Goal: Task Accomplishment & Management: Manage account settings

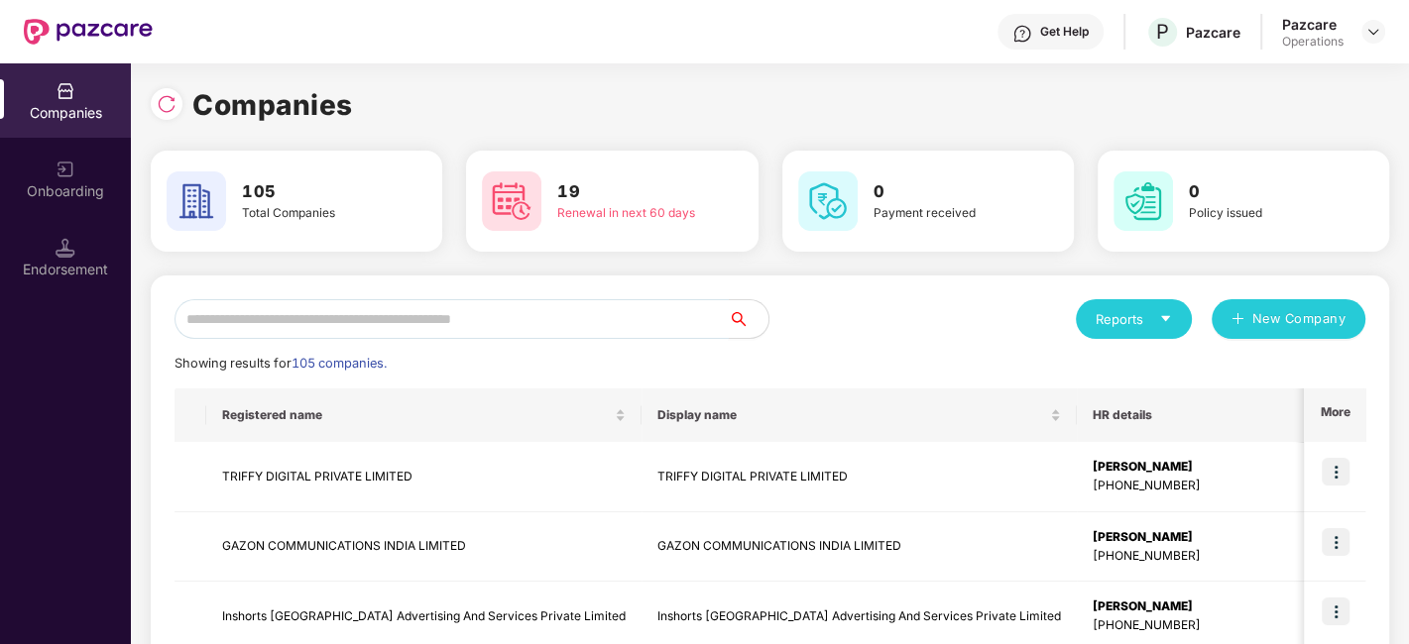
click at [521, 303] on input "text" at bounding box center [451, 319] width 554 height 40
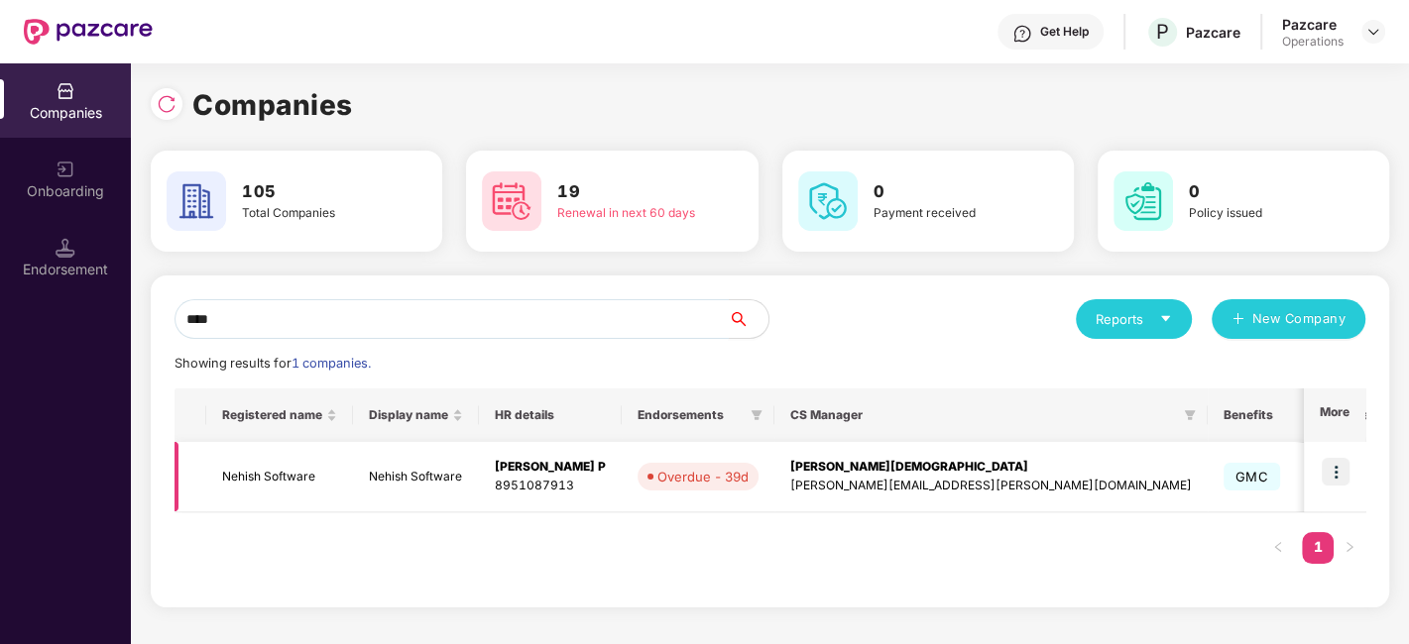
type input "****"
click at [1333, 471] on img at bounding box center [1336, 472] width 28 height 28
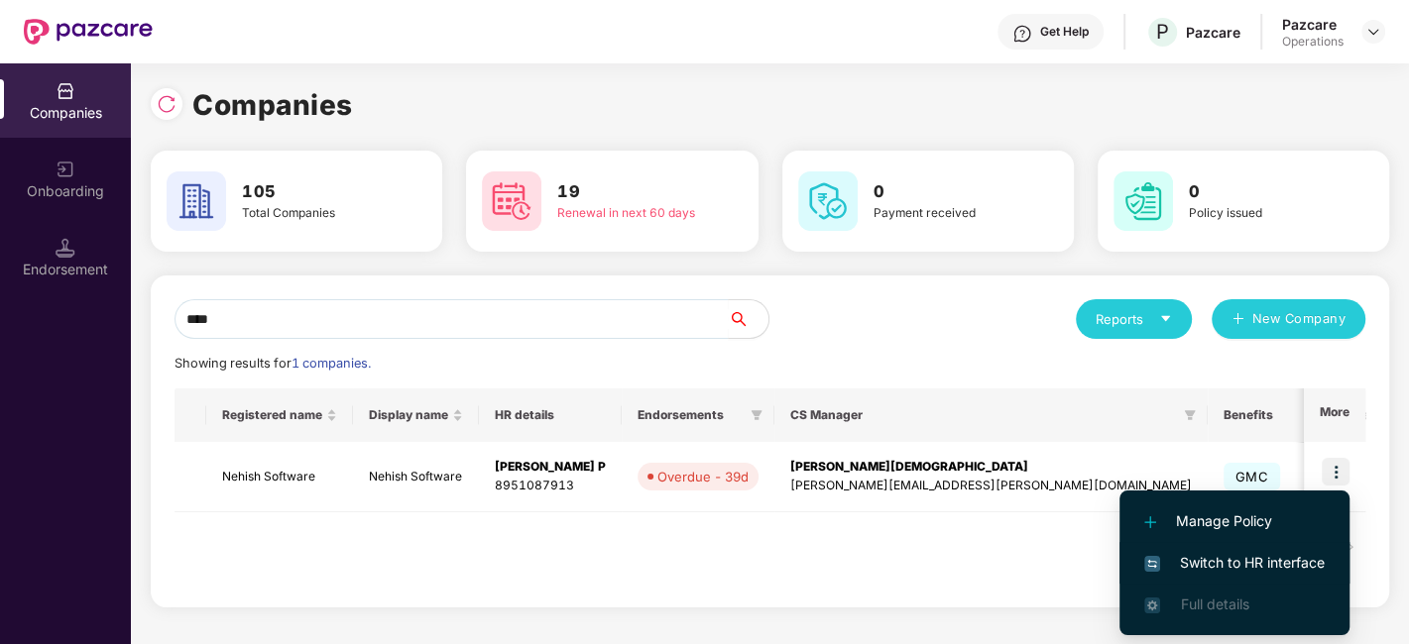
click at [1210, 553] on span "Switch to HR interface" at bounding box center [1234, 563] width 180 height 22
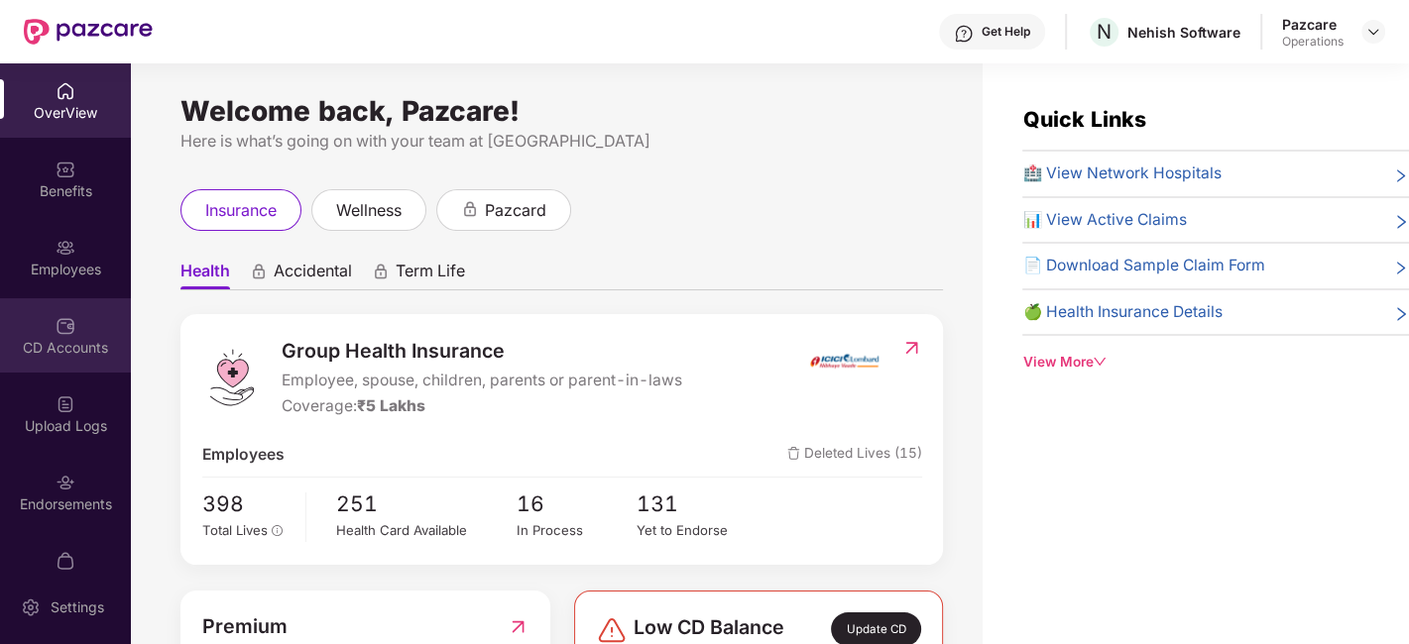
scroll to position [41, 0]
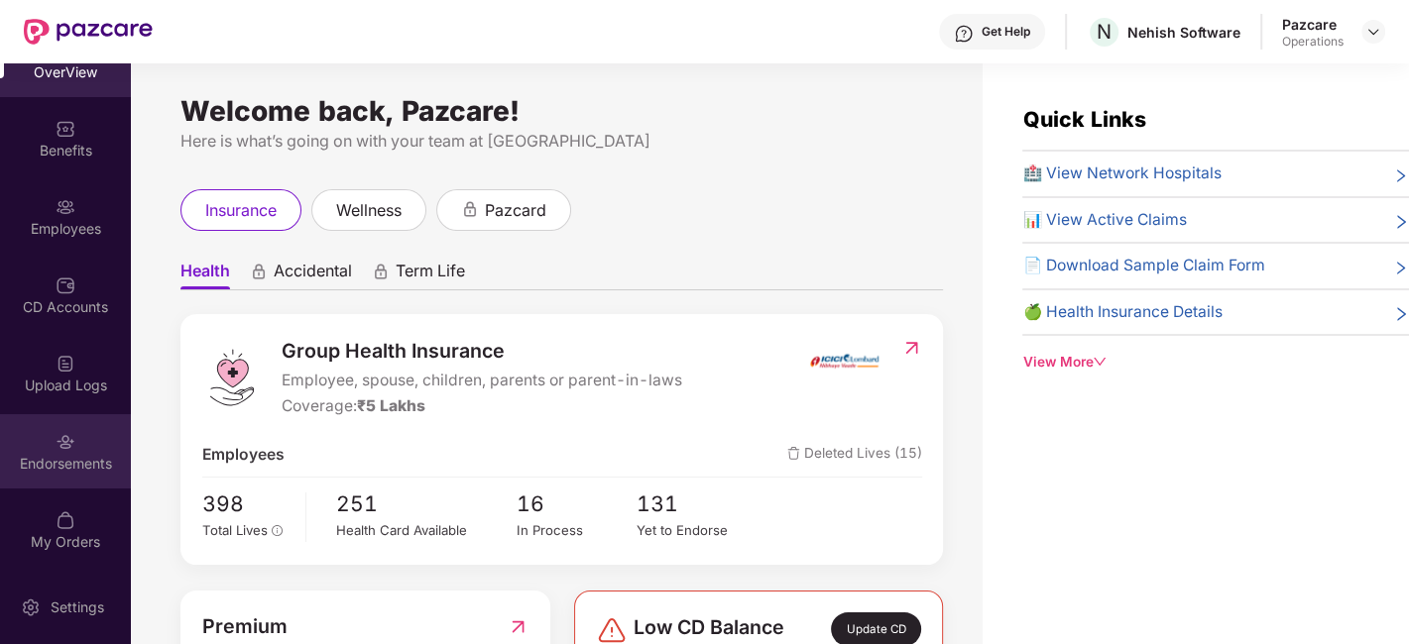
click at [37, 466] on div "Endorsements" at bounding box center [65, 464] width 131 height 20
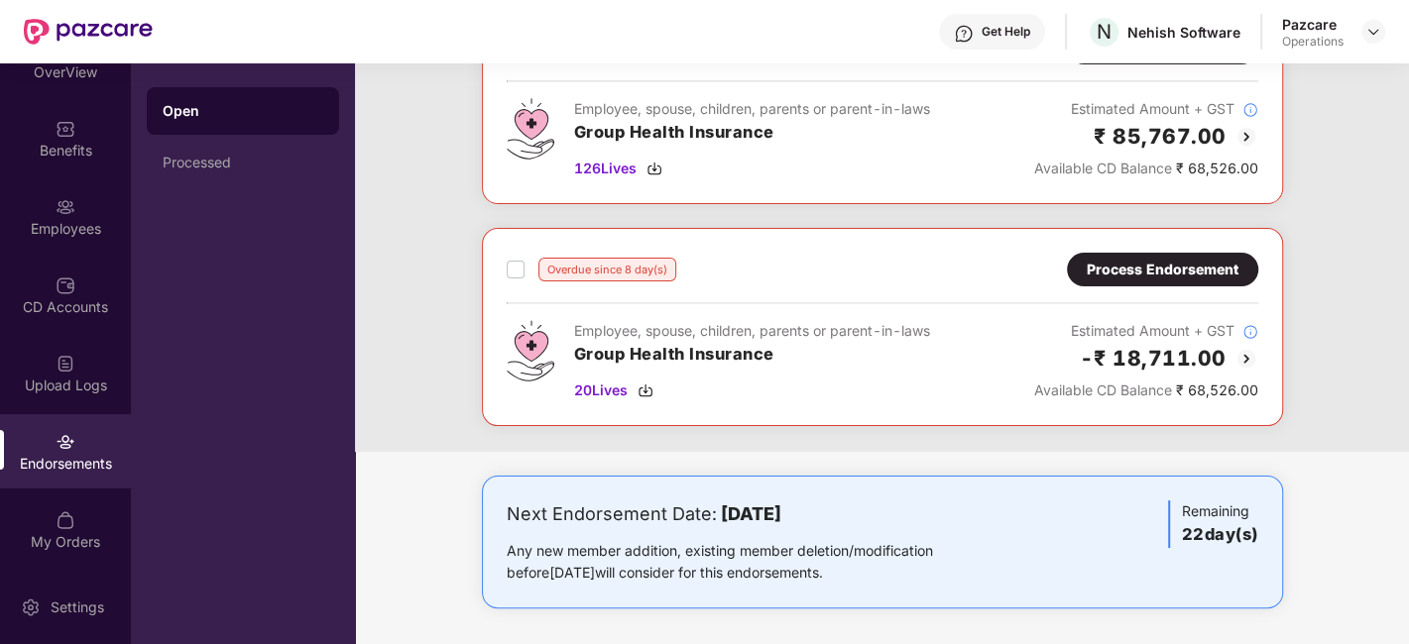
scroll to position [114, 0]
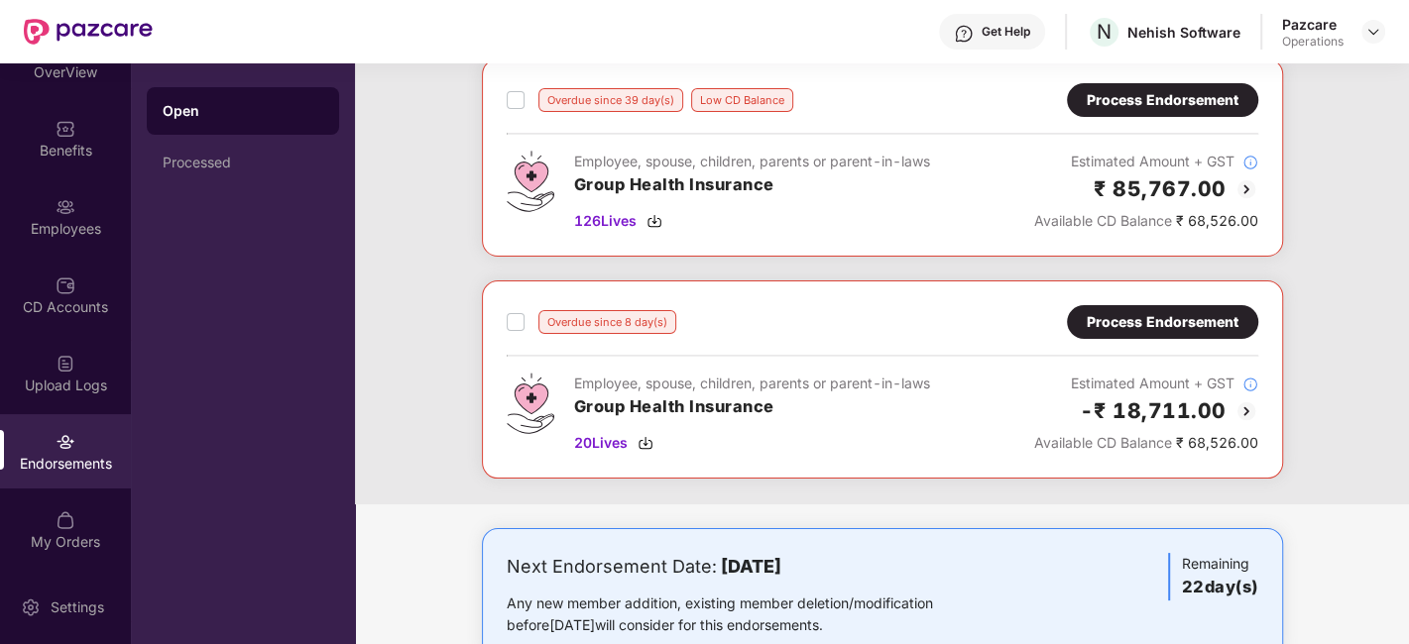
click at [1127, 92] on div "Process Endorsement" at bounding box center [1163, 100] width 152 height 22
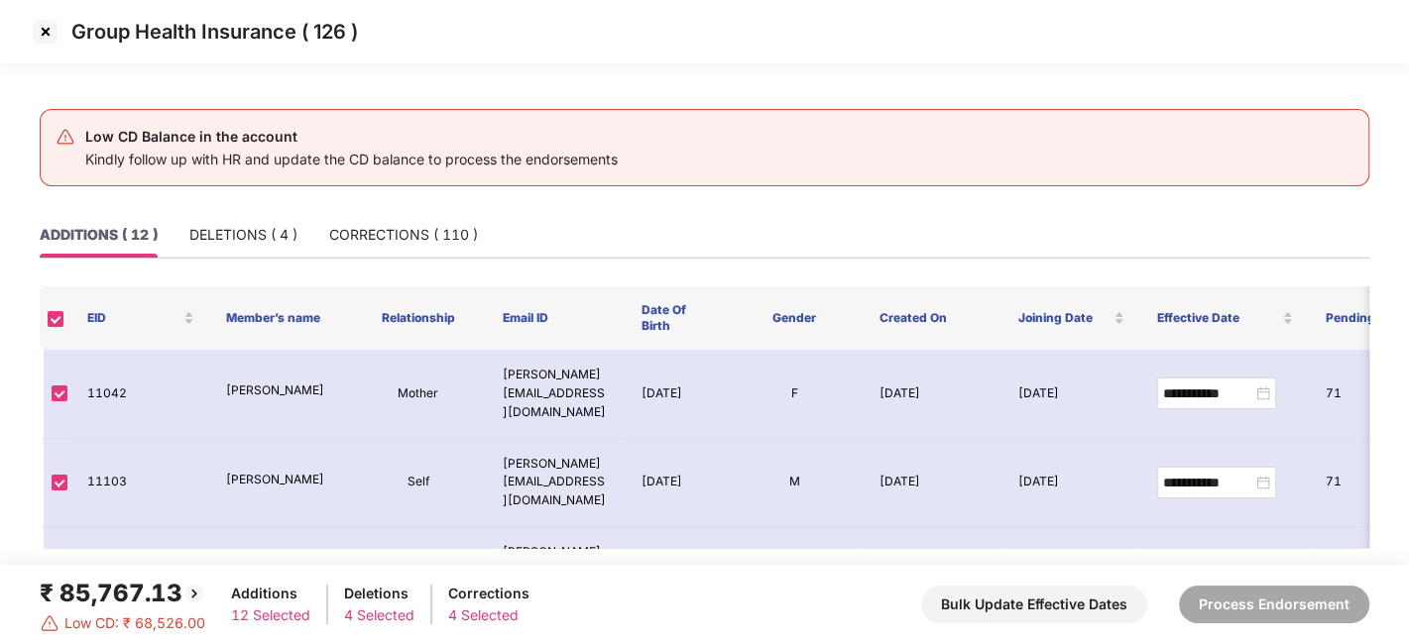
scroll to position [214, 0]
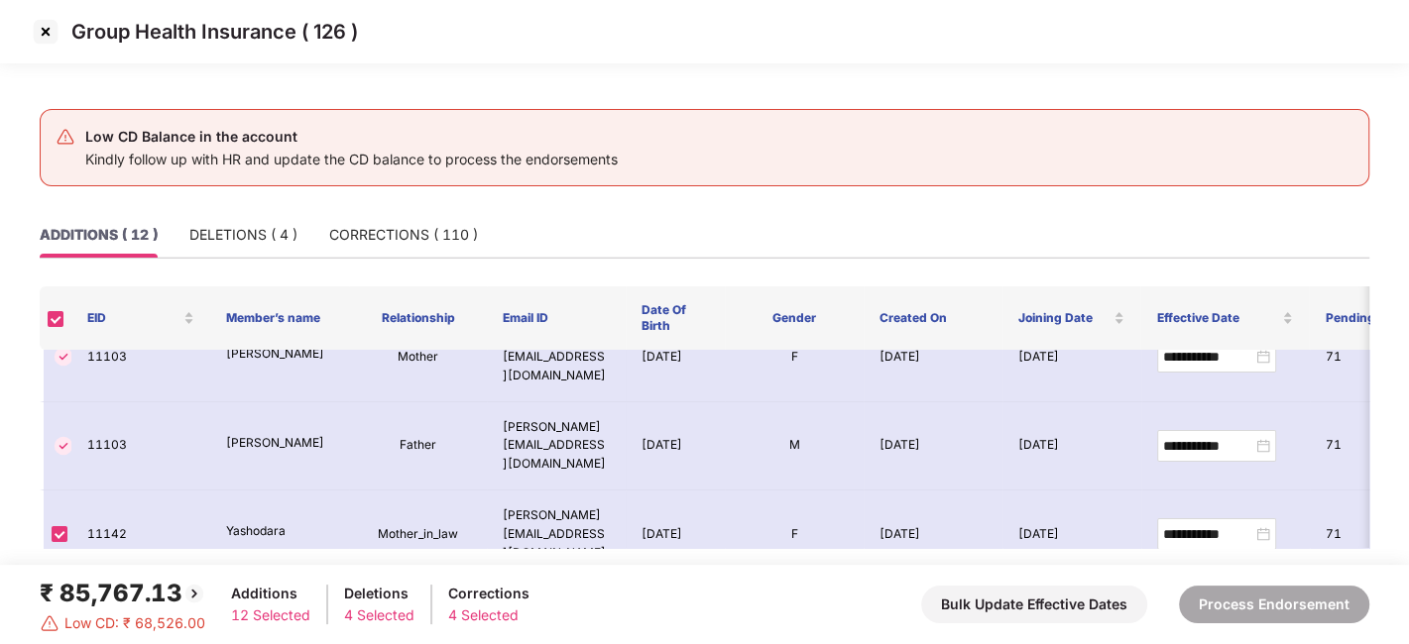
click at [45, 32] on img at bounding box center [46, 32] width 32 height 32
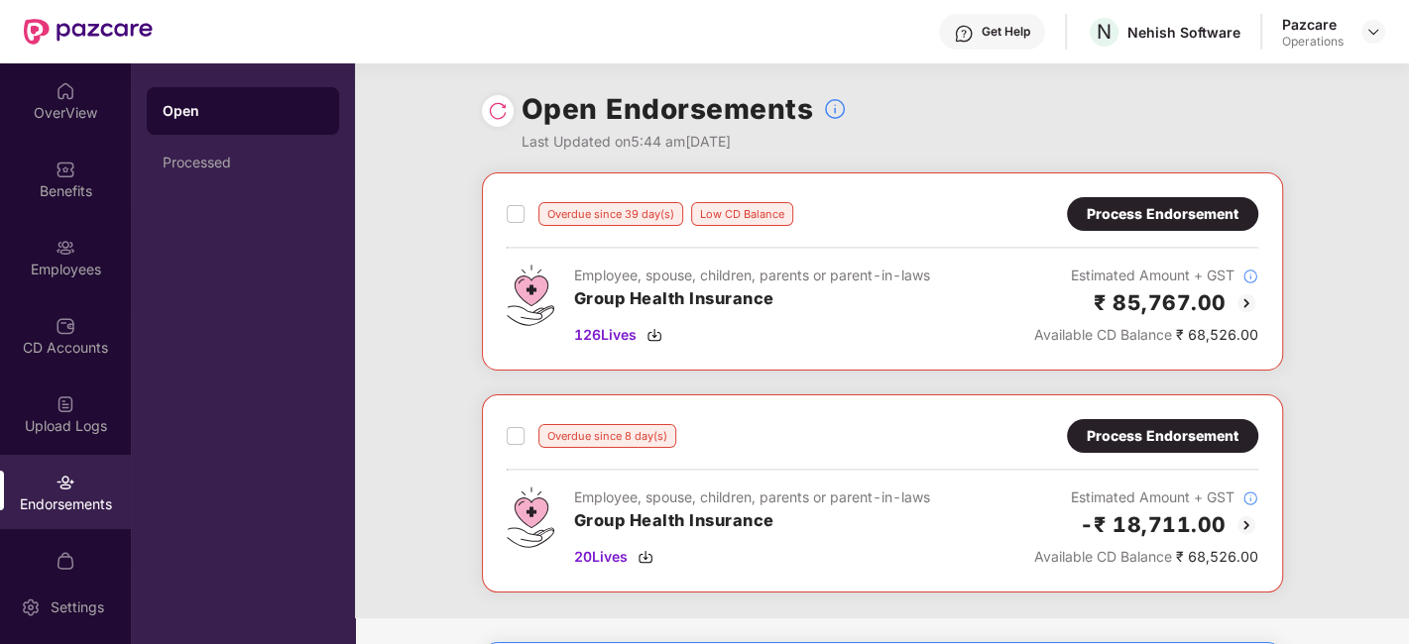
scroll to position [167, 0]
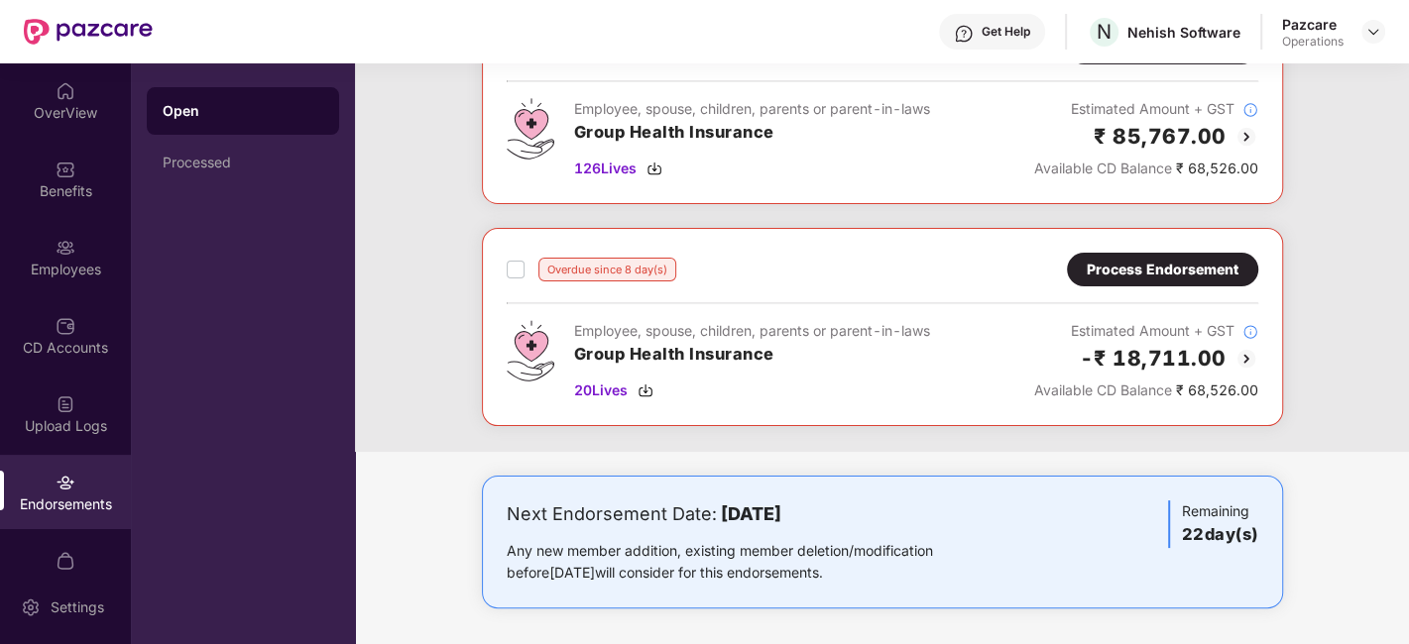
click at [1124, 275] on div "Process Endorsement" at bounding box center [1163, 270] width 152 height 22
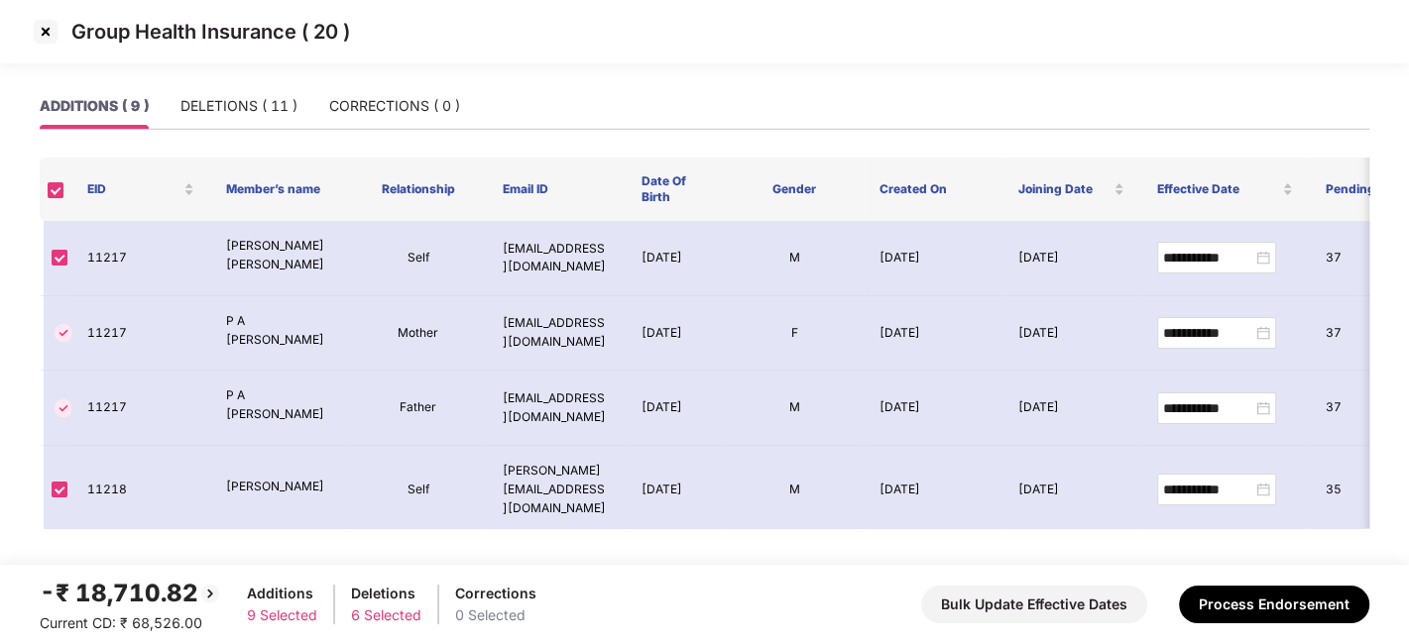
click at [41, 34] on img at bounding box center [46, 32] width 32 height 32
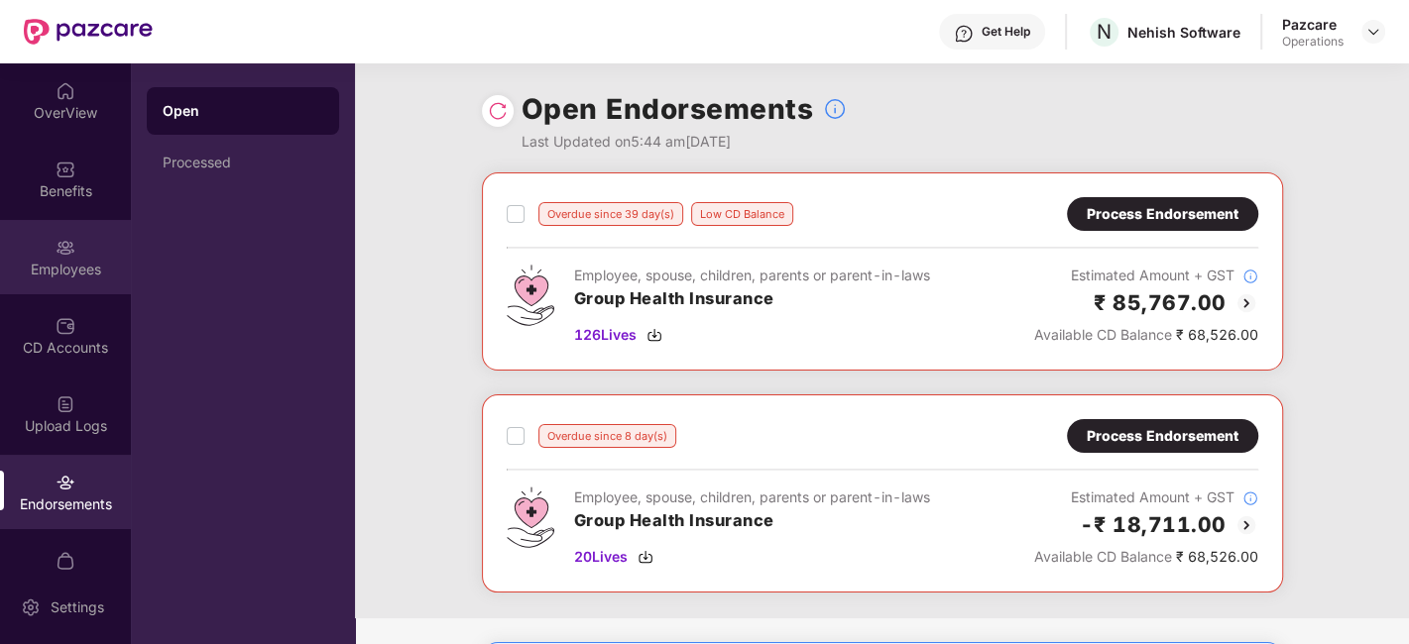
click at [73, 272] on div "Employees" at bounding box center [65, 270] width 131 height 20
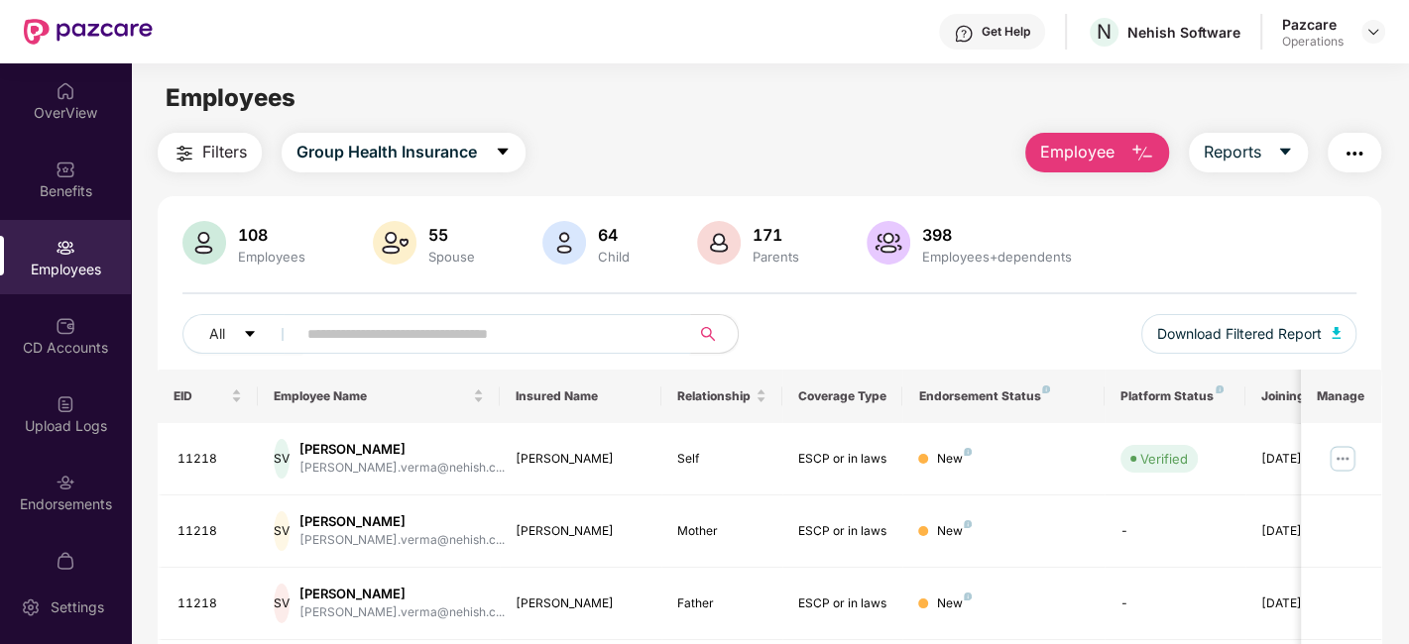
paste input "*****"
click at [483, 336] on input "*****" at bounding box center [485, 334] width 356 height 30
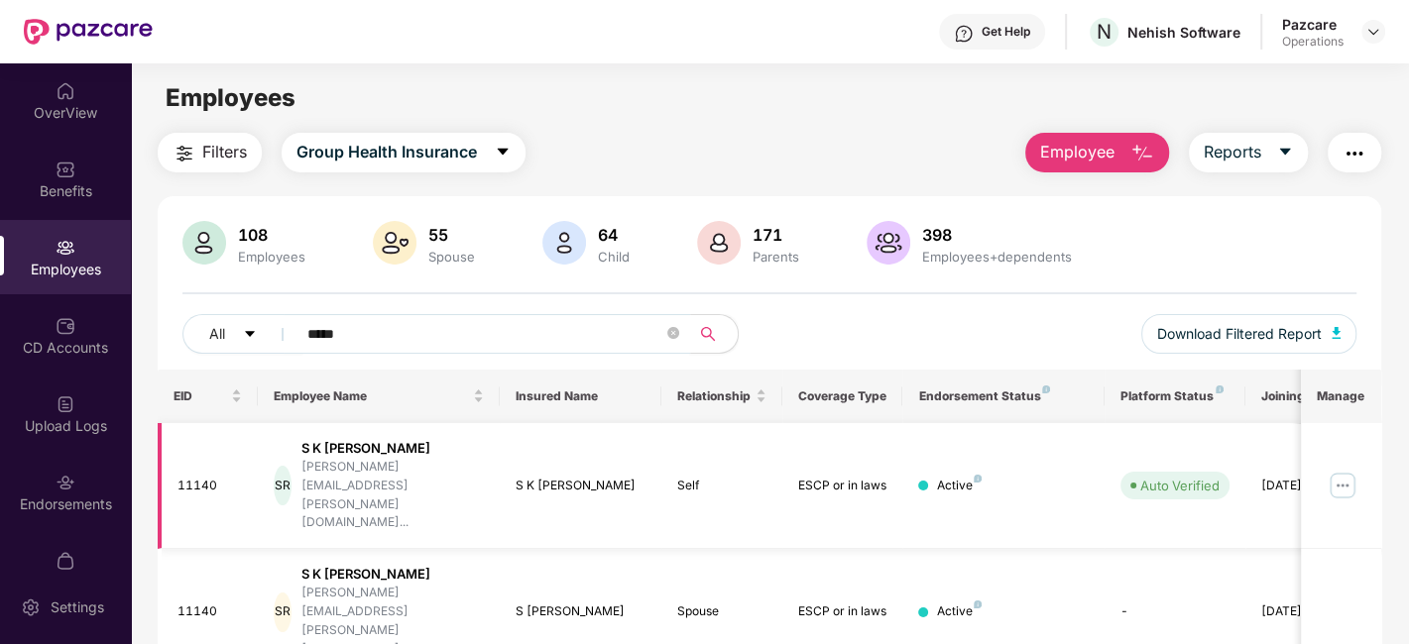
scroll to position [281, 0]
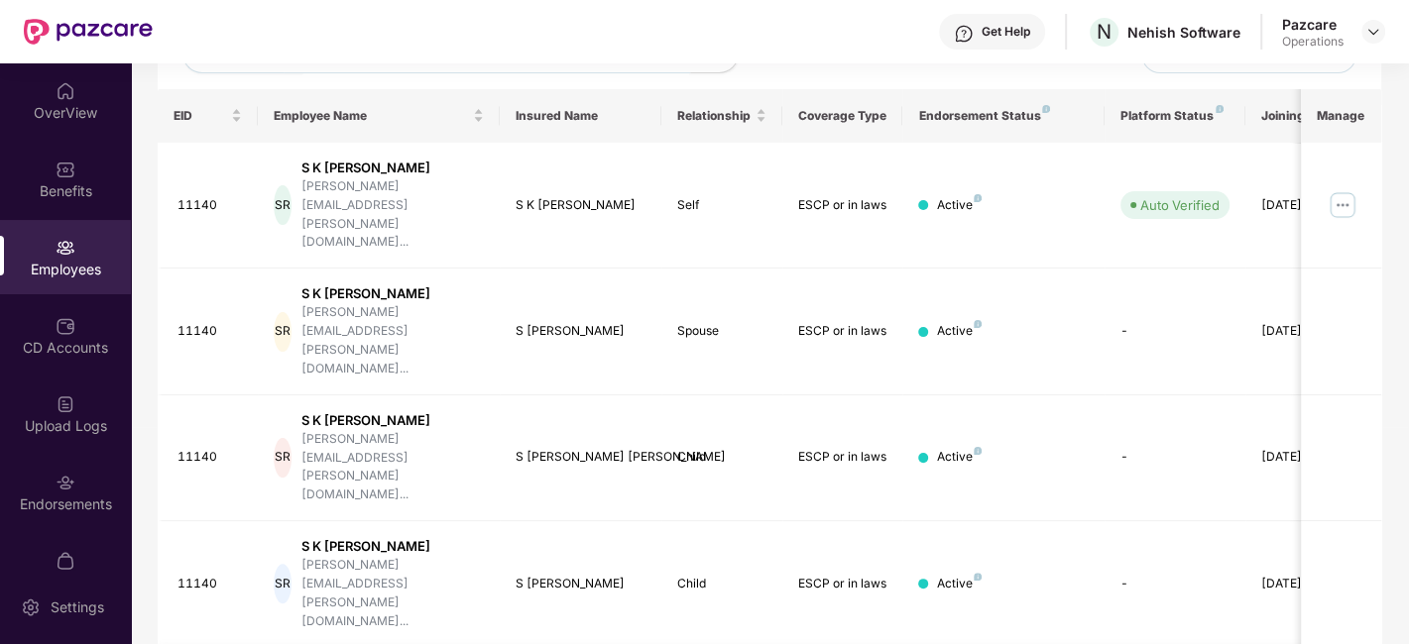
type input "*****"
click at [42, 260] on div "Employees" at bounding box center [65, 270] width 131 height 20
click at [41, 474] on div "Endorsements" at bounding box center [65, 492] width 131 height 74
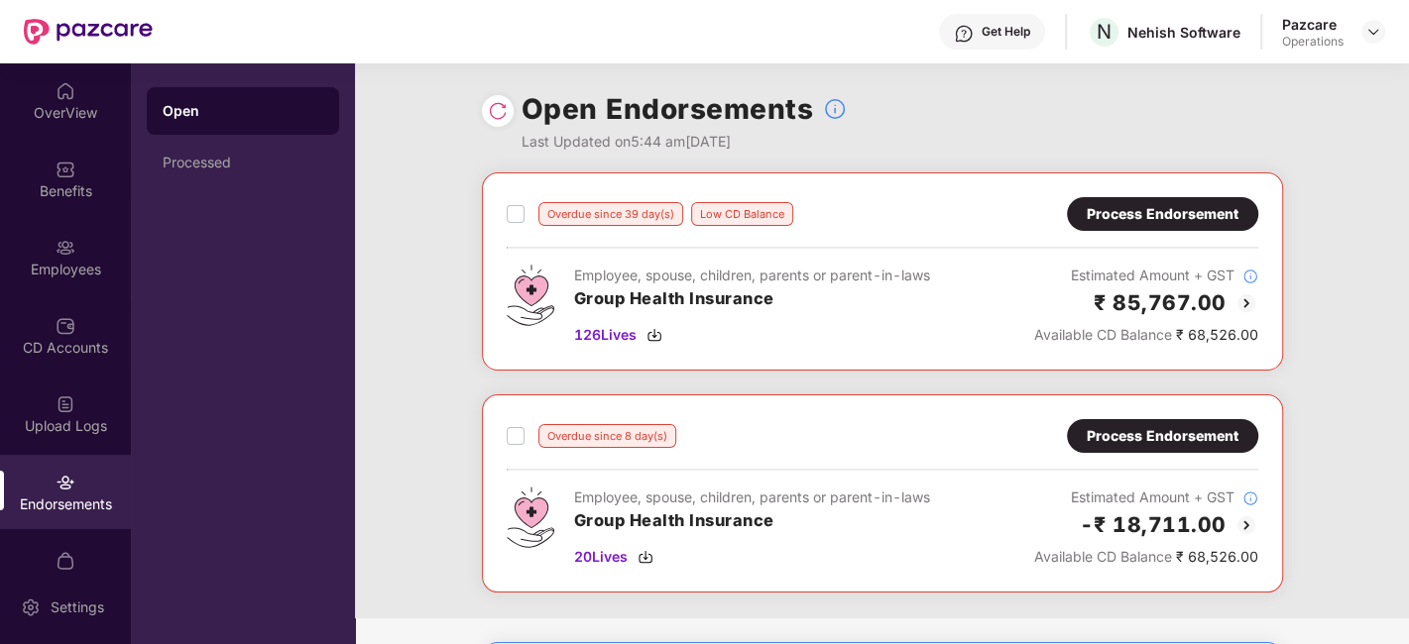
click at [493, 101] on img at bounding box center [498, 111] width 20 height 20
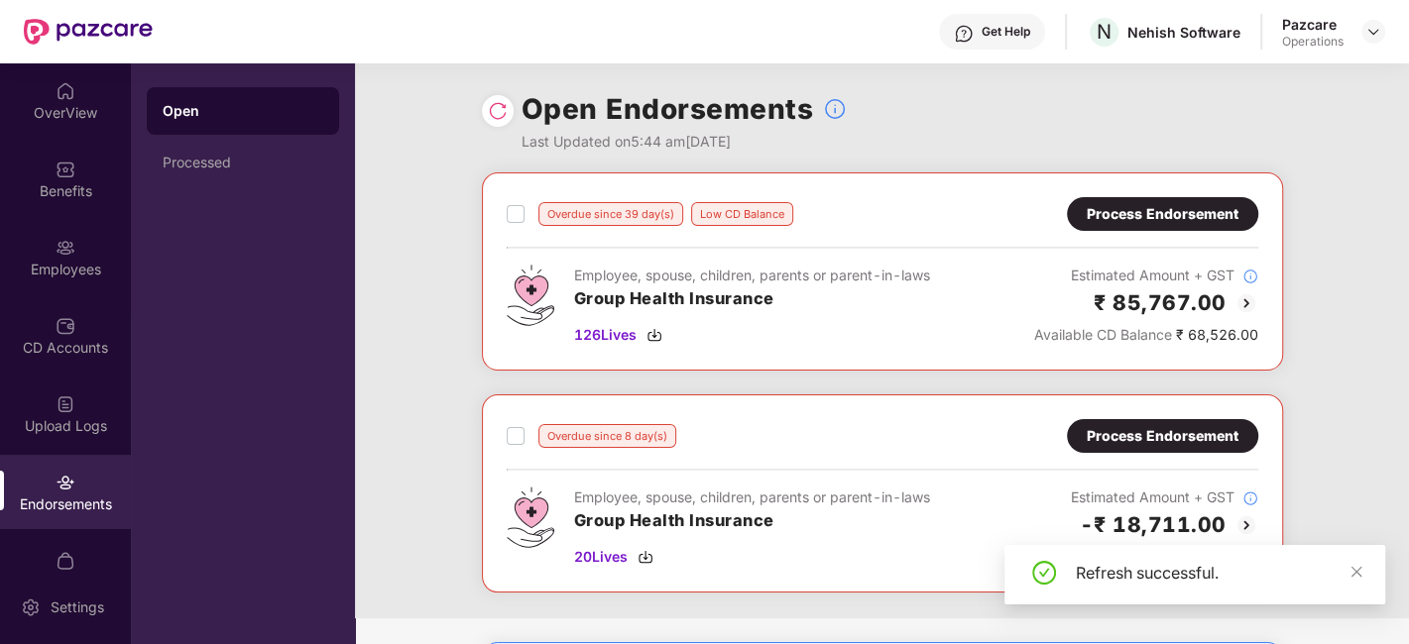
scroll to position [167, 0]
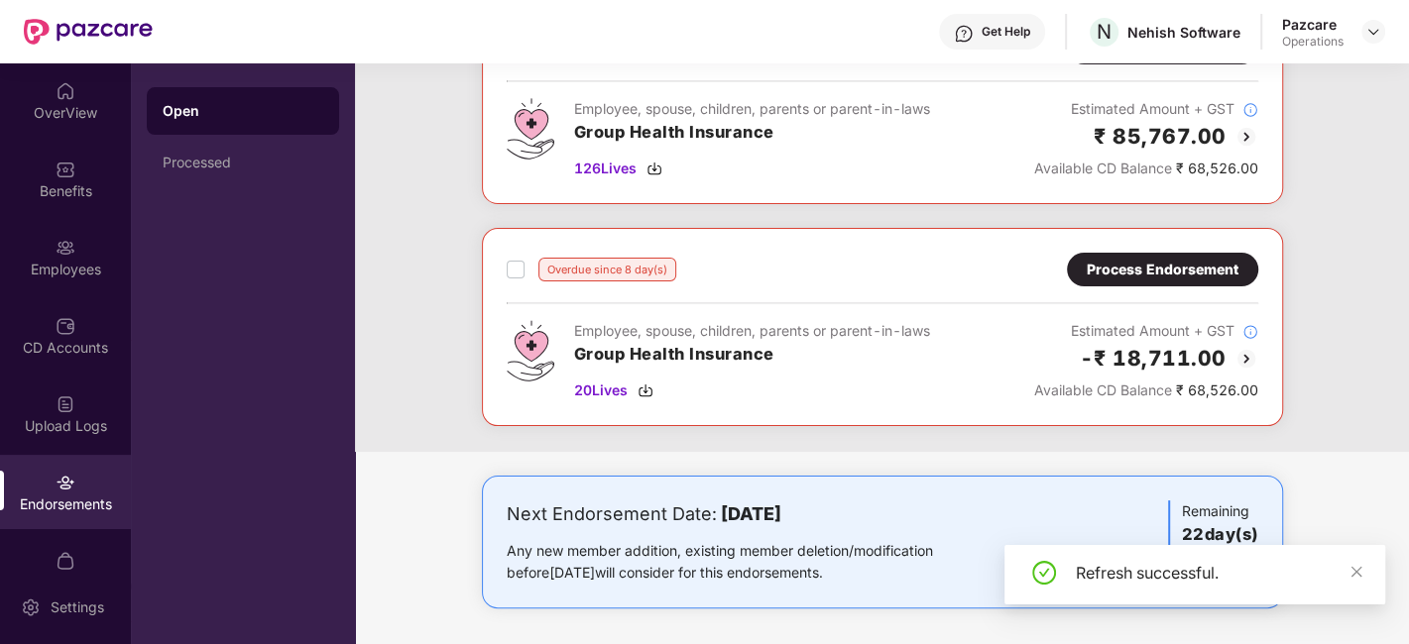
click at [1177, 273] on div "Process Endorsement" at bounding box center [1163, 270] width 152 height 22
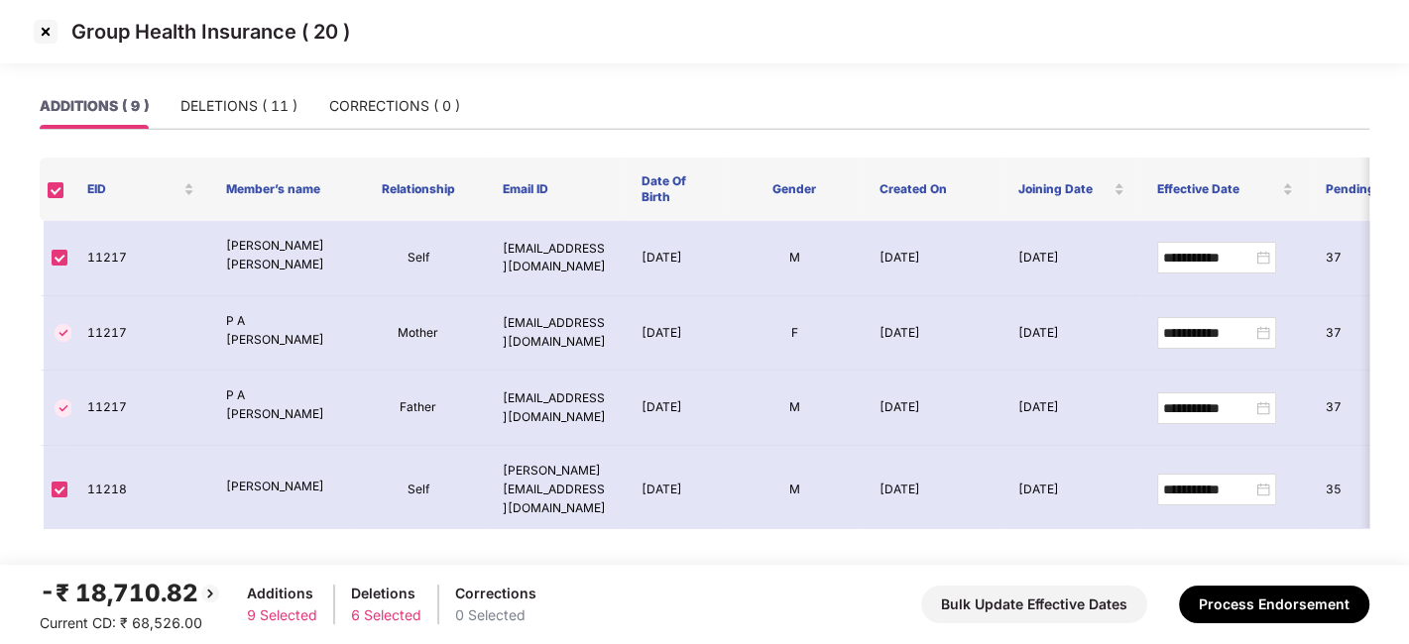
click at [43, 30] on img at bounding box center [46, 32] width 32 height 32
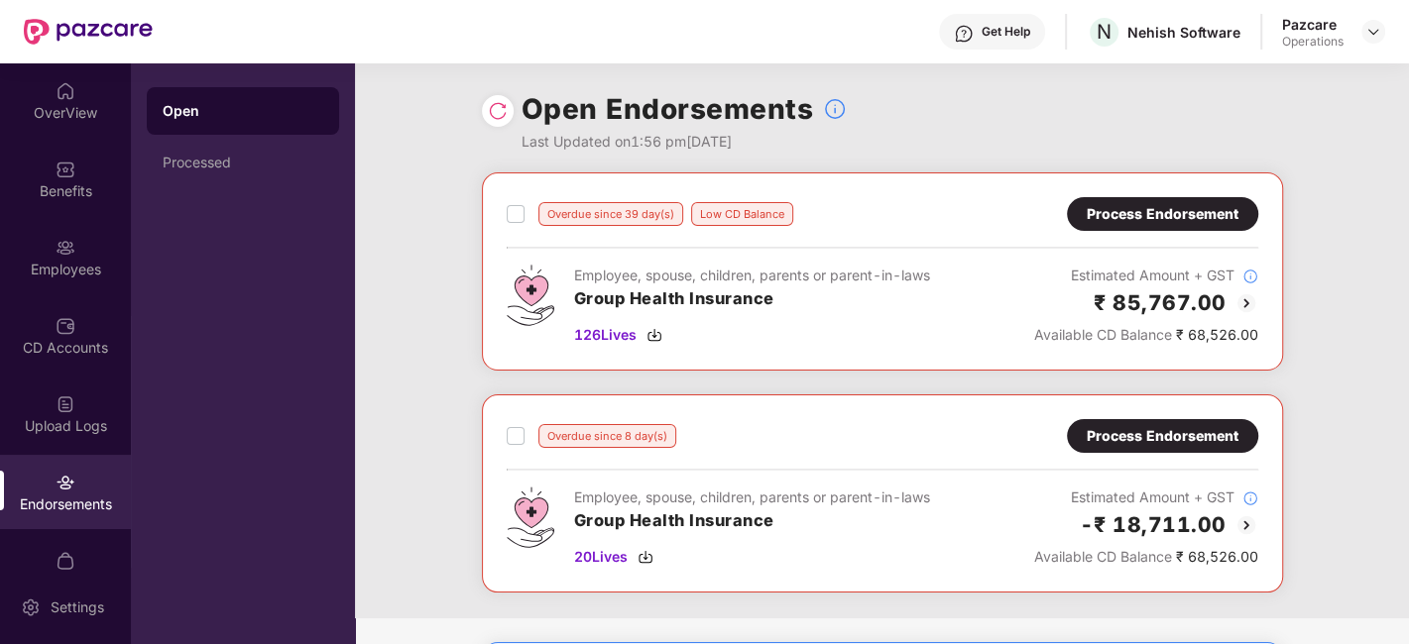
click at [1129, 216] on div "Process Endorsement" at bounding box center [1163, 214] width 152 height 22
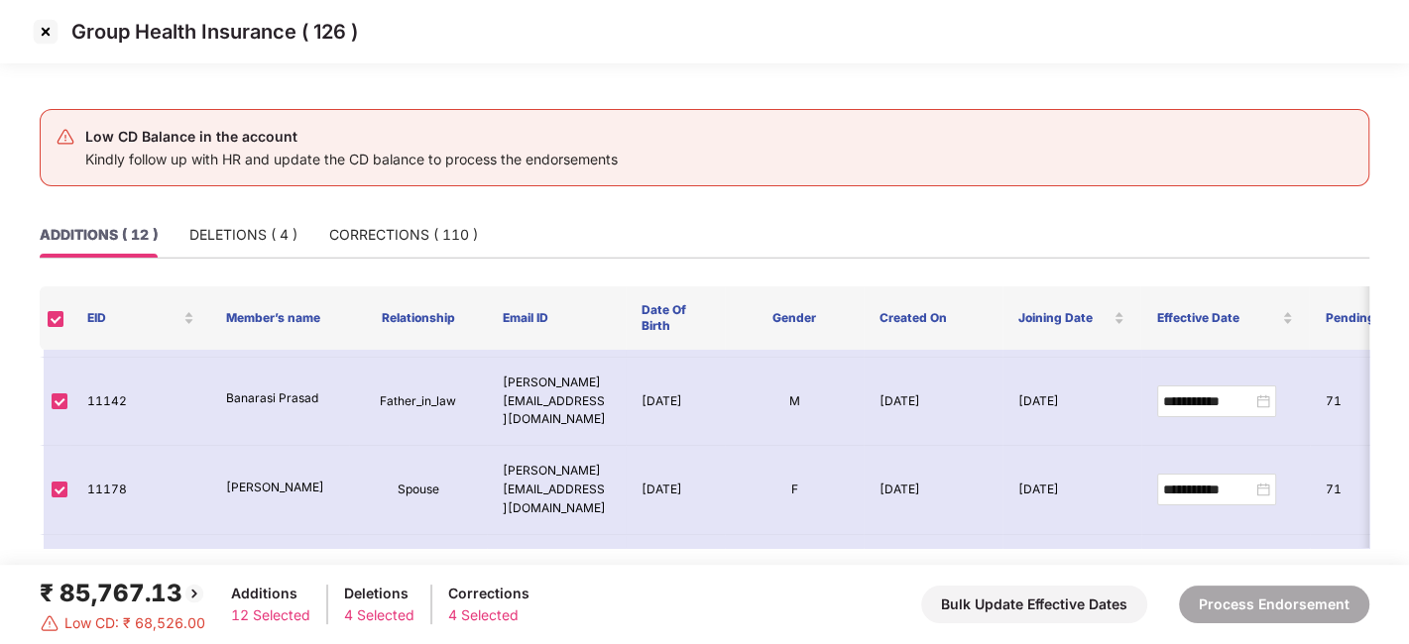
scroll to position [436, 0]
click at [226, 236] on div "DELETIONS ( 4 )" at bounding box center [243, 235] width 108 height 22
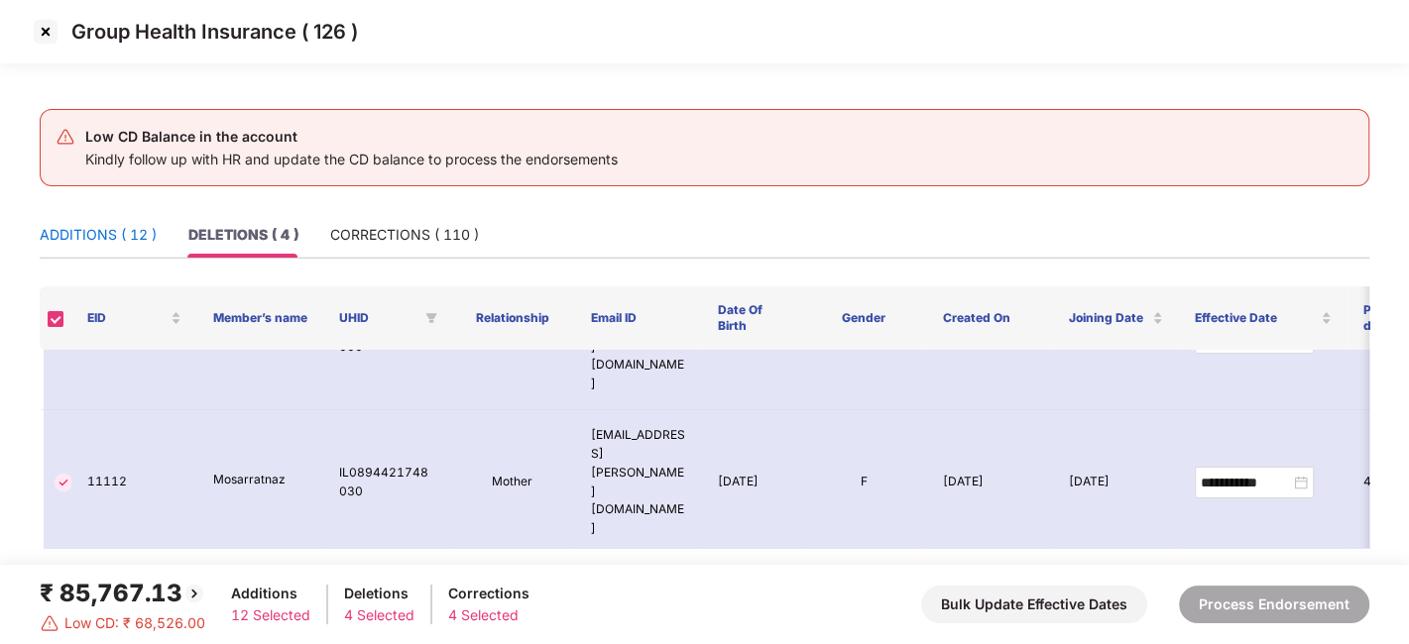
click at [101, 228] on div "ADDITIONS ( 12 )" at bounding box center [98, 235] width 117 height 22
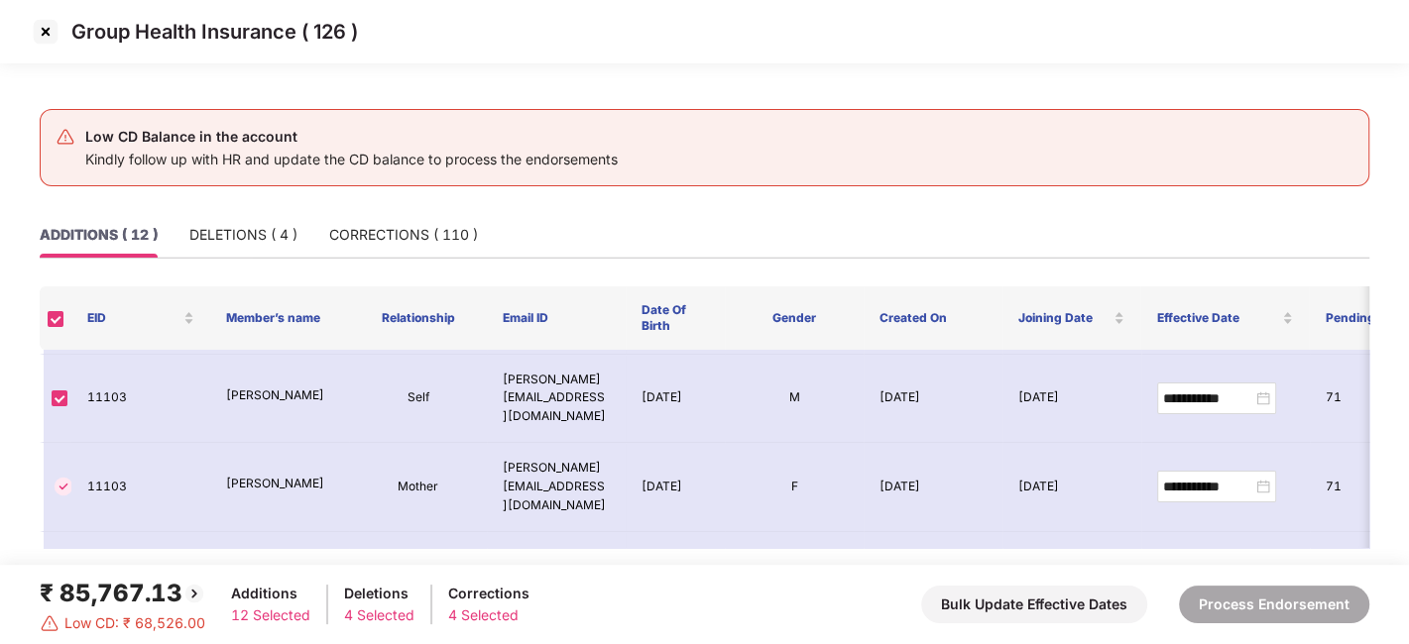
scroll to position [436, 0]
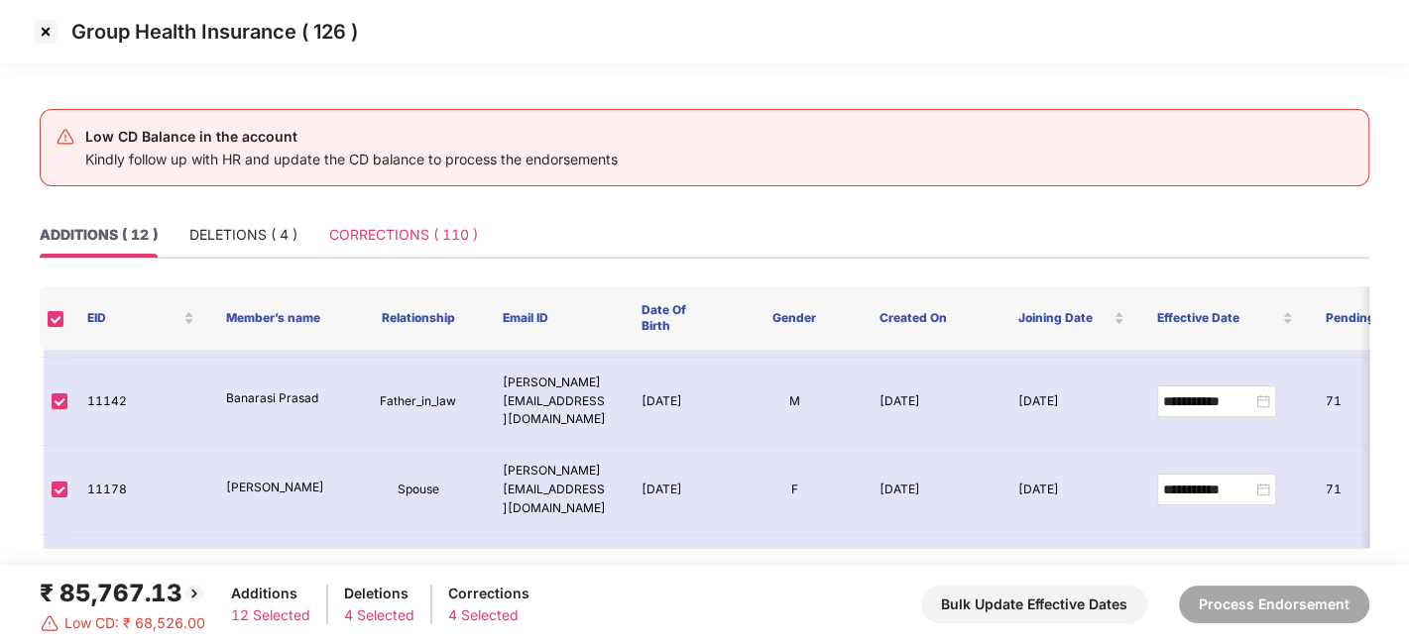
click at [405, 220] on div "CORRECTIONS ( 110 )" at bounding box center [403, 235] width 149 height 46
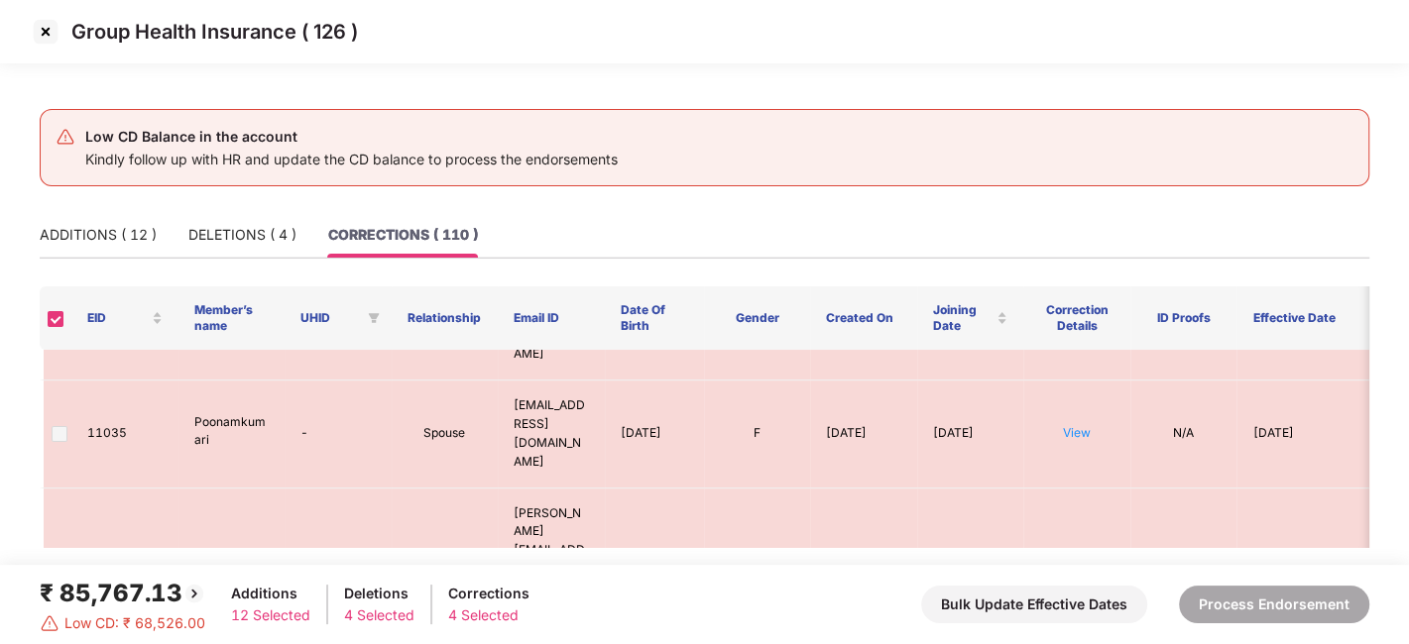
click at [393, 245] on div "CORRECTIONS ( 110 )" at bounding box center [403, 235] width 150 height 22
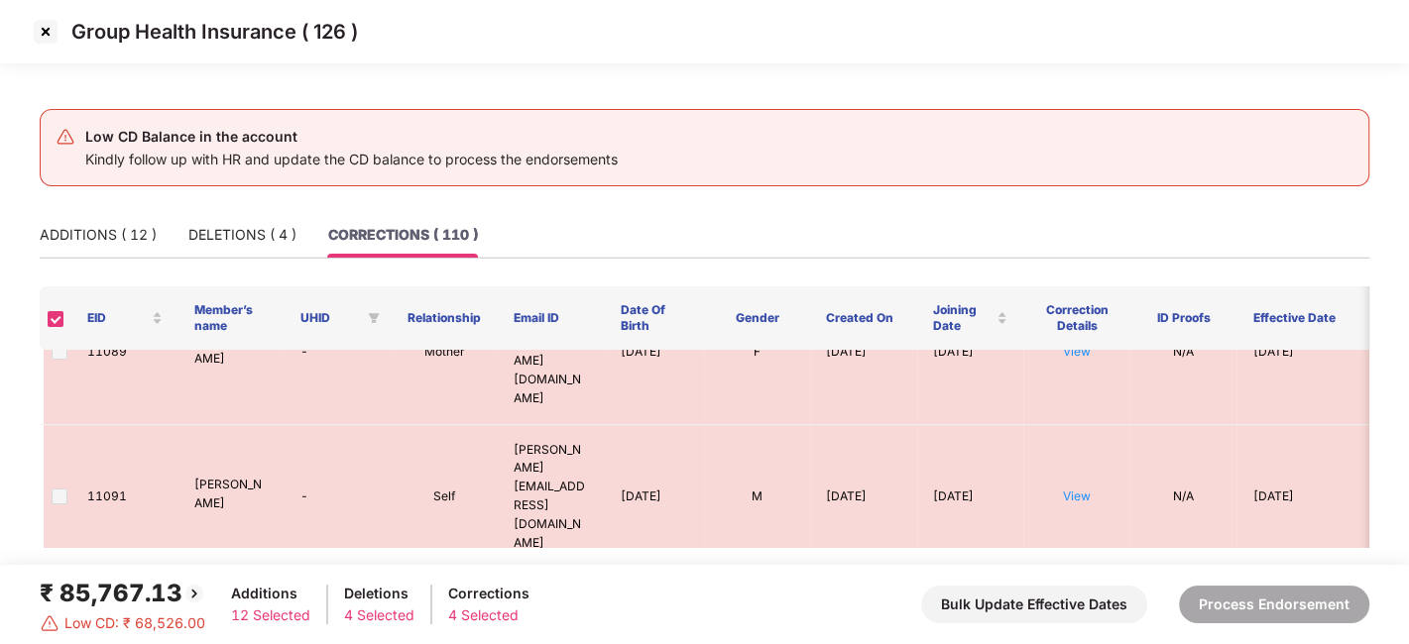
scroll to position [3755, 0]
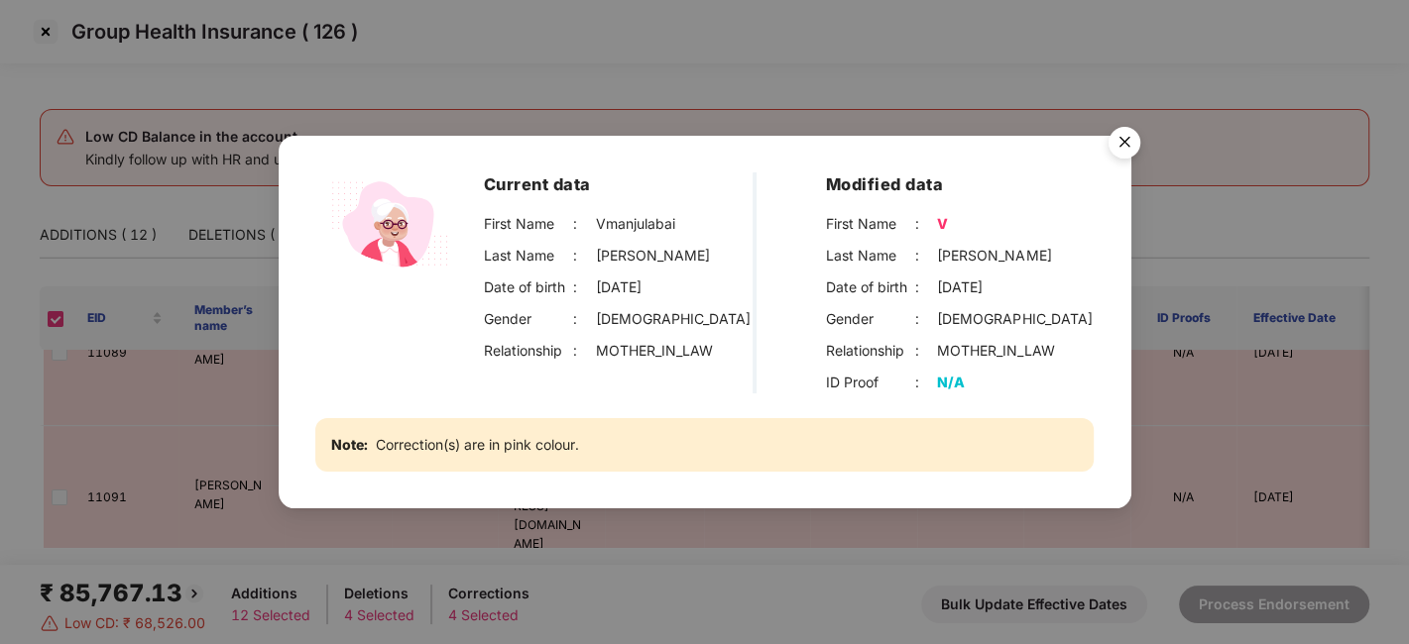
click at [1126, 141] on img "Close" at bounding box center [1125, 146] width 56 height 56
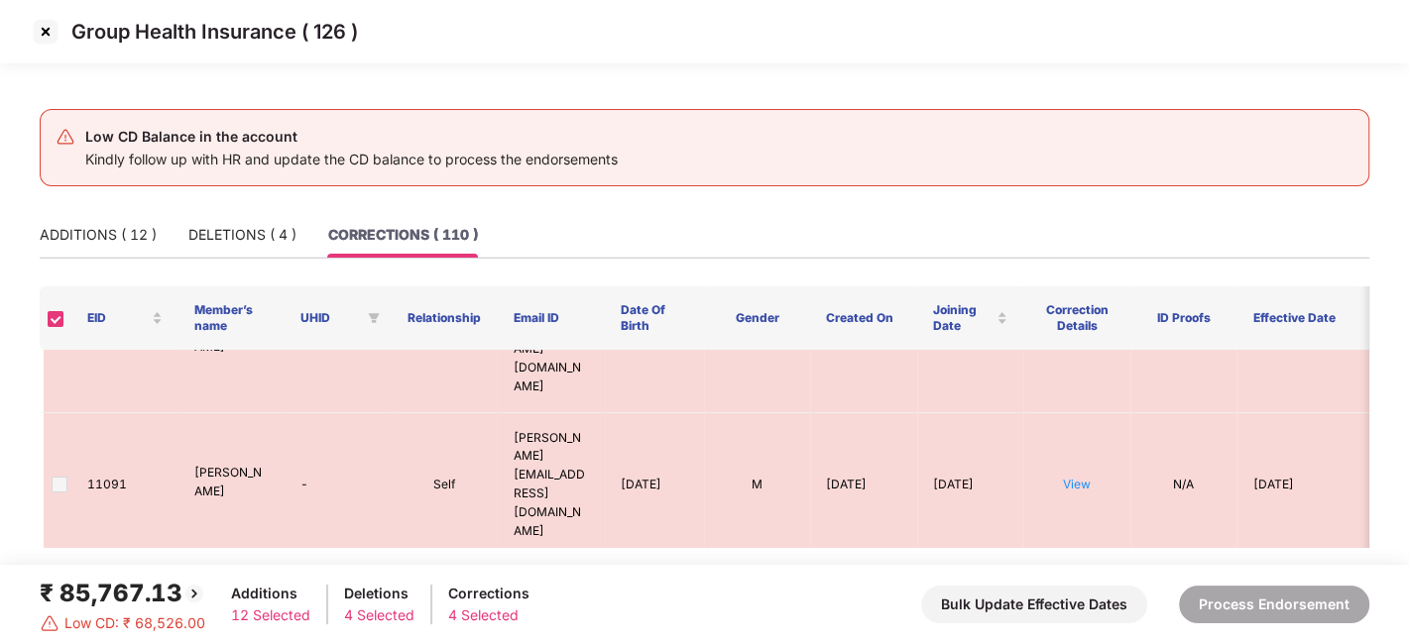
scroll to position [3757, 0]
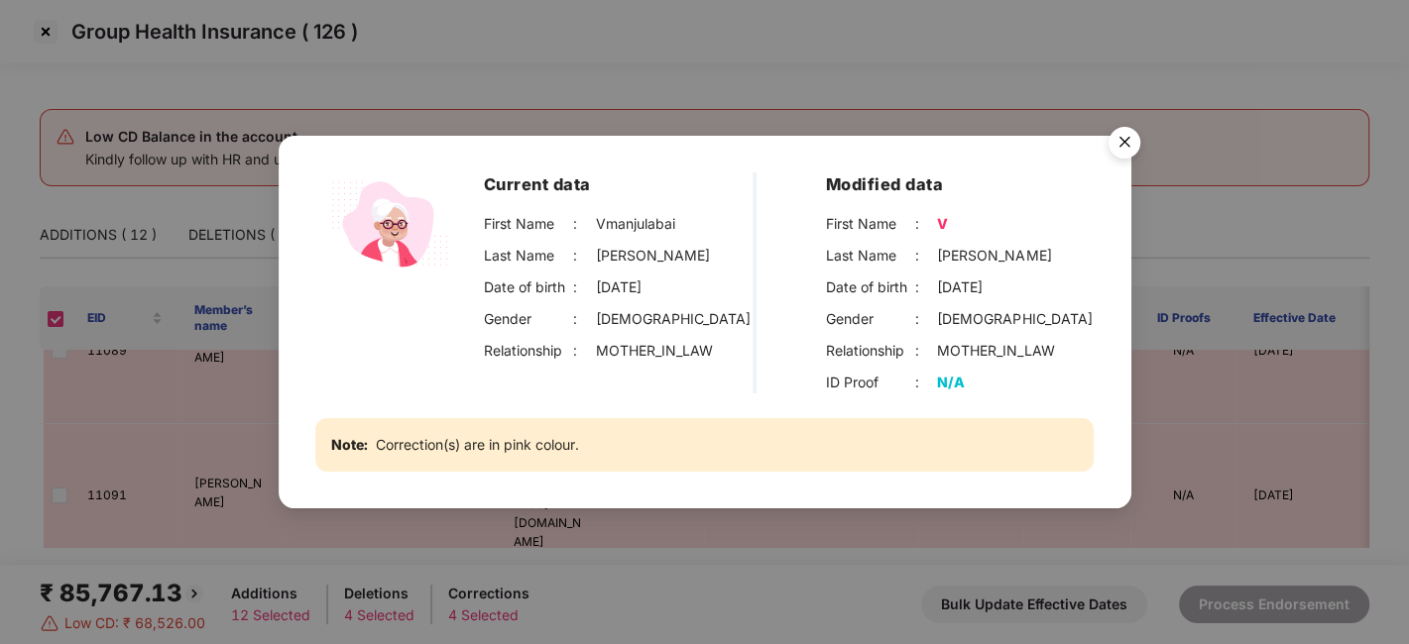
click at [1122, 146] on img "Close" at bounding box center [1125, 146] width 56 height 56
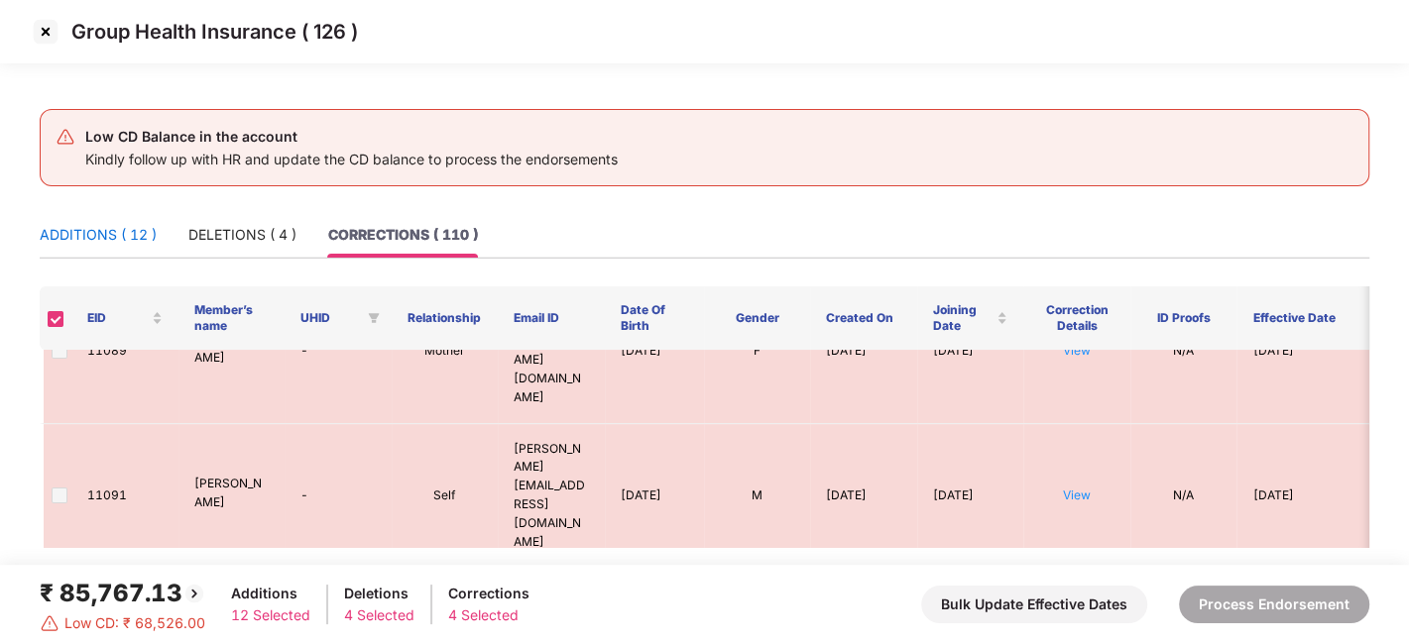
click at [80, 225] on div "ADDITIONS ( 12 )" at bounding box center [98, 235] width 117 height 22
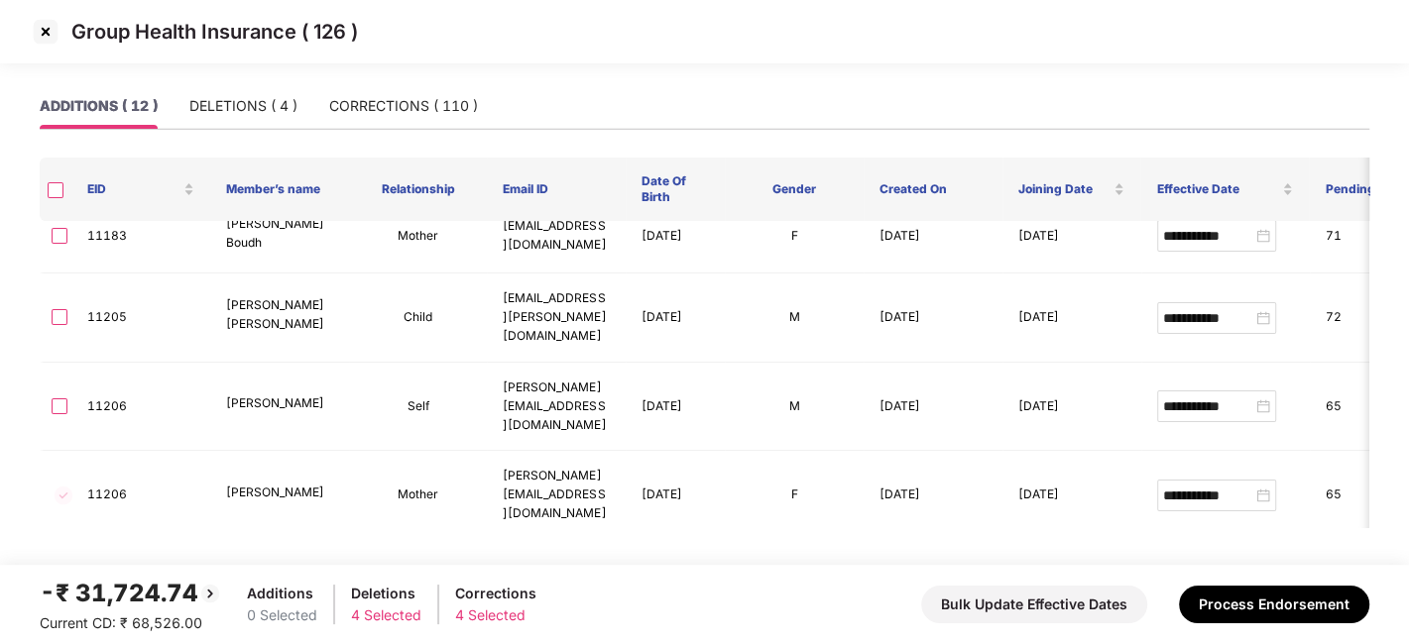
scroll to position [535, 0]
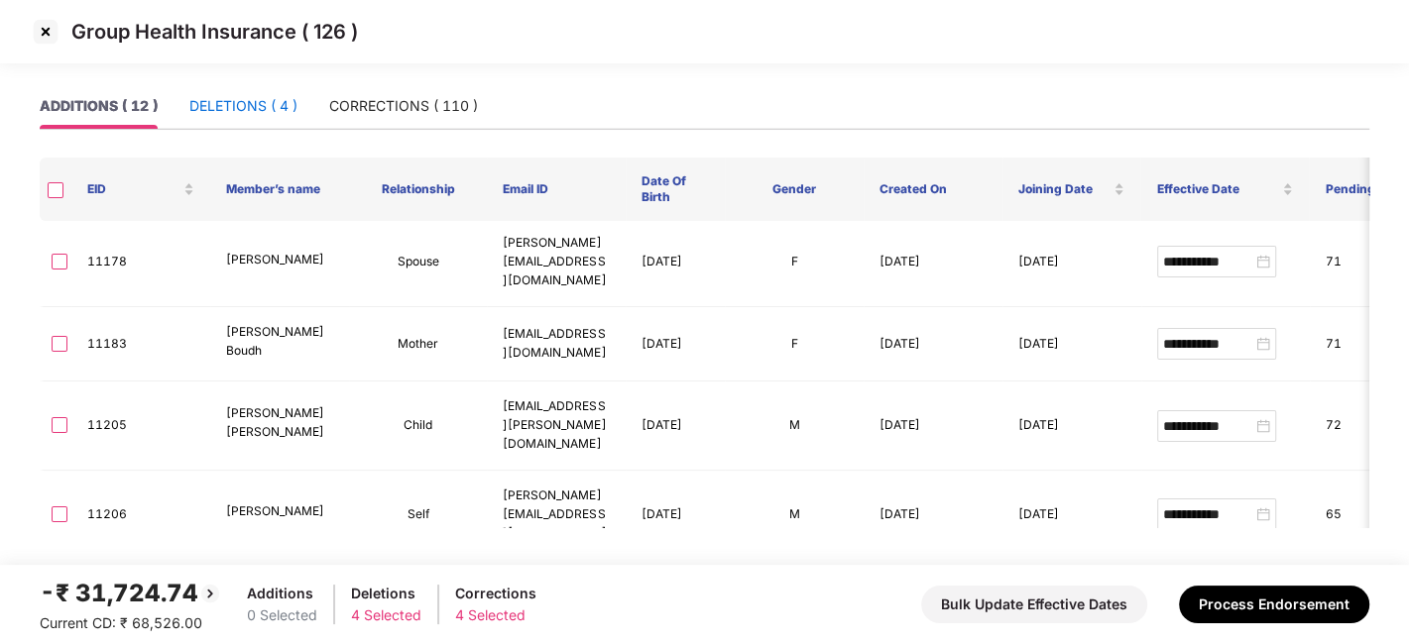
click at [255, 111] on div "DELETIONS ( 4 )" at bounding box center [243, 106] width 108 height 22
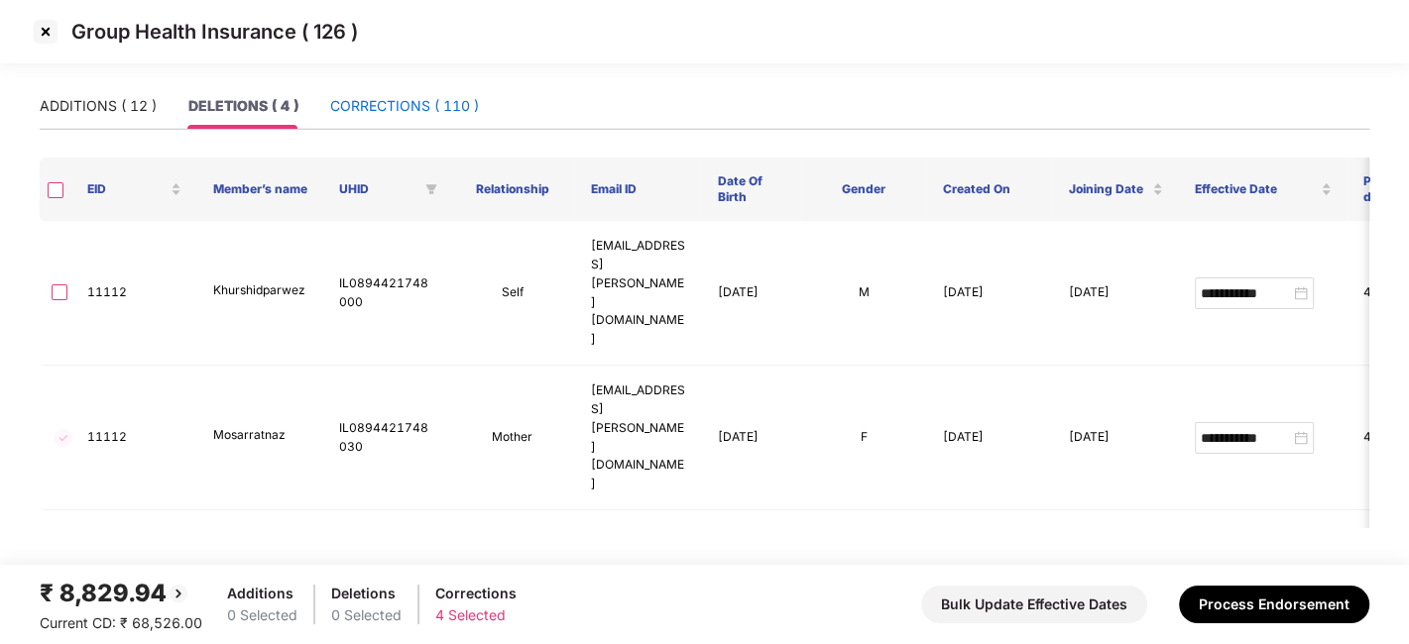
click at [364, 110] on div "CORRECTIONS ( 110 )" at bounding box center [404, 106] width 149 height 22
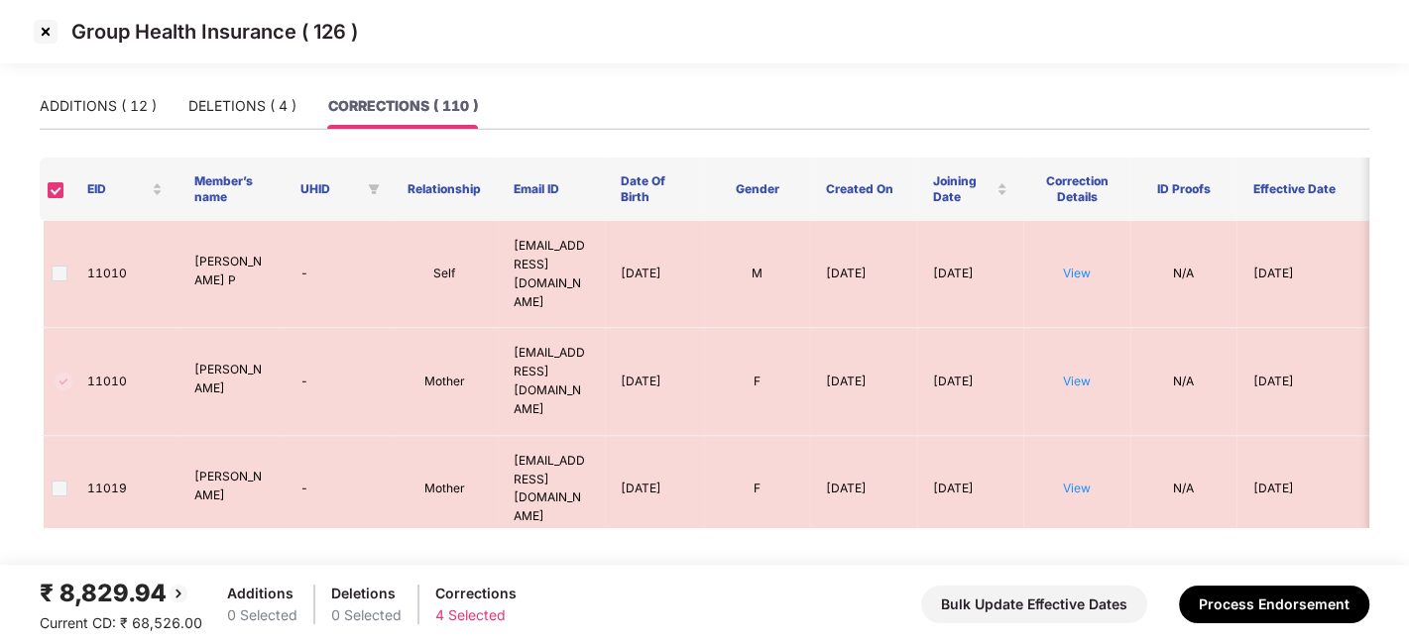
scroll to position [3655, 0]
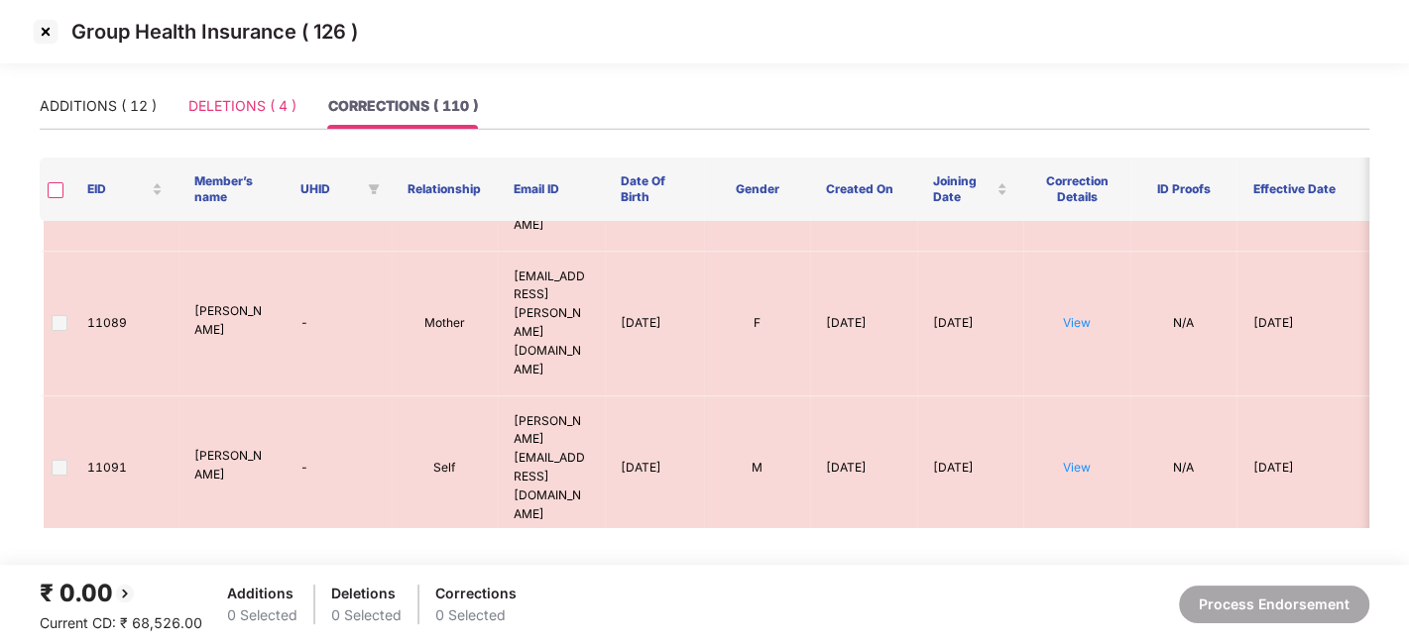
click at [241, 91] on div "DELETIONS ( 4 )" at bounding box center [242, 106] width 108 height 46
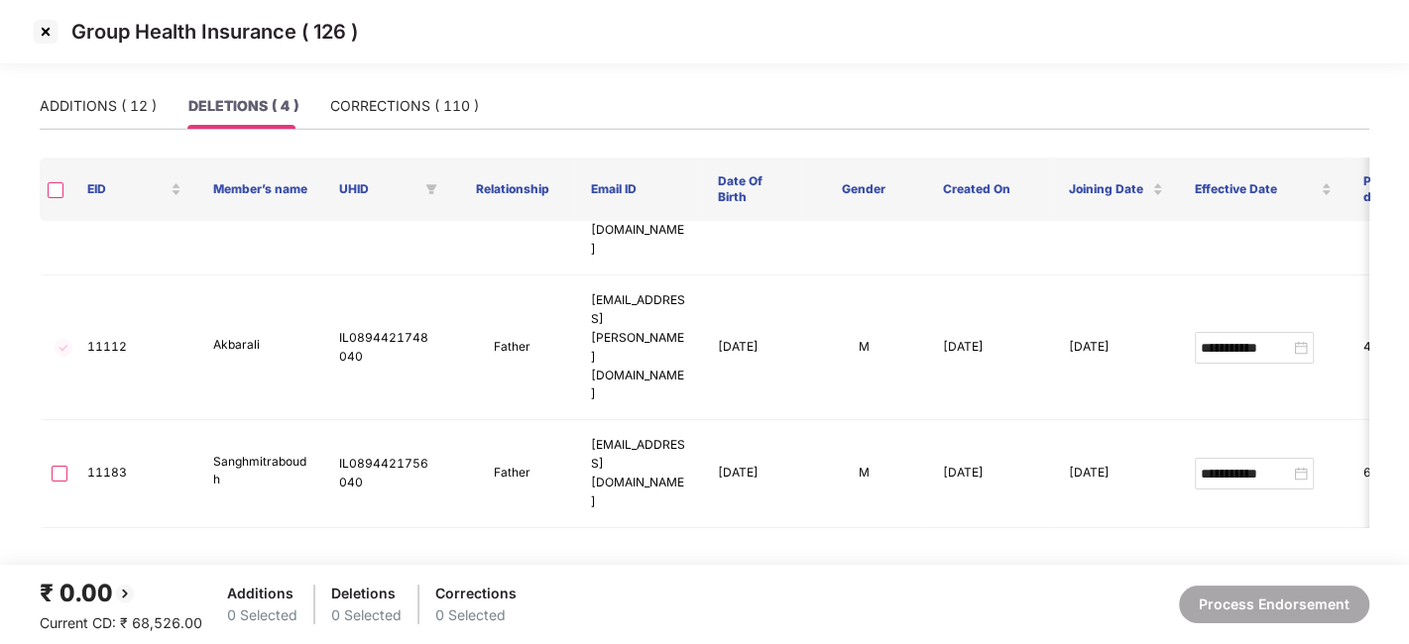
scroll to position [0, 0]
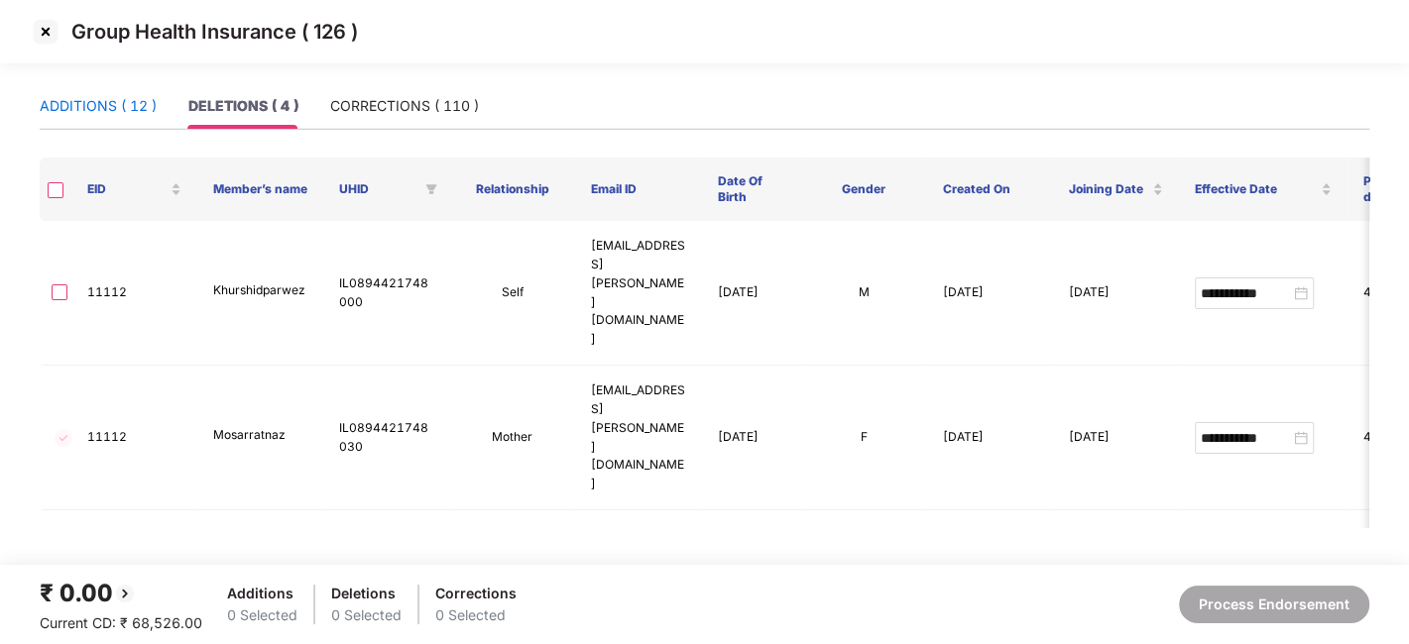
click at [73, 107] on div "ADDITIONS ( 12 )" at bounding box center [98, 106] width 117 height 22
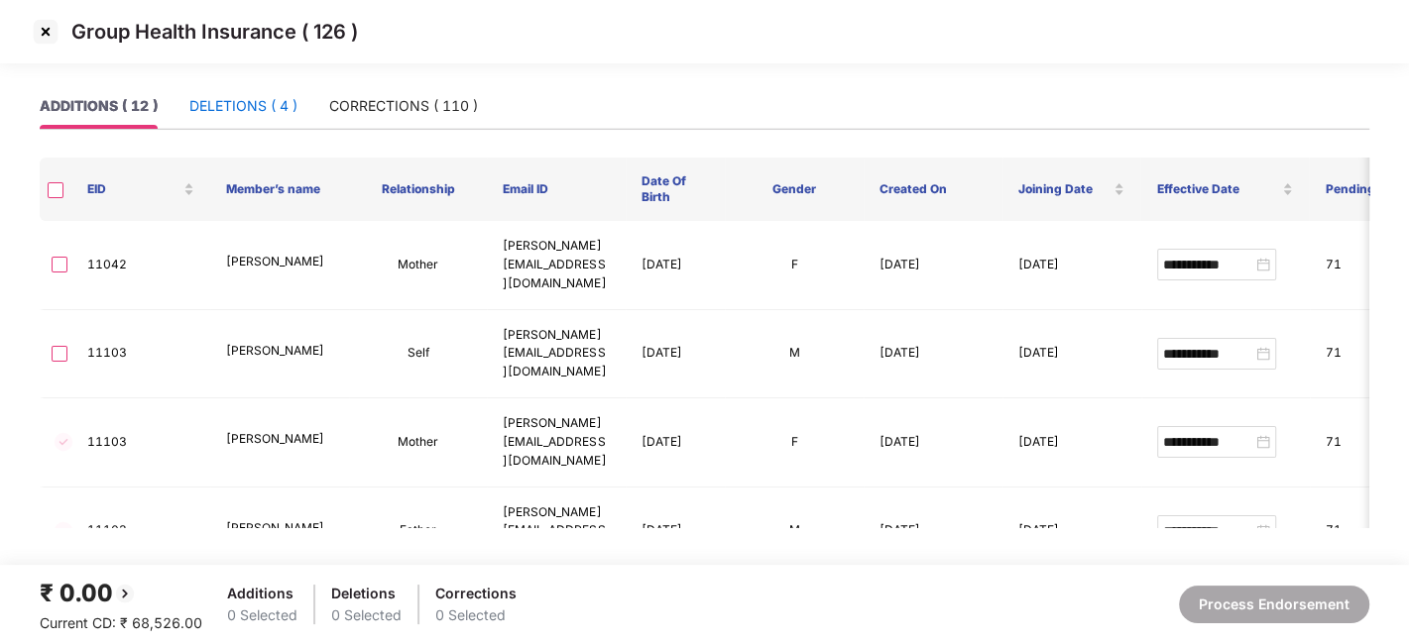
click at [243, 107] on div "DELETIONS ( 4 )" at bounding box center [243, 106] width 108 height 22
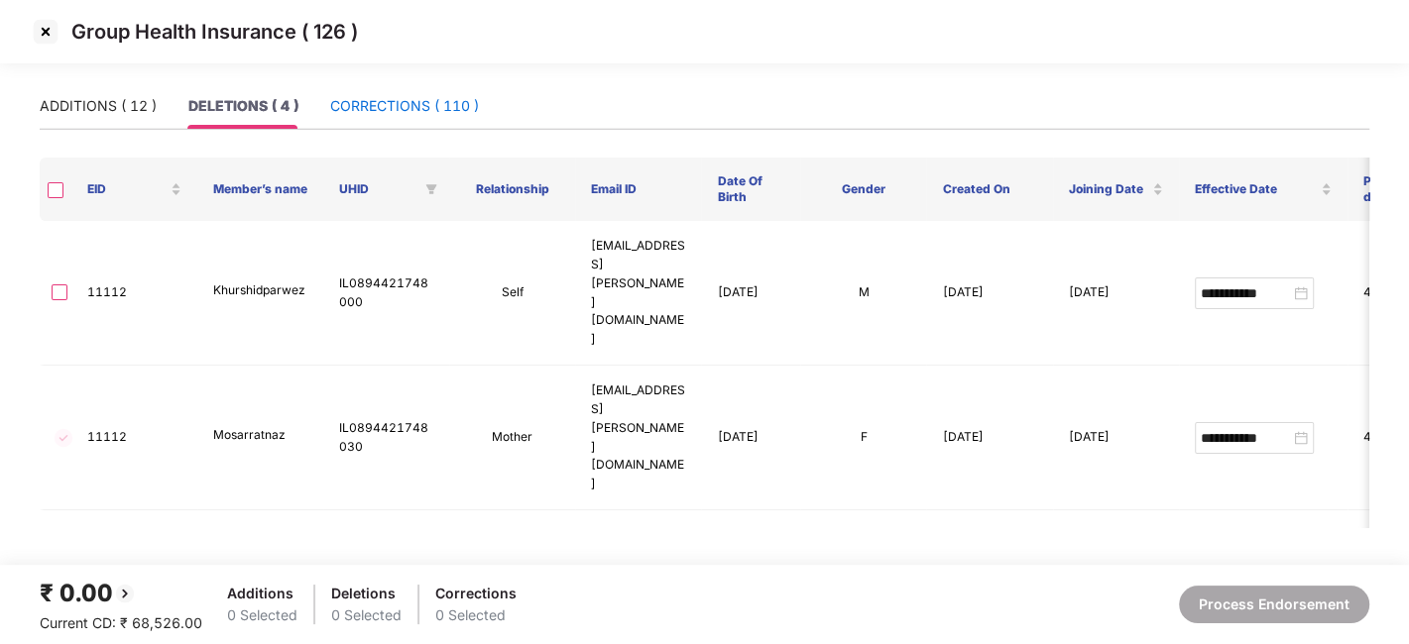
click at [373, 97] on div "CORRECTIONS ( 110 )" at bounding box center [404, 106] width 149 height 22
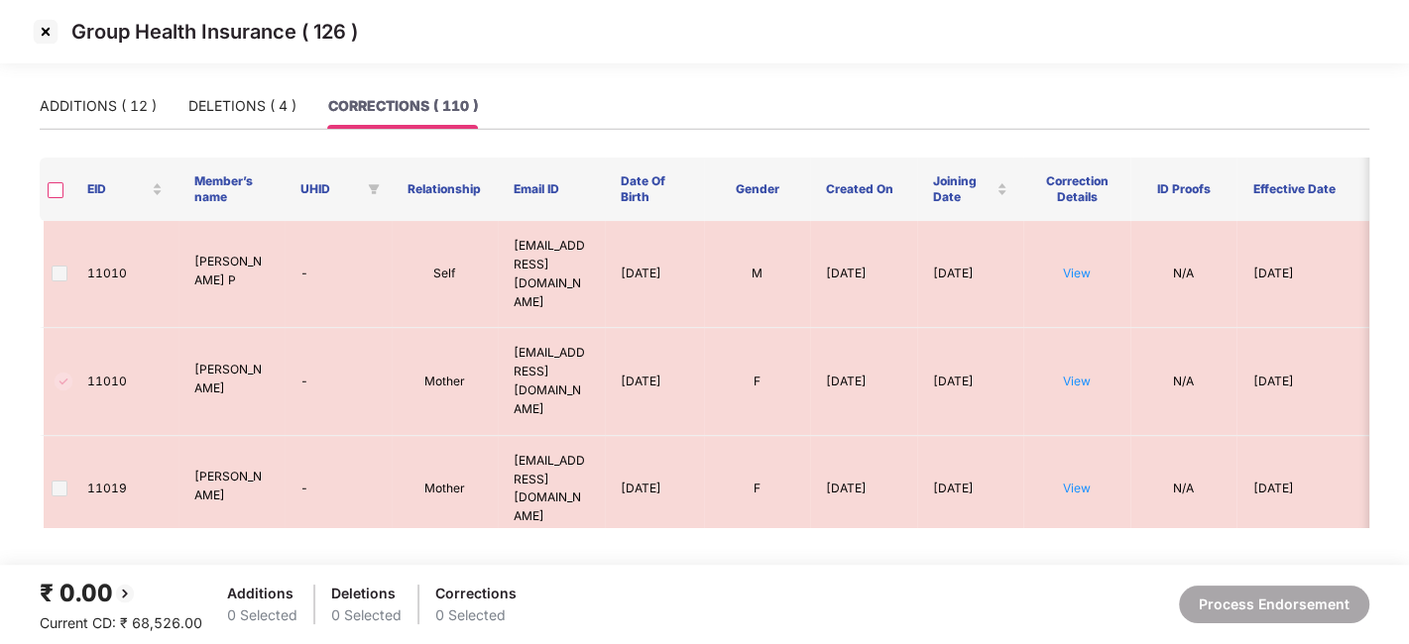
scroll to position [3655, 0]
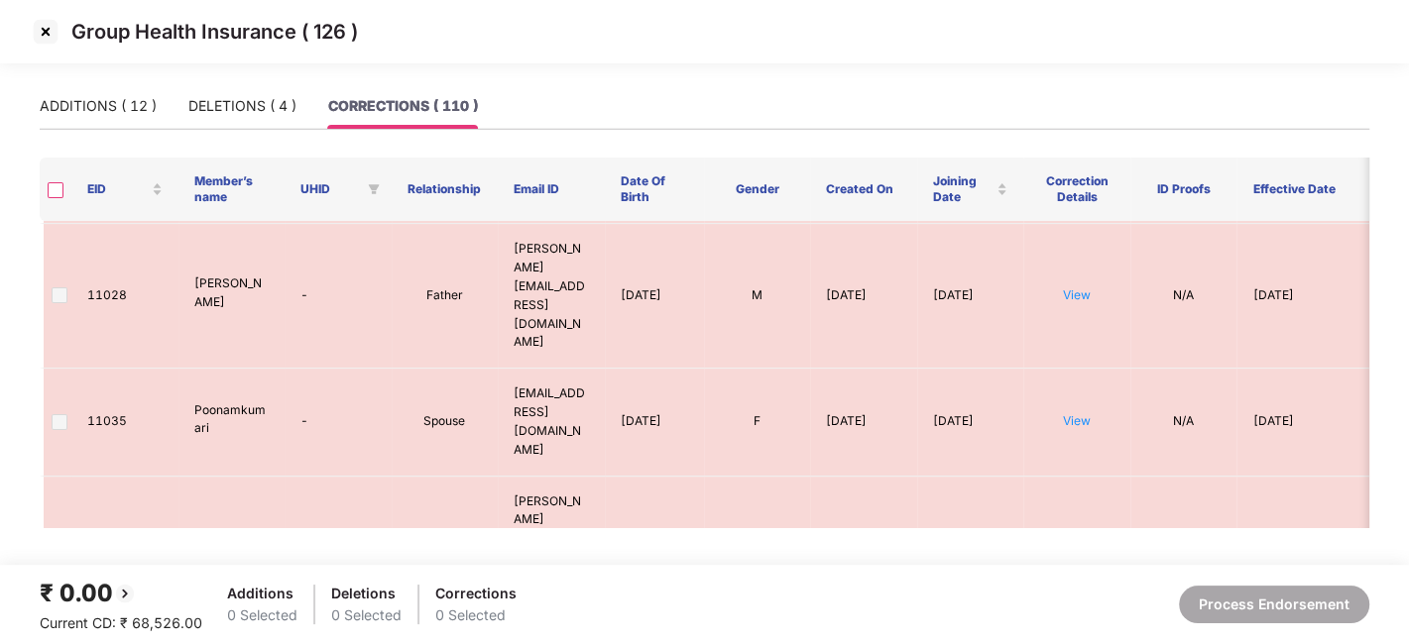
scroll to position [0, 0]
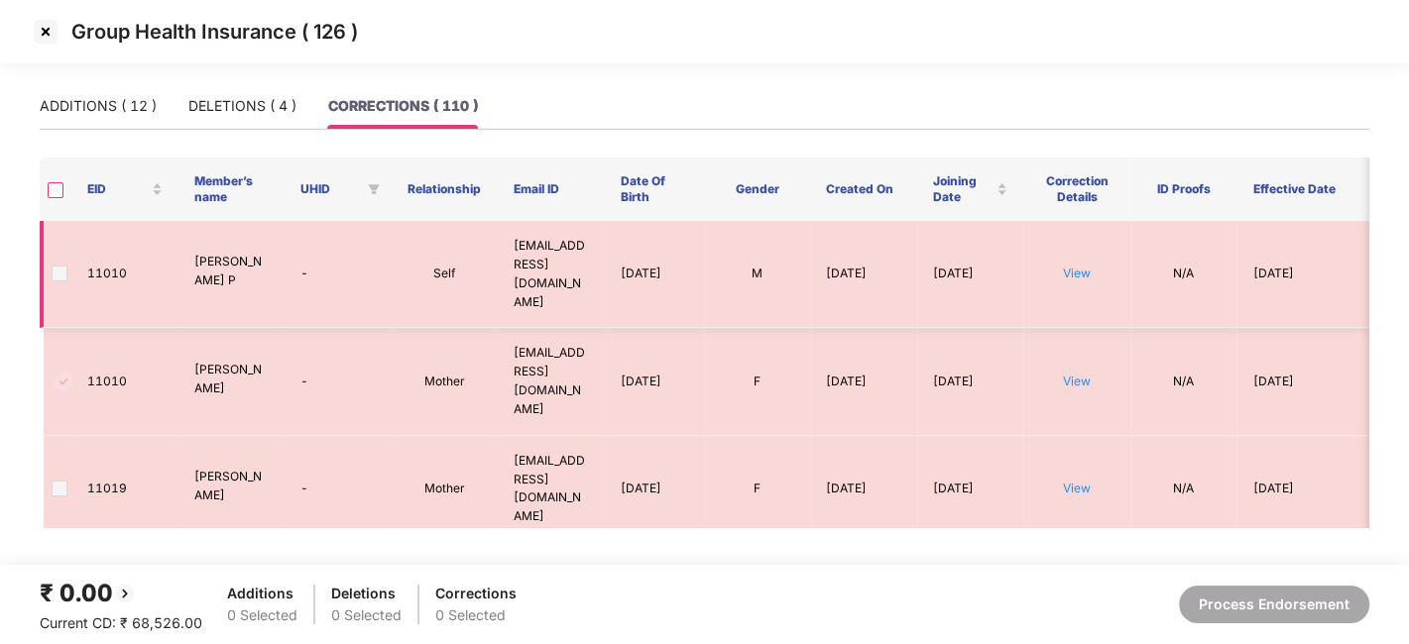
click at [61, 264] on label at bounding box center [60, 275] width 16 height 22
click at [58, 481] on span at bounding box center [60, 489] width 16 height 16
click at [59, 607] on span at bounding box center [60, 615] width 16 height 16
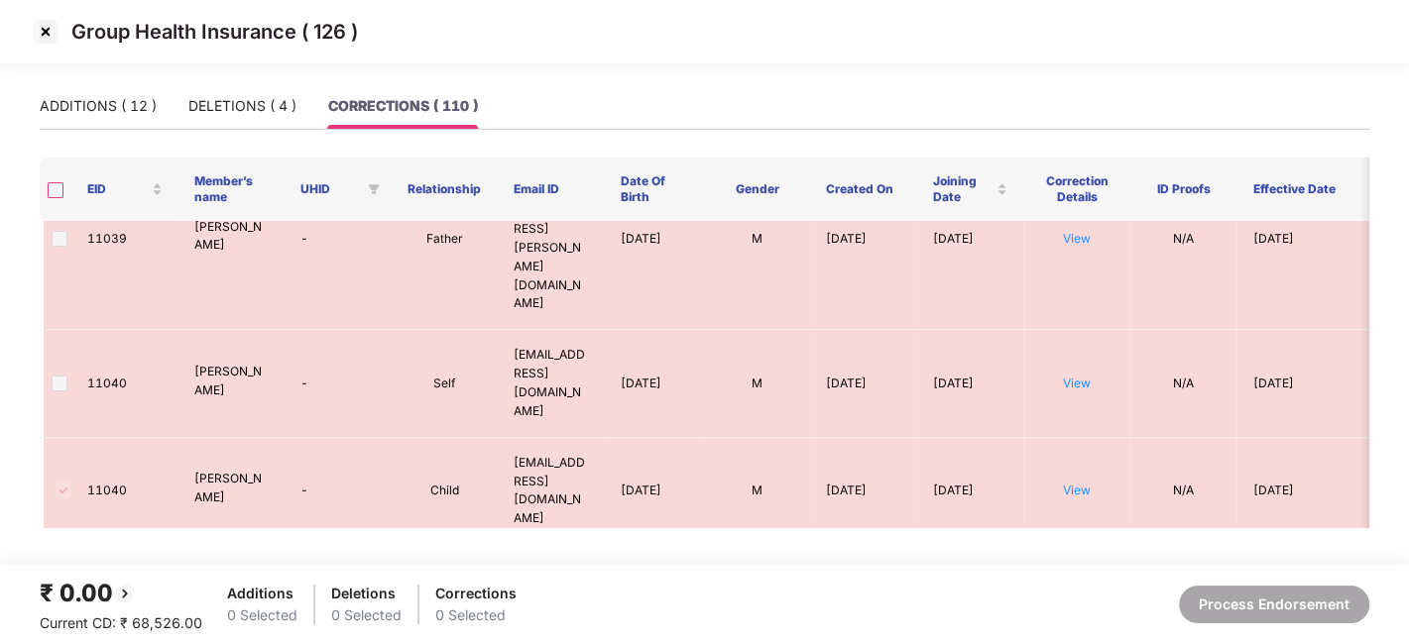
scroll to position [648, 0]
click at [447, 544] on td "Mother" at bounding box center [445, 597] width 107 height 107
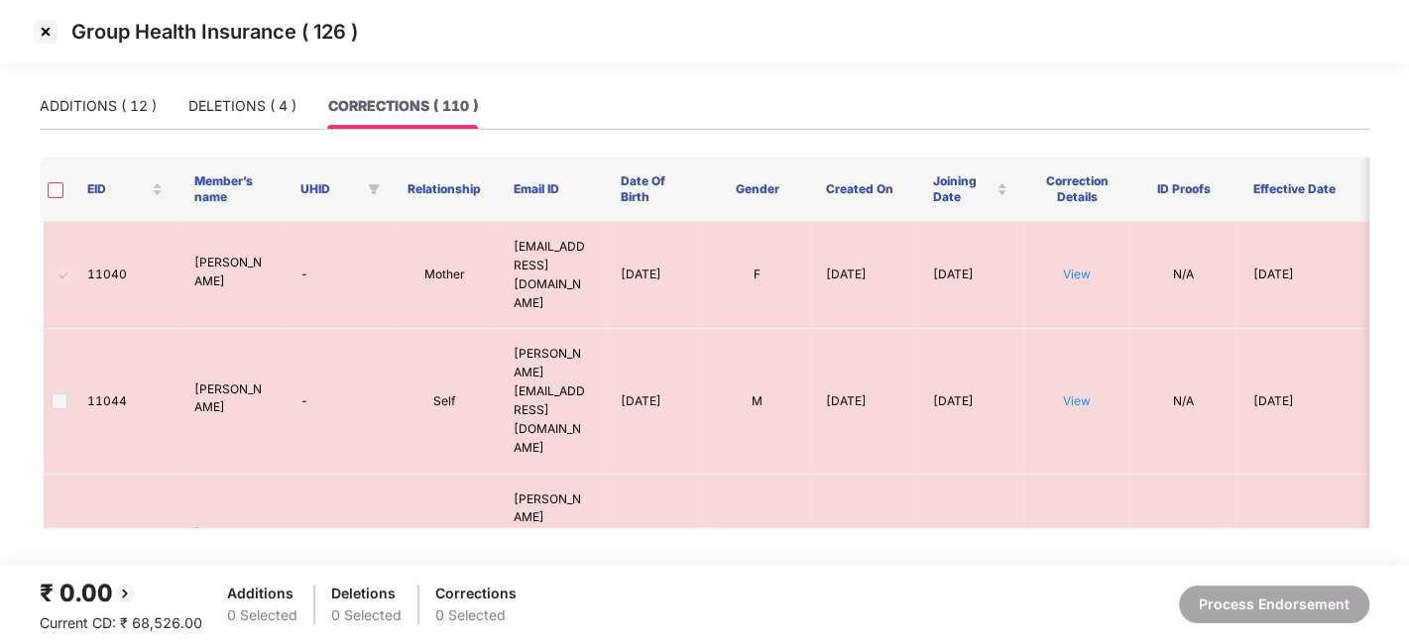
scroll to position [3655, 0]
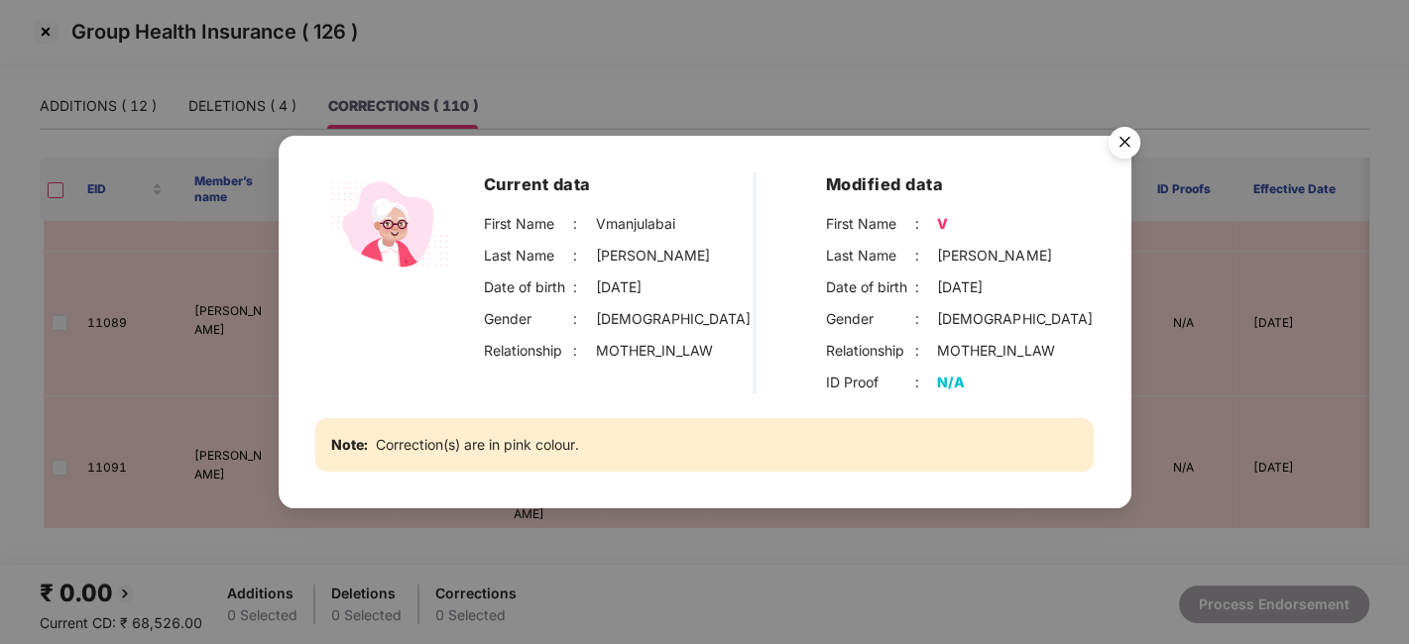
click at [1113, 126] on img "Close" at bounding box center [1125, 146] width 56 height 56
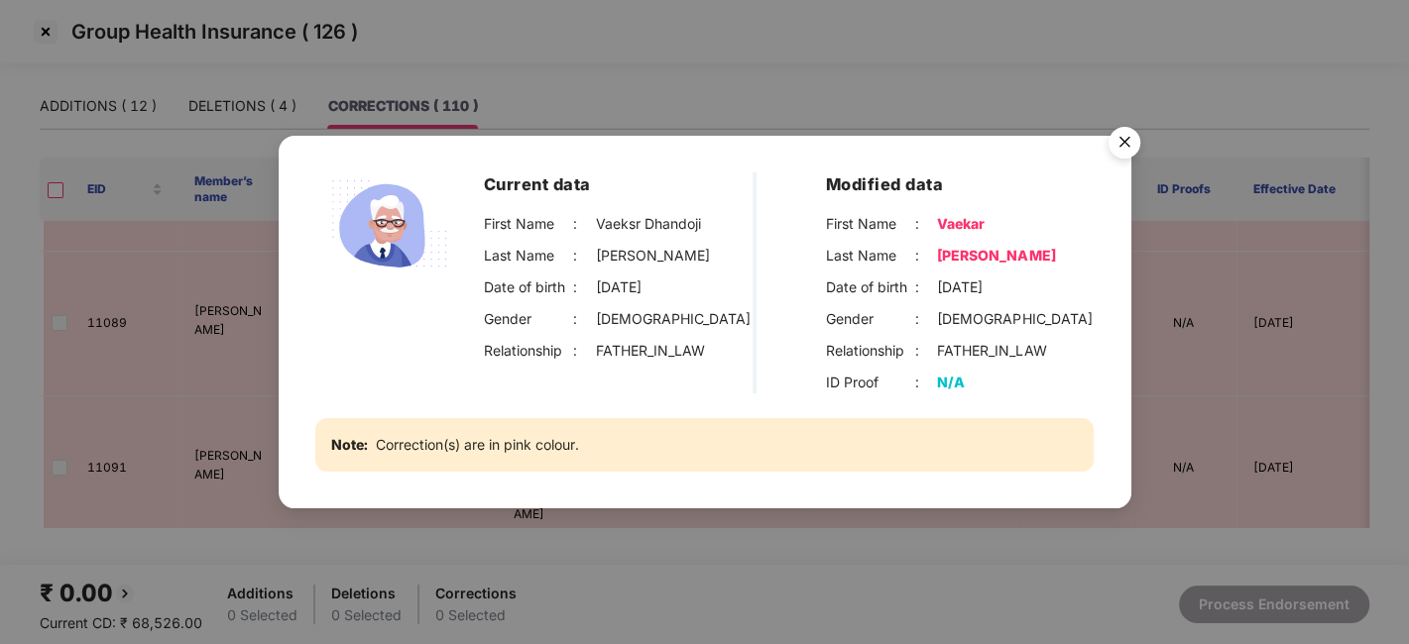
click at [1124, 143] on img "Close" at bounding box center [1125, 146] width 56 height 56
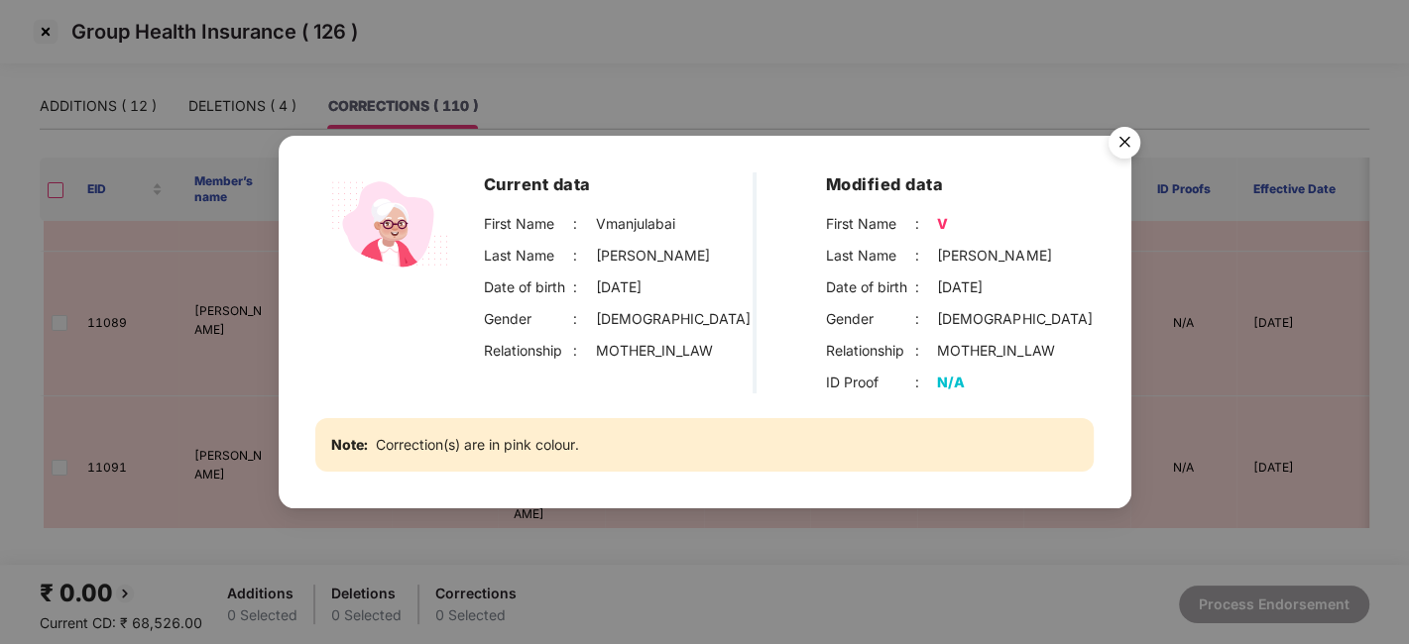
click at [1125, 137] on img "Close" at bounding box center [1125, 146] width 56 height 56
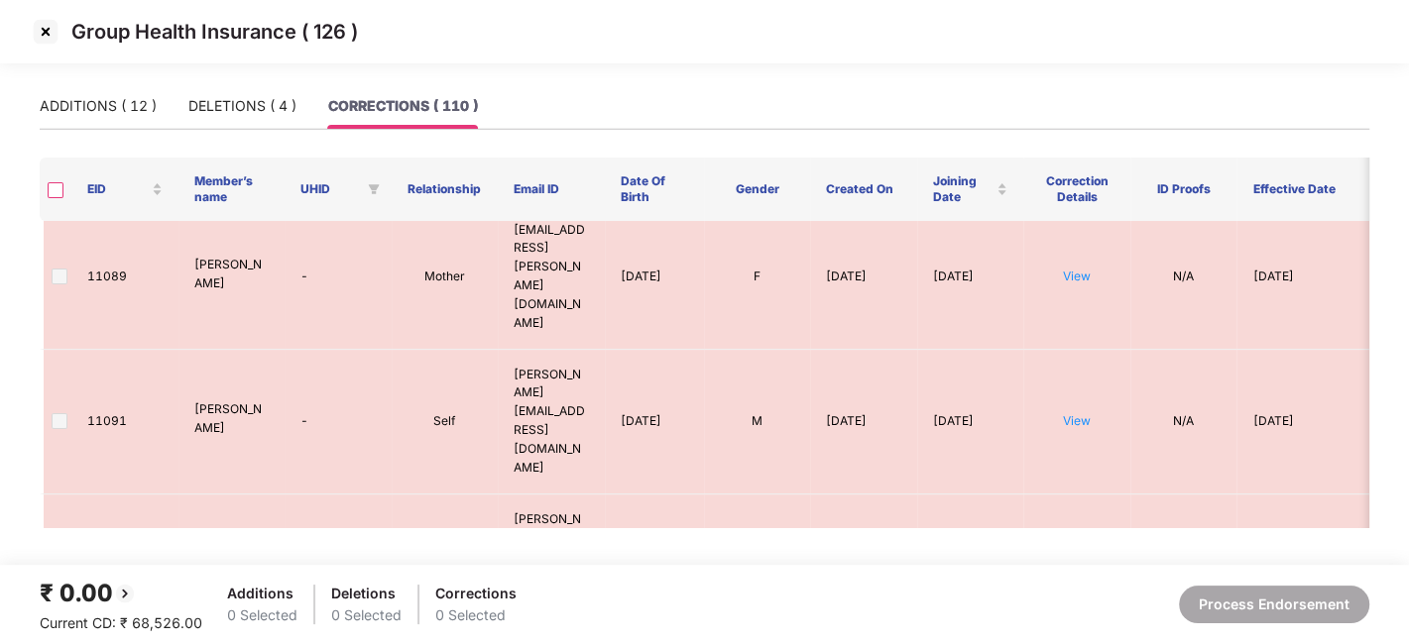
scroll to position [3702, 0]
click at [31, 32] on img at bounding box center [46, 32] width 32 height 32
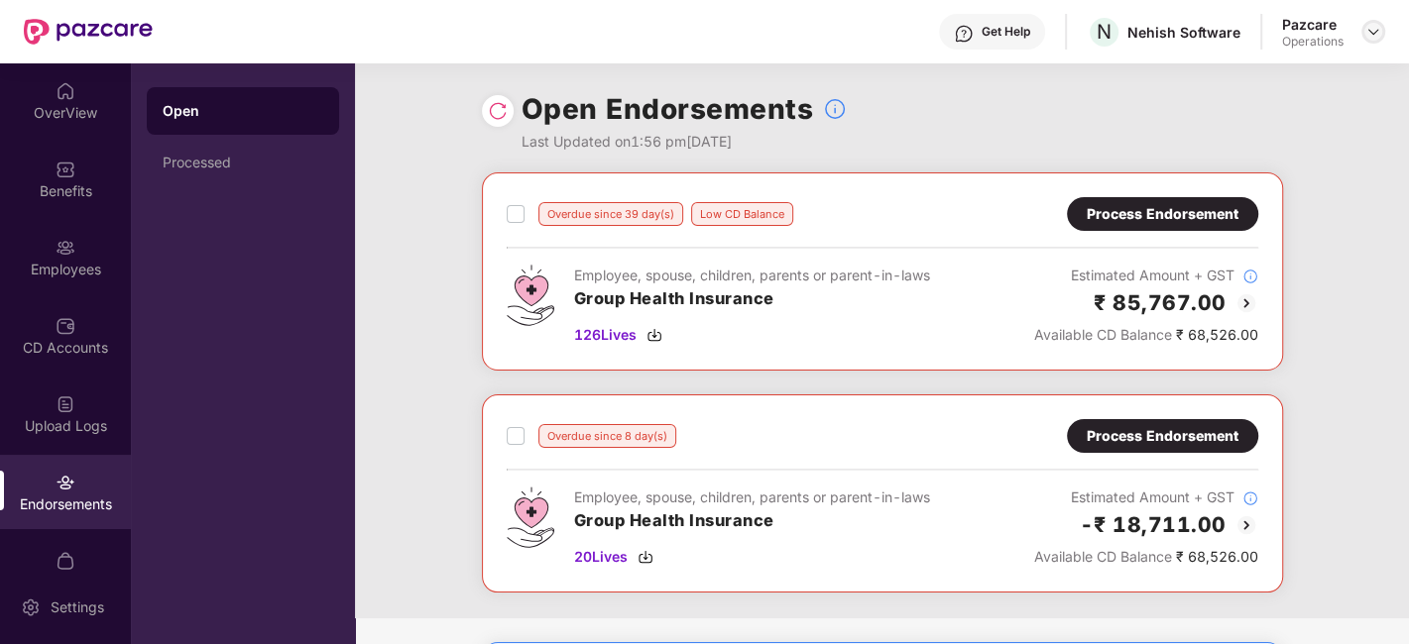
click at [1365, 27] on img at bounding box center [1373, 32] width 16 height 16
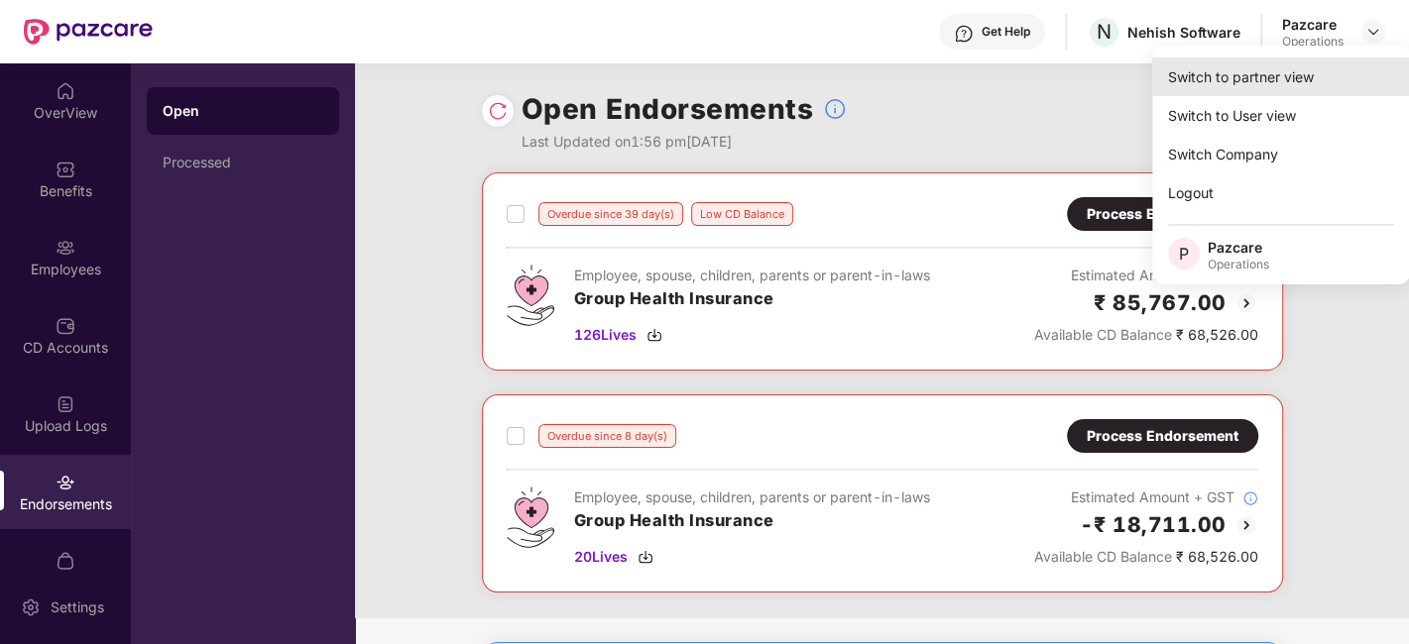
click at [1283, 77] on div "Switch to partner view" at bounding box center [1281, 77] width 258 height 39
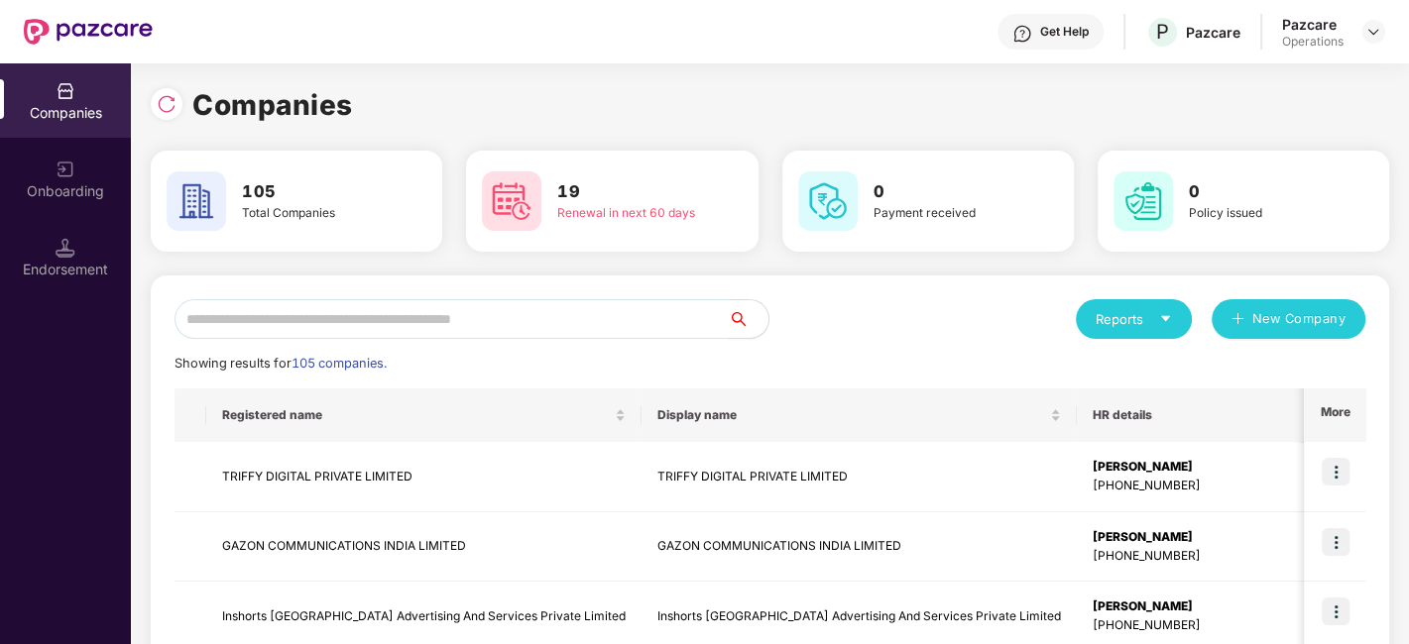
click at [589, 328] on input "text" at bounding box center [451, 319] width 554 height 40
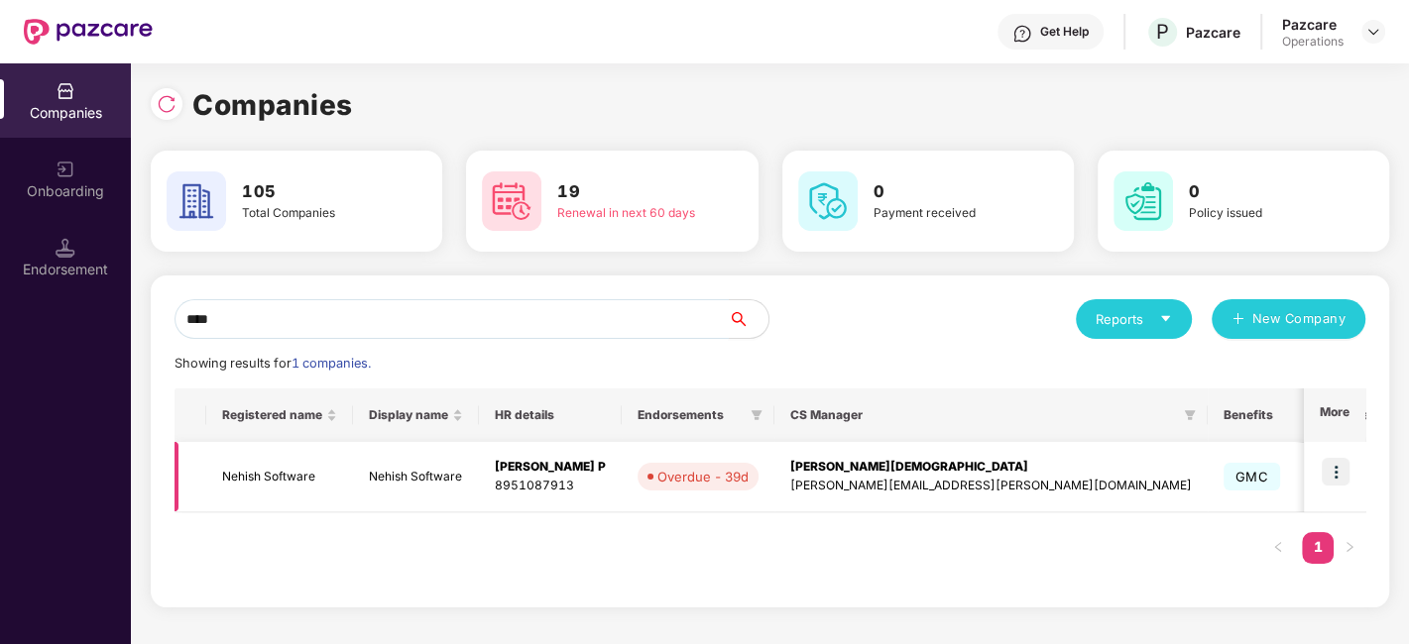
type input "****"
click at [288, 471] on td "Nehish Software" at bounding box center [279, 477] width 147 height 70
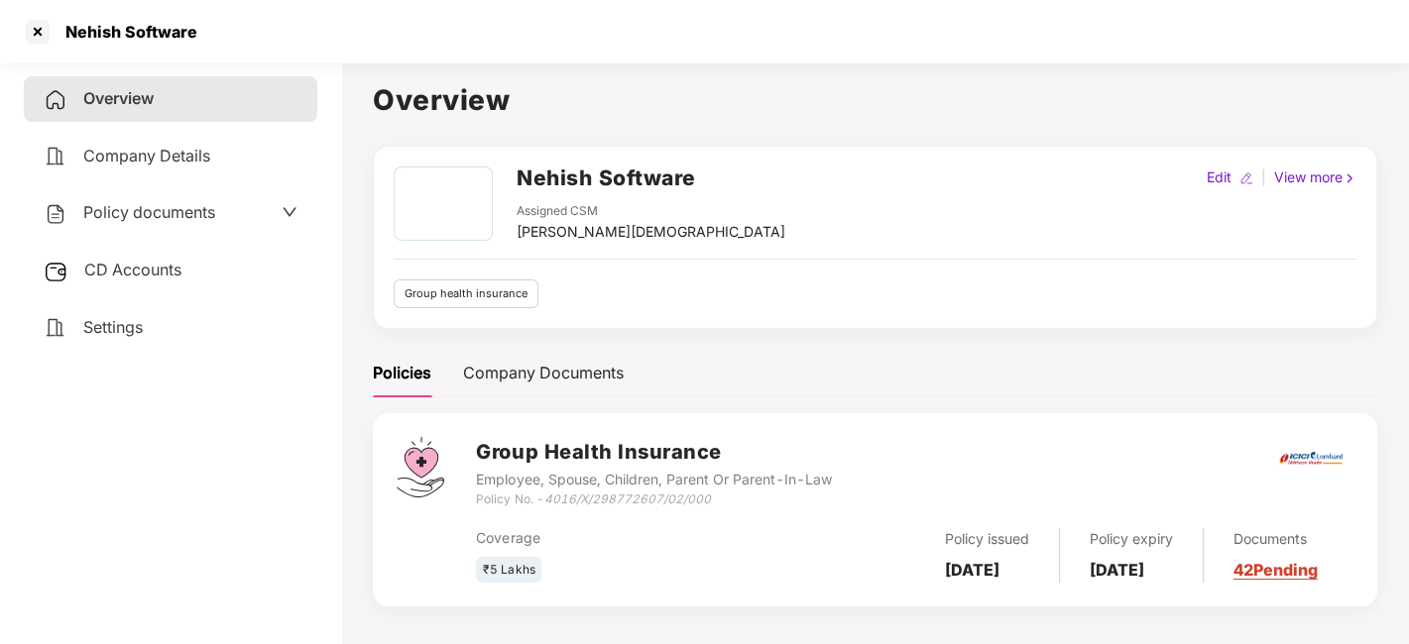
click at [147, 213] on span "Policy documents" at bounding box center [149, 212] width 132 height 20
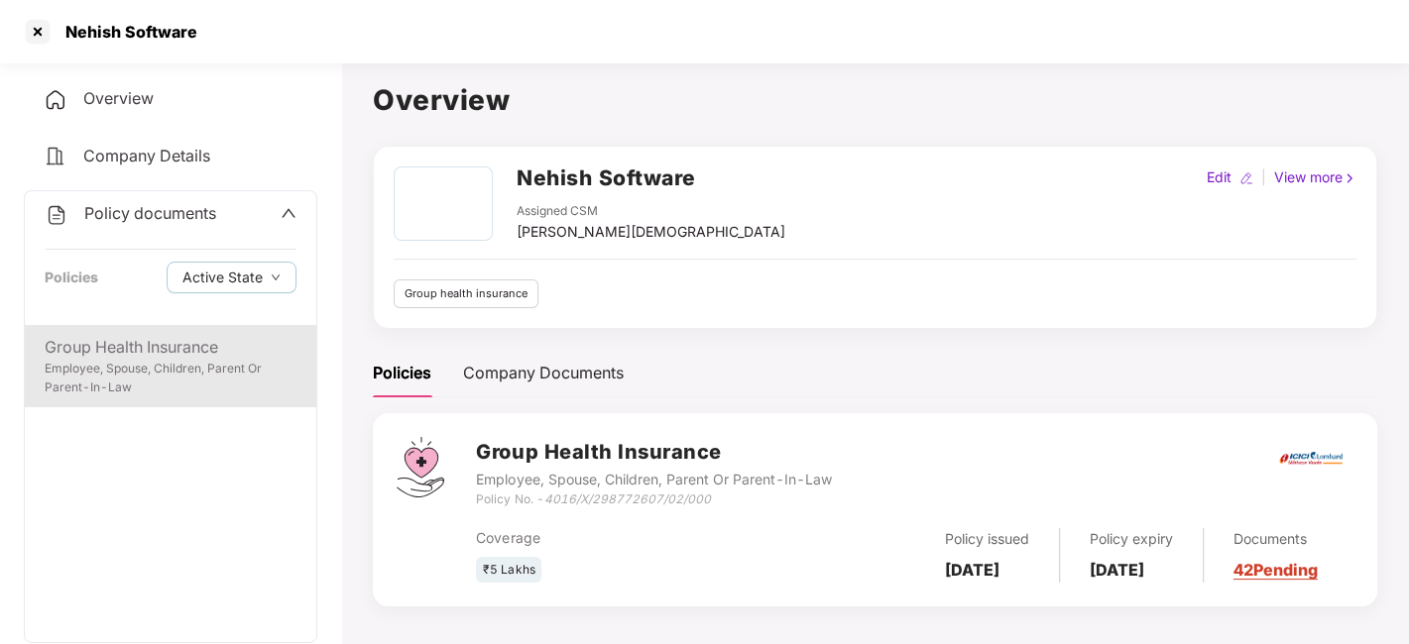
click at [157, 376] on div "Employee, Spouse, Children, Parent Or Parent-In-Law" at bounding box center [171, 379] width 252 height 38
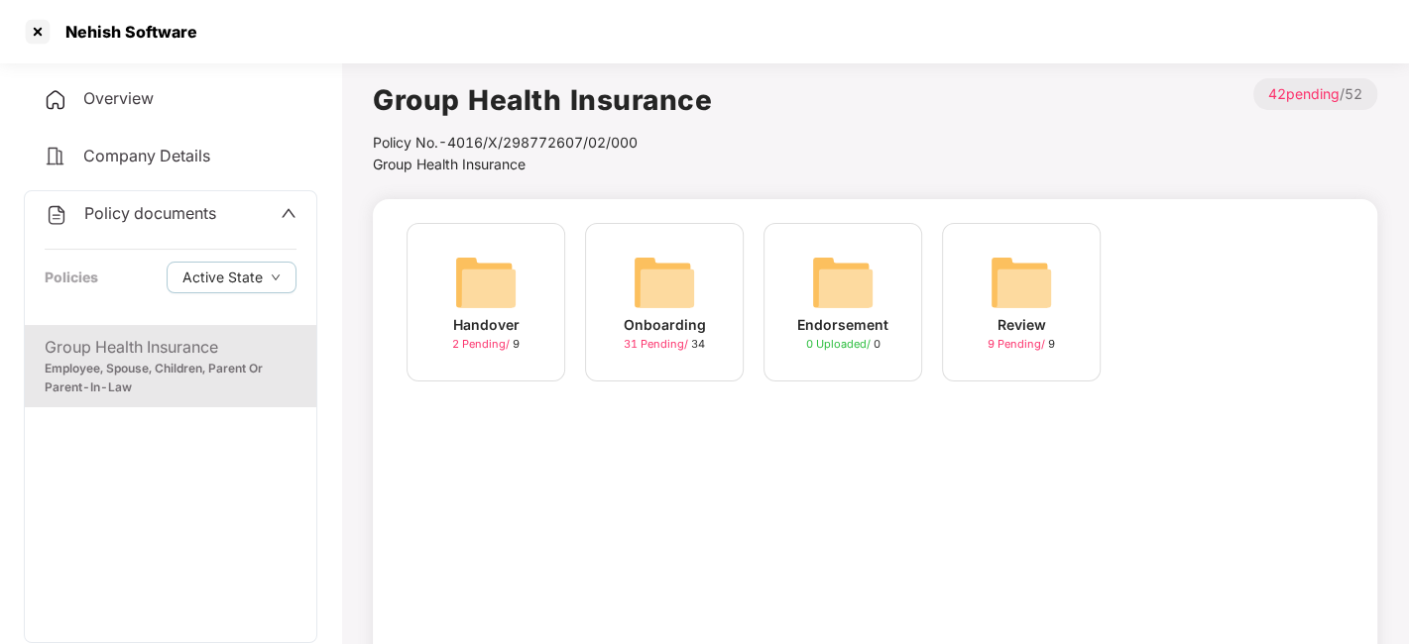
click at [678, 305] on img at bounding box center [664, 282] width 63 height 63
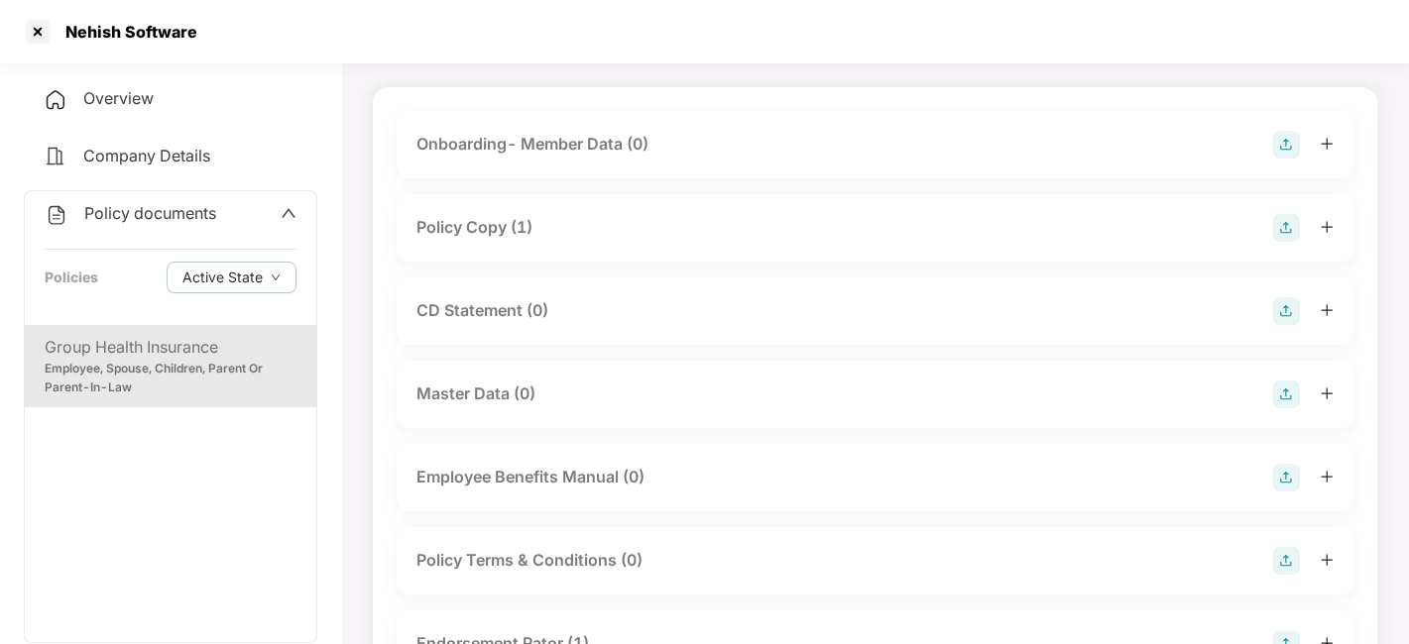
scroll to position [116, 0]
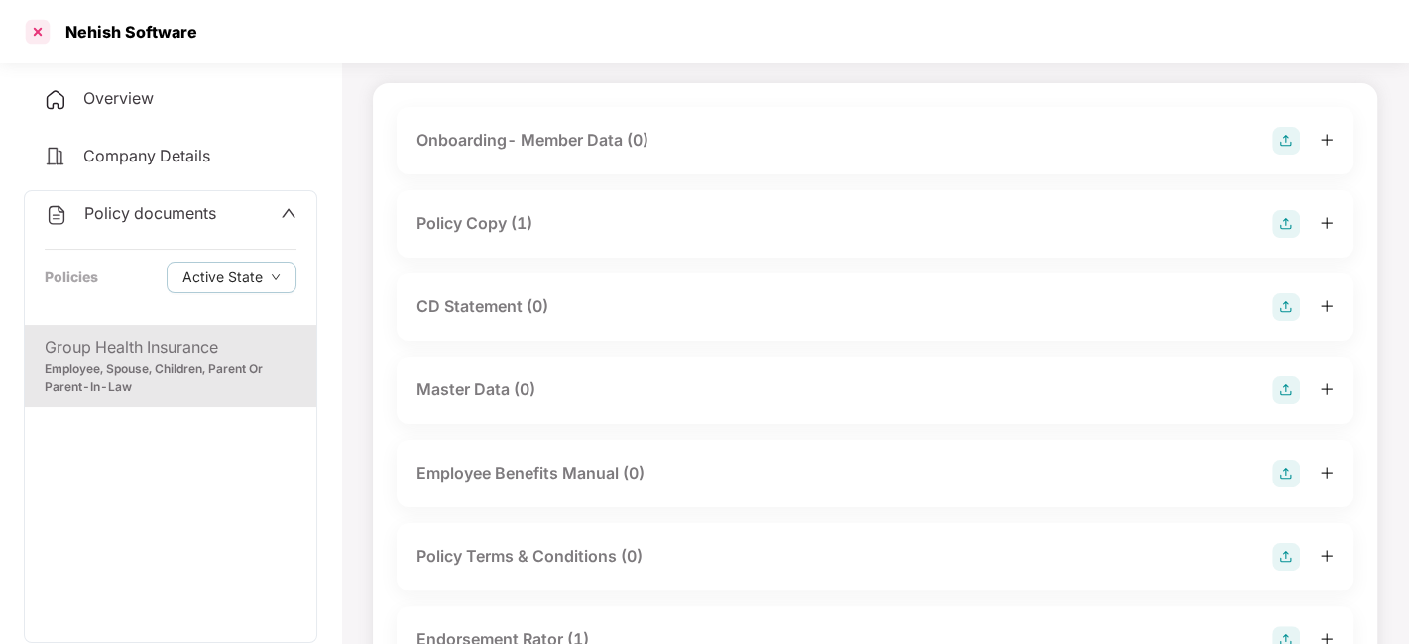
click at [39, 23] on div at bounding box center [38, 32] width 32 height 32
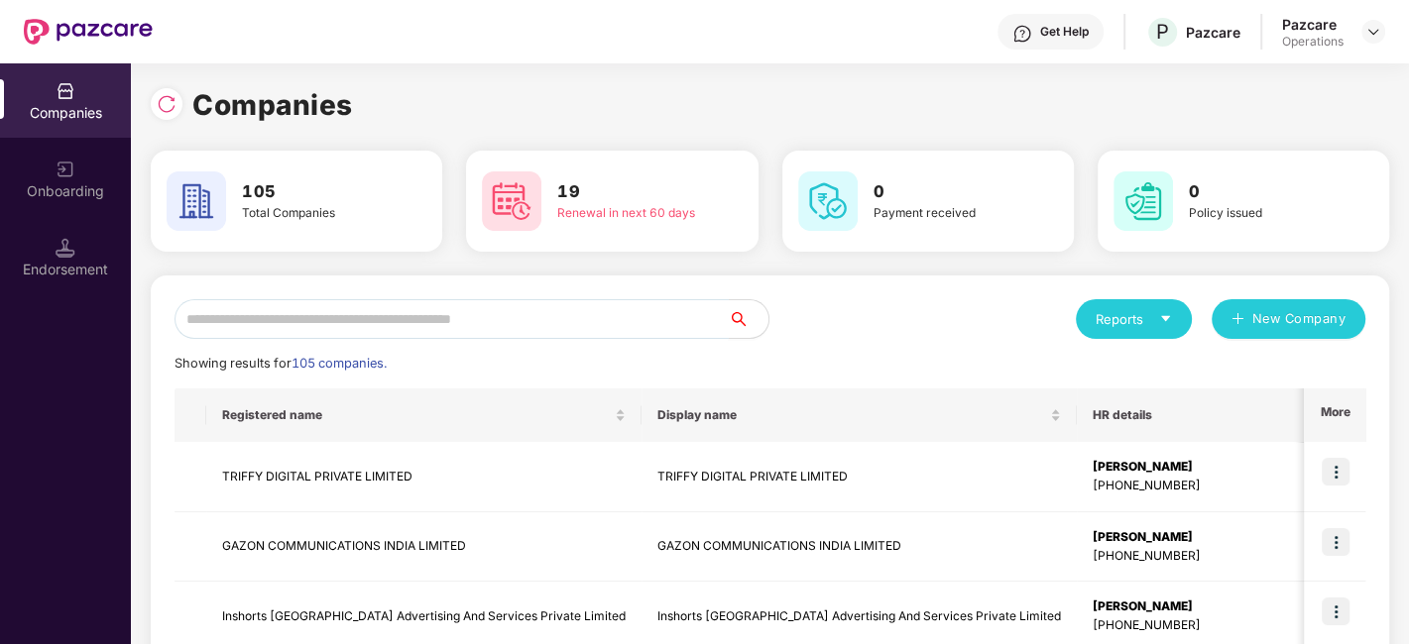
click at [343, 315] on input "text" at bounding box center [451, 319] width 554 height 40
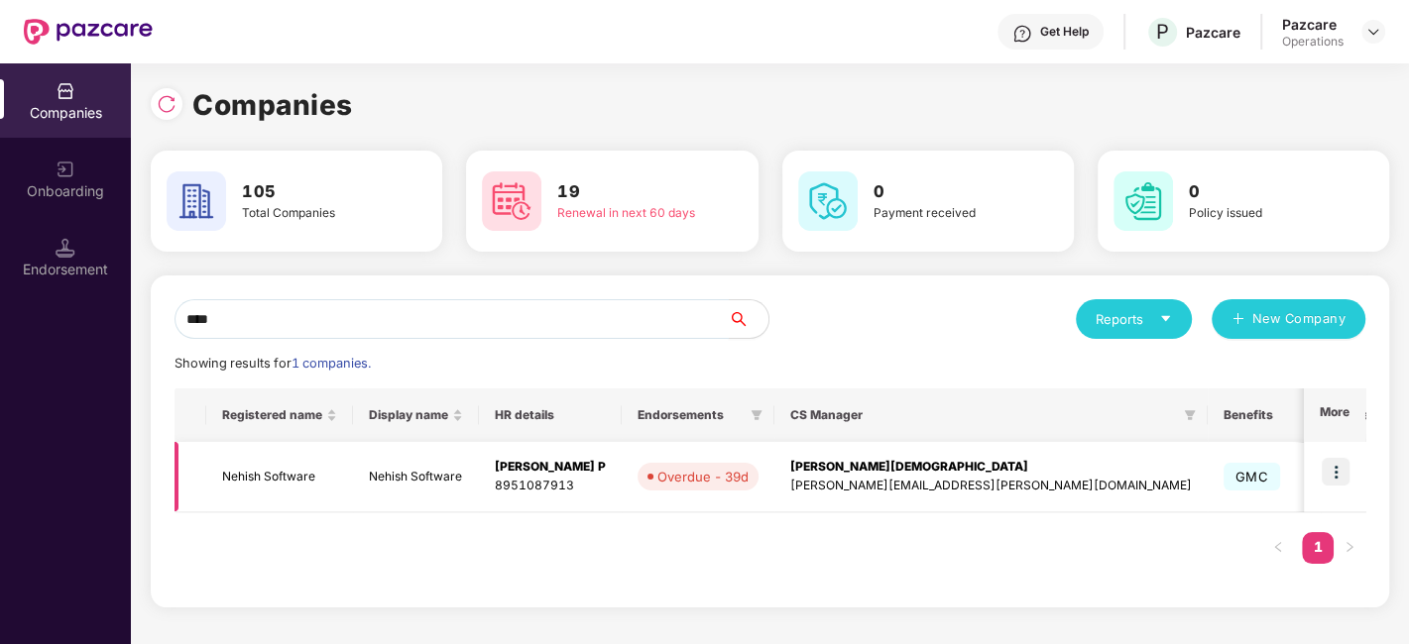
type input "****"
click at [1339, 474] on img at bounding box center [1336, 472] width 28 height 28
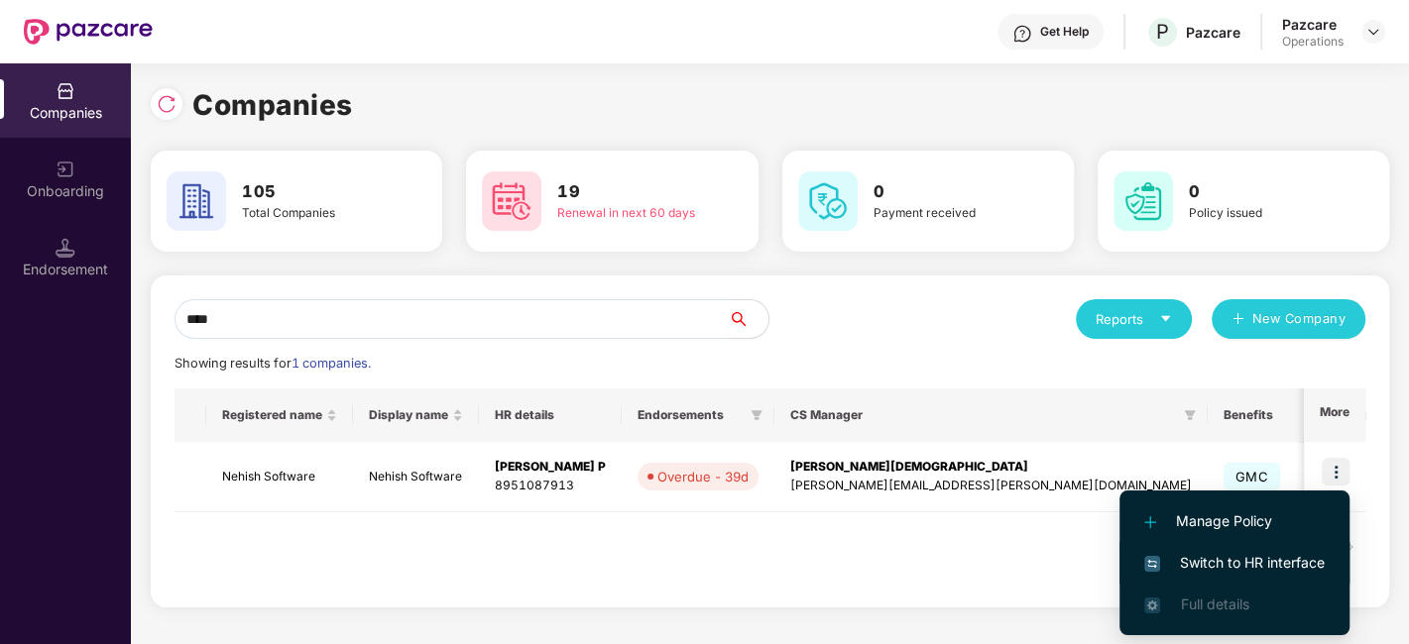
click at [1235, 550] on li "Switch to HR interface" at bounding box center [1234, 563] width 230 height 42
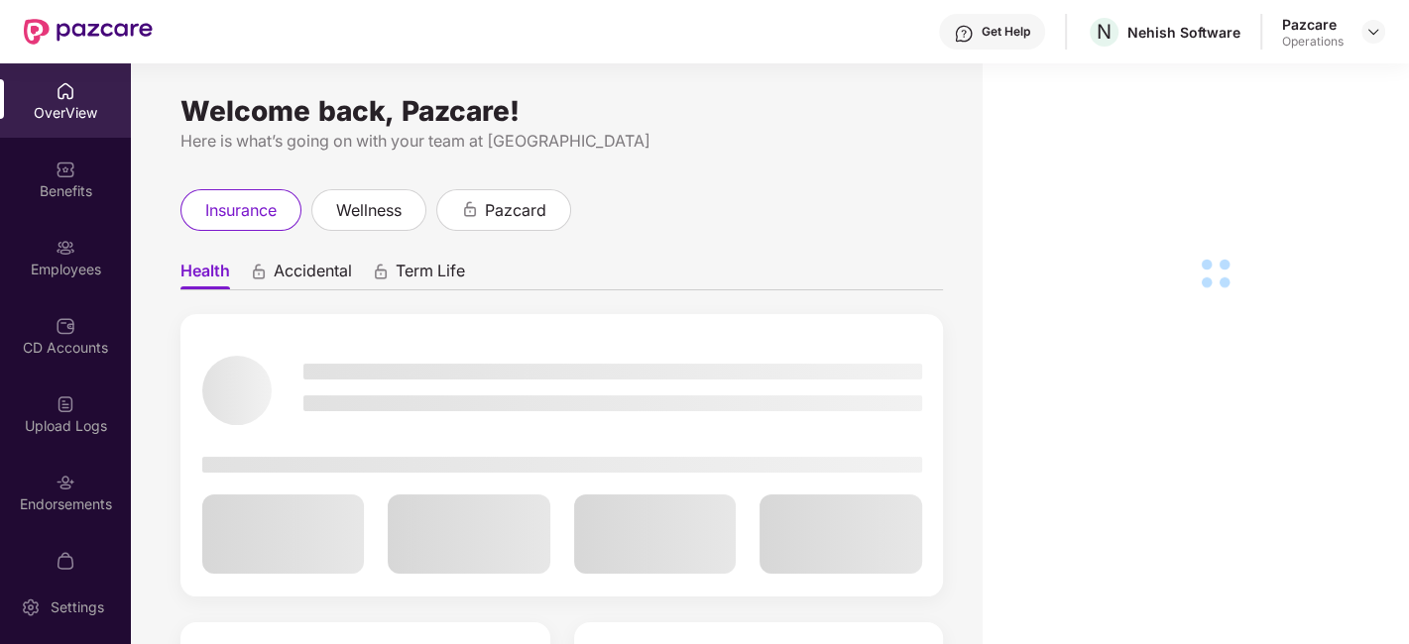
scroll to position [41, 0]
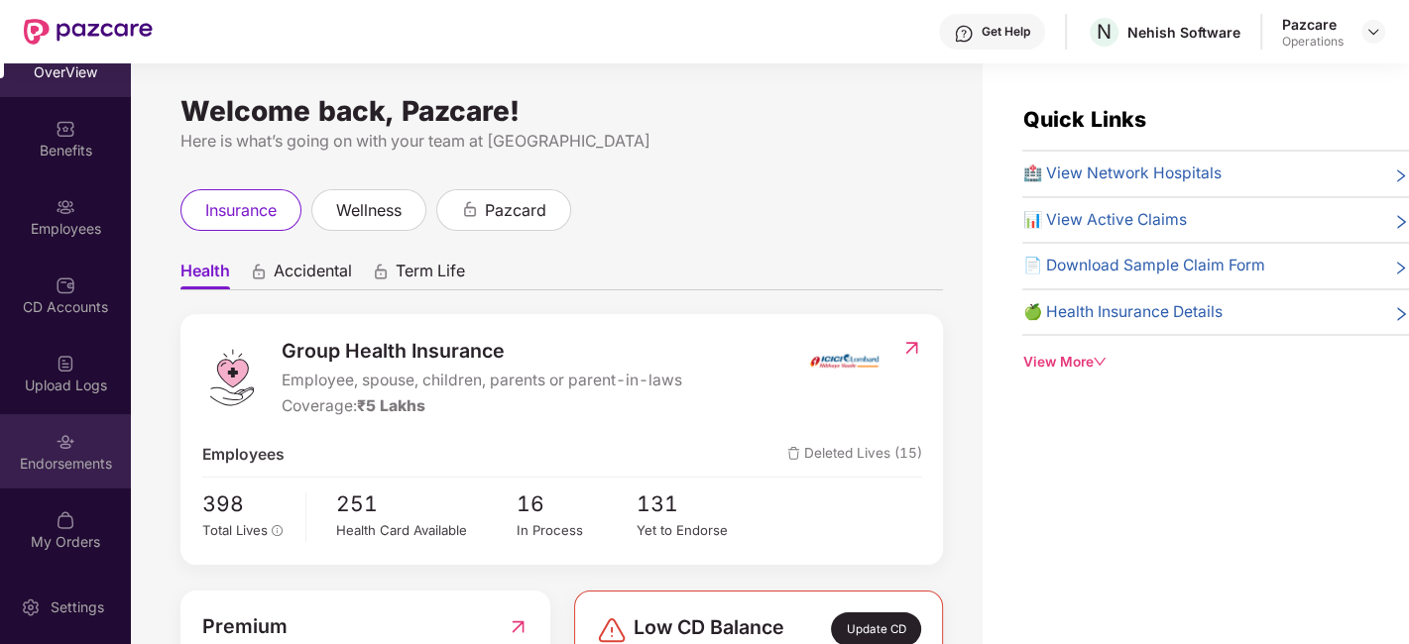
click at [58, 443] on img at bounding box center [66, 442] width 20 height 20
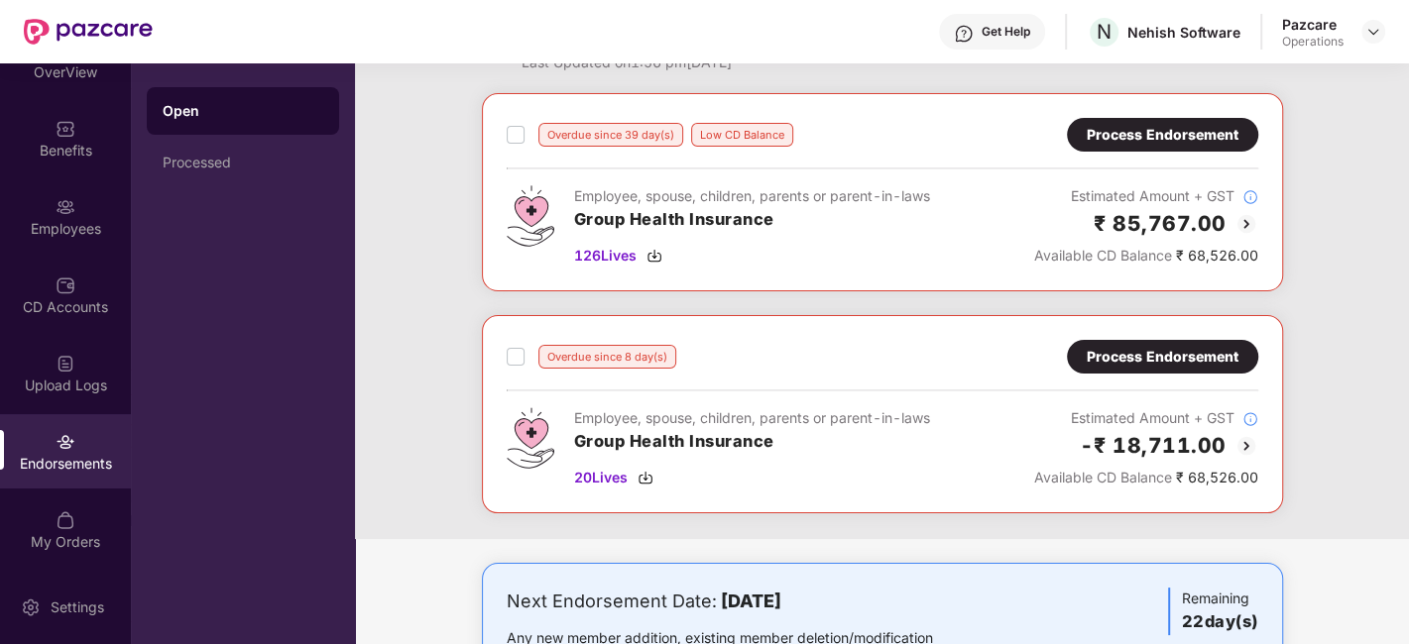
scroll to position [81, 0]
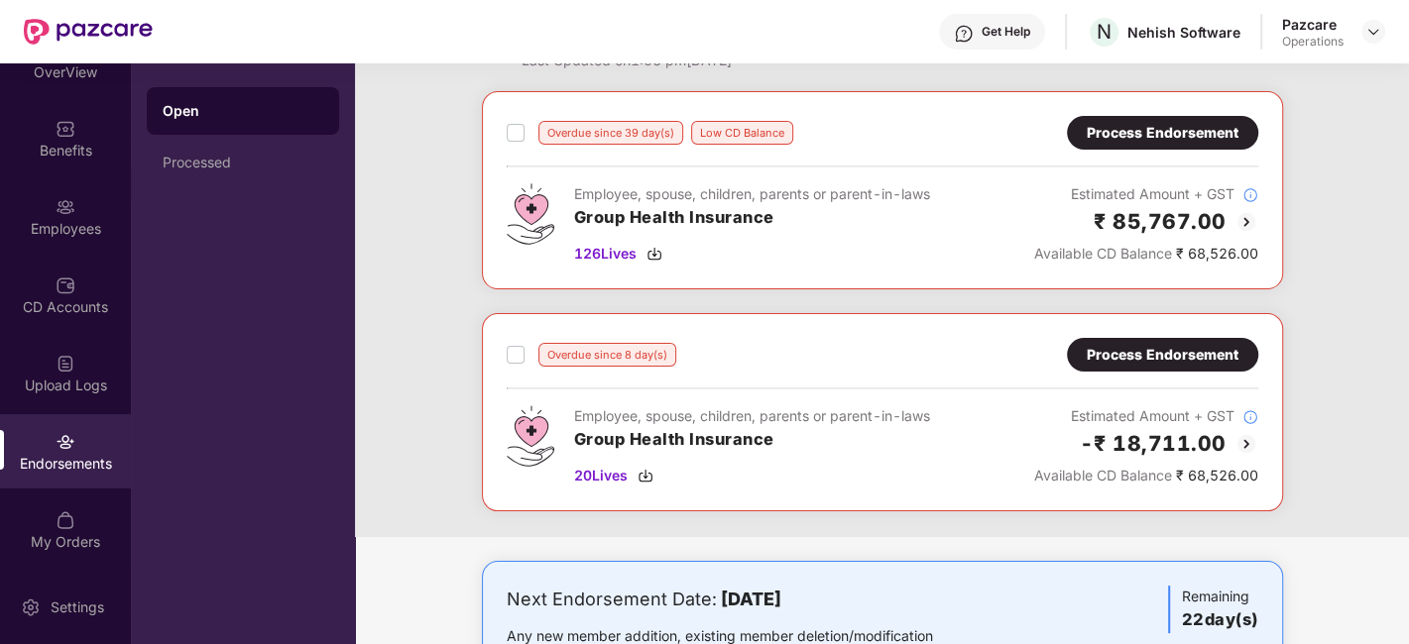
click at [1125, 134] on div "Process Endorsement" at bounding box center [1163, 133] width 152 height 22
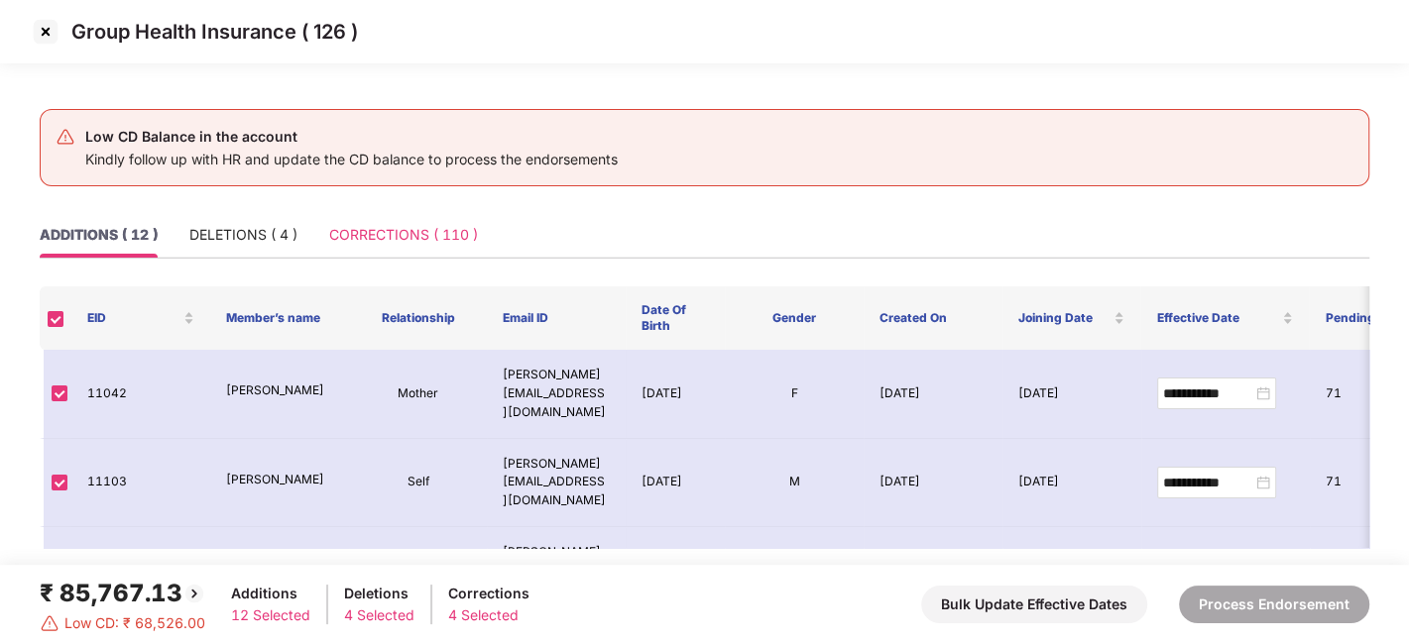
click at [411, 247] on div "CORRECTIONS ( 110 )" at bounding box center [403, 235] width 149 height 46
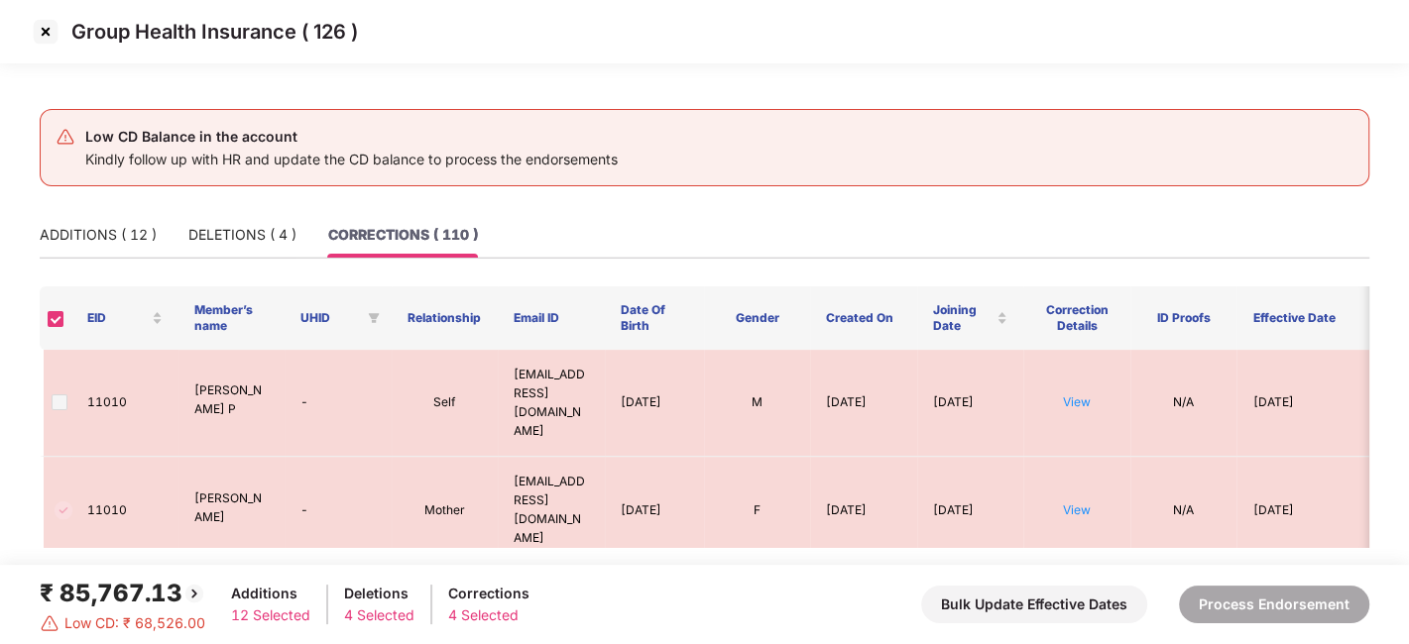
click at [394, 237] on div "CORRECTIONS ( 110 )" at bounding box center [403, 235] width 150 height 22
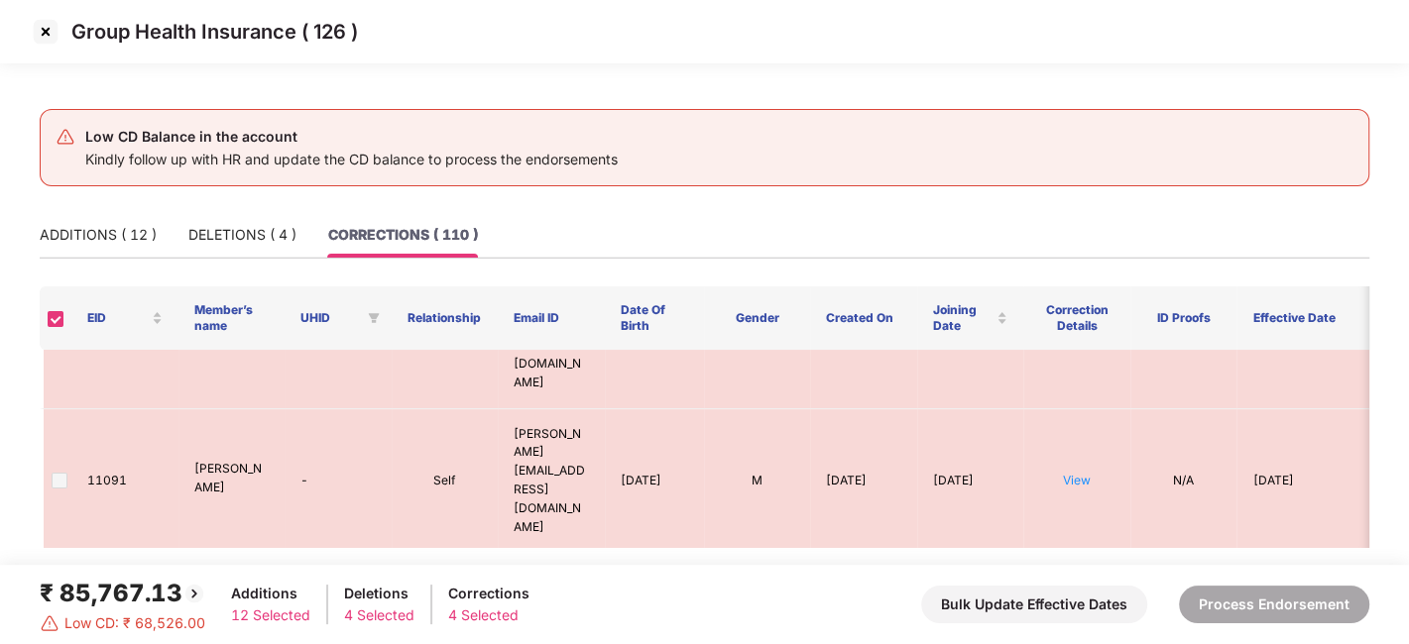
scroll to position [3762, 0]
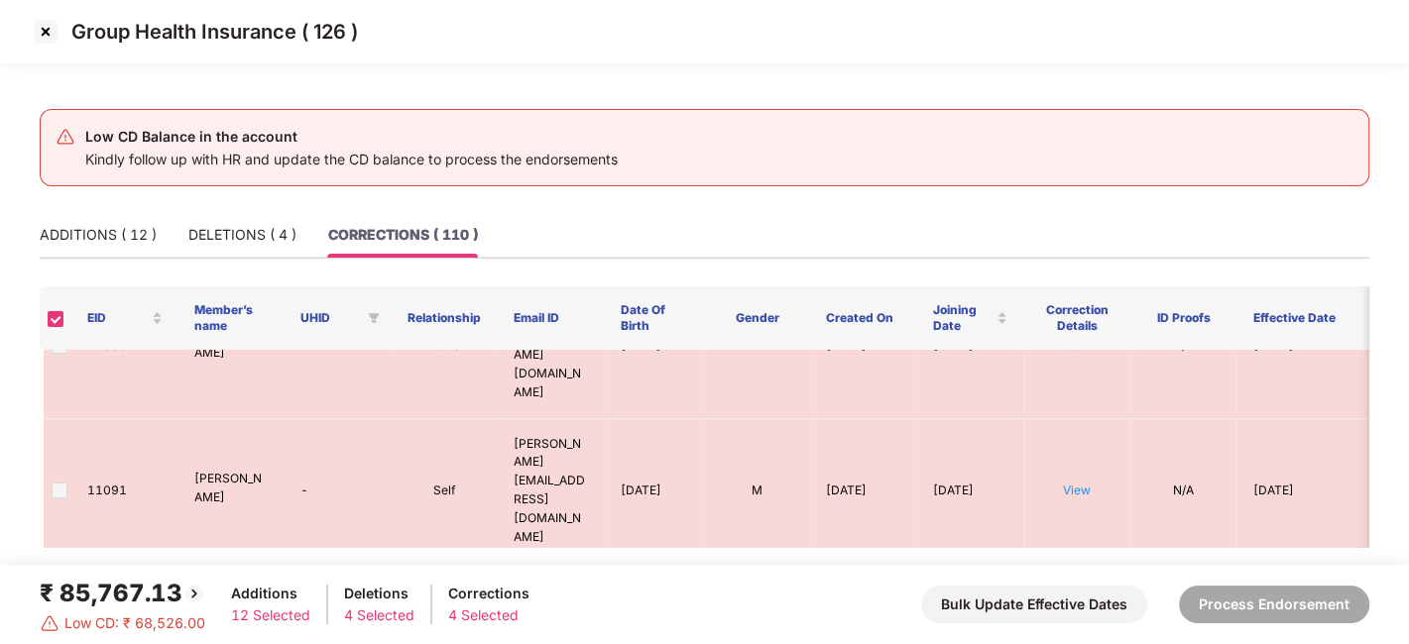
click at [51, 32] on img at bounding box center [46, 32] width 32 height 32
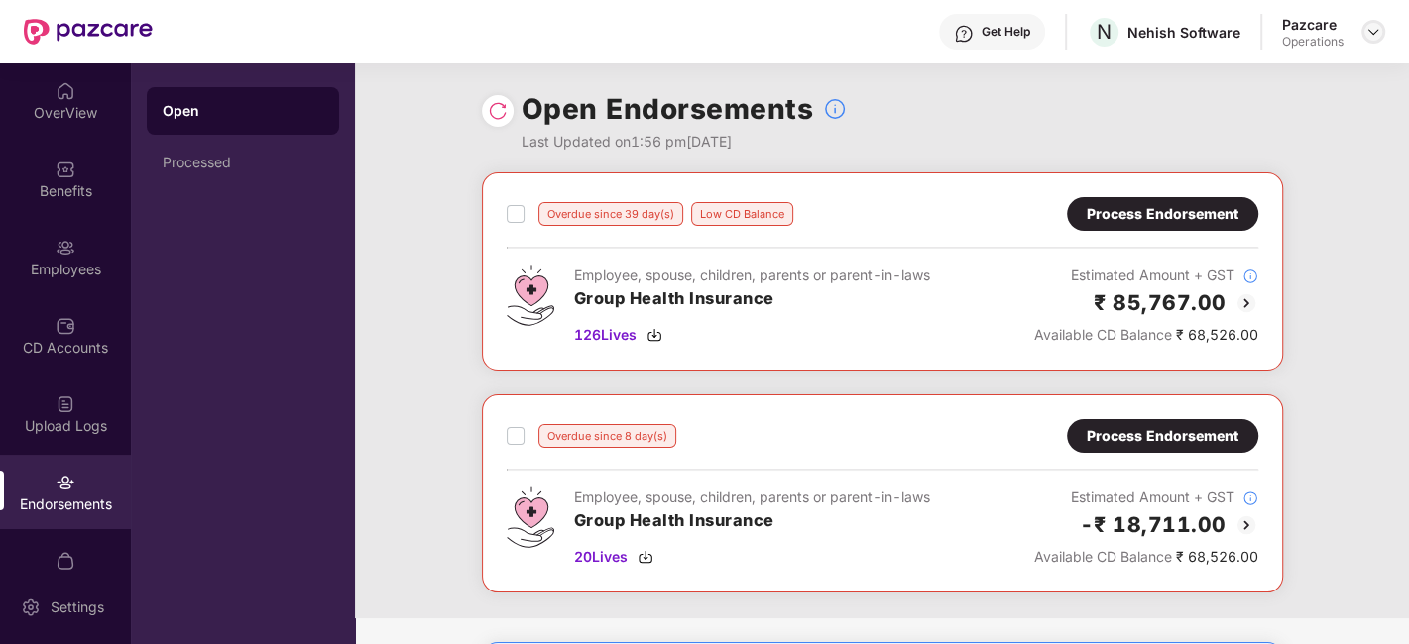
click at [1377, 30] on img at bounding box center [1373, 32] width 16 height 16
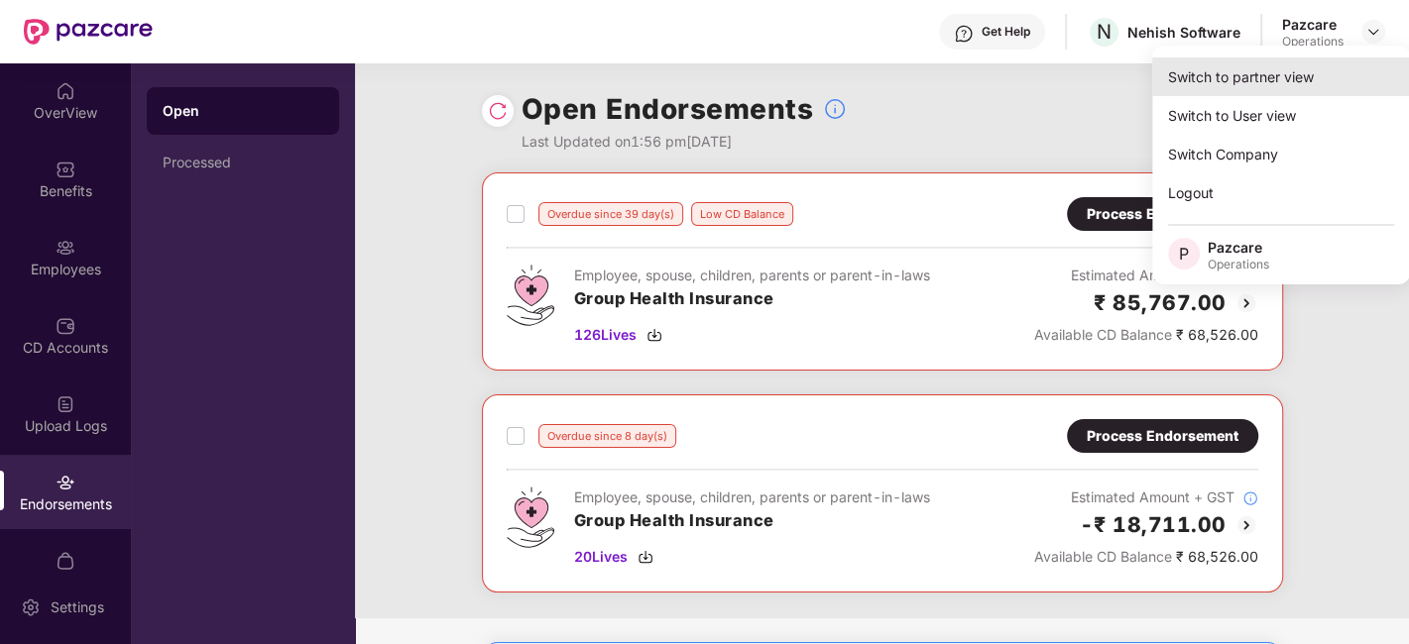
click at [1254, 76] on div "Switch to partner view" at bounding box center [1281, 77] width 258 height 39
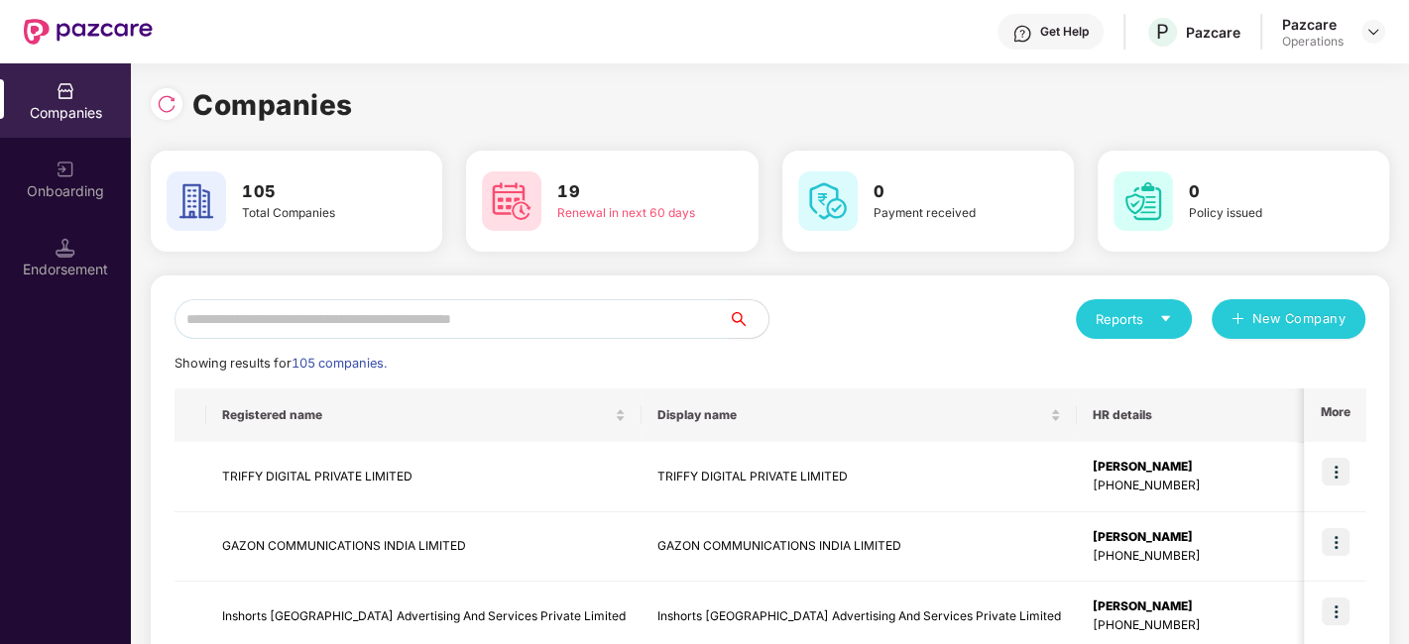
click at [635, 321] on input "text" at bounding box center [451, 319] width 554 height 40
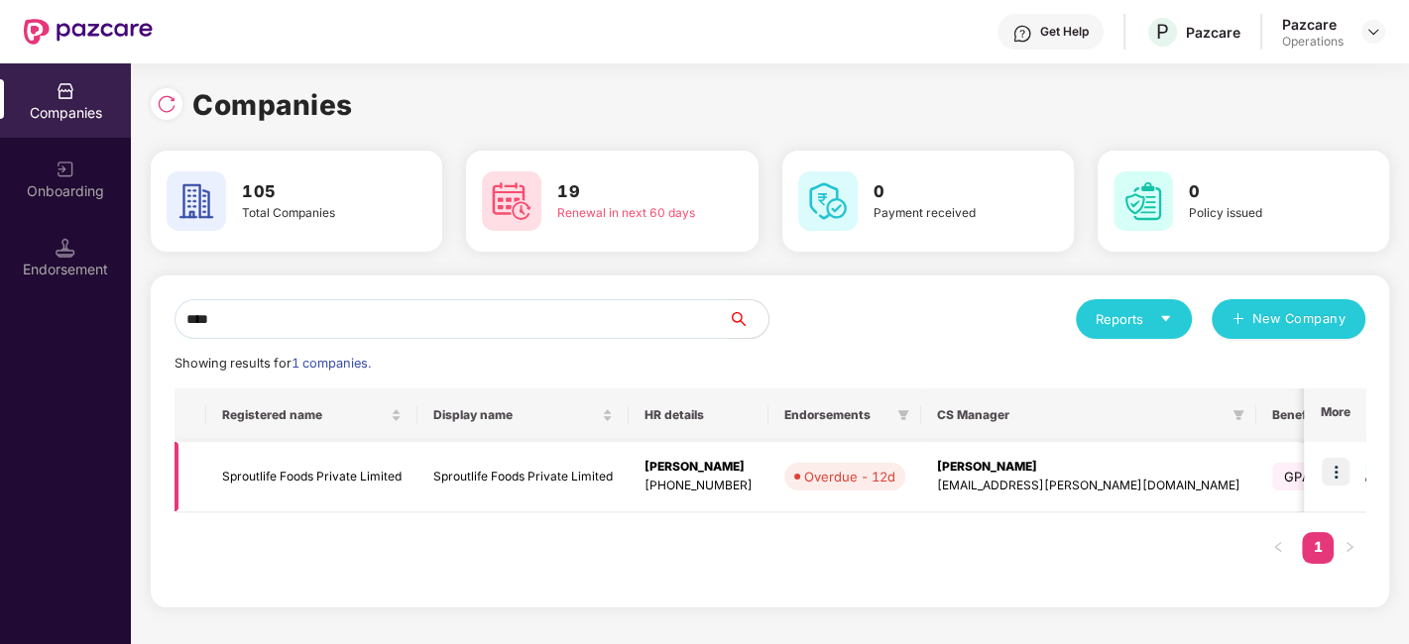
type input "****"
click at [316, 470] on td "Sproutlife Foods Private Limited" at bounding box center [311, 477] width 211 height 70
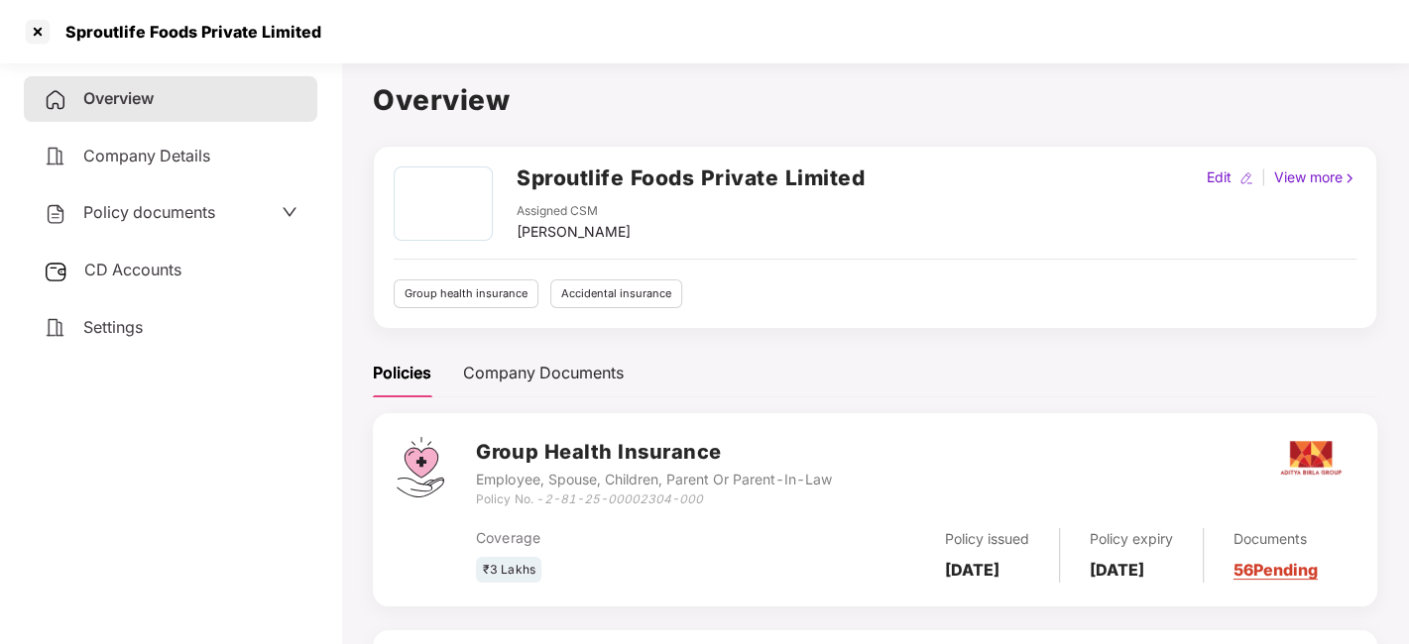
click at [150, 208] on span "Policy documents" at bounding box center [149, 212] width 132 height 20
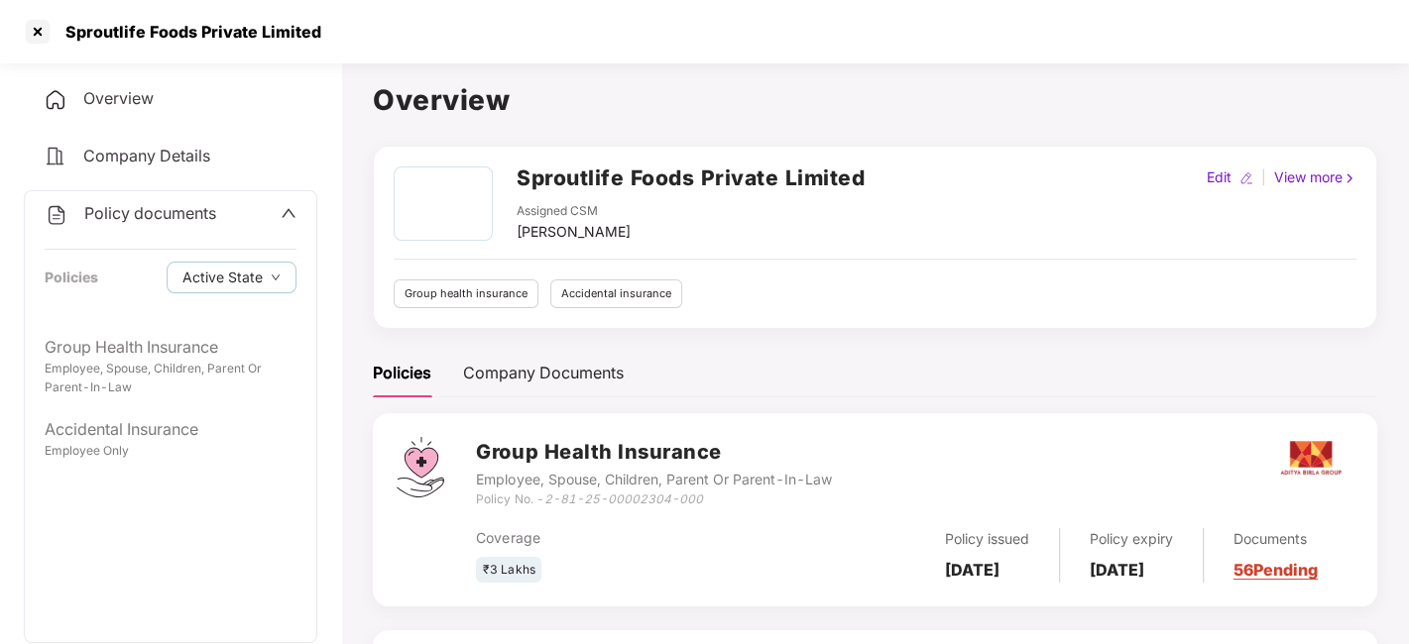
click at [129, 201] on div "Policy documents" at bounding box center [131, 214] width 172 height 26
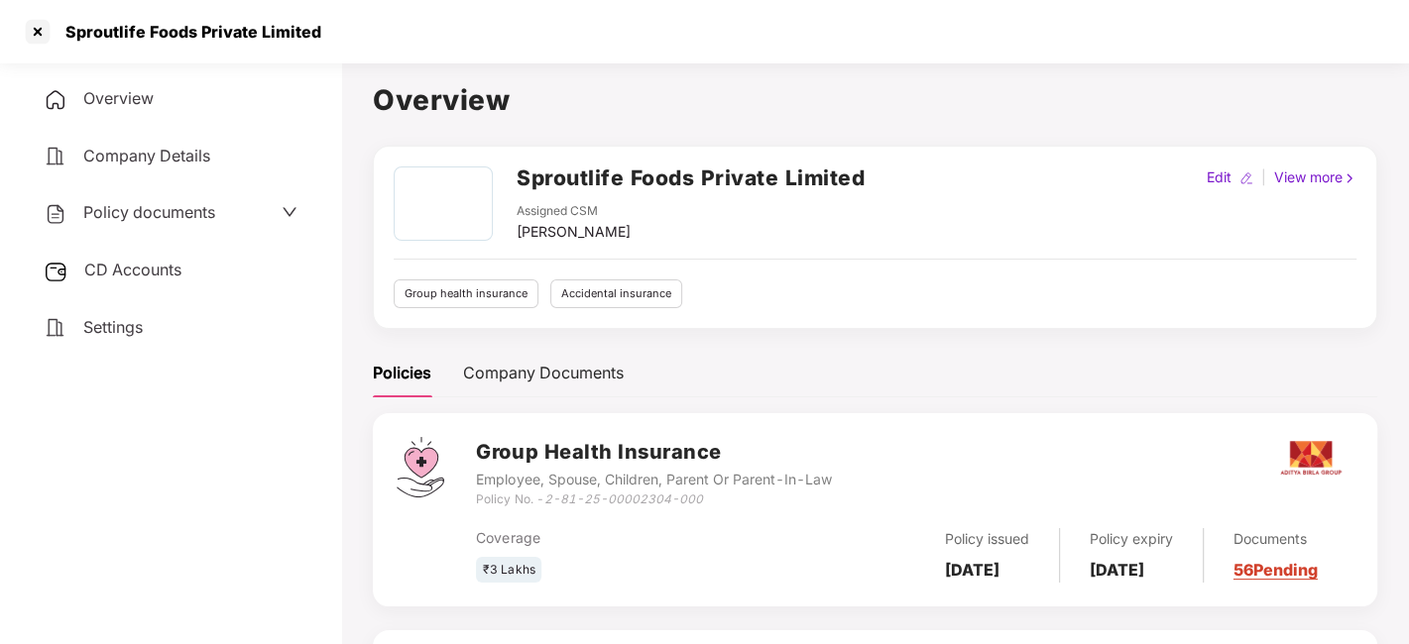
click at [130, 264] on span "CD Accounts" at bounding box center [132, 270] width 97 height 20
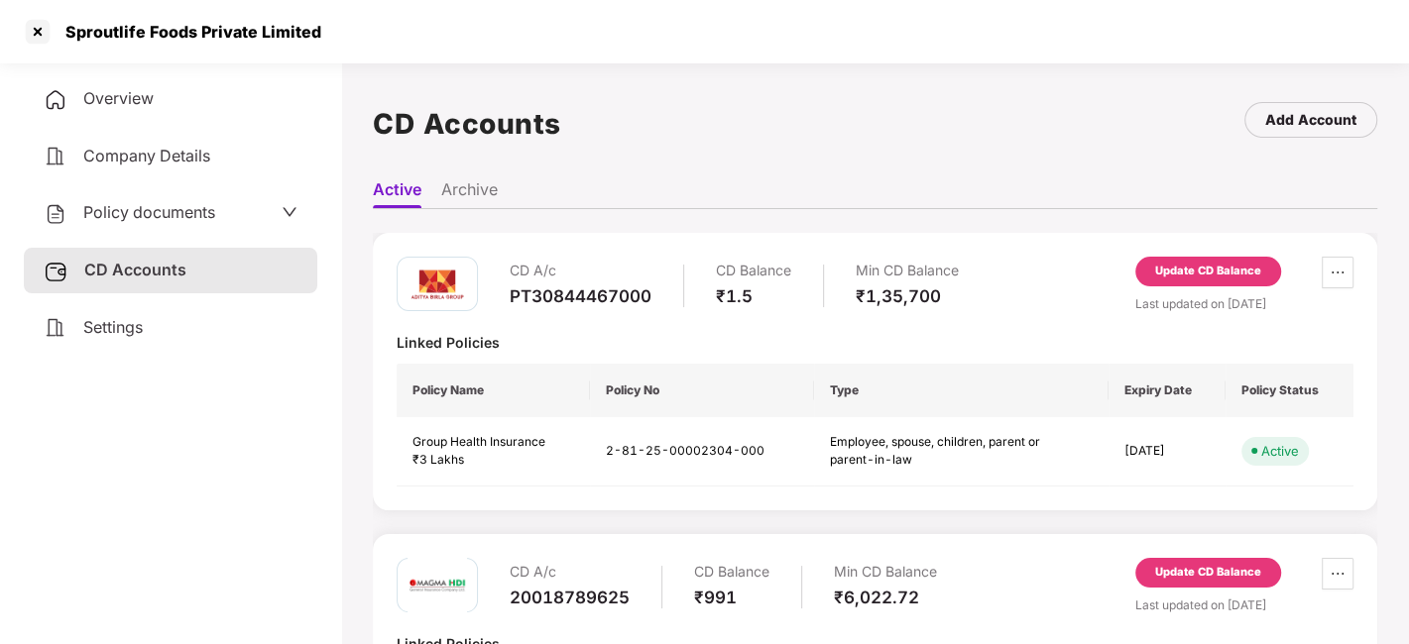
click at [1176, 274] on div "Update CD Balance" at bounding box center [1208, 272] width 106 height 18
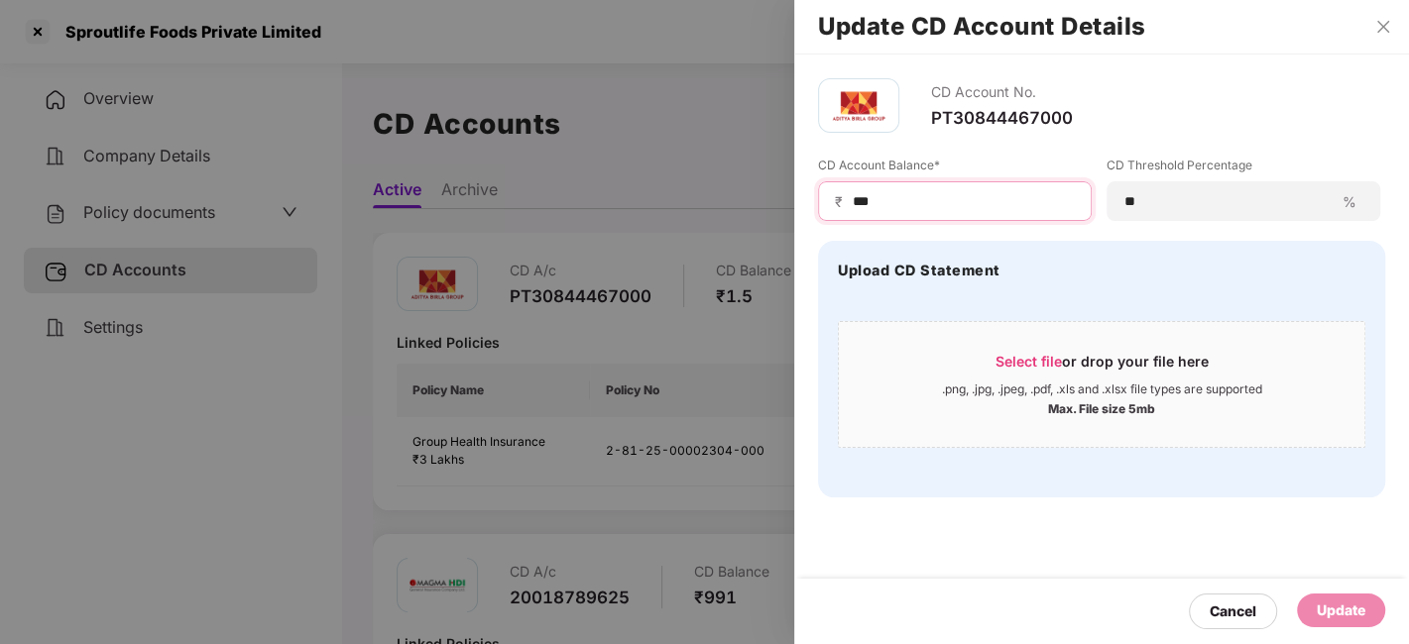
click at [942, 201] on input "***" at bounding box center [963, 201] width 224 height 21
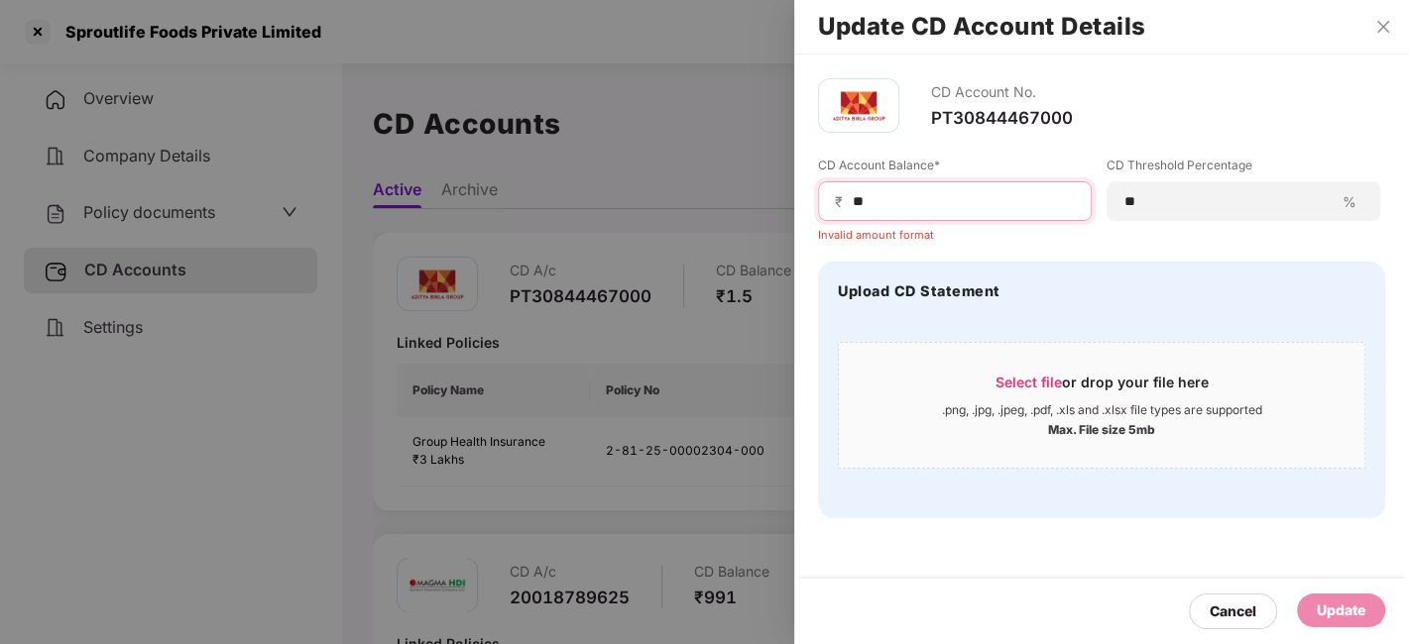
type input "*"
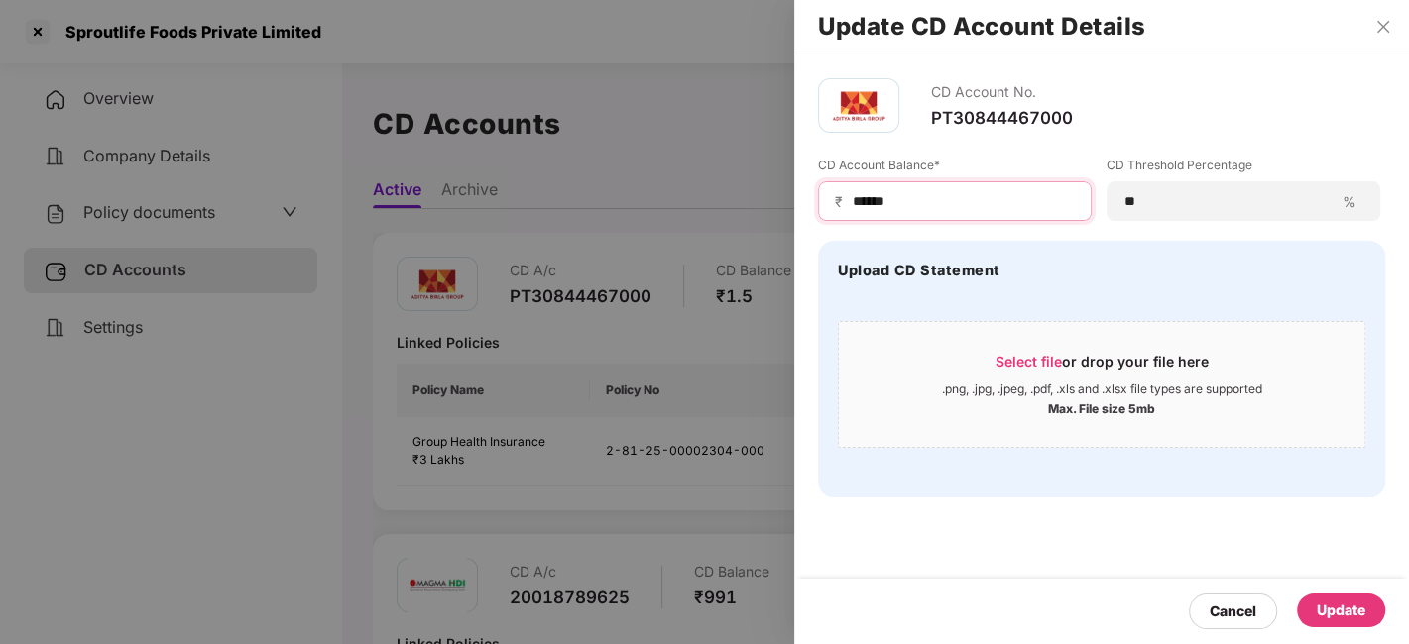
type input "******"
click at [1317, 598] on div "Update" at bounding box center [1341, 611] width 88 height 34
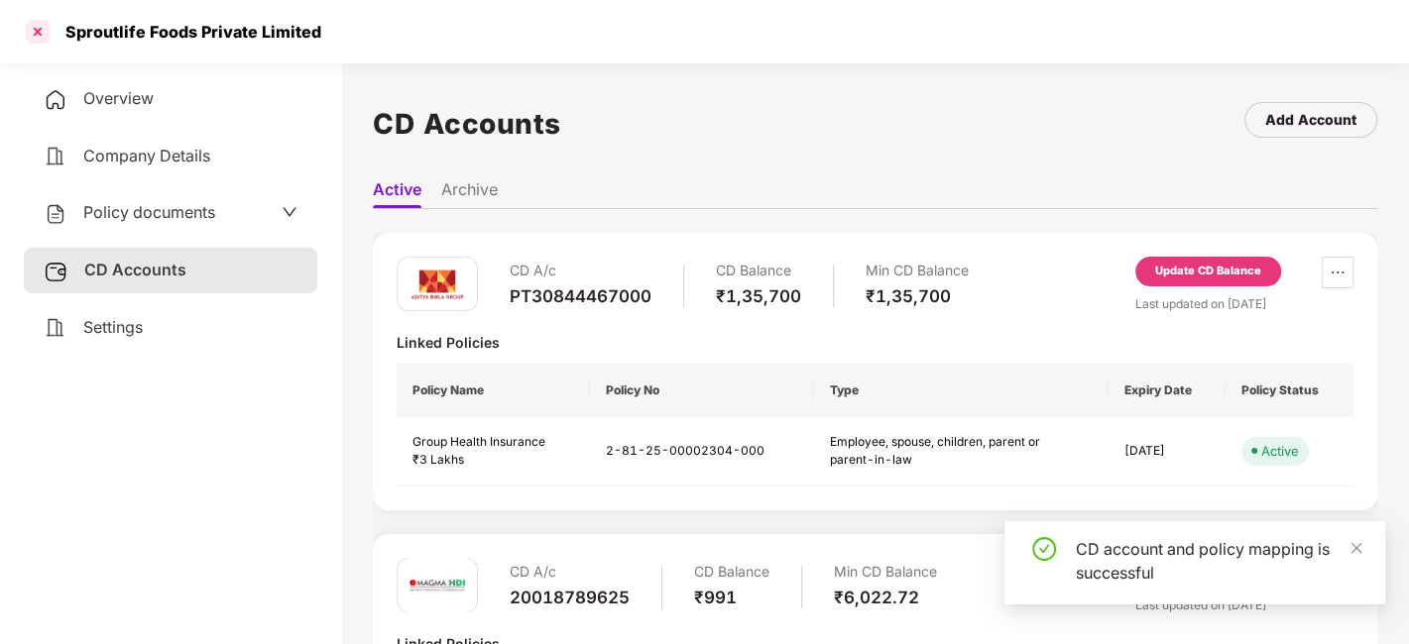
click at [36, 31] on div at bounding box center [38, 32] width 32 height 32
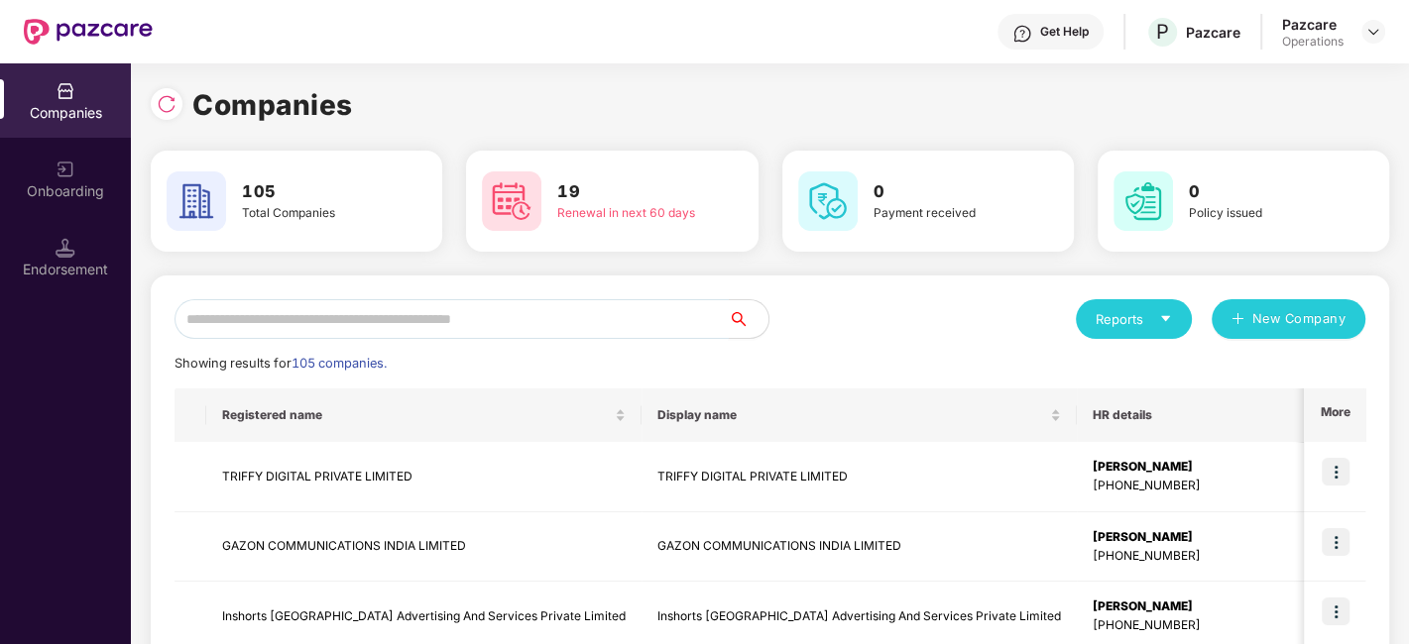
click at [325, 327] on input "text" at bounding box center [451, 319] width 554 height 40
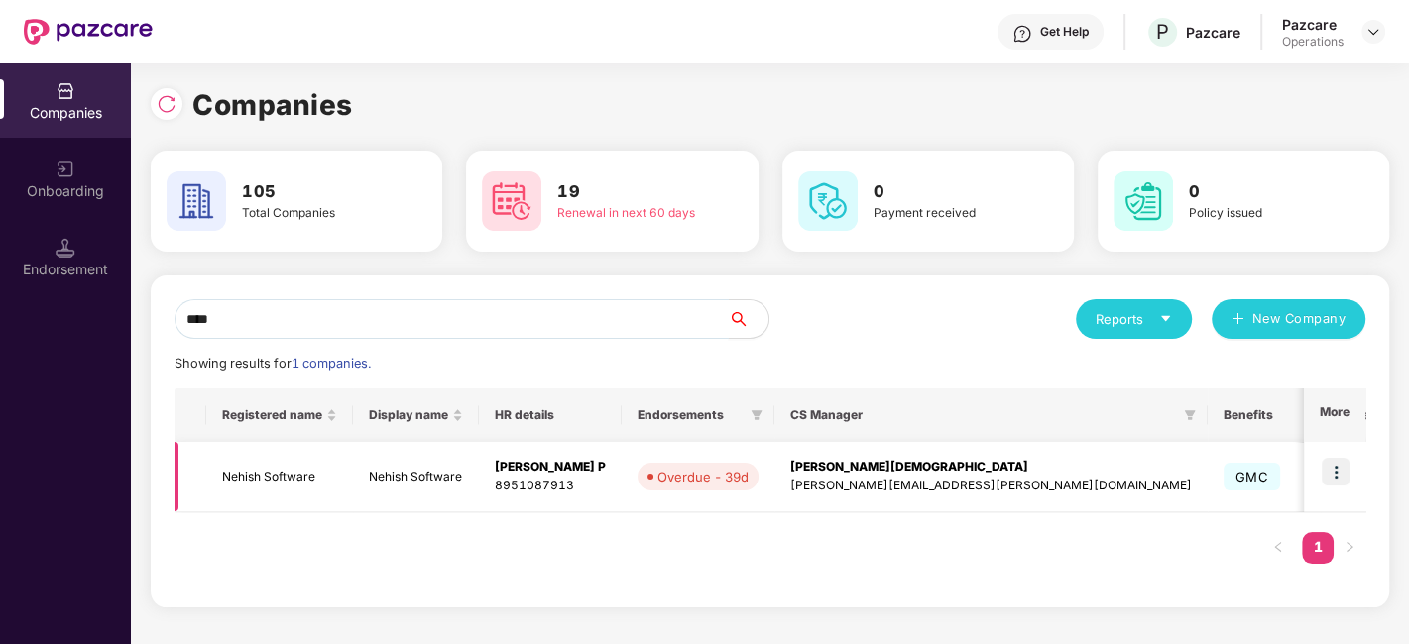
type input "****"
click at [1337, 469] on img at bounding box center [1336, 472] width 28 height 28
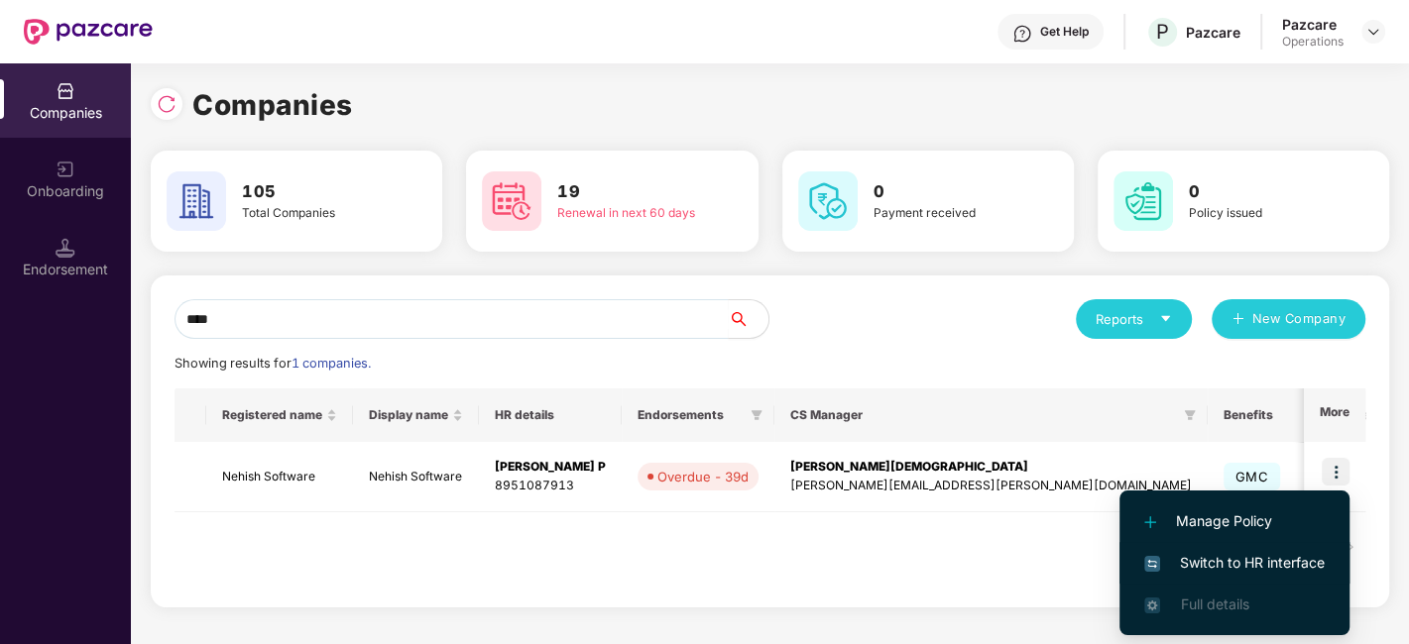
click at [1222, 559] on span "Switch to HR interface" at bounding box center [1234, 563] width 180 height 22
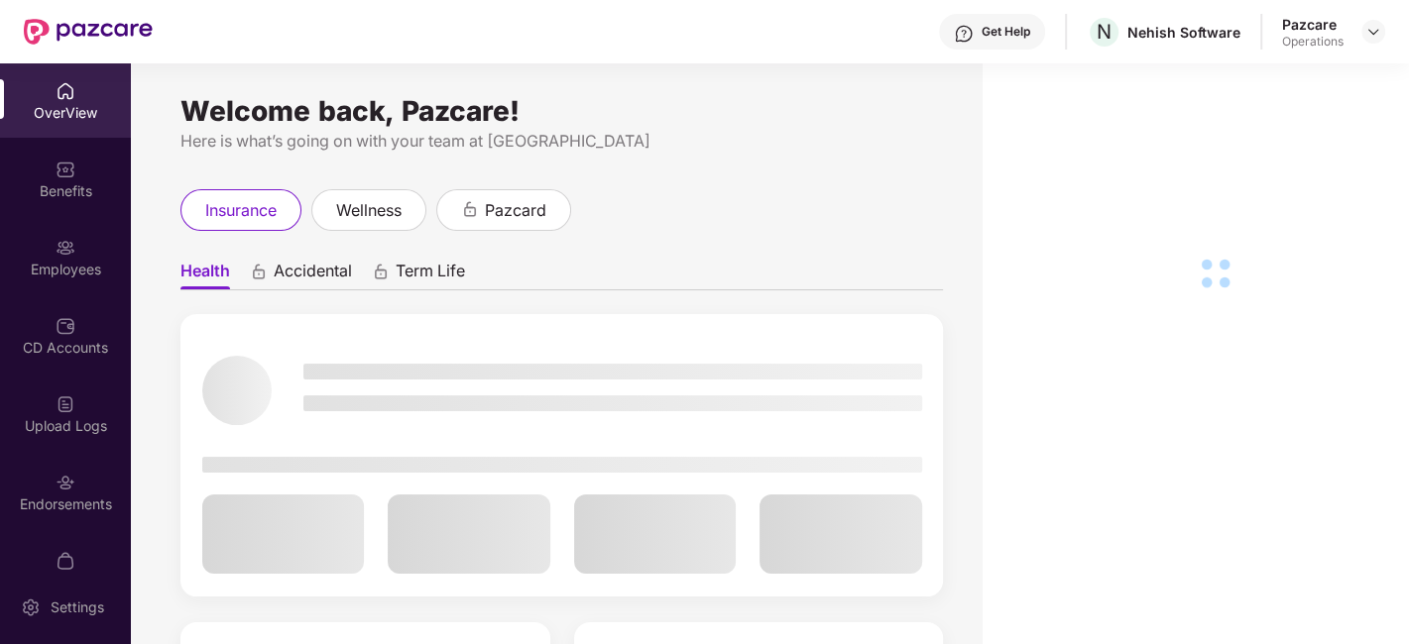
scroll to position [41, 0]
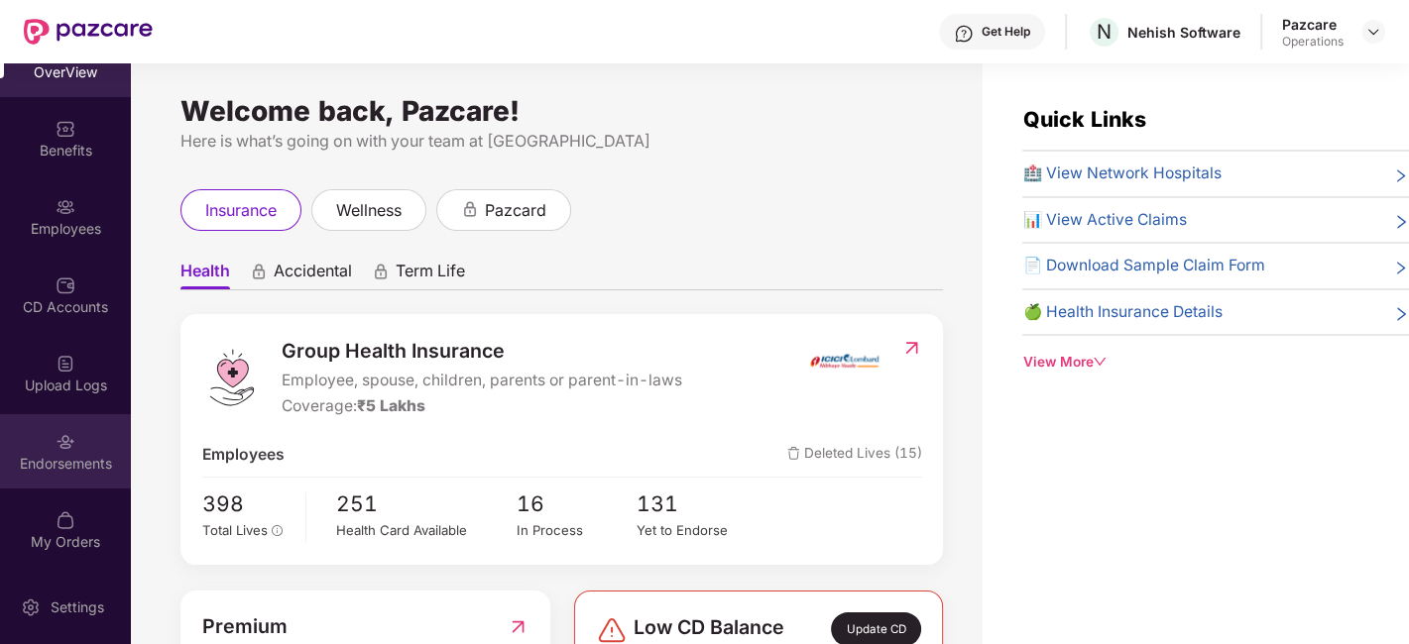
click at [32, 455] on div "Endorsements" at bounding box center [65, 464] width 131 height 20
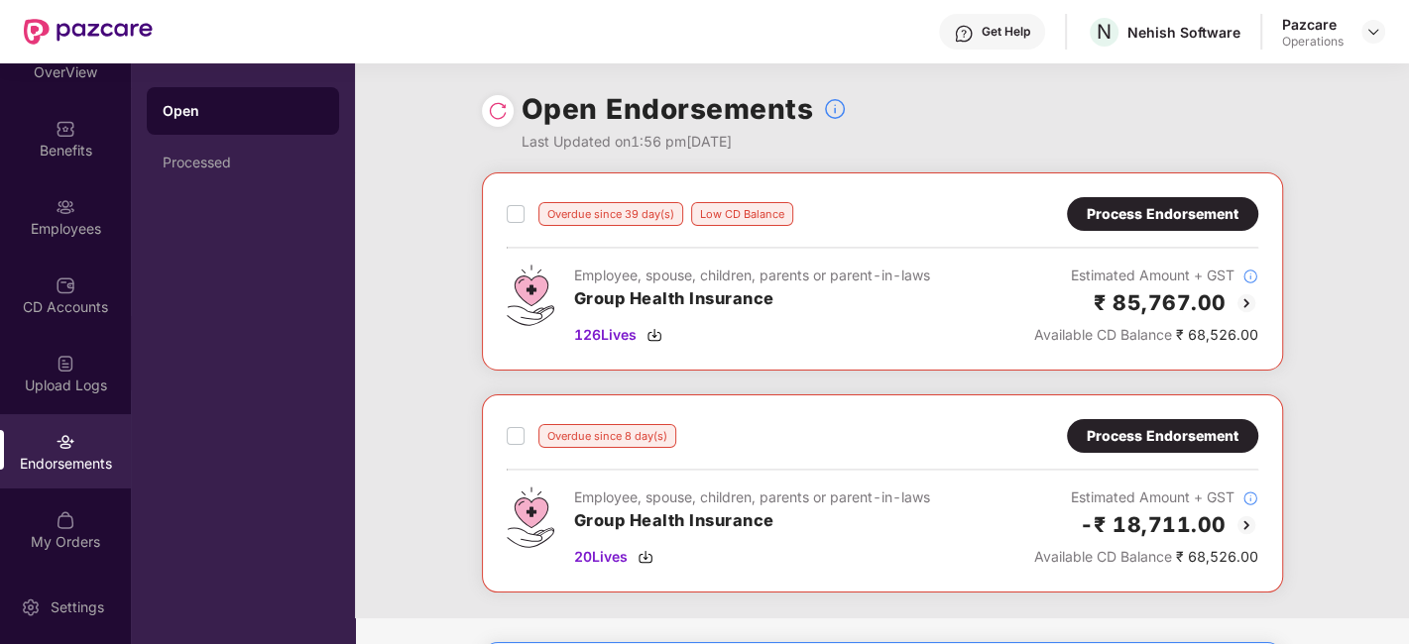
scroll to position [167, 0]
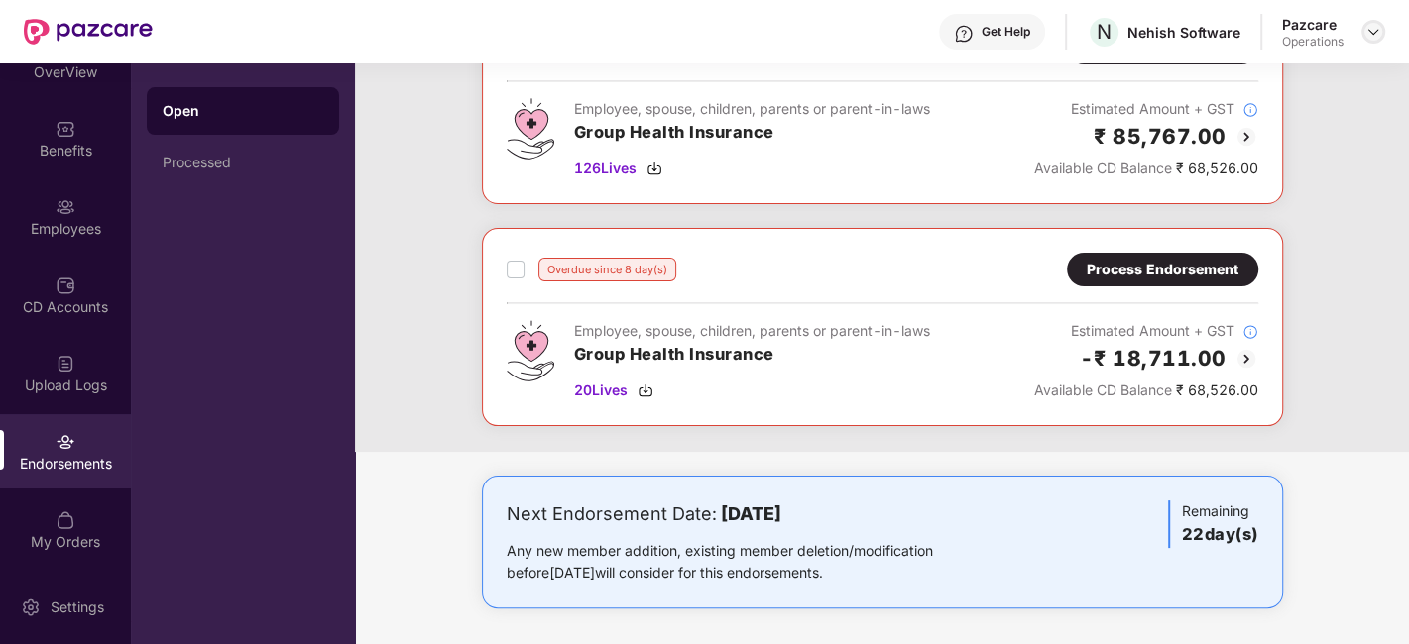
click at [1369, 36] on img at bounding box center [1373, 32] width 16 height 16
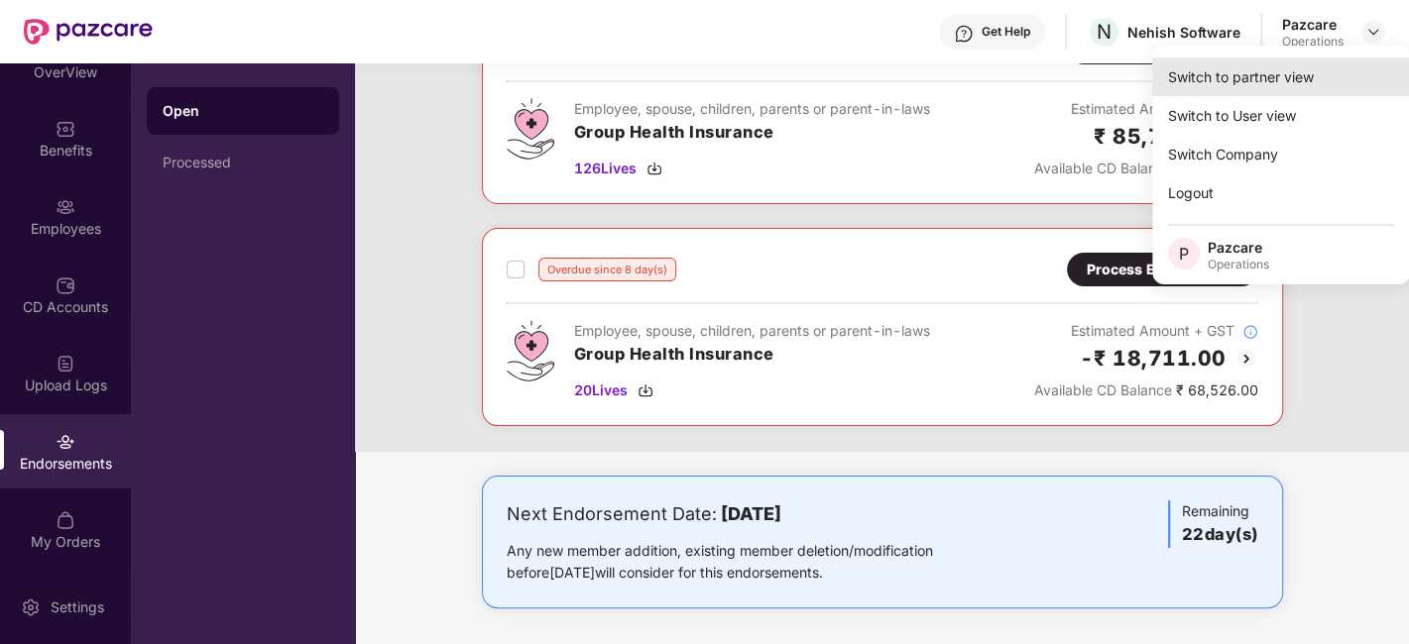
click at [1280, 62] on div "Switch to partner view" at bounding box center [1281, 77] width 258 height 39
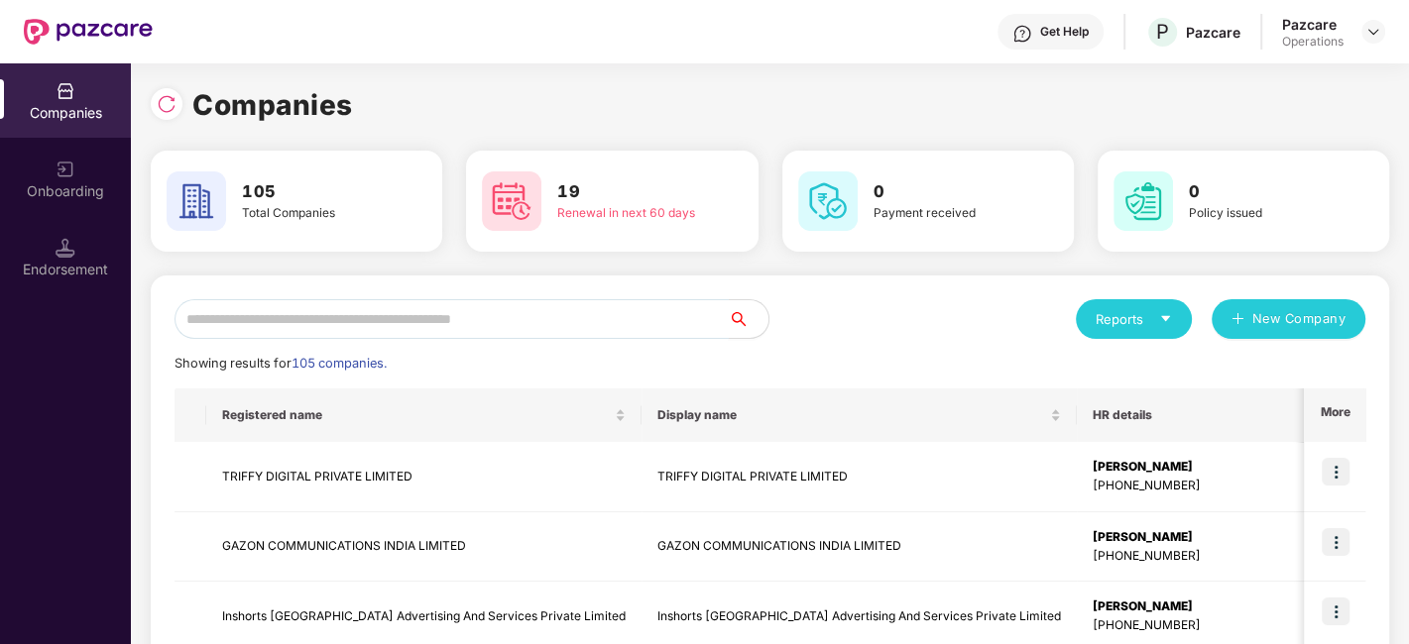
click at [575, 321] on input "text" at bounding box center [451, 319] width 554 height 40
type input "*"
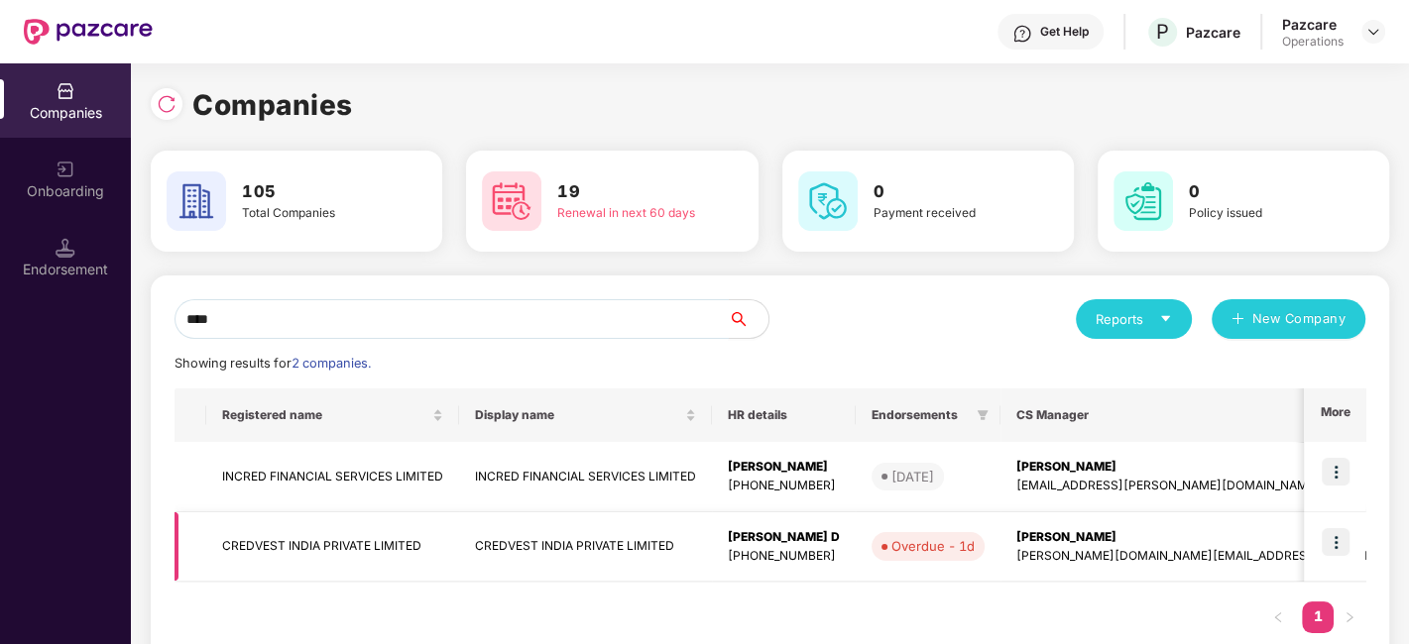
type input "****"
click at [330, 550] on td "CREDVEST INDIA PRIVATE LIMITED" at bounding box center [332, 548] width 253 height 70
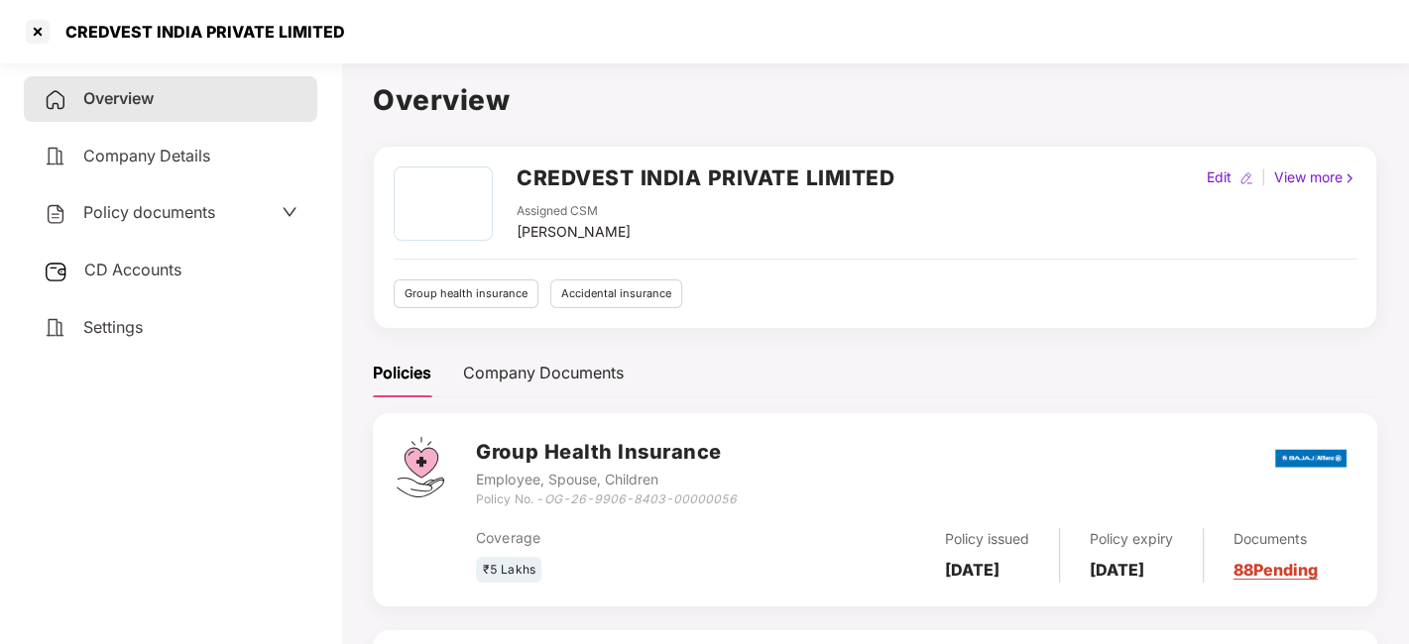
click at [137, 206] on span "Policy documents" at bounding box center [149, 212] width 132 height 20
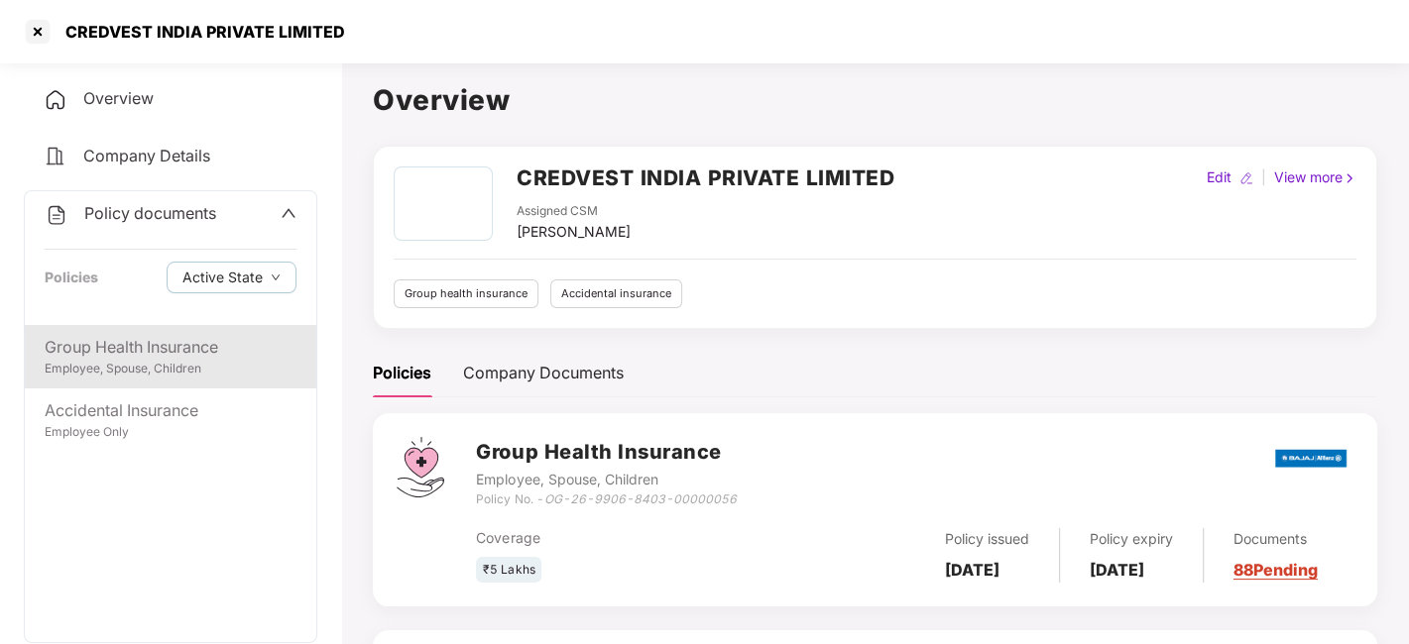
click at [117, 349] on div "Group Health Insurance" at bounding box center [171, 347] width 252 height 25
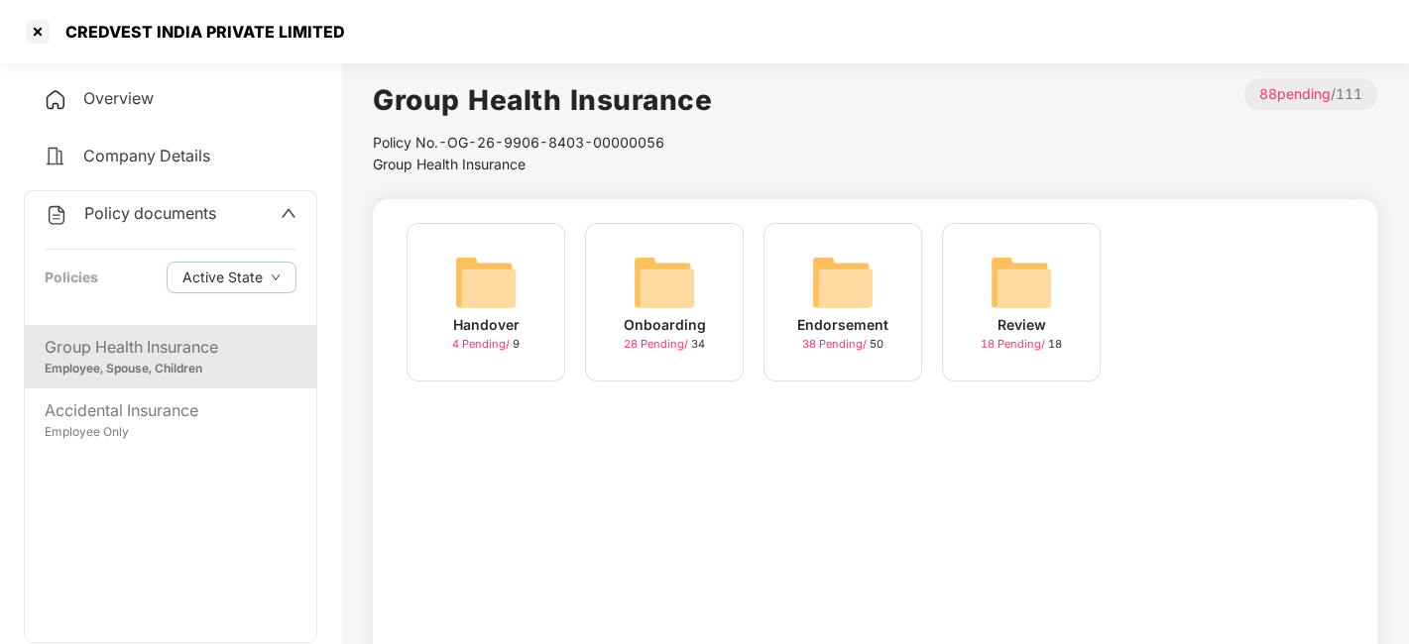
click at [821, 276] on img at bounding box center [842, 282] width 63 height 63
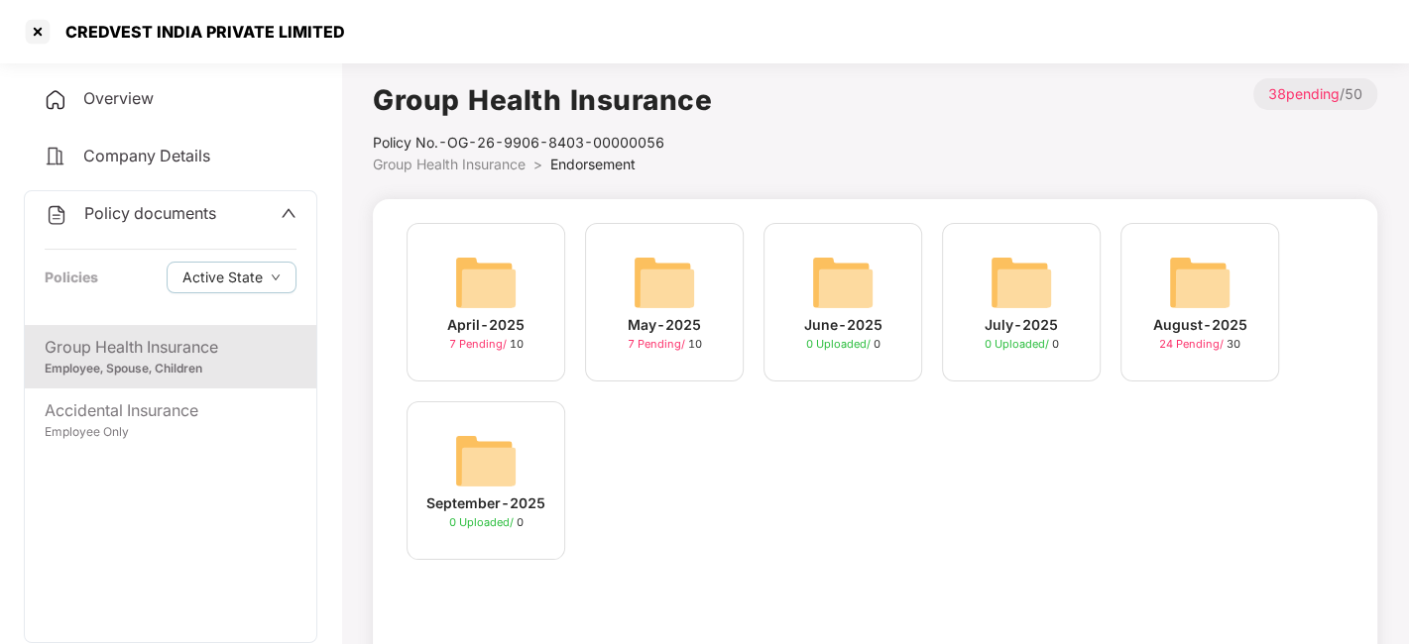
scroll to position [123, 0]
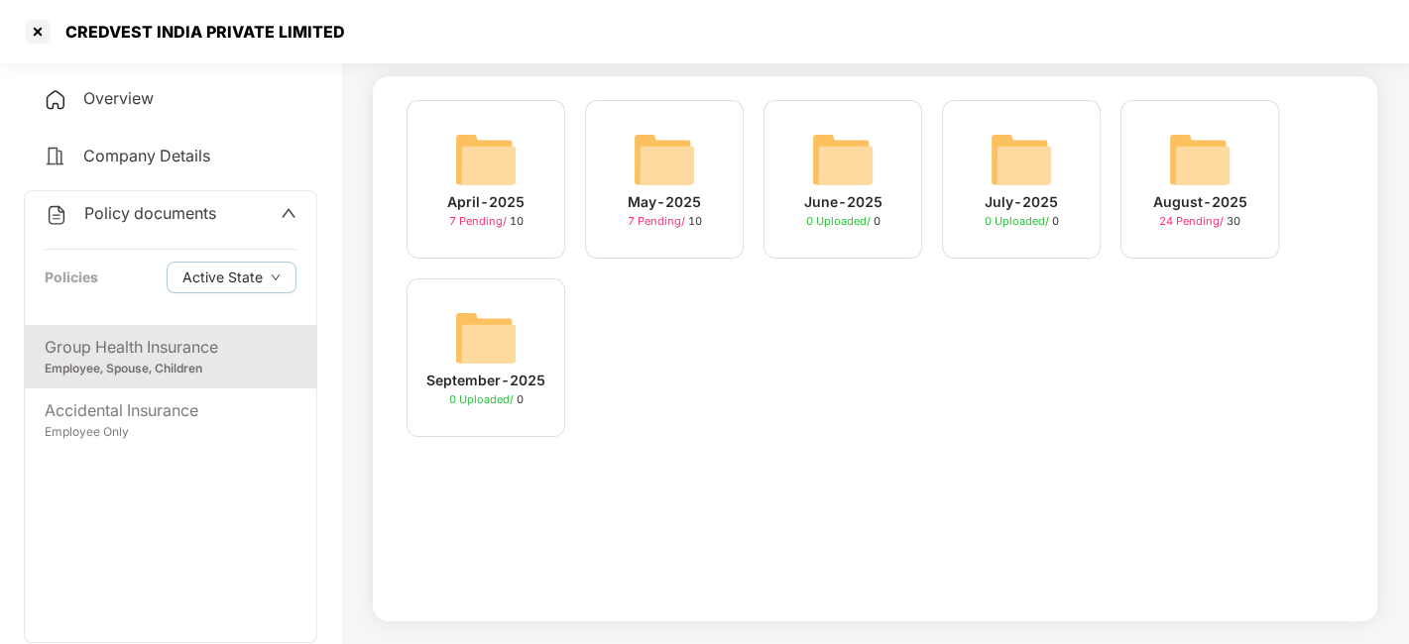
click at [1161, 121] on div "August-2025 24 Pending / 30" at bounding box center [1199, 179] width 159 height 159
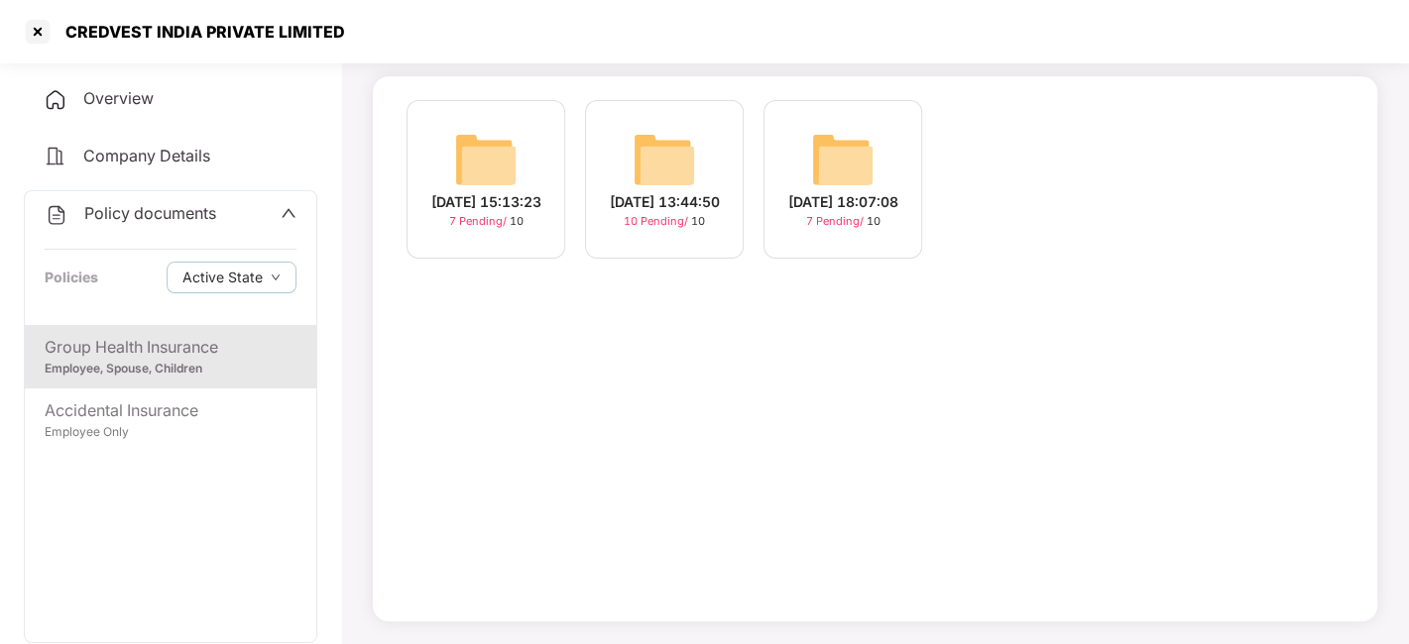
click at [673, 191] on div "[DATE] 13:44:50" at bounding box center [665, 202] width 110 height 22
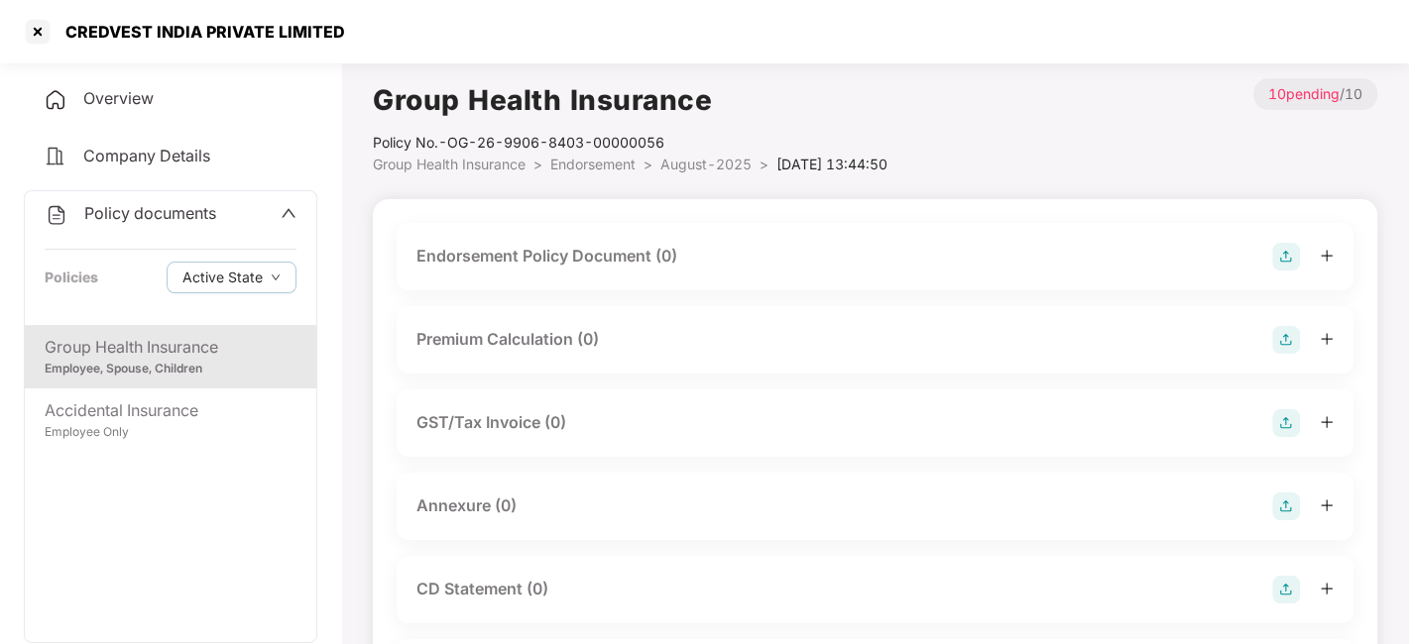
click at [1286, 259] on img at bounding box center [1286, 257] width 28 height 28
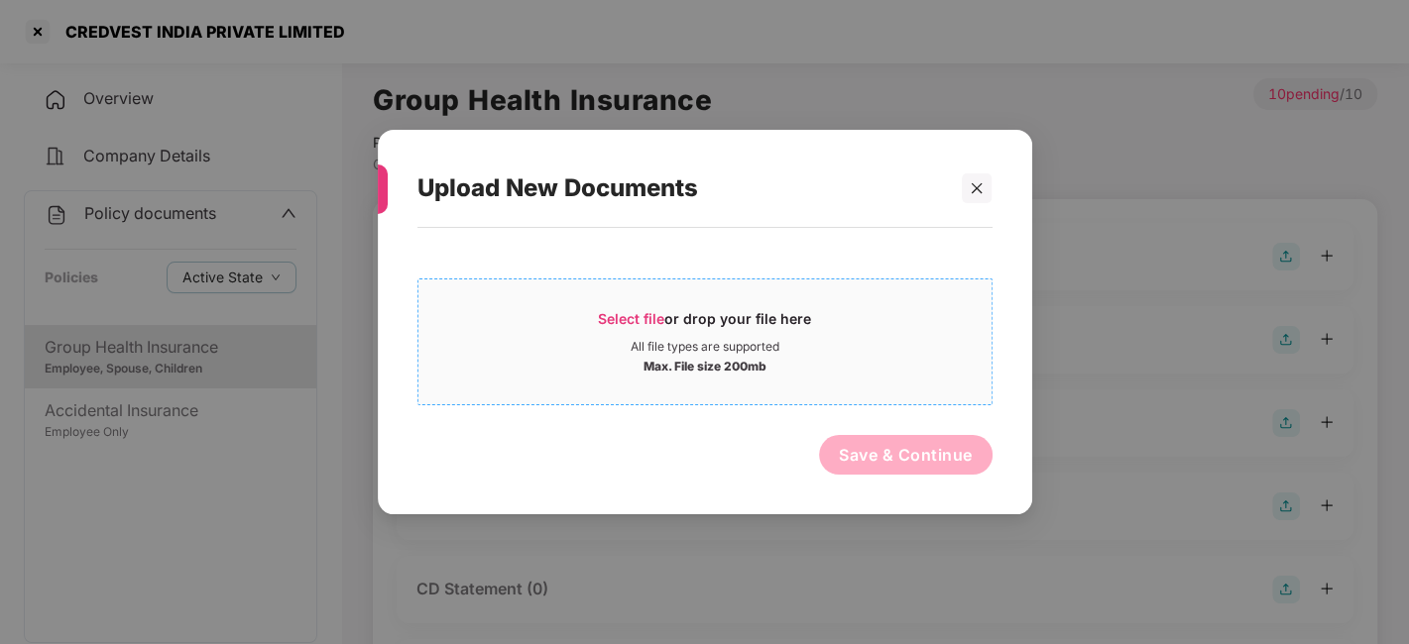
click at [886, 372] on div "Max. File size 200mb" at bounding box center [704, 365] width 573 height 20
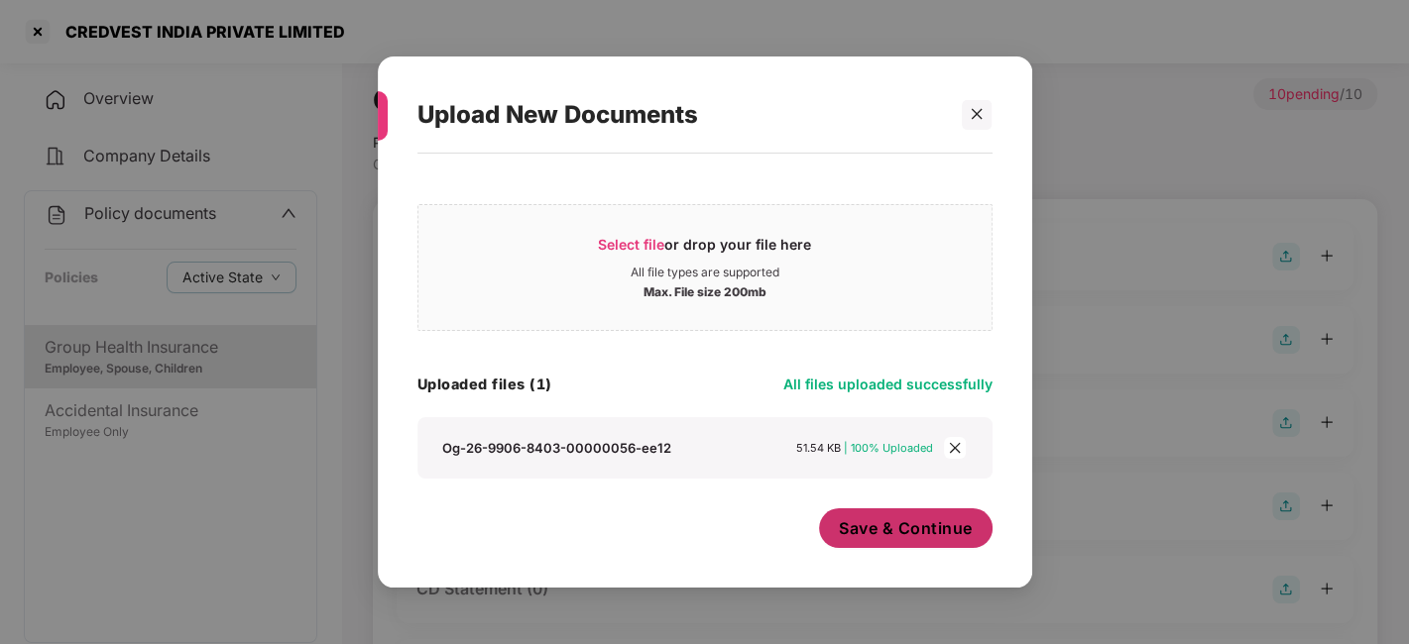
click at [864, 518] on span "Save & Continue" at bounding box center [906, 529] width 134 height 22
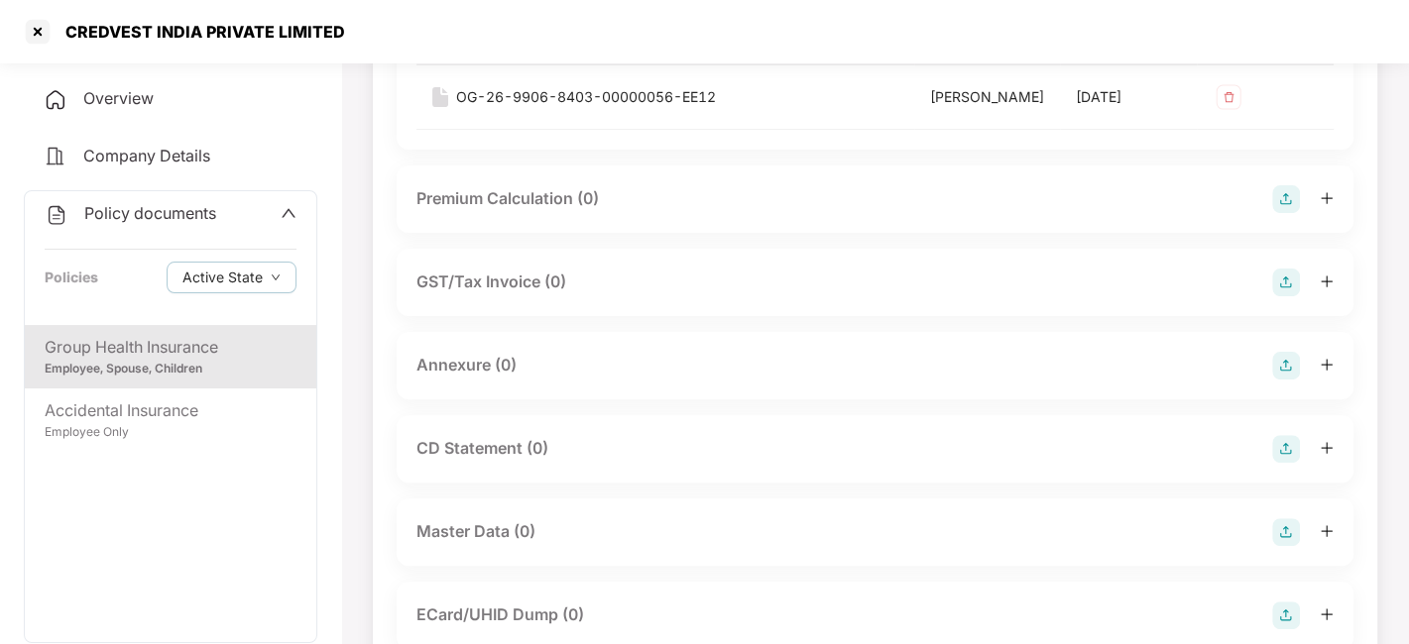
scroll to position [297, 0]
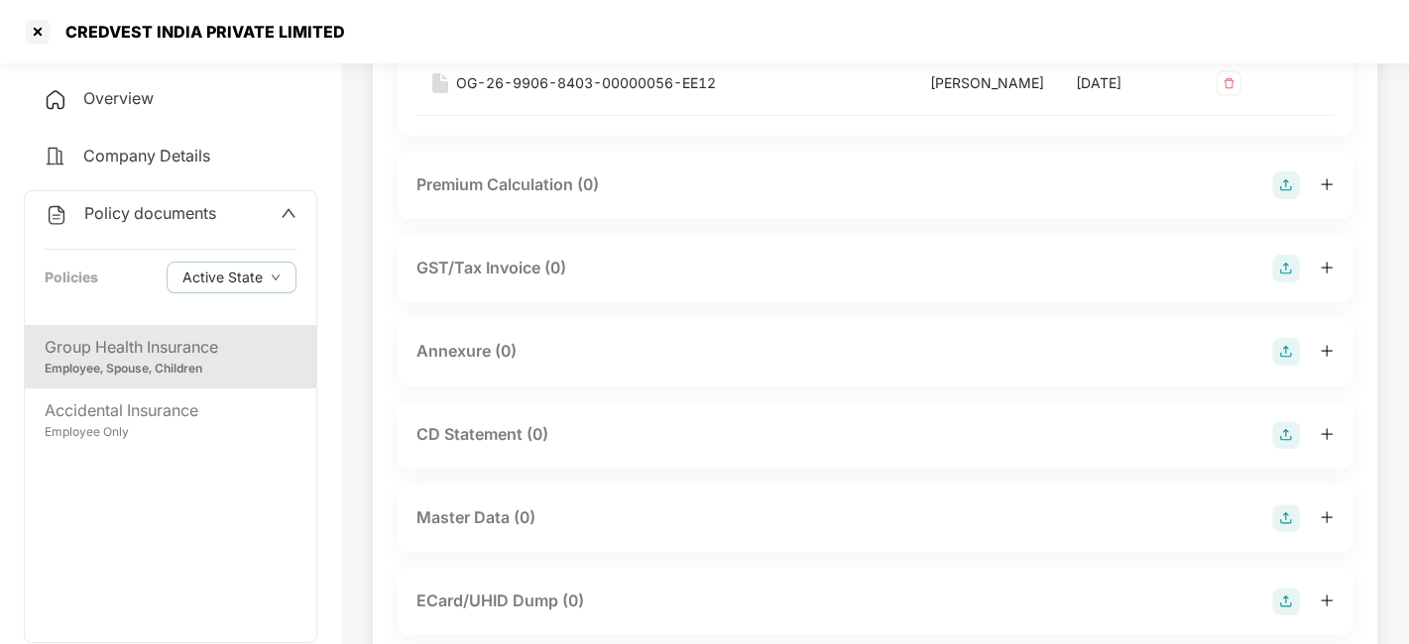
click at [1283, 366] on img at bounding box center [1286, 352] width 28 height 28
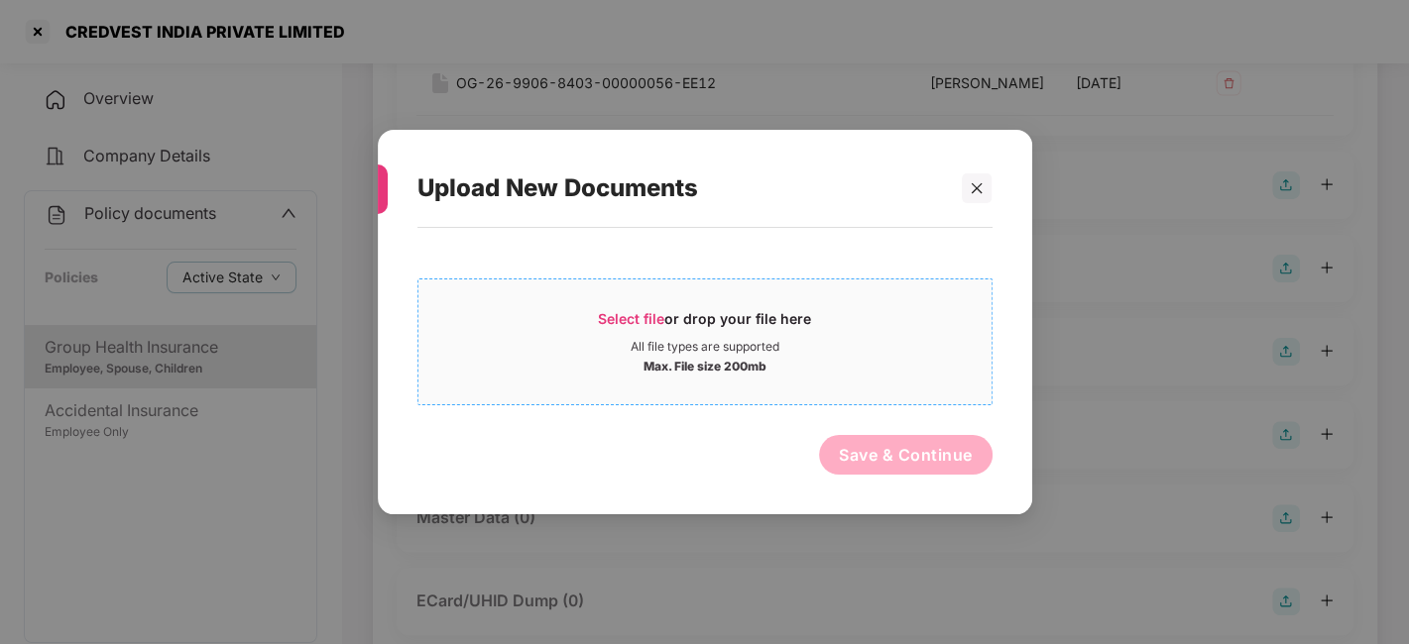
click at [923, 334] on div "Select file or drop your file here" at bounding box center [704, 324] width 573 height 30
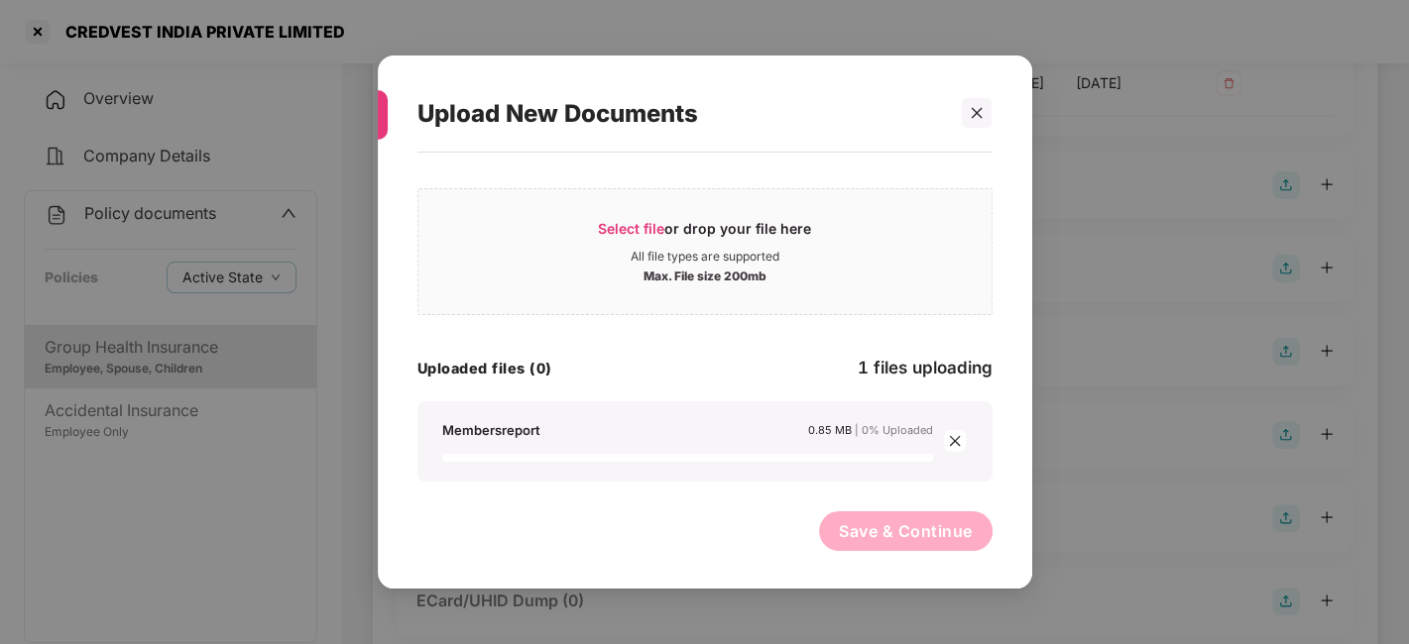
scroll to position [0, 0]
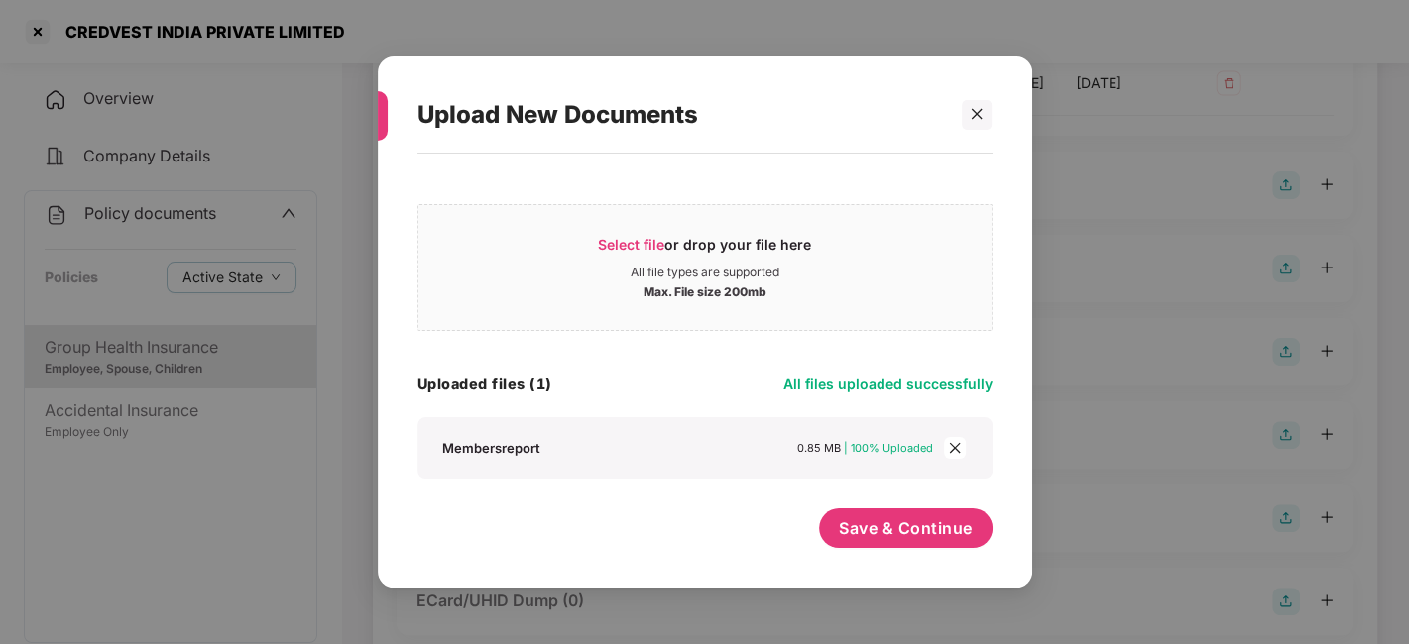
click at [874, 555] on div "Save & Continue" at bounding box center [906, 534] width 174 height 50
click at [885, 545] on button "Save & Continue" at bounding box center [906, 529] width 174 height 40
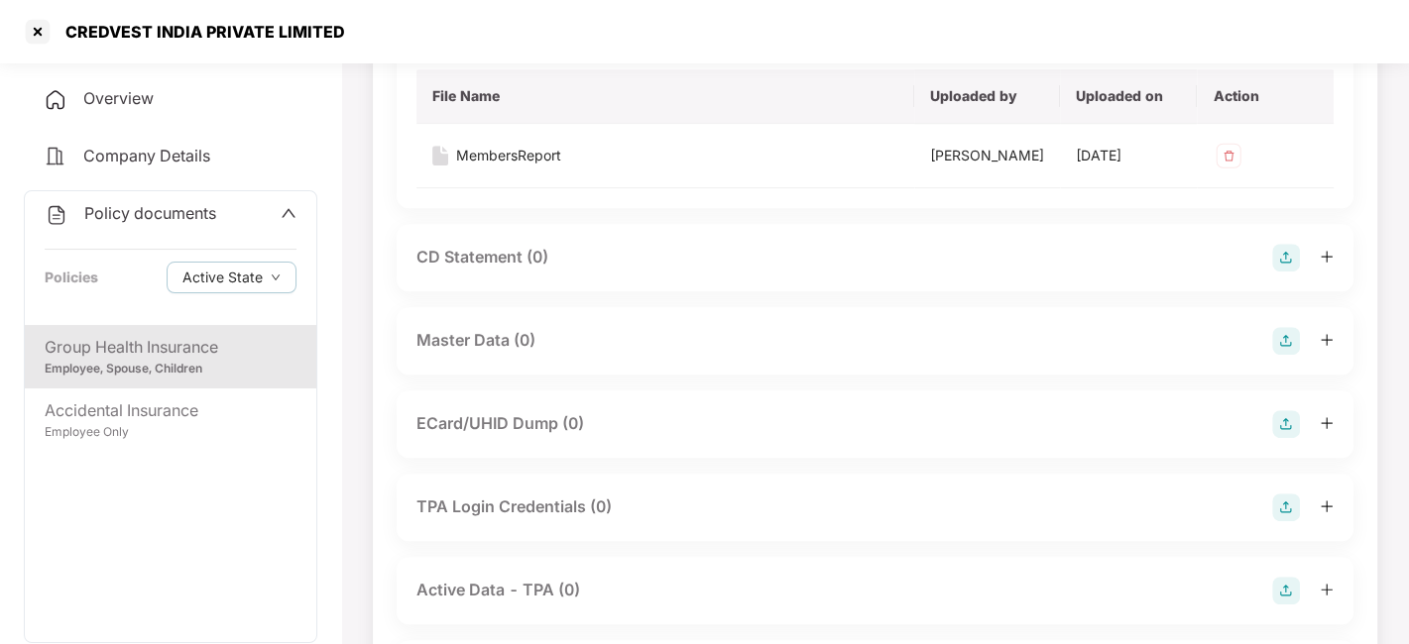
scroll to position [619, 0]
click at [1279, 354] on img at bounding box center [1286, 340] width 28 height 28
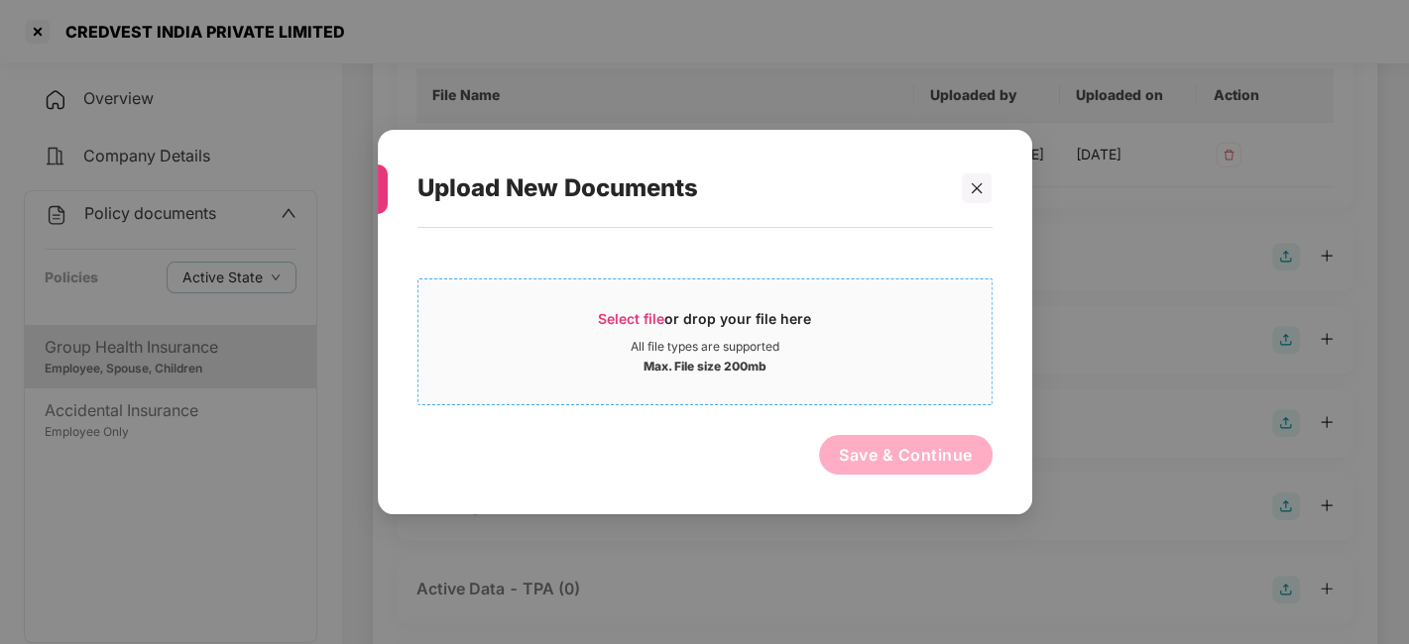
click at [884, 355] on div "Max. File size 200mb" at bounding box center [704, 365] width 573 height 20
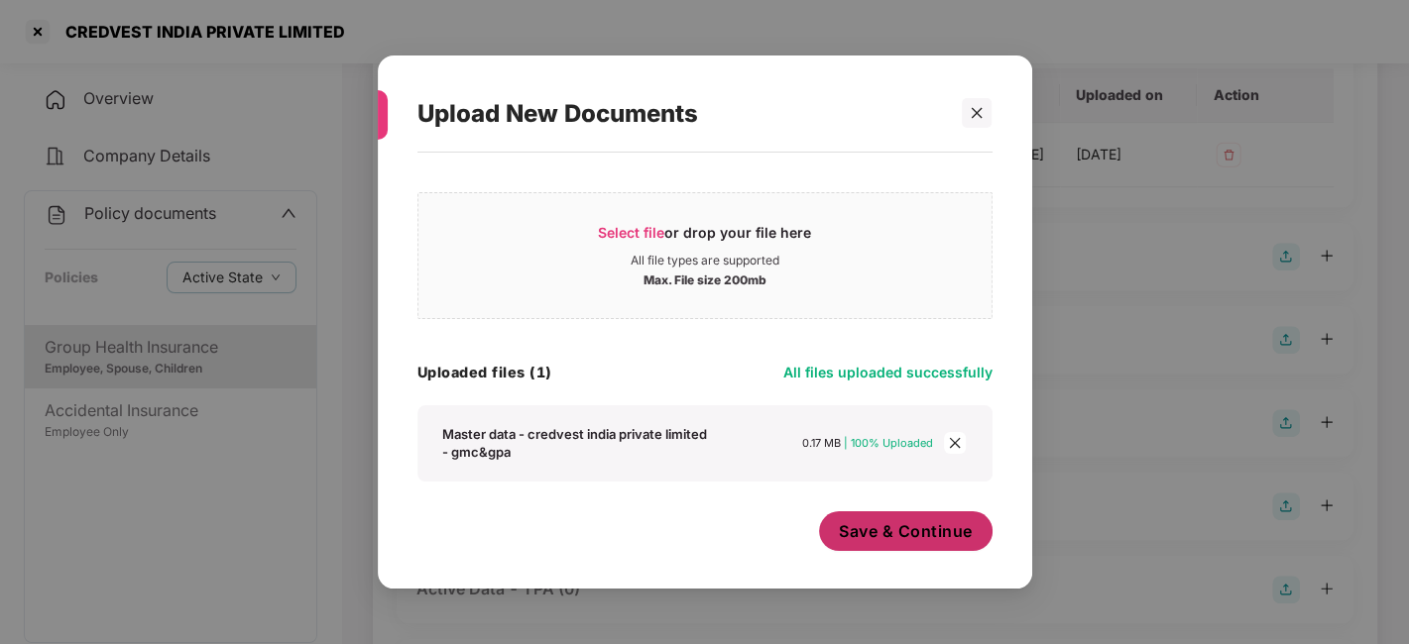
scroll to position [11, 0]
click at [855, 521] on span "Save & Continue" at bounding box center [906, 532] width 134 height 22
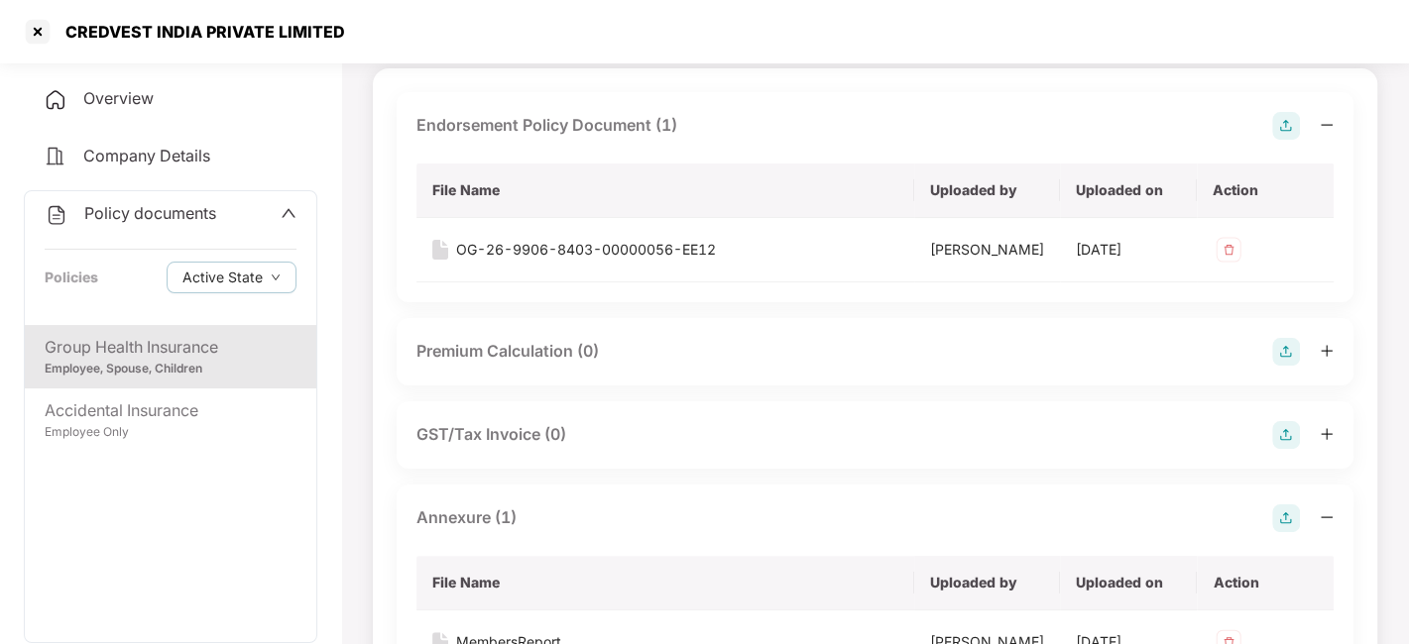
scroll to position [0, 0]
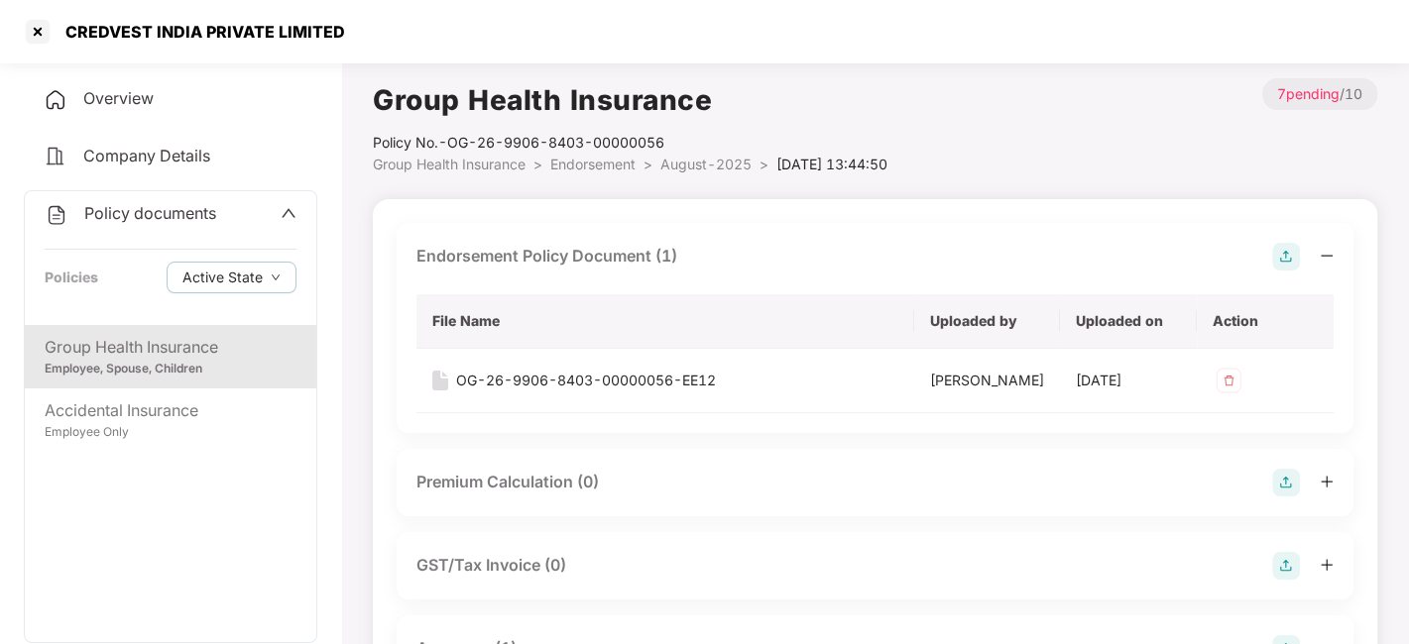
click at [692, 171] on span "August-2025" at bounding box center [705, 164] width 91 height 17
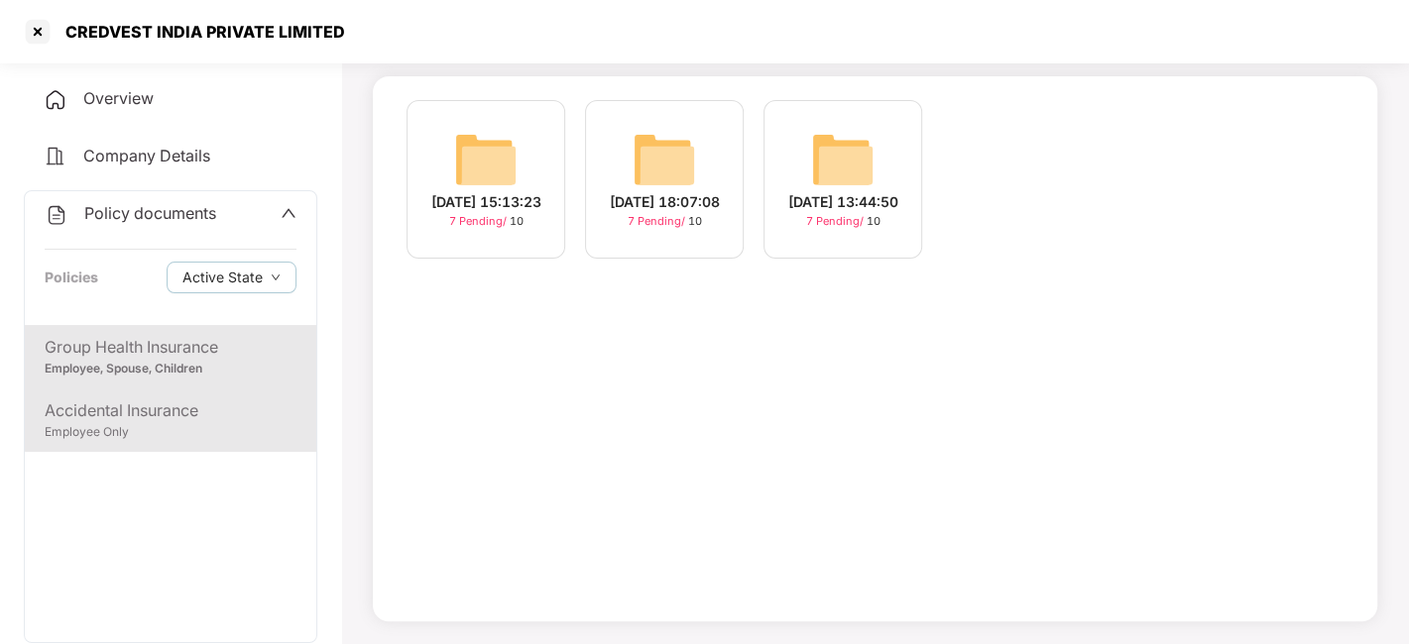
click at [166, 405] on div "Accidental Insurance" at bounding box center [171, 411] width 252 height 25
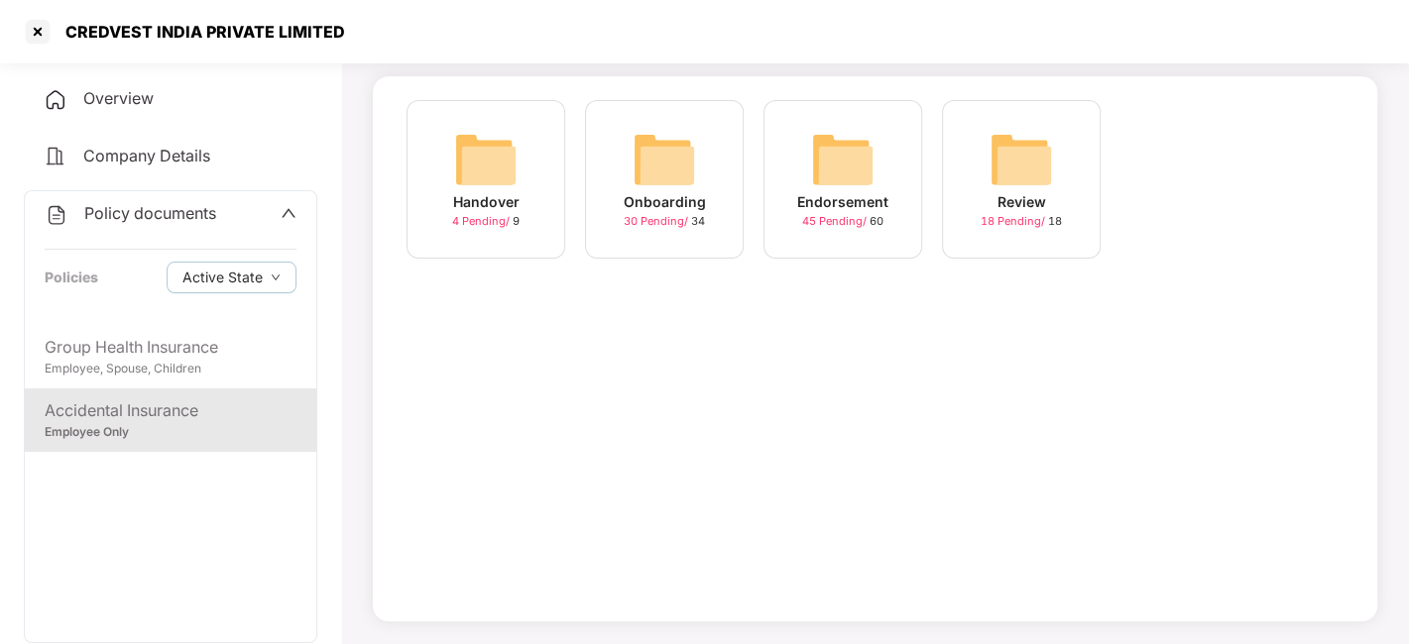
click at [841, 169] on img at bounding box center [842, 159] width 63 height 63
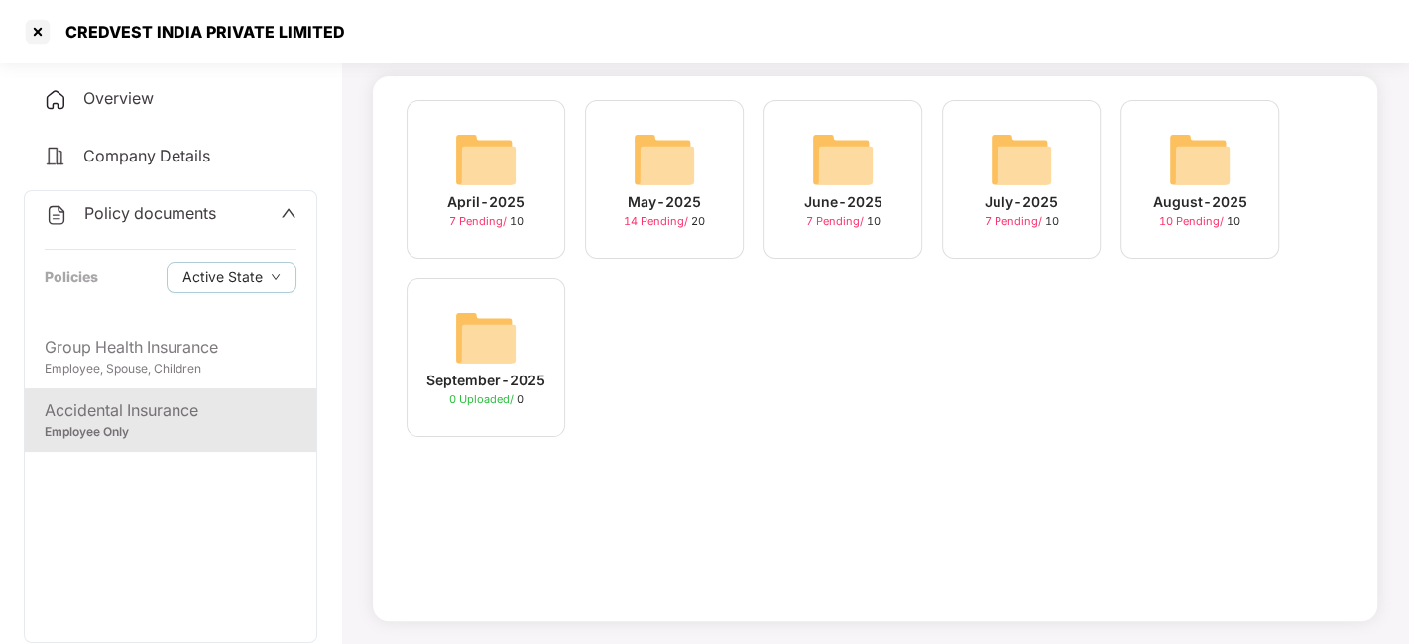
click at [1161, 171] on div "August-2025 10 Pending / 10" at bounding box center [1199, 179] width 159 height 159
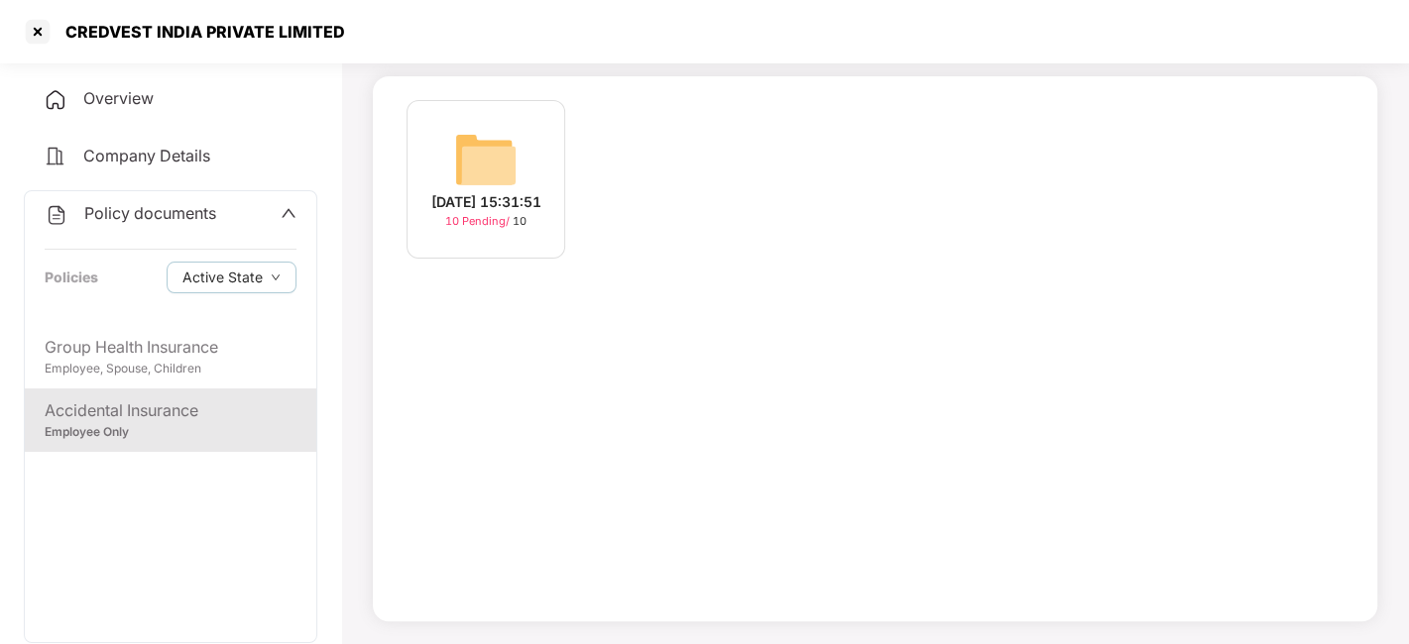
click at [449, 163] on div "[DATE] 15:31:51 10 Pending / 10" at bounding box center [485, 179] width 159 height 159
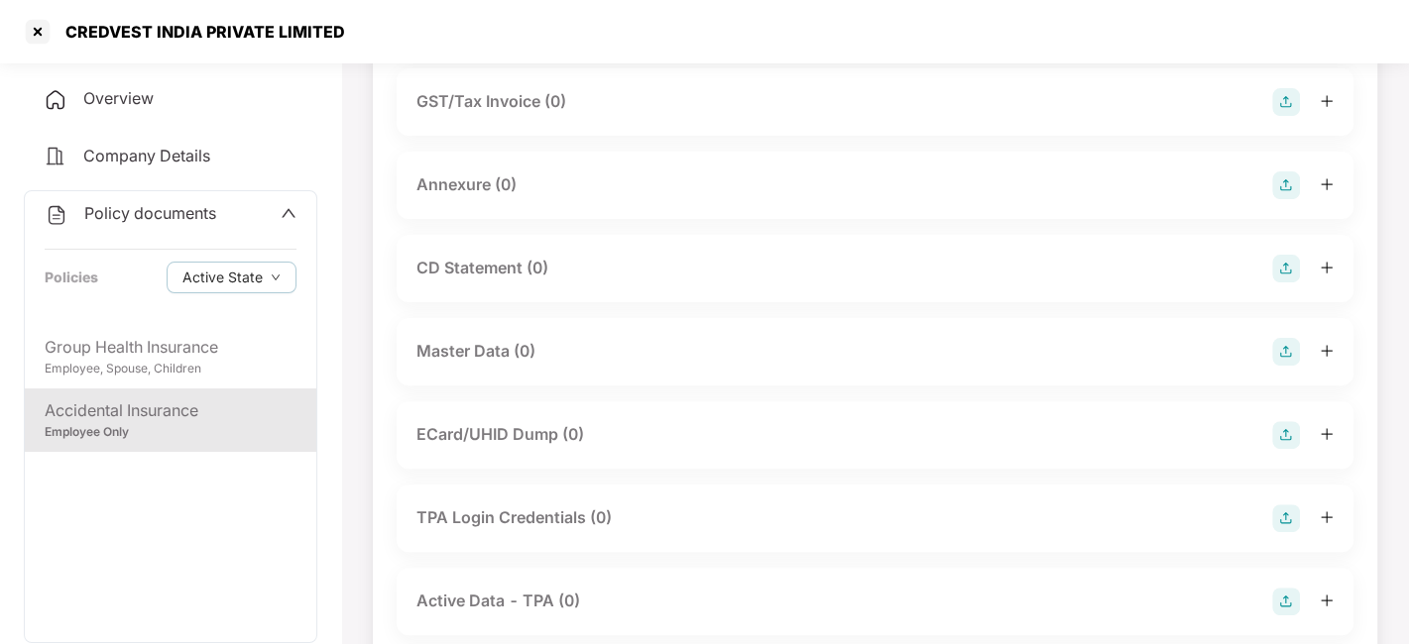
scroll to position [325, 0]
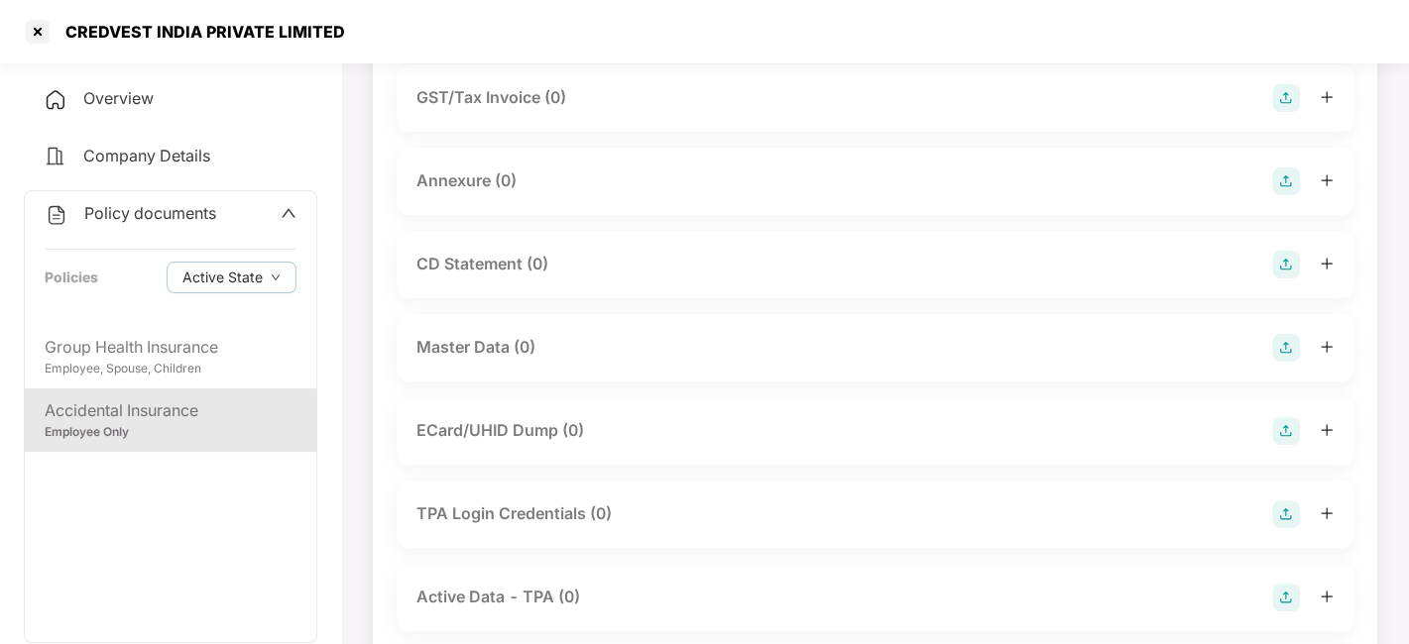
click at [1277, 338] on img at bounding box center [1286, 348] width 28 height 28
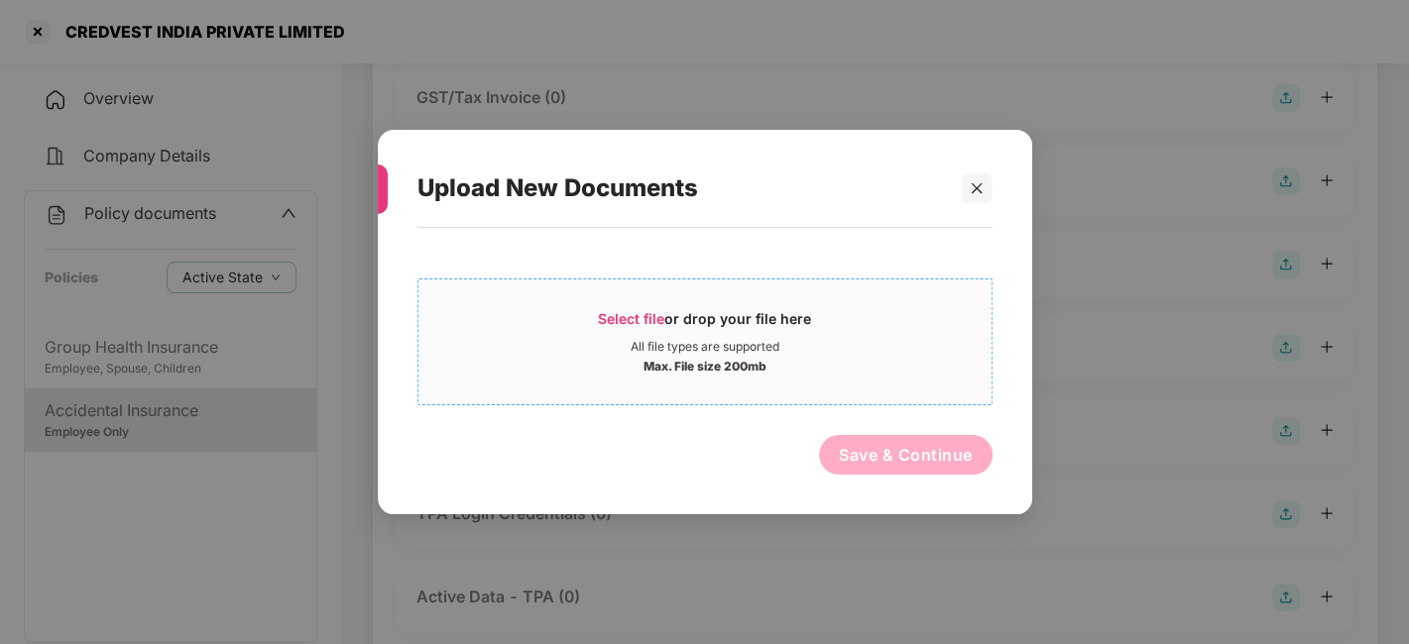
click at [901, 321] on div "Select file or drop your file here" at bounding box center [704, 324] width 573 height 30
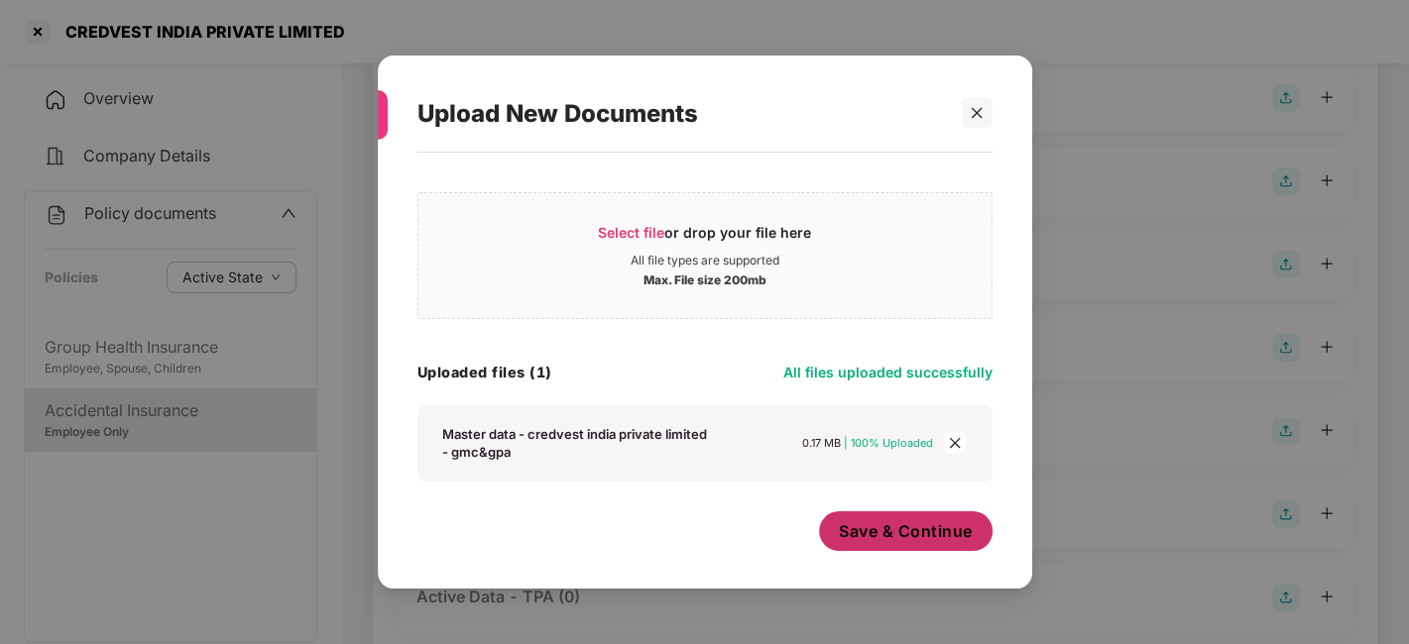
click at [839, 525] on span "Save & Continue" at bounding box center [906, 532] width 134 height 22
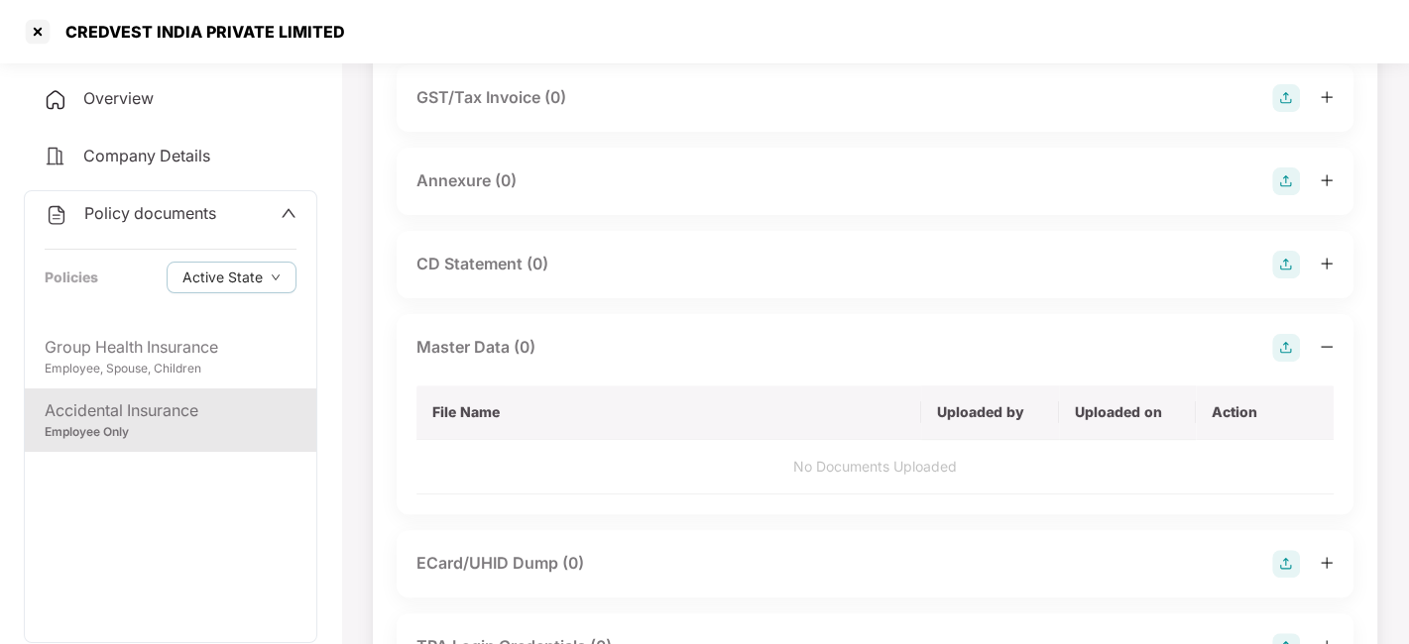
scroll to position [0, 0]
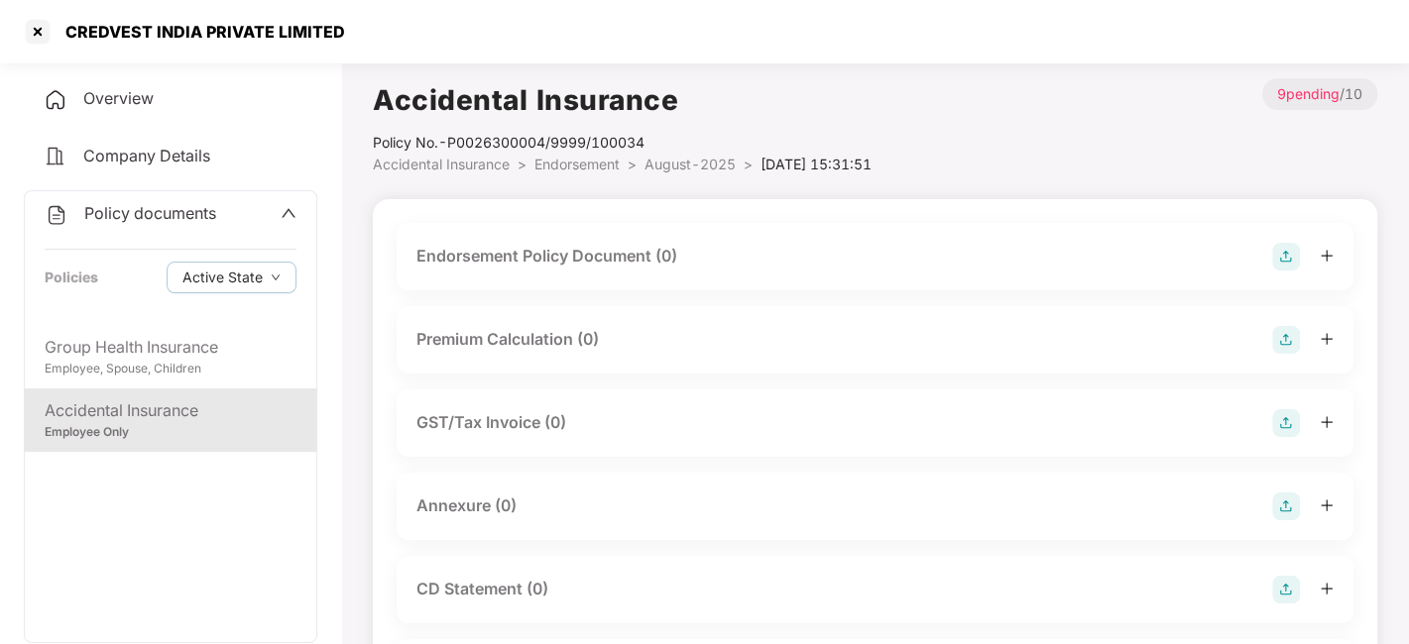
click at [1281, 264] on img at bounding box center [1286, 257] width 28 height 28
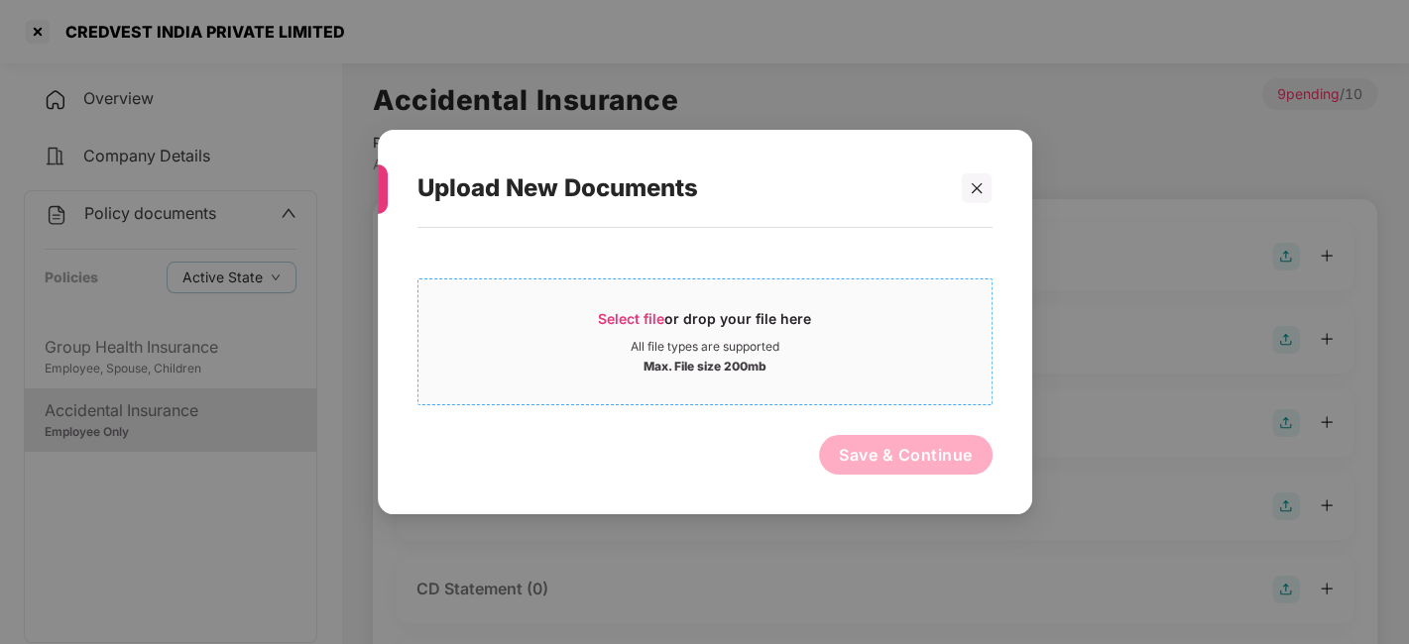
click at [880, 366] on div "Max. File size 200mb" at bounding box center [704, 365] width 573 height 20
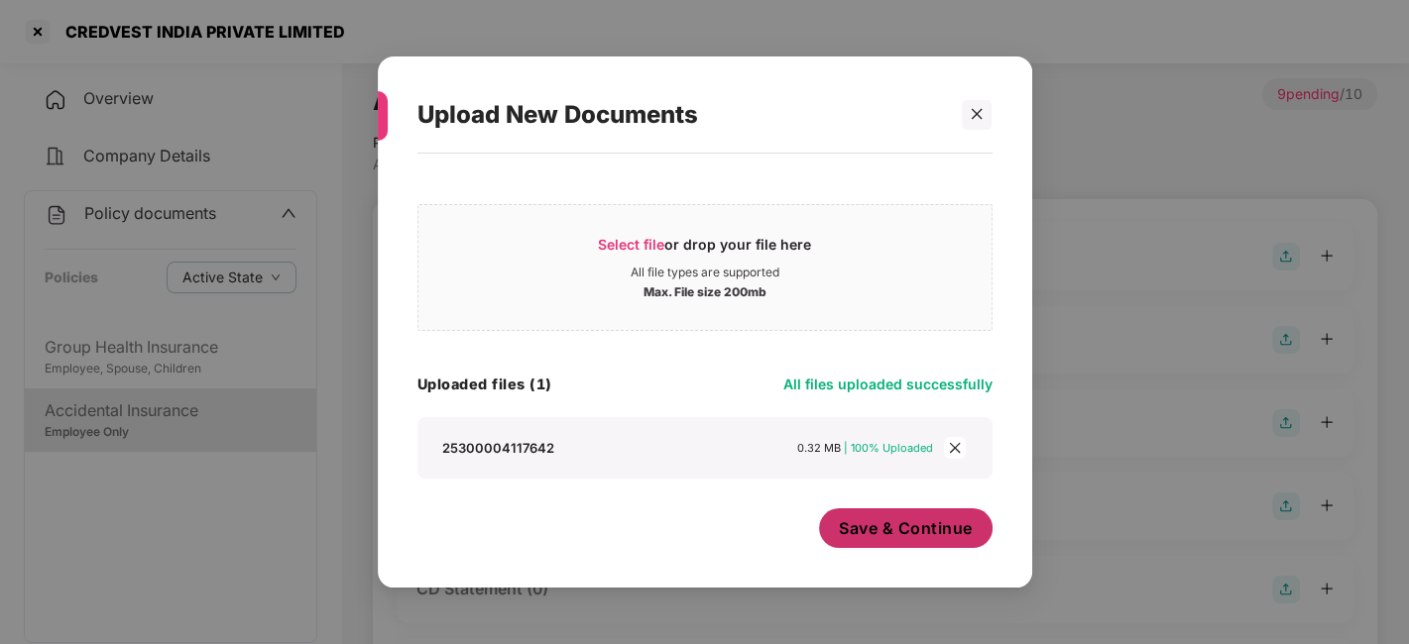
click at [888, 527] on span "Save & Continue" at bounding box center [906, 529] width 134 height 22
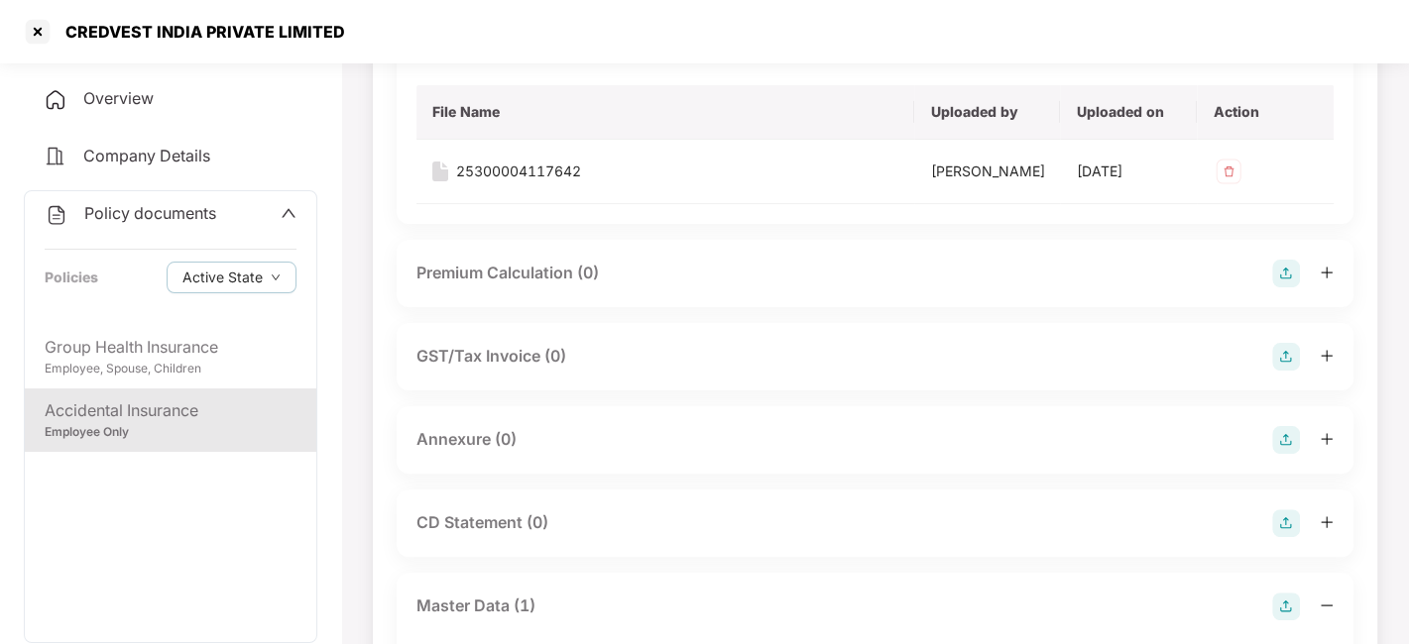
scroll to position [249, 0]
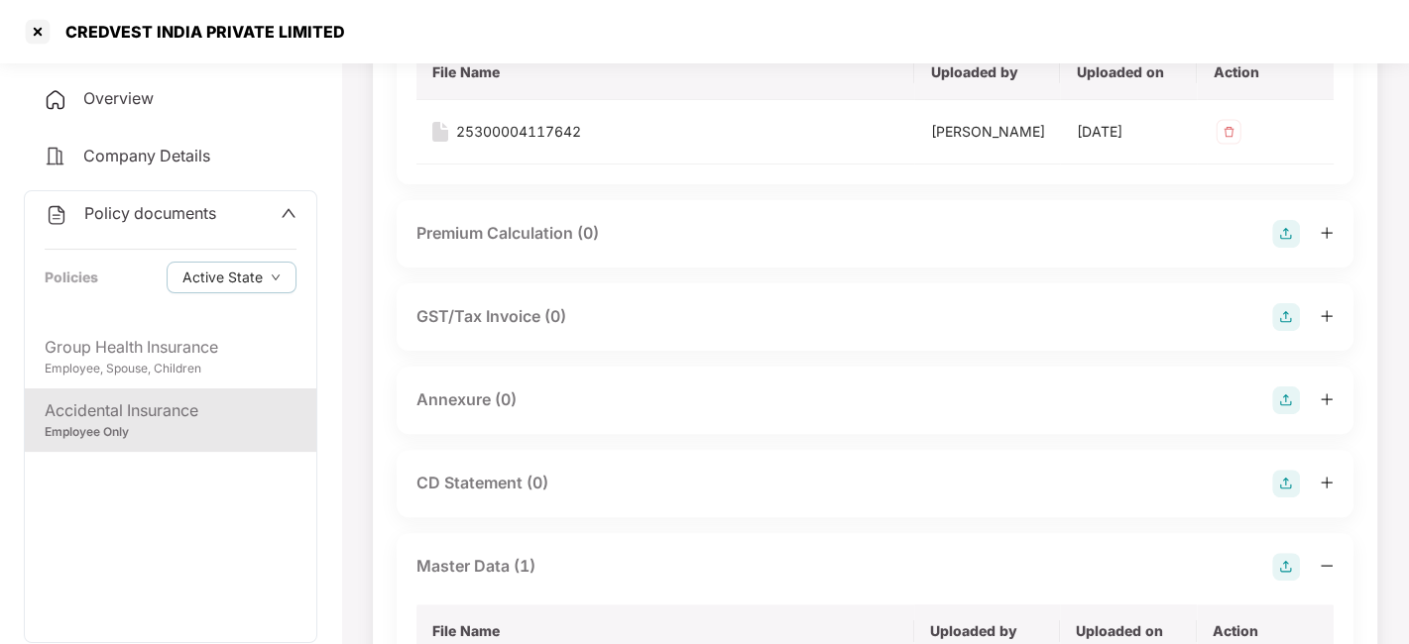
click at [1283, 411] on img at bounding box center [1286, 401] width 28 height 28
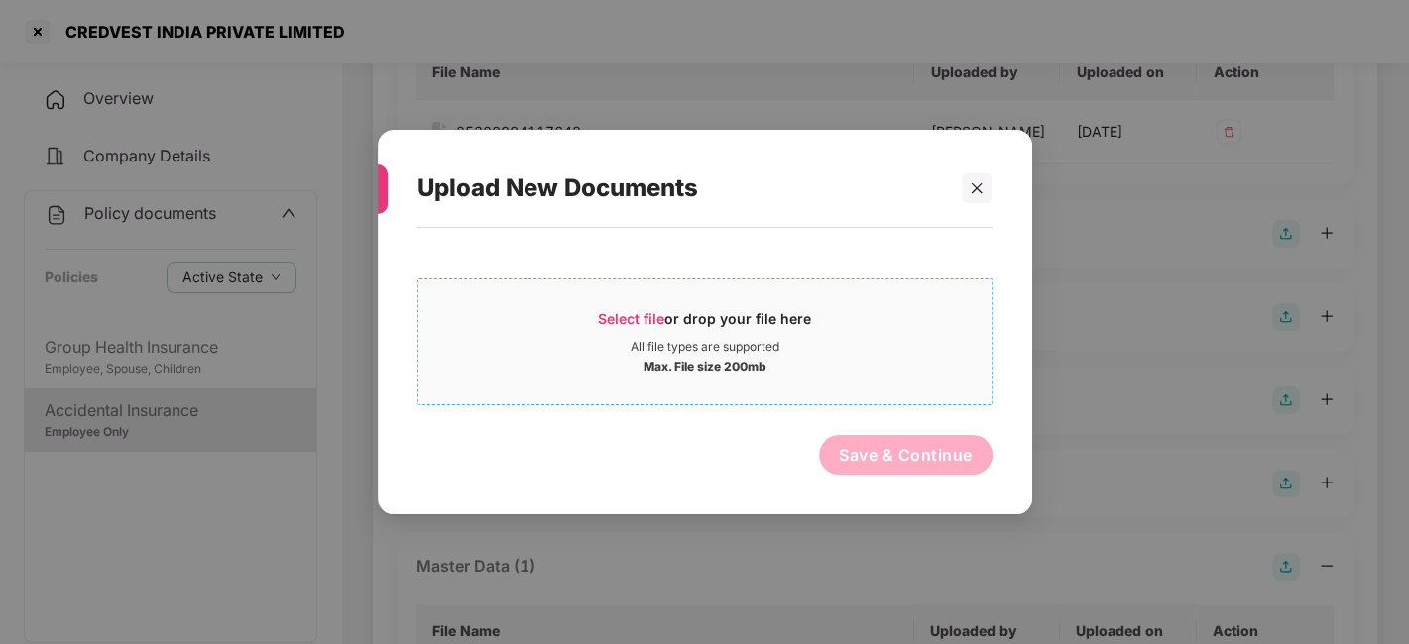
click at [860, 350] on div "All file types are supported" at bounding box center [704, 347] width 573 height 16
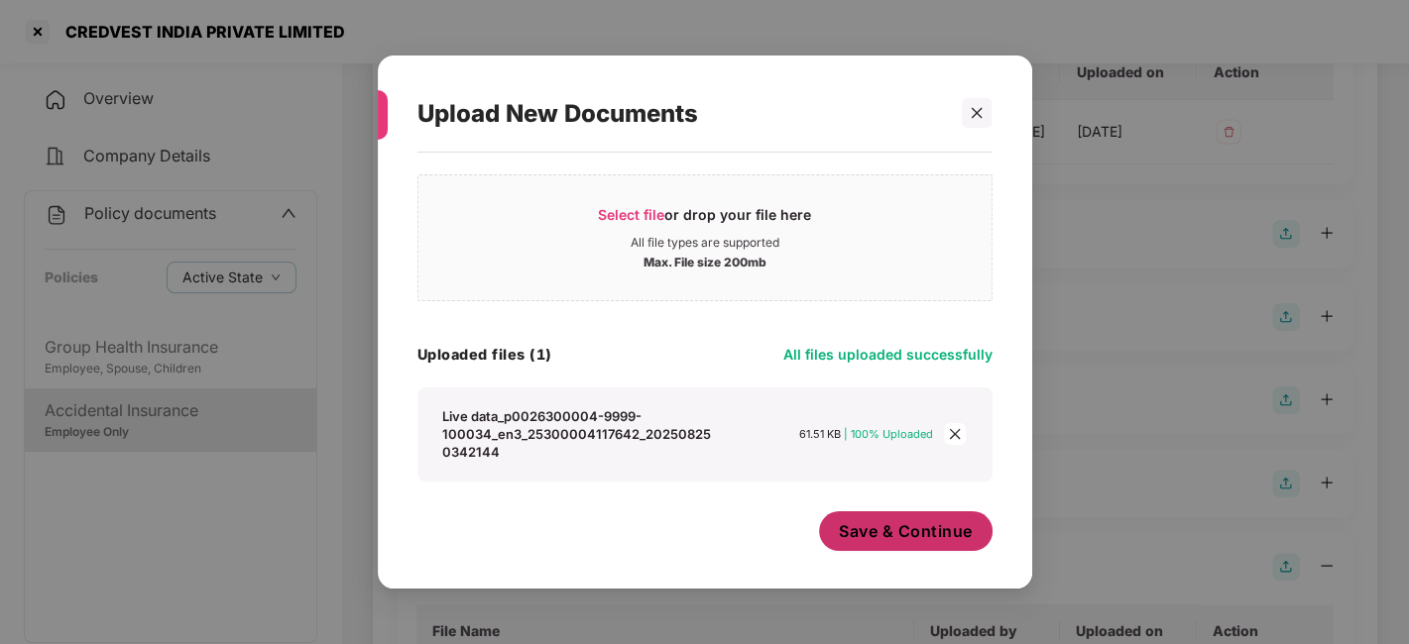
click at [872, 514] on button "Save & Continue" at bounding box center [906, 532] width 174 height 40
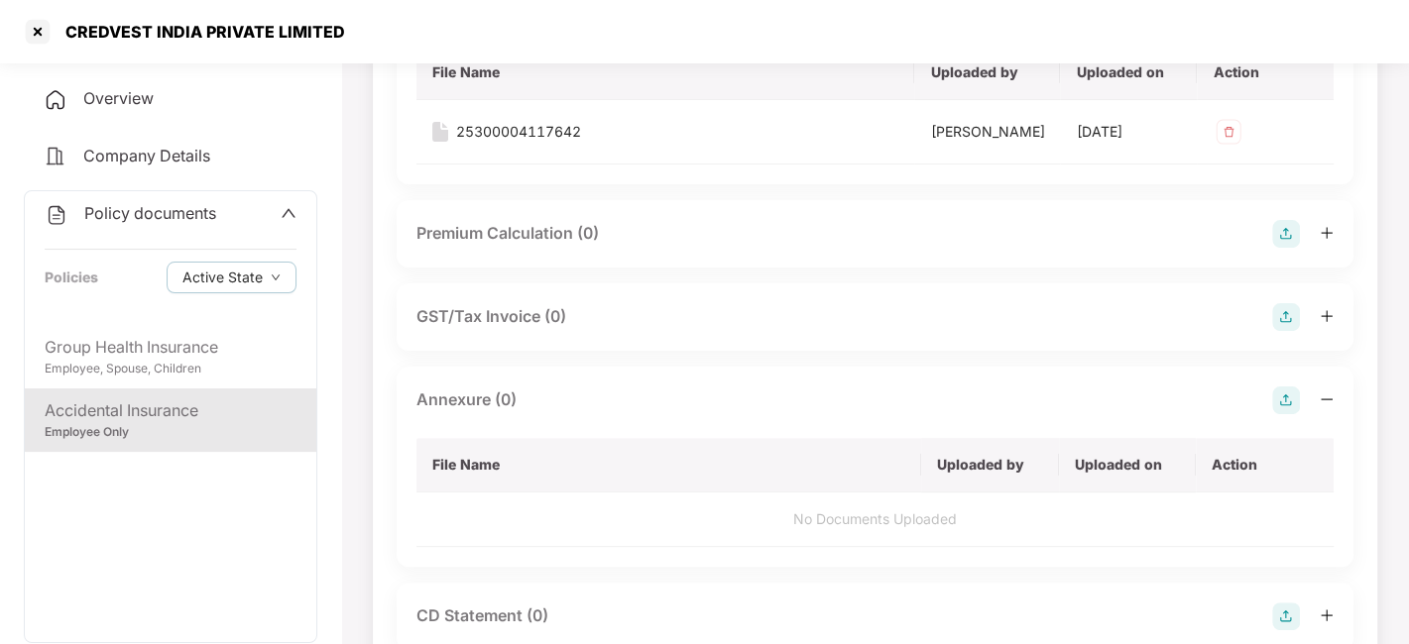
scroll to position [0, 0]
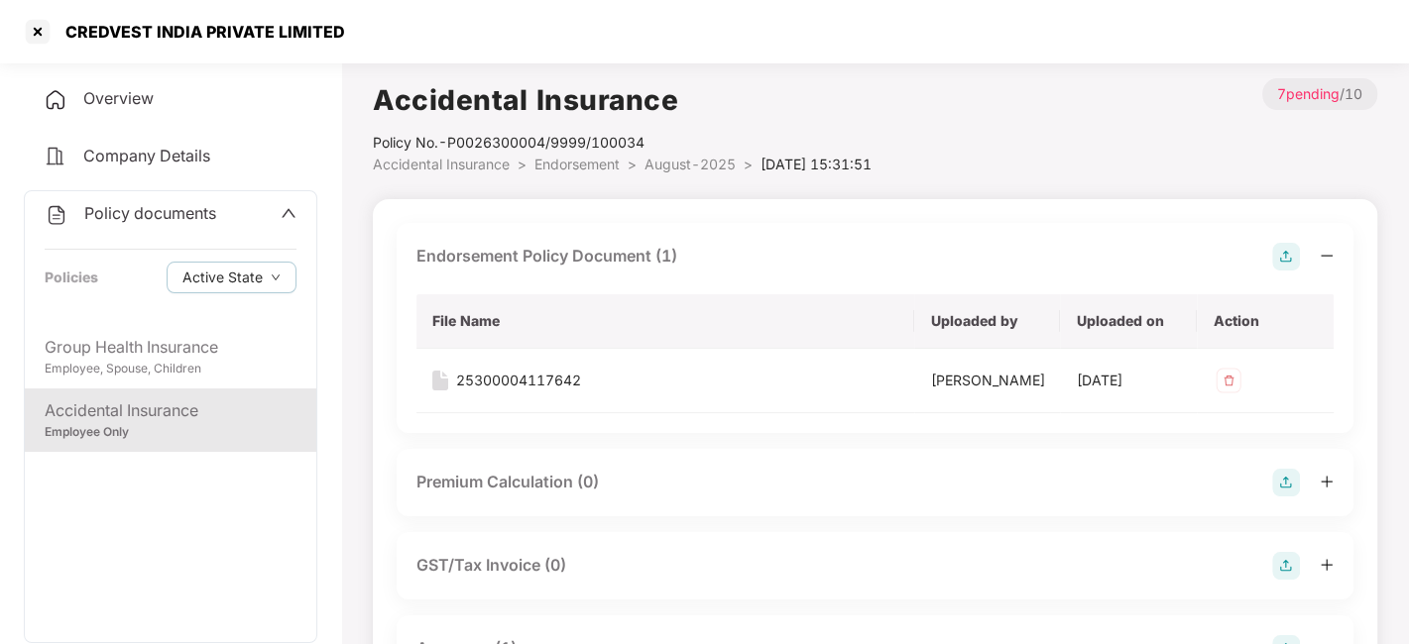
click at [680, 174] on li "August-2025 >" at bounding box center [702, 165] width 116 height 22
click at [680, 171] on span "August-2025" at bounding box center [689, 164] width 91 height 17
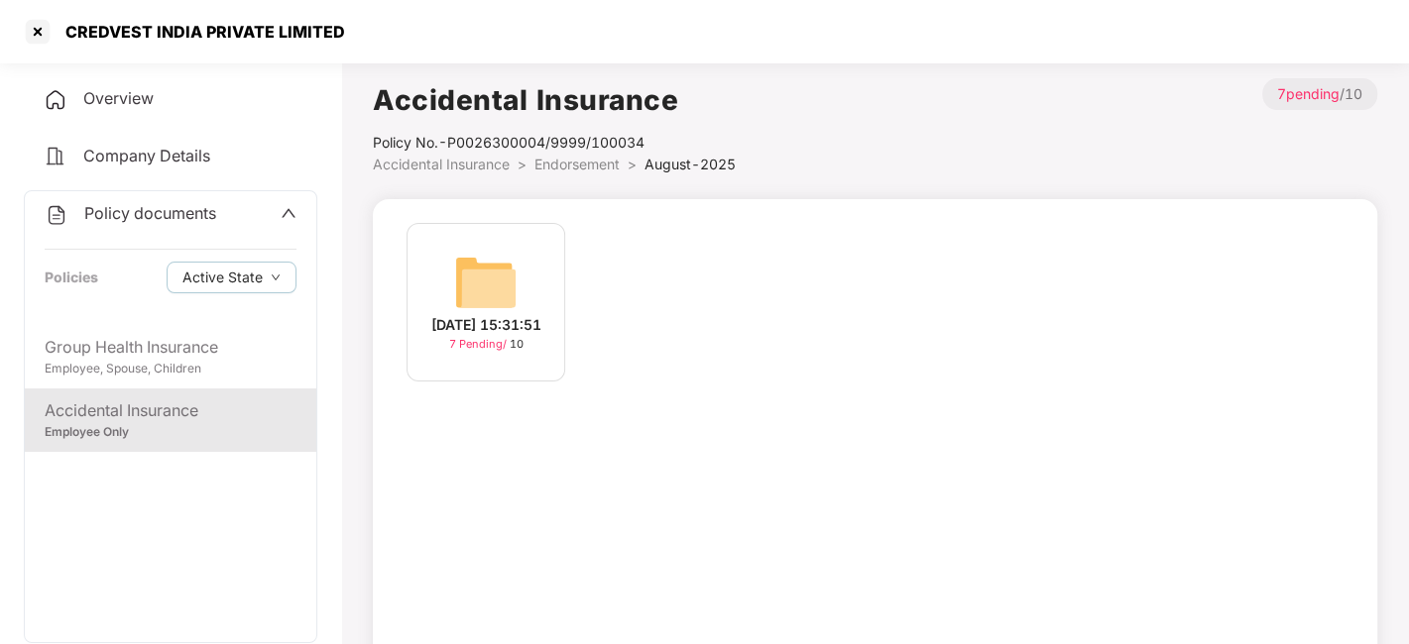
scroll to position [123, 0]
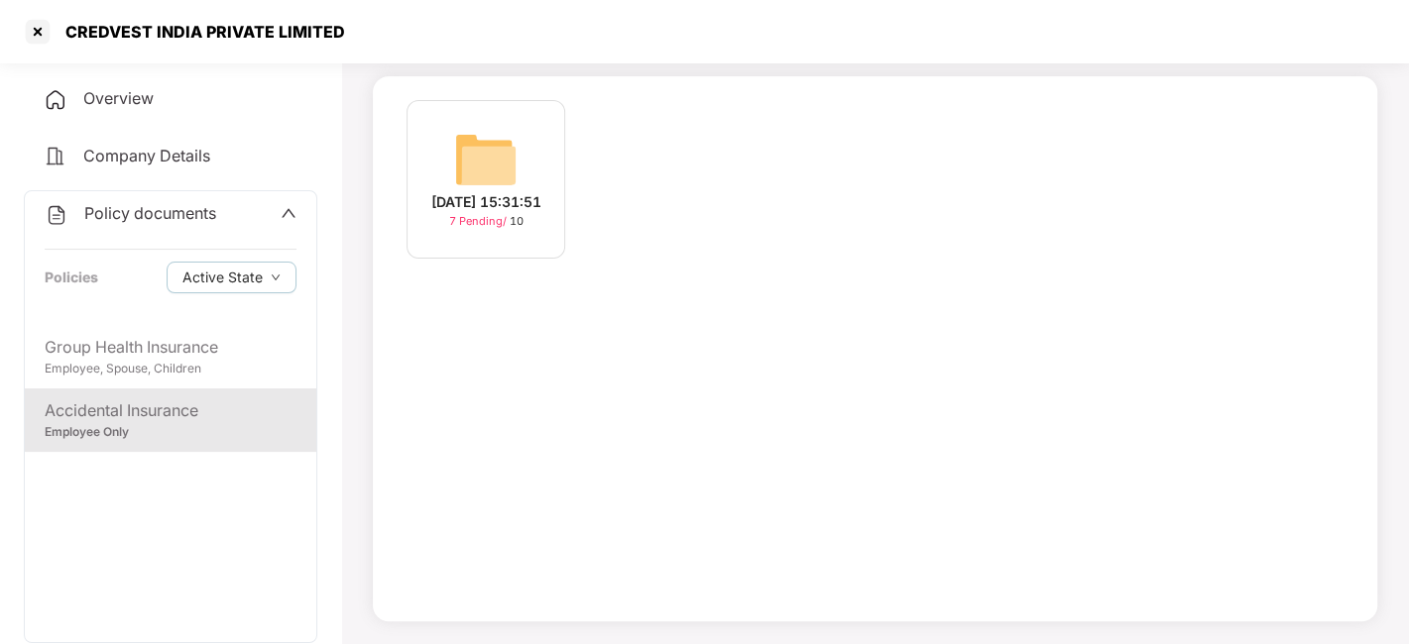
click at [139, 203] on span "Policy documents" at bounding box center [150, 213] width 132 height 20
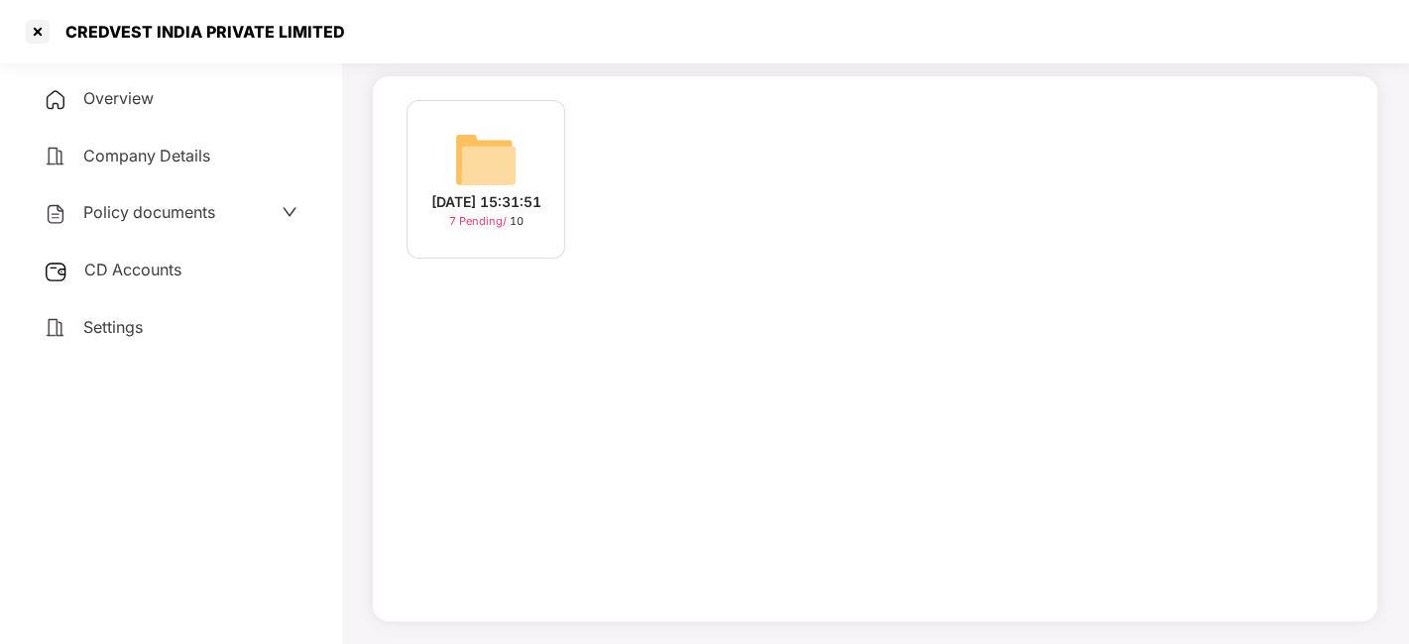
click at [126, 262] on span "CD Accounts" at bounding box center [132, 270] width 97 height 20
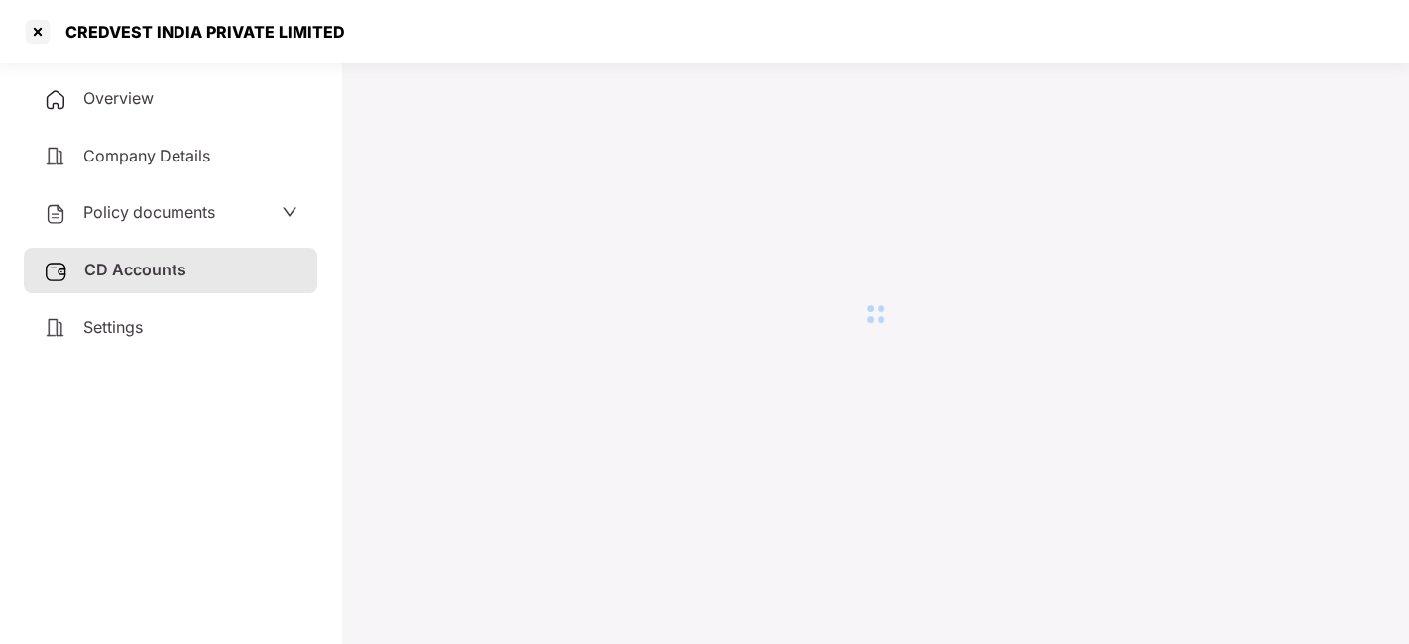
scroll to position [54, 0]
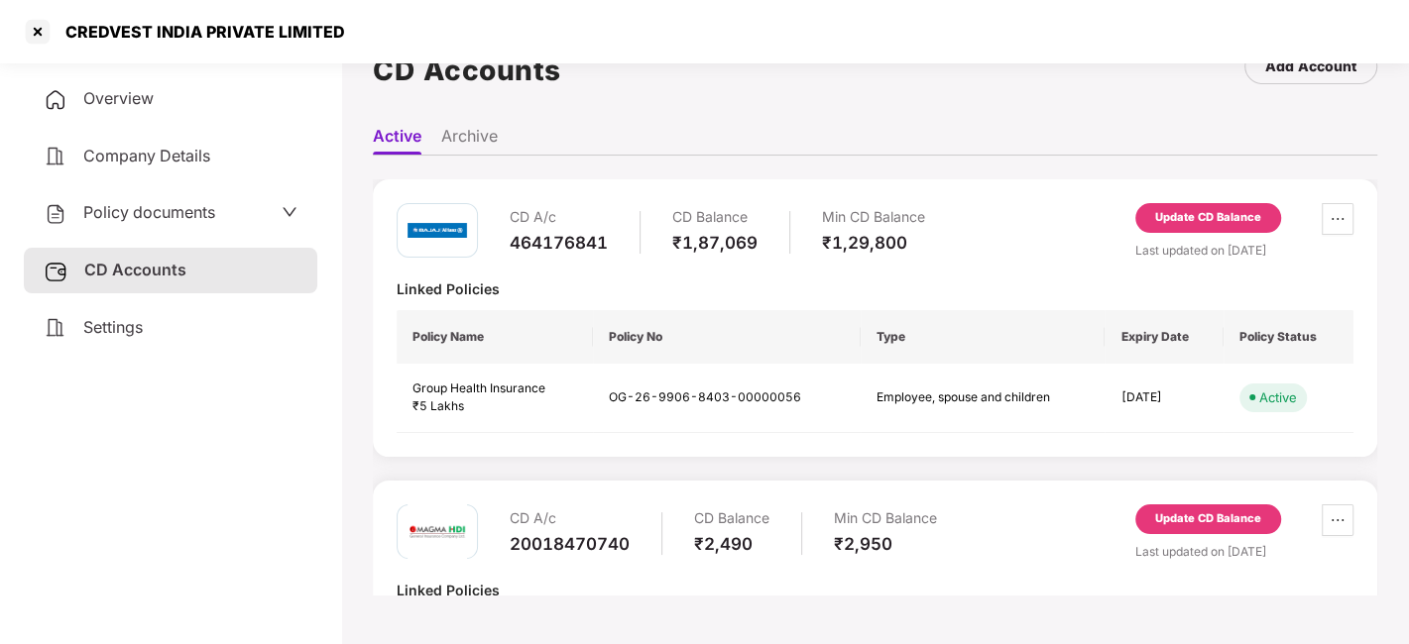
click at [1179, 227] on div "Update CD Balance" at bounding box center [1208, 218] width 146 height 30
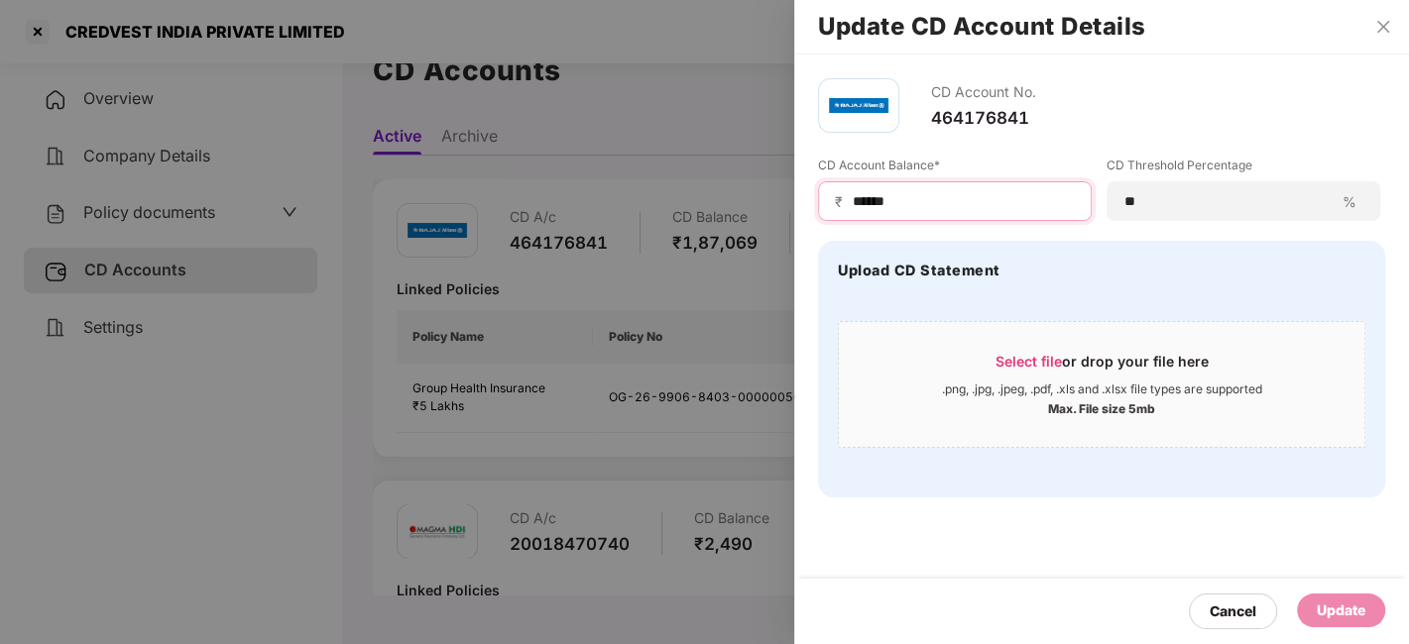
click at [903, 199] on input "******" at bounding box center [963, 201] width 224 height 21
type input "*"
type input "******"
click at [1342, 612] on div "Update" at bounding box center [1341, 611] width 49 height 22
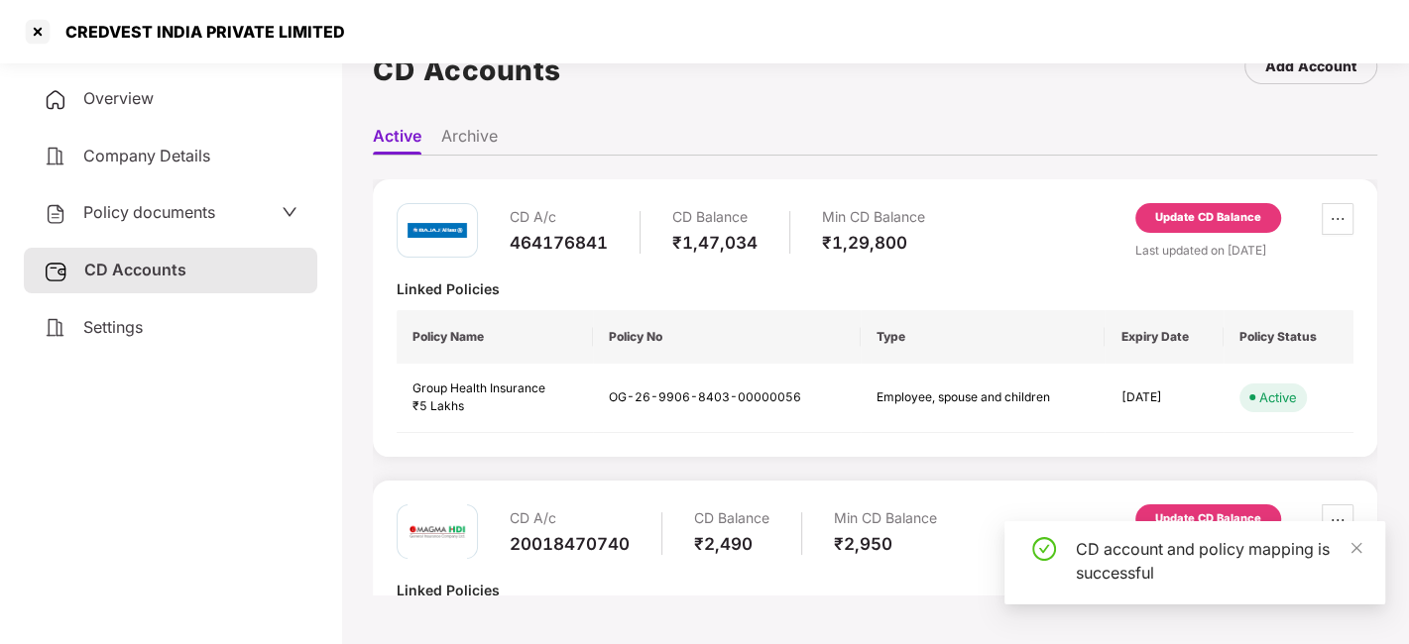
scroll to position [183, 0]
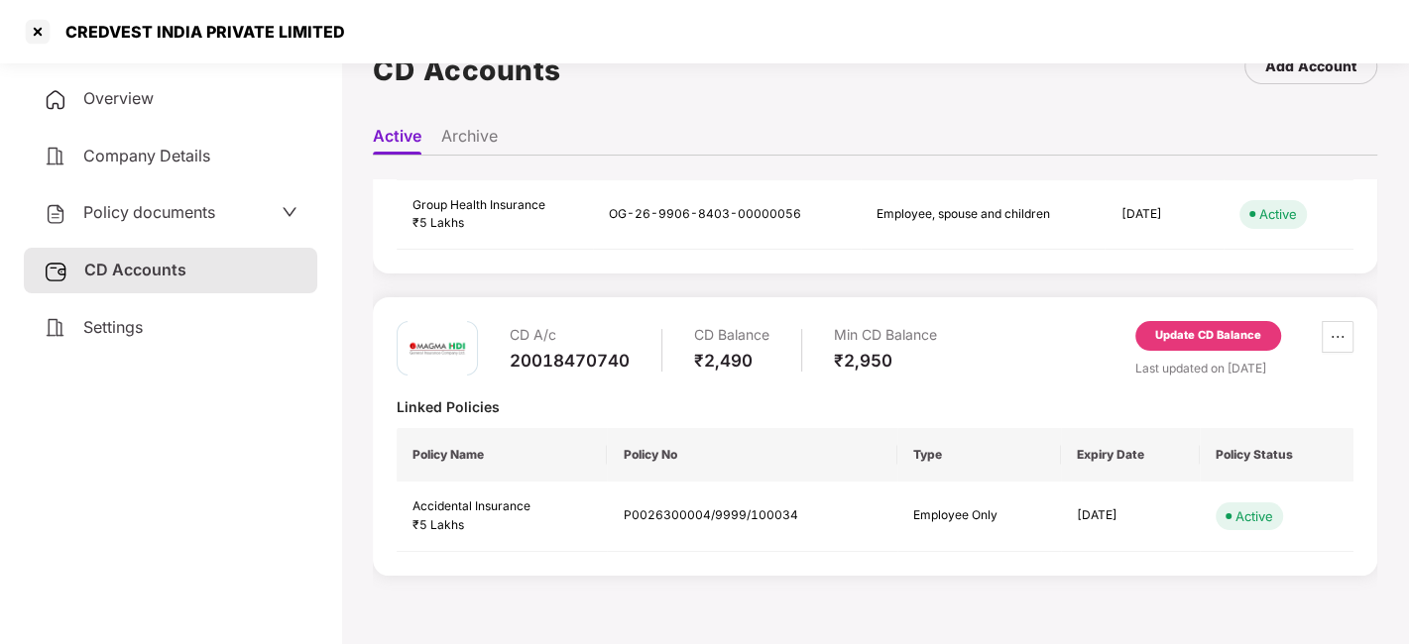
click at [1241, 328] on div "Update CD Balance" at bounding box center [1208, 336] width 106 height 18
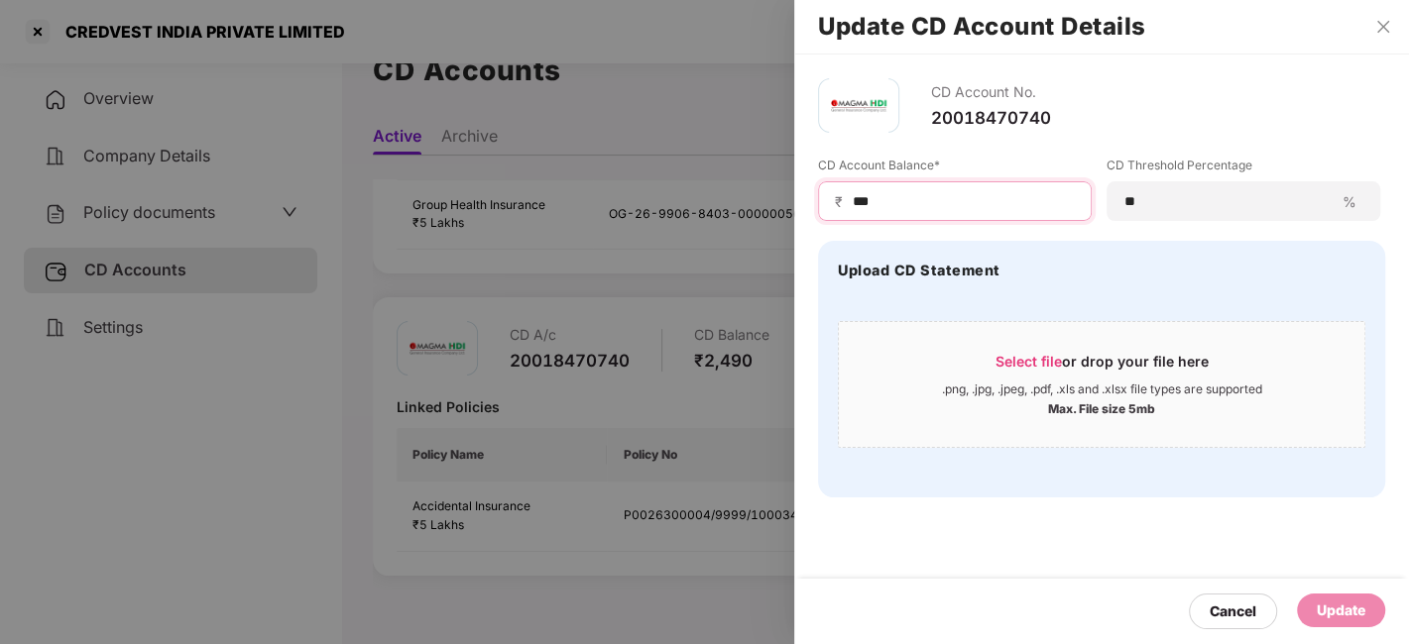
click at [937, 199] on input "***" at bounding box center [963, 201] width 224 height 21
type input "*"
type input "****"
click at [1340, 605] on div "Update" at bounding box center [1341, 611] width 49 height 22
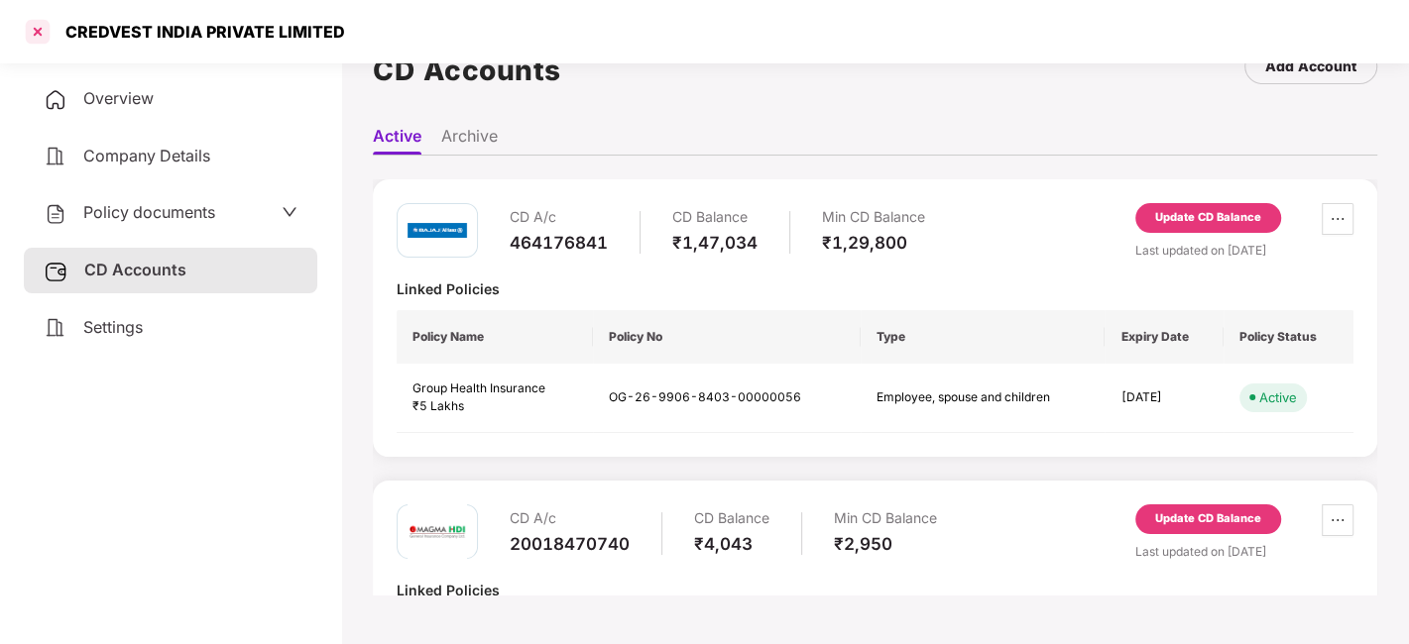
click at [35, 28] on div at bounding box center [38, 32] width 32 height 32
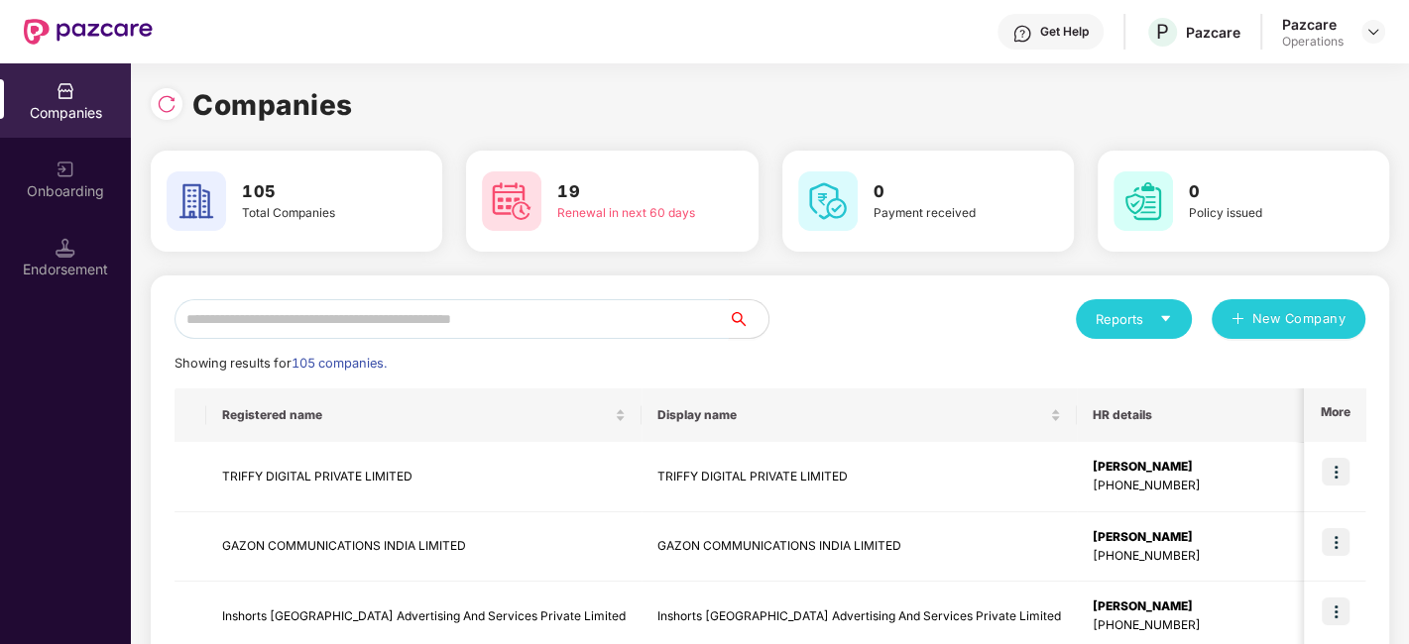
click at [383, 316] on input "text" at bounding box center [451, 319] width 554 height 40
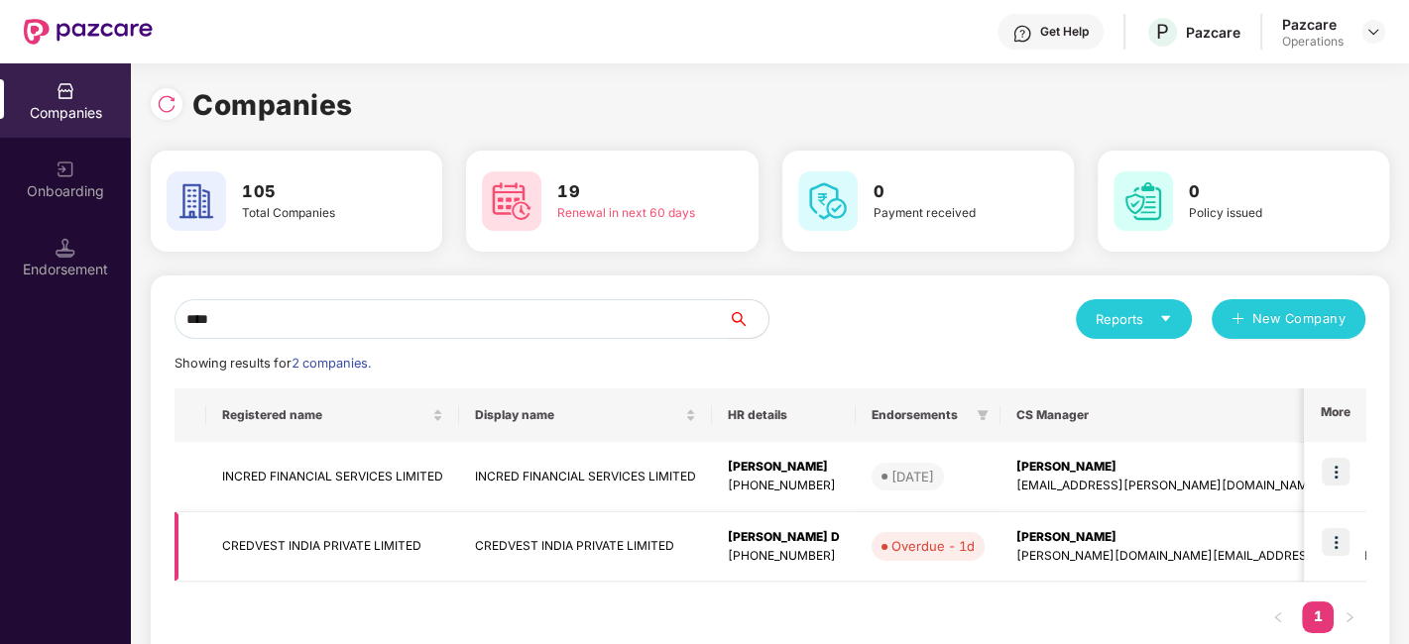
type input "****"
click at [1334, 543] on img at bounding box center [1336, 542] width 28 height 28
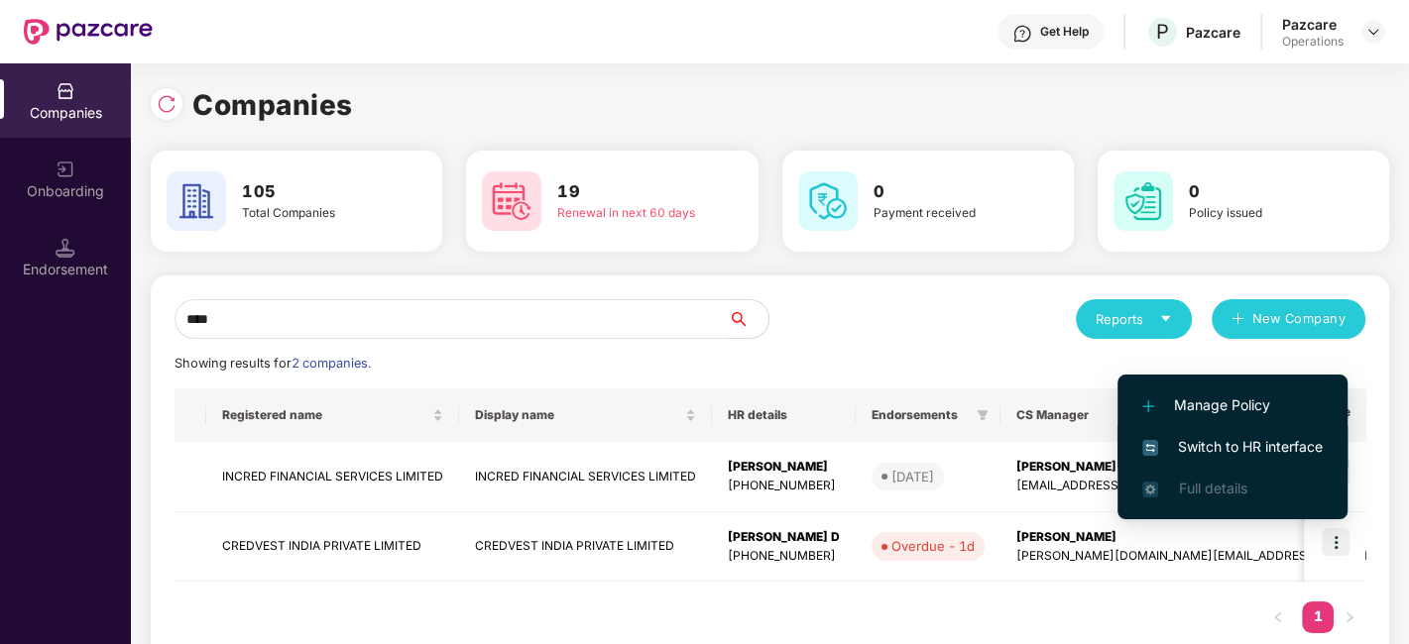
click at [1221, 455] on span "Switch to HR interface" at bounding box center [1232, 447] width 180 height 22
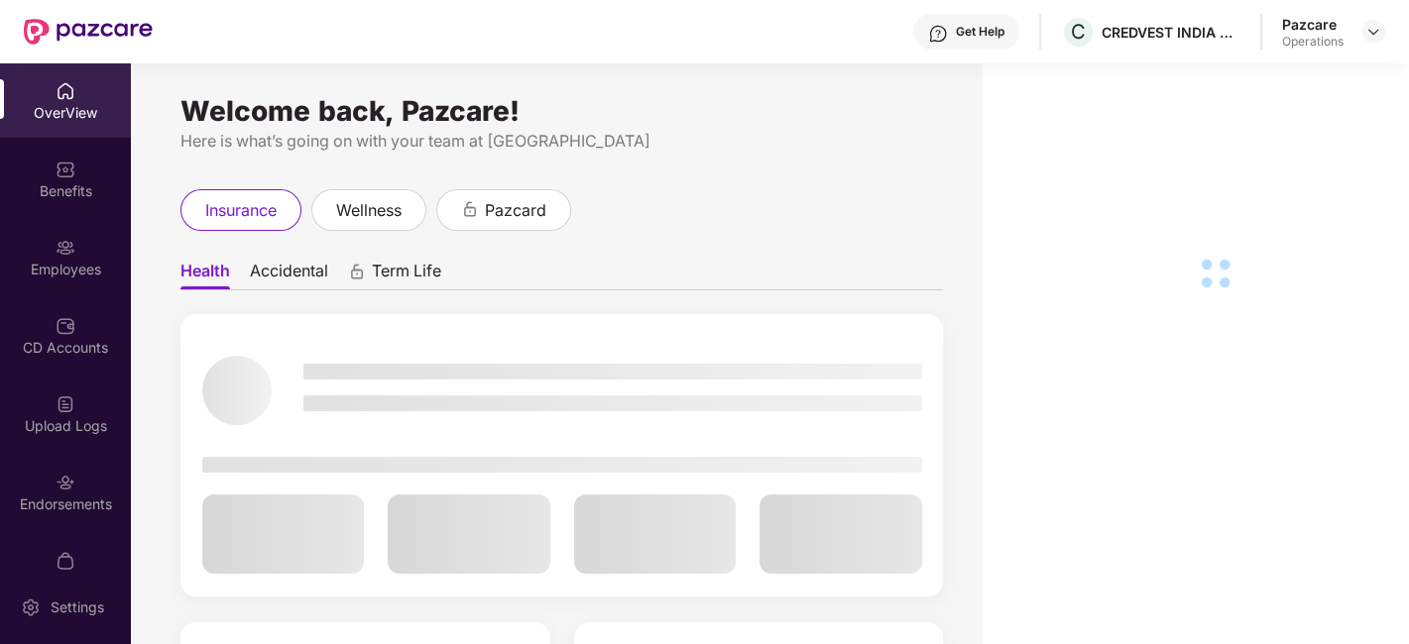
scroll to position [41, 0]
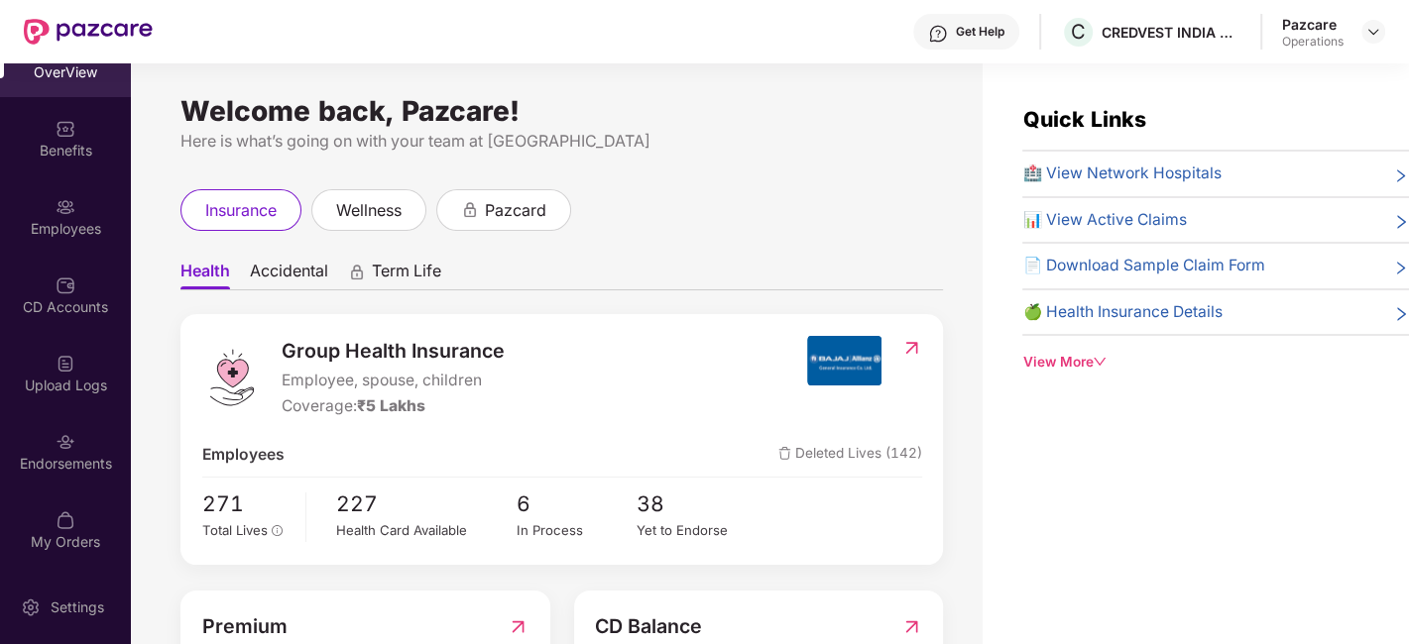
click at [66, 430] on div at bounding box center [66, 440] width 20 height 20
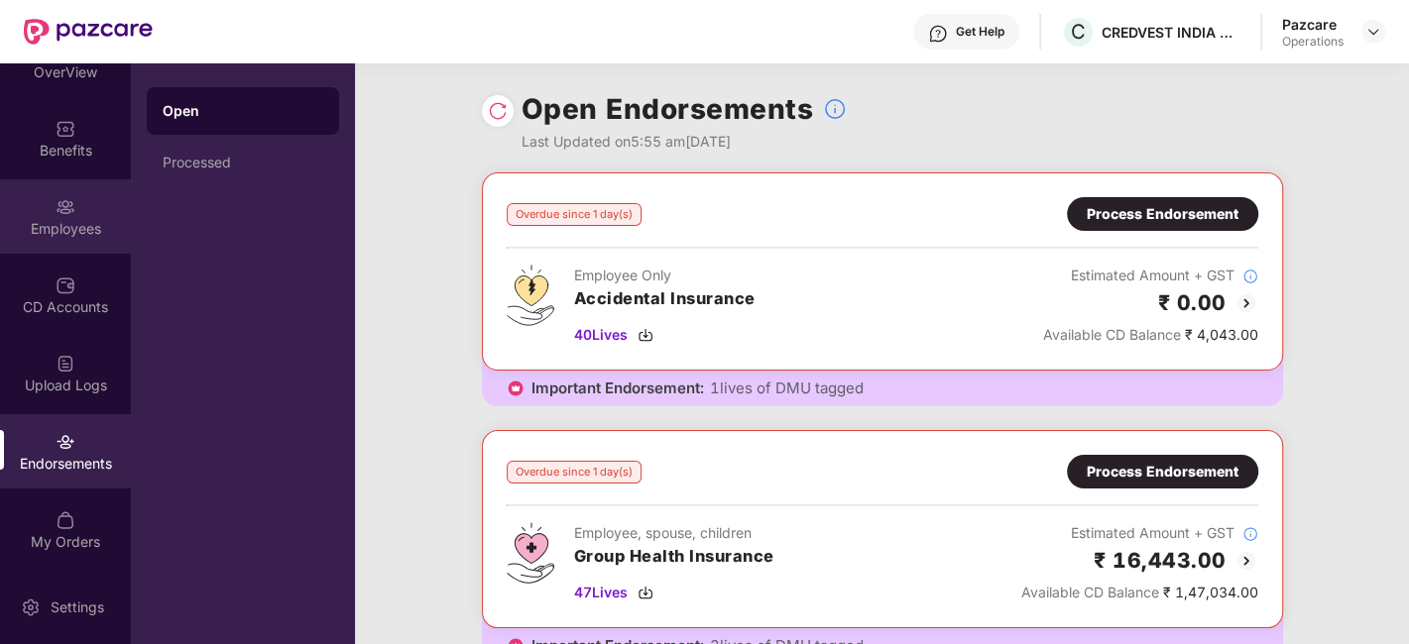
click at [25, 198] on div "Employees" at bounding box center [65, 216] width 131 height 74
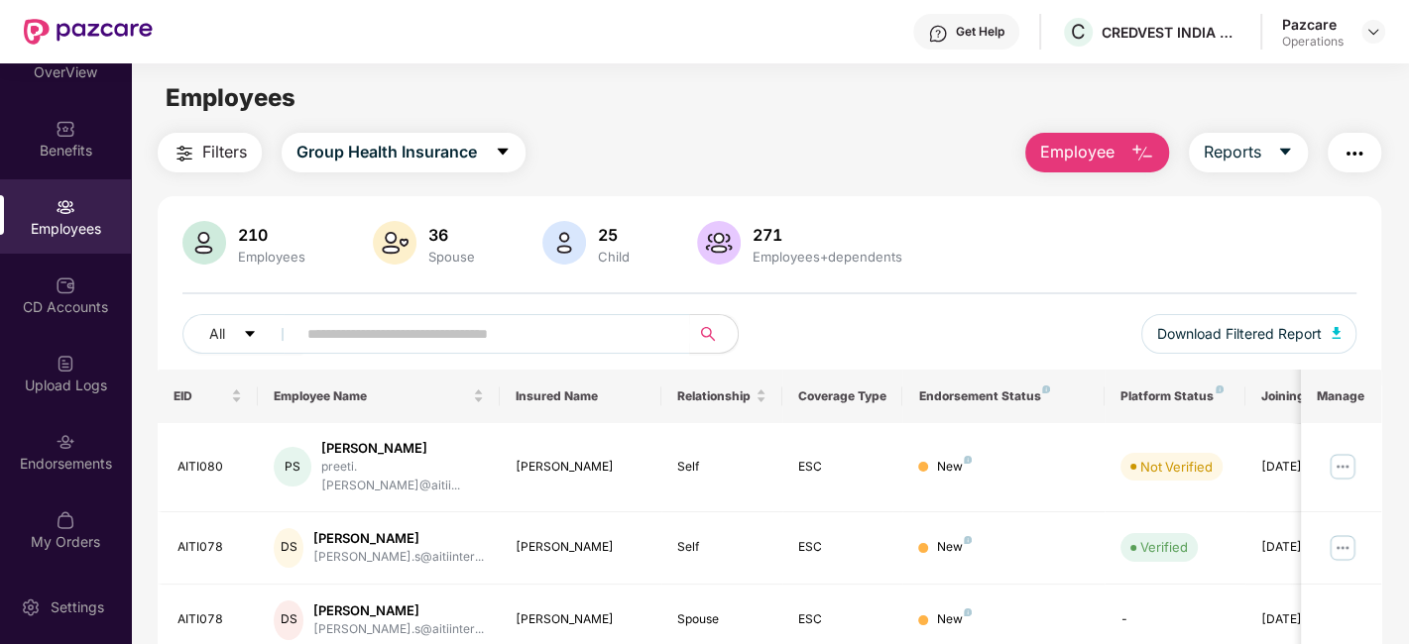
click at [207, 149] on span "Filters" at bounding box center [224, 152] width 45 height 25
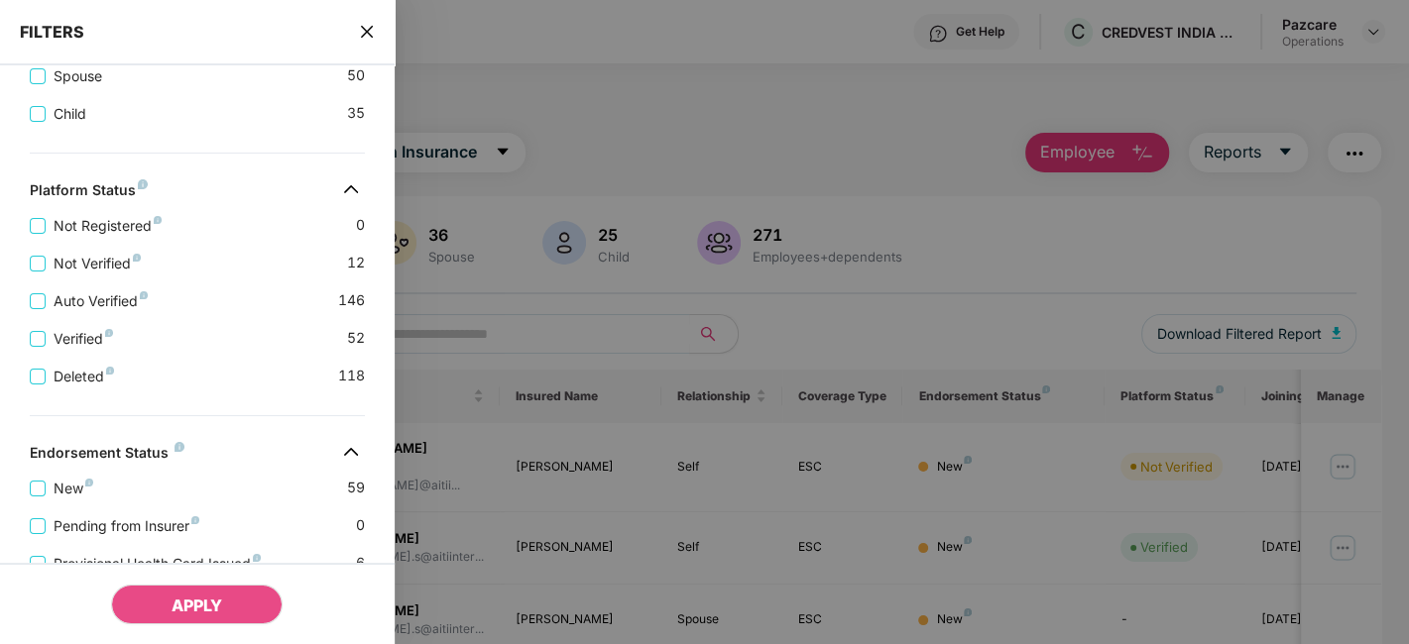
scroll to position [645, 0]
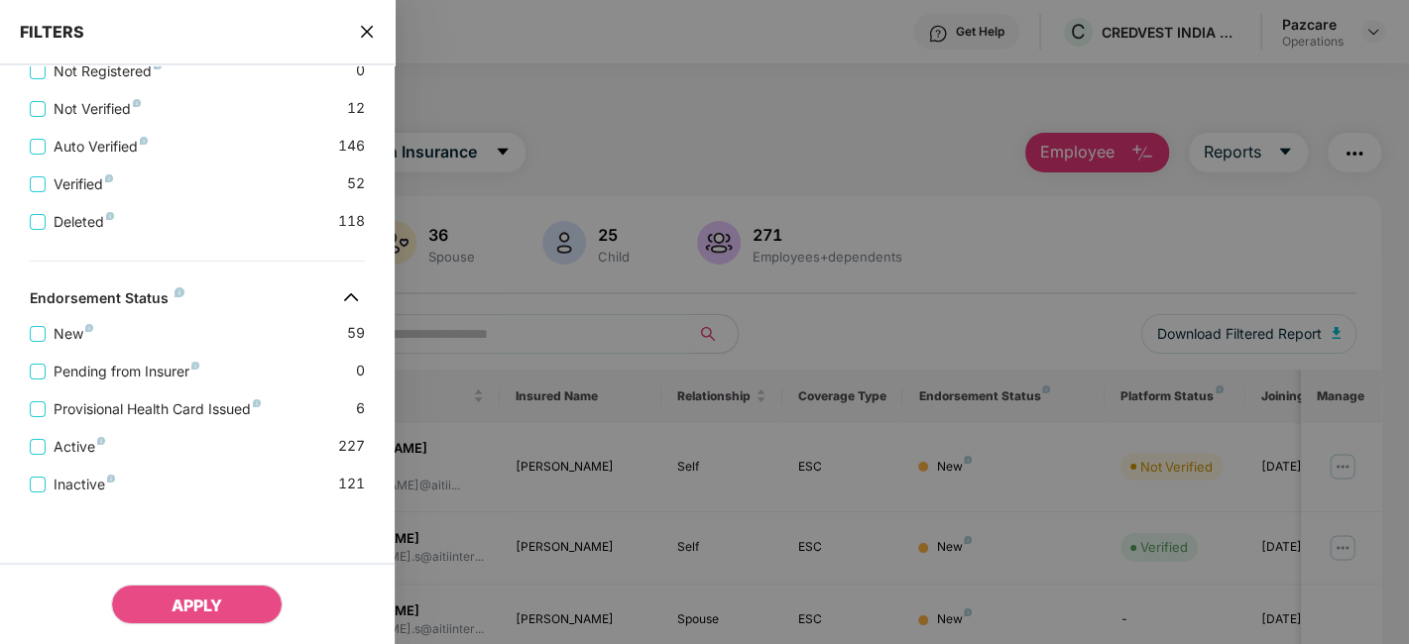
click at [357, 30] on div "FILTERS" at bounding box center [197, 32] width 395 height 65
click at [361, 30] on icon "close" at bounding box center [367, 32] width 16 height 16
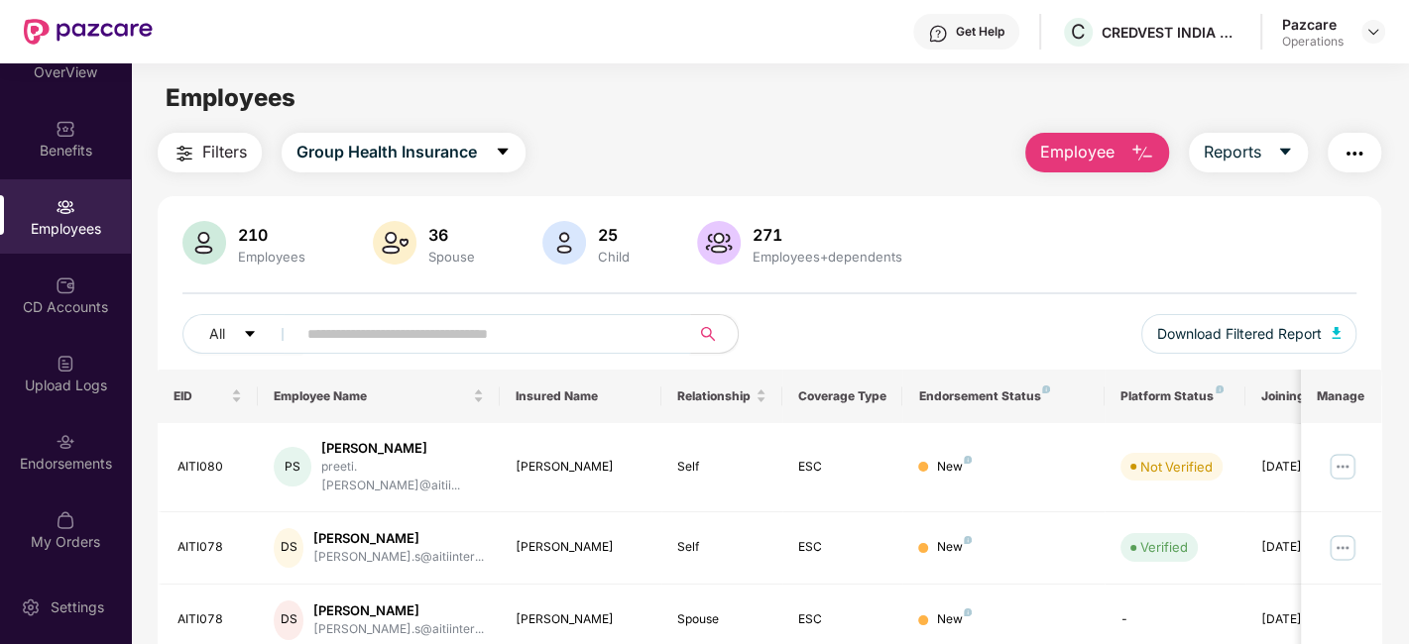
paste input "******"
click at [461, 331] on input "******" at bounding box center [485, 334] width 356 height 30
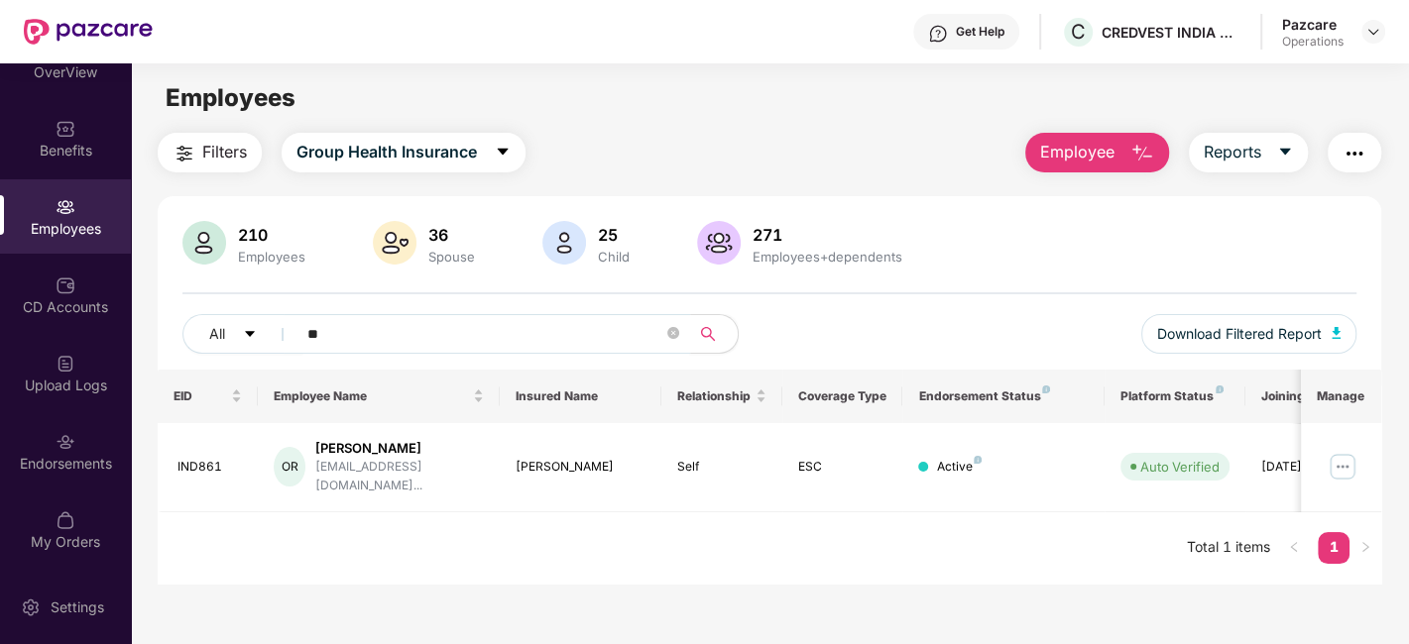
type input "*"
paste input "******"
type input "*"
paste input "******"
type input "*"
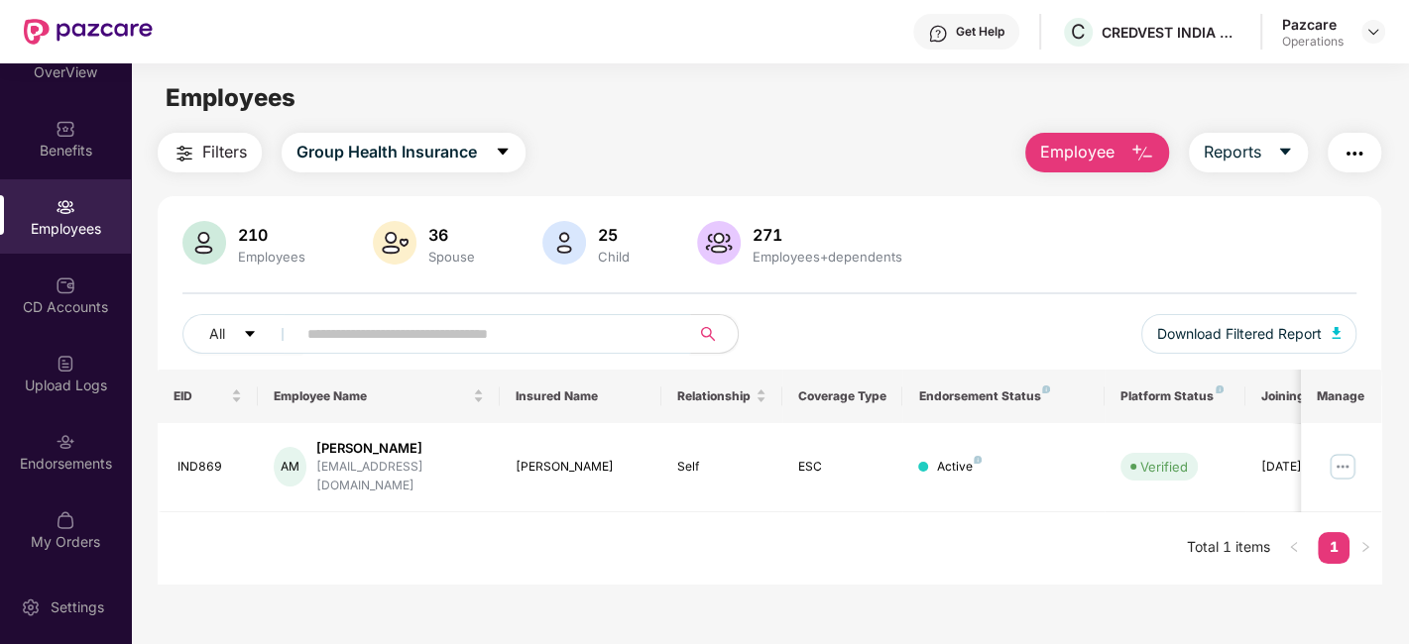
paste input "******"
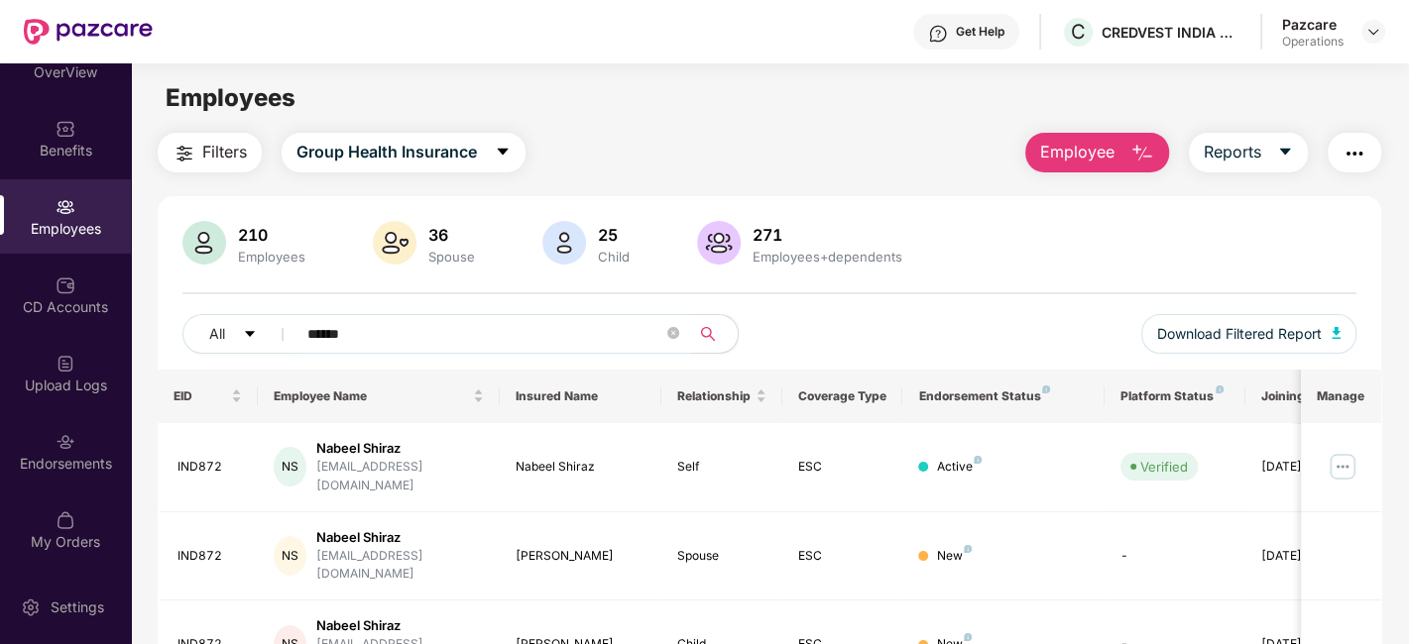
type input "******"
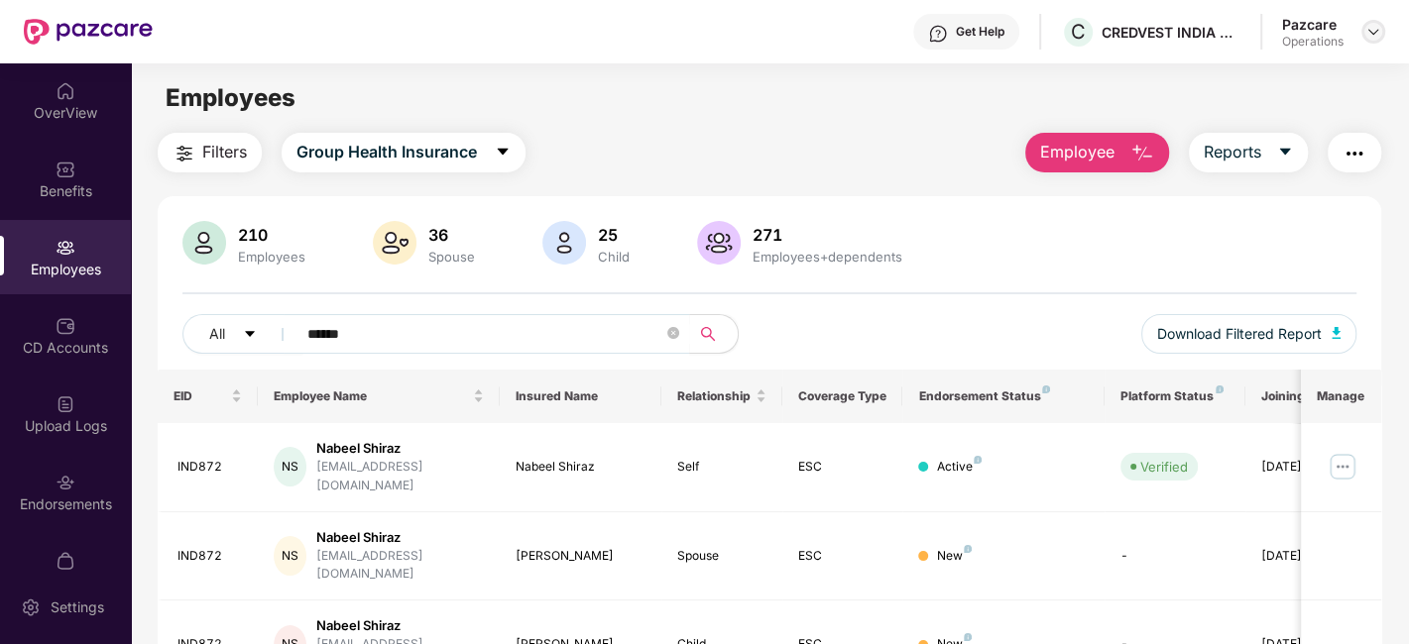
click at [1380, 38] on img at bounding box center [1373, 32] width 16 height 16
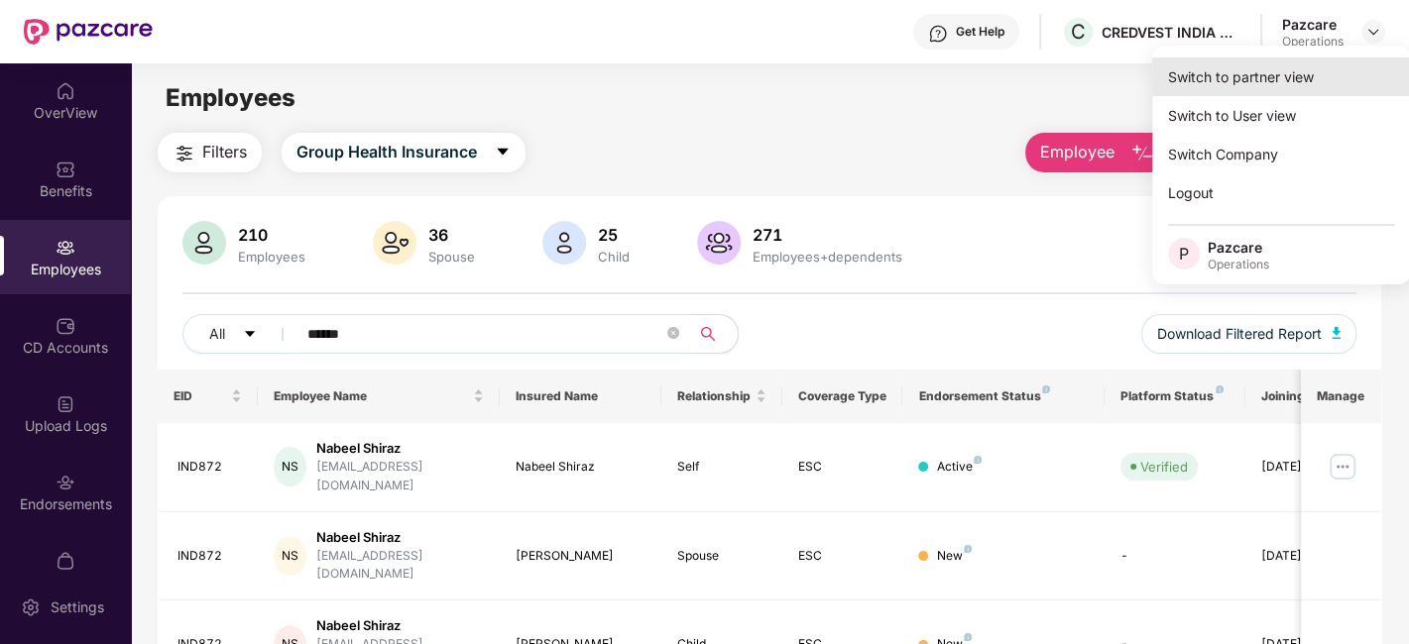
click at [1262, 75] on div "Switch to partner view" at bounding box center [1281, 77] width 258 height 39
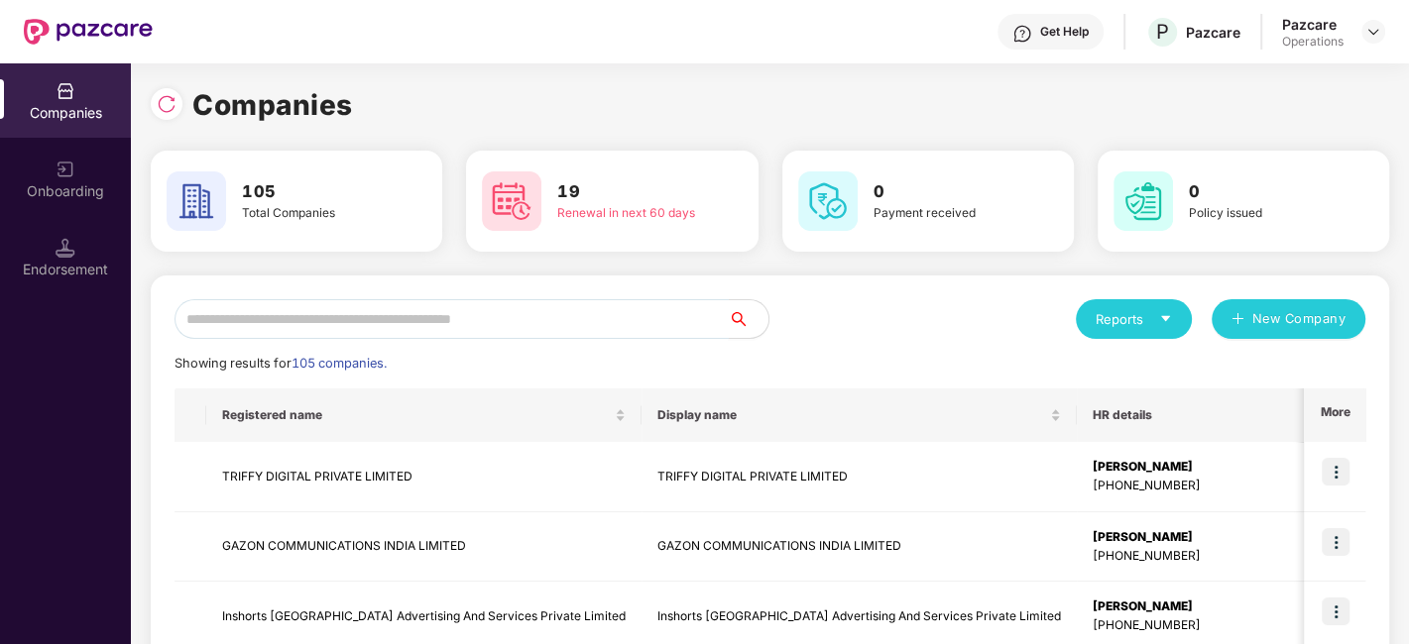
click at [575, 320] on input "text" at bounding box center [451, 319] width 554 height 40
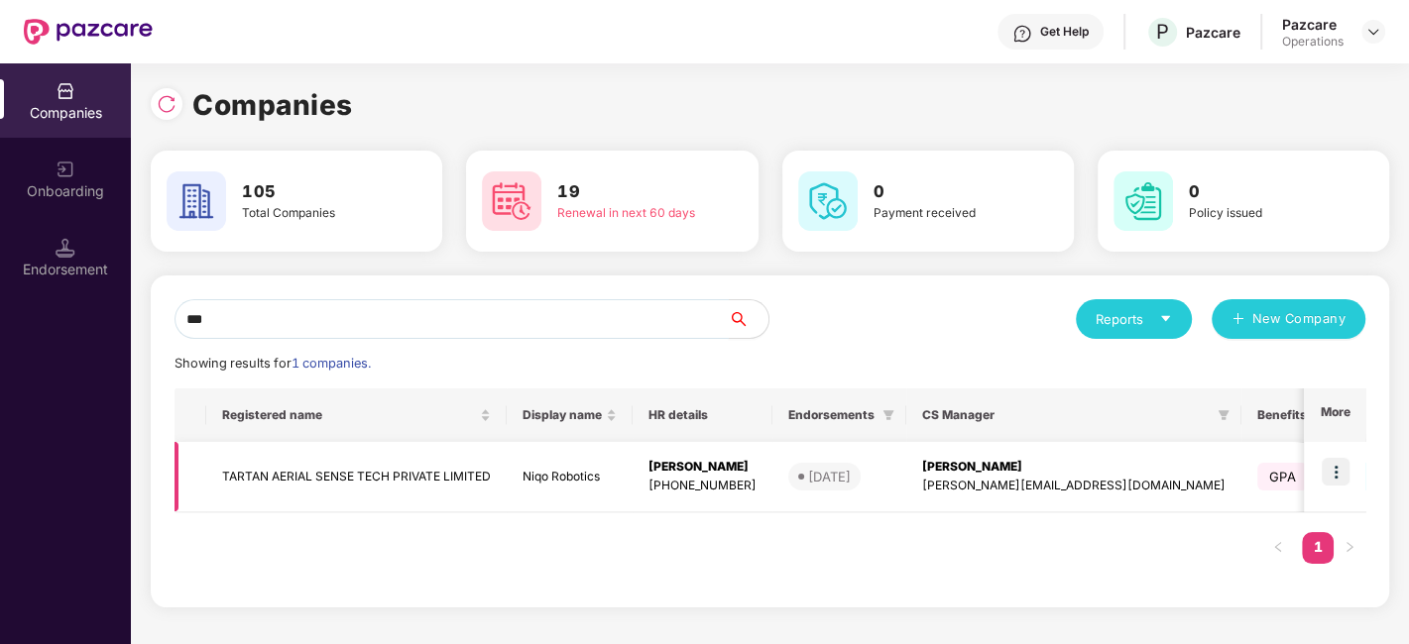
type input "***"
click at [425, 470] on td "TARTAN AERIAL SENSE TECH PRIVATE LIMITED" at bounding box center [356, 477] width 300 height 70
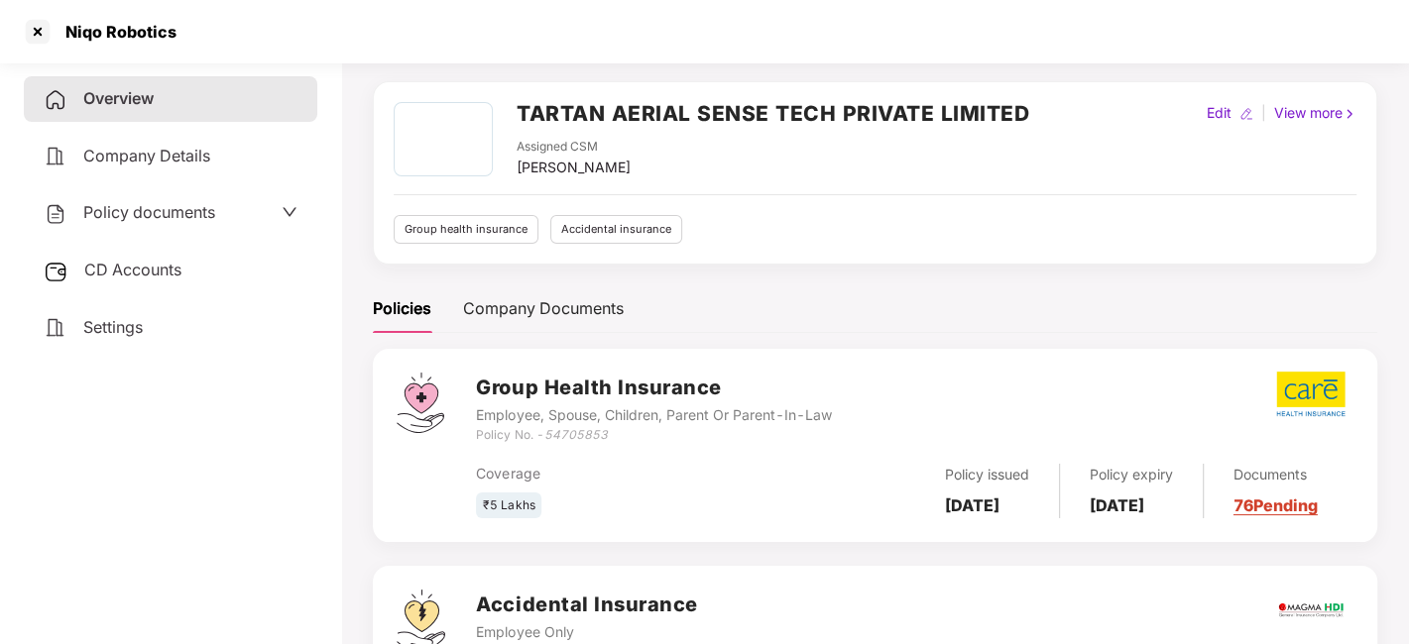
scroll to position [67, 0]
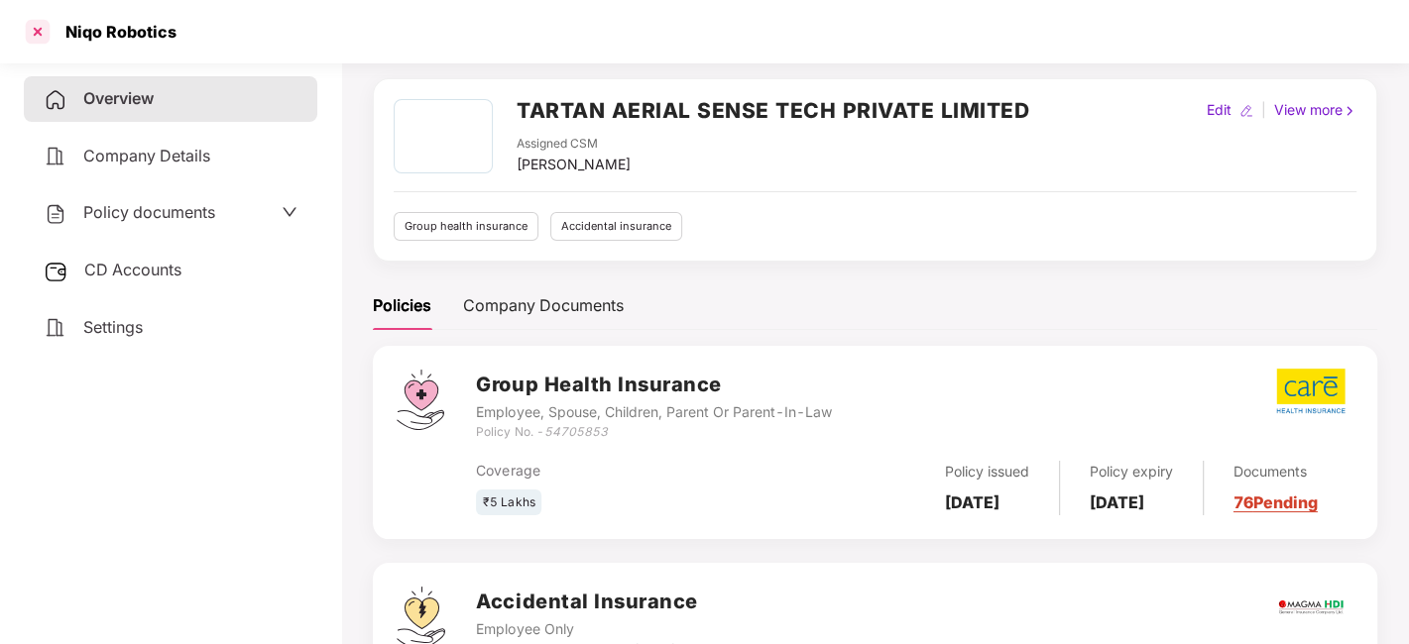
click at [38, 38] on div at bounding box center [38, 32] width 32 height 32
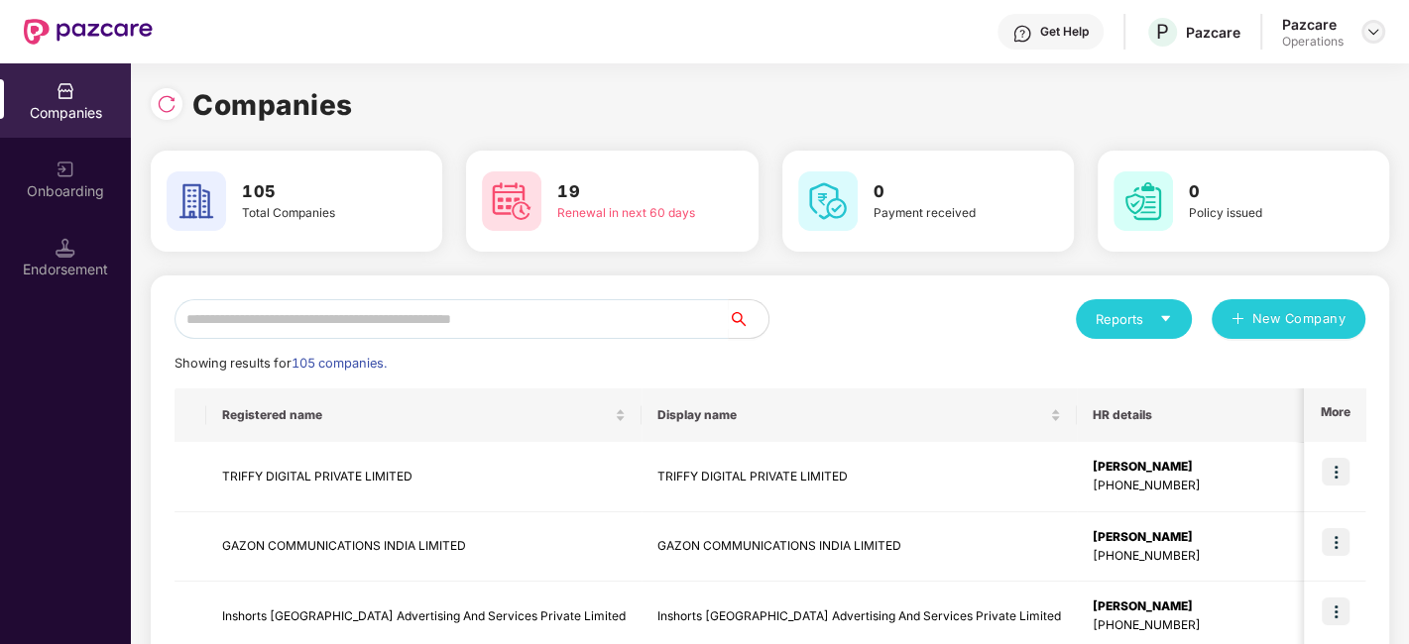
click at [1369, 35] on img at bounding box center [1373, 32] width 16 height 16
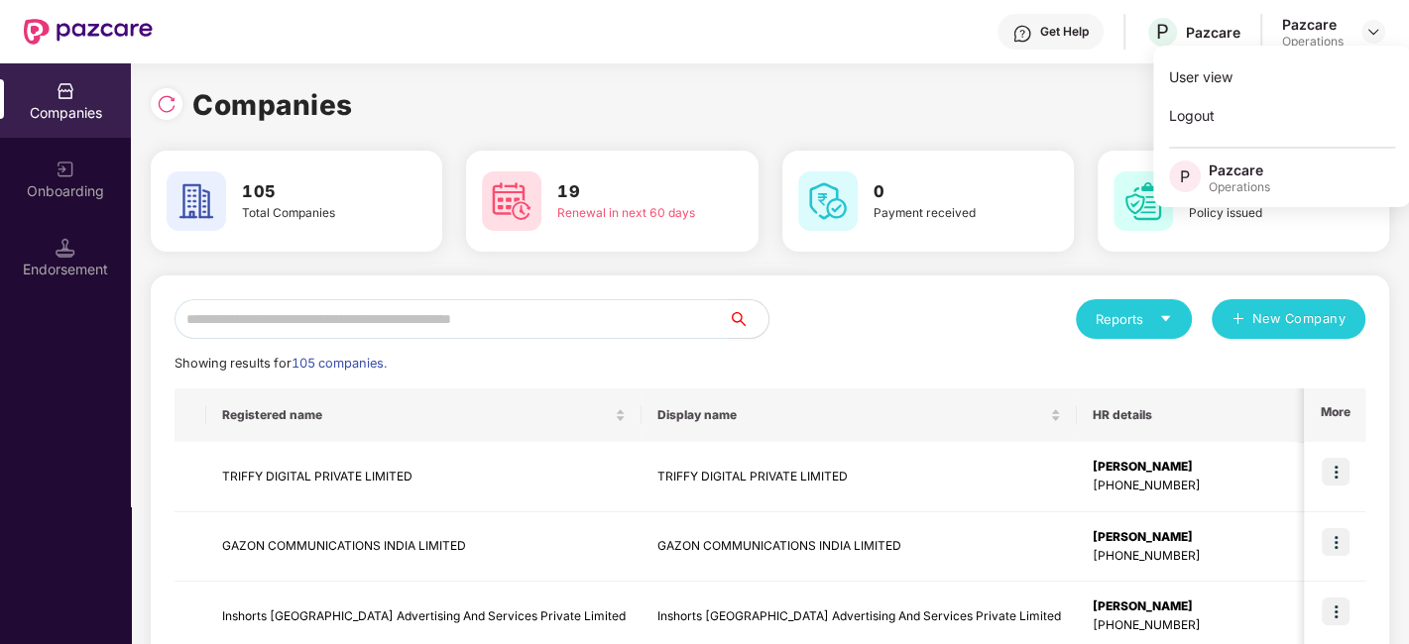
click at [528, 319] on input "text" at bounding box center [451, 319] width 554 height 40
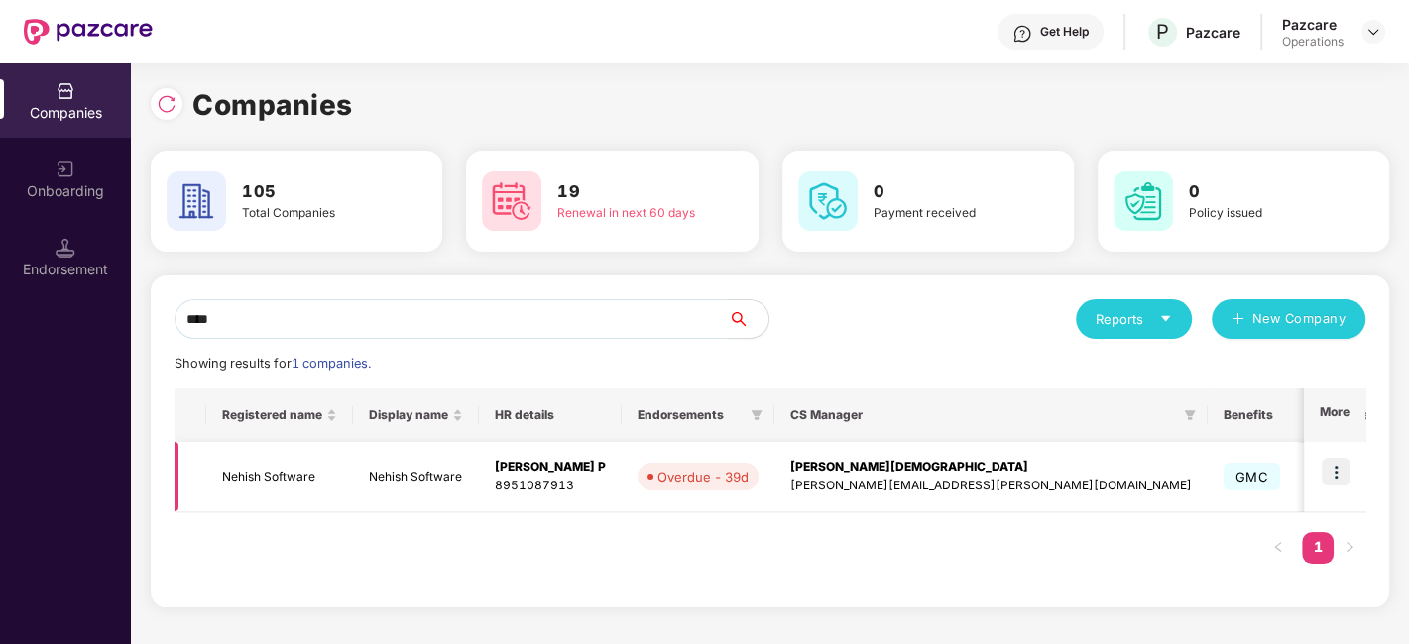
type input "****"
click at [1334, 468] on img at bounding box center [1336, 472] width 28 height 28
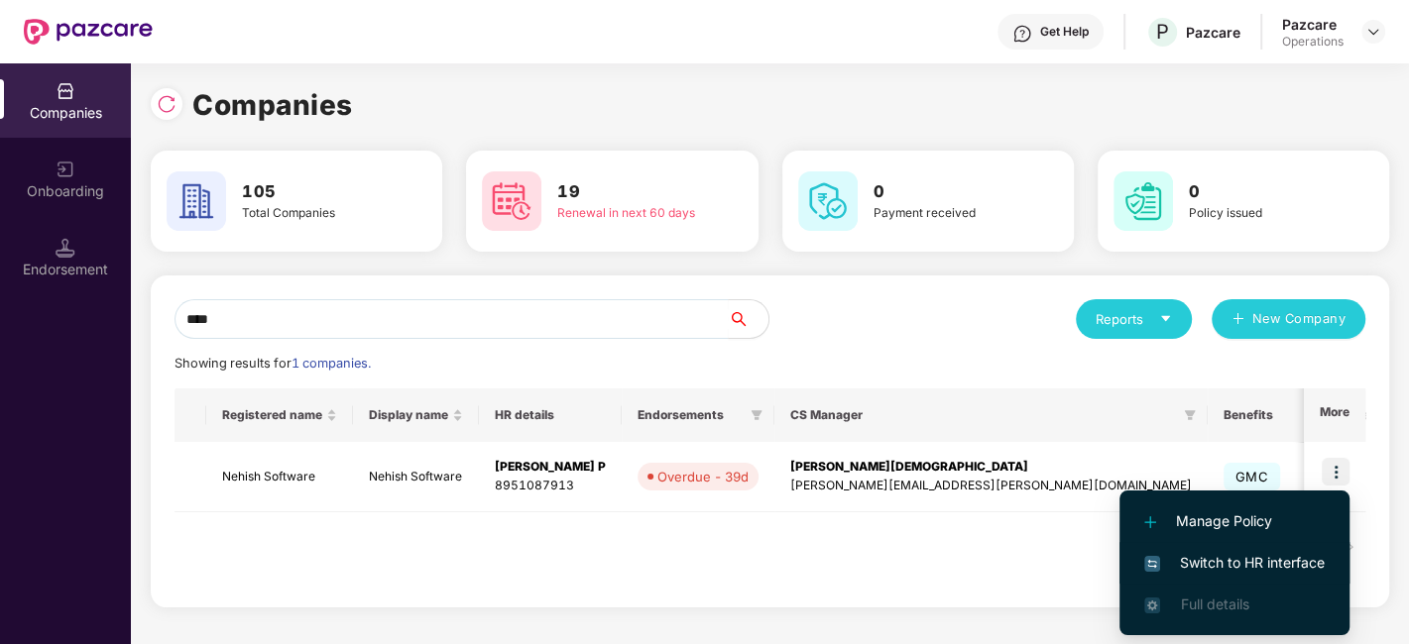
click at [1210, 564] on span "Switch to HR interface" at bounding box center [1234, 563] width 180 height 22
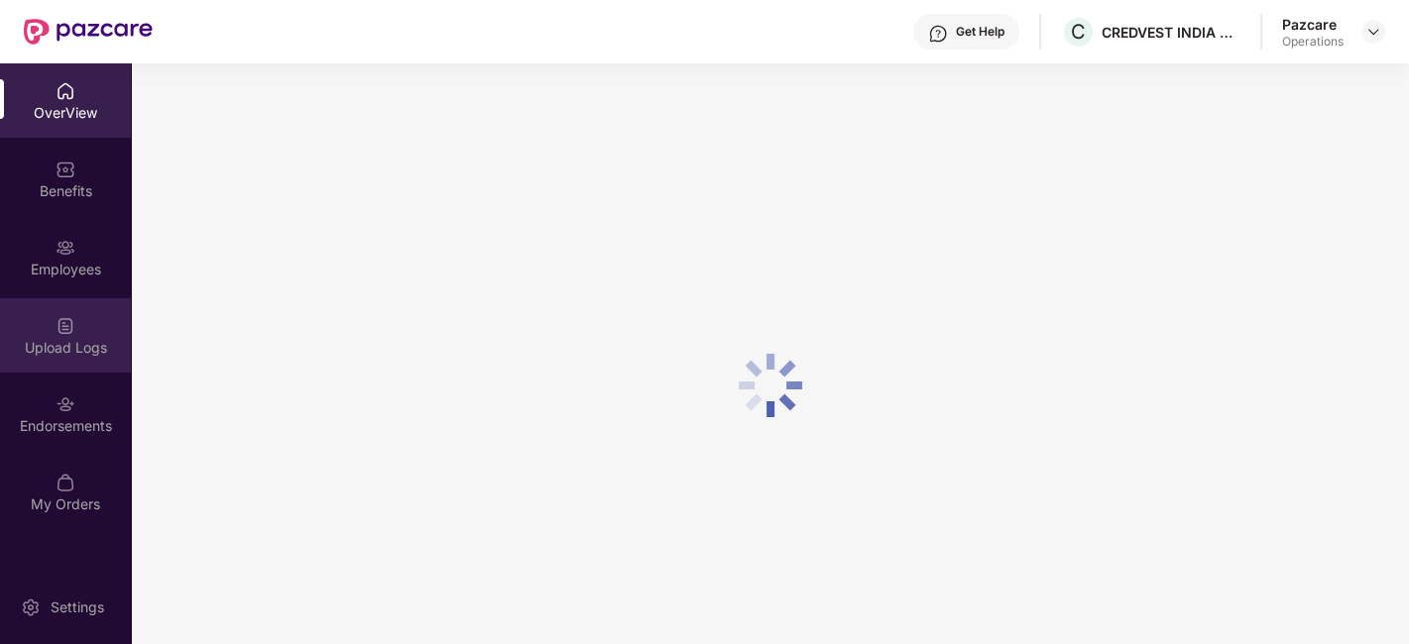
scroll to position [62, 0]
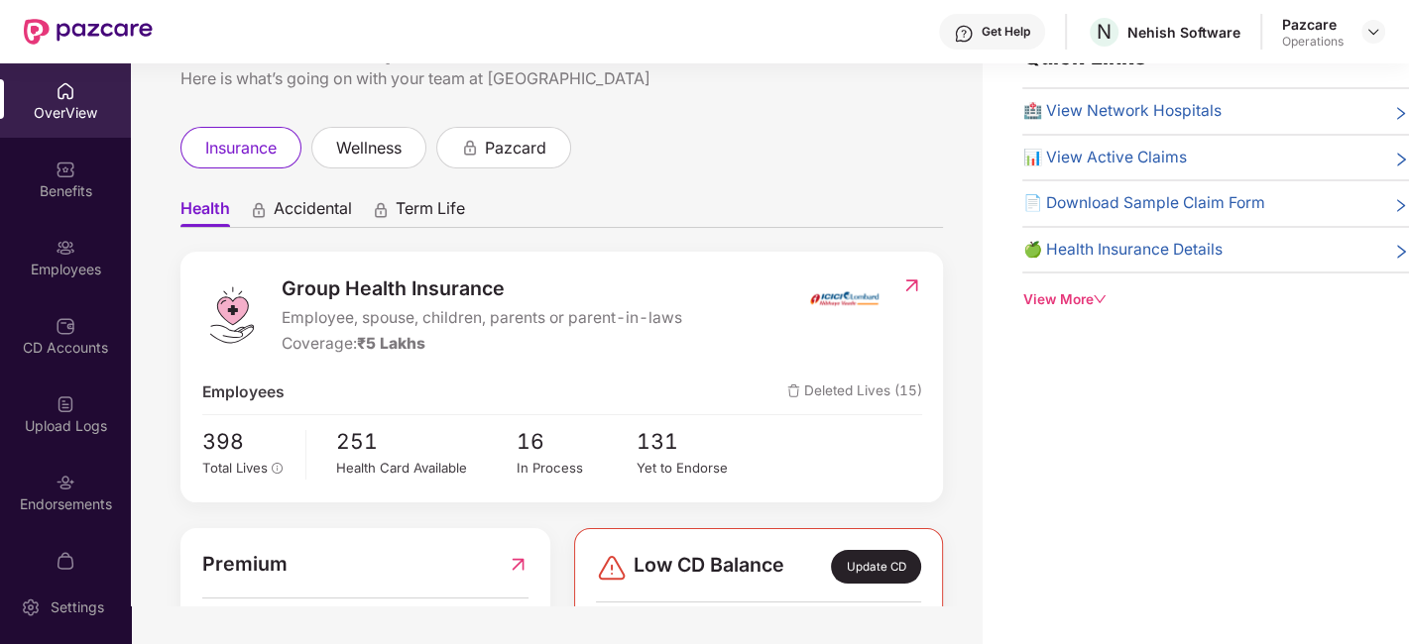
click at [39, 386] on div "Upload Logs" at bounding box center [65, 414] width 131 height 74
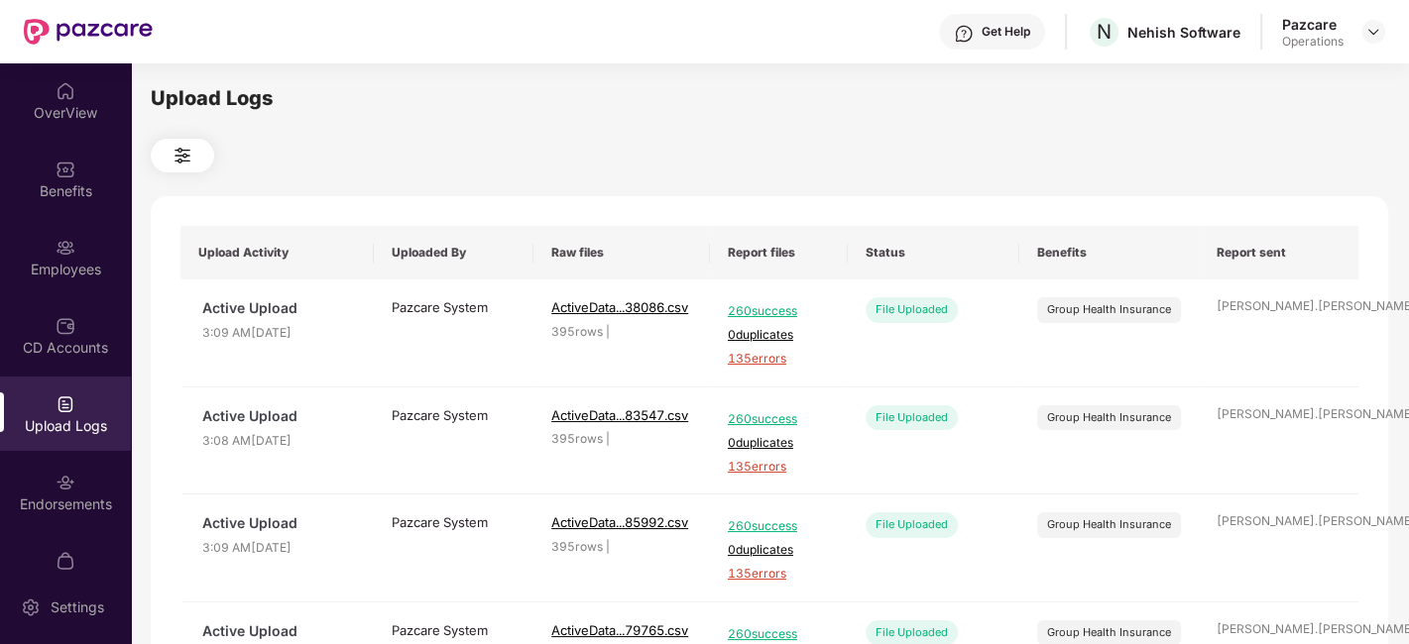
scroll to position [41, 0]
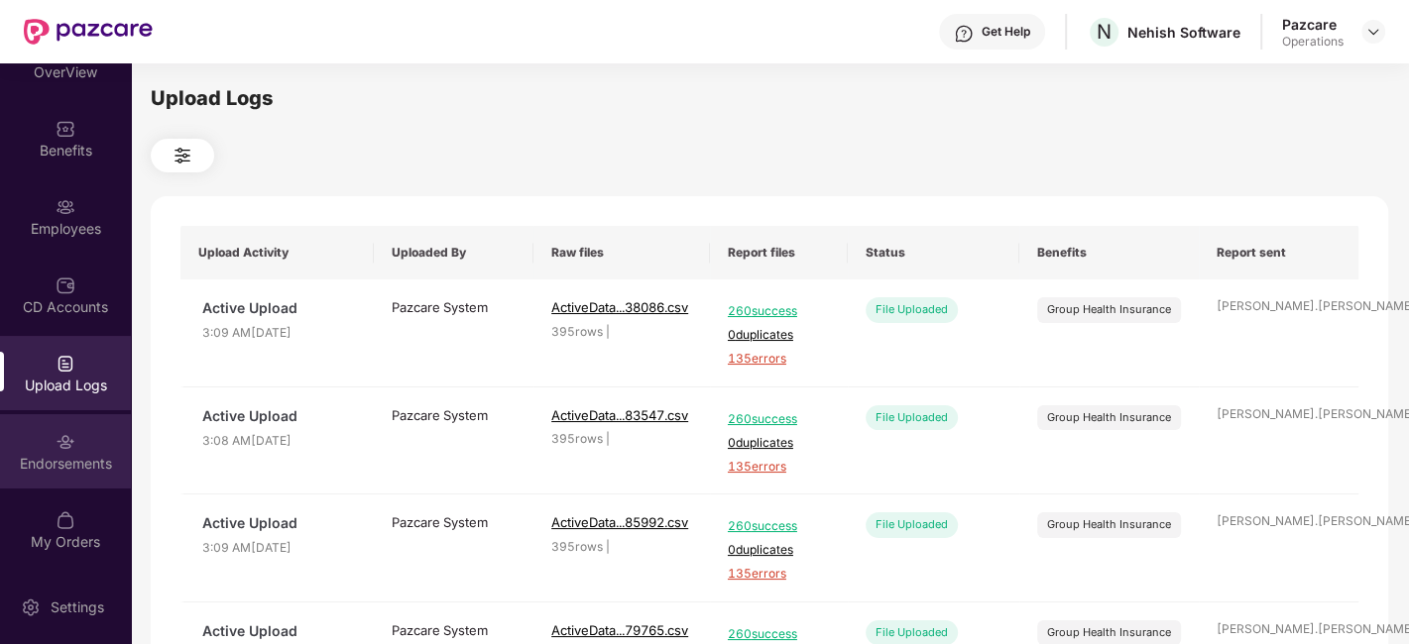
click at [49, 450] on div "Endorsements" at bounding box center [65, 451] width 131 height 74
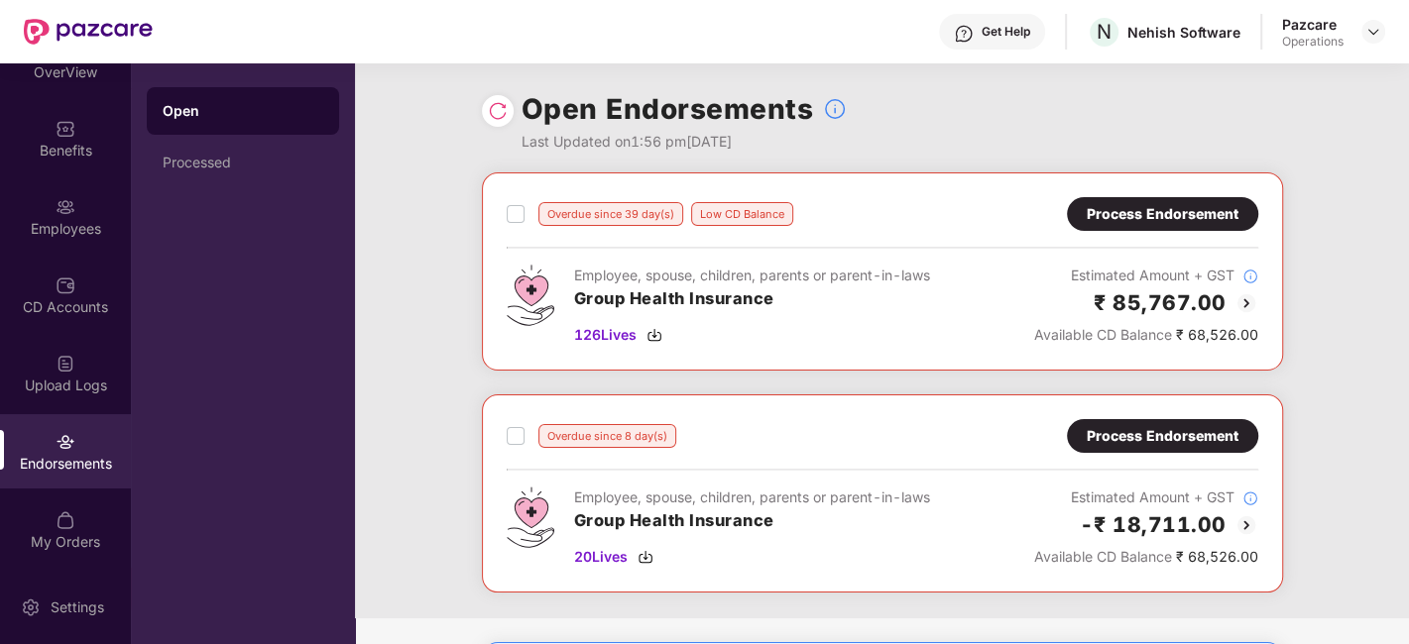
click at [1153, 223] on div "Process Endorsement" at bounding box center [1163, 214] width 152 height 22
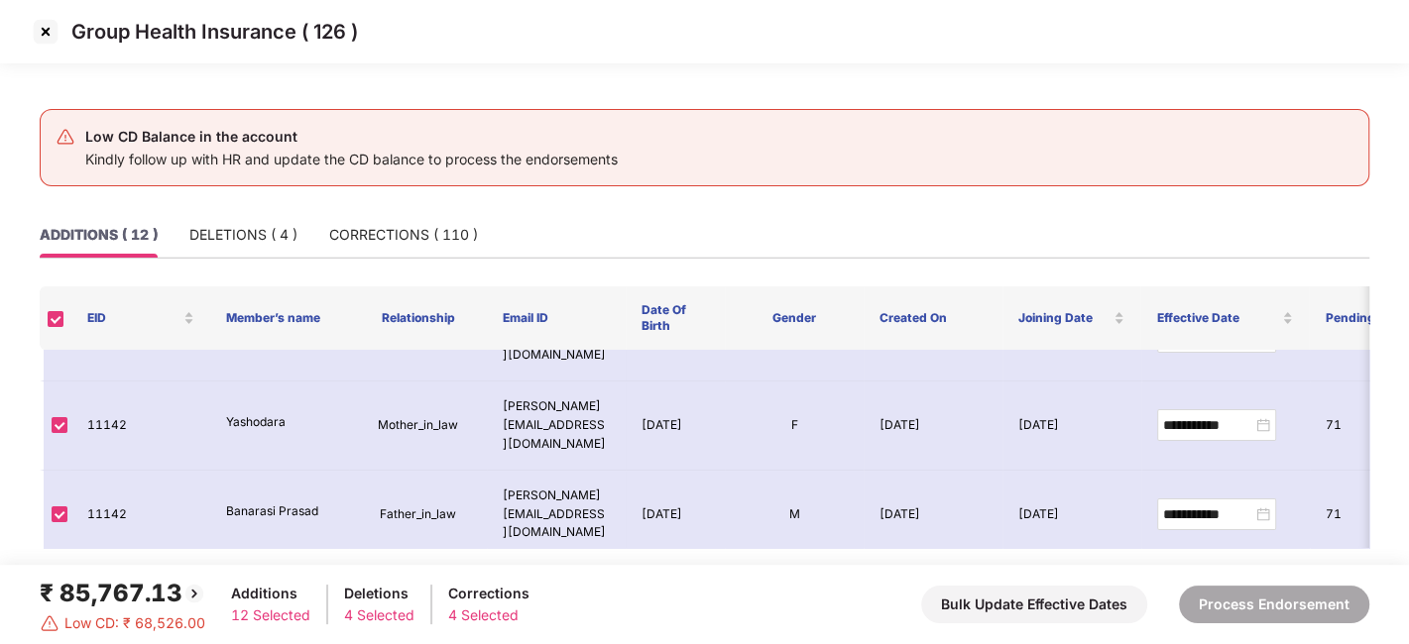
scroll to position [643, 0]
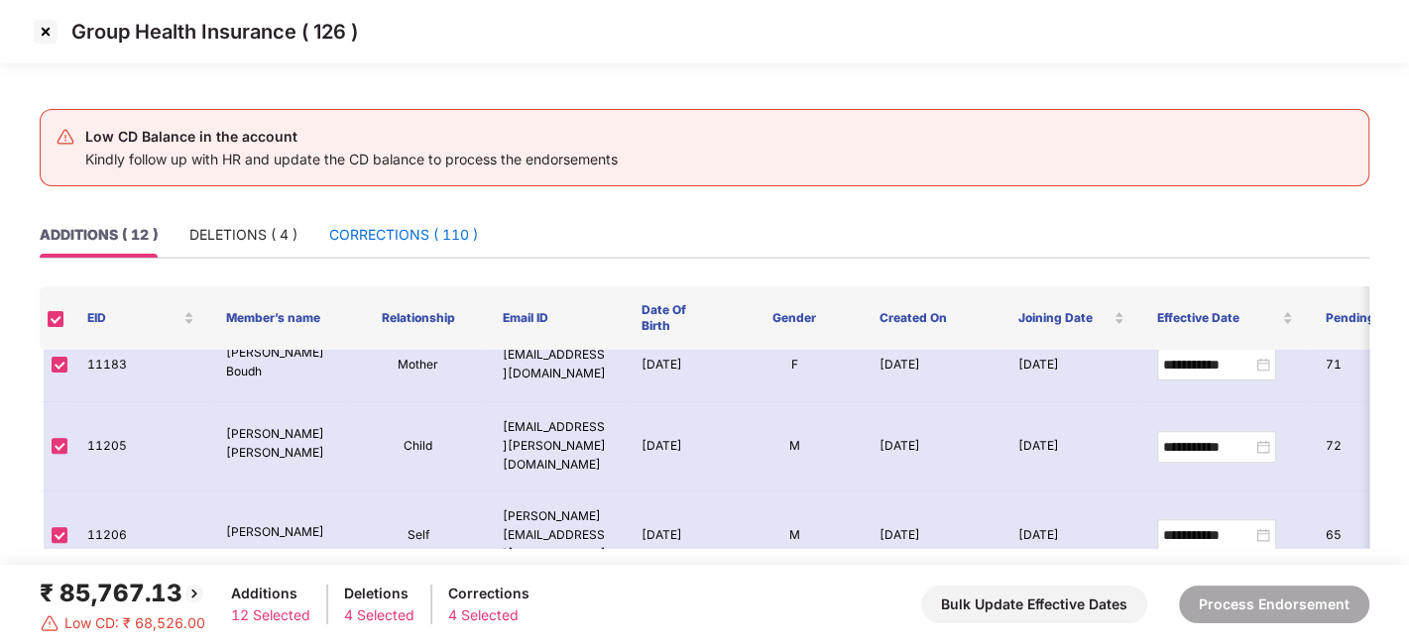
click at [382, 244] on div "CORRECTIONS ( 110 )" at bounding box center [403, 235] width 149 height 22
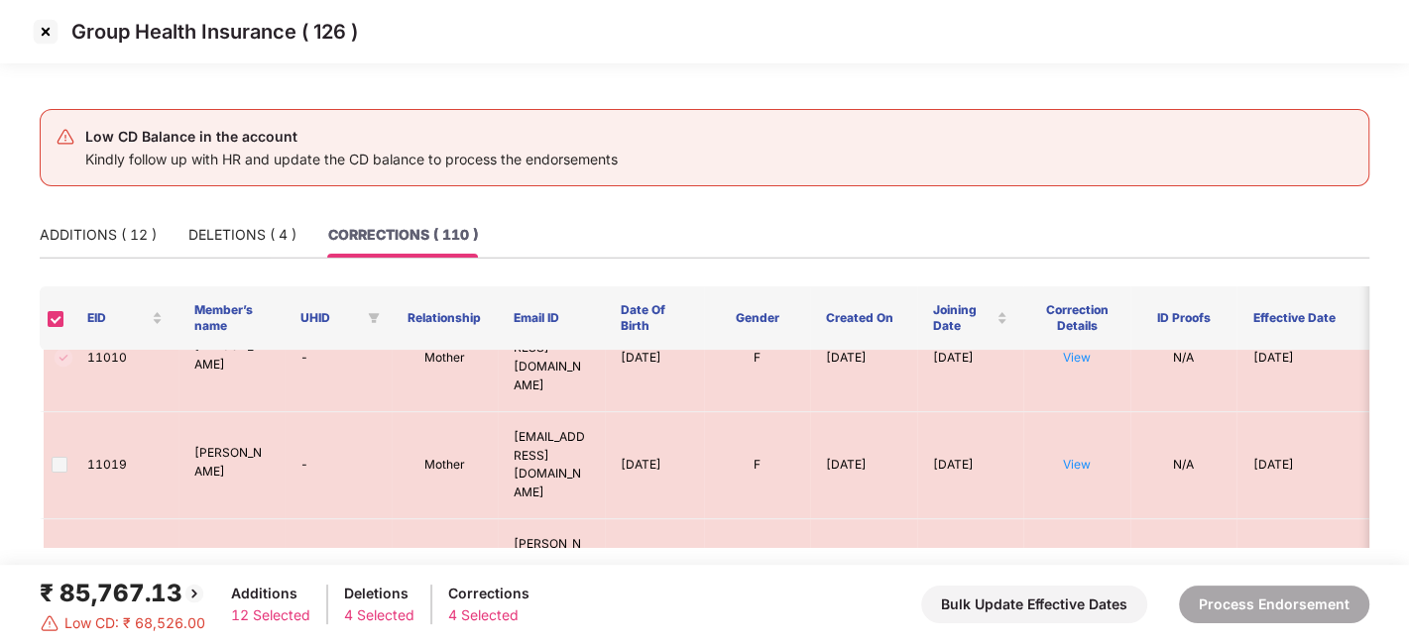
scroll to position [0, 0]
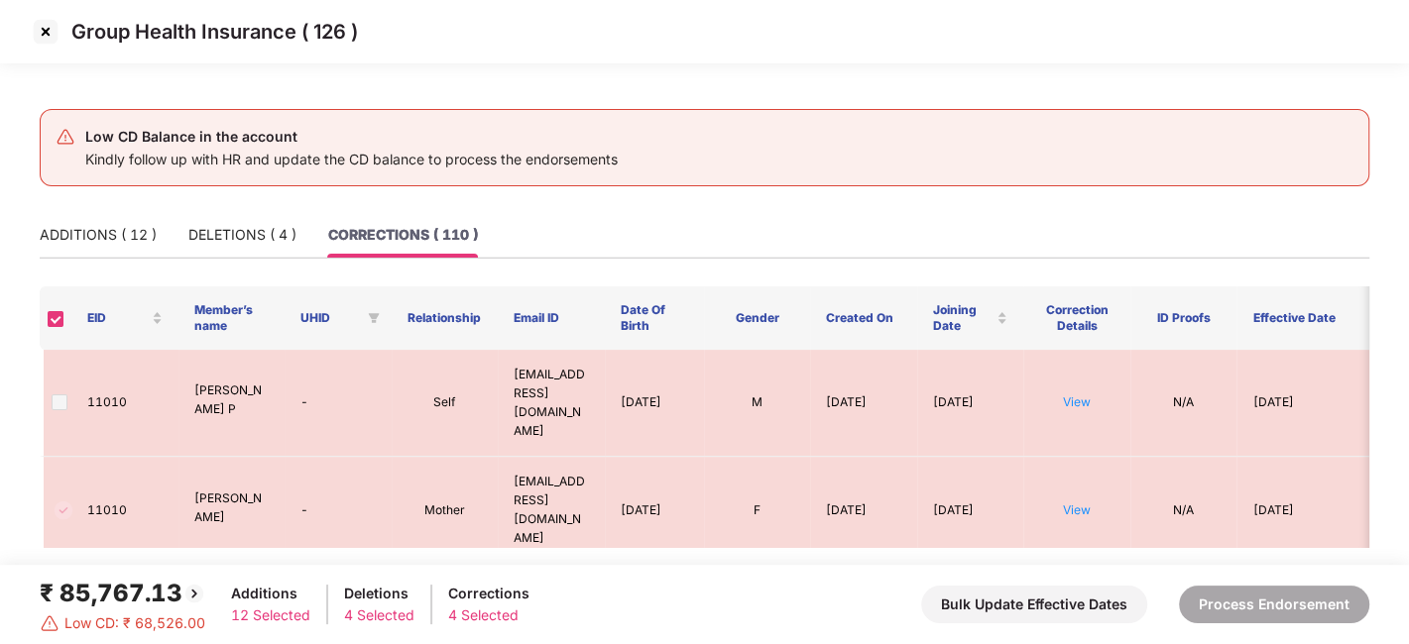
click at [48, 30] on img at bounding box center [46, 32] width 32 height 32
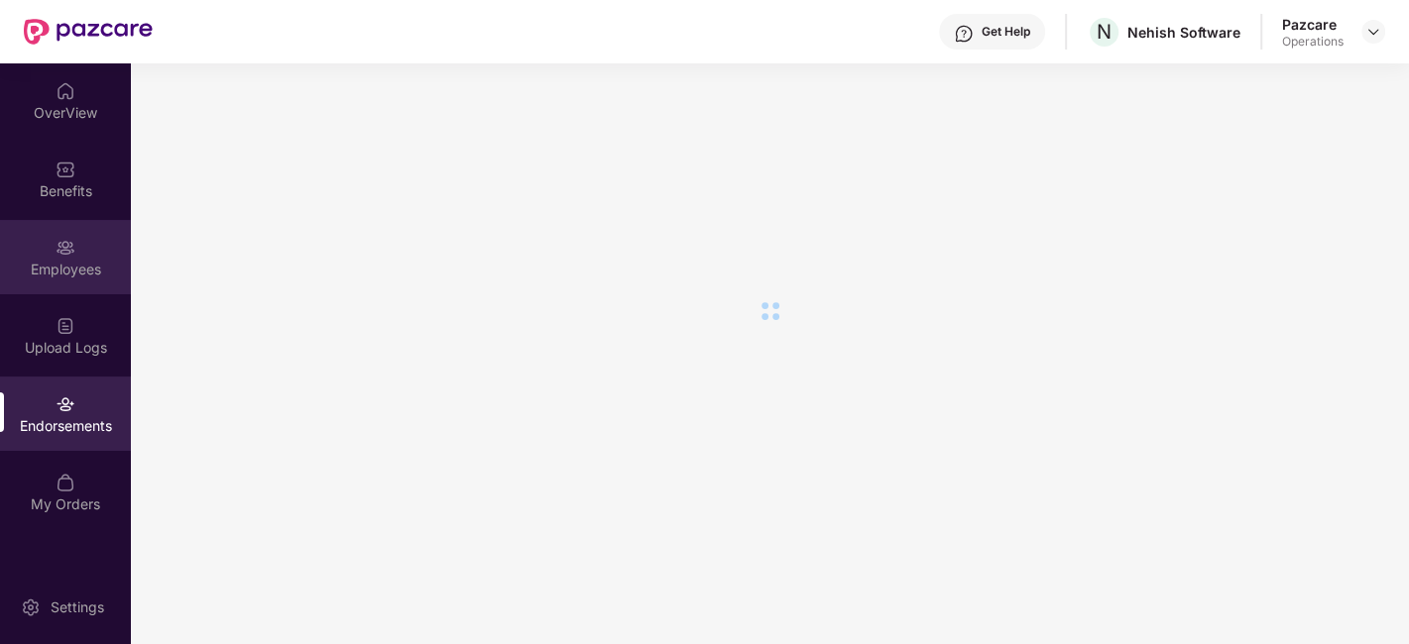
click at [57, 268] on div "Employees" at bounding box center [65, 270] width 131 height 20
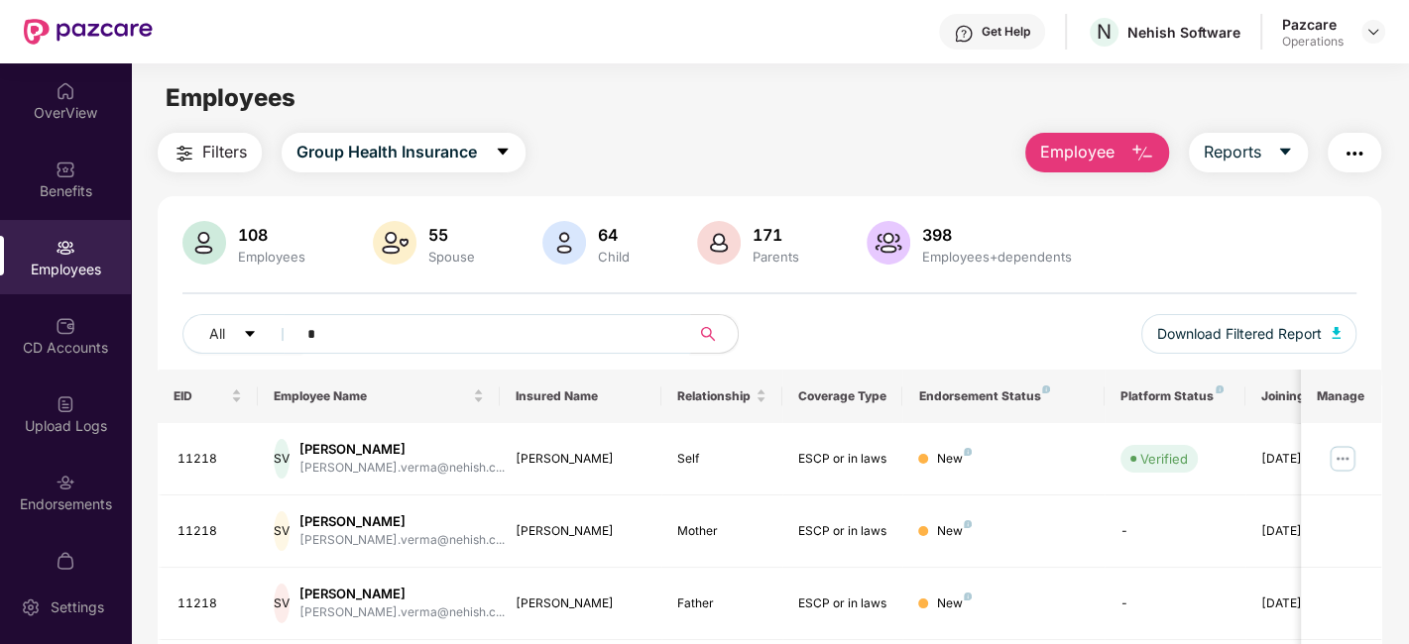
click at [399, 342] on input "*" at bounding box center [485, 334] width 356 height 30
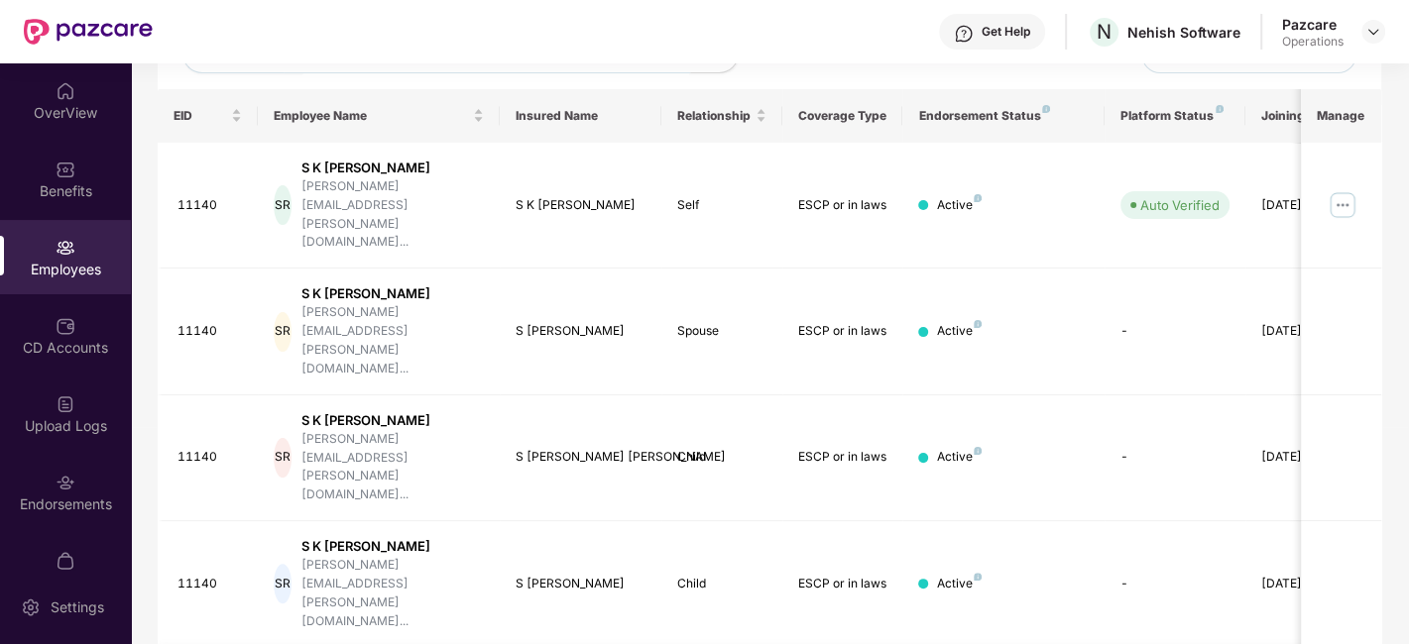
scroll to position [0, 63]
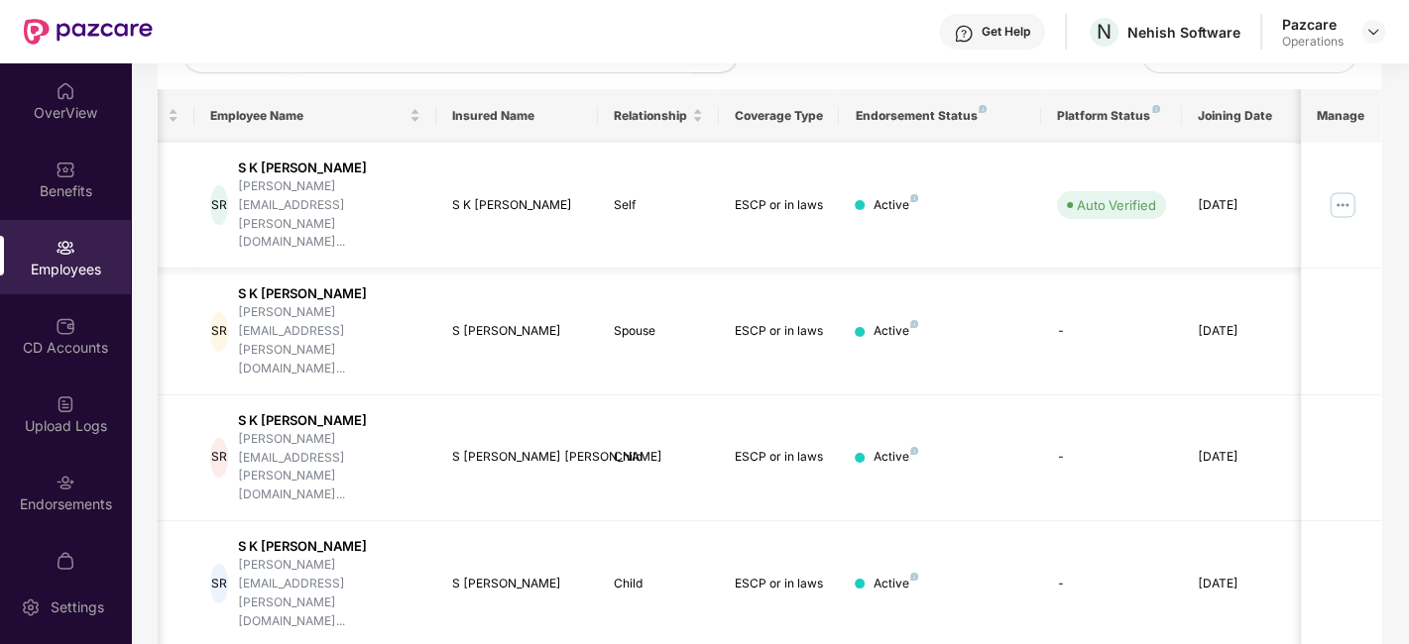
type input "*****"
click at [1342, 189] on img at bounding box center [1343, 205] width 32 height 32
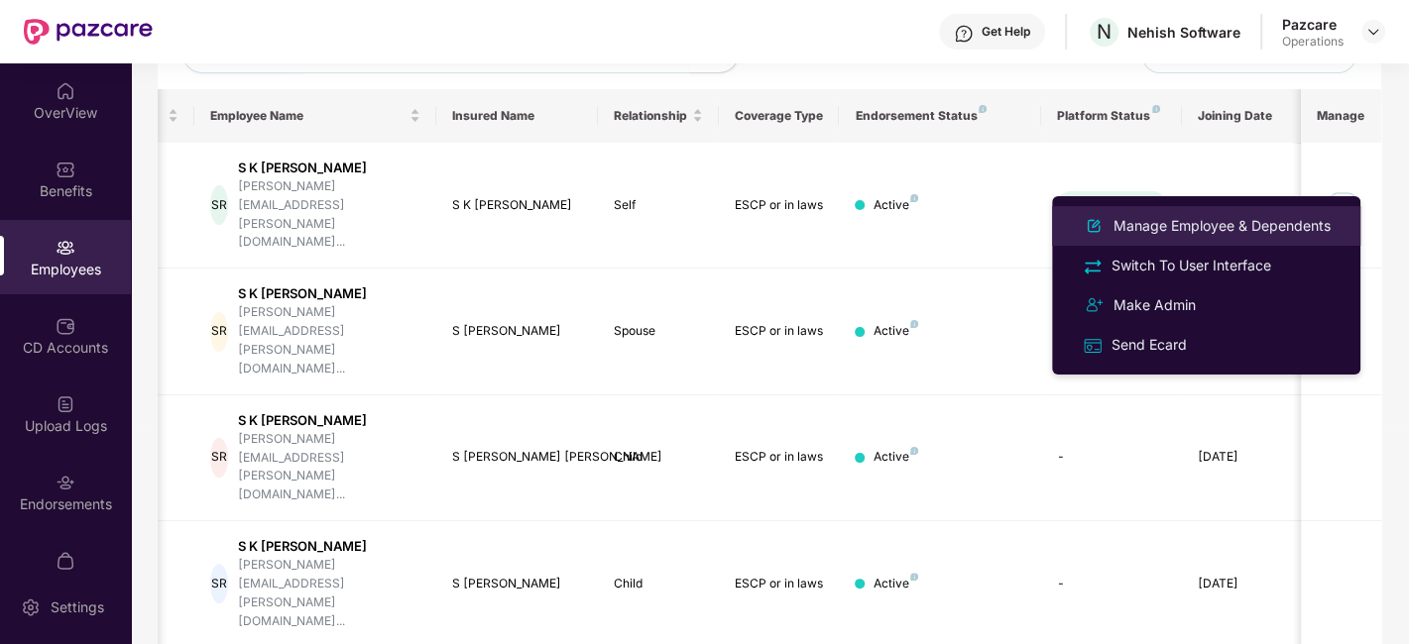
click at [1180, 225] on div "Manage Employee & Dependents" at bounding box center [1221, 226] width 225 height 22
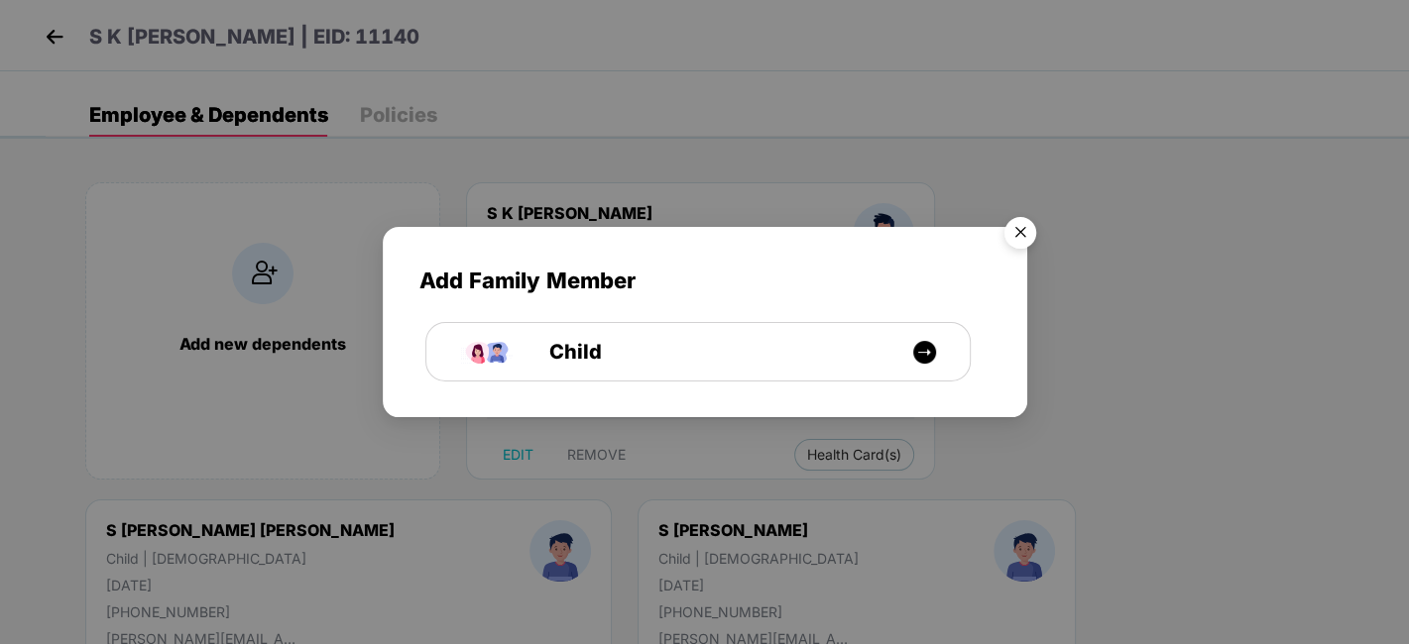
click at [1010, 228] on img "Close" at bounding box center [1020, 236] width 56 height 56
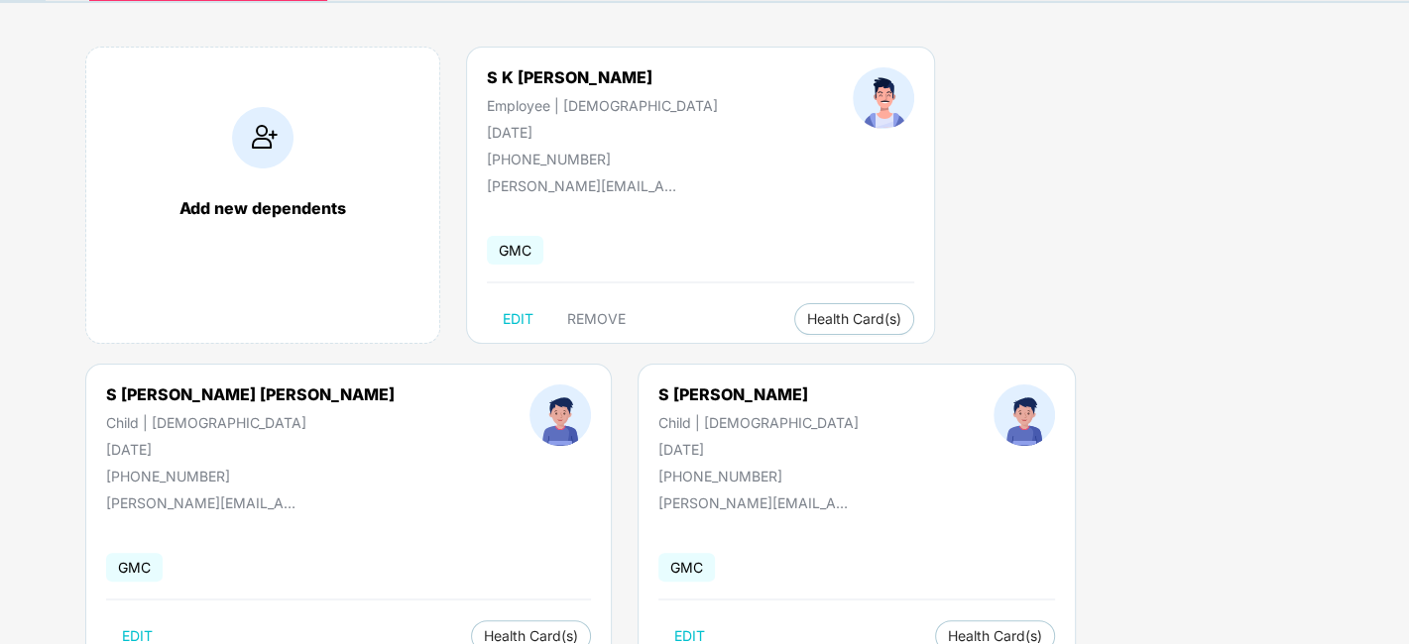
scroll to position [143, 0]
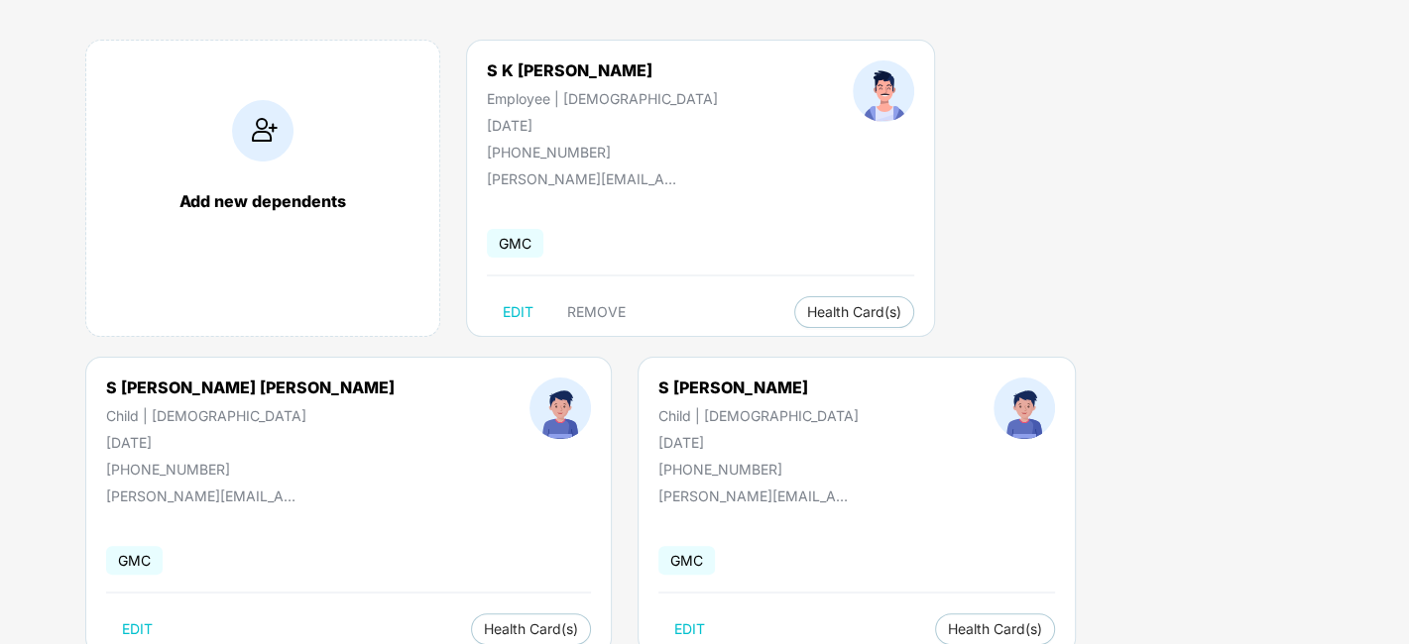
drag, startPoint x: 910, startPoint y: 444, endPoint x: 1002, endPoint y: 437, distance: 92.5
copy div "[DATE]"
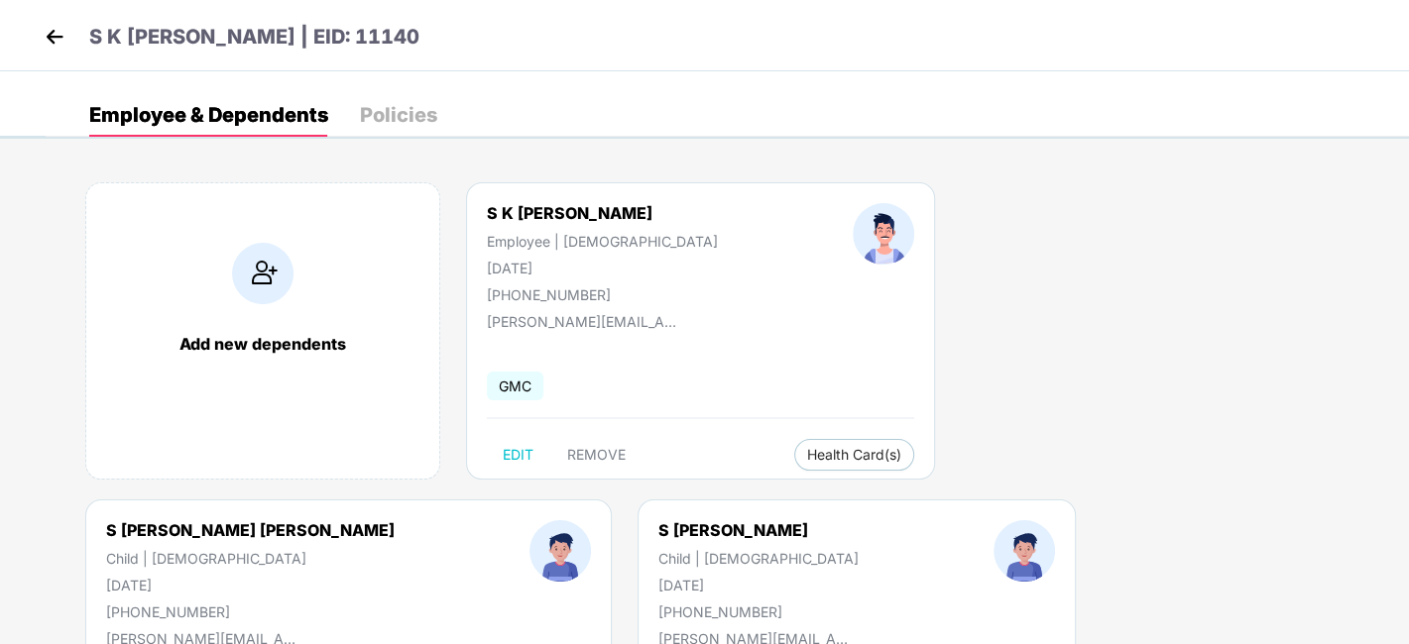
click at [55, 24] on img at bounding box center [55, 37] width 30 height 30
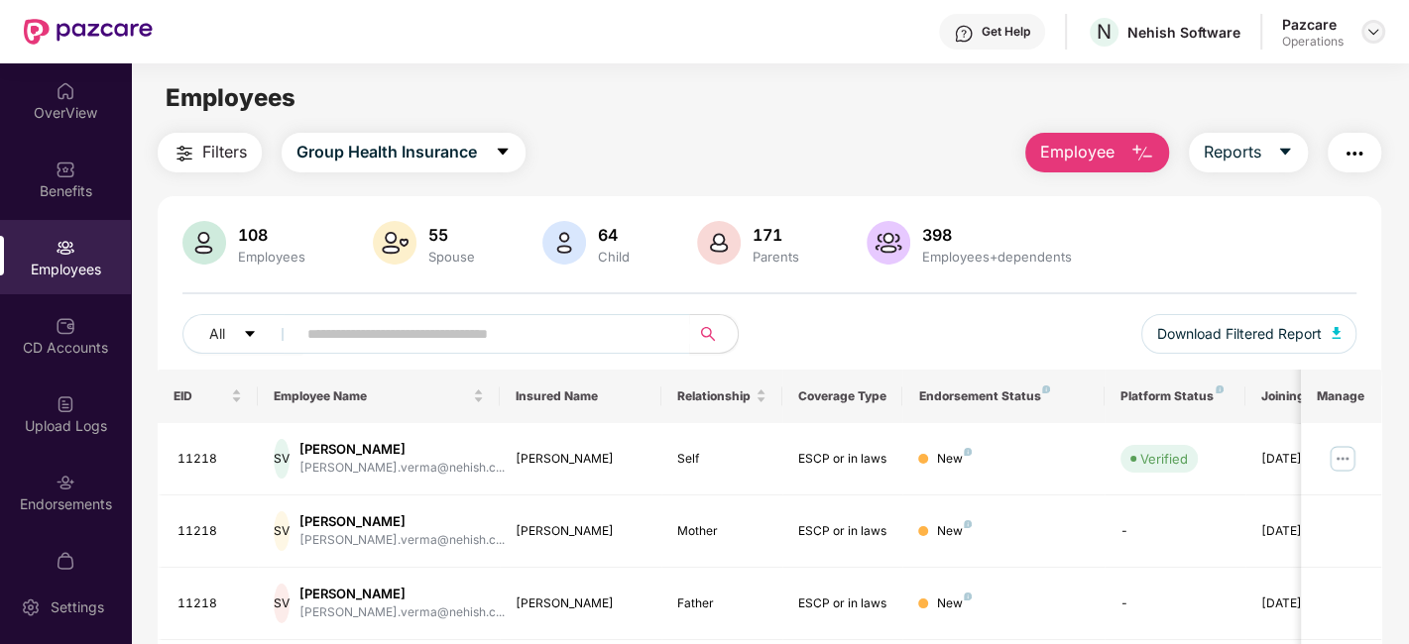
click at [1375, 38] on img at bounding box center [1373, 32] width 16 height 16
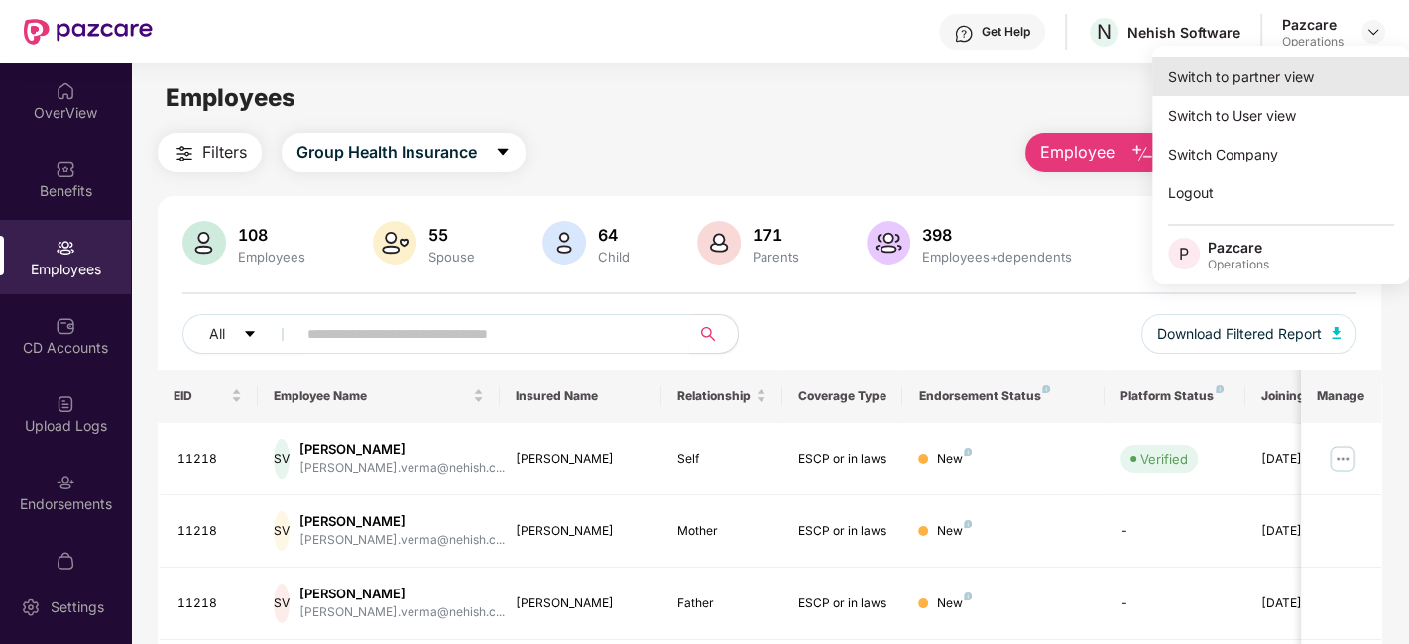
click at [1242, 75] on div "Switch to partner view" at bounding box center [1281, 77] width 258 height 39
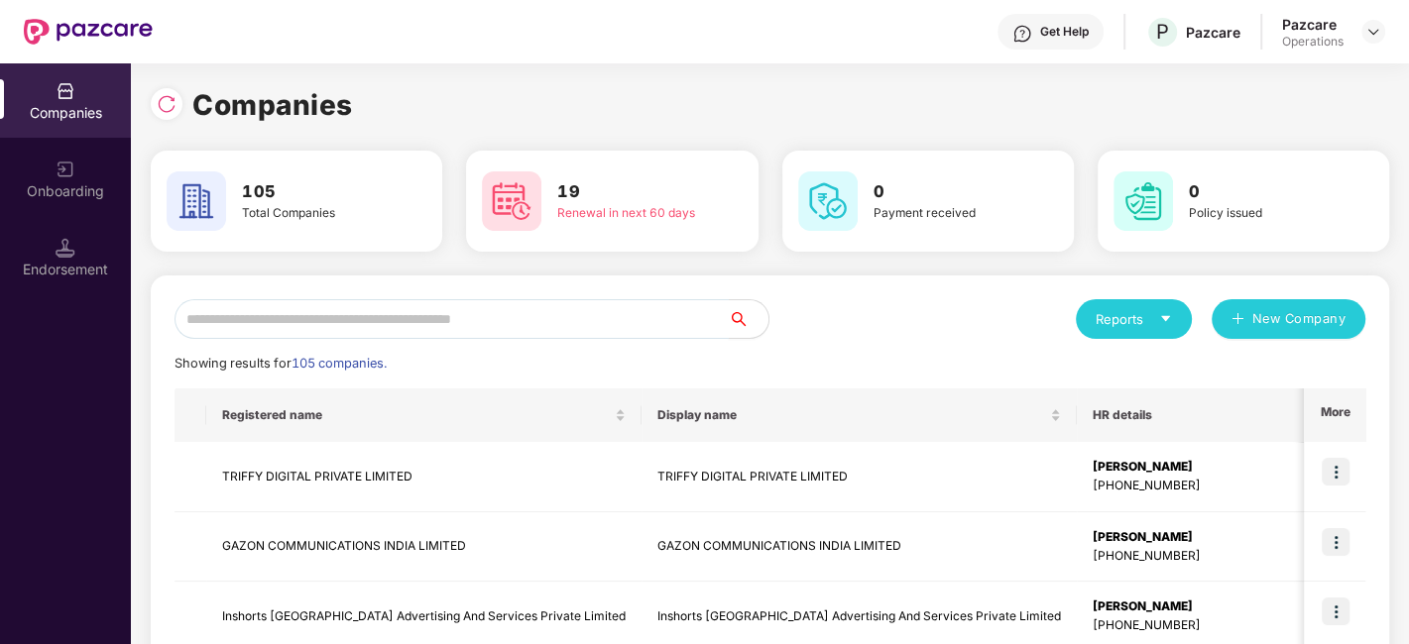
click at [584, 311] on input "text" at bounding box center [451, 319] width 554 height 40
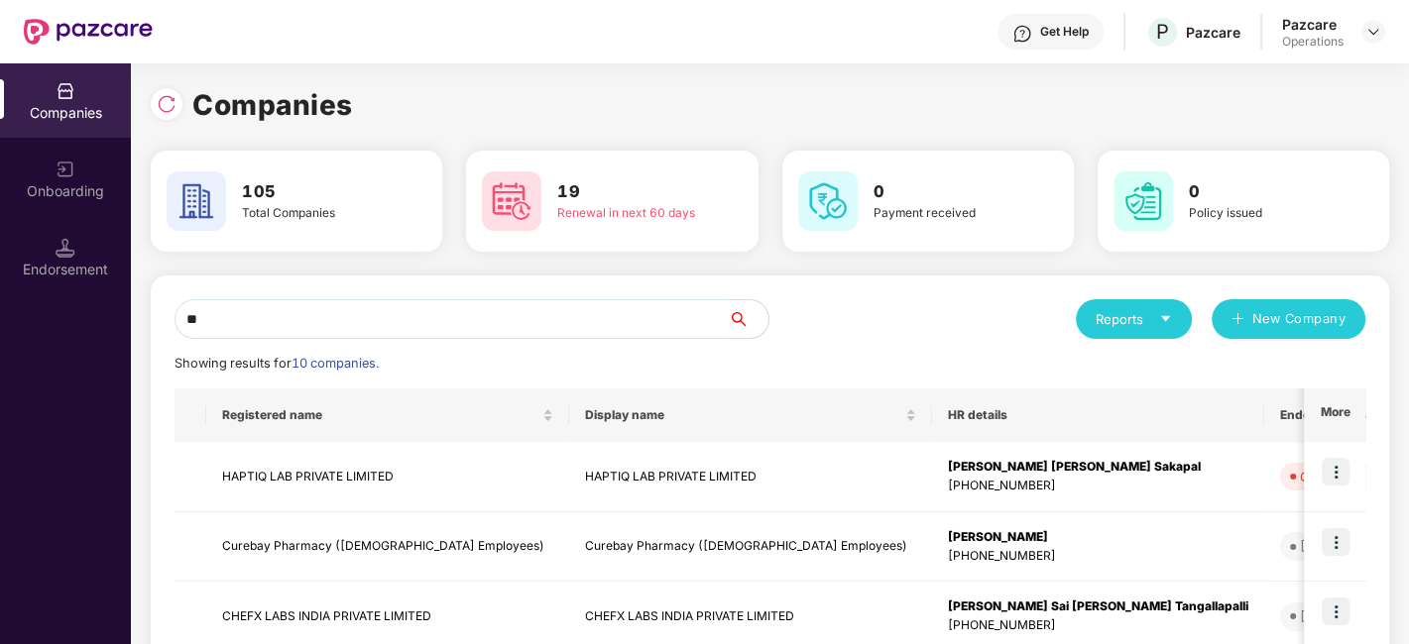
type input "*"
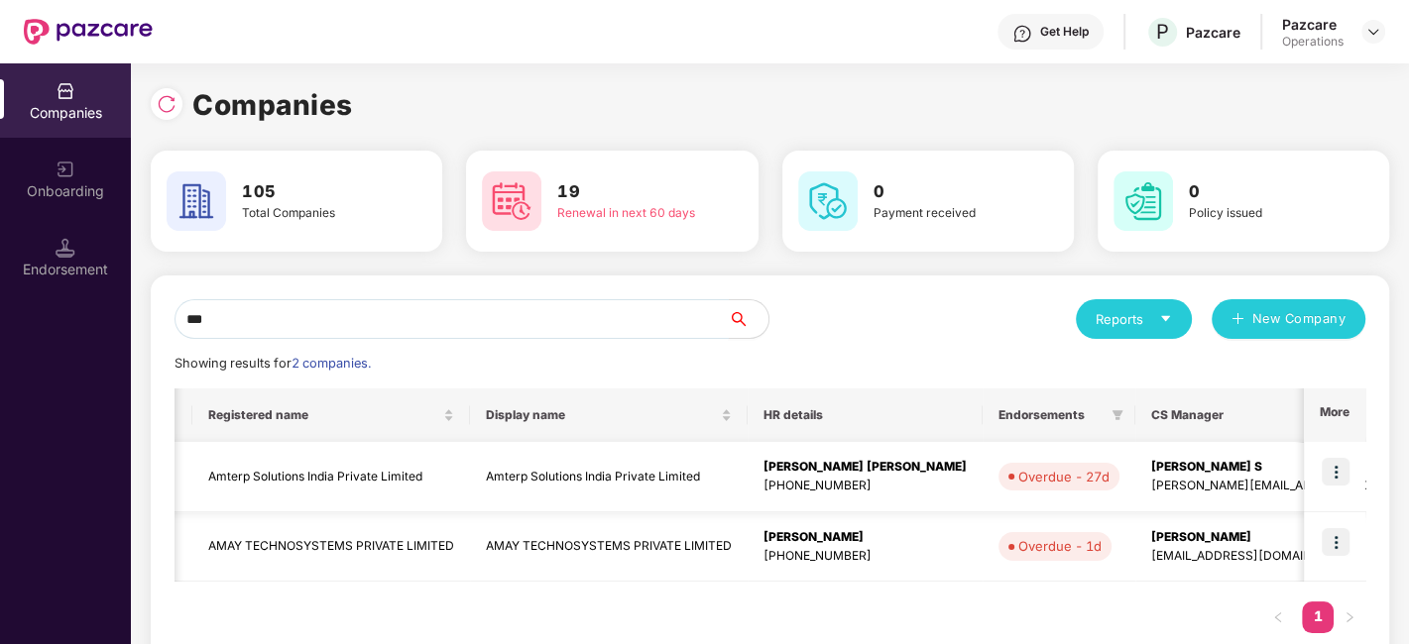
scroll to position [0, 391]
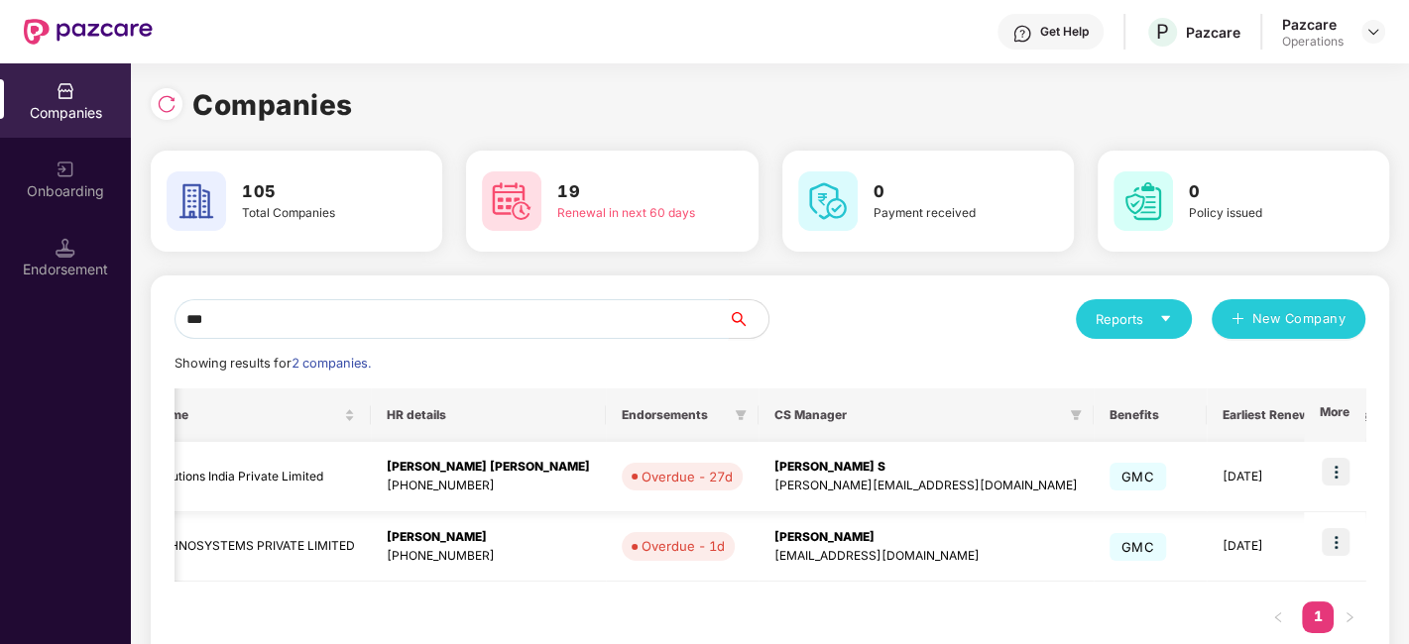
type input "***"
click at [1339, 470] on img at bounding box center [1336, 472] width 28 height 28
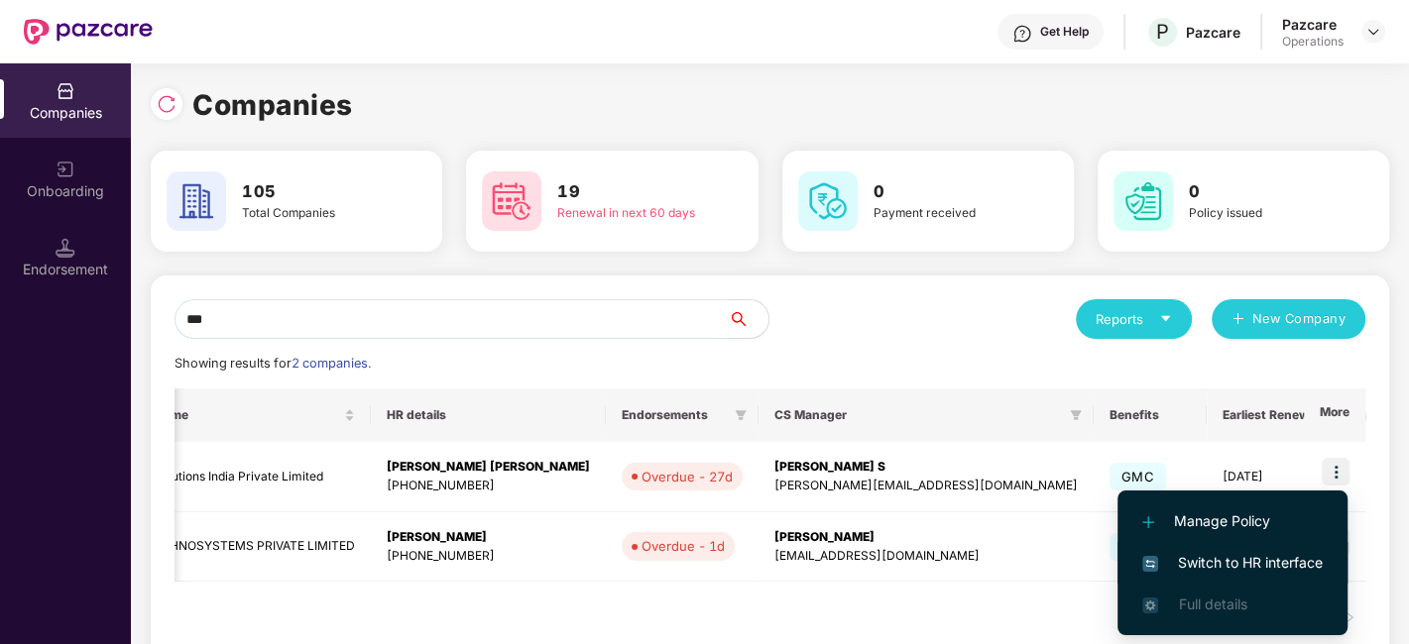
click at [1220, 566] on span "Switch to HR interface" at bounding box center [1232, 563] width 180 height 22
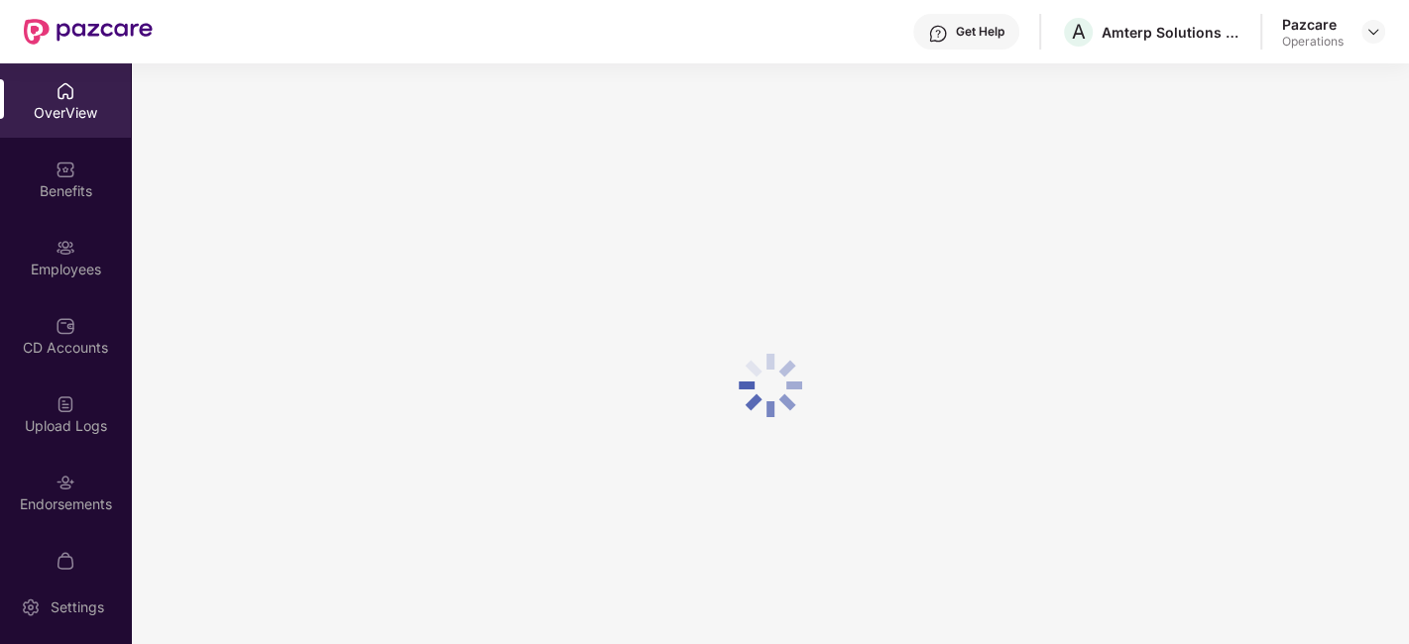
scroll to position [41, 0]
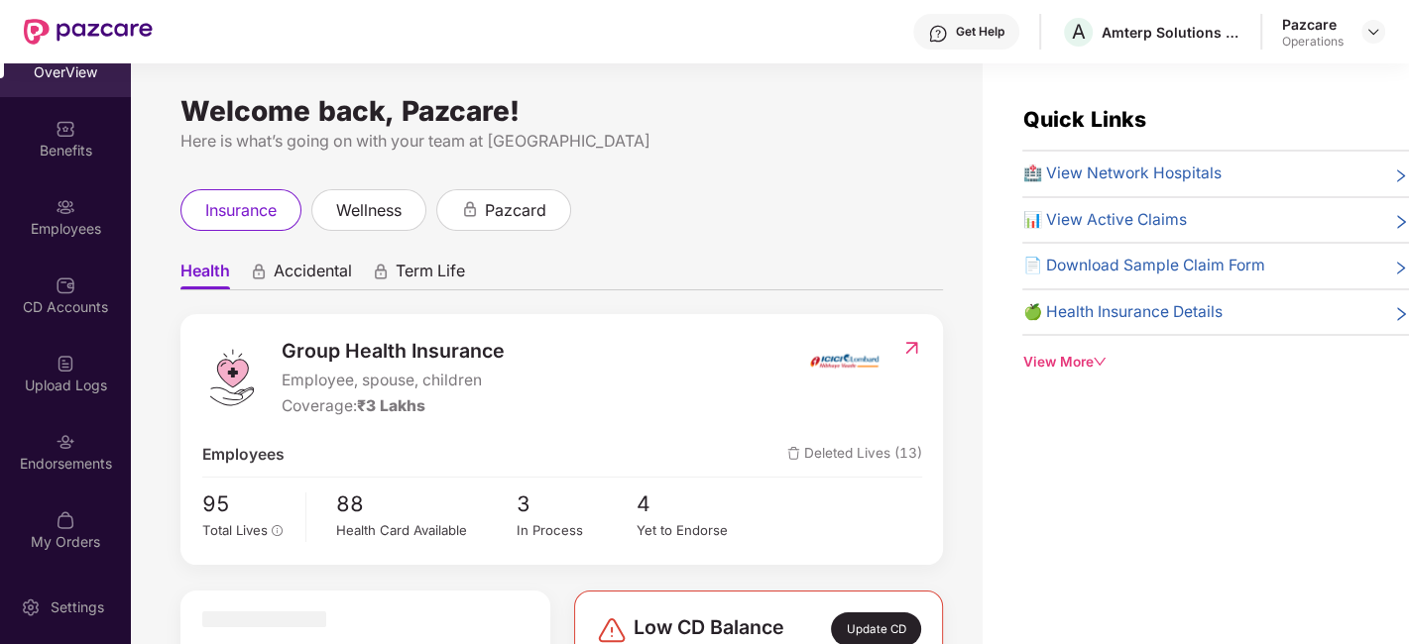
click at [37, 426] on div "Endorsements" at bounding box center [65, 451] width 131 height 74
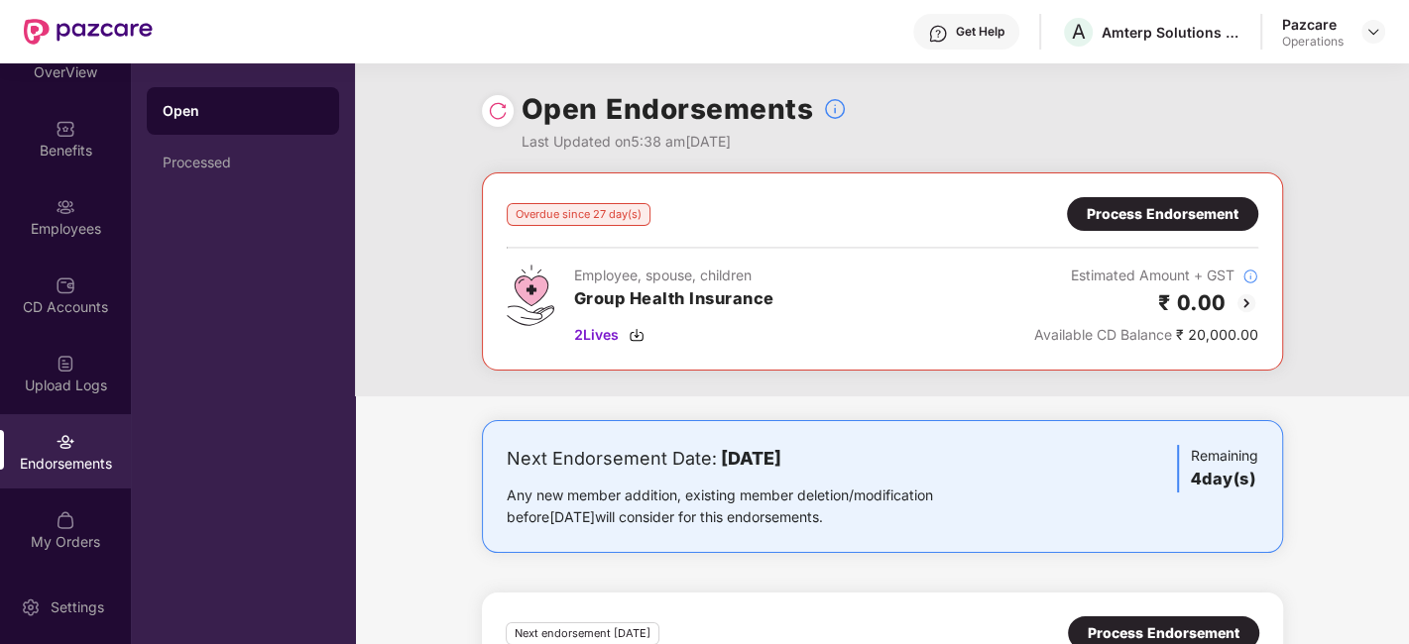
click at [1132, 194] on div "Overdue since 27 day(s) Process Endorsement Employee, spouse, children Group He…" at bounding box center [882, 272] width 801 height 198
click at [1128, 203] on div "Process Endorsement" at bounding box center [1163, 214] width 152 height 22
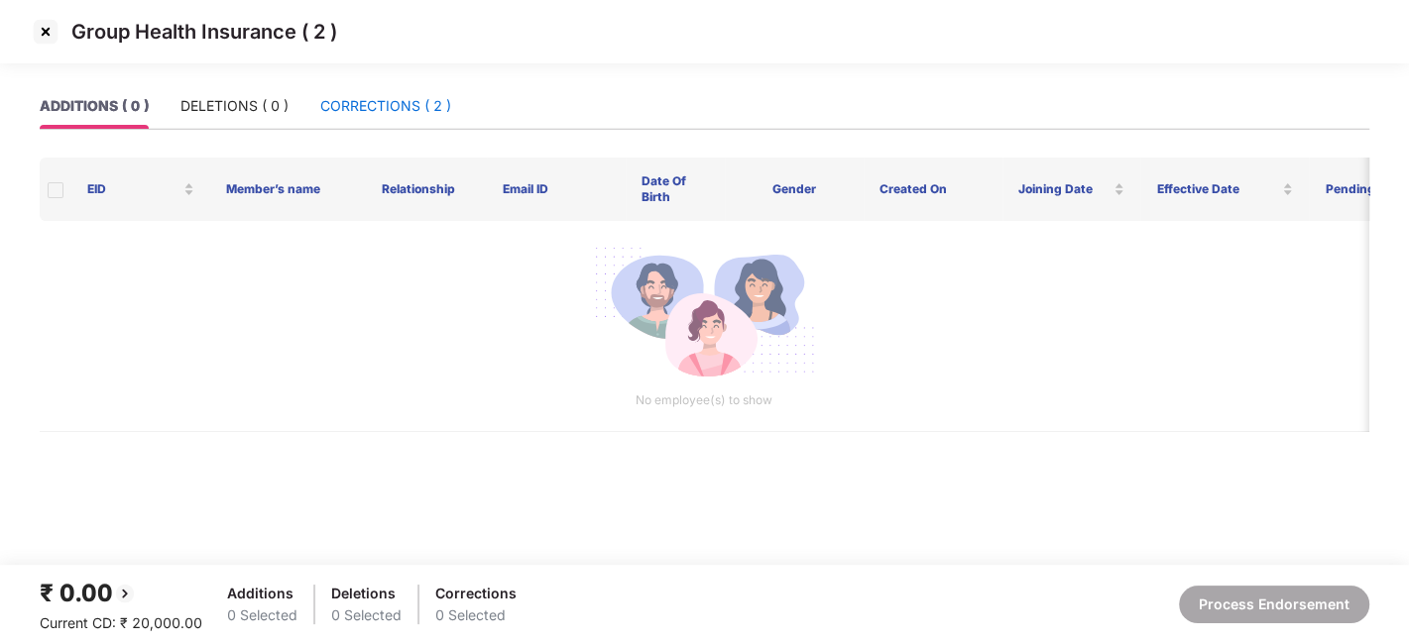
click at [351, 109] on div "CORRECTIONS ( 2 )" at bounding box center [385, 106] width 131 height 22
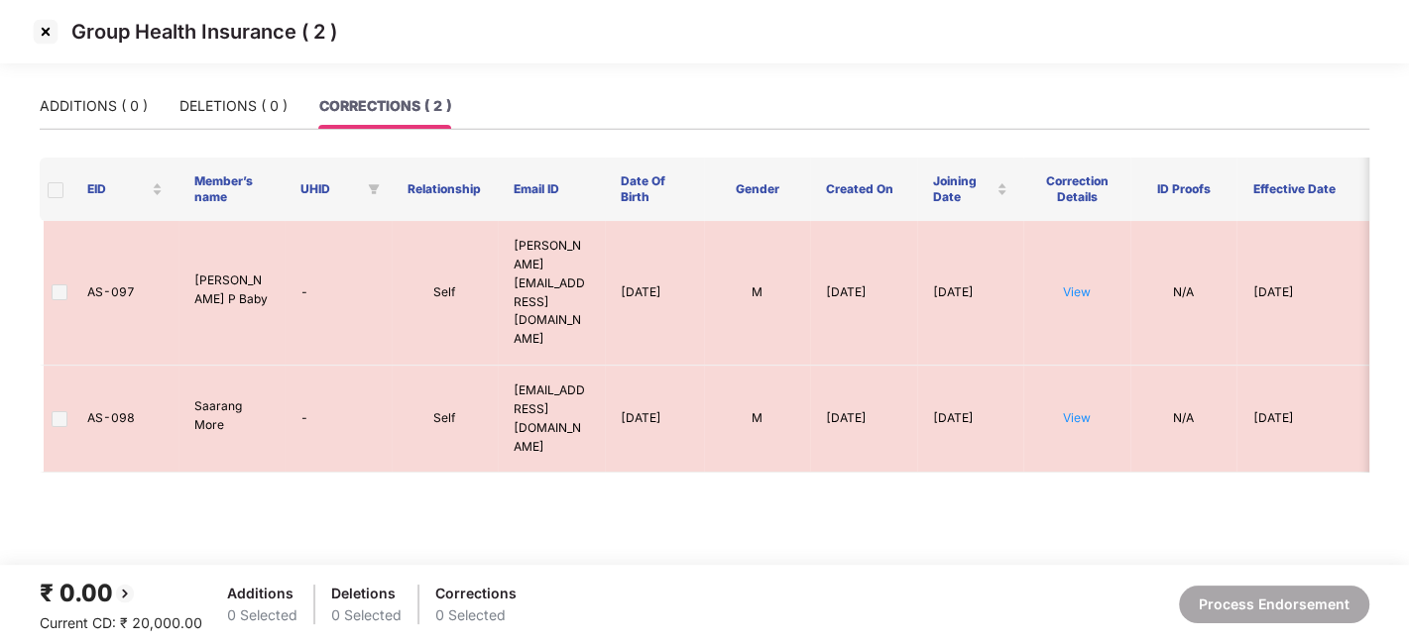
click at [50, 34] on img at bounding box center [46, 32] width 32 height 32
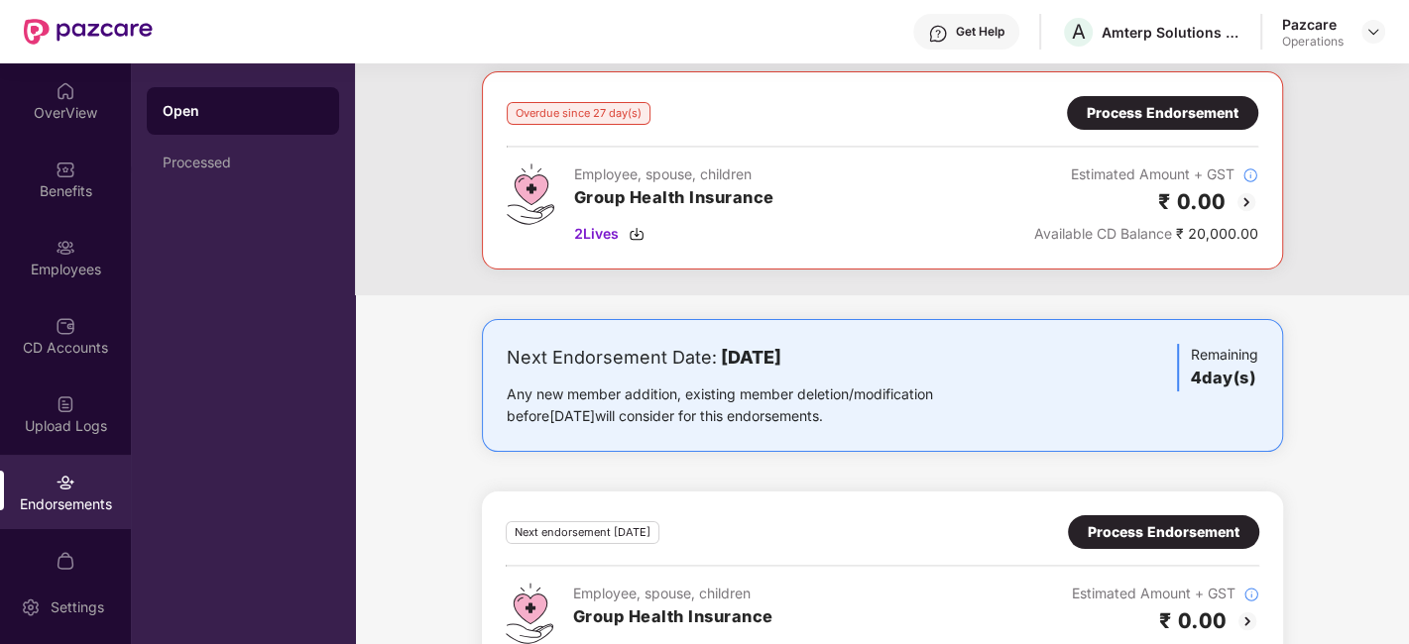
scroll to position [166, 0]
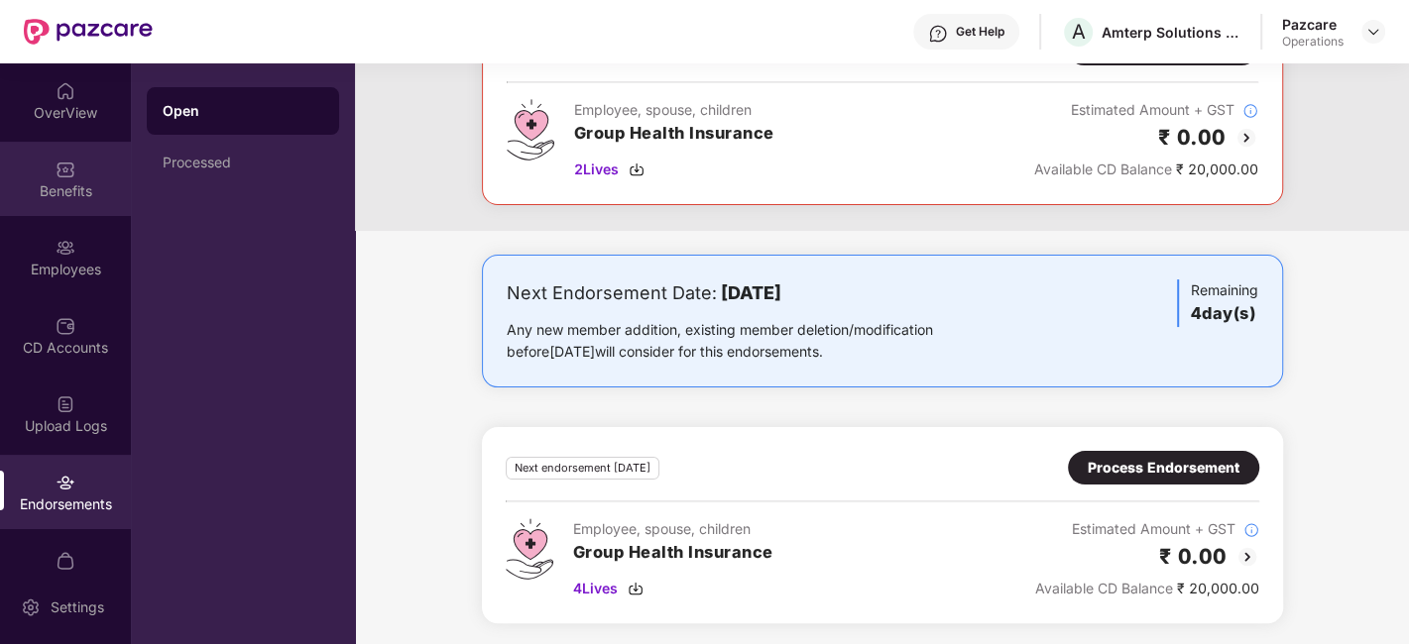
click at [43, 183] on div "Benefits" at bounding box center [65, 191] width 131 height 20
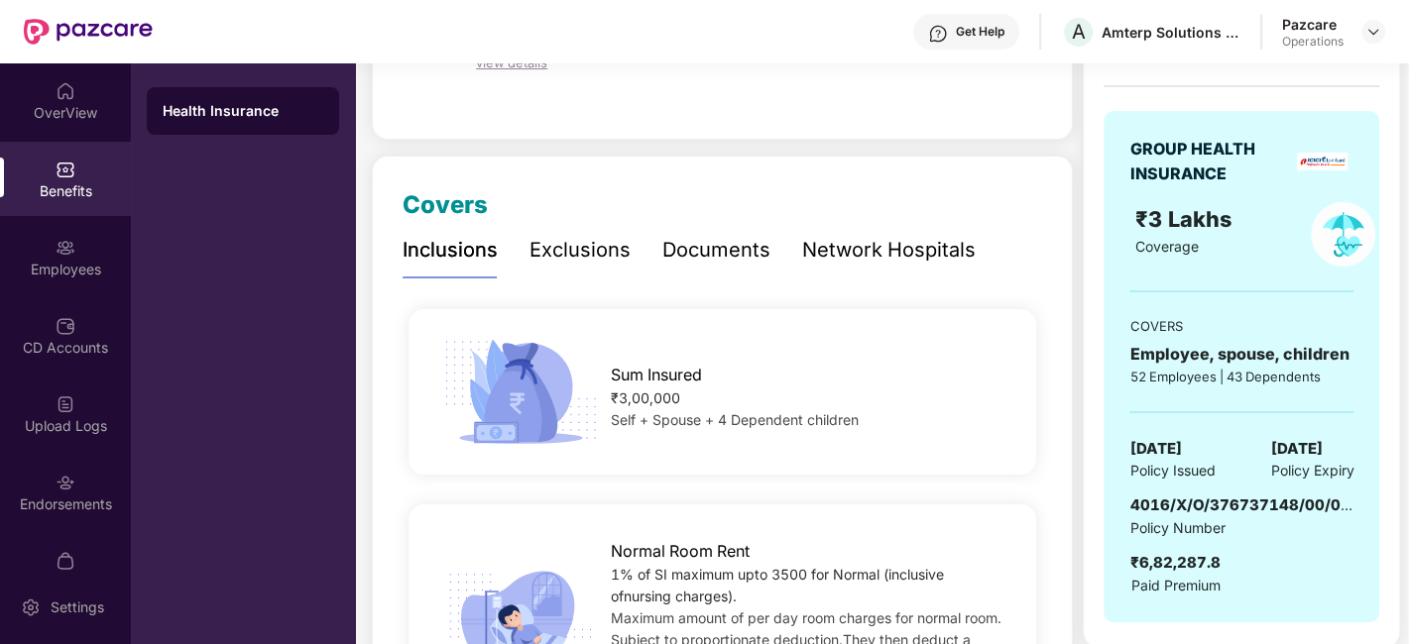
scroll to position [41, 0]
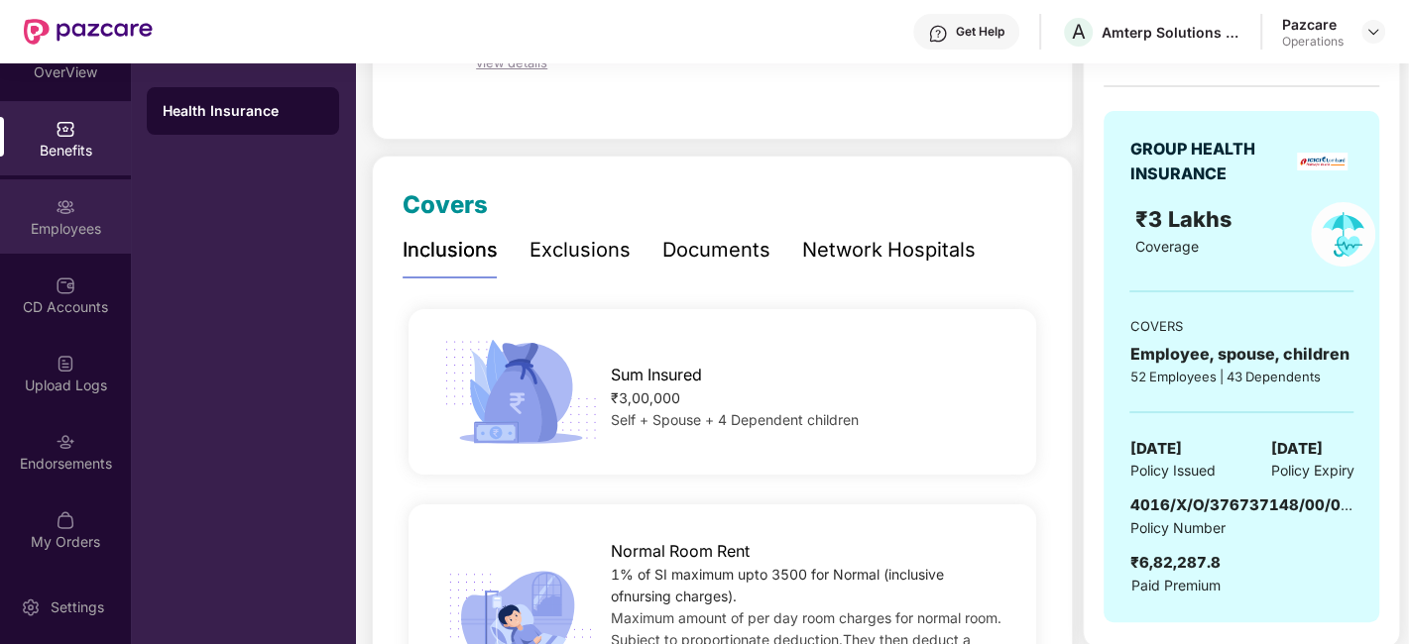
click at [54, 219] on div "Employees" at bounding box center [65, 229] width 131 height 20
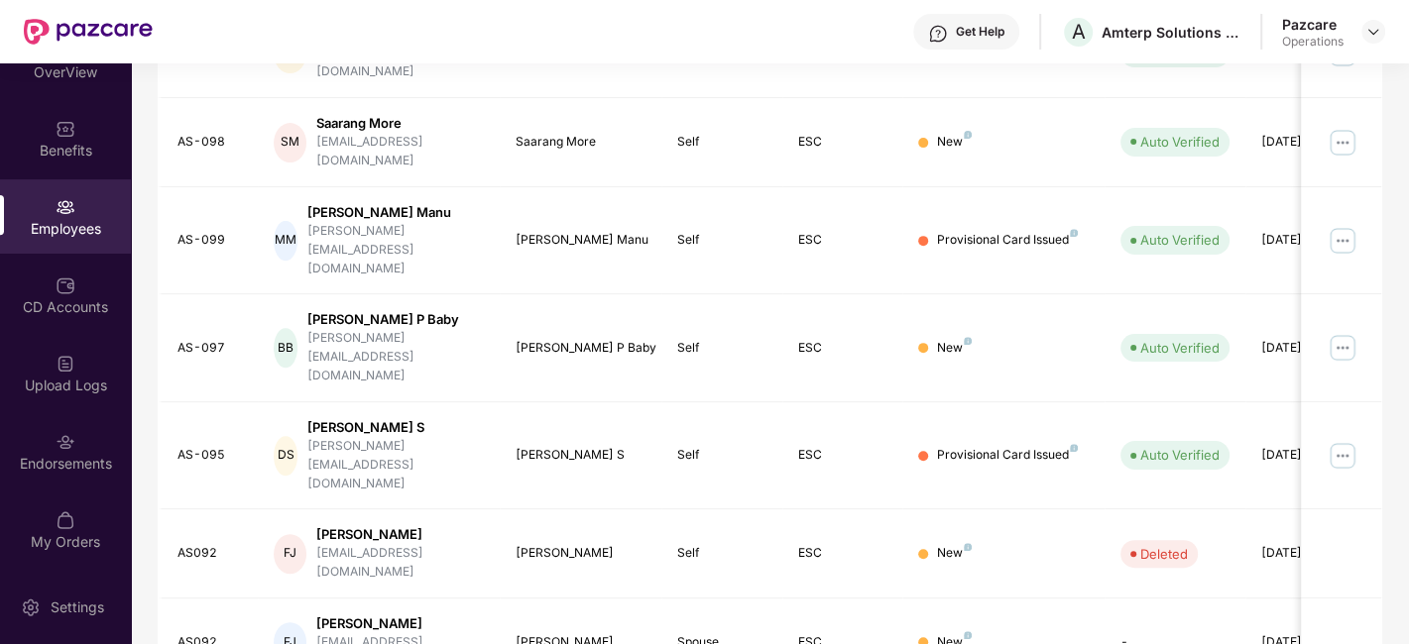
scroll to position [569, 0]
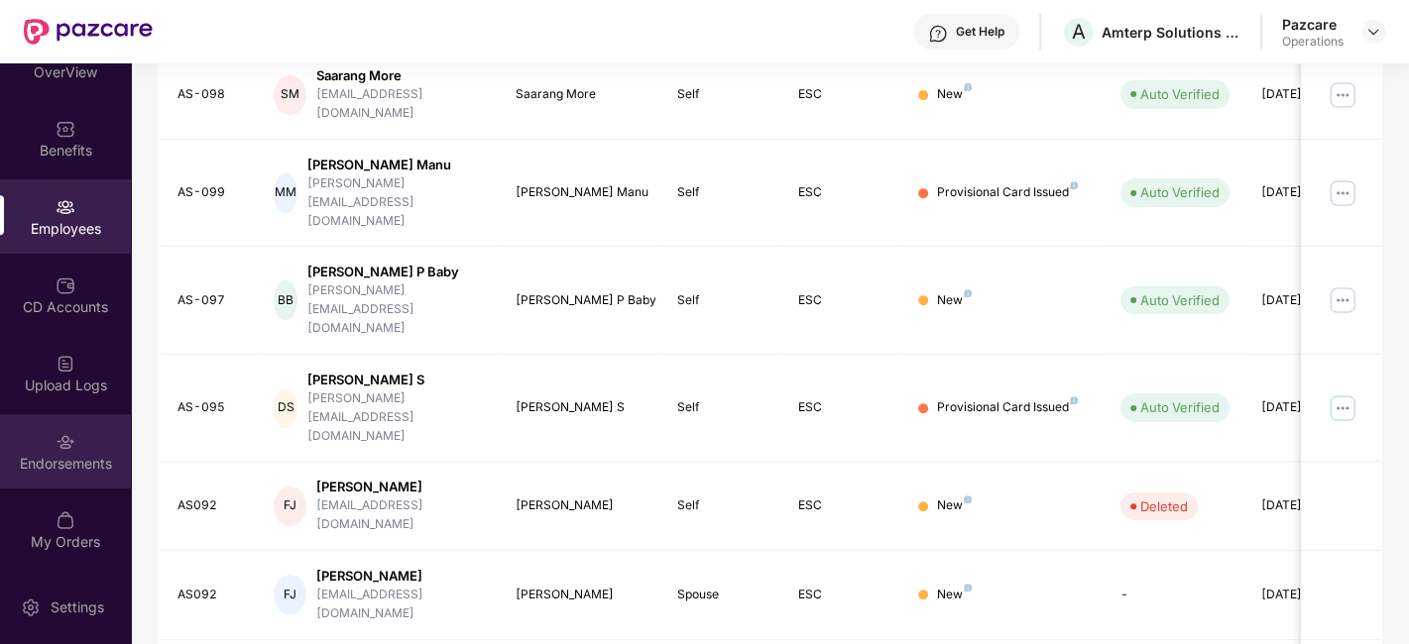
click at [66, 430] on div at bounding box center [66, 440] width 20 height 20
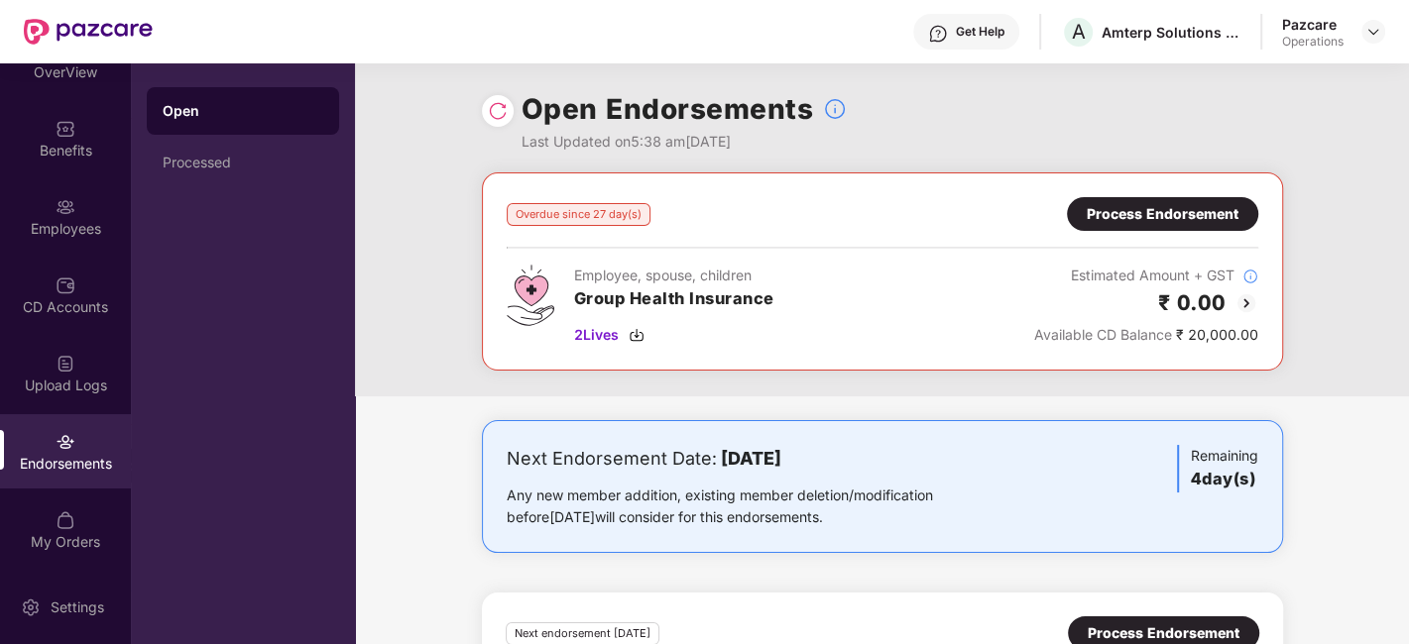
scroll to position [166, 0]
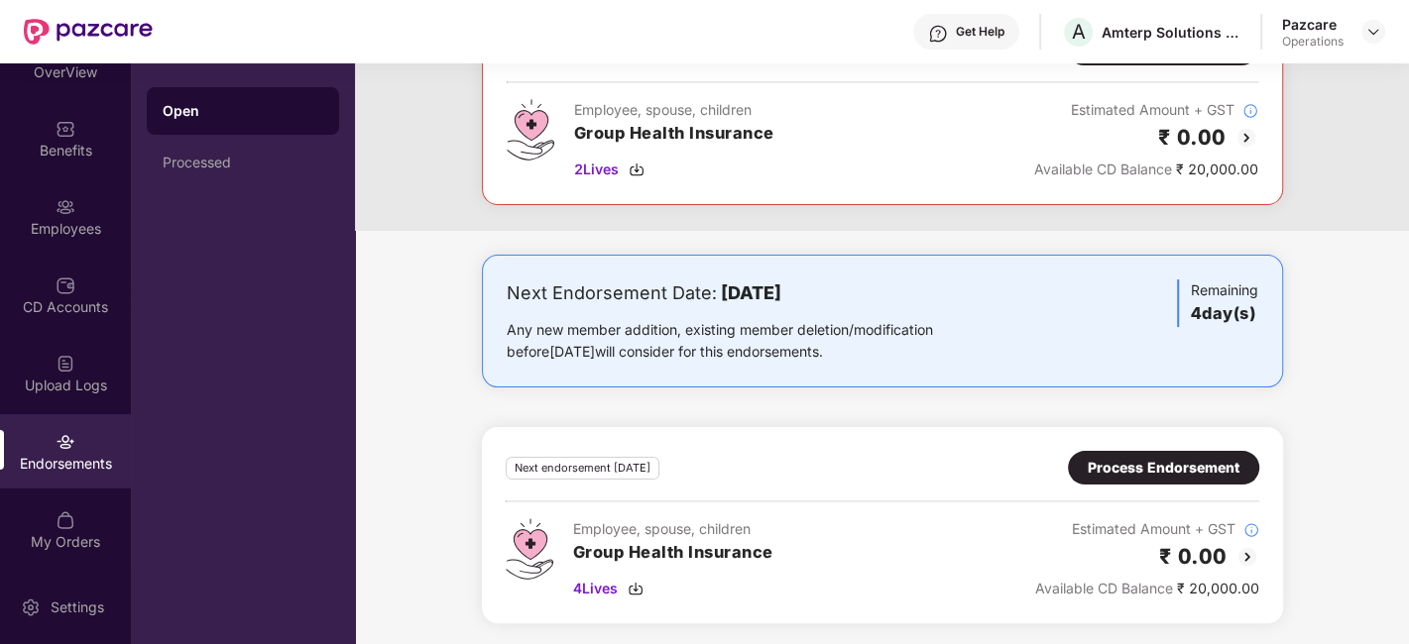
click at [1157, 480] on div "Process Endorsement" at bounding box center [1163, 468] width 191 height 34
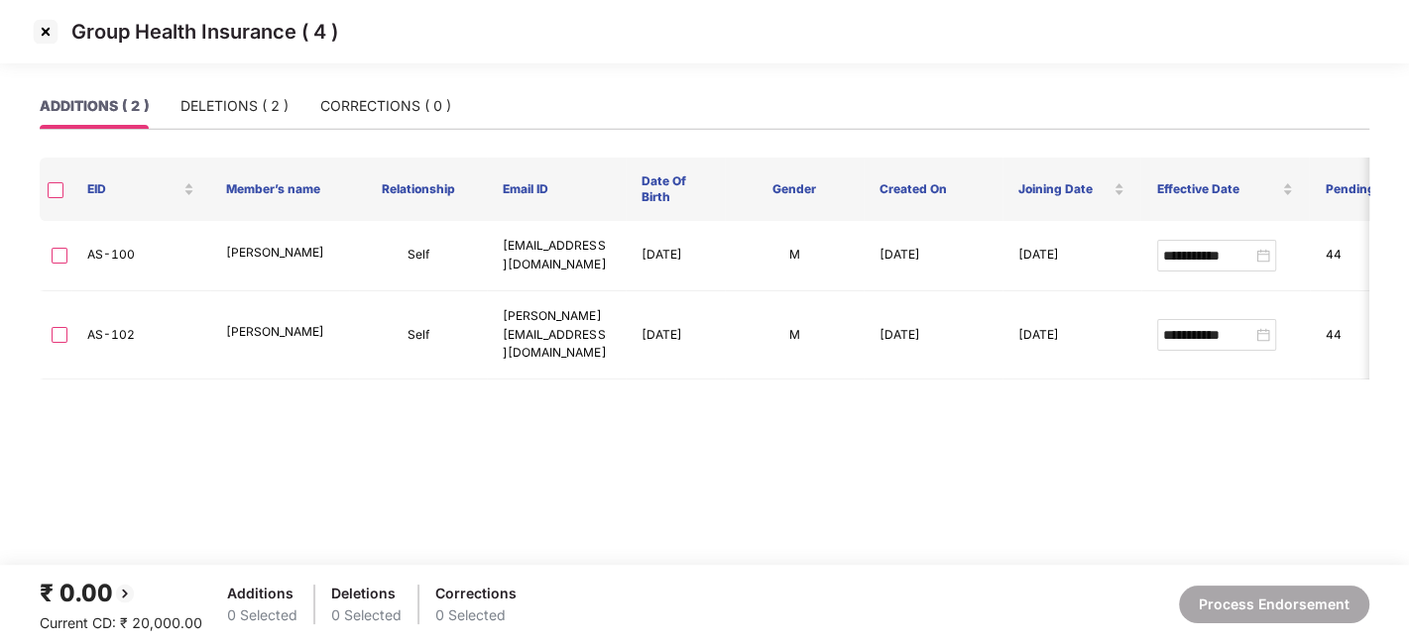
click at [42, 26] on img at bounding box center [46, 32] width 32 height 32
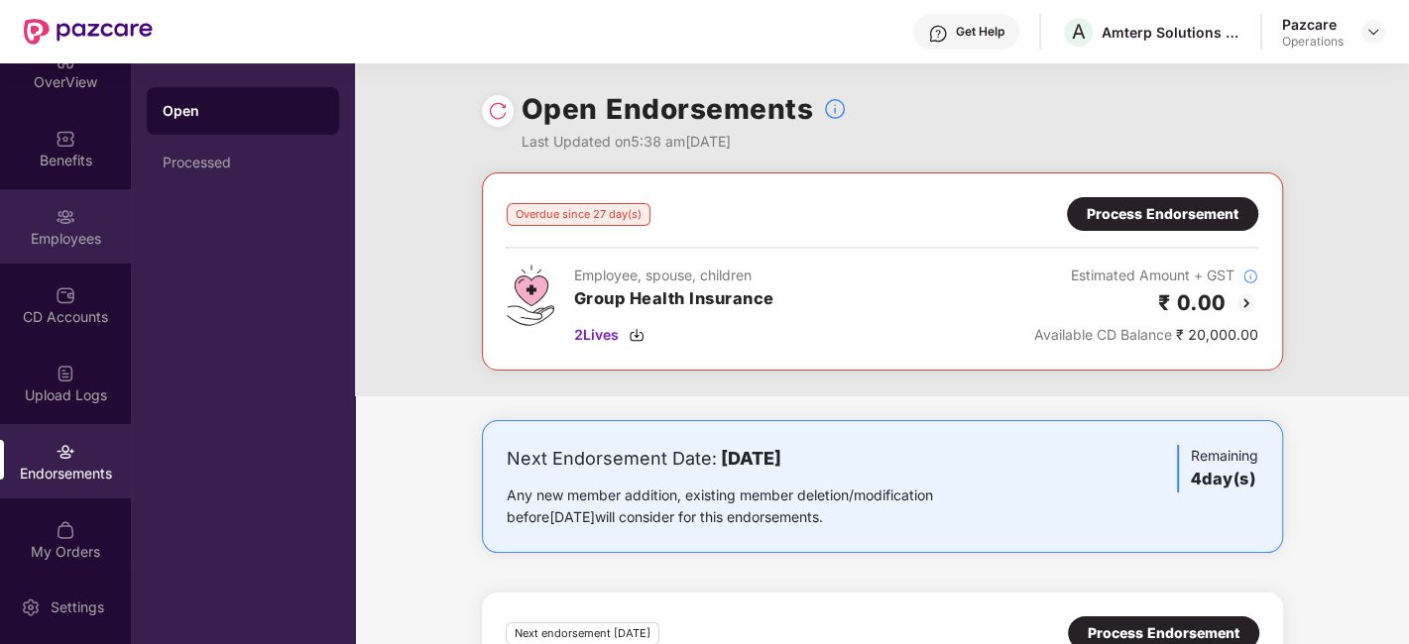
scroll to position [41, 0]
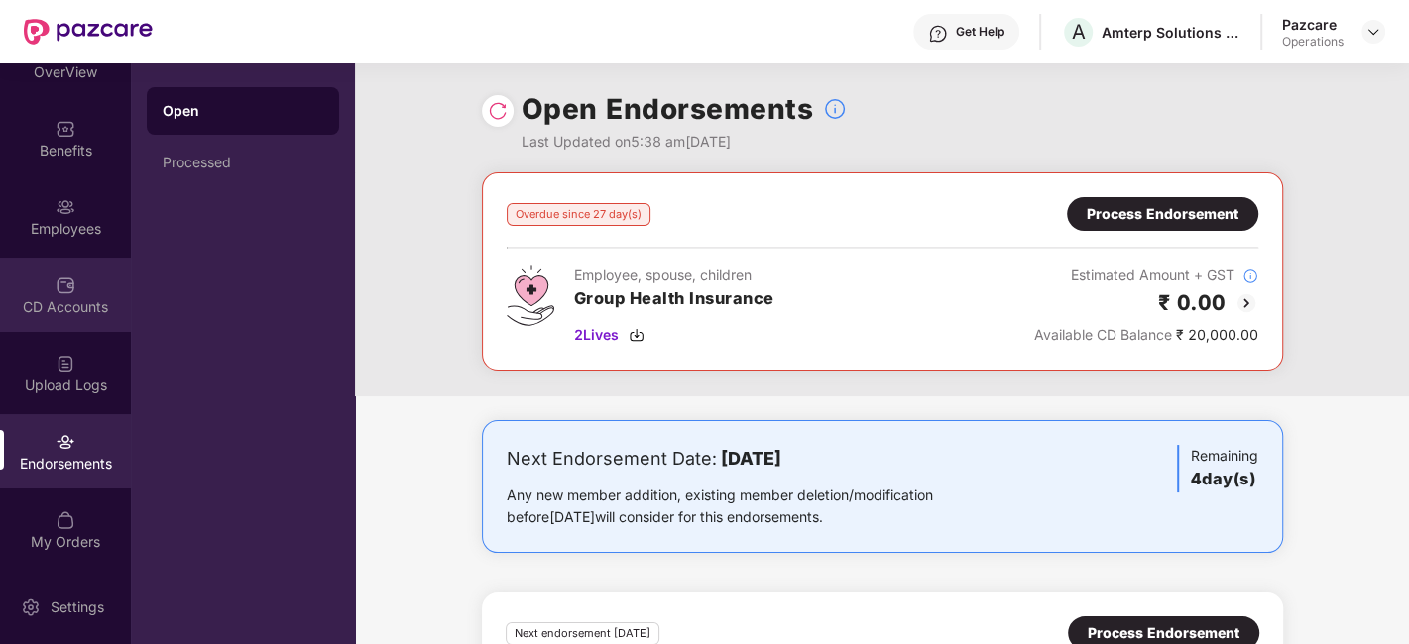
click at [50, 301] on div "CD Accounts" at bounding box center [65, 307] width 131 height 20
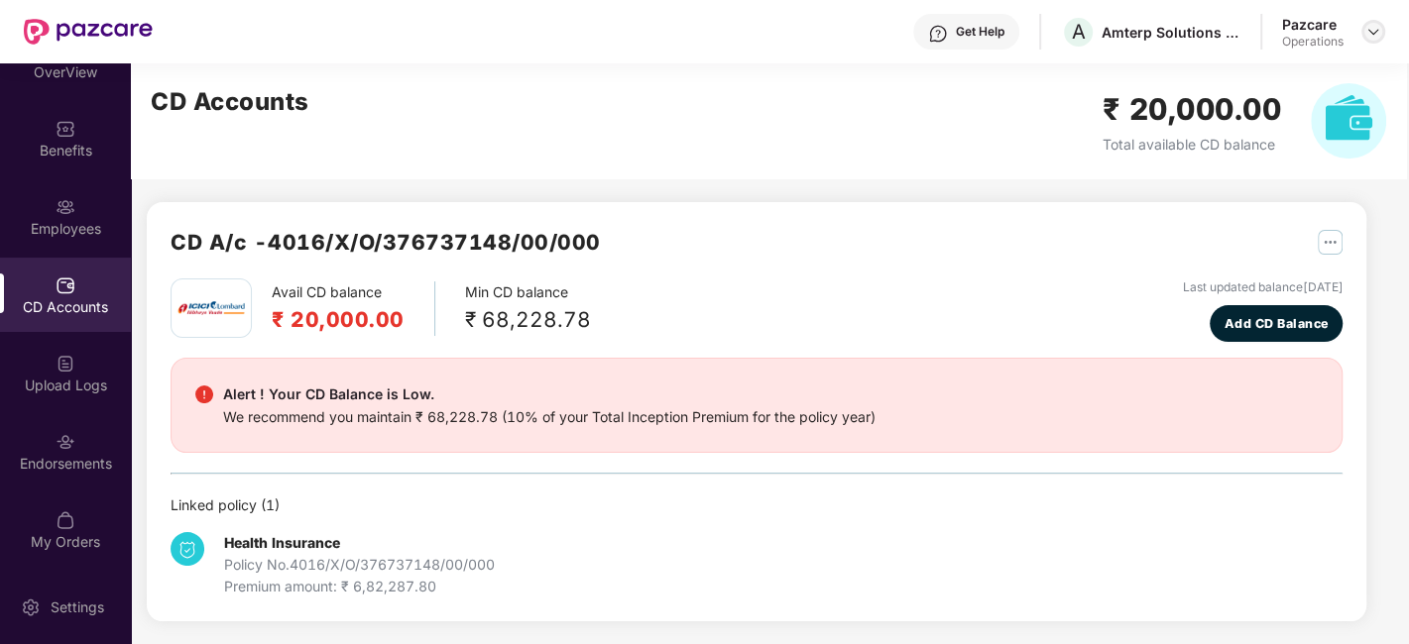
click at [1378, 30] on img at bounding box center [1373, 32] width 16 height 16
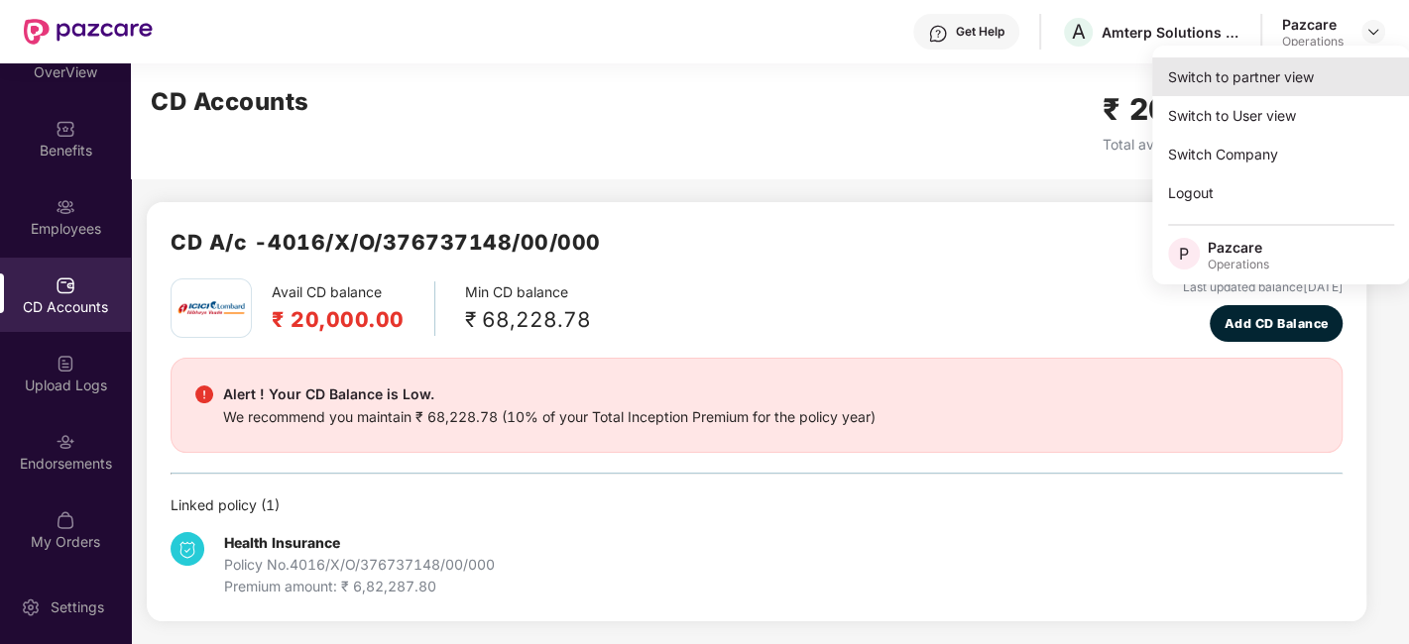
click at [1286, 74] on div "Switch to partner view" at bounding box center [1281, 77] width 258 height 39
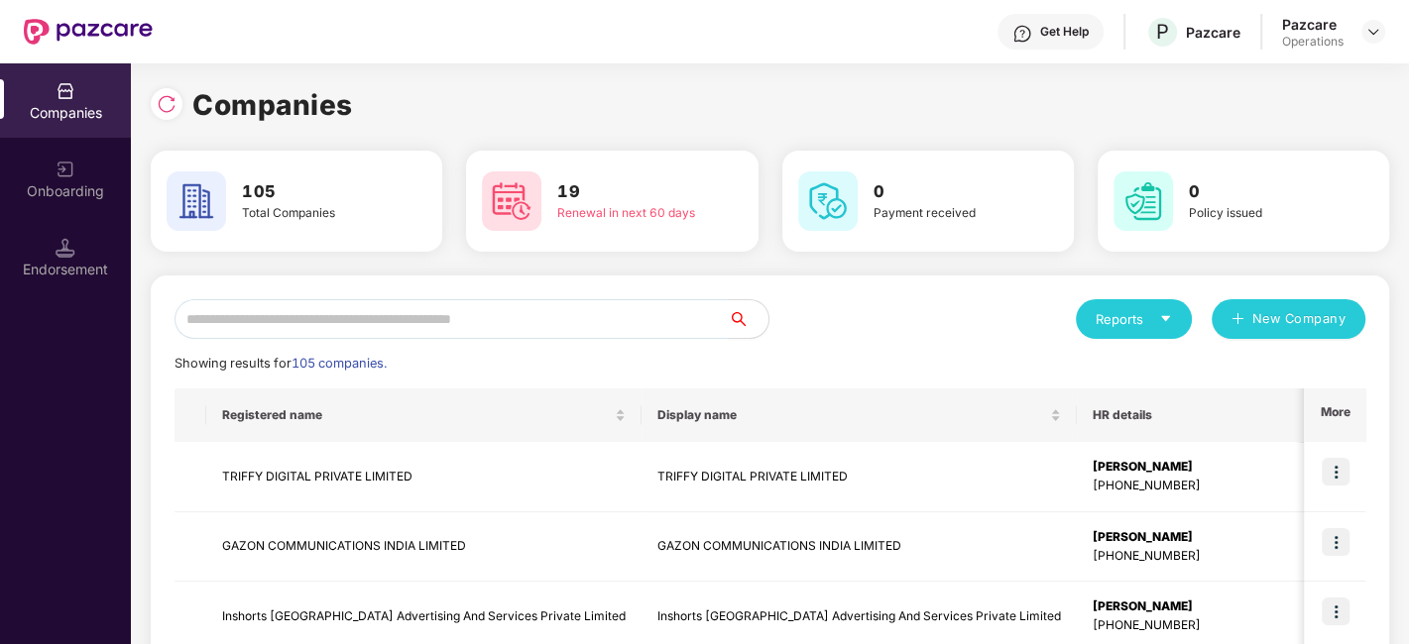
click at [586, 319] on input "text" at bounding box center [451, 319] width 554 height 40
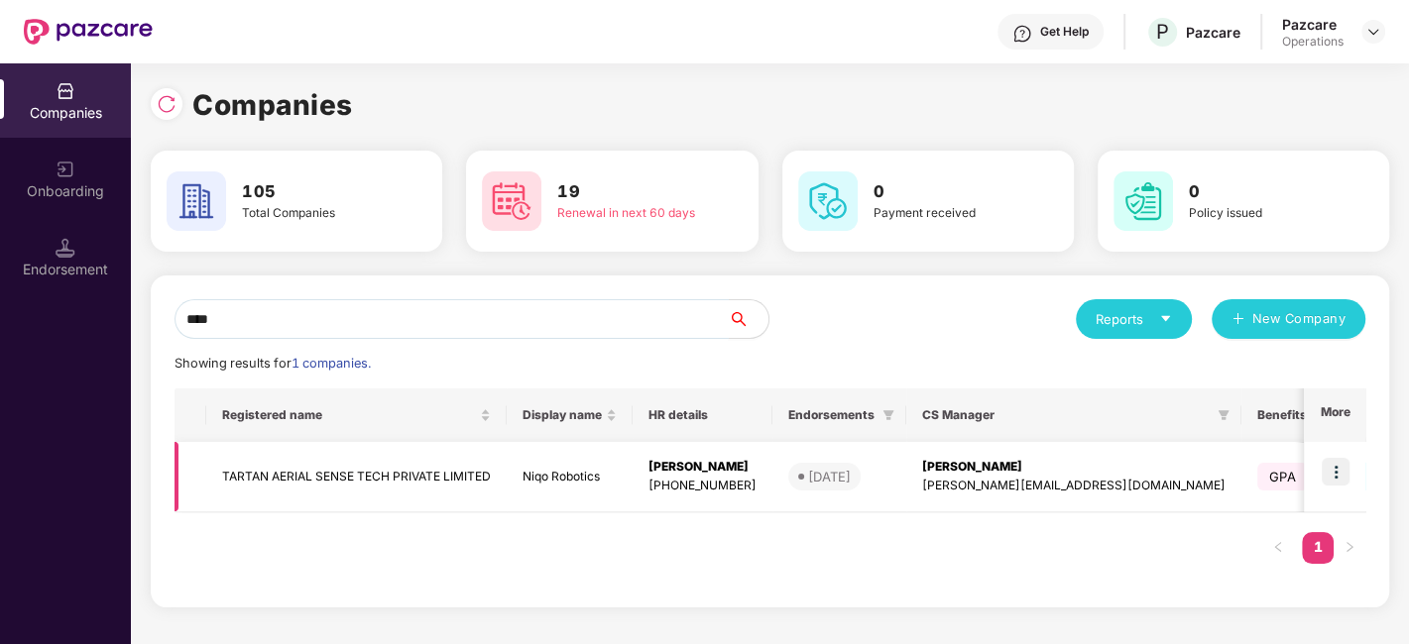
type input "****"
click at [436, 479] on td "TARTAN AERIAL SENSE TECH PRIVATE LIMITED" at bounding box center [356, 477] width 300 height 70
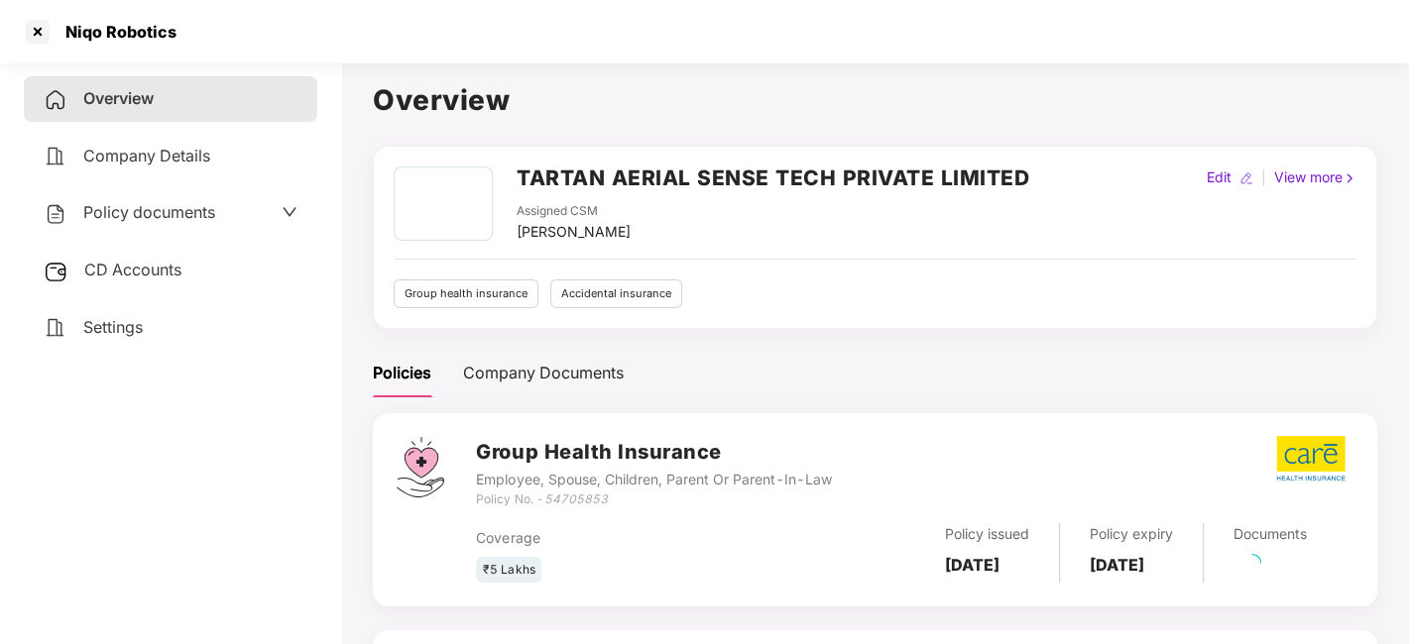
click at [136, 217] on span "Policy documents" at bounding box center [149, 212] width 132 height 20
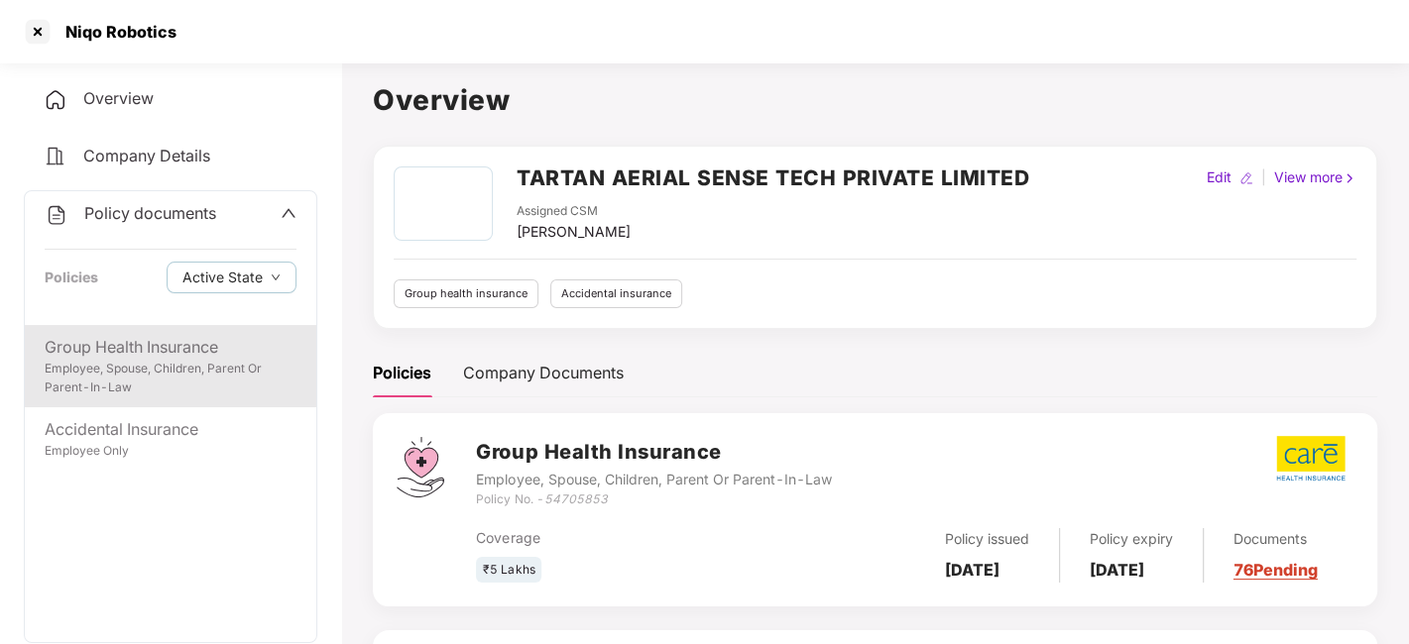
click at [128, 344] on div "Group Health Insurance" at bounding box center [171, 347] width 252 height 25
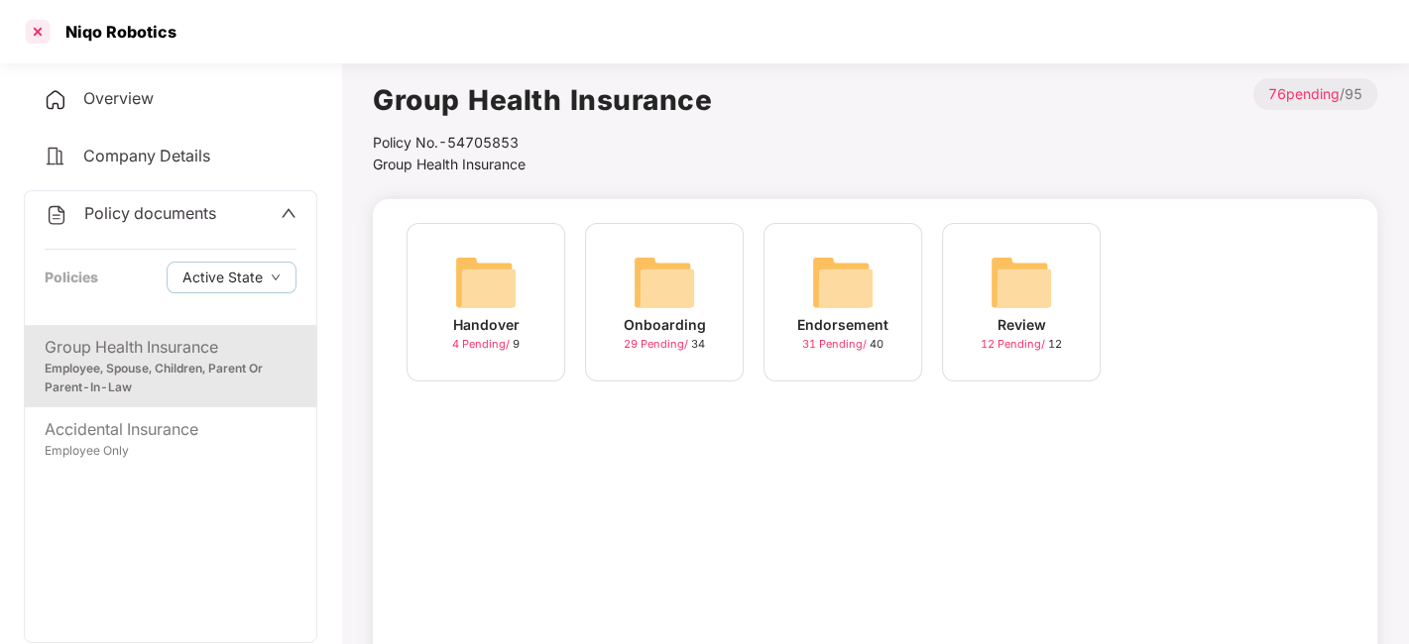
click at [37, 31] on div at bounding box center [38, 32] width 32 height 32
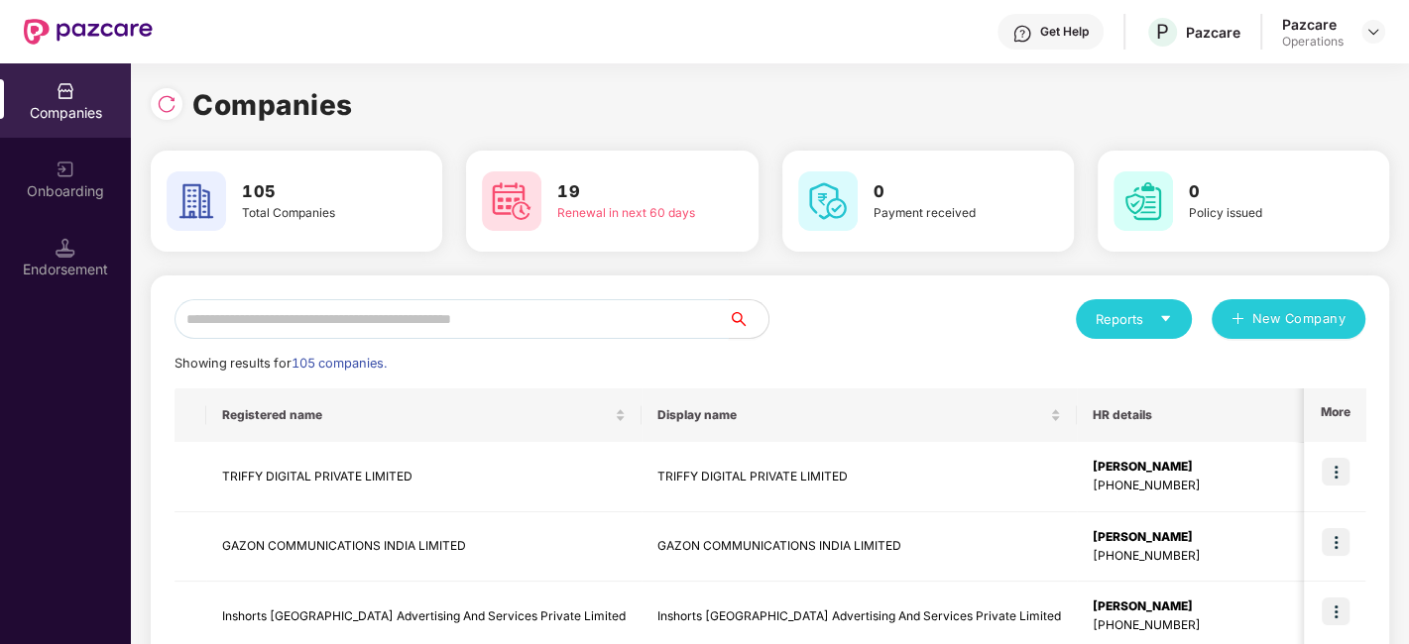
click at [385, 322] on input "text" at bounding box center [451, 319] width 554 height 40
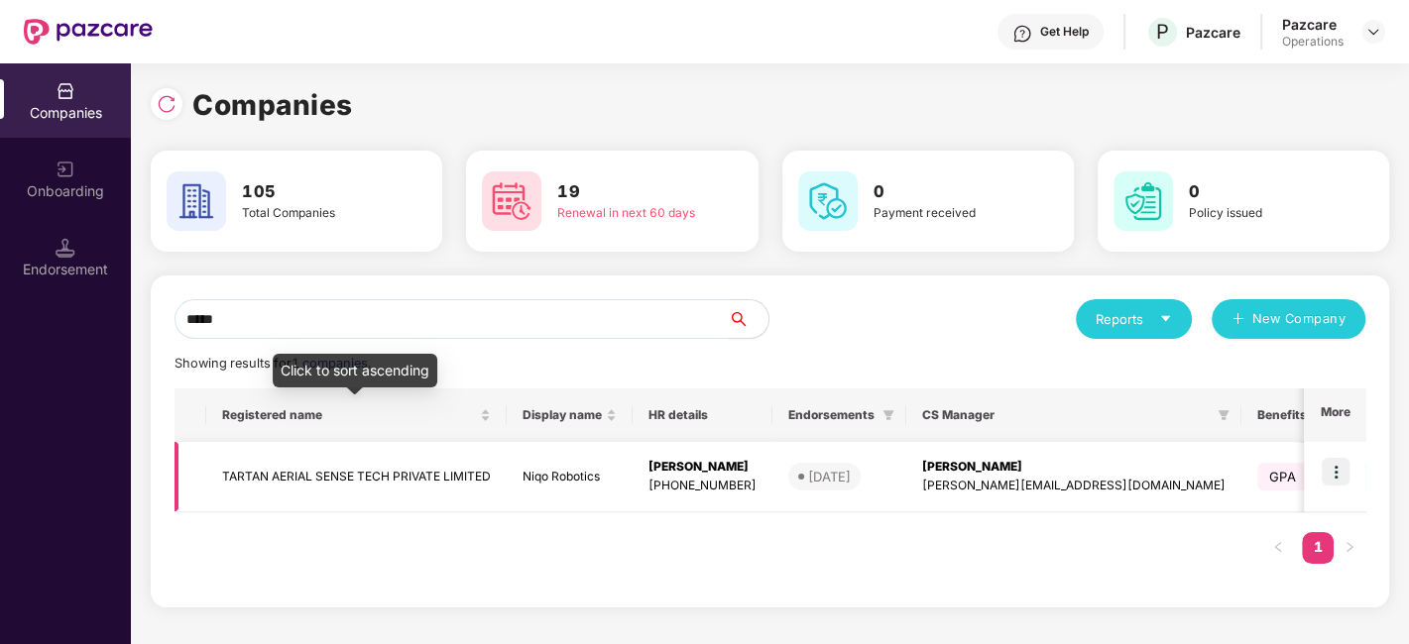
type input "*****"
click at [317, 466] on td "TARTAN AERIAL SENSE TECH PRIVATE LIMITED" at bounding box center [356, 477] width 300 height 70
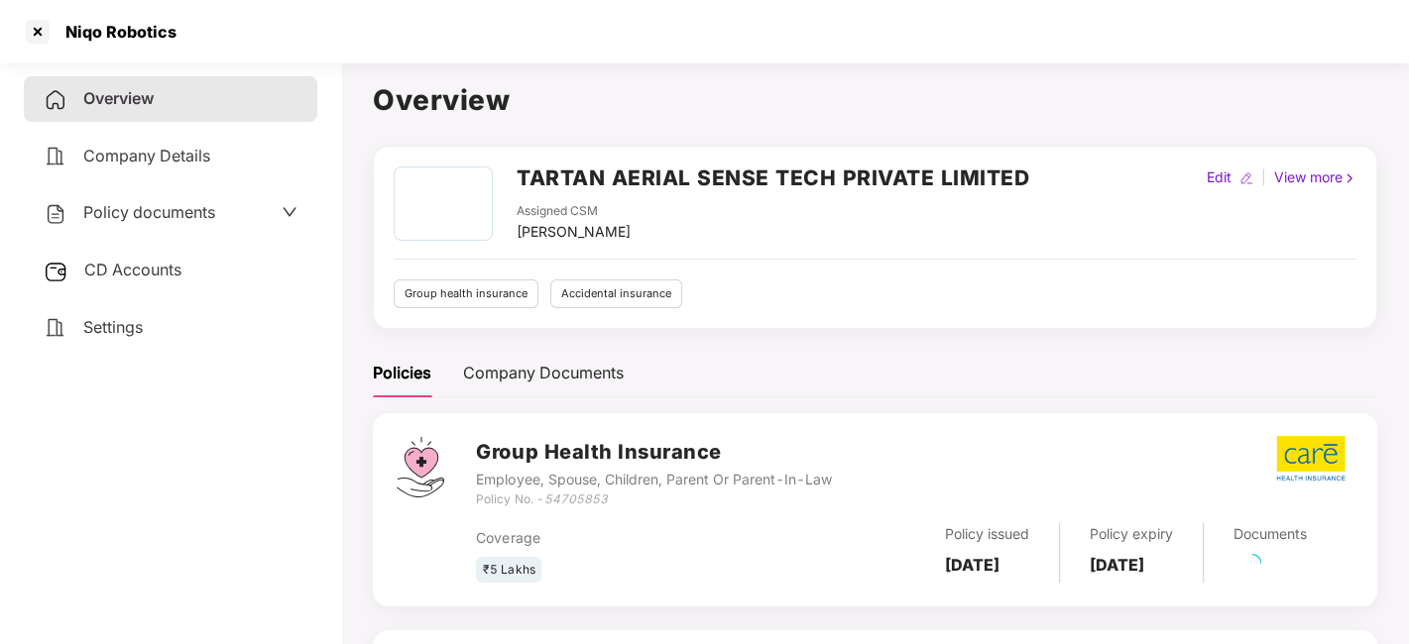
click at [157, 207] on span "Policy documents" at bounding box center [149, 212] width 132 height 20
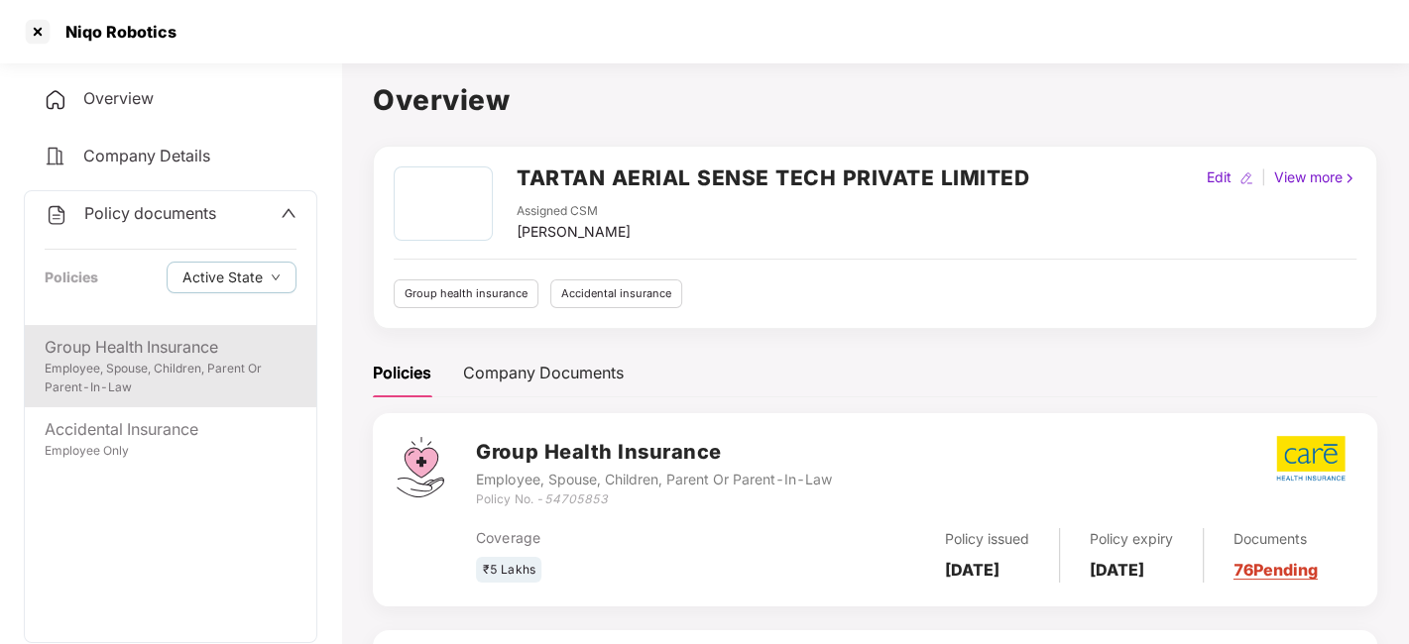
click at [133, 349] on div "Group Health Insurance" at bounding box center [171, 347] width 252 height 25
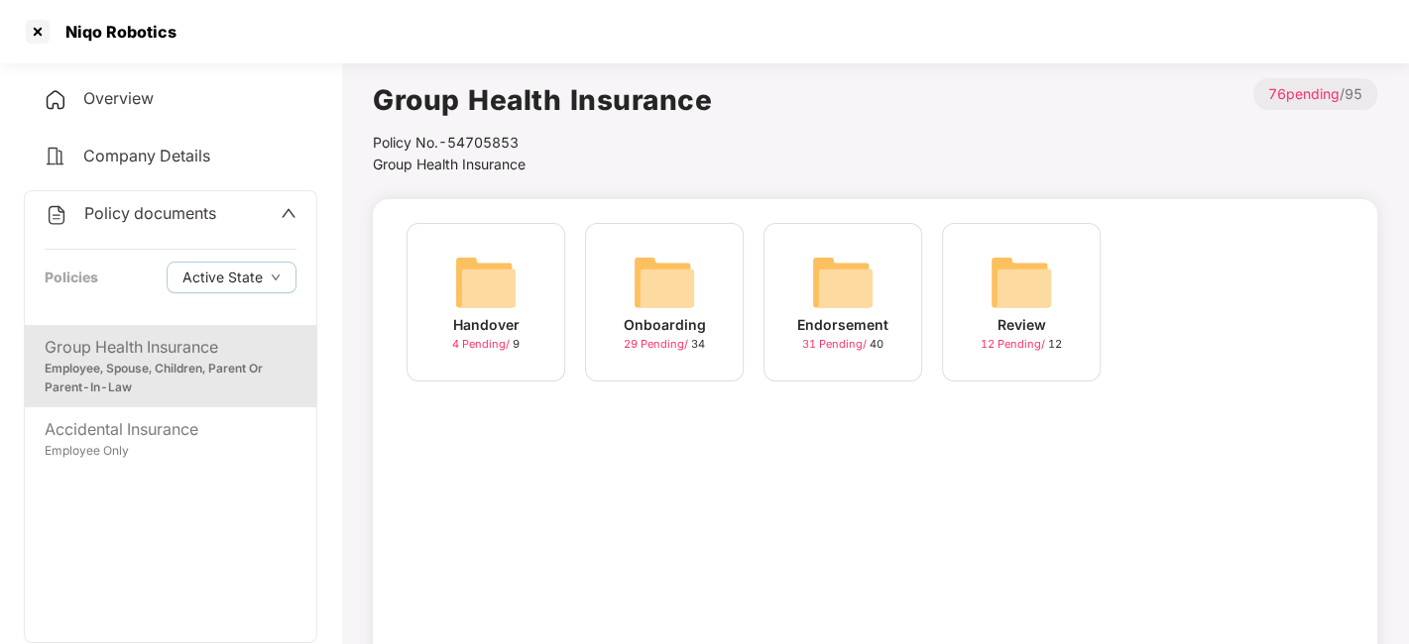
click at [819, 282] on img at bounding box center [842, 282] width 63 height 63
click at [845, 315] on div "August-2025" at bounding box center [843, 325] width 94 height 22
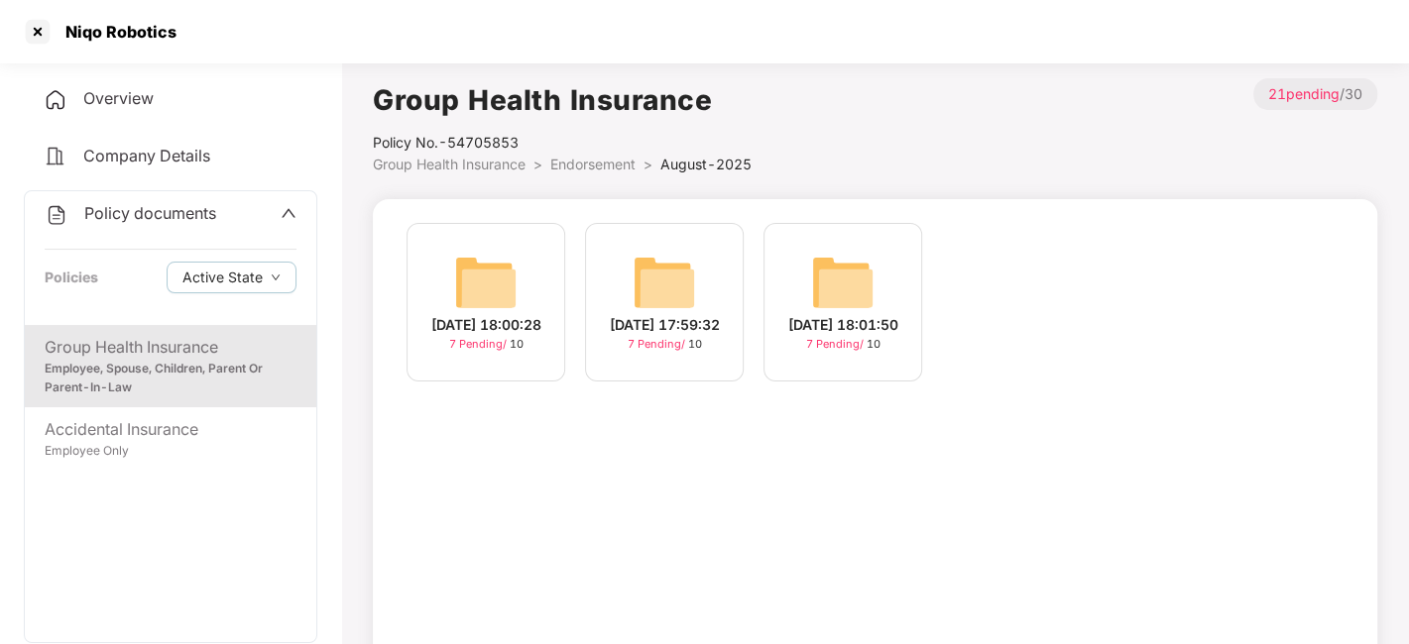
click at [579, 156] on span "Endorsement" at bounding box center [592, 164] width 85 height 17
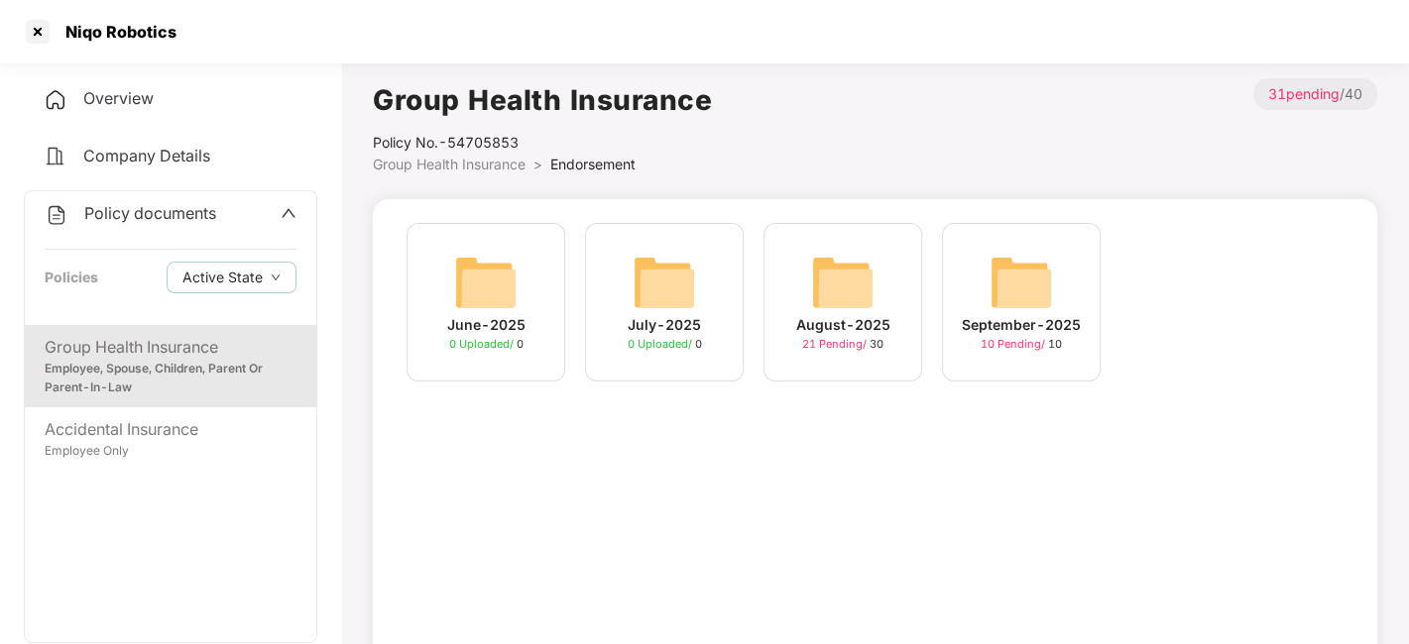
click at [996, 262] on img at bounding box center [1020, 282] width 63 height 63
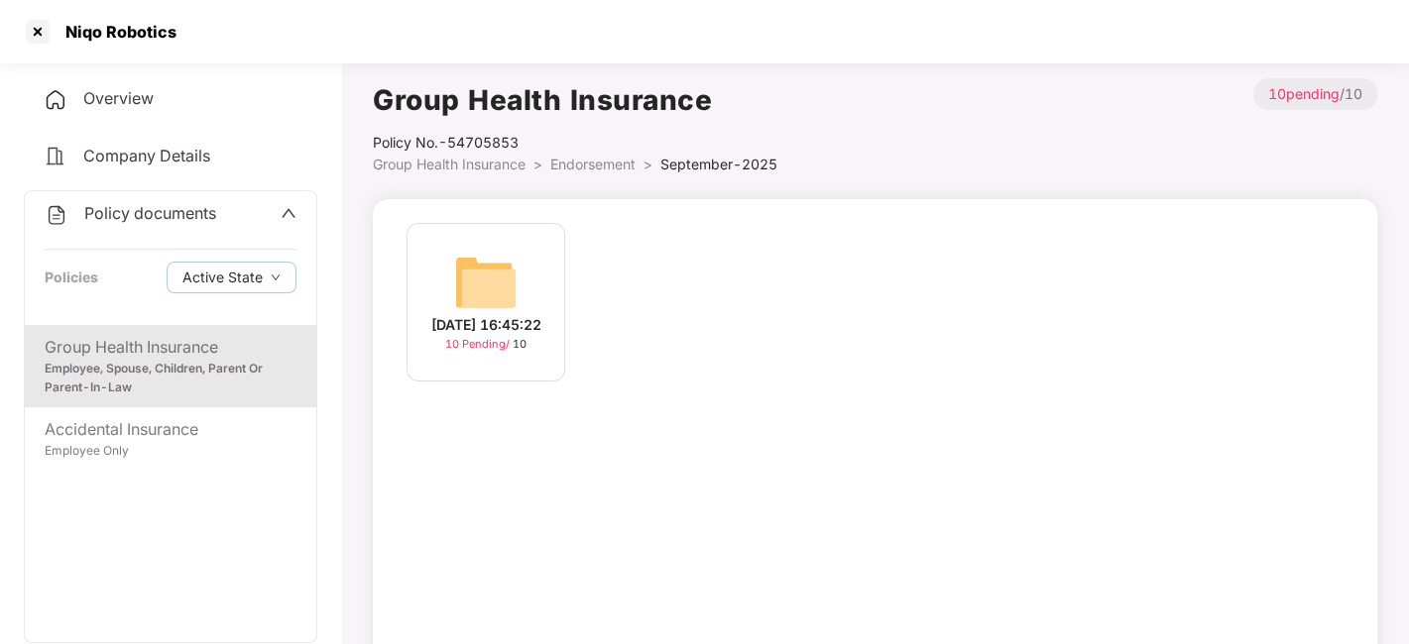
click at [507, 266] on img at bounding box center [485, 282] width 63 height 63
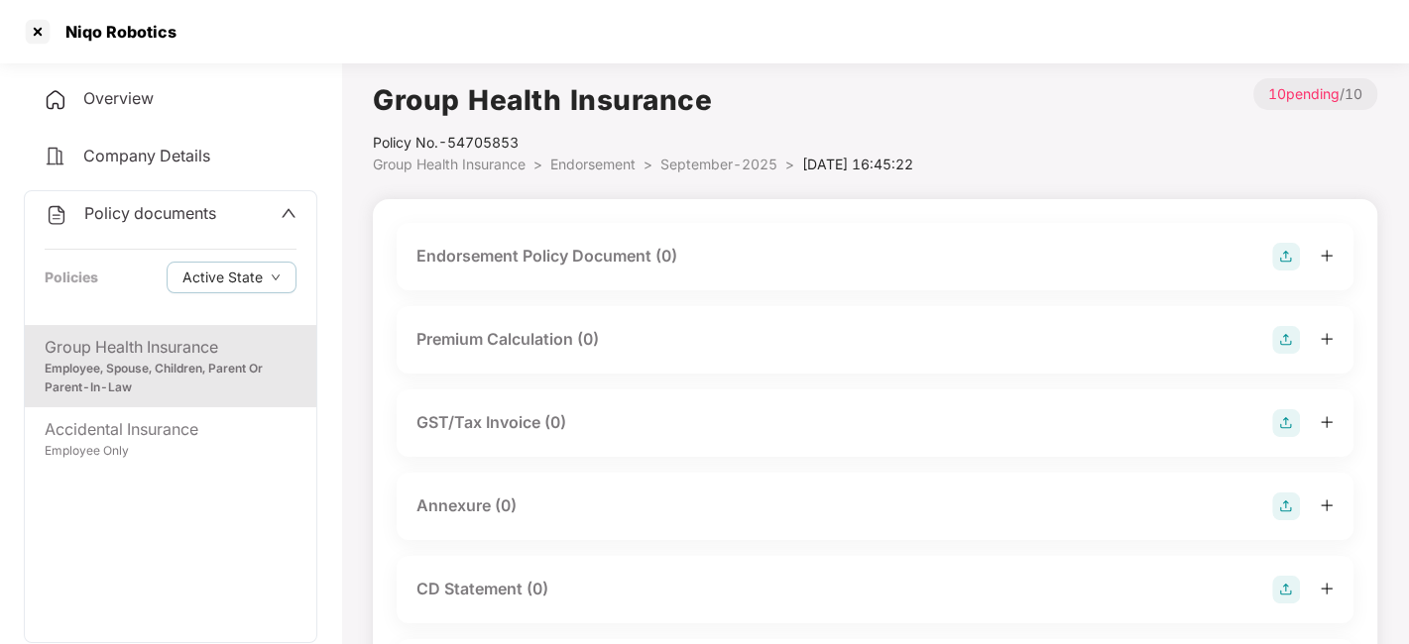
click at [1287, 256] on img at bounding box center [1286, 257] width 28 height 28
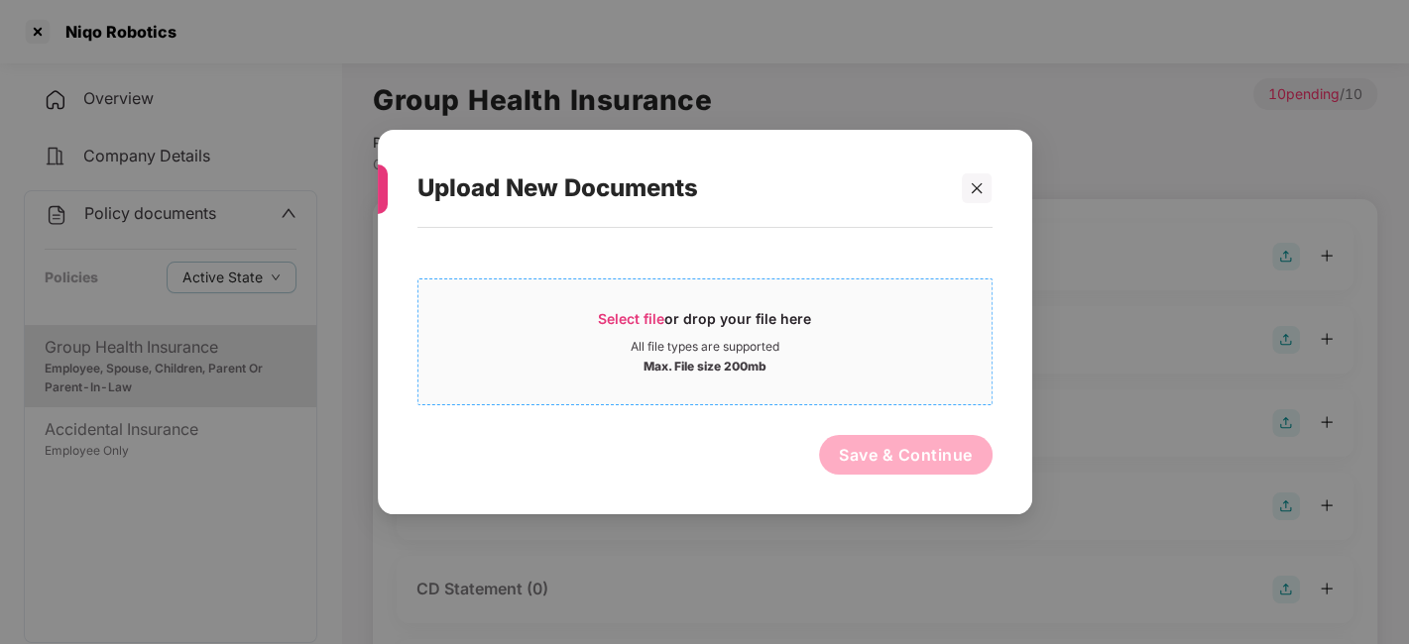
click at [877, 338] on div "Select file or drop your file here" at bounding box center [704, 324] width 573 height 30
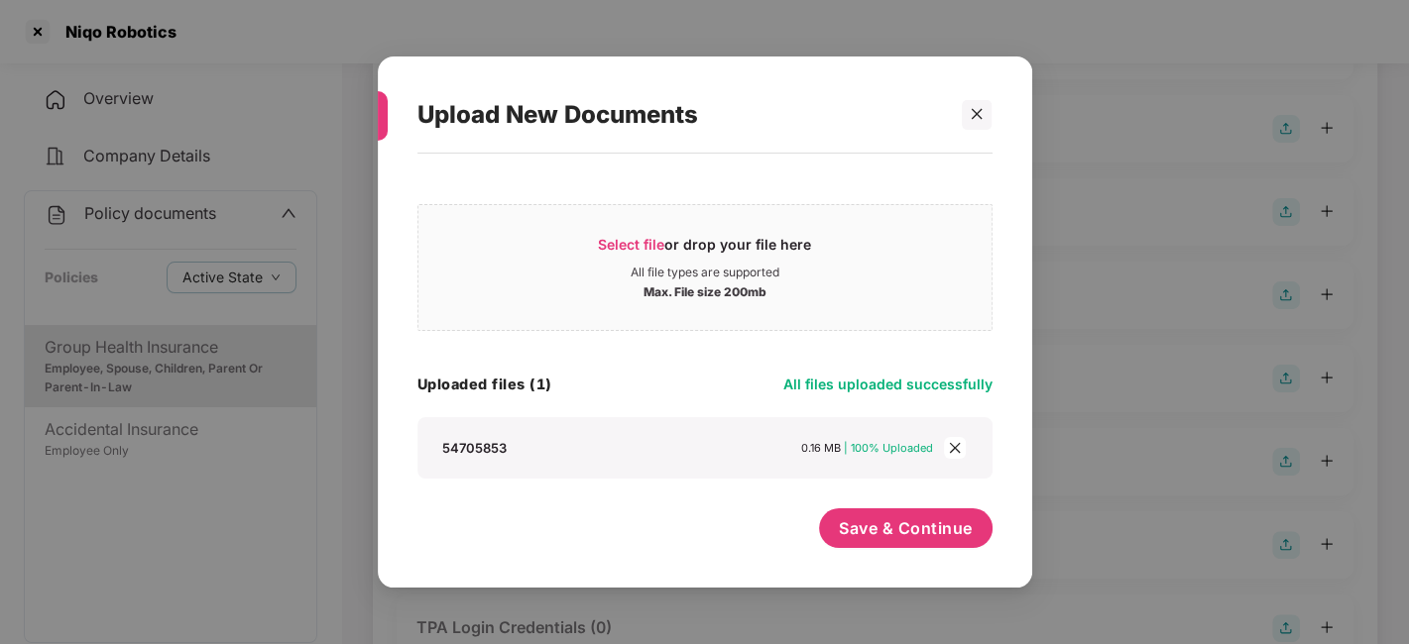
scroll to position [292, 0]
click at [867, 525] on span "Save & Continue" at bounding box center [906, 529] width 134 height 22
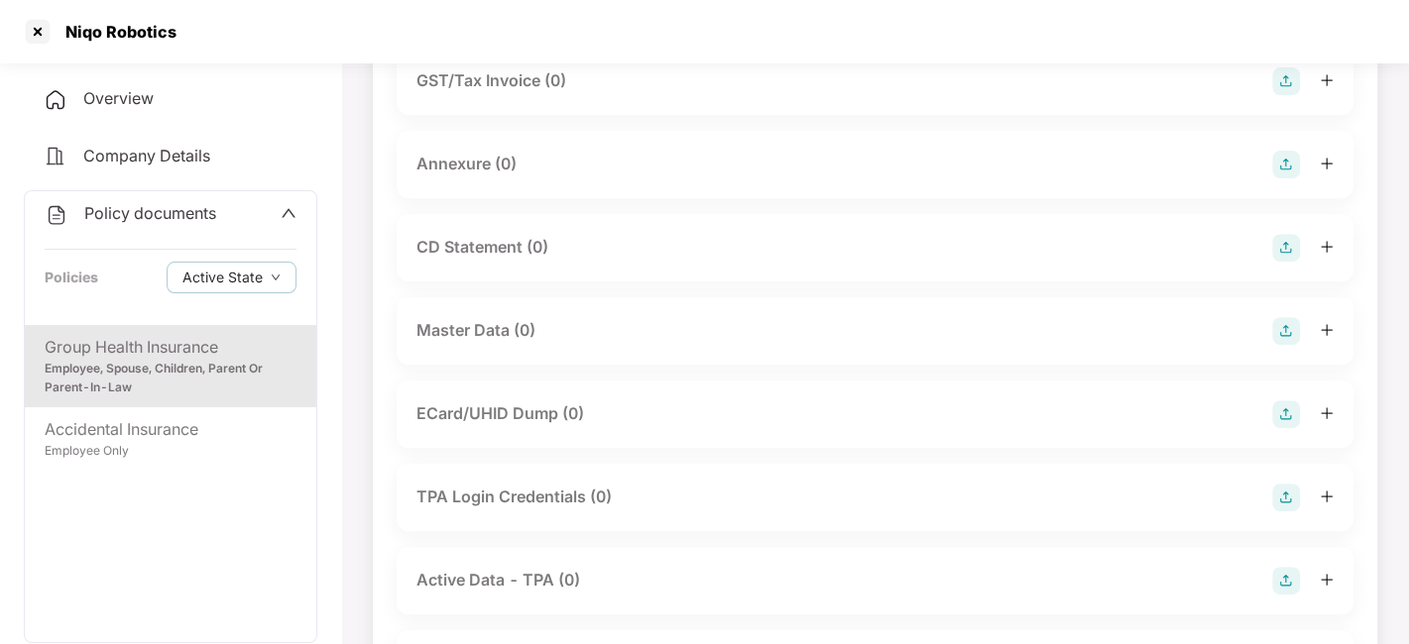
scroll to position [463, 0]
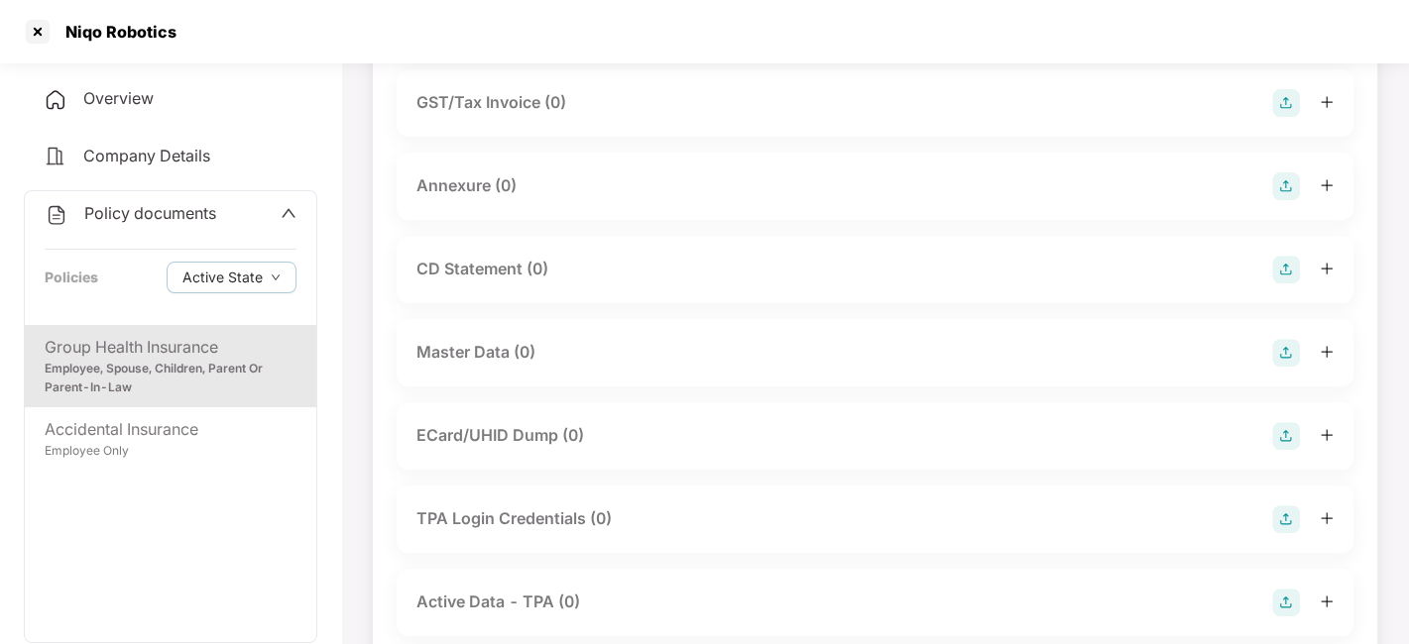
click at [1286, 200] on img at bounding box center [1286, 187] width 28 height 28
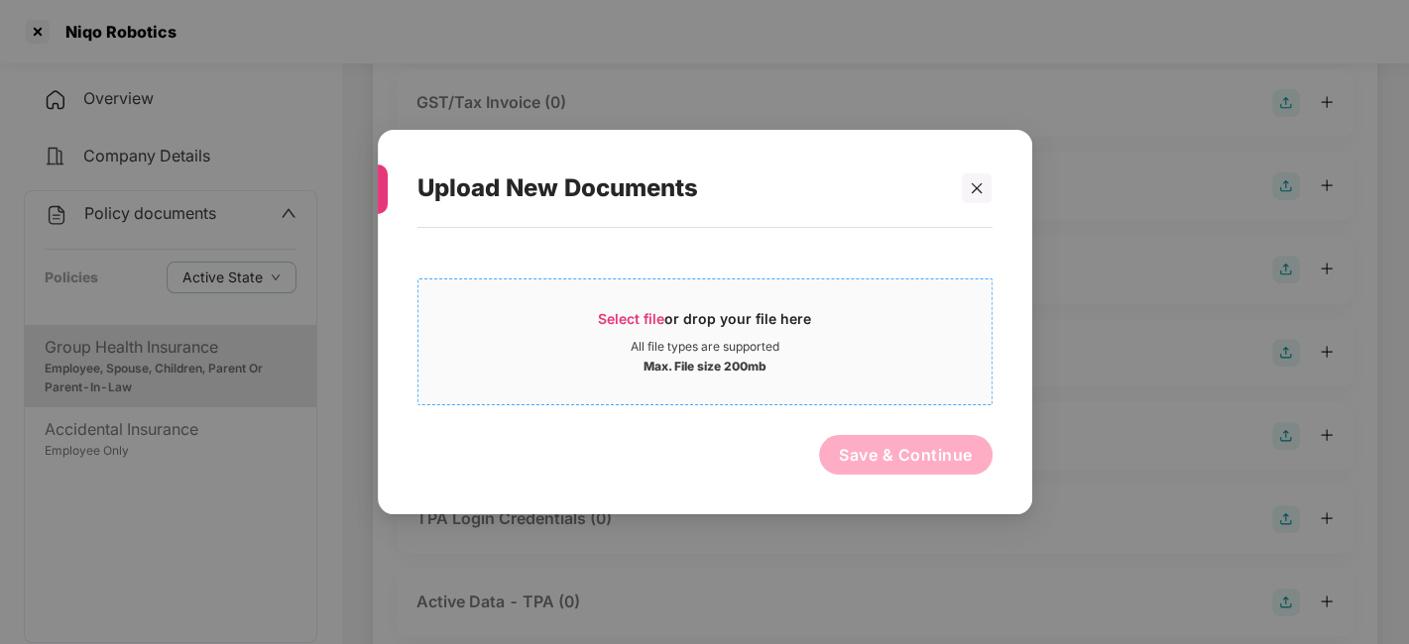
click at [876, 367] on div "Max. File size 200mb" at bounding box center [704, 365] width 573 height 20
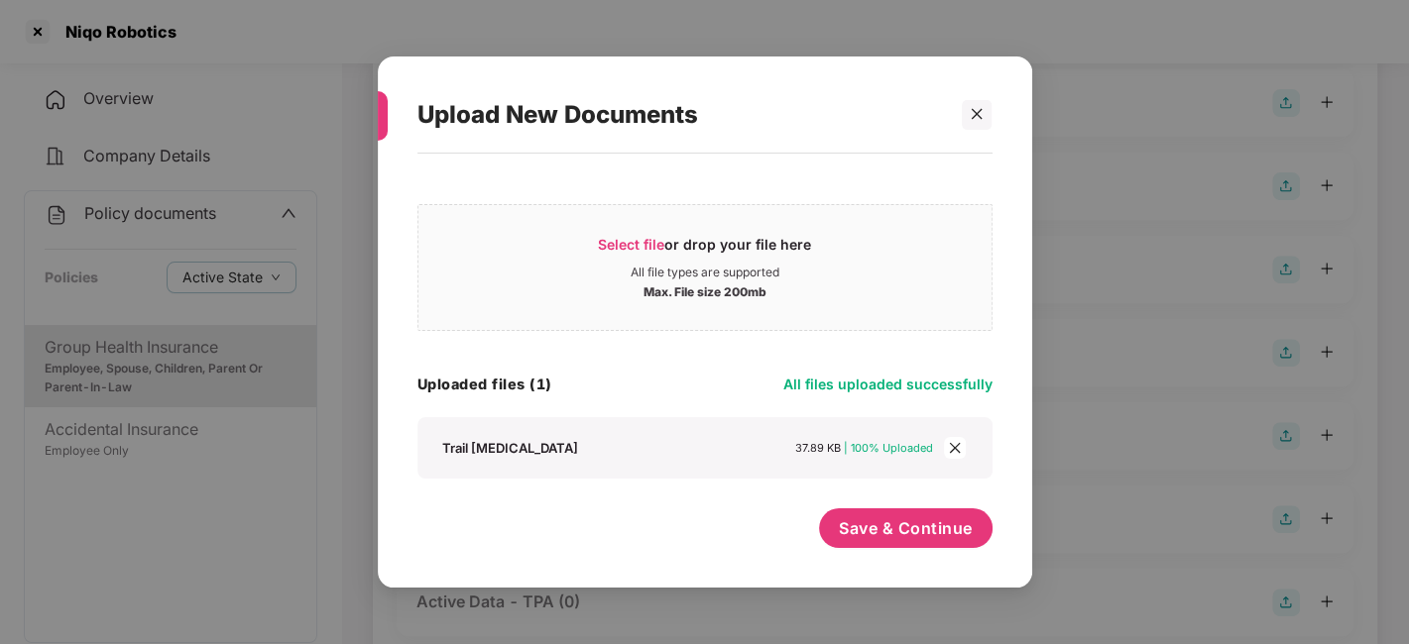
scroll to position [617, 0]
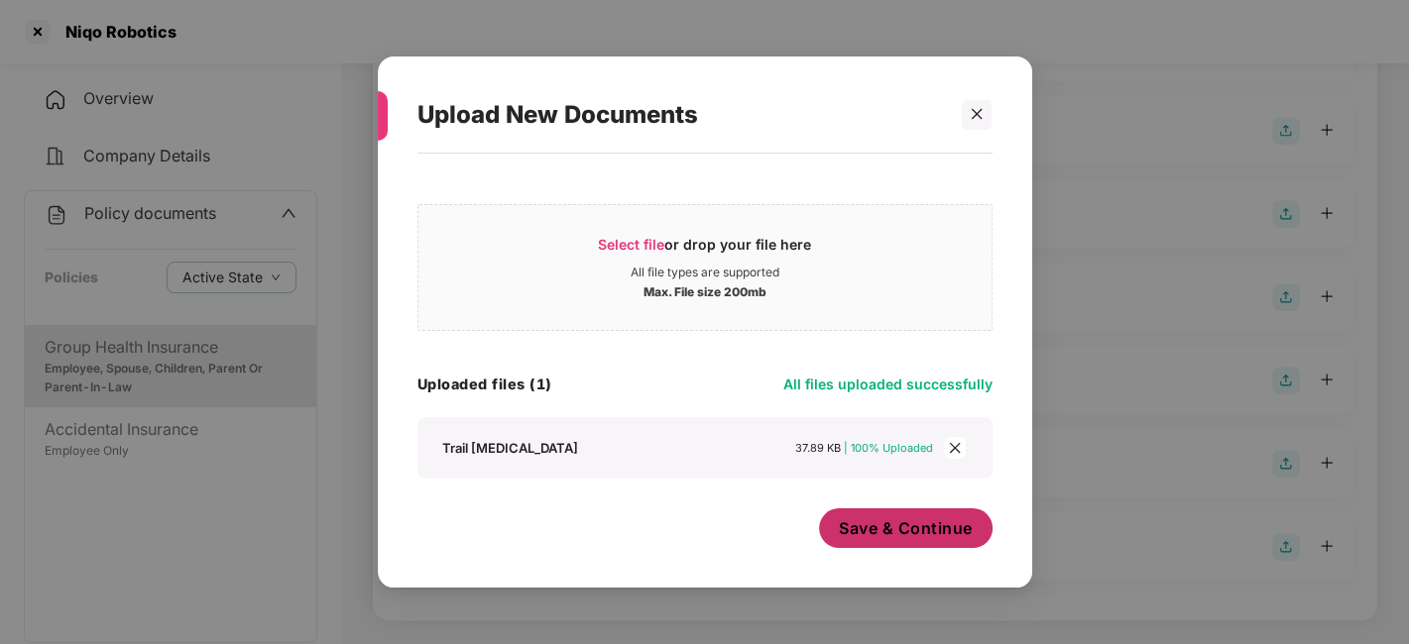
click at [904, 523] on span "Save & Continue" at bounding box center [906, 529] width 134 height 22
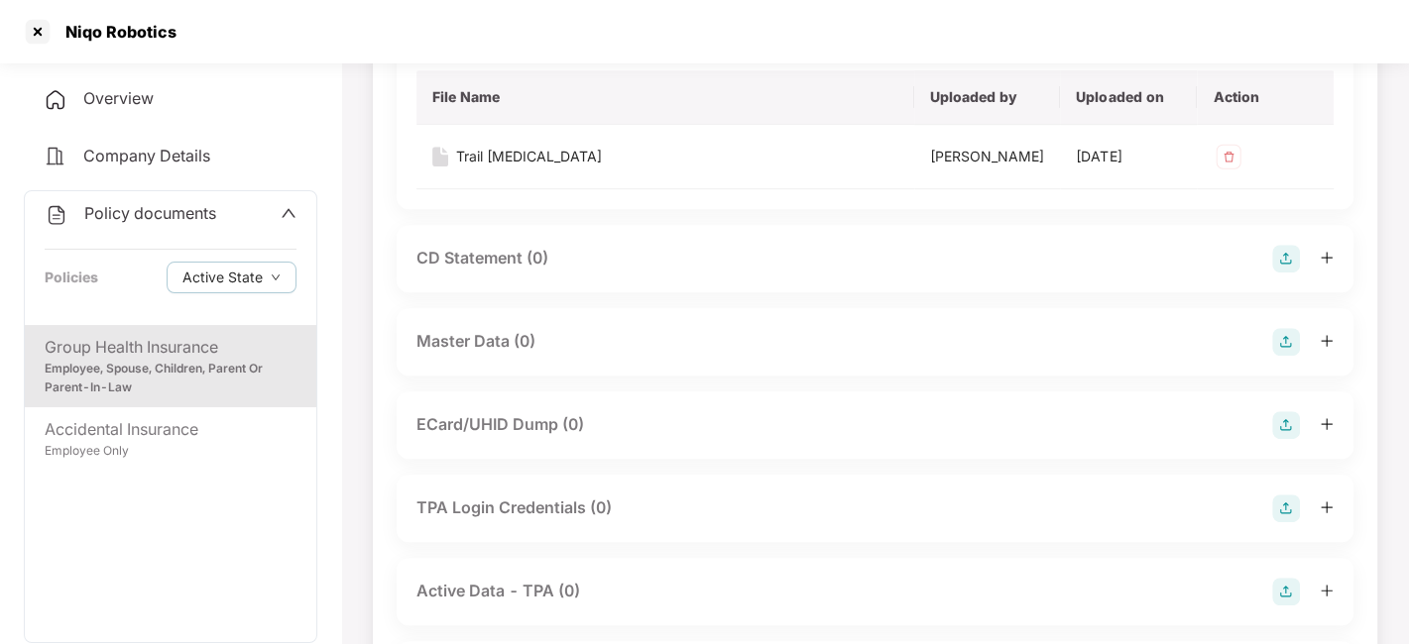
scroll to position [775, 0]
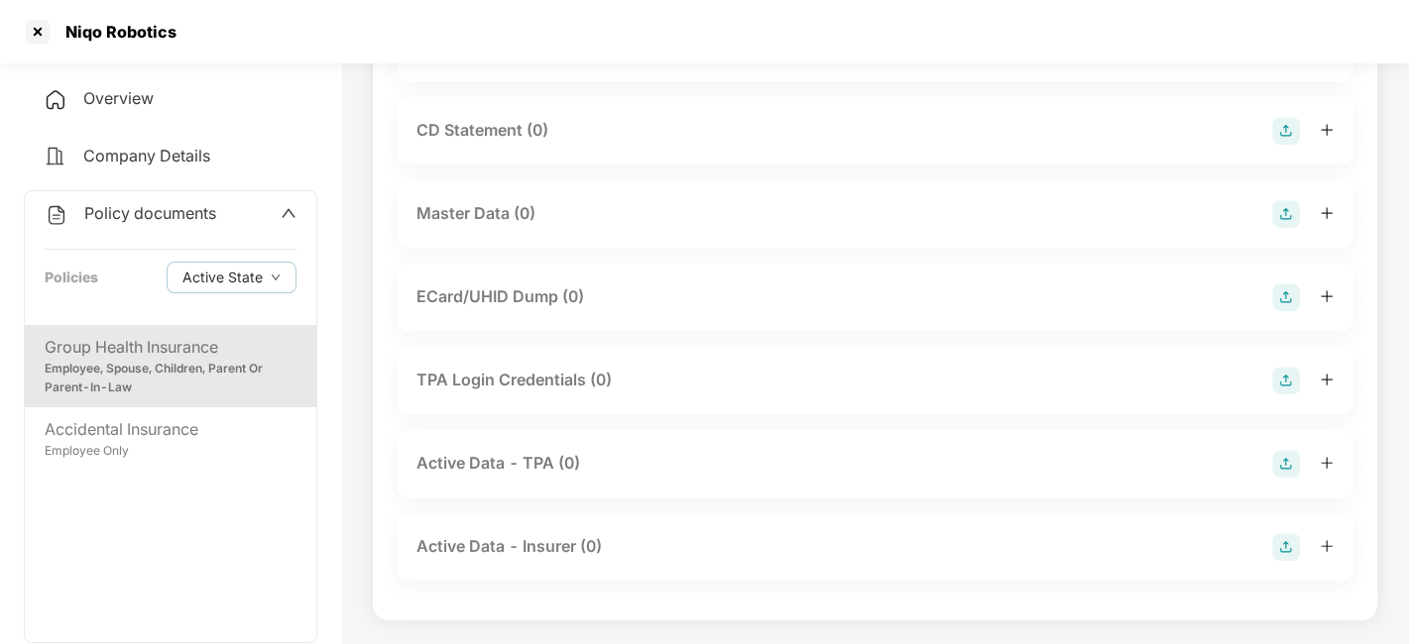
click at [1282, 216] on img at bounding box center [1286, 214] width 28 height 28
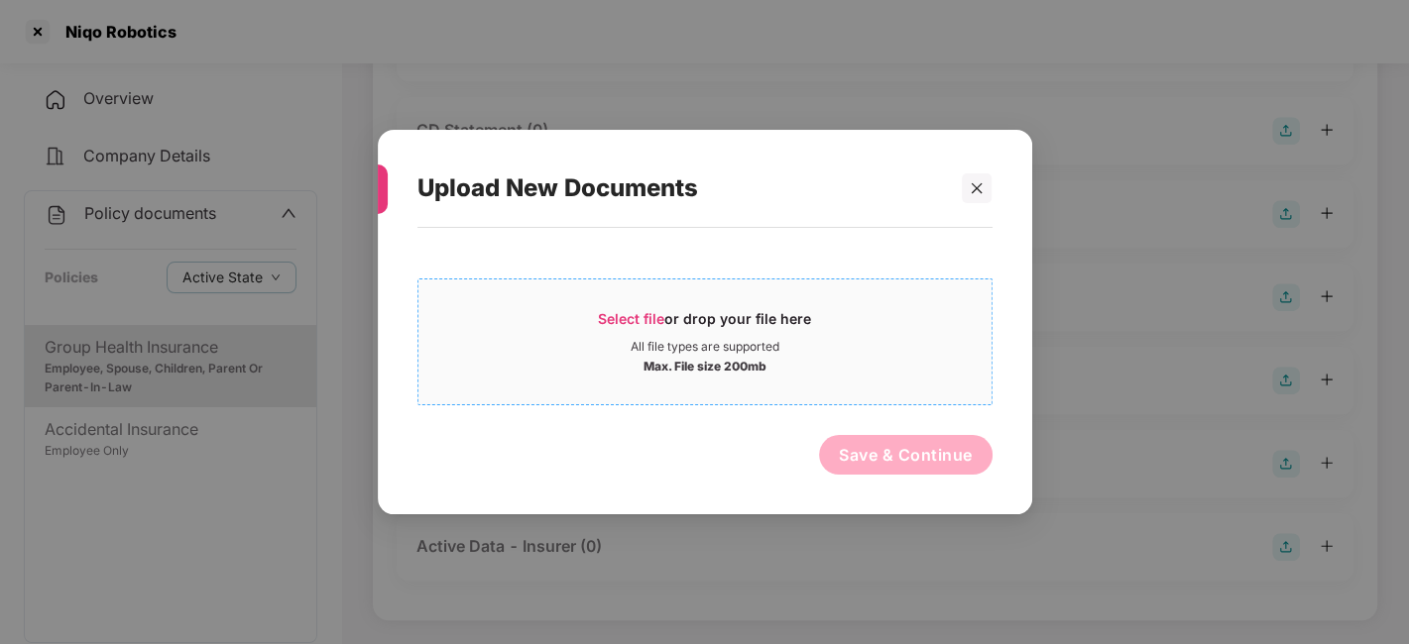
click at [836, 321] on div "Select file or drop your file here" at bounding box center [704, 324] width 573 height 30
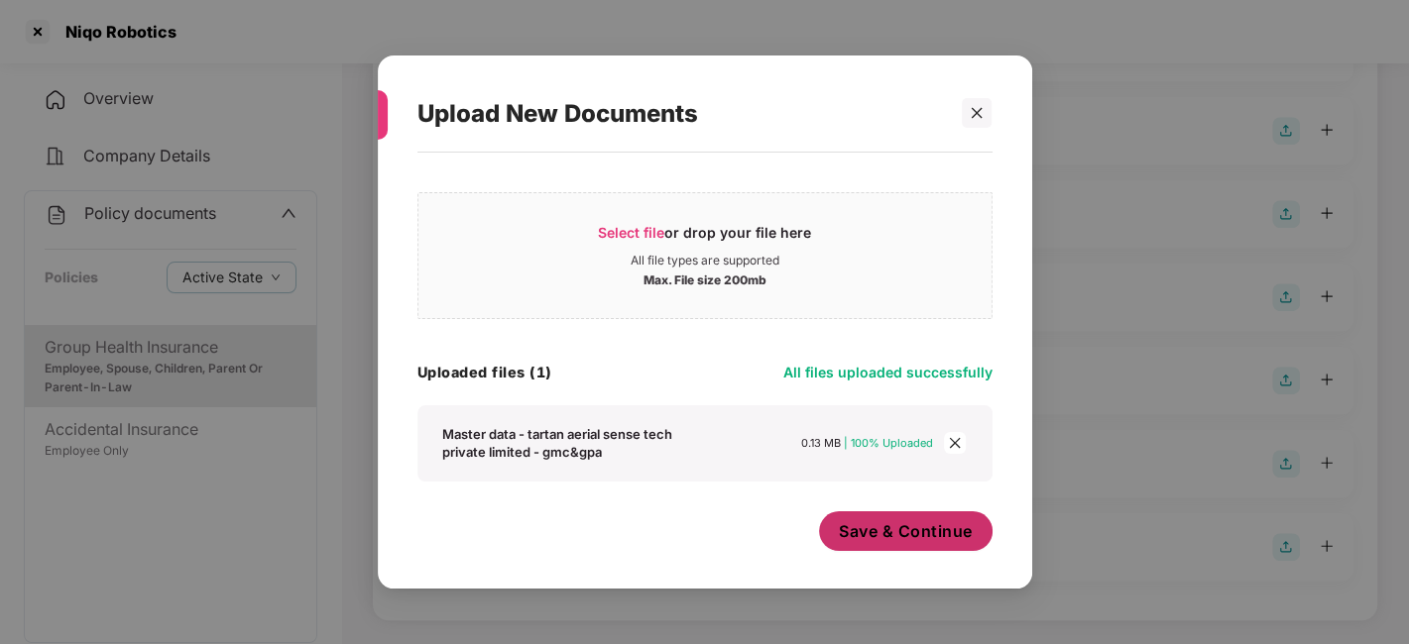
click at [841, 521] on span "Save & Continue" at bounding box center [906, 532] width 134 height 22
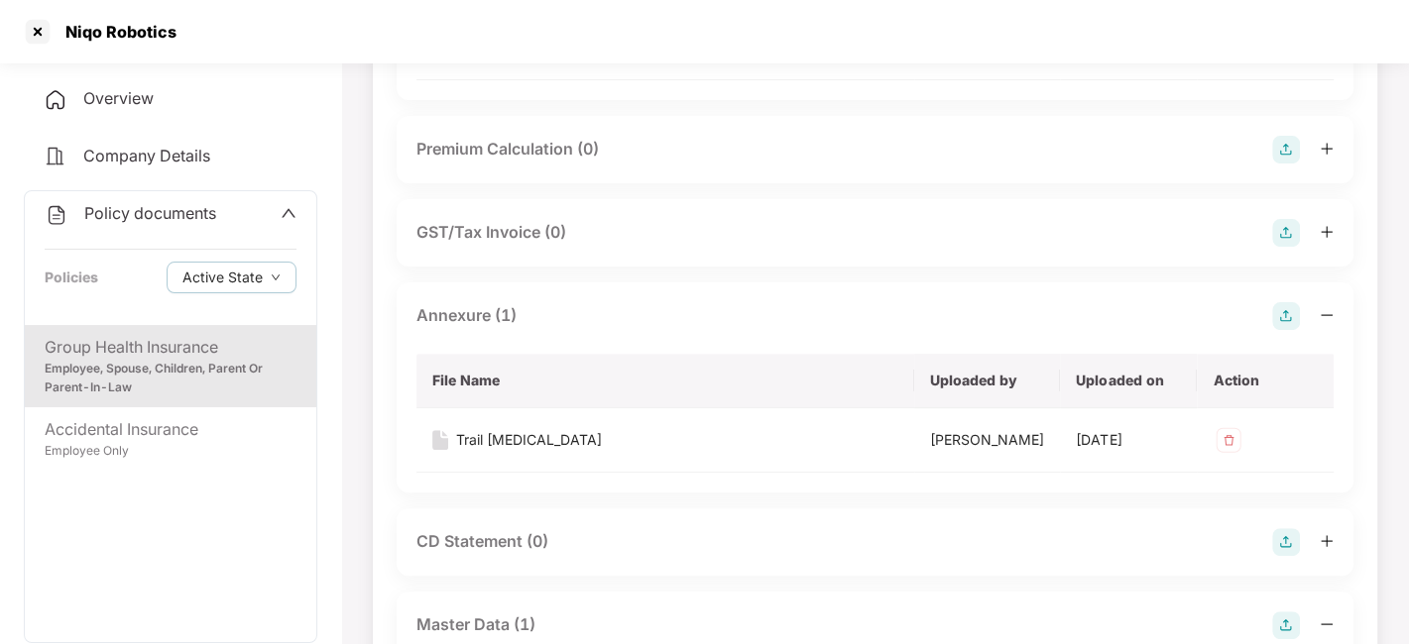
scroll to position [0, 0]
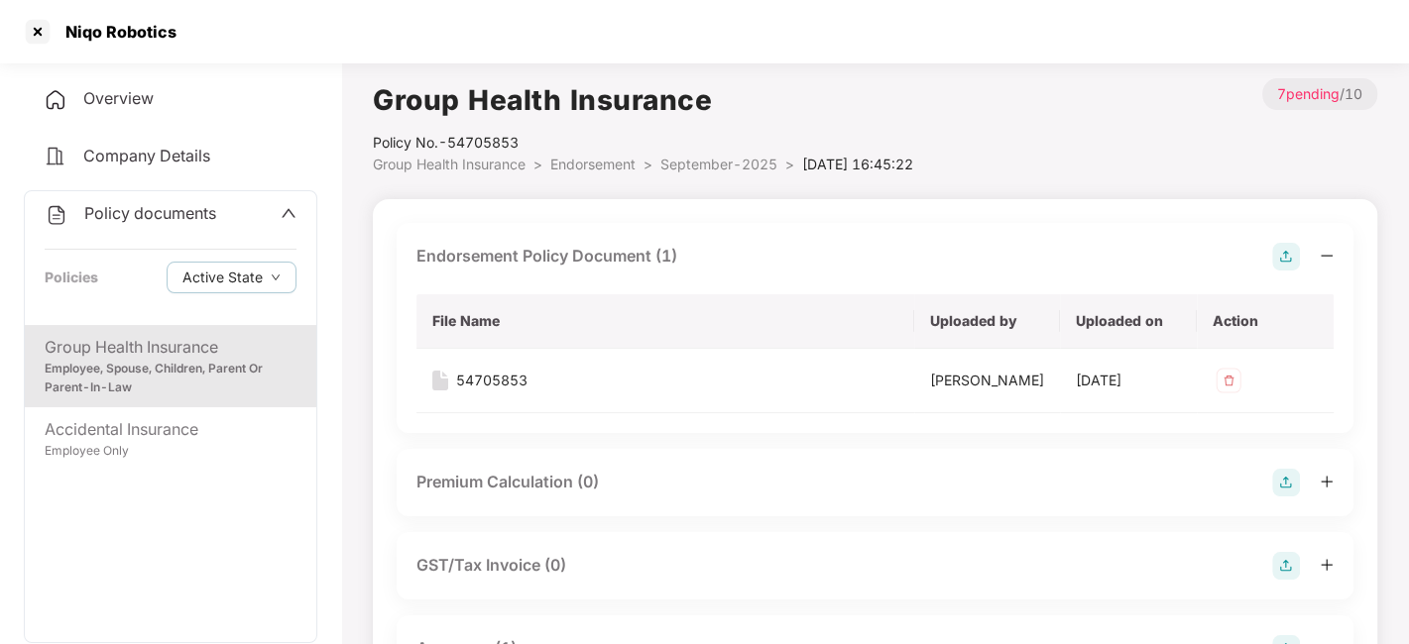
click at [714, 167] on span "September-2025" at bounding box center [718, 164] width 117 height 17
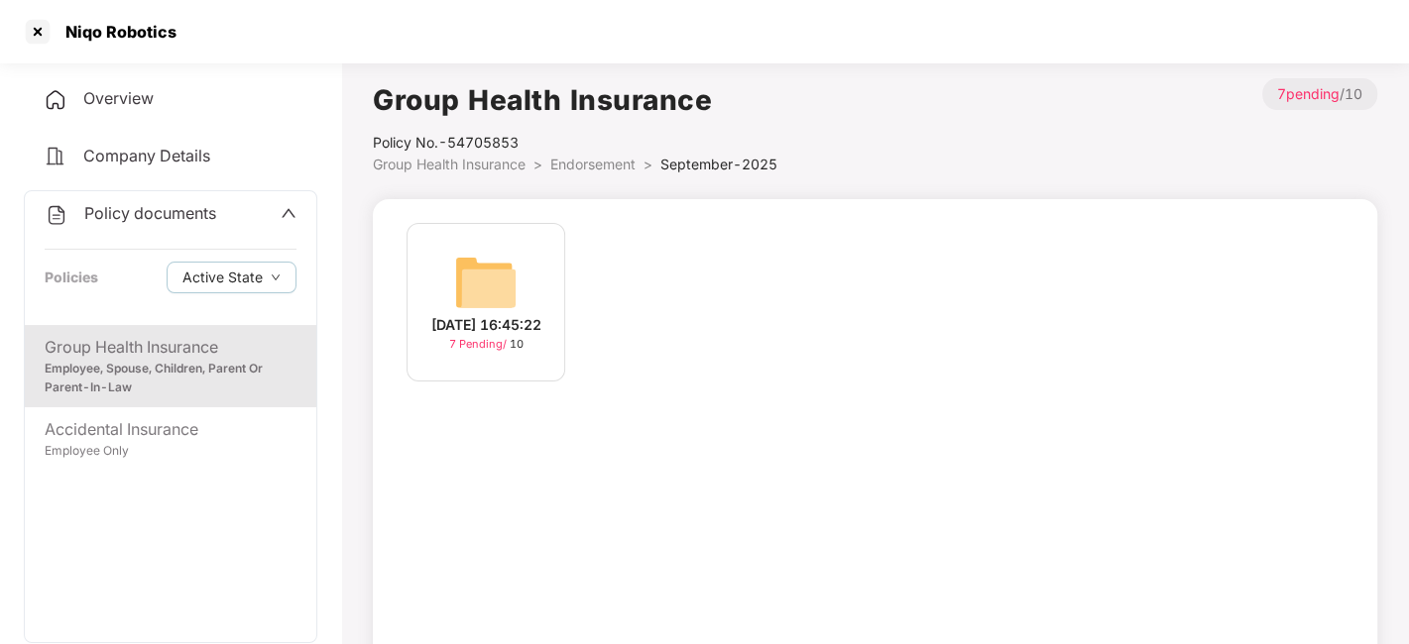
click at [147, 219] on span "Policy documents" at bounding box center [150, 213] width 132 height 20
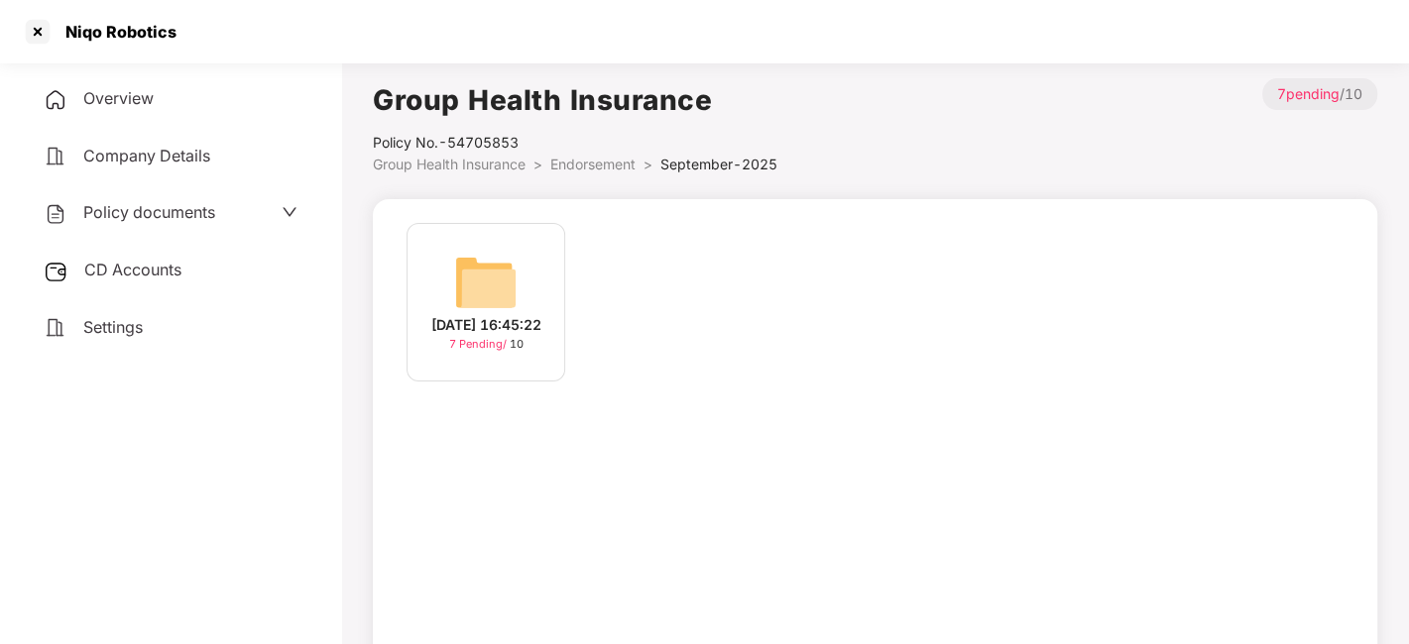
click at [133, 265] on span "CD Accounts" at bounding box center [132, 270] width 97 height 20
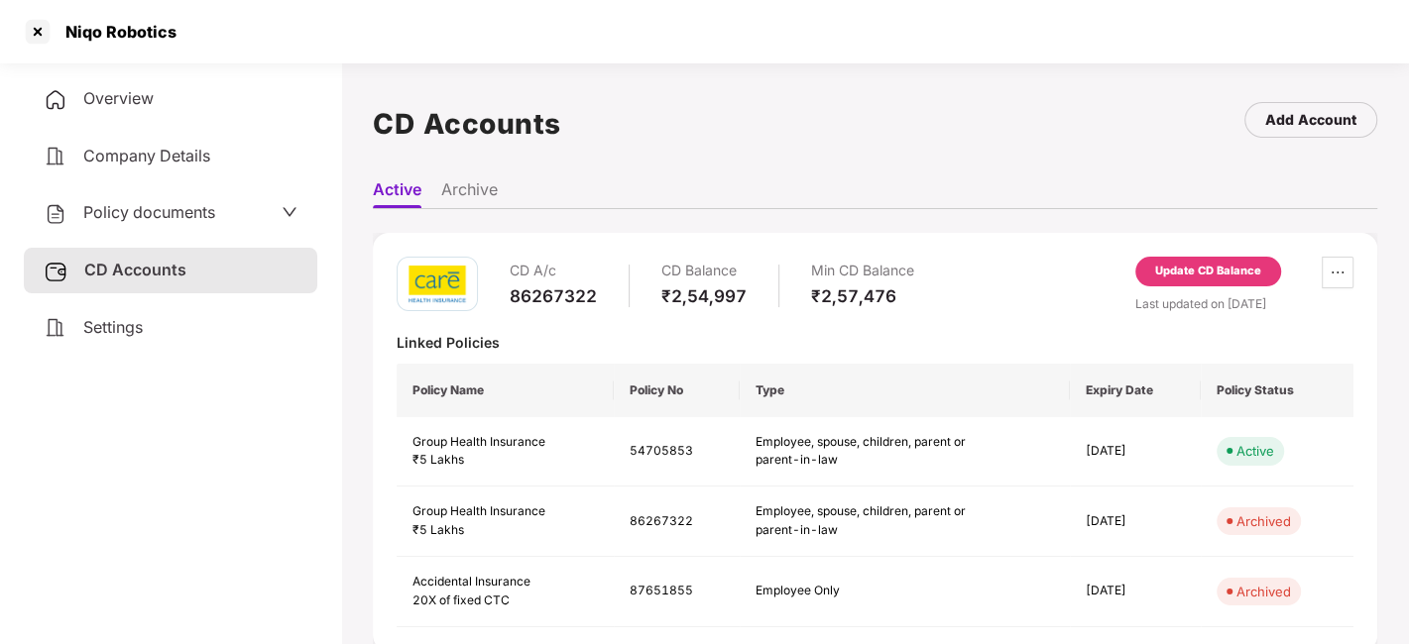
click at [1198, 282] on div "Update CD Balance" at bounding box center [1208, 272] width 146 height 30
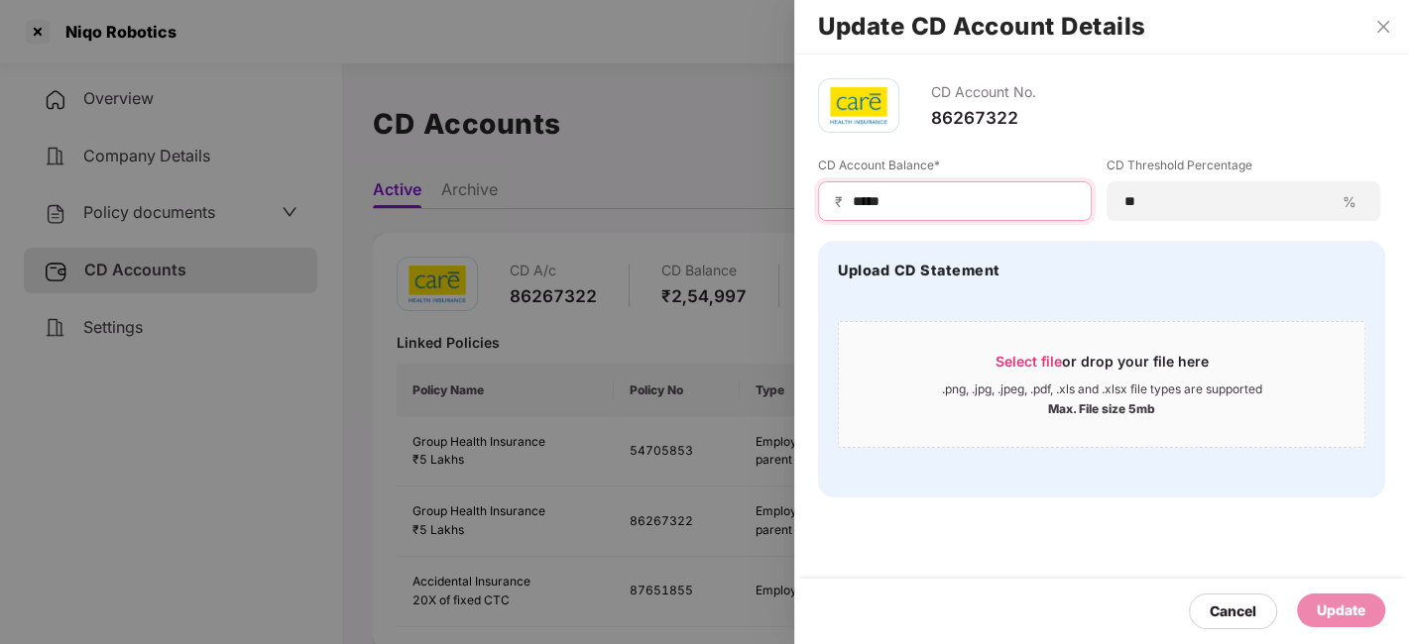
click at [927, 200] on input "*****" at bounding box center [963, 201] width 224 height 21
type input "******"
click at [1331, 615] on div "Update" at bounding box center [1341, 611] width 49 height 22
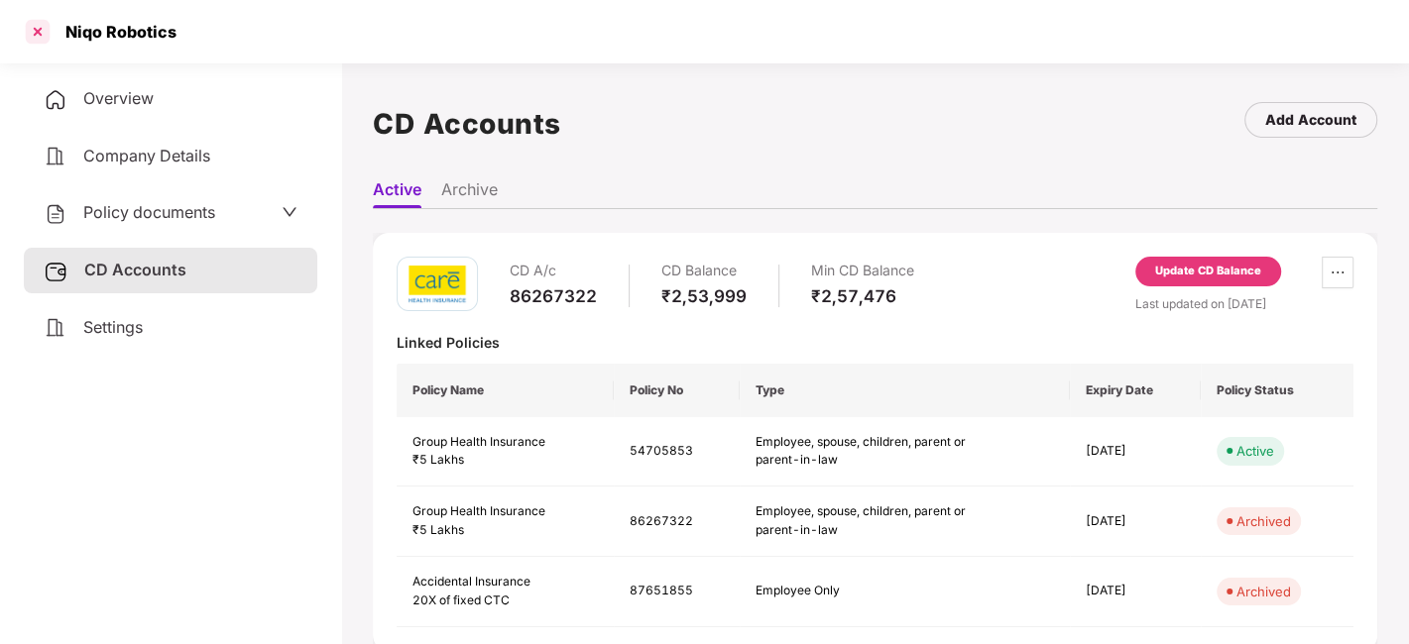
click at [40, 36] on div at bounding box center [38, 32] width 32 height 32
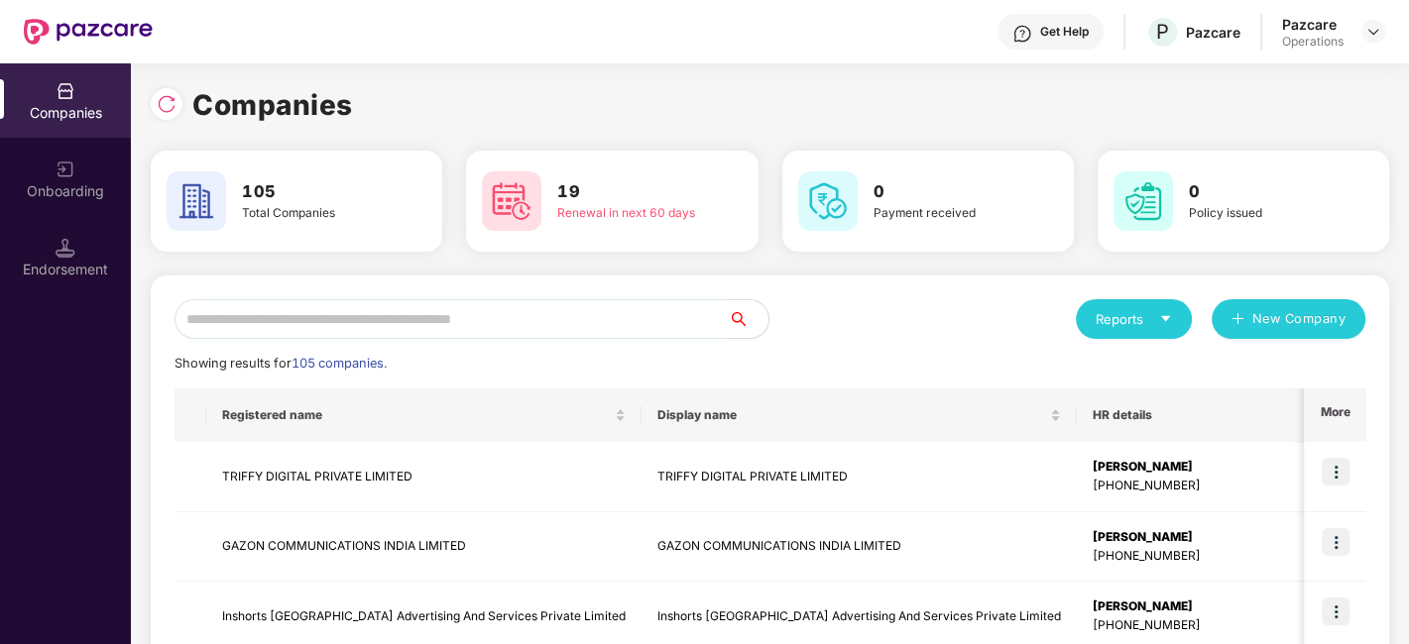
click at [424, 318] on input "text" at bounding box center [451, 319] width 554 height 40
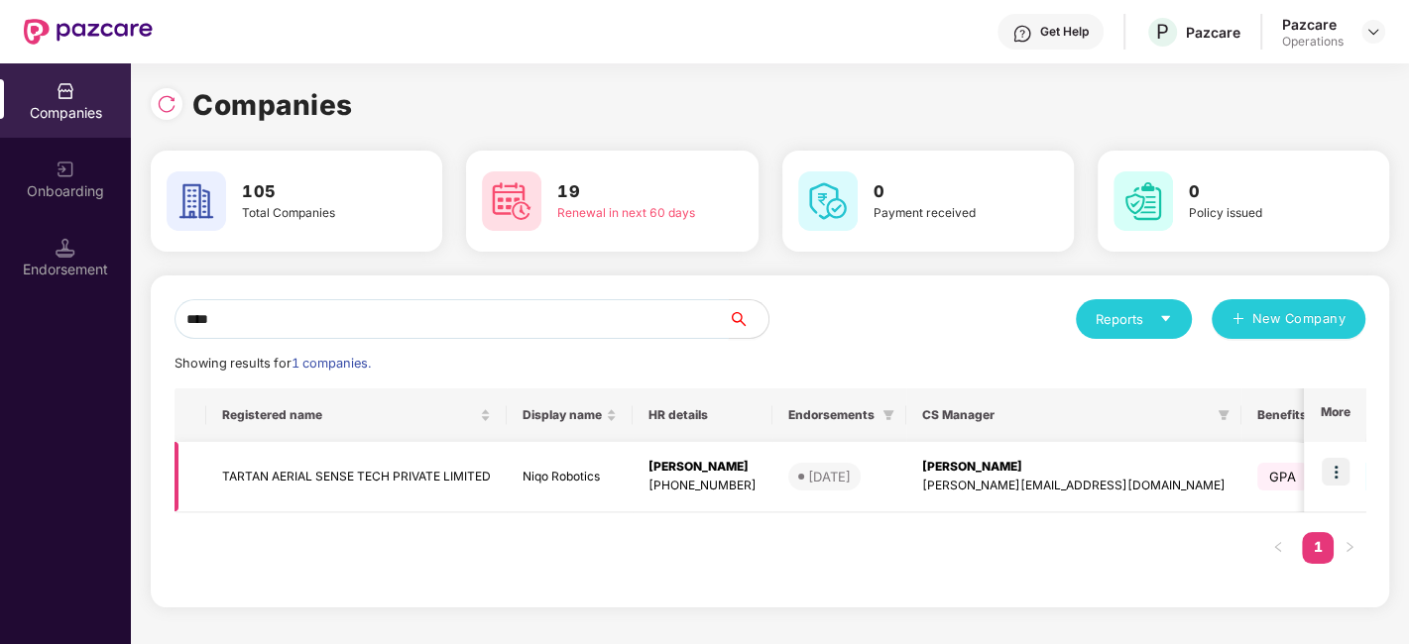
type input "****"
click at [1338, 471] on img at bounding box center [1336, 472] width 28 height 28
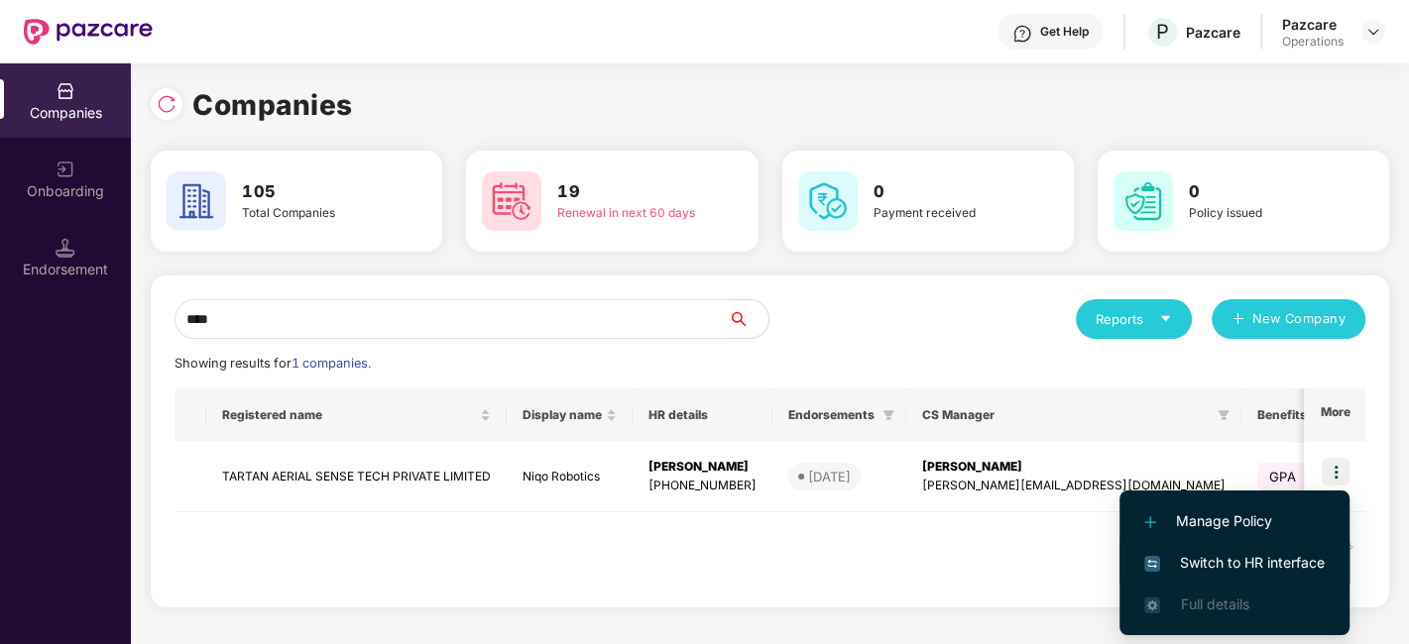
click at [1227, 555] on span "Switch to HR interface" at bounding box center [1234, 563] width 180 height 22
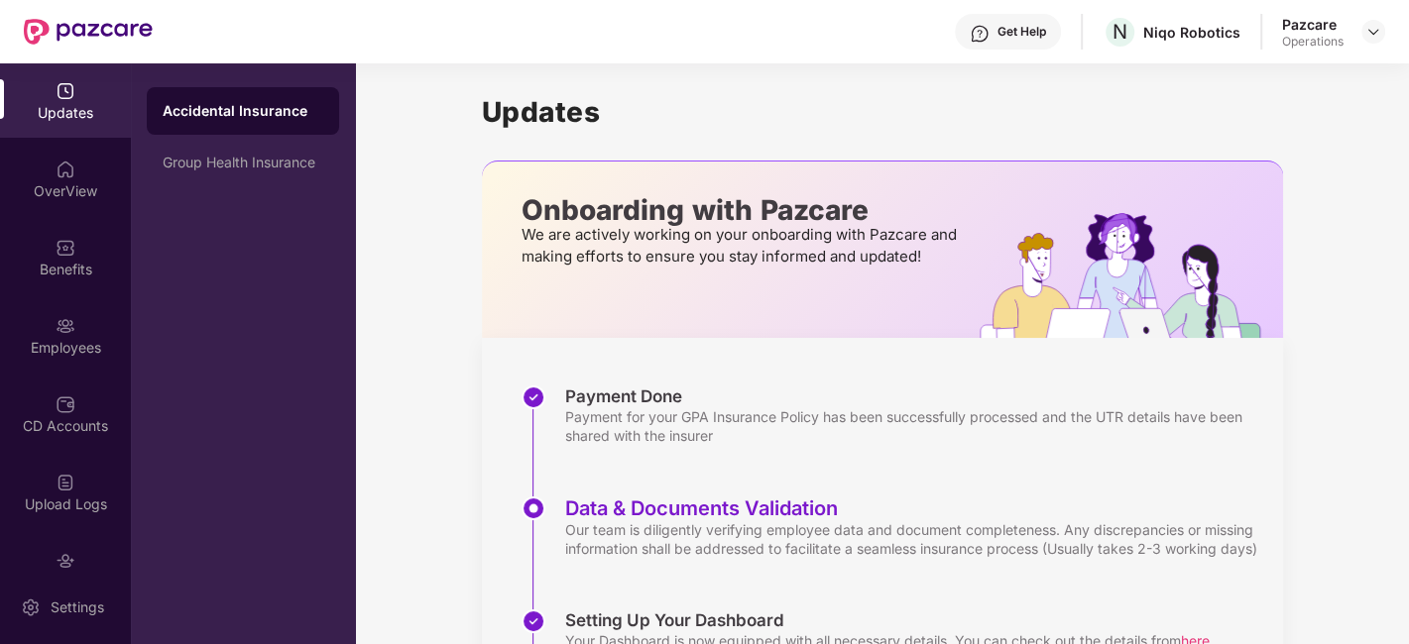
click at [39, 312] on div "Employees" at bounding box center [65, 335] width 131 height 74
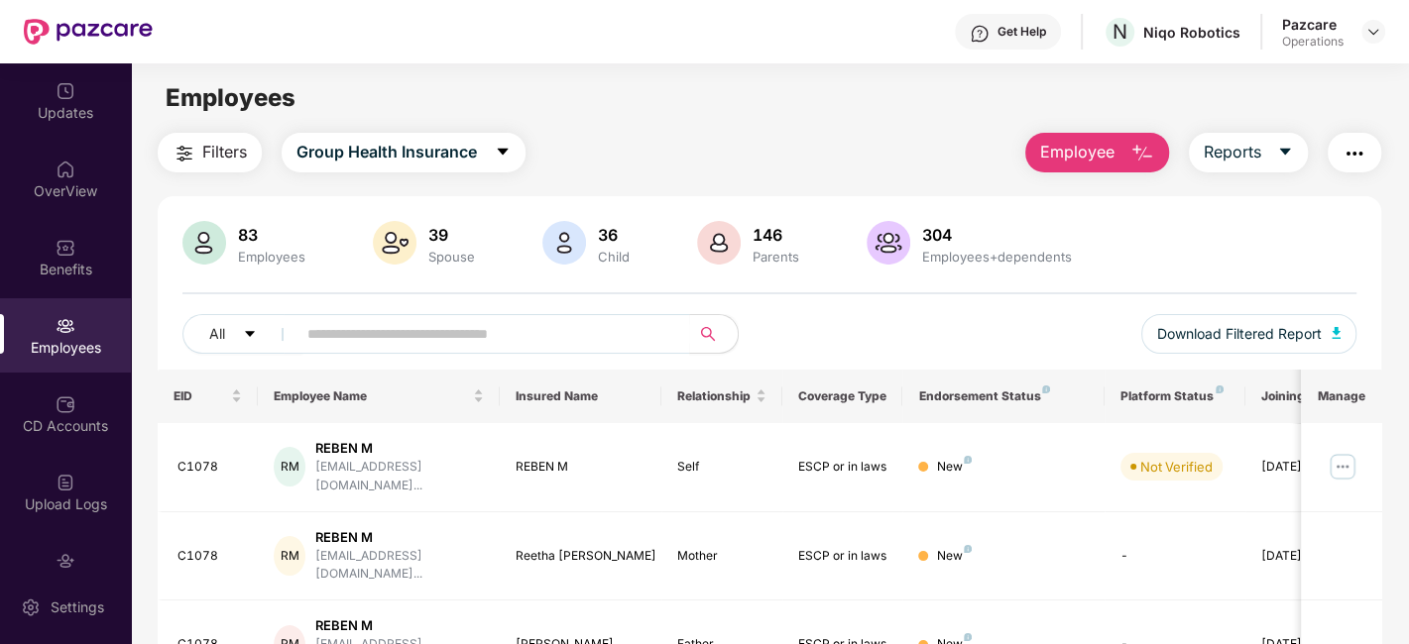
click at [1352, 158] on img "button" at bounding box center [1354, 154] width 24 height 24
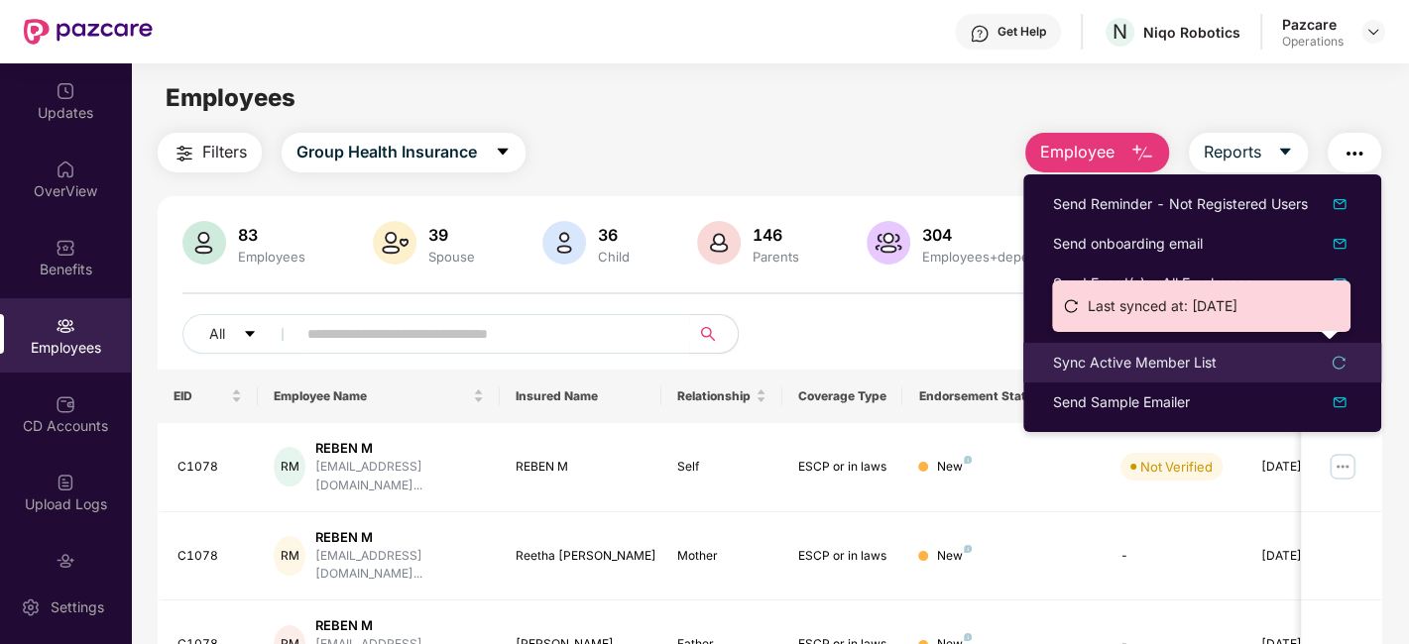
click at [1106, 355] on div "Sync Active Member List" at bounding box center [1135, 363] width 164 height 22
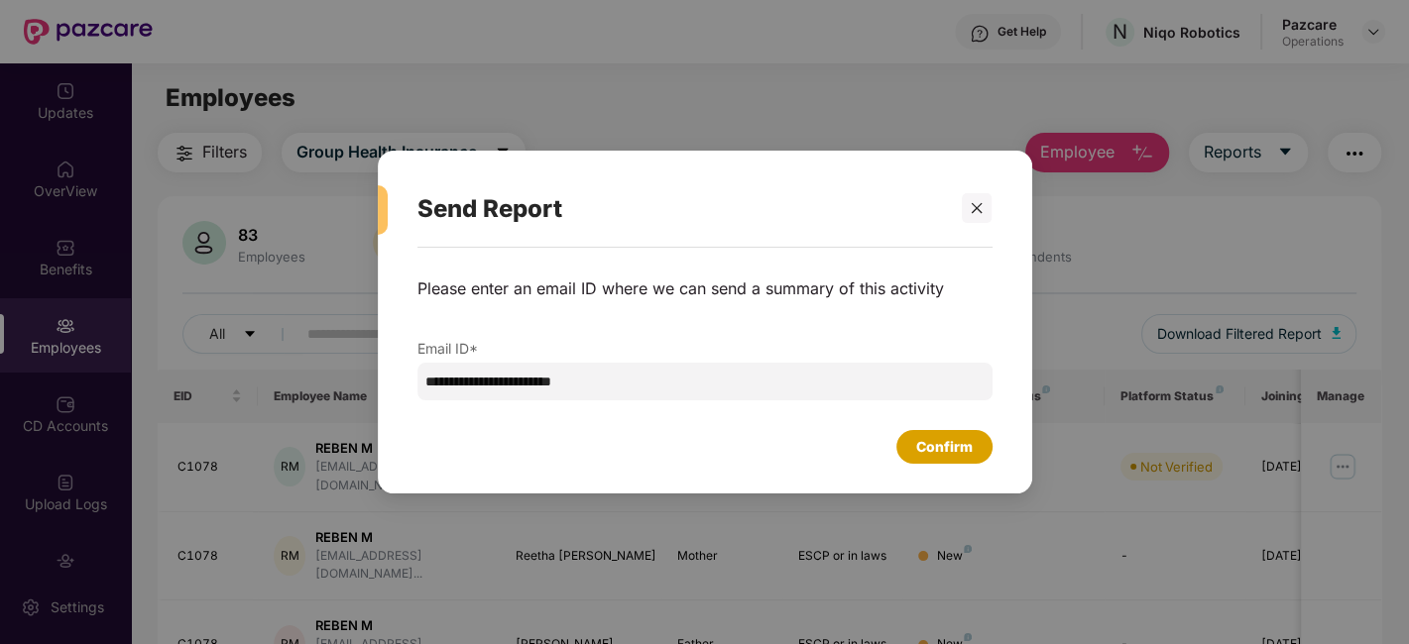
click at [912, 443] on div "Confirm" at bounding box center [944, 447] width 96 height 34
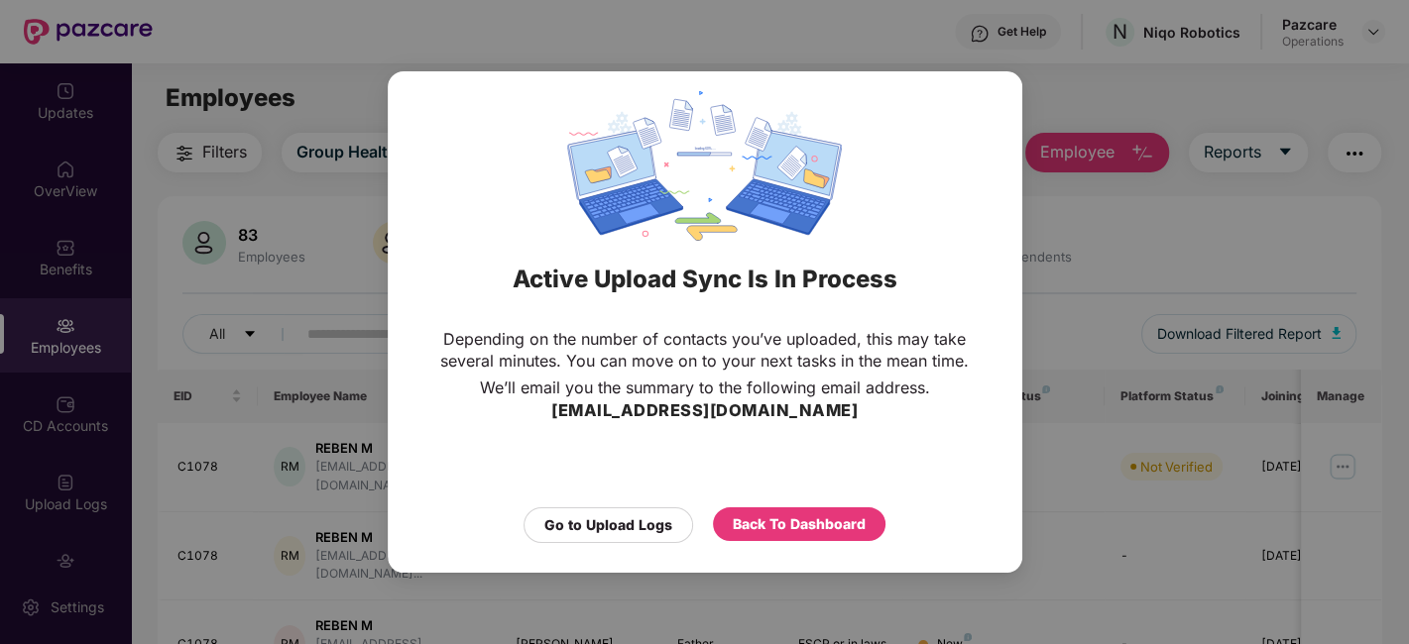
click at [1101, 253] on div "Active Upload Sync Is In Process Depending on the number of contacts you’ve upl…" at bounding box center [704, 322] width 1409 height 644
click at [768, 519] on div "Back To Dashboard" at bounding box center [799, 525] width 133 height 22
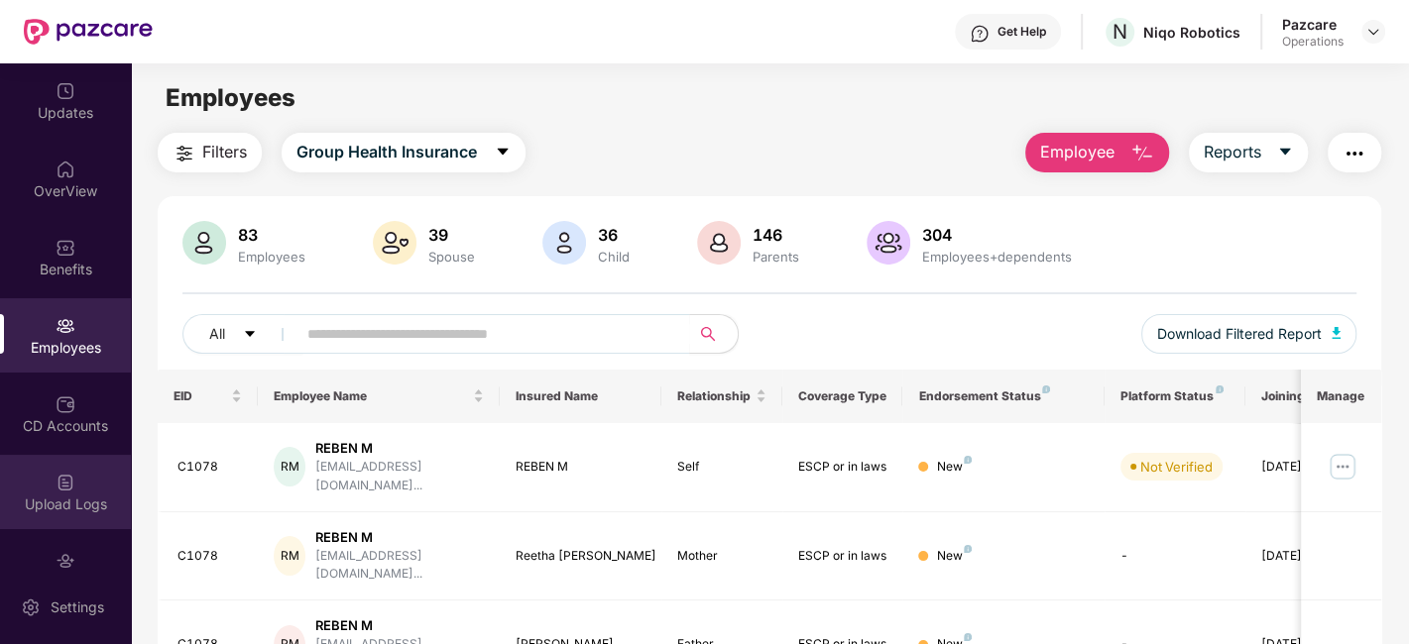
click at [20, 495] on div "Upload Logs" at bounding box center [65, 505] width 131 height 20
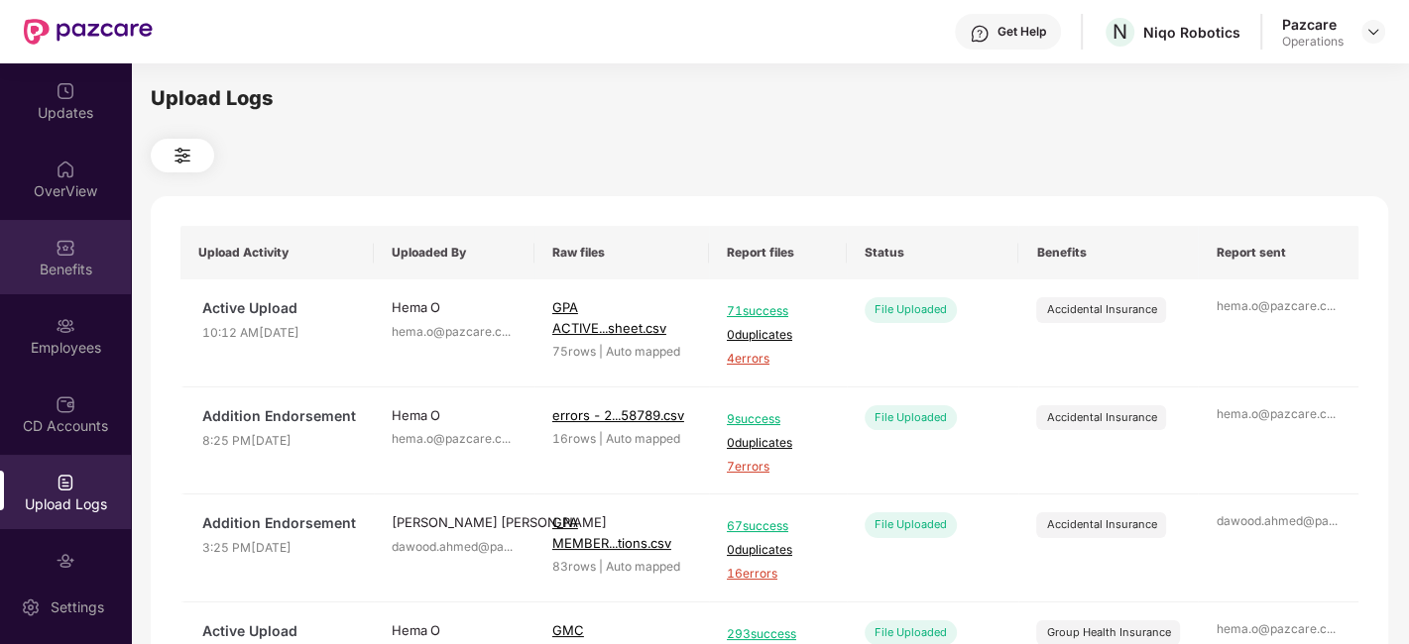
click at [74, 251] on div "Benefits" at bounding box center [65, 257] width 131 height 74
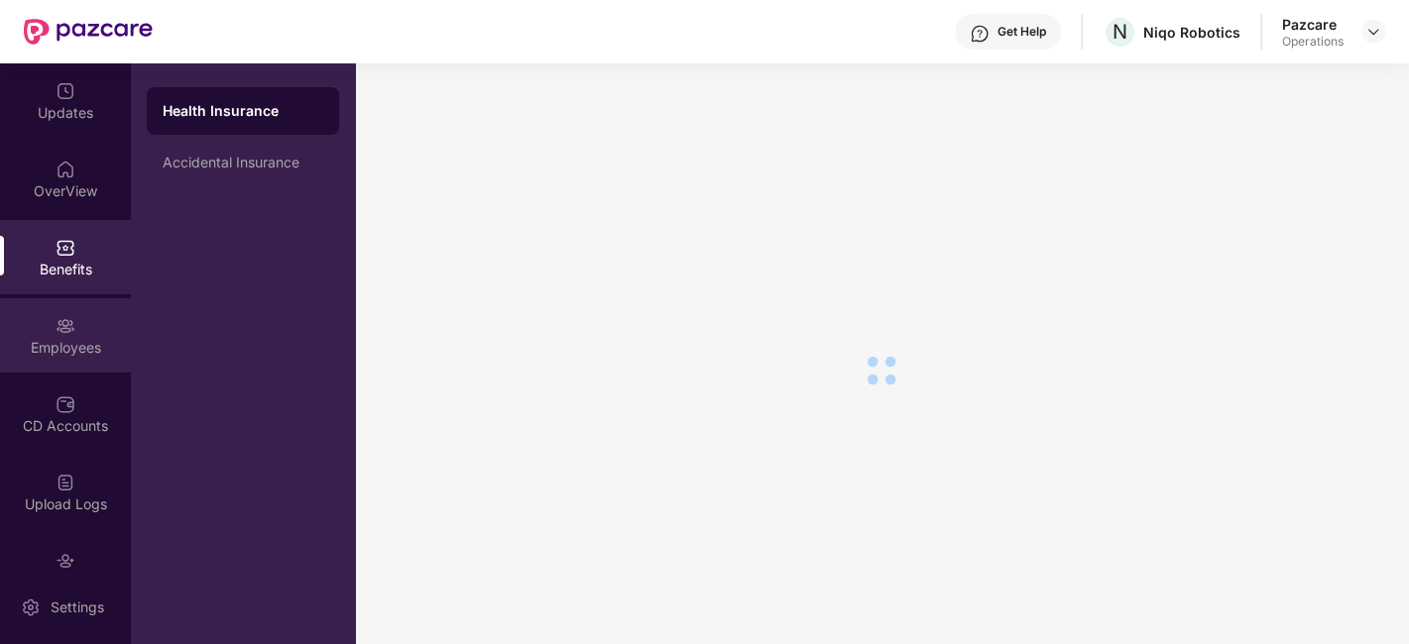
click at [73, 329] on div "Employees" at bounding box center [65, 335] width 131 height 74
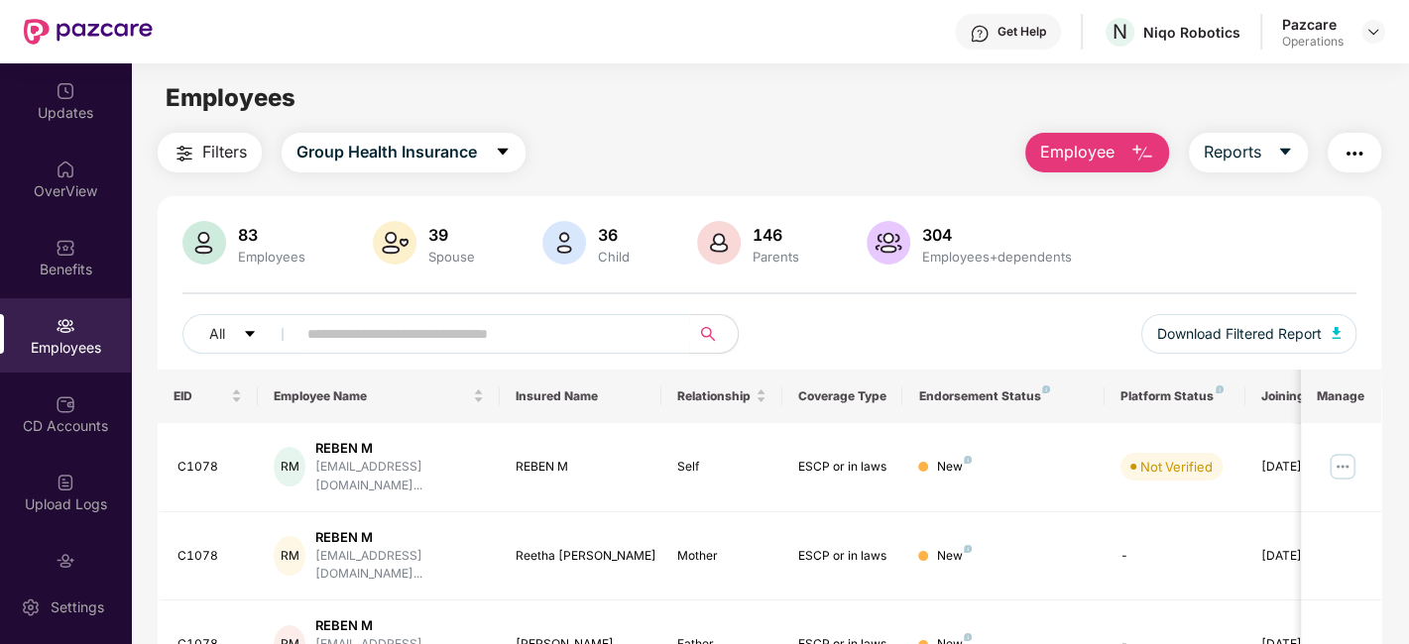
click at [232, 148] on span "Filters" at bounding box center [224, 152] width 45 height 25
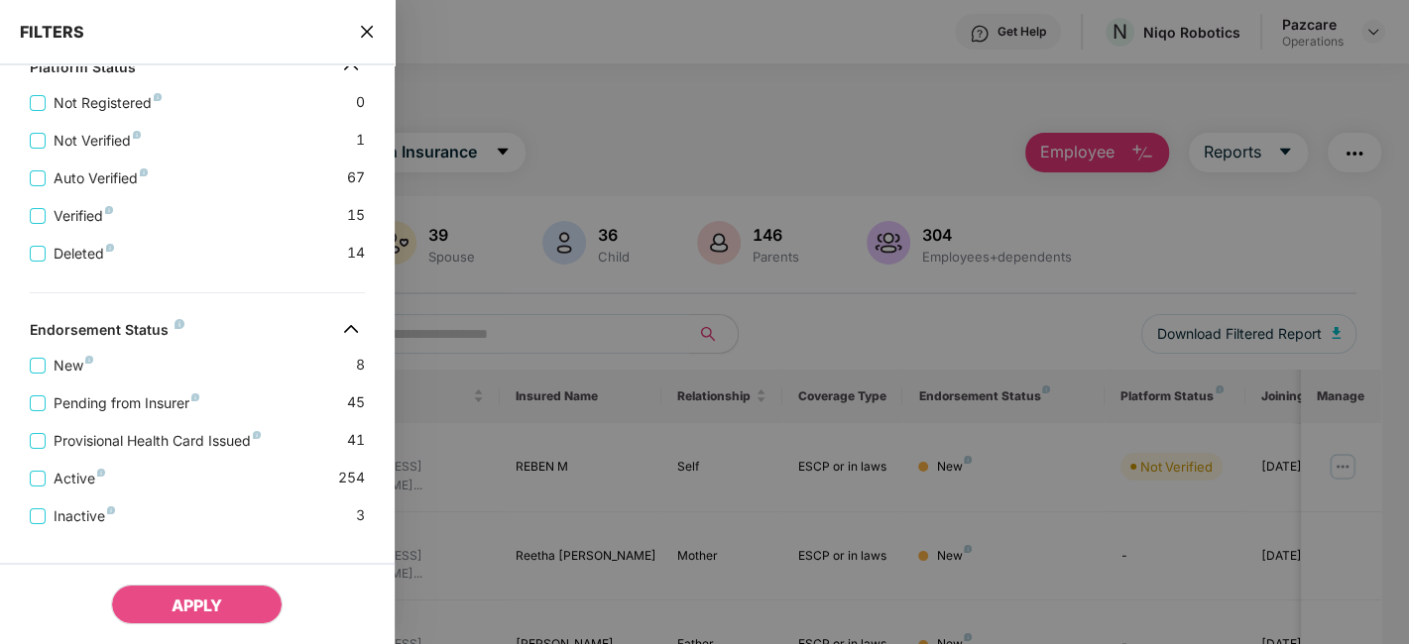
scroll to position [798, 0]
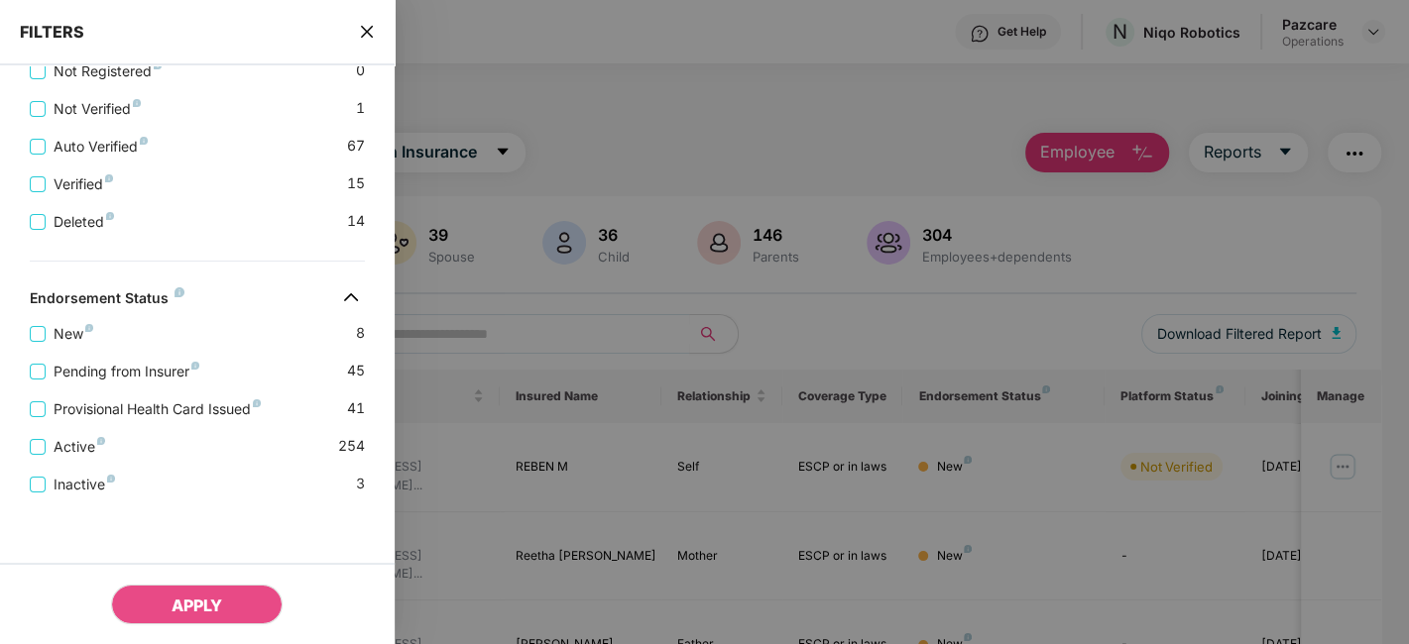
click at [359, 32] on icon "close" at bounding box center [367, 32] width 16 height 16
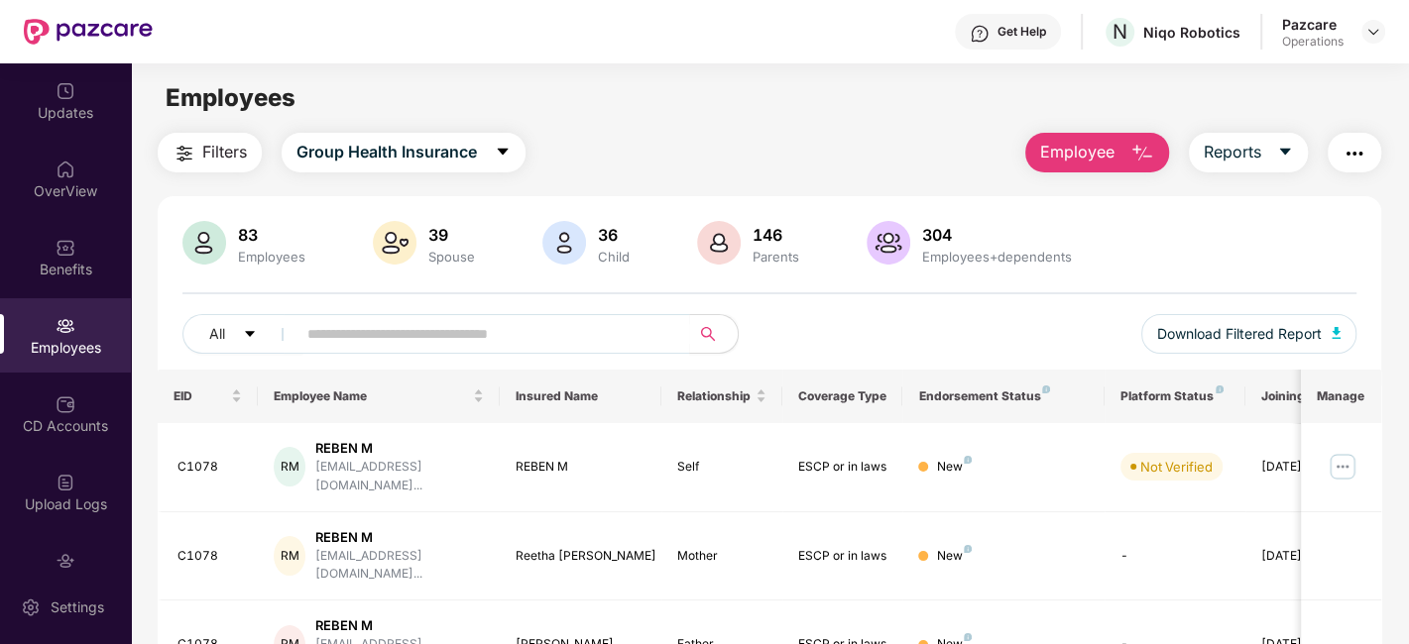
click at [1356, 158] on img "button" at bounding box center [1354, 154] width 24 height 24
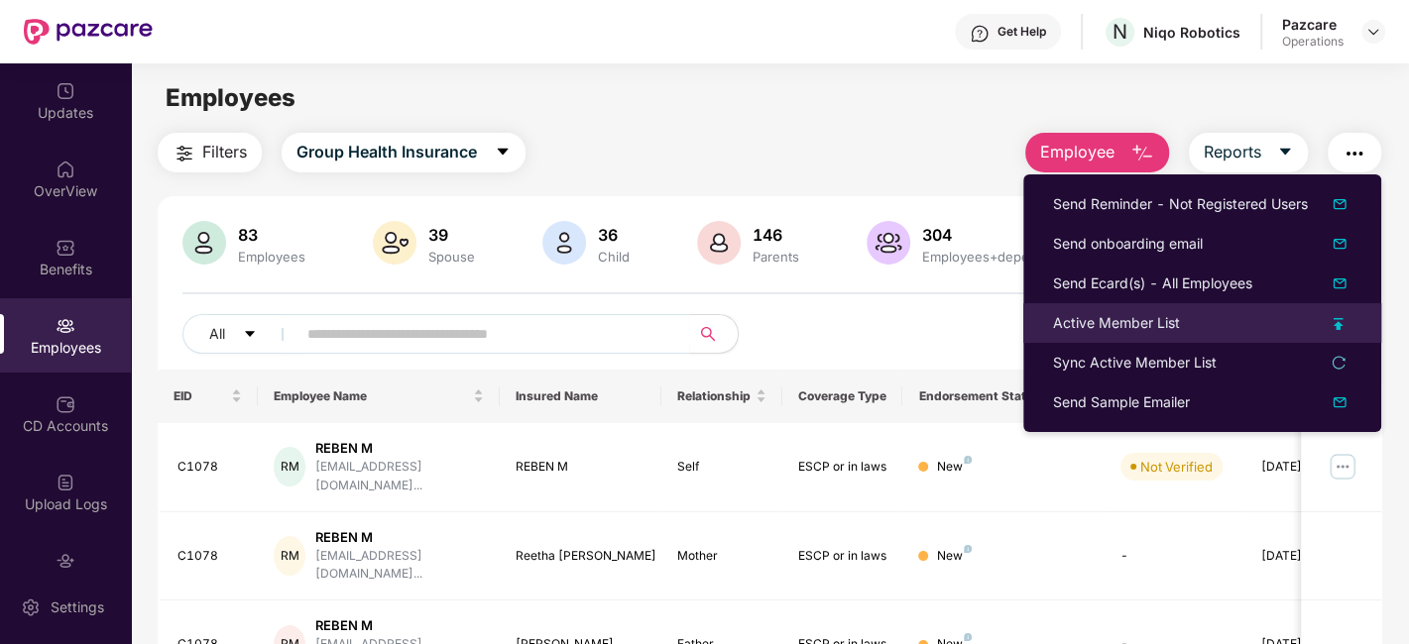
click at [1118, 318] on div "Active Member List" at bounding box center [1116, 323] width 127 height 22
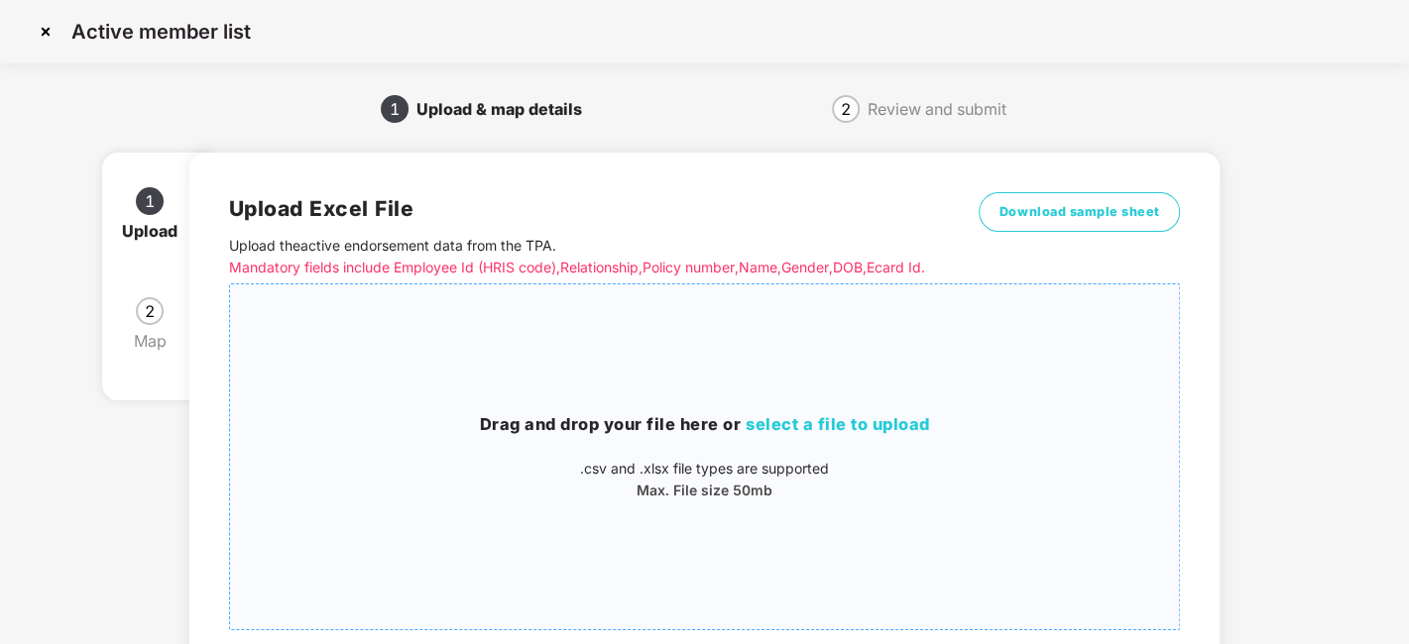
click at [722, 388] on div "Drag and drop your file here or select a file to upload .csv and .xlsx file typ…" at bounding box center [705, 456] width 950 height 313
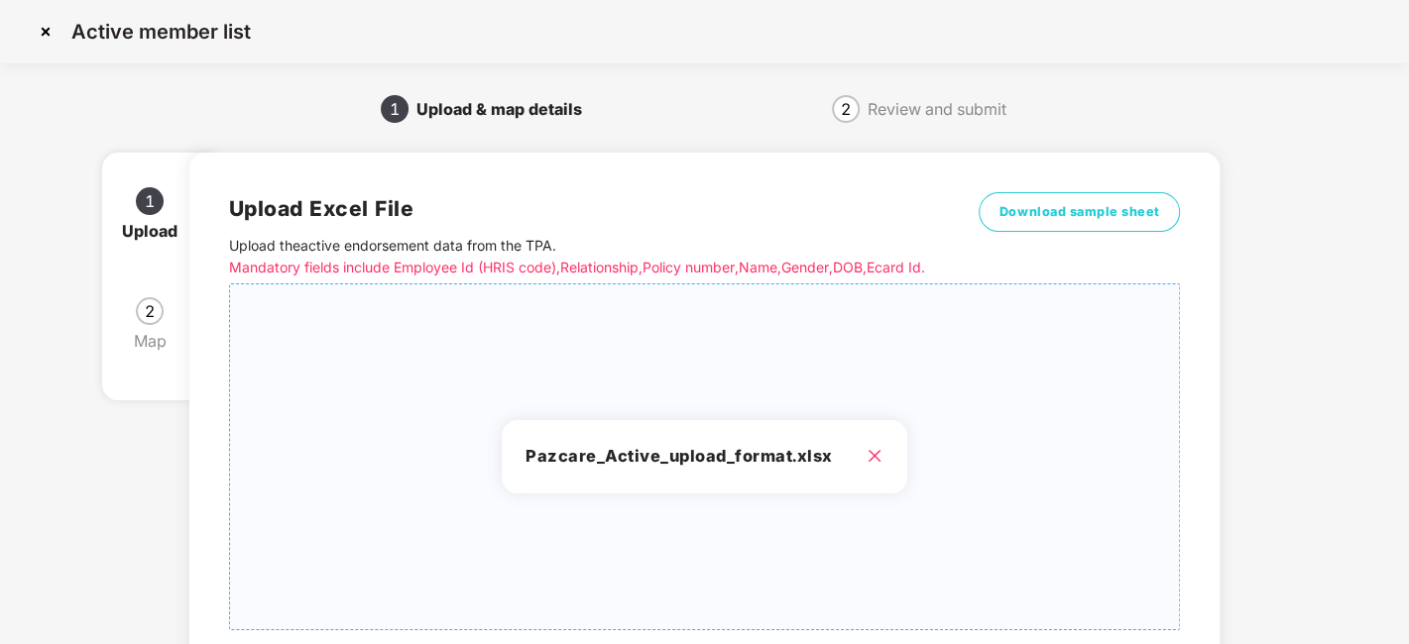
scroll to position [212, 0]
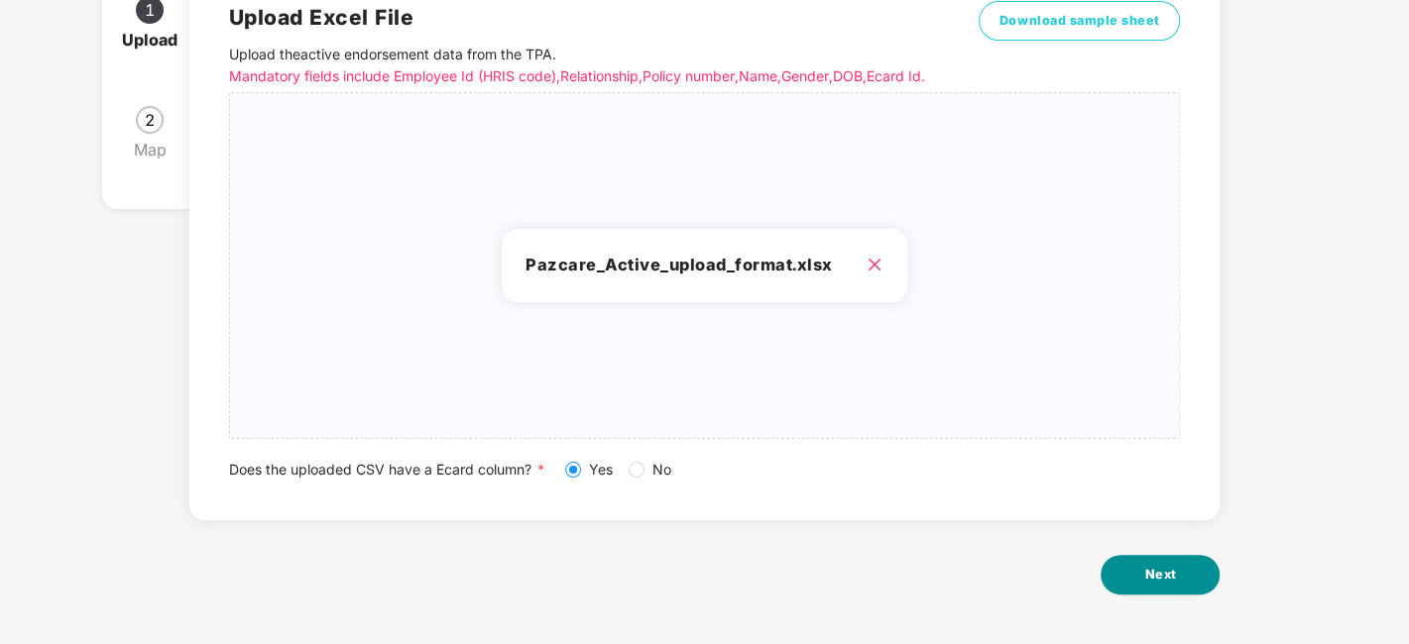
click at [1151, 582] on span "Next" at bounding box center [1160, 575] width 32 height 20
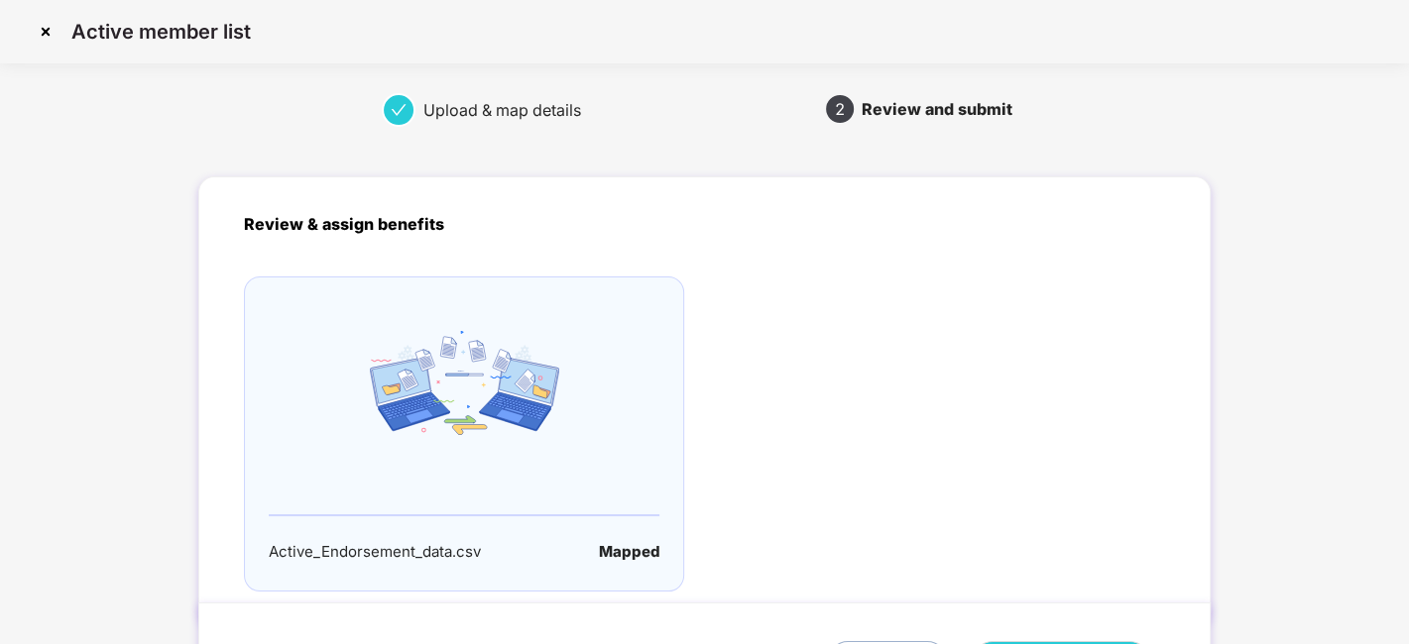
scroll to position [131, 0]
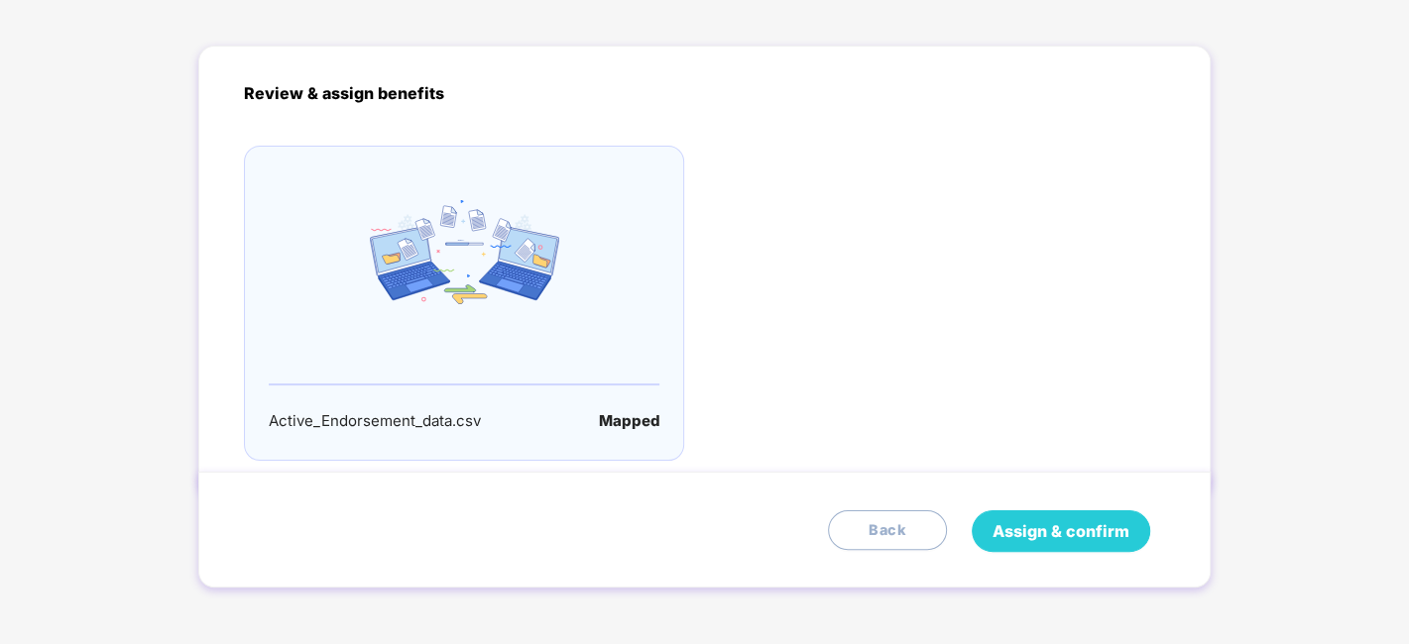
click at [1049, 525] on span "Assign & confirm" at bounding box center [1060, 532] width 137 height 25
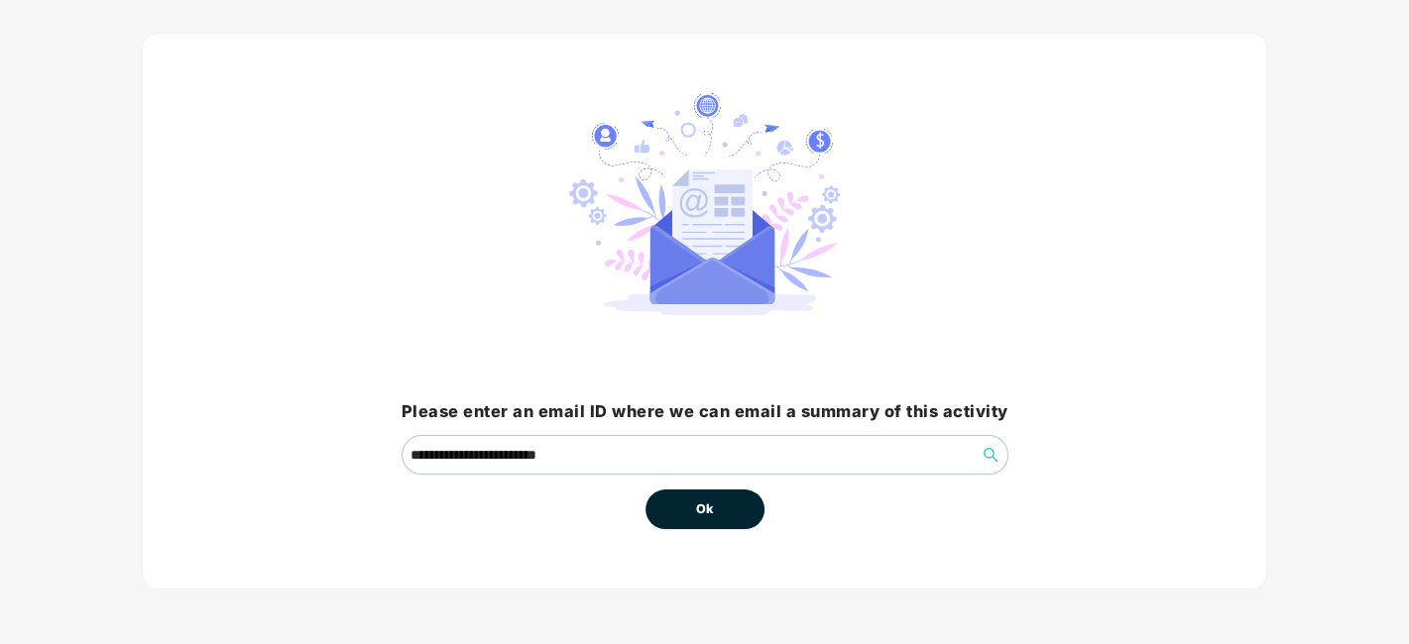
scroll to position [0, 0]
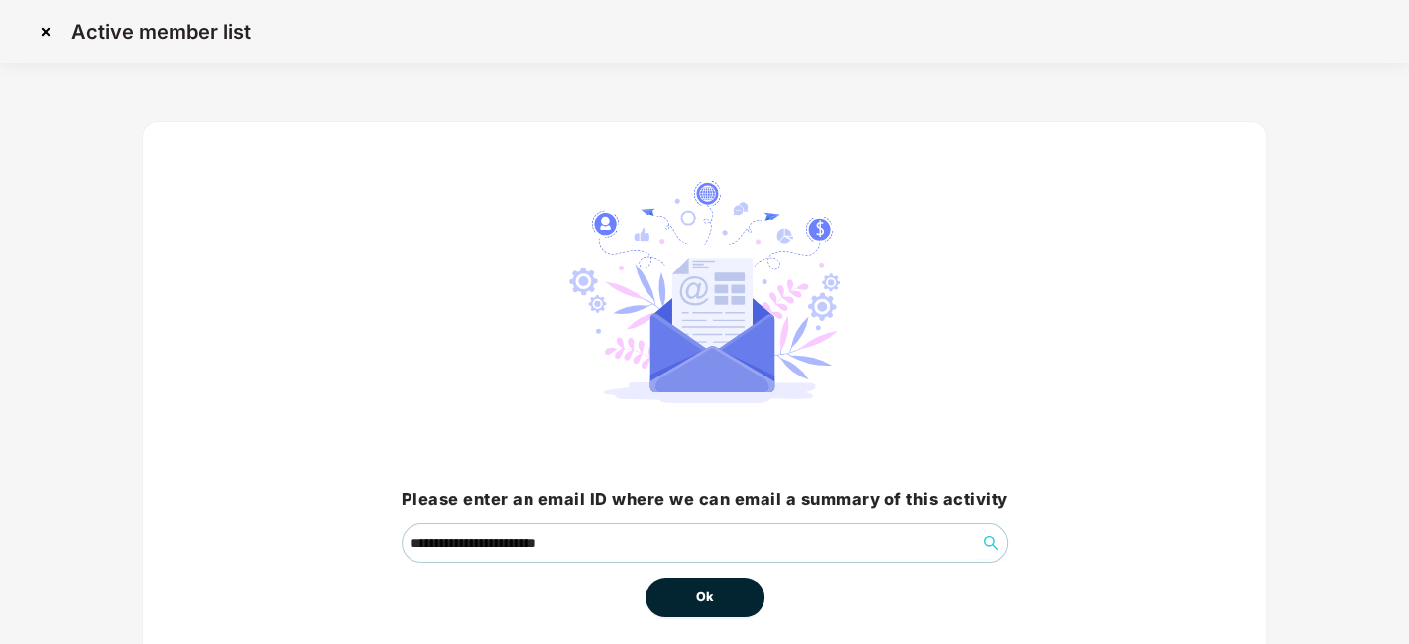
click at [699, 600] on span "Ok" at bounding box center [705, 598] width 18 height 20
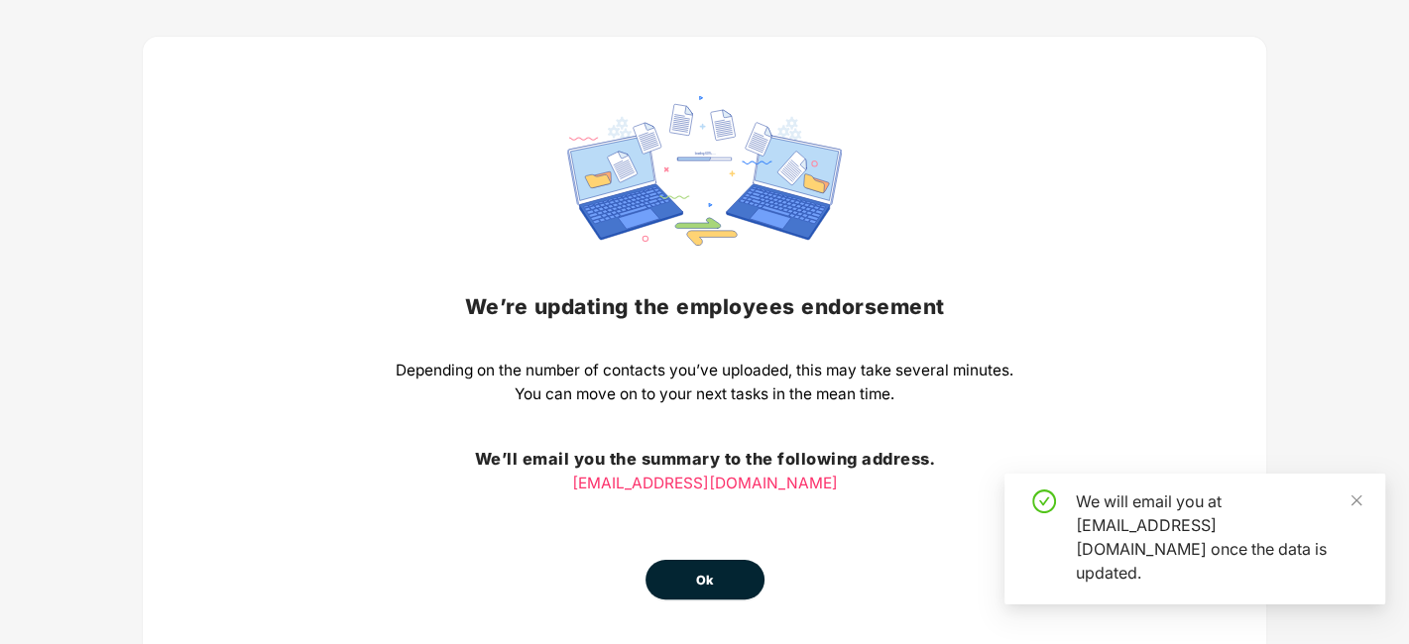
click at [696, 581] on span "Ok" at bounding box center [705, 581] width 18 height 20
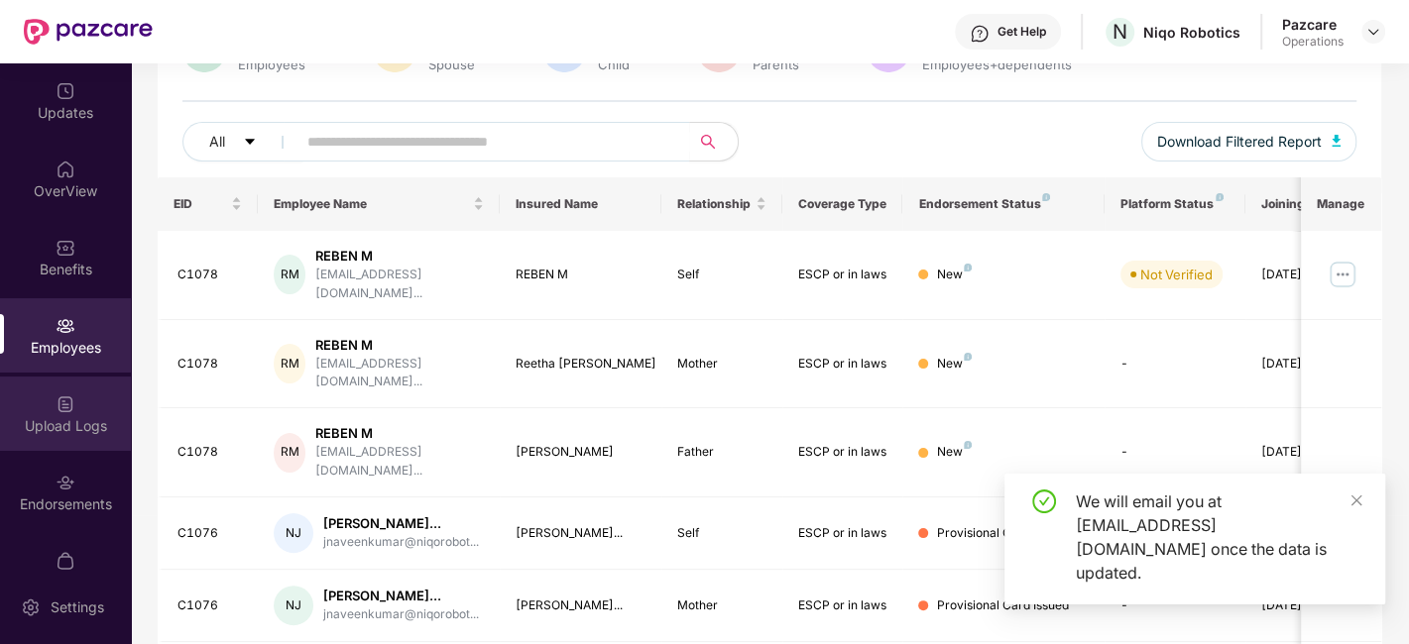
scroll to position [192, 0]
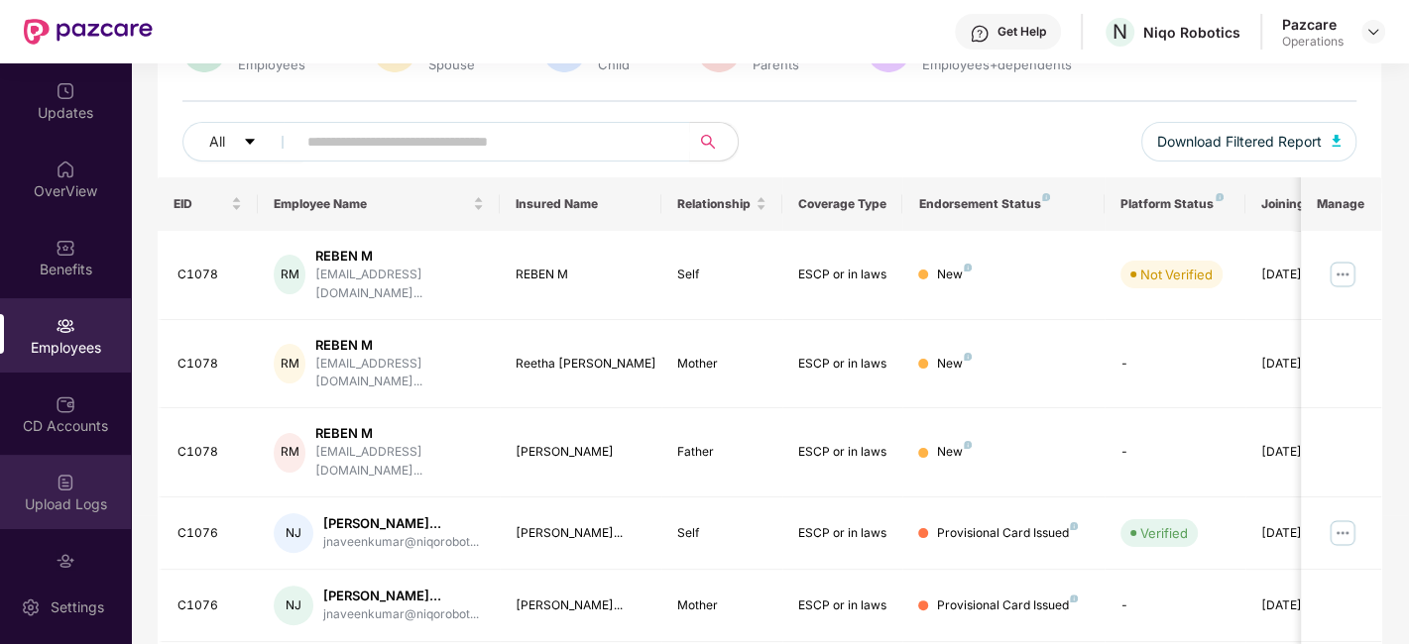
click at [56, 479] on img at bounding box center [66, 483] width 20 height 20
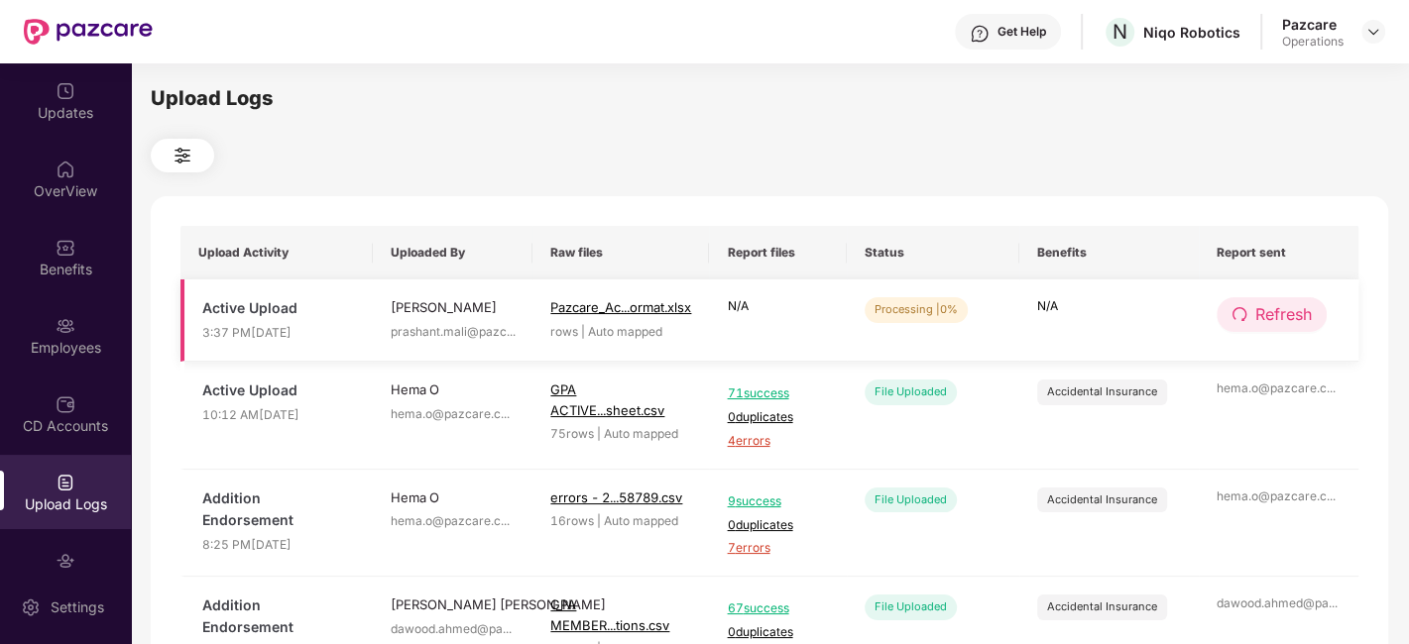
click at [1291, 309] on span "Refresh" at bounding box center [1283, 314] width 57 height 25
click at [1291, 309] on span "Refresh" at bounding box center [1284, 314] width 57 height 25
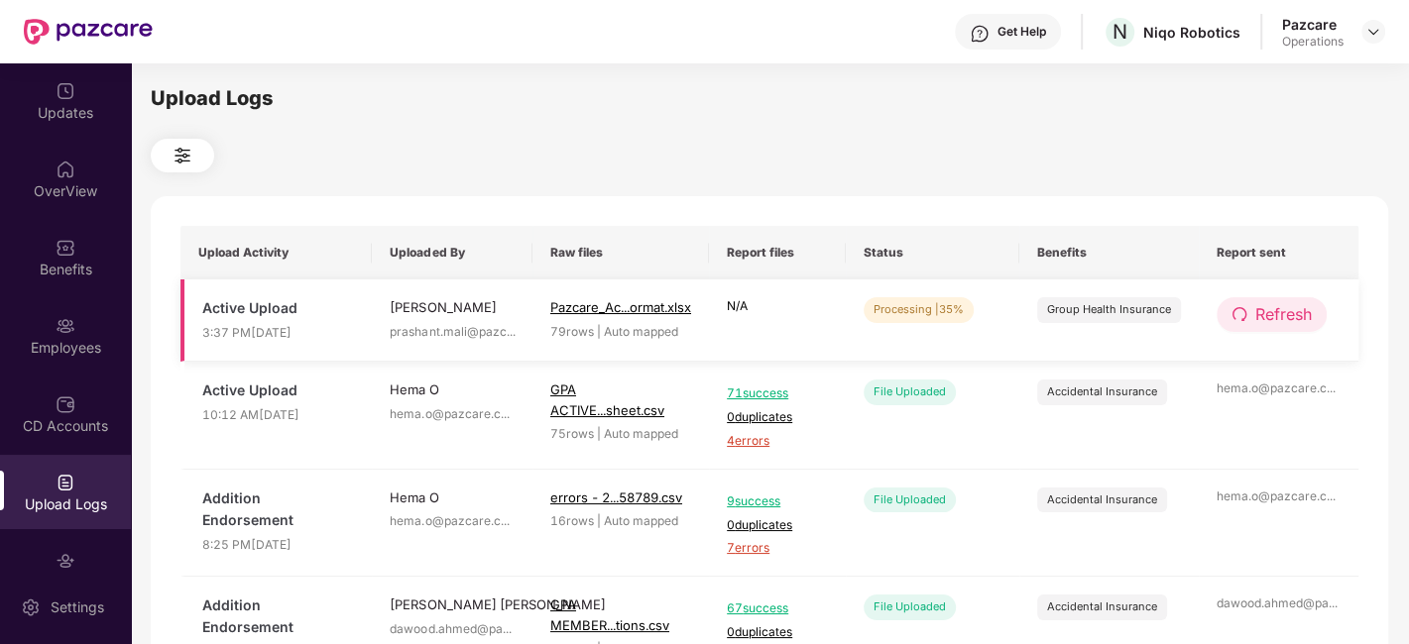
click at [1268, 309] on span "Refresh" at bounding box center [1283, 314] width 57 height 25
click at [1268, 309] on span "Refresh" at bounding box center [1284, 314] width 57 height 25
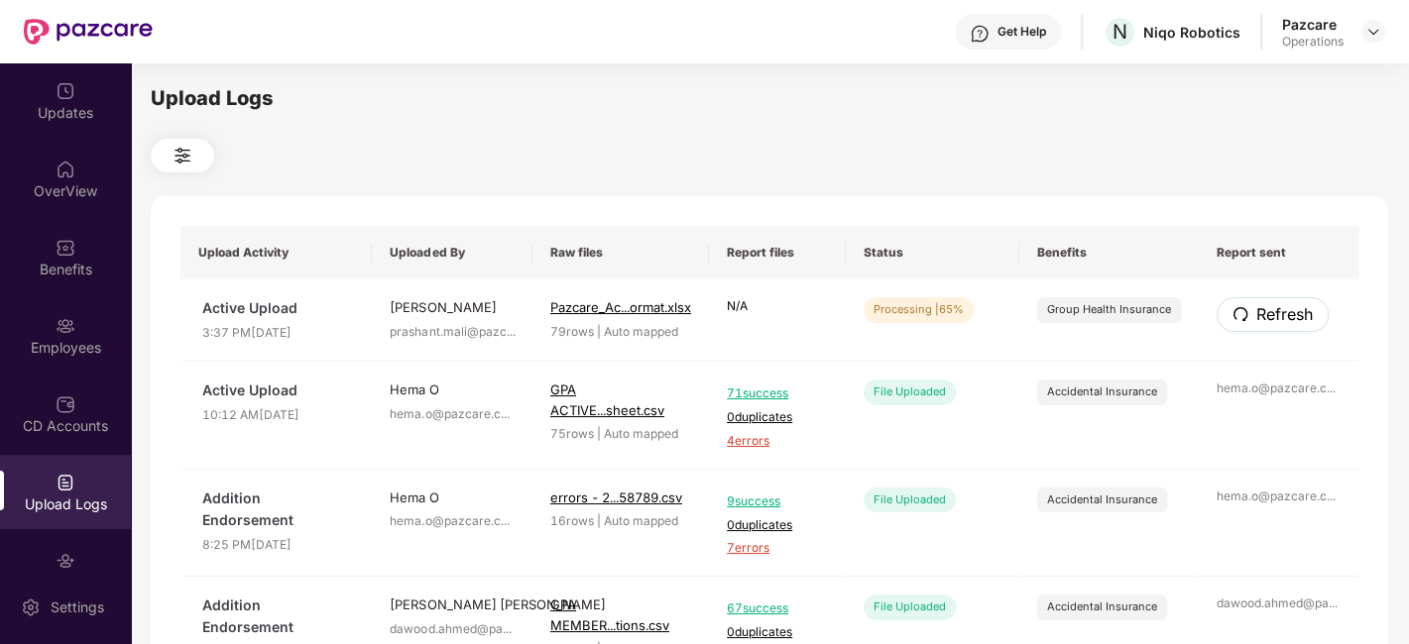
click at [1268, 309] on span "Refresh" at bounding box center [1284, 314] width 57 height 25
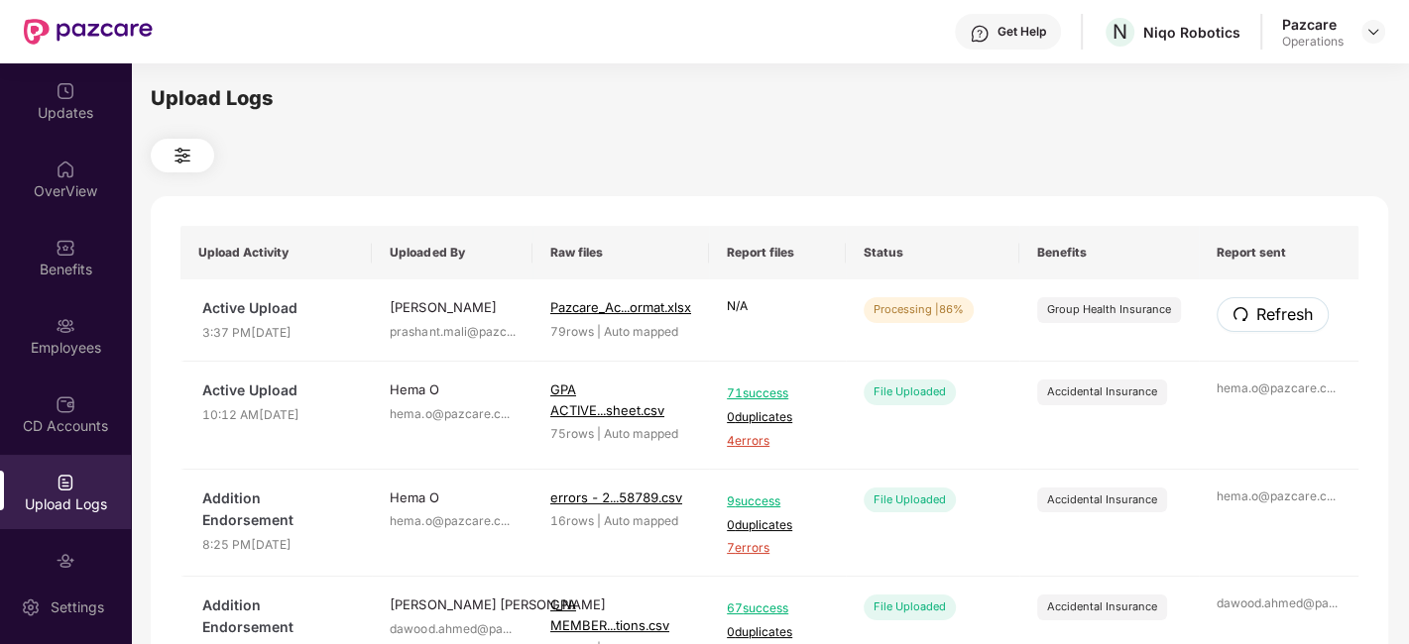
click at [1268, 309] on span "Refresh" at bounding box center [1284, 314] width 57 height 25
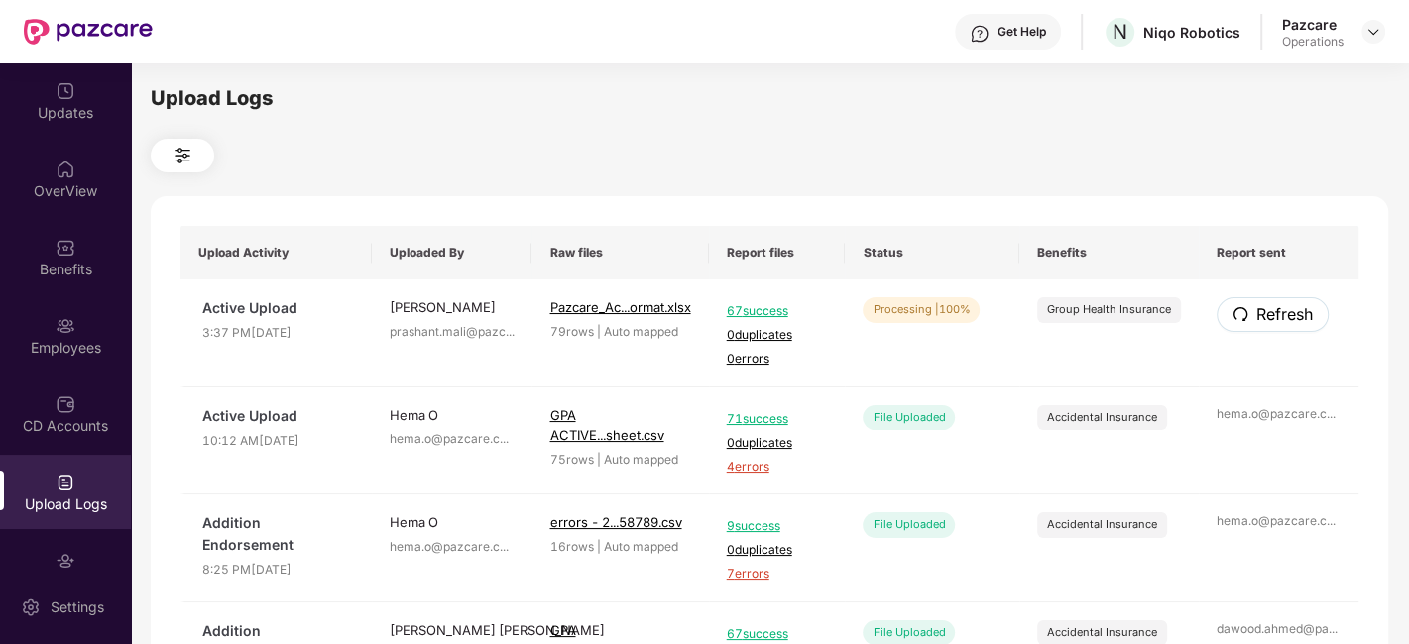
click at [1268, 309] on span "Refresh" at bounding box center [1284, 314] width 57 height 25
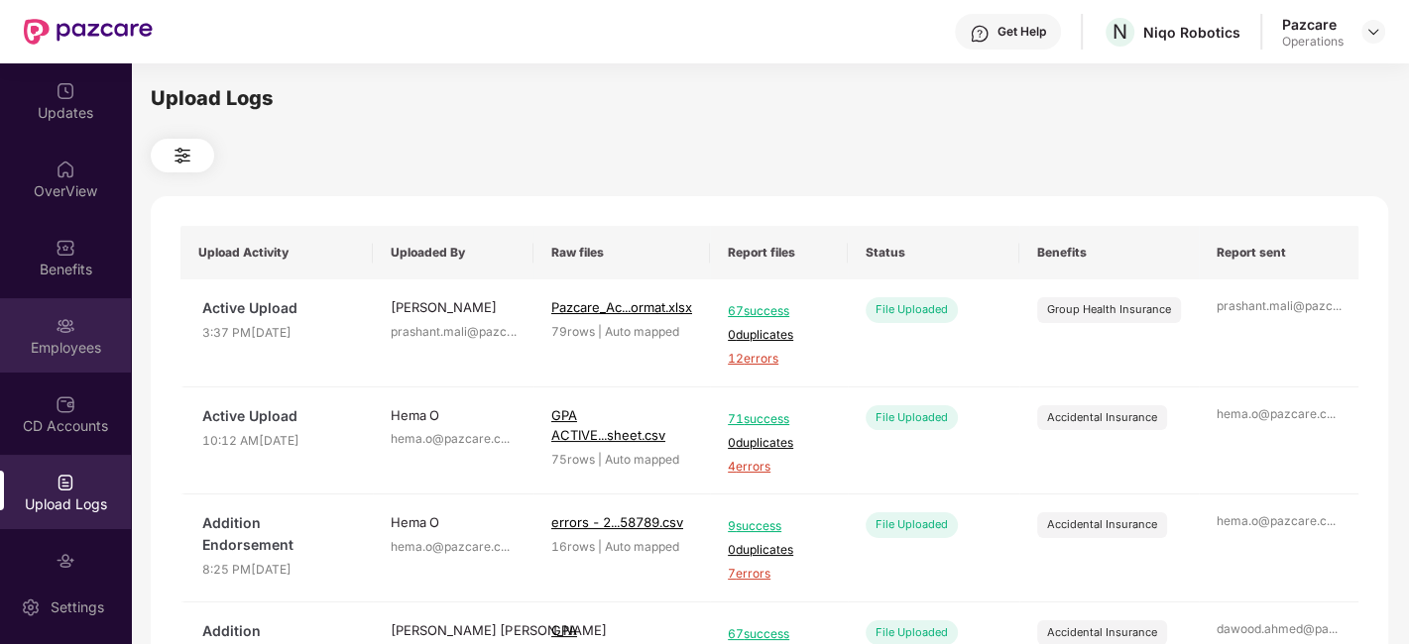
click at [45, 321] on div "Employees" at bounding box center [65, 335] width 131 height 74
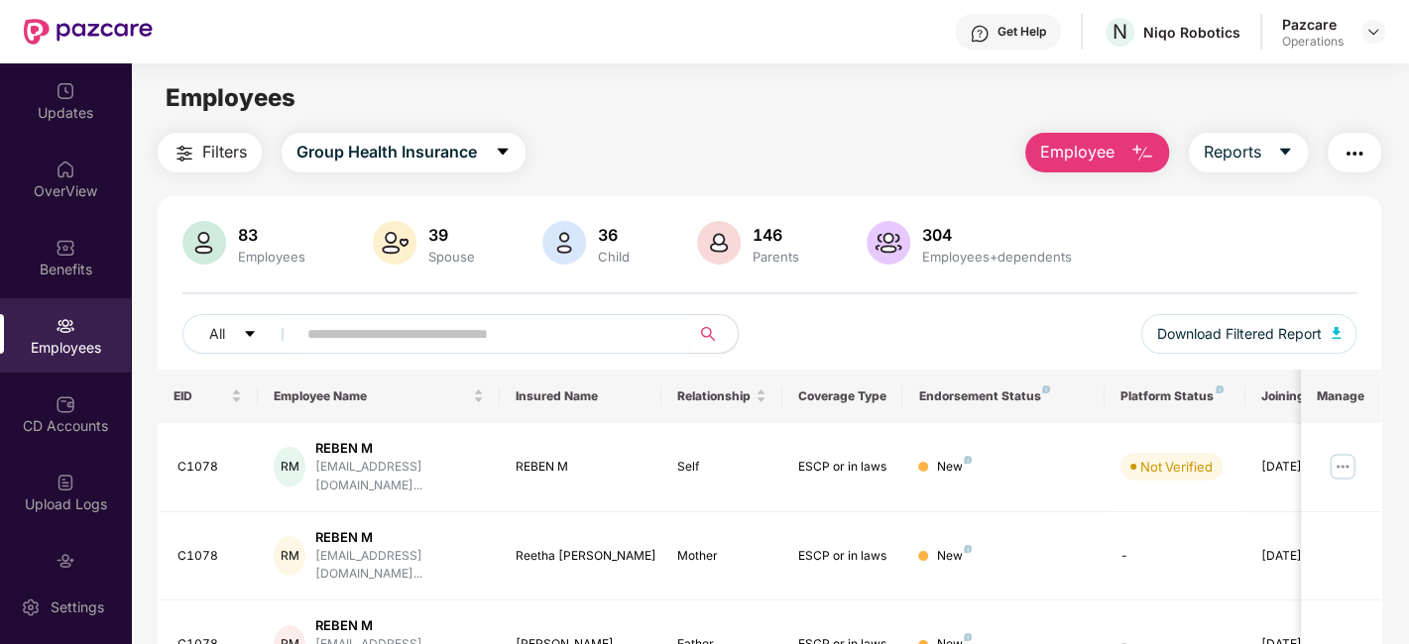
click at [210, 150] on span "Filters" at bounding box center [224, 152] width 45 height 25
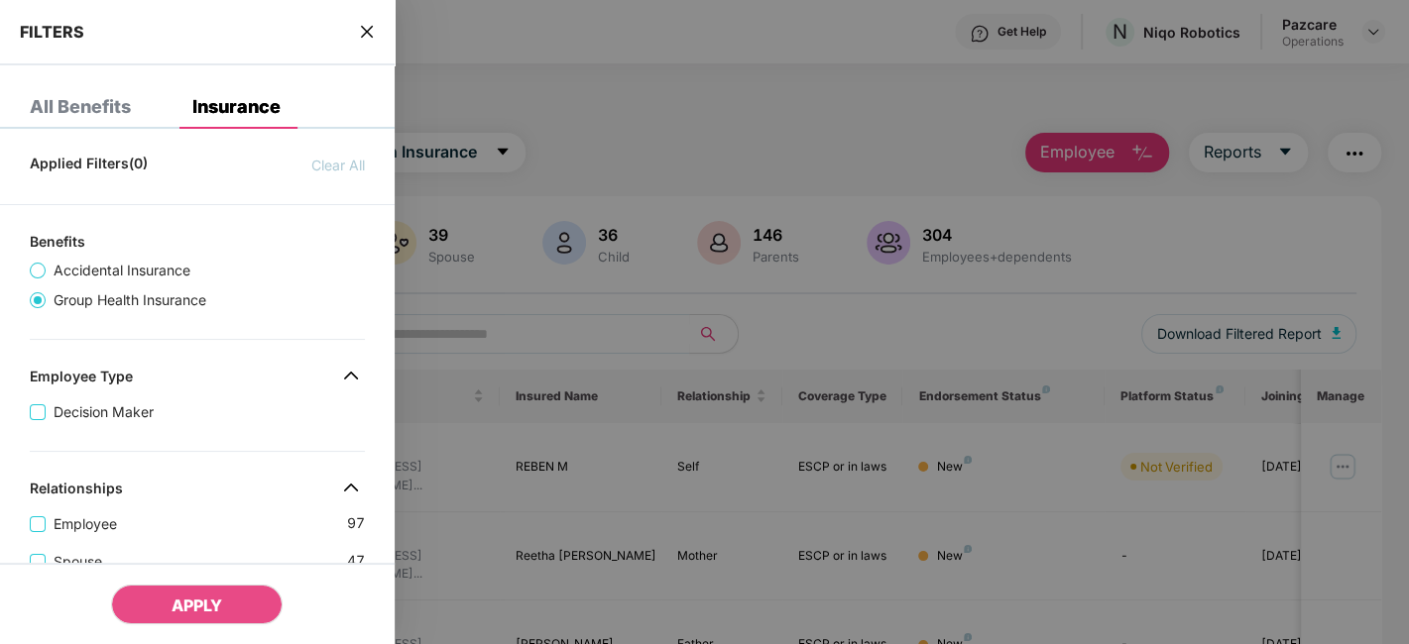
scroll to position [798, 0]
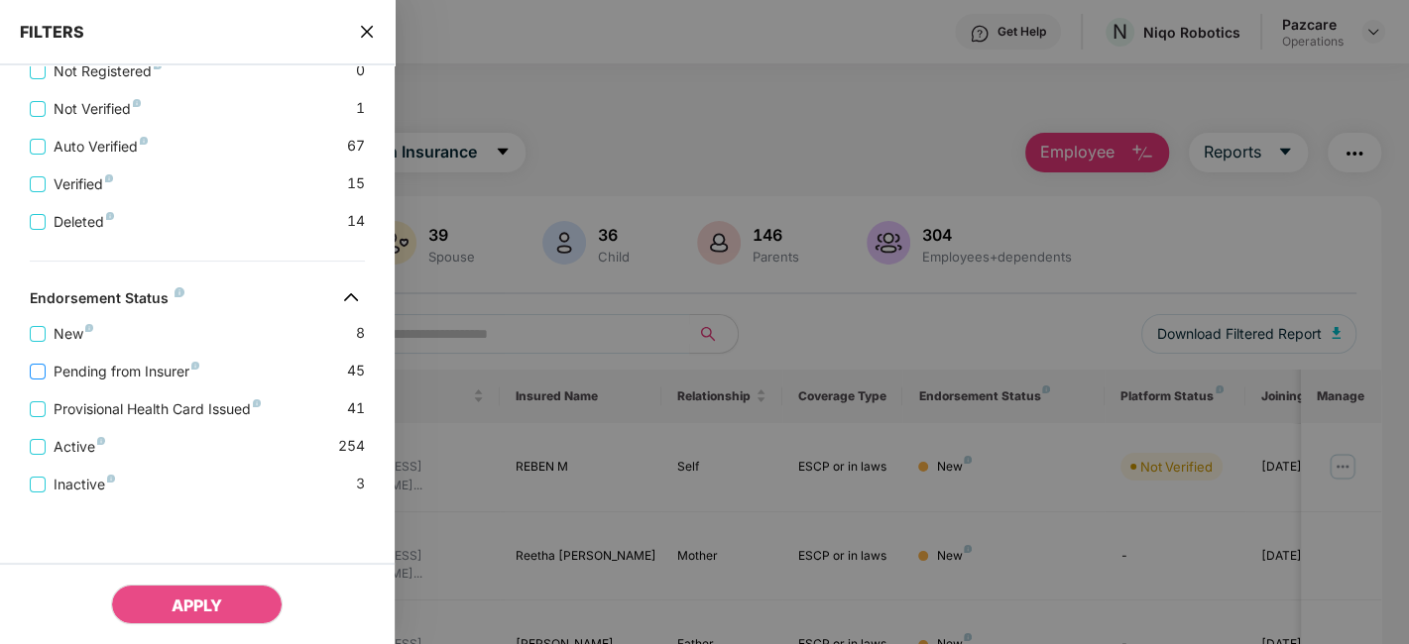
click at [153, 369] on span "Pending from Insurer" at bounding box center [127, 372] width 162 height 22
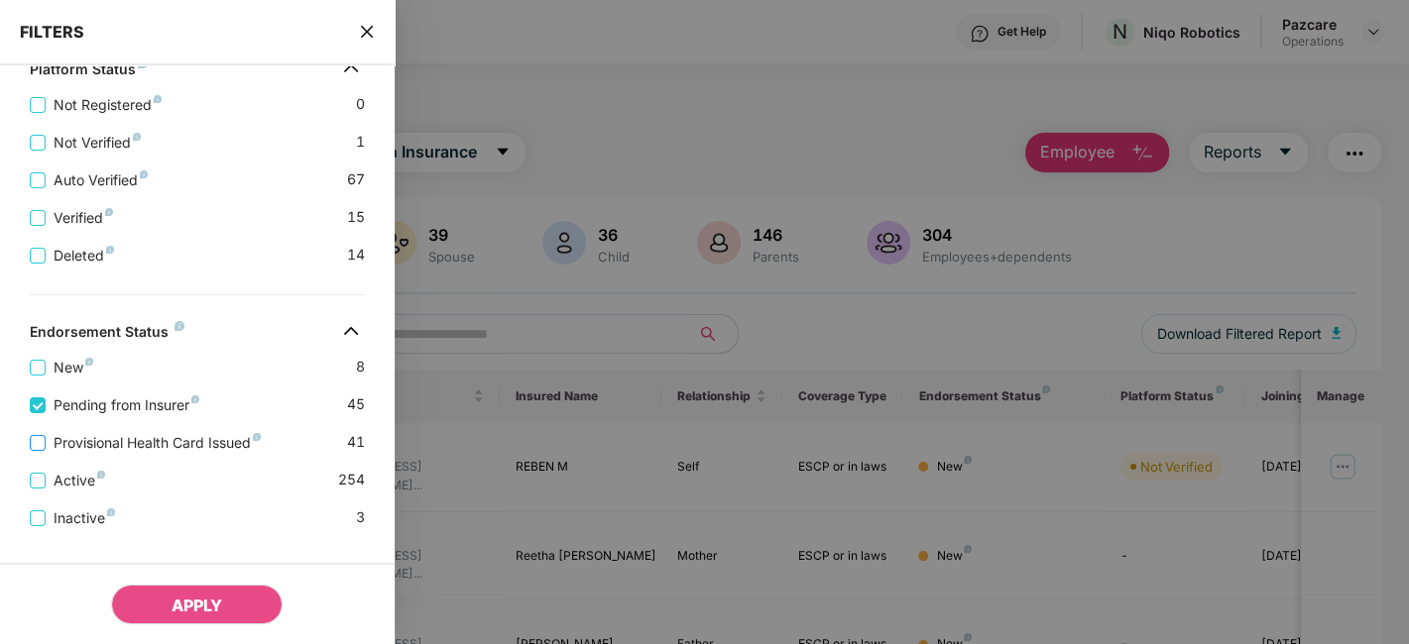
click at [158, 454] on span "Provisional Health Card Issued" at bounding box center [157, 443] width 223 height 22
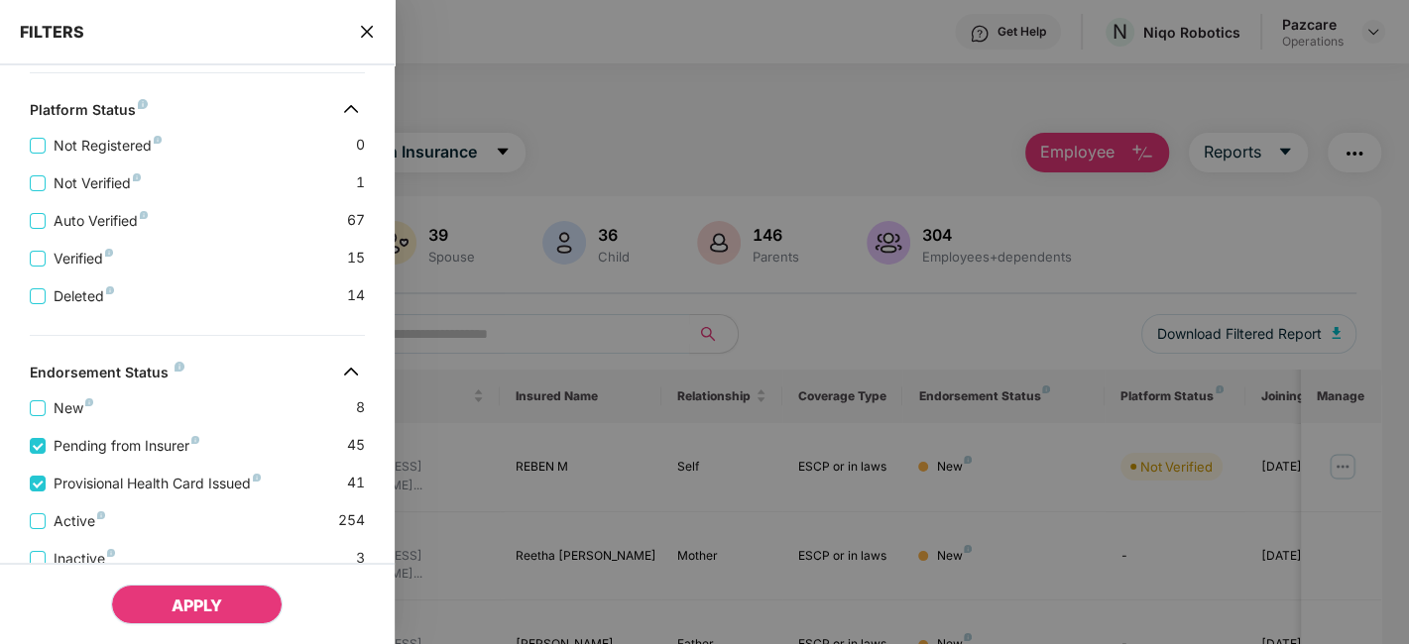
click at [195, 602] on span "APPLY" at bounding box center [197, 606] width 51 height 20
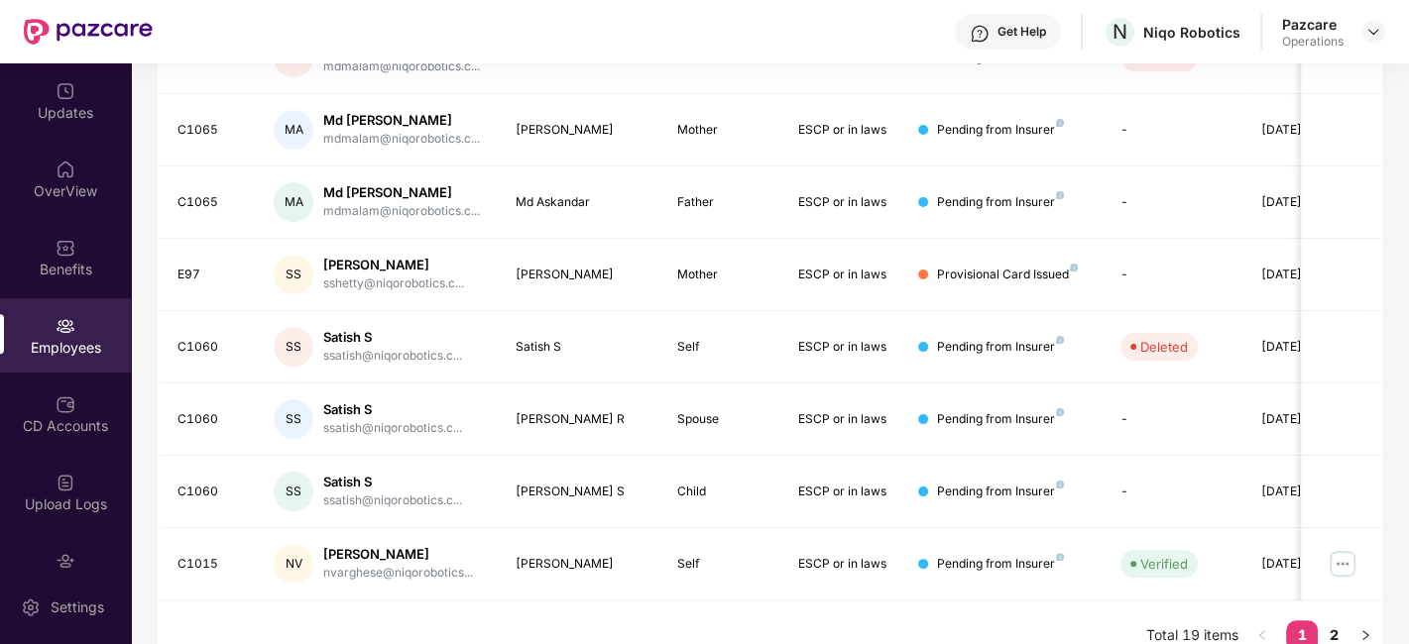
scroll to position [569, 0]
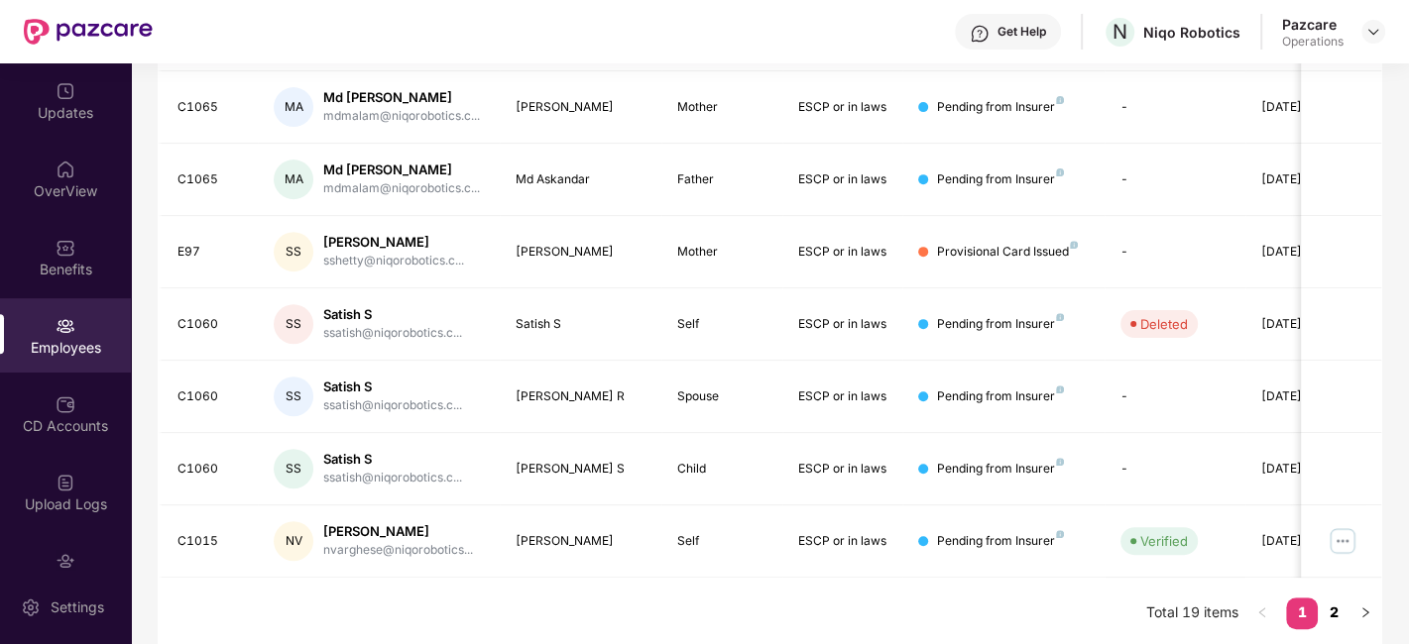
click at [1331, 598] on link "2" at bounding box center [1334, 613] width 32 height 30
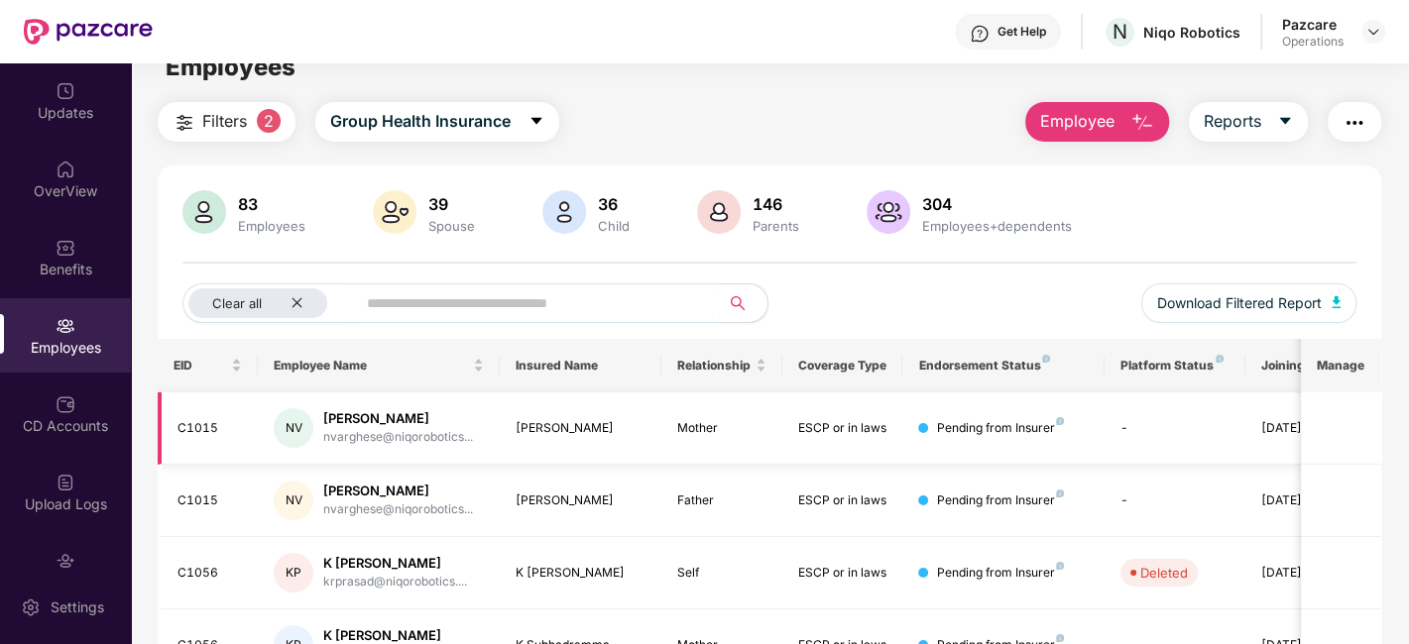
scroll to position [37, 0]
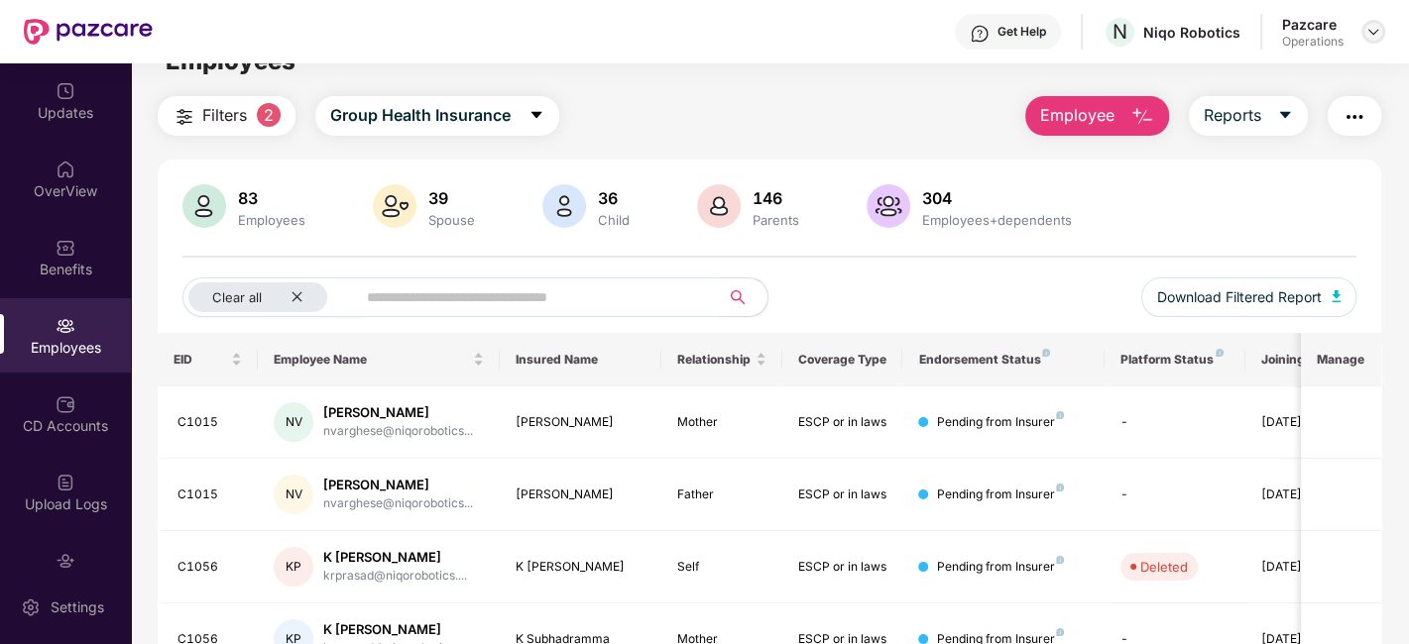
click at [1370, 32] on img at bounding box center [1373, 32] width 16 height 16
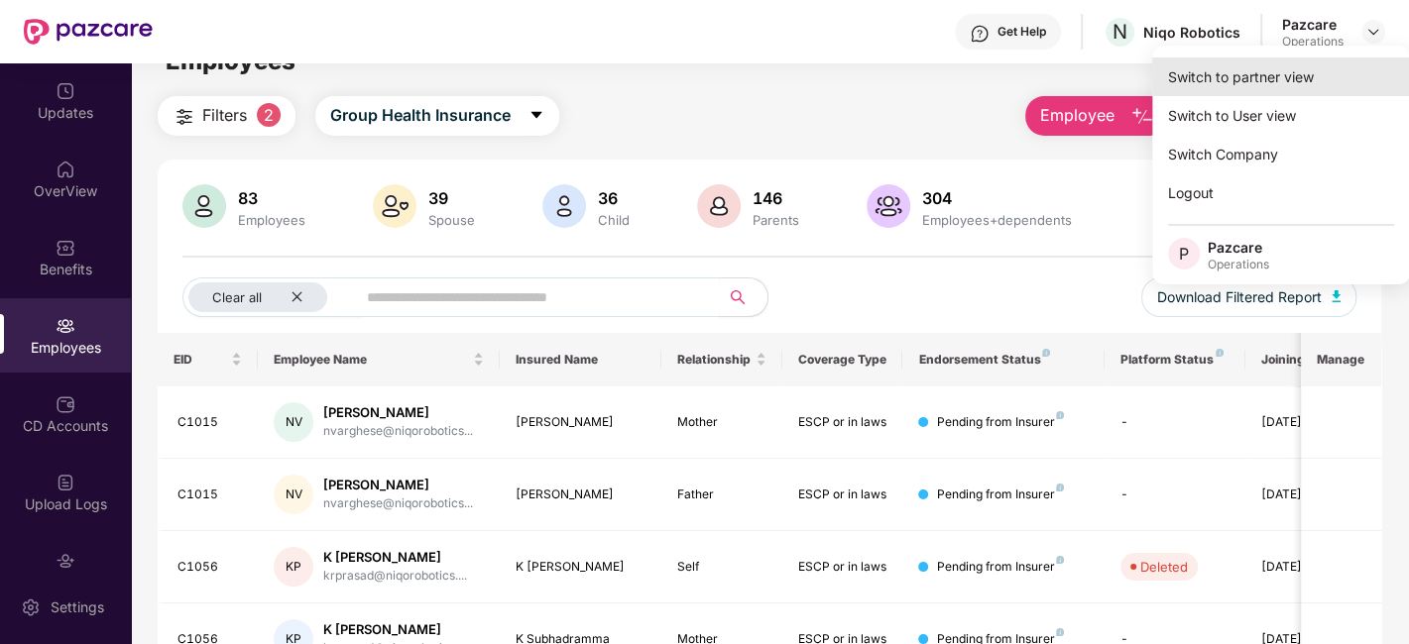
click at [1280, 72] on div "Switch to partner view" at bounding box center [1281, 77] width 258 height 39
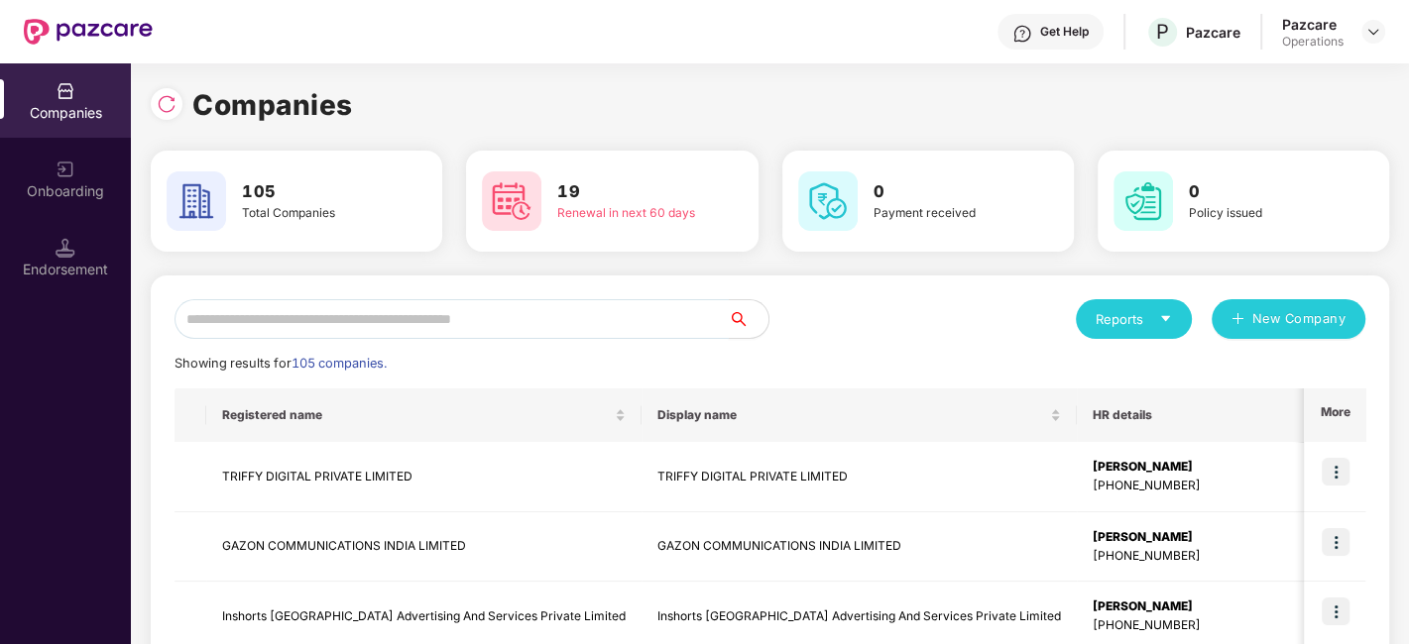
click at [564, 312] on input "text" at bounding box center [451, 319] width 554 height 40
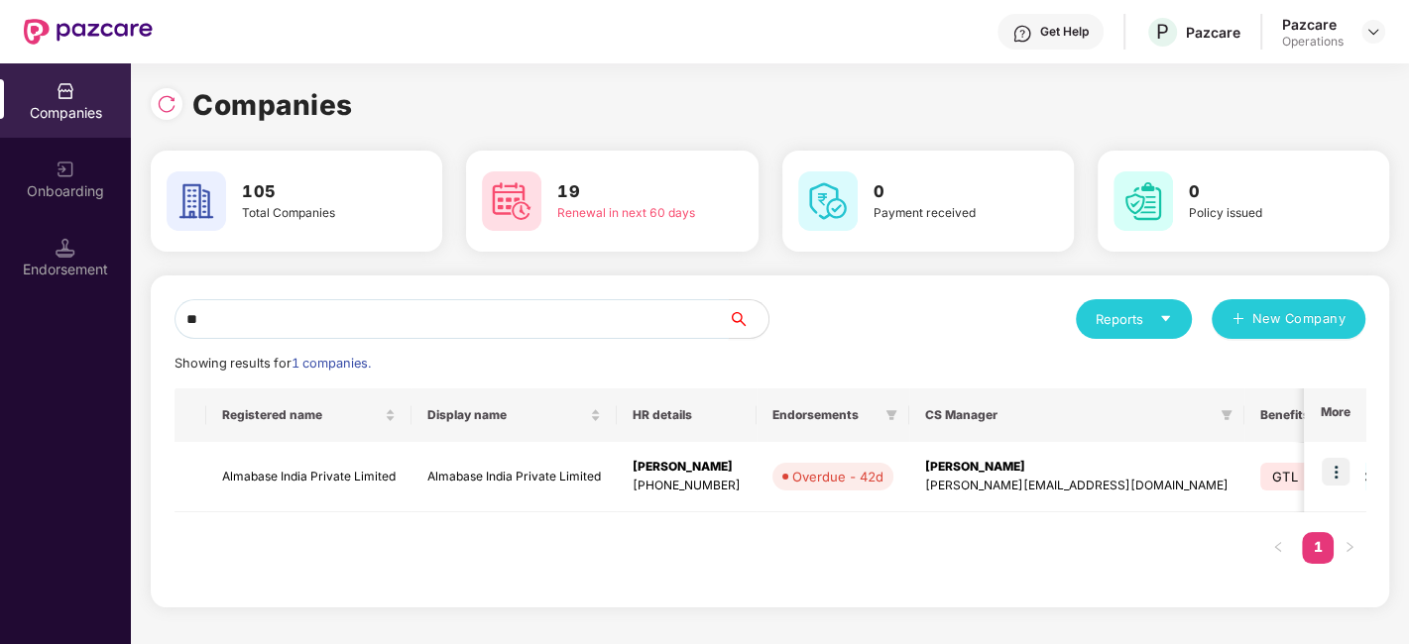
type input "*"
click at [170, 111] on img at bounding box center [167, 104] width 20 height 20
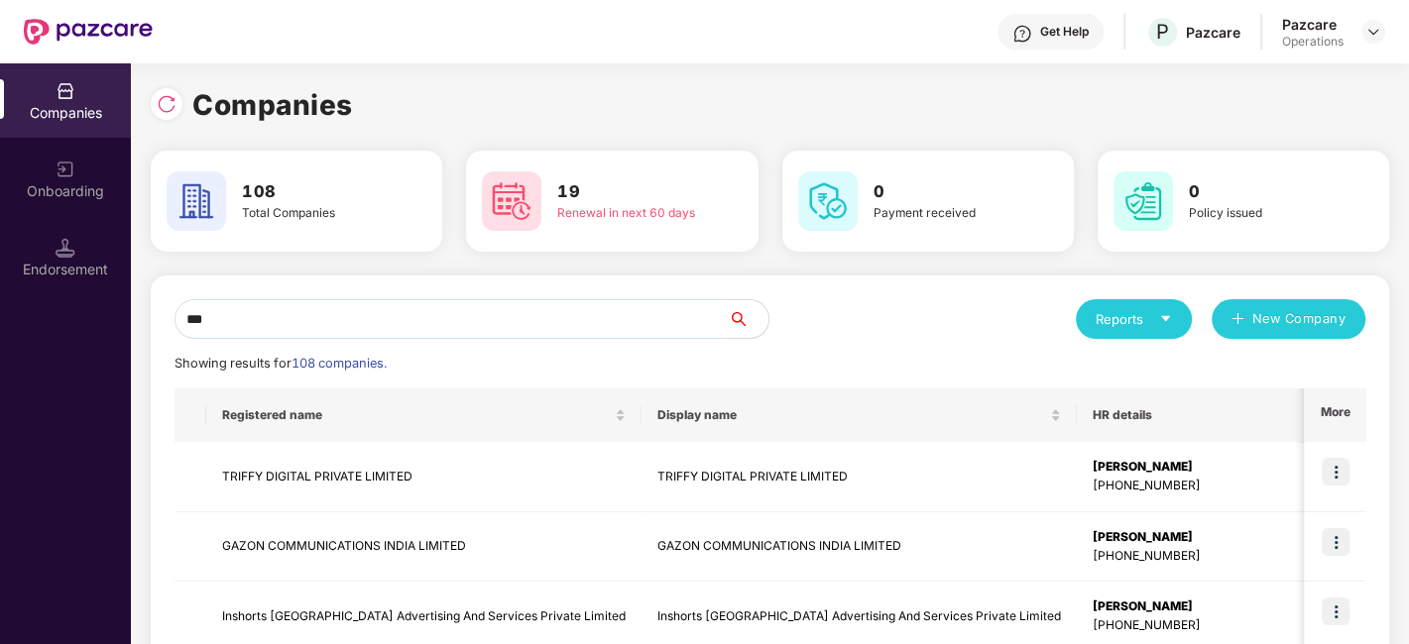
click at [247, 331] on input "***" at bounding box center [451, 319] width 554 height 40
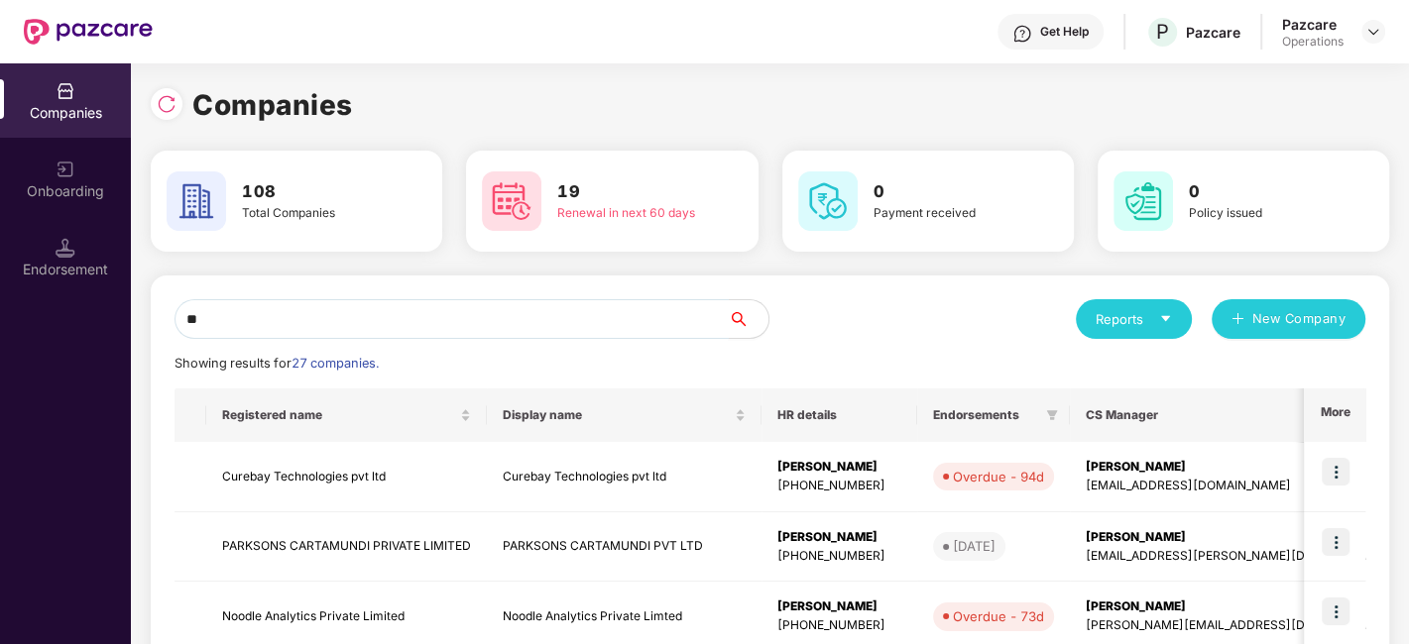
type input "*"
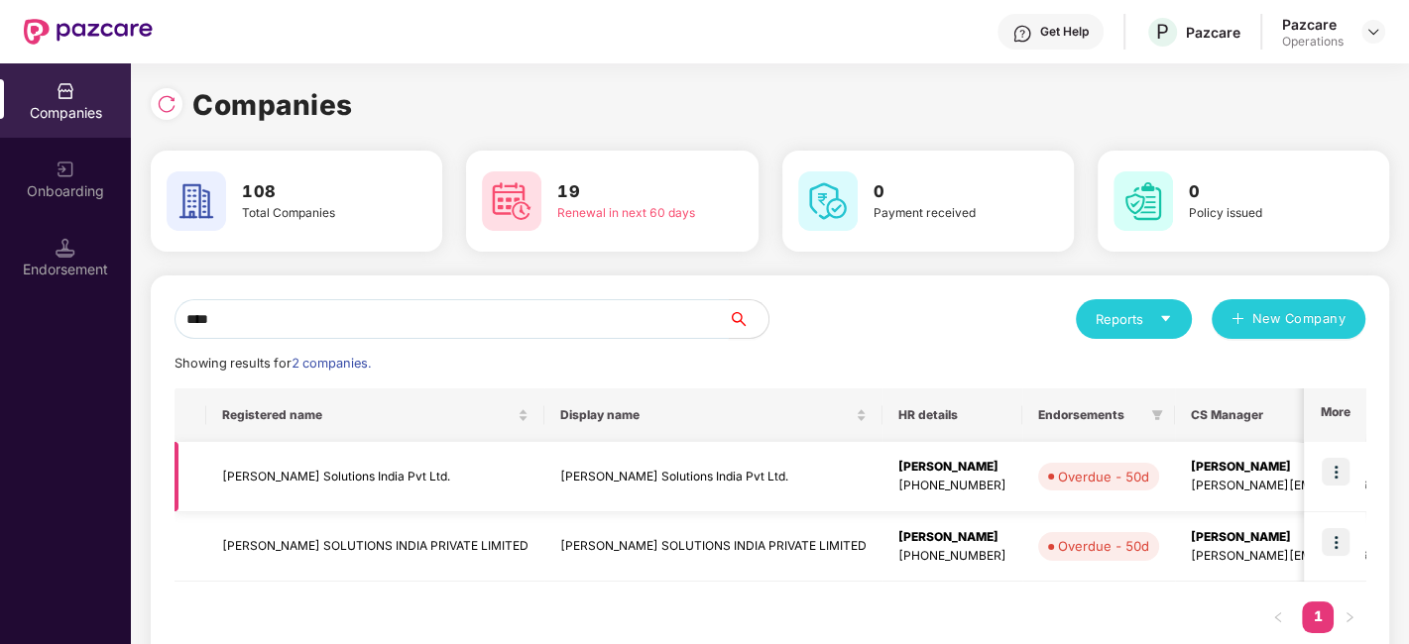
type input "****"
click at [336, 471] on td "[PERSON_NAME] Solutions India Pvt Ltd." at bounding box center [375, 477] width 338 height 70
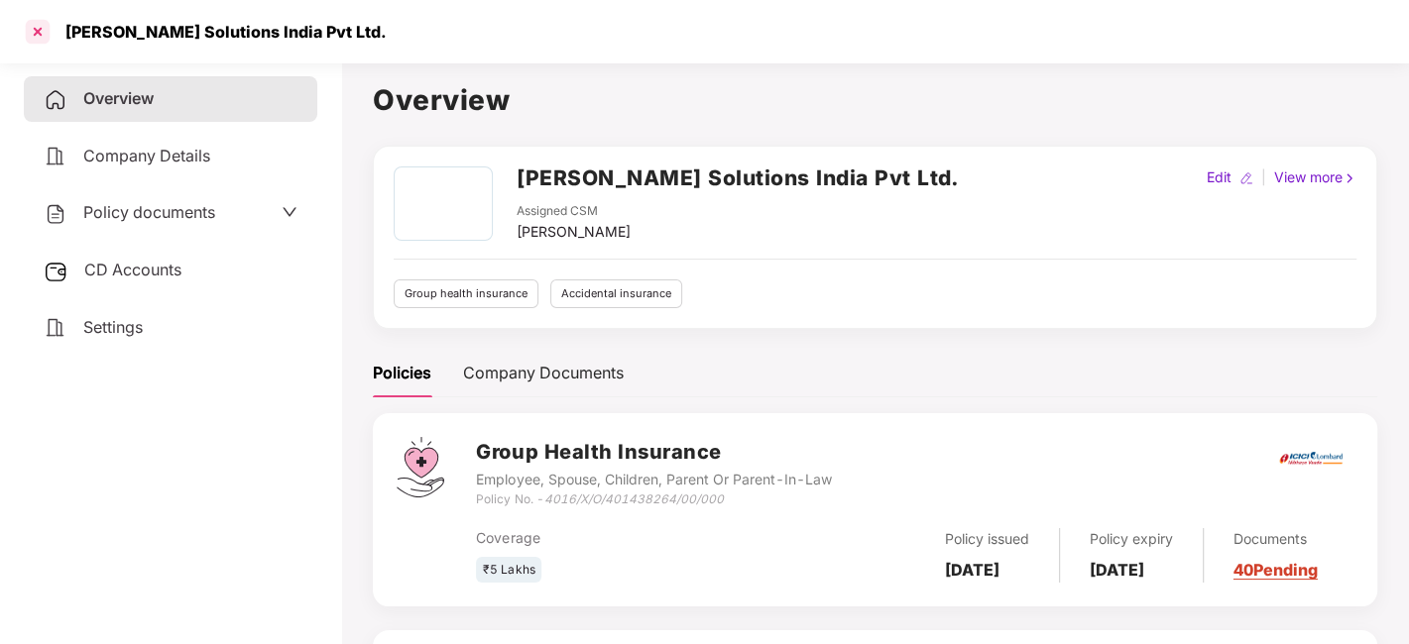
click at [33, 35] on div at bounding box center [38, 32] width 32 height 32
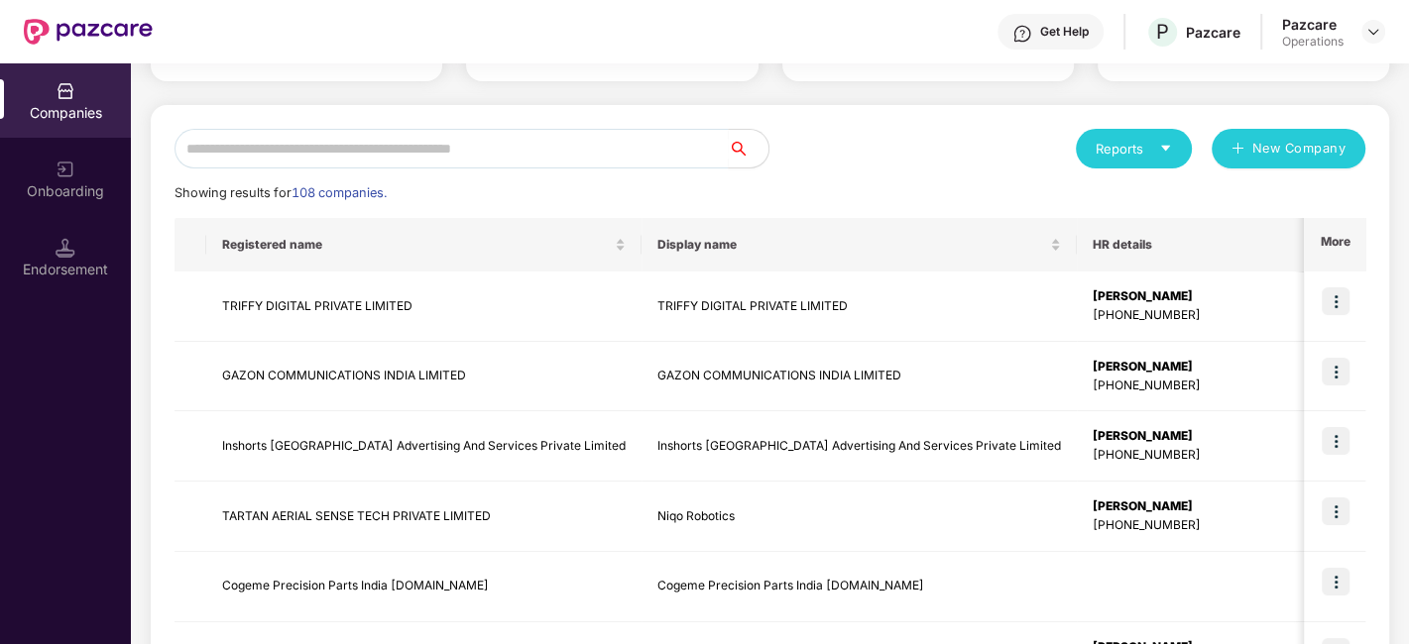
scroll to position [174, 0]
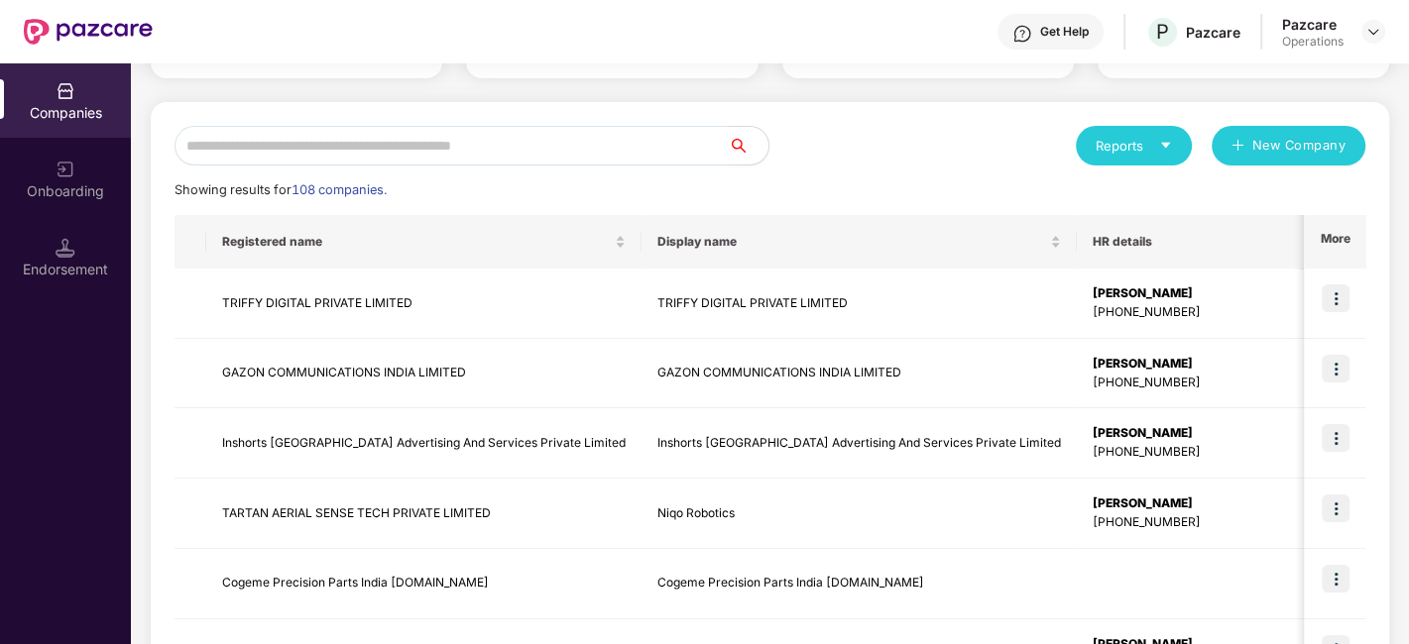
click at [332, 152] on input "text" at bounding box center [451, 146] width 554 height 40
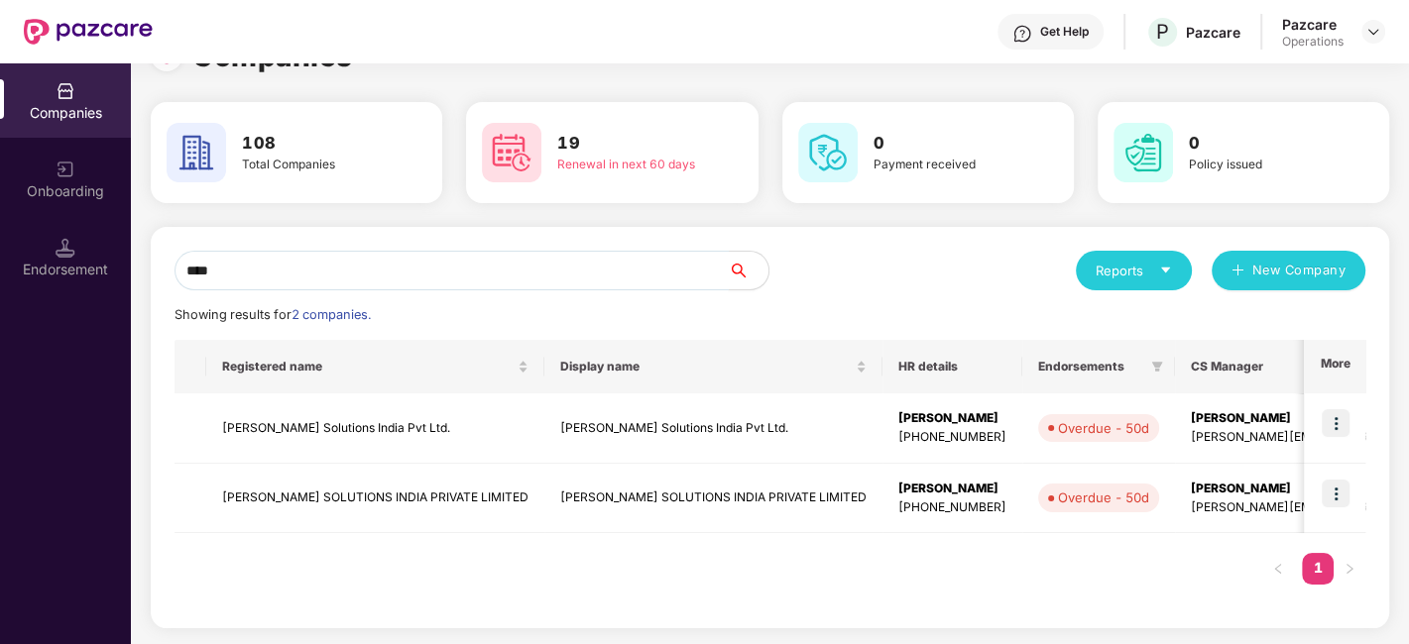
scroll to position [48, 0]
type input "****"
click at [291, 487] on td "[PERSON_NAME] SOLUTIONS INDIA PRIVATE LIMITED" at bounding box center [375, 500] width 338 height 70
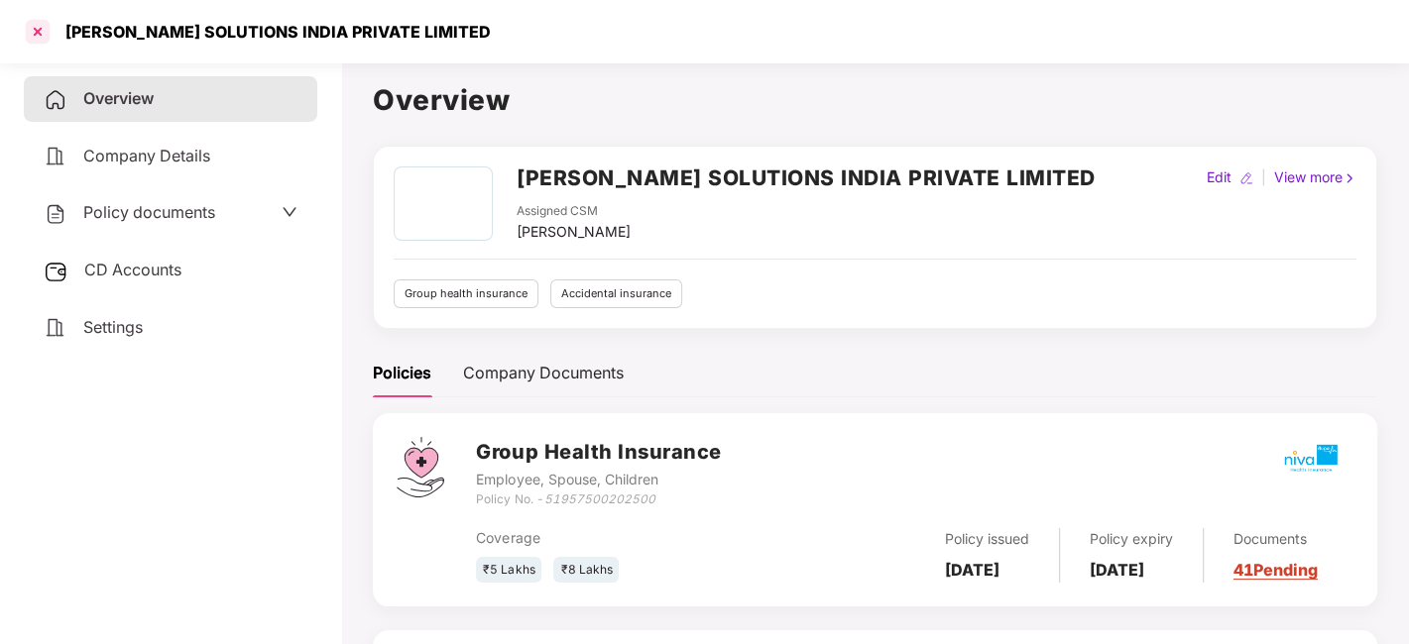
click at [42, 31] on div at bounding box center [38, 32] width 32 height 32
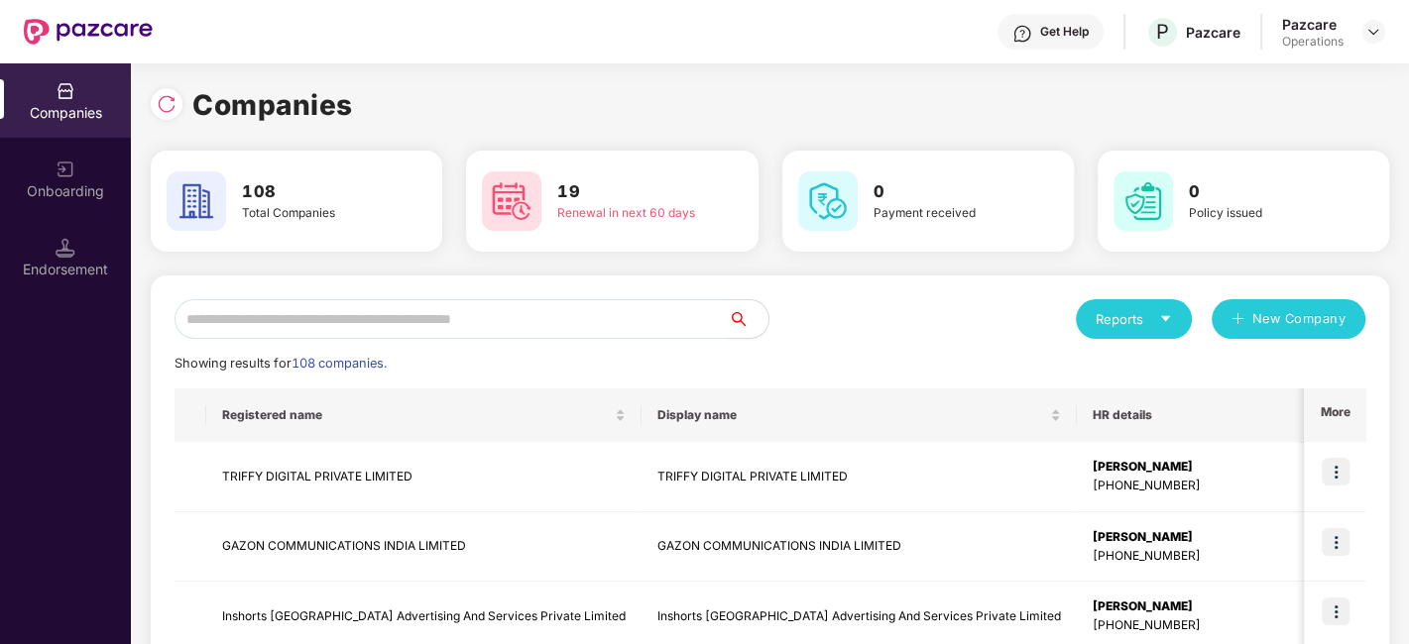
click at [461, 324] on input "text" at bounding box center [451, 319] width 554 height 40
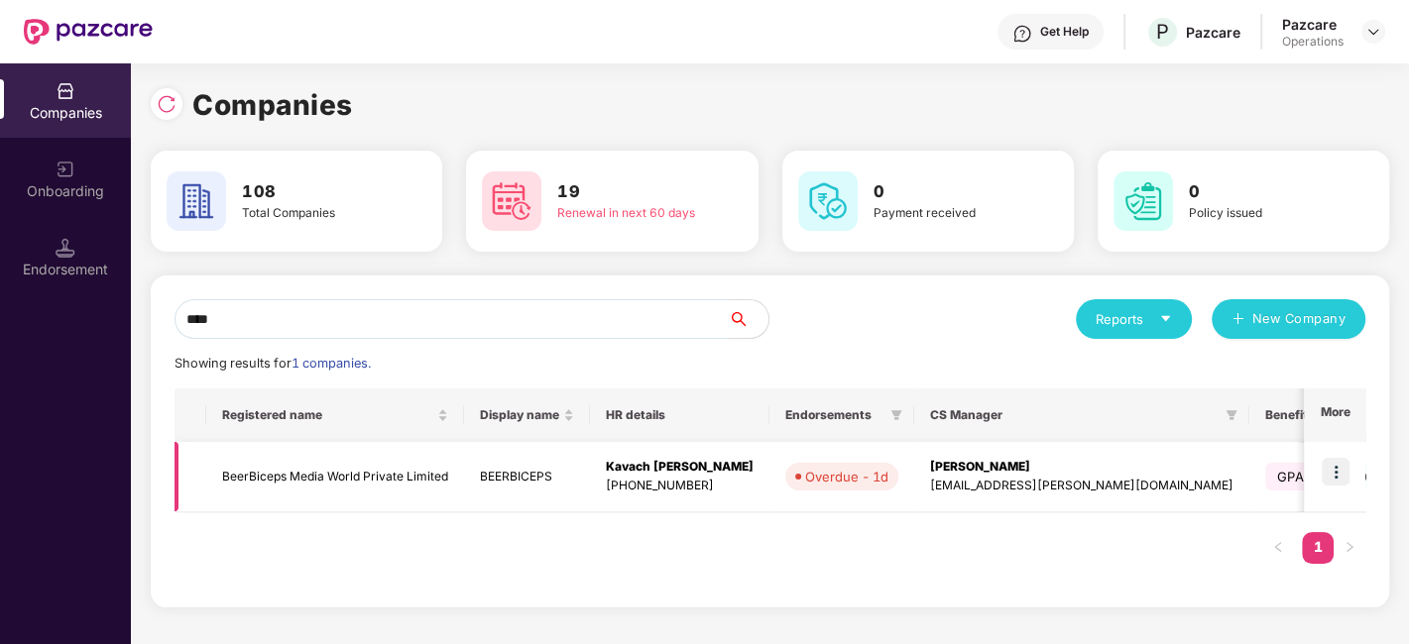
type input "****"
click at [348, 468] on td "BeerBiceps Media World Private Limited" at bounding box center [335, 477] width 258 height 70
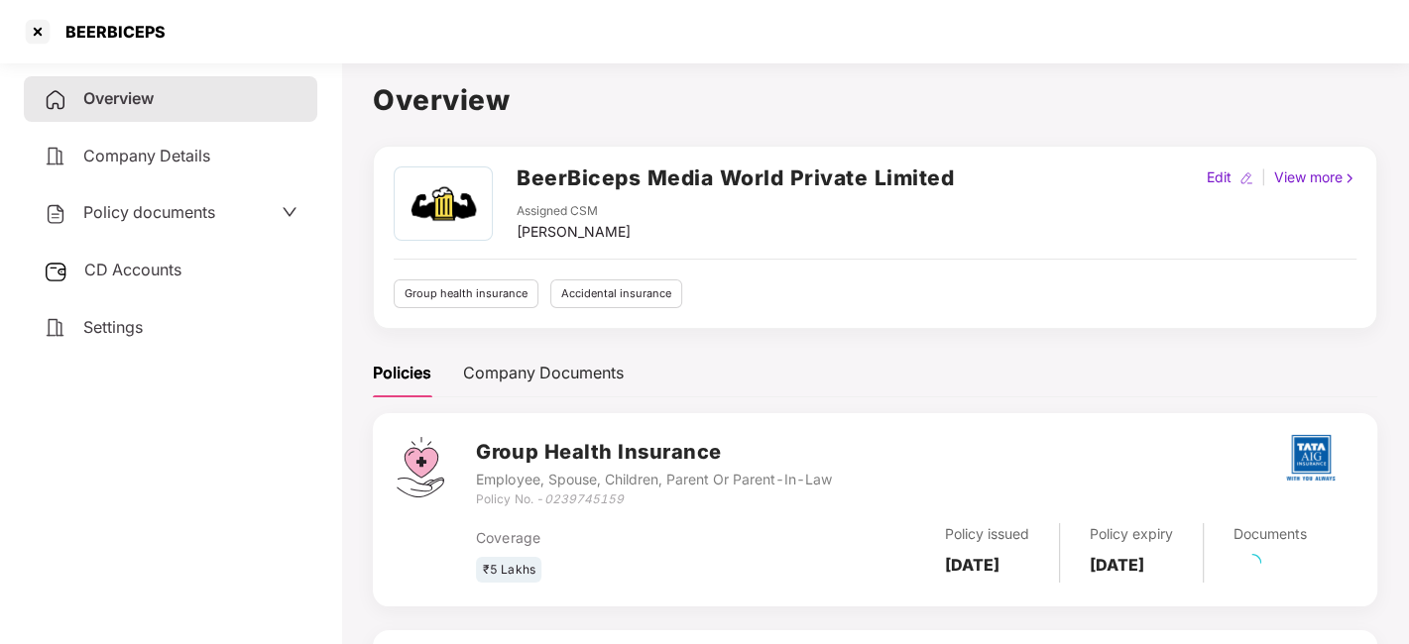
click at [147, 213] on span "Policy documents" at bounding box center [149, 212] width 132 height 20
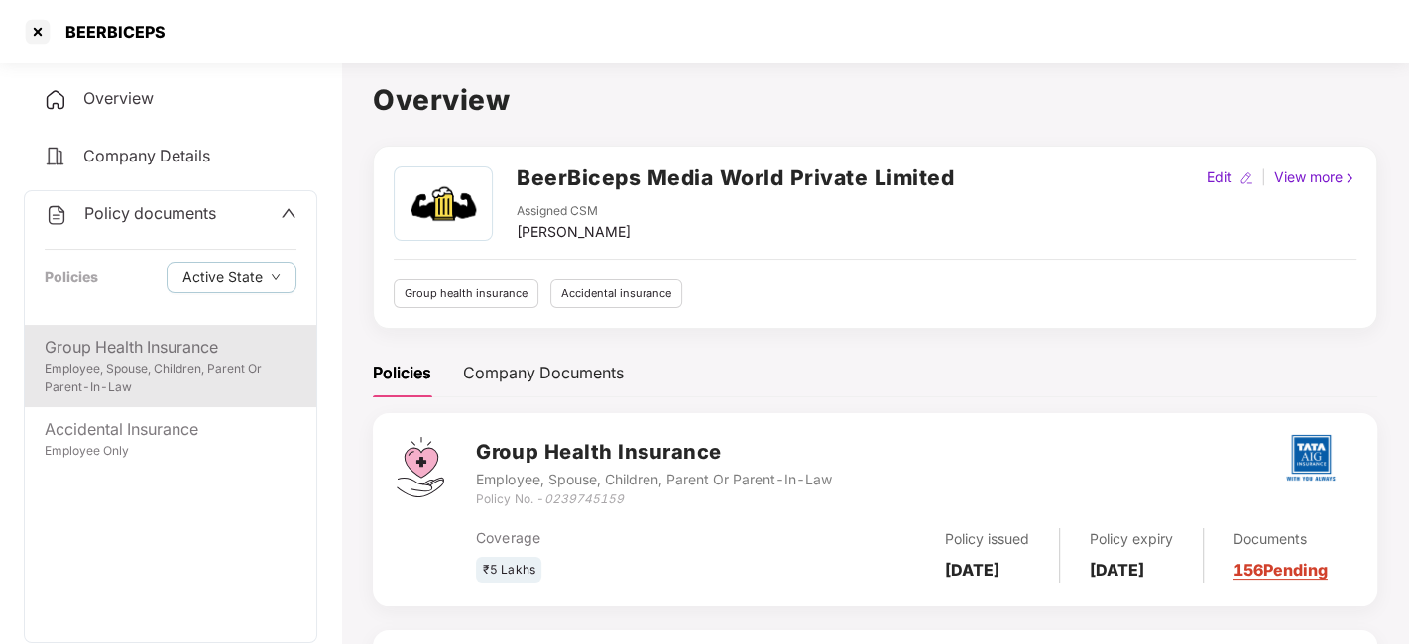
click at [138, 341] on div "Group Health Insurance" at bounding box center [171, 347] width 252 height 25
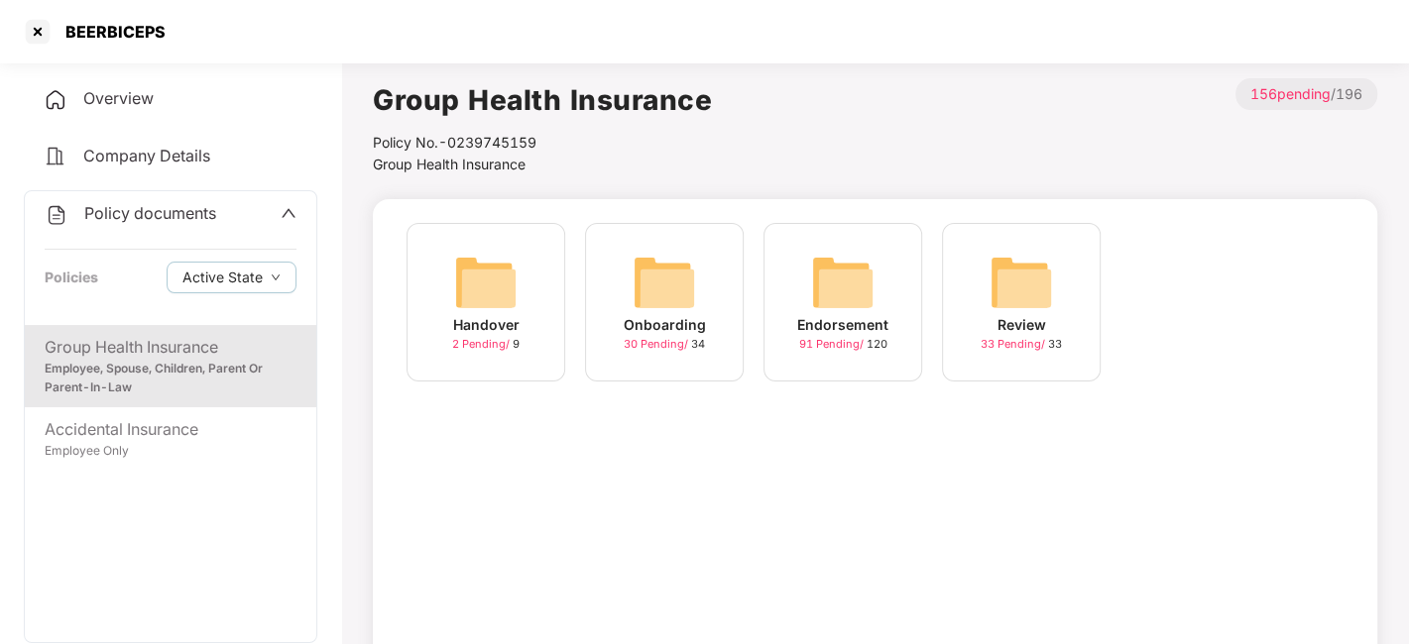
click at [867, 300] on img at bounding box center [842, 282] width 63 height 63
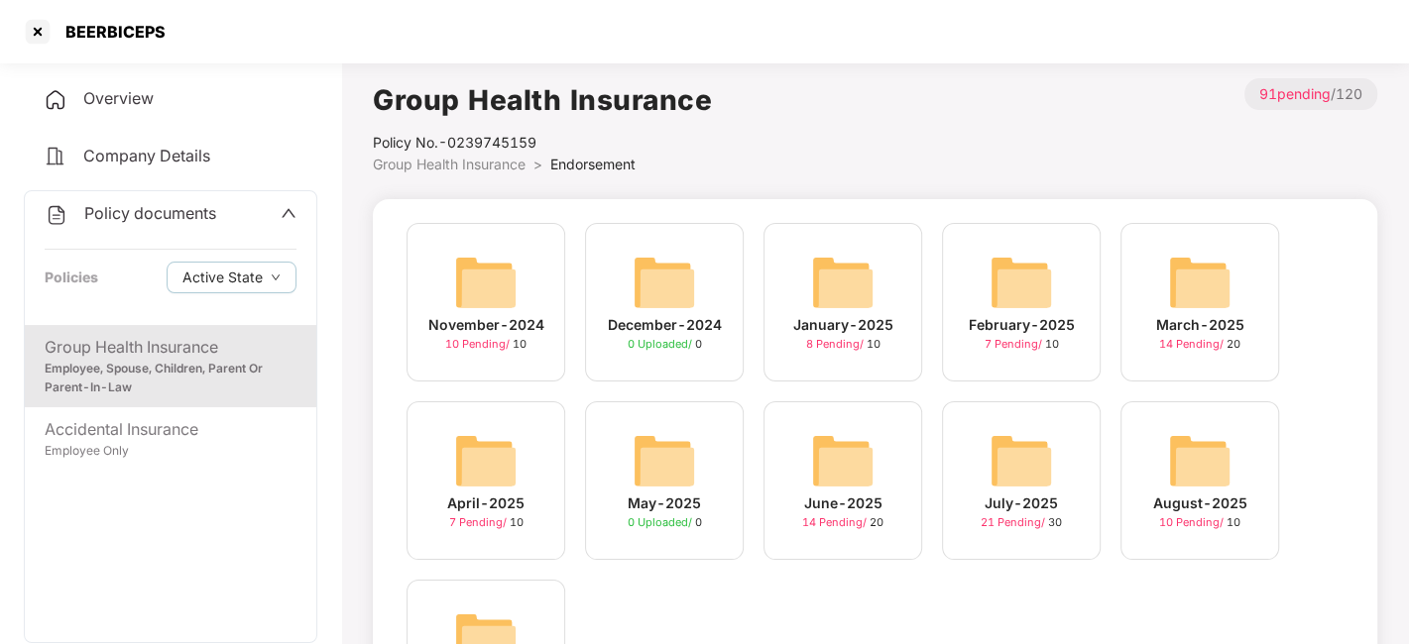
scroll to position [161, 0]
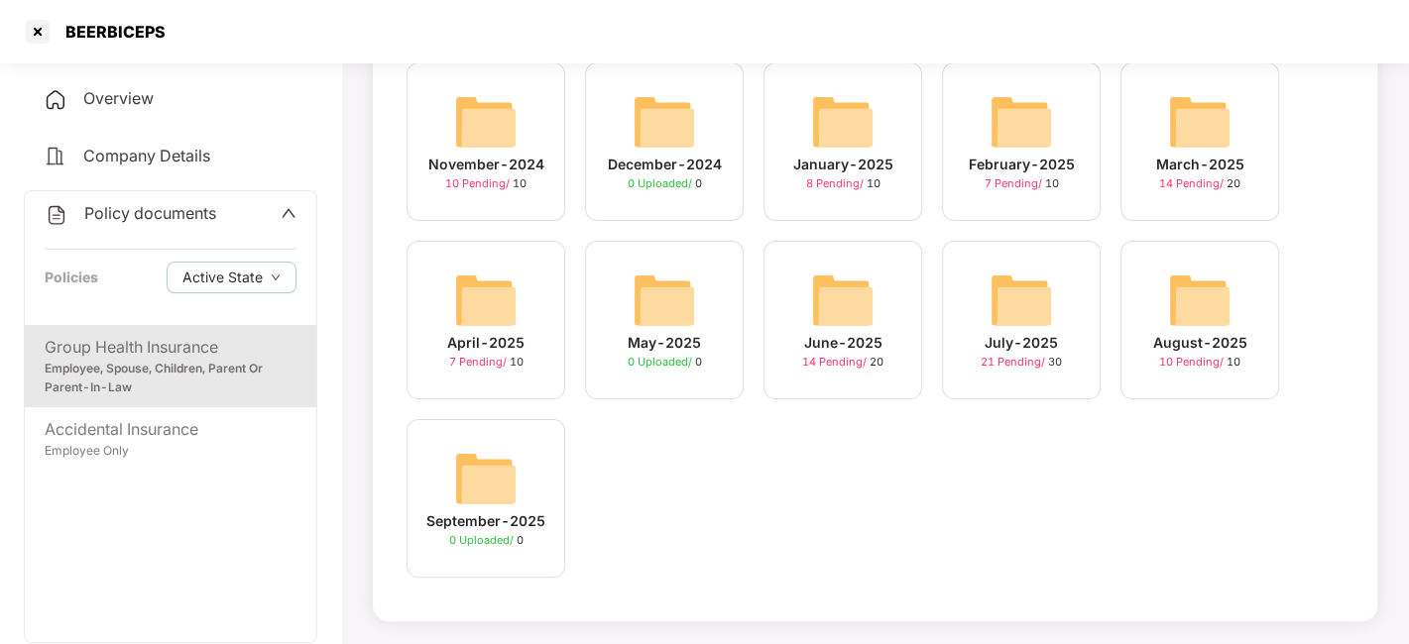
click at [1183, 304] on img at bounding box center [1199, 300] width 63 height 63
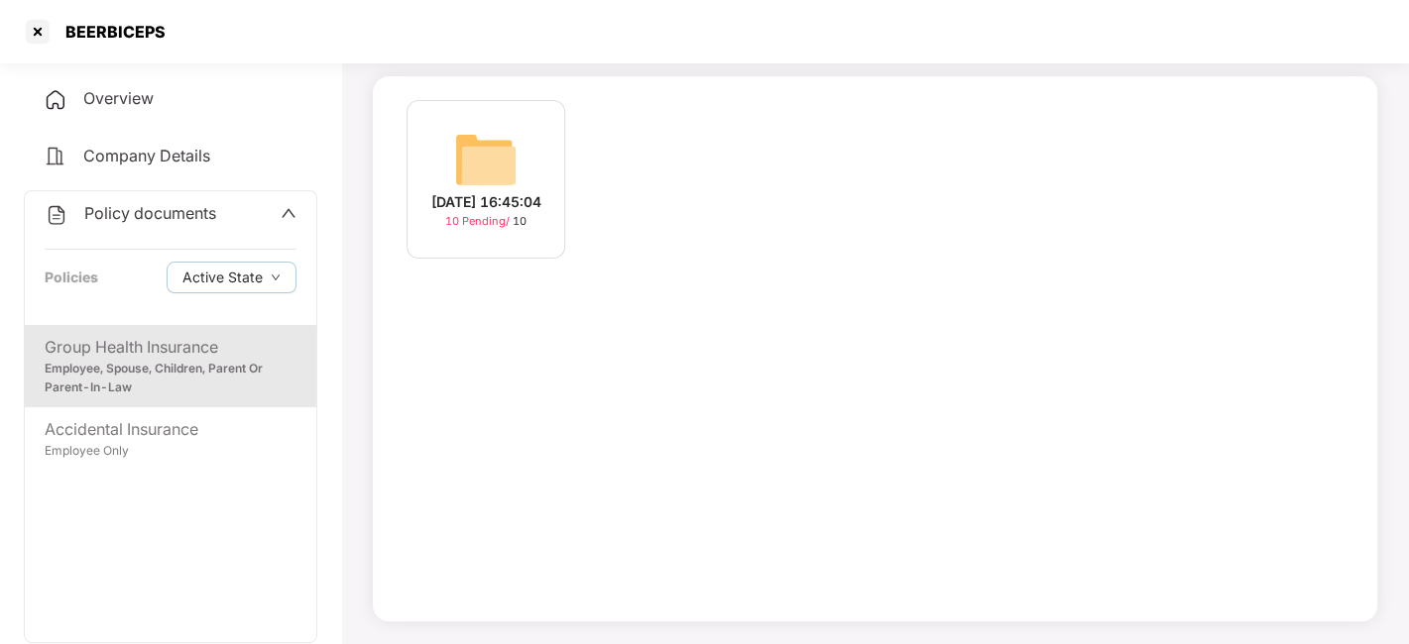
click at [488, 169] on img at bounding box center [485, 159] width 63 height 63
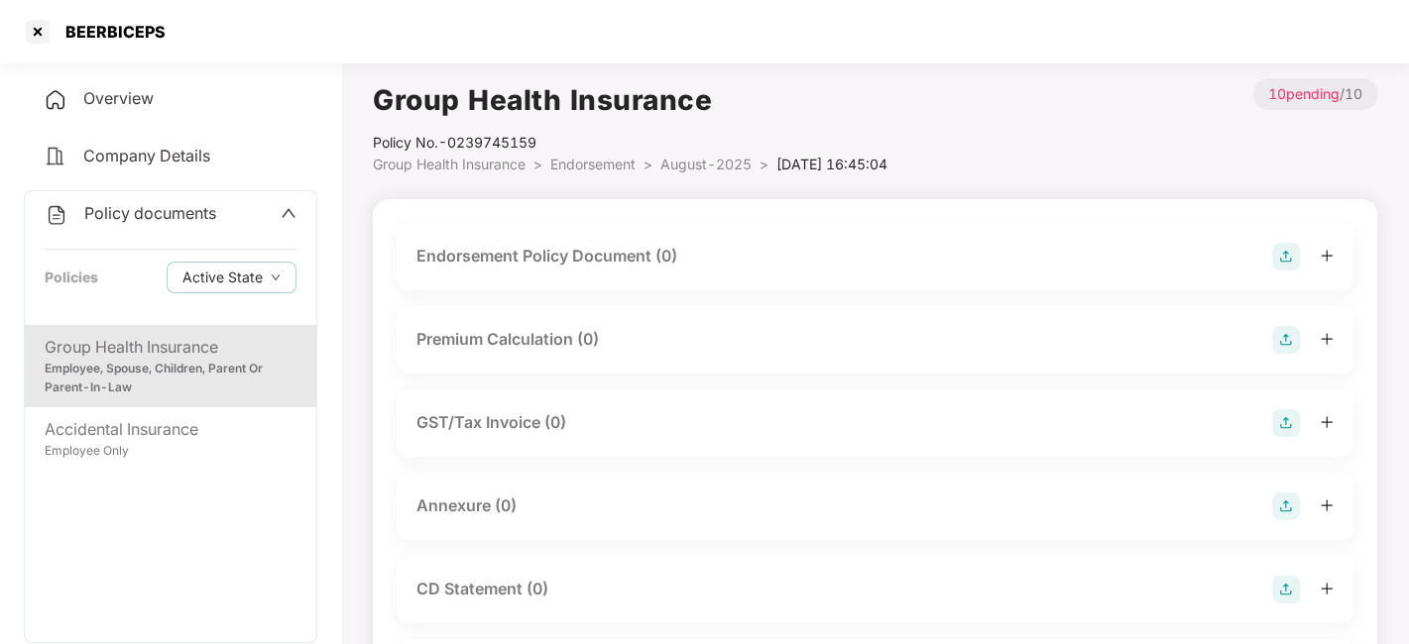
click at [1283, 255] on img at bounding box center [1286, 257] width 28 height 28
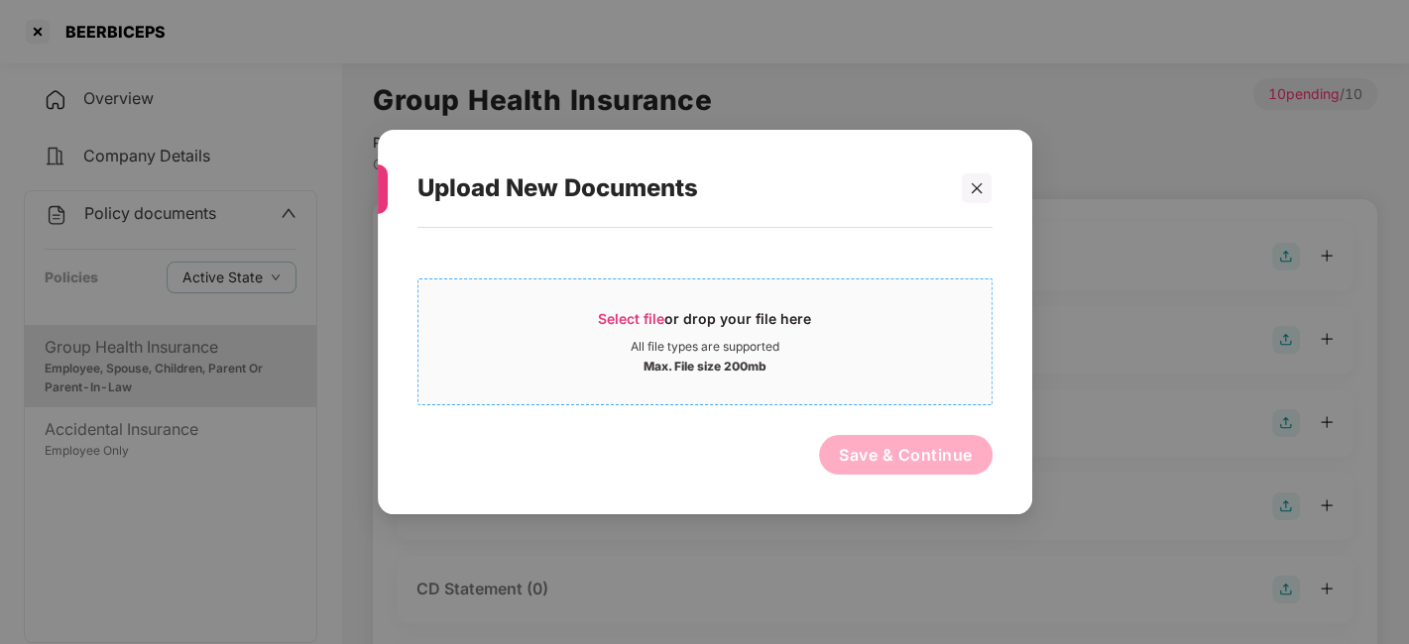
click at [867, 318] on div "Select file or drop your file here" at bounding box center [704, 324] width 573 height 30
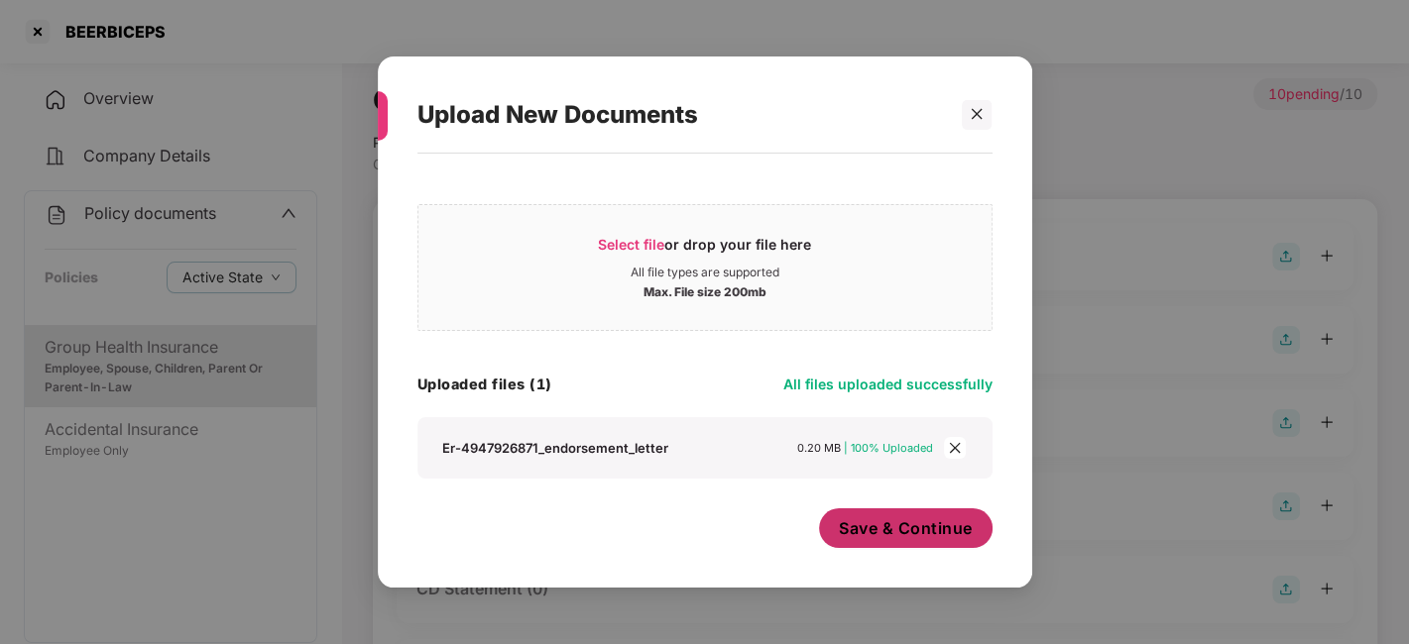
click at [894, 521] on span "Save & Continue" at bounding box center [906, 529] width 134 height 22
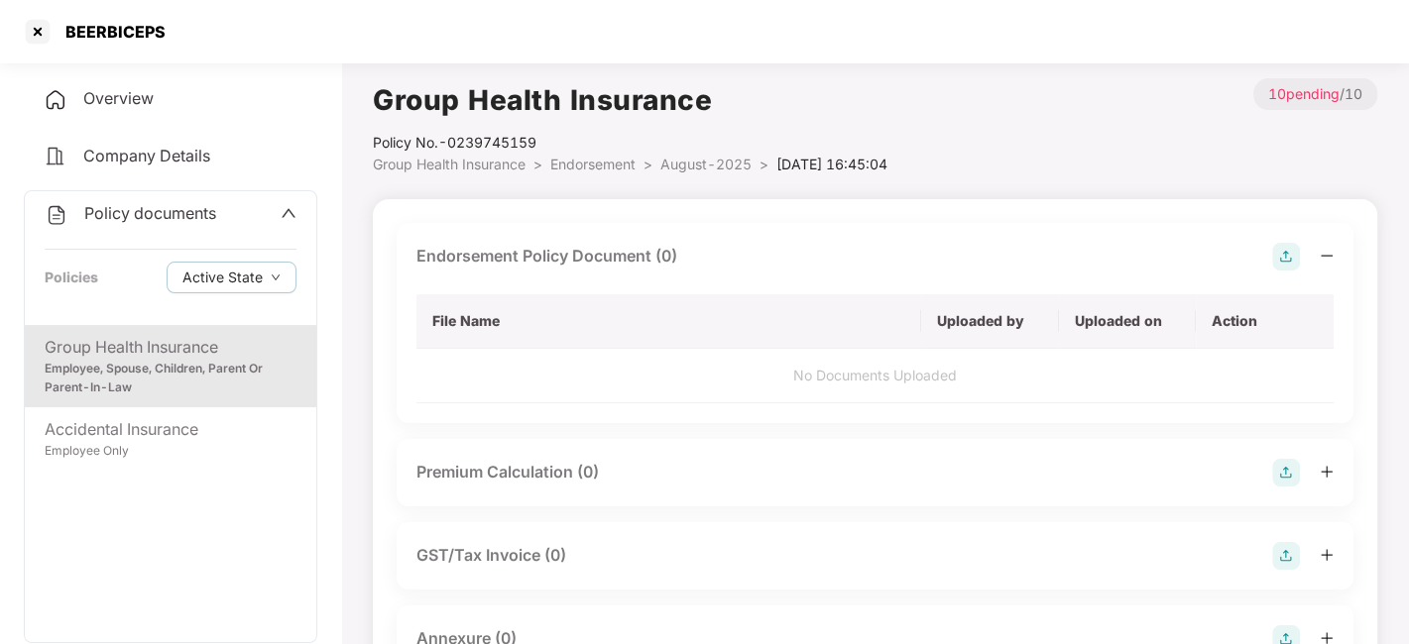
scroll to position [202, 0]
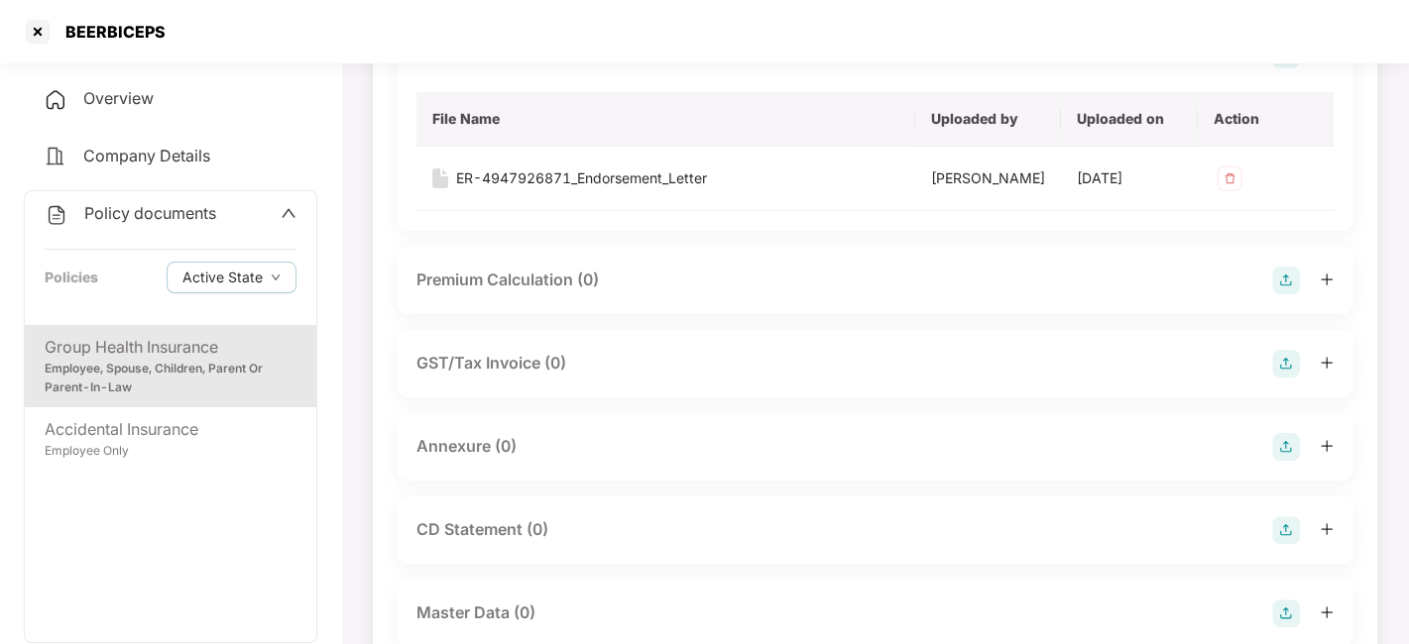
click at [1297, 454] on img at bounding box center [1286, 447] width 28 height 28
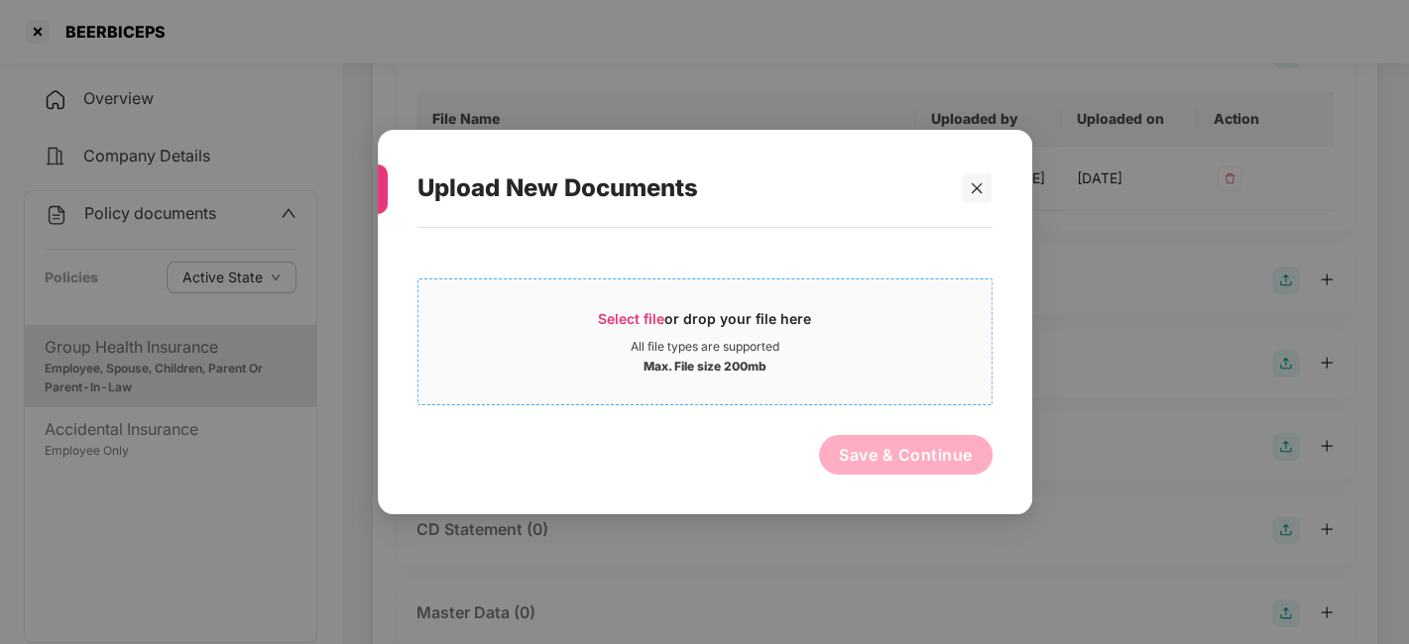
click at [876, 345] on div "All file types are supported" at bounding box center [704, 347] width 573 height 16
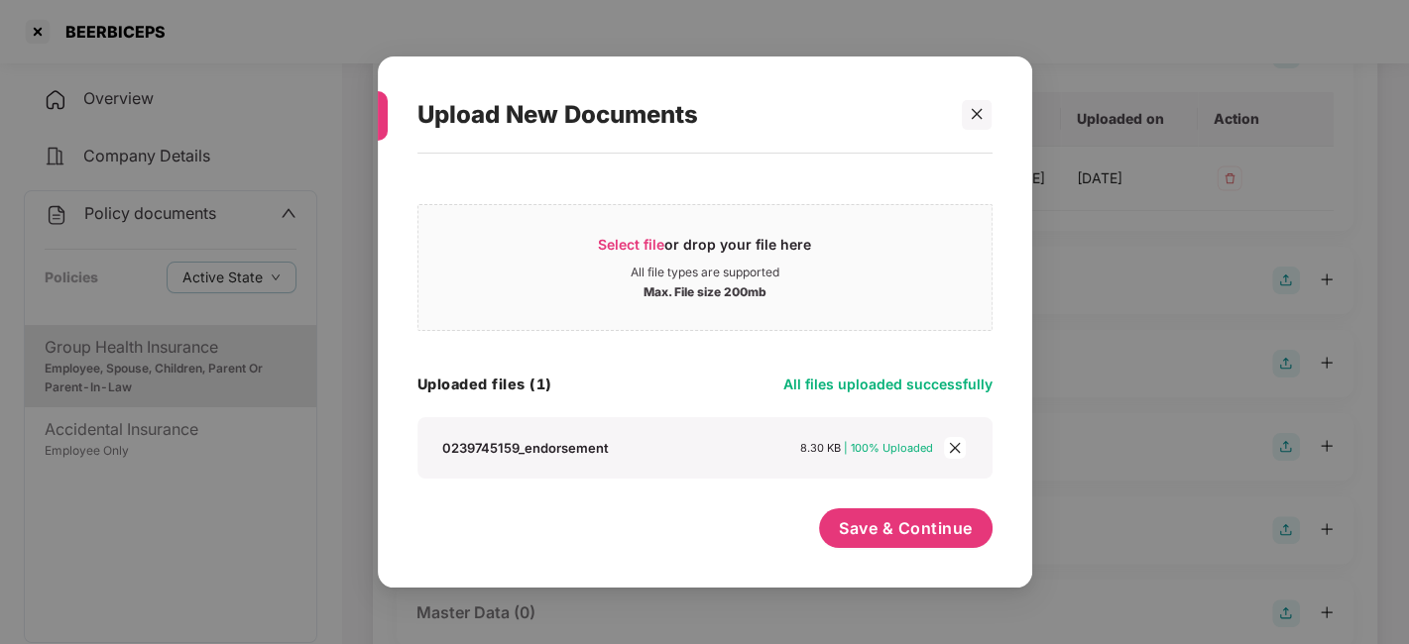
scroll to position [0, 0]
click at [873, 522] on span "Save & Continue" at bounding box center [906, 529] width 134 height 22
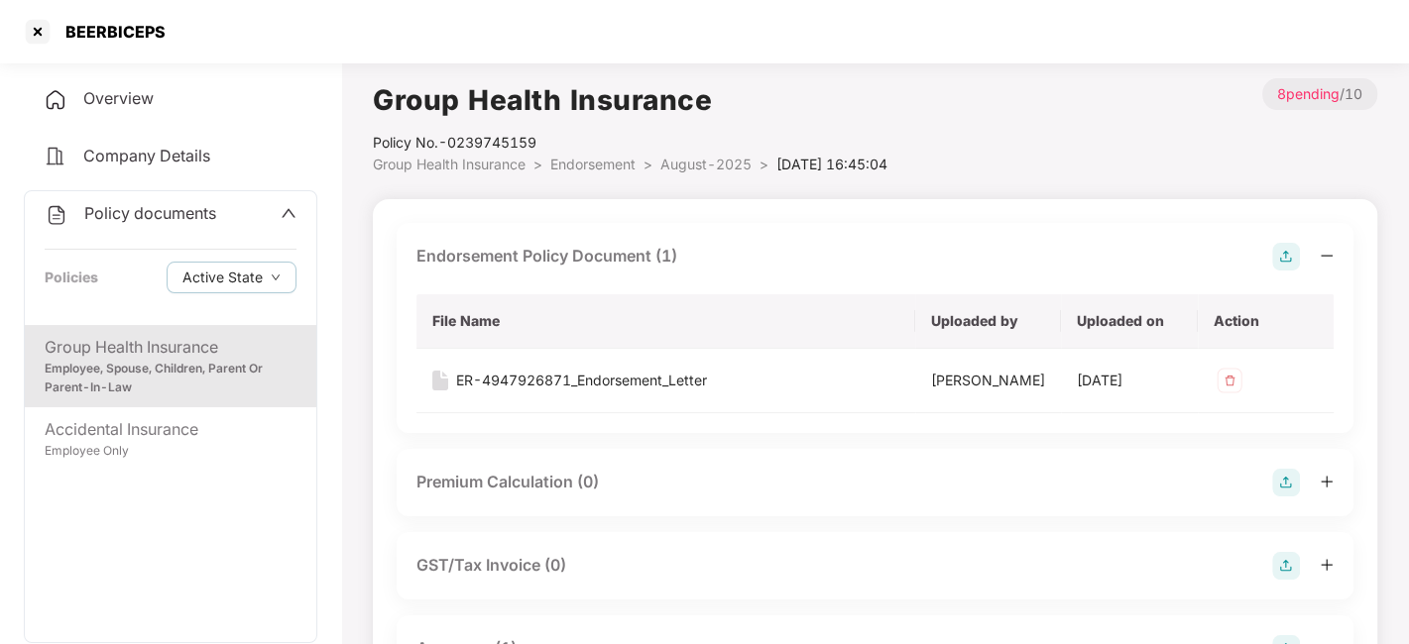
click at [1289, 257] on img at bounding box center [1286, 257] width 28 height 28
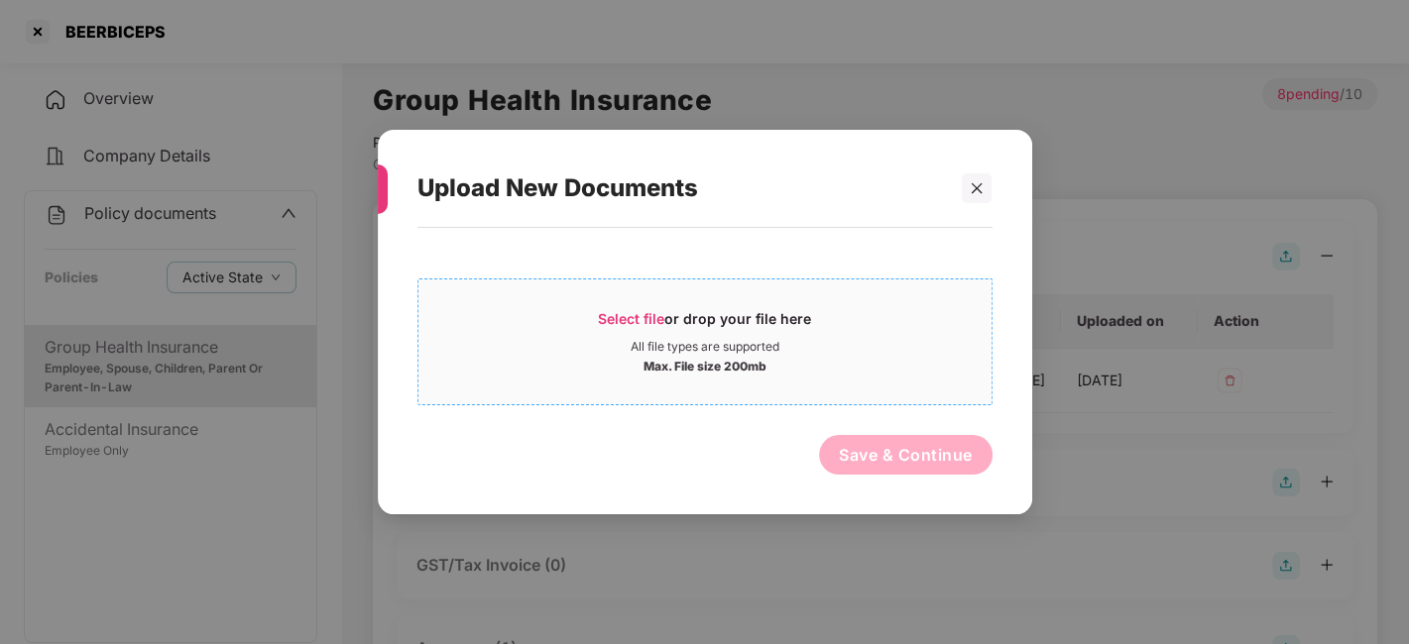
click at [694, 325] on div "Select file or drop your file here" at bounding box center [704, 324] width 213 height 30
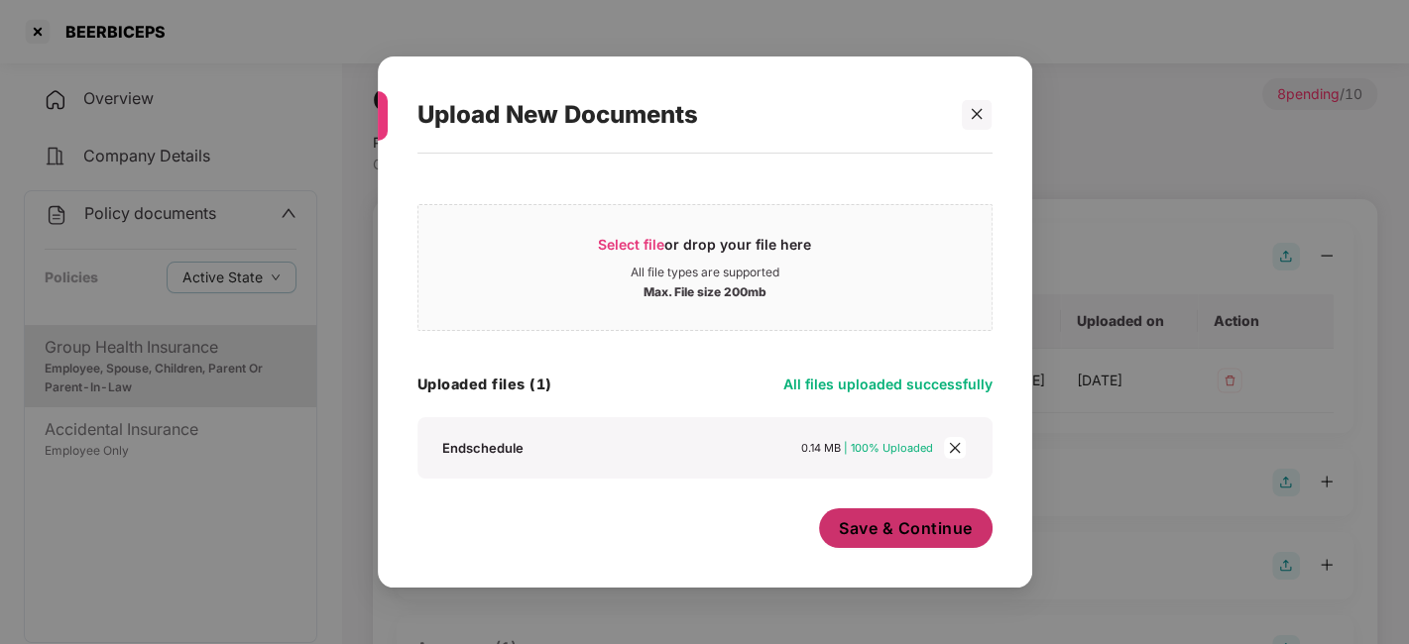
click at [877, 518] on span "Save & Continue" at bounding box center [906, 529] width 134 height 22
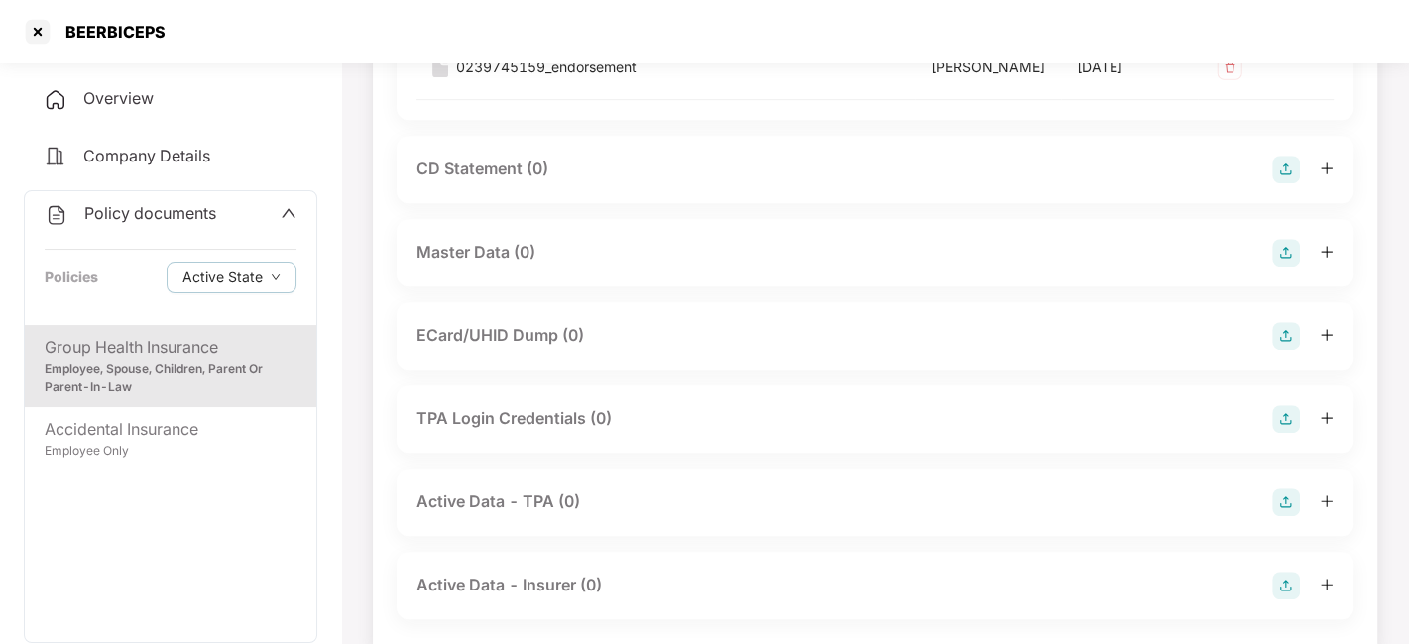
scroll to position [738, 0]
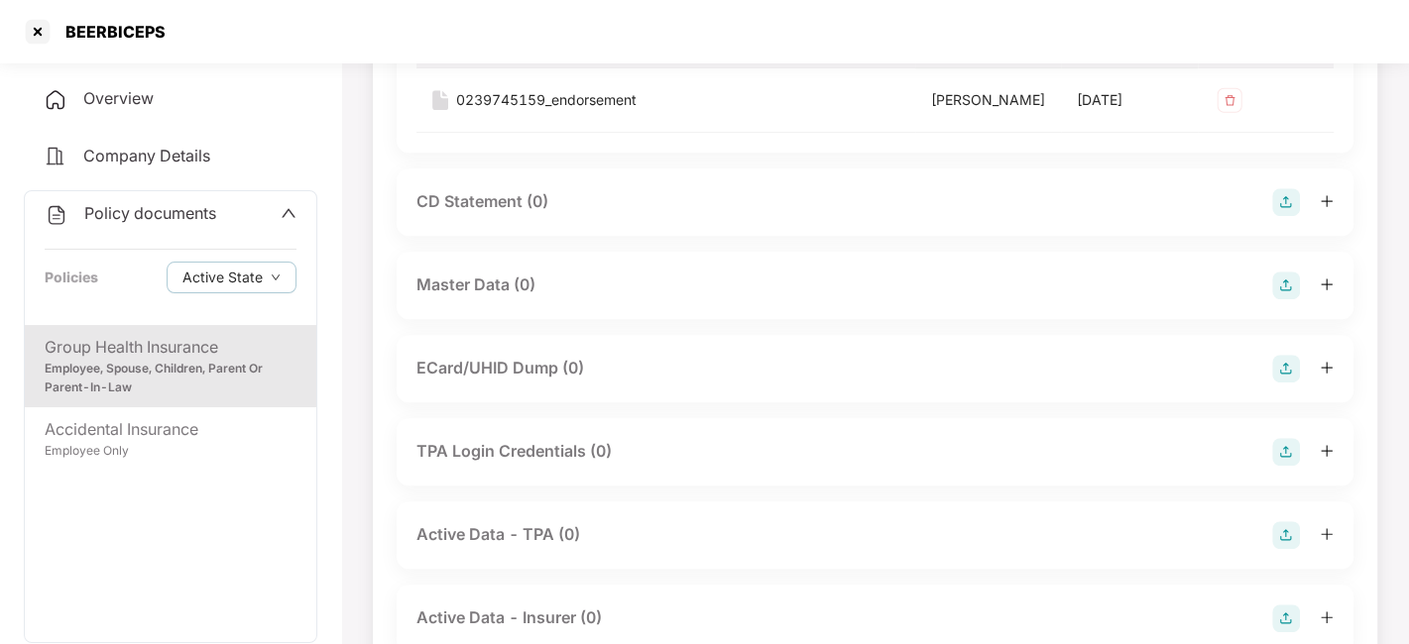
click at [1288, 299] on img at bounding box center [1286, 286] width 28 height 28
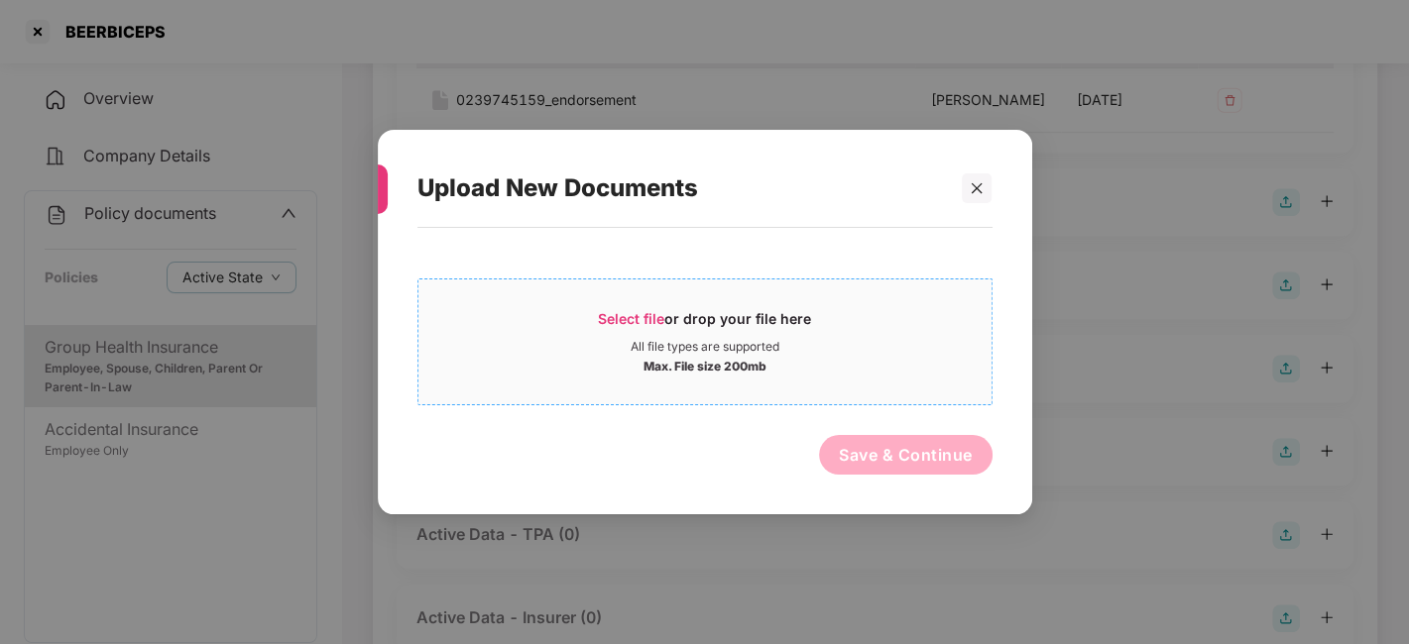
click at [903, 374] on div "Max. File size 200mb" at bounding box center [704, 365] width 573 height 20
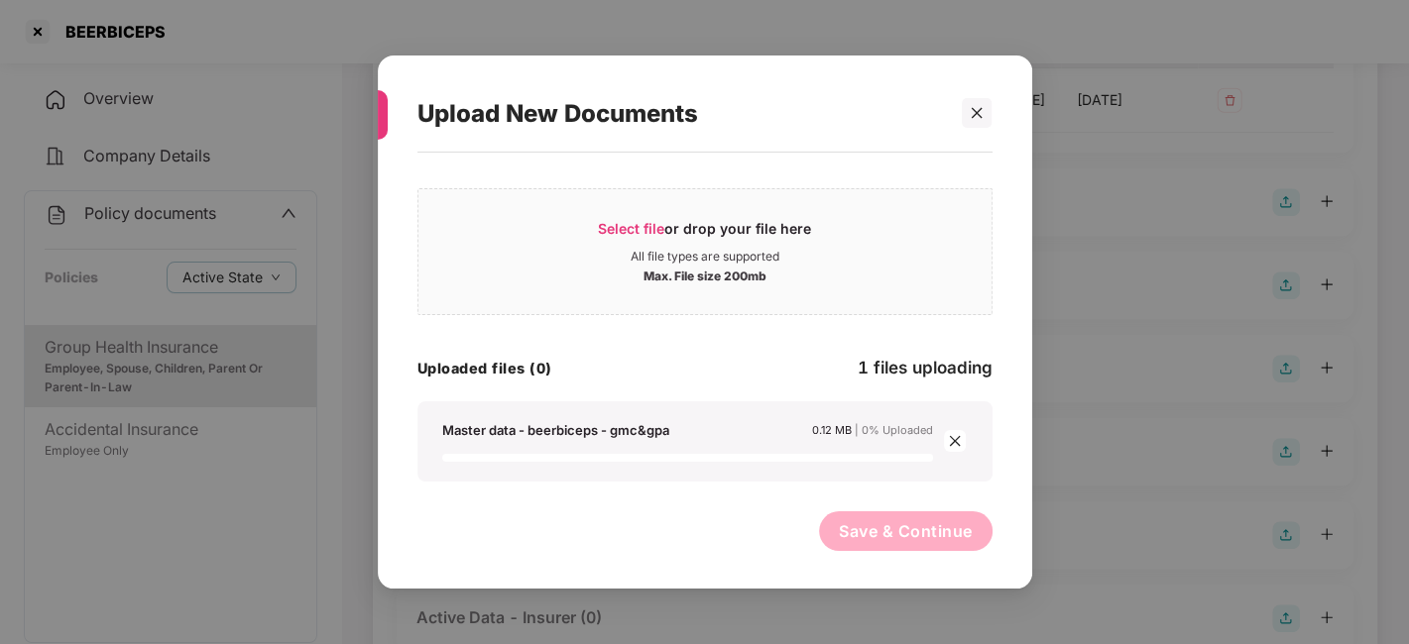
scroll to position [0, 0]
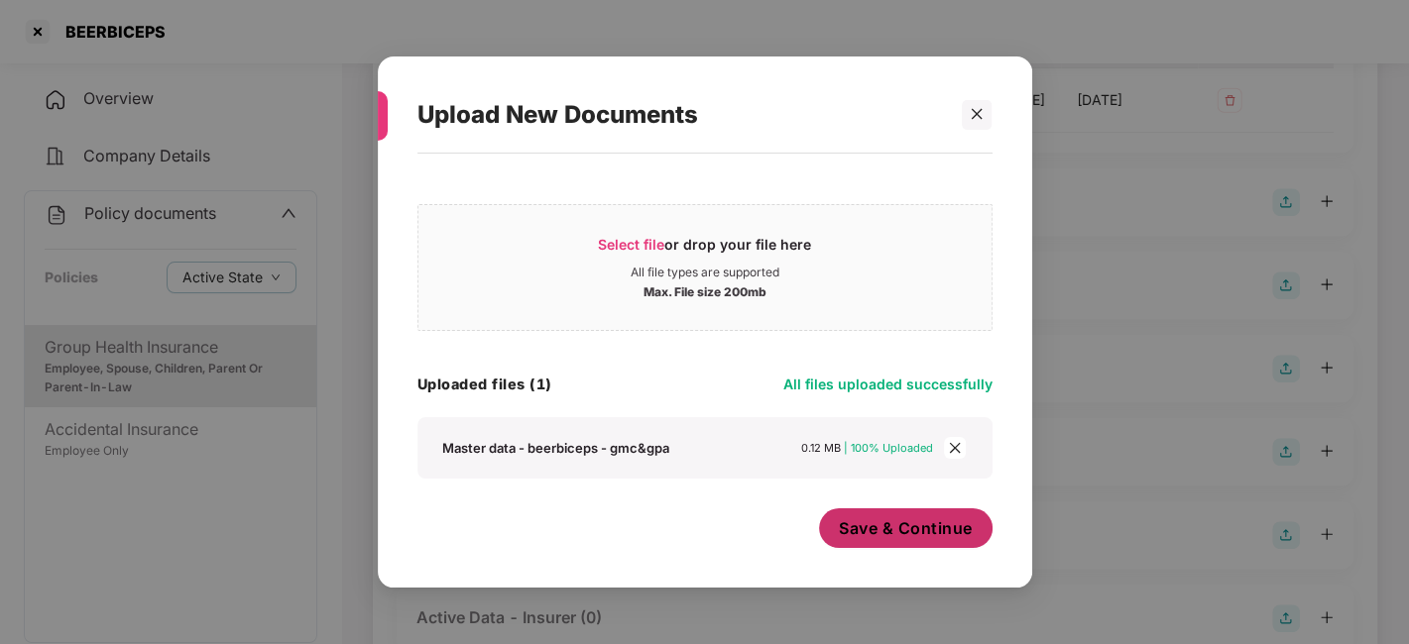
click at [867, 509] on button "Save & Continue" at bounding box center [906, 529] width 174 height 40
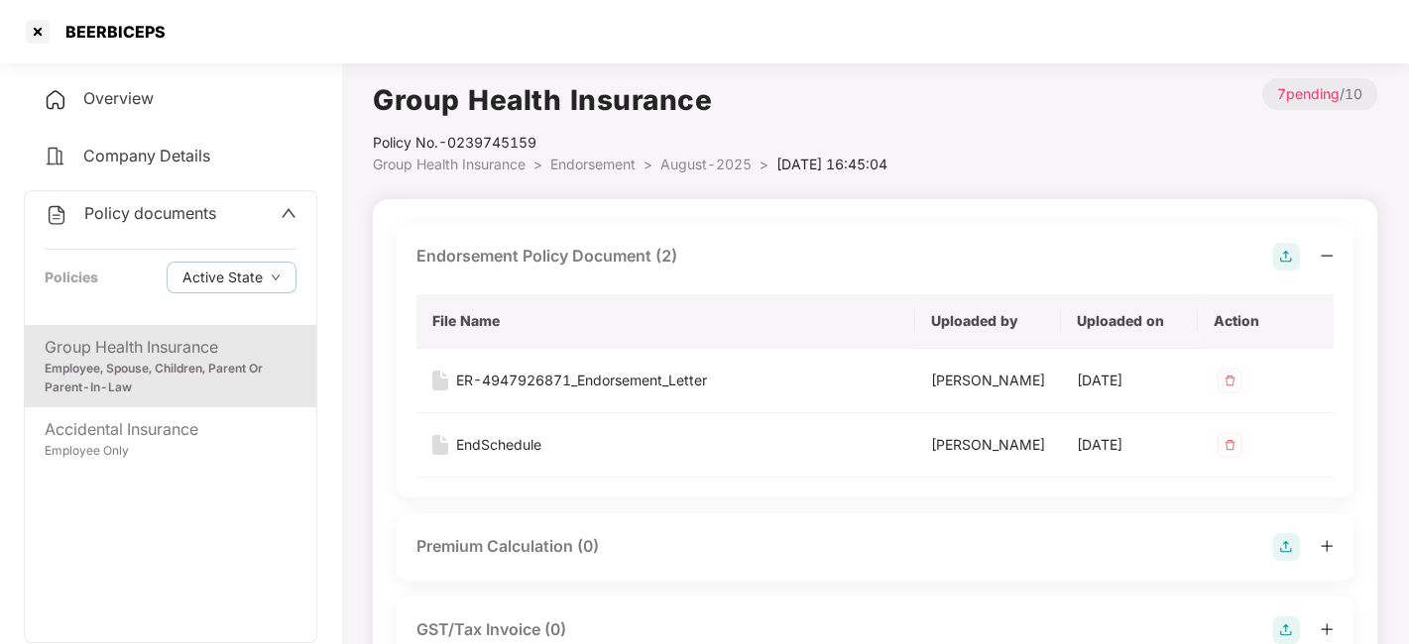
click at [693, 168] on span "August-2025" at bounding box center [705, 164] width 91 height 17
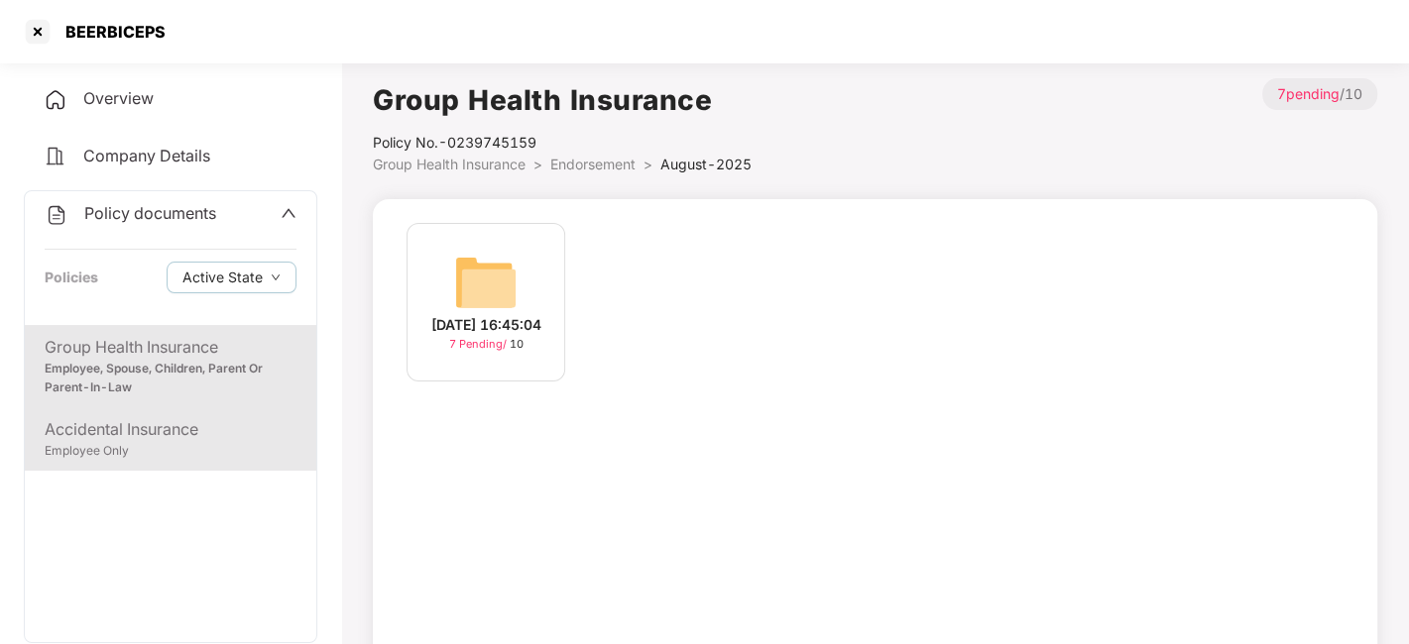
click at [147, 428] on div "Accidental Insurance" at bounding box center [171, 429] width 252 height 25
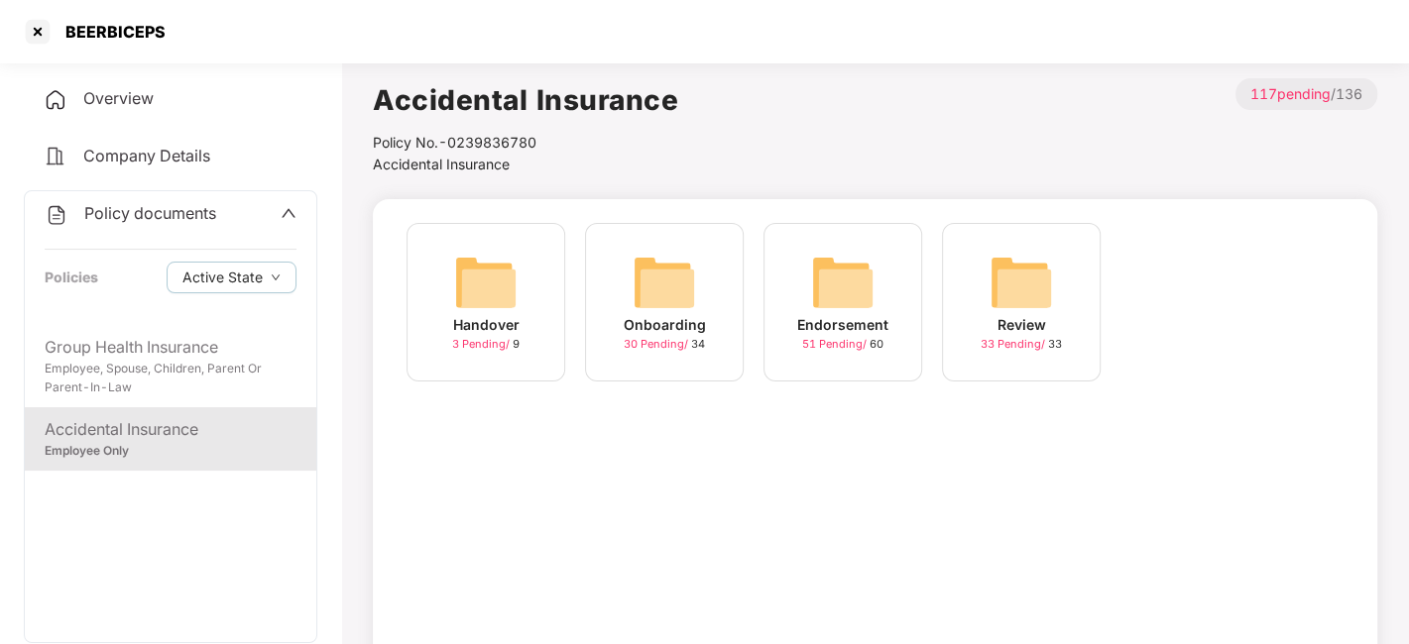
click at [827, 290] on img at bounding box center [842, 282] width 63 height 63
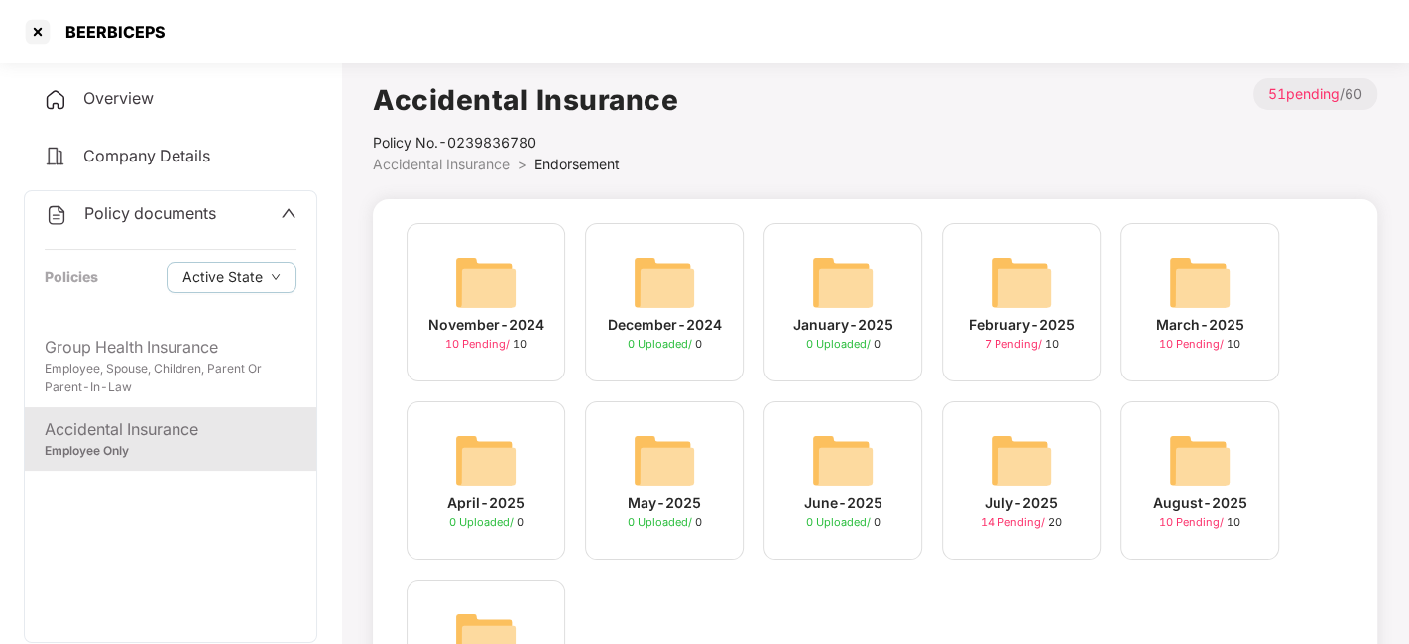
scroll to position [161, 0]
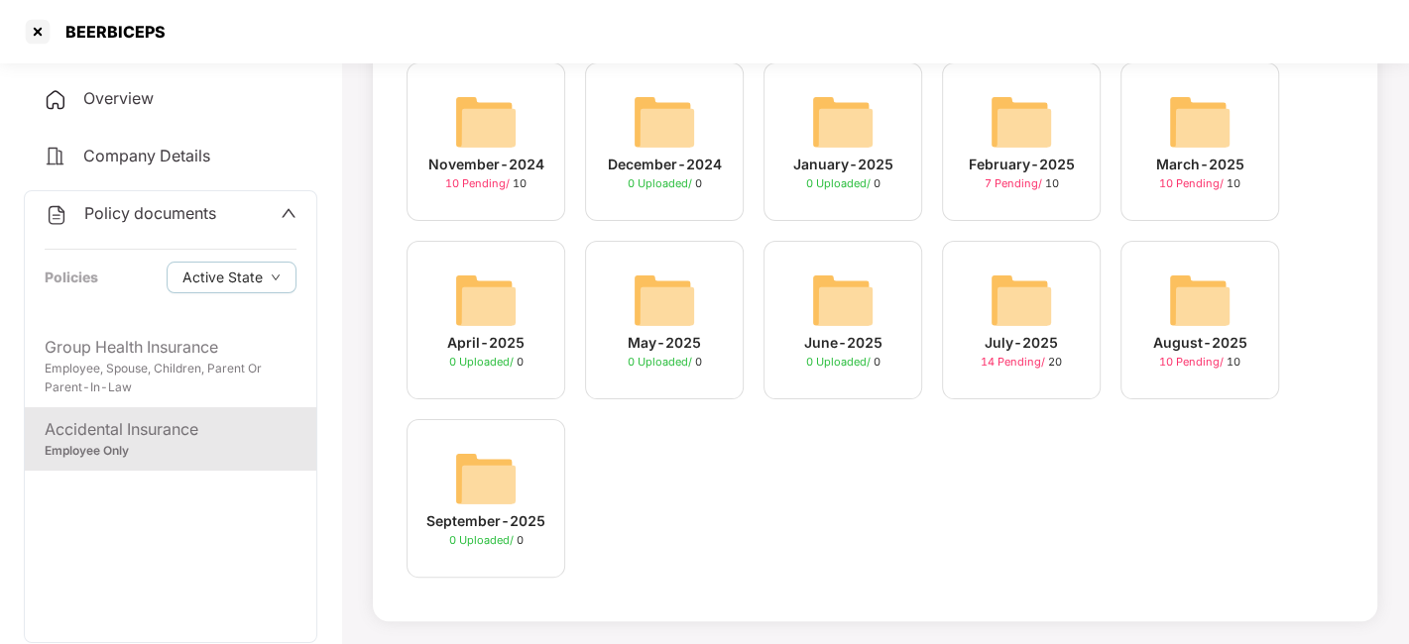
click at [1195, 320] on img at bounding box center [1199, 300] width 63 height 63
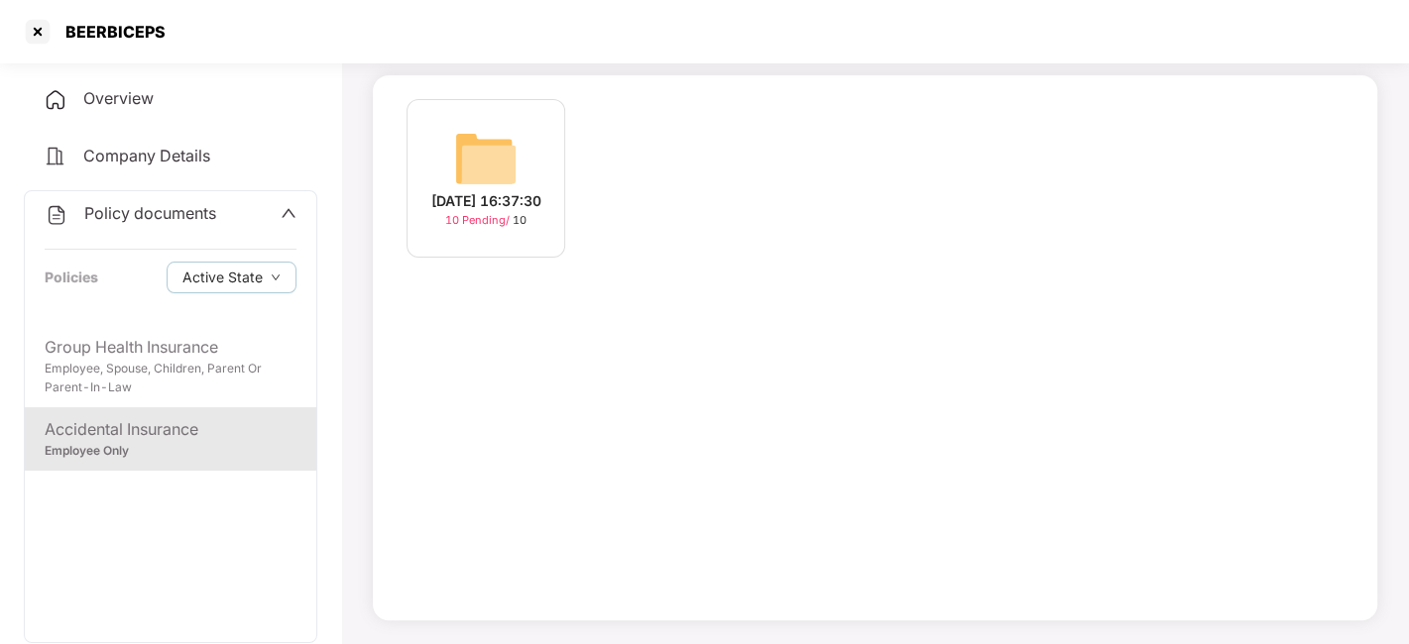
scroll to position [123, 0]
click at [525, 206] on div "[DATE] 16:37:30" at bounding box center [486, 202] width 110 height 22
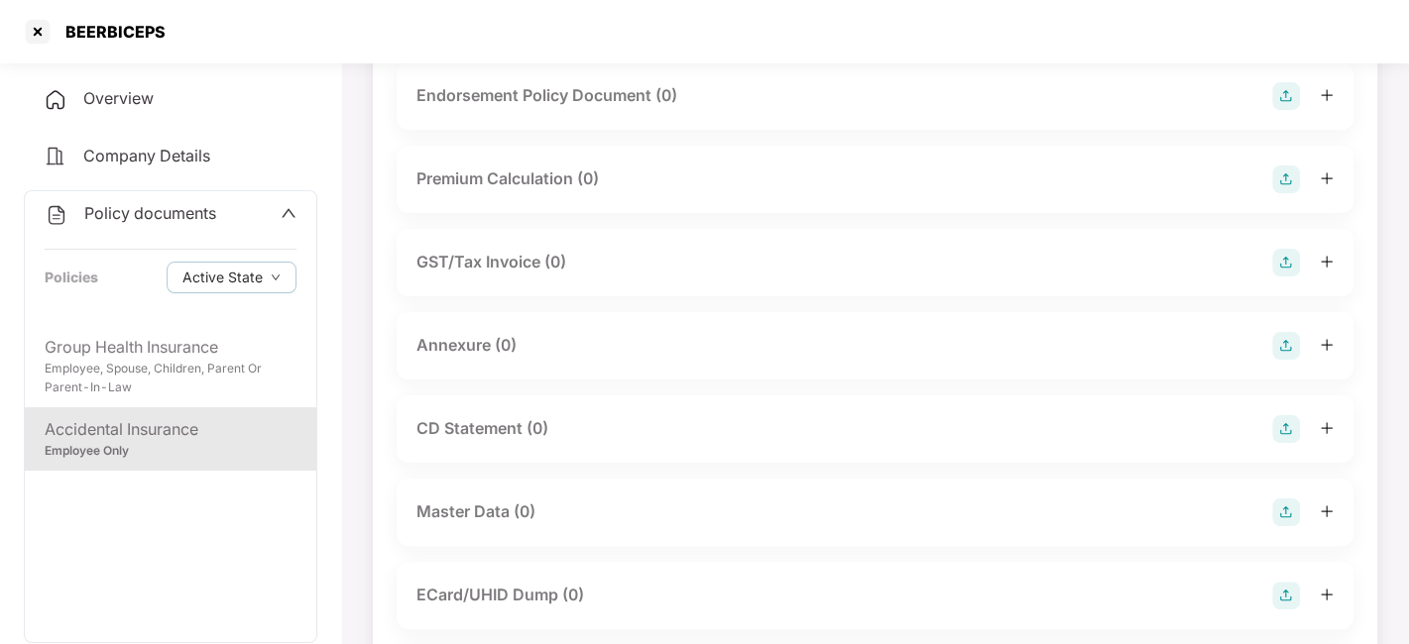
scroll to position [327, 0]
click at [1283, 337] on img at bounding box center [1286, 346] width 28 height 28
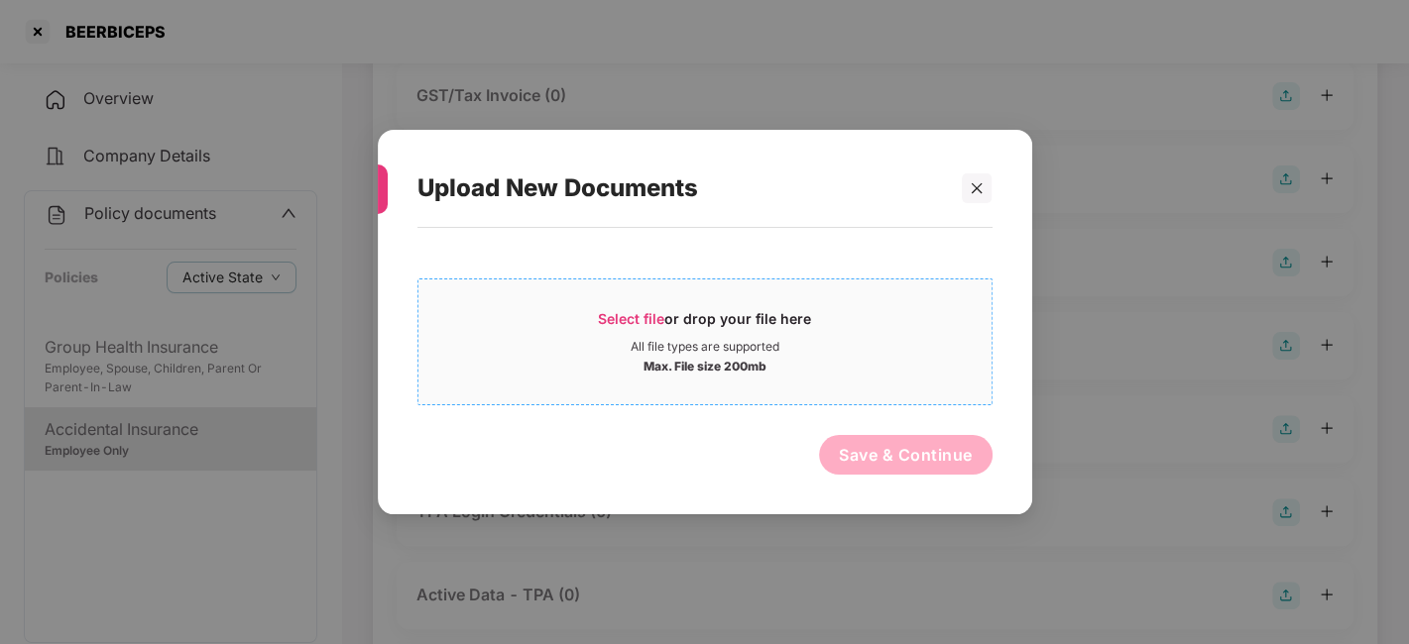
click at [855, 294] on span "Select file or drop your file here All file types are supported Max. File size …" at bounding box center [704, 341] width 573 height 95
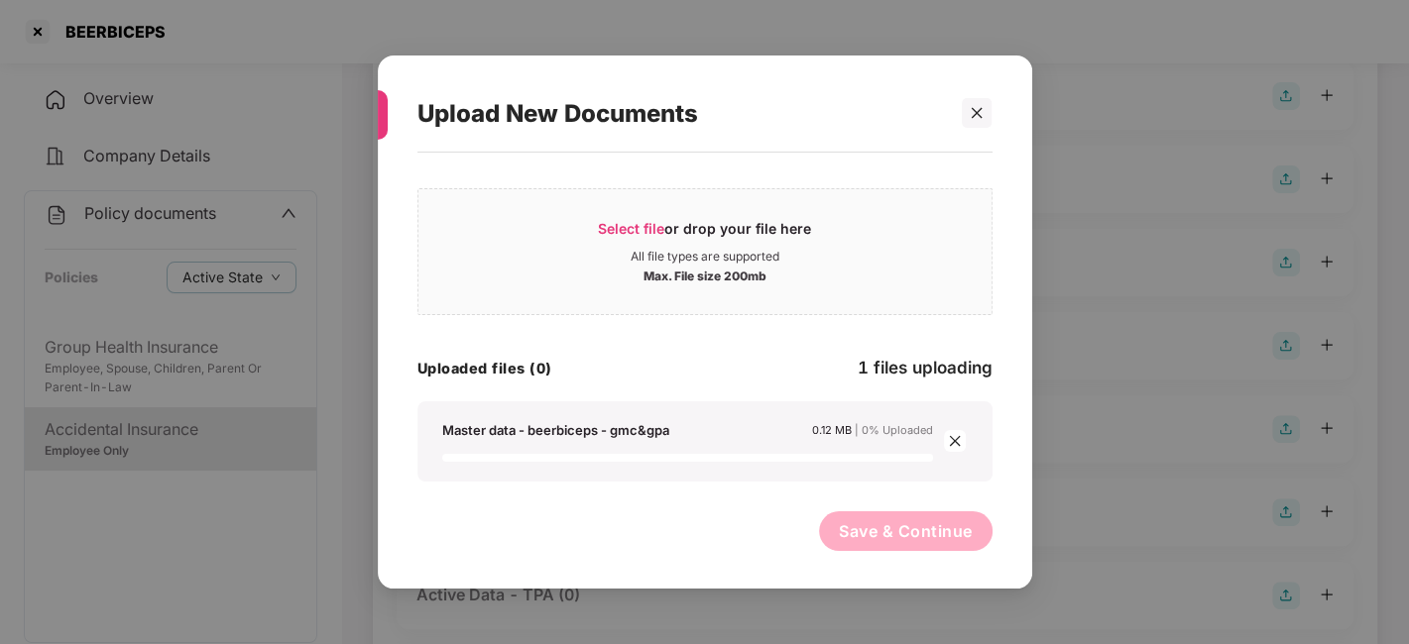
scroll to position [0, 0]
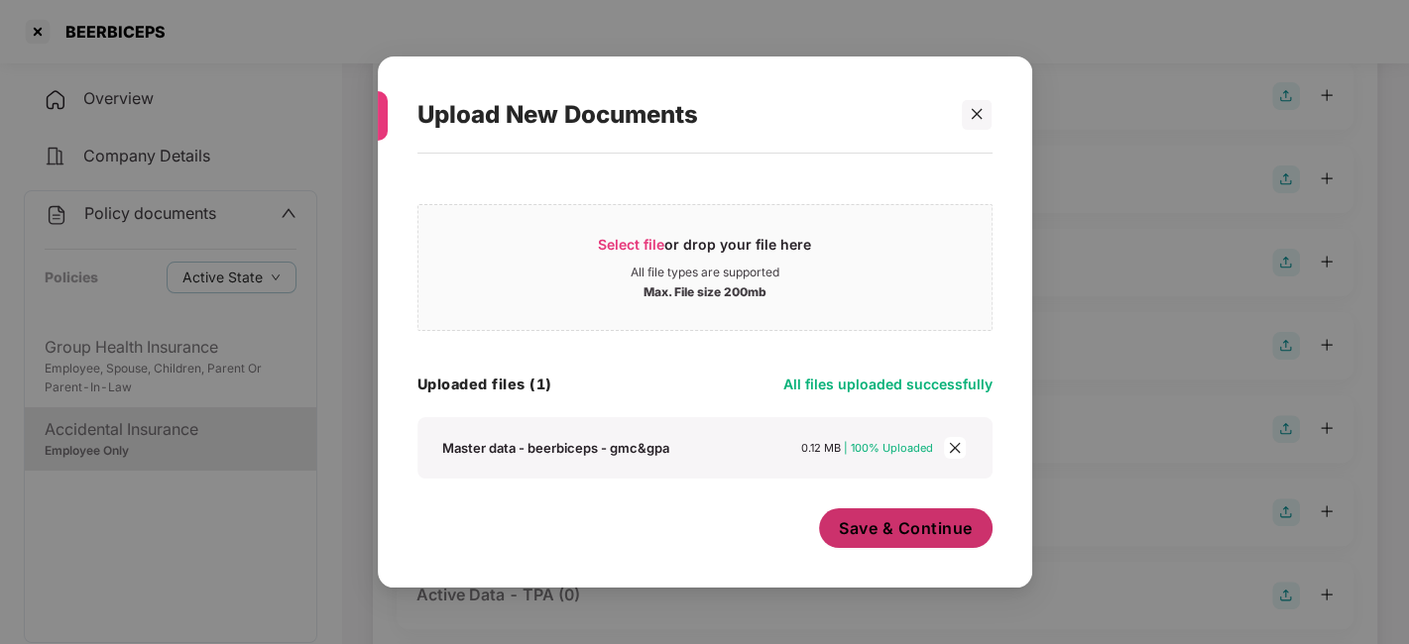
click at [894, 542] on button "Save & Continue" at bounding box center [906, 529] width 174 height 40
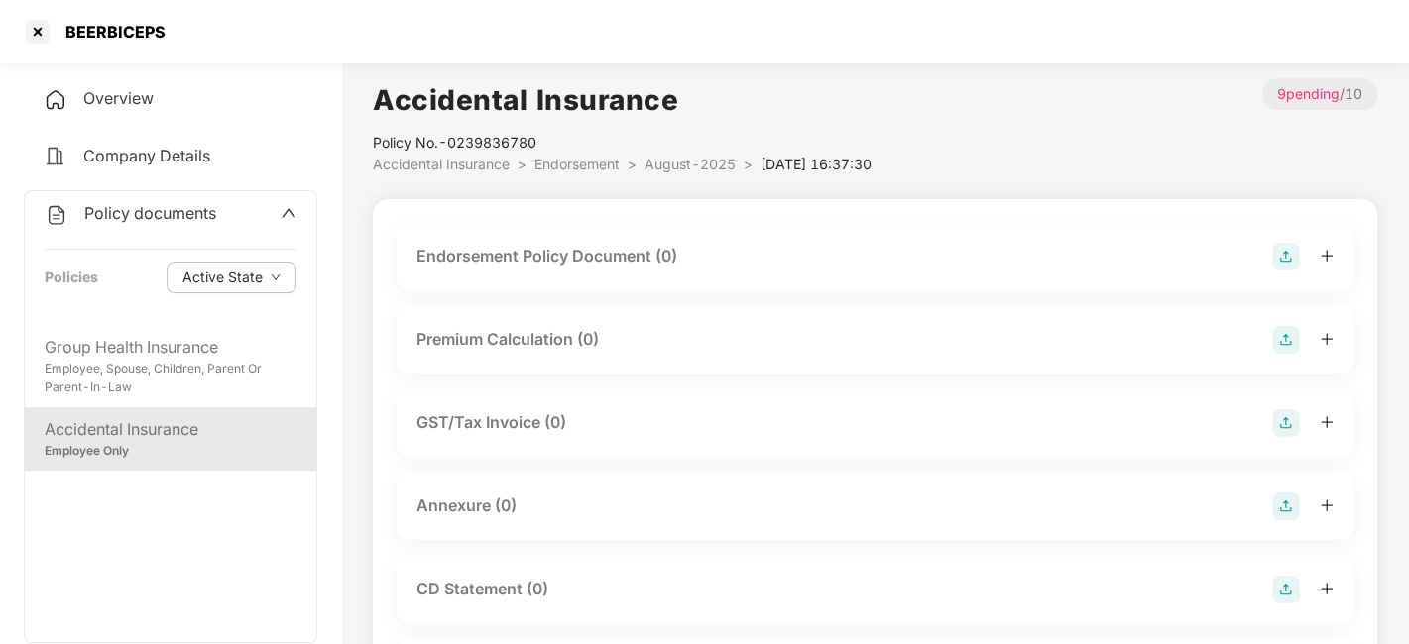
click at [1291, 261] on img at bounding box center [1286, 257] width 28 height 28
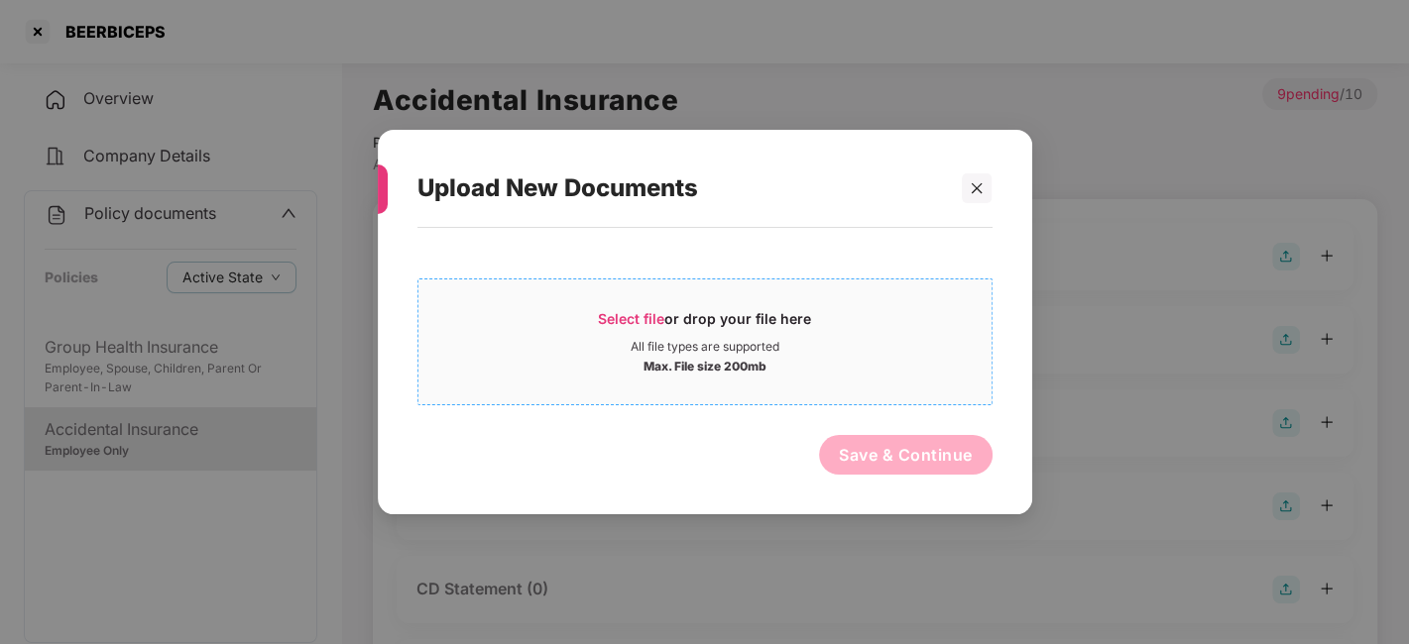
click at [815, 389] on span "Select file or drop your file here All file types are supported Max. File size …" at bounding box center [704, 341] width 573 height 95
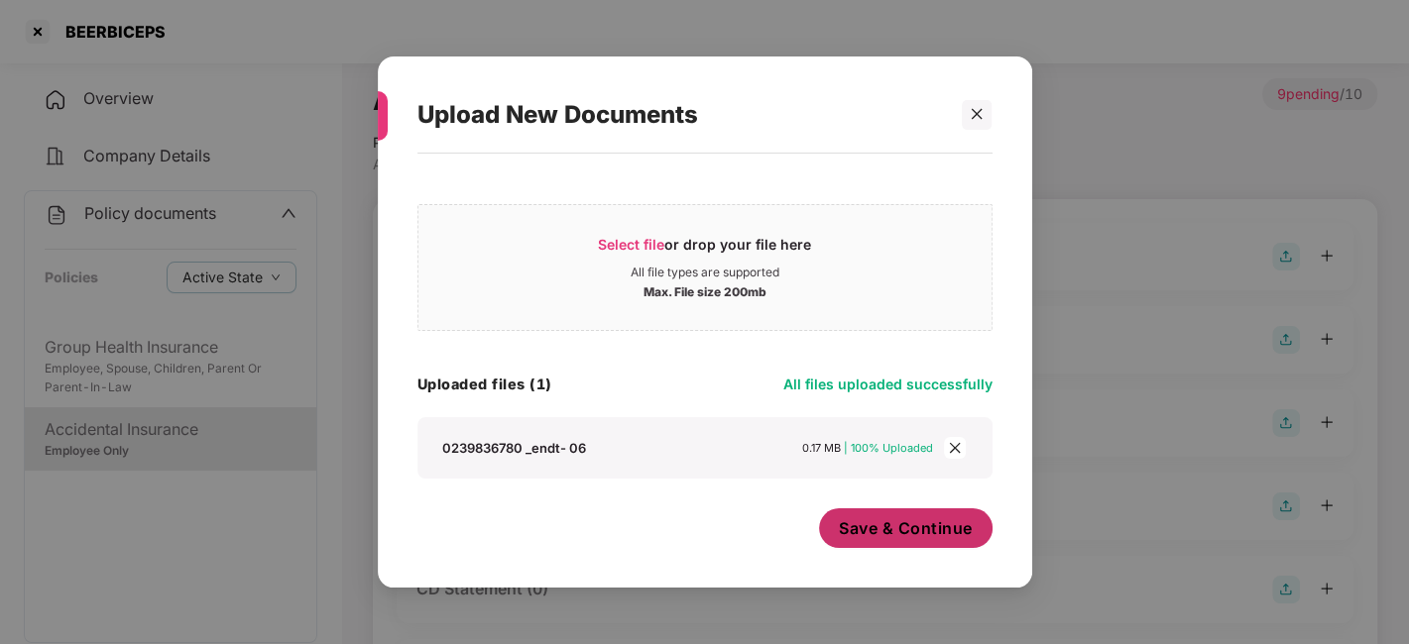
click at [870, 522] on span "Save & Continue" at bounding box center [906, 529] width 134 height 22
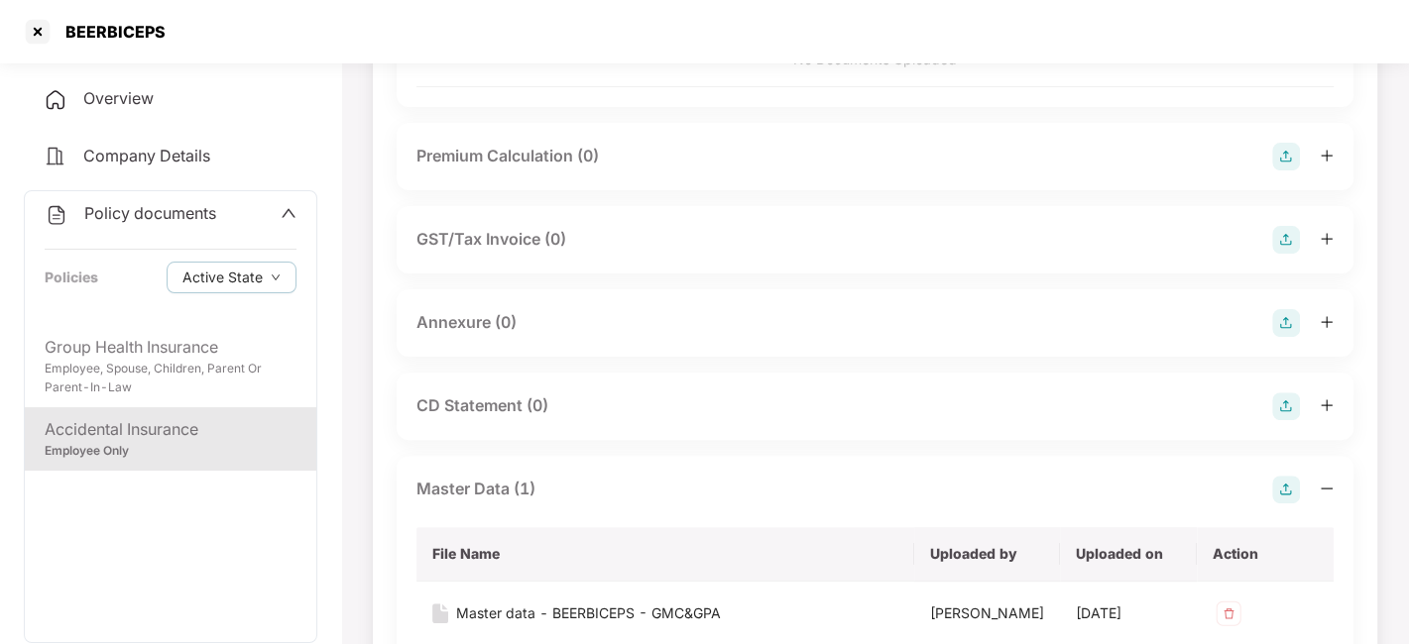
scroll to position [330, 0]
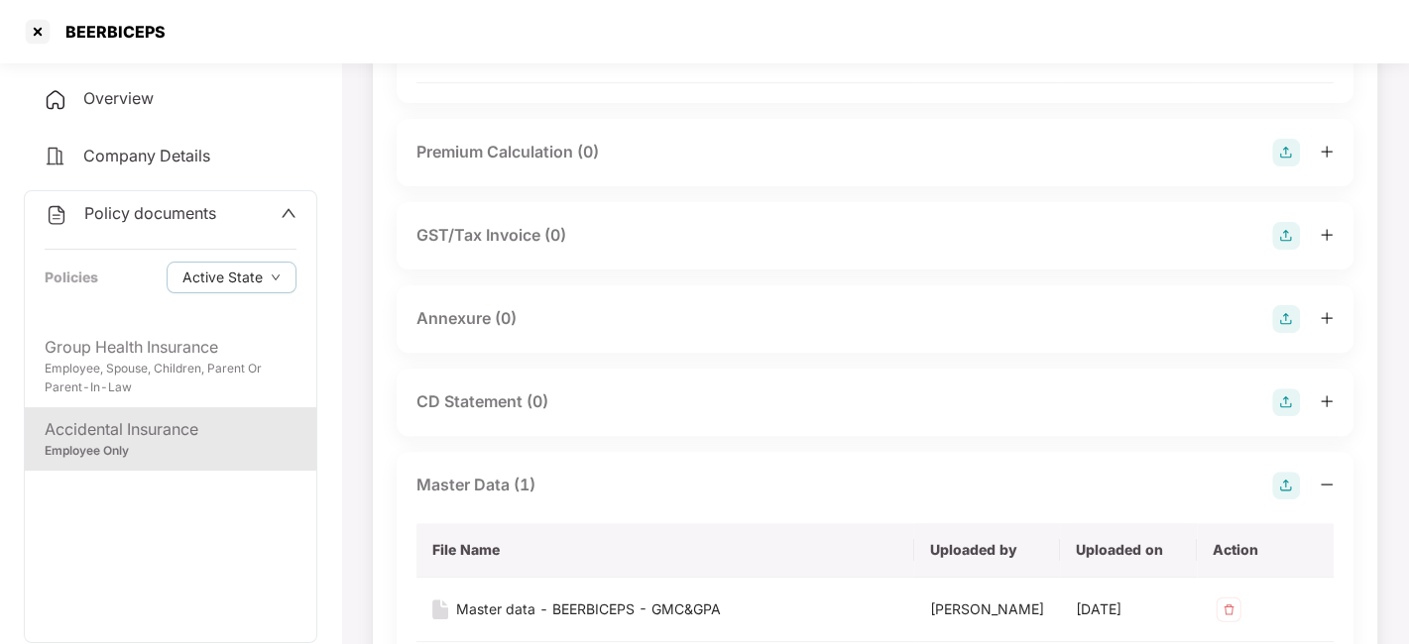
click at [1288, 333] on img at bounding box center [1286, 319] width 28 height 28
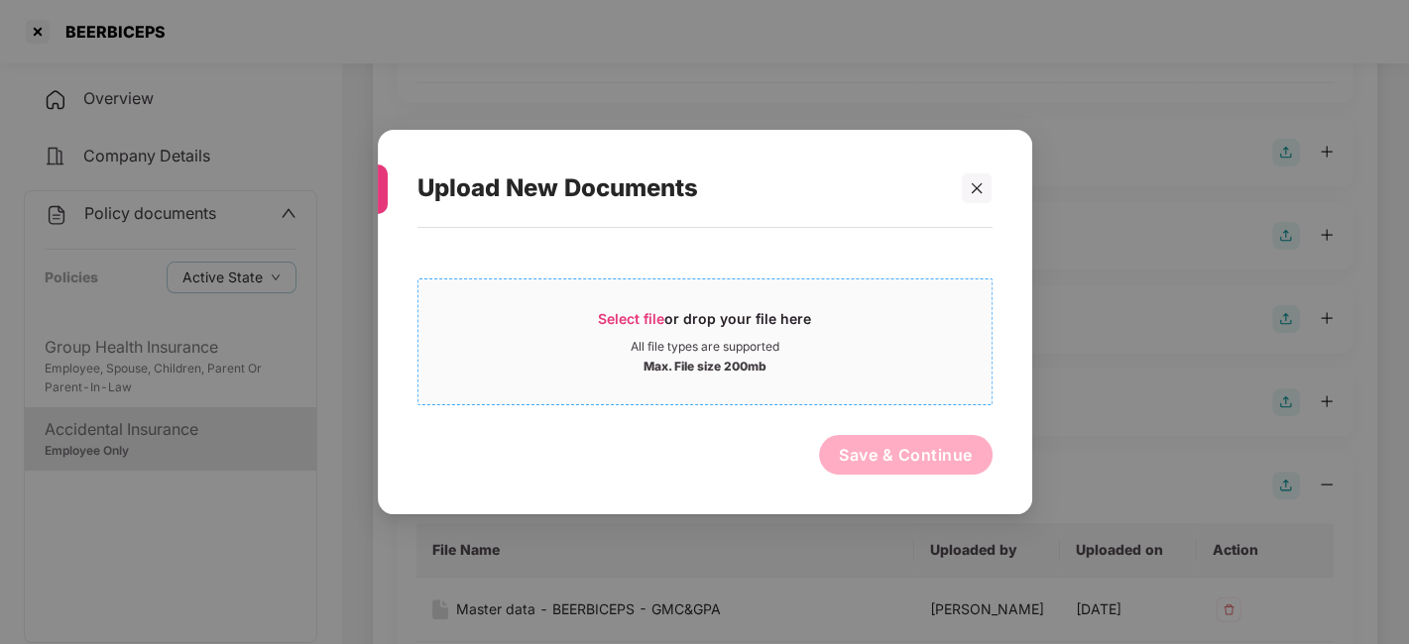
click at [850, 315] on div "Select file or drop your file here" at bounding box center [704, 324] width 573 height 30
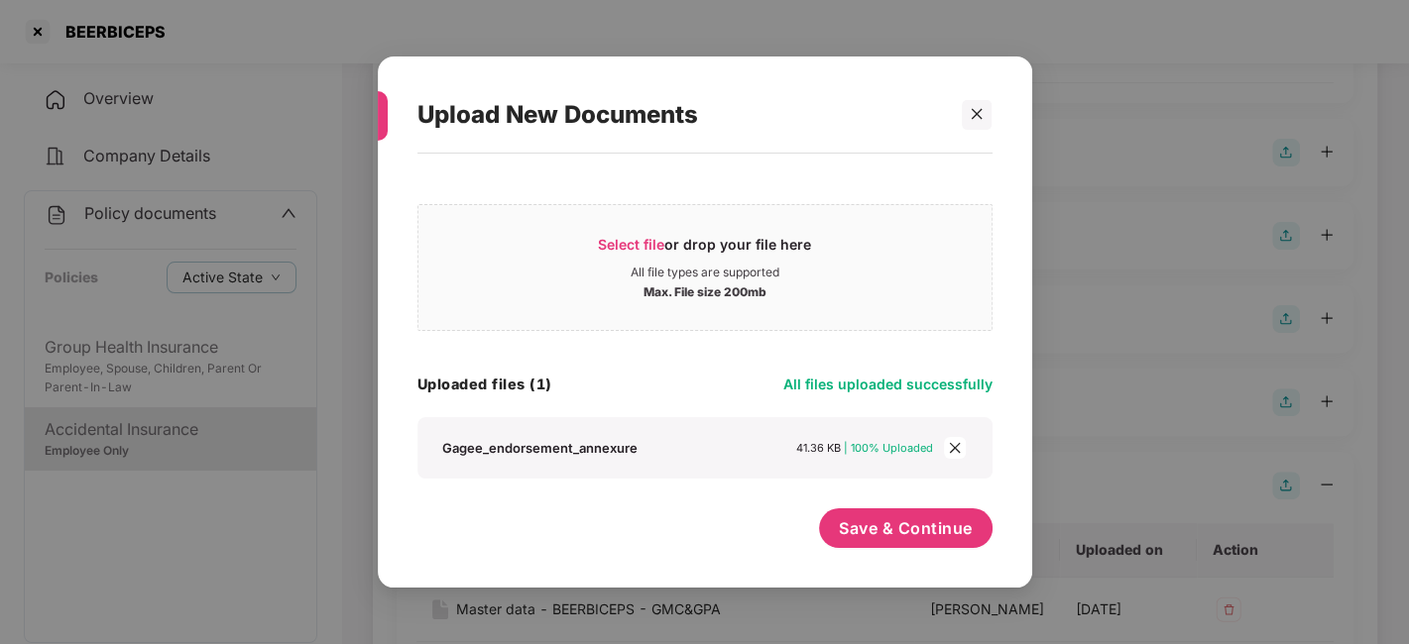
scroll to position [0, 0]
click at [883, 539] on button "Save & Continue" at bounding box center [906, 529] width 174 height 40
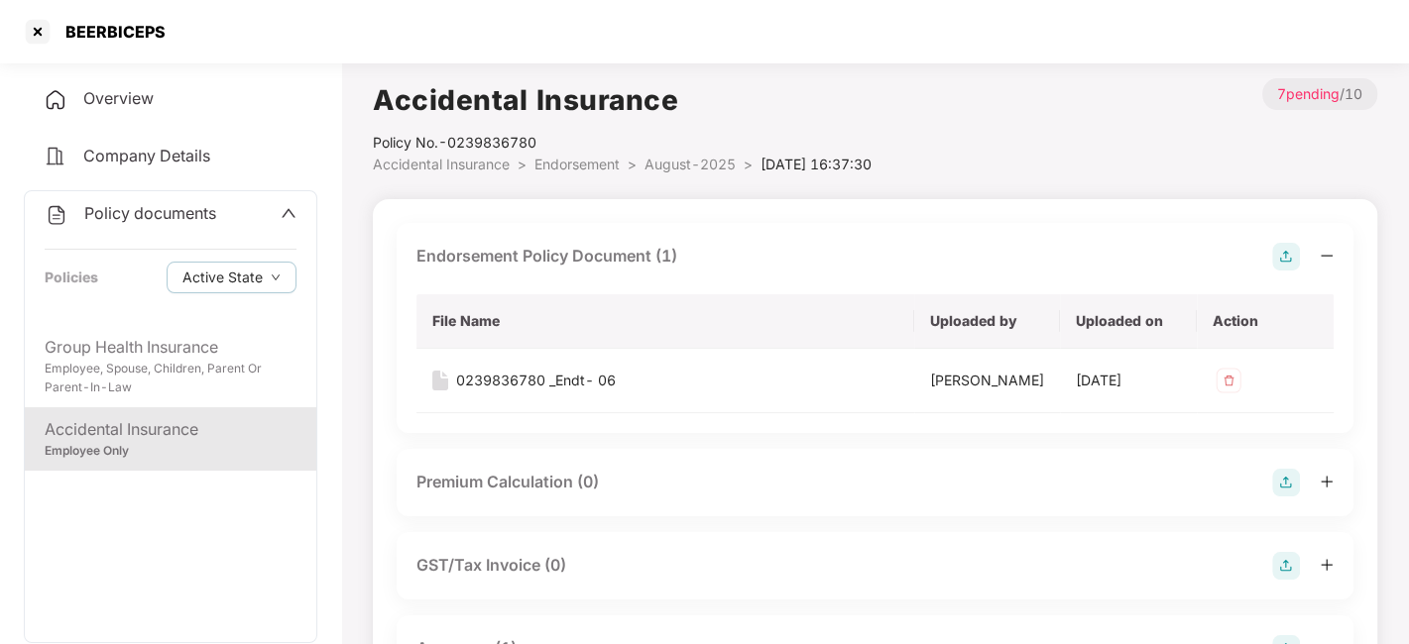
click at [665, 161] on span "August-2025" at bounding box center [689, 164] width 91 height 17
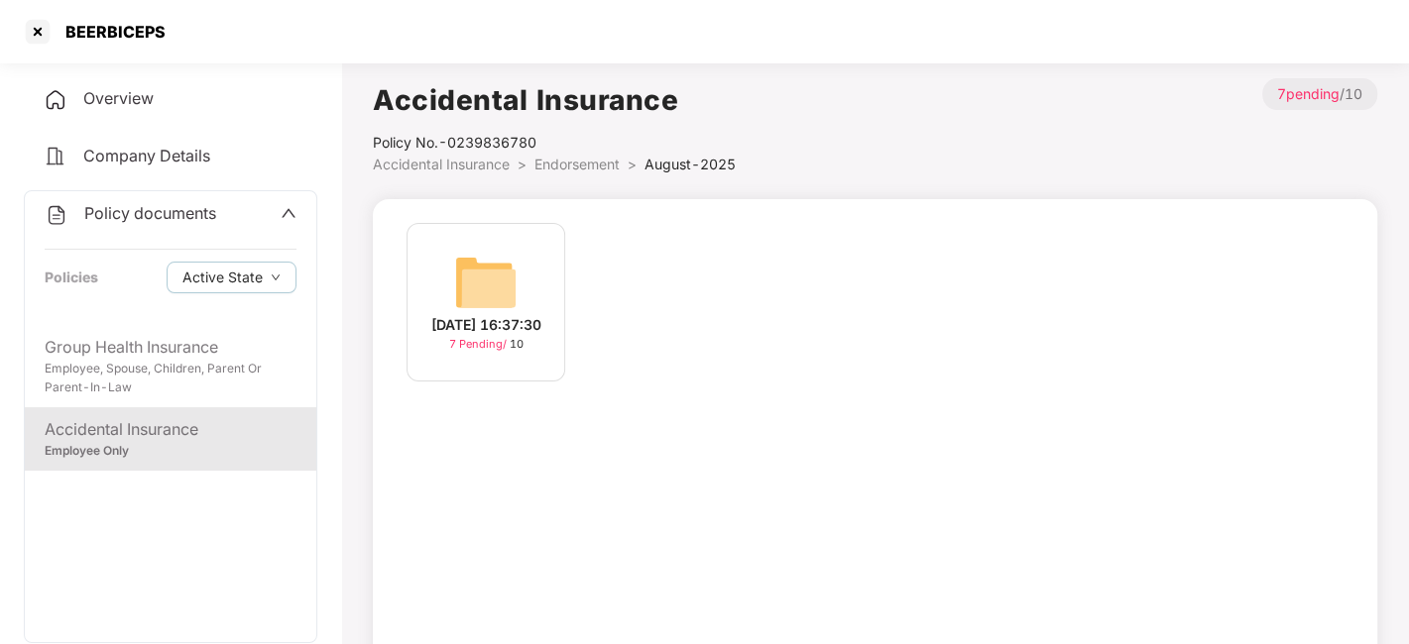
click at [585, 171] on span "Endorsement" at bounding box center [576, 164] width 85 height 17
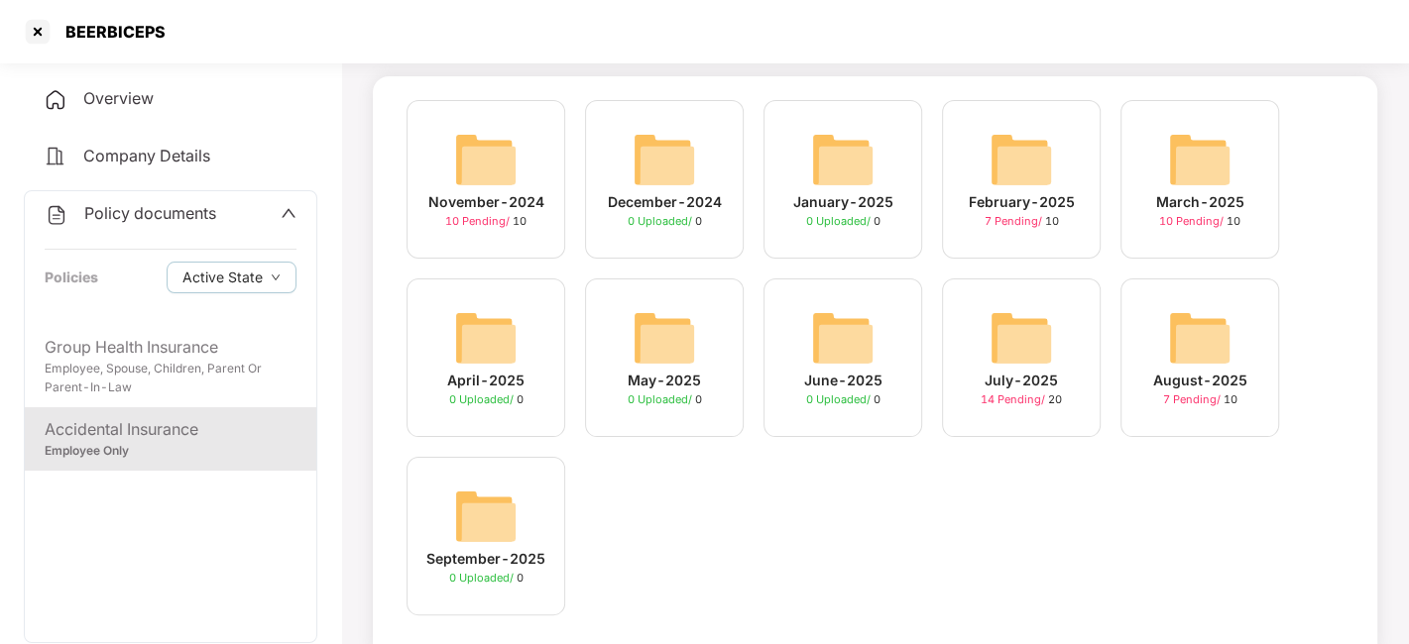
click at [160, 214] on span "Policy documents" at bounding box center [150, 213] width 132 height 20
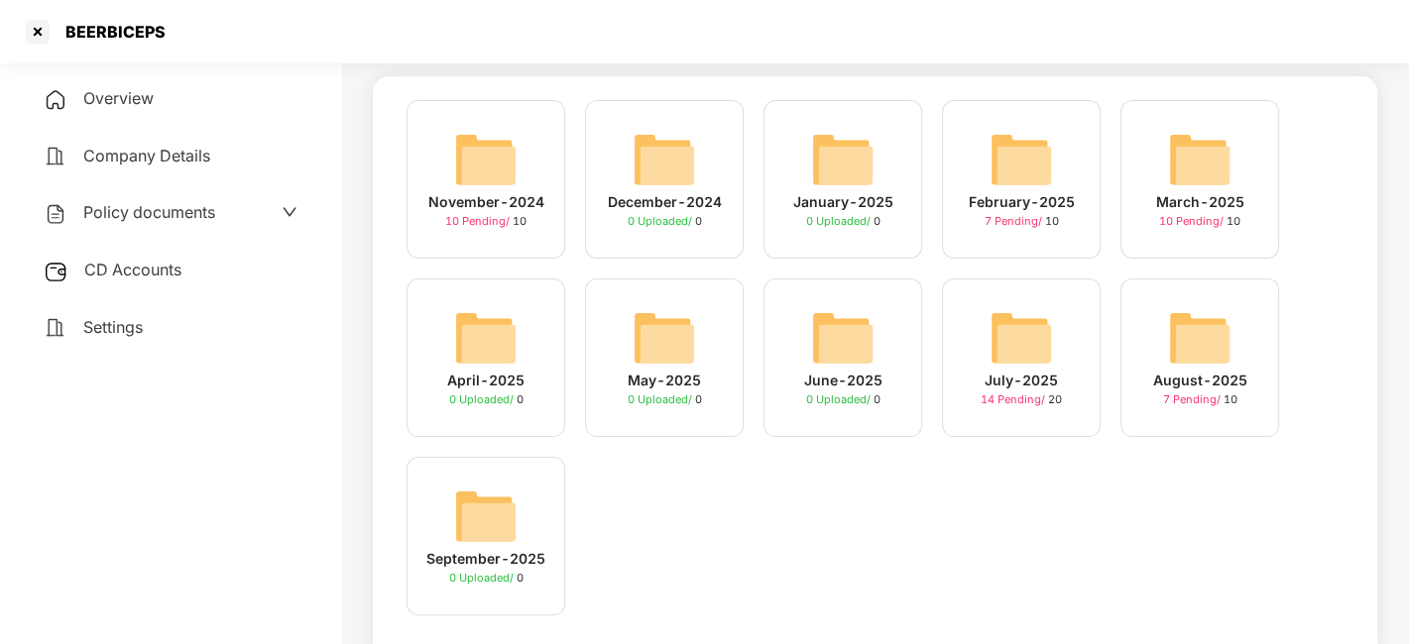
click at [150, 260] on span "CD Accounts" at bounding box center [132, 270] width 97 height 20
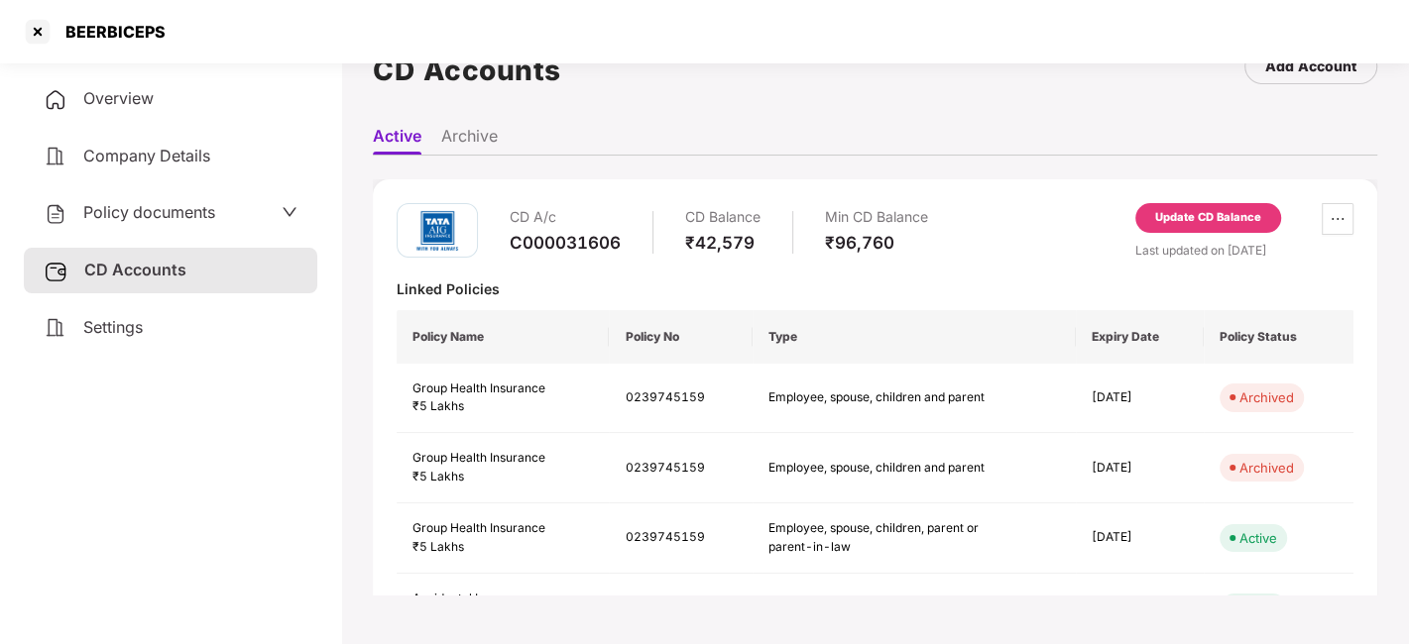
click at [1205, 219] on div "Update CD Balance" at bounding box center [1208, 218] width 106 height 18
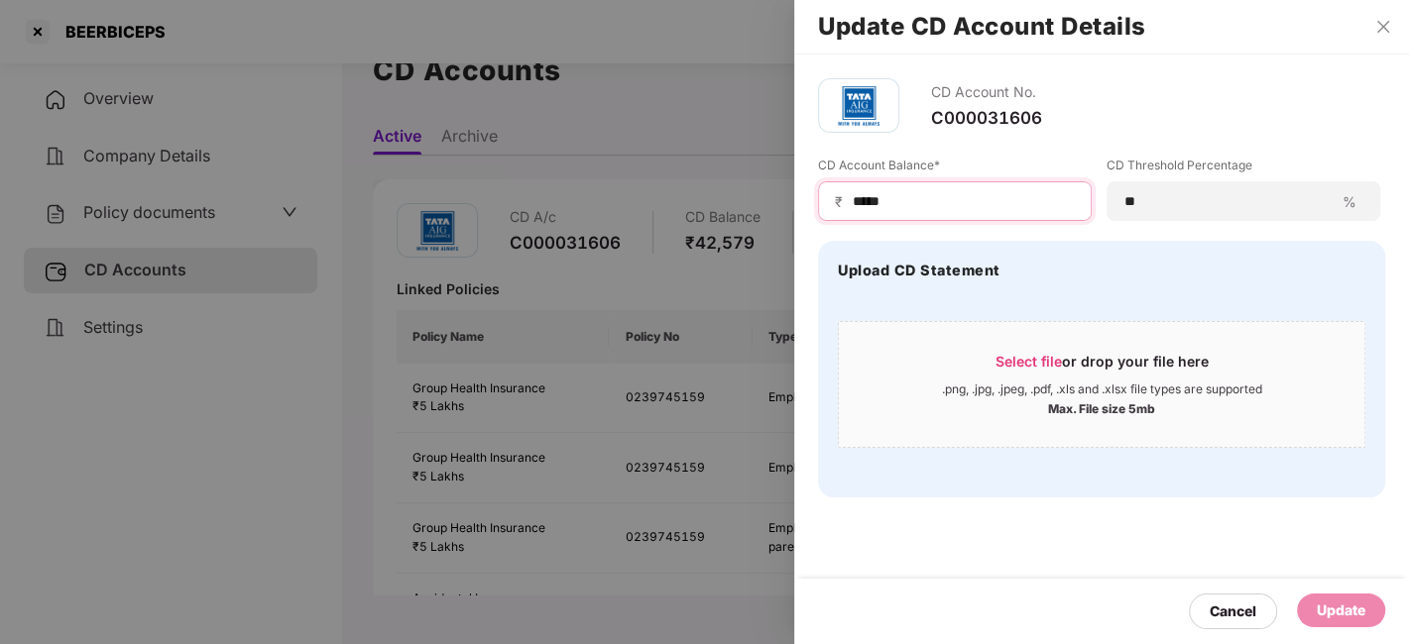
click at [968, 206] on input "*****" at bounding box center [963, 201] width 224 height 21
type input "*"
type input "*****"
click at [1314, 593] on div "Cancel Update" at bounding box center [1101, 611] width 615 height 65
click at [1330, 603] on div "Update" at bounding box center [1341, 611] width 49 height 22
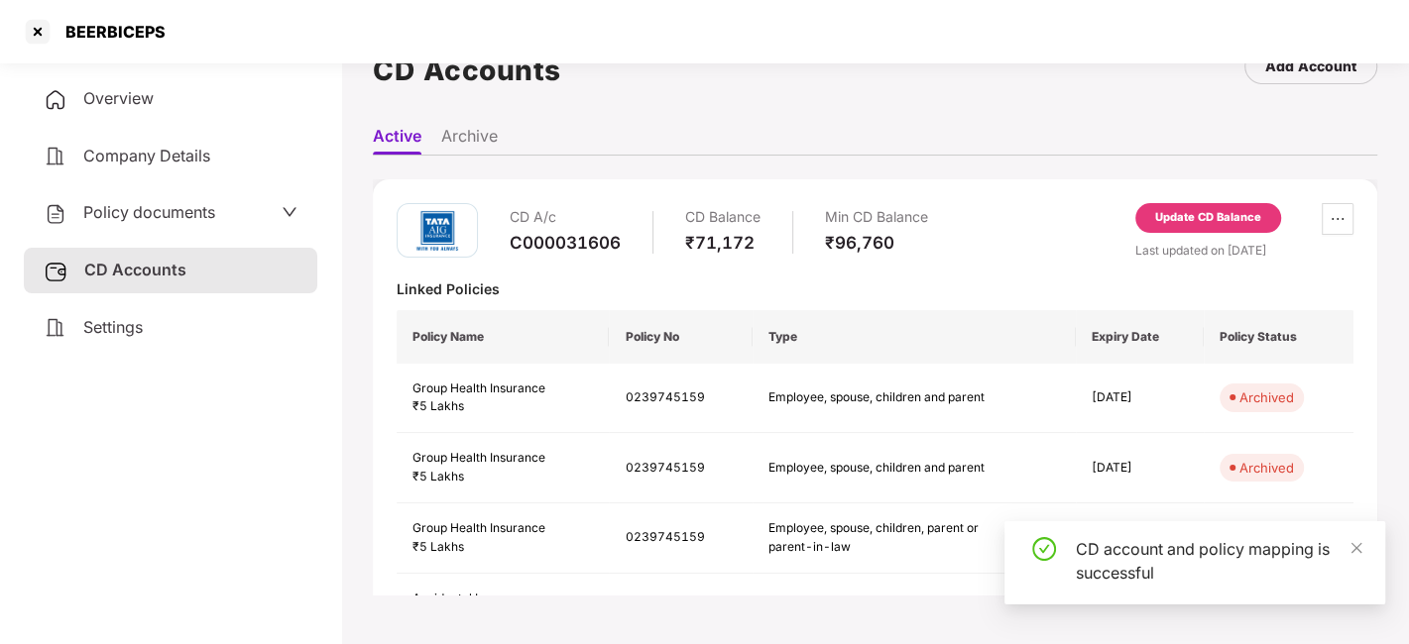
scroll to position [68, 0]
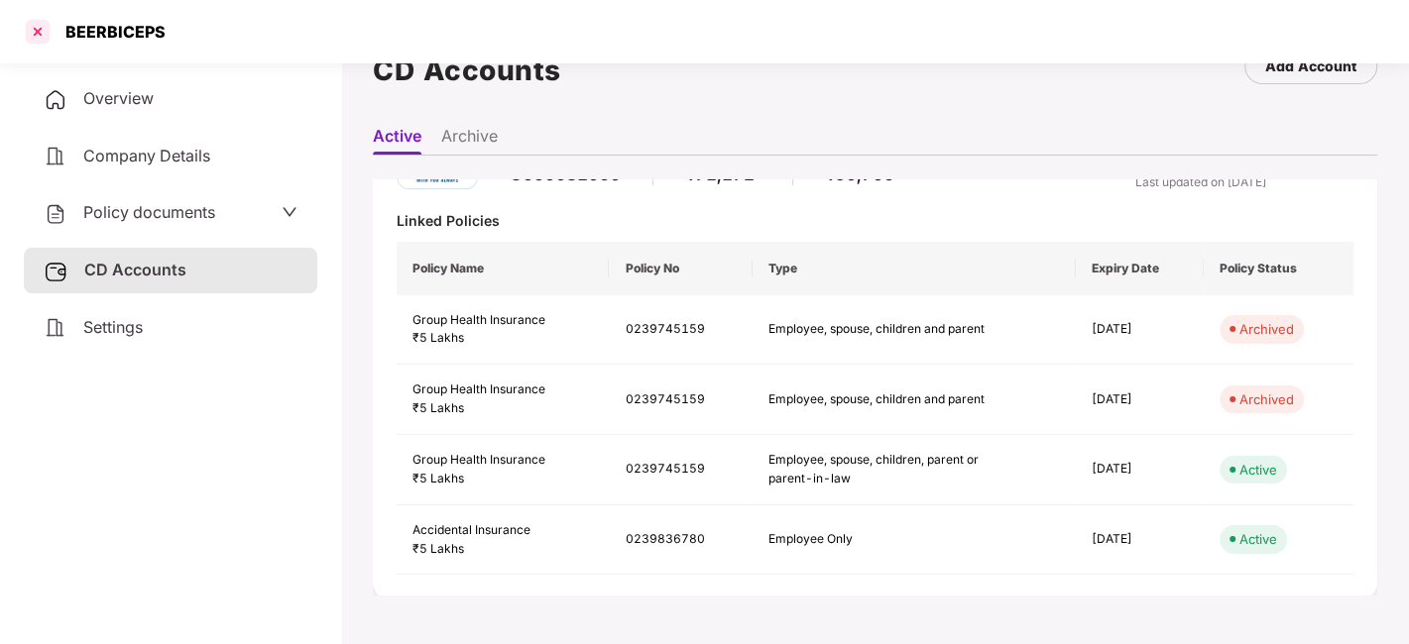
click at [33, 35] on div at bounding box center [38, 32] width 32 height 32
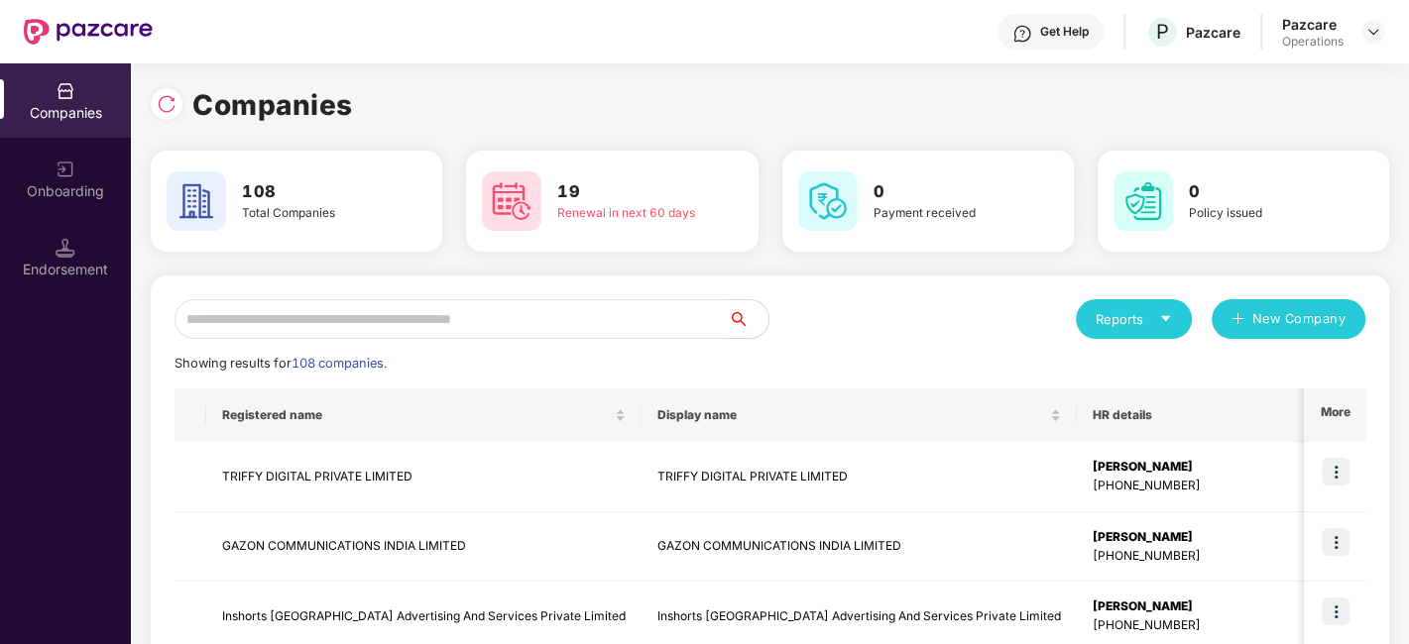
click at [392, 318] on input "text" at bounding box center [451, 319] width 554 height 40
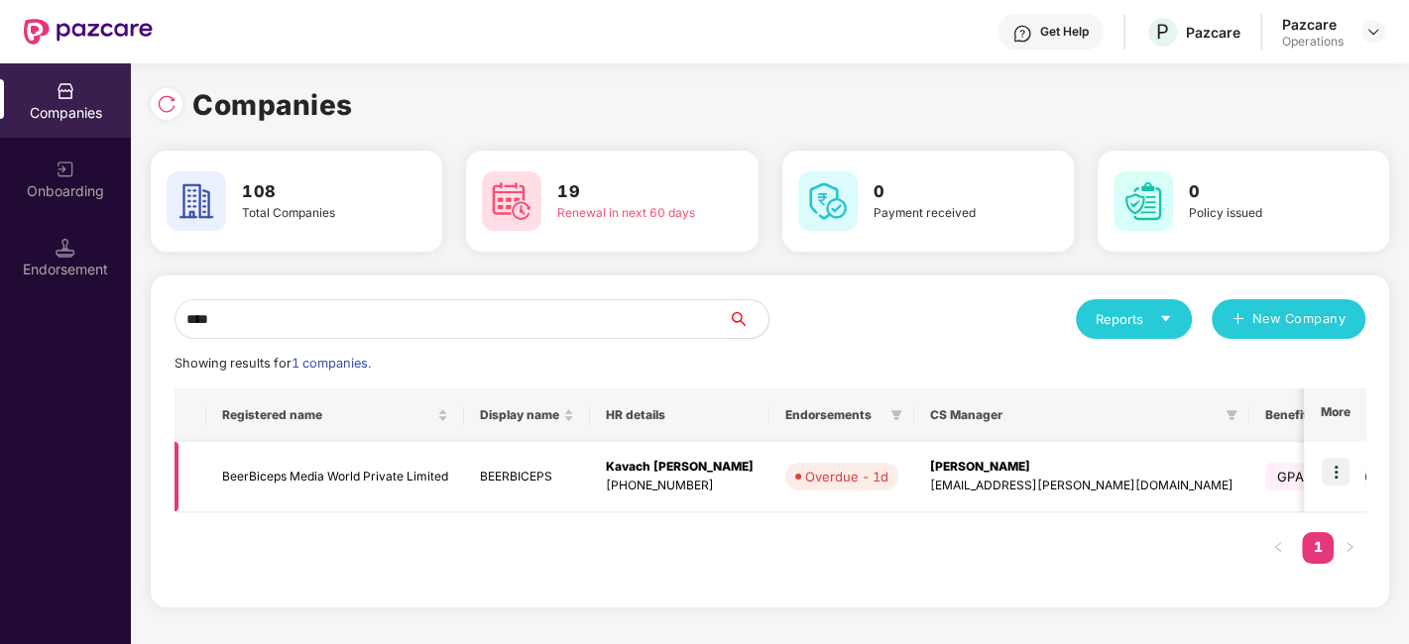
type input "****"
click at [1320, 466] on td at bounding box center [1334, 477] width 61 height 70
click at [1339, 468] on img at bounding box center [1336, 472] width 28 height 28
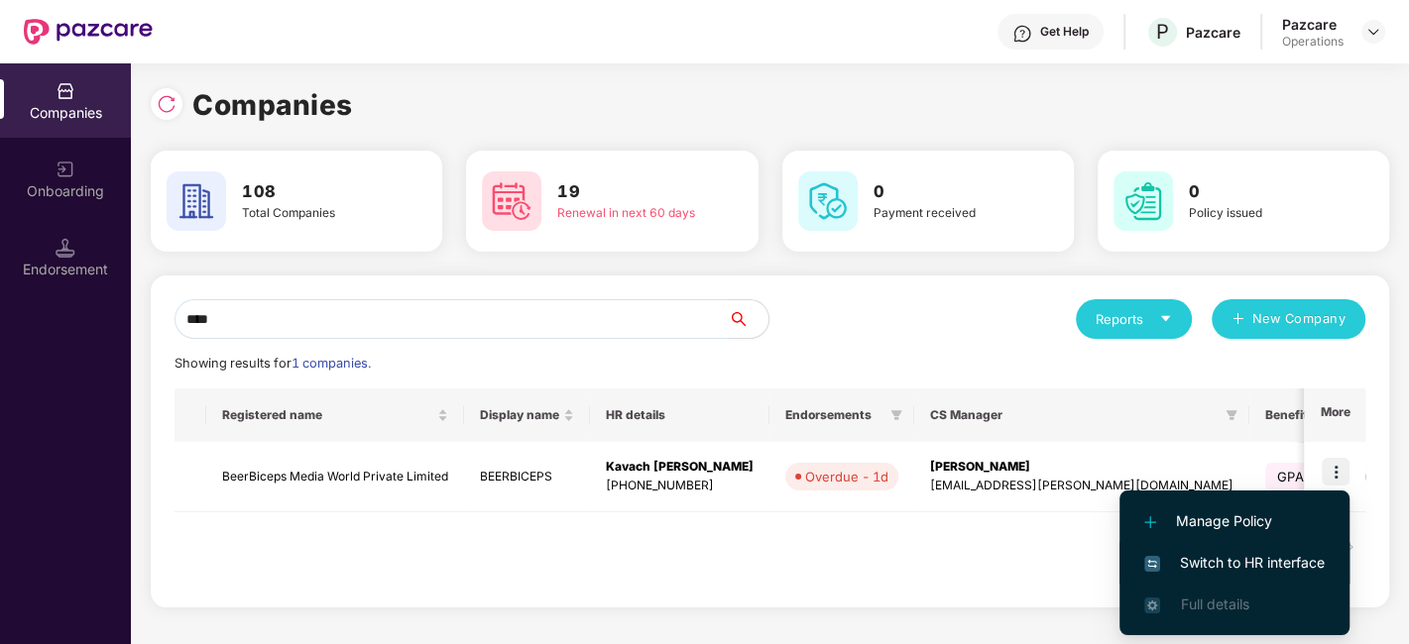
click at [1218, 569] on span "Switch to HR interface" at bounding box center [1234, 563] width 180 height 22
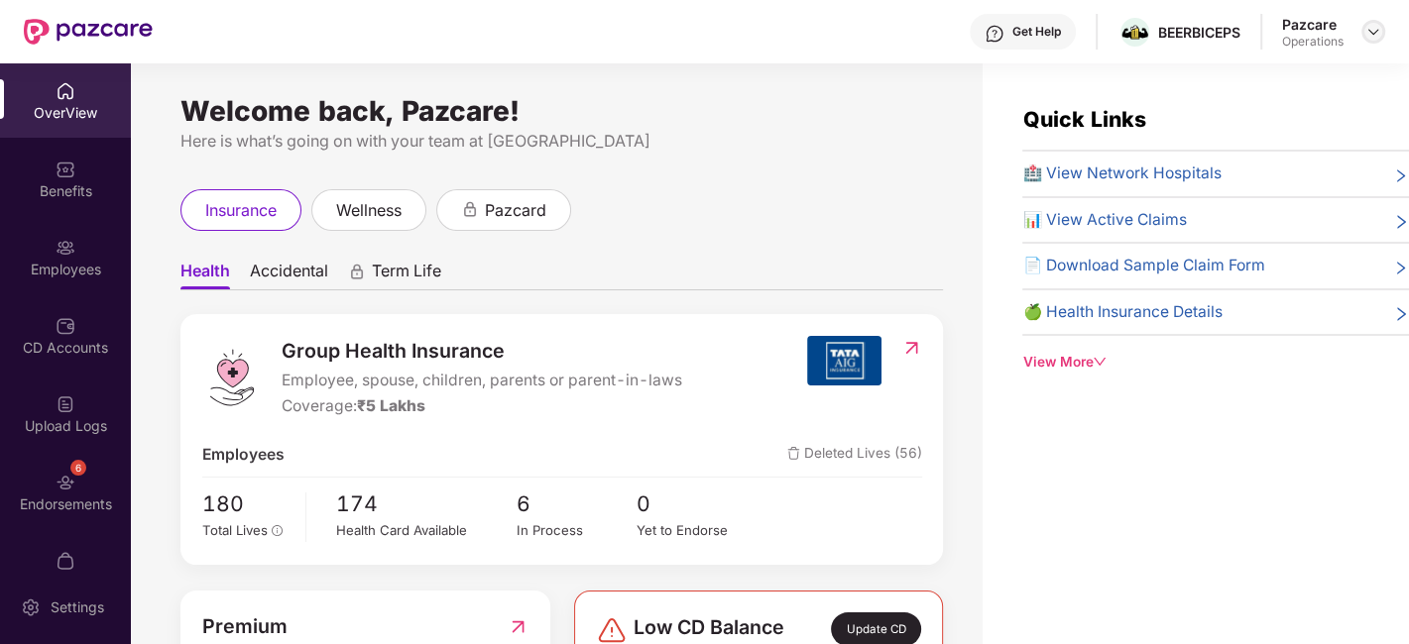
click at [1373, 37] on img at bounding box center [1373, 32] width 16 height 16
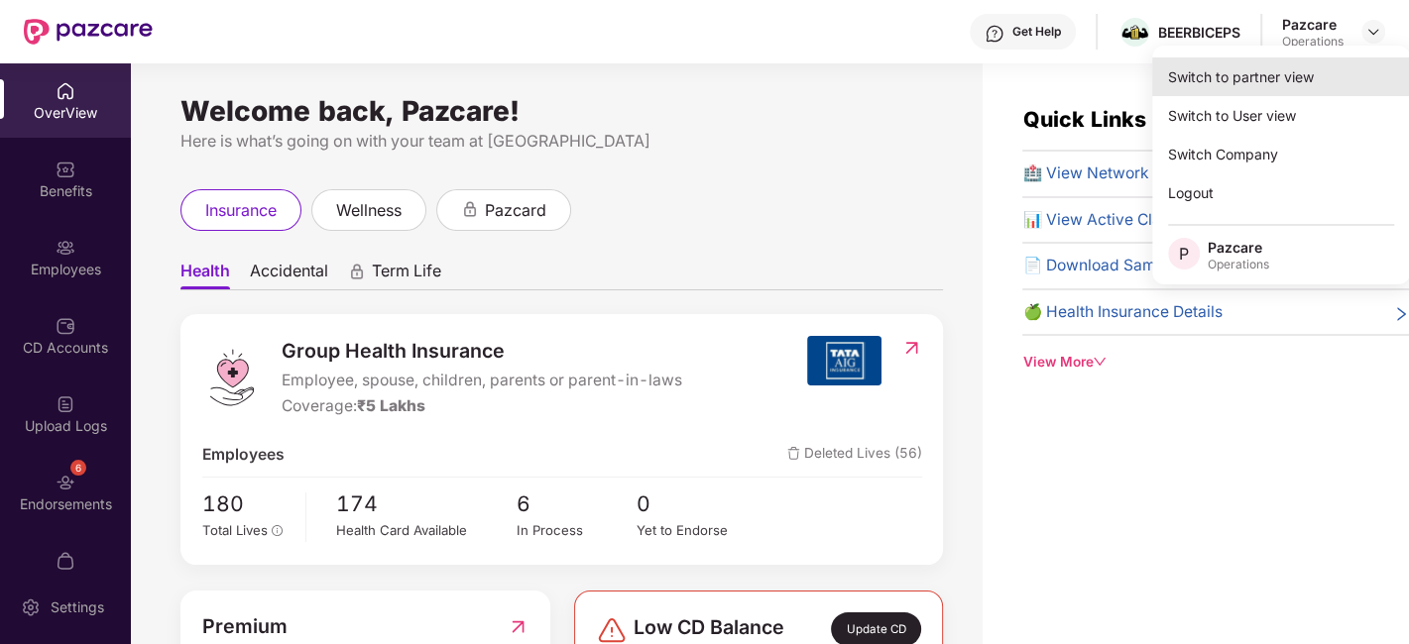
click at [1268, 76] on div "Switch to partner view" at bounding box center [1281, 77] width 258 height 39
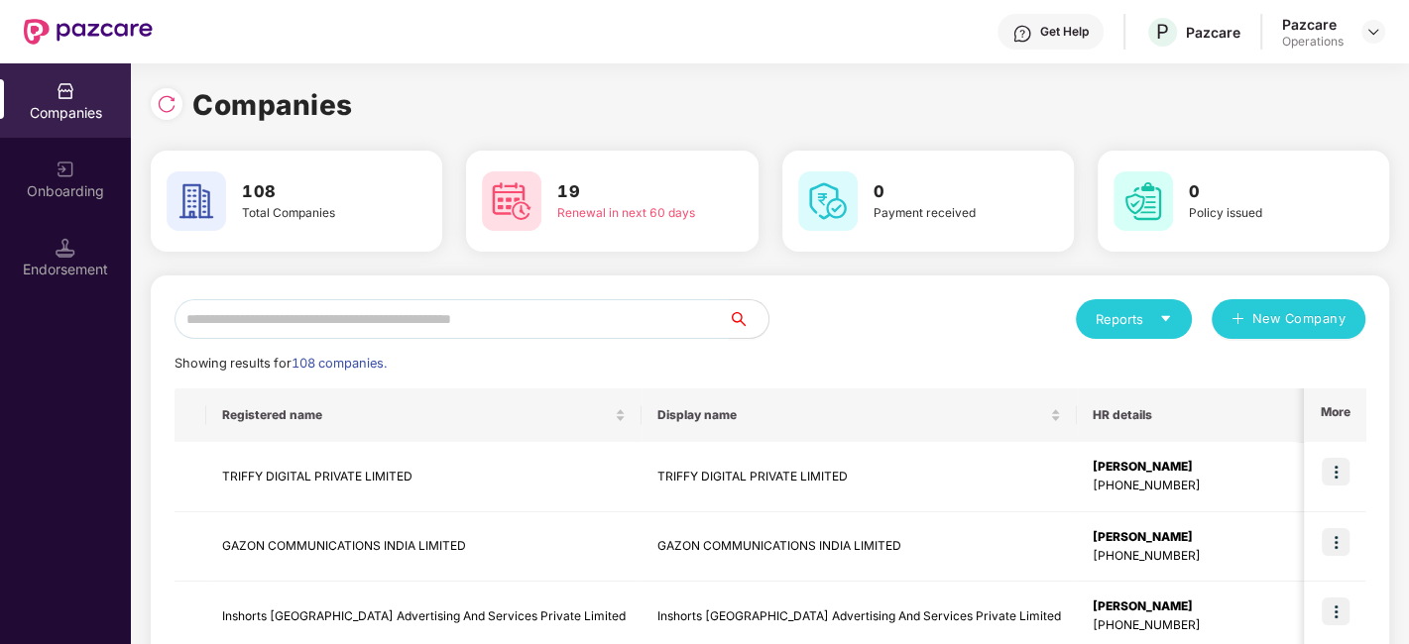
click at [603, 319] on input "text" at bounding box center [451, 319] width 554 height 40
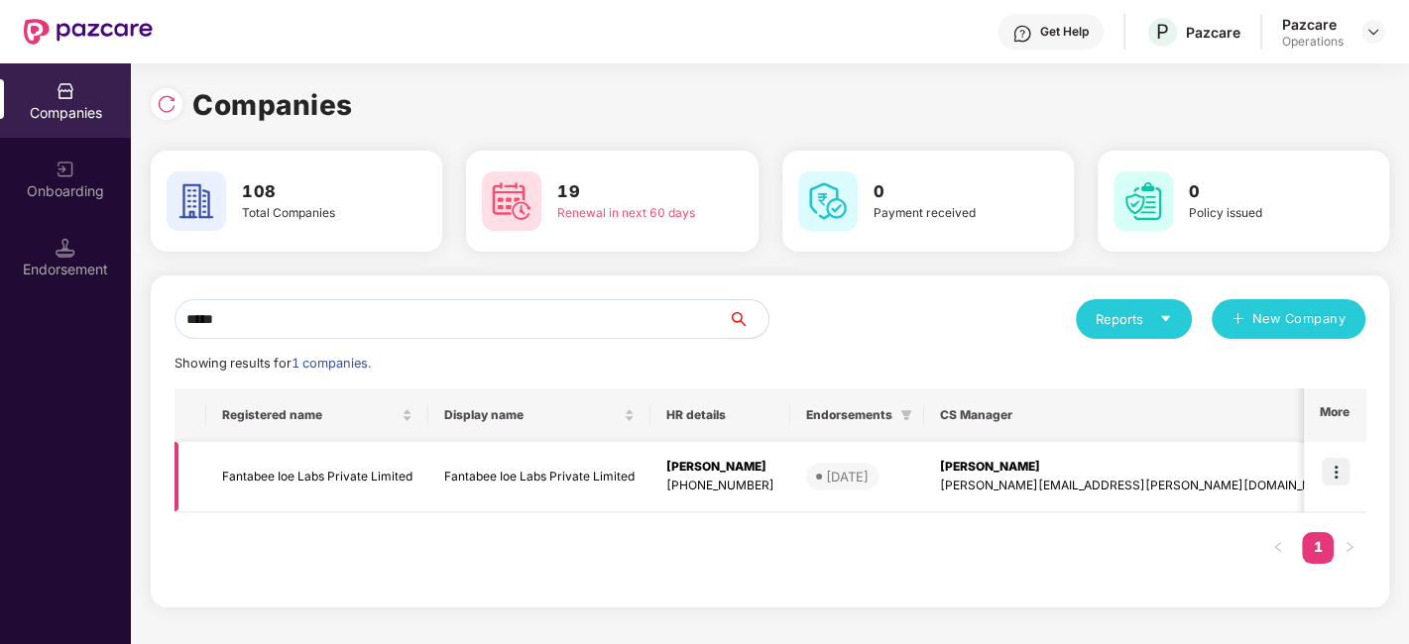
type input "*****"
click at [354, 480] on td "Fantabee Ioe Labs Private Limited" at bounding box center [317, 477] width 222 height 70
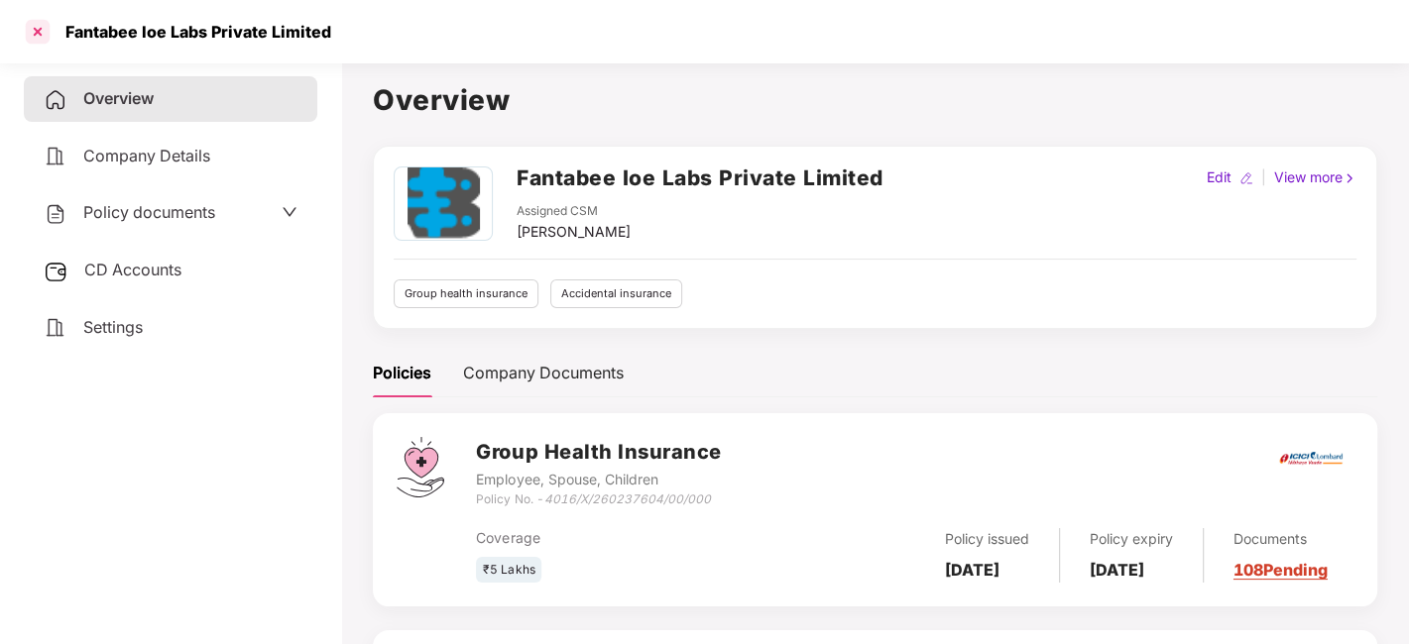
click at [33, 16] on div at bounding box center [38, 32] width 32 height 32
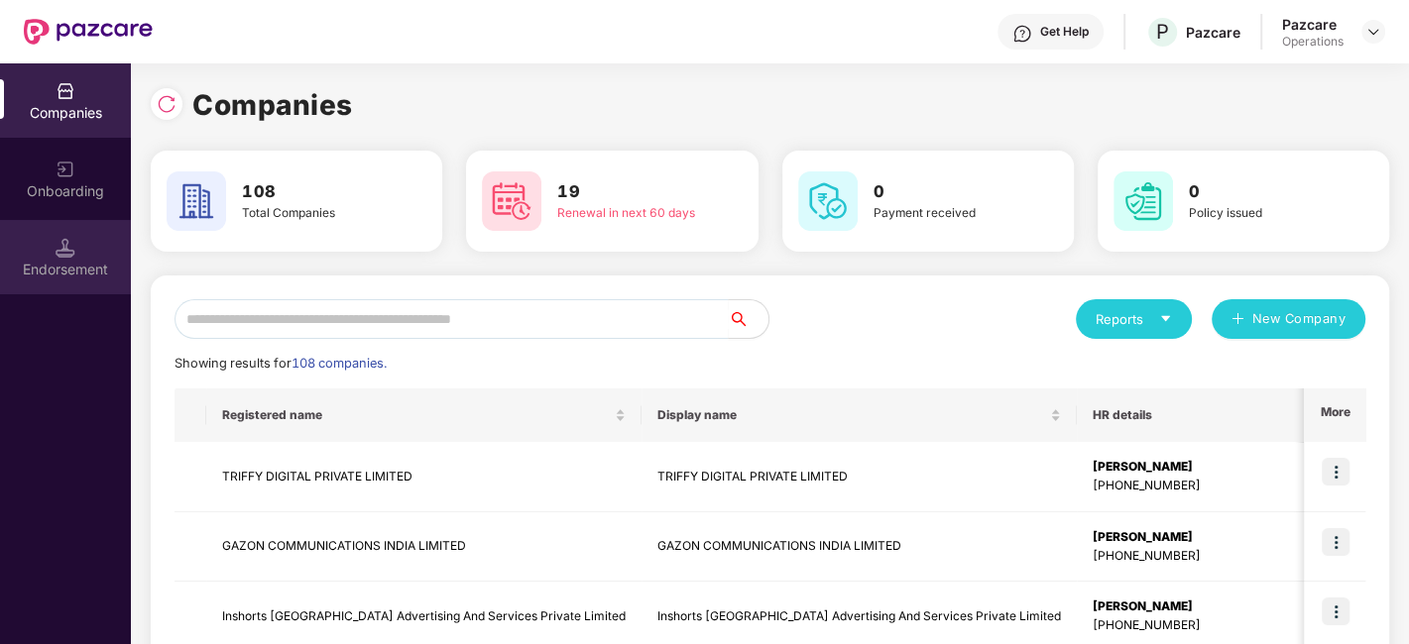
click at [49, 260] on div "Endorsement" at bounding box center [65, 270] width 131 height 20
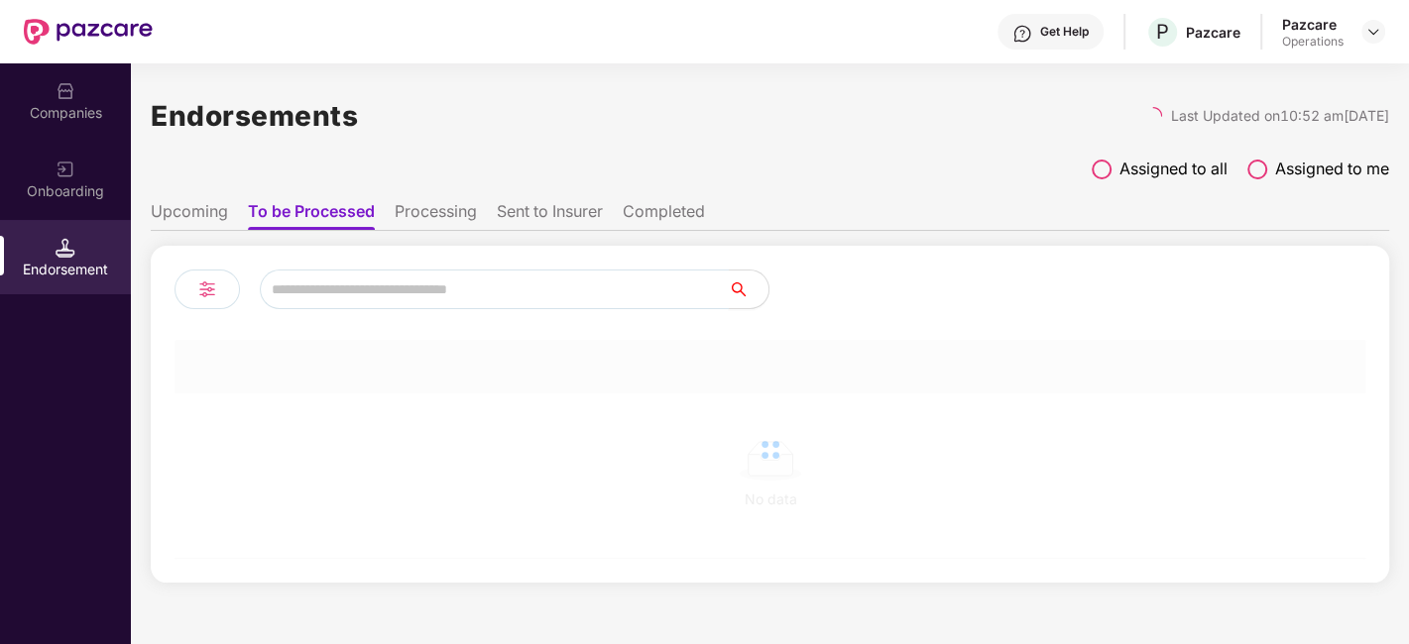
click at [326, 278] on input "text" at bounding box center [494, 290] width 469 height 40
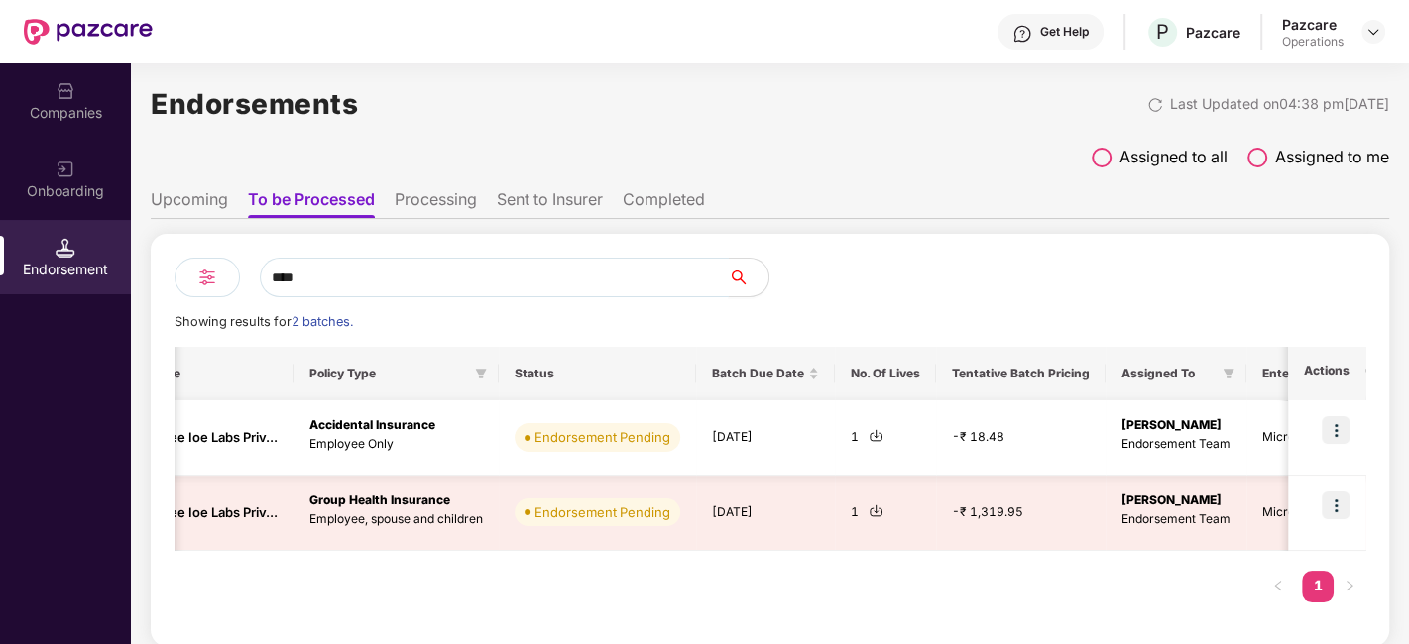
scroll to position [0, 305]
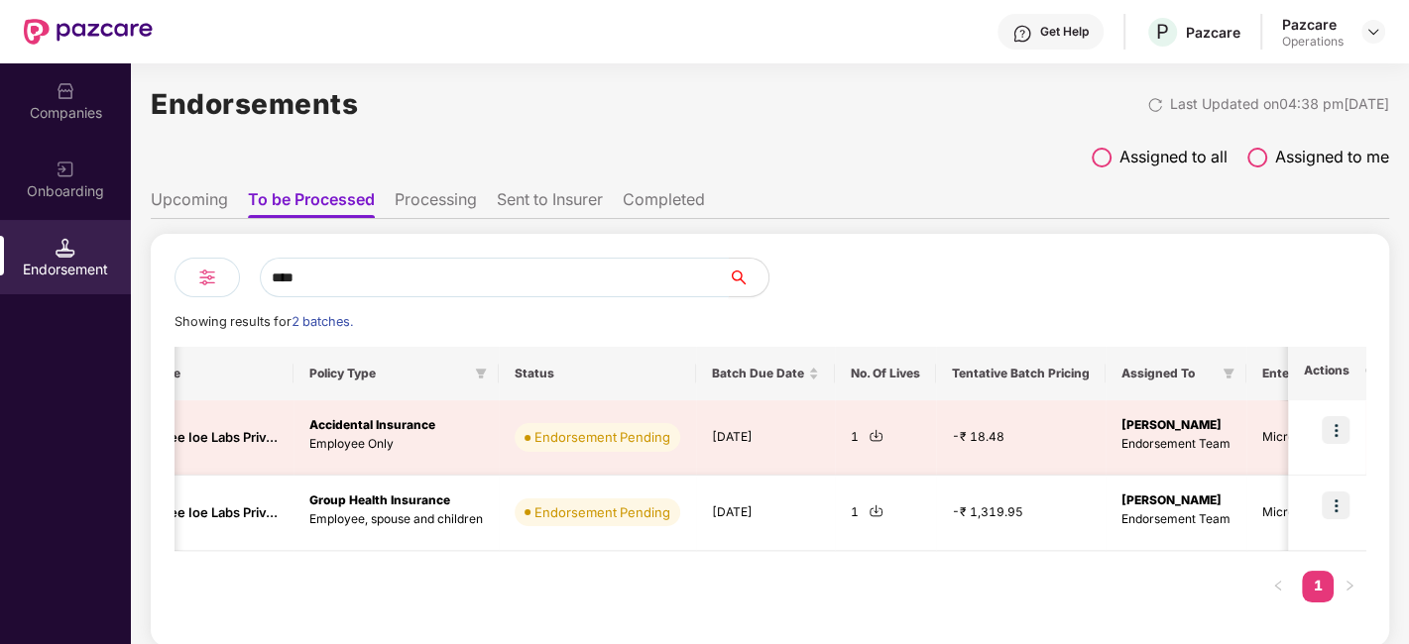
type input "****"
click at [873, 512] on img at bounding box center [876, 511] width 15 height 15
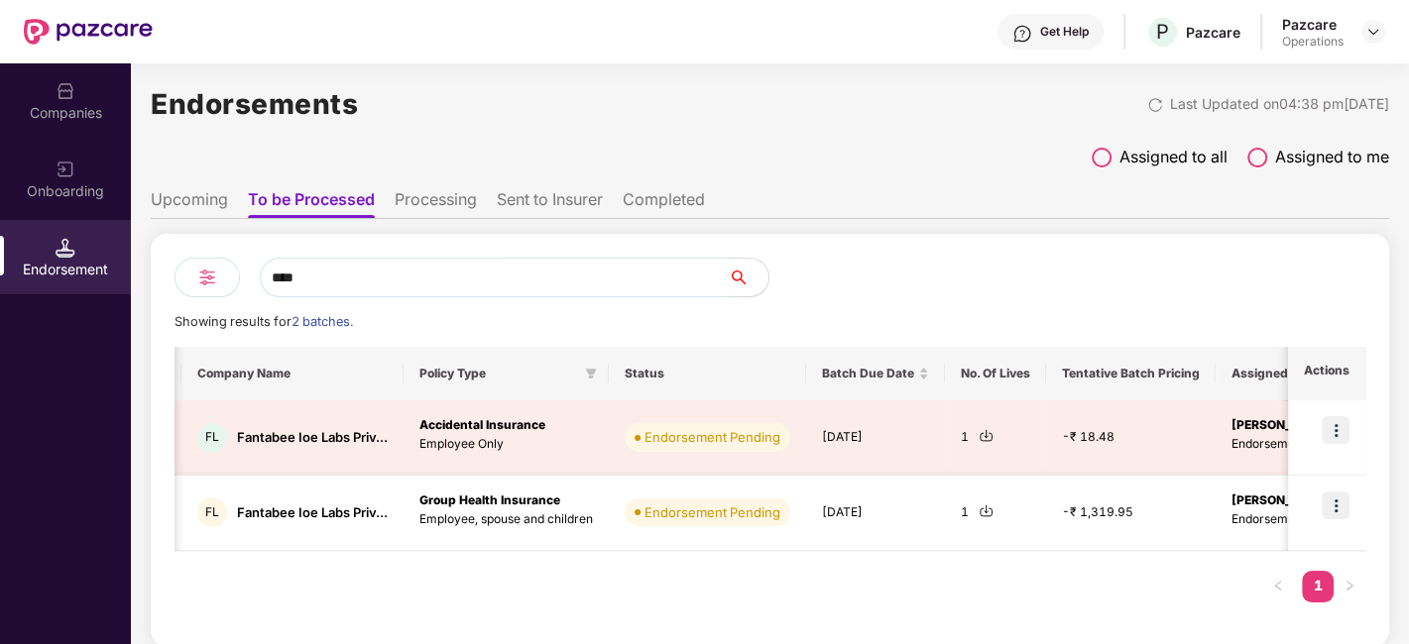
scroll to position [0, 0]
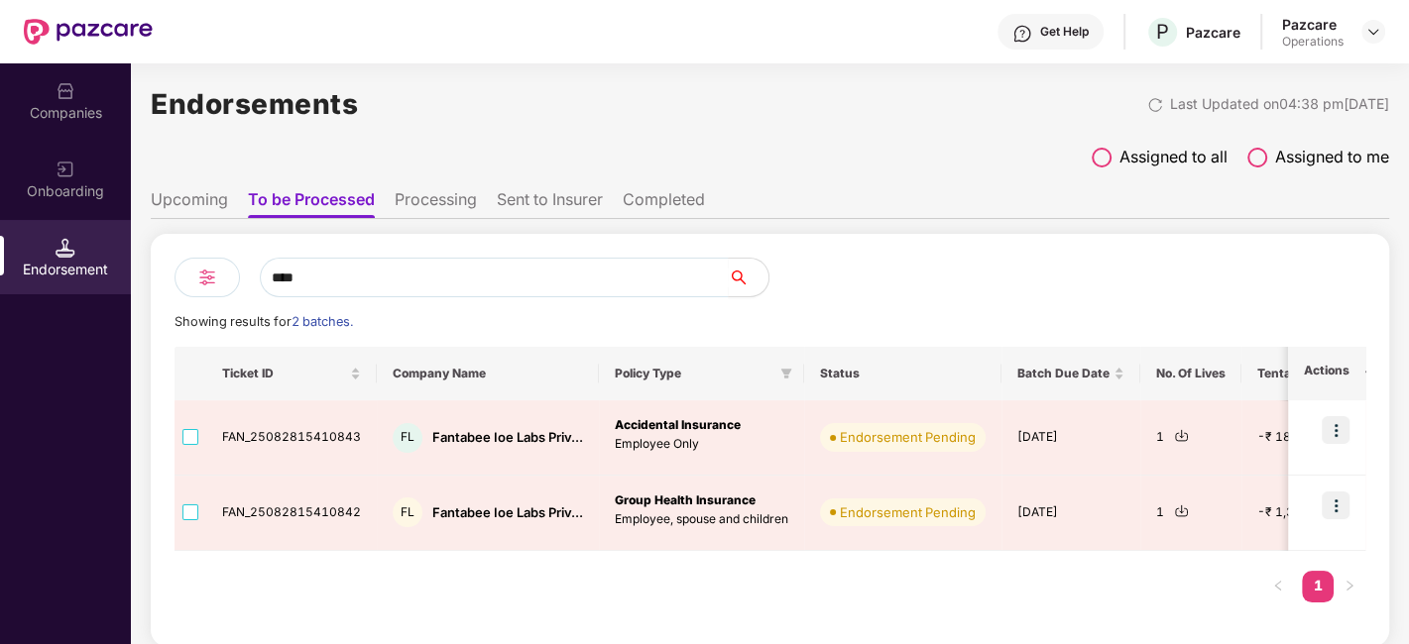
click at [60, 108] on div "Companies" at bounding box center [65, 113] width 131 height 20
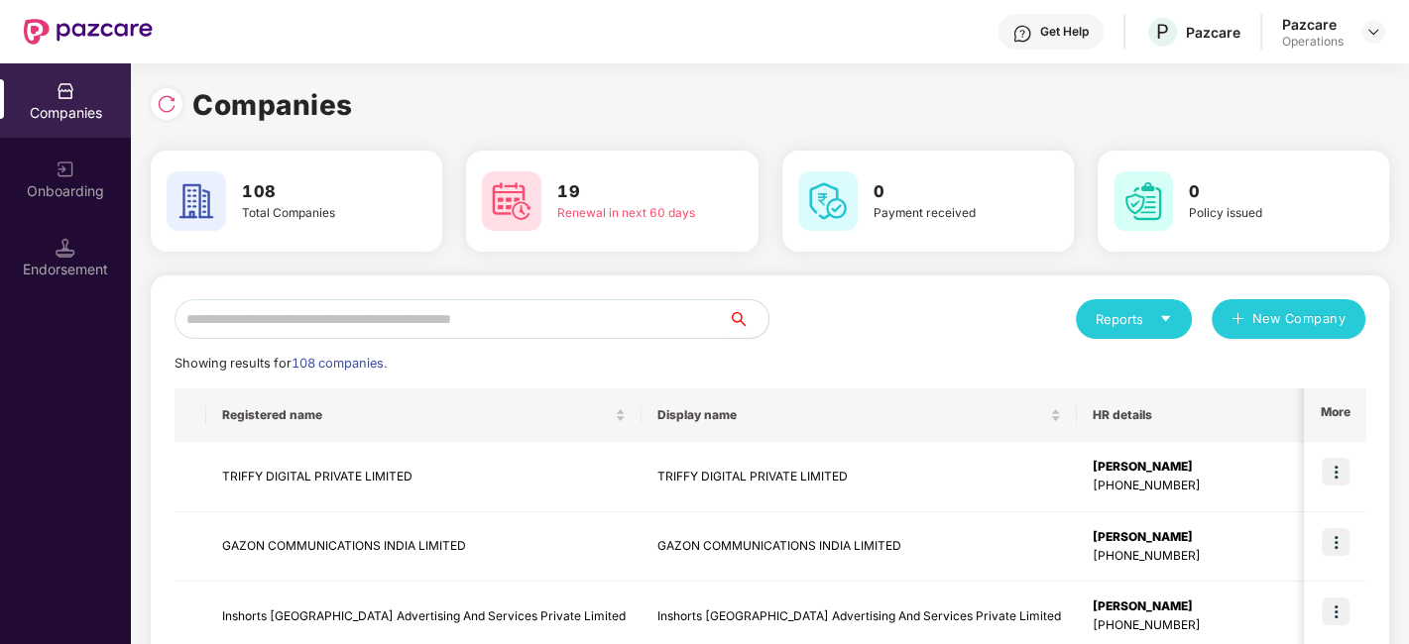
click at [419, 321] on input "text" at bounding box center [451, 319] width 554 height 40
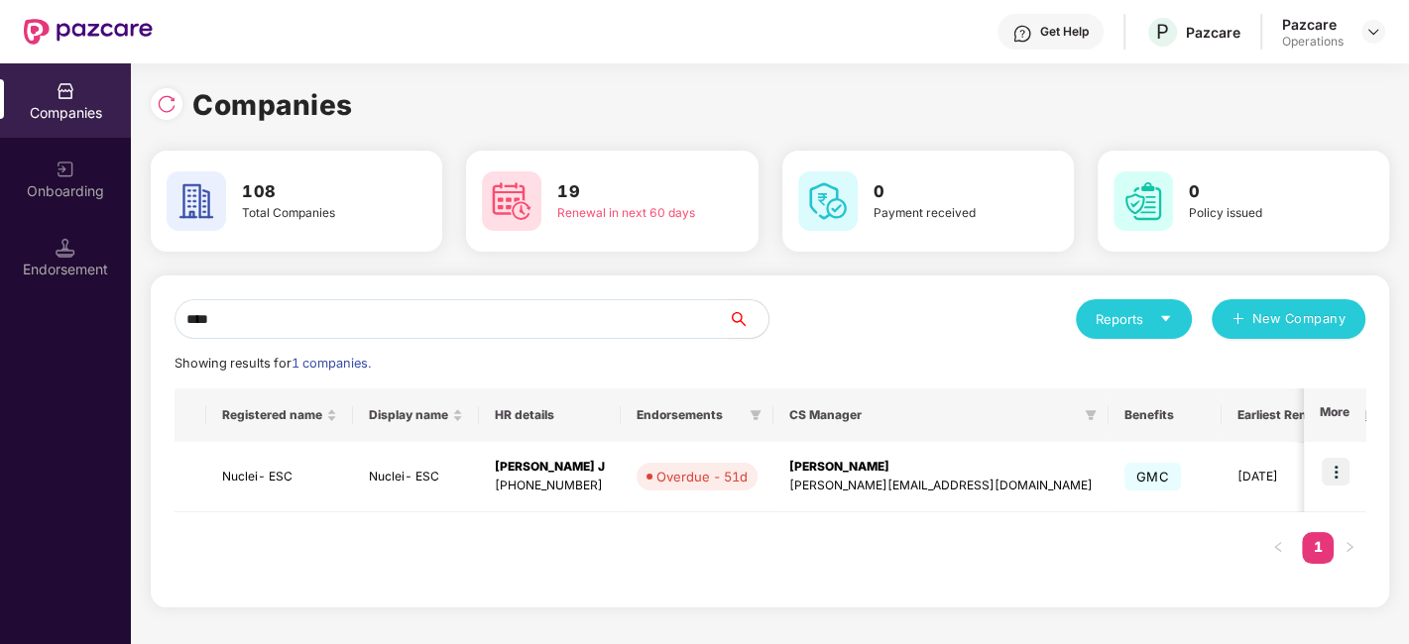
type input "****"
click at [266, 477] on td "Nuclei- ESC" at bounding box center [279, 477] width 147 height 70
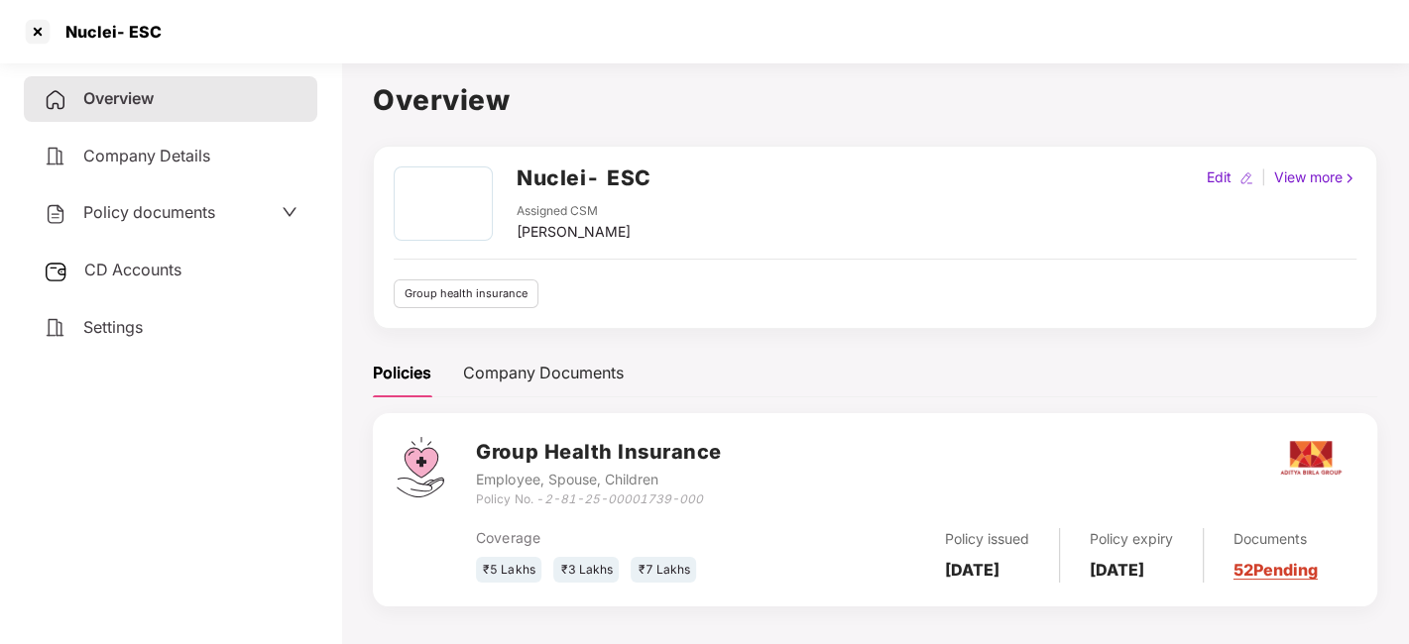
click at [149, 220] on span "Policy documents" at bounding box center [149, 212] width 132 height 20
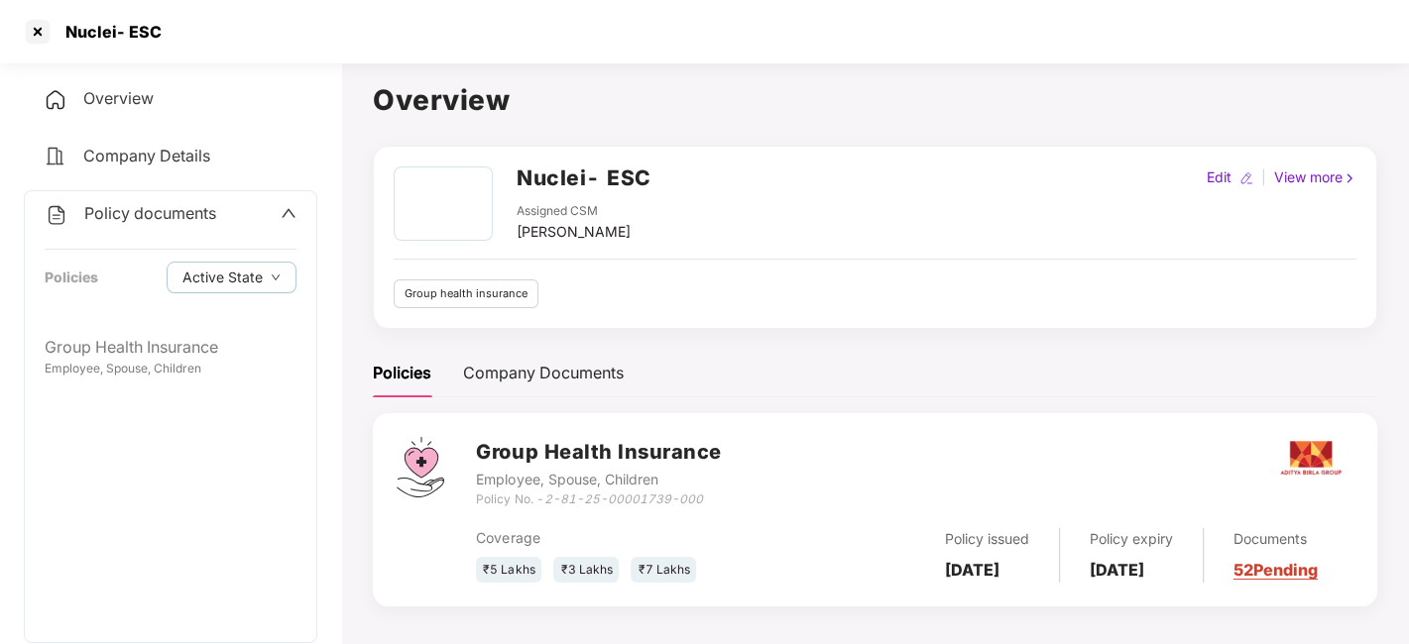
scroll to position [54, 0]
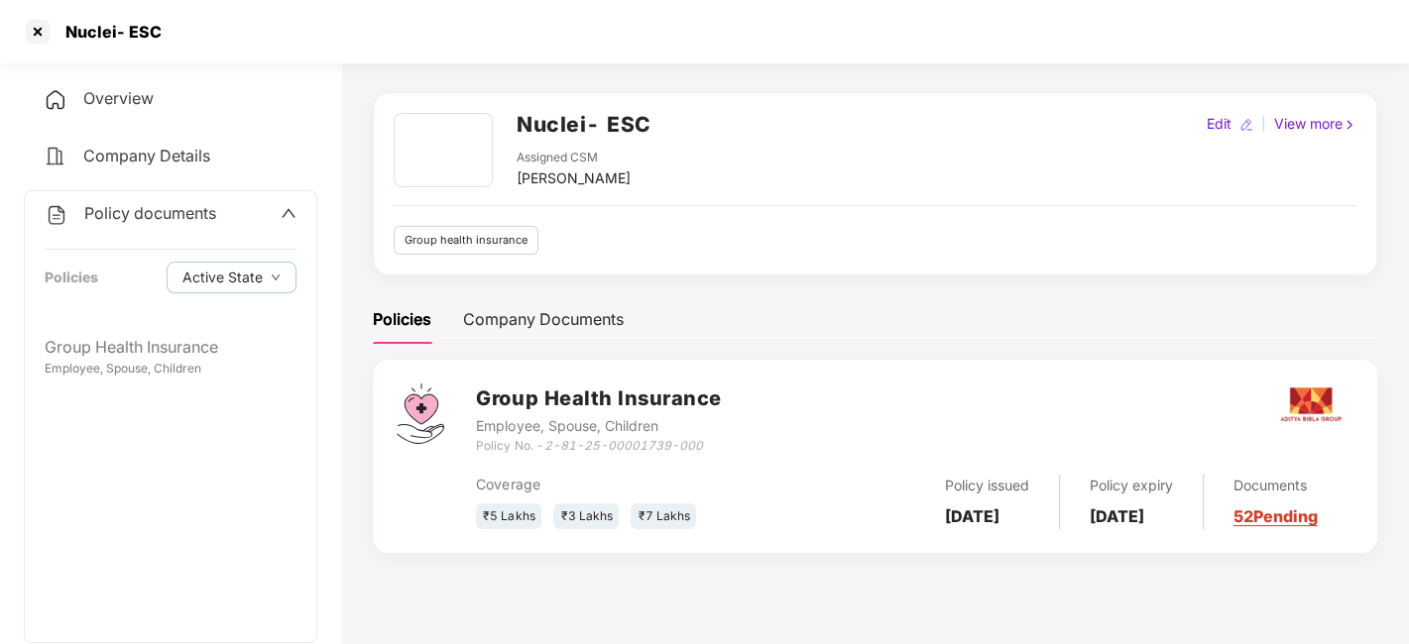
click at [121, 211] on span "Policy documents" at bounding box center [150, 213] width 132 height 20
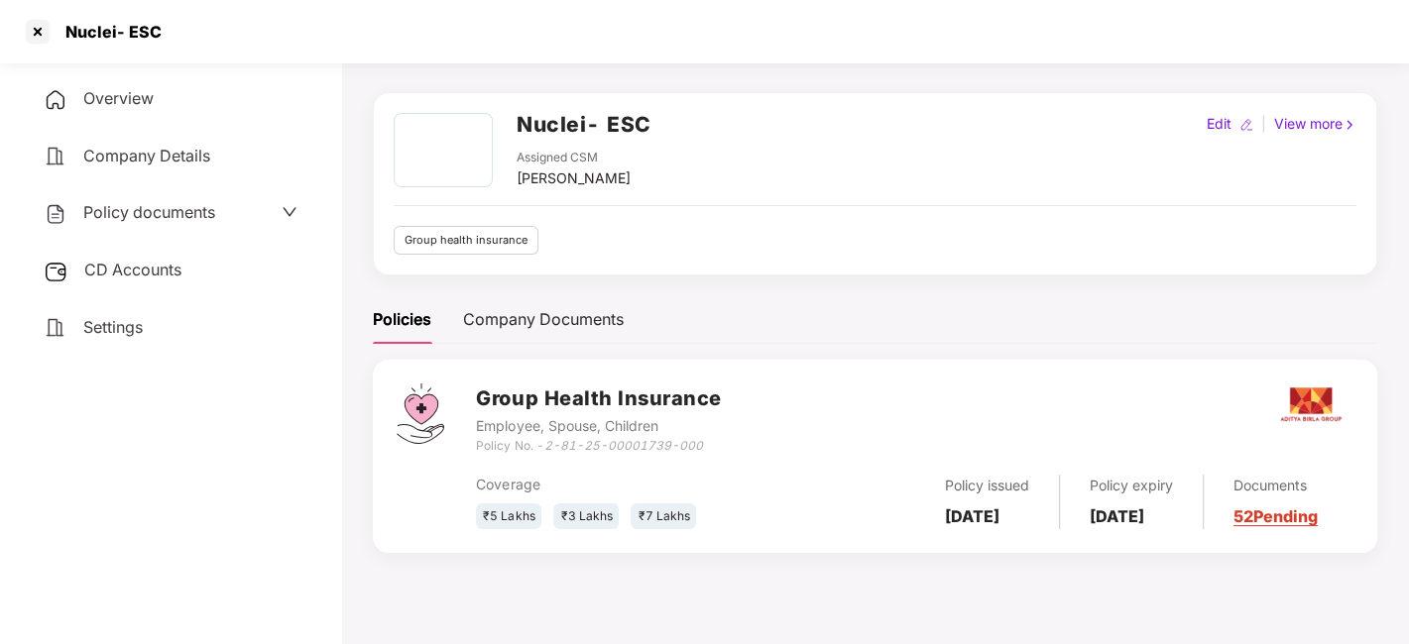
click at [169, 213] on span "Policy documents" at bounding box center [149, 212] width 132 height 20
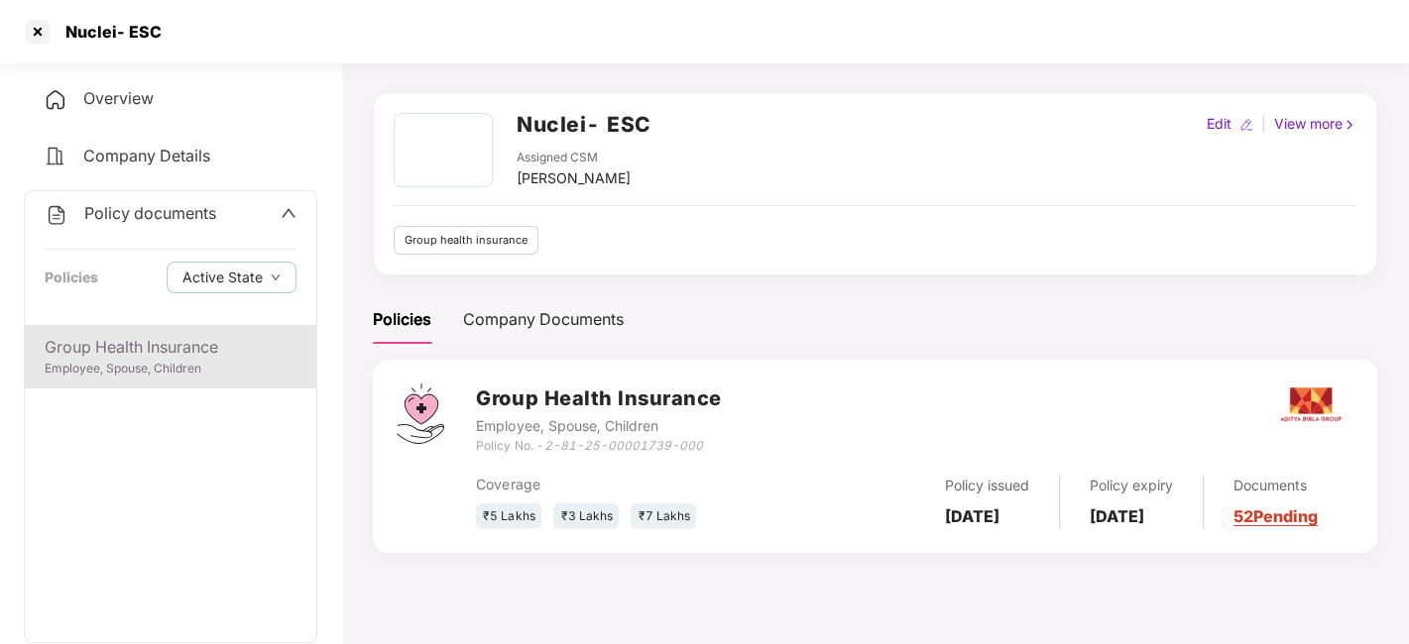
click at [160, 335] on div "Group Health Insurance" at bounding box center [171, 347] width 252 height 25
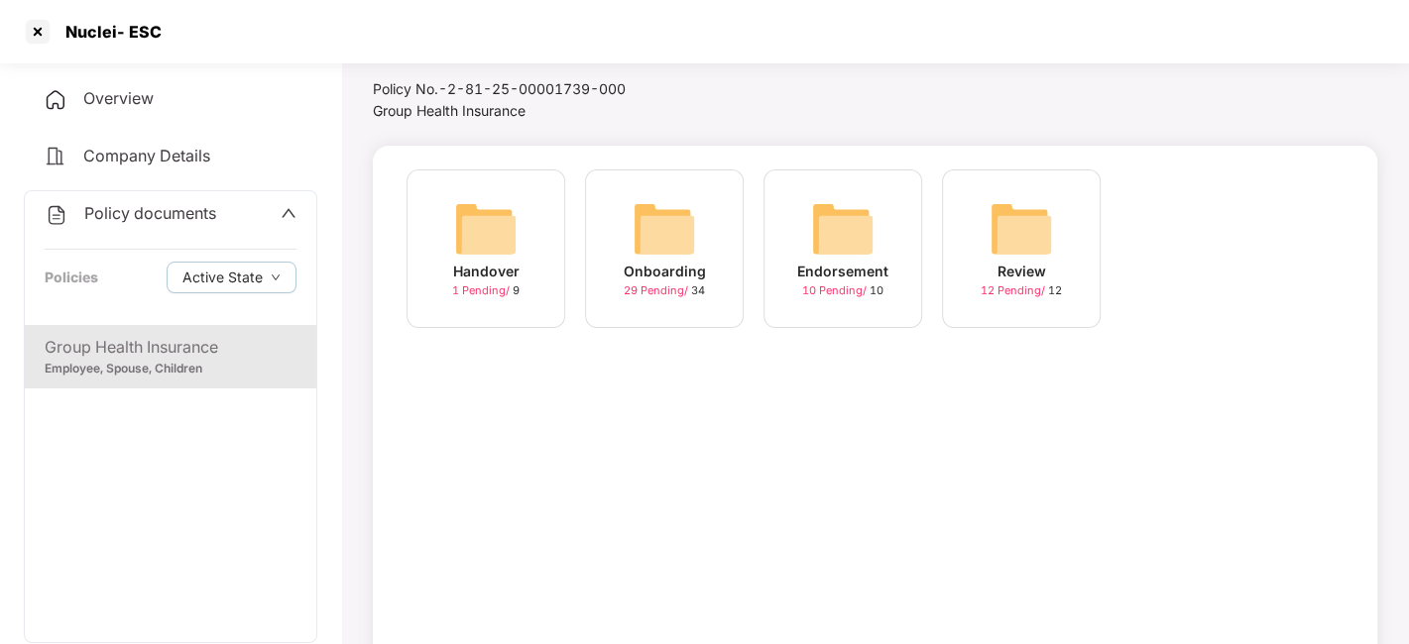
click at [656, 229] on img at bounding box center [664, 228] width 63 height 63
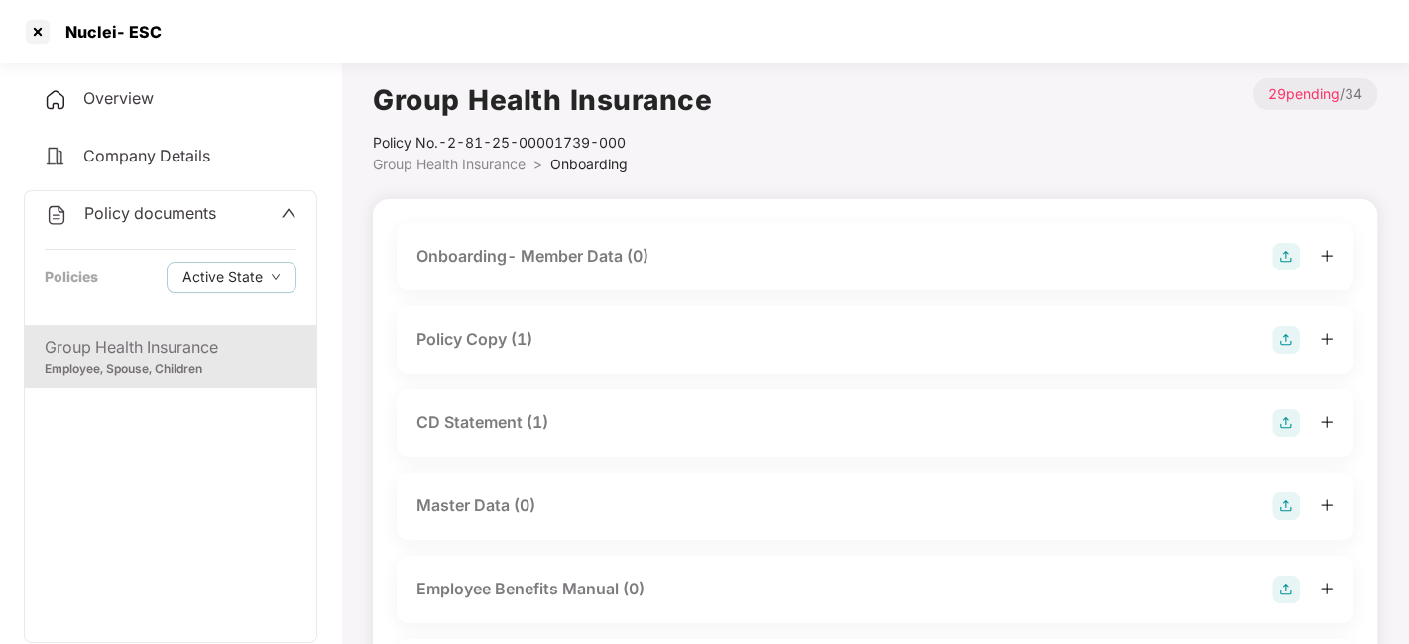
click at [484, 335] on div "Policy Copy (1)" at bounding box center [474, 339] width 116 height 25
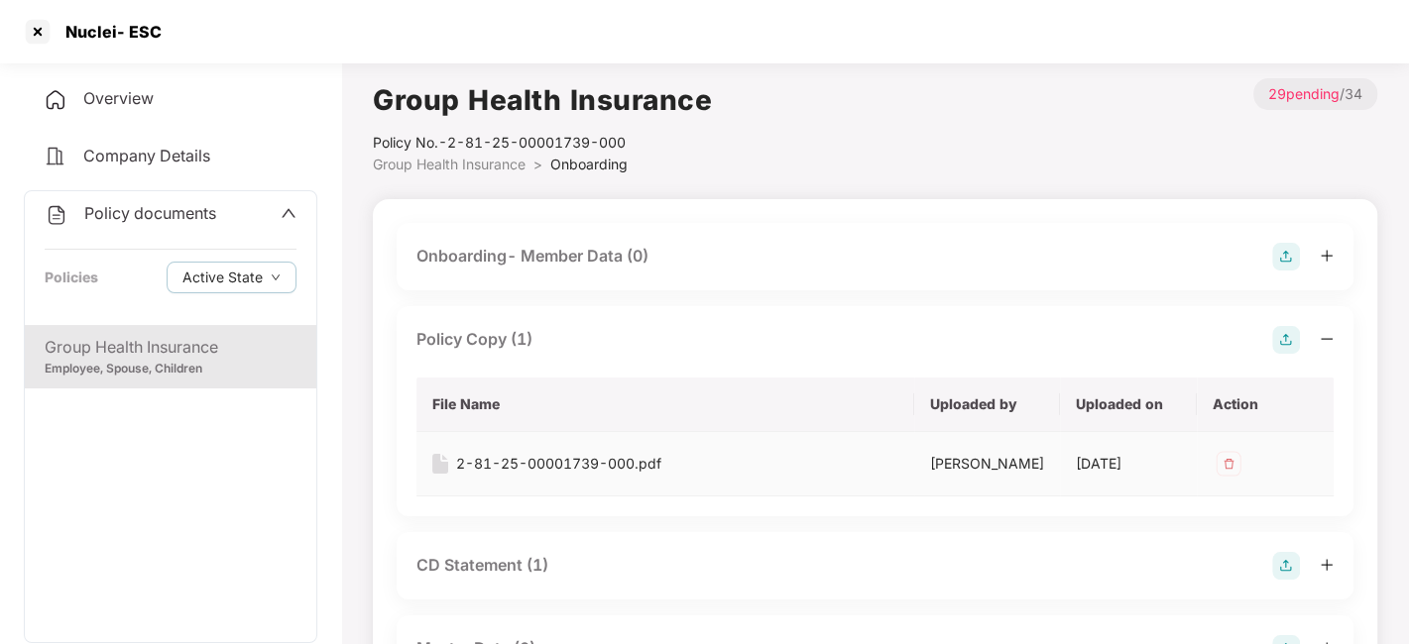
click at [542, 454] on div "2-81-25-00001739-000.pdf" at bounding box center [558, 464] width 205 height 22
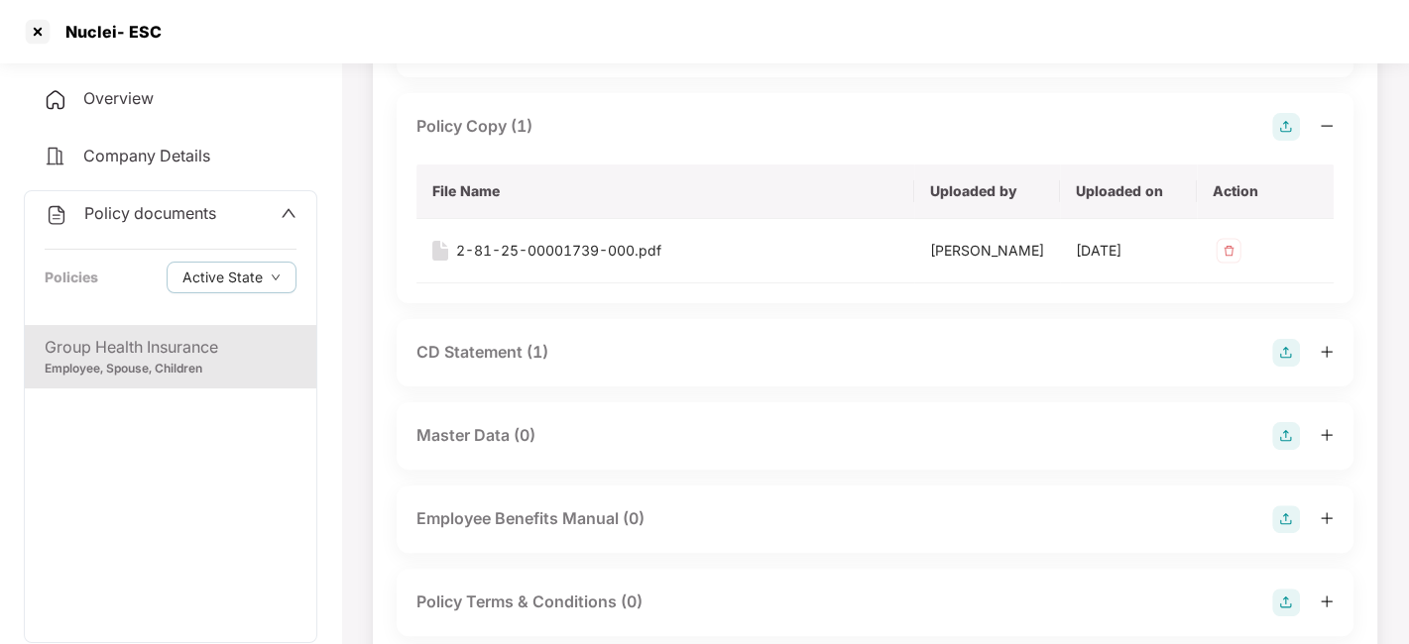
scroll to position [219, 0]
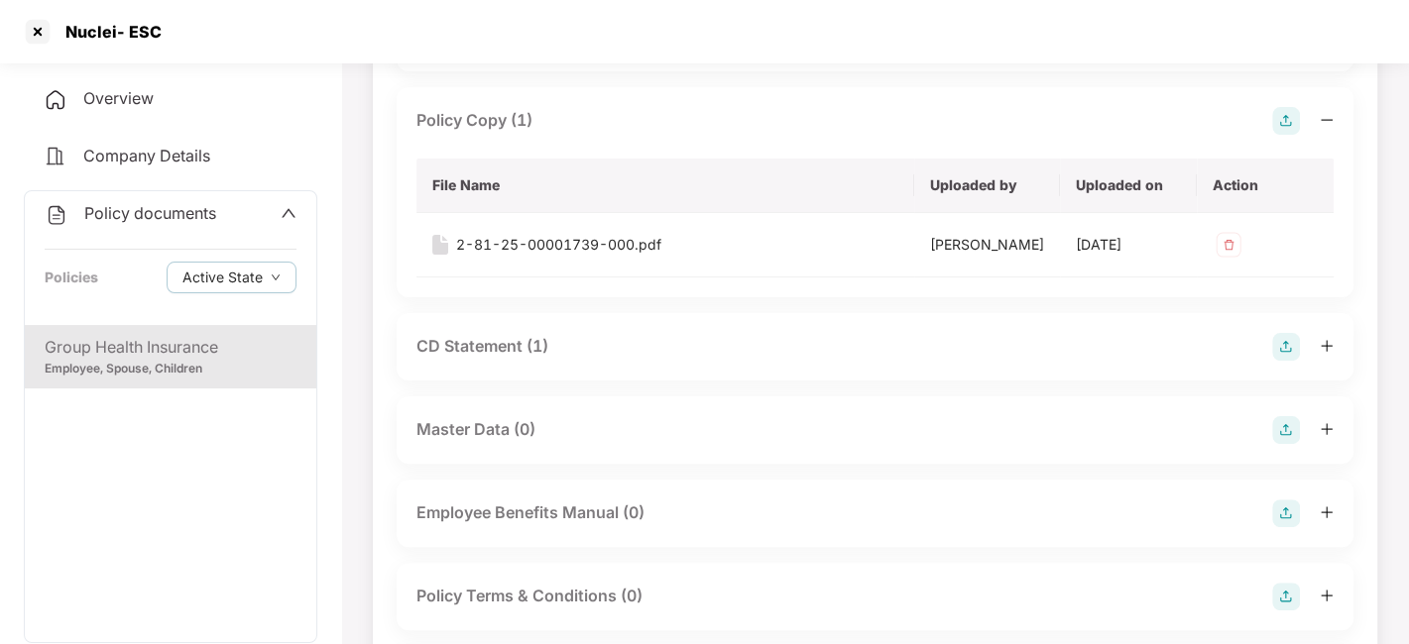
click at [461, 358] on div "CD Statement (1)" at bounding box center [482, 346] width 132 height 25
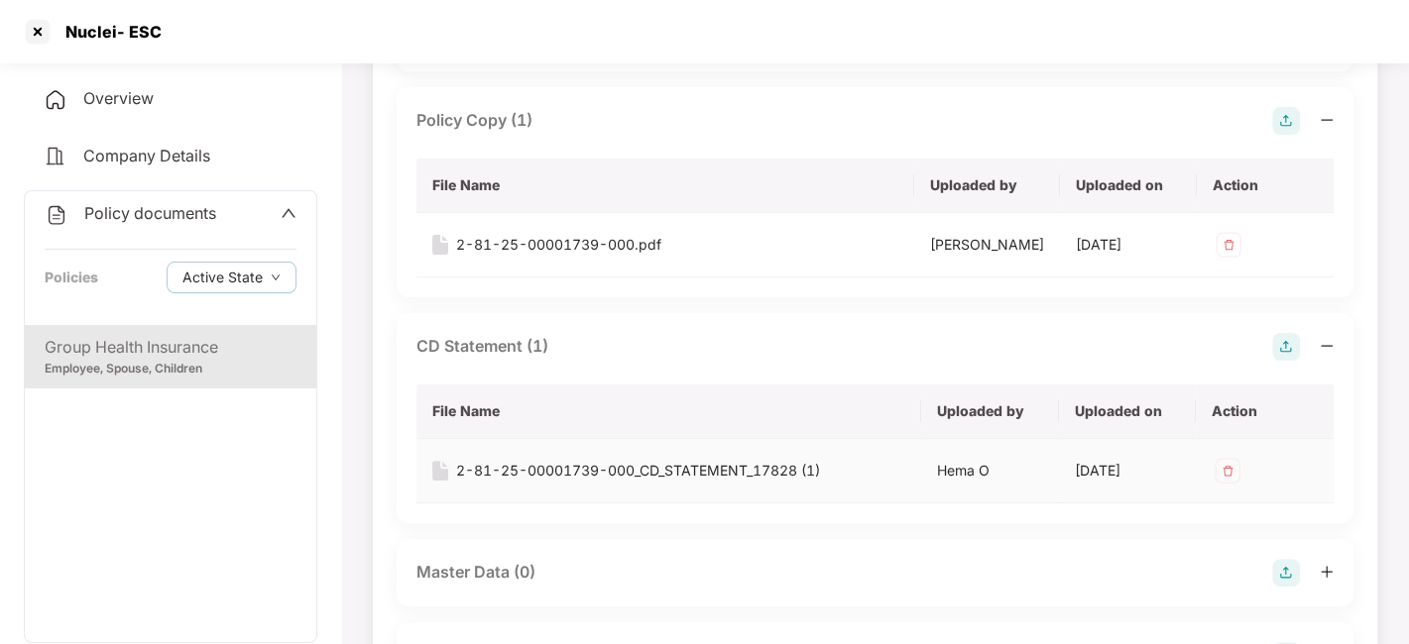
click at [556, 463] on div "2-81-25-00001739-000_CD_STATEMENT_17828 (1)" at bounding box center [638, 471] width 364 height 22
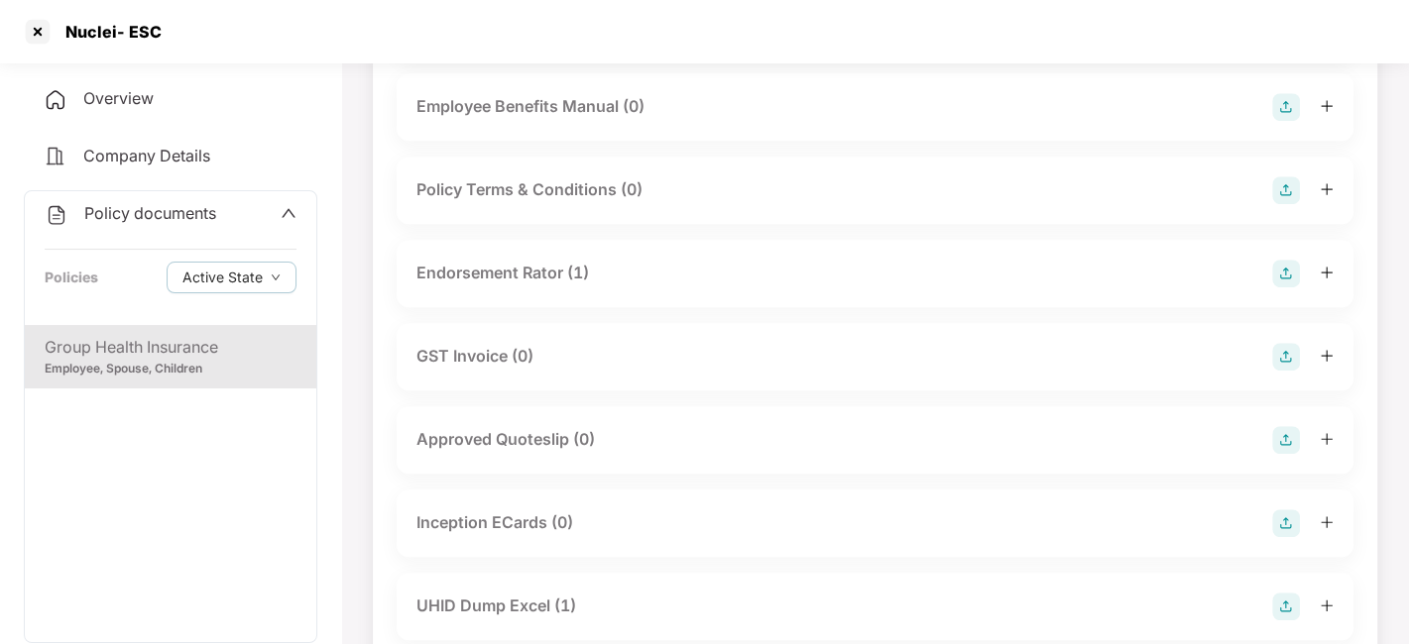
scroll to position [776, 0]
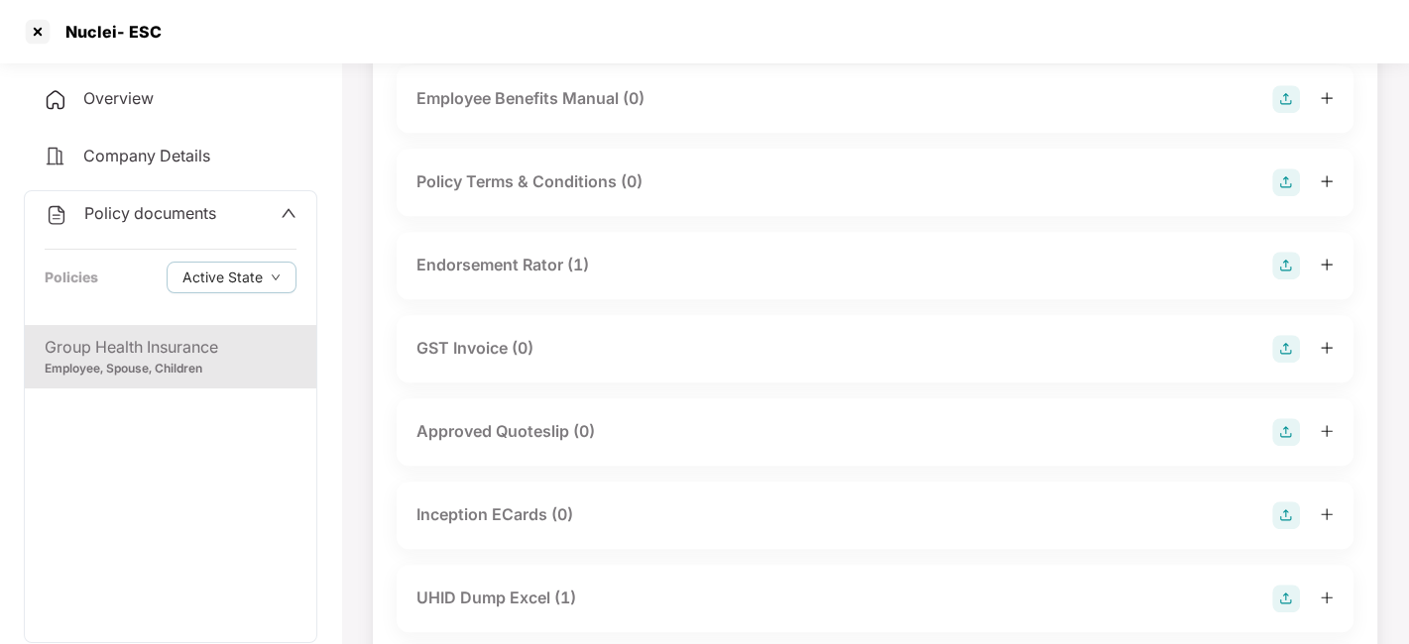
click at [488, 264] on div "Endorsement Rator (1)" at bounding box center [502, 265] width 173 height 25
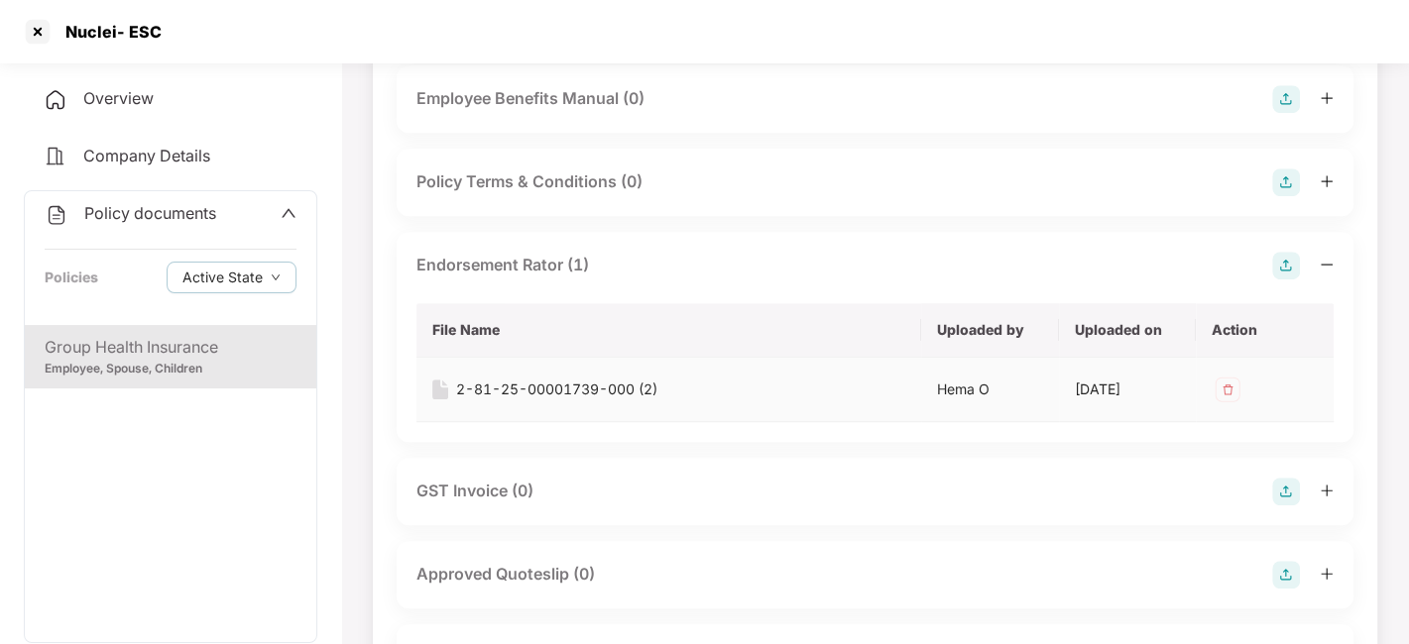
click at [548, 384] on div "2-81-25-00001739-000 (2)" at bounding box center [556, 390] width 201 height 22
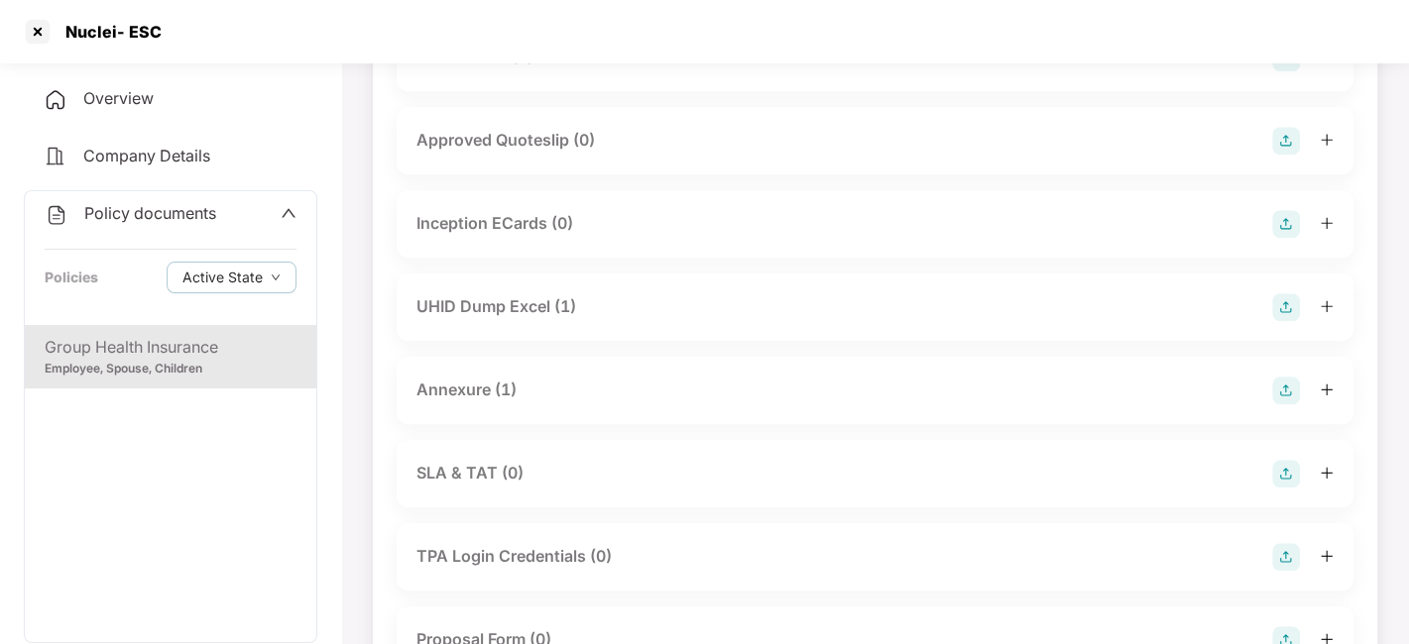
scroll to position [1215, 0]
click at [476, 379] on div "Annexure (1)" at bounding box center [466, 386] width 100 height 25
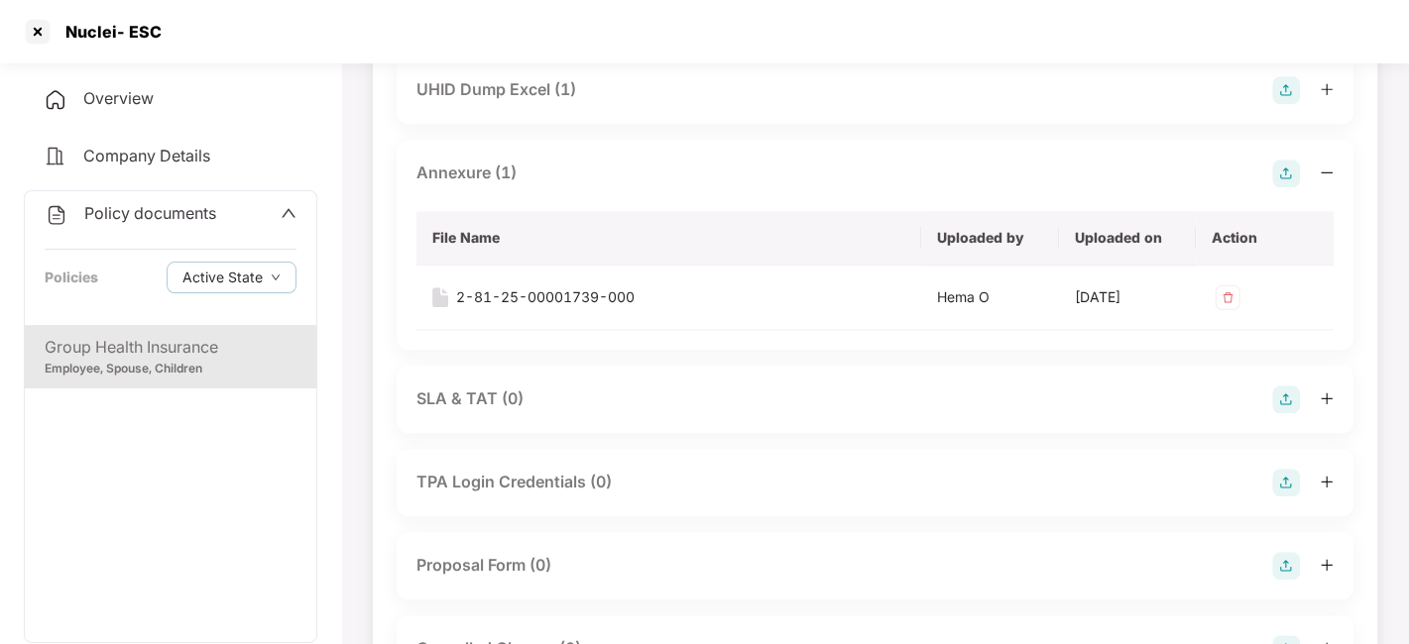
scroll to position [1448, 0]
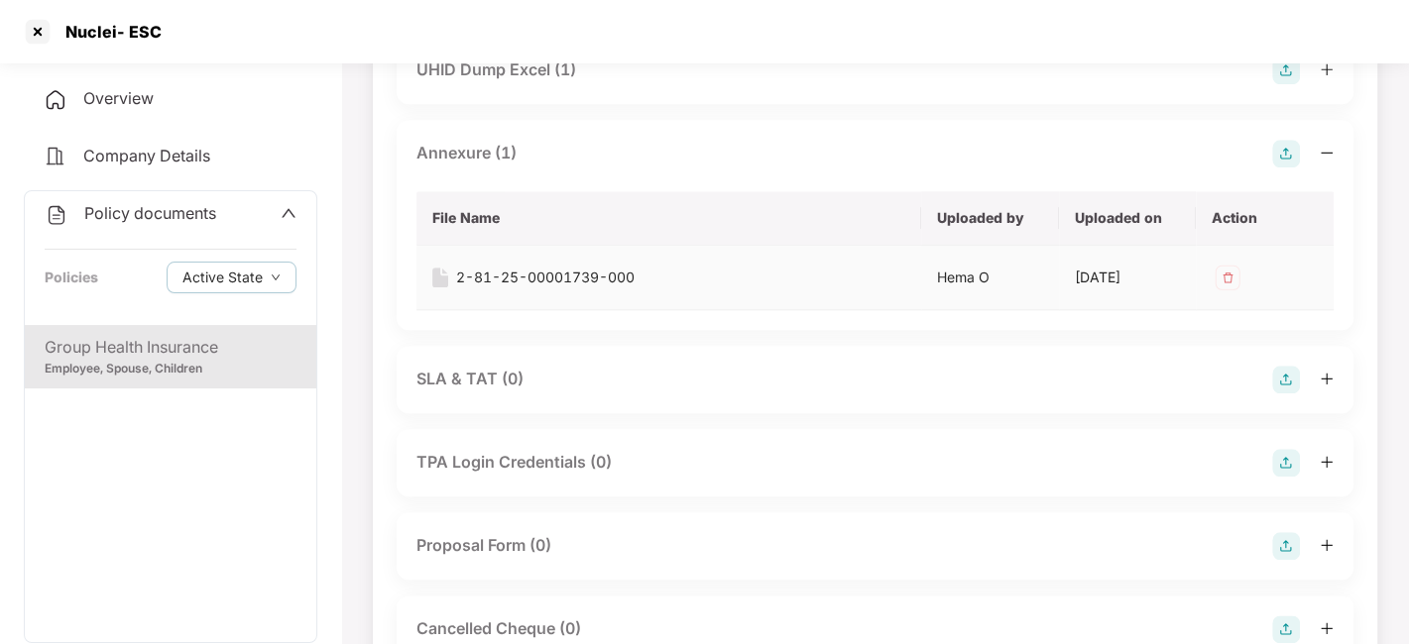
click at [523, 279] on div "2-81-25-00001739-000" at bounding box center [545, 278] width 178 height 22
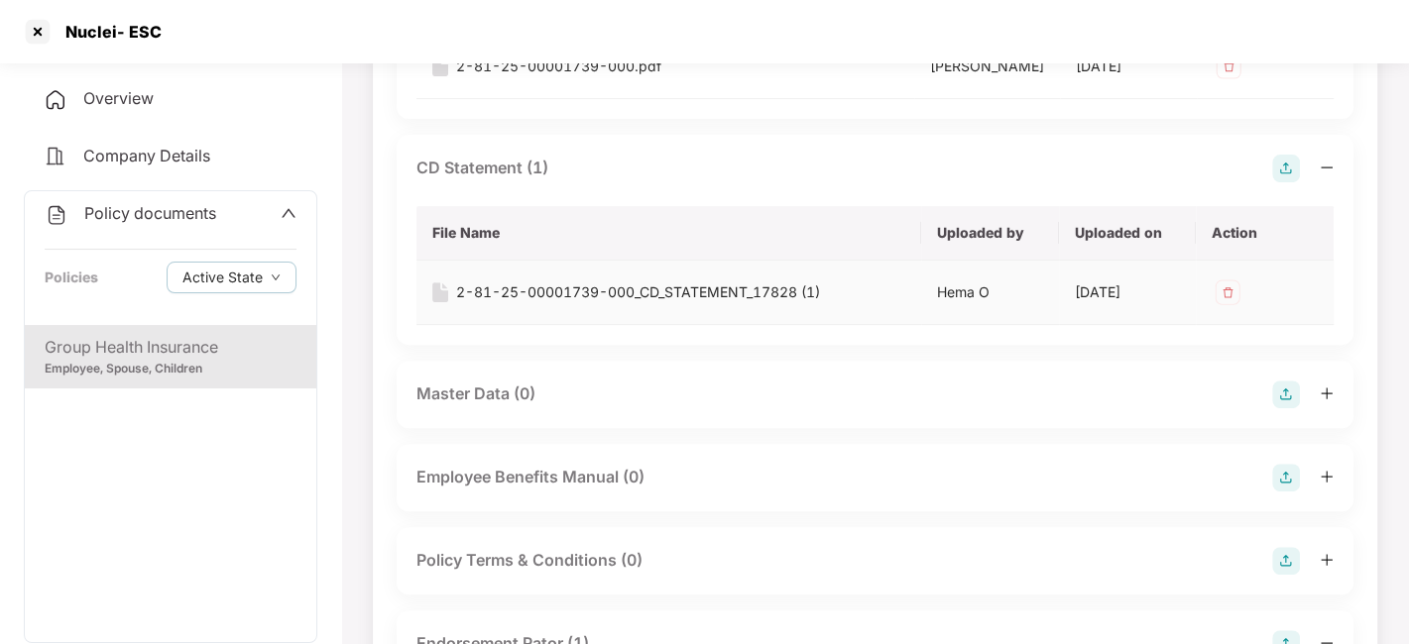
scroll to position [0, 0]
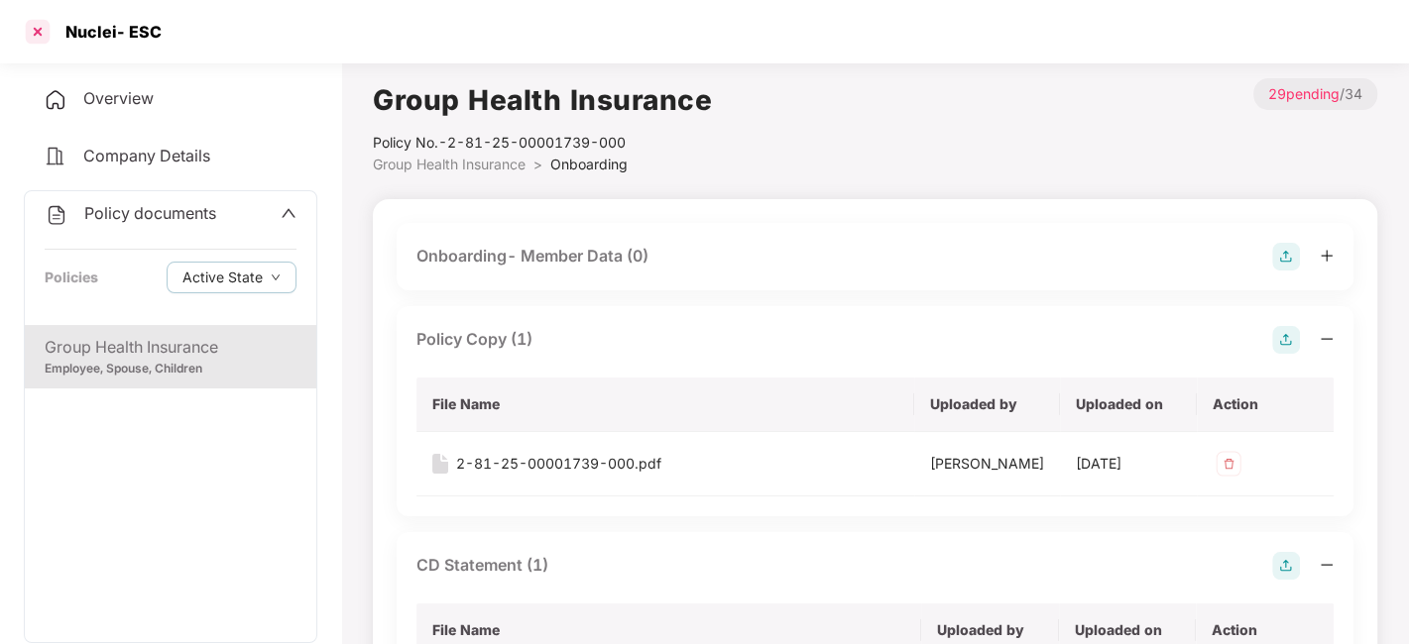
click at [36, 30] on div at bounding box center [38, 32] width 32 height 32
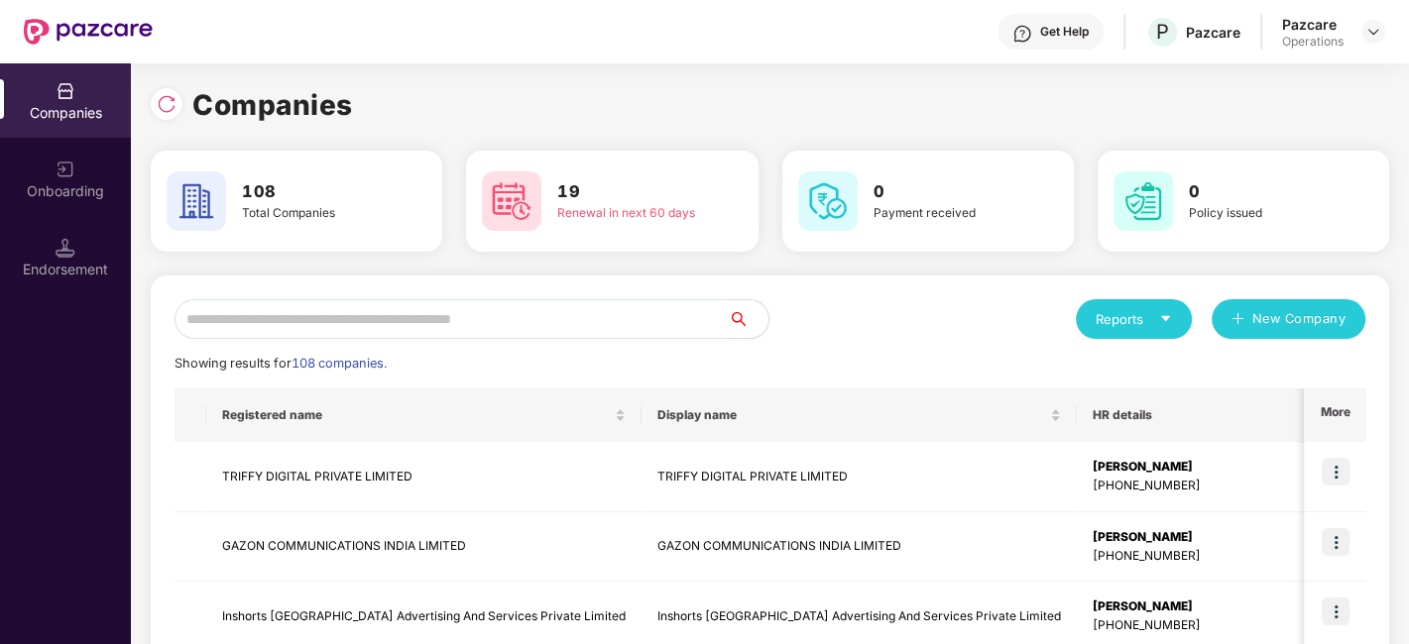
click at [600, 327] on input "text" at bounding box center [451, 319] width 554 height 40
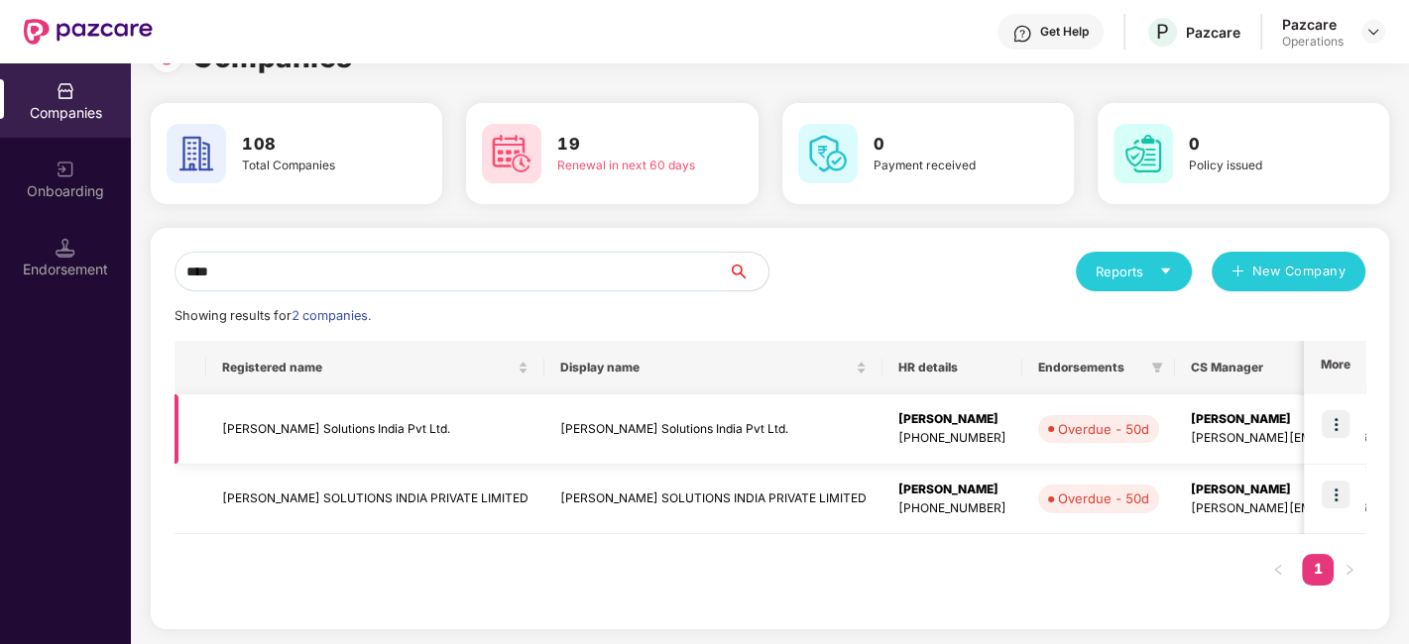
type input "****"
click at [314, 425] on td "[PERSON_NAME] Solutions India Pvt Ltd." at bounding box center [375, 430] width 338 height 70
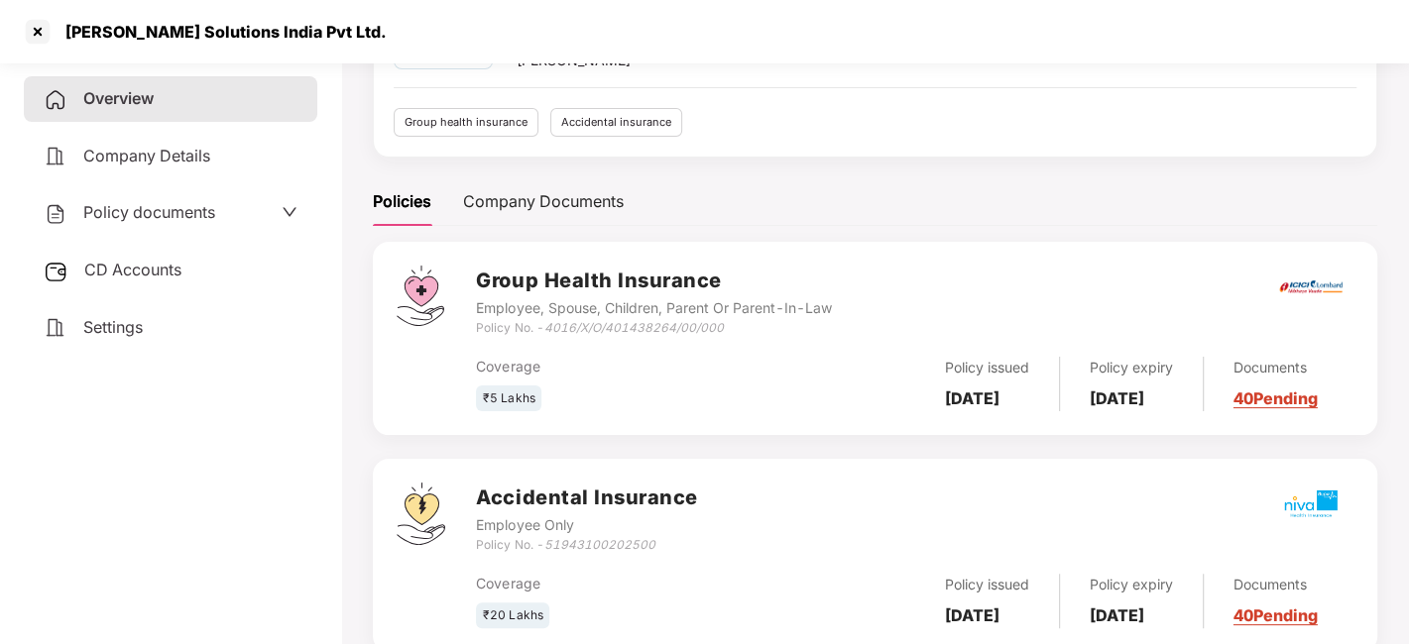
scroll to position [168, 0]
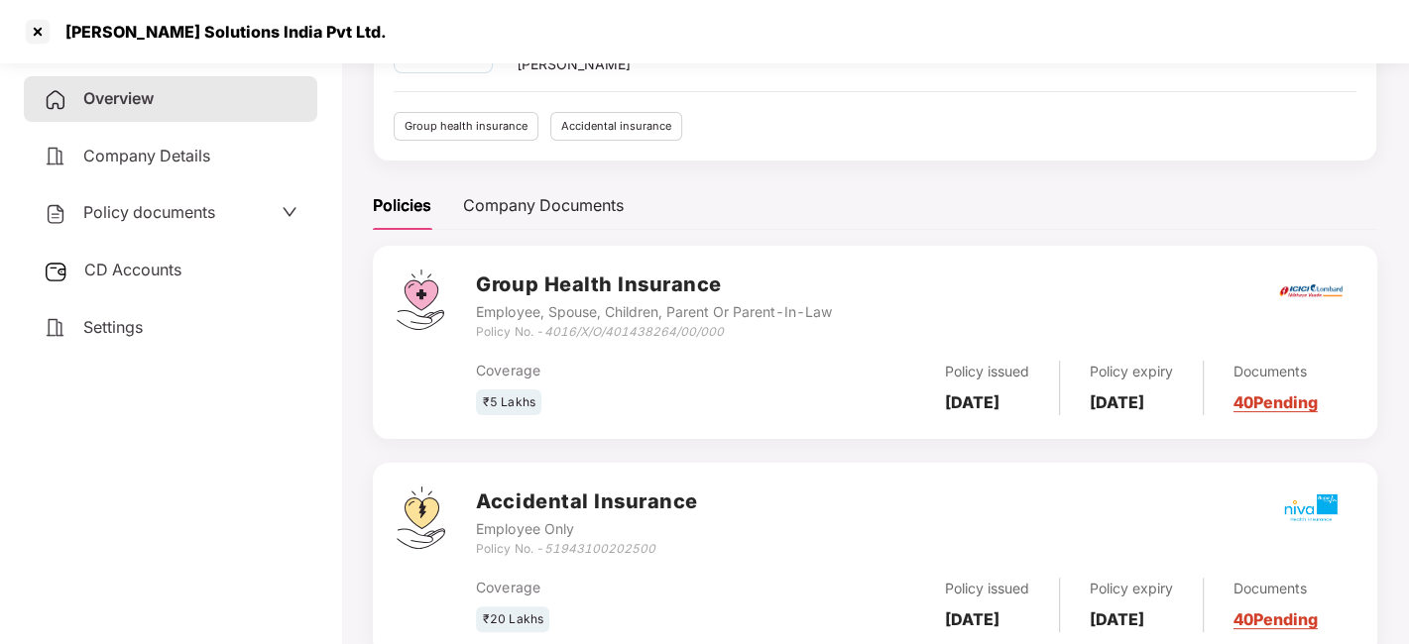
click at [156, 214] on span "Policy documents" at bounding box center [149, 212] width 132 height 20
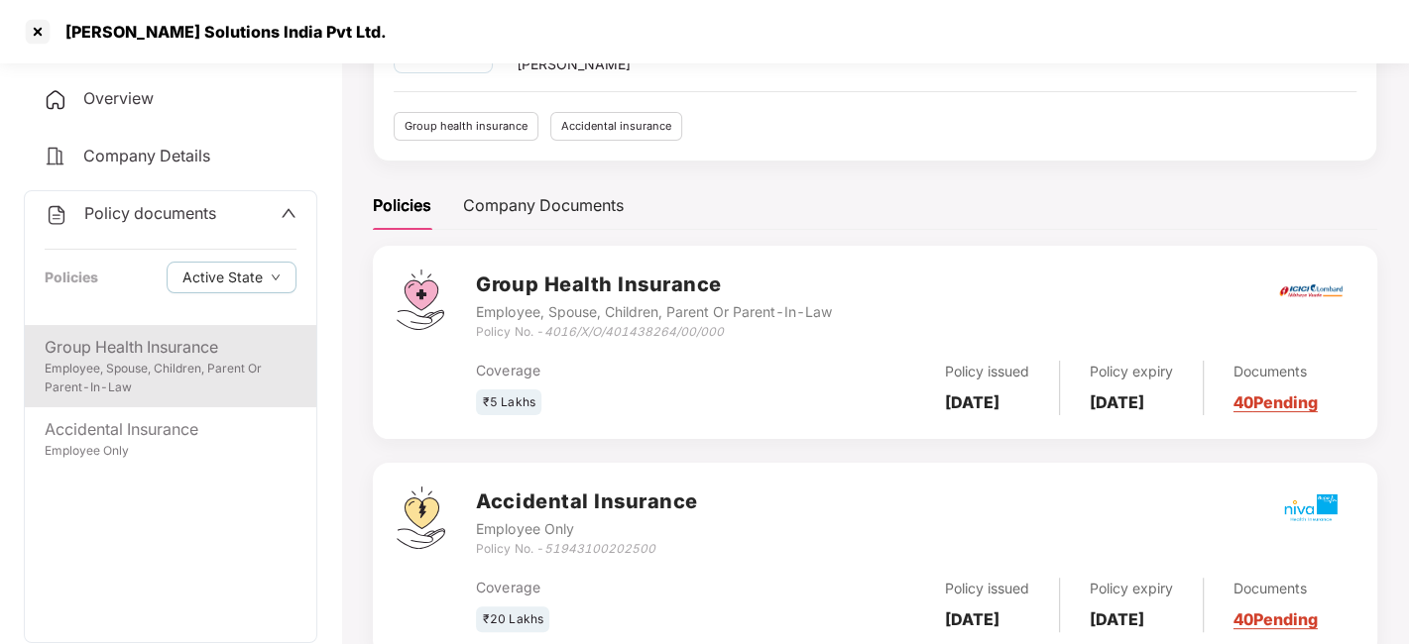
click at [177, 361] on div "Employee, Spouse, Children, Parent Or Parent-In-Law" at bounding box center [171, 379] width 252 height 38
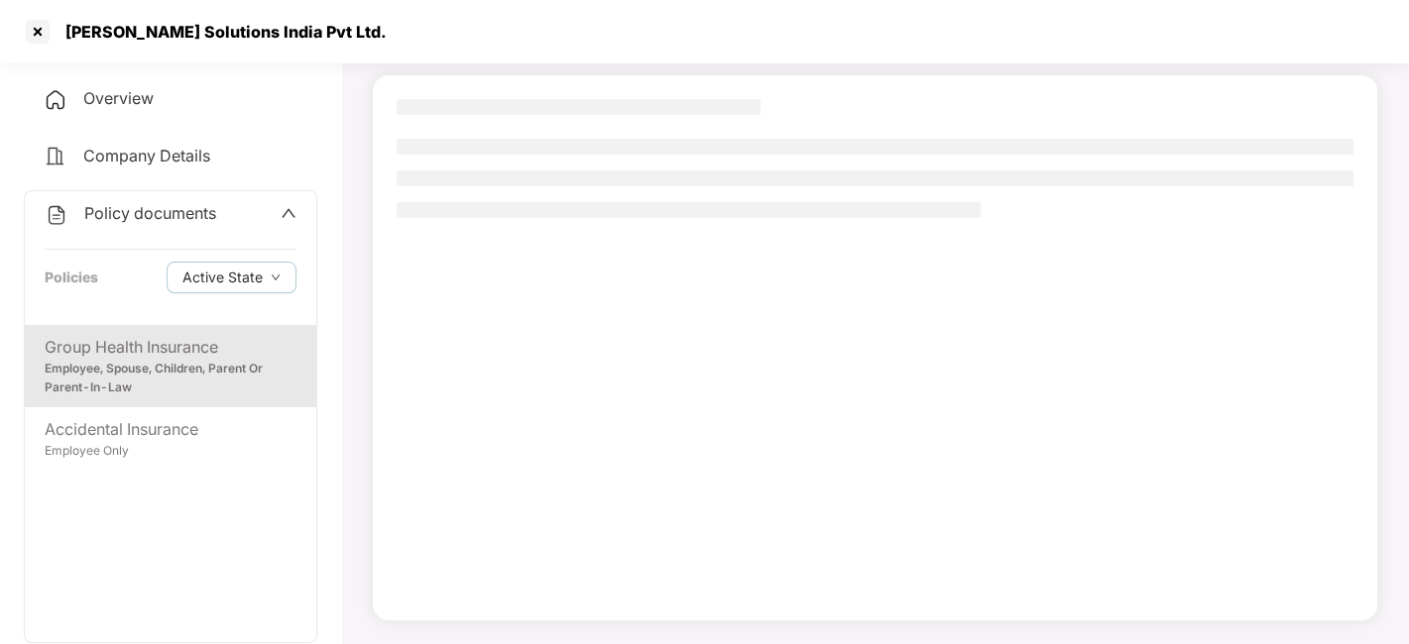
scroll to position [123, 0]
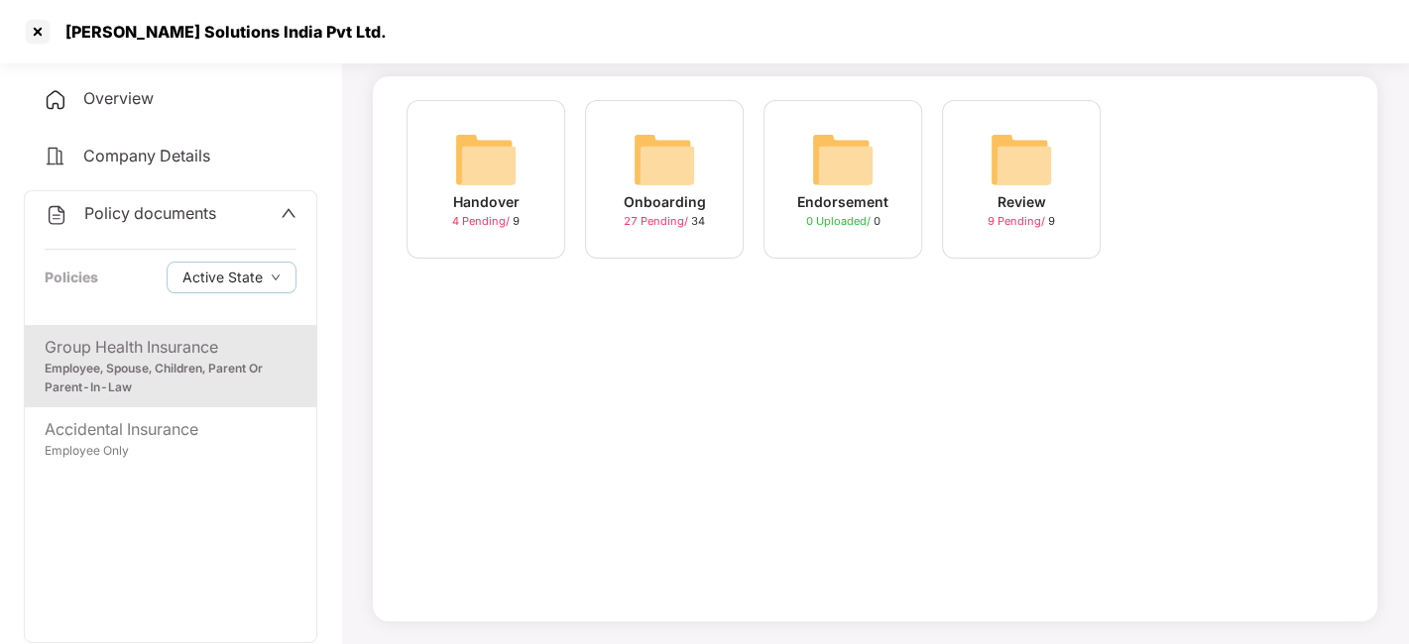
click at [643, 167] on img at bounding box center [664, 159] width 63 height 63
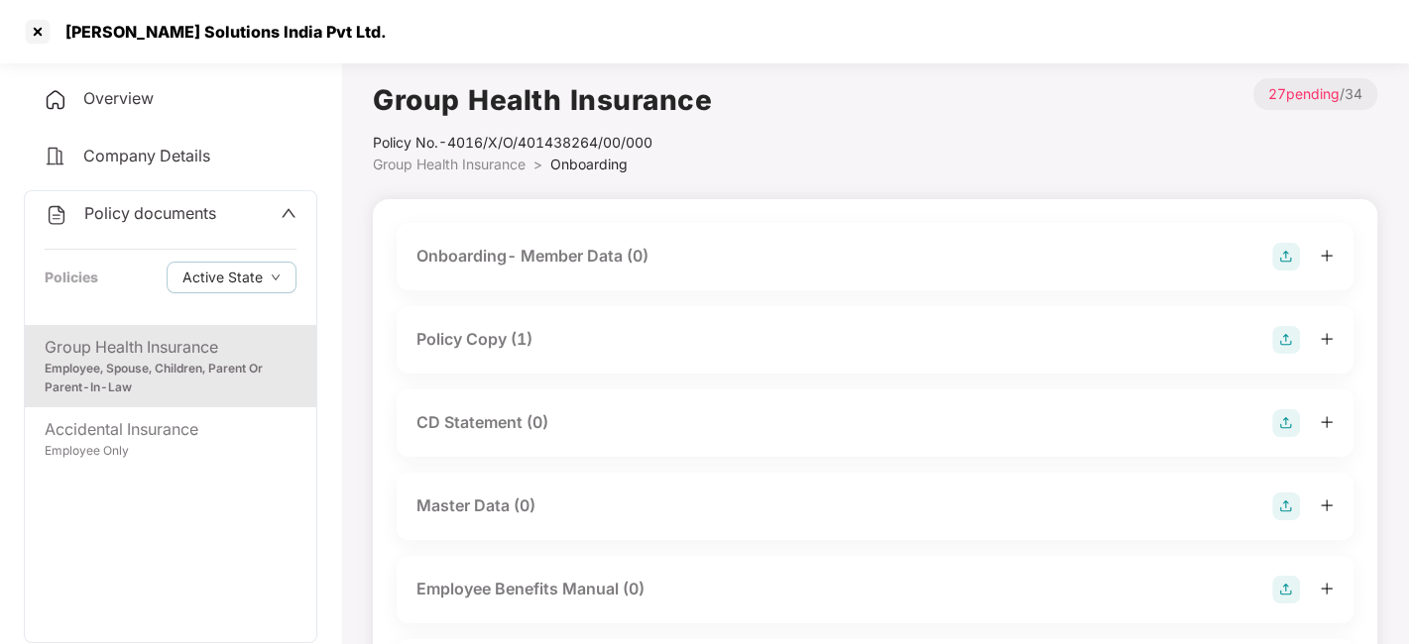
click at [488, 344] on div "Policy Copy (1)" at bounding box center [474, 339] width 116 height 25
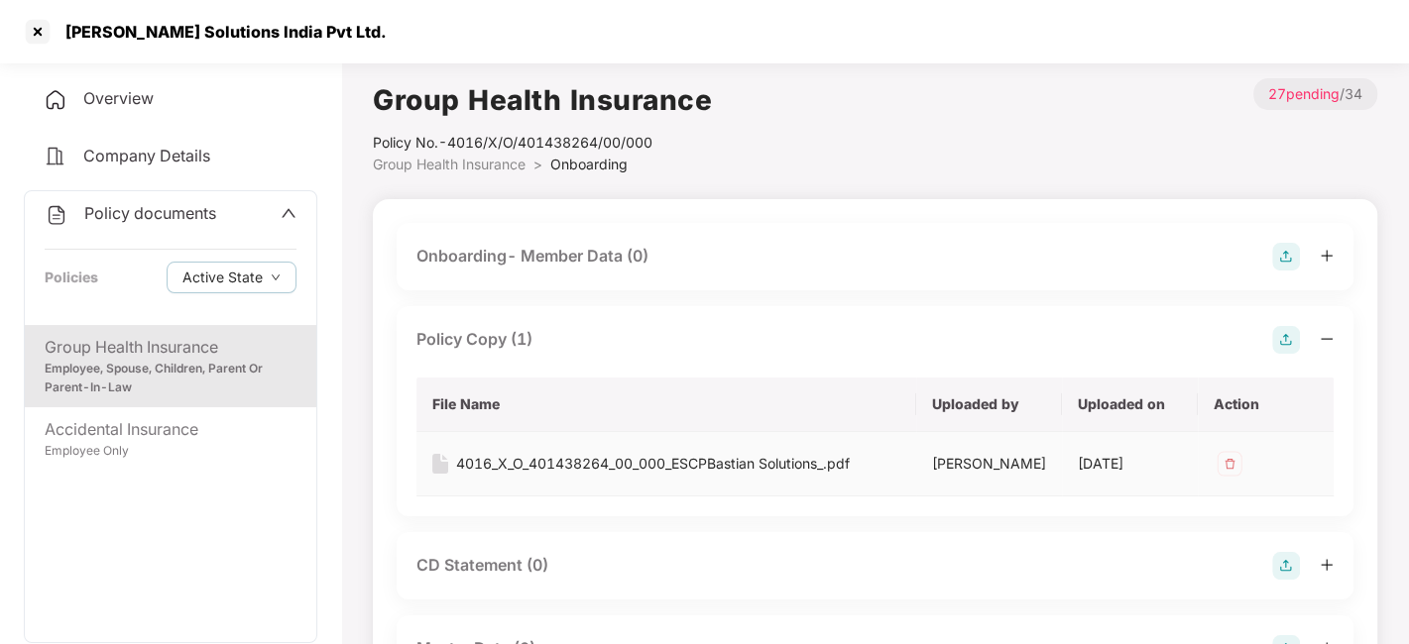
click at [581, 449] on td "4016_X_O_401438264_00_000_ESCPBastian Solutions_.pdf" at bounding box center [666, 464] width 500 height 64
click at [587, 457] on div "4016_X_O_401438264_00_000_ESCPBastian Solutions_.pdf" at bounding box center [653, 464] width 394 height 22
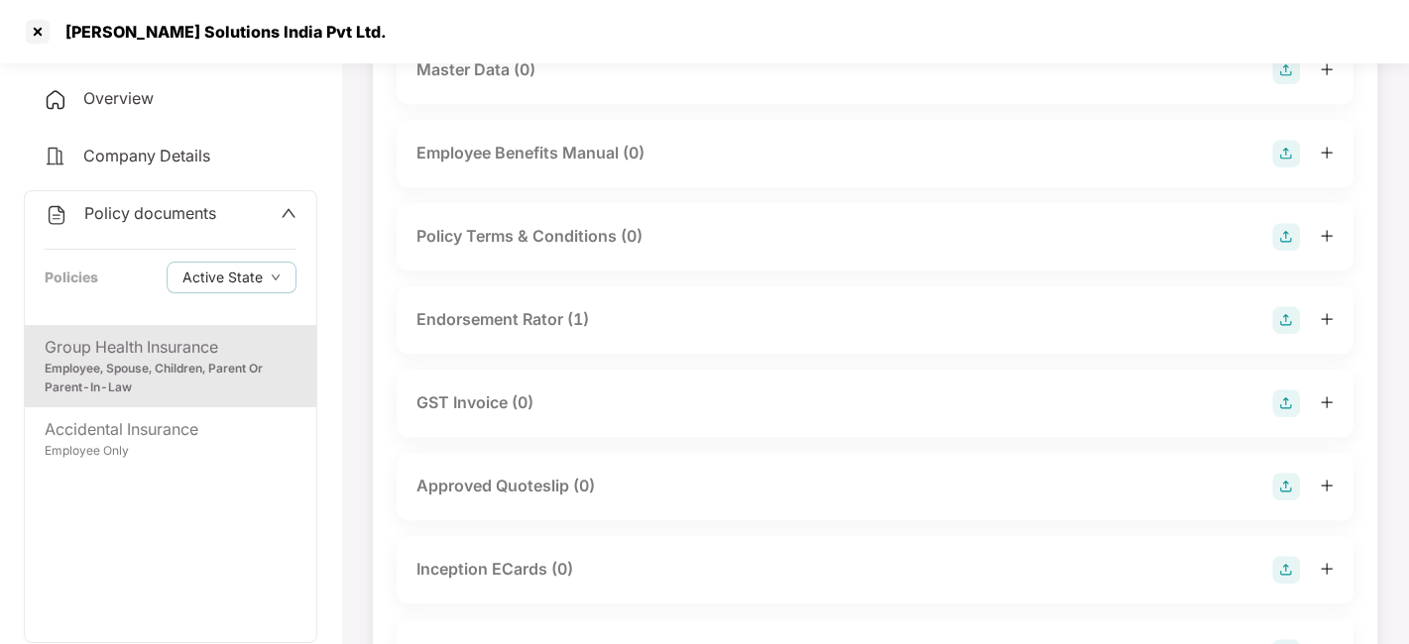
scroll to position [580, 0]
click at [511, 313] on div "Endorsement Rator (1)" at bounding box center [502, 318] width 173 height 25
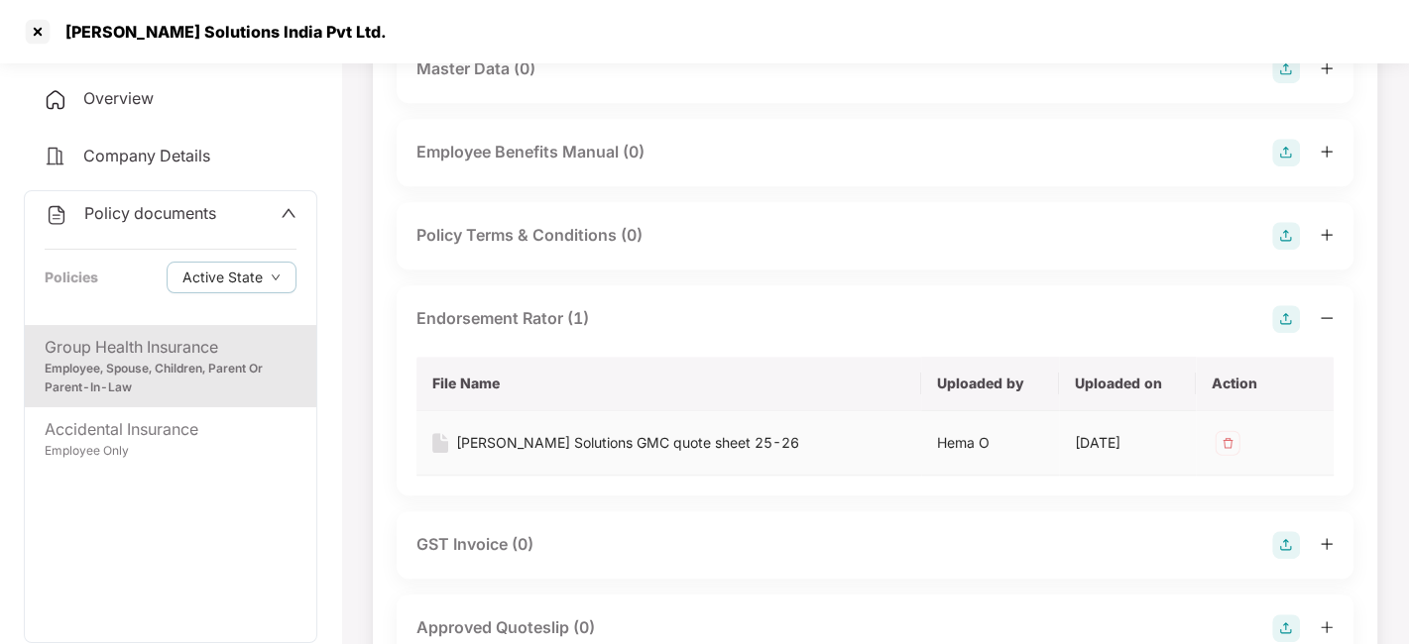
click at [557, 437] on div "[PERSON_NAME] Solutions GMC quote sheet 25-26" at bounding box center [627, 443] width 343 height 22
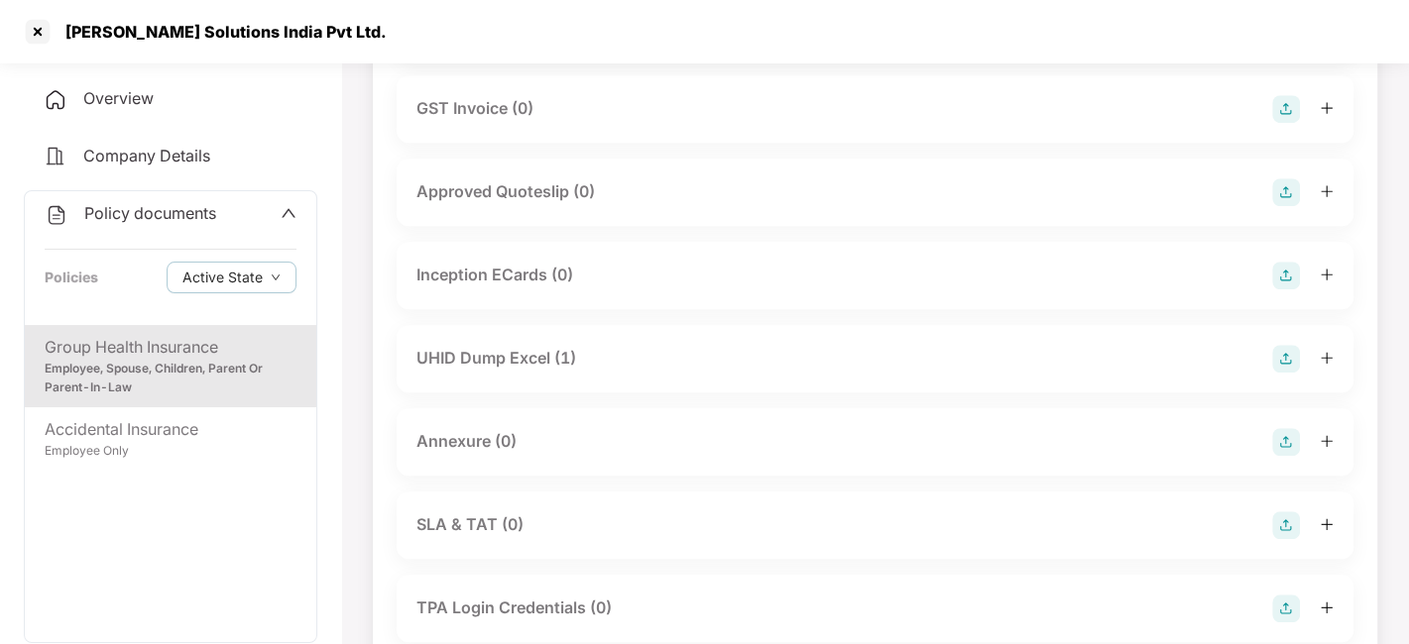
scroll to position [1028, 0]
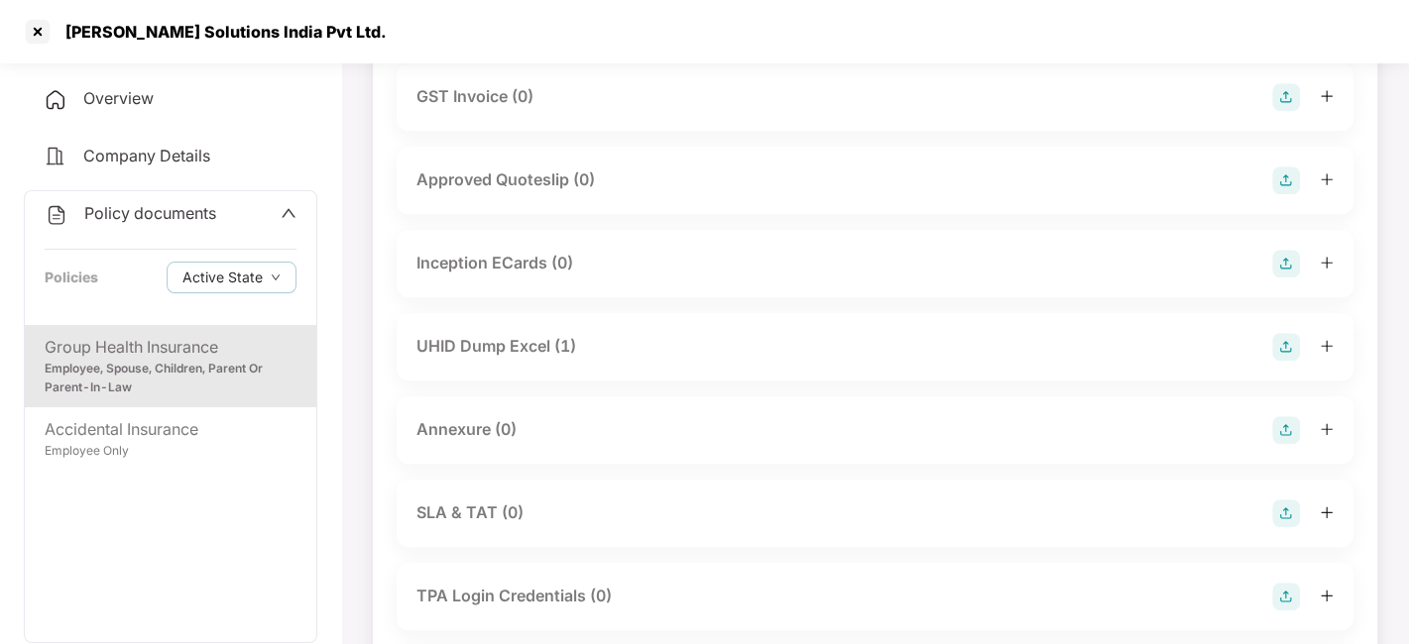
click at [512, 344] on div "UHID Dump Excel (1)" at bounding box center [496, 346] width 160 height 25
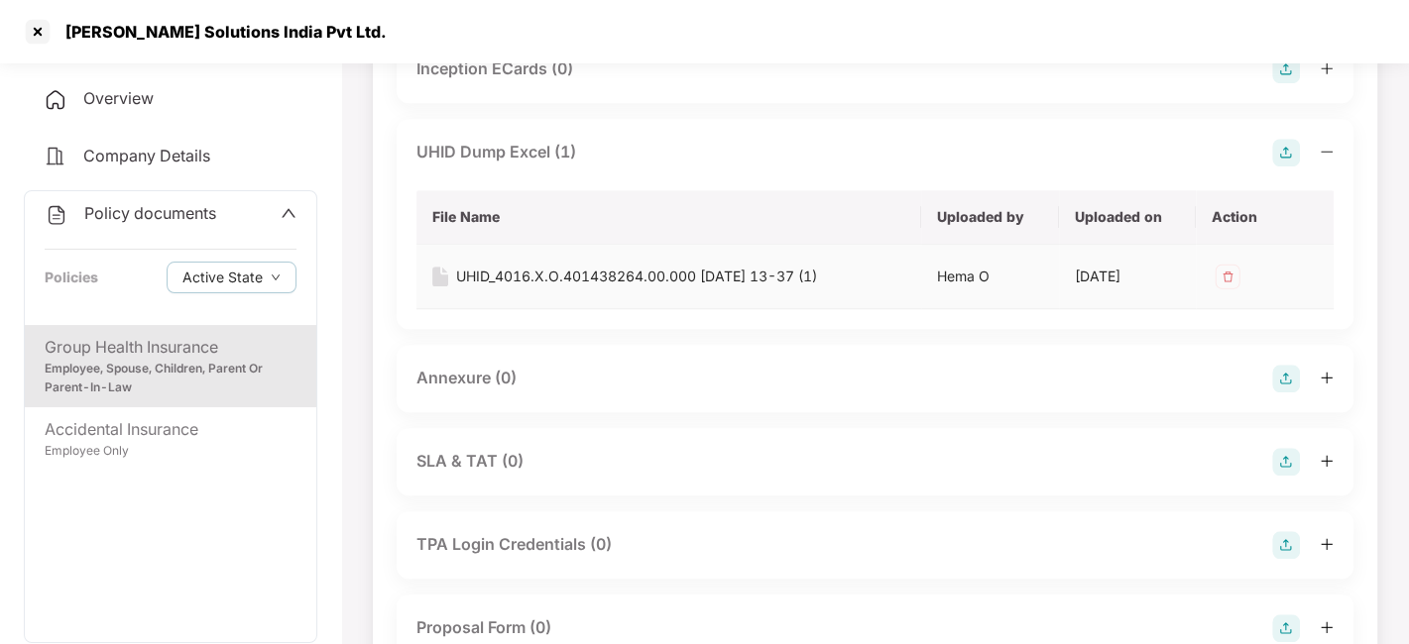
scroll to position [1224, 0]
click at [585, 283] on div "UHID_4016.X.O.401438264.00.000 [DATE] 13-37 (1)" at bounding box center [636, 275] width 361 height 22
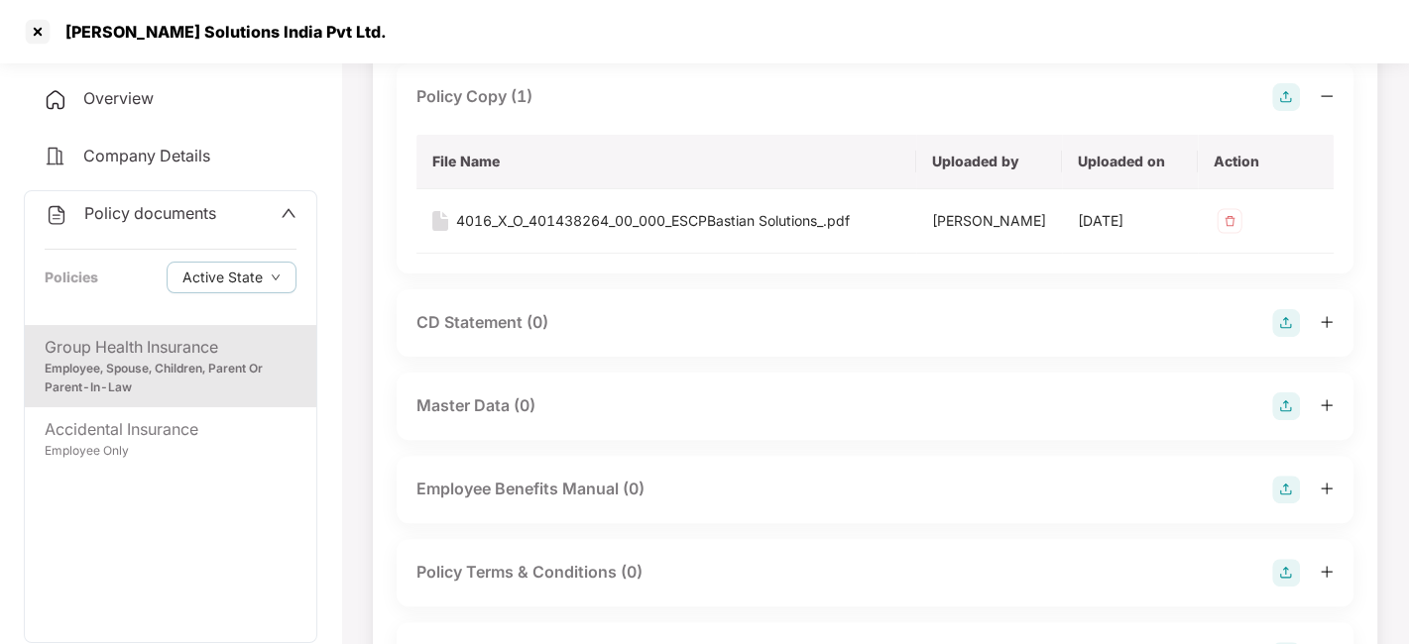
scroll to position [0, 0]
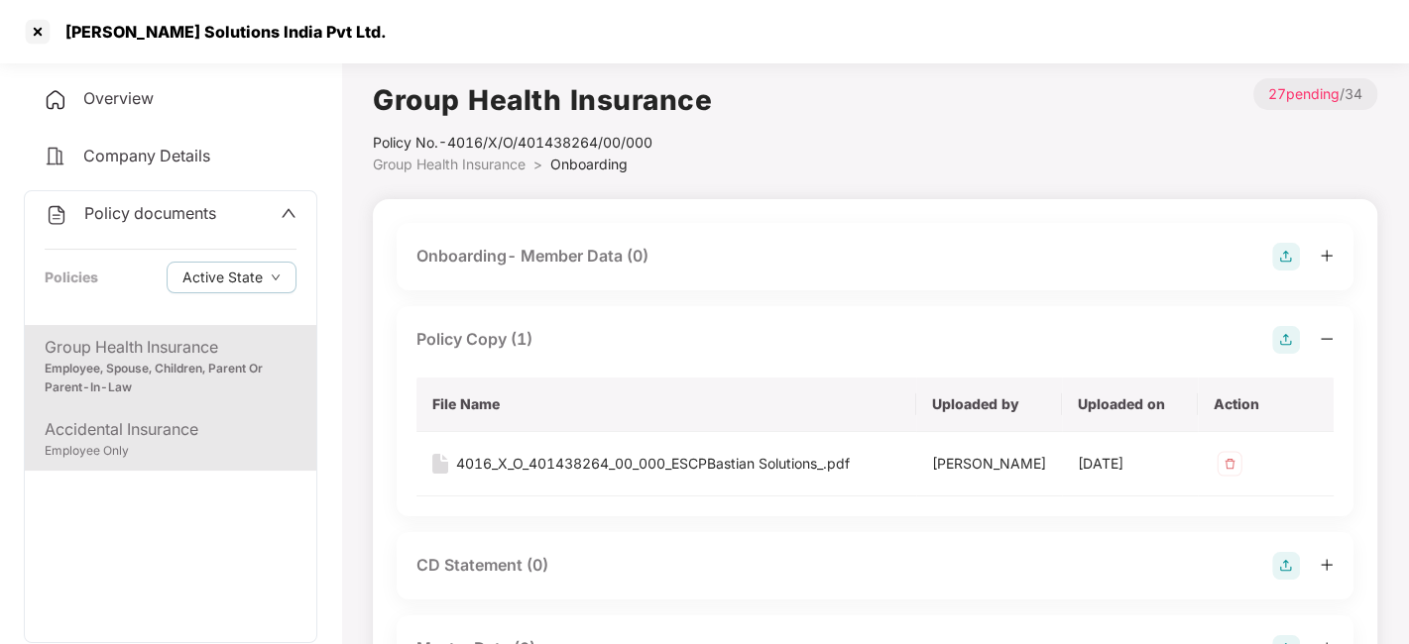
click at [154, 442] on div "Employee Only" at bounding box center [171, 451] width 252 height 19
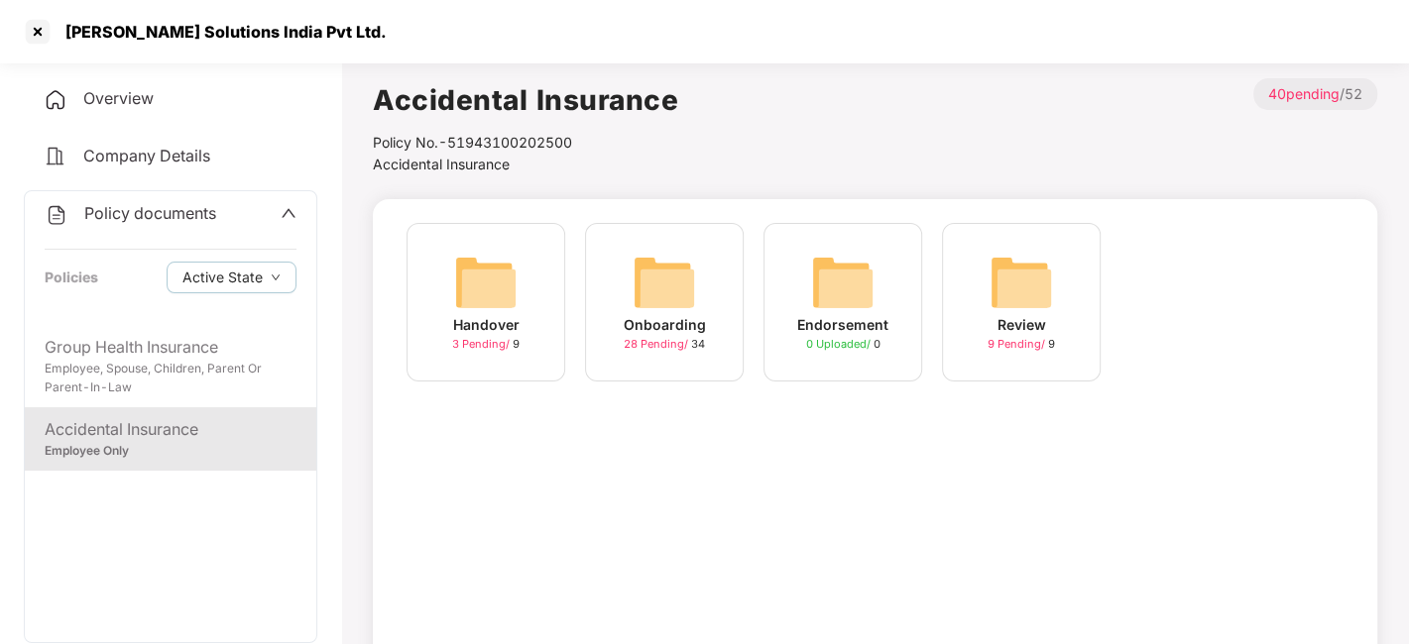
click at [642, 301] on img at bounding box center [664, 282] width 63 height 63
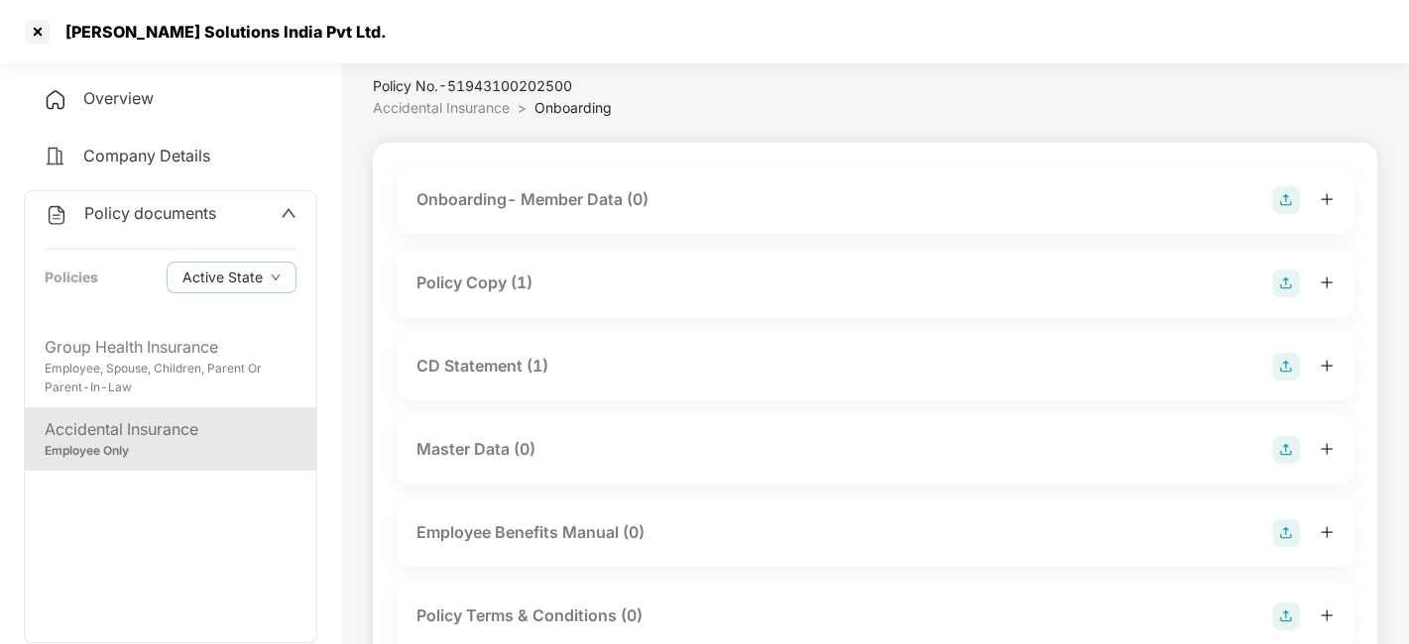
scroll to position [55, 0]
click at [487, 280] on div "Policy Copy (1)" at bounding box center [474, 285] width 116 height 25
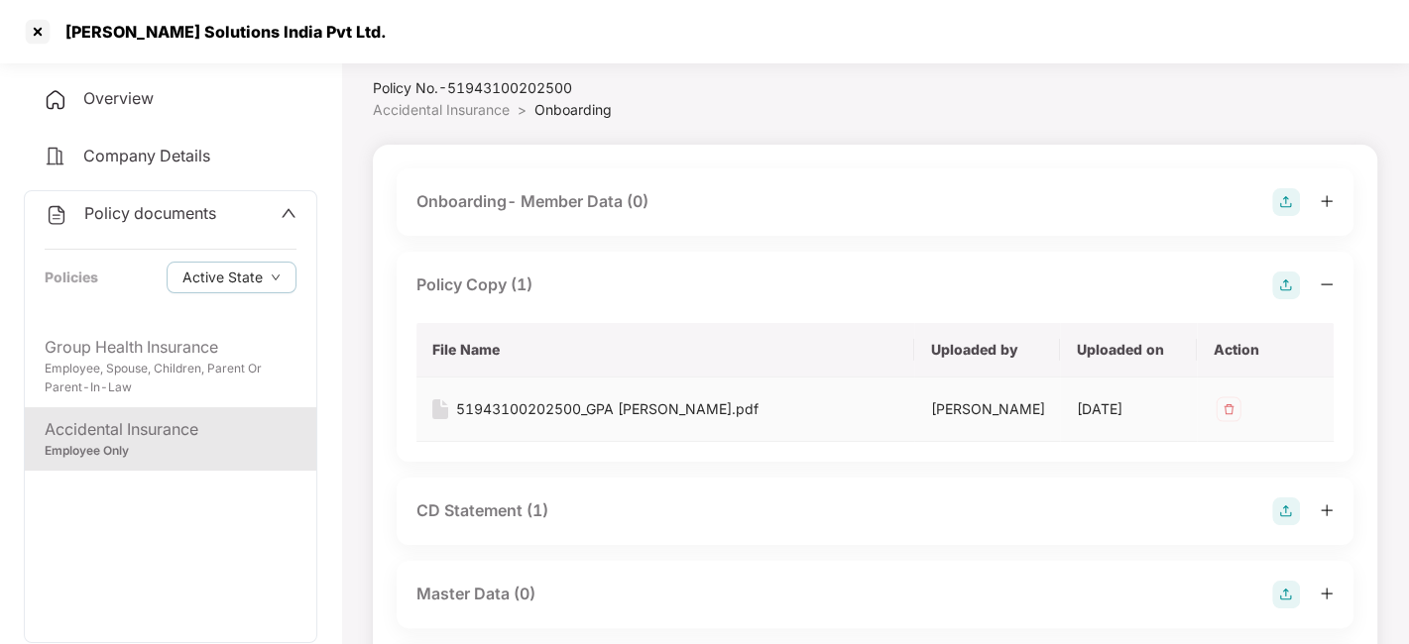
click at [574, 406] on div "51943100202500_GPA [PERSON_NAME].pdf" at bounding box center [607, 410] width 302 height 22
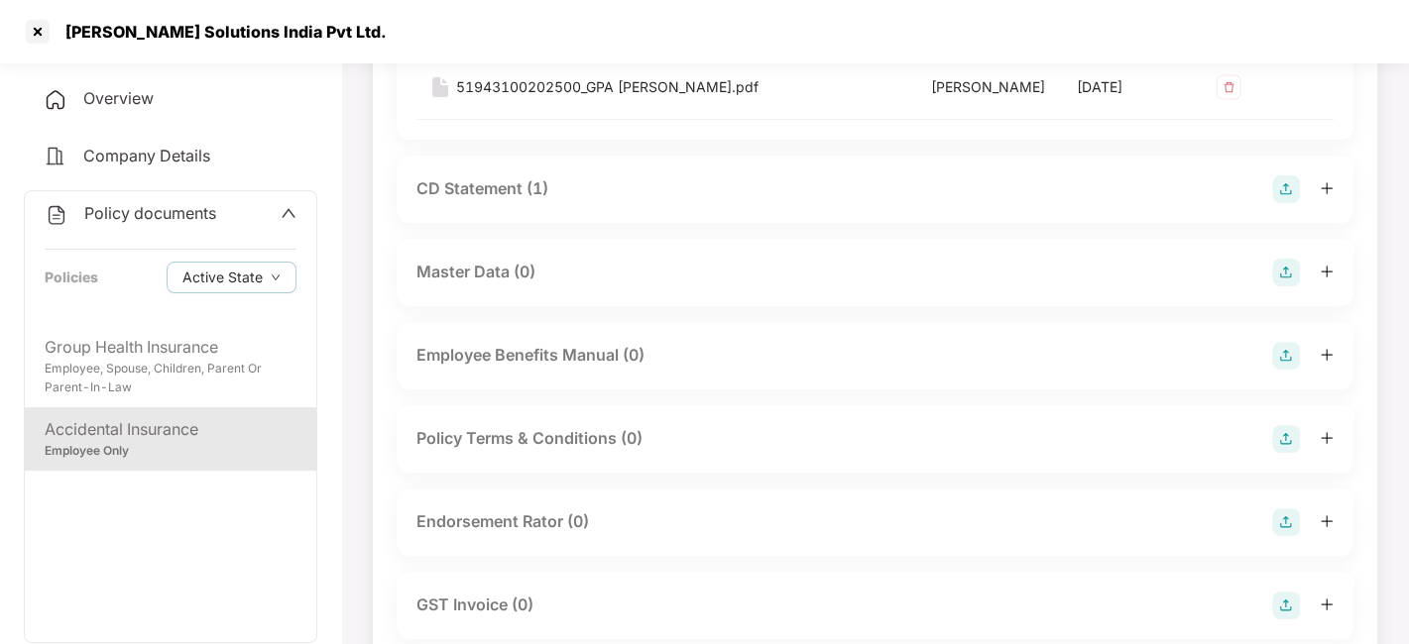
scroll to position [378, 0]
click at [484, 191] on div "CD Statement (1)" at bounding box center [482, 187] width 132 height 25
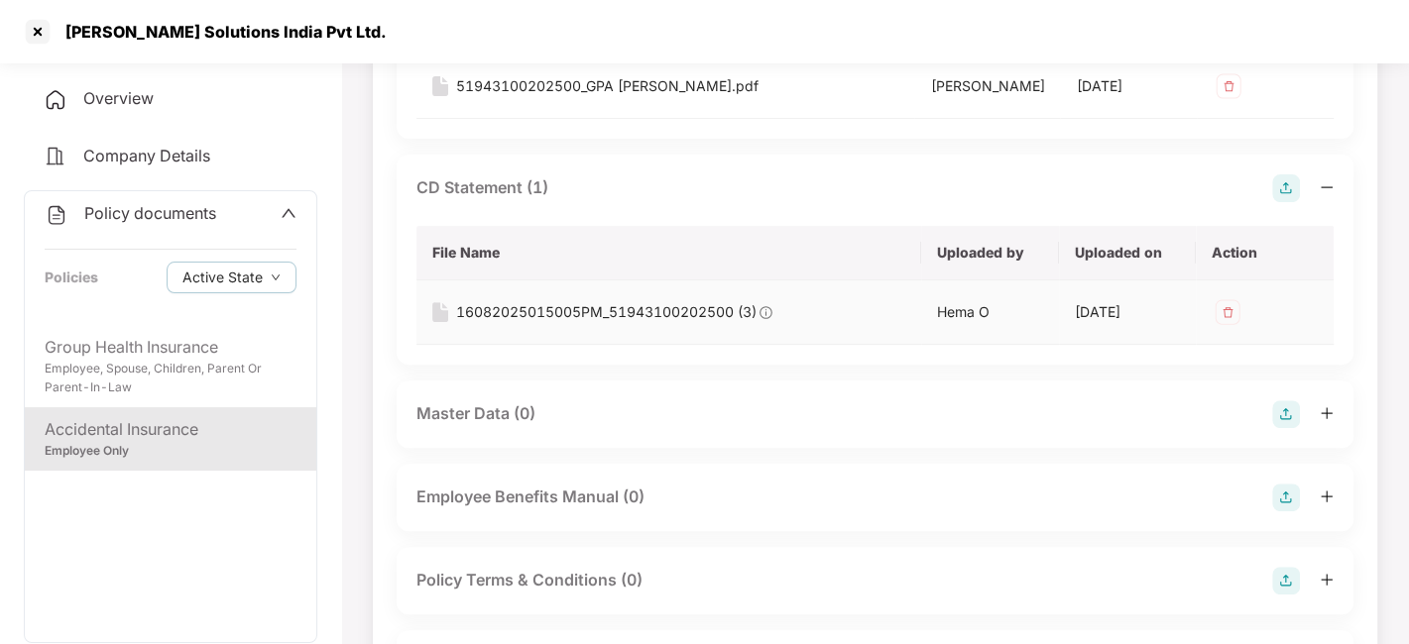
click at [566, 309] on div "16082025015005PM_51943100202500 (3)" at bounding box center [606, 312] width 300 height 22
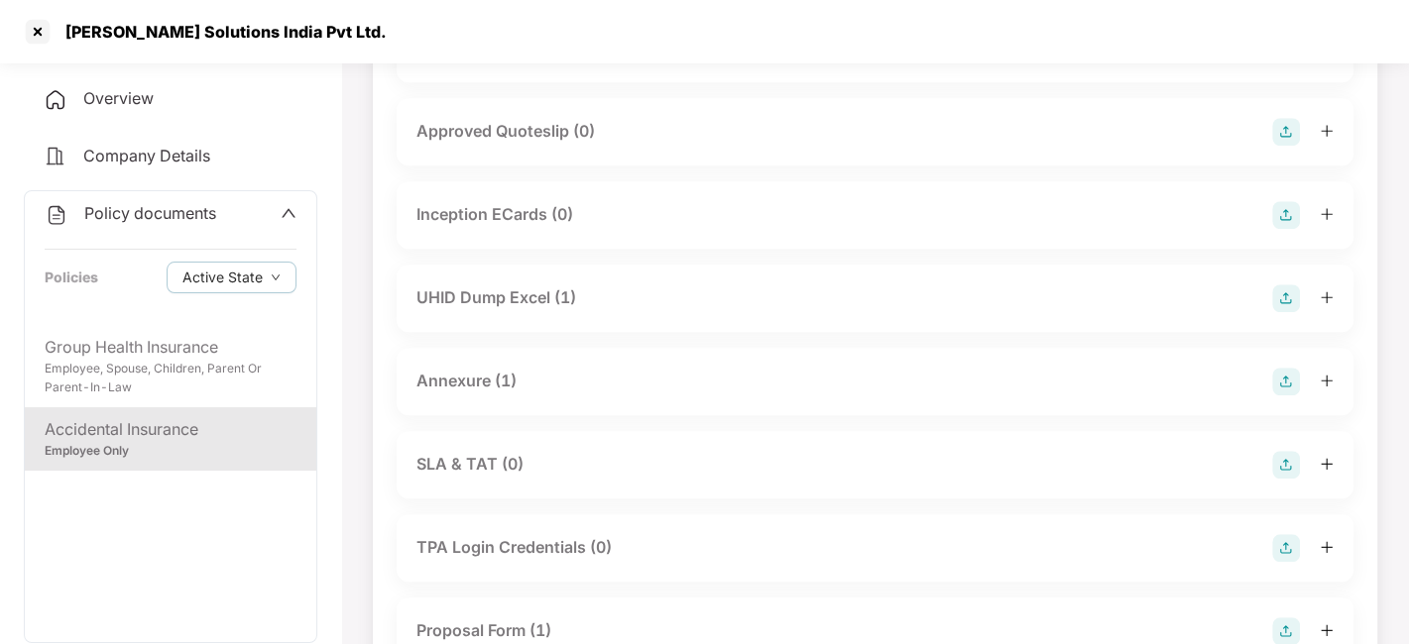
scroll to position [1079, 0]
click at [491, 299] on div "UHID Dump Excel (1)" at bounding box center [496, 296] width 160 height 25
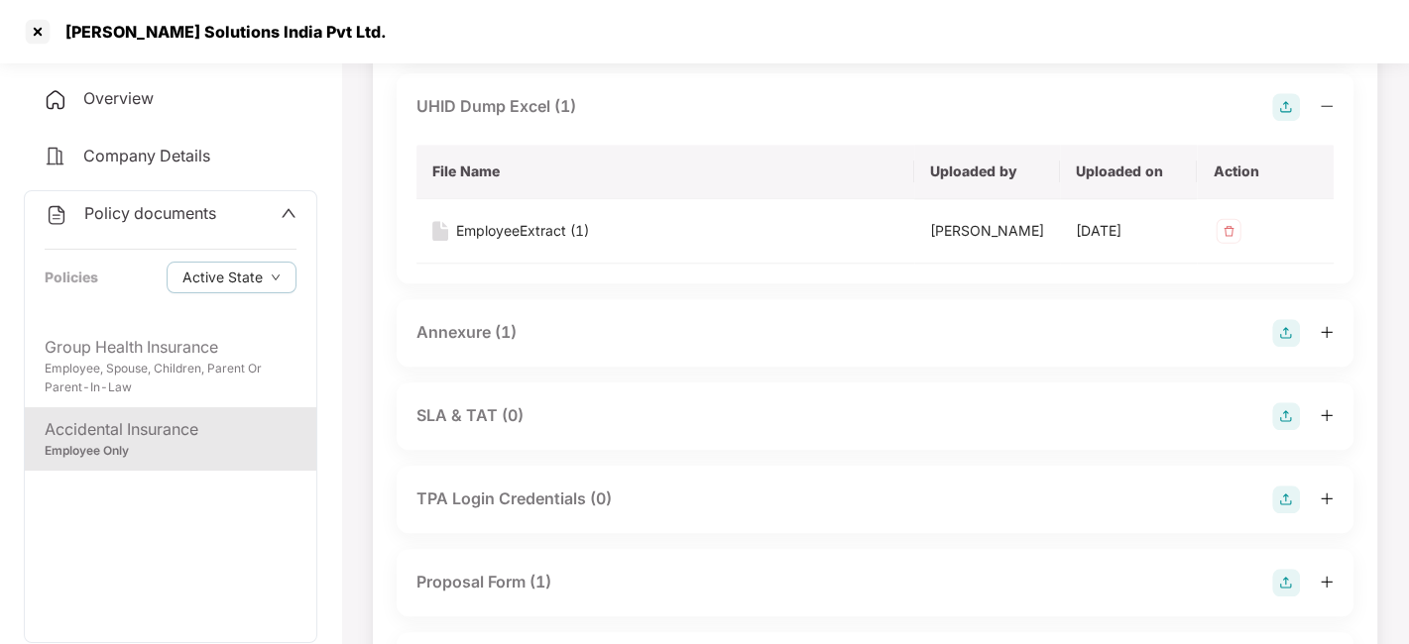
scroll to position [1313, 0]
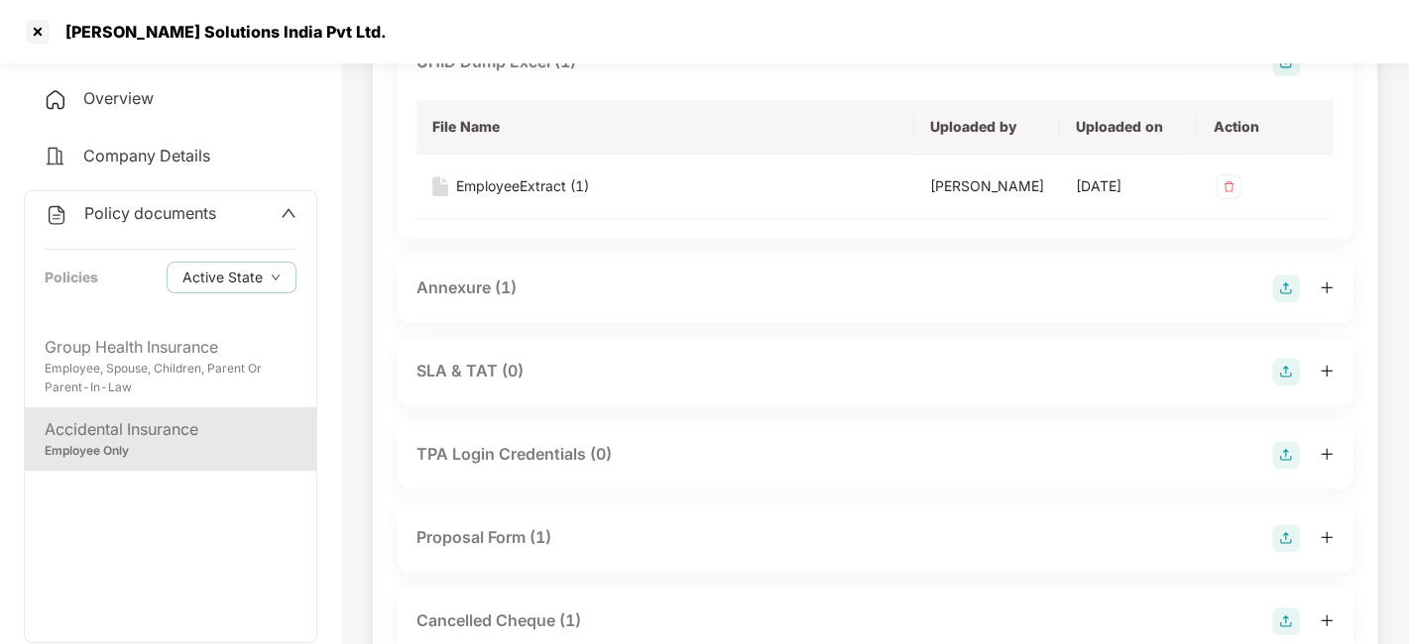
click at [466, 300] on div "Annexure (1)" at bounding box center [466, 288] width 100 height 25
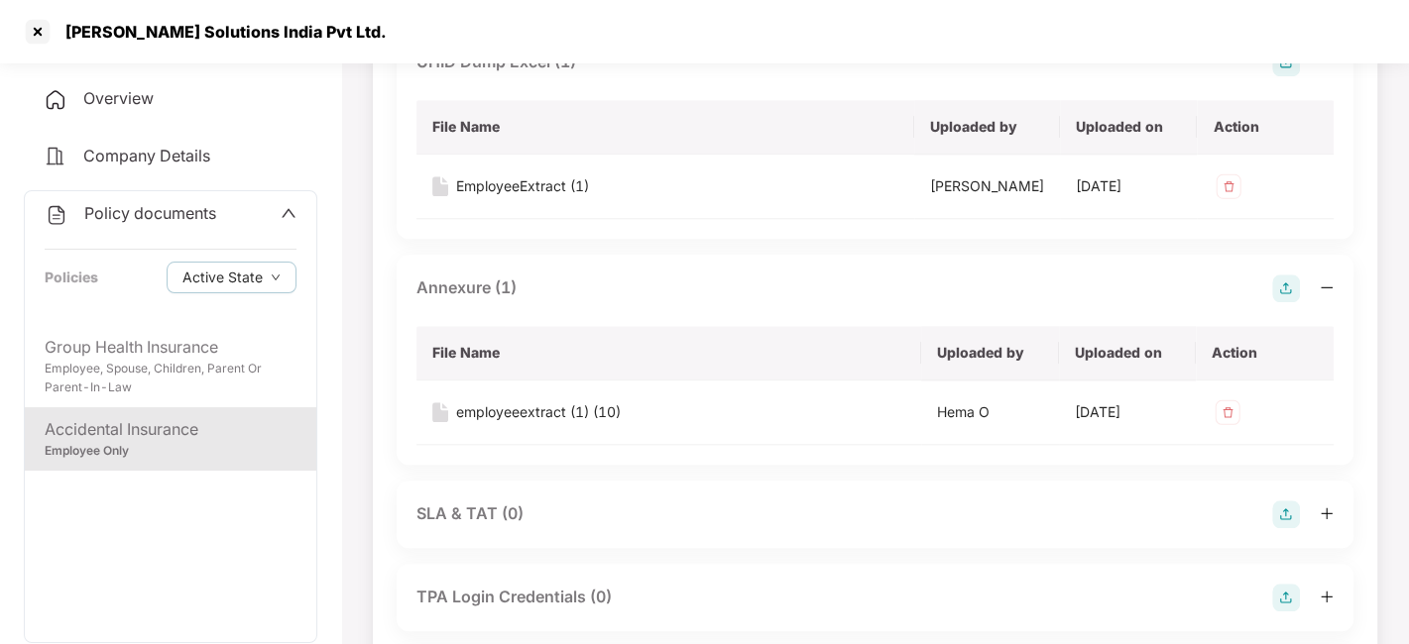
scroll to position [1492, 0]
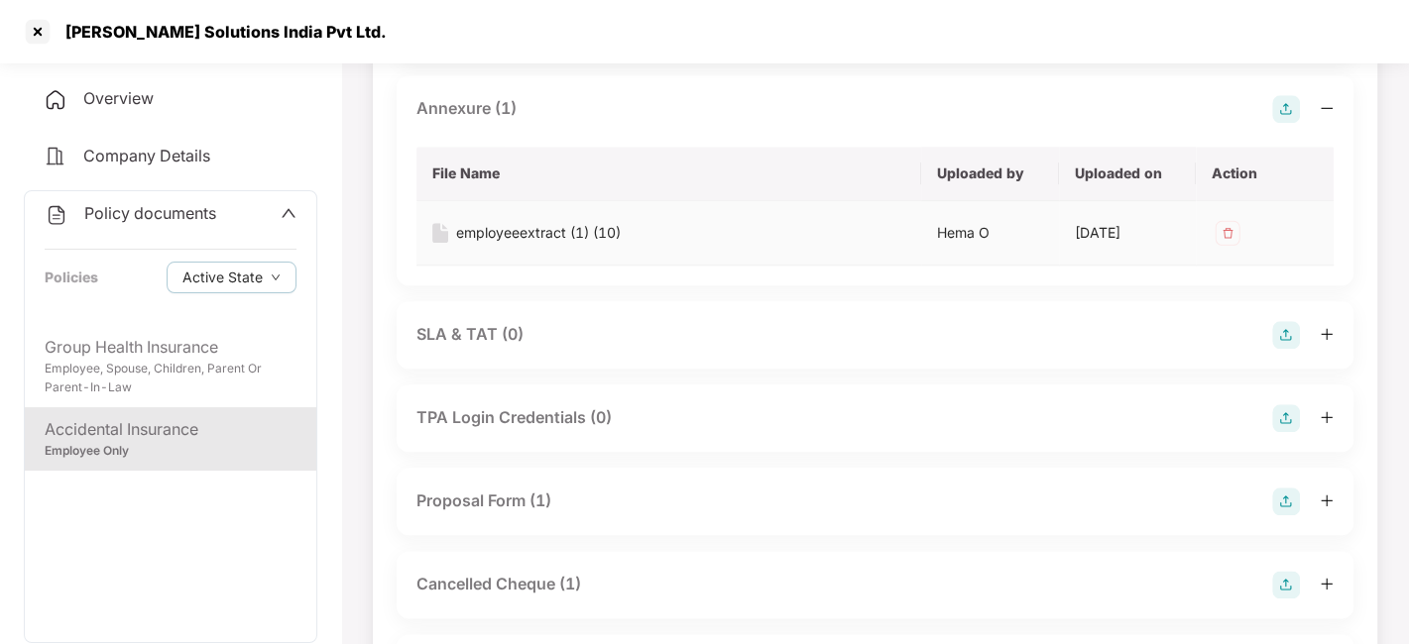
click at [523, 244] on div "employeeextract (1) (10)" at bounding box center [538, 233] width 165 height 22
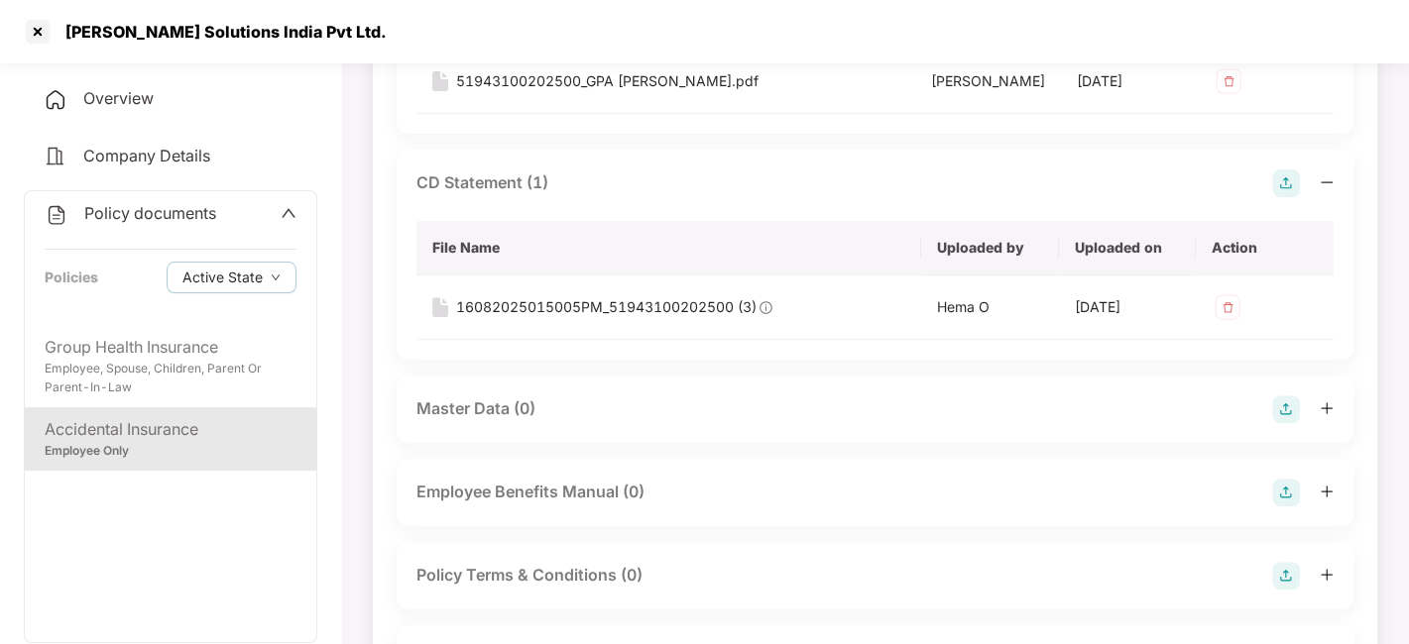
scroll to position [312, 0]
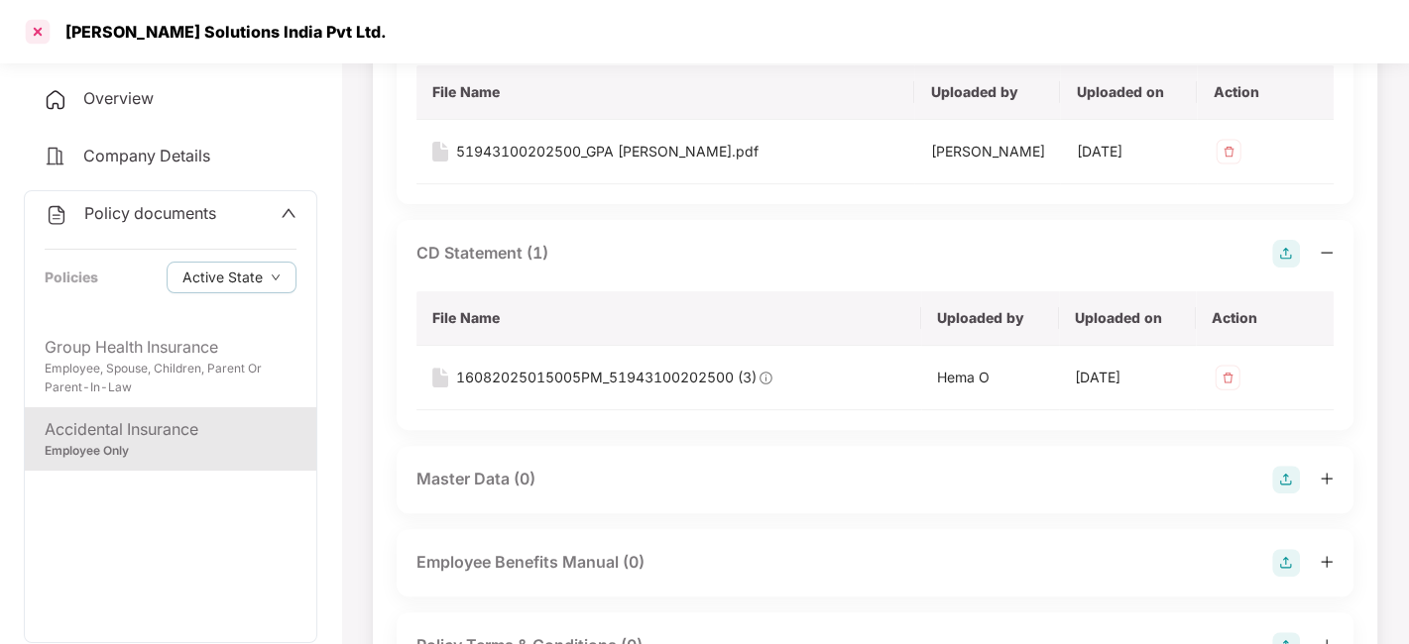
click at [34, 33] on div at bounding box center [38, 32] width 32 height 32
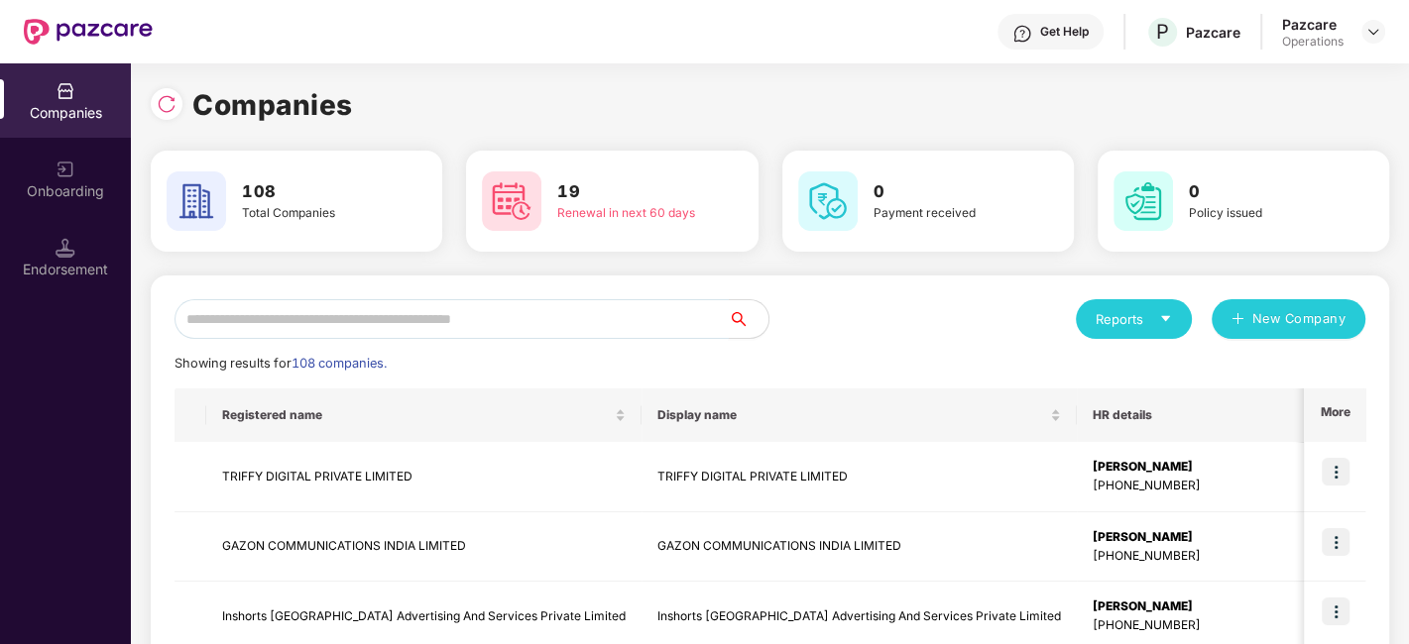
click at [430, 317] on input "text" at bounding box center [451, 319] width 554 height 40
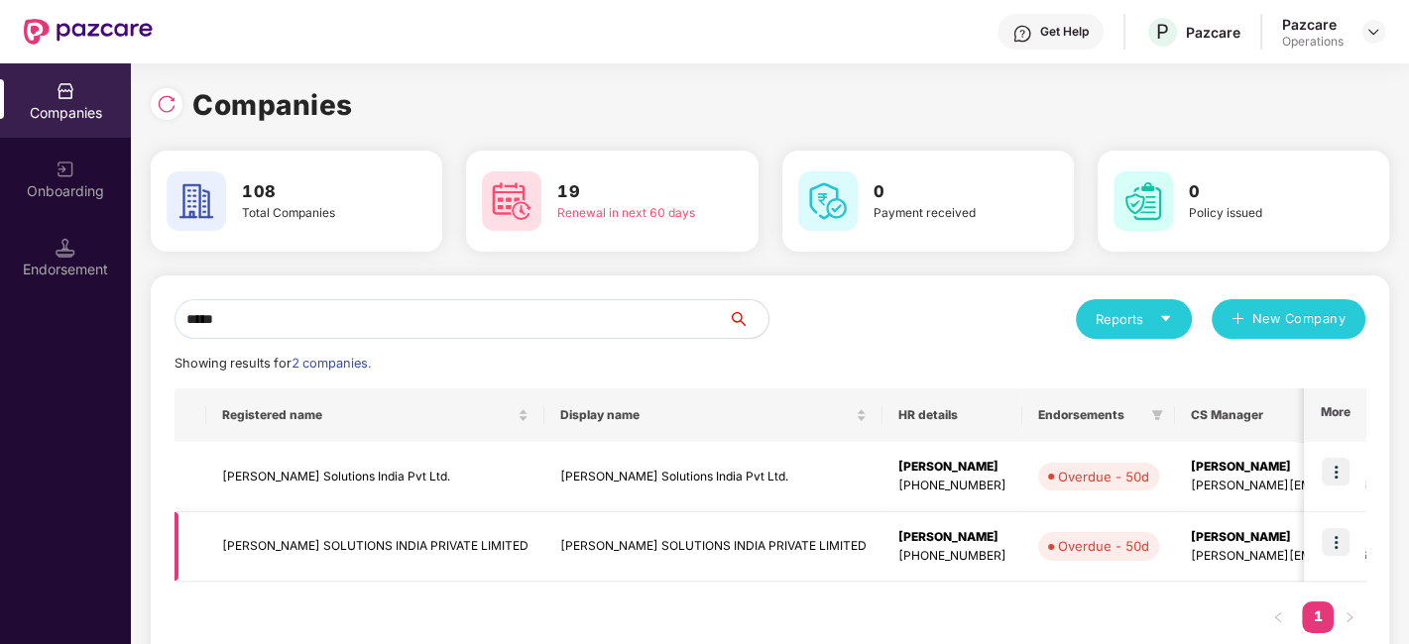
type input "*****"
click at [371, 544] on td "[PERSON_NAME] SOLUTIONS INDIA PRIVATE LIMITED" at bounding box center [375, 548] width 338 height 70
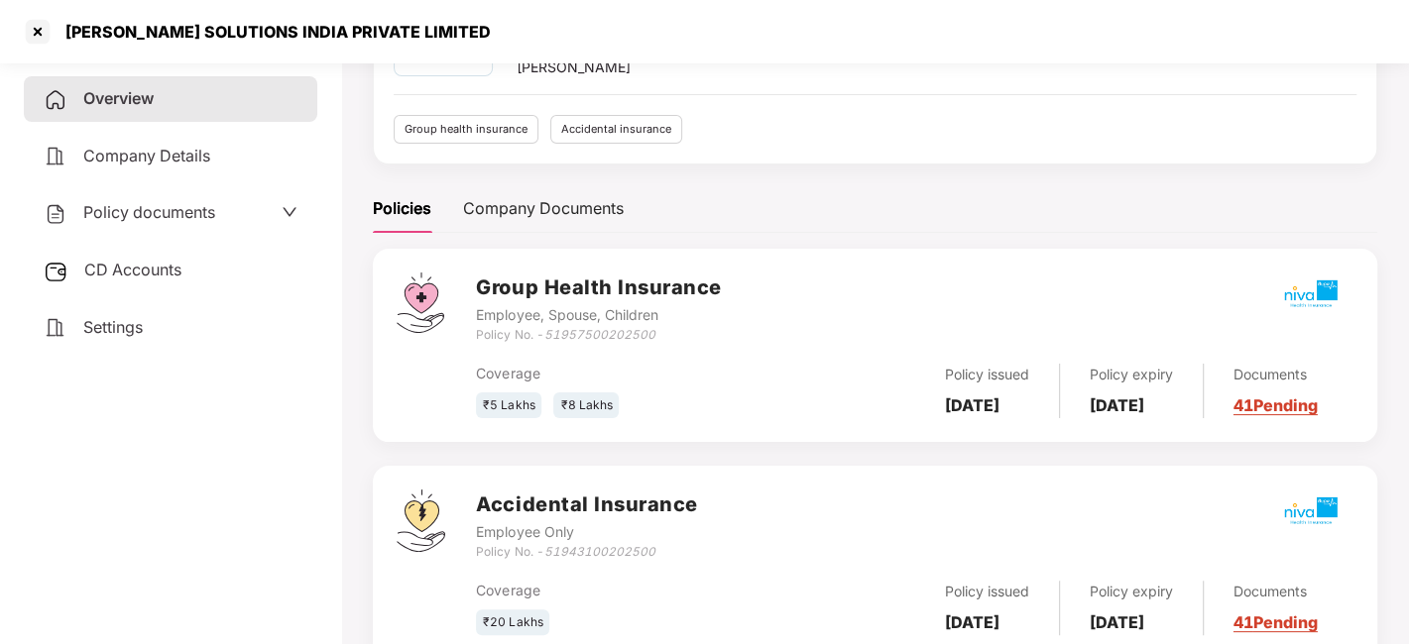
scroll to position [236, 0]
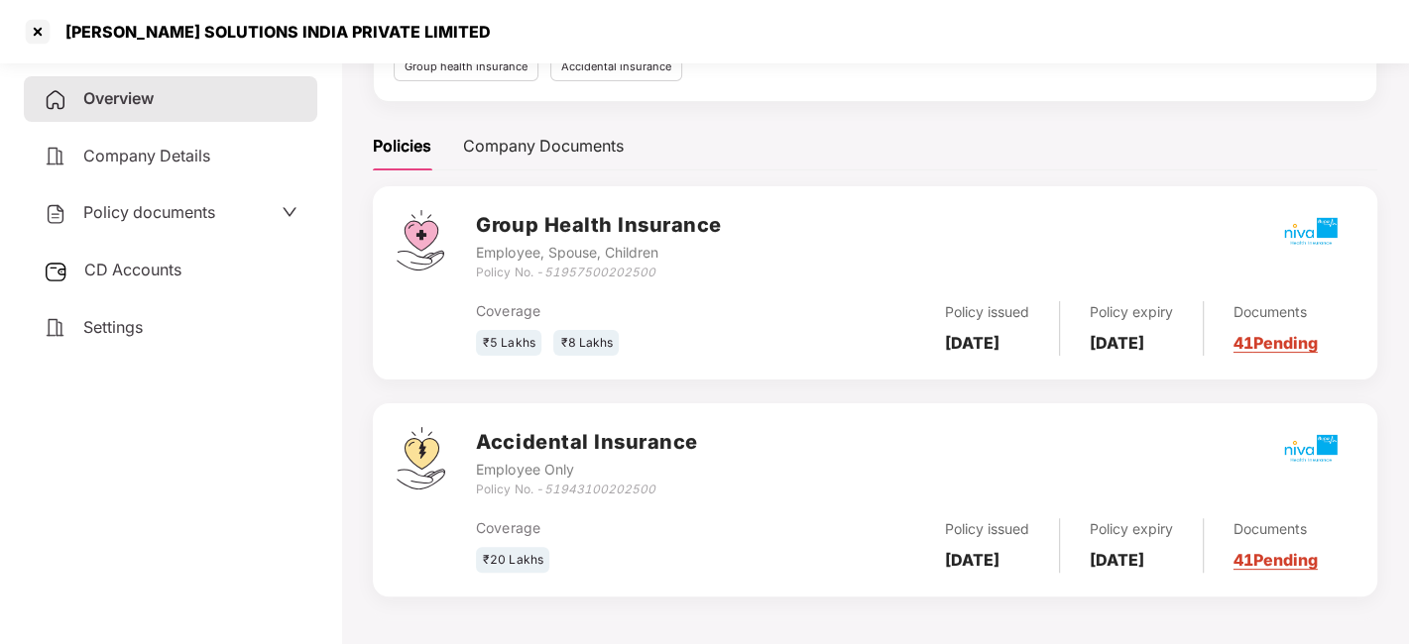
click at [145, 210] on span "Policy documents" at bounding box center [149, 212] width 132 height 20
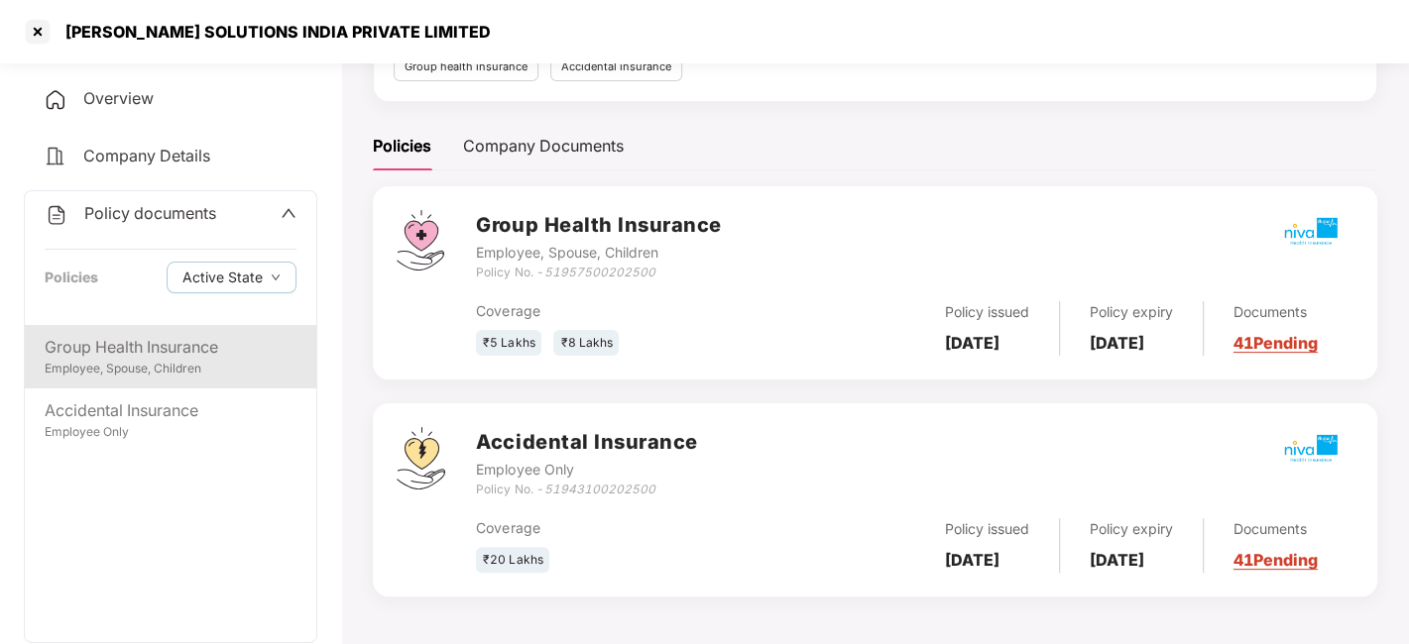
click at [164, 362] on div "Employee, Spouse, Children" at bounding box center [171, 369] width 252 height 19
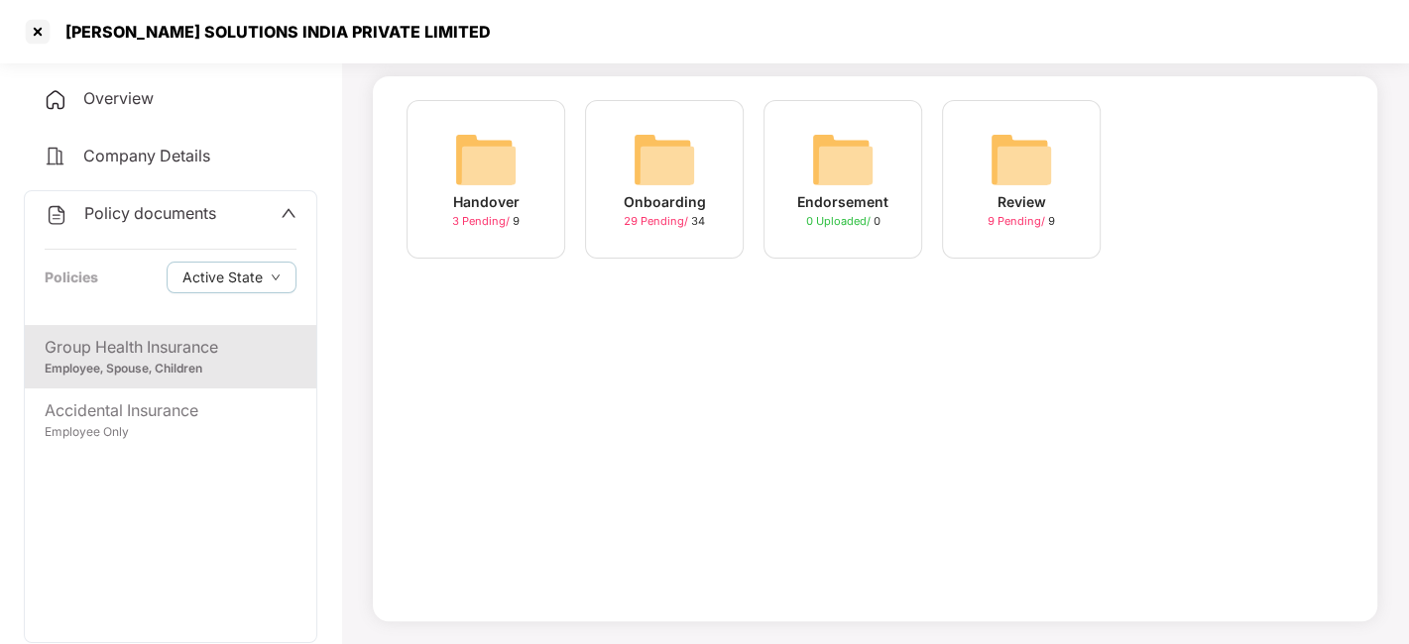
click at [658, 157] on img at bounding box center [664, 159] width 63 height 63
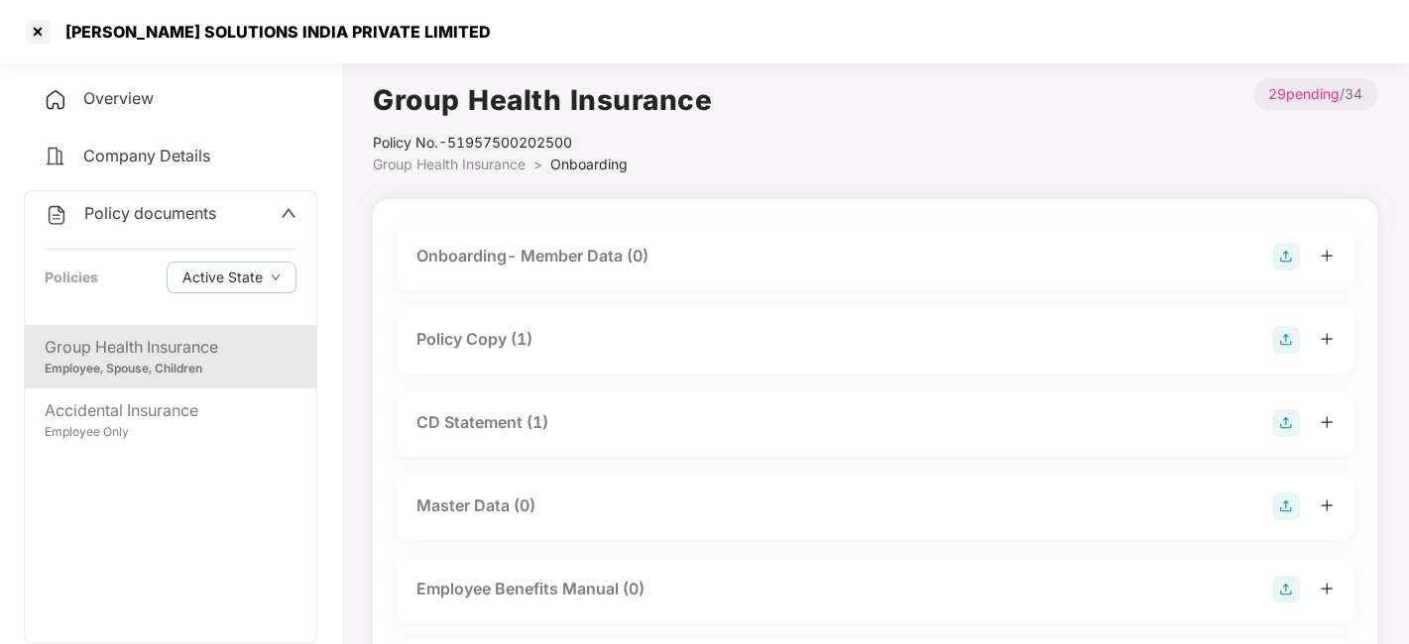
click at [452, 344] on div "Policy Copy (1)" at bounding box center [474, 339] width 116 height 25
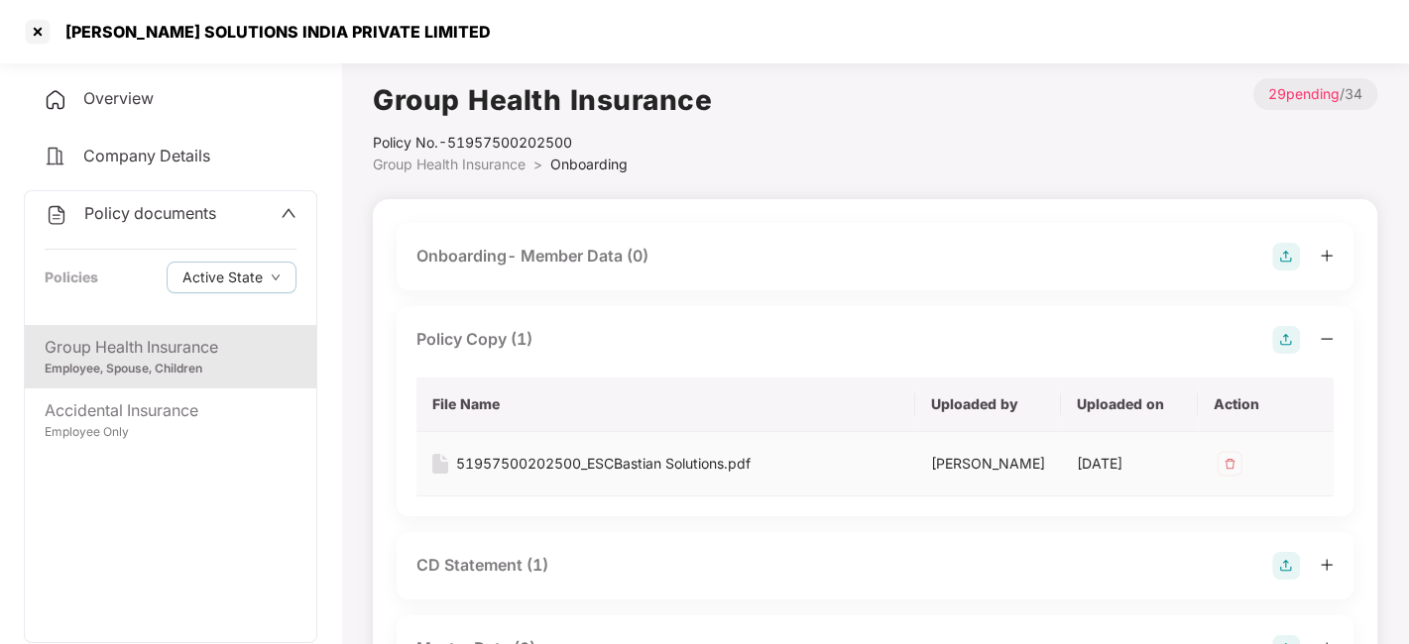
click at [544, 457] on div "51957500202500_ESCBastian Solutions.pdf" at bounding box center [603, 464] width 294 height 22
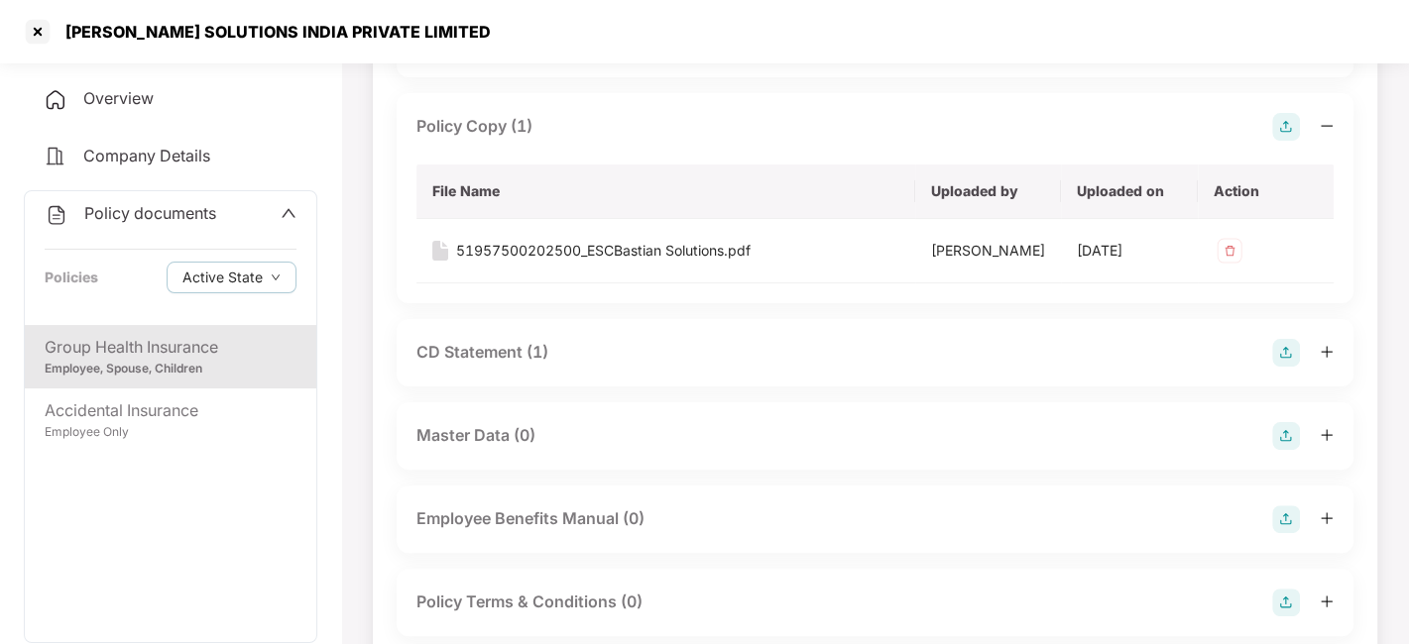
scroll to position [249, 0]
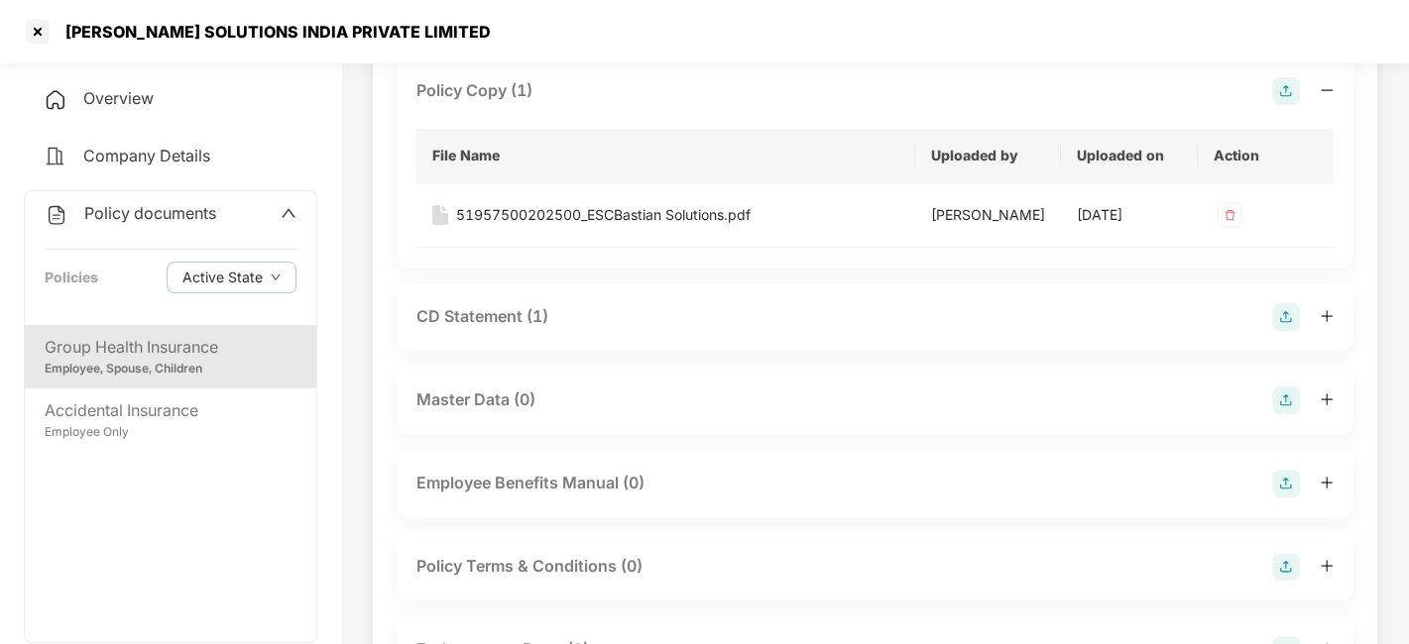
click at [489, 322] on div "CD Statement (1)" at bounding box center [482, 316] width 132 height 25
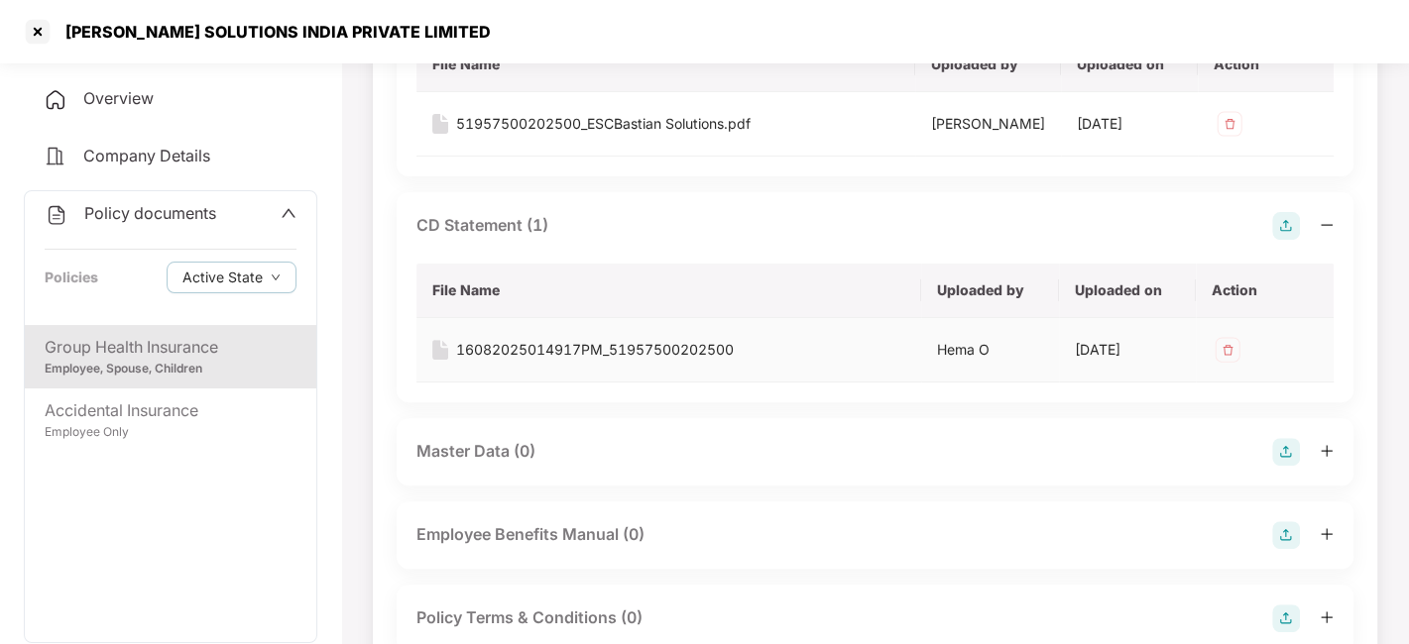
scroll to position [345, 0]
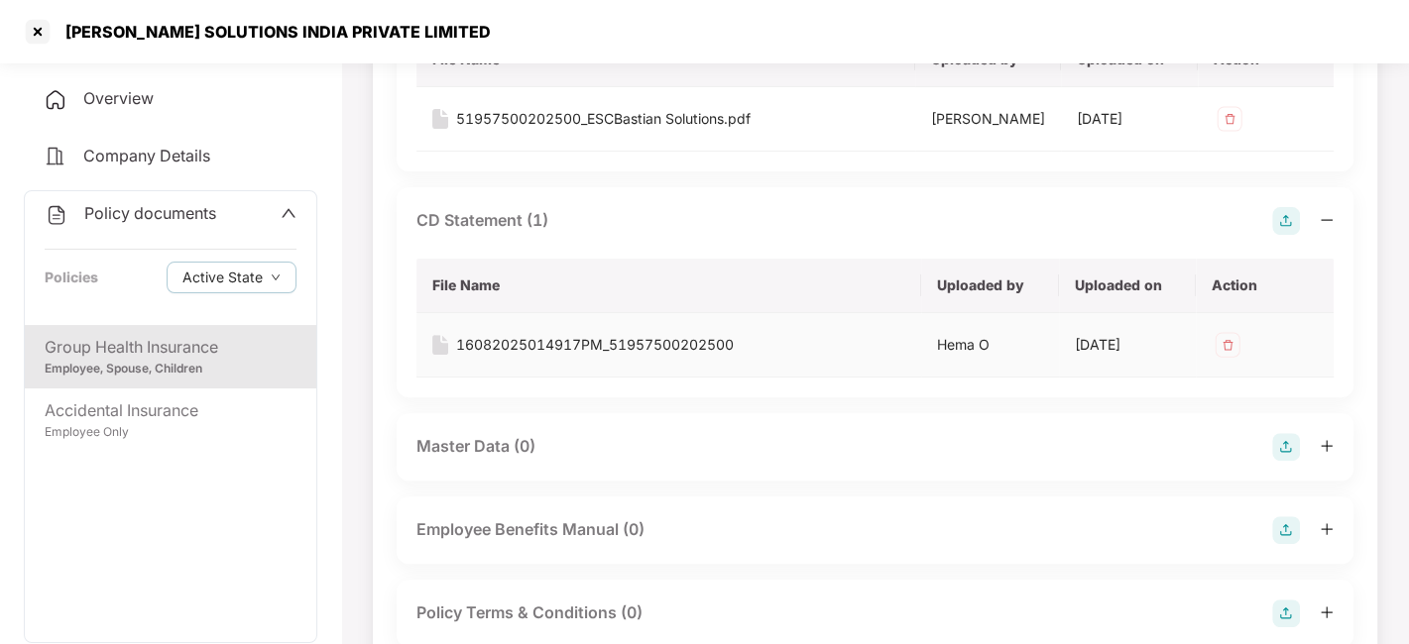
click at [568, 347] on div "16082025014917PM_51957500202500" at bounding box center [595, 345] width 278 height 22
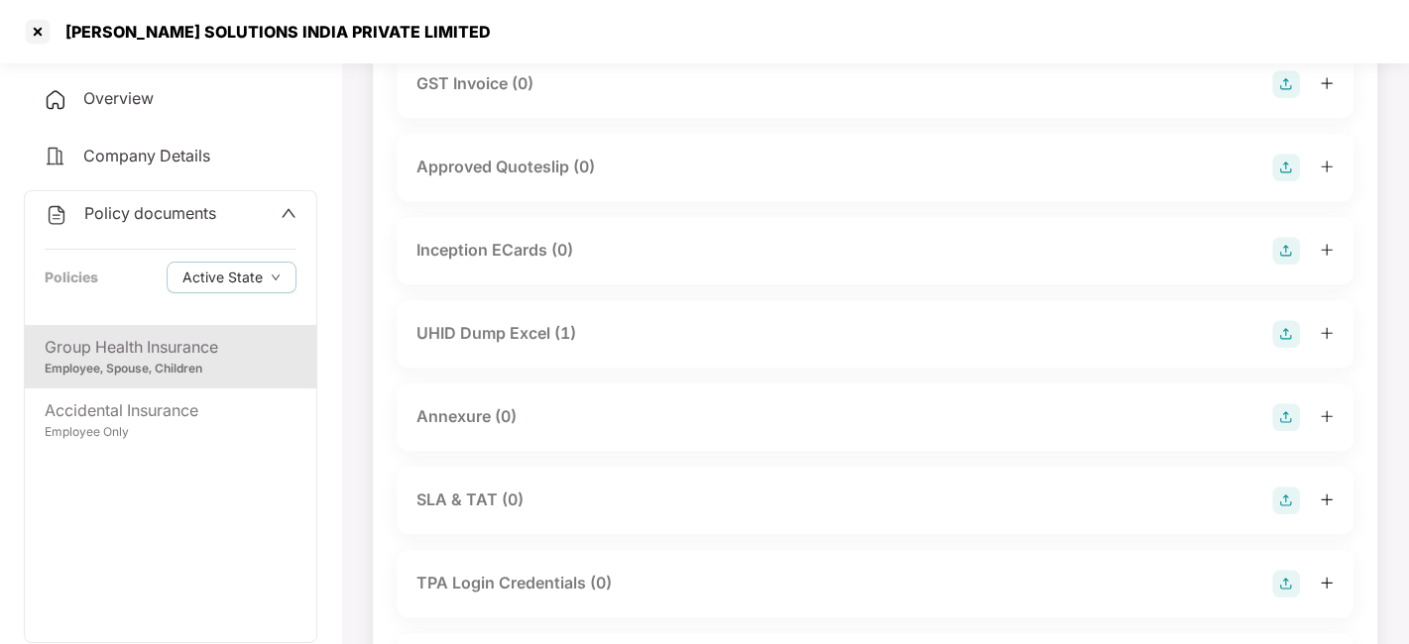
scroll to position [1154, 0]
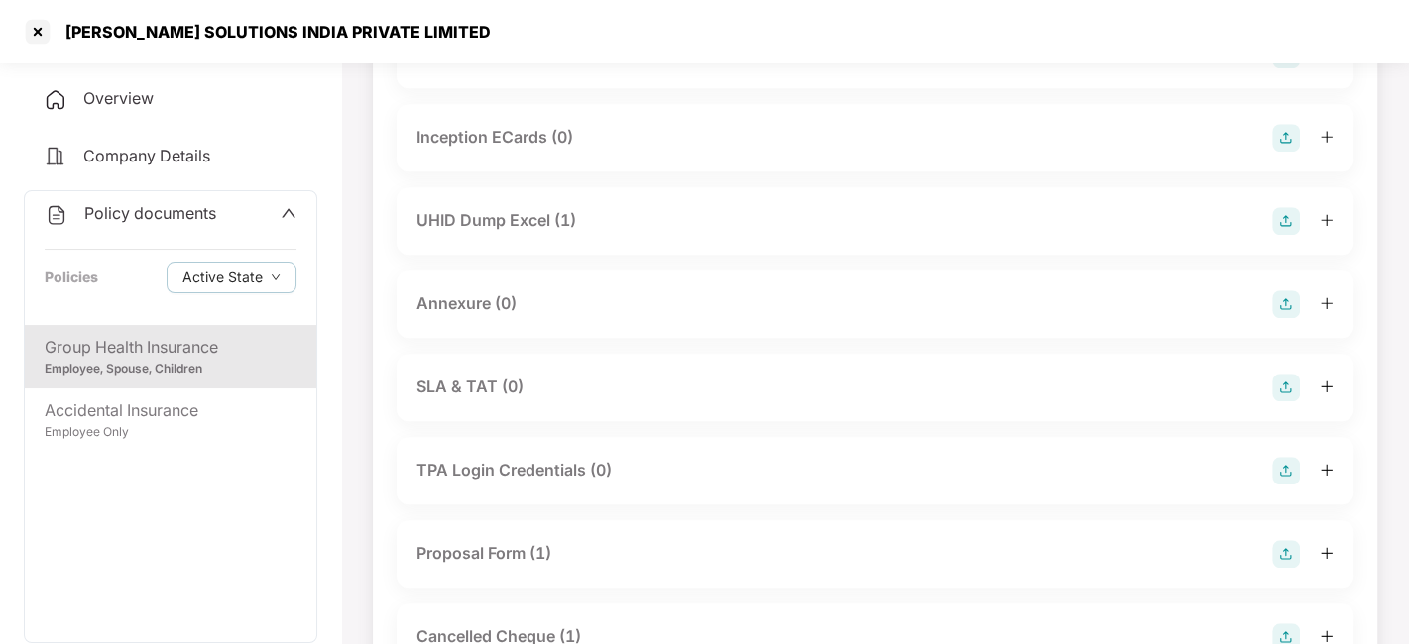
click at [476, 219] on div "UHID Dump Excel (1)" at bounding box center [496, 220] width 160 height 25
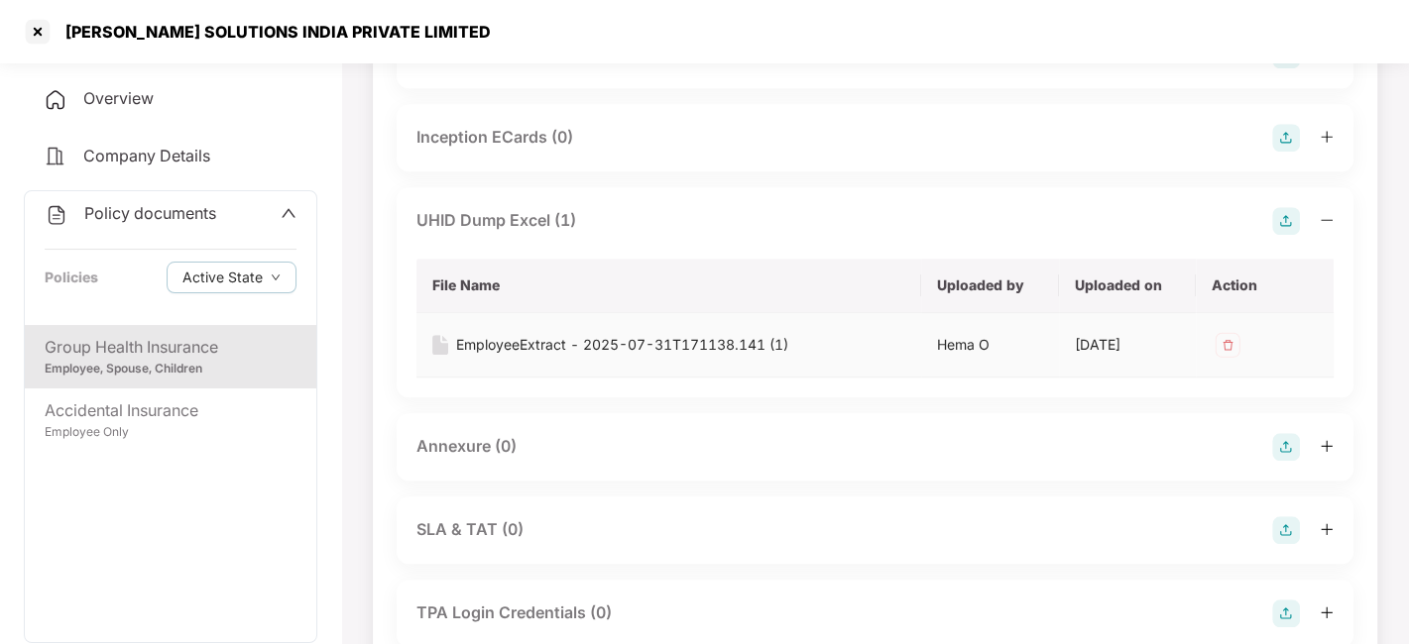
click at [531, 340] on div "EmployeeExtract - 2025-07-31T171138.141 (1)" at bounding box center [622, 345] width 332 height 22
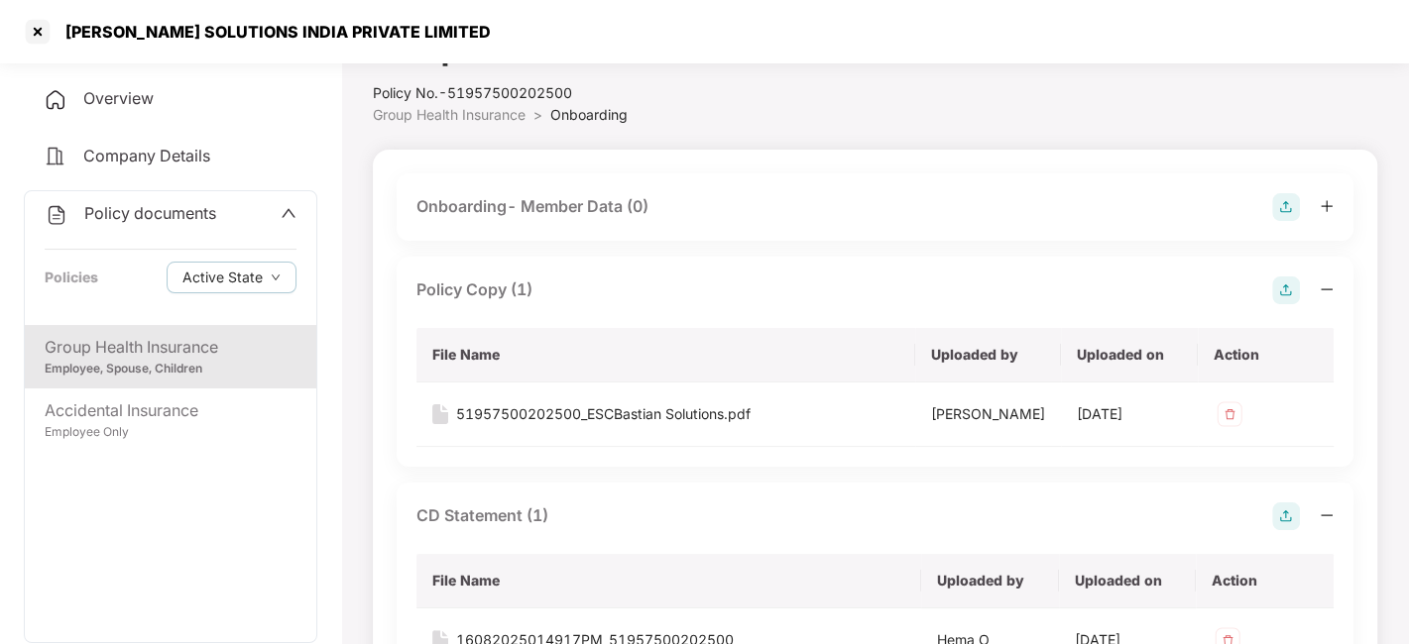
scroll to position [0, 0]
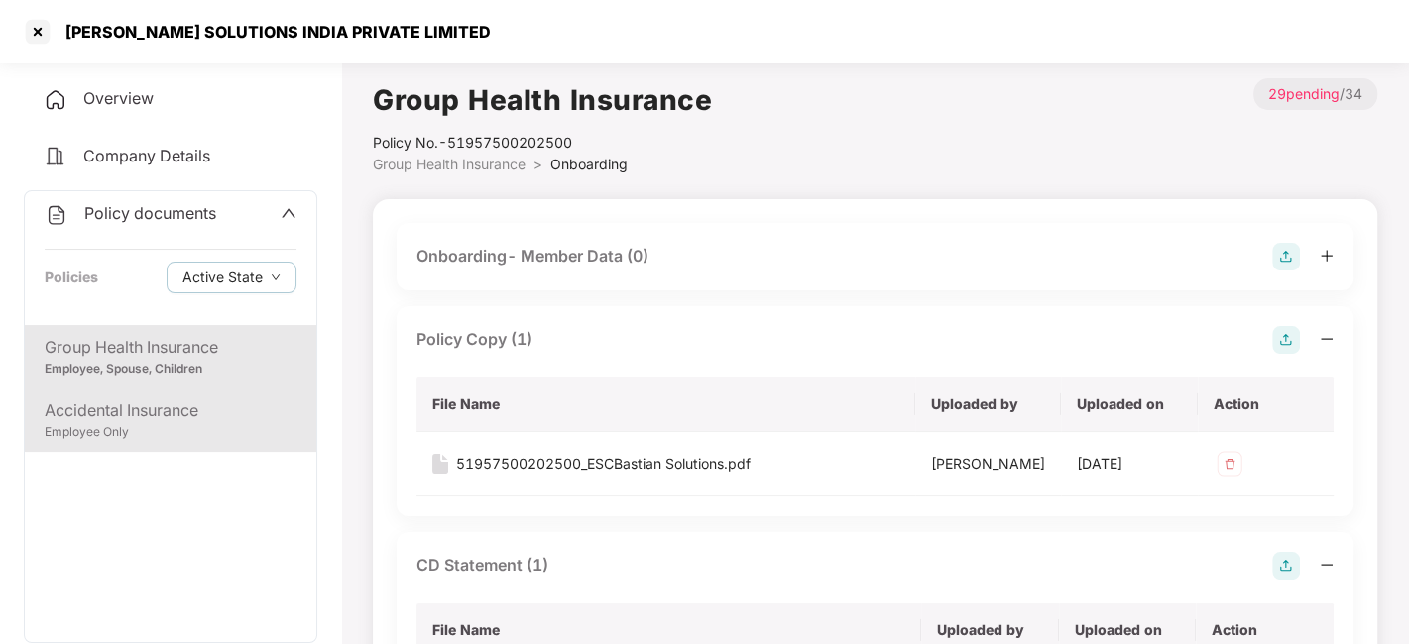
click at [198, 428] on div "Employee Only" at bounding box center [171, 432] width 252 height 19
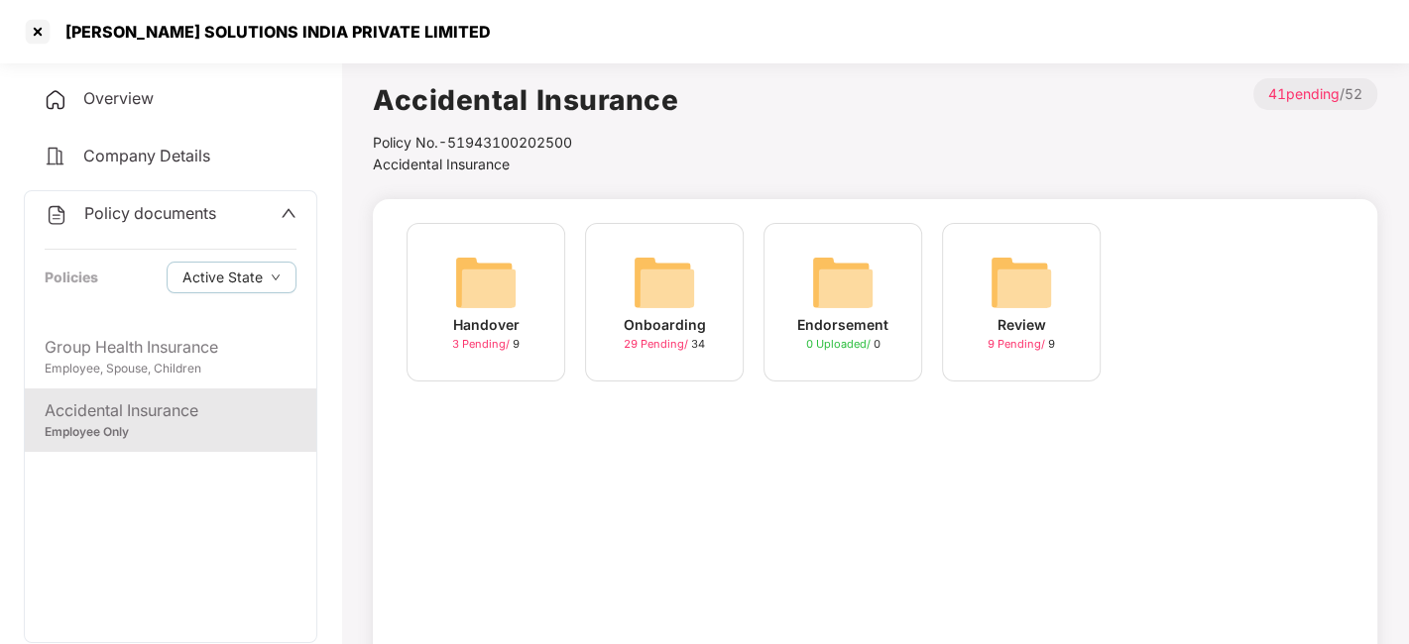
click at [649, 297] on img at bounding box center [664, 282] width 63 height 63
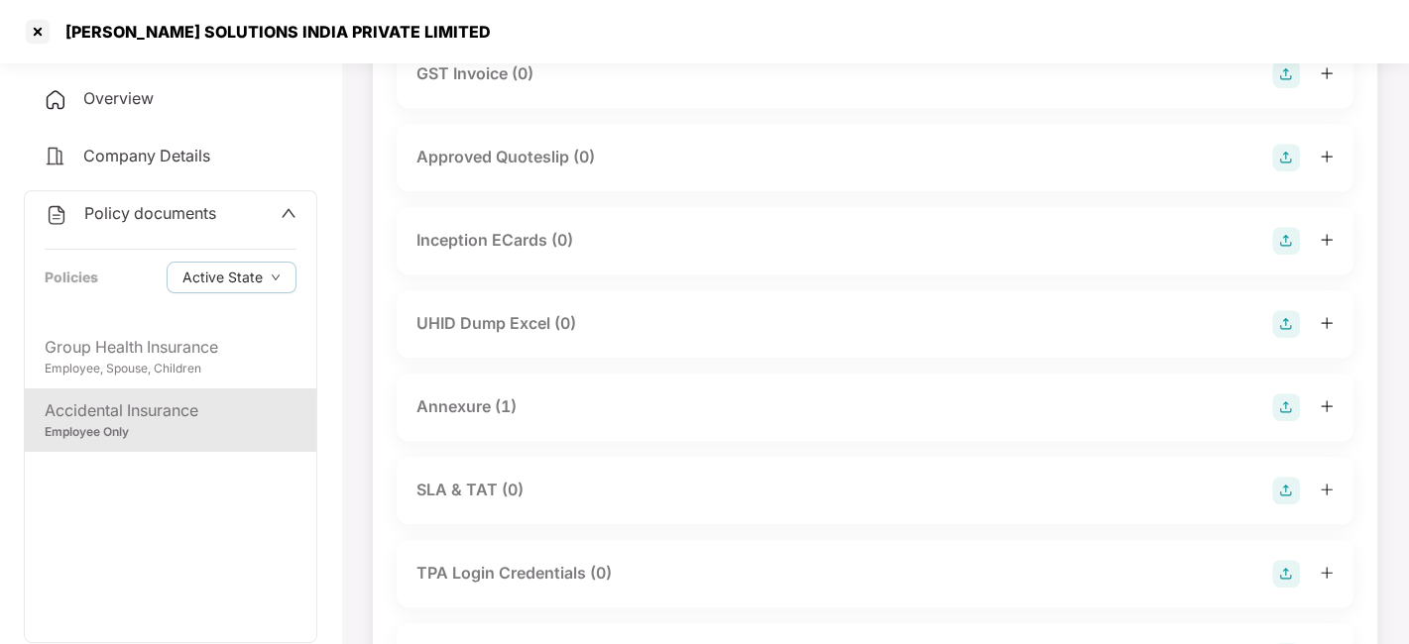
scroll to position [754, 0]
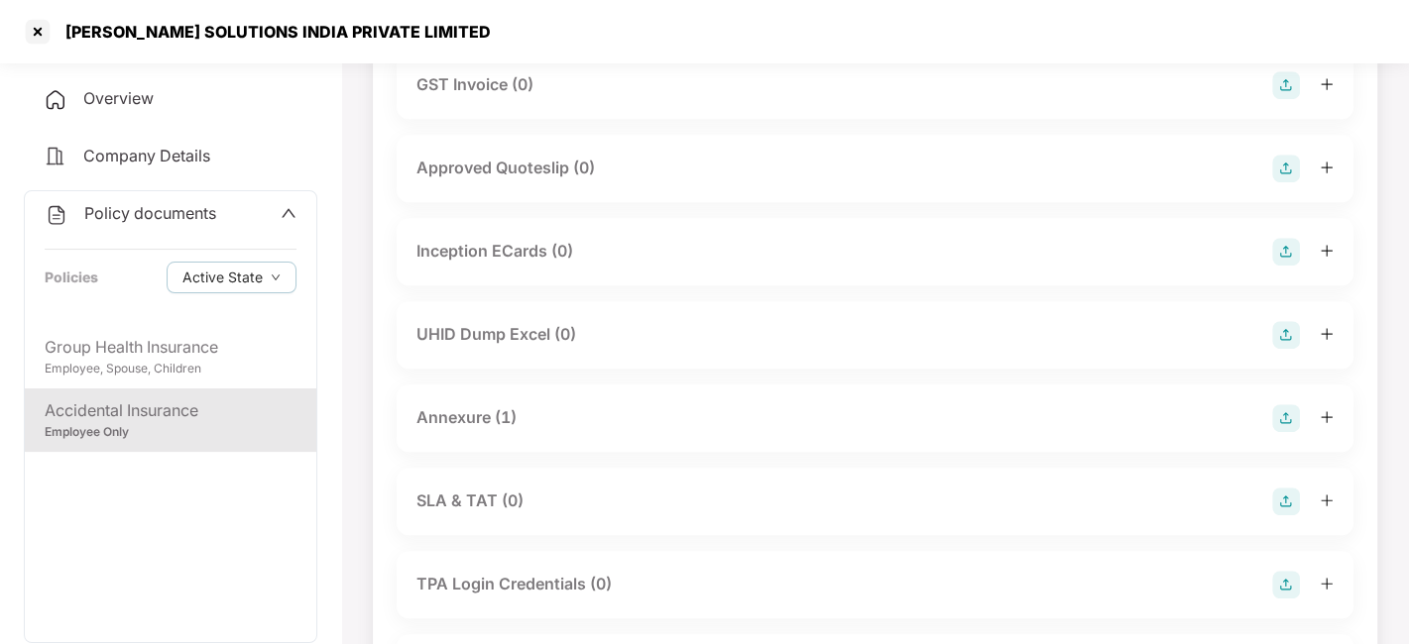
click at [462, 411] on div "Annexure (1)" at bounding box center [466, 418] width 100 height 25
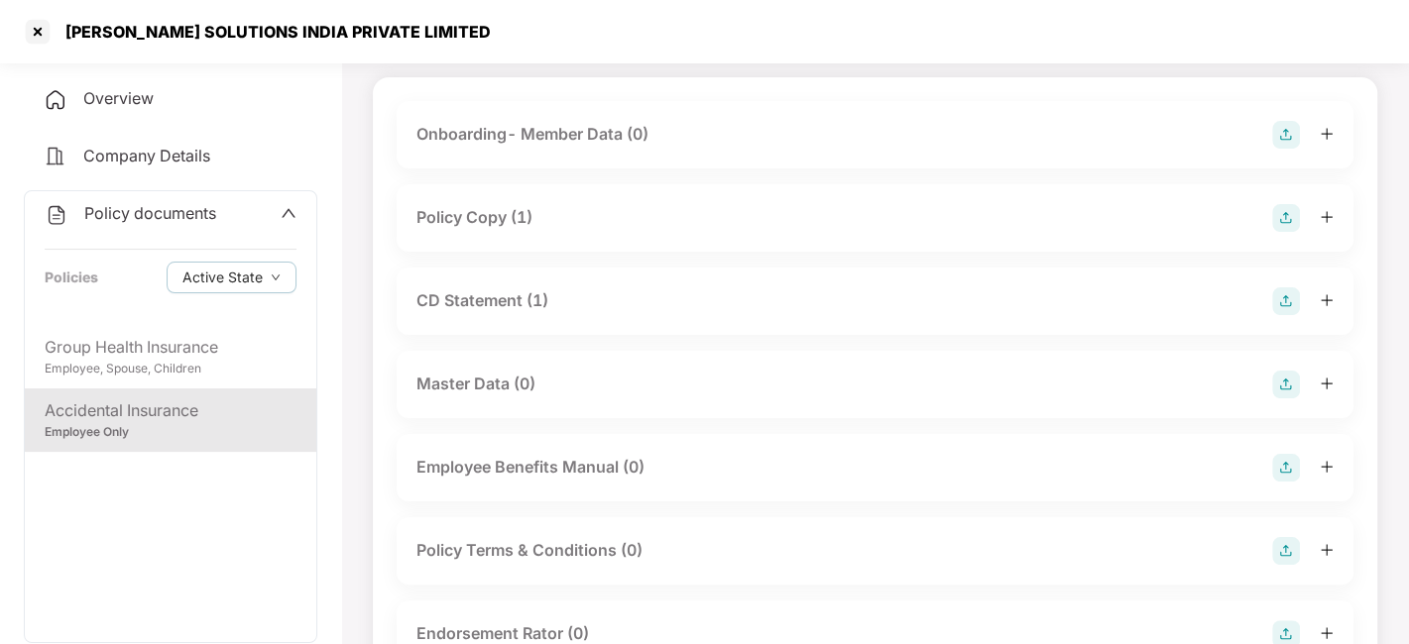
scroll to position [0, 0]
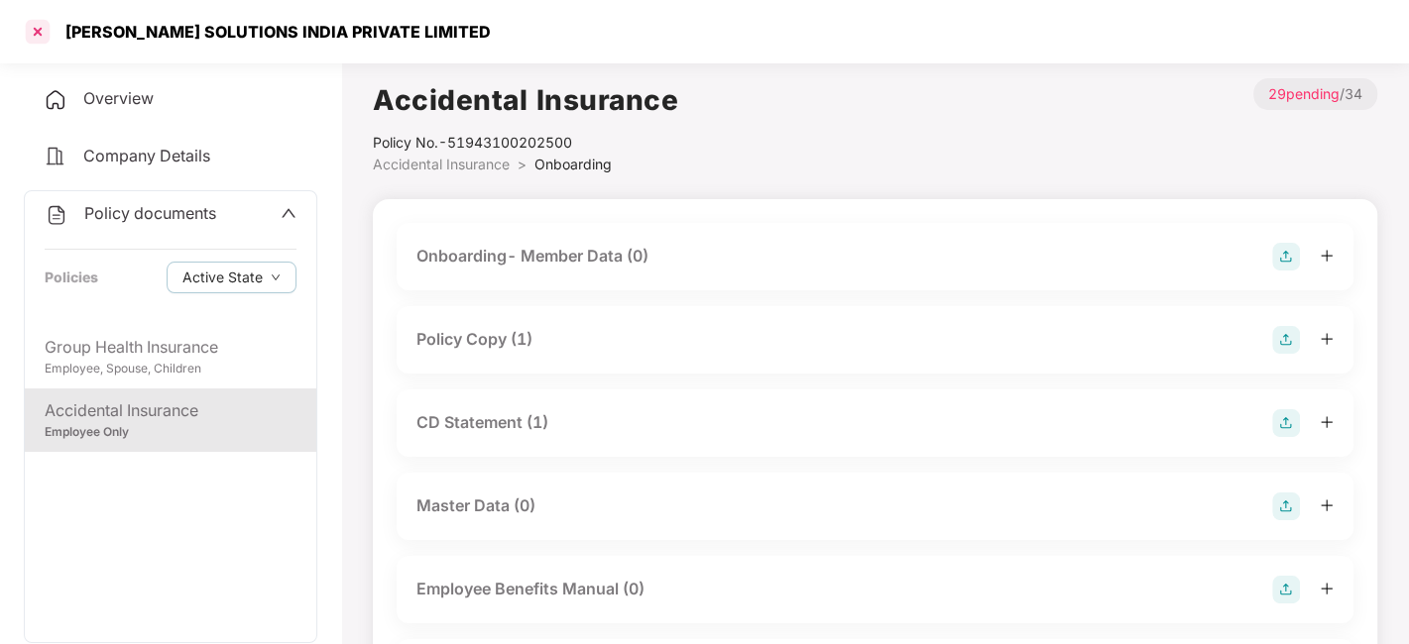
click at [39, 32] on div at bounding box center [38, 32] width 32 height 32
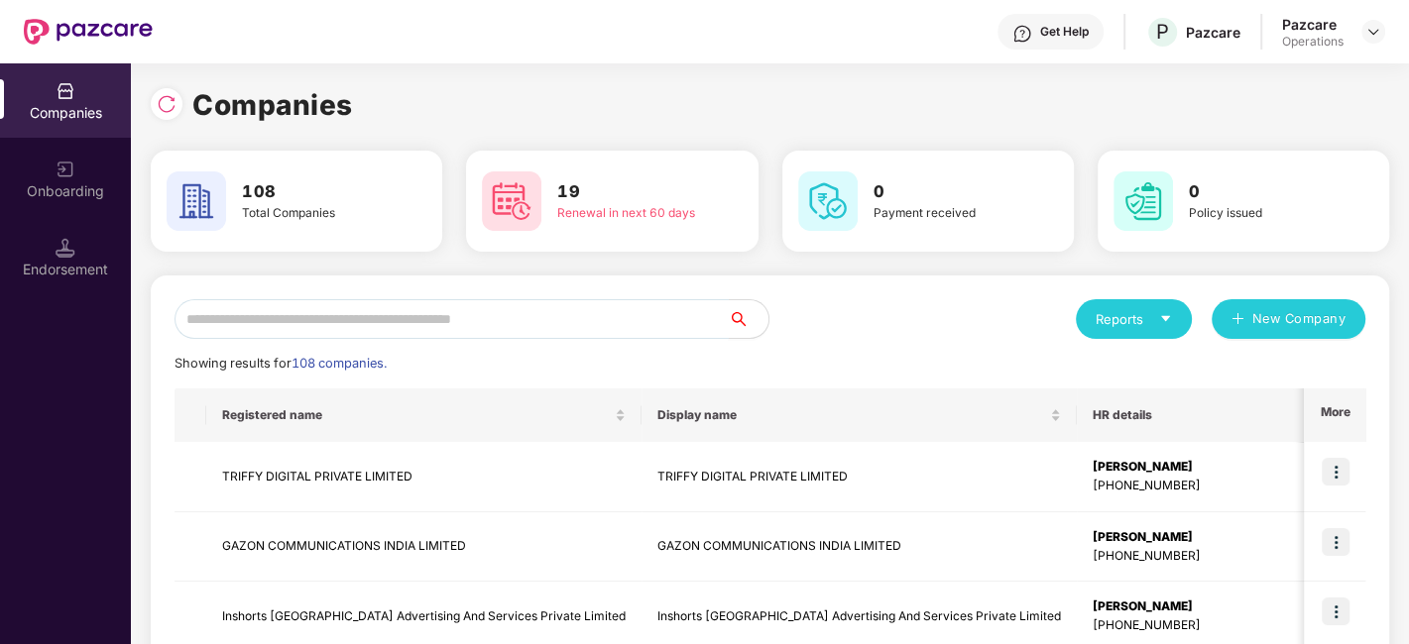
click at [395, 335] on input "text" at bounding box center [451, 319] width 554 height 40
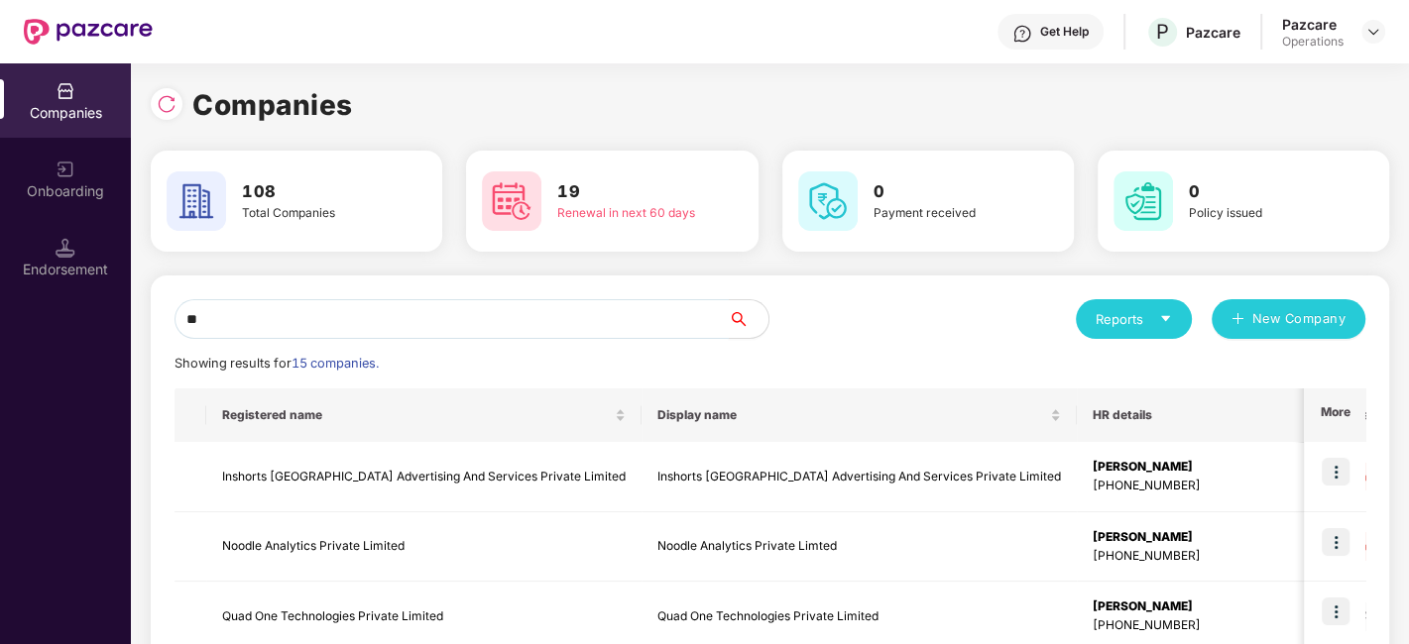
type input "*"
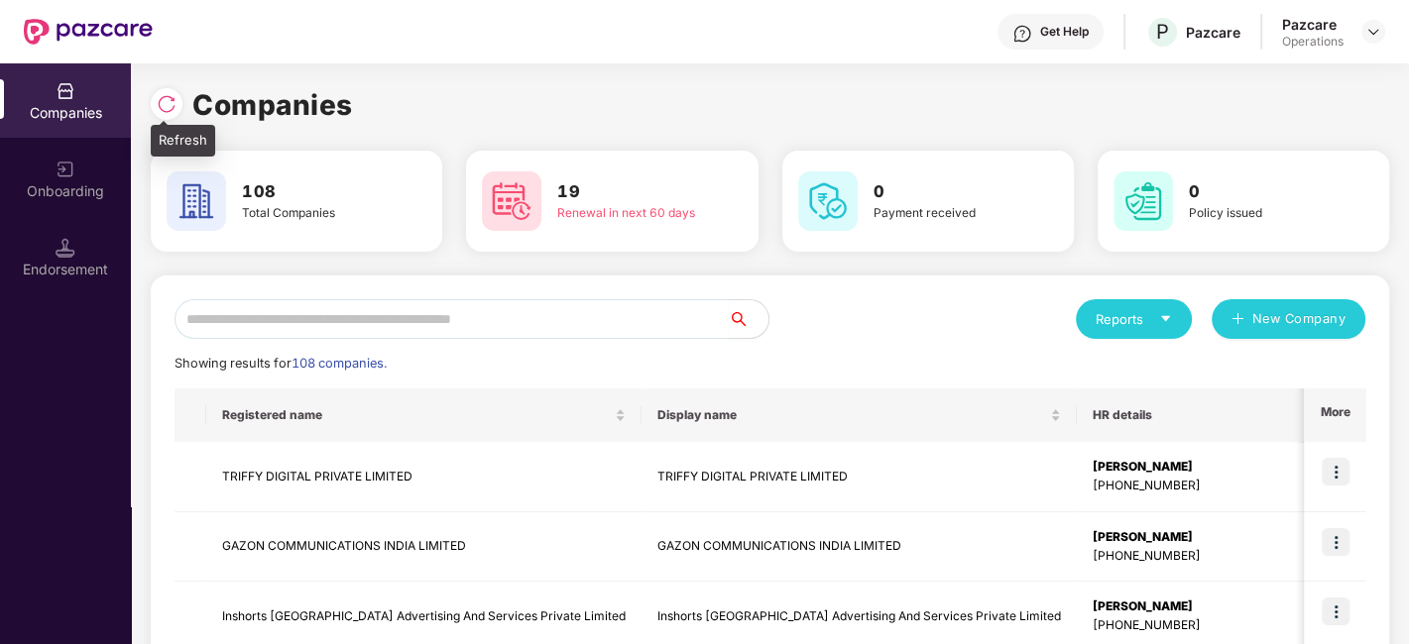
click at [163, 106] on img at bounding box center [167, 104] width 20 height 20
click at [324, 327] on input "text" at bounding box center [451, 319] width 554 height 40
click at [244, 323] on input "text" at bounding box center [451, 319] width 554 height 40
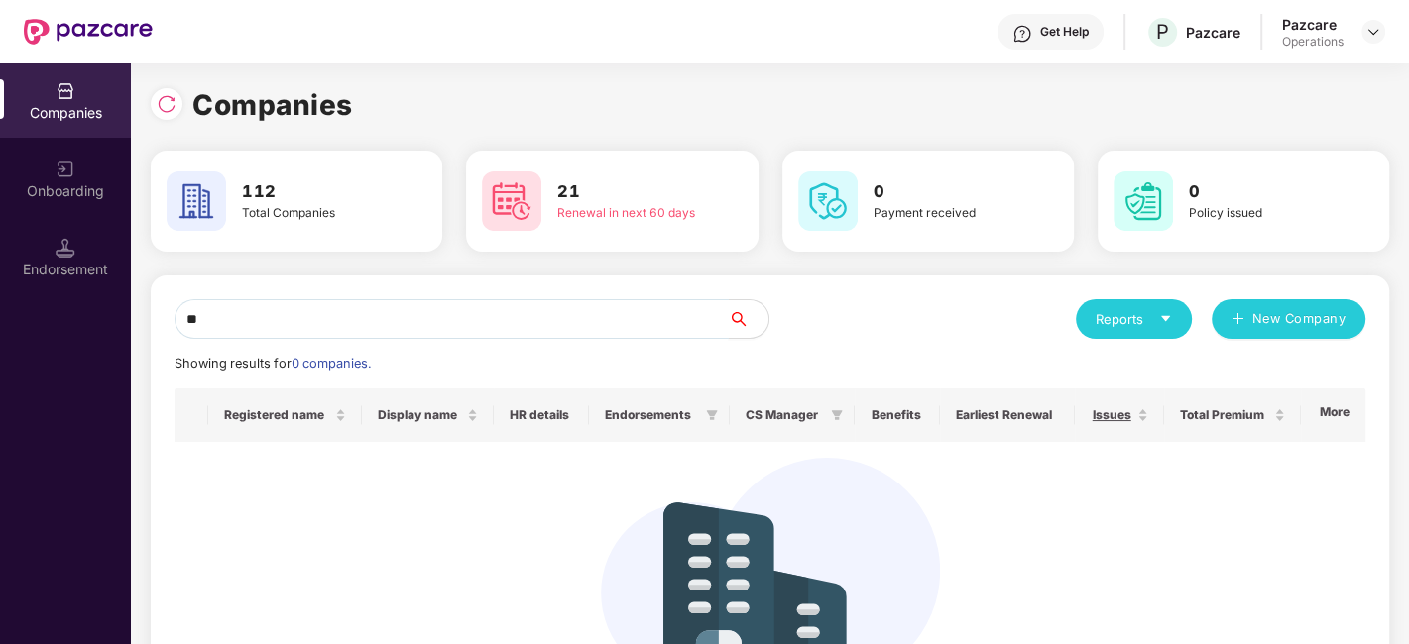
type input "*"
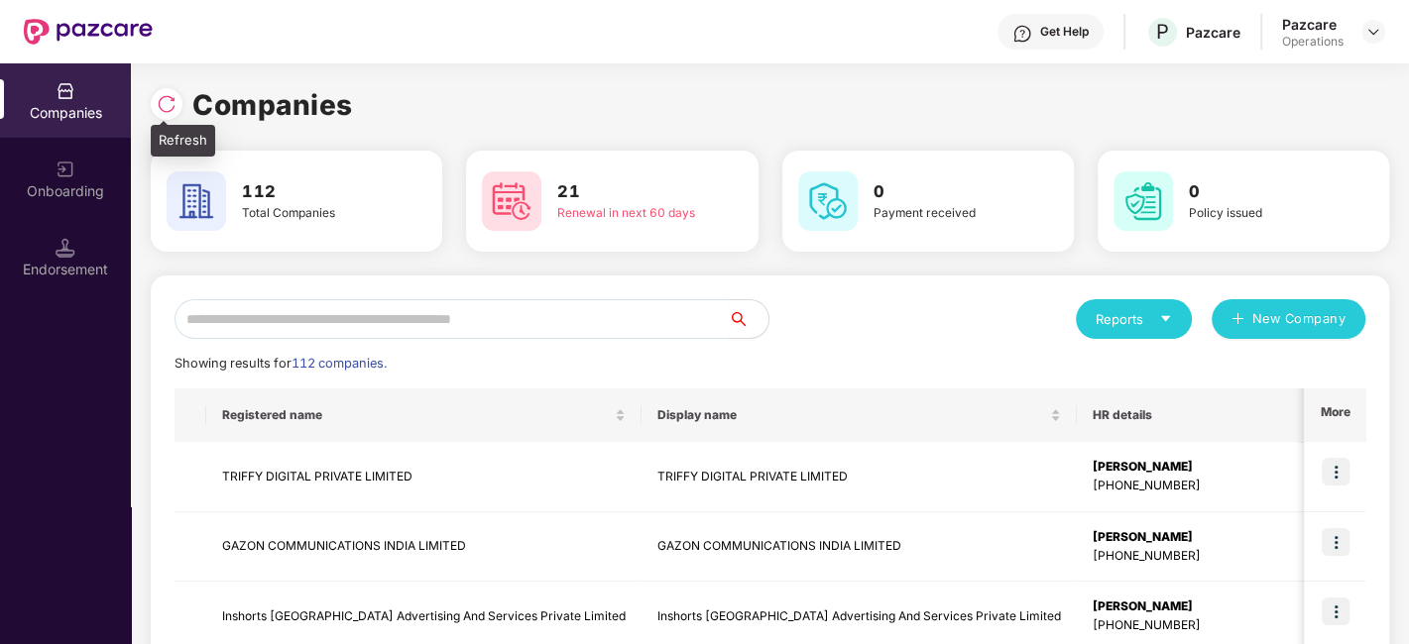
click at [170, 103] on img at bounding box center [167, 104] width 20 height 20
click at [296, 321] on input "text" at bounding box center [451, 319] width 554 height 40
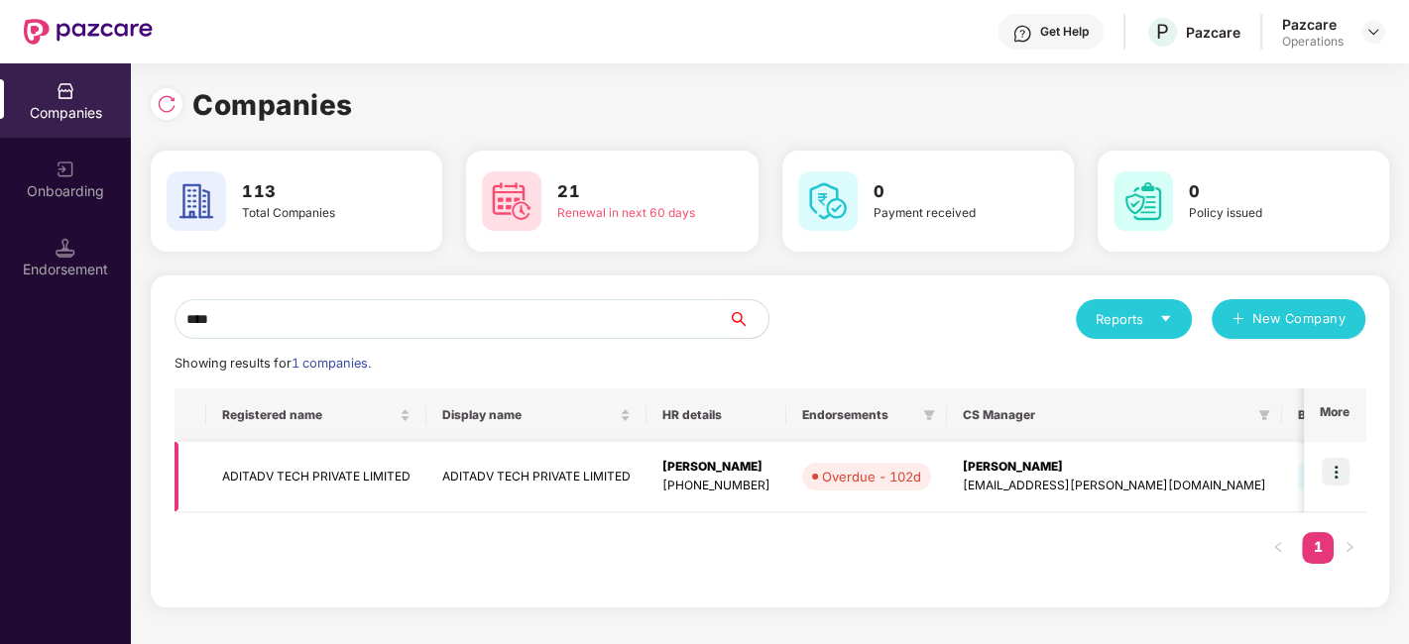
type input "****"
click at [324, 483] on td "ADITADV TECH PRIVATE LIMITED" at bounding box center [316, 477] width 220 height 70
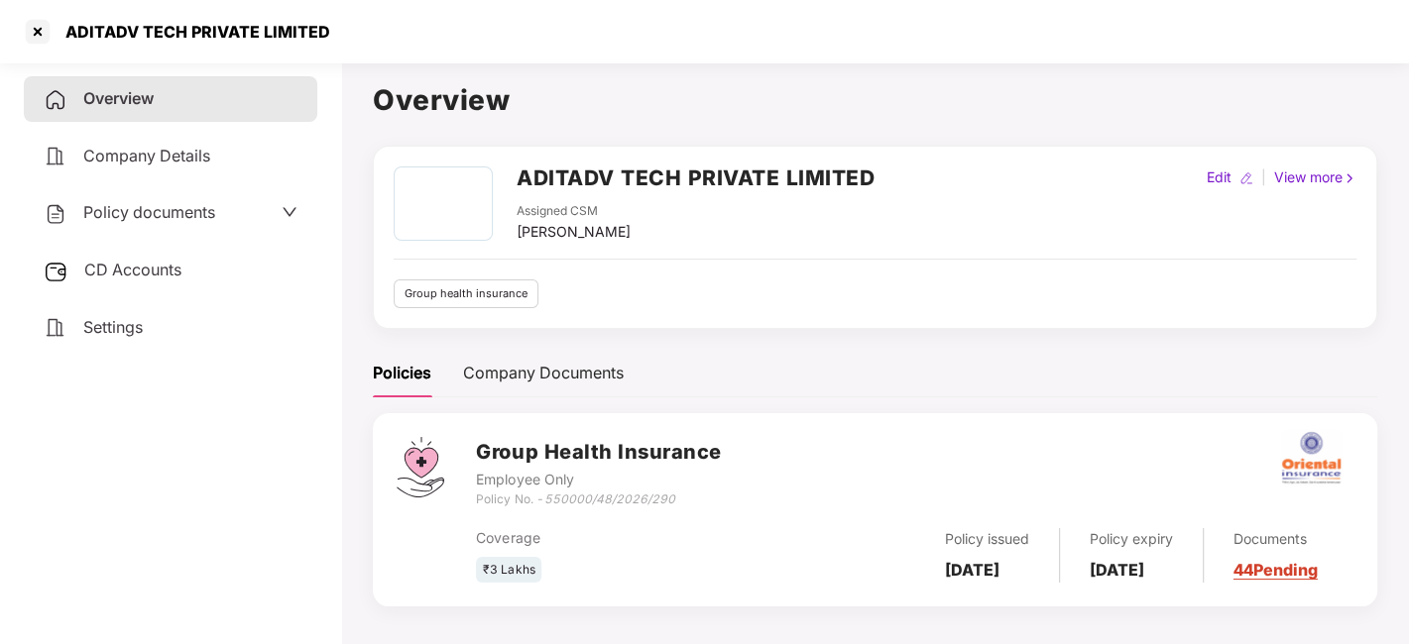
click at [176, 219] on span "Policy documents" at bounding box center [149, 212] width 132 height 20
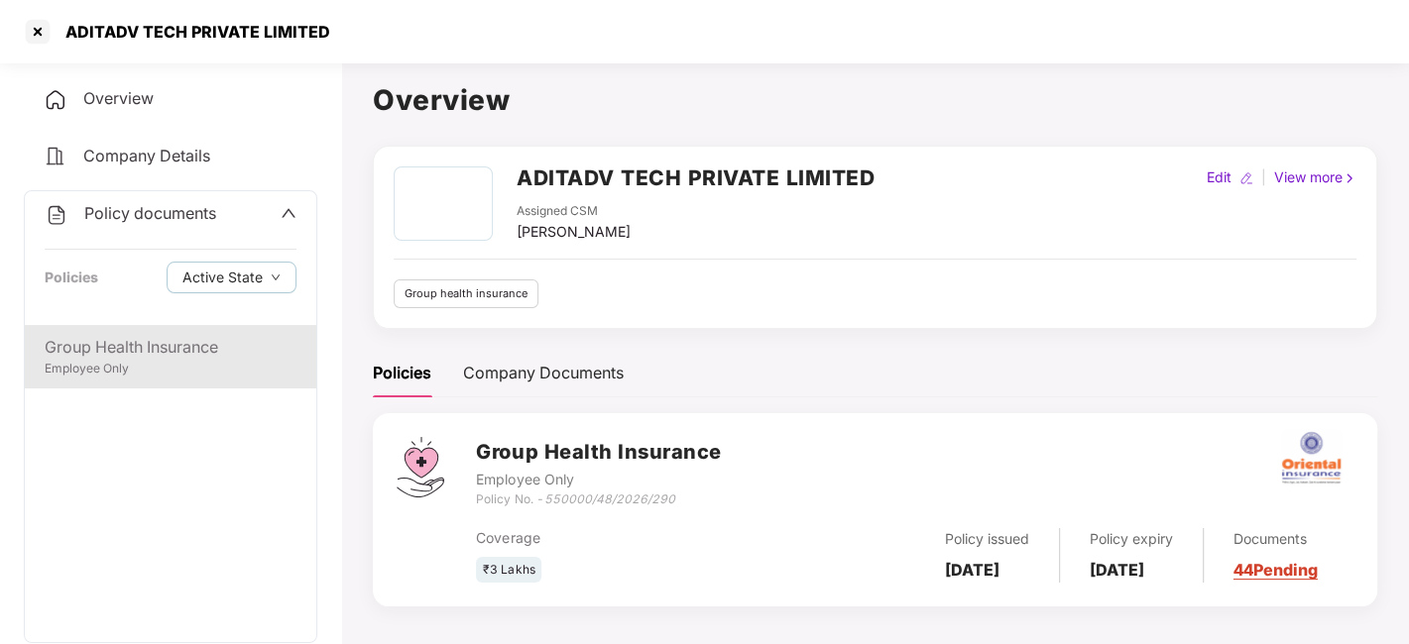
click at [132, 351] on div "Group Health Insurance" at bounding box center [171, 347] width 252 height 25
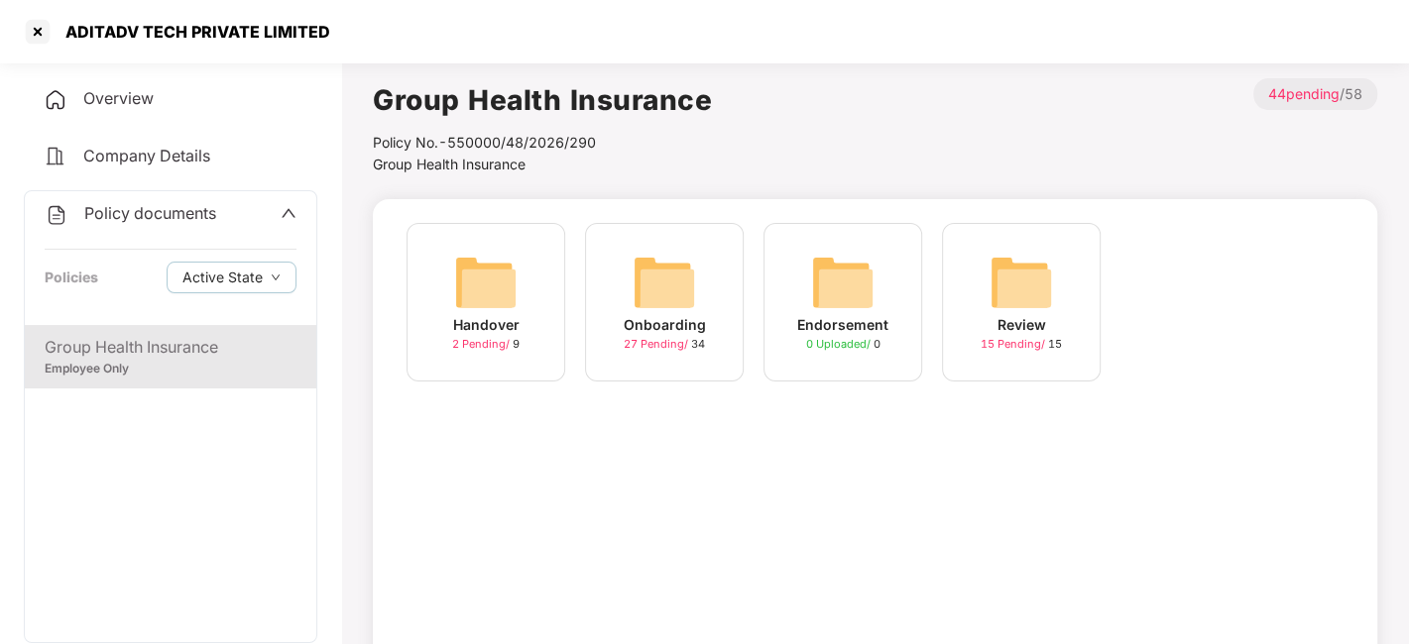
click at [676, 282] on img at bounding box center [664, 282] width 63 height 63
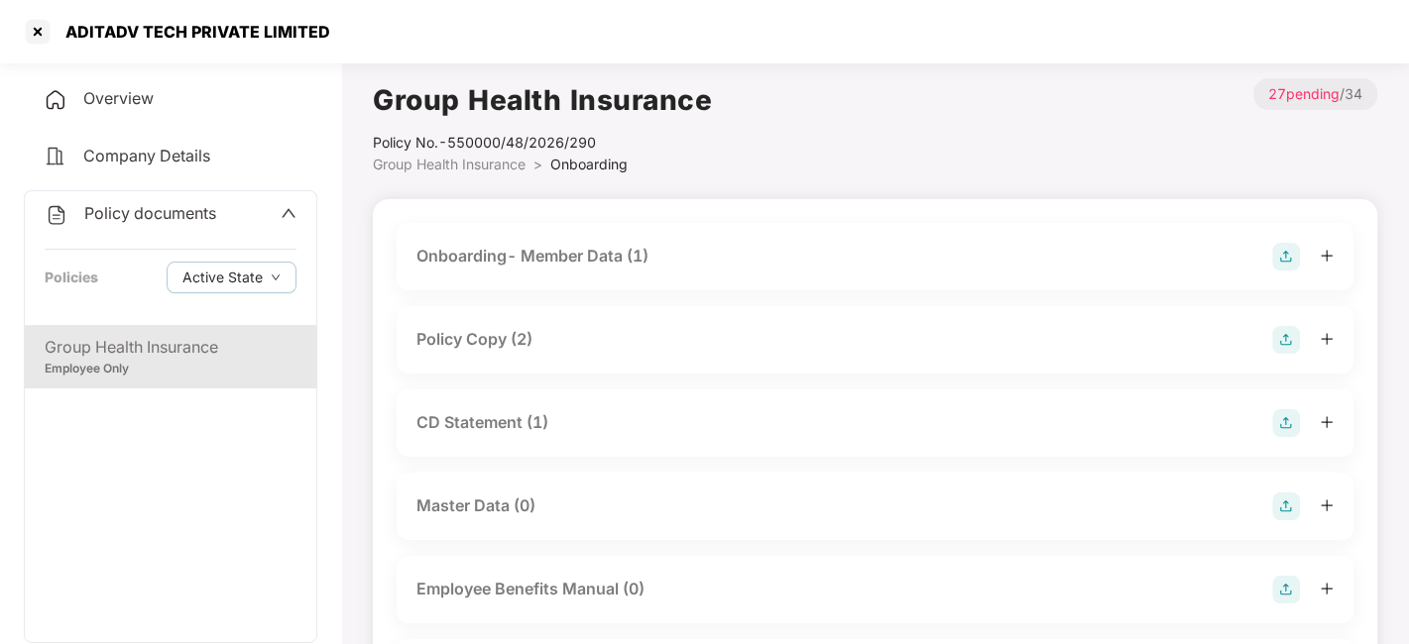
click at [478, 332] on div "Policy Copy (2)" at bounding box center [474, 339] width 116 height 25
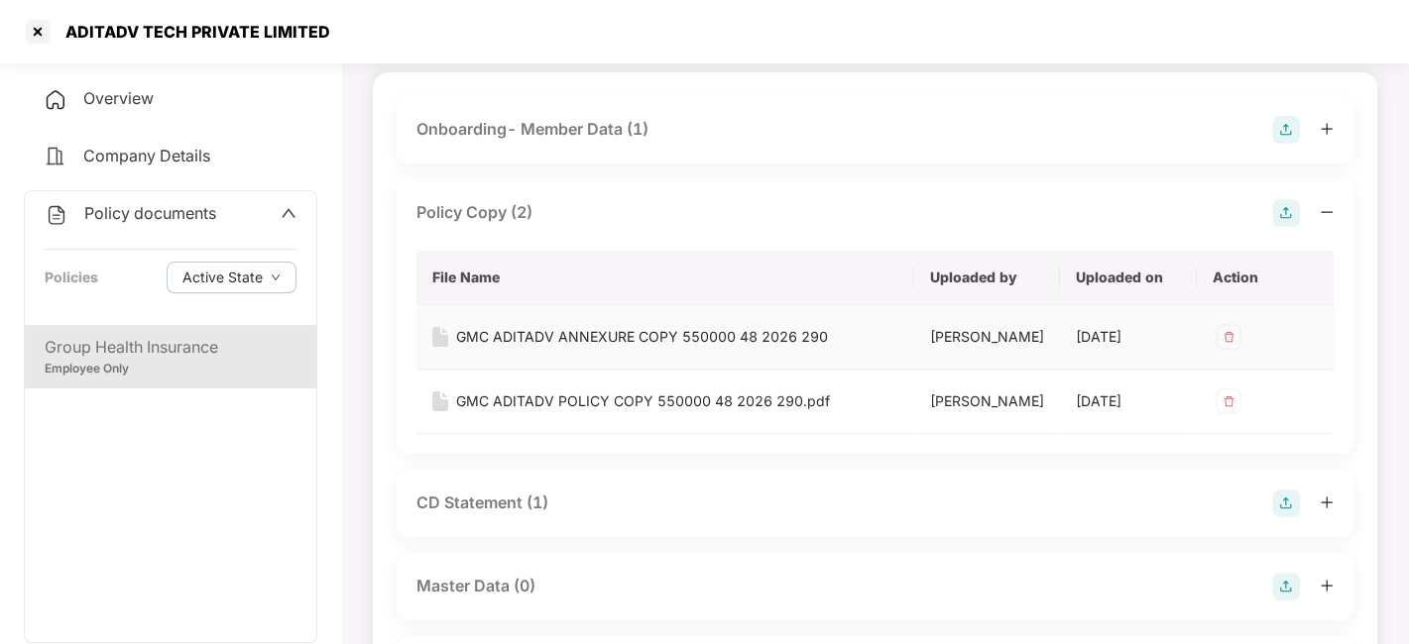
scroll to position [132, 0]
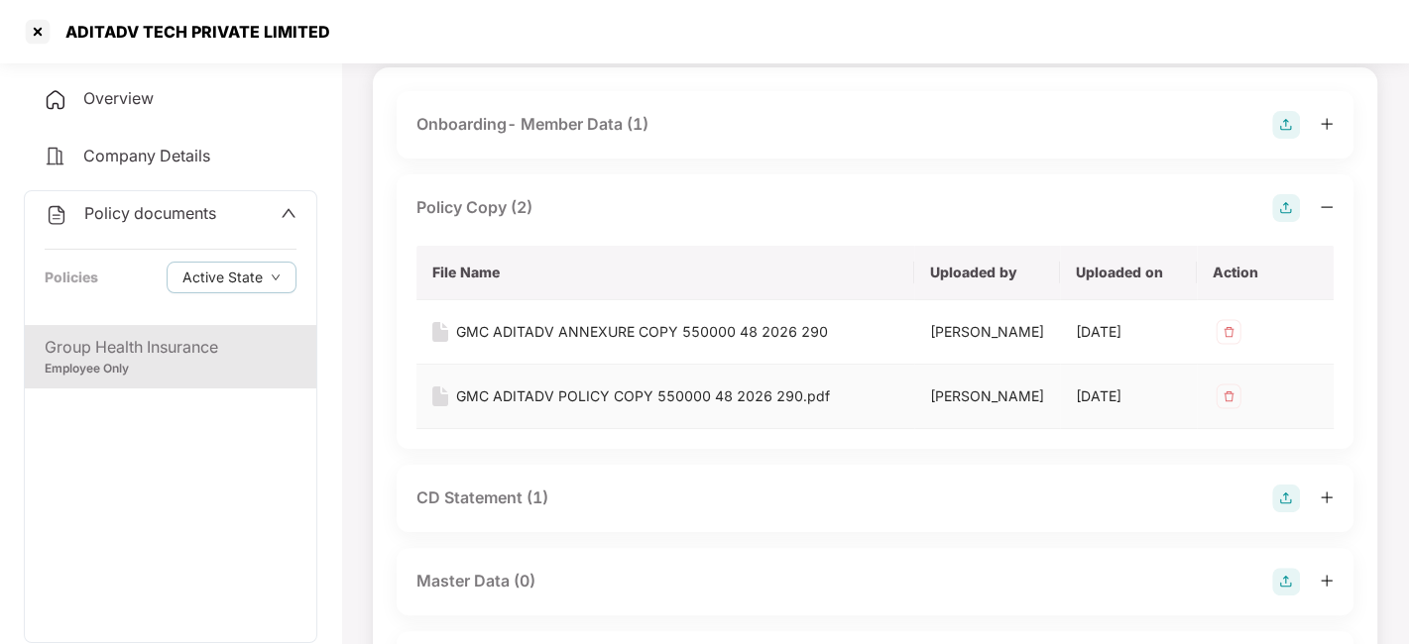
click at [614, 397] on div "GMC ADITADV POLICY COPY 550000 48 2026 290.pdf" at bounding box center [643, 397] width 374 height 22
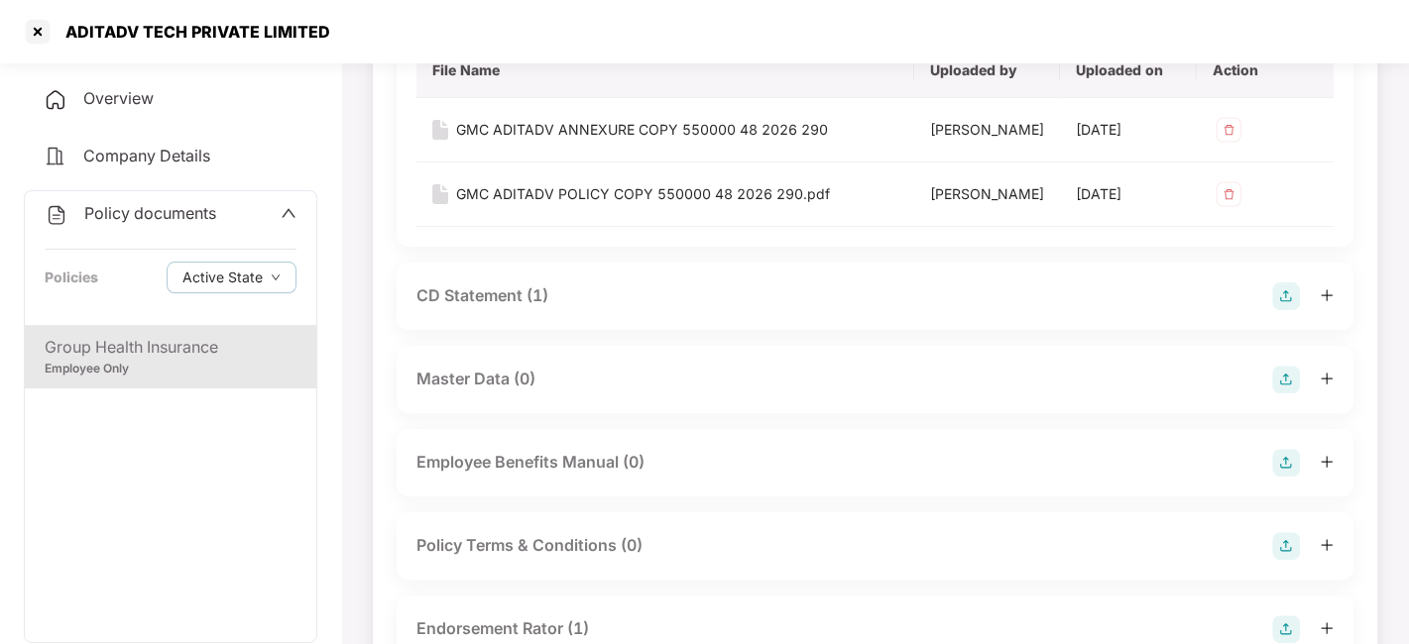
scroll to position [338, 0]
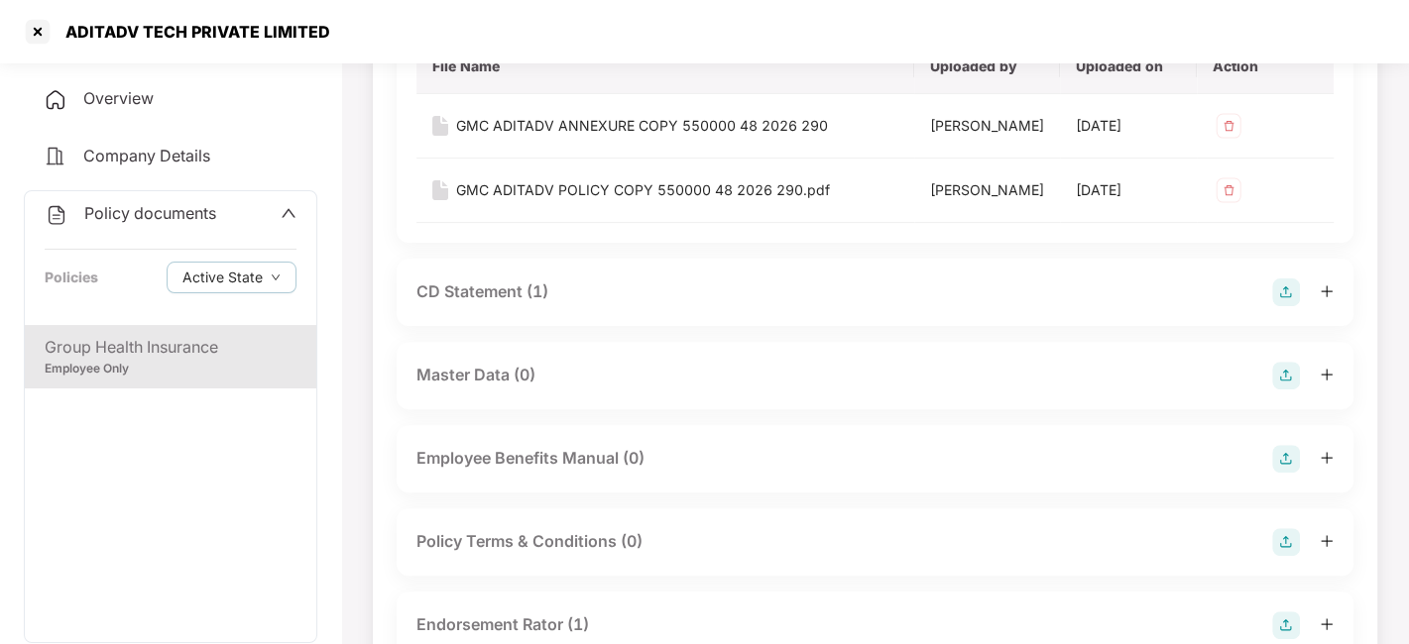
click at [463, 296] on div "CD Statement (1)" at bounding box center [482, 292] width 132 height 25
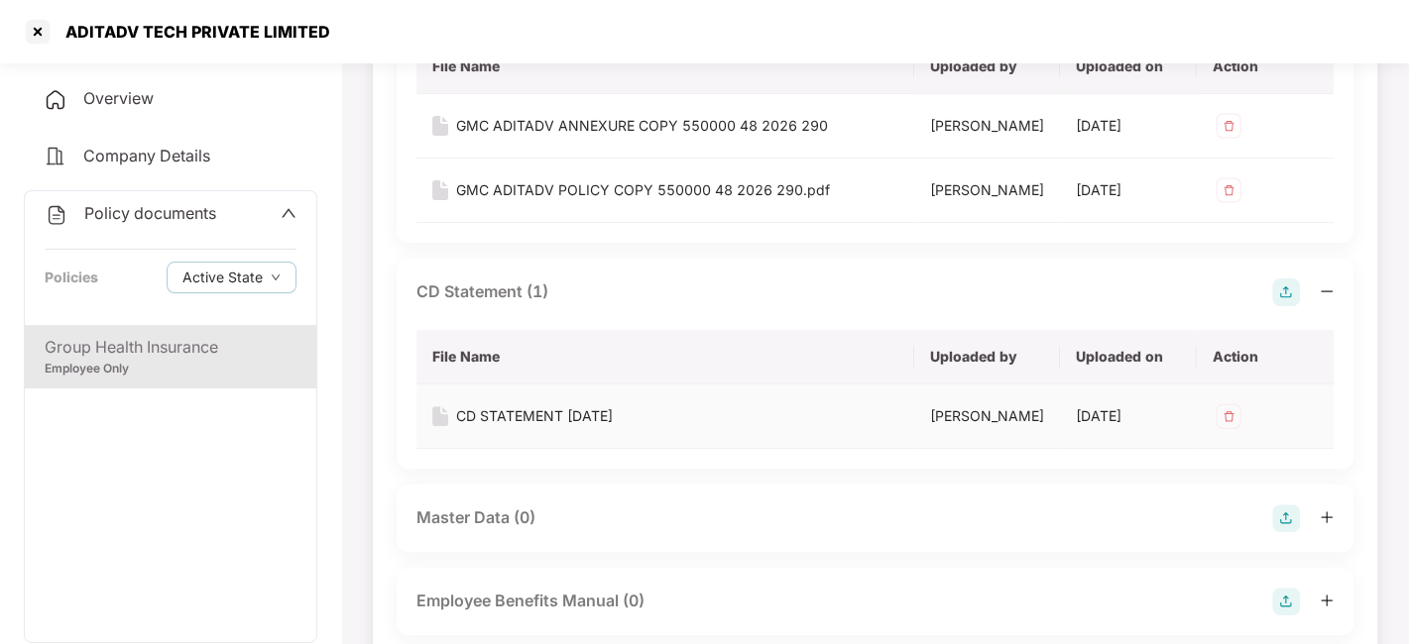
click at [523, 411] on div "CD STATEMENT [DATE]" at bounding box center [534, 417] width 157 height 22
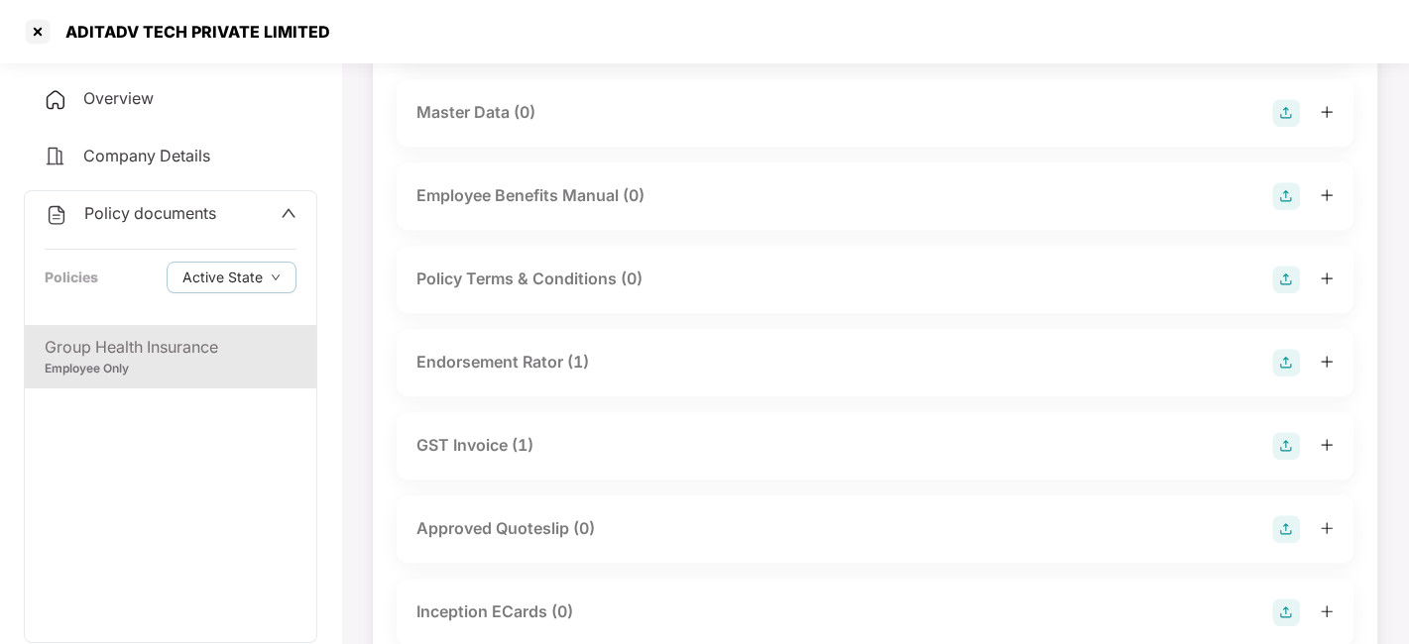
scroll to position [758, 0]
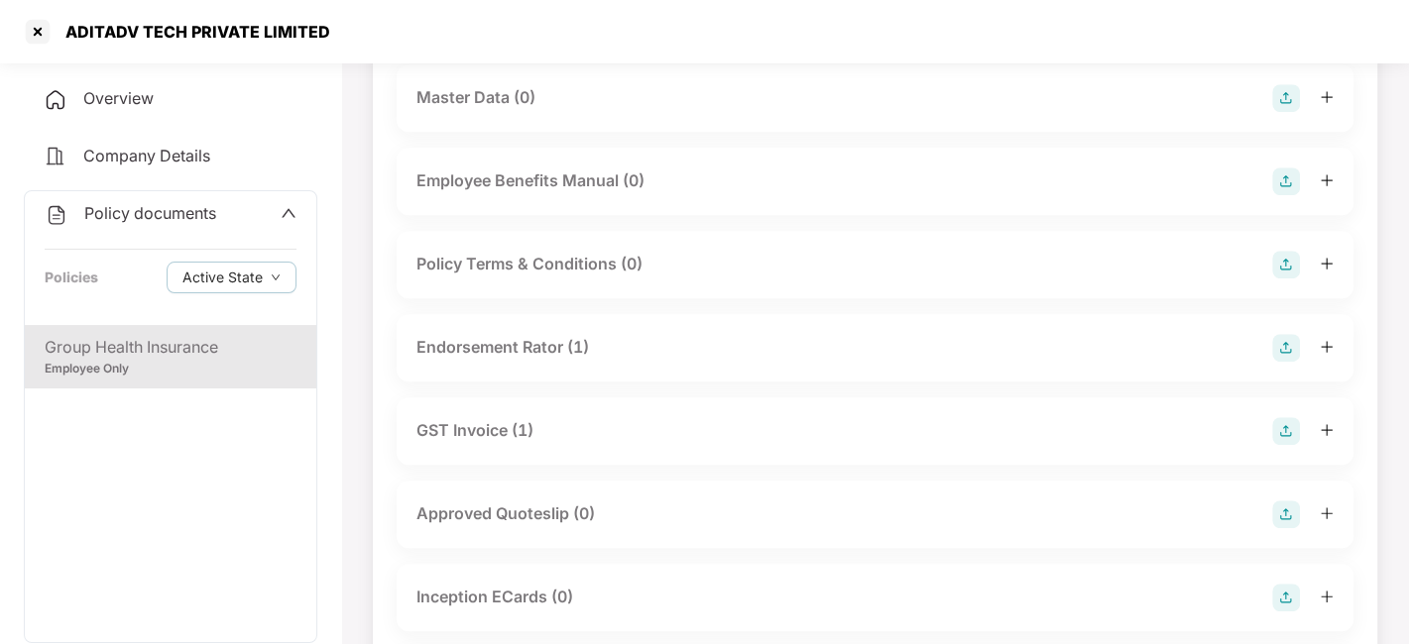
click at [493, 349] on div "Endorsement Rator (1)" at bounding box center [502, 347] width 173 height 25
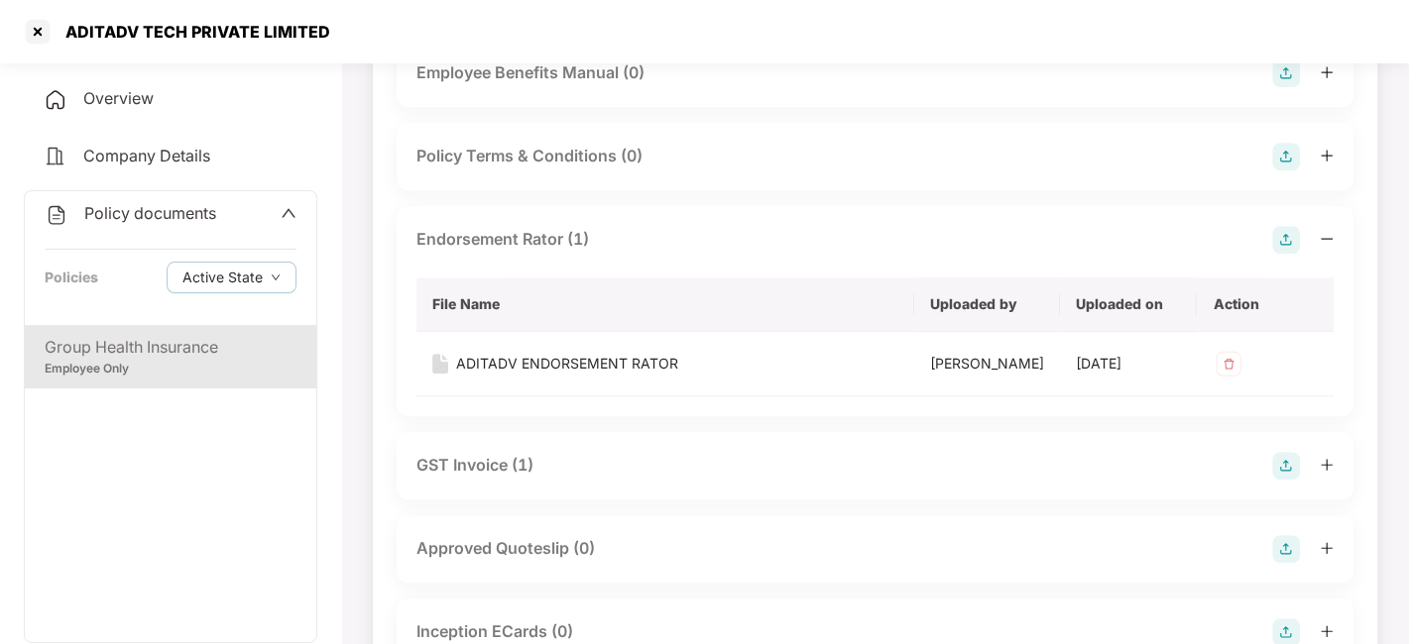
scroll to position [875, 0]
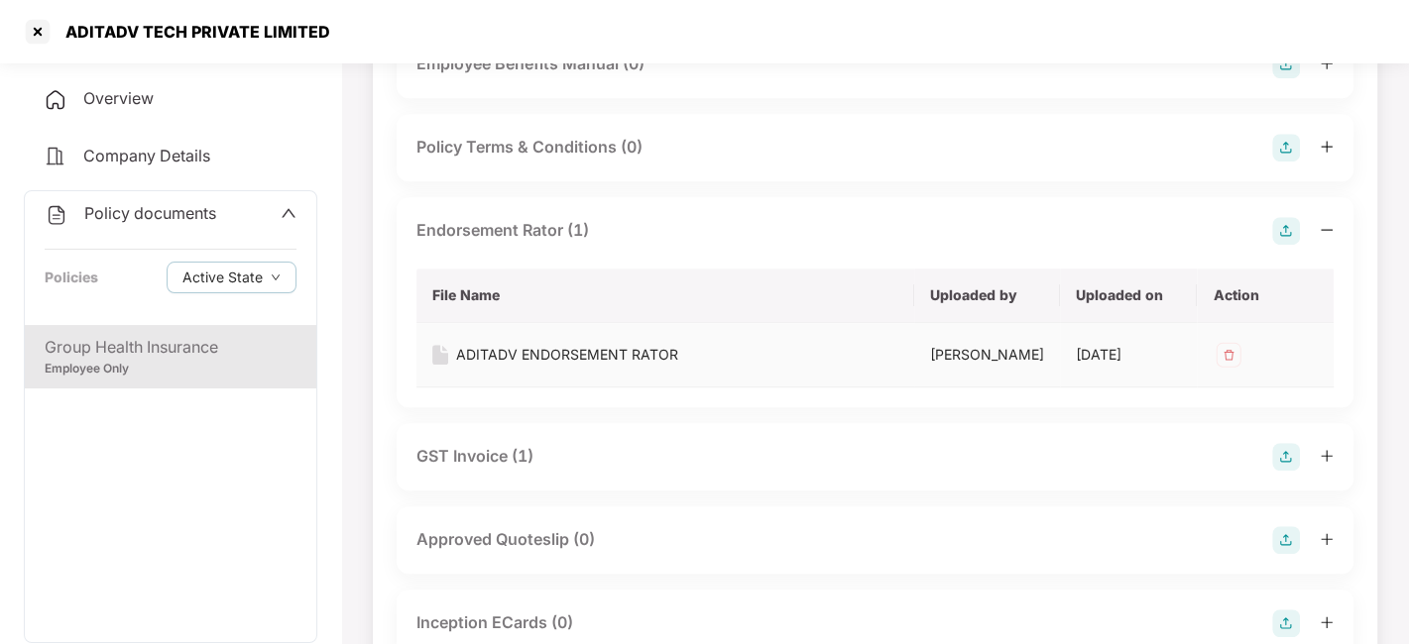
click at [568, 350] on div "ADITADV ENDORSEMENT RATOR" at bounding box center [567, 355] width 222 height 22
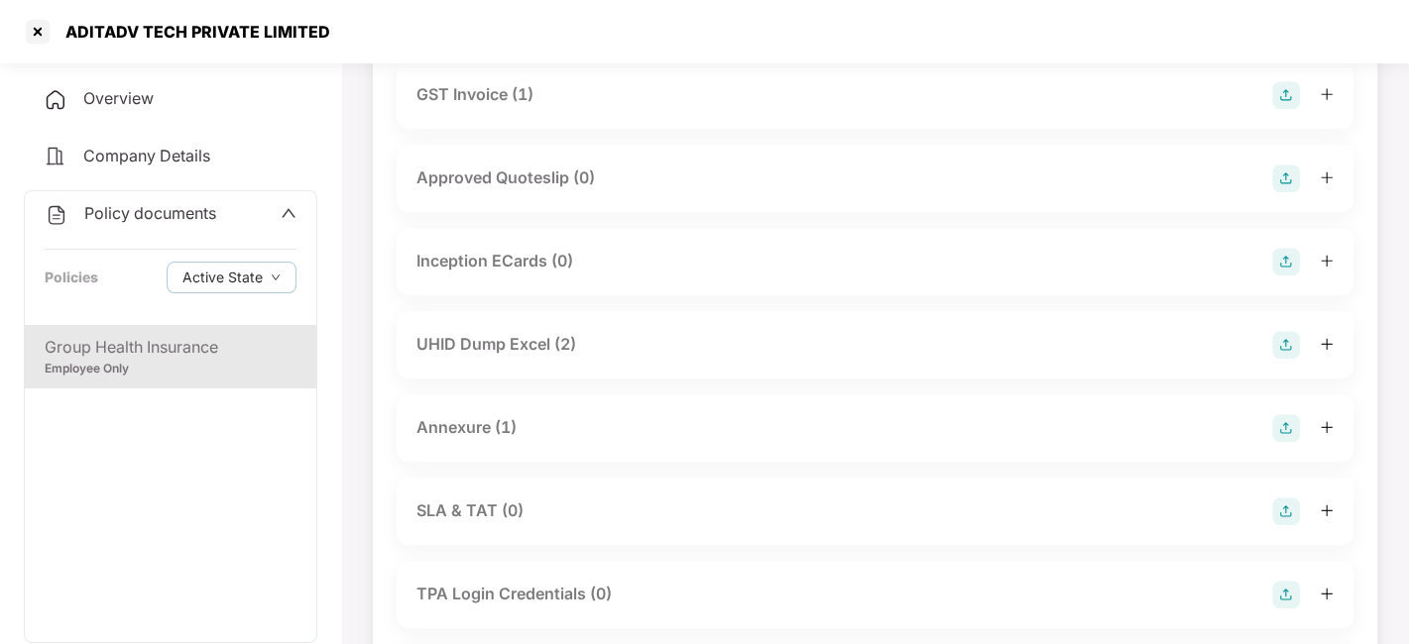
scroll to position [1240, 0]
click at [516, 341] on div "UHID Dump Excel (2)" at bounding box center [496, 341] width 160 height 25
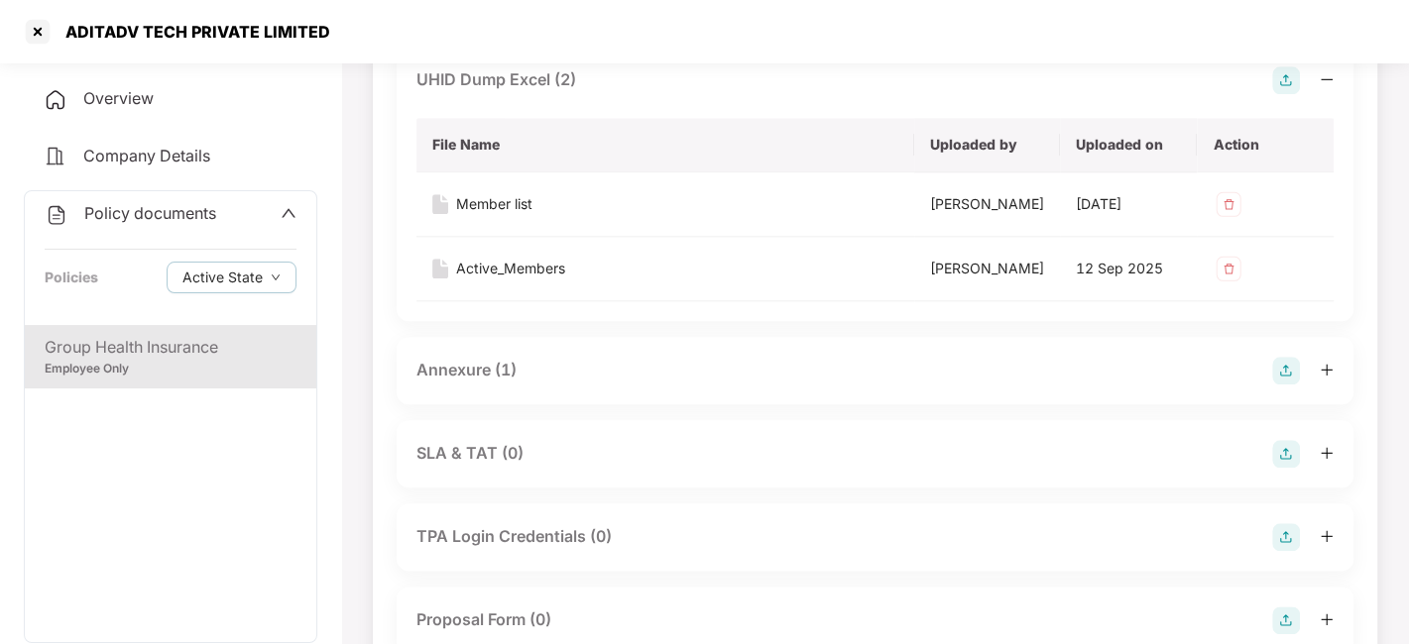
scroll to position [1504, 0]
click at [471, 372] on div "Annexure (1)" at bounding box center [466, 368] width 100 height 25
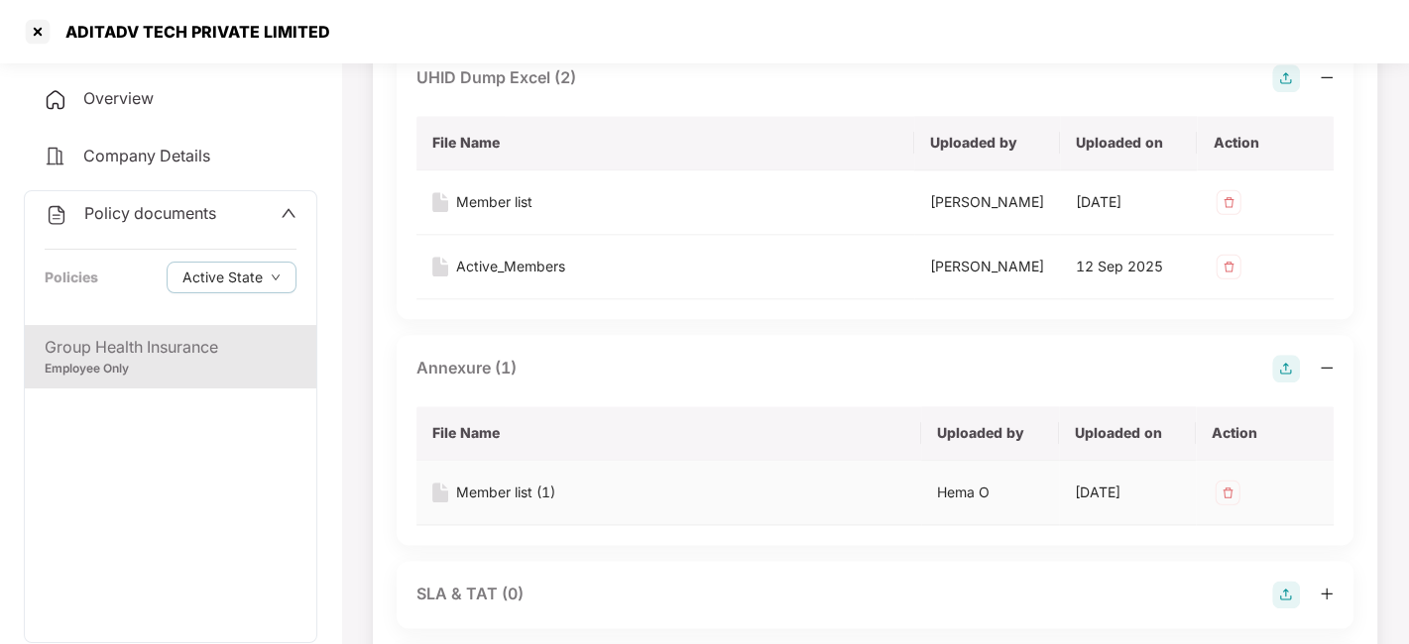
click at [491, 496] on div "Member list (1)" at bounding box center [505, 493] width 99 height 22
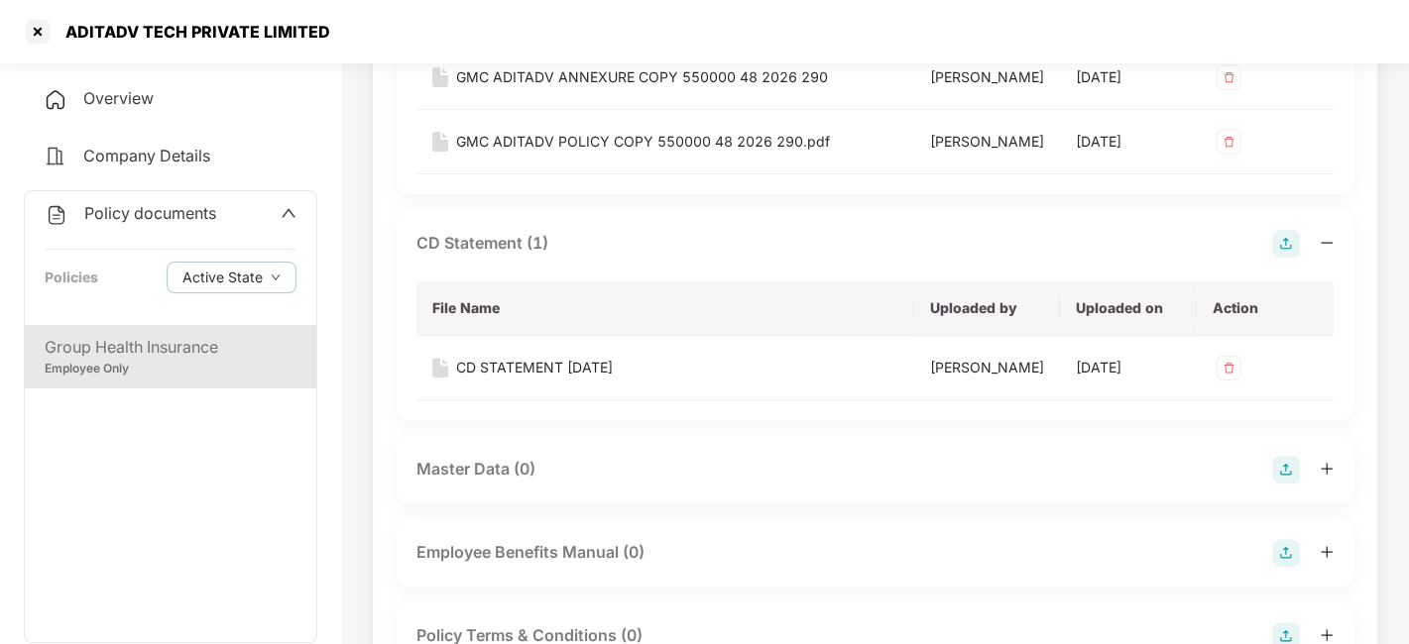
scroll to position [0, 0]
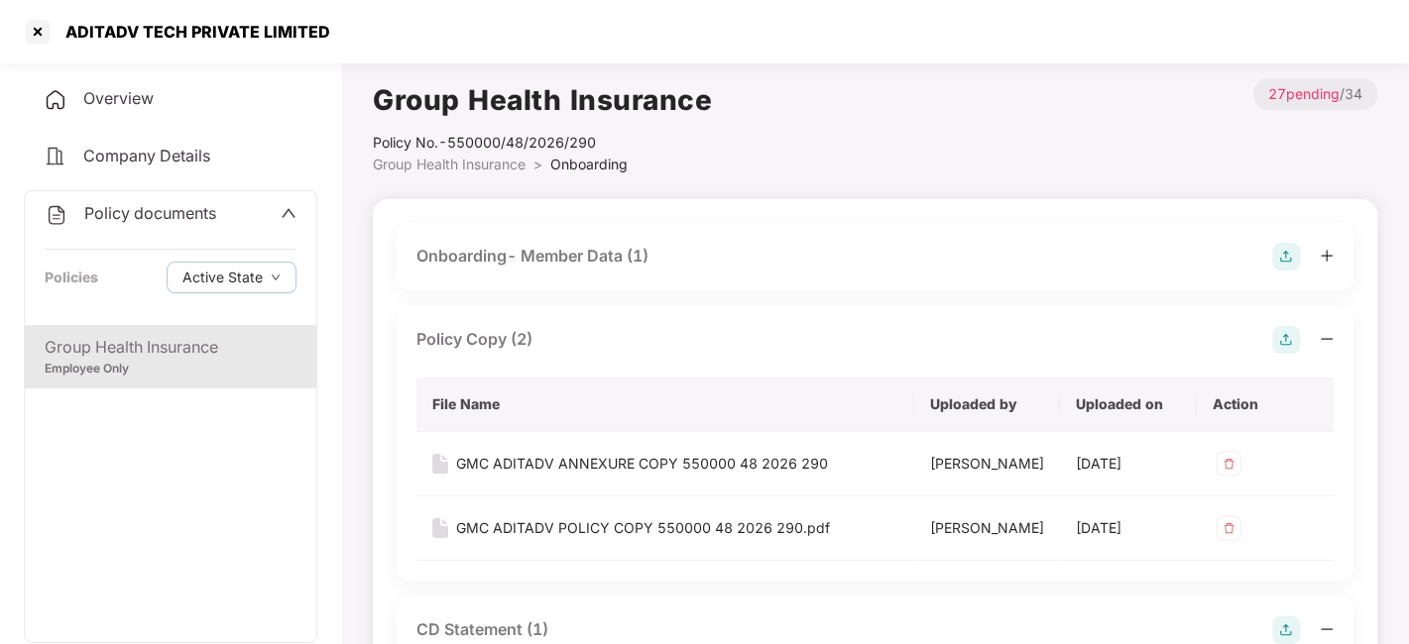
click at [123, 208] on span "Policy documents" at bounding box center [150, 213] width 132 height 20
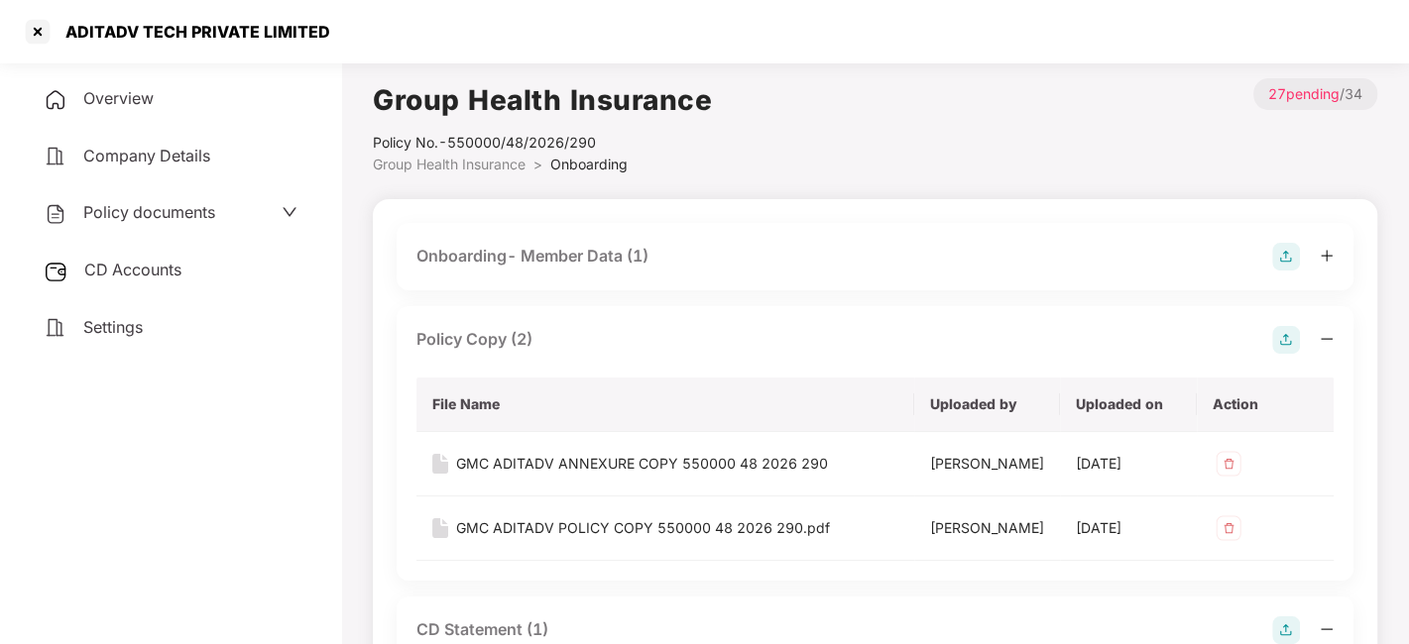
click at [127, 263] on span "CD Accounts" at bounding box center [132, 270] width 97 height 20
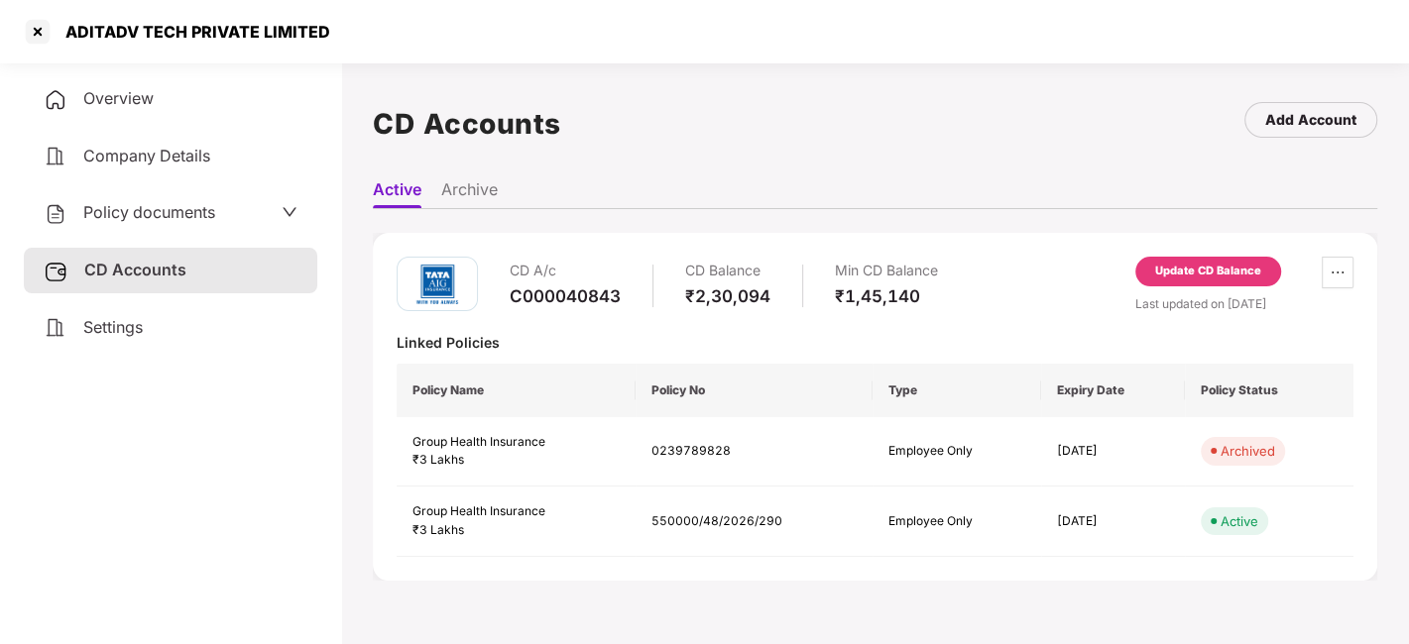
click at [131, 208] on span "Policy documents" at bounding box center [149, 212] width 132 height 20
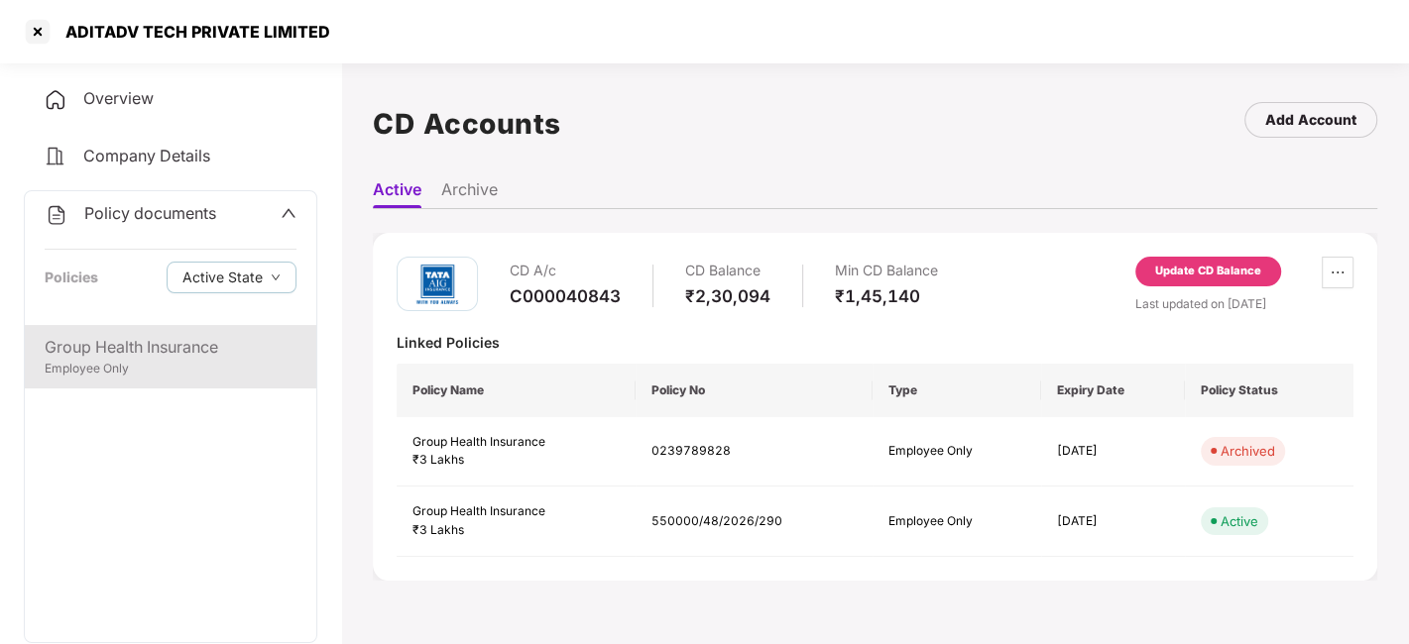
click at [138, 346] on div "Group Health Insurance" at bounding box center [171, 347] width 252 height 25
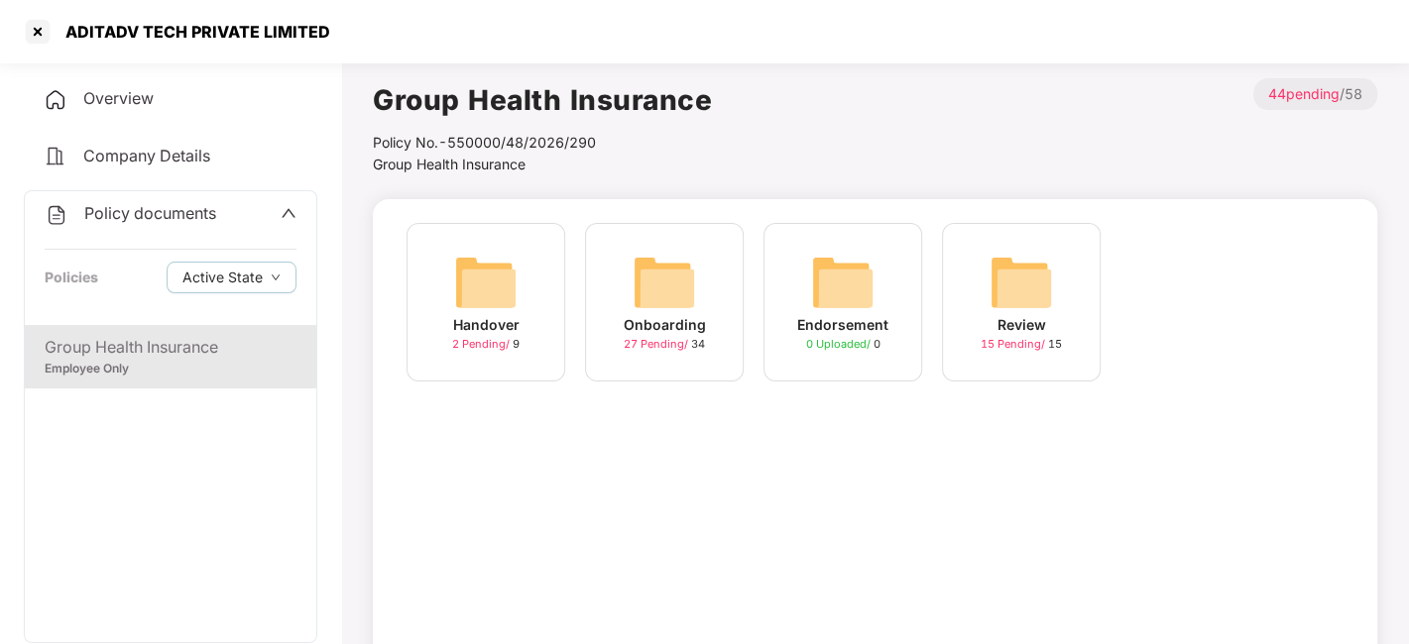
click at [651, 276] on img at bounding box center [664, 282] width 63 height 63
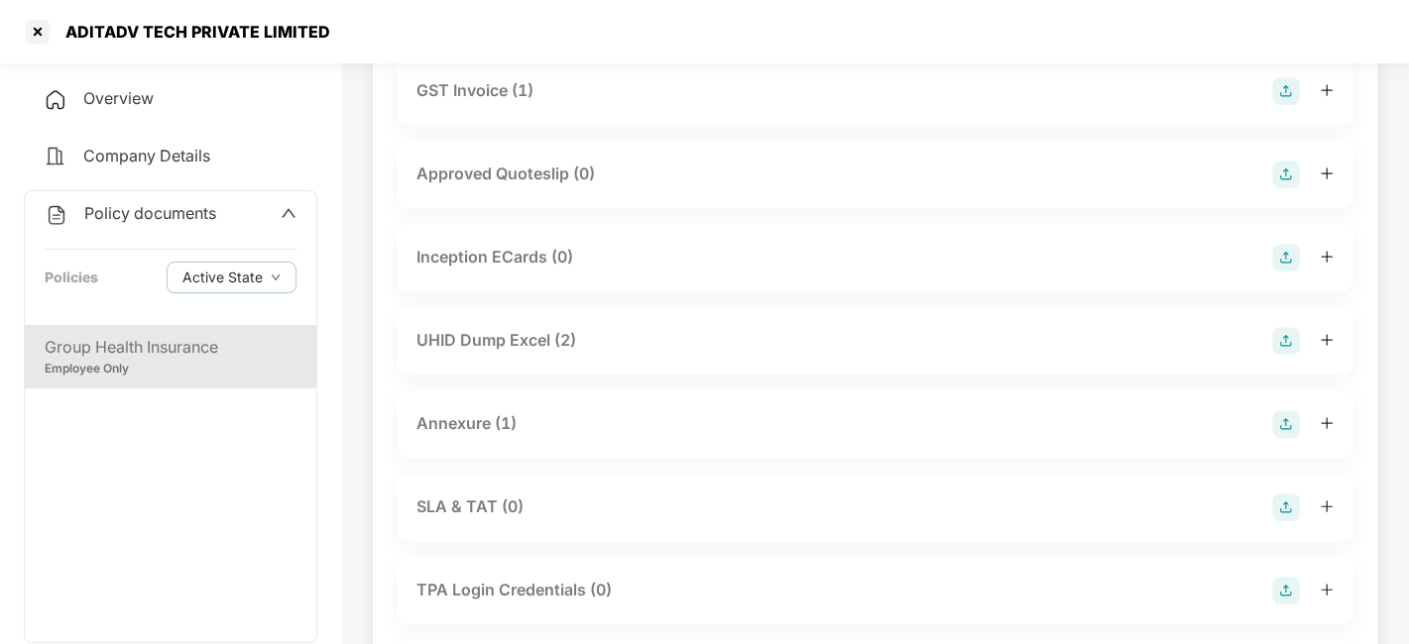
scroll to position [751, 0]
click at [502, 336] on div "UHID Dump Excel (2)" at bounding box center [496, 338] width 160 height 25
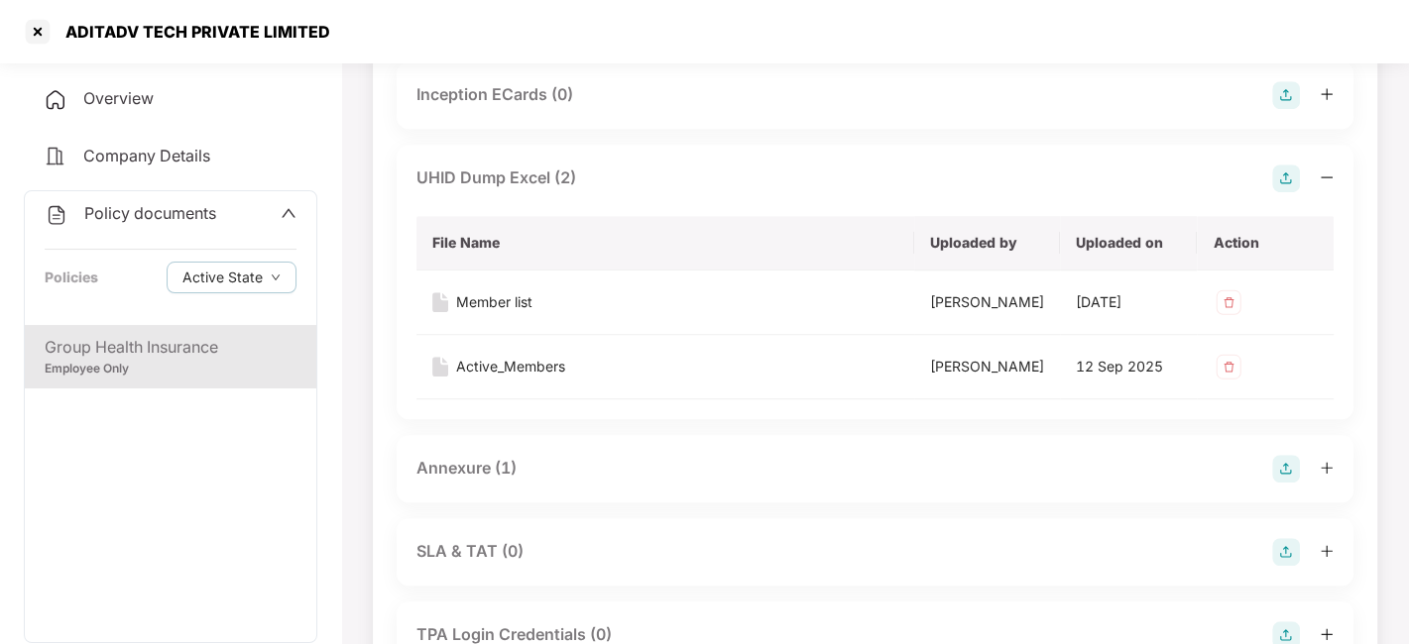
scroll to position [913, 0]
click at [523, 364] on div "Active_Members" at bounding box center [510, 365] width 109 height 22
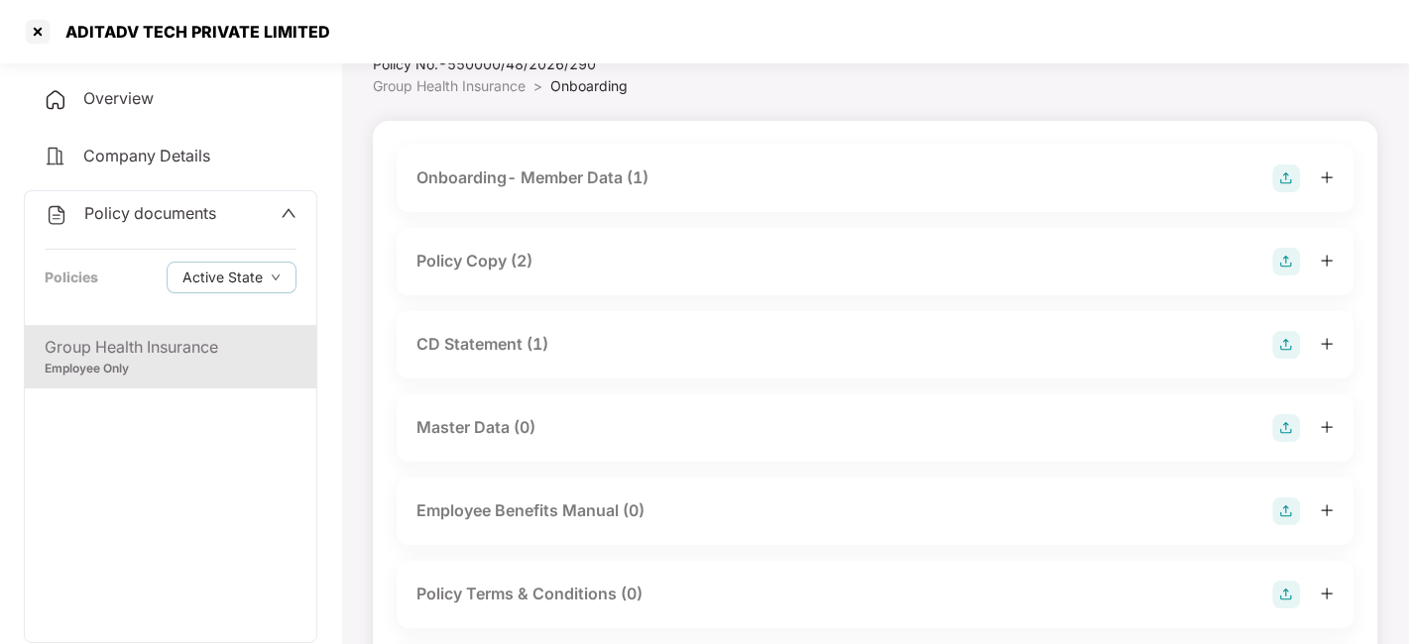
scroll to position [87, 0]
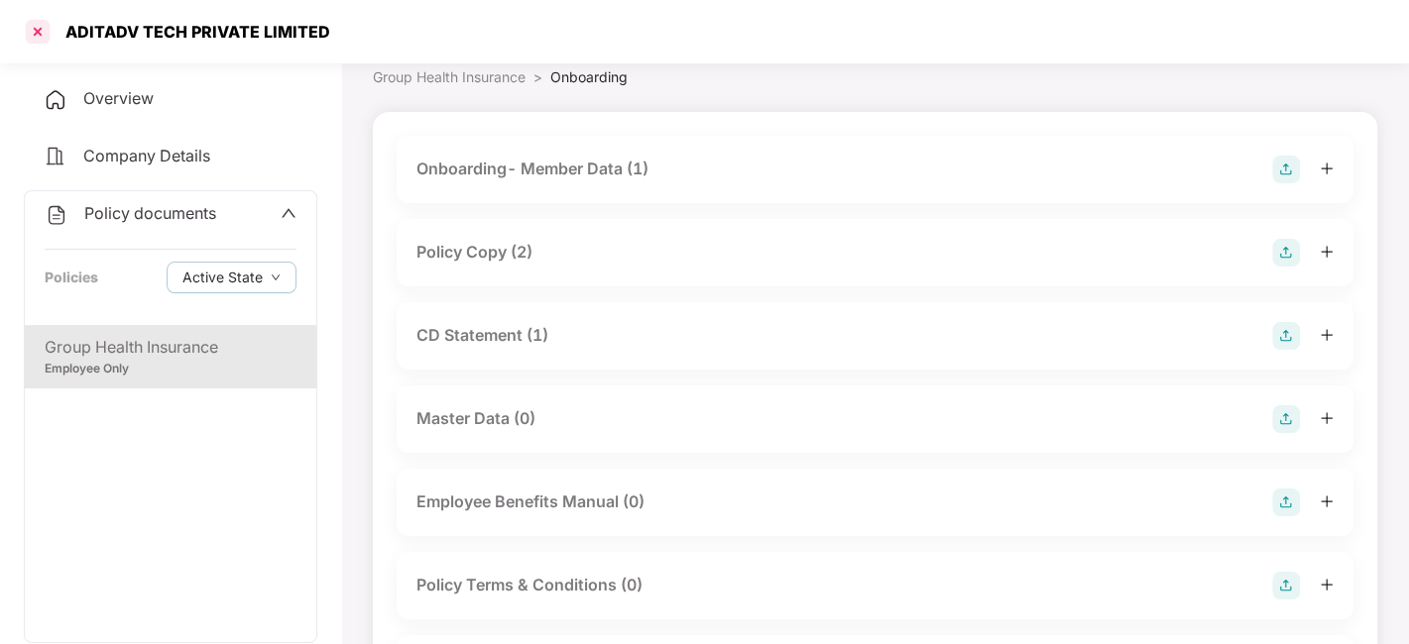
click at [25, 23] on div at bounding box center [38, 32] width 32 height 32
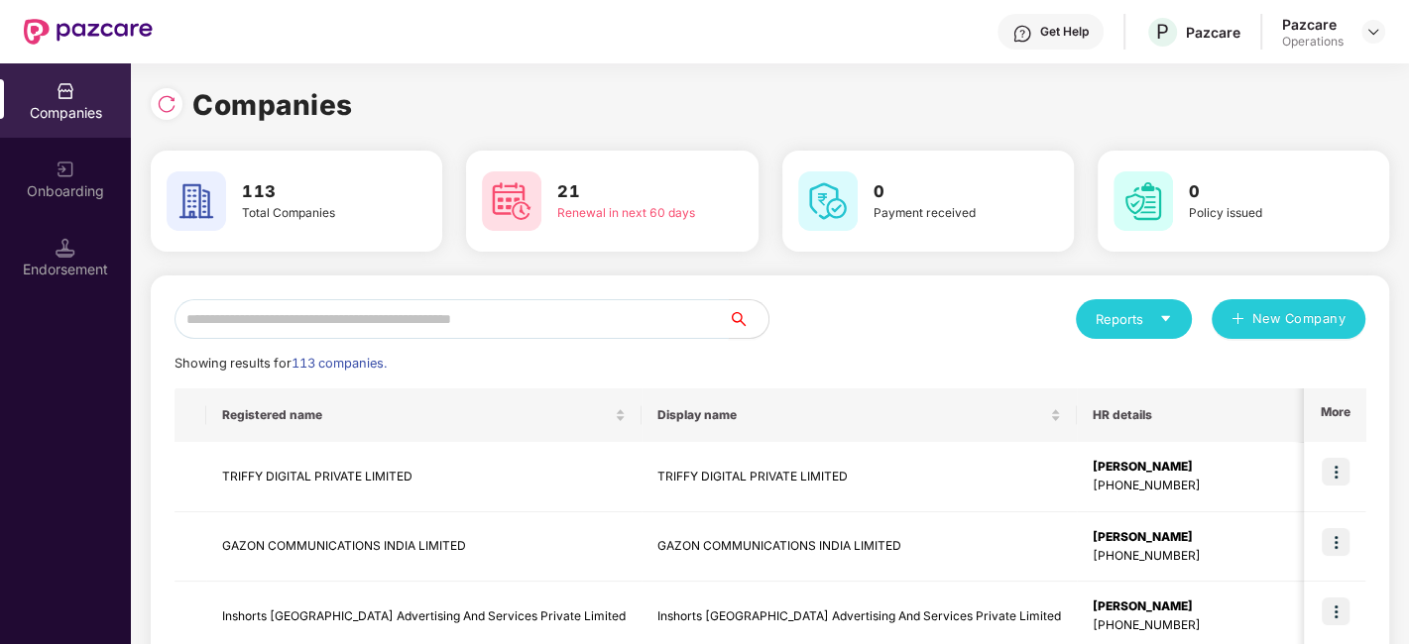
click at [476, 333] on input "text" at bounding box center [451, 319] width 554 height 40
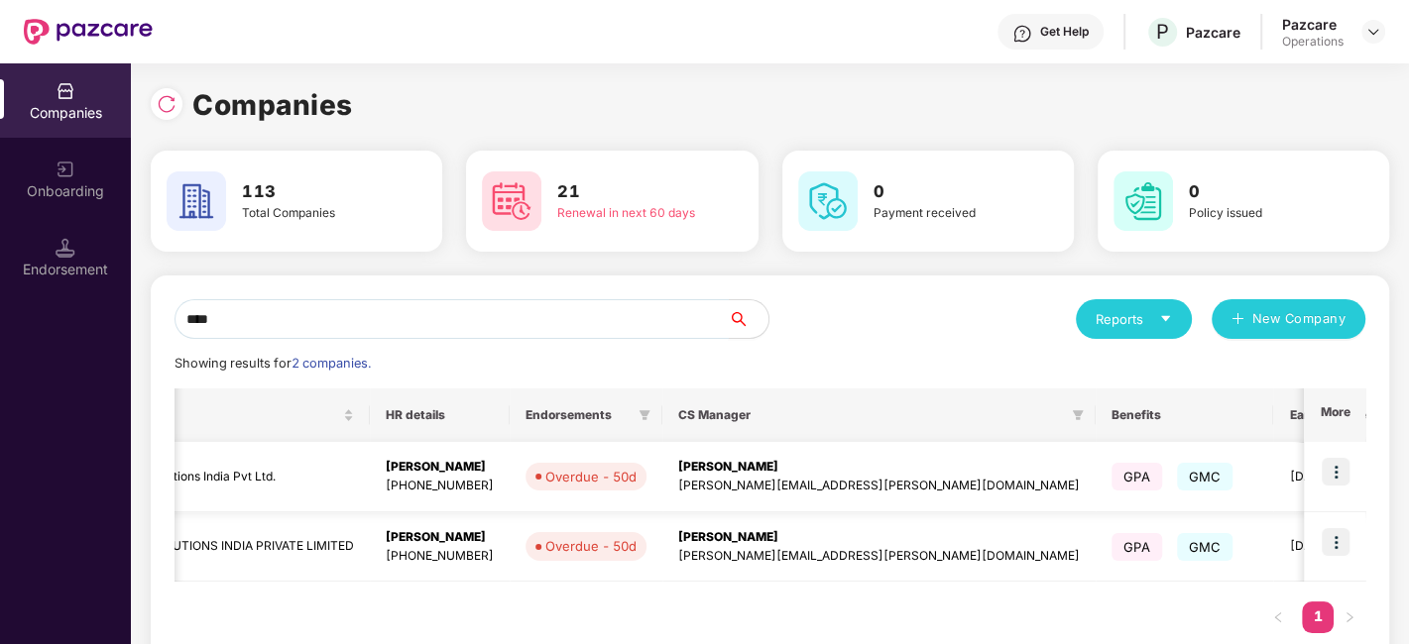
scroll to position [0, 513]
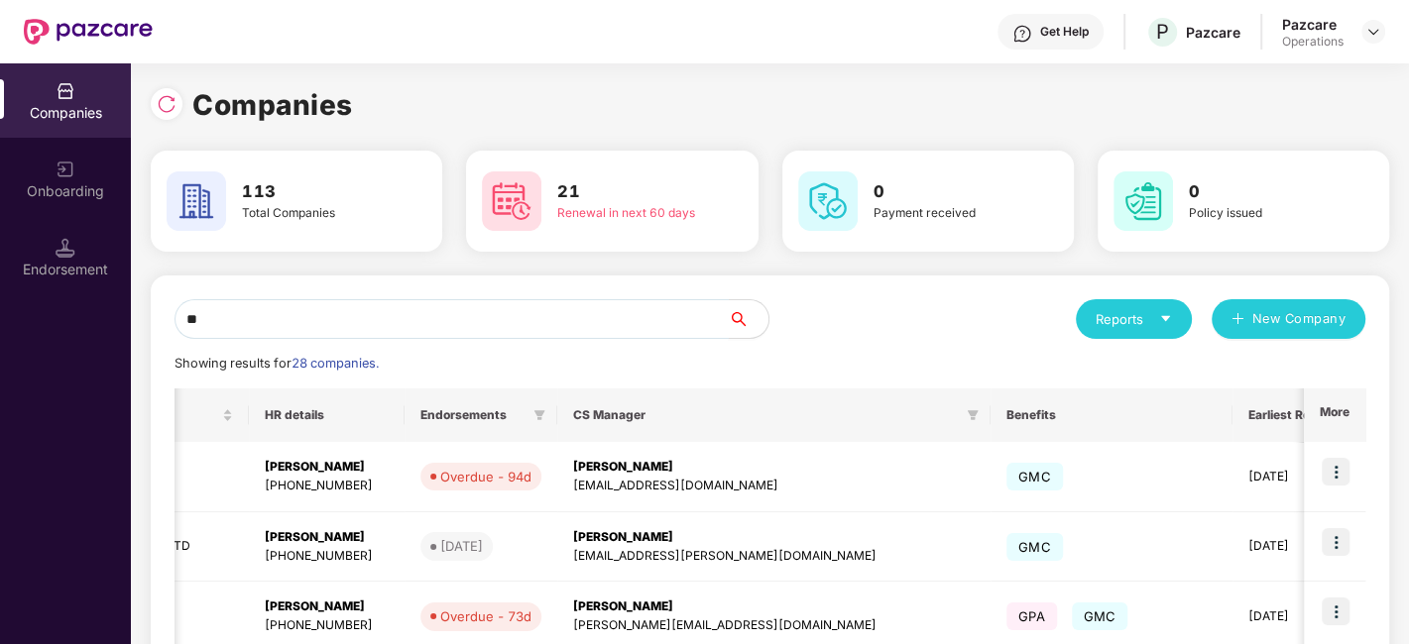
type input "*"
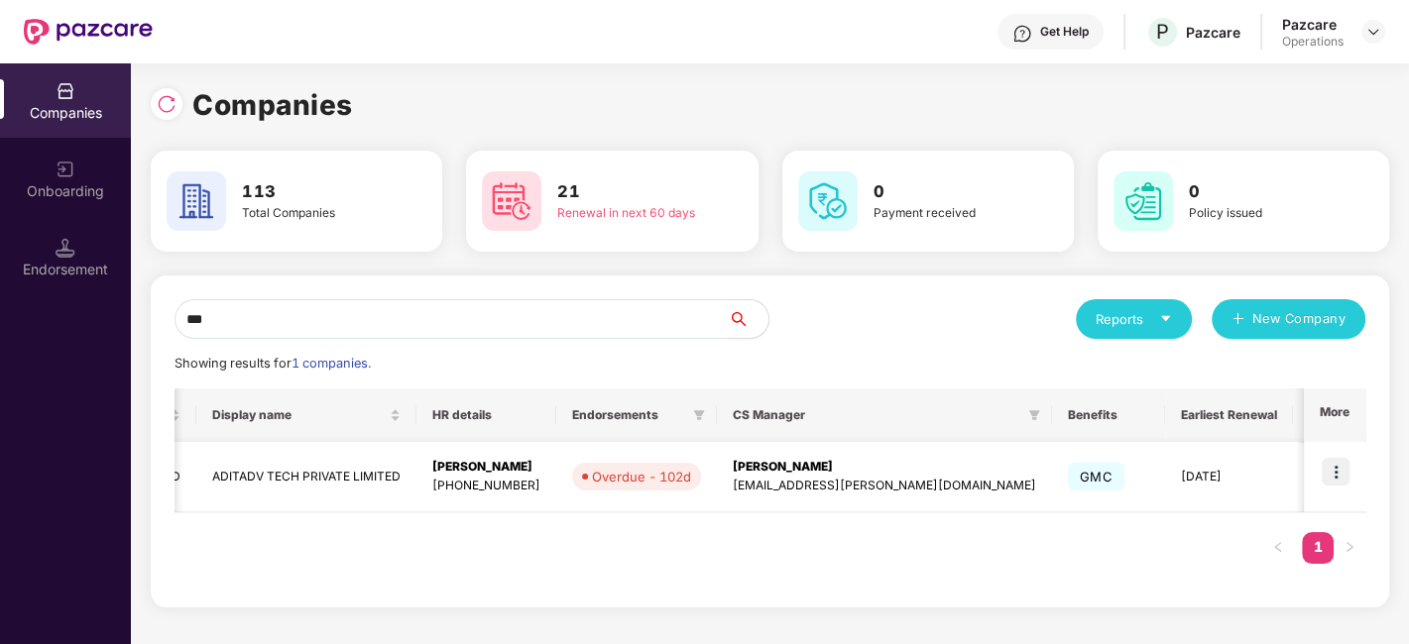
scroll to position [0, 231]
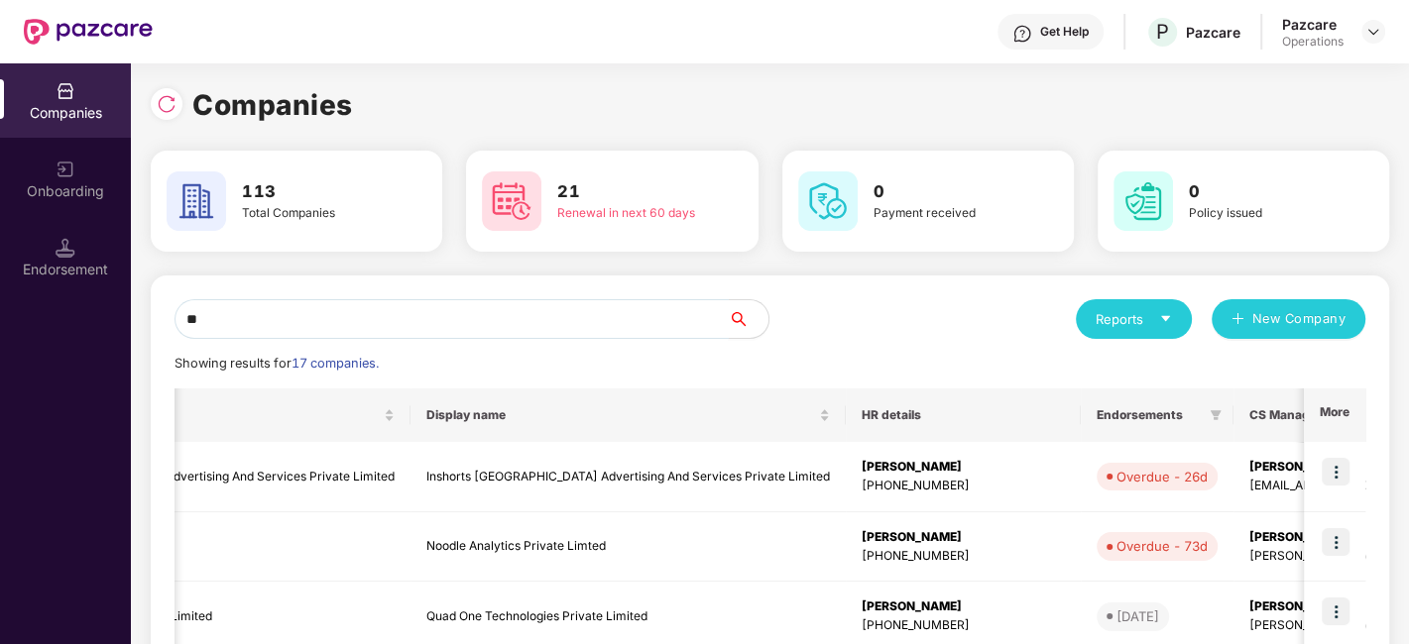
type input "*"
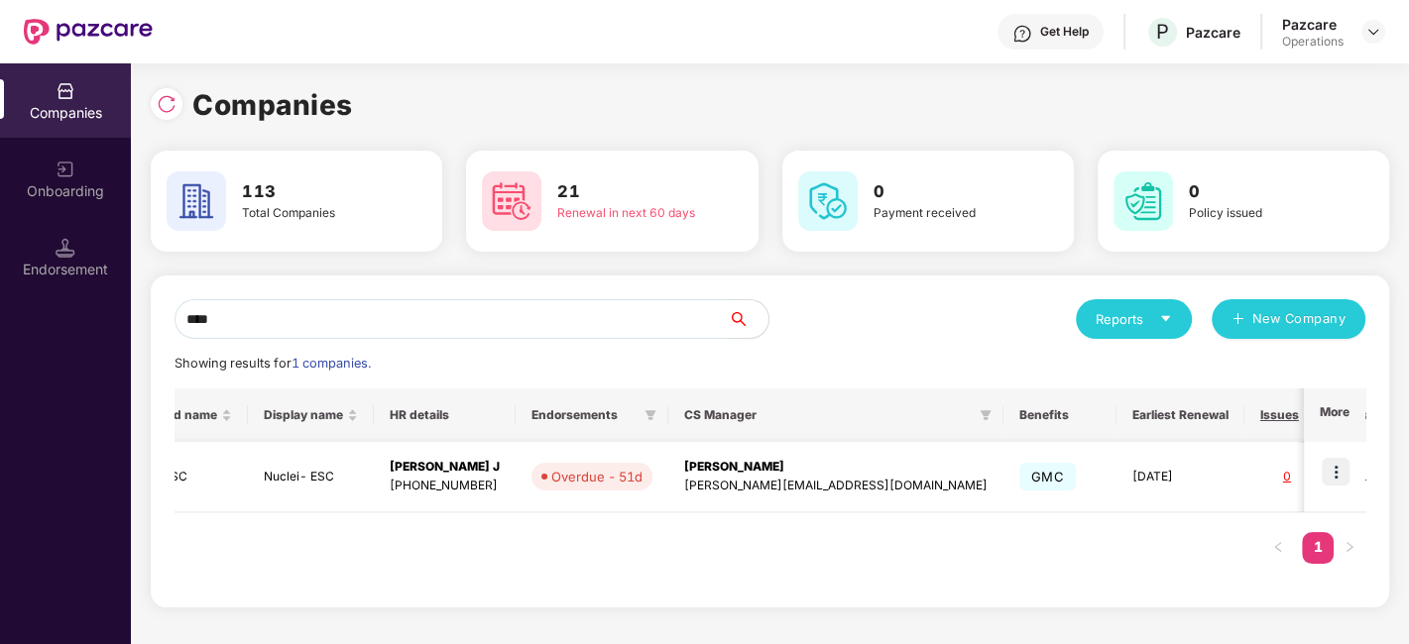
scroll to position [0, 0]
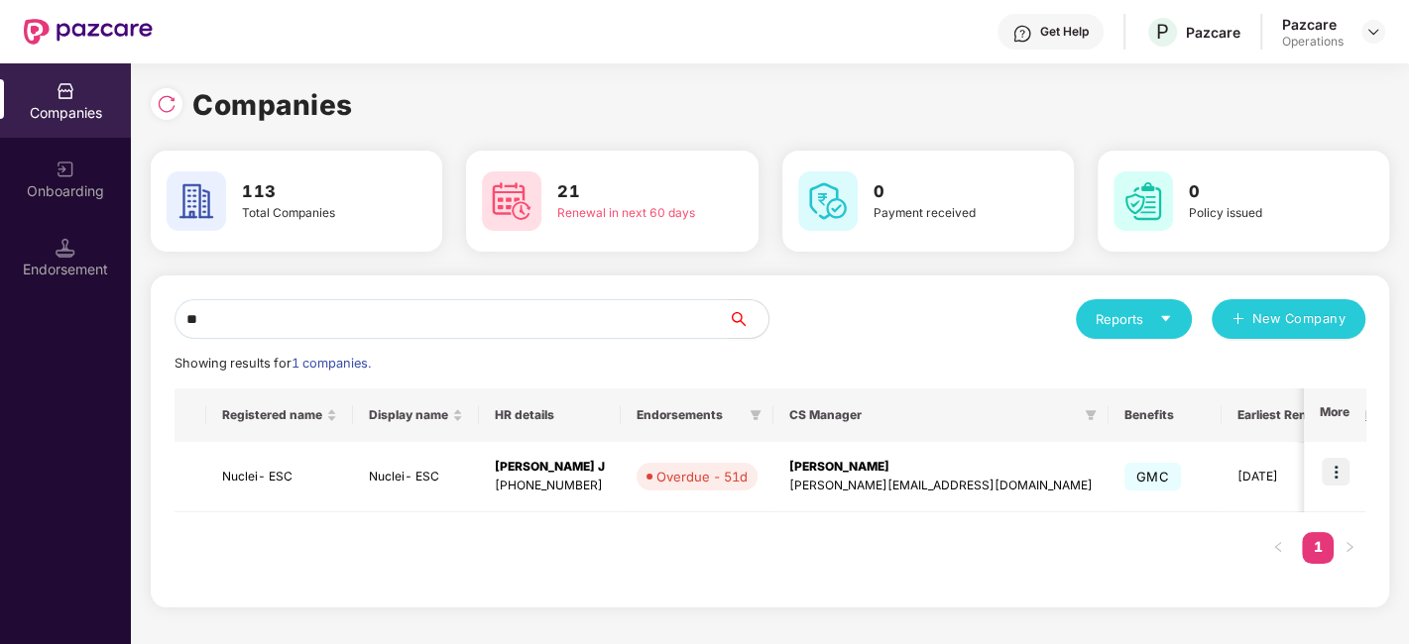
type input "*"
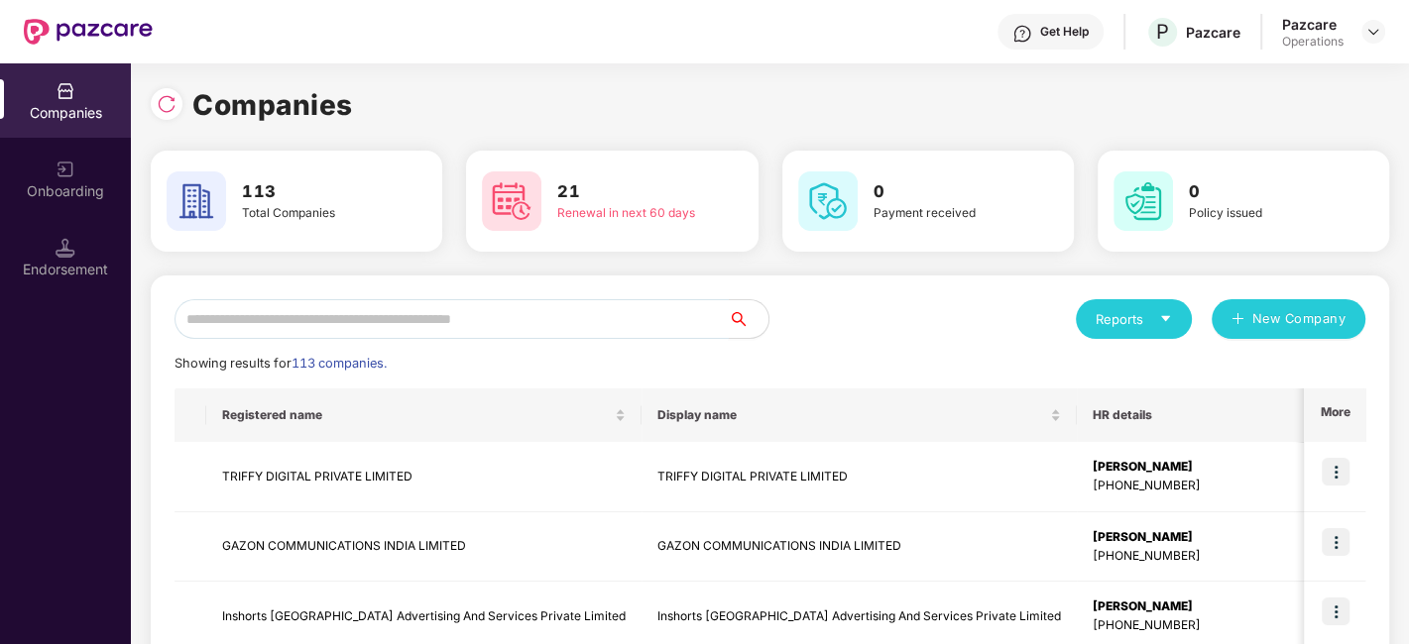
click at [300, 310] on input "text" at bounding box center [451, 319] width 554 height 40
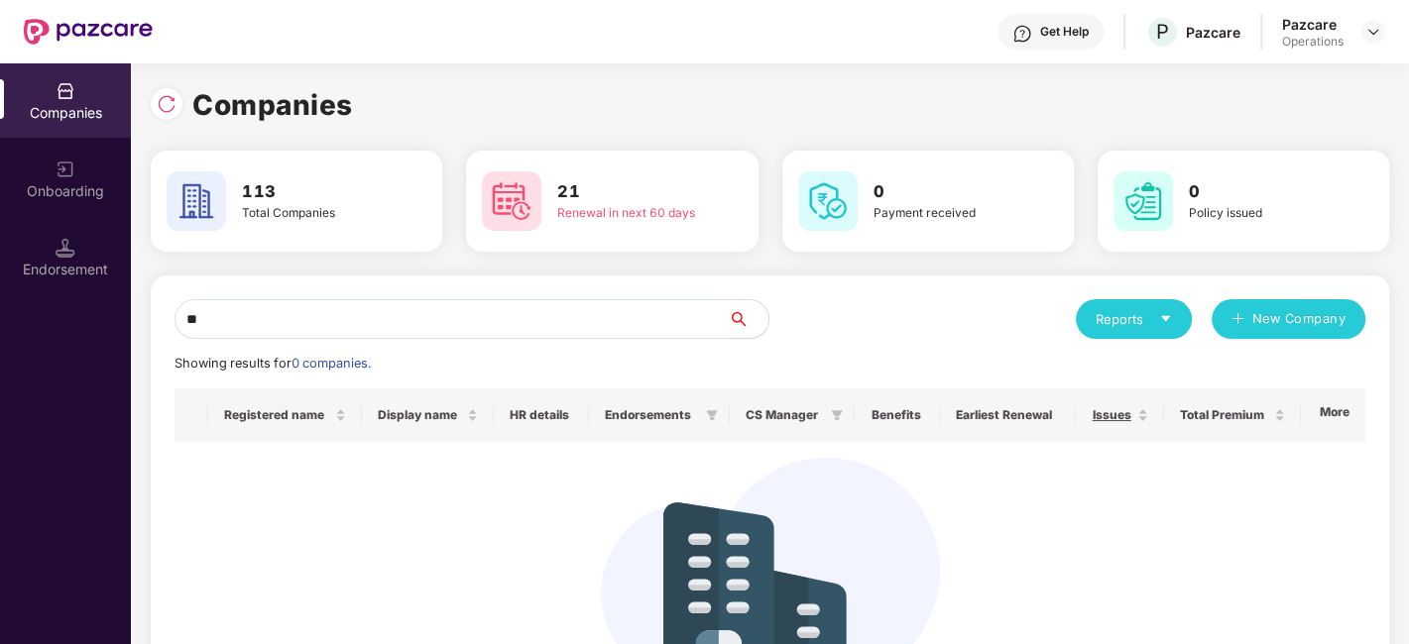
type input "*"
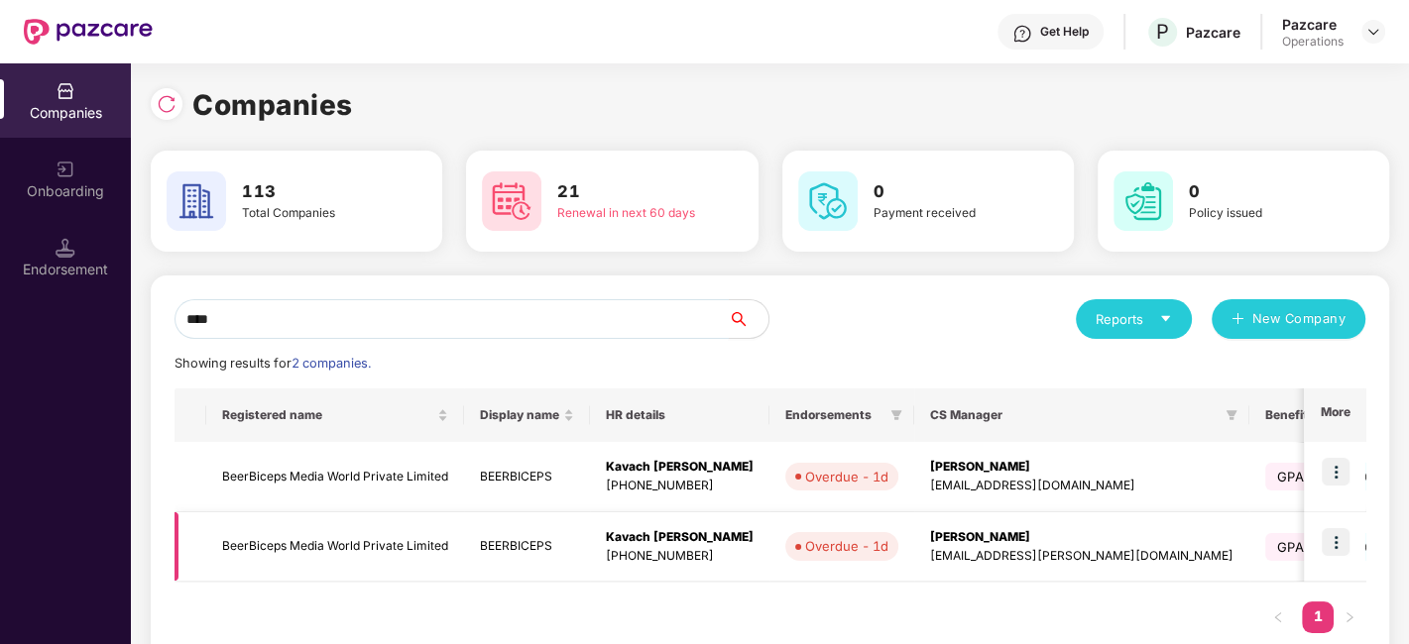
type input "****"
click at [1329, 537] on img at bounding box center [1336, 542] width 28 height 28
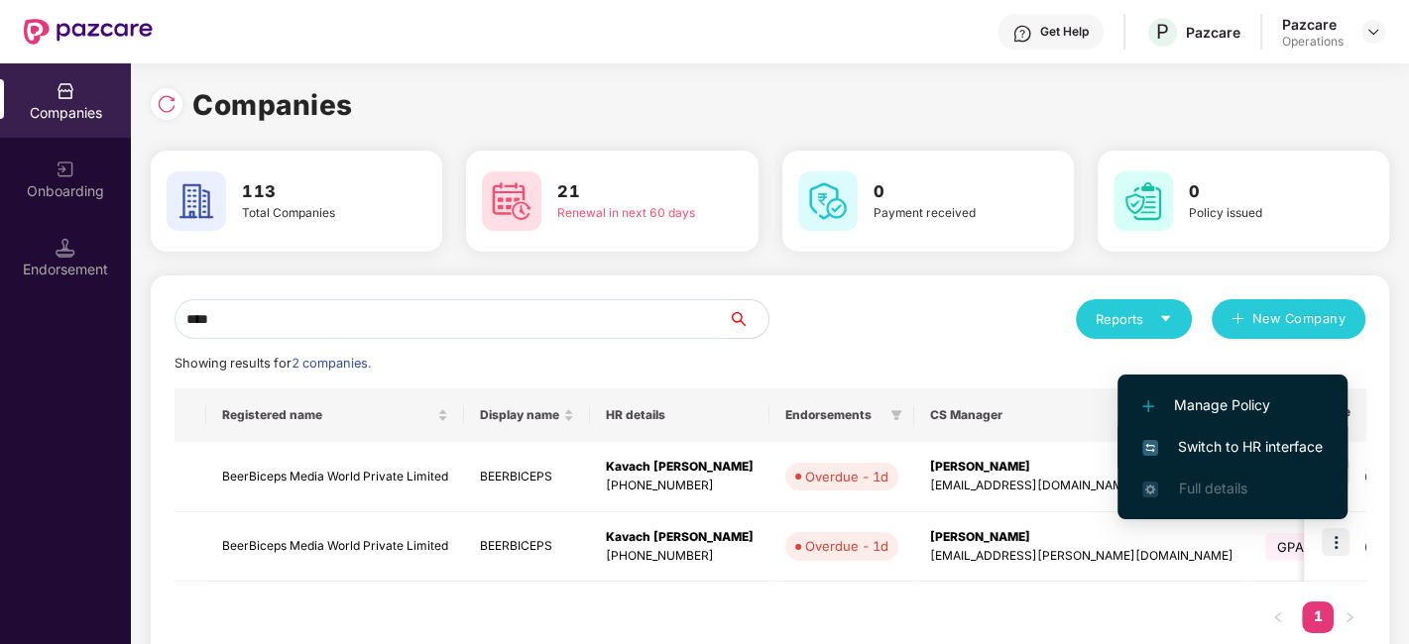
click at [1223, 436] on span "Switch to HR interface" at bounding box center [1232, 447] width 180 height 22
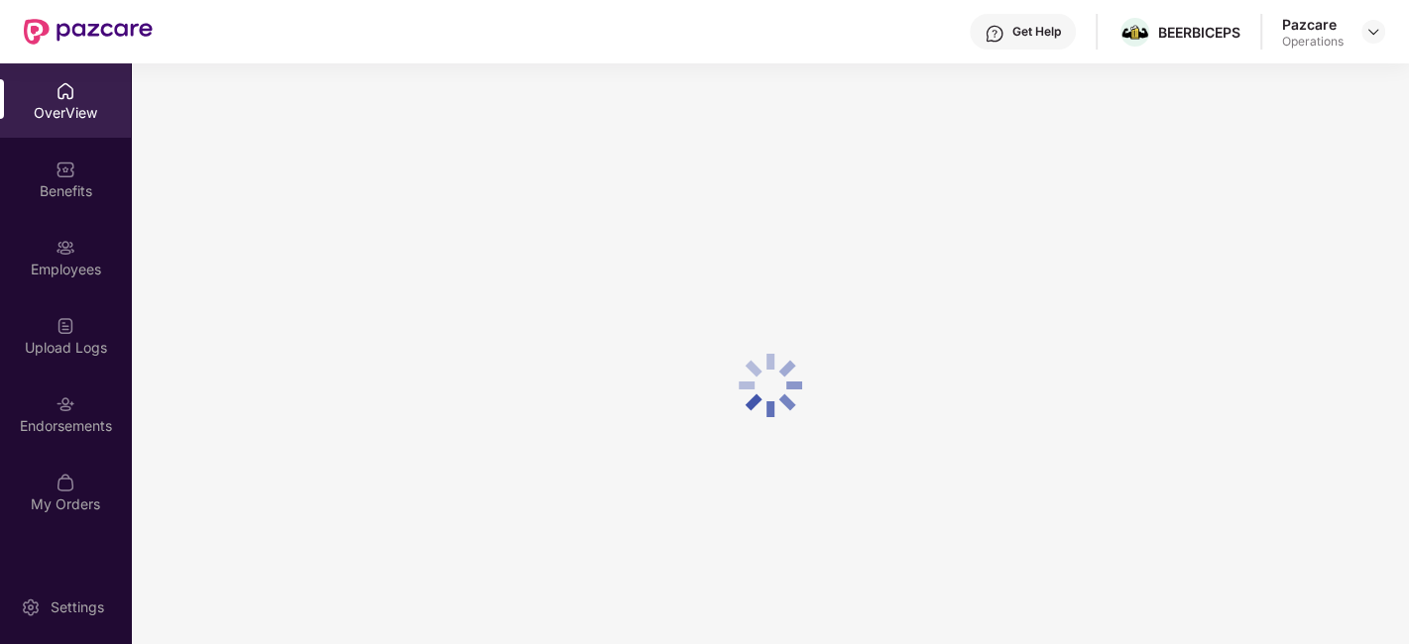
scroll to position [62, 0]
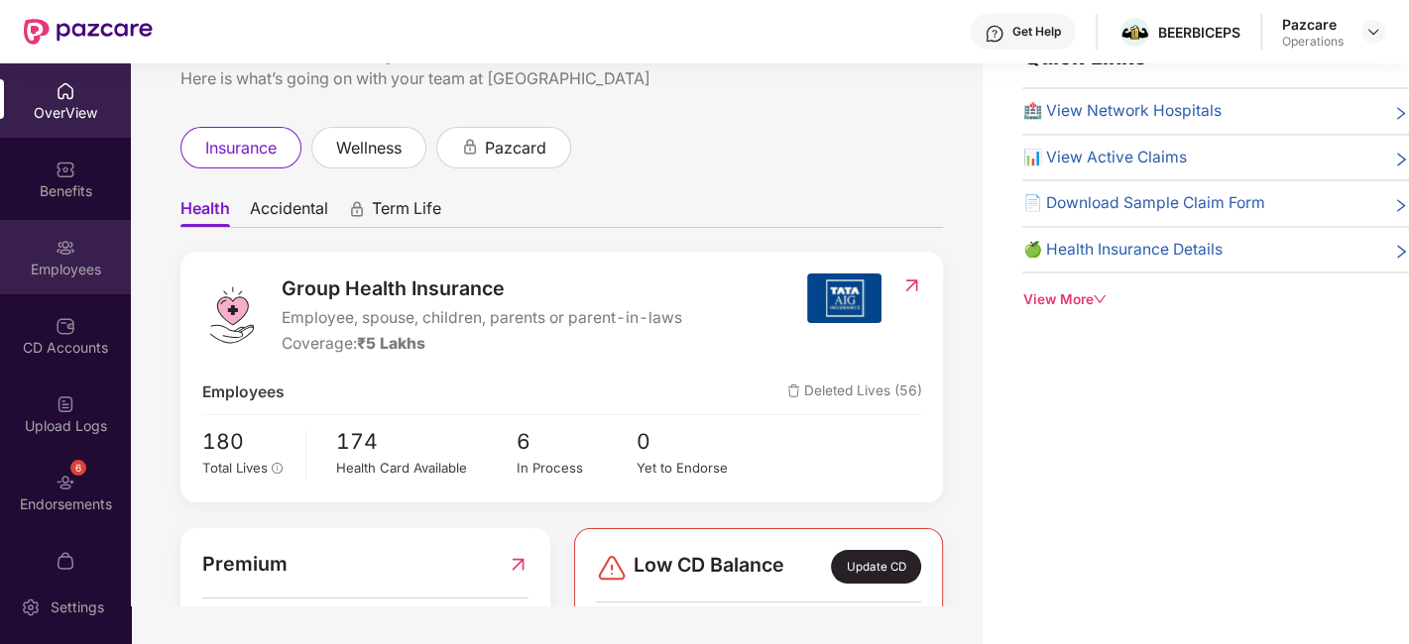
click at [51, 250] on div "Employees" at bounding box center [65, 257] width 131 height 74
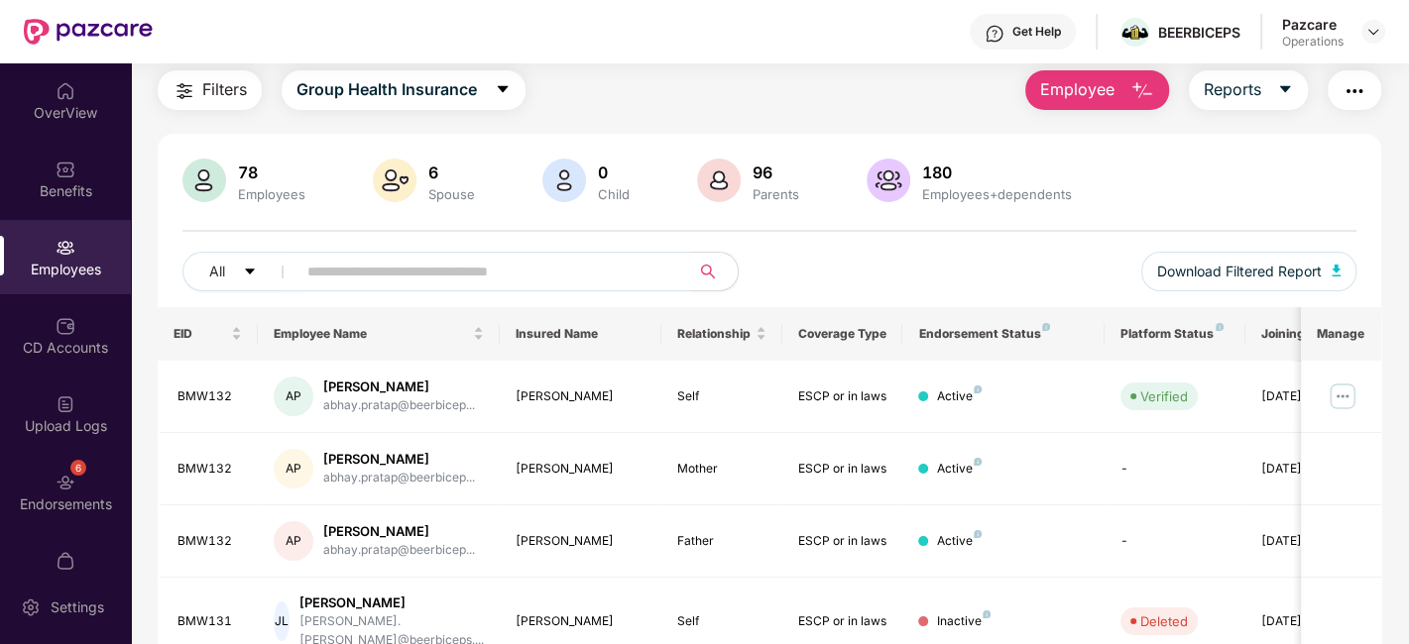
click at [197, 94] on button "Filters" at bounding box center [210, 90] width 104 height 40
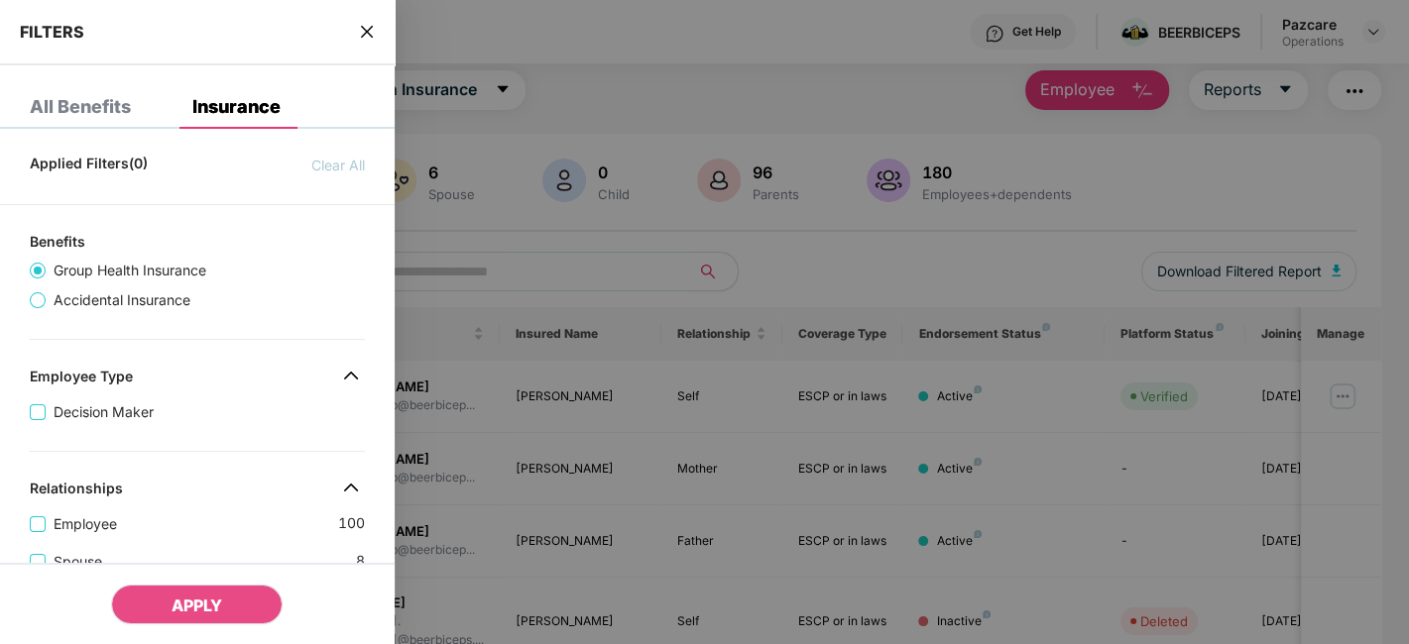
scroll to position [798, 0]
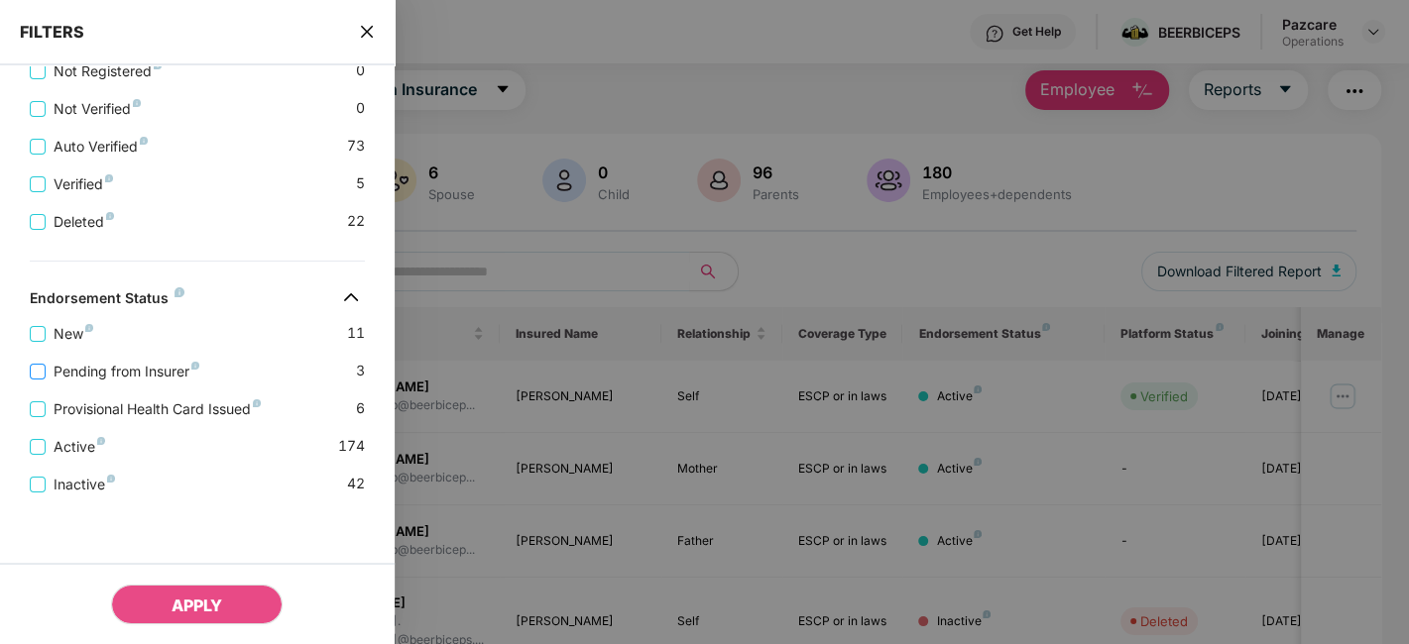
click at [101, 369] on span "Pending from Insurer" at bounding box center [127, 372] width 162 height 22
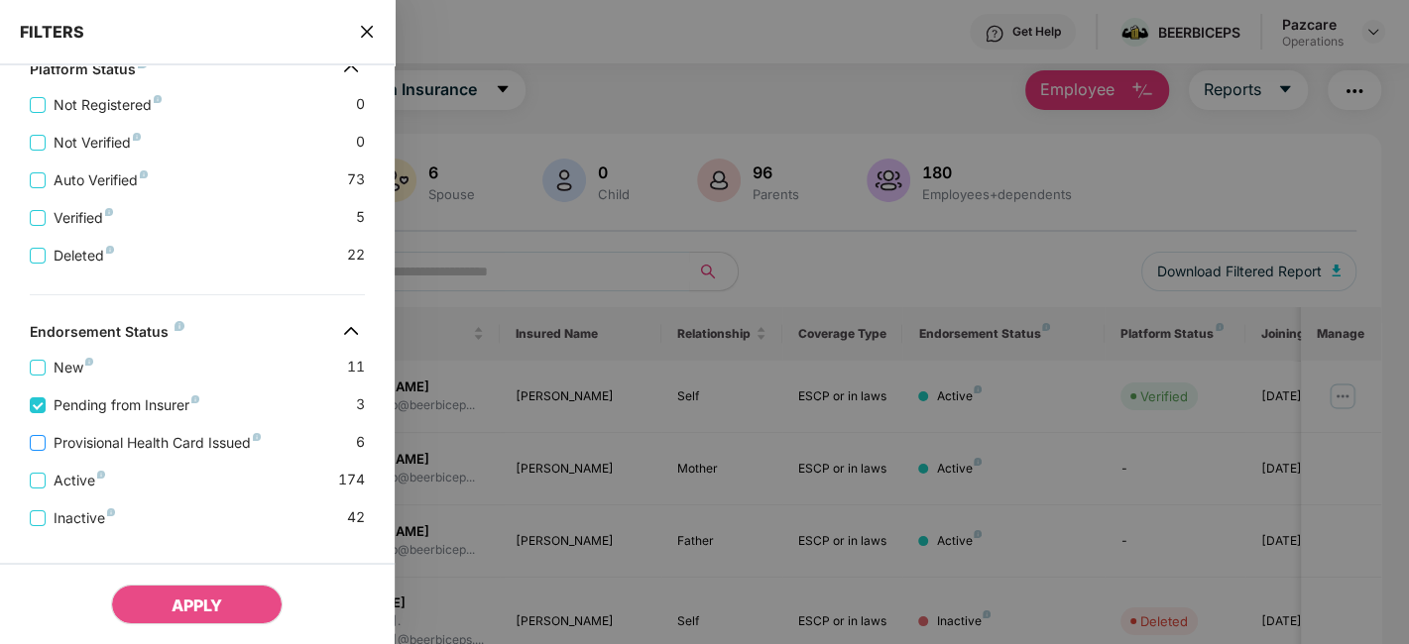
click at [145, 454] on span "Provisional Health Card Issued" at bounding box center [157, 443] width 223 height 22
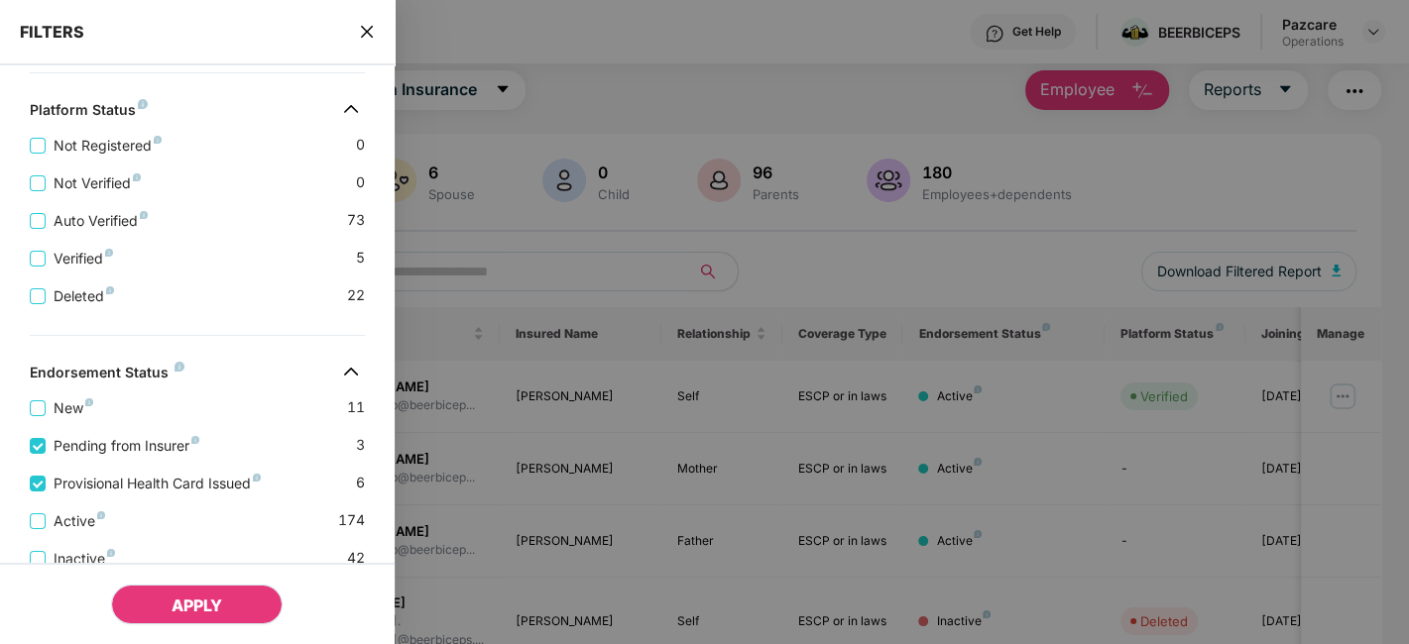
click at [197, 600] on span "APPLY" at bounding box center [197, 606] width 51 height 20
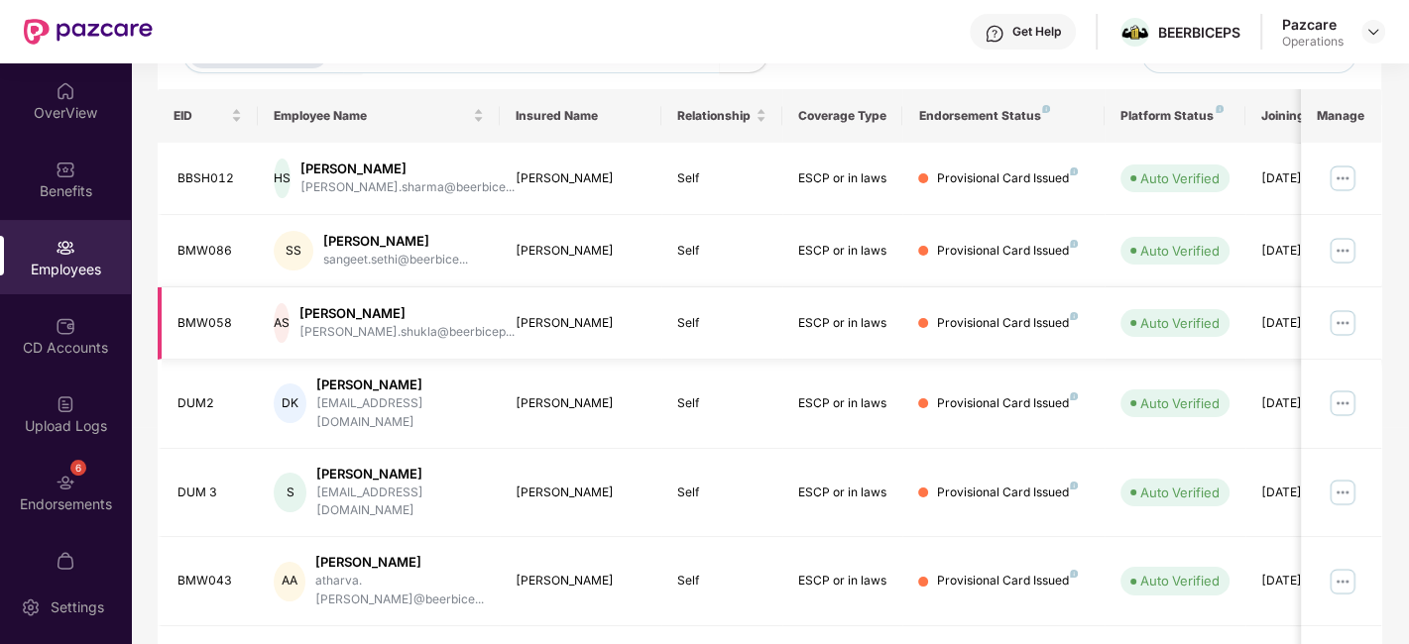
scroll to position [0, 0]
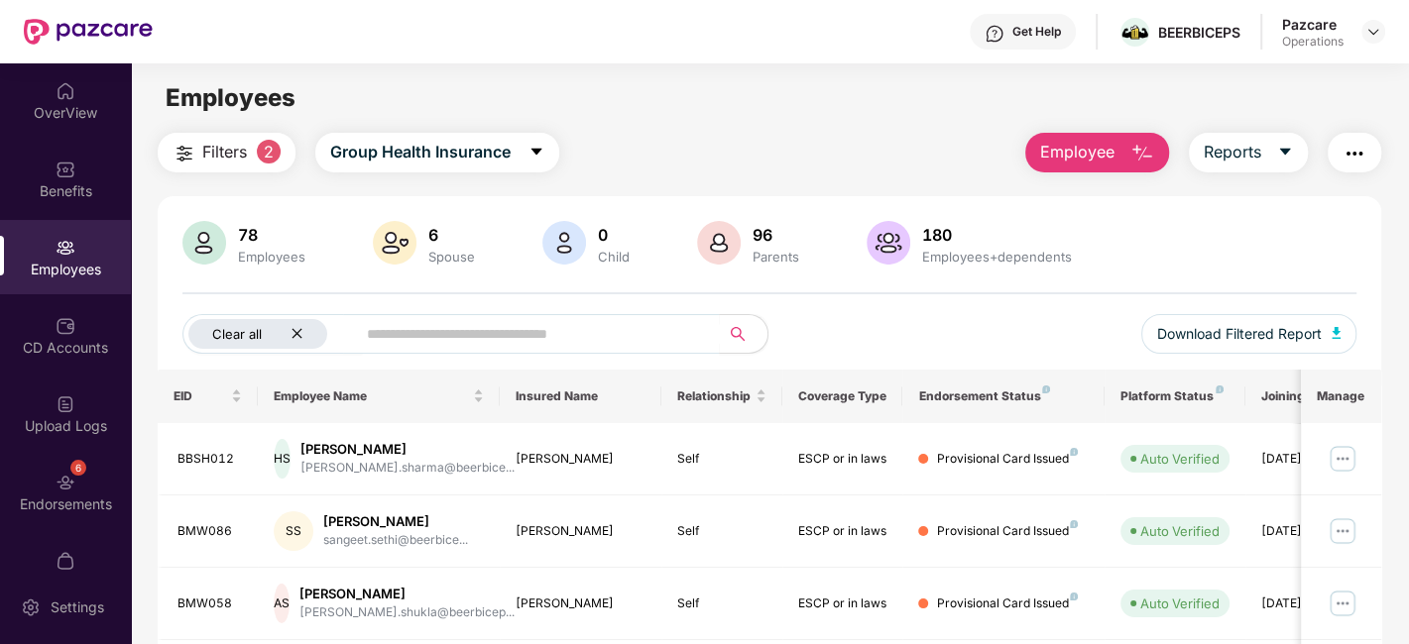
click at [296, 320] on div "Clear all" at bounding box center [257, 334] width 139 height 30
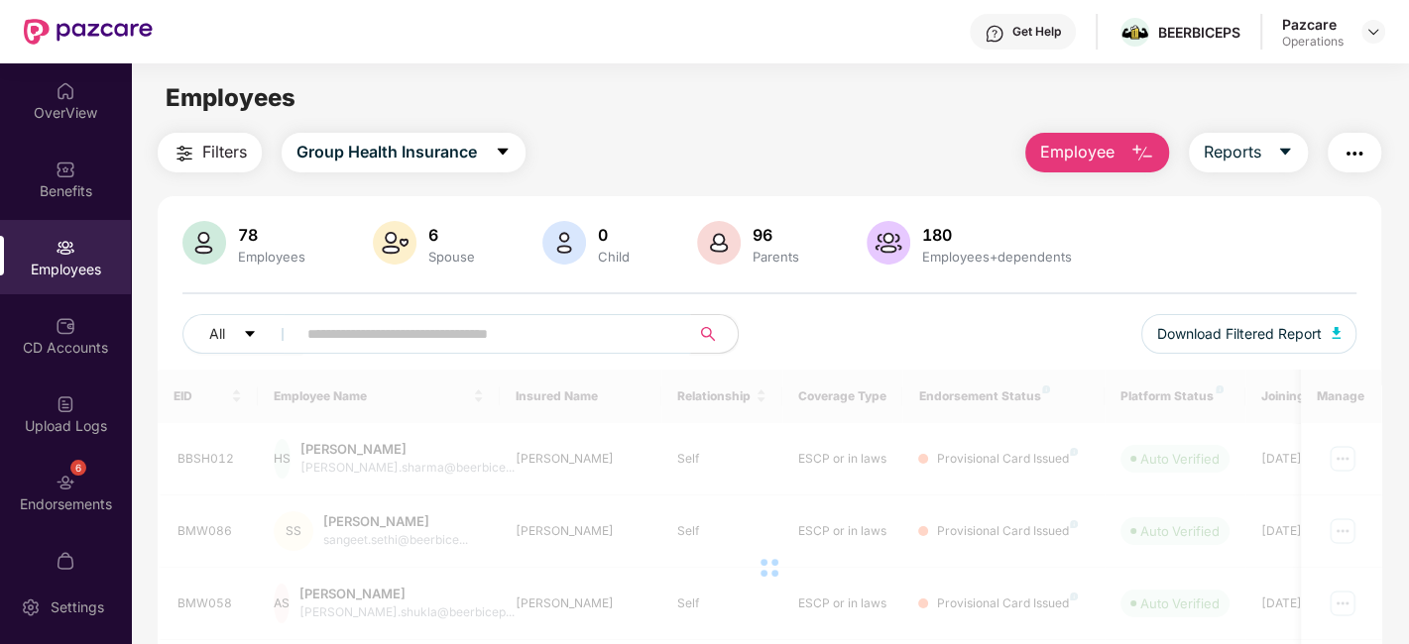
click at [365, 326] on input "text" at bounding box center [485, 334] width 356 height 30
paste input "*****"
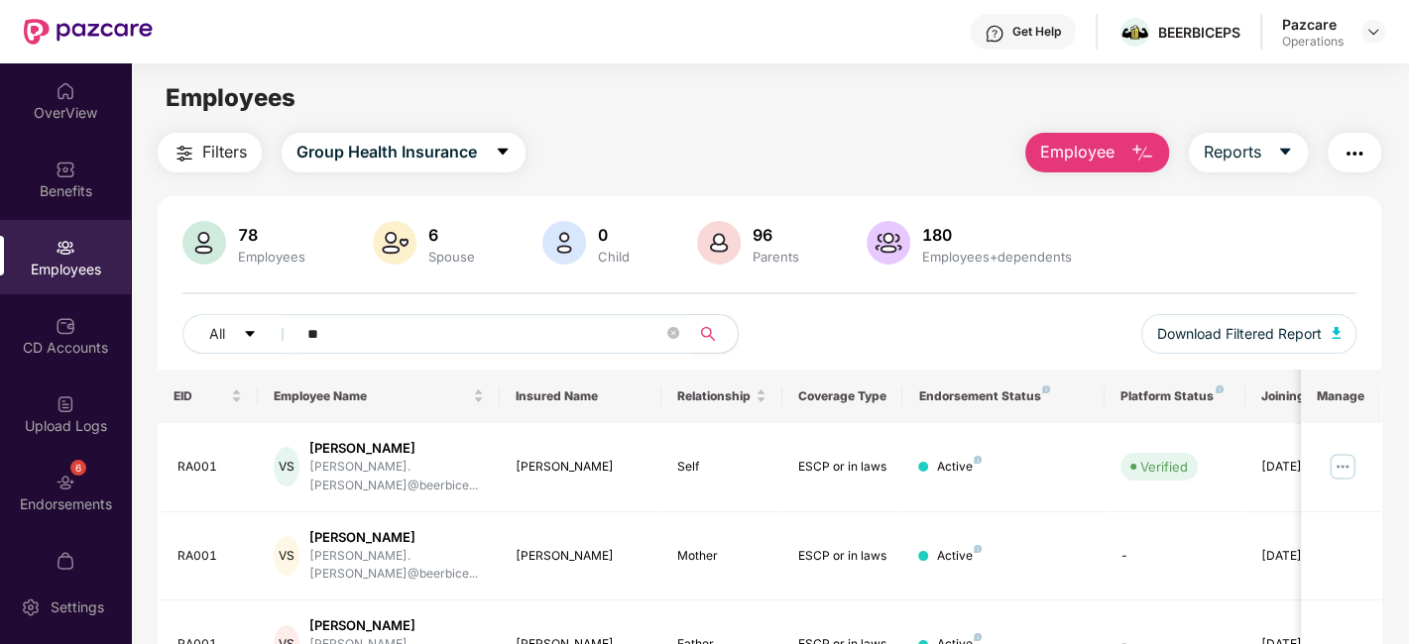
type input "*"
paste input "******"
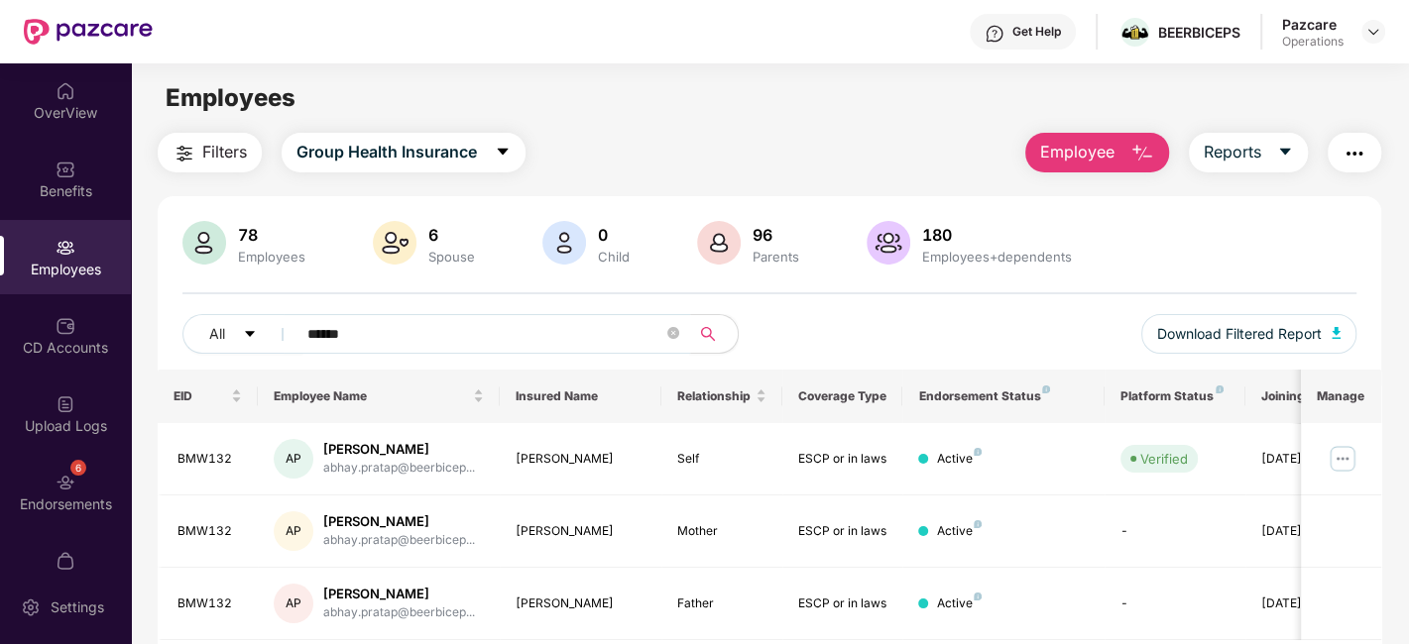
scroll to position [64, 0]
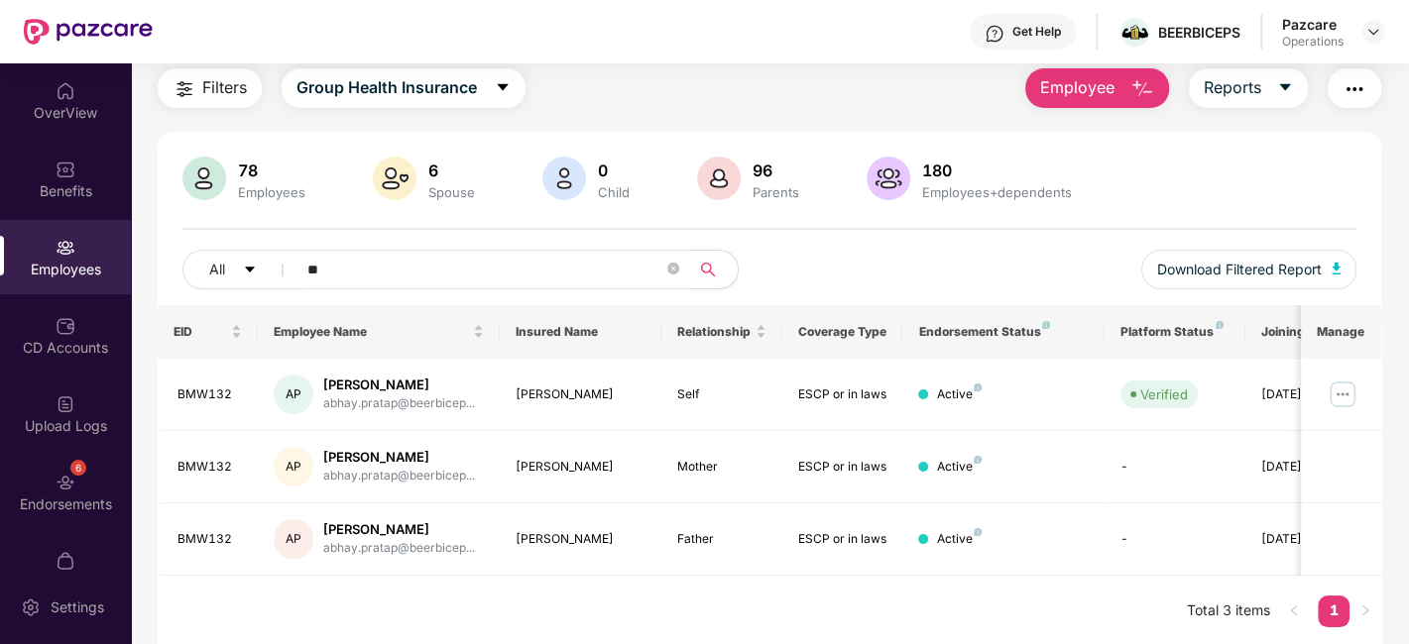
type input "*"
paste input "****"
type input "****"
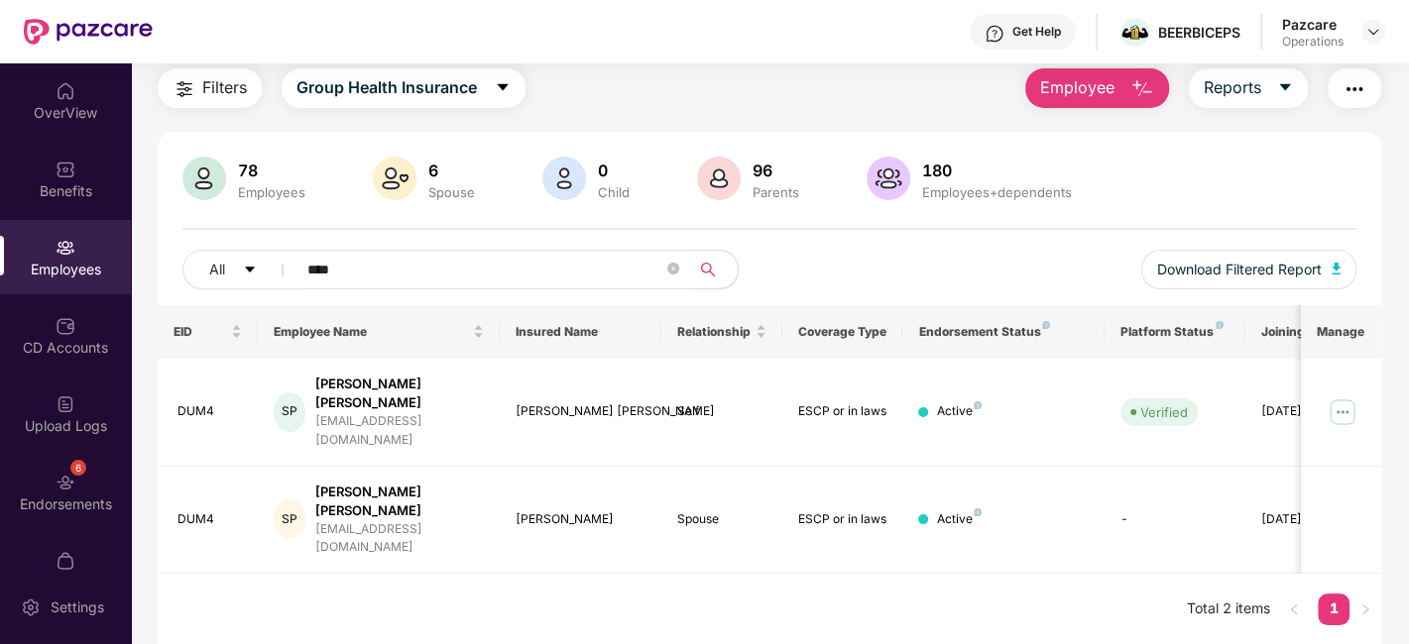
scroll to position [62, 0]
click at [674, 269] on icon "close-circle" at bounding box center [673, 271] width 12 height 12
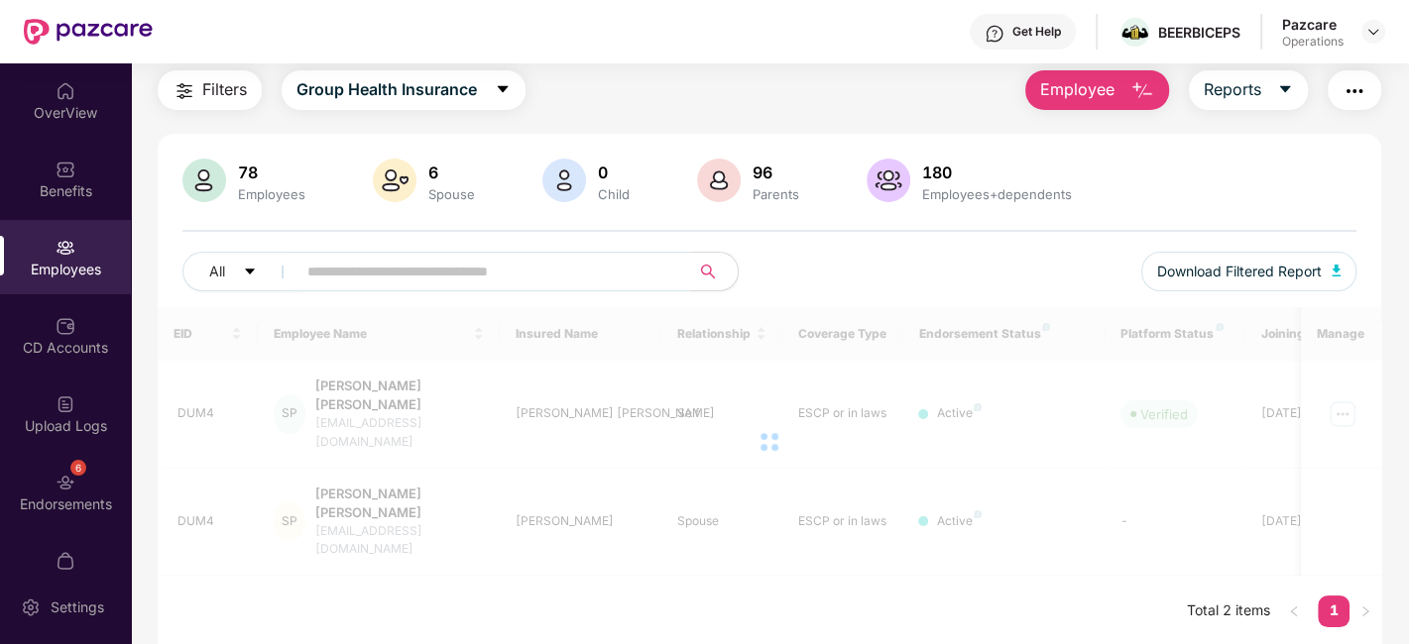
scroll to position [0, 0]
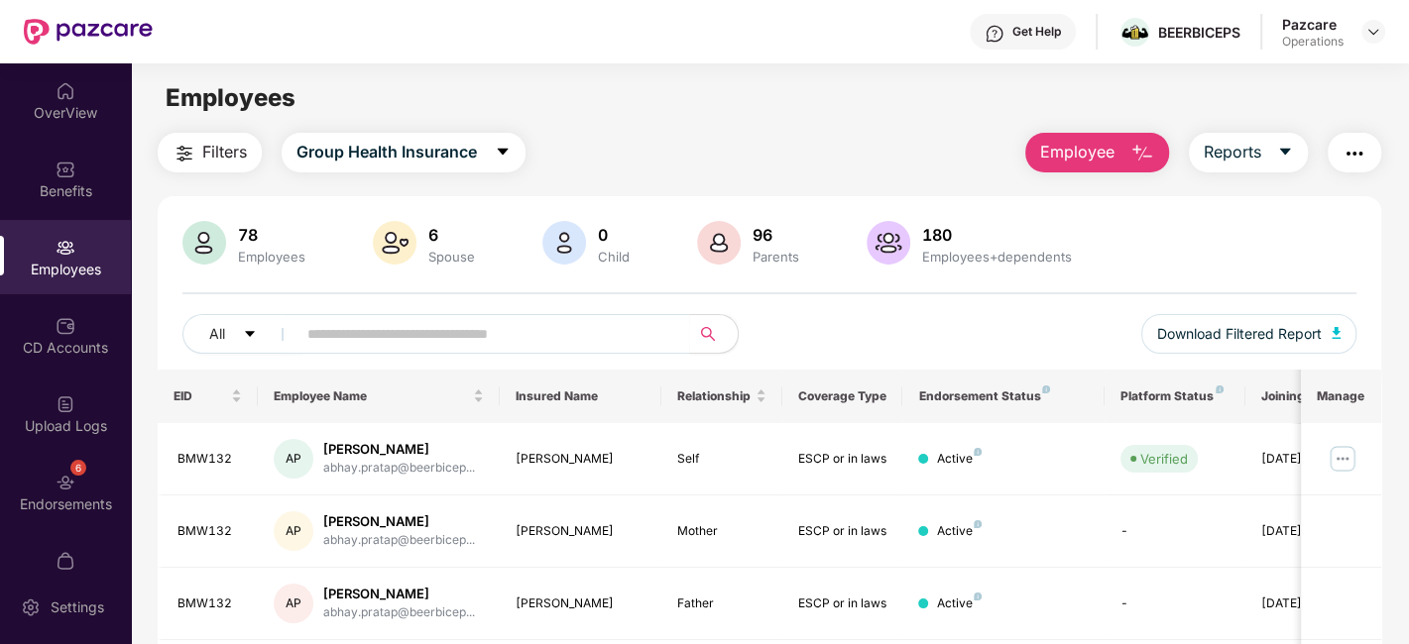
click at [1351, 163] on img "button" at bounding box center [1354, 154] width 24 height 24
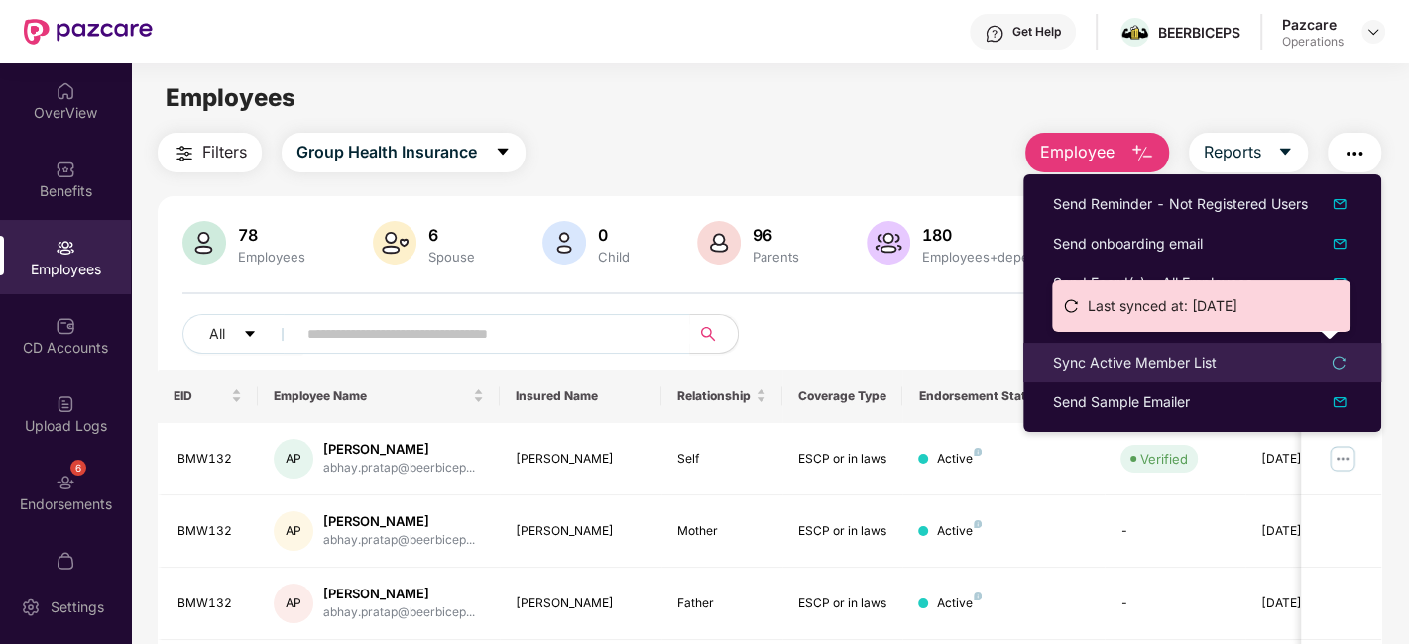
click at [1120, 367] on div "Sync Active Member List" at bounding box center [1135, 363] width 164 height 22
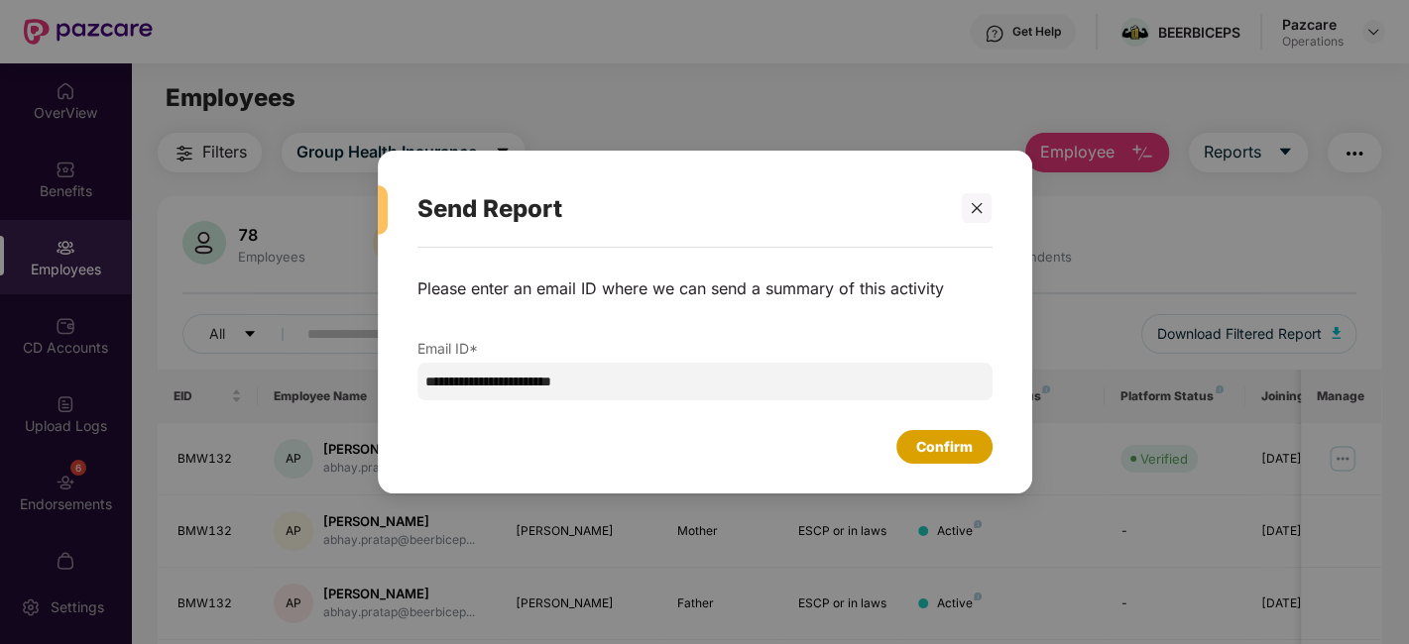
click at [922, 446] on div "Confirm" at bounding box center [944, 447] width 57 height 22
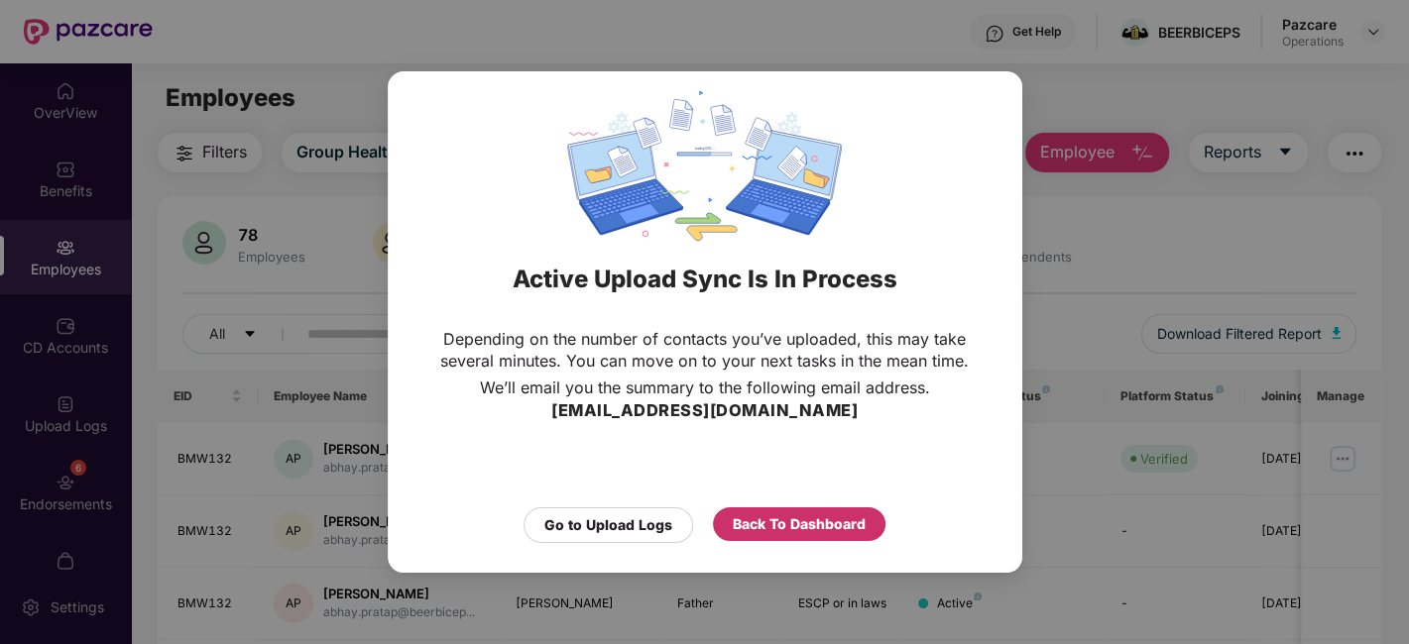
click at [782, 527] on div "Back To Dashboard" at bounding box center [799, 525] width 133 height 22
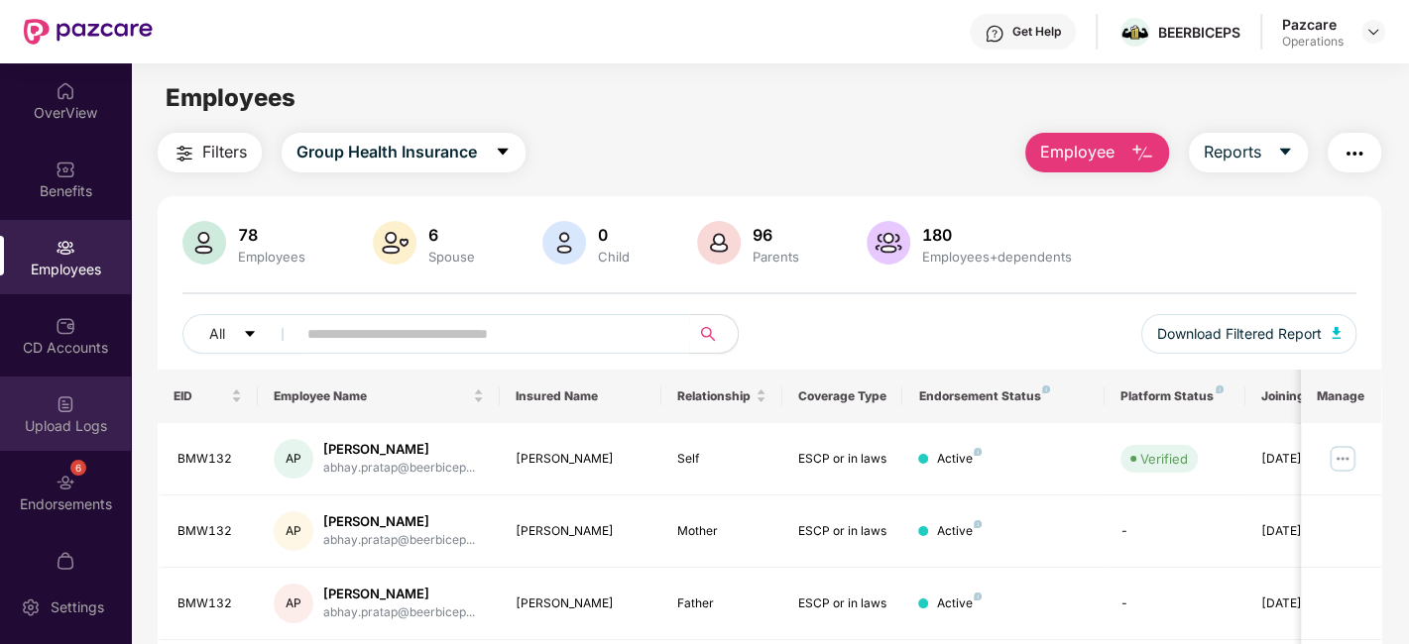
click at [43, 404] on div "Upload Logs" at bounding box center [65, 414] width 131 height 74
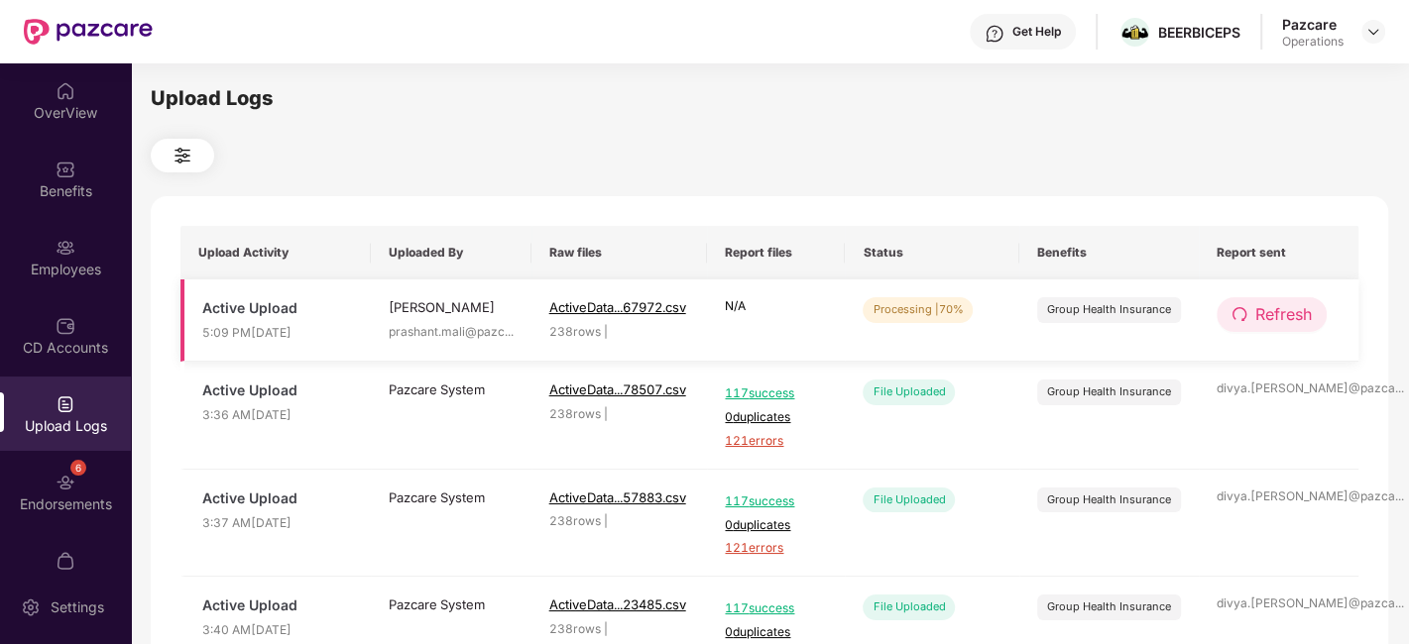
click at [1275, 311] on span "Refresh" at bounding box center [1283, 314] width 57 height 25
click at [1297, 302] on span "Refresh" at bounding box center [1283, 314] width 57 height 25
click at [1297, 302] on span "Refresh" at bounding box center [1284, 314] width 57 height 25
click at [1277, 317] on span "Refresh" at bounding box center [1283, 314] width 57 height 25
click at [1277, 317] on span "Refresh" at bounding box center [1284, 314] width 57 height 25
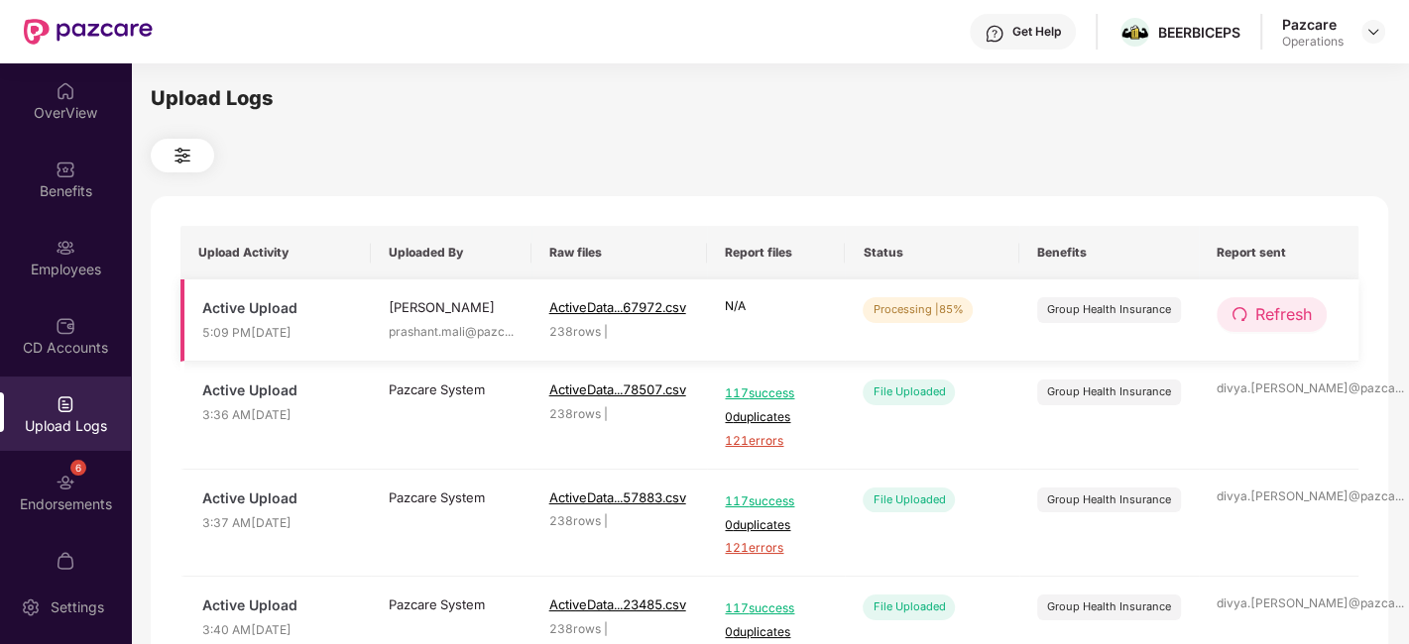
click at [1290, 315] on span "Refresh" at bounding box center [1283, 314] width 57 height 25
click at [1286, 315] on span "Refresh" at bounding box center [1283, 314] width 57 height 25
click at [1286, 315] on span "Refresh" at bounding box center [1284, 314] width 57 height 25
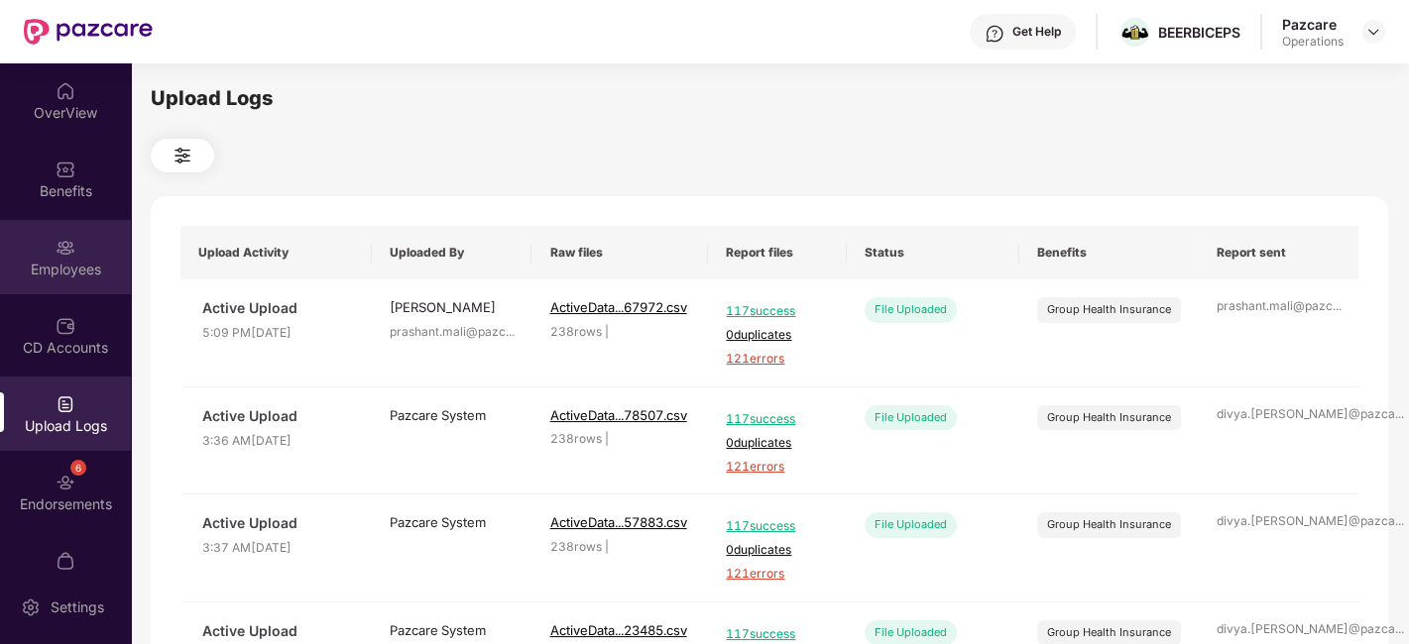
click at [50, 257] on div "Employees" at bounding box center [65, 257] width 131 height 74
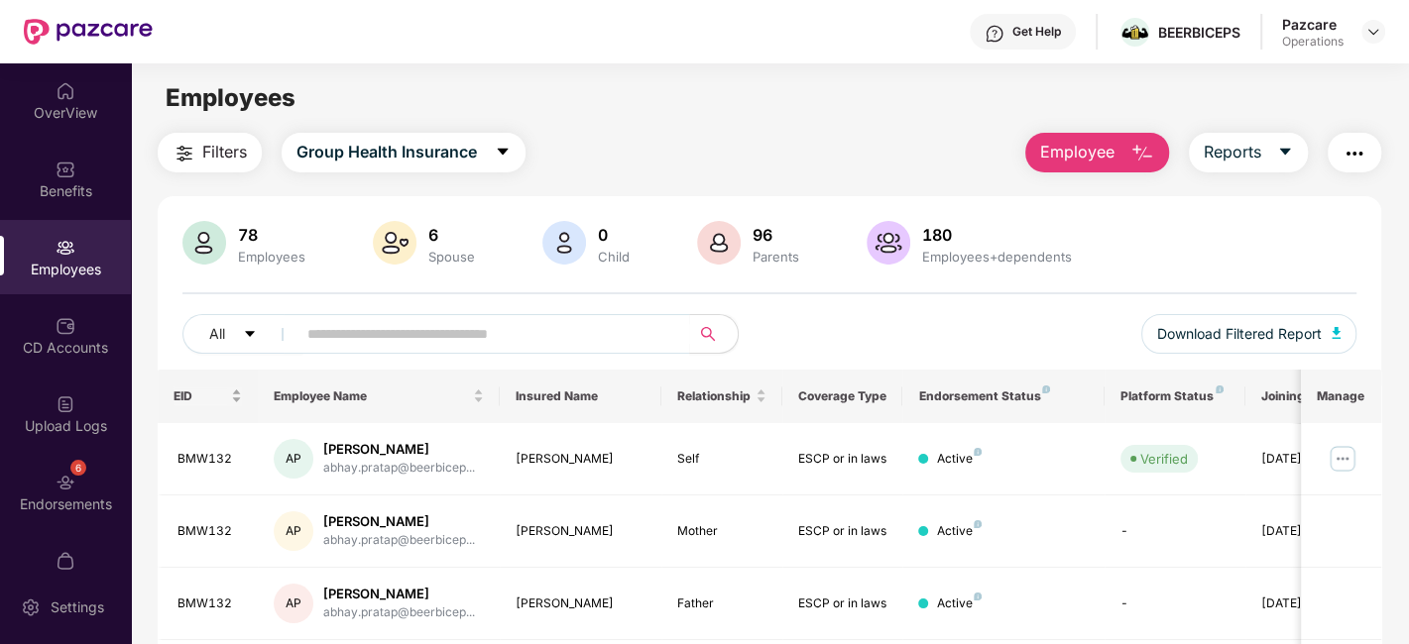
drag, startPoint x: 215, startPoint y: 156, endPoint x: 196, endPoint y: 392, distance: 236.7
click at [213, 149] on span "Filters" at bounding box center [224, 152] width 45 height 25
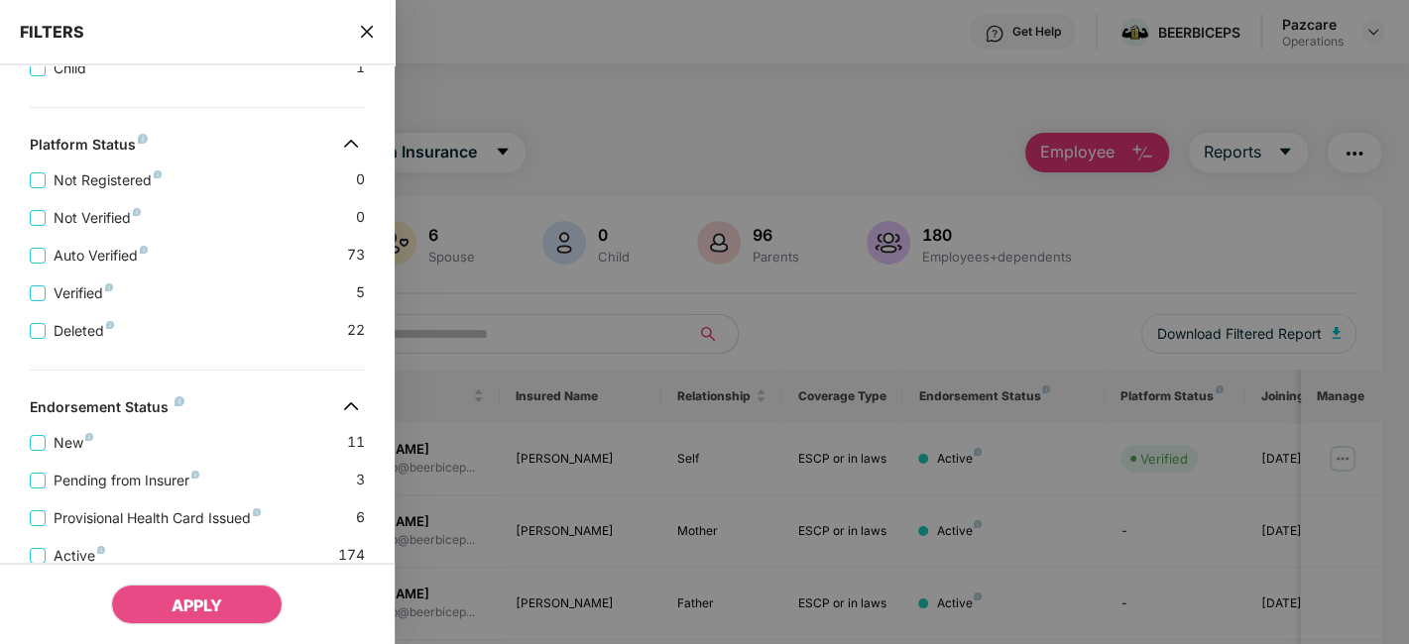
scroll to position [798, 0]
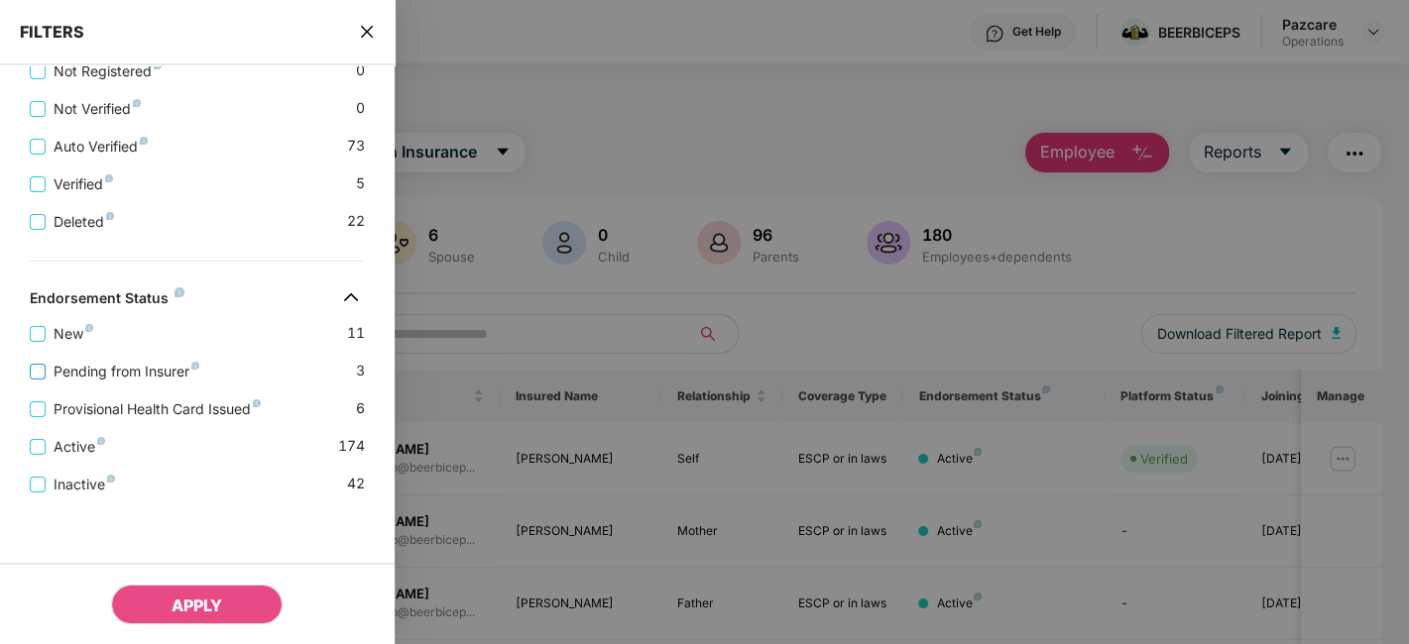
click at [157, 369] on span "Pending from Insurer" at bounding box center [127, 372] width 162 height 22
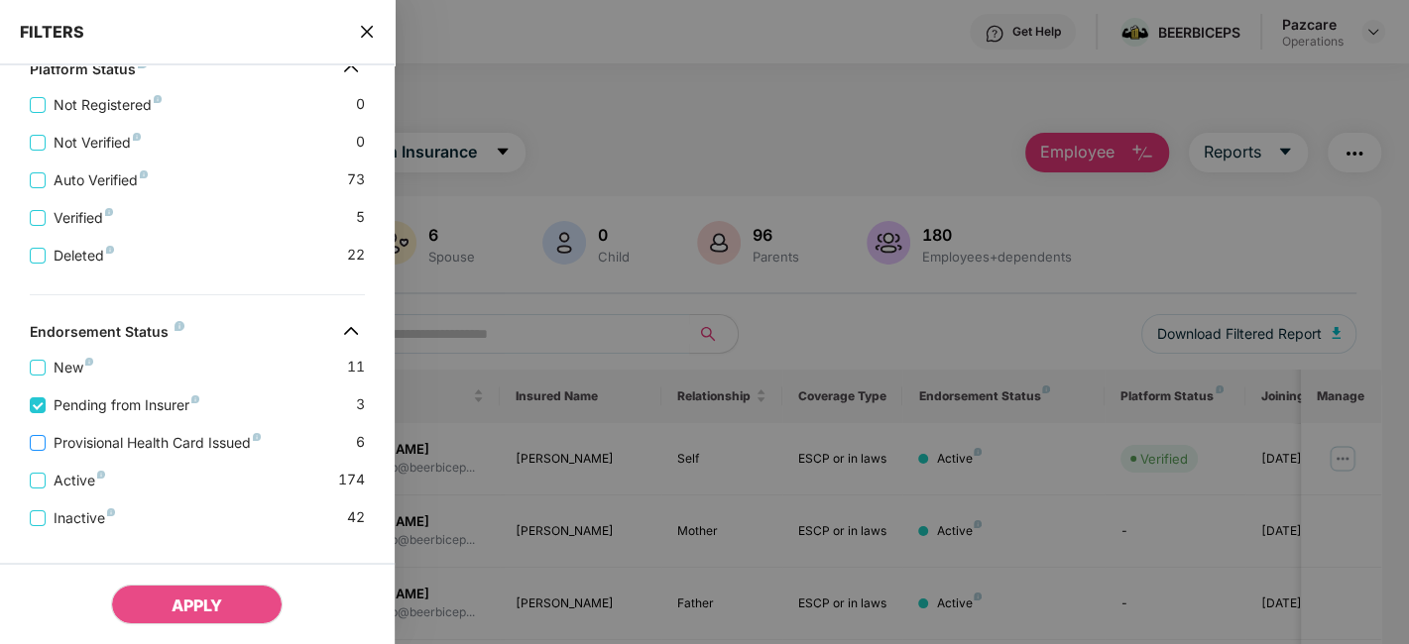
click at [153, 452] on span "Provisional Health Card Issued" at bounding box center [157, 443] width 223 height 22
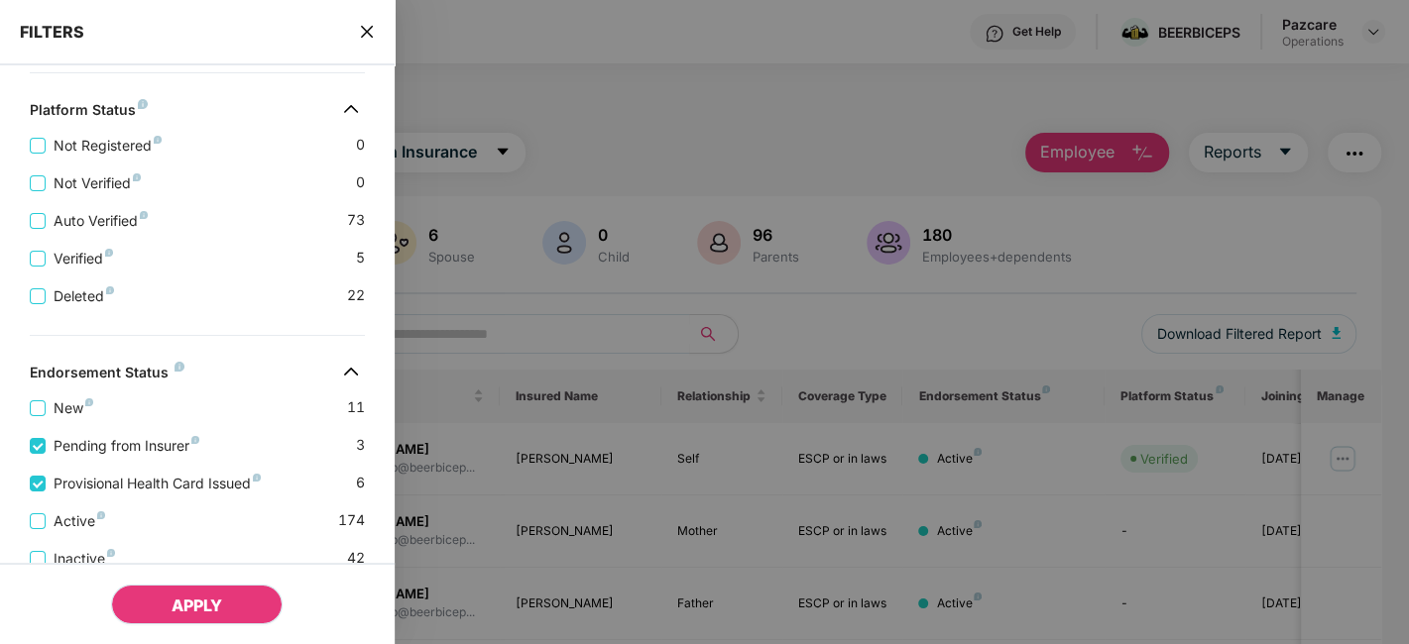
click at [183, 598] on span "APPLY" at bounding box center [197, 606] width 51 height 20
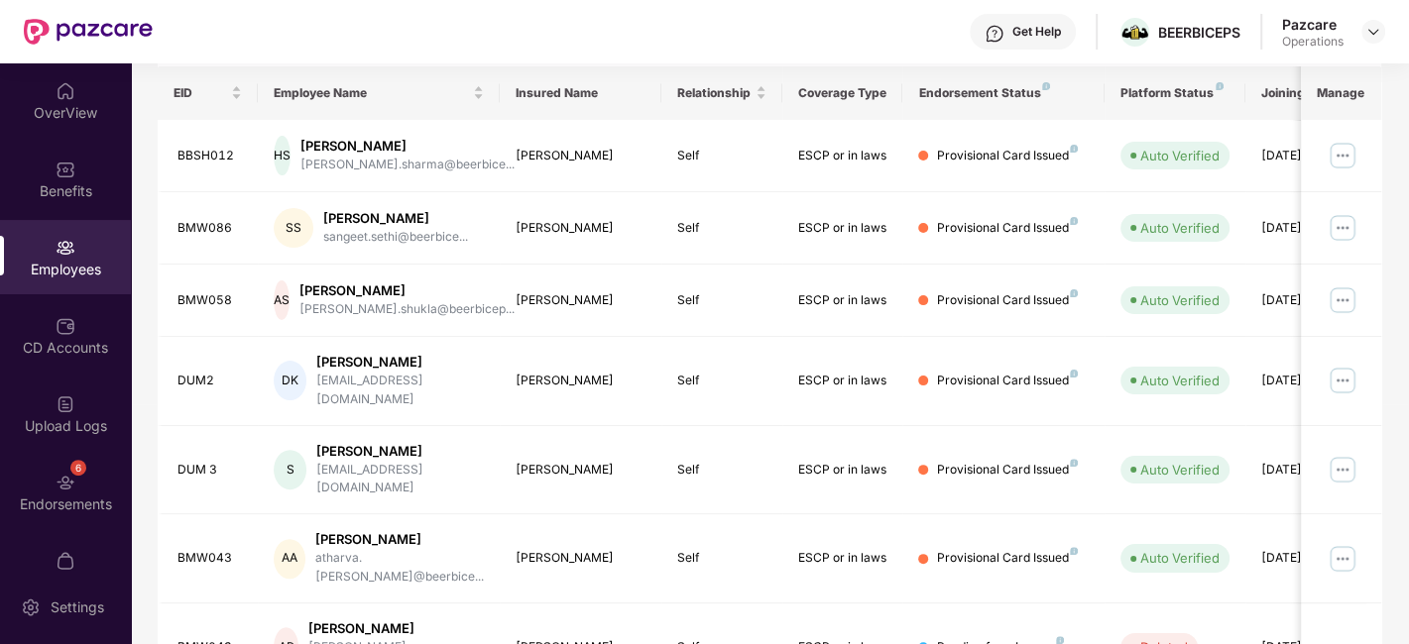
scroll to position [278, 0]
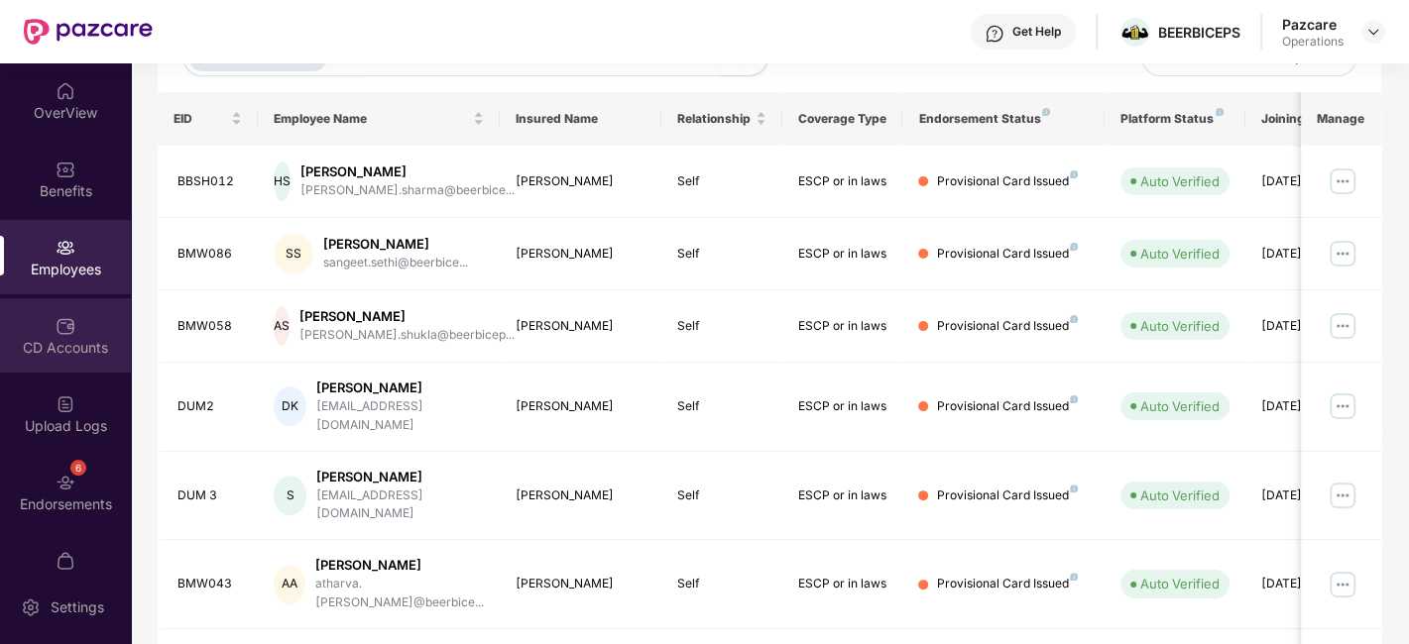
click at [40, 330] on div "CD Accounts" at bounding box center [65, 335] width 131 height 74
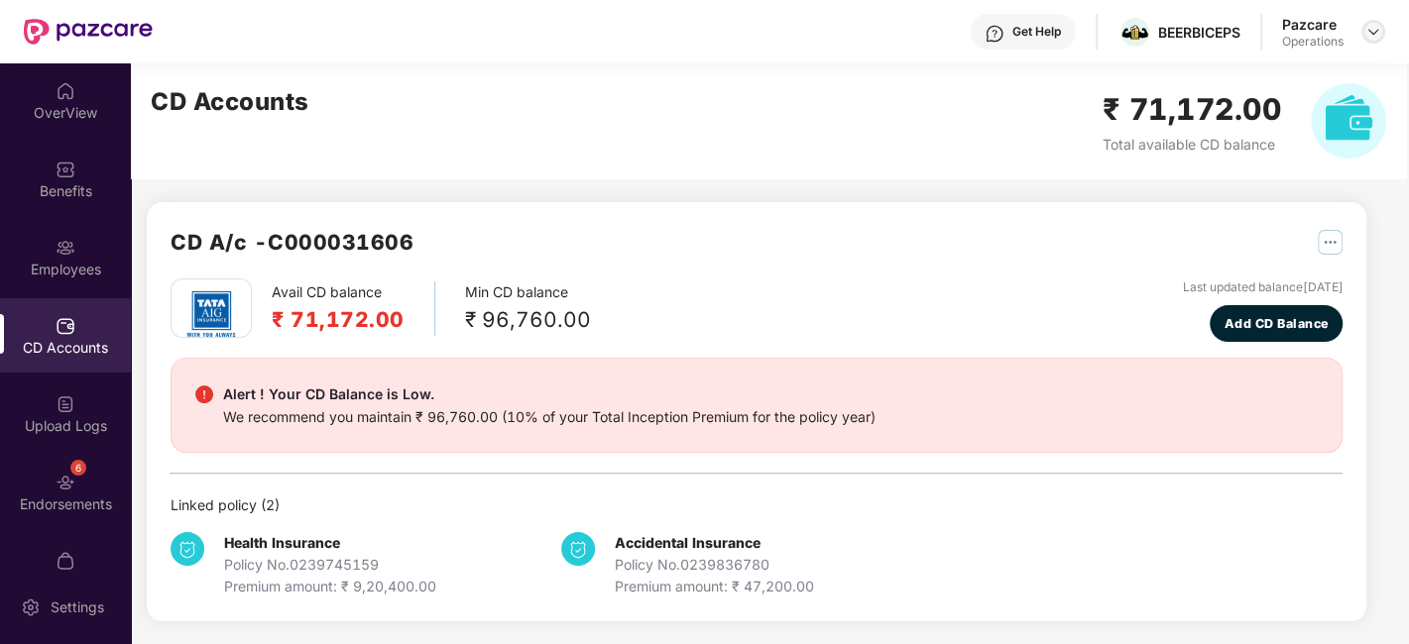
click at [1368, 29] on img at bounding box center [1373, 32] width 16 height 16
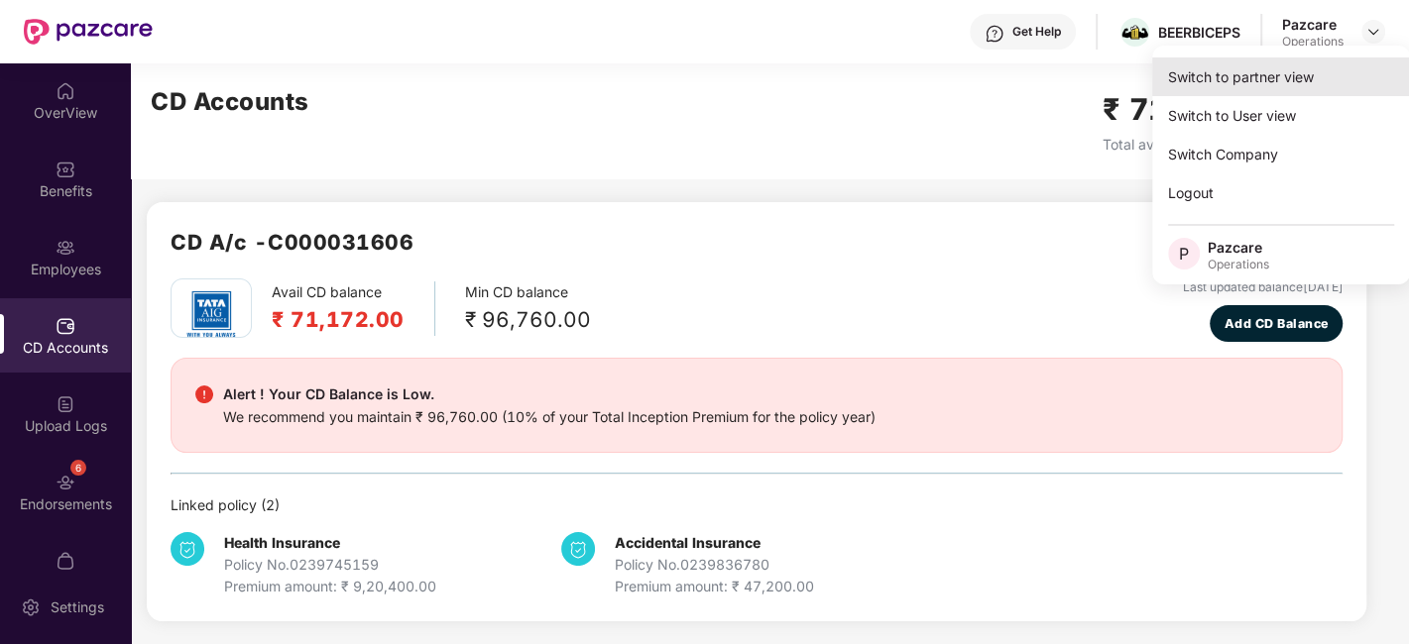
click at [1221, 71] on div "Switch to partner view" at bounding box center [1281, 77] width 258 height 39
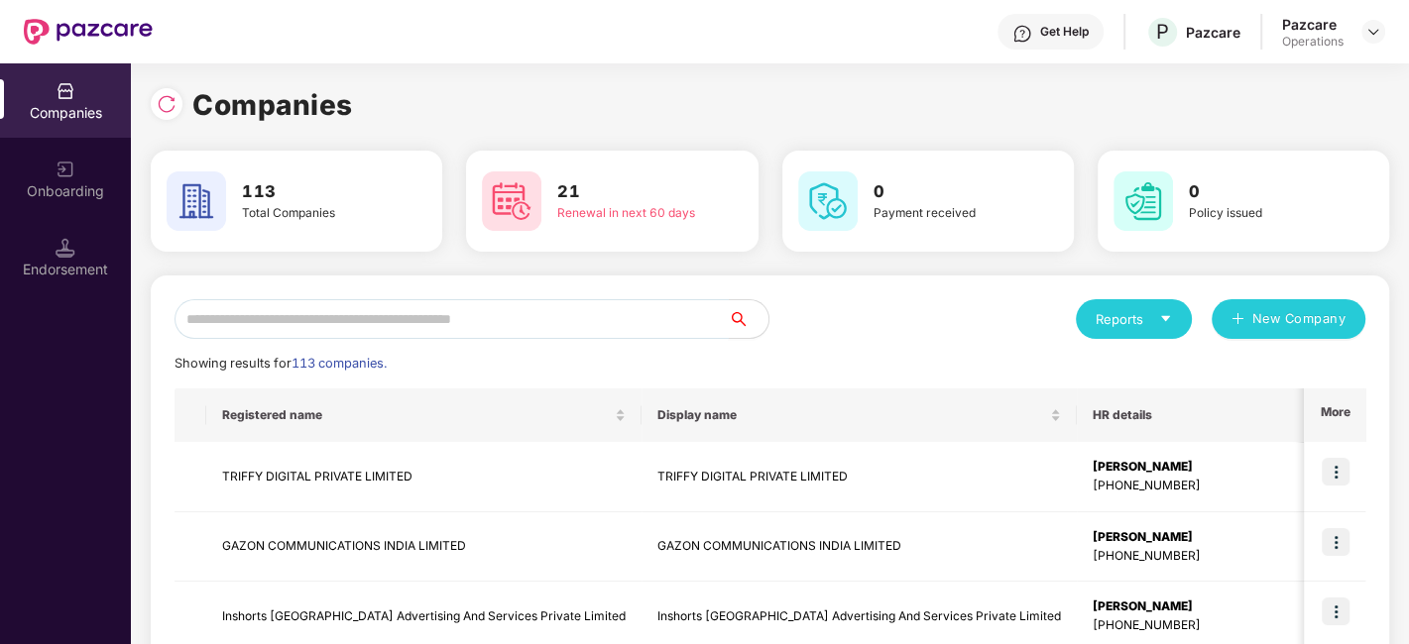
click at [444, 316] on input "text" at bounding box center [451, 319] width 554 height 40
type input "*"
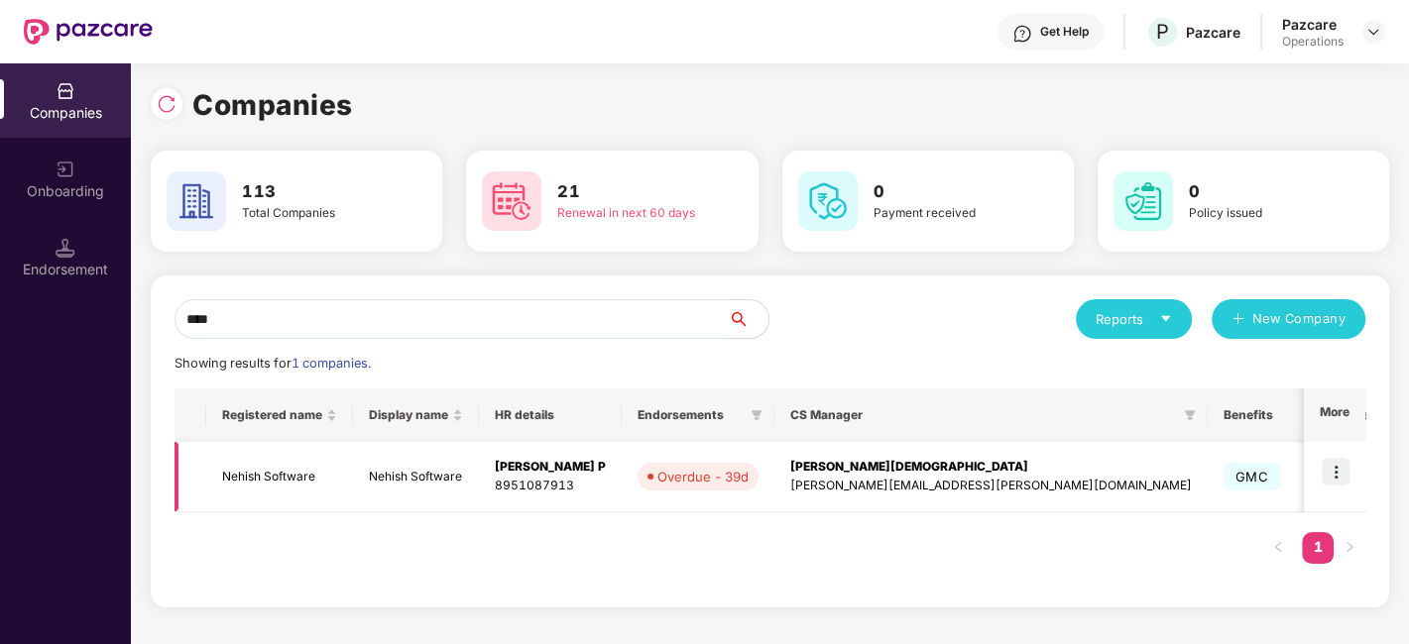
type input "****"
click at [1339, 466] on img at bounding box center [1336, 472] width 28 height 28
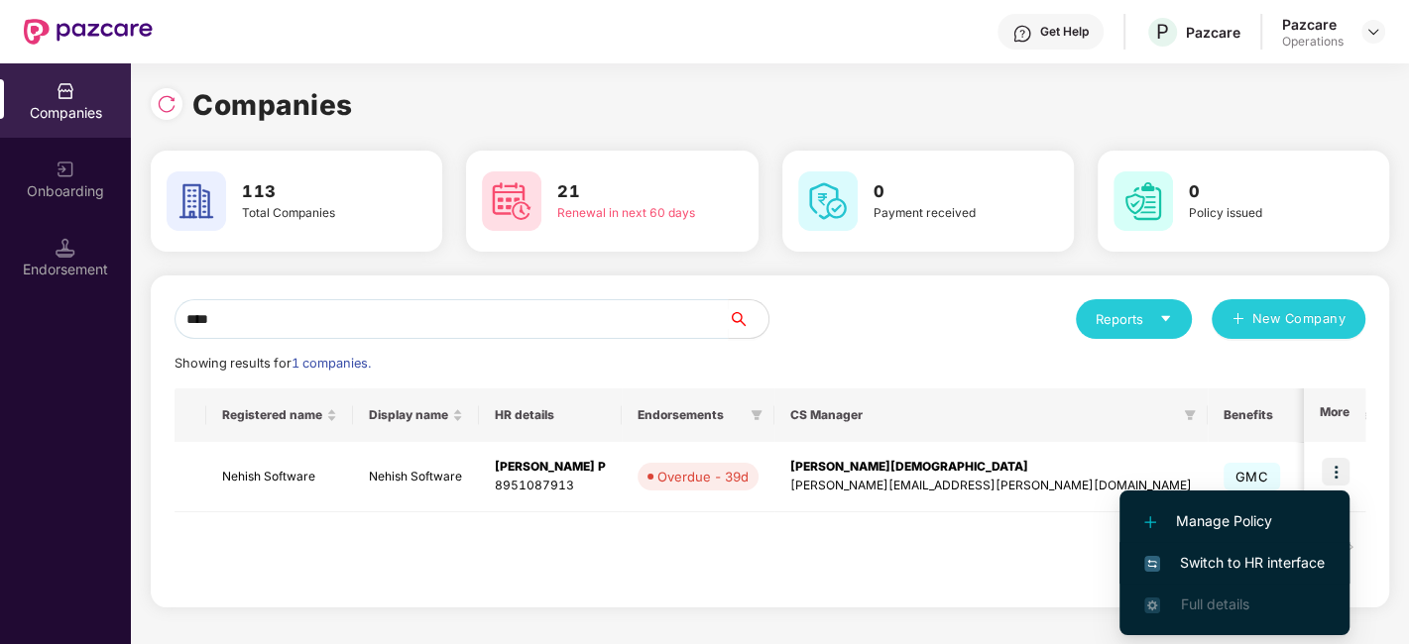
click at [1225, 558] on span "Switch to HR interface" at bounding box center [1234, 563] width 180 height 22
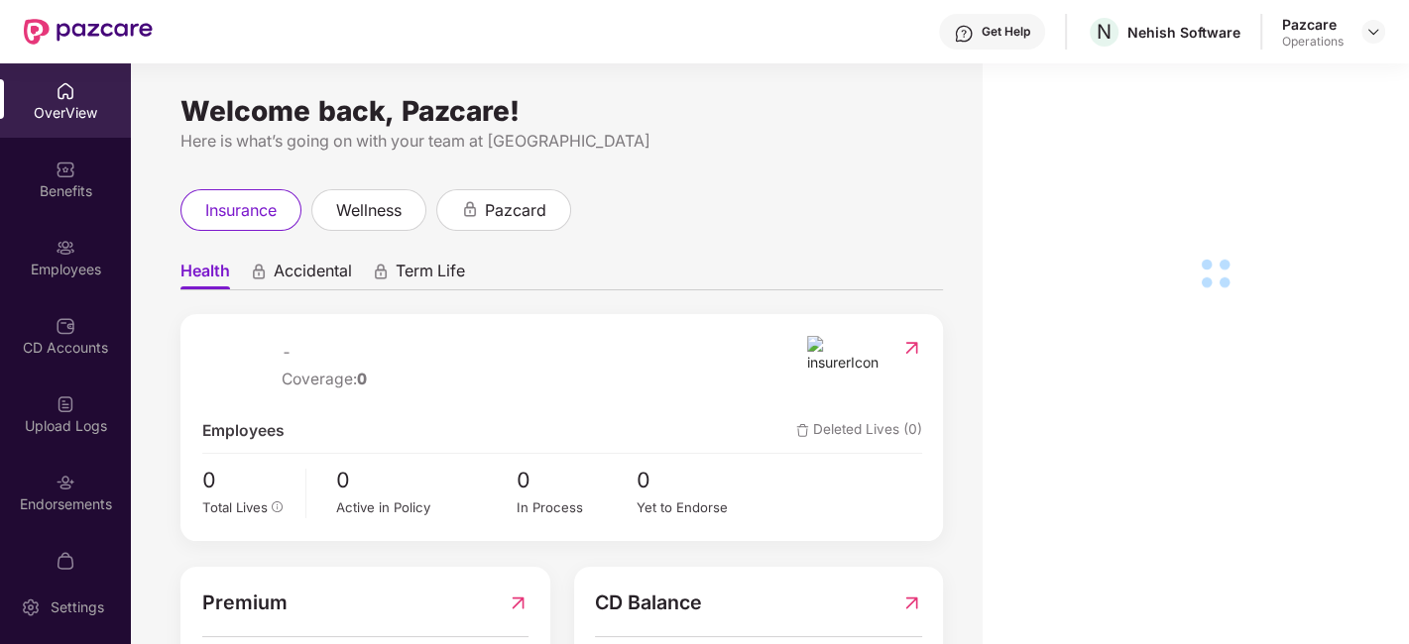
scroll to position [41, 0]
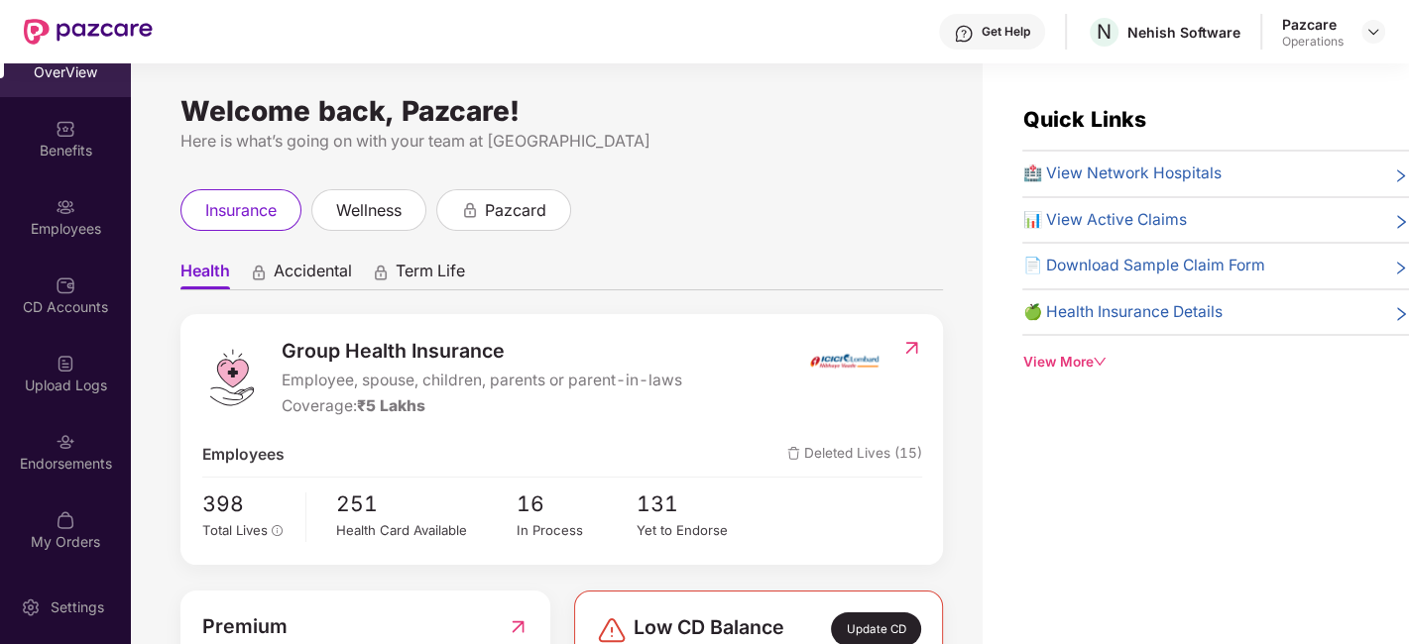
click at [47, 432] on div "Endorsements" at bounding box center [65, 451] width 131 height 74
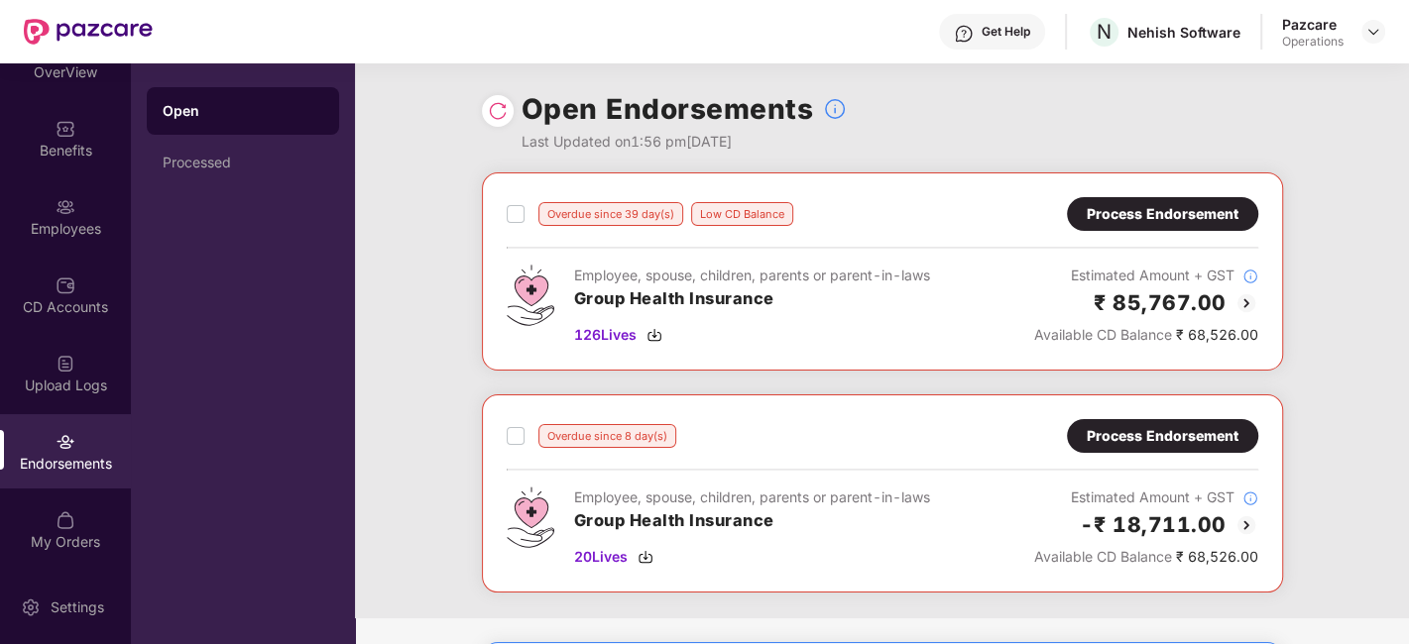
click at [1185, 210] on div "Process Endorsement" at bounding box center [1163, 214] width 152 height 22
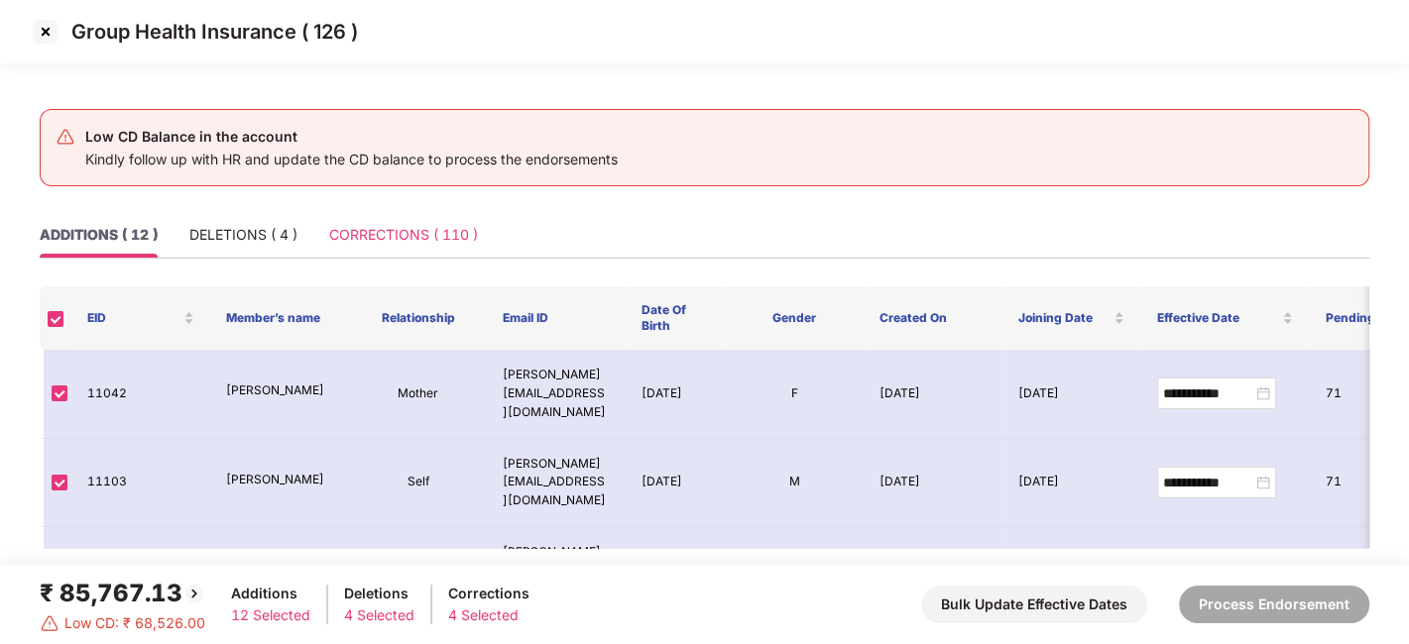
click at [353, 216] on div "CORRECTIONS ( 110 )" at bounding box center [403, 235] width 149 height 46
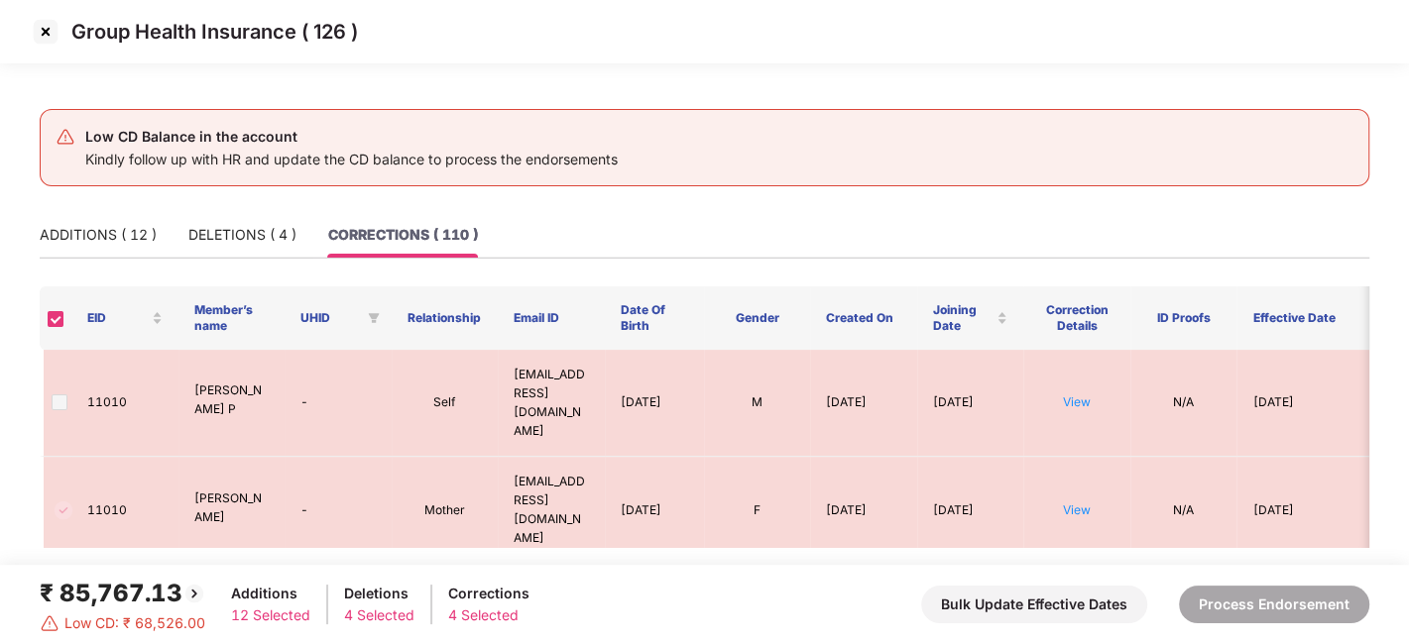
click at [377, 229] on div "CORRECTIONS ( 110 )" at bounding box center [403, 235] width 150 height 22
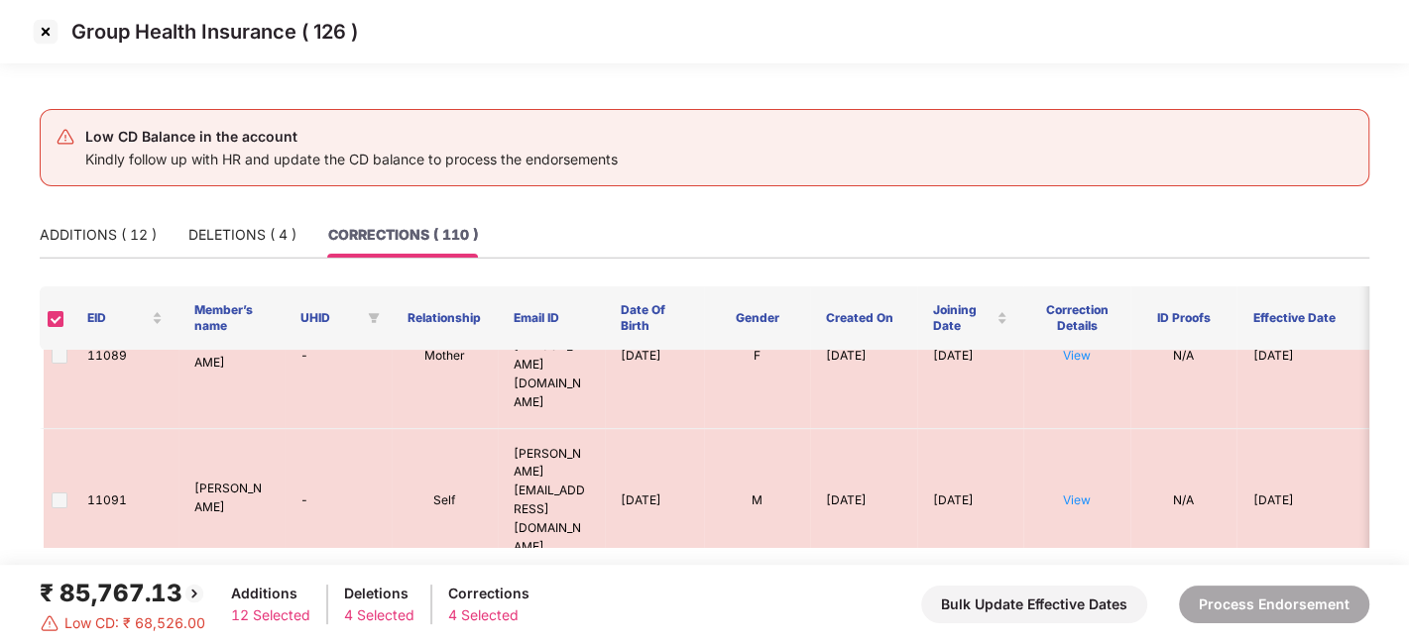
scroll to position [3768, 0]
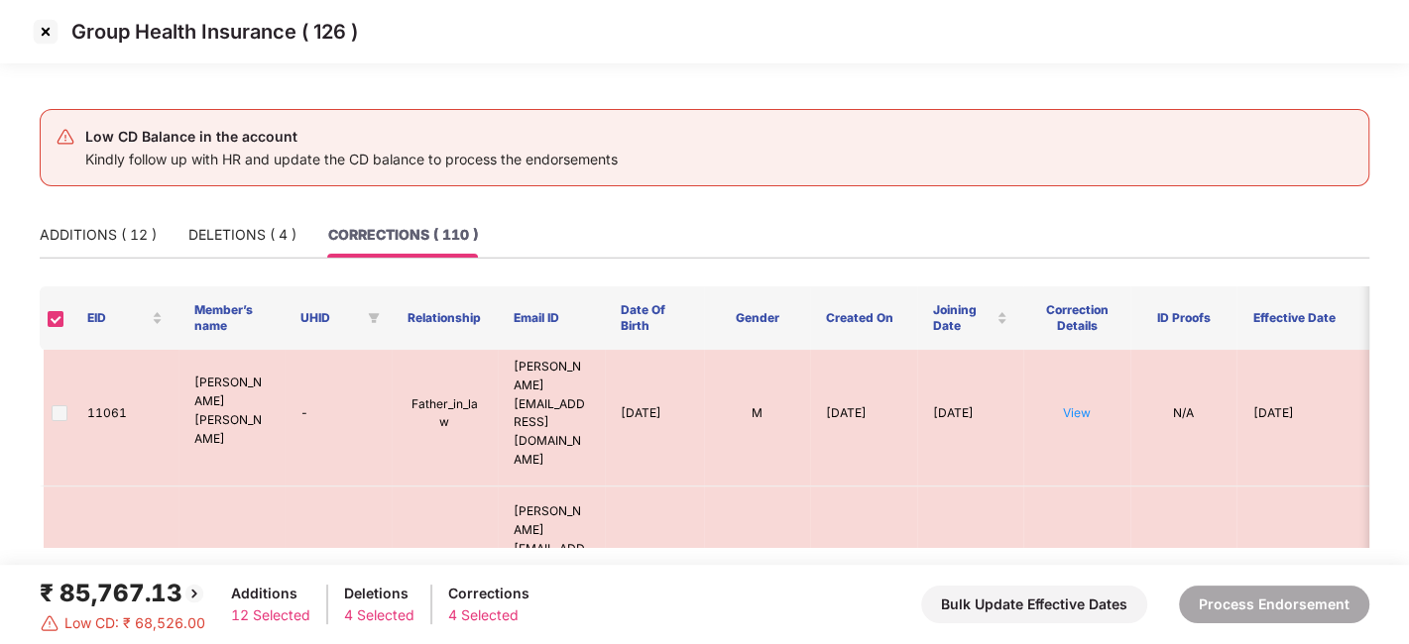
click at [48, 34] on img at bounding box center [46, 32] width 32 height 32
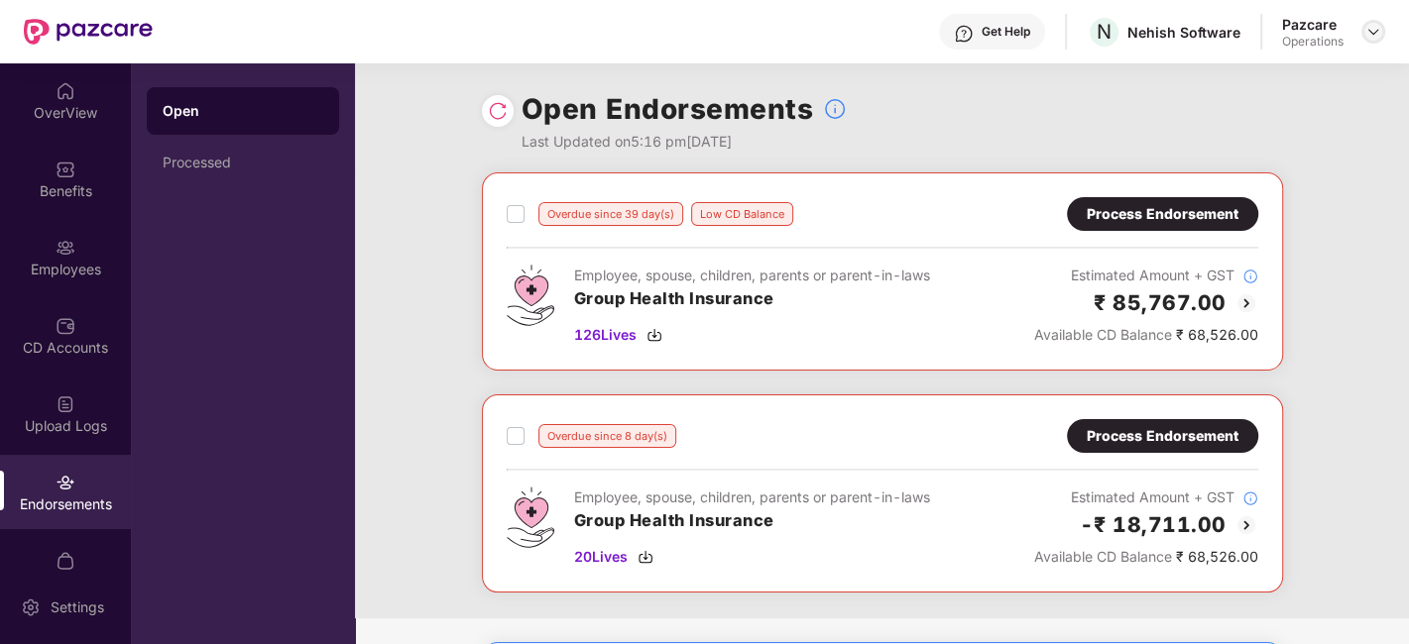
click at [1372, 21] on div at bounding box center [1373, 32] width 24 height 24
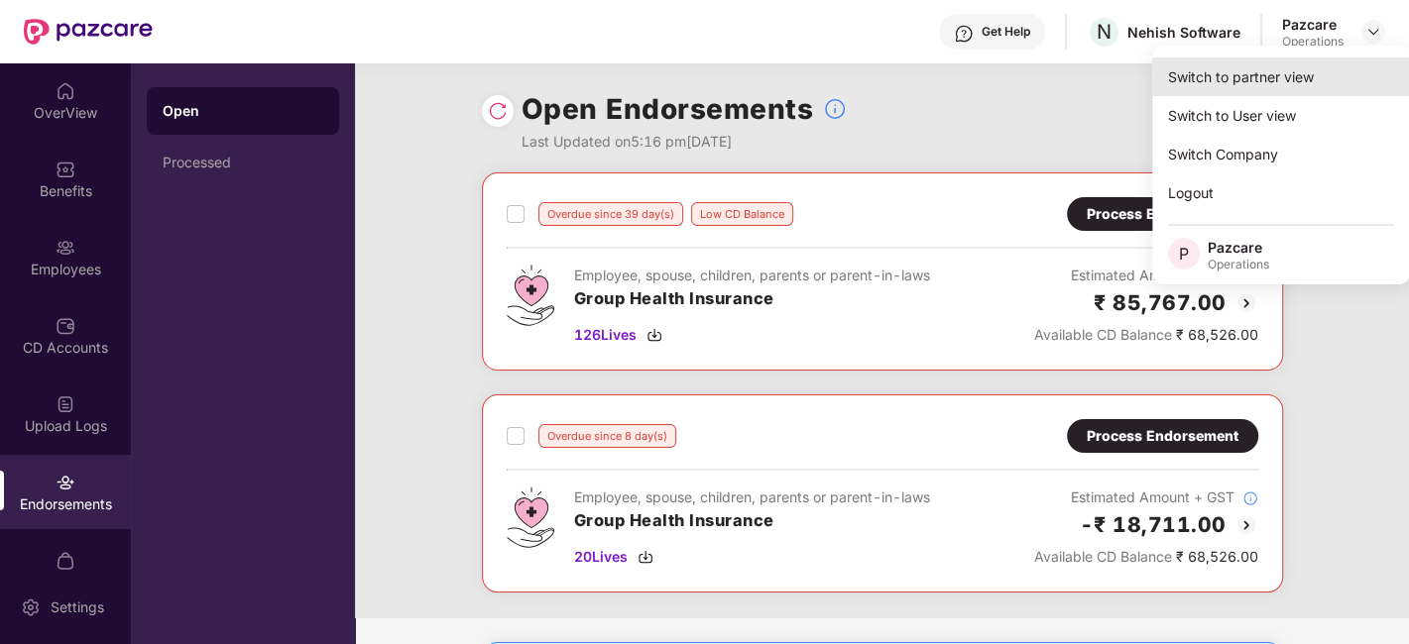
click at [1258, 77] on div "Switch to partner view" at bounding box center [1281, 77] width 258 height 39
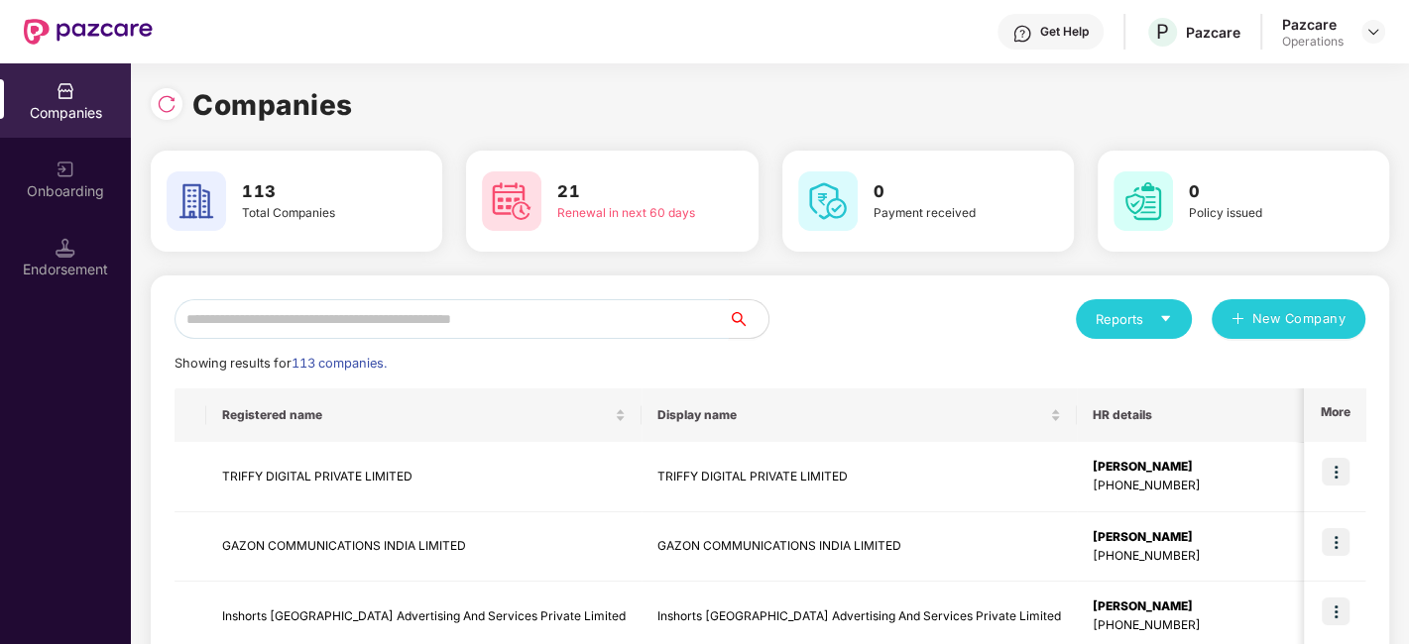
click at [546, 323] on input "text" at bounding box center [451, 319] width 554 height 40
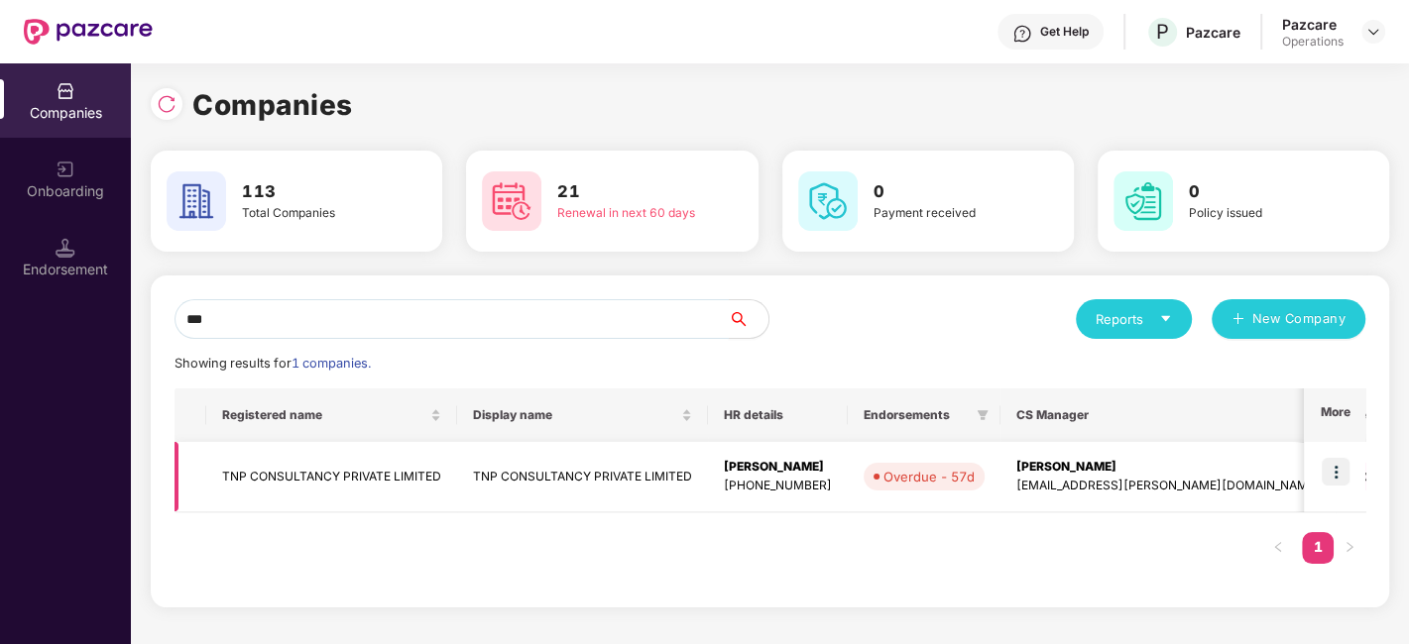
type input "***"
click at [368, 476] on td "TNP CONSULTANCY PRIVATE LIMITED" at bounding box center [331, 477] width 251 height 70
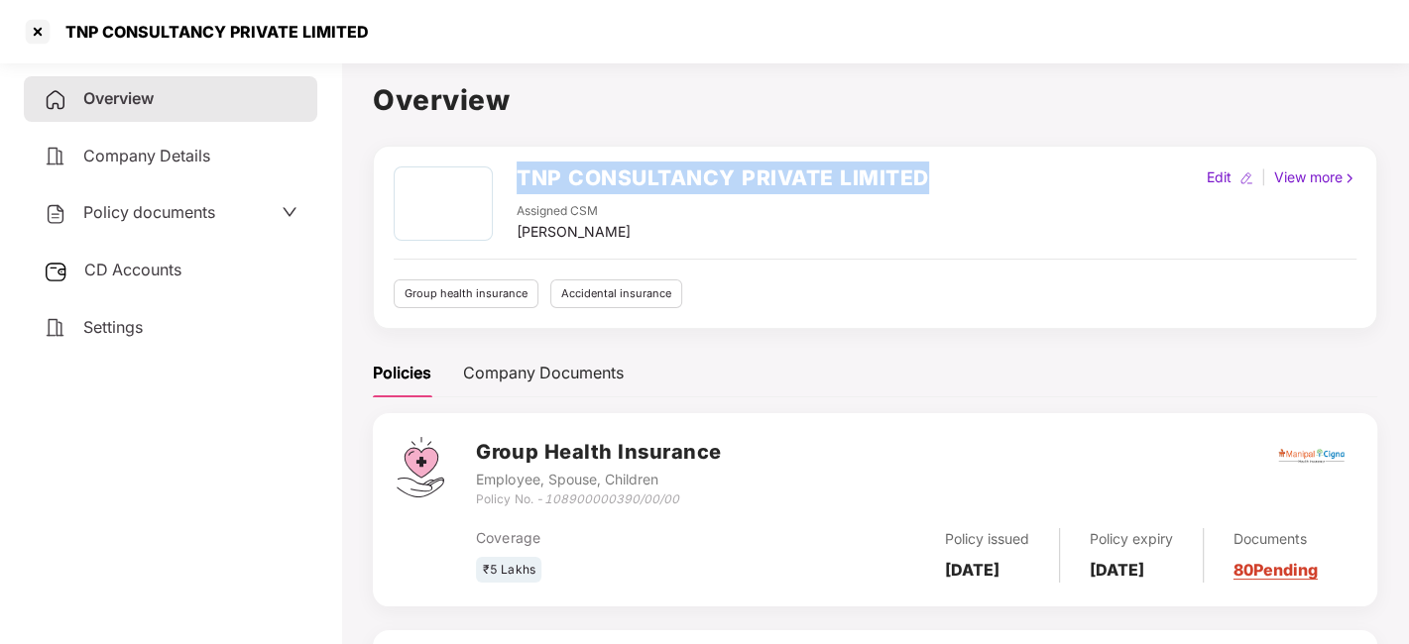
drag, startPoint x: 517, startPoint y: 169, endPoint x: 940, endPoint y: 172, distance: 423.4
click at [940, 172] on div "TNP CONSULTANCY PRIVATE LIMITED Assigned CSM [PERSON_NAME] Edit | View more" at bounding box center [875, 205] width 963 height 76
copy h2 "TNP CONSULTANCY PRIVATE LIMITED"
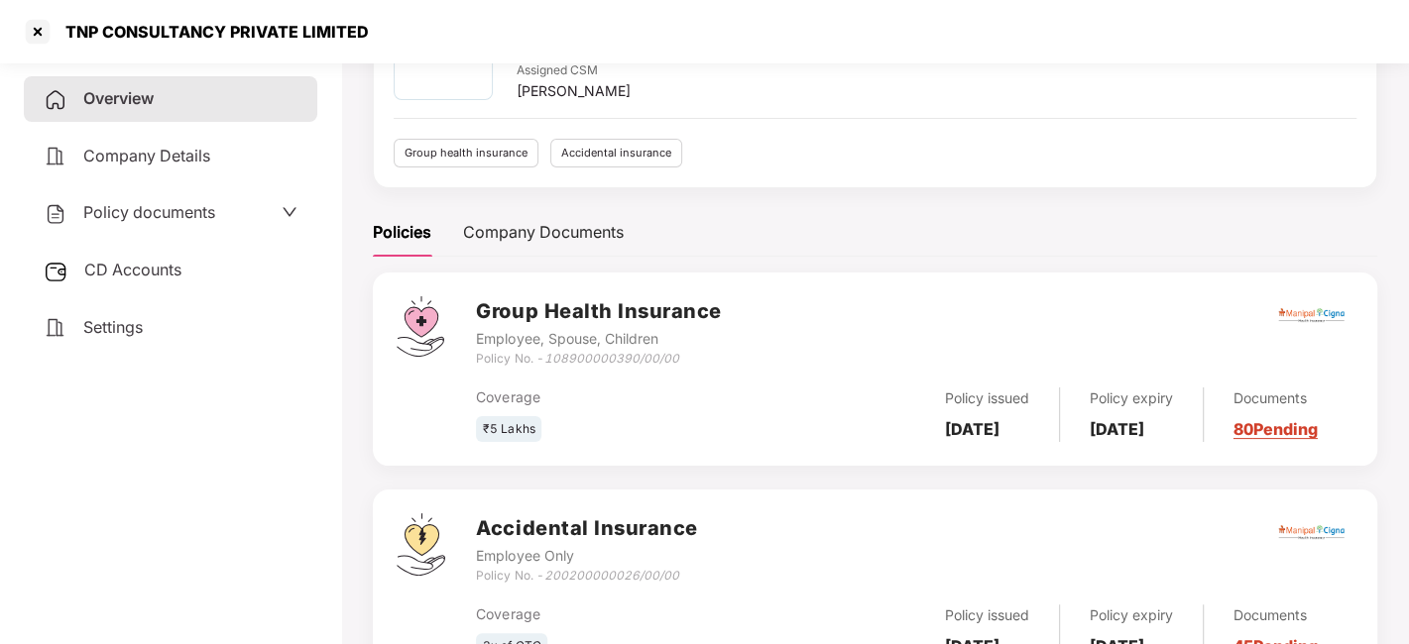
scroll to position [198, 0]
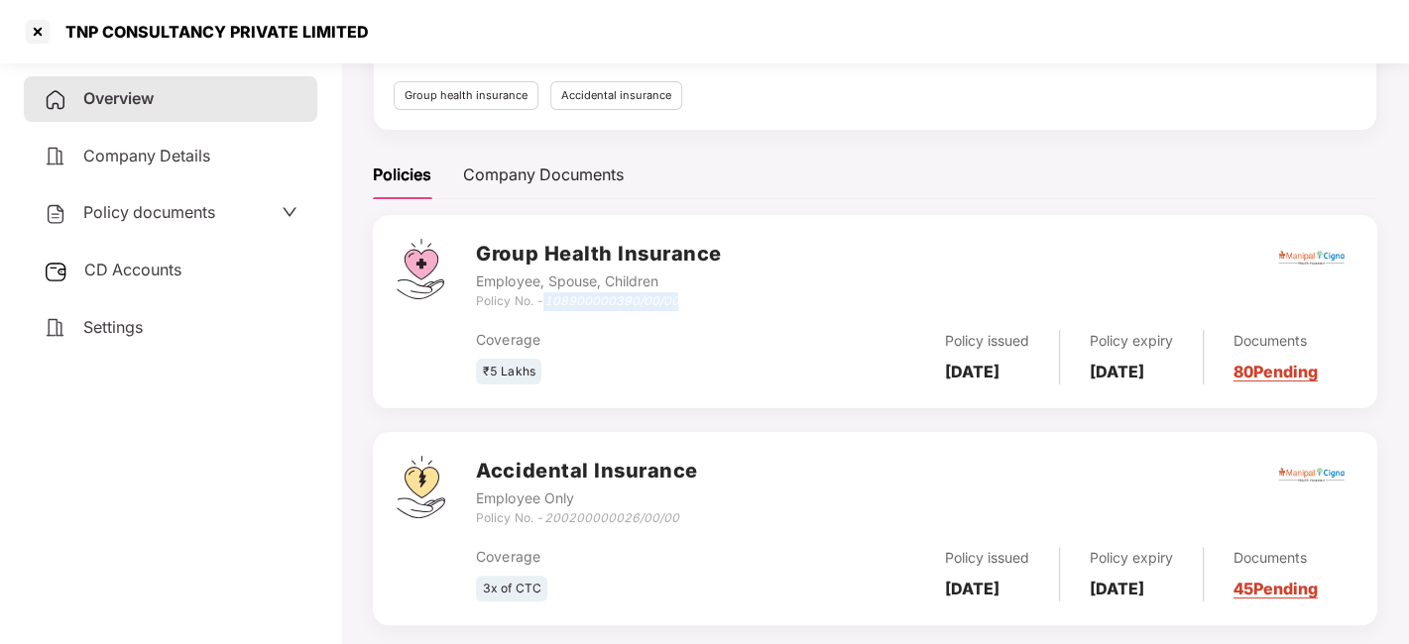
drag, startPoint x: 549, startPoint y: 300, endPoint x: 688, endPoint y: 295, distance: 138.9
click at [688, 295] on div "Policy No. - 108900000390/00/00" at bounding box center [598, 301] width 245 height 19
copy icon "108900000390/00/00"
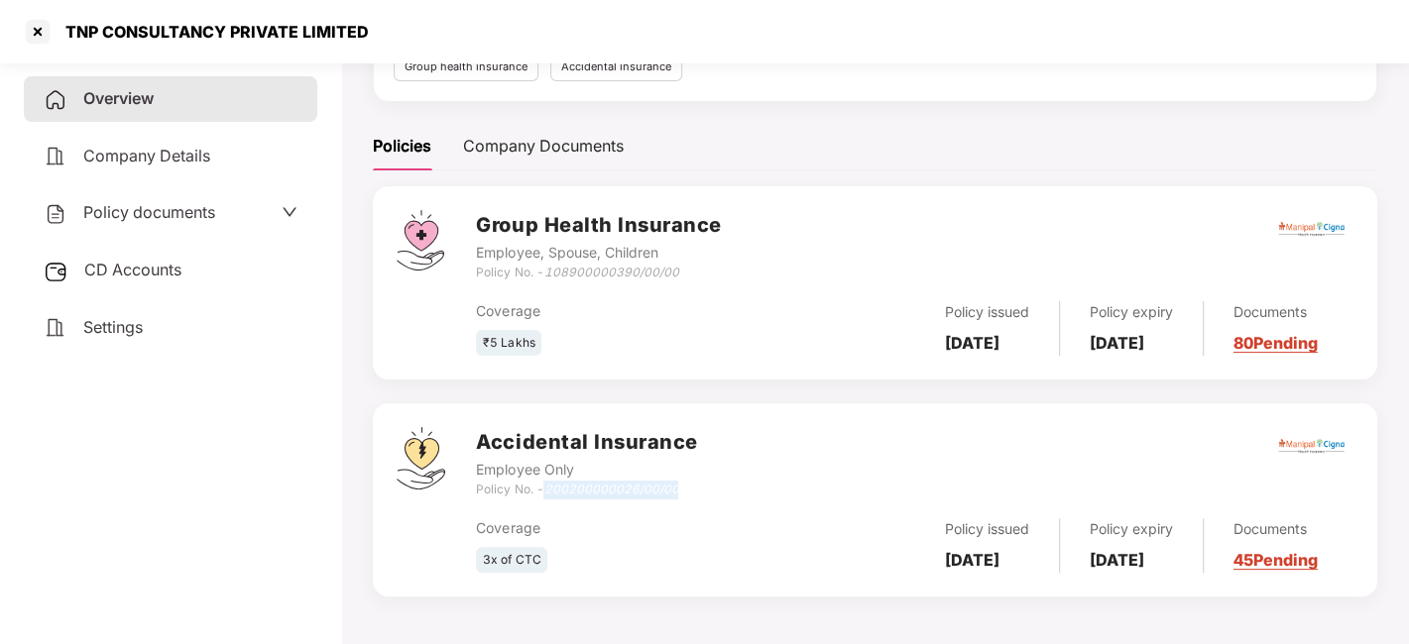
drag, startPoint x: 547, startPoint y: 487, endPoint x: 680, endPoint y: 481, distance: 133.0
click at [680, 481] on div "Policy No. - 200200000026/00/00" at bounding box center [586, 490] width 221 height 19
copy icon "200200000026/00/00"
click at [34, 35] on div at bounding box center [38, 32] width 32 height 32
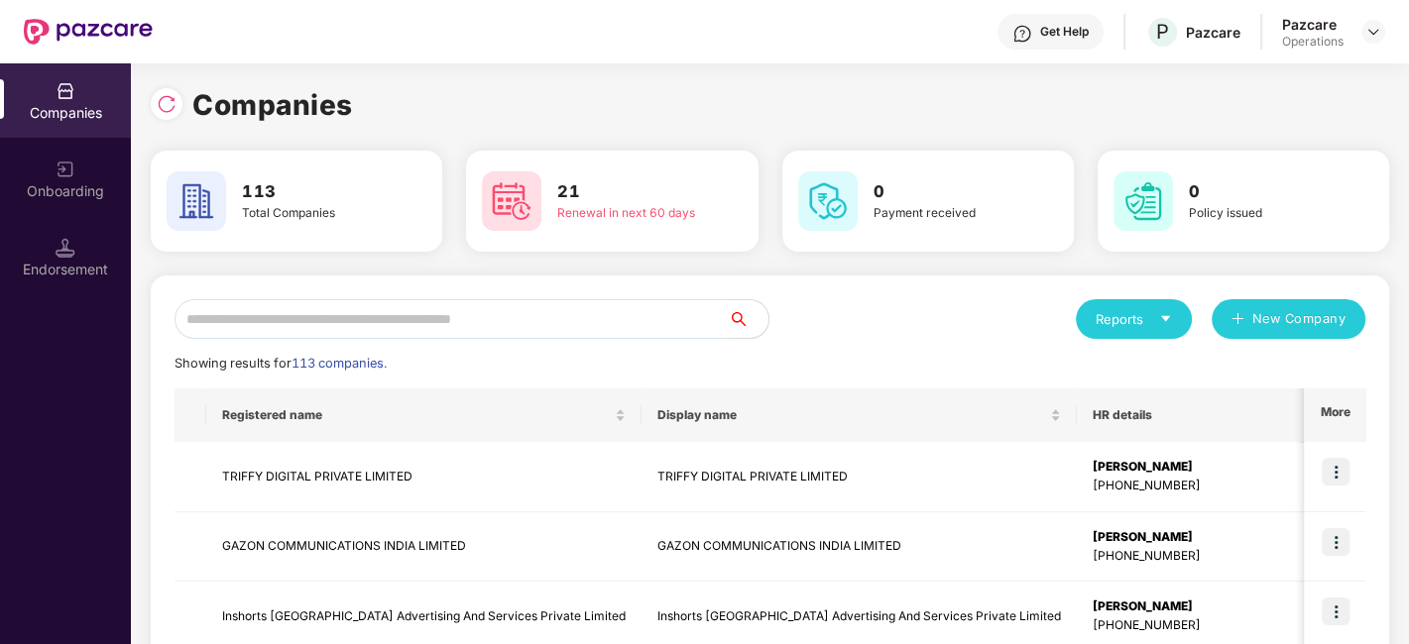
click at [531, 302] on input "text" at bounding box center [451, 319] width 554 height 40
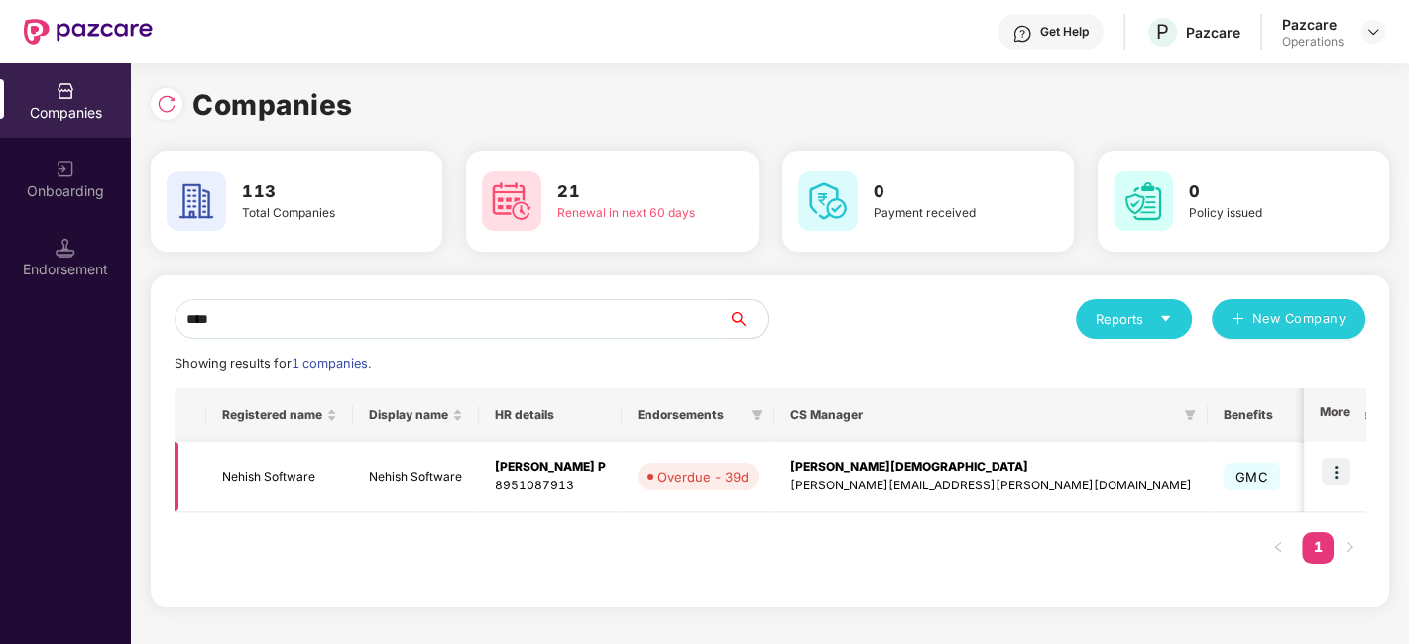
type input "****"
click at [282, 477] on td "Nehish Software" at bounding box center [279, 477] width 147 height 70
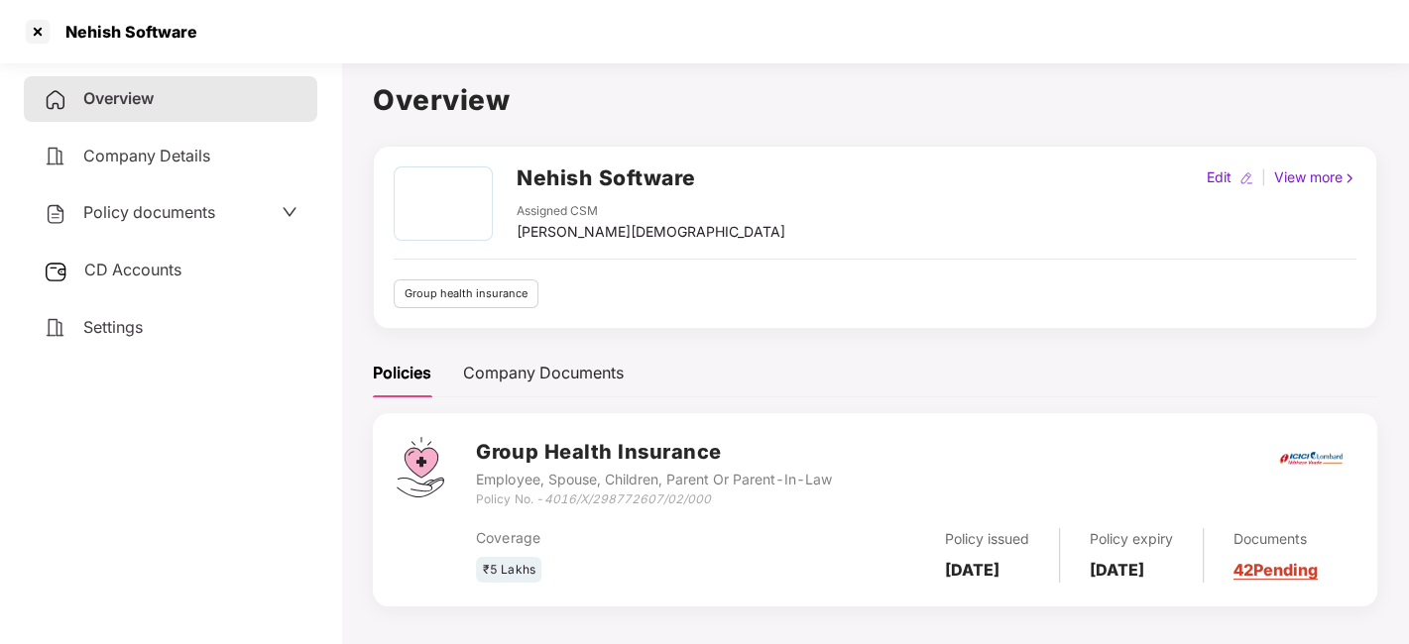
scroll to position [54, 0]
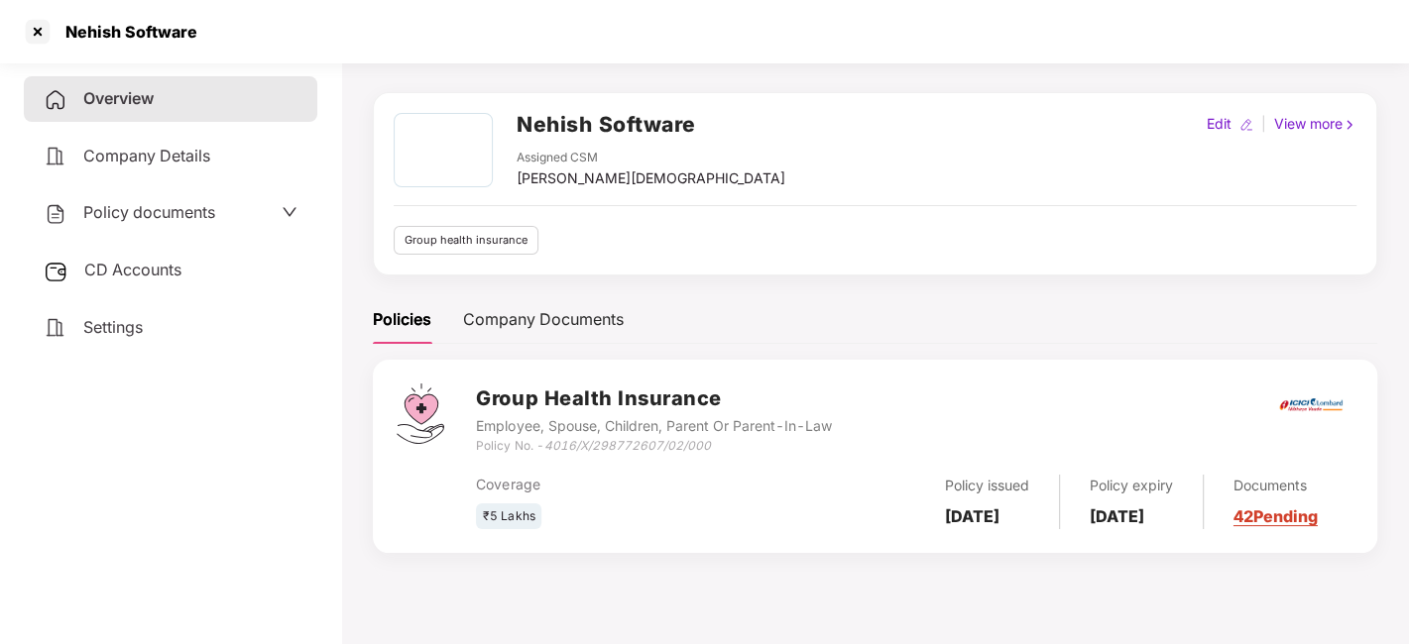
click at [136, 266] on span "CD Accounts" at bounding box center [132, 270] width 97 height 20
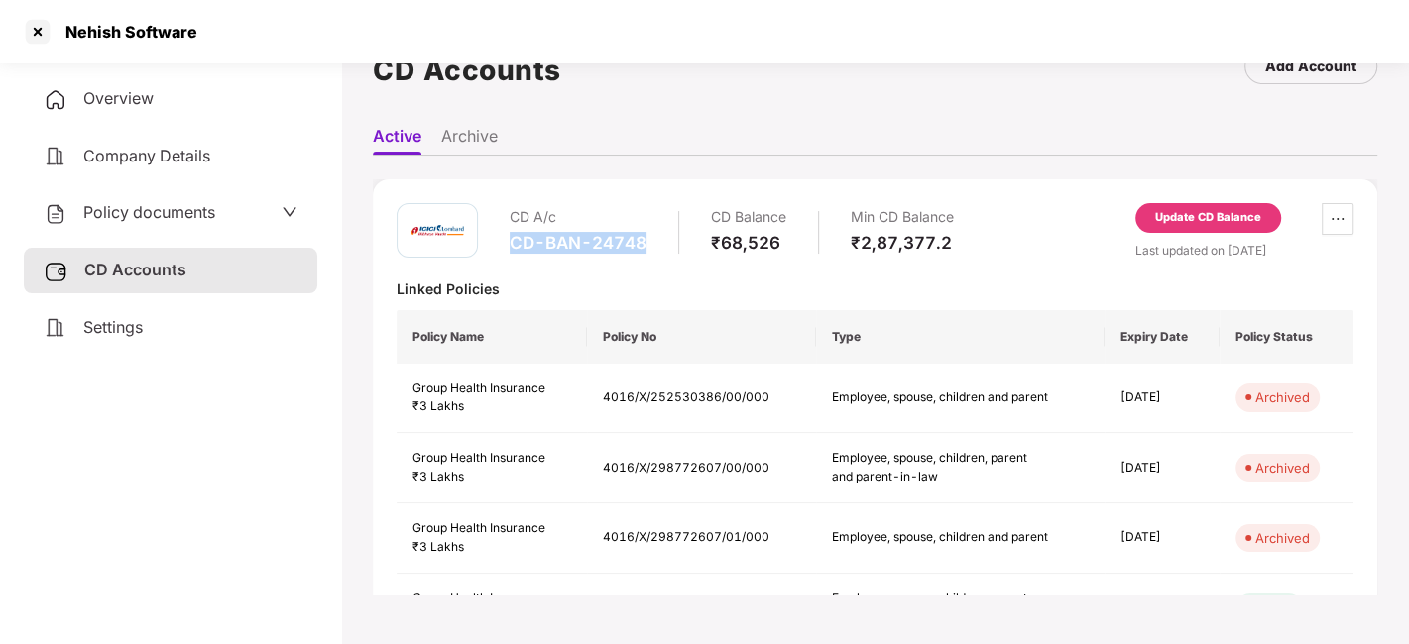
drag, startPoint x: 505, startPoint y: 242, endPoint x: 655, endPoint y: 239, distance: 150.7
click at [655, 239] on div "CD A/c CD-BAN-24748 CD Balance ₹68,526 Min CD Balance ₹2,87,377.2" at bounding box center [675, 231] width 557 height 57
copy div "CD-BAN-24748"
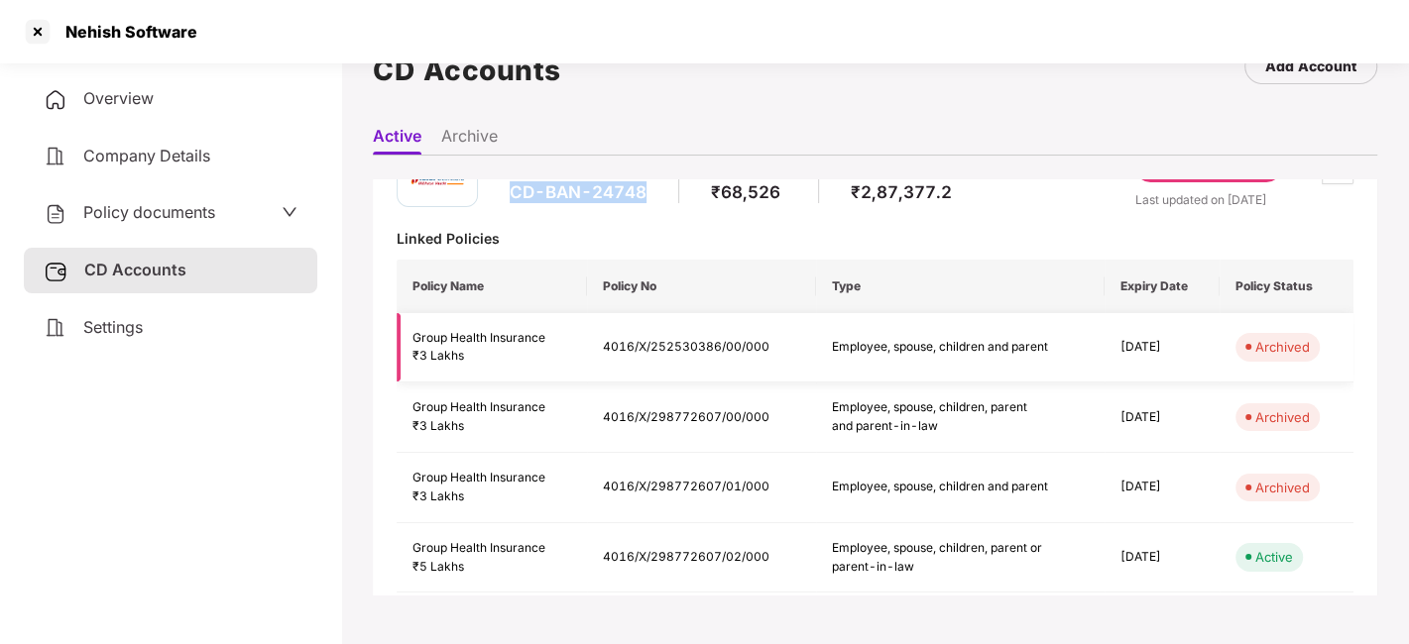
scroll to position [54, 0]
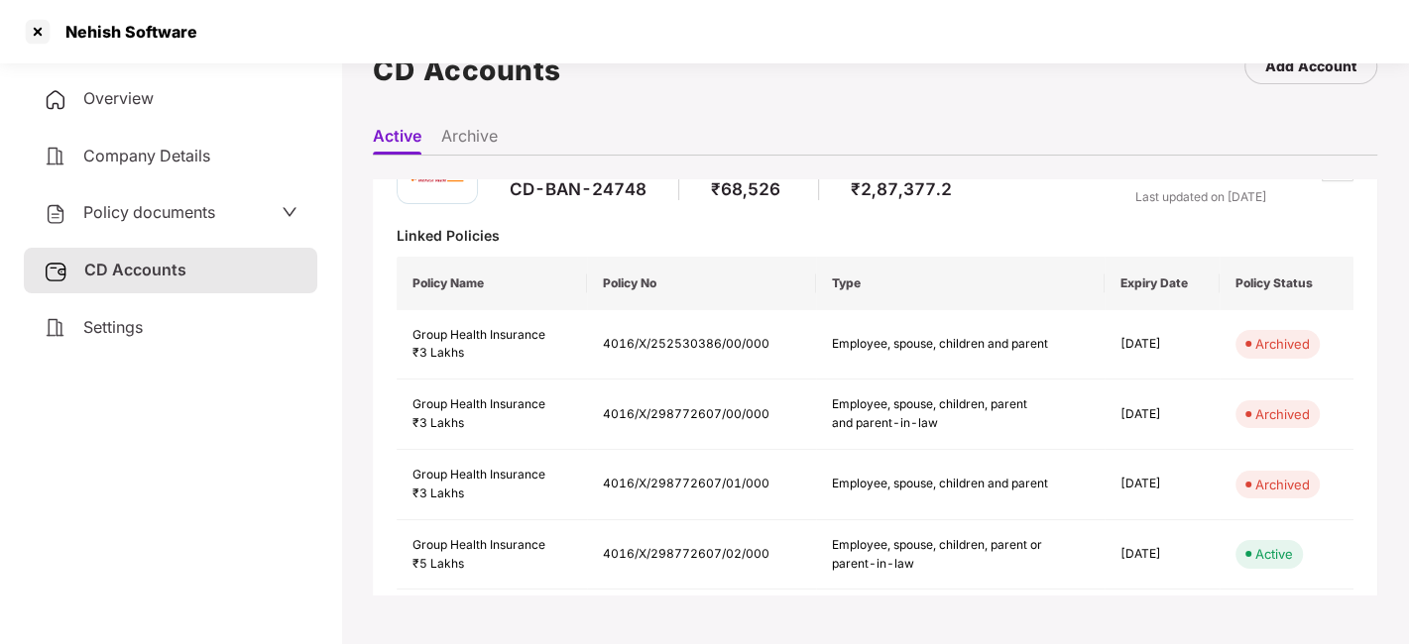
click at [136, 219] on span "Policy documents" at bounding box center [149, 212] width 132 height 20
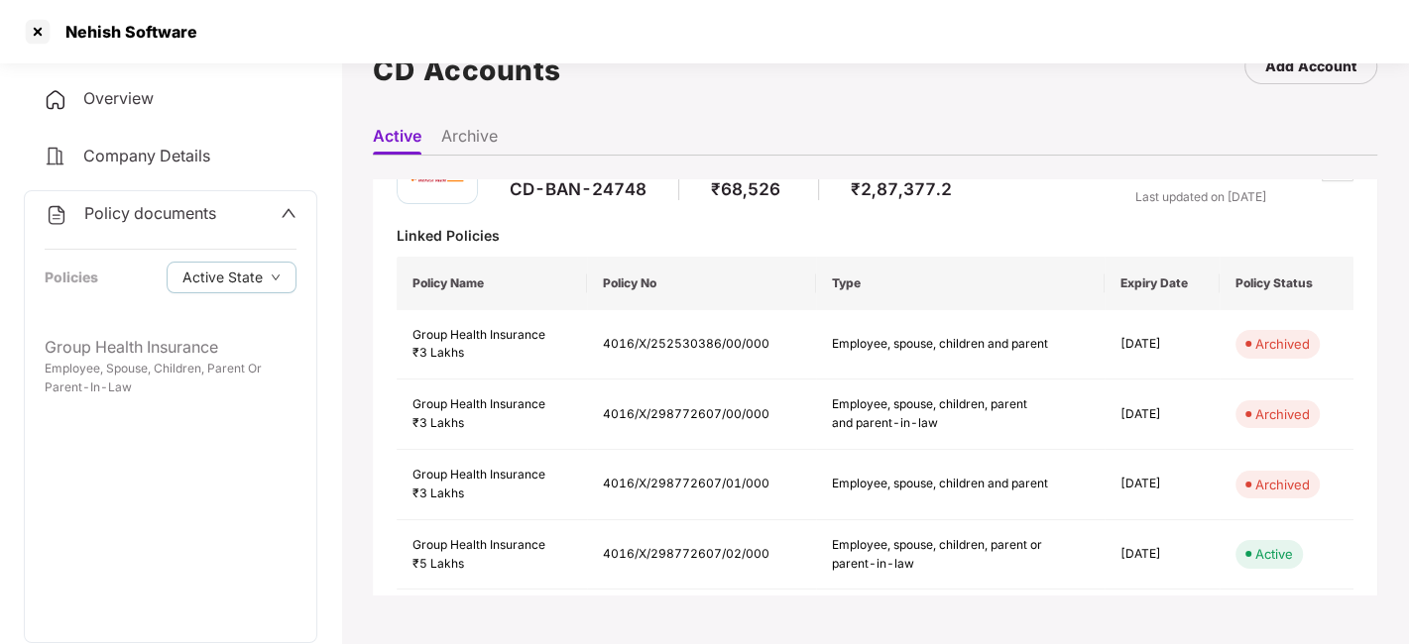
click at [143, 194] on div "Policy documents Policies Active State" at bounding box center [170, 258] width 291 height 134
click at [143, 206] on span "Policy documents" at bounding box center [150, 213] width 132 height 20
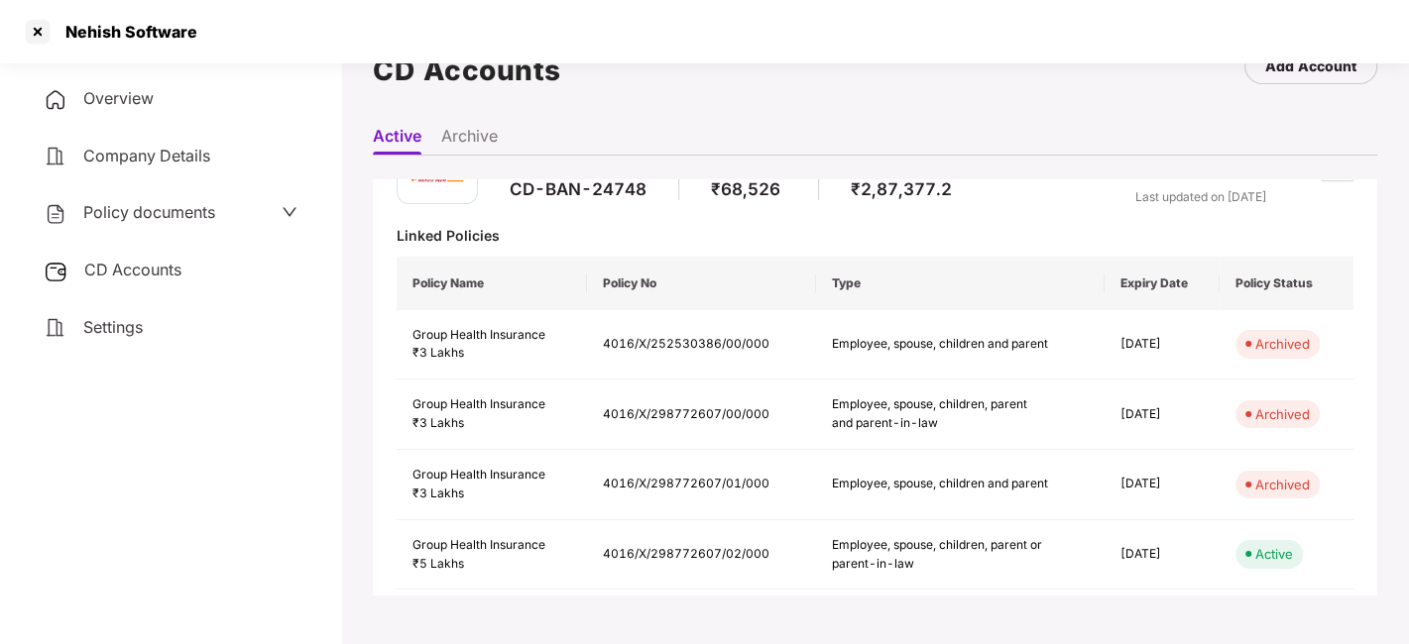
click at [128, 261] on span "CD Accounts" at bounding box center [132, 270] width 97 height 20
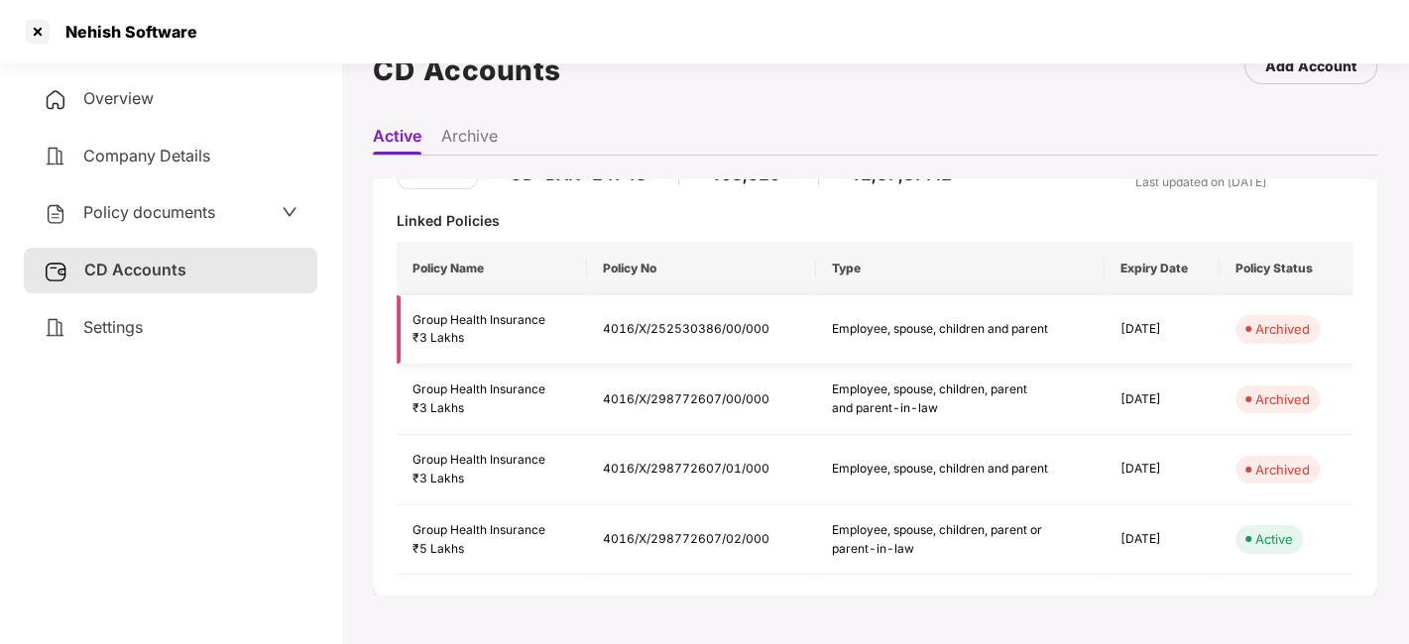
scroll to position [0, 0]
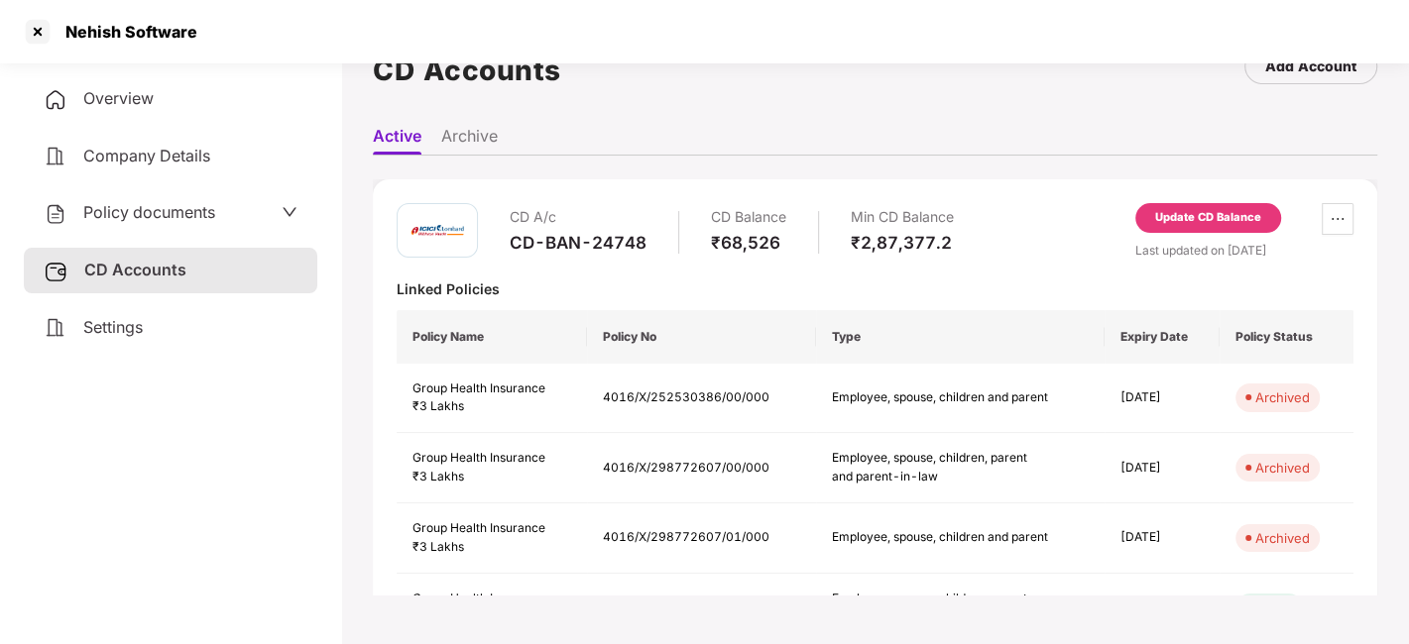
click at [116, 103] on span "Overview" at bounding box center [118, 98] width 70 height 20
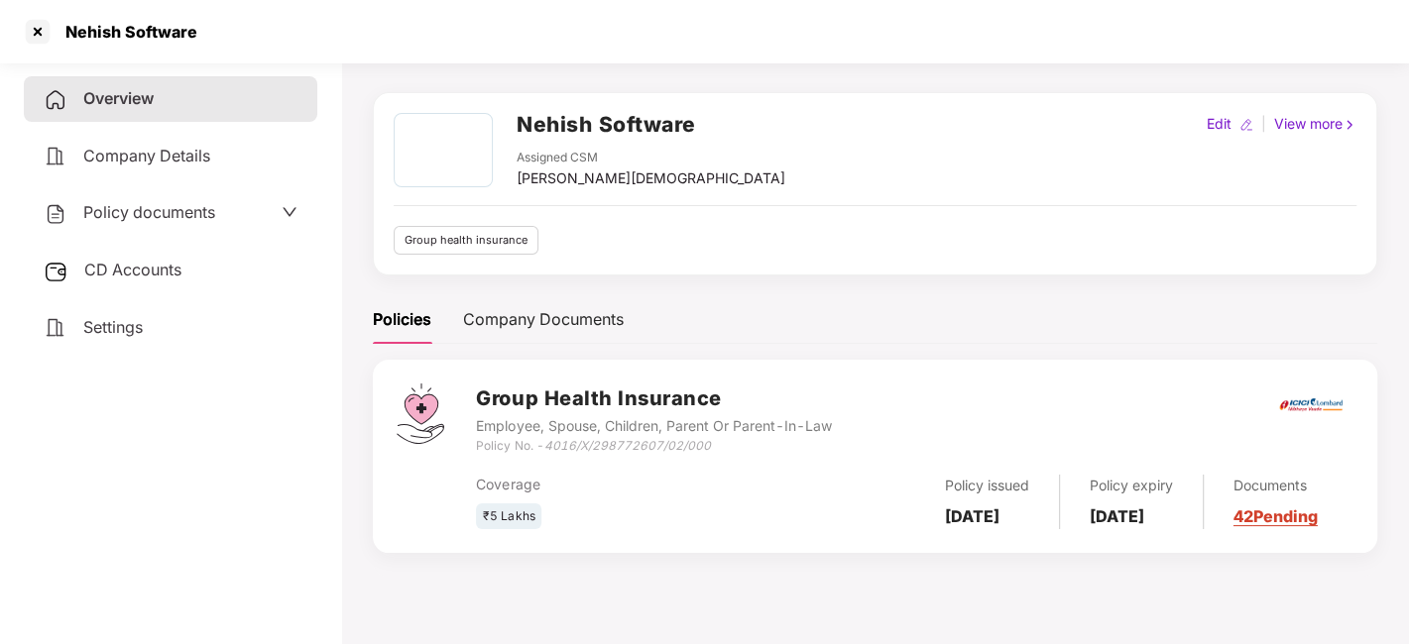
click at [136, 270] on span "CD Accounts" at bounding box center [132, 270] width 97 height 20
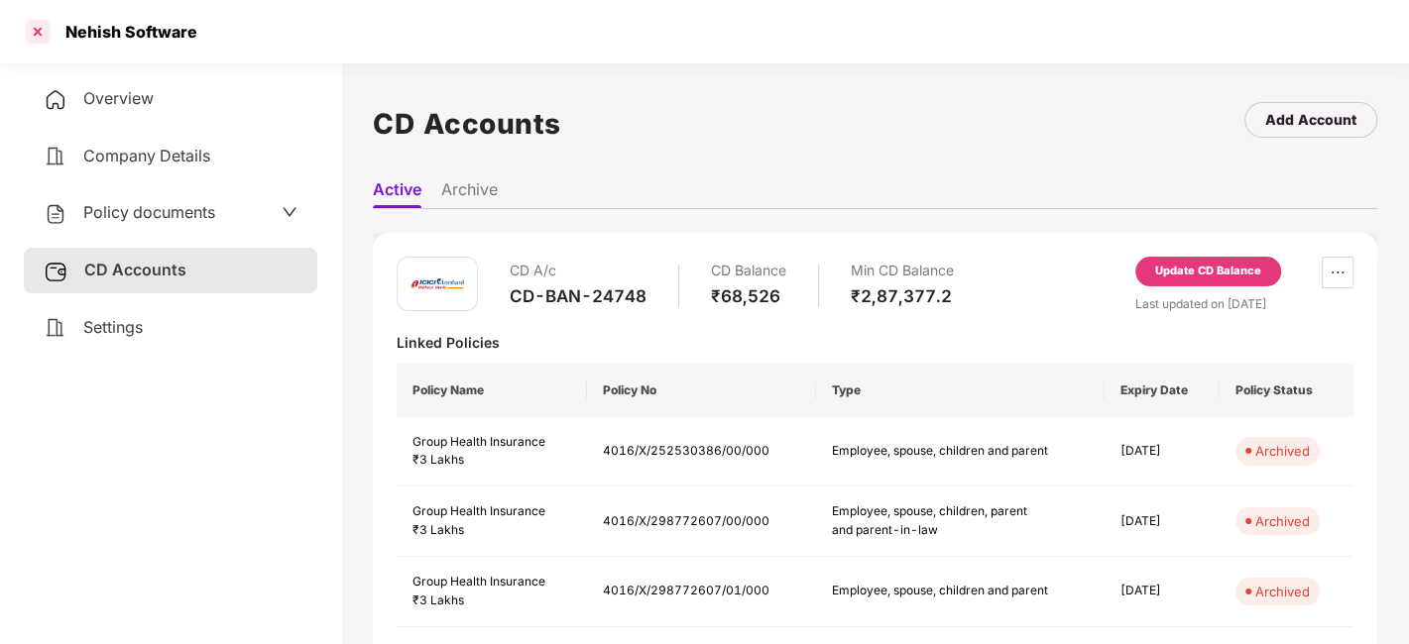
click at [34, 25] on div at bounding box center [38, 32] width 32 height 32
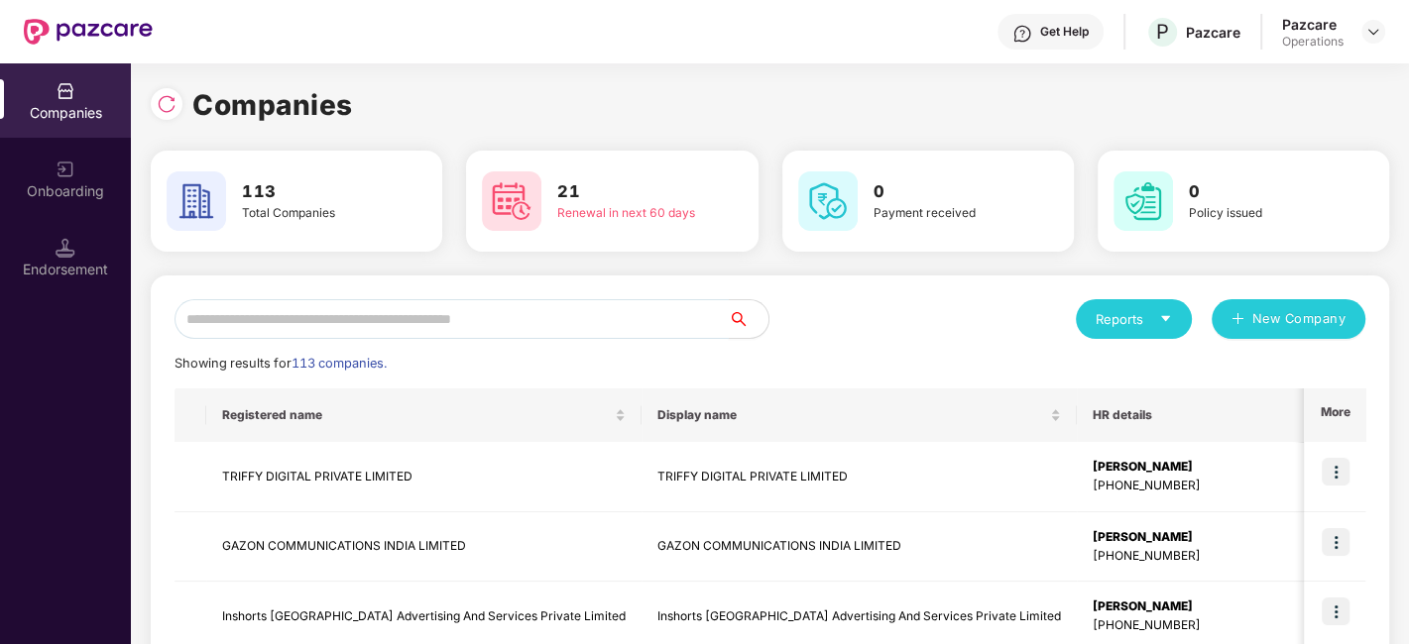
click at [325, 302] on input "text" at bounding box center [451, 319] width 554 height 40
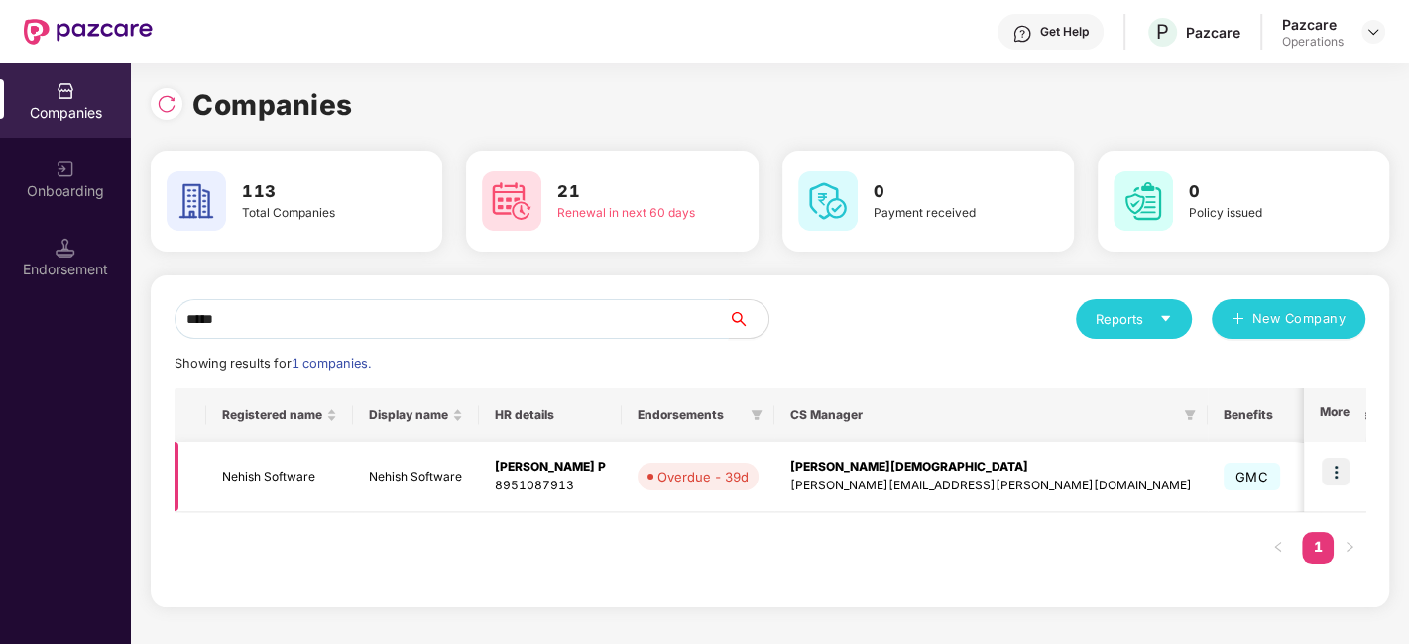
type input "*****"
click at [1331, 472] on img at bounding box center [1336, 472] width 28 height 28
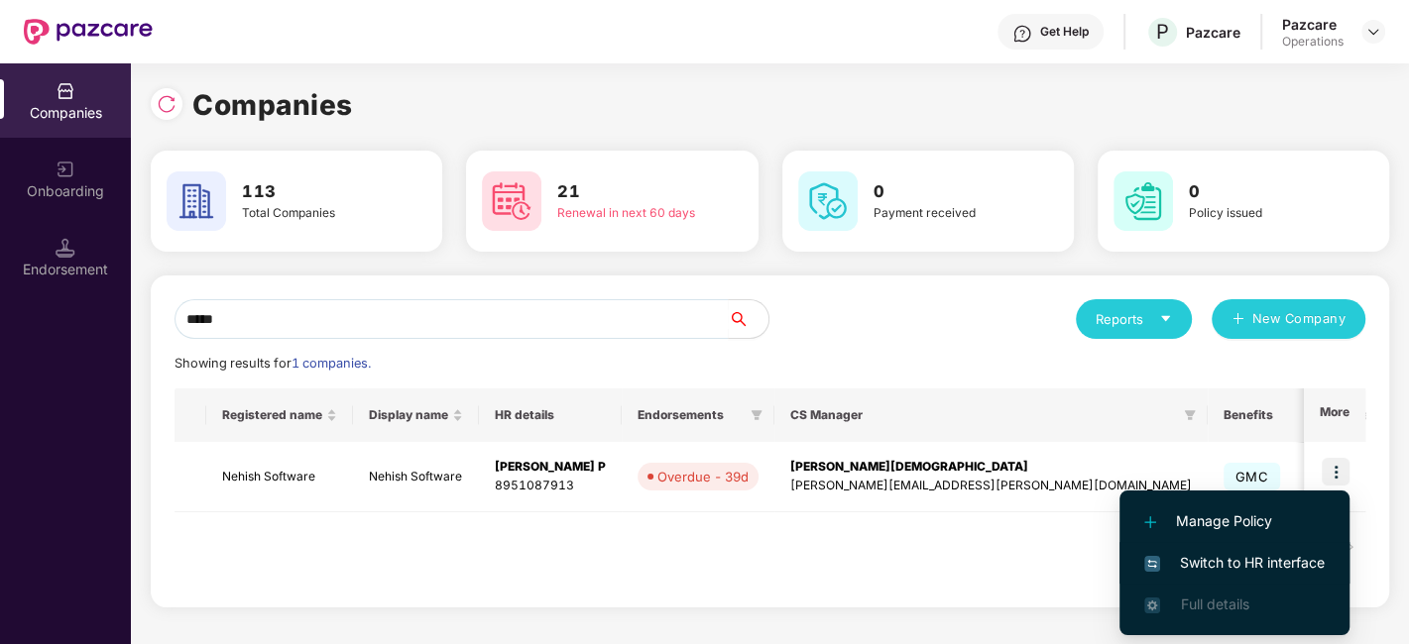
click at [1252, 554] on span "Switch to HR interface" at bounding box center [1234, 563] width 180 height 22
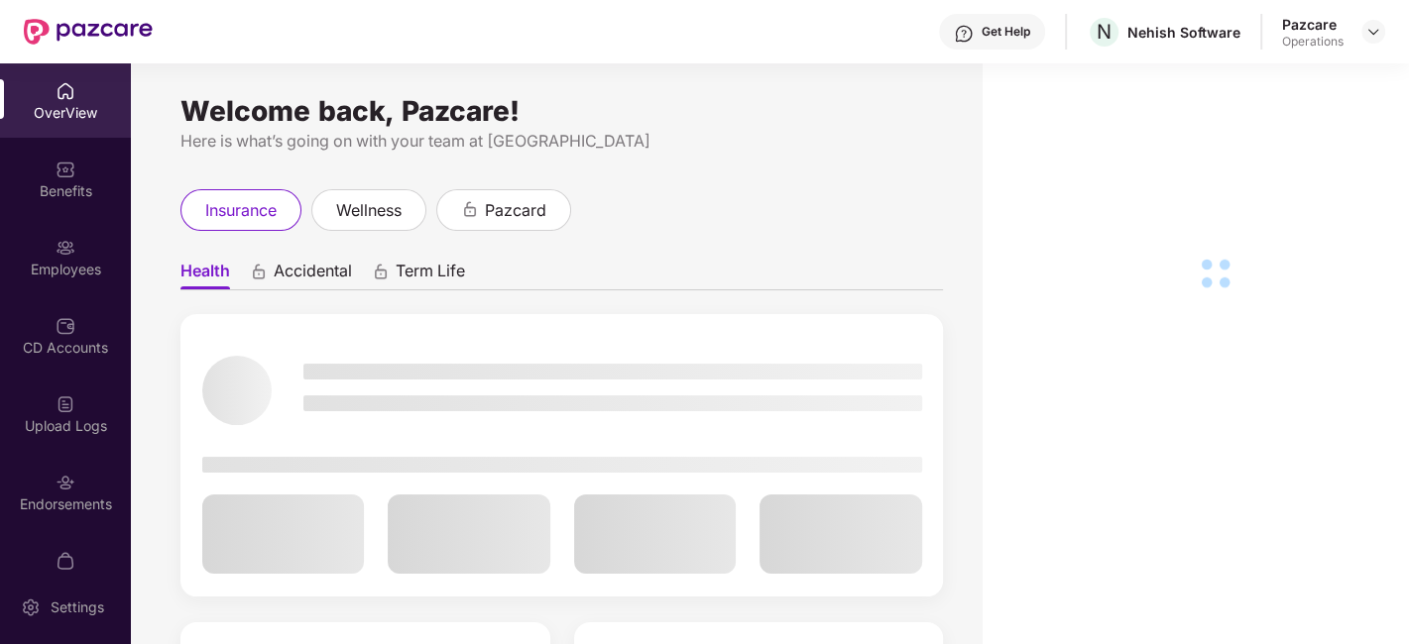
scroll to position [41, 0]
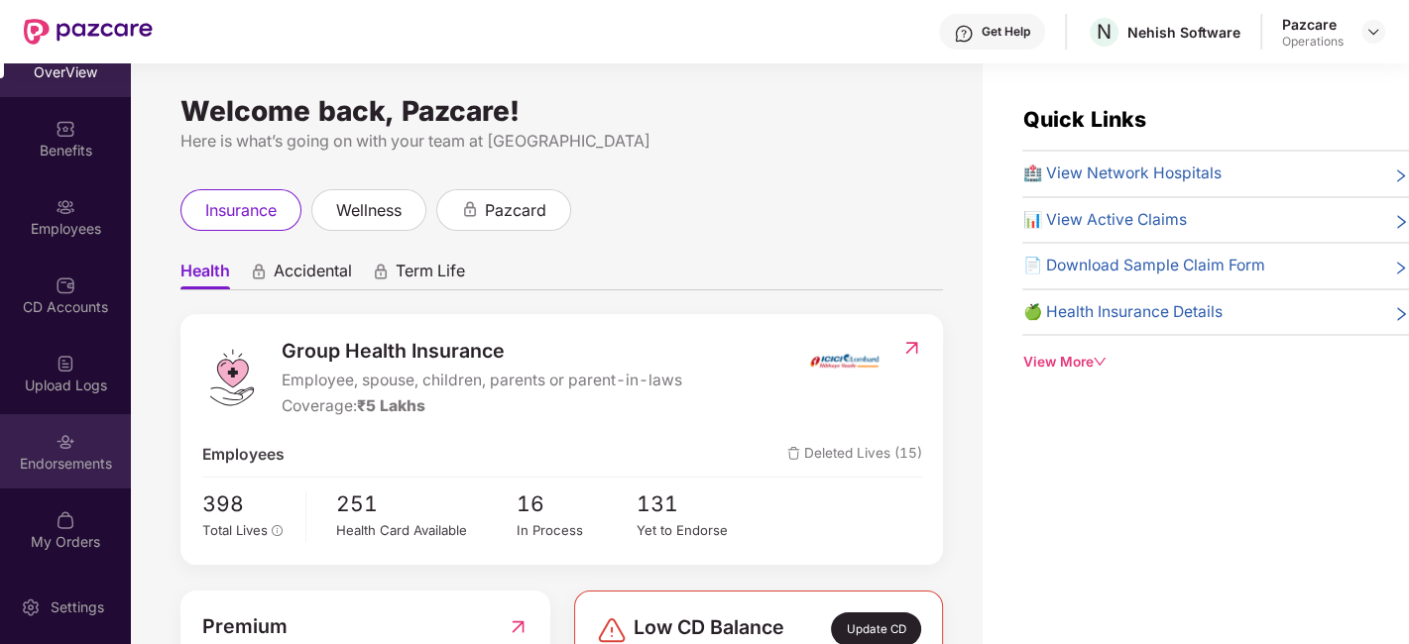
click at [44, 437] on div "Endorsements" at bounding box center [65, 451] width 131 height 74
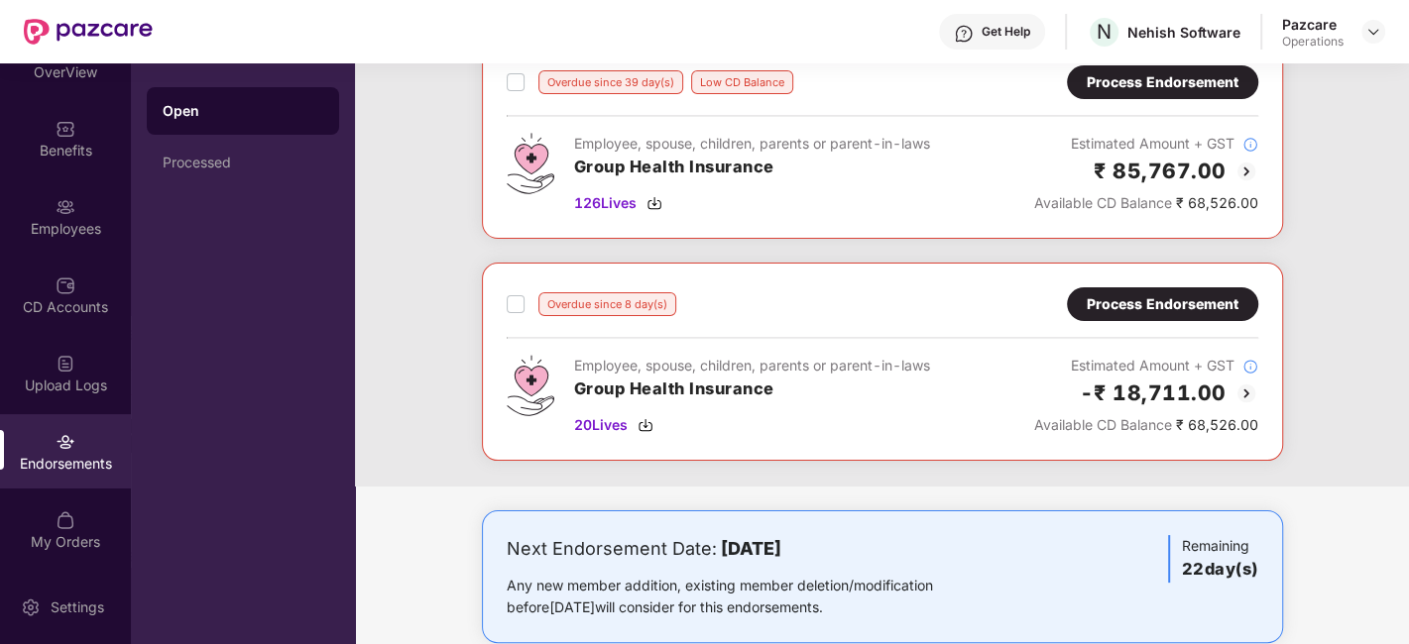
scroll to position [121, 0]
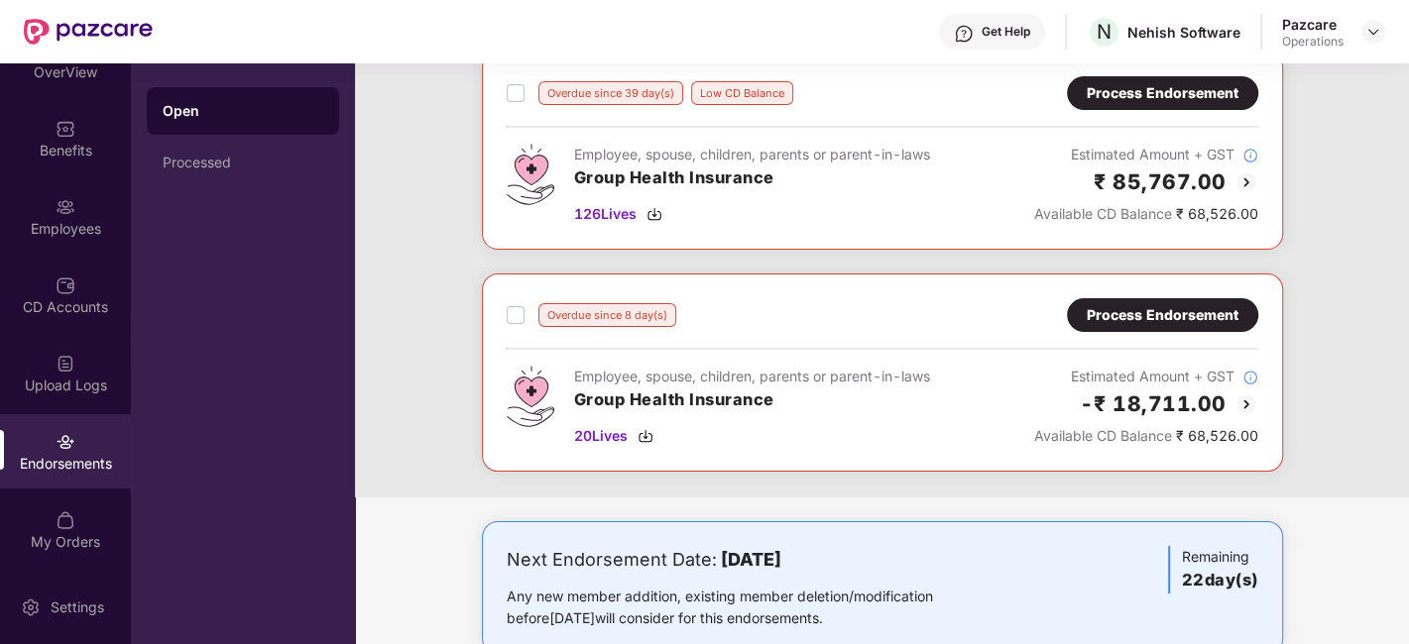
click at [1104, 304] on div "Process Endorsement" at bounding box center [1163, 315] width 152 height 22
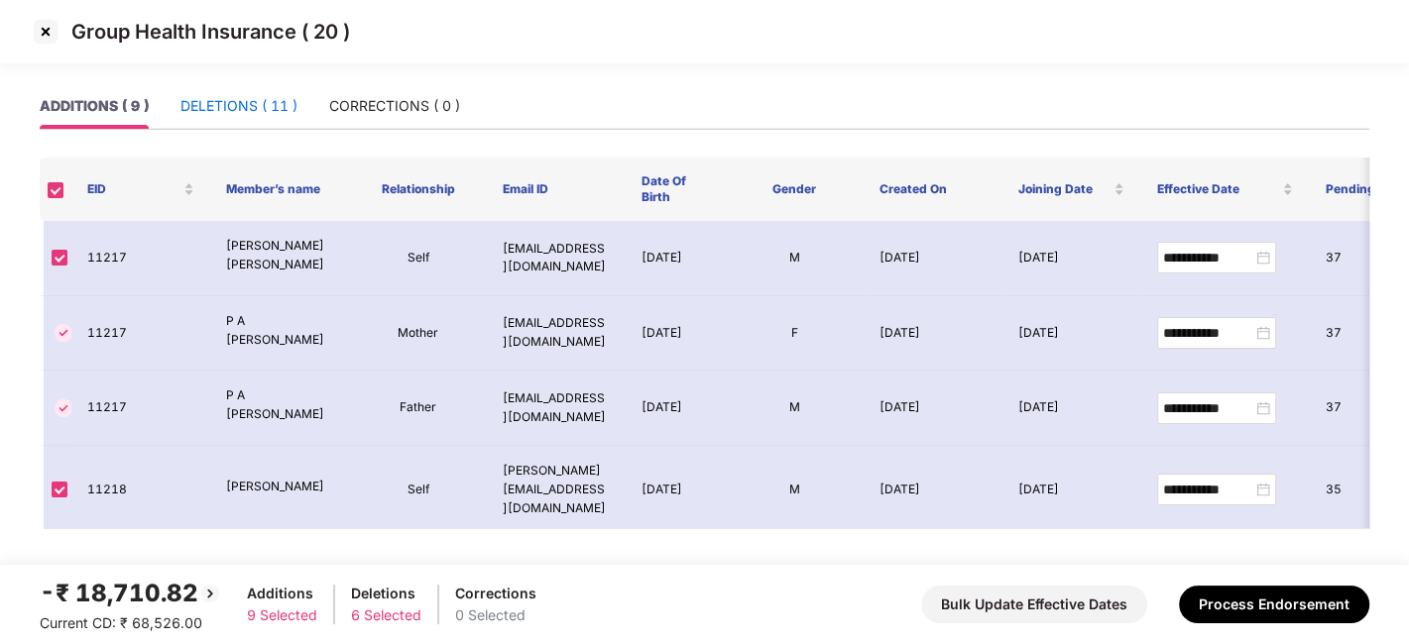
click at [225, 111] on div "DELETIONS ( 11 )" at bounding box center [238, 106] width 117 height 22
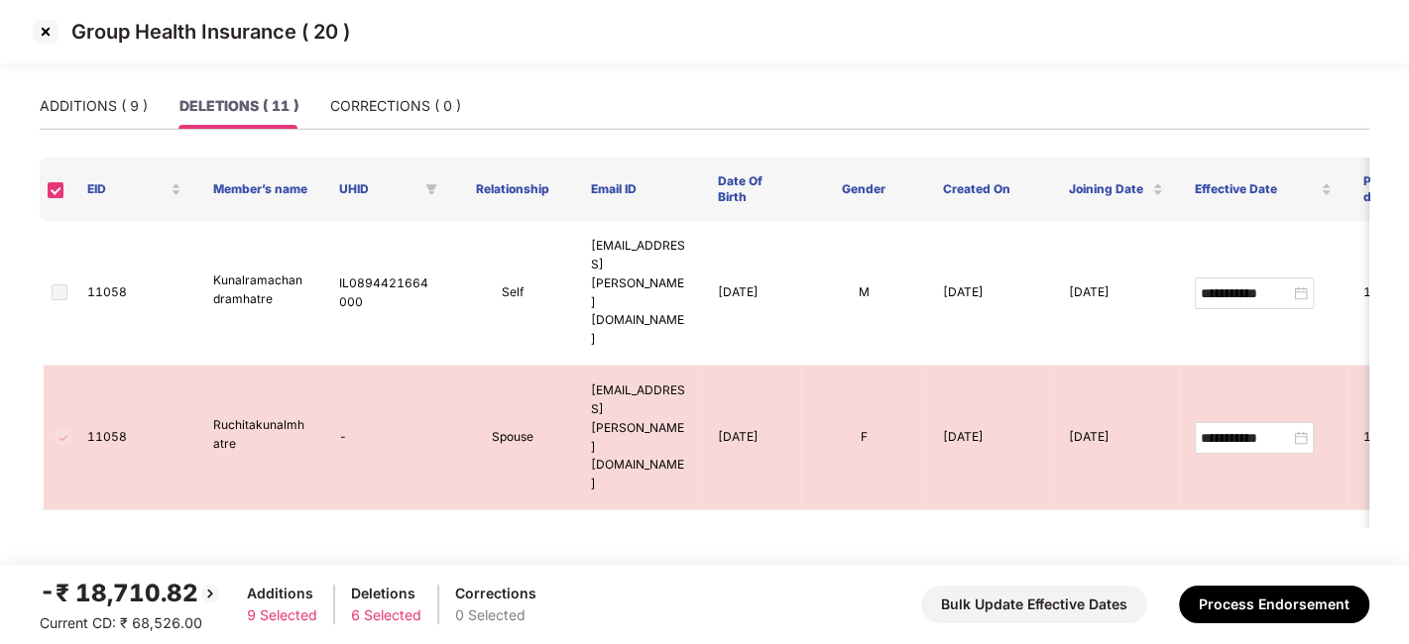
click at [41, 26] on img at bounding box center [46, 32] width 32 height 32
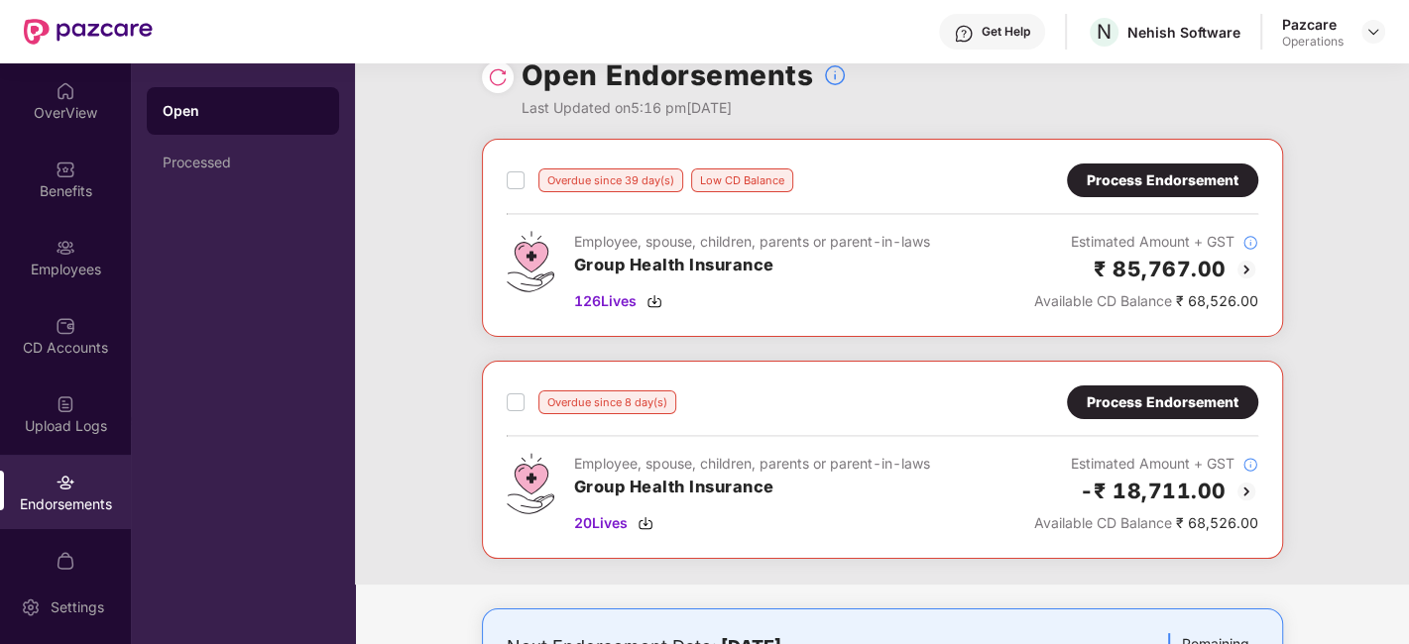
scroll to position [41, 0]
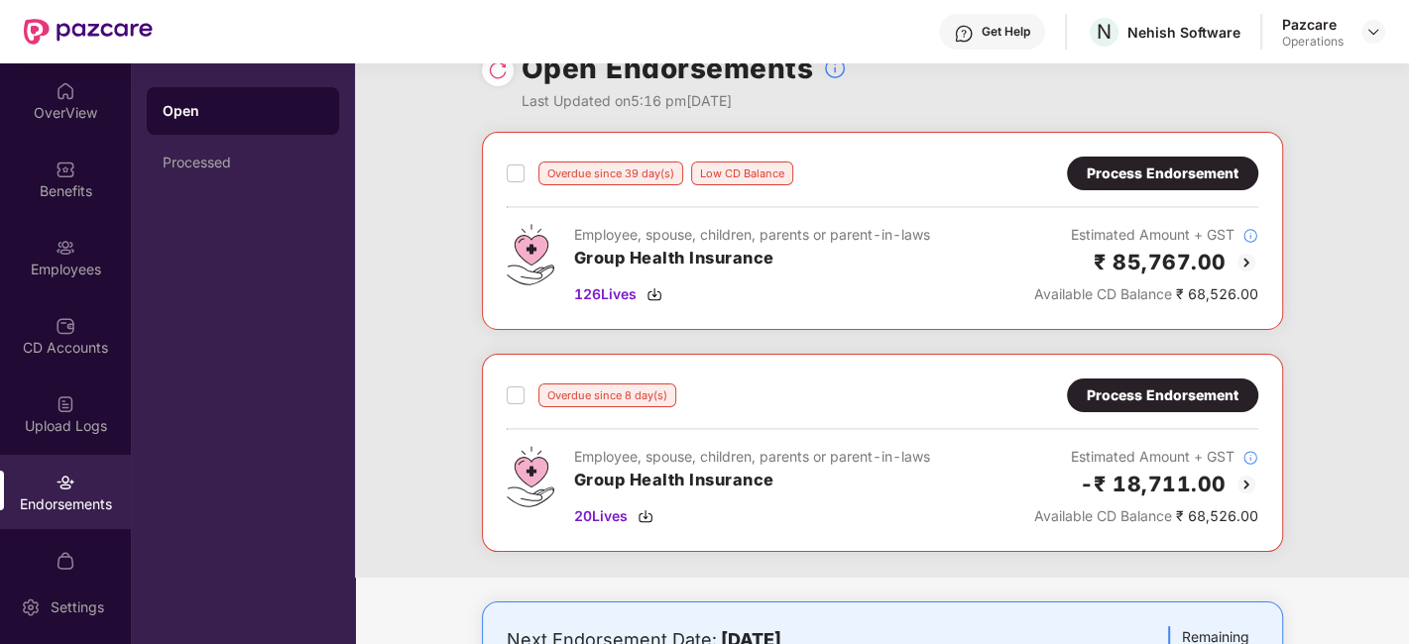
click at [1245, 258] on img at bounding box center [1246, 263] width 24 height 24
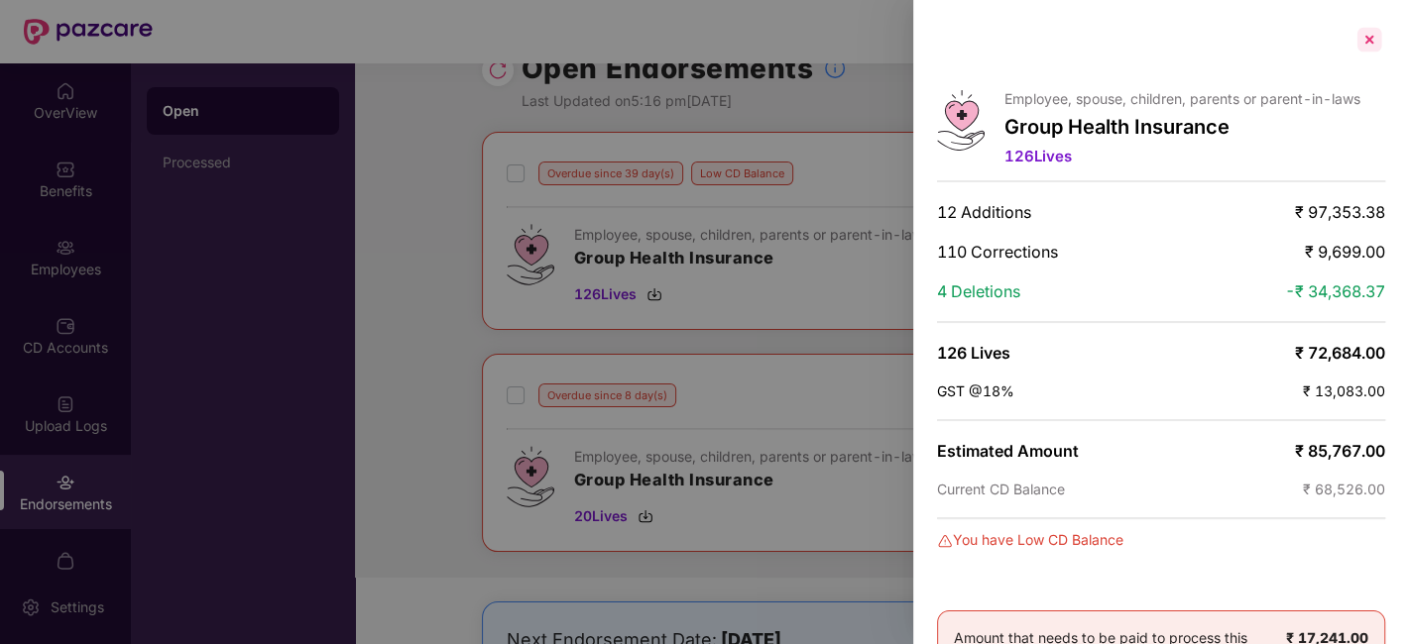
click at [1362, 34] on div at bounding box center [1369, 40] width 32 height 32
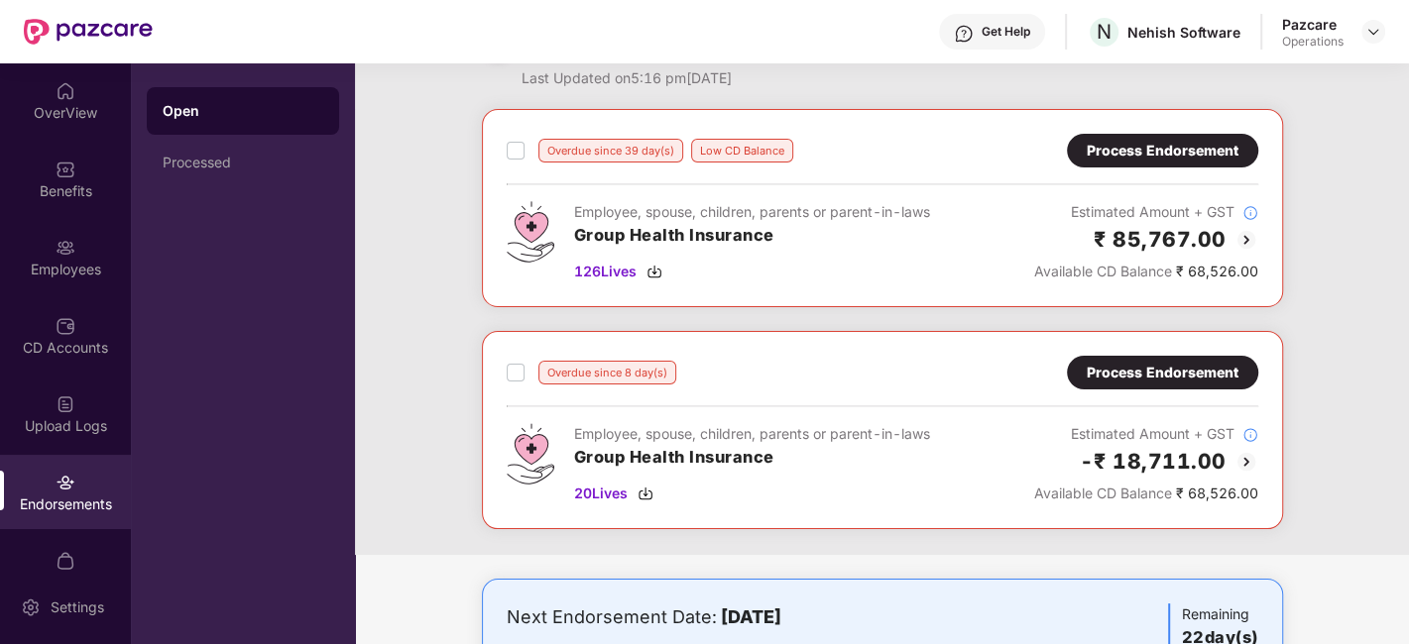
scroll to position [39, 0]
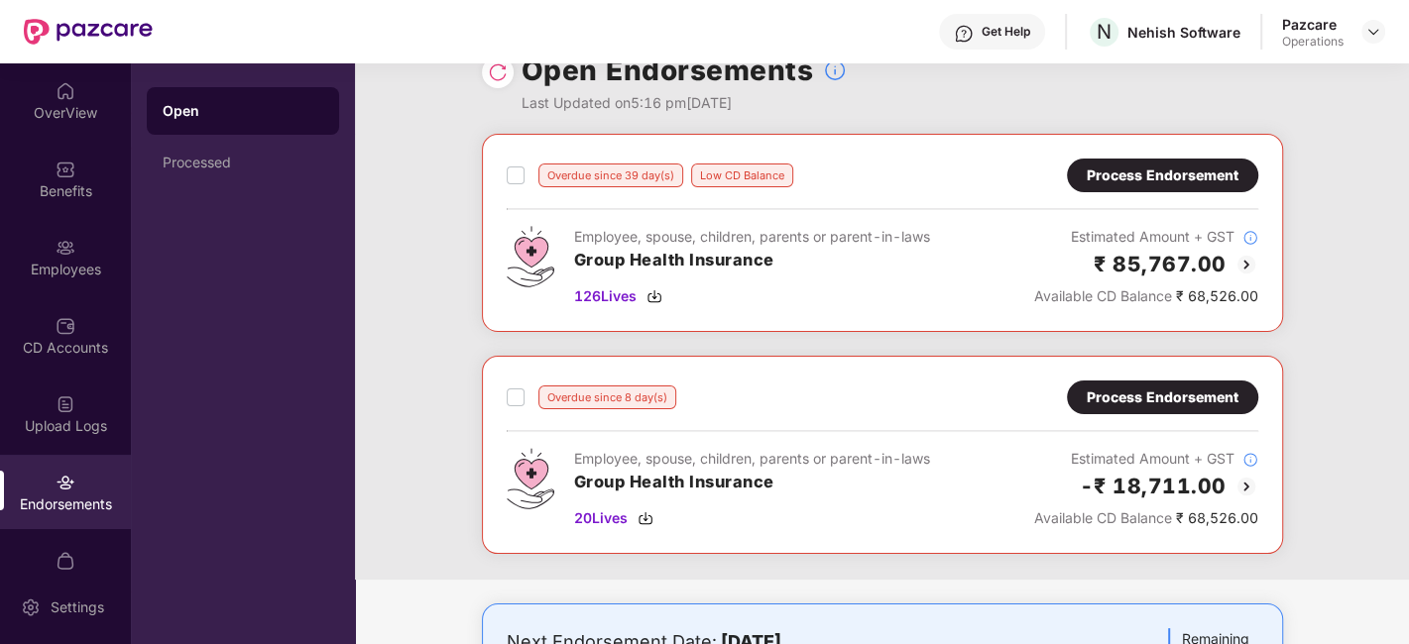
click at [1247, 260] on img at bounding box center [1246, 265] width 24 height 24
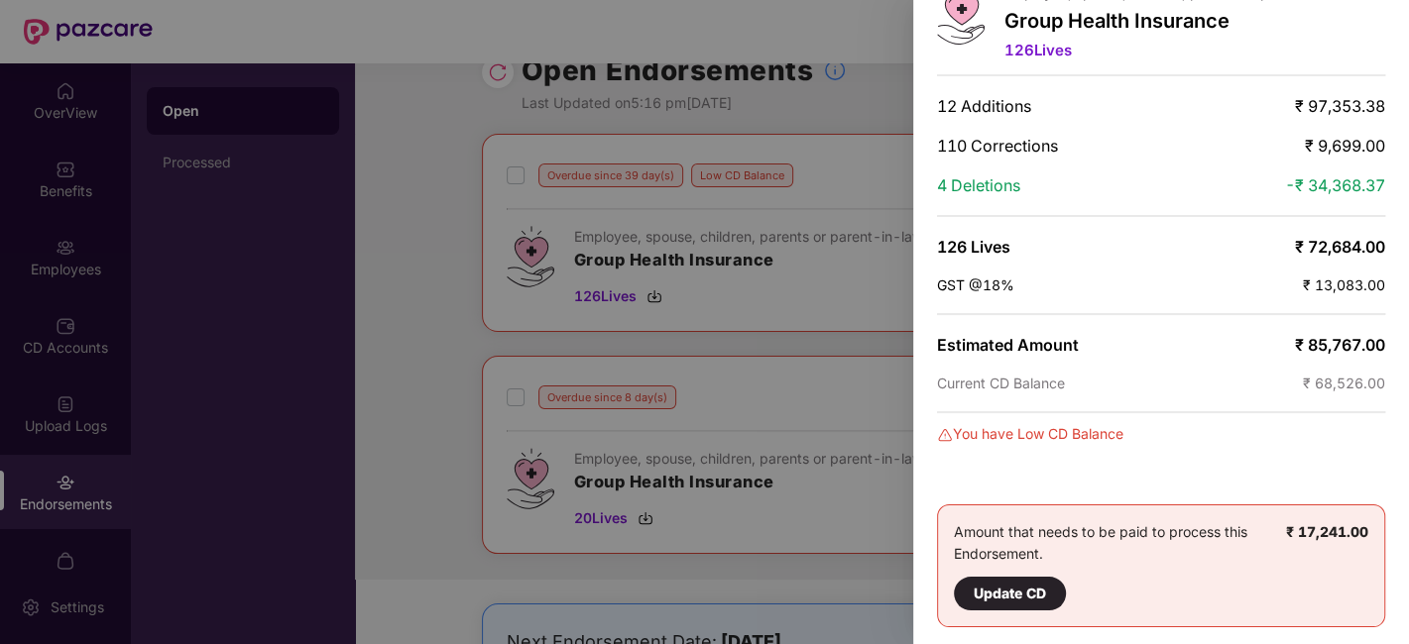
scroll to position [0, 0]
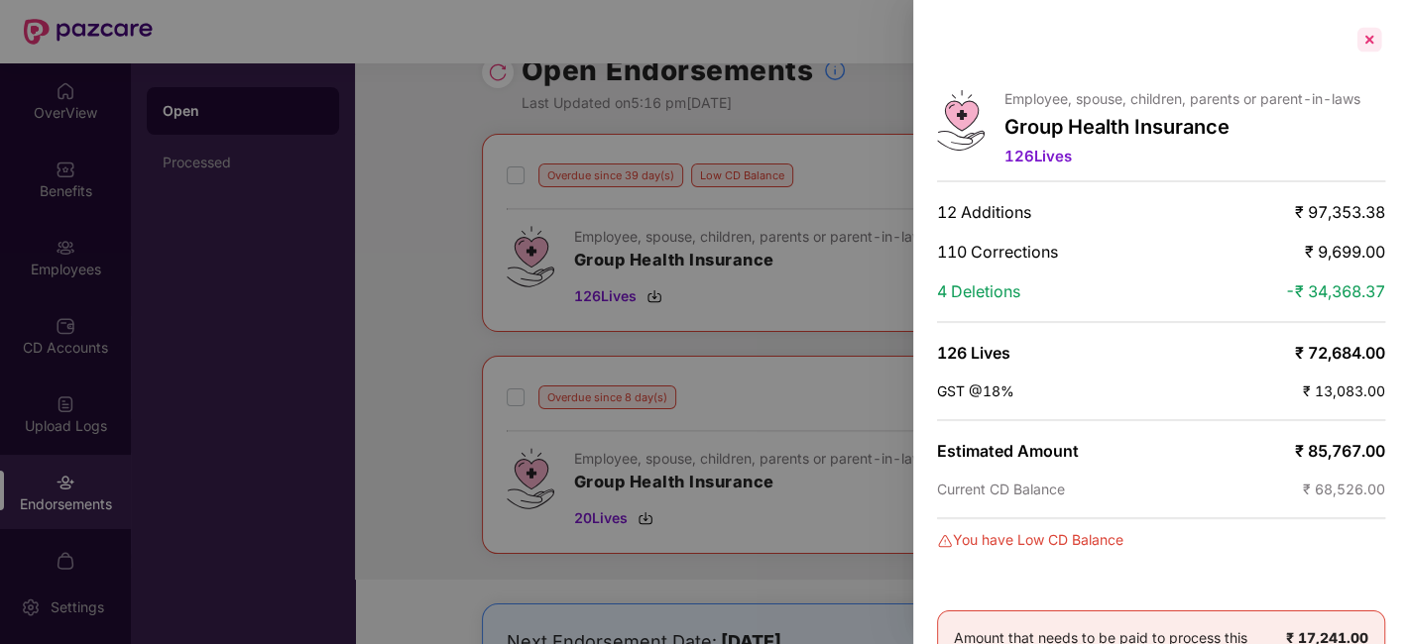
click at [1365, 40] on div at bounding box center [1369, 40] width 32 height 32
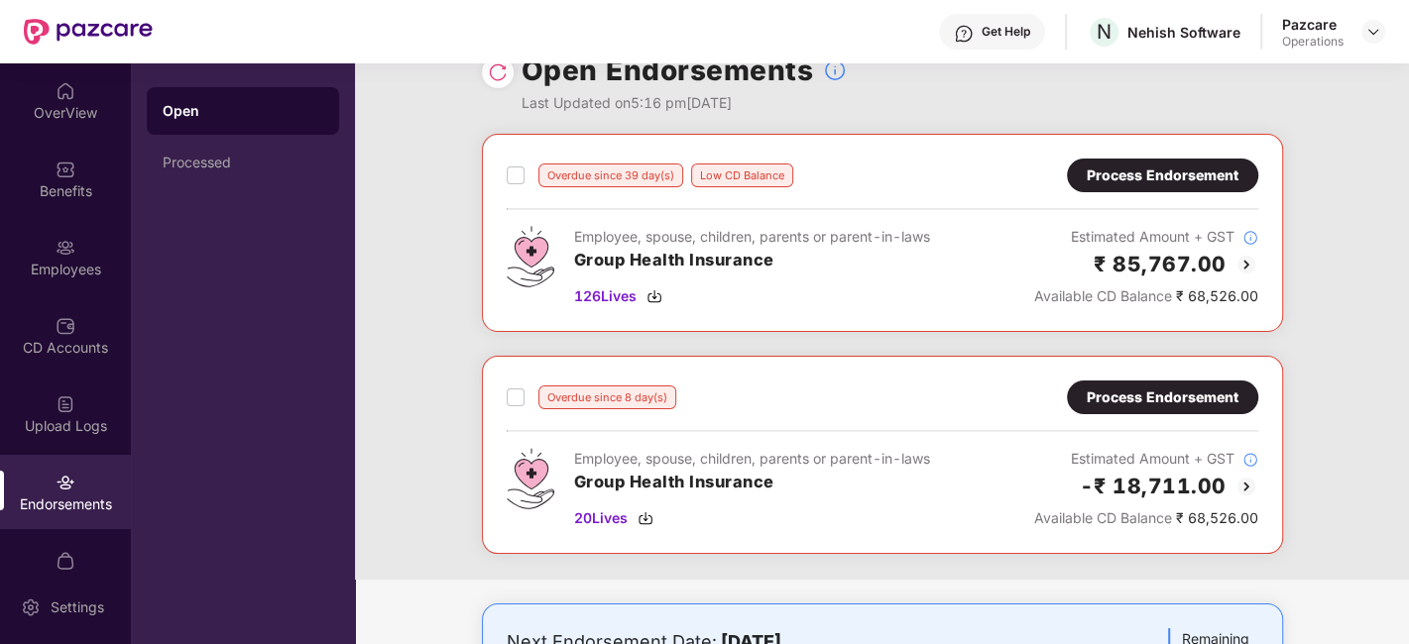
click at [1242, 477] on img at bounding box center [1246, 487] width 24 height 24
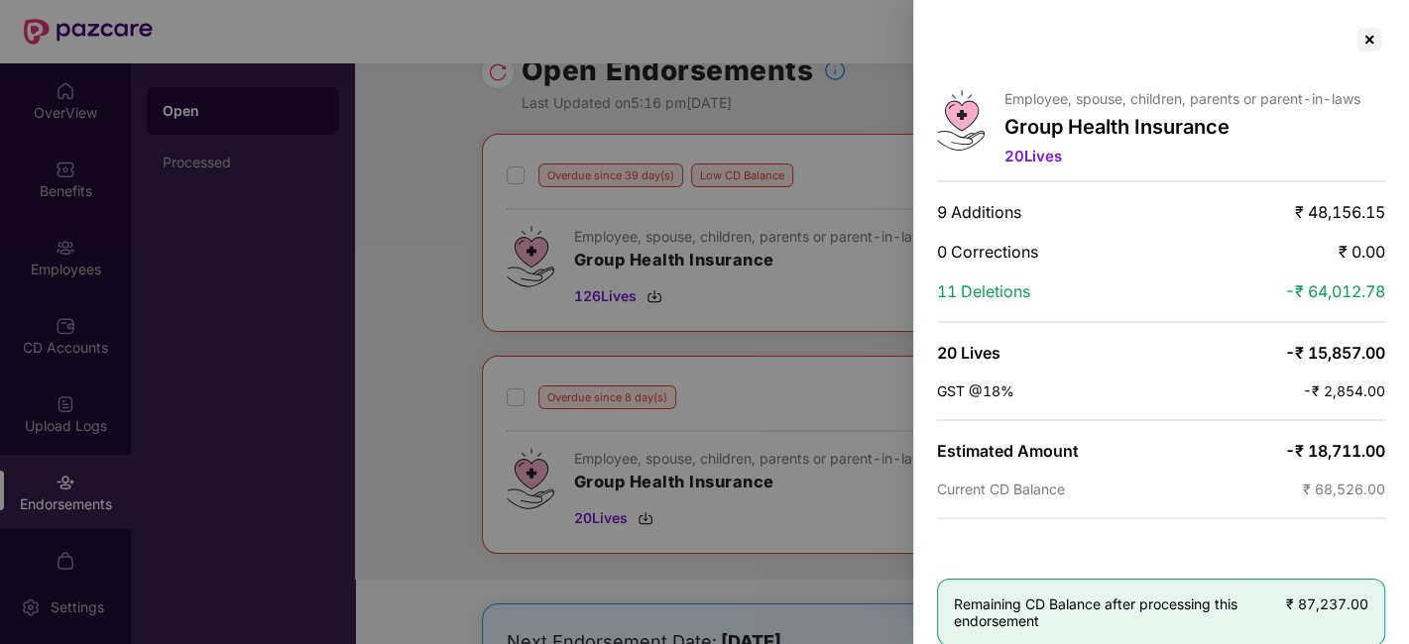
scroll to position [19, 0]
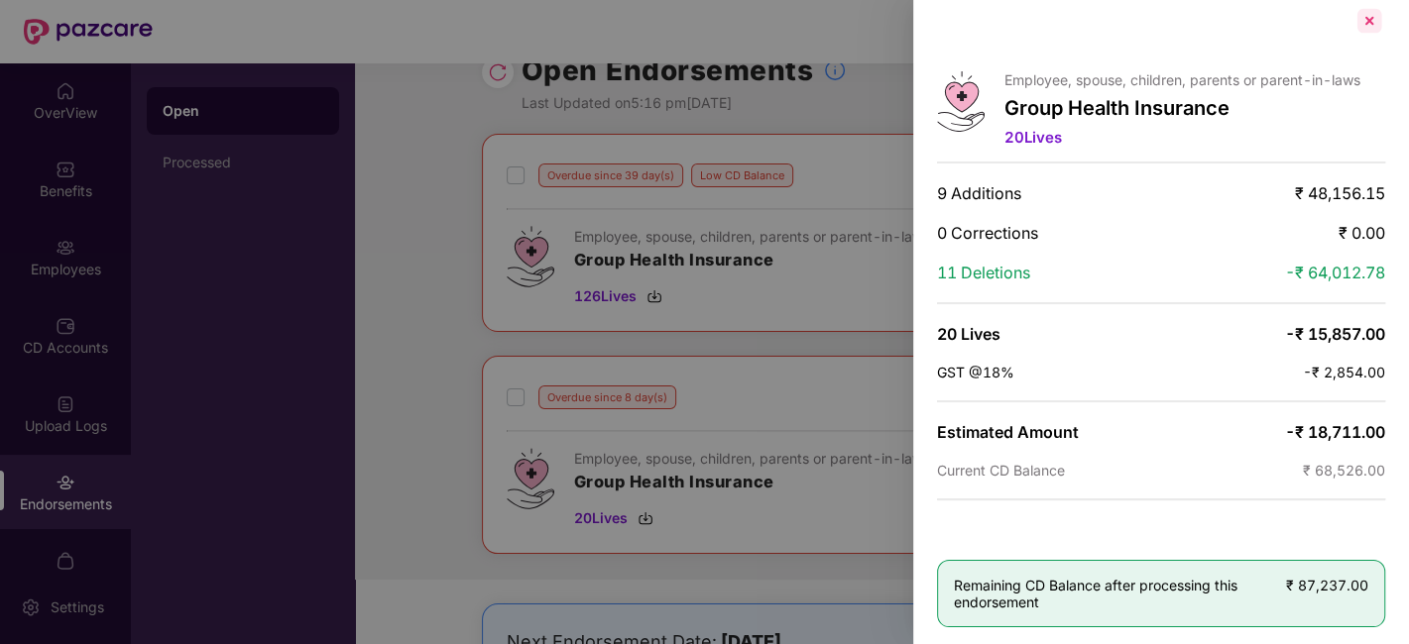
click at [1369, 26] on div at bounding box center [1369, 21] width 32 height 32
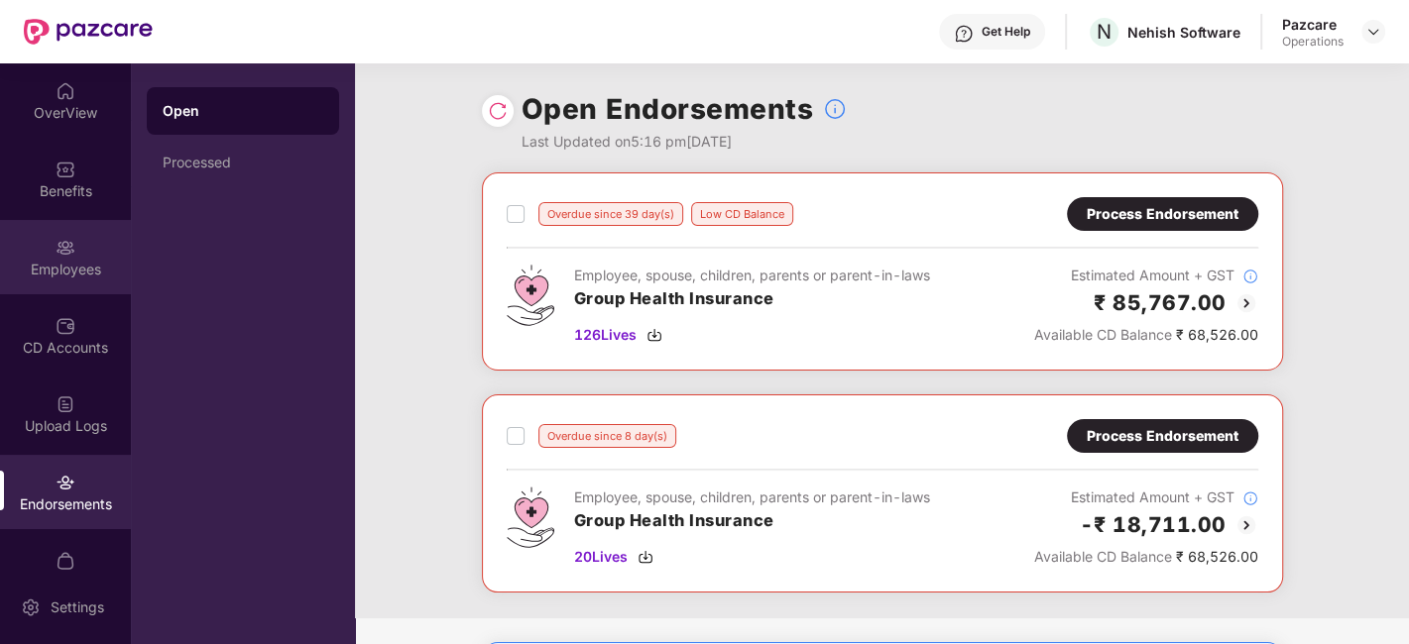
scroll to position [0, 0]
click at [40, 239] on div "Employees" at bounding box center [65, 257] width 131 height 74
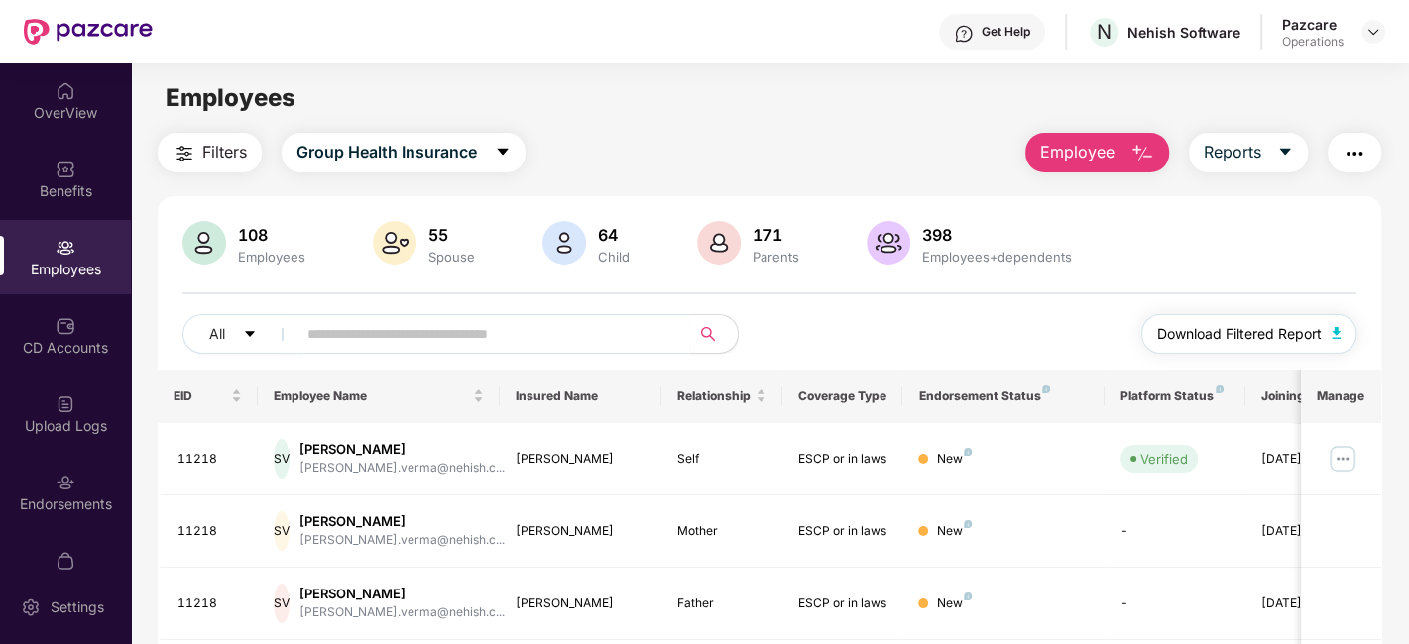
click at [1228, 330] on span "Download Filtered Report" at bounding box center [1239, 334] width 165 height 22
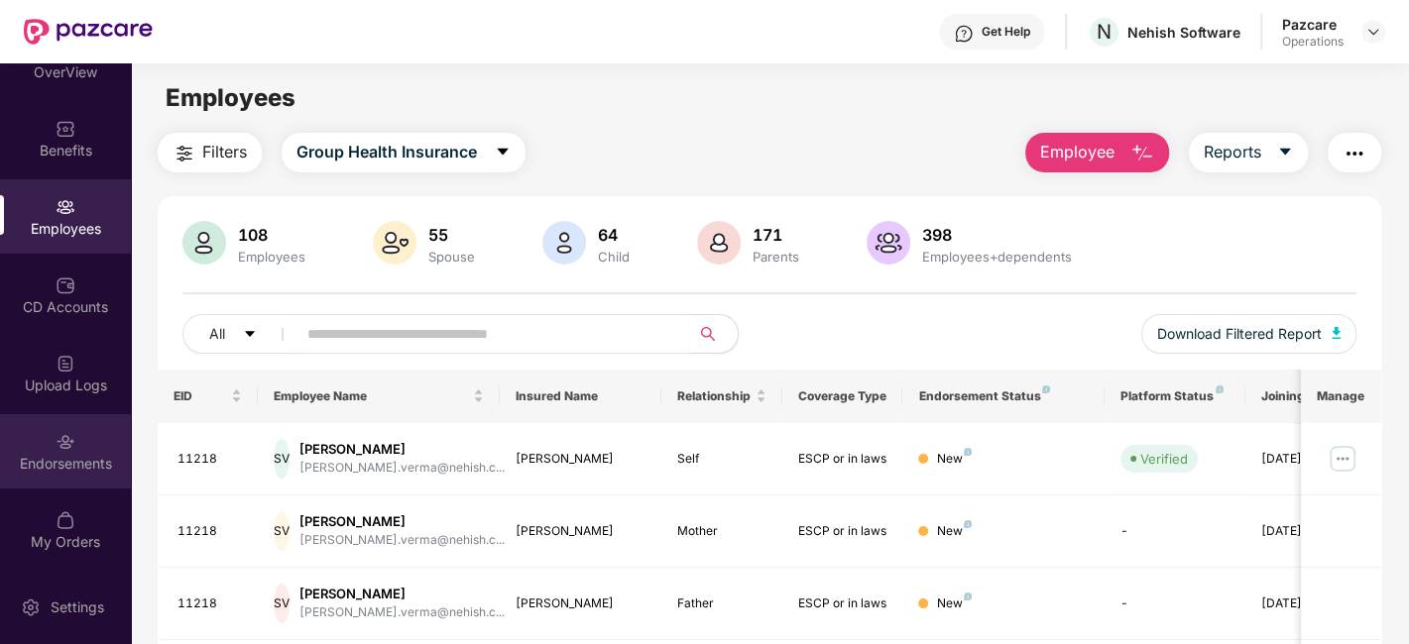
click at [56, 432] on img at bounding box center [66, 442] width 20 height 20
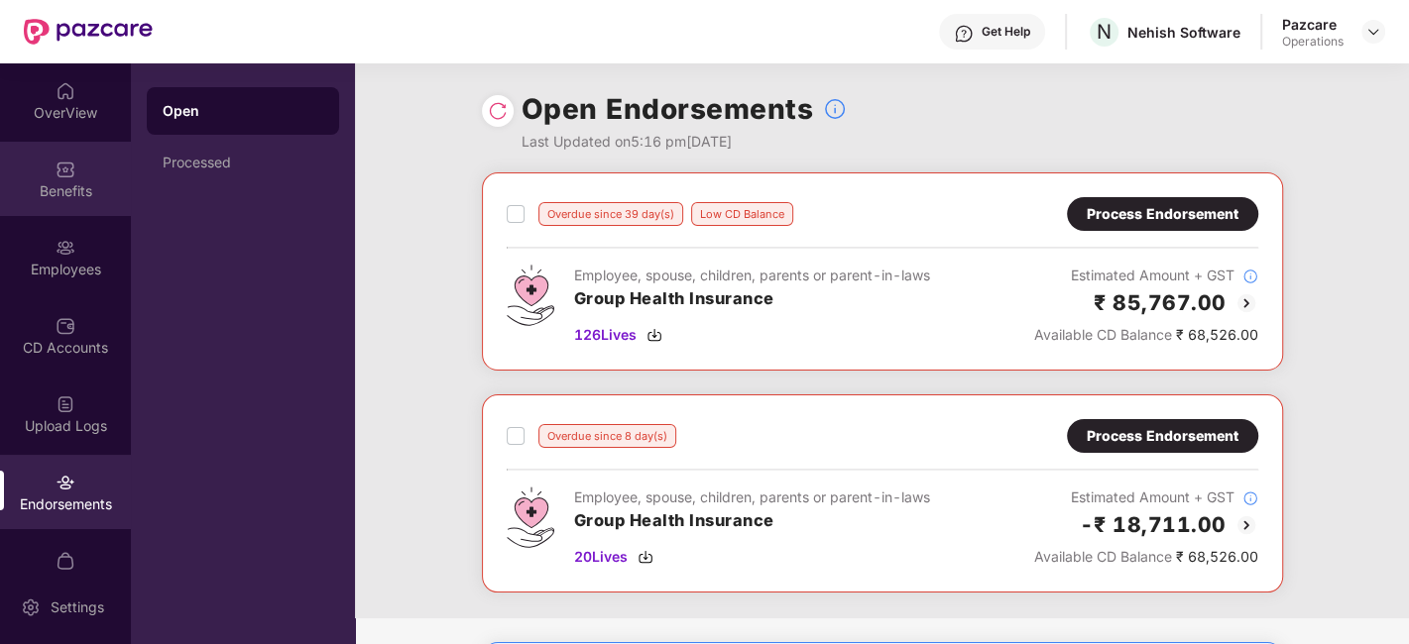
click at [48, 172] on div "Benefits" at bounding box center [65, 179] width 131 height 74
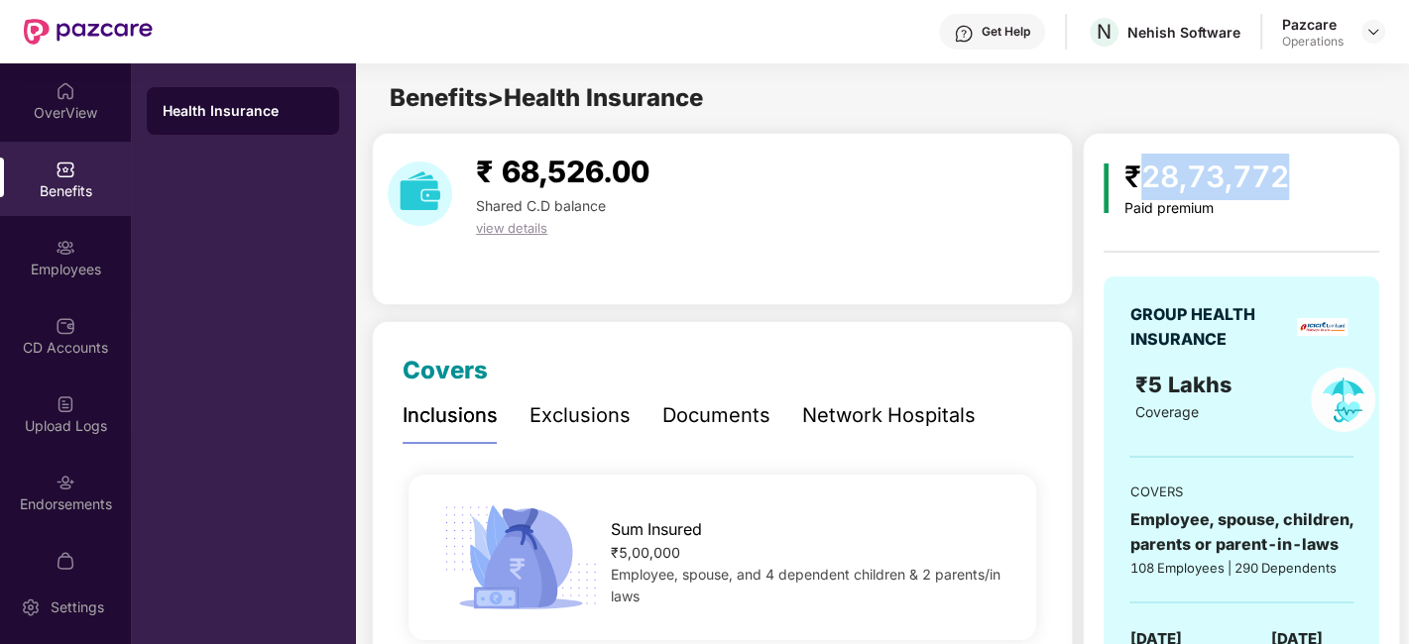
drag, startPoint x: 1144, startPoint y: 170, endPoint x: 1285, endPoint y: 170, distance: 140.8
click at [1285, 170] on div "₹28,73,772" at bounding box center [1206, 177] width 165 height 47
copy div "28,73,772"
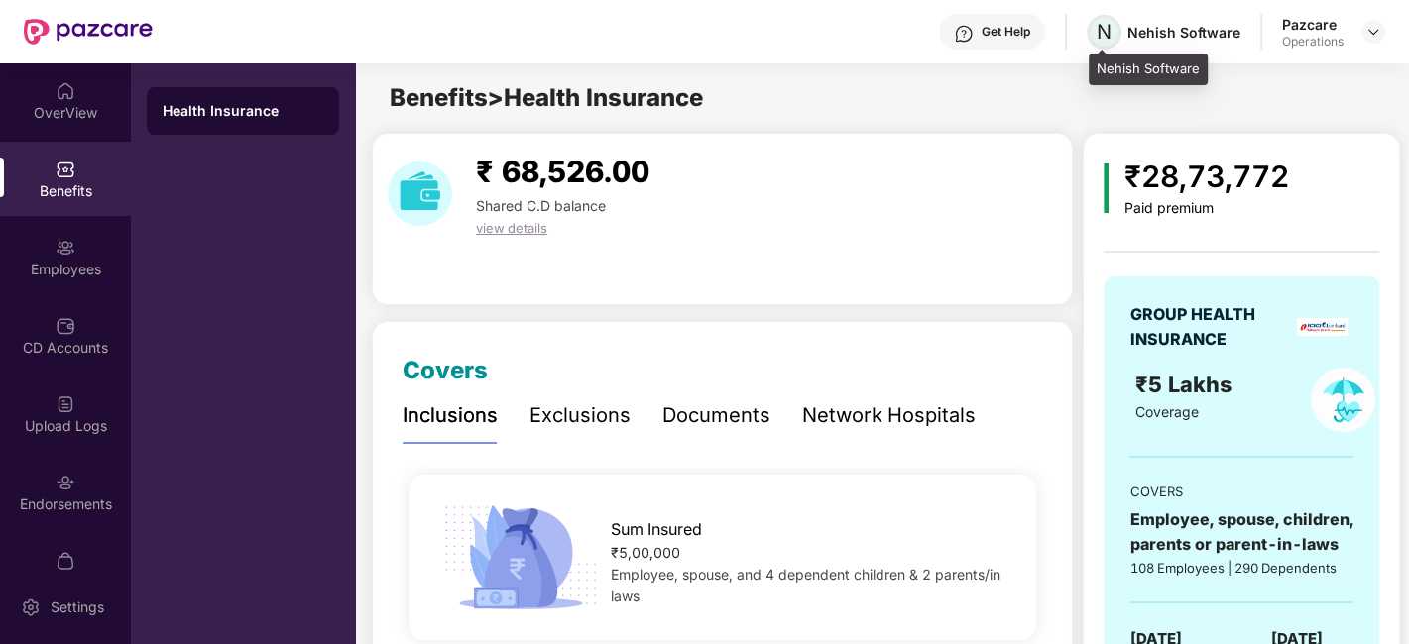
click at [1103, 31] on span "N" at bounding box center [1104, 32] width 15 height 24
drag, startPoint x: 1096, startPoint y: 69, endPoint x: 1205, endPoint y: 67, distance: 109.1
click at [1205, 67] on div "Nehish Software" at bounding box center [1148, 70] width 119 height 32
copy div "Nehish Software"
click at [1362, 41] on div at bounding box center [1373, 32] width 24 height 24
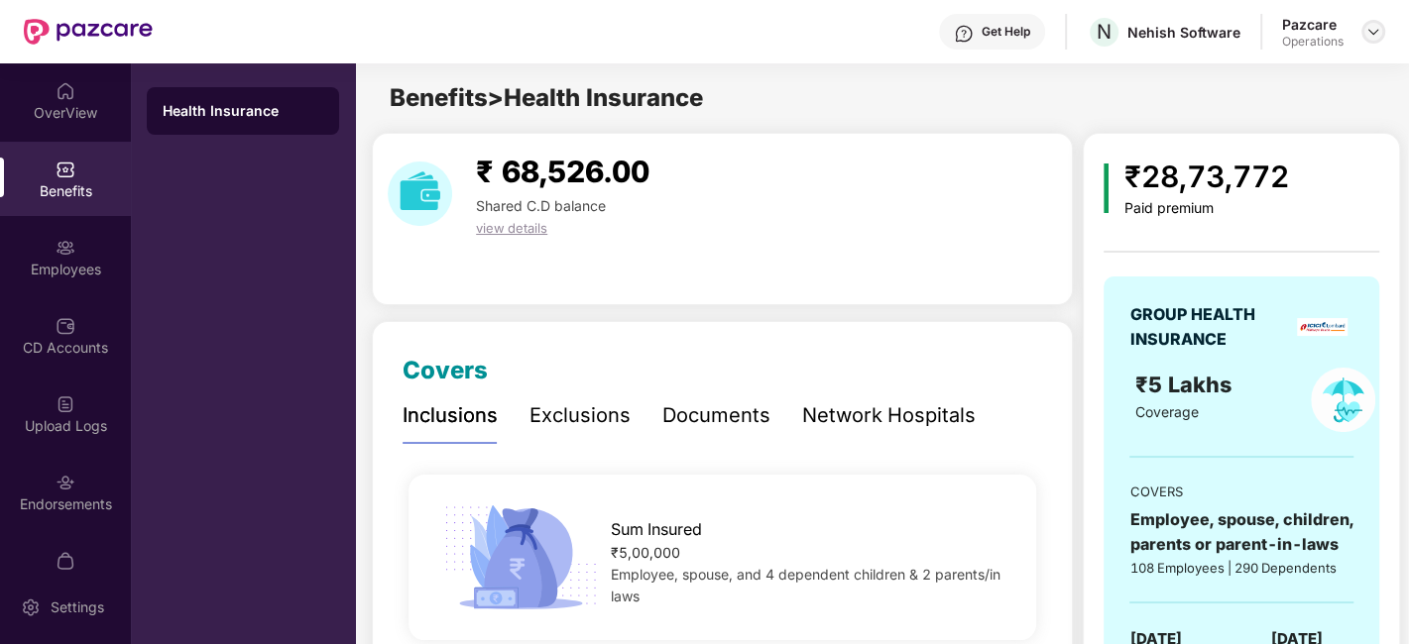
click at [1377, 30] on img at bounding box center [1373, 32] width 16 height 16
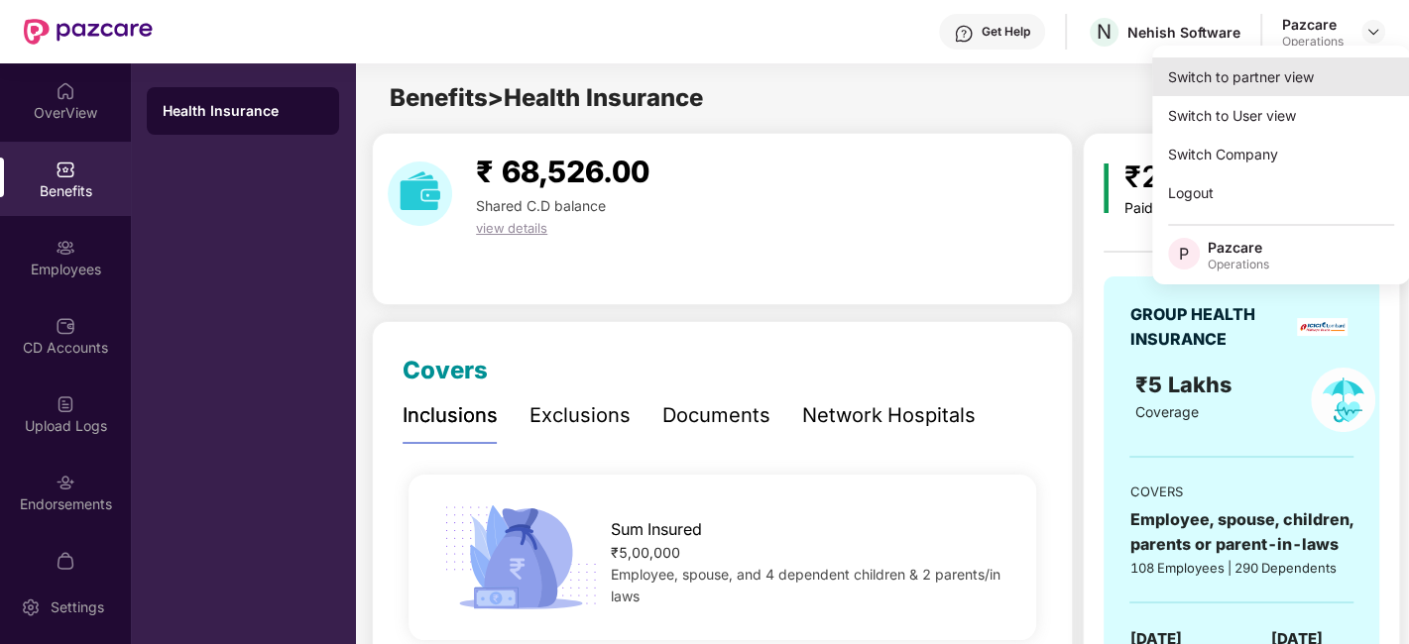
click at [1269, 77] on div "Switch to partner view" at bounding box center [1281, 77] width 258 height 39
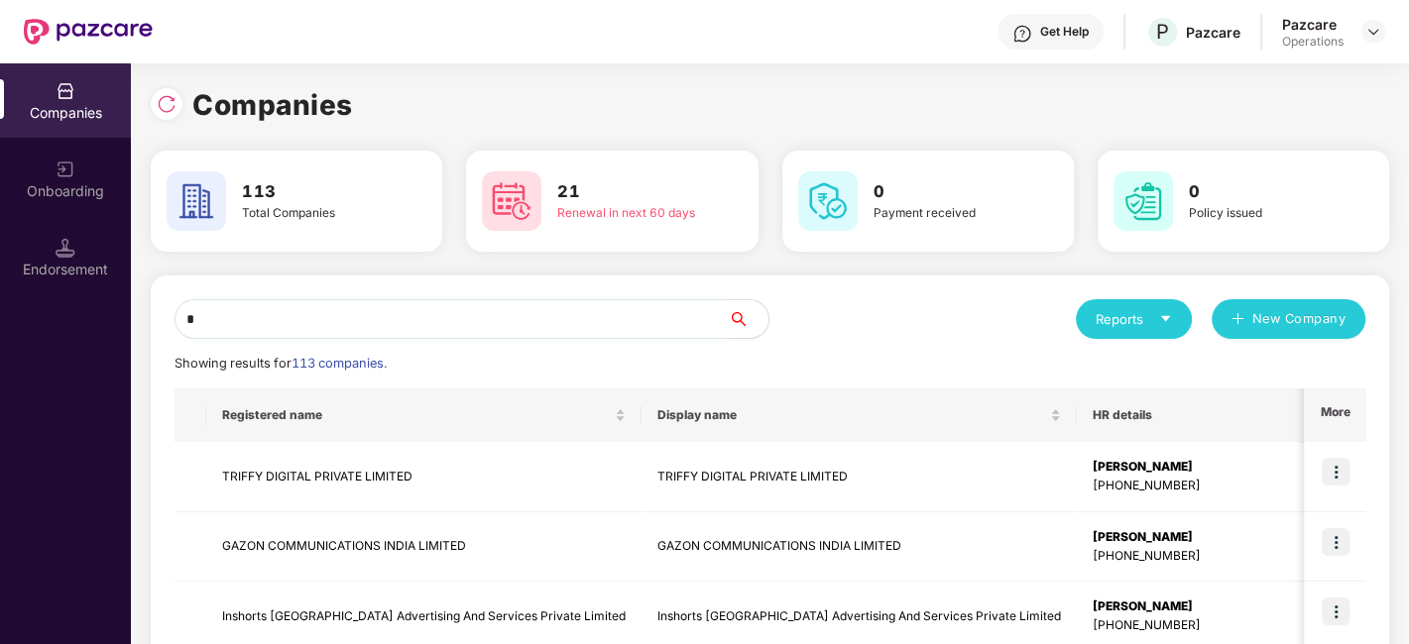
click at [544, 325] on input "*" at bounding box center [451, 319] width 554 height 40
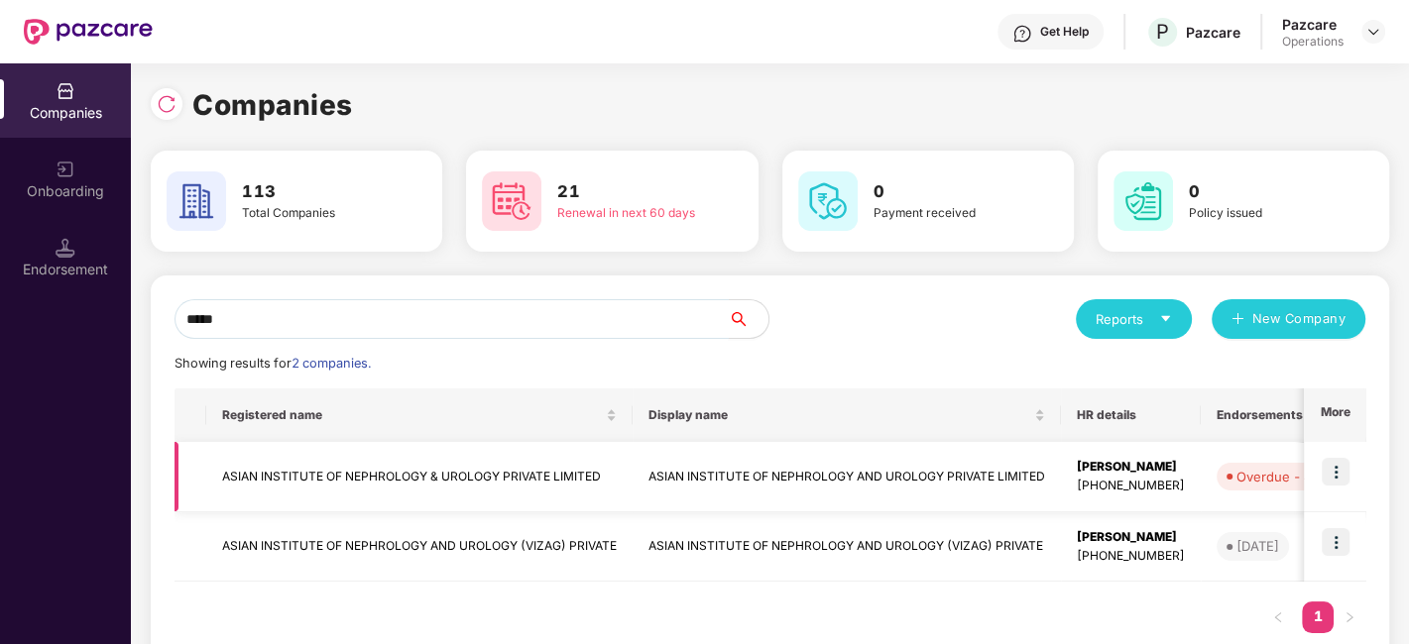
type input "*****"
click at [461, 479] on td "ASIAN INSTITUTE OF NEPHROLOGY & UROLOGY PRIVATE LIMITED" at bounding box center [419, 477] width 426 height 70
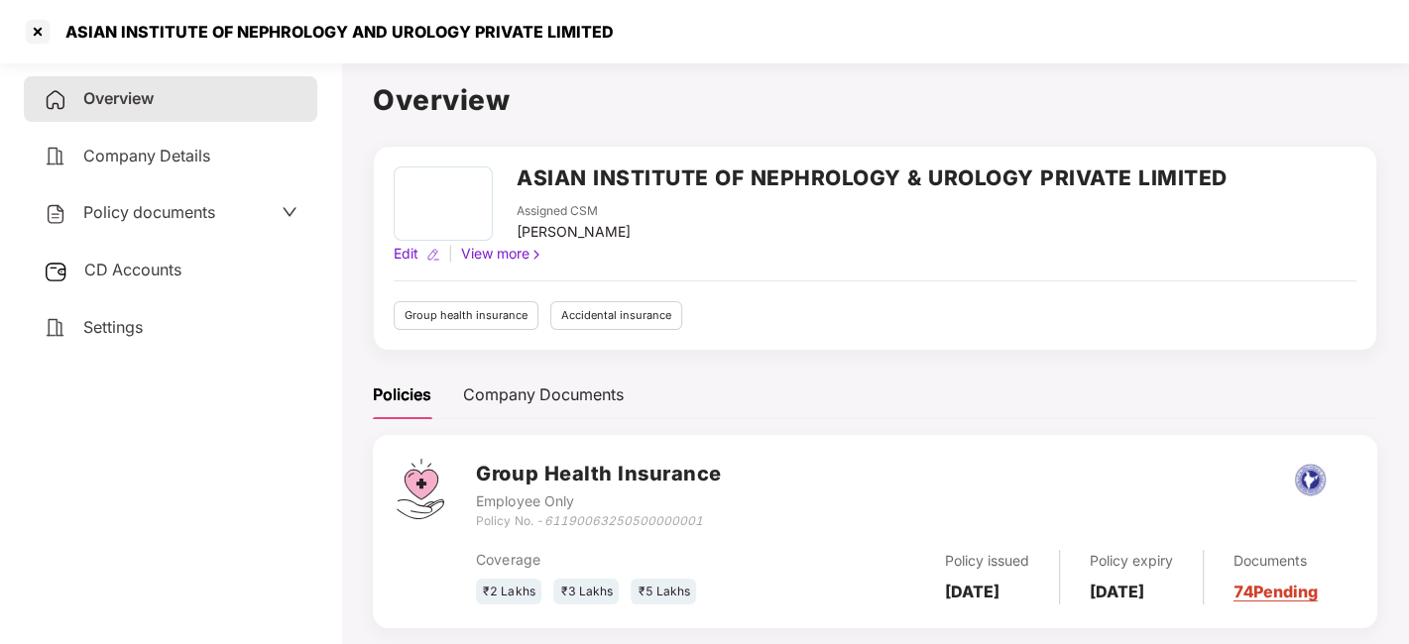
click at [152, 260] on span "CD Accounts" at bounding box center [132, 270] width 97 height 20
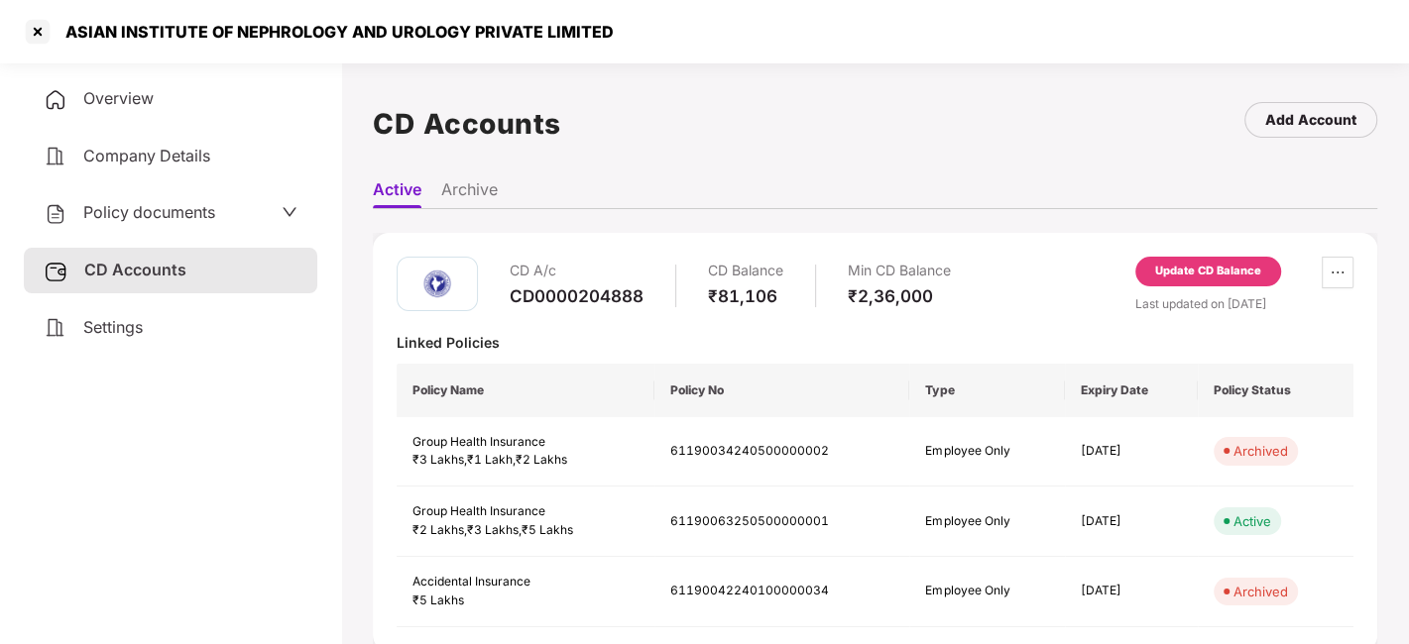
click at [1214, 281] on div "Update CD Balance" at bounding box center [1208, 272] width 146 height 30
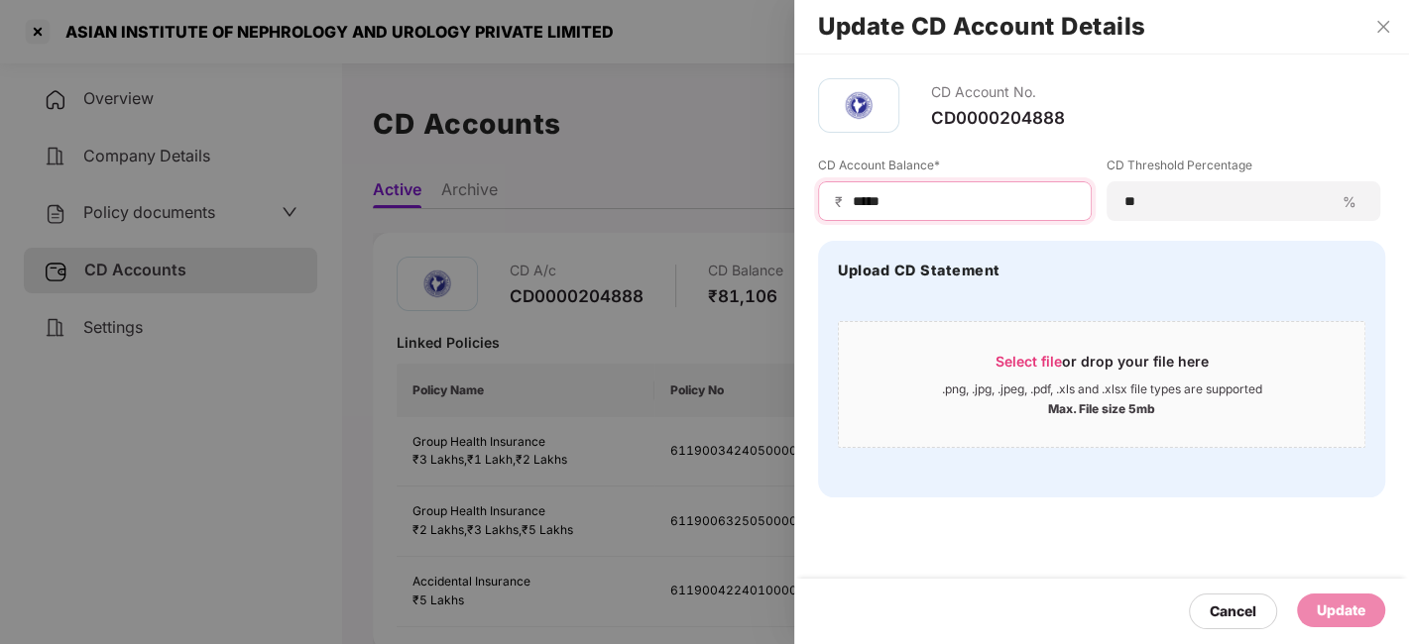
click at [916, 193] on input "*****" at bounding box center [963, 201] width 224 height 21
type input "*"
type input "******"
click at [1350, 598] on div "Update" at bounding box center [1341, 611] width 88 height 34
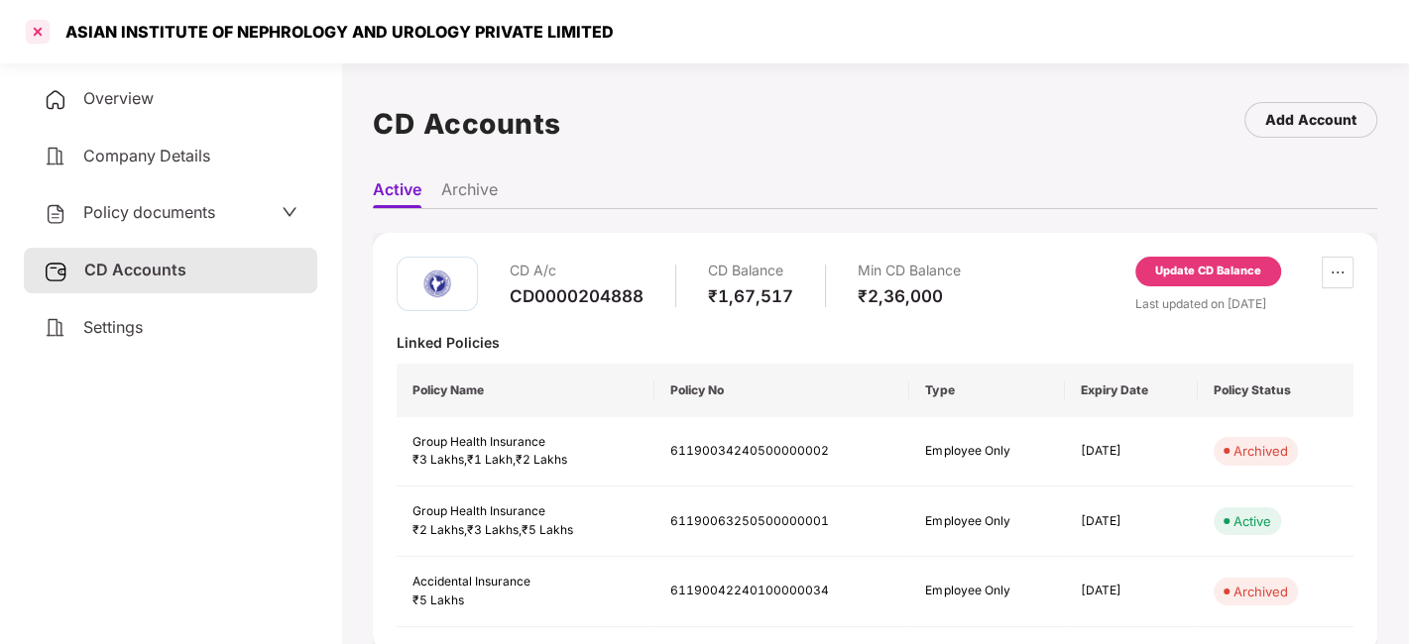
click at [35, 32] on div at bounding box center [38, 32] width 32 height 32
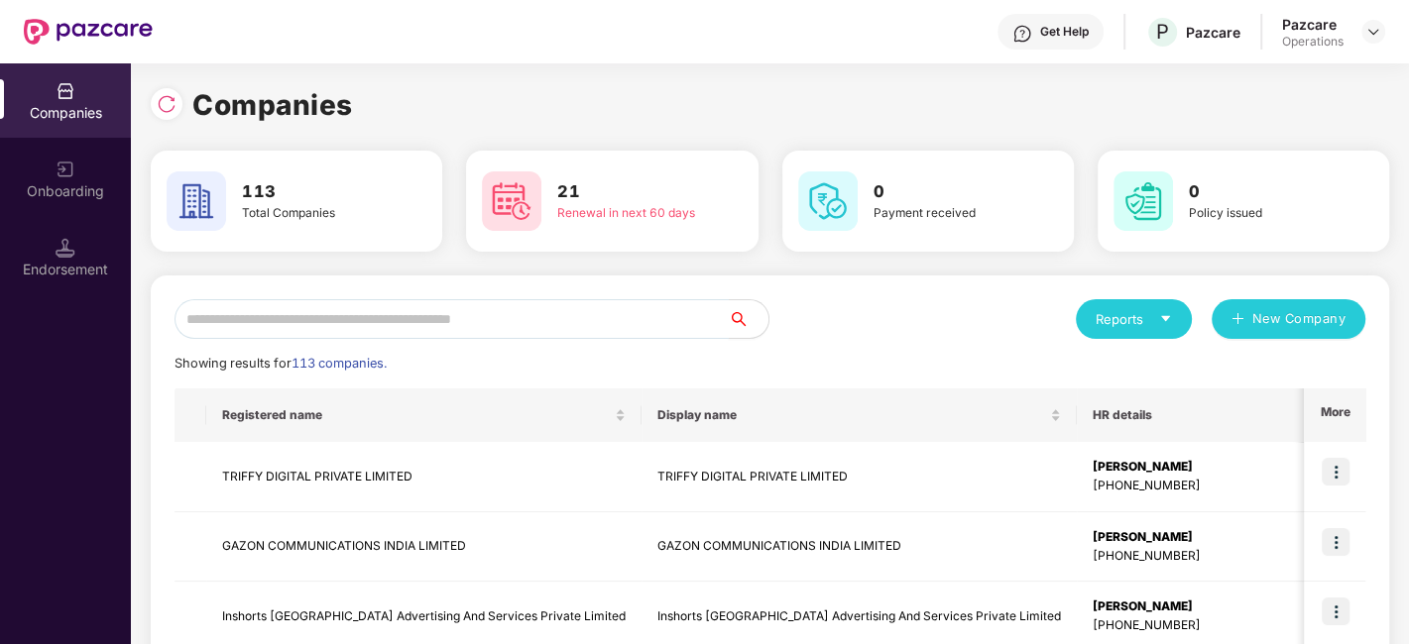
click at [362, 309] on input "text" at bounding box center [451, 319] width 554 height 40
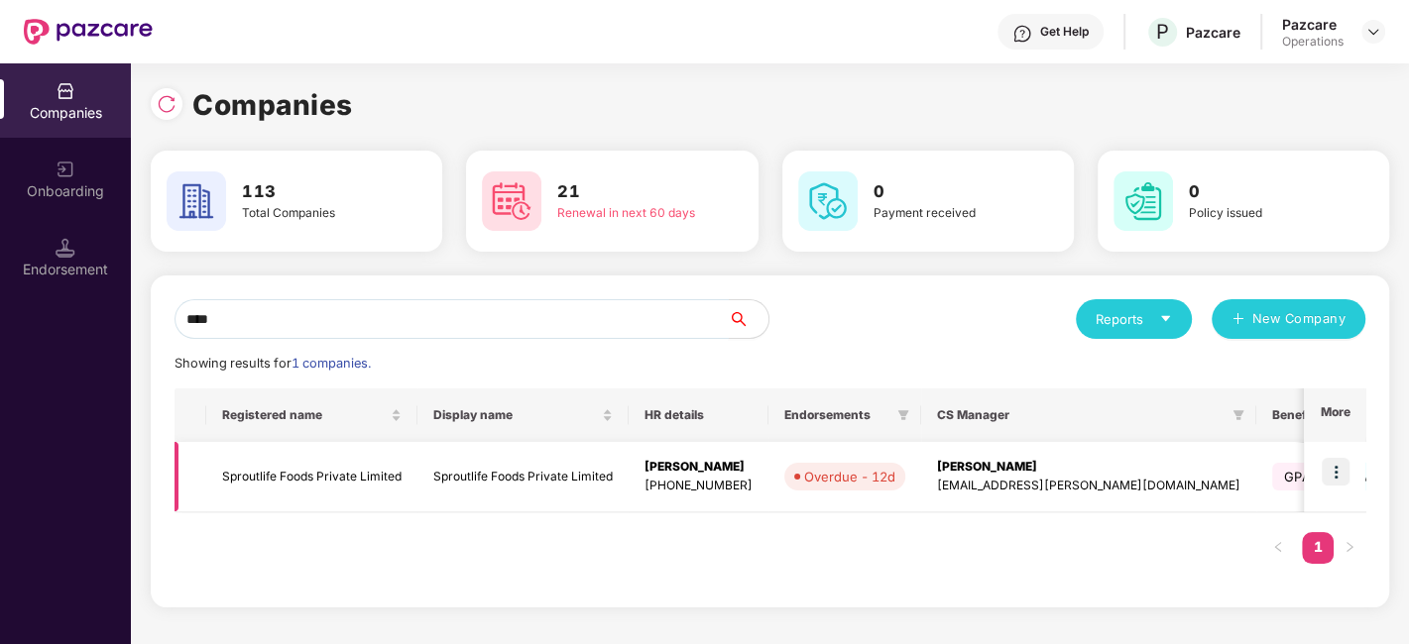
type input "****"
click at [380, 465] on td "Sproutlife Foods Private Limited" at bounding box center [311, 477] width 211 height 70
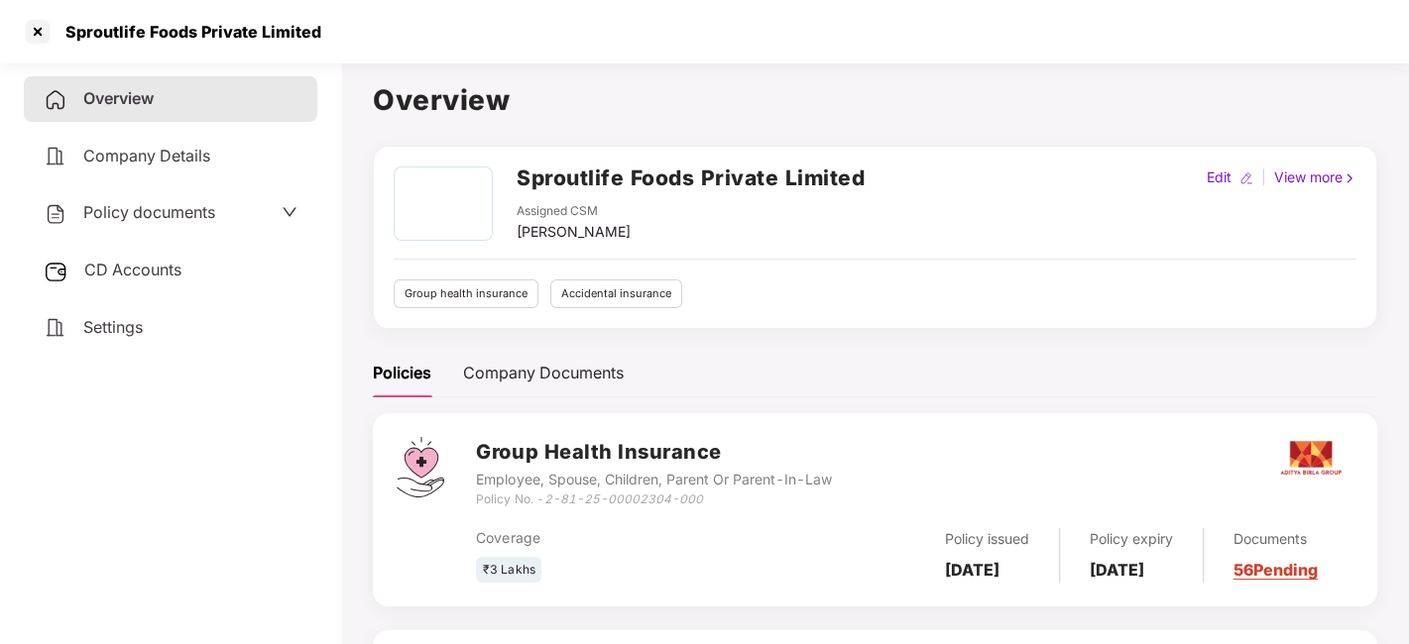
click at [170, 270] on span "CD Accounts" at bounding box center [132, 270] width 97 height 20
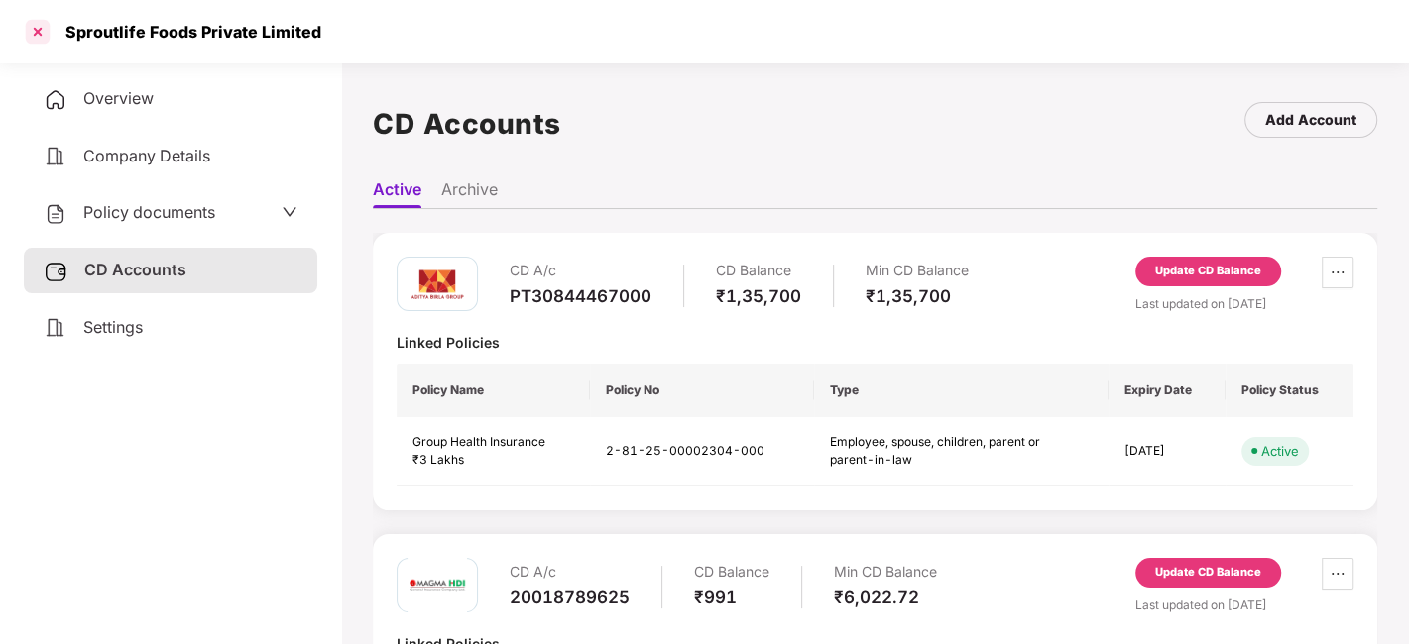
click at [38, 39] on div at bounding box center [38, 32] width 32 height 32
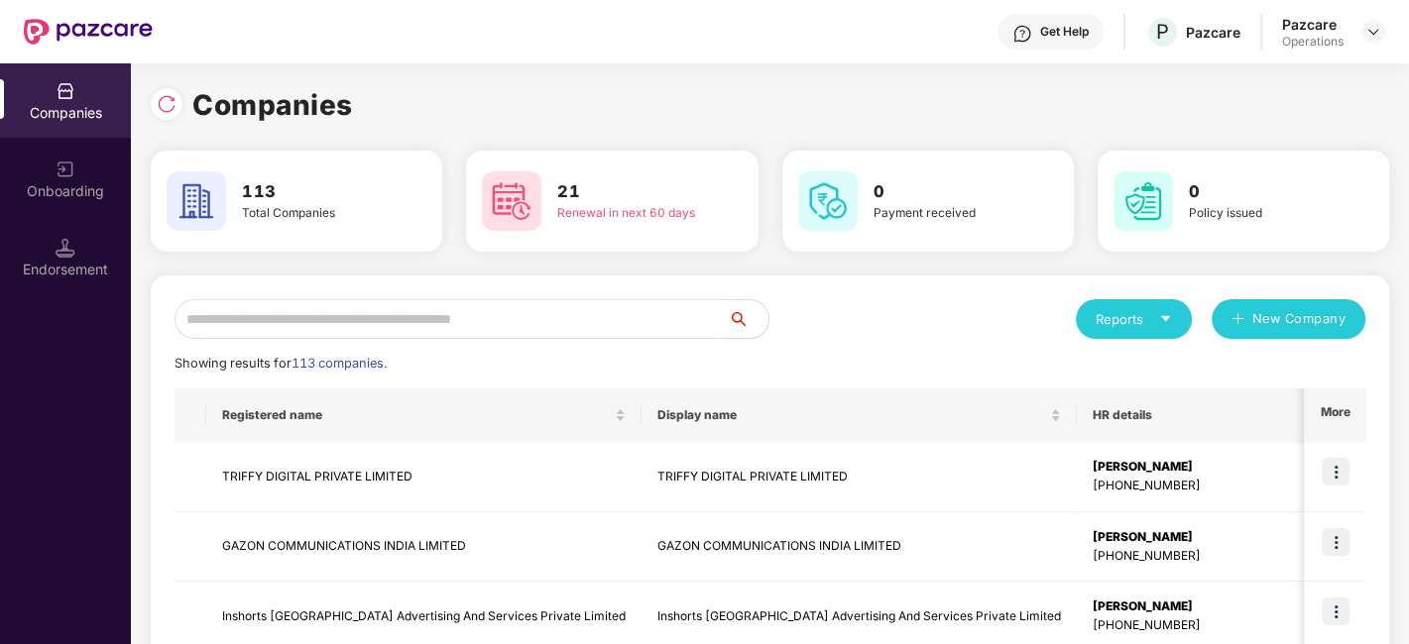
click at [594, 318] on input "text" at bounding box center [451, 319] width 554 height 40
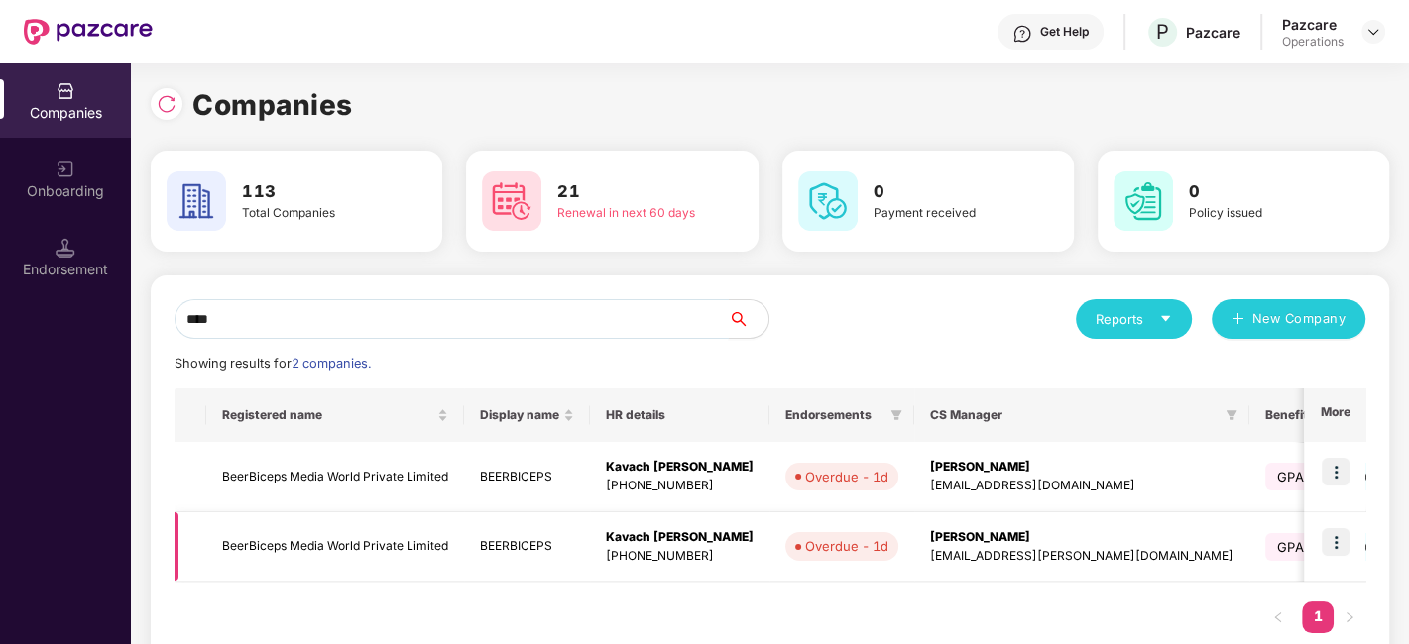
type input "****"
click at [1334, 531] on img at bounding box center [1336, 542] width 28 height 28
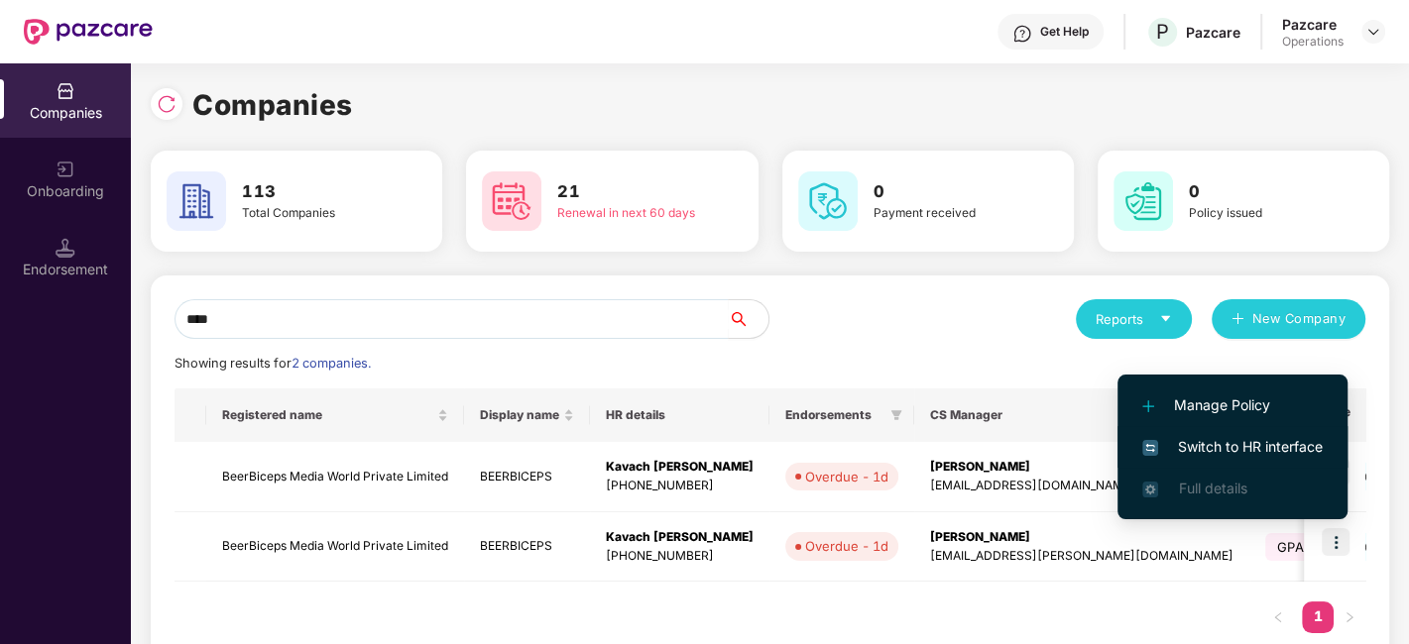
click at [1209, 446] on span "Switch to HR interface" at bounding box center [1232, 447] width 180 height 22
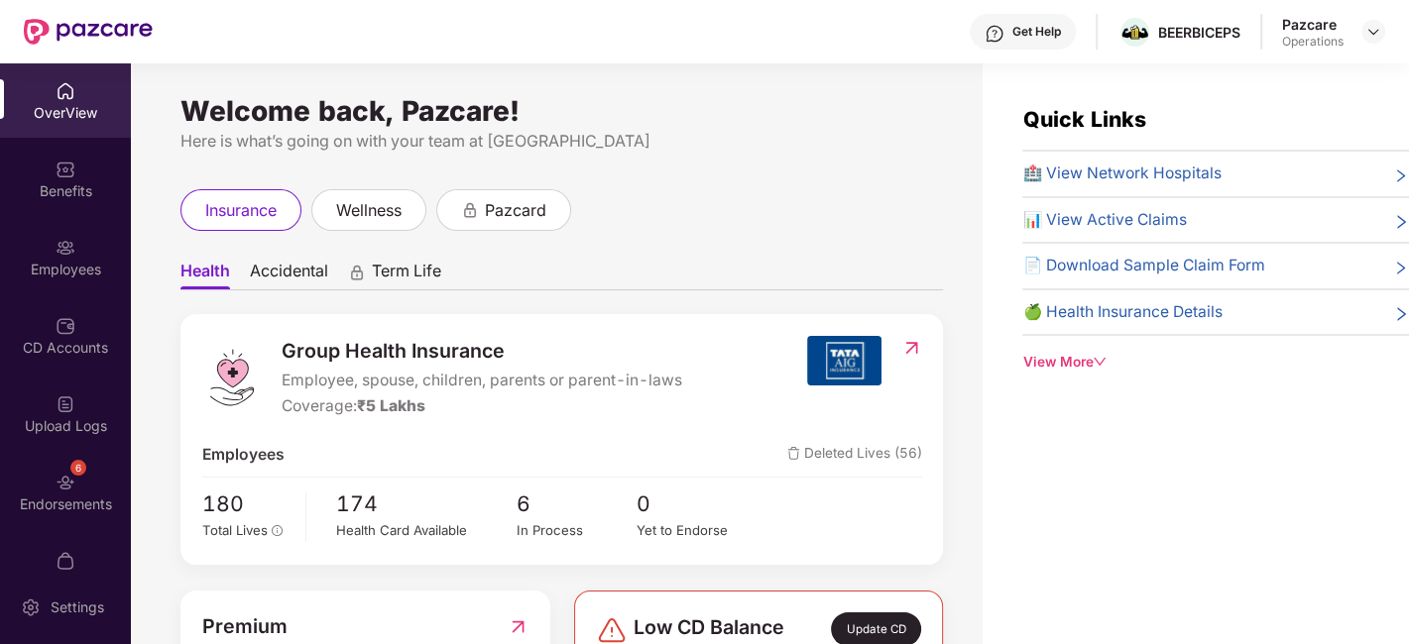
scroll to position [41, 0]
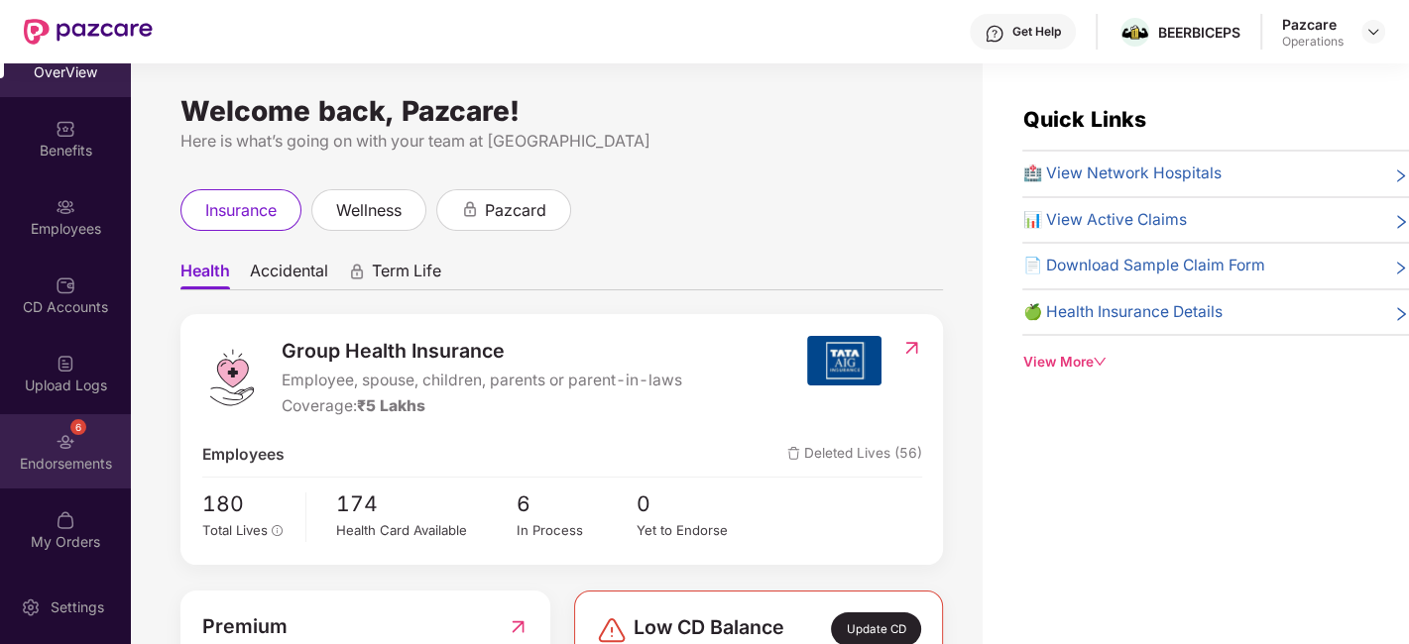
click at [65, 421] on div "6 Endorsements" at bounding box center [65, 451] width 131 height 74
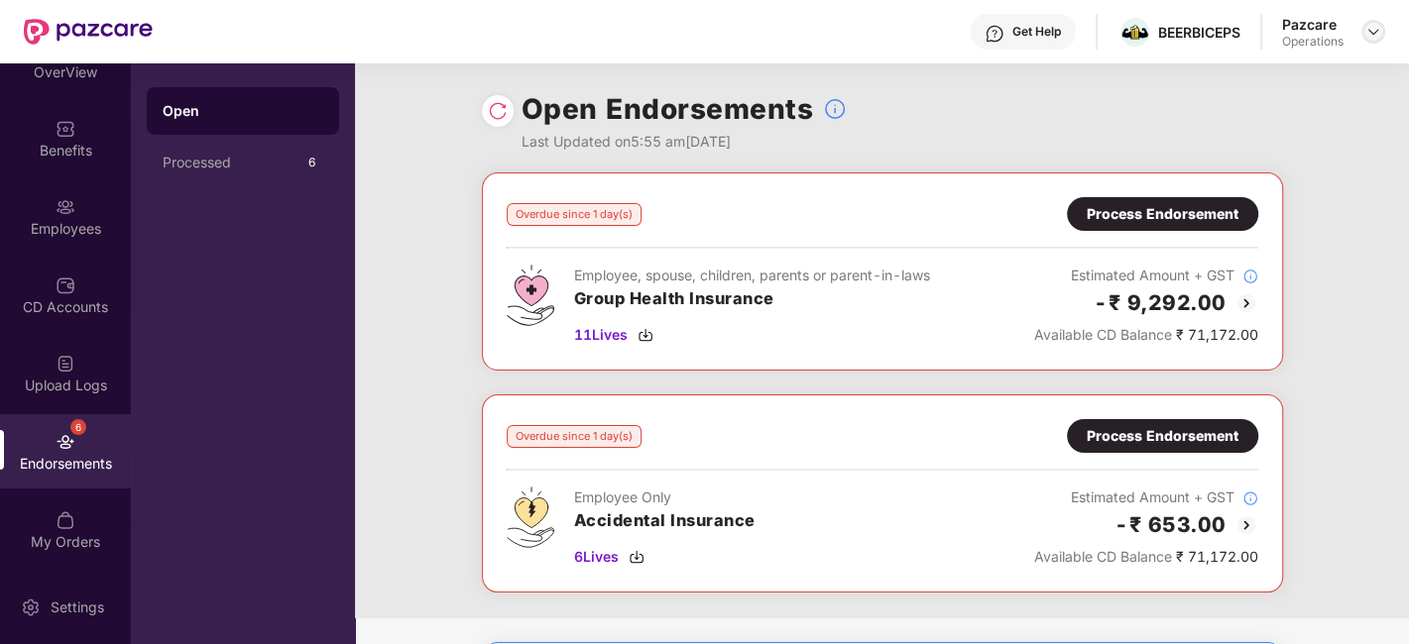
click at [1371, 30] on img at bounding box center [1373, 32] width 16 height 16
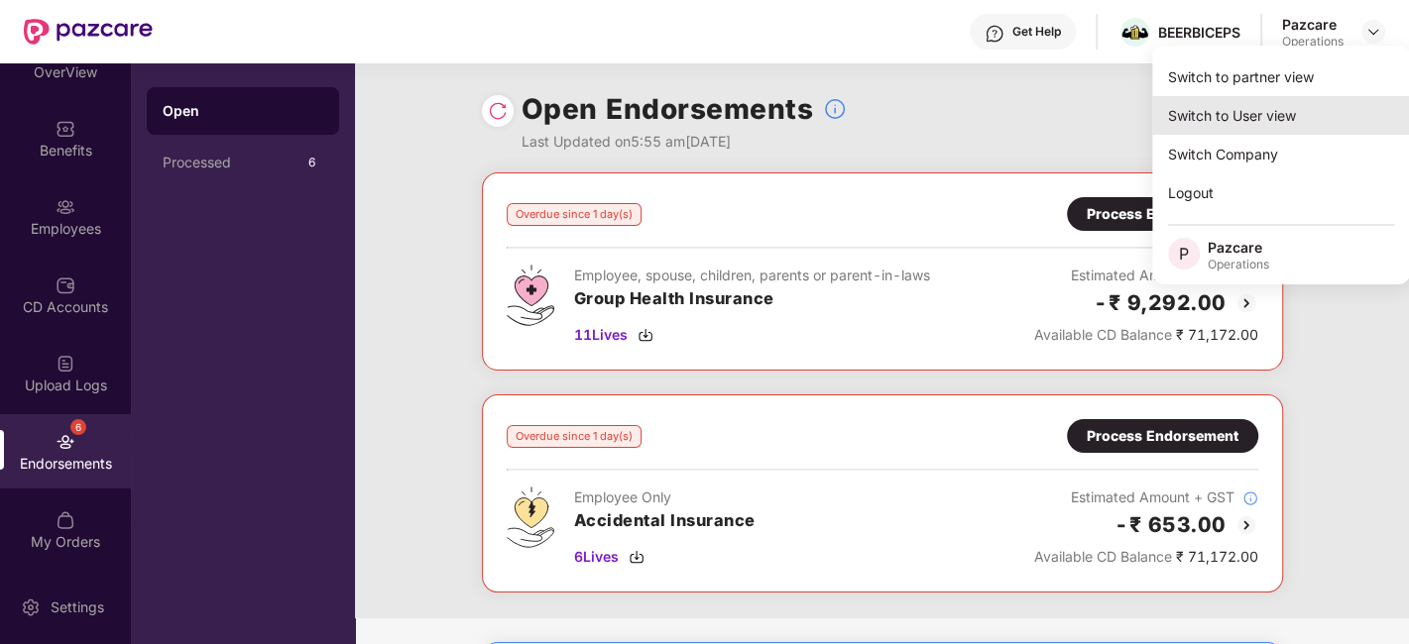
click at [1247, 103] on div "Switch to User view" at bounding box center [1281, 115] width 258 height 39
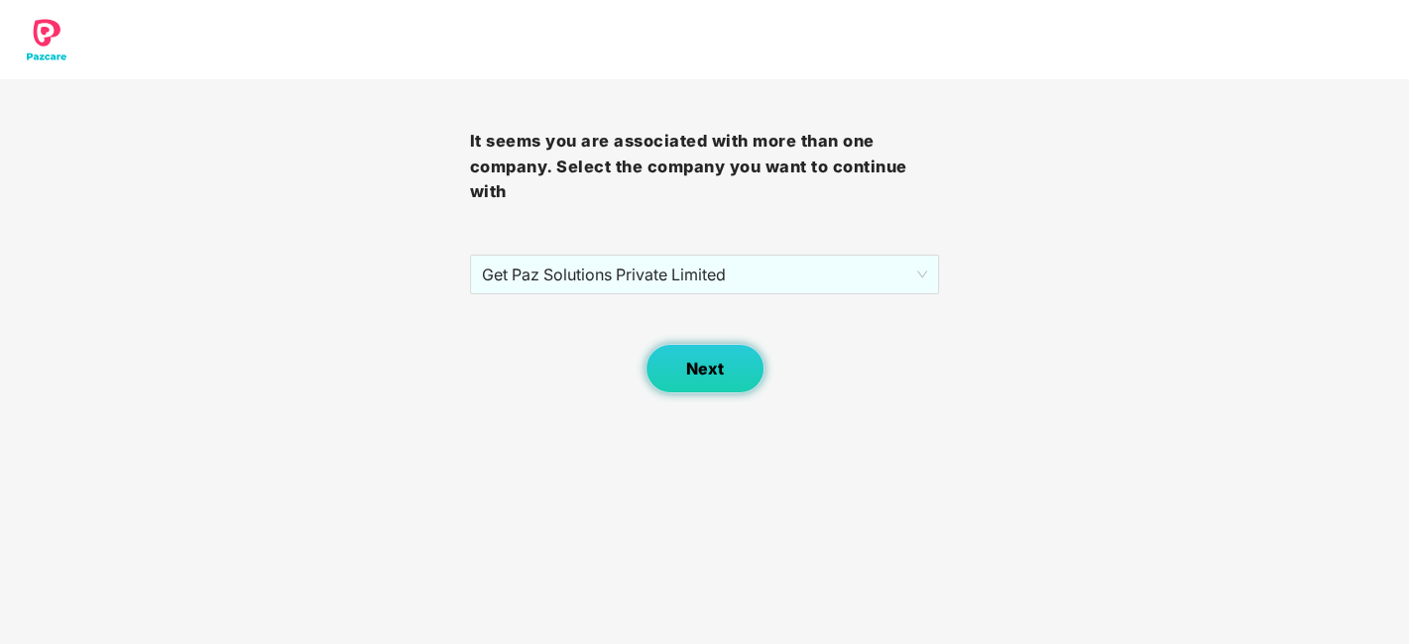
click at [713, 379] on button "Next" at bounding box center [704, 369] width 119 height 50
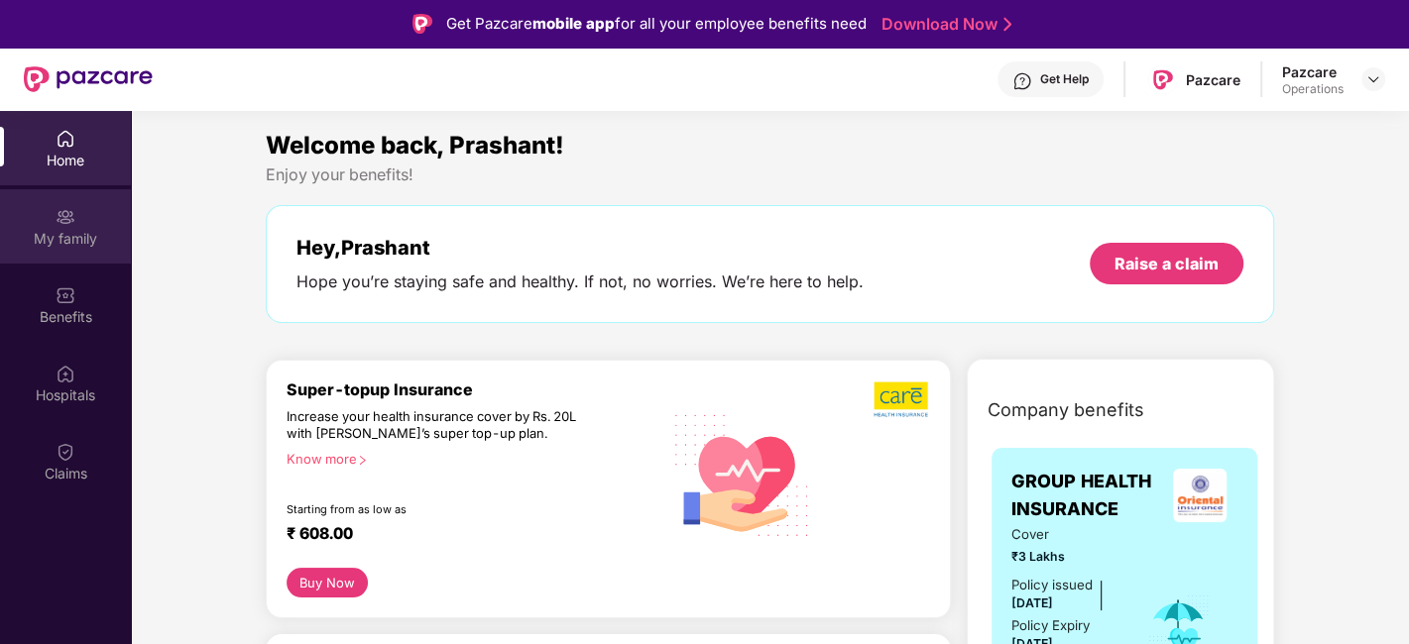
click at [67, 232] on div "My family" at bounding box center [65, 239] width 131 height 20
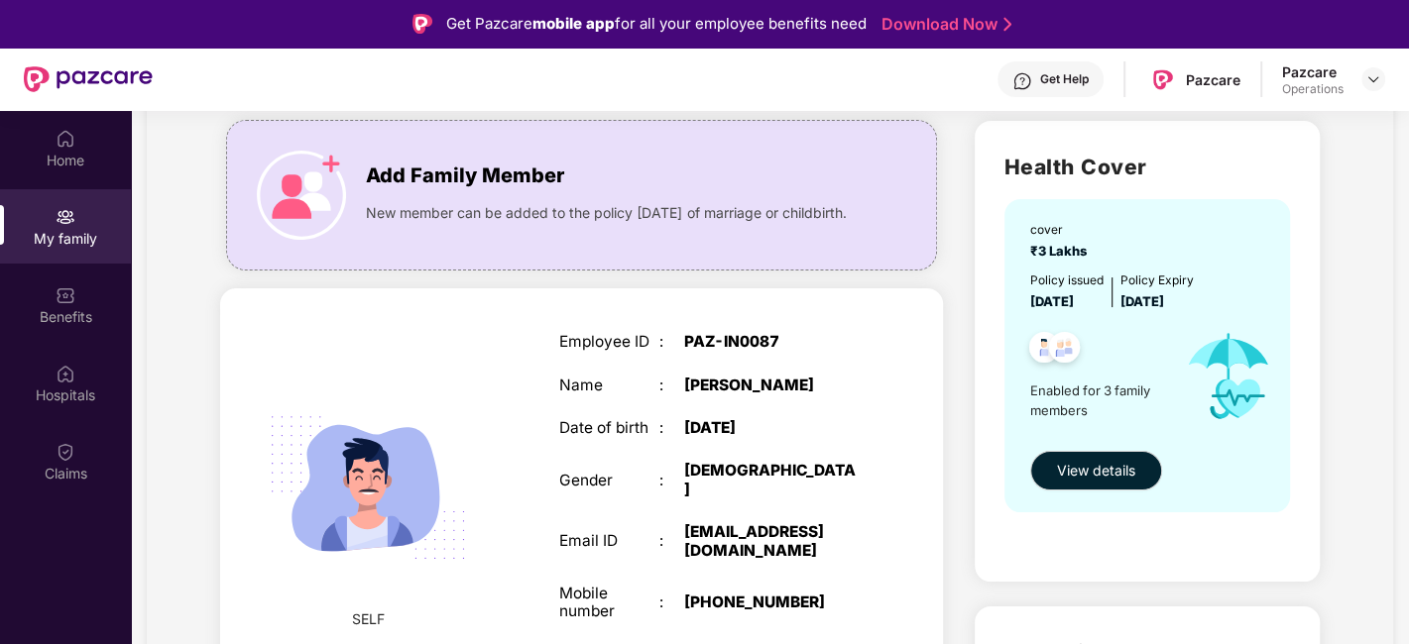
scroll to position [114, 0]
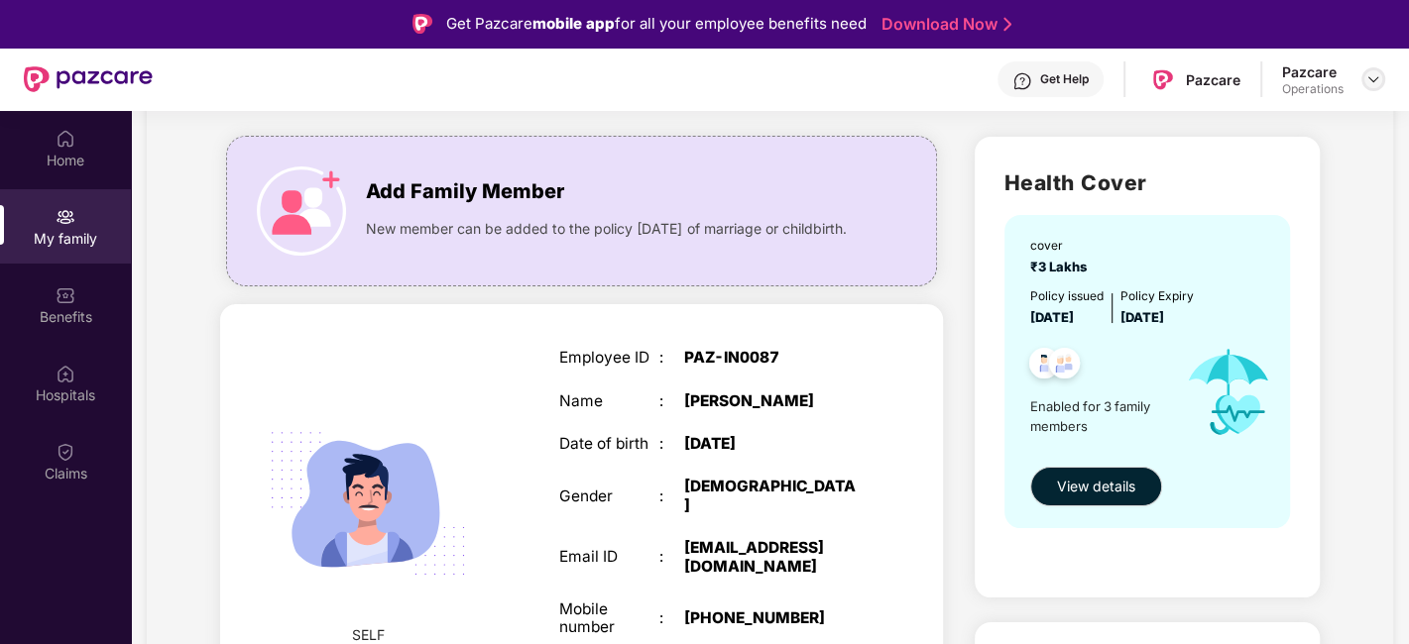
click at [1363, 83] on div at bounding box center [1373, 79] width 24 height 24
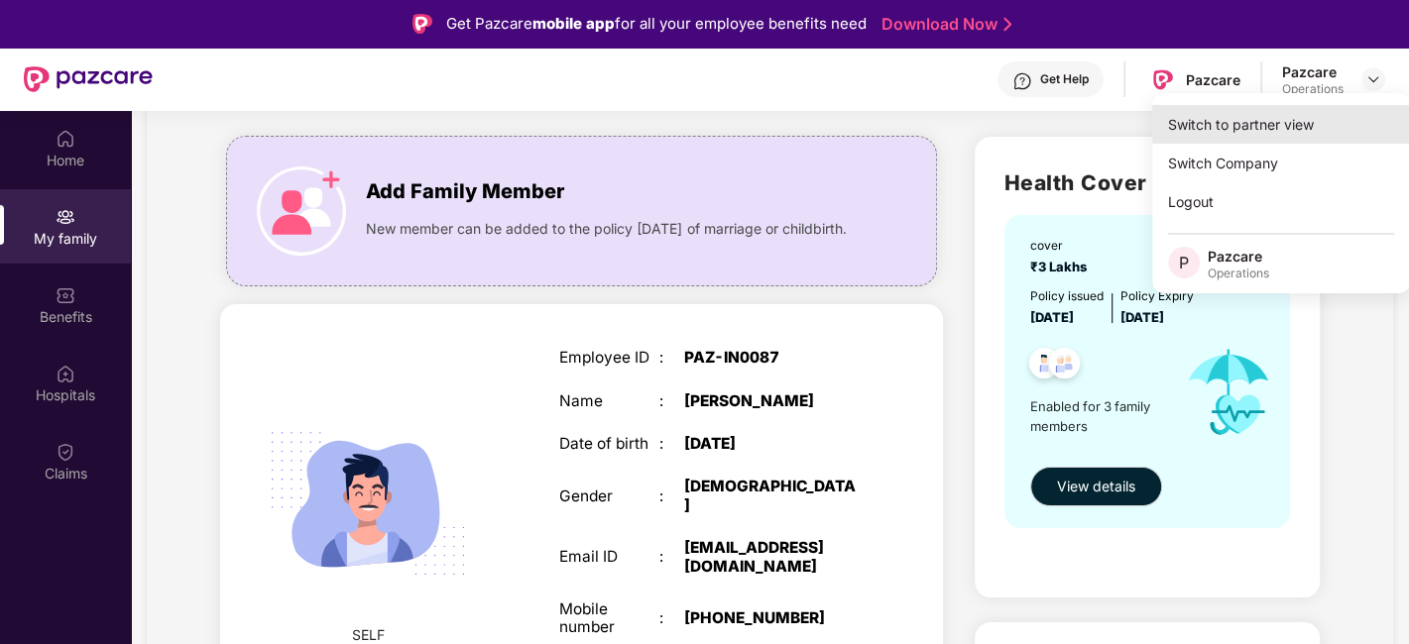
click at [1243, 131] on div "Switch to partner view" at bounding box center [1281, 124] width 258 height 39
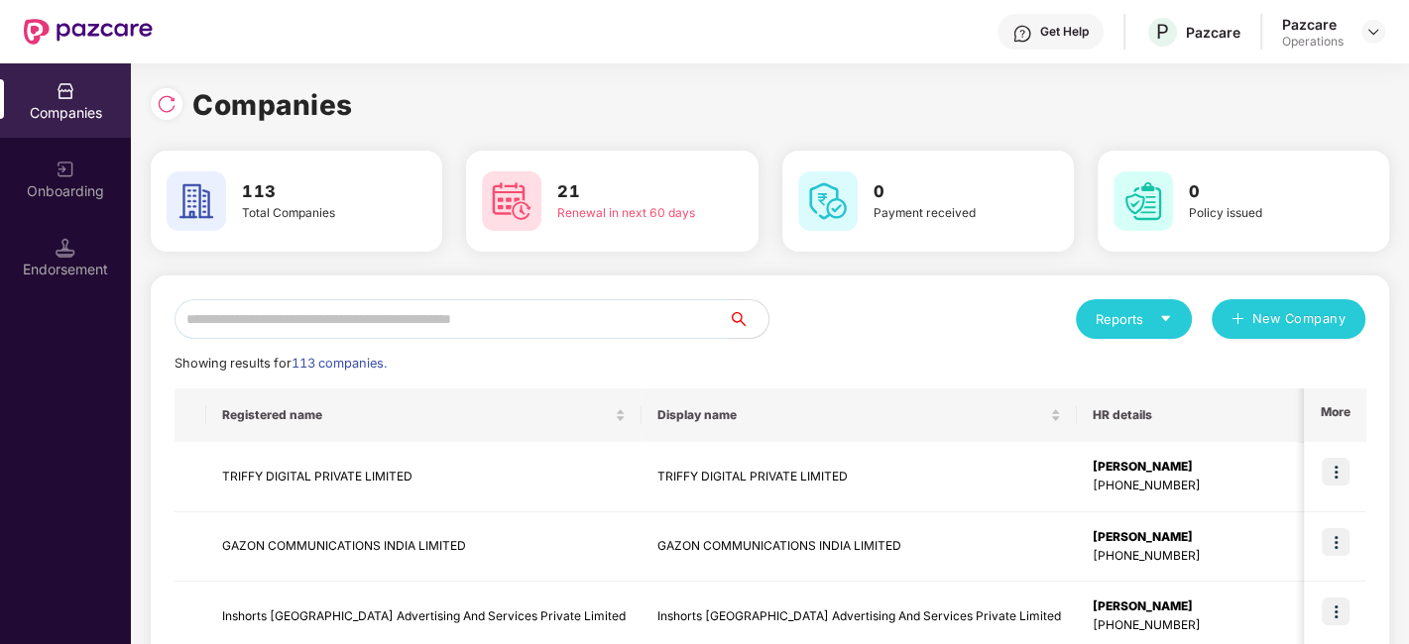
click at [635, 328] on input "text" at bounding box center [451, 319] width 554 height 40
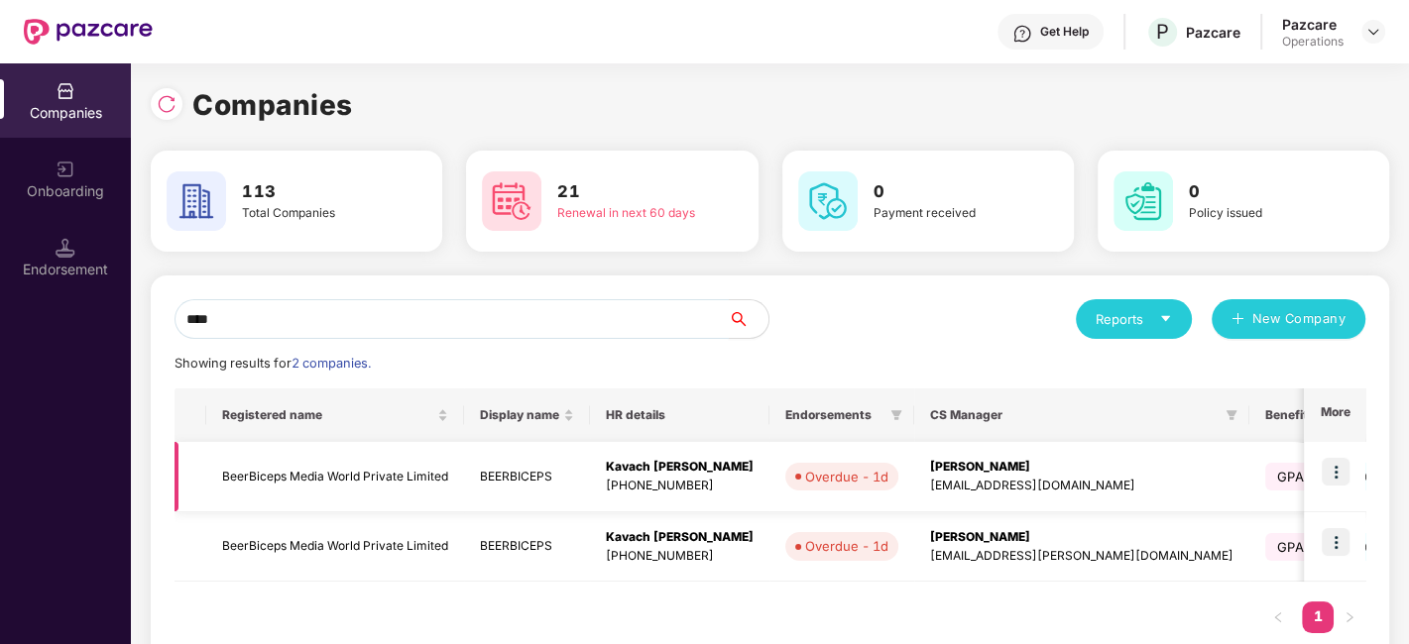
type input "****"
click at [1338, 474] on img at bounding box center [1336, 472] width 28 height 28
click at [1028, 579] on td "Divya Chandraprakash Pardhi divya.pardhi@pazcare.com" at bounding box center [1081, 548] width 335 height 70
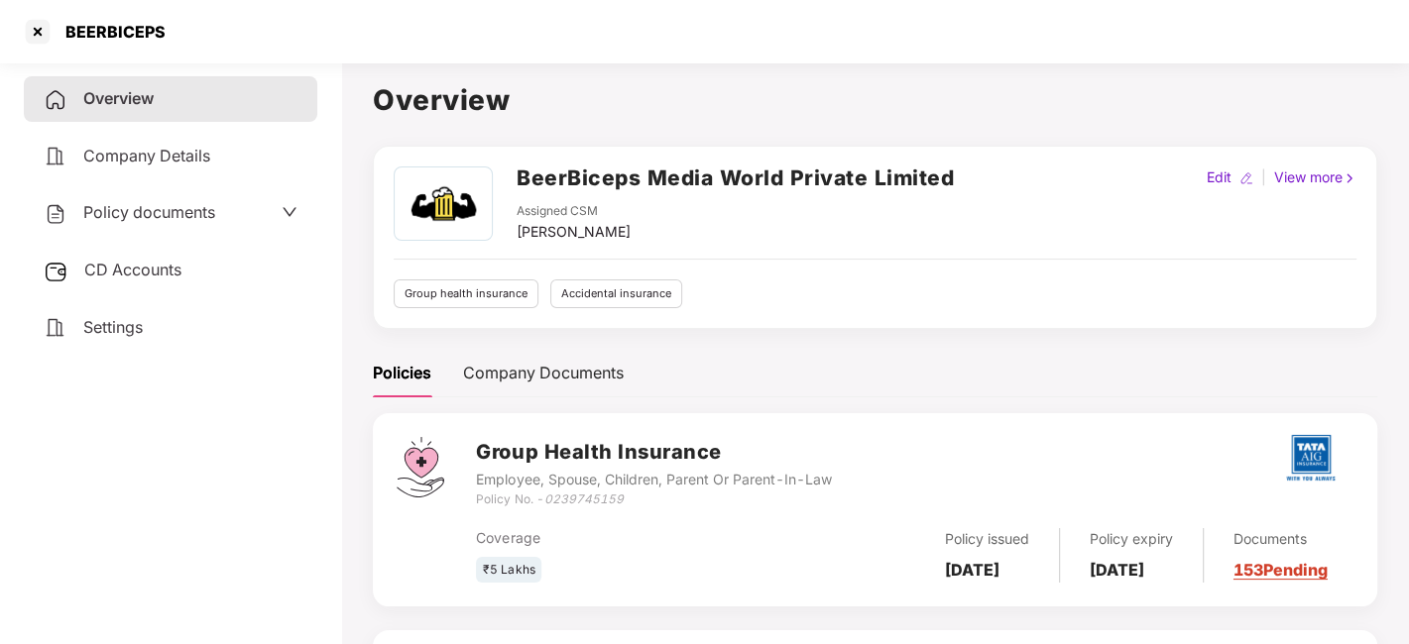
click at [132, 264] on span "CD Accounts" at bounding box center [132, 270] width 97 height 20
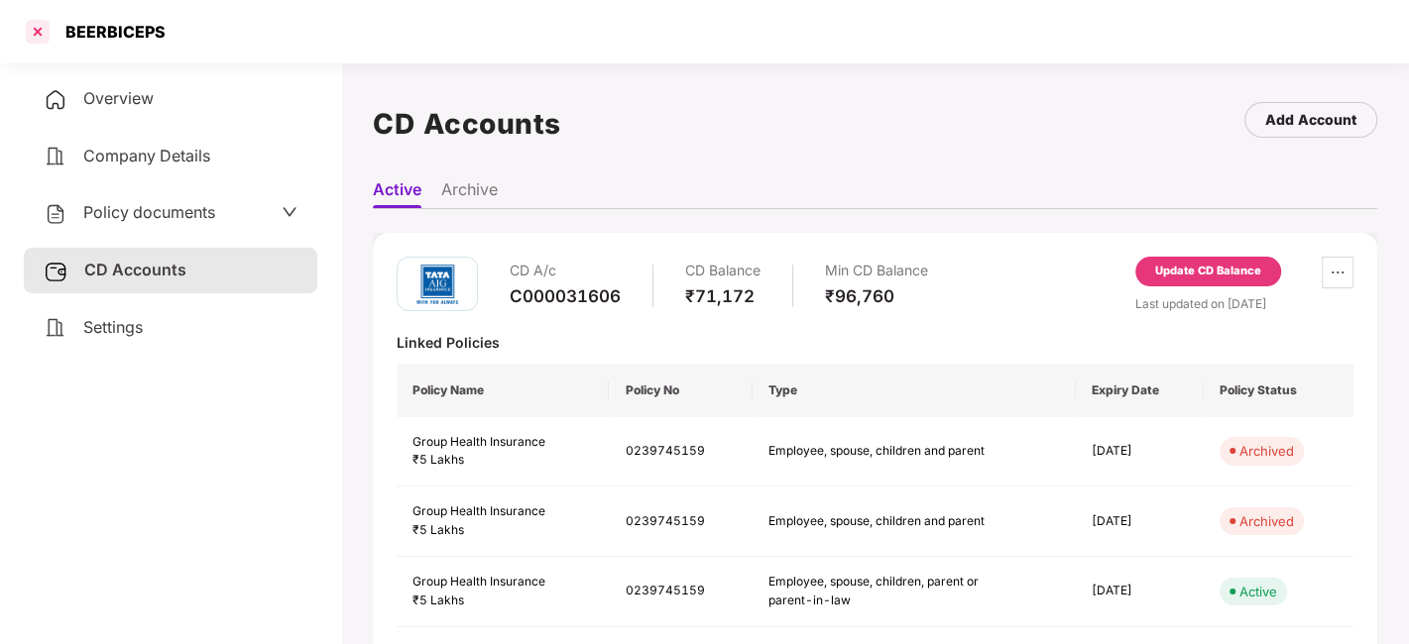
click at [22, 26] on div at bounding box center [38, 32] width 32 height 32
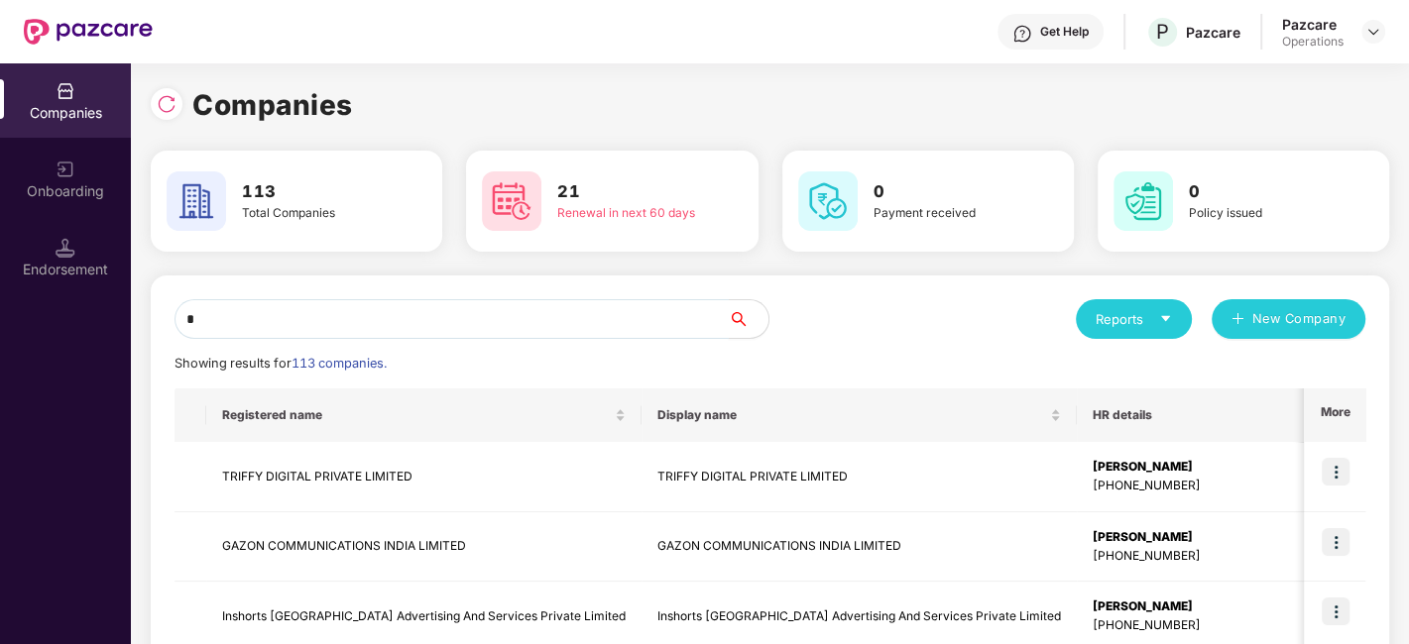
click at [476, 319] on input "*" at bounding box center [451, 319] width 554 height 40
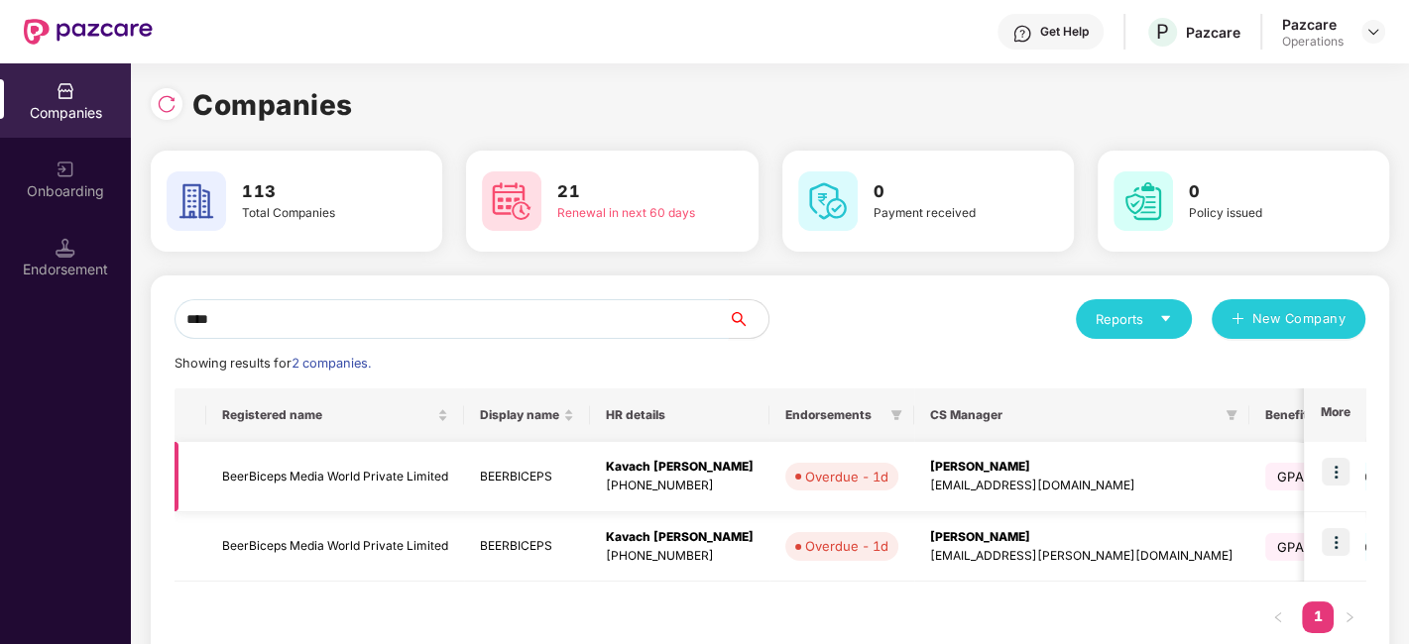
type input "****"
click at [1340, 466] on img at bounding box center [1336, 472] width 28 height 28
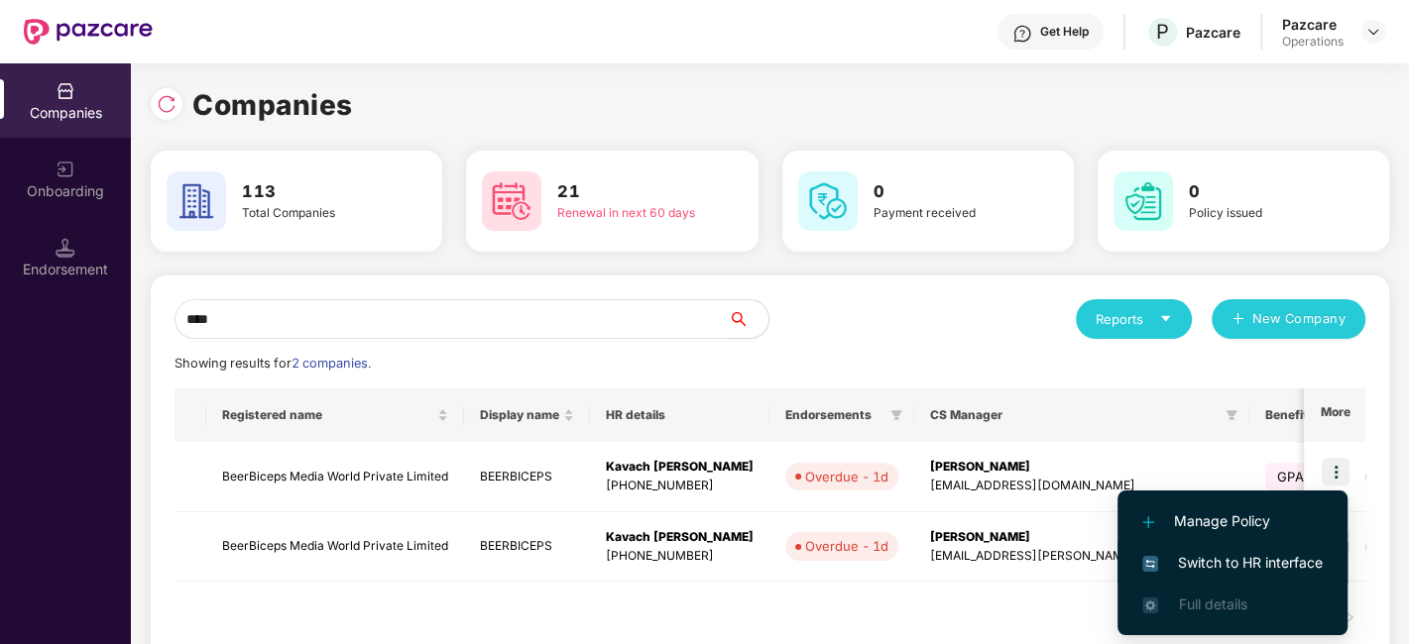
click at [1233, 557] on span "Switch to HR interface" at bounding box center [1232, 563] width 180 height 22
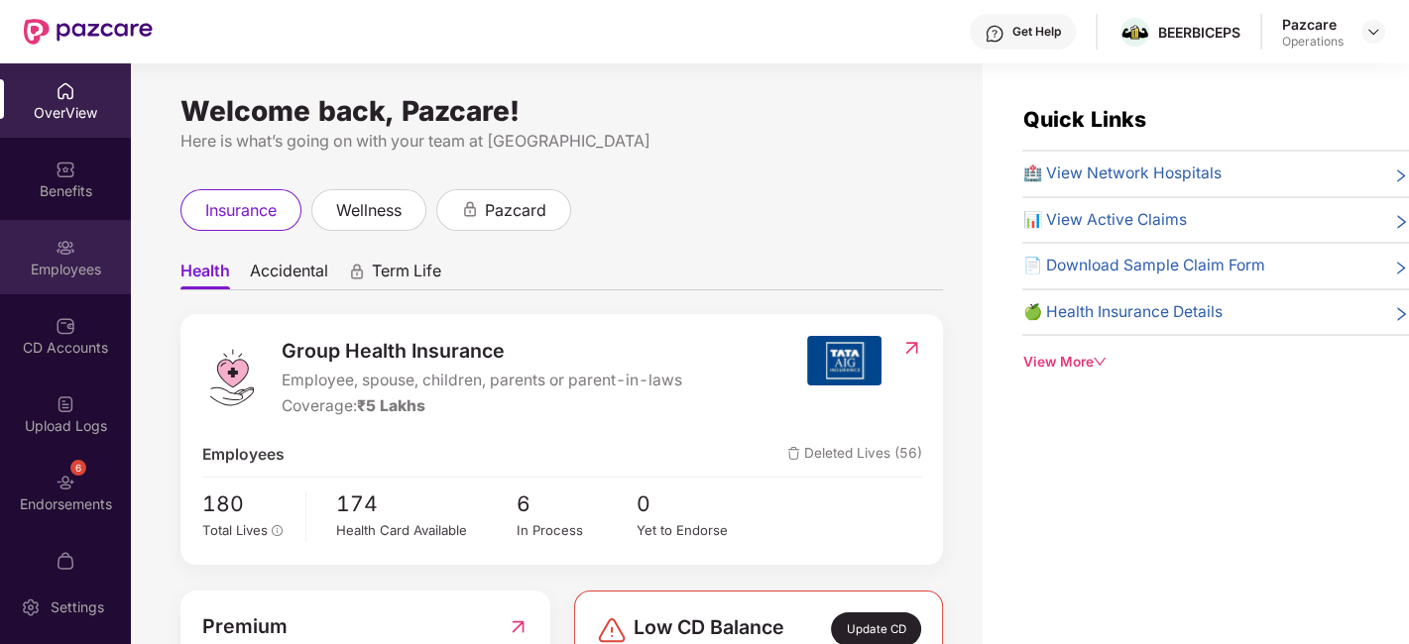
click at [41, 256] on div "Employees" at bounding box center [65, 257] width 131 height 74
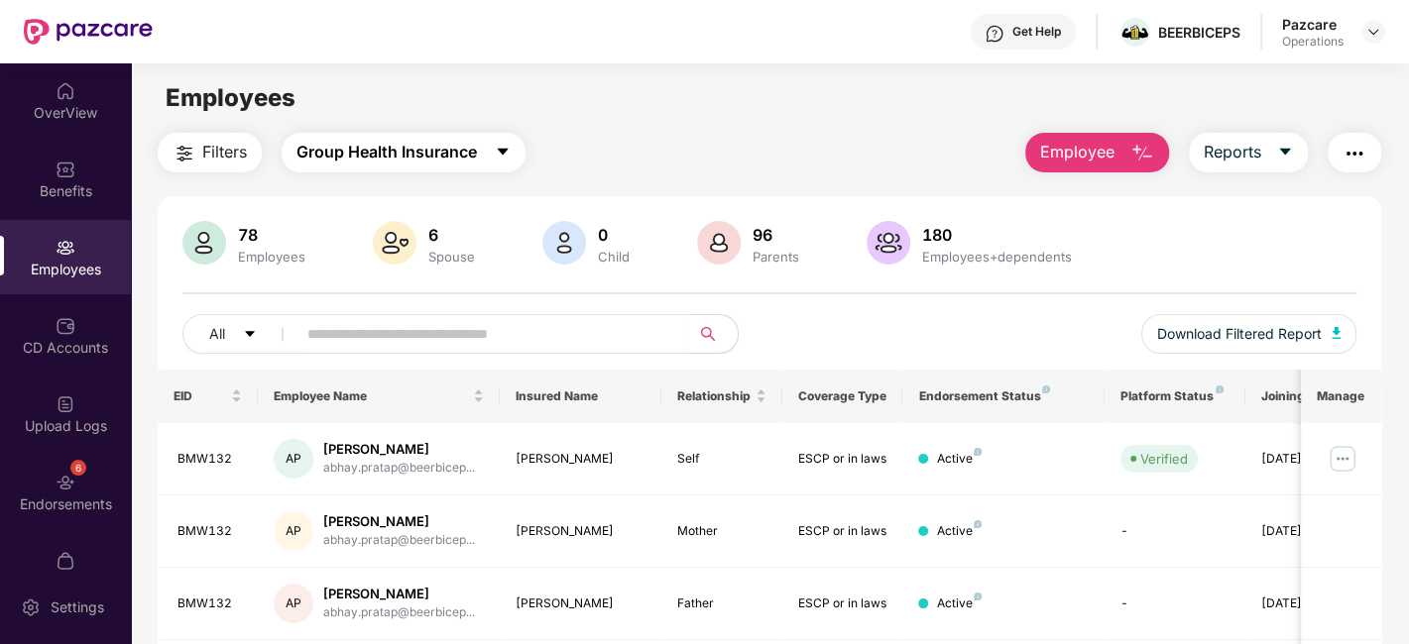
click at [334, 164] on span "Group Health Insurance" at bounding box center [386, 152] width 180 height 25
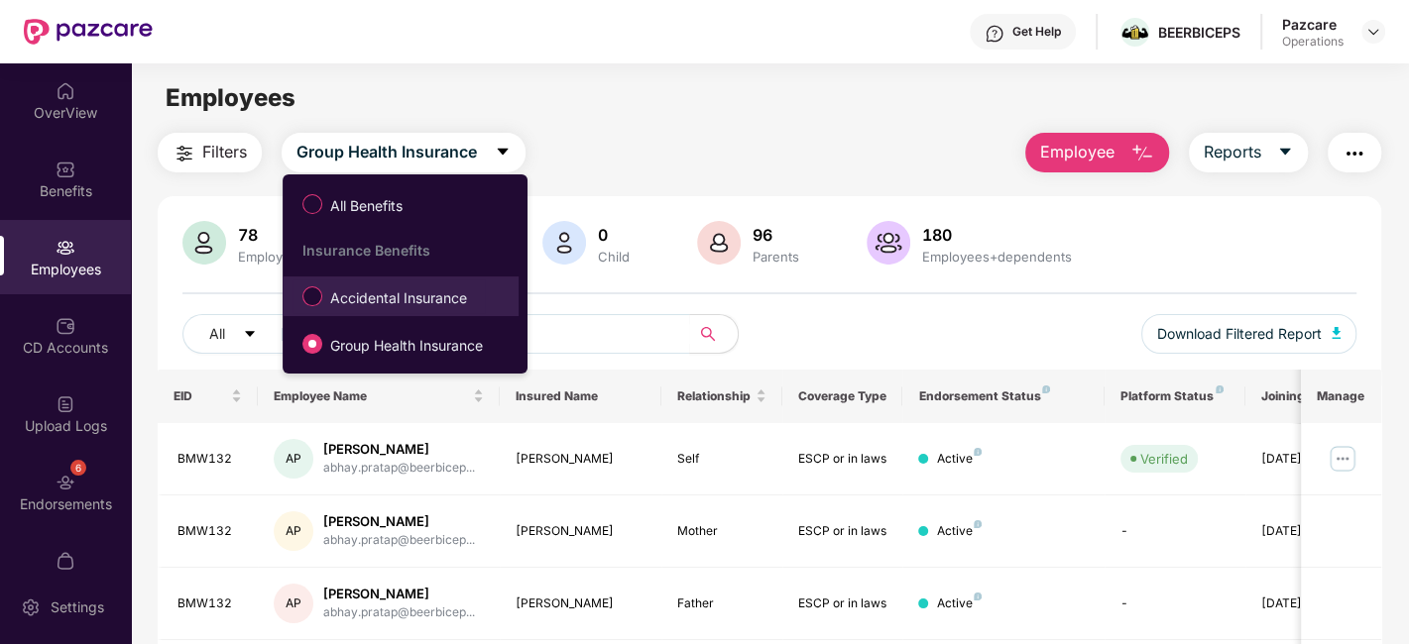
click at [354, 292] on span "Accidental Insurance" at bounding box center [398, 299] width 153 height 22
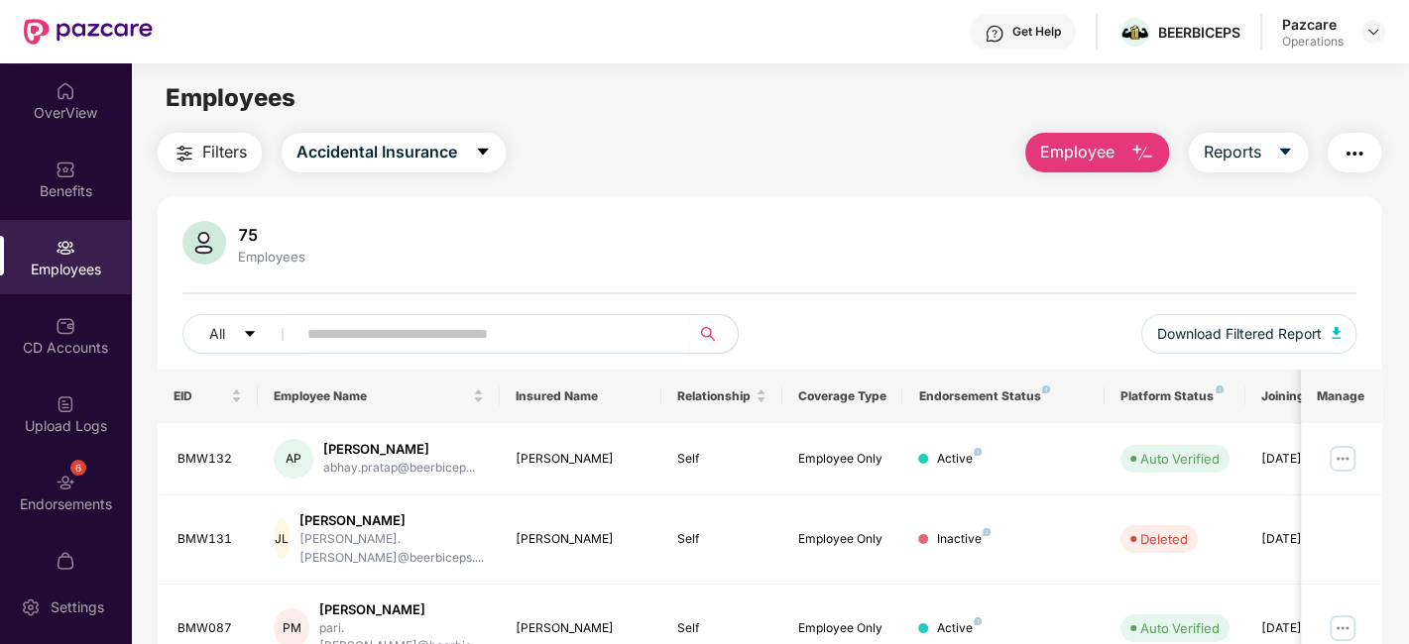
click at [206, 159] on span "Filters" at bounding box center [224, 152] width 45 height 25
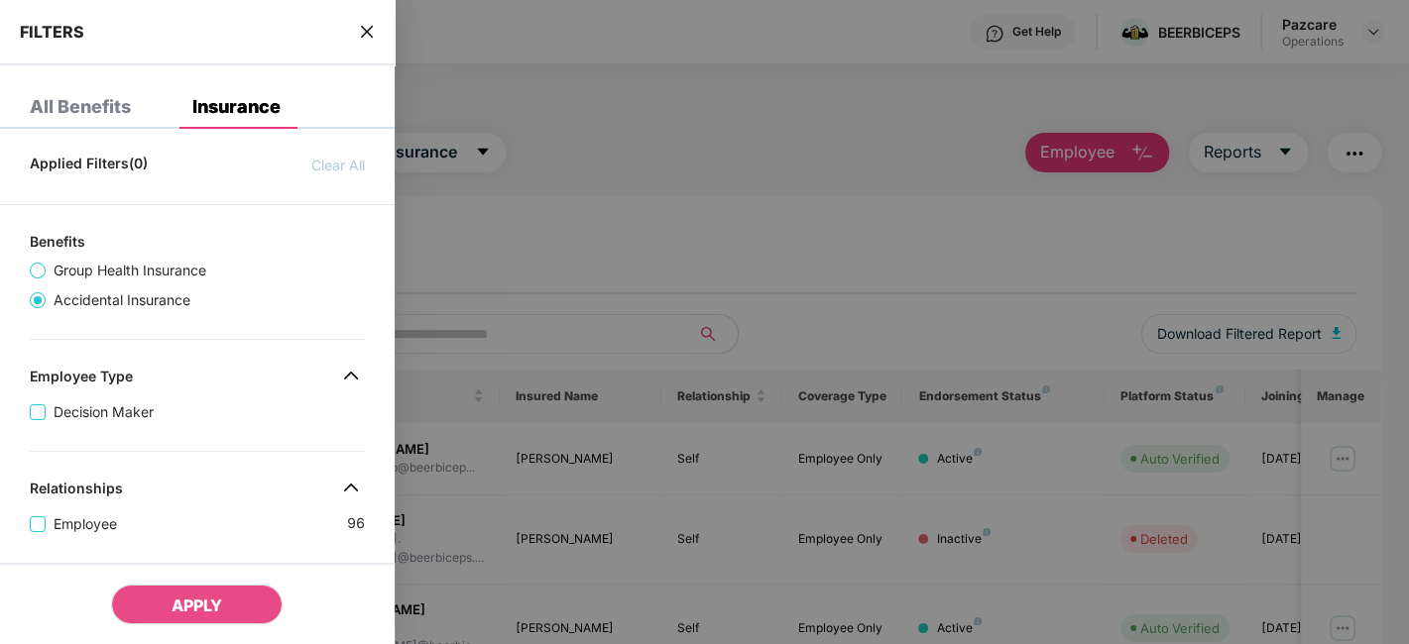
scroll to position [569, 0]
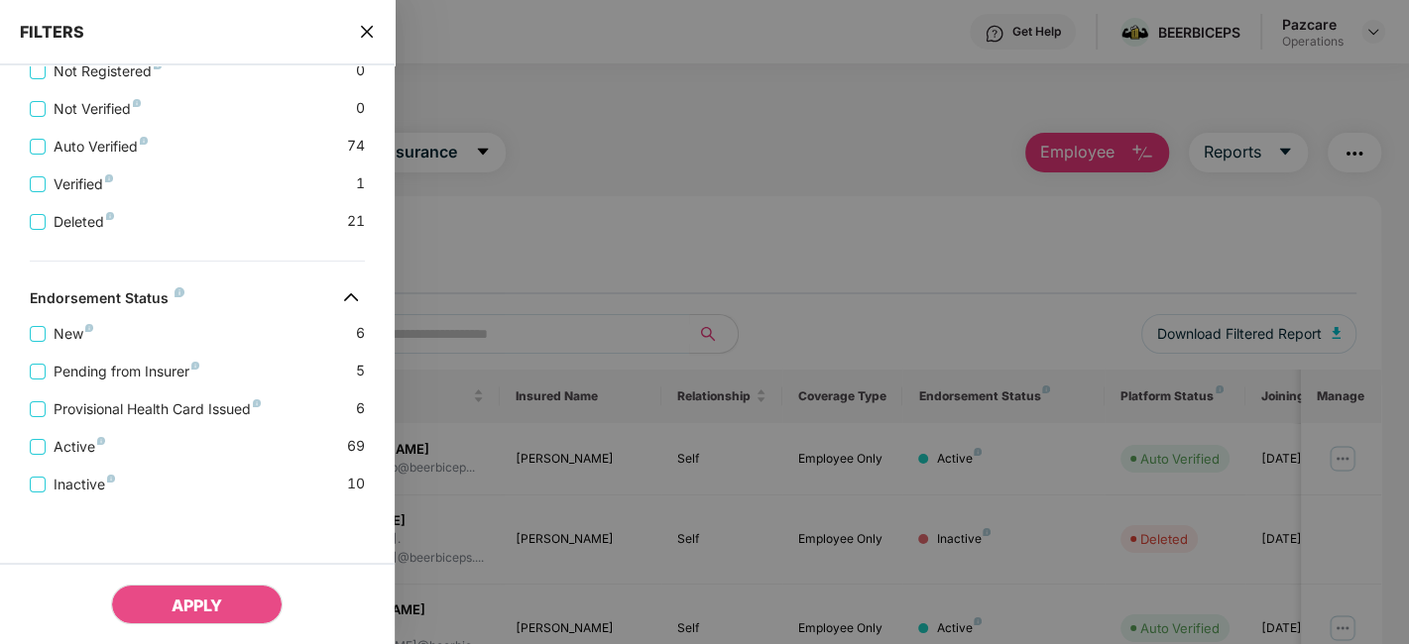
click at [359, 29] on icon "close" at bounding box center [367, 32] width 16 height 16
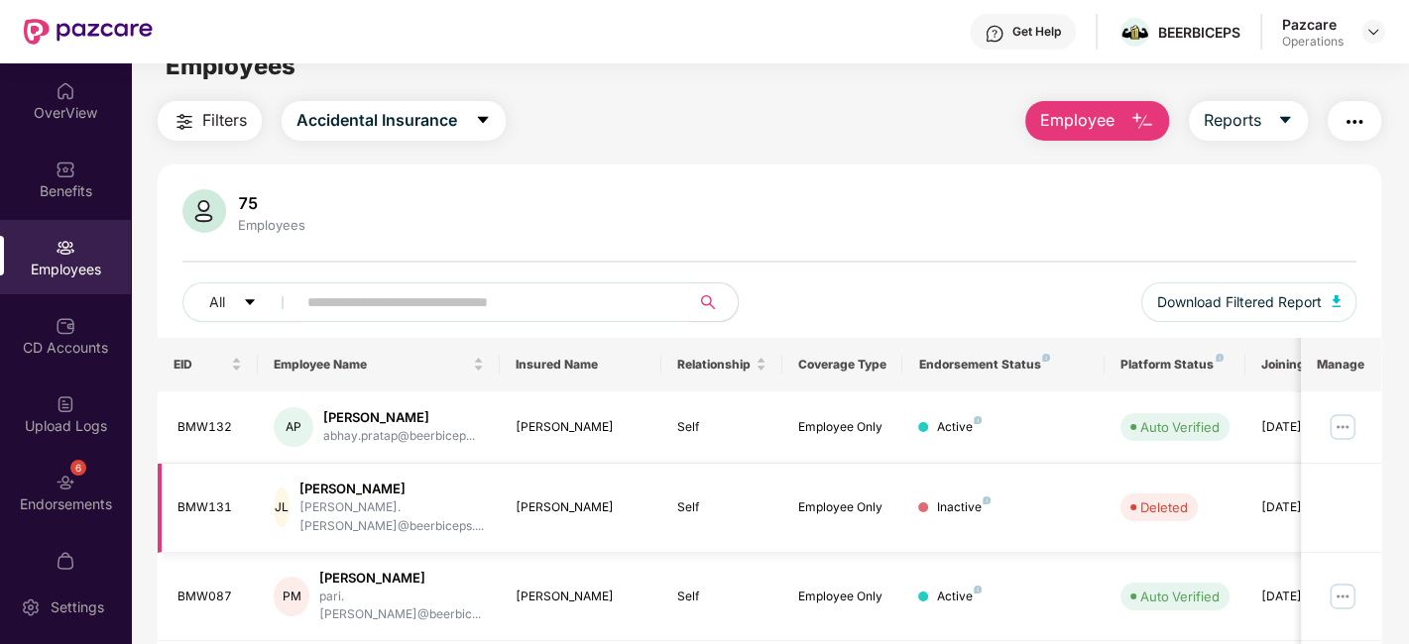
scroll to position [0, 0]
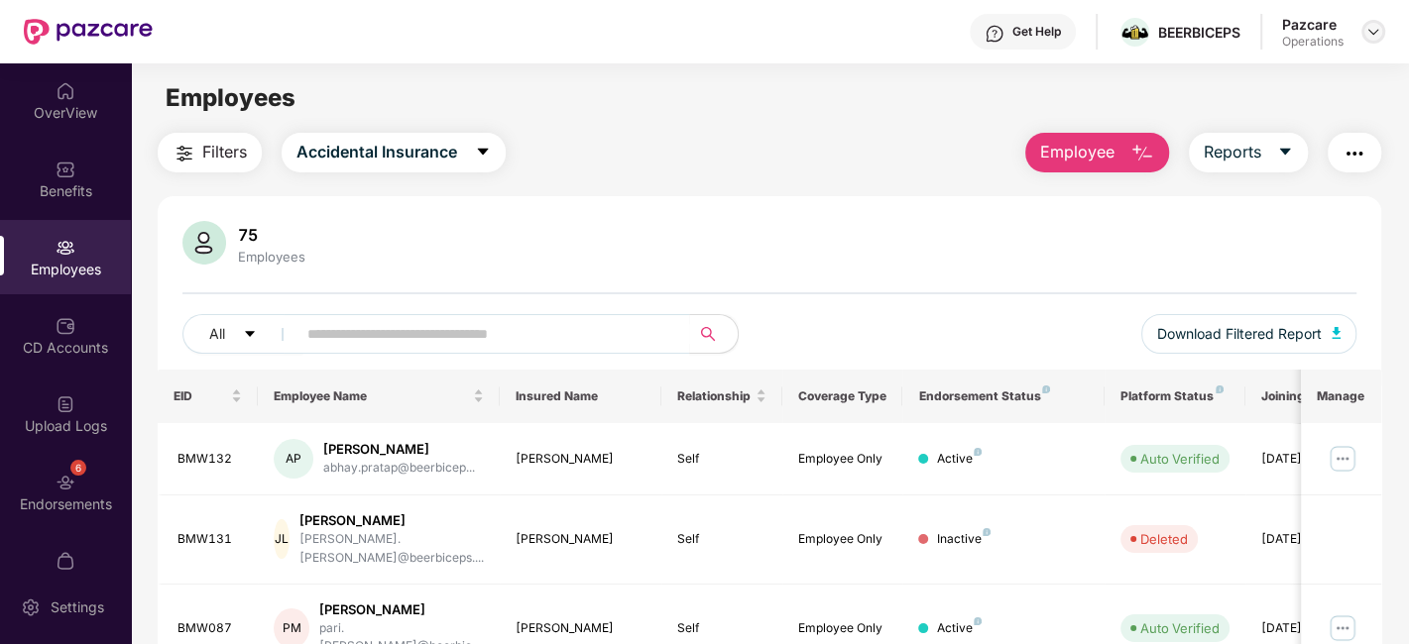
click at [1372, 31] on img at bounding box center [1373, 32] width 16 height 16
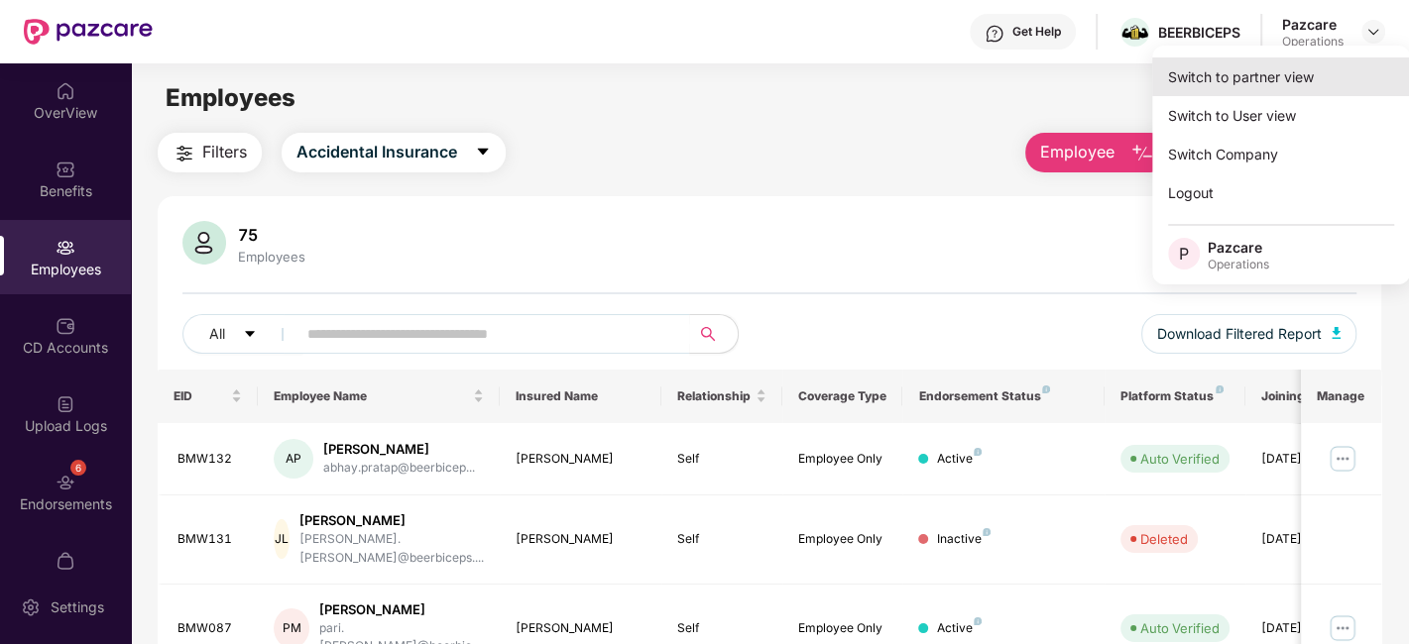
click at [1228, 77] on div "Switch to partner view" at bounding box center [1281, 77] width 258 height 39
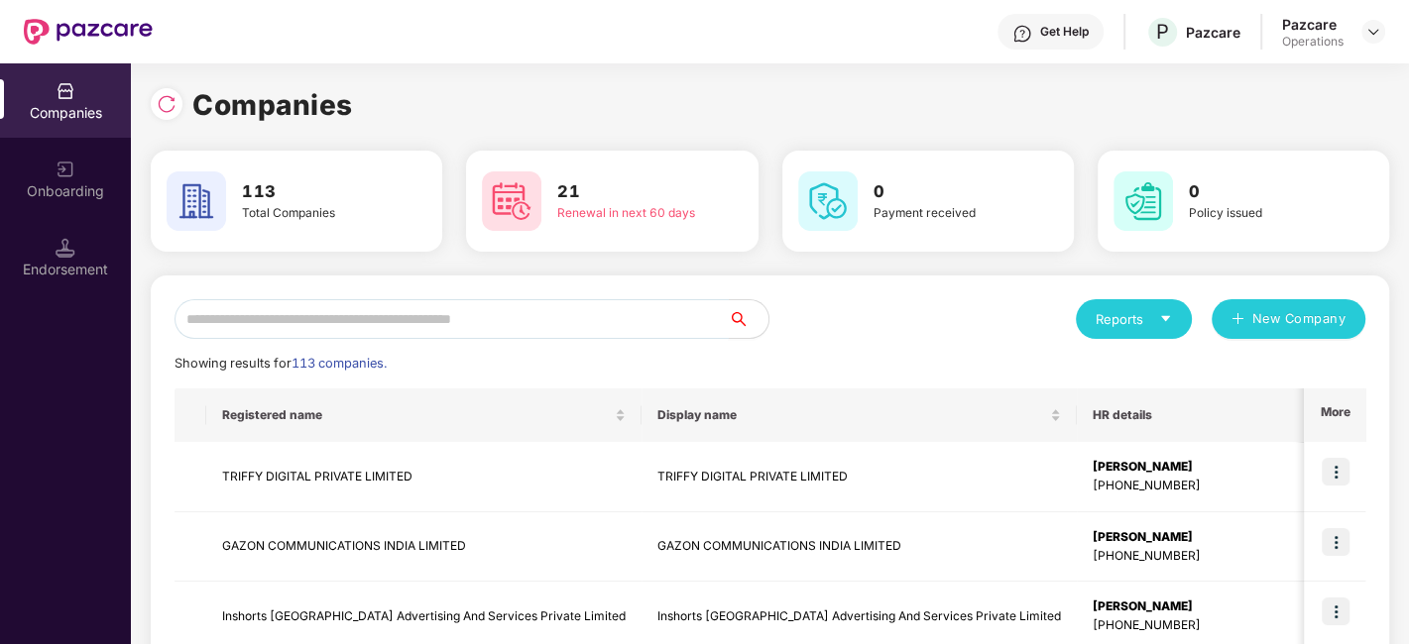
click at [622, 324] on input "text" at bounding box center [451, 319] width 554 height 40
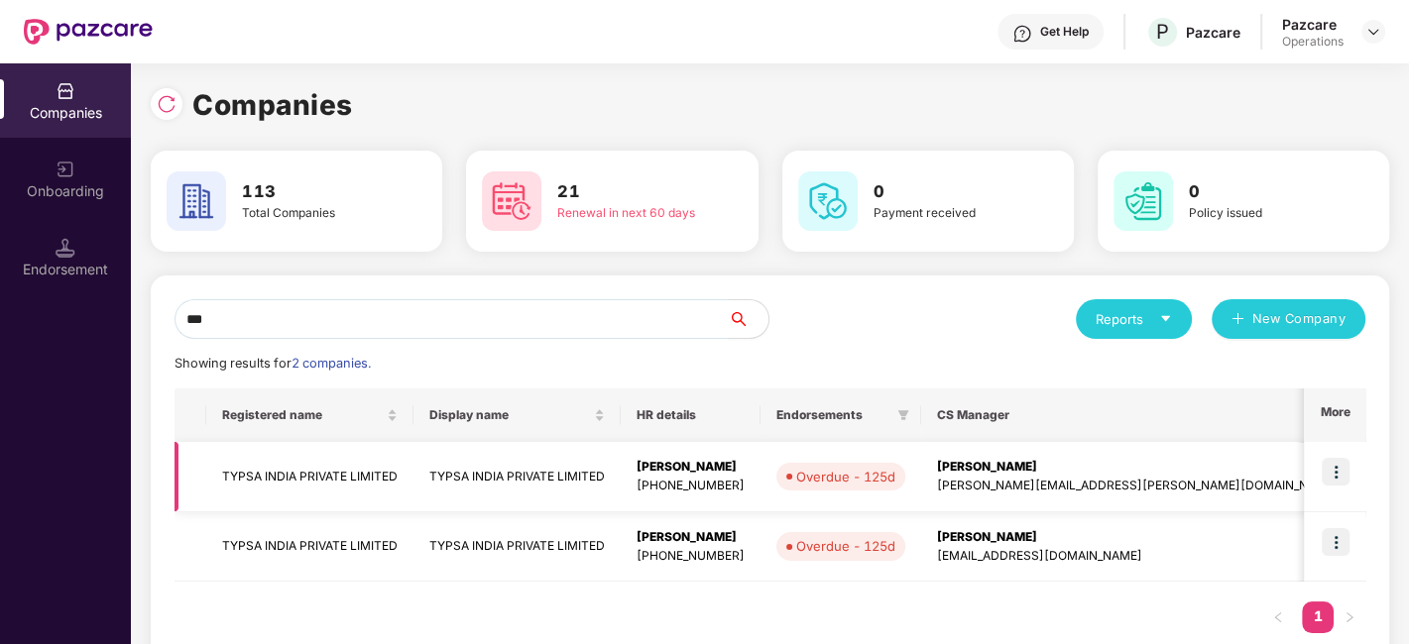
type input "***"
click at [1333, 468] on img at bounding box center [1336, 472] width 28 height 28
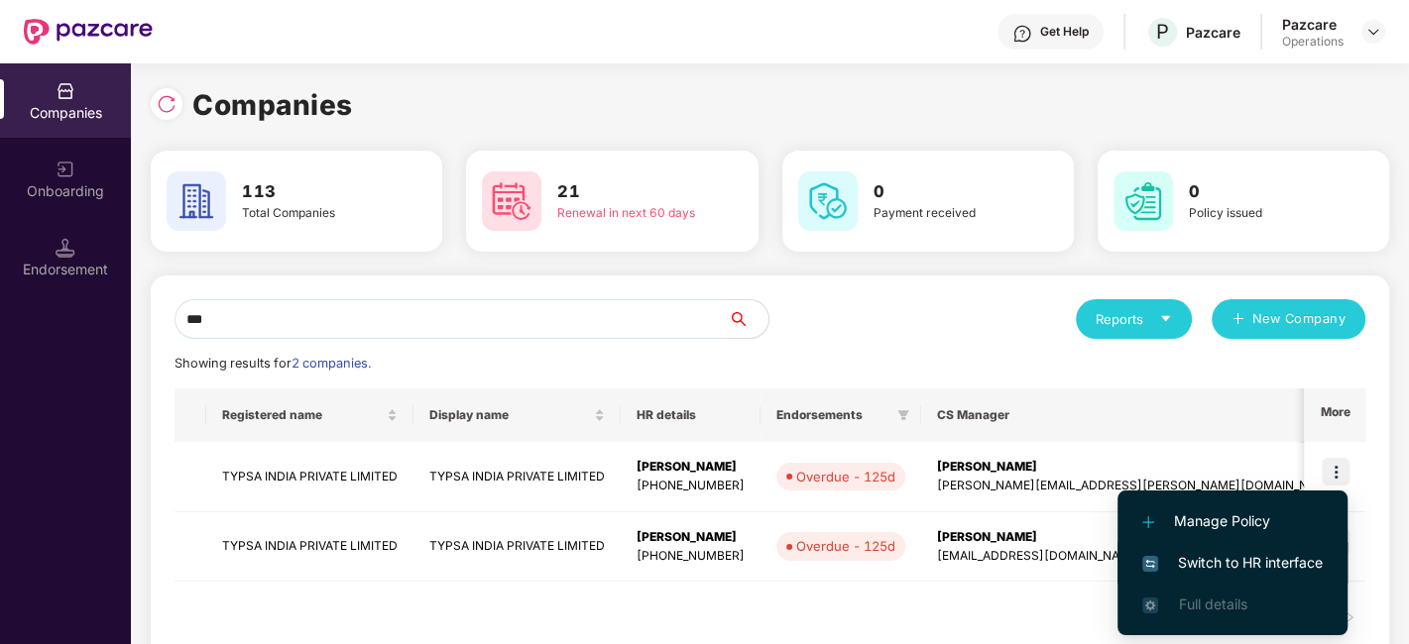
click at [1227, 556] on span "Switch to HR interface" at bounding box center [1232, 563] width 180 height 22
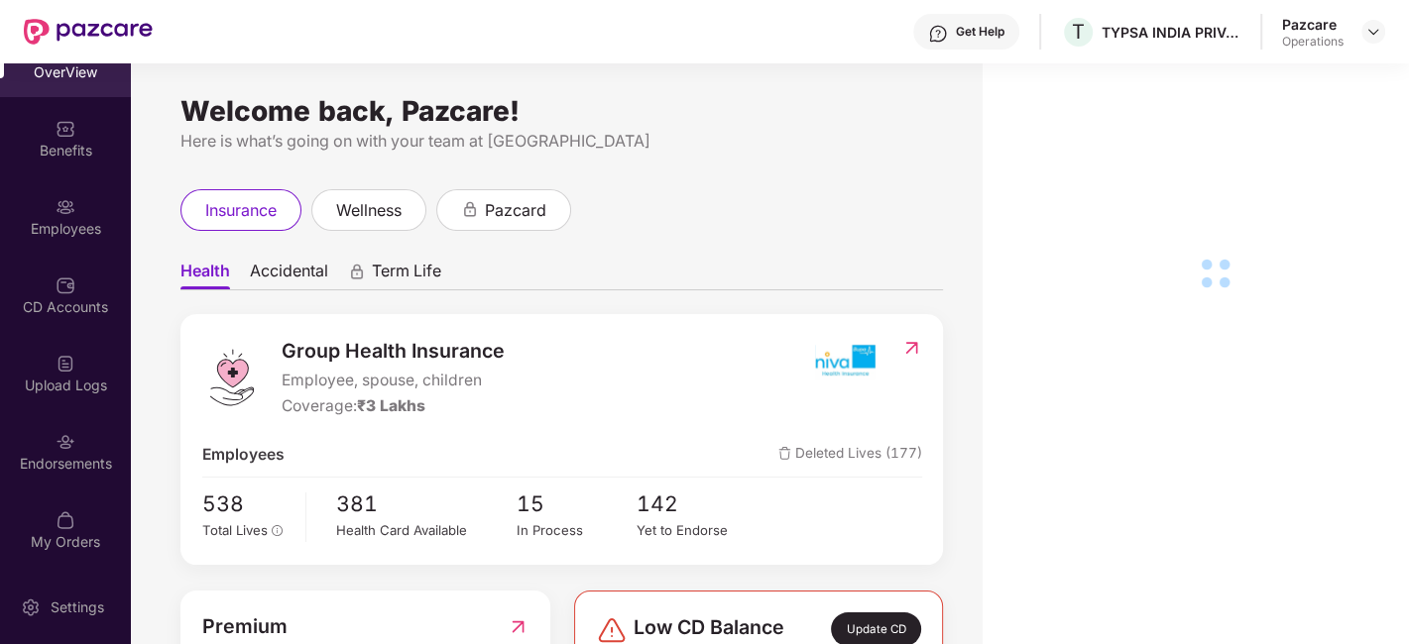
scroll to position [62, 0]
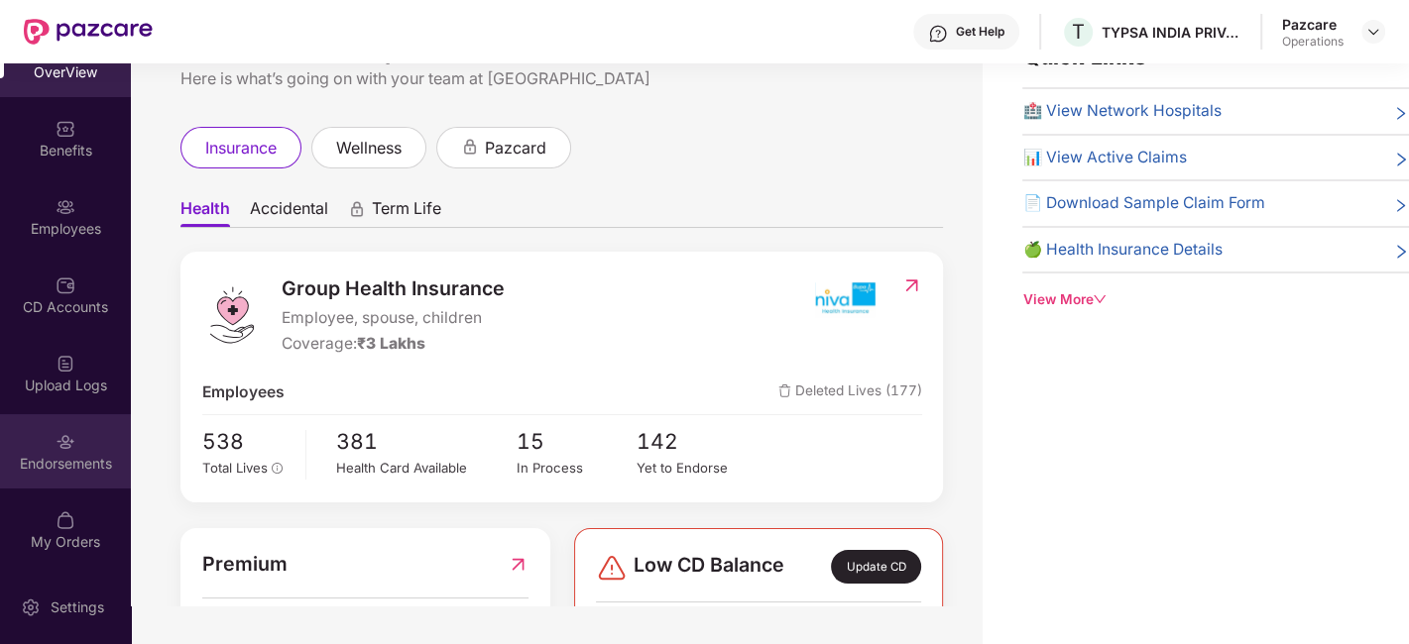
click at [24, 444] on div "Endorsements" at bounding box center [65, 451] width 131 height 74
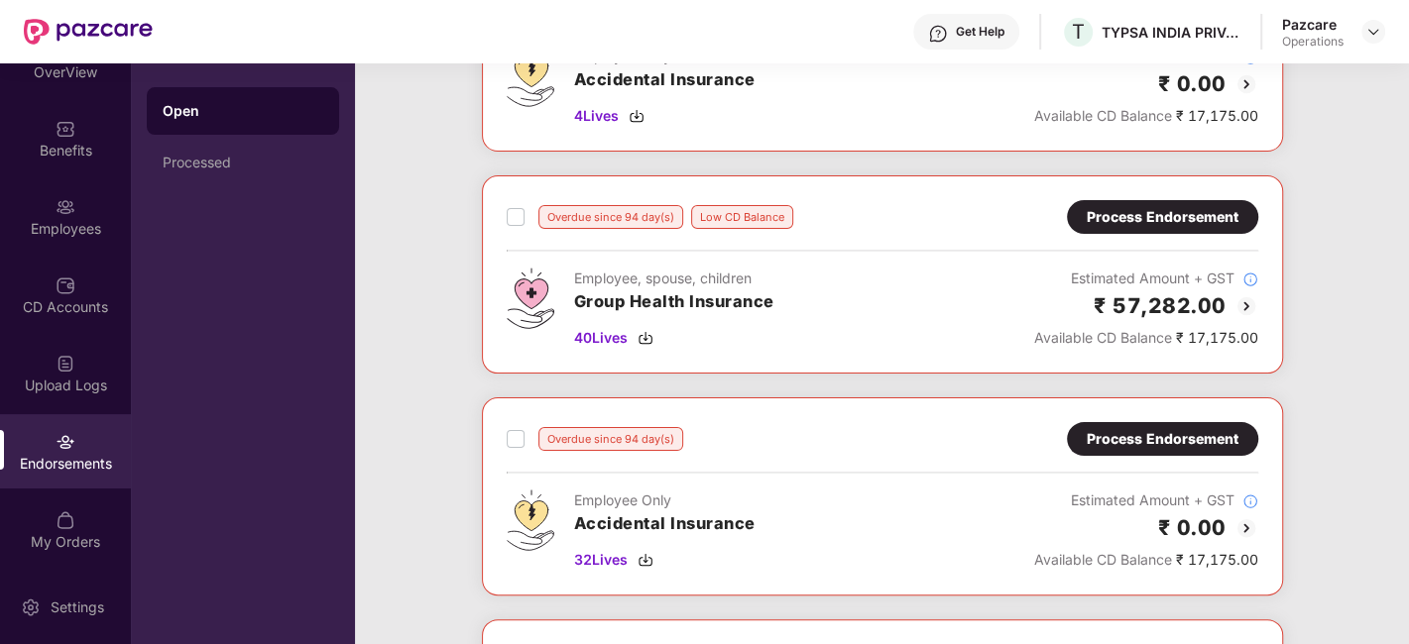
scroll to position [297, 0]
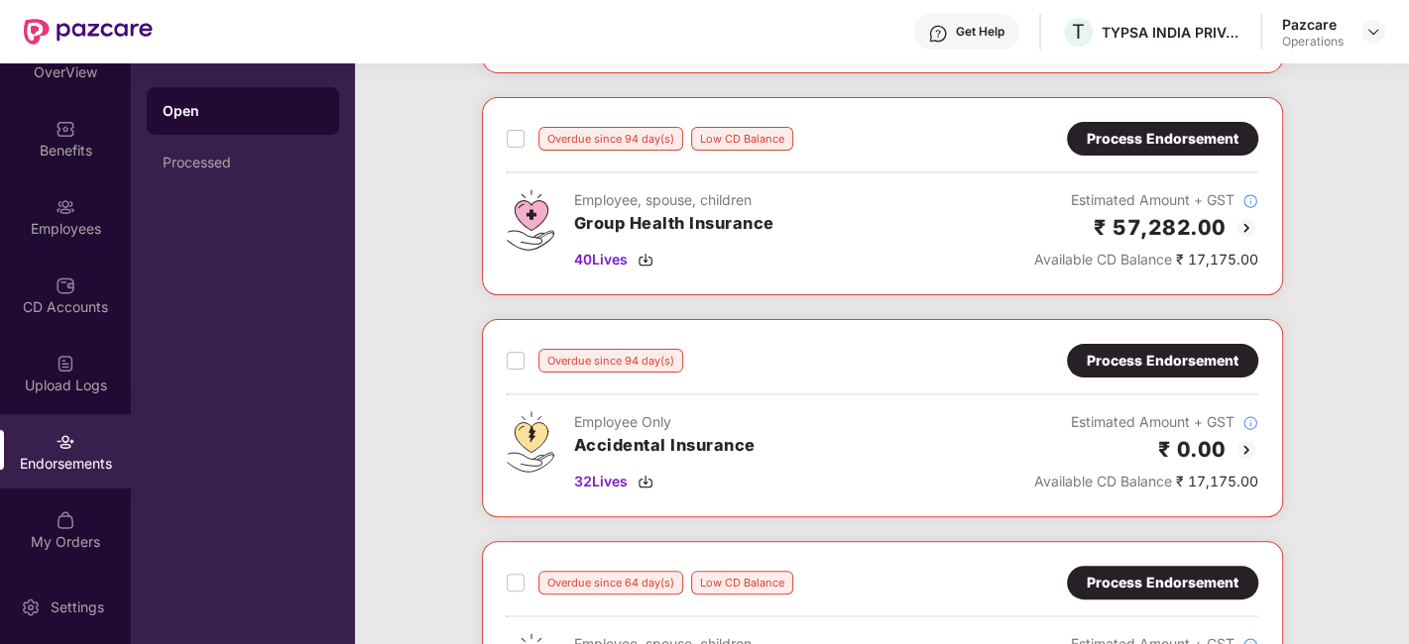
click at [1145, 129] on div "Process Endorsement" at bounding box center [1163, 139] width 152 height 22
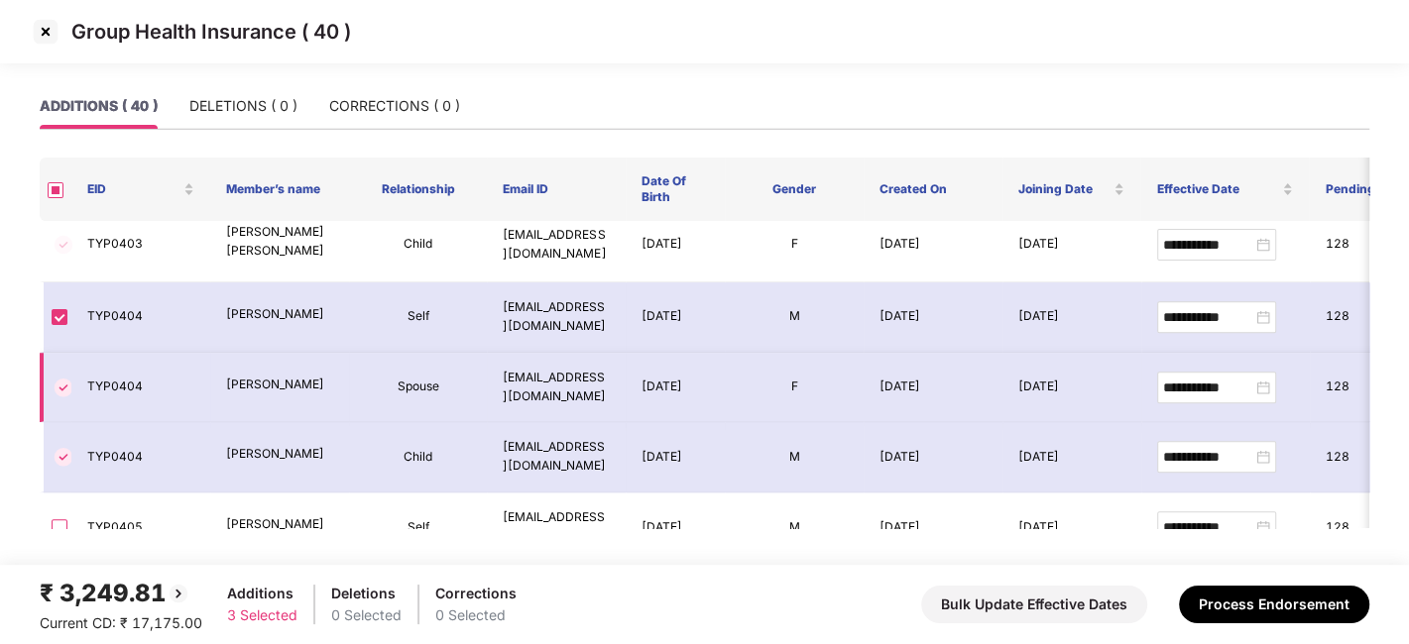
scroll to position [1725, 0]
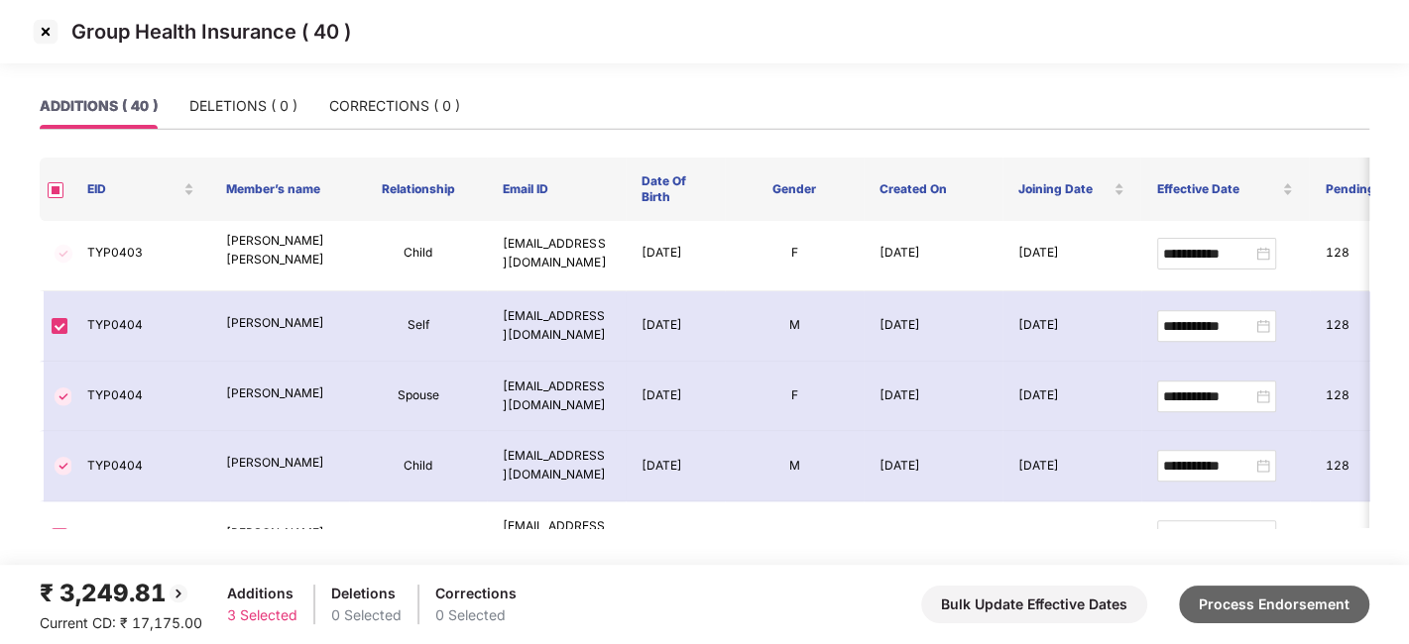
click at [1260, 613] on button "Process Endorsement" at bounding box center [1274, 605] width 190 height 38
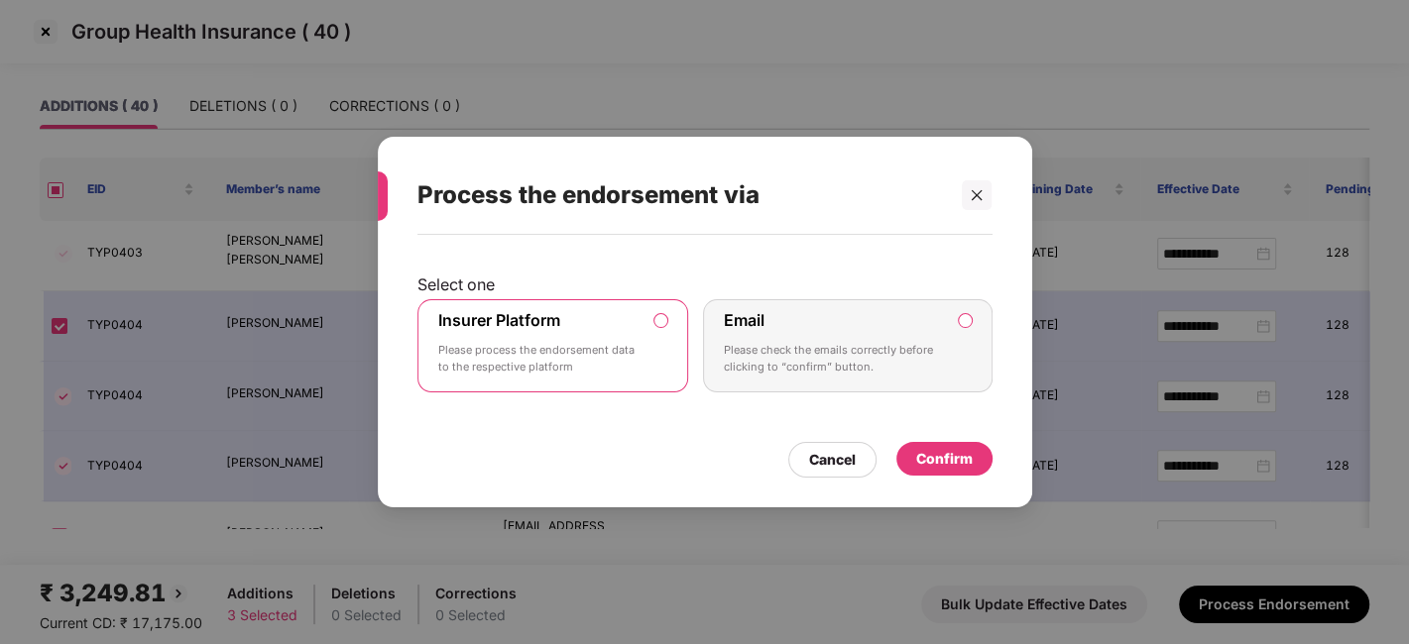
click at [929, 463] on div "Confirm" at bounding box center [944, 459] width 57 height 22
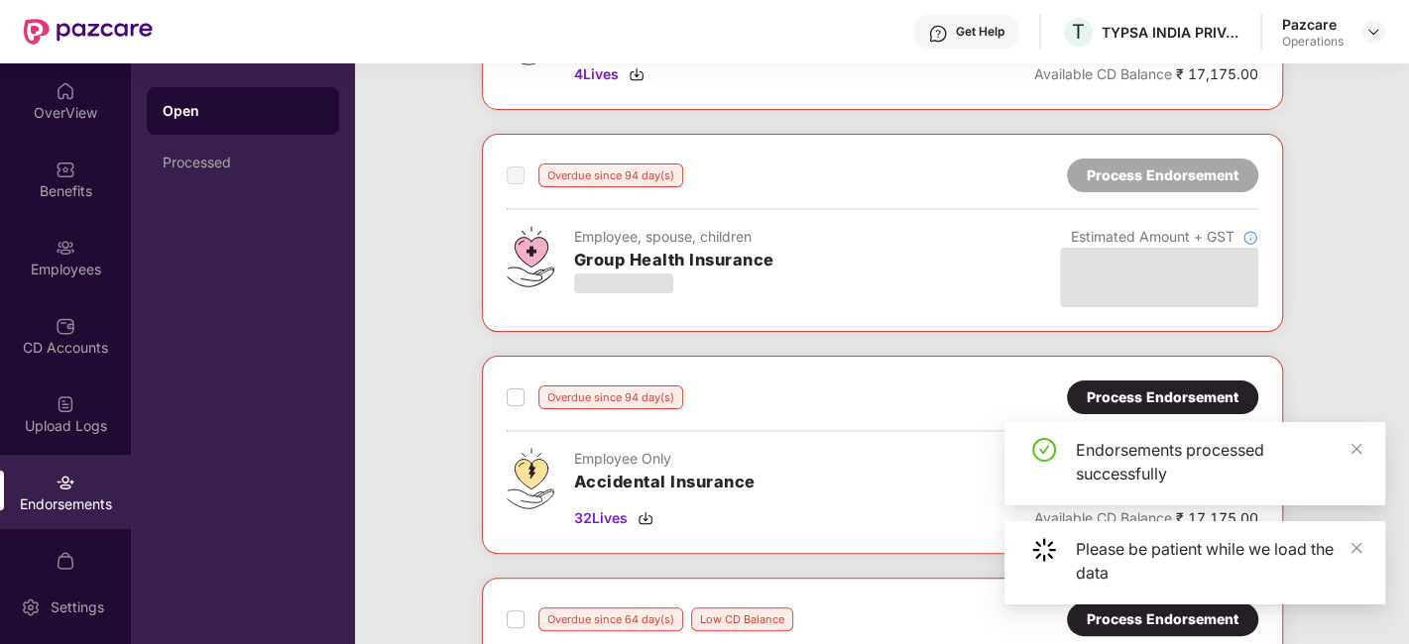
scroll to position [260, 0]
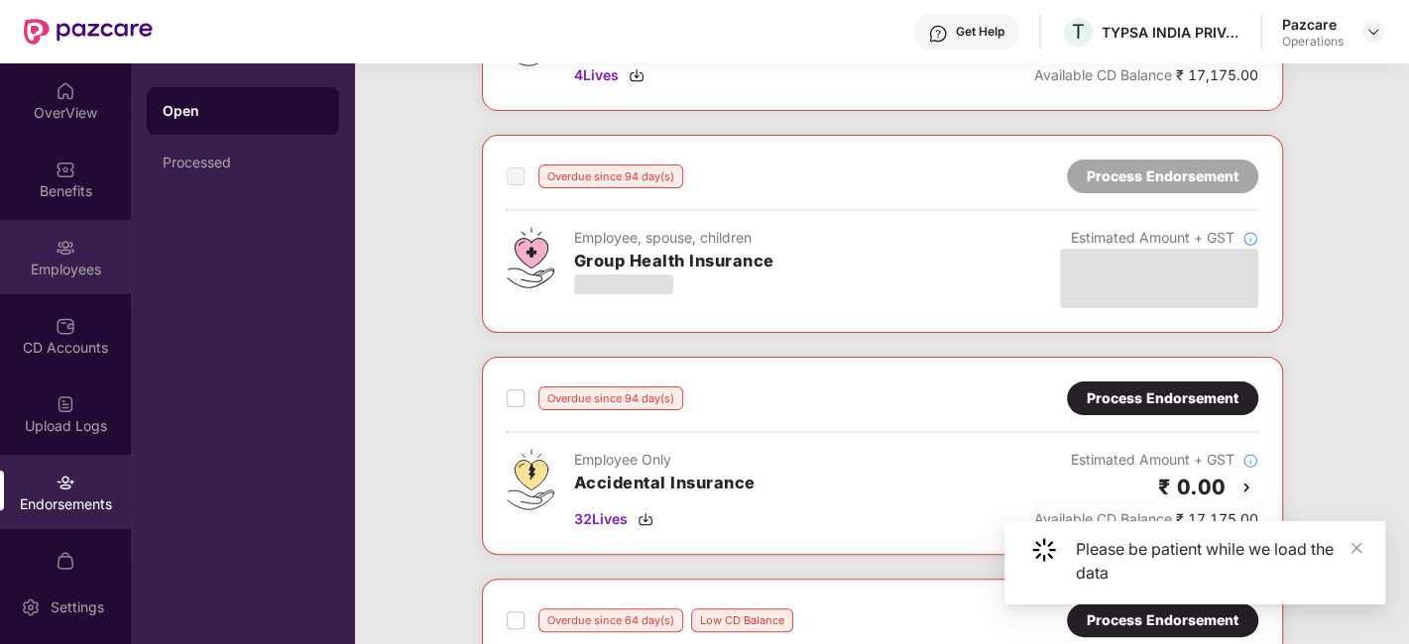
click at [27, 245] on div "Employees" at bounding box center [65, 257] width 131 height 74
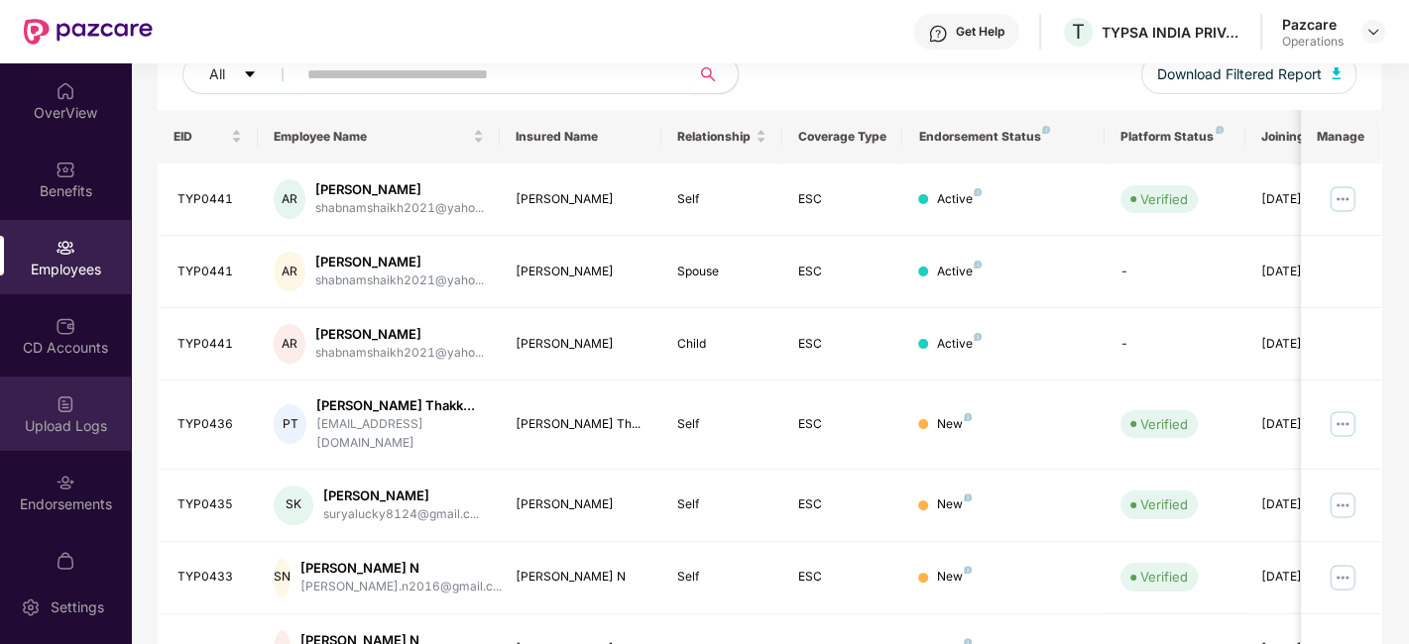
scroll to position [41, 0]
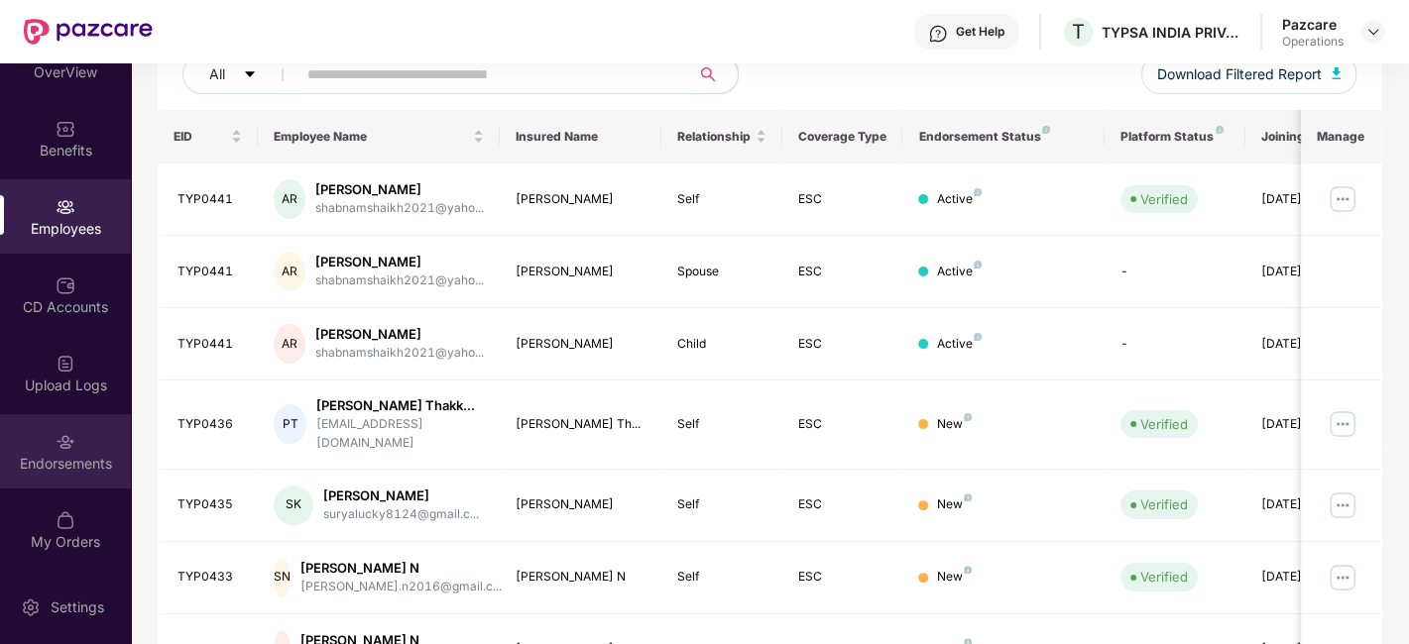
click at [48, 424] on div "Endorsements" at bounding box center [65, 451] width 131 height 74
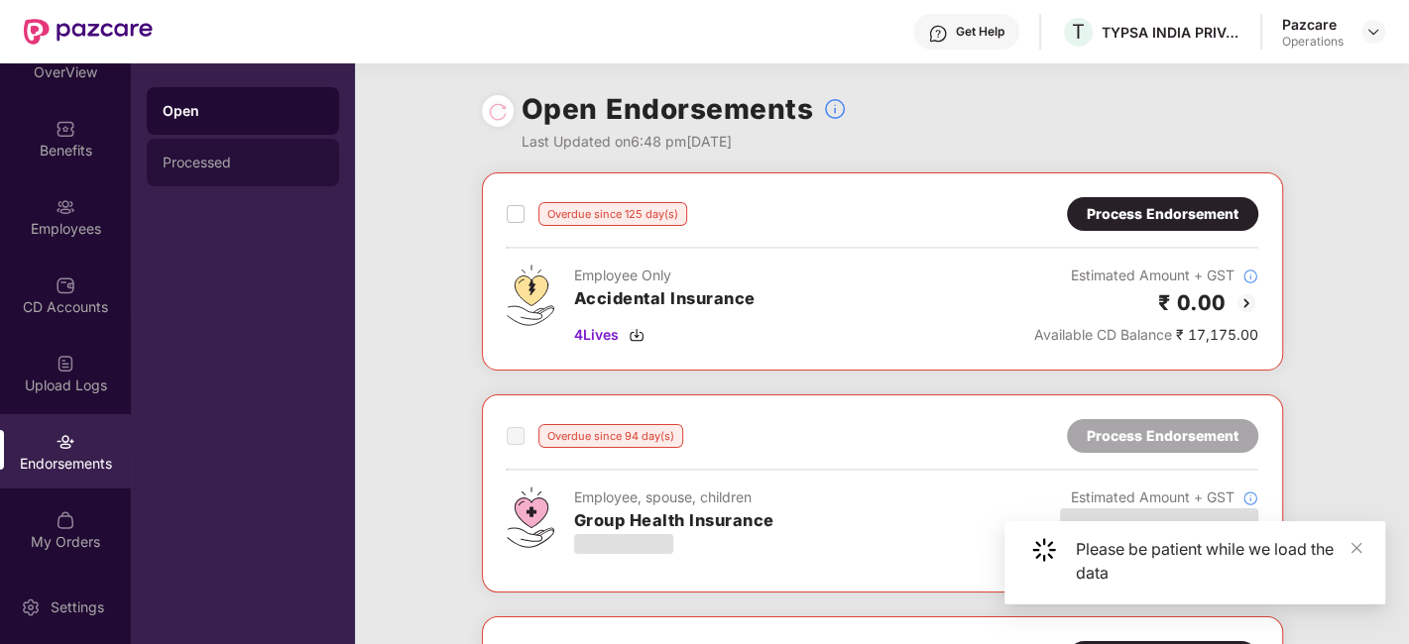
click at [243, 155] on div "Processed" at bounding box center [243, 163] width 161 height 16
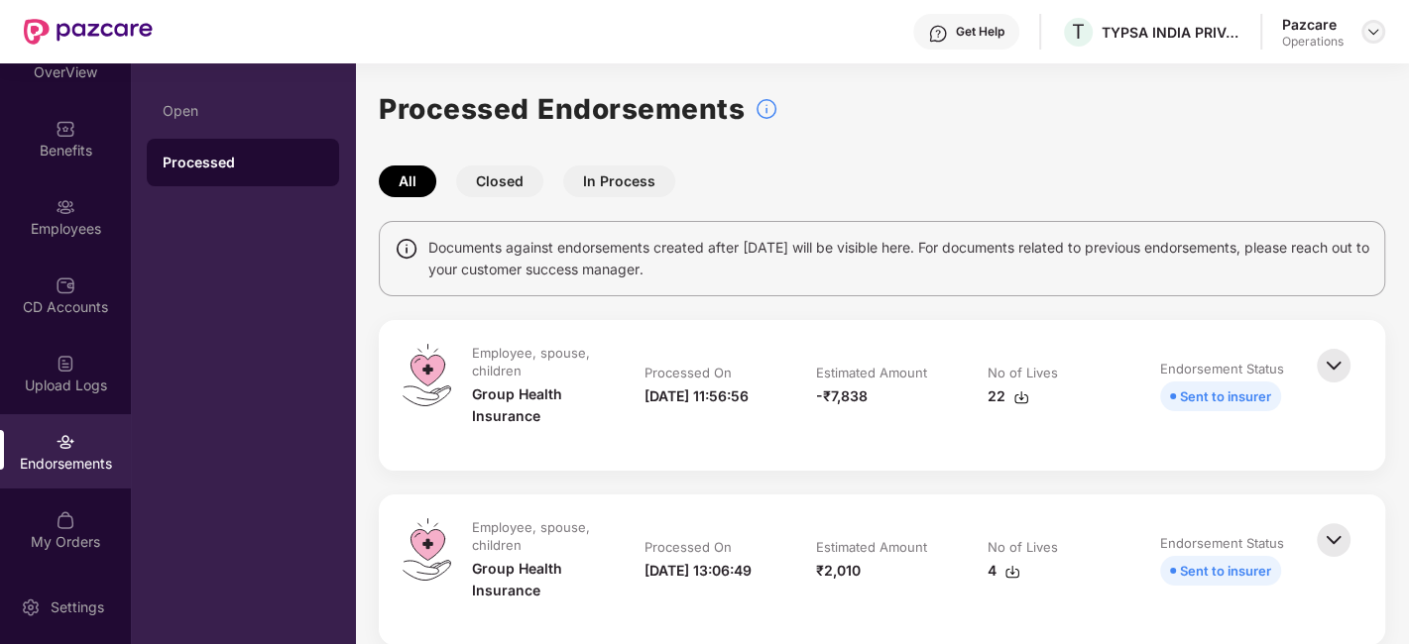
click at [1372, 32] on img at bounding box center [1373, 32] width 16 height 16
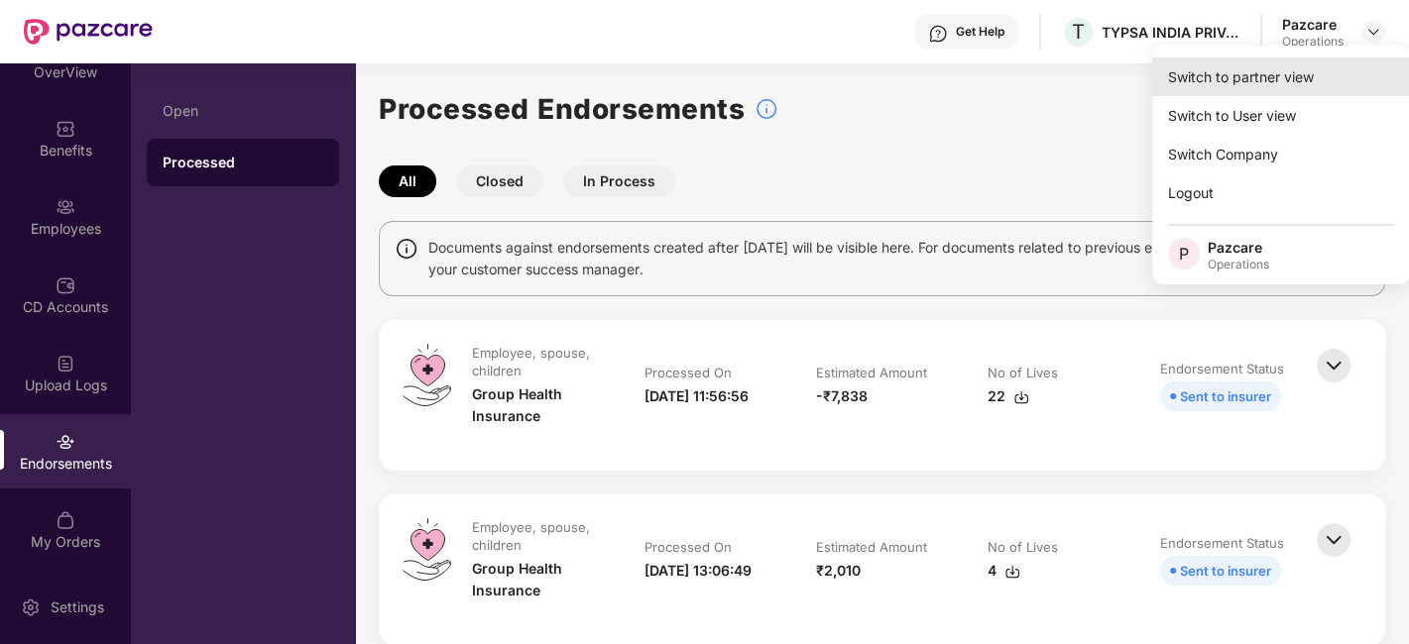
click at [1247, 83] on div "Switch to partner view" at bounding box center [1281, 77] width 258 height 39
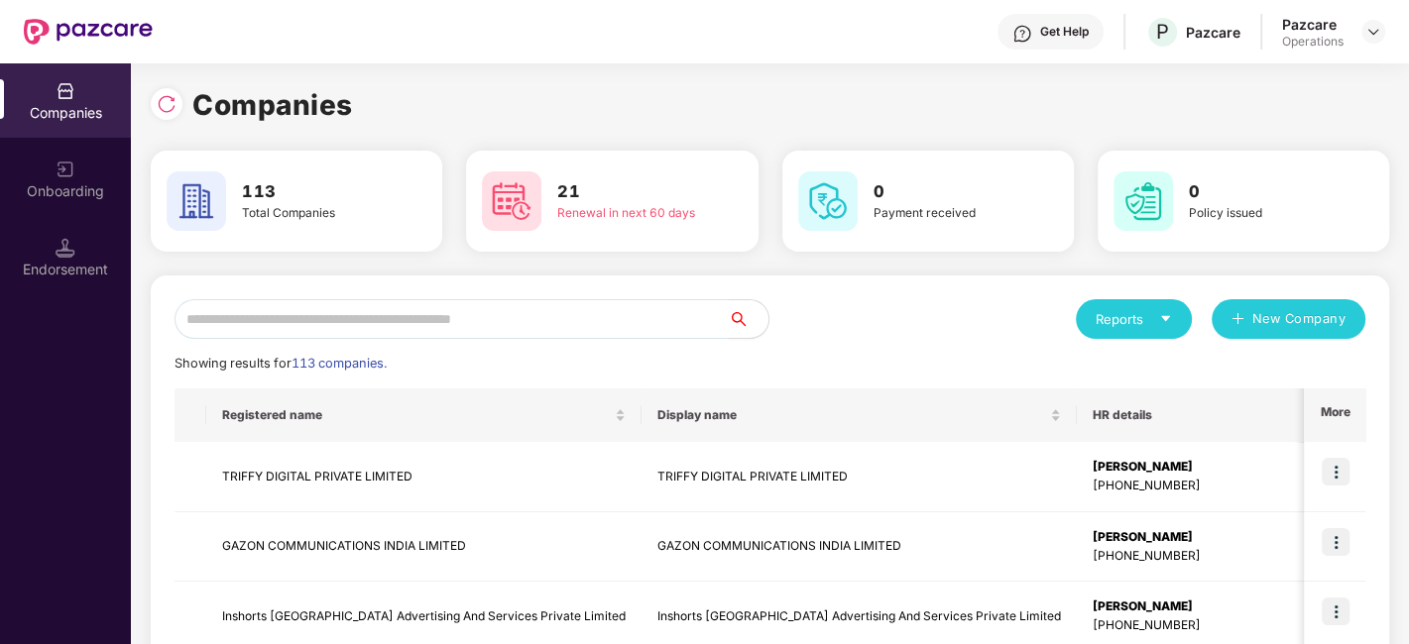
click at [615, 322] on input "text" at bounding box center [451, 319] width 554 height 40
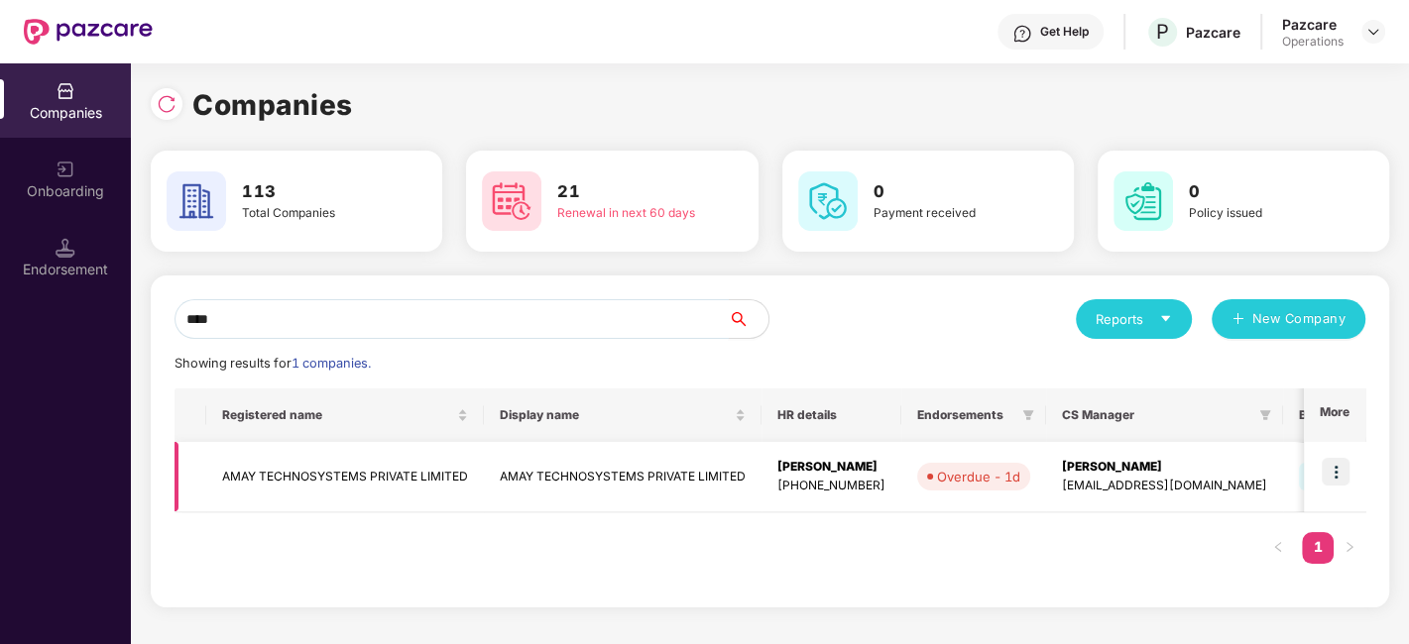
type input "****"
click at [315, 467] on td "AMAY TECHNOSYSTEMS PRIVATE LIMITED" at bounding box center [345, 477] width 278 height 70
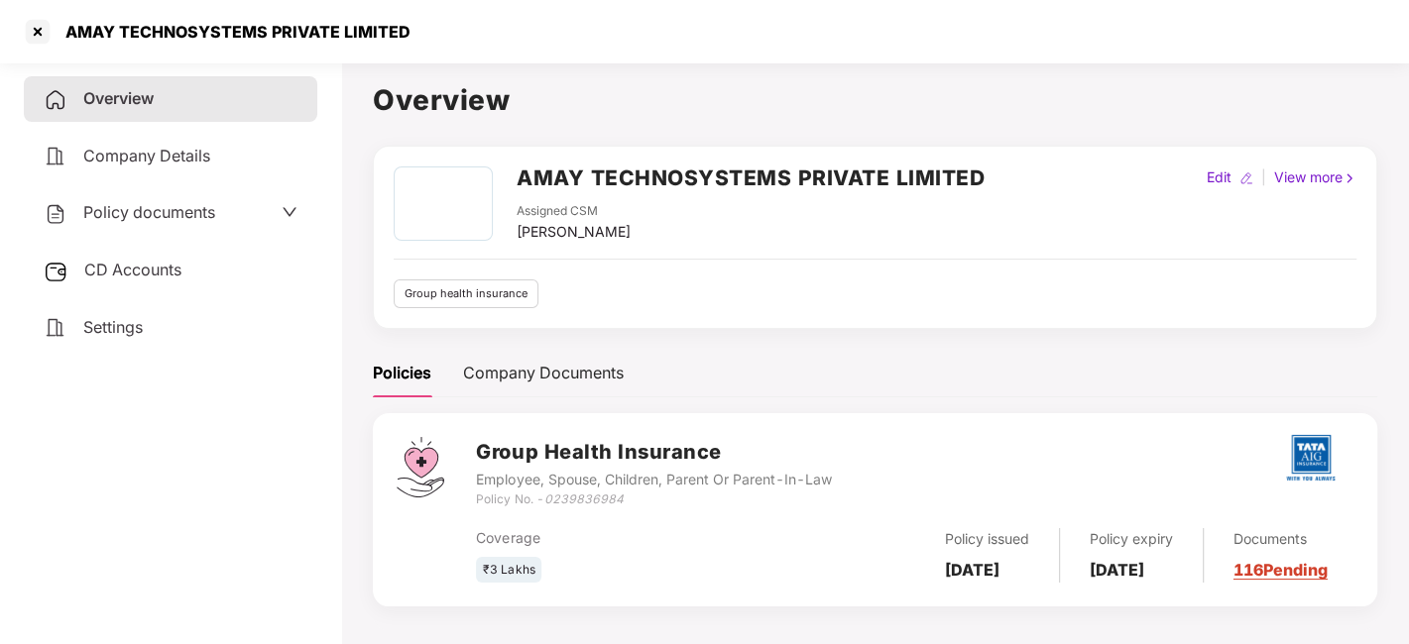
click at [138, 196] on div "Policy documents" at bounding box center [170, 213] width 293 height 46
click at [144, 210] on span "Policy documents" at bounding box center [149, 212] width 132 height 20
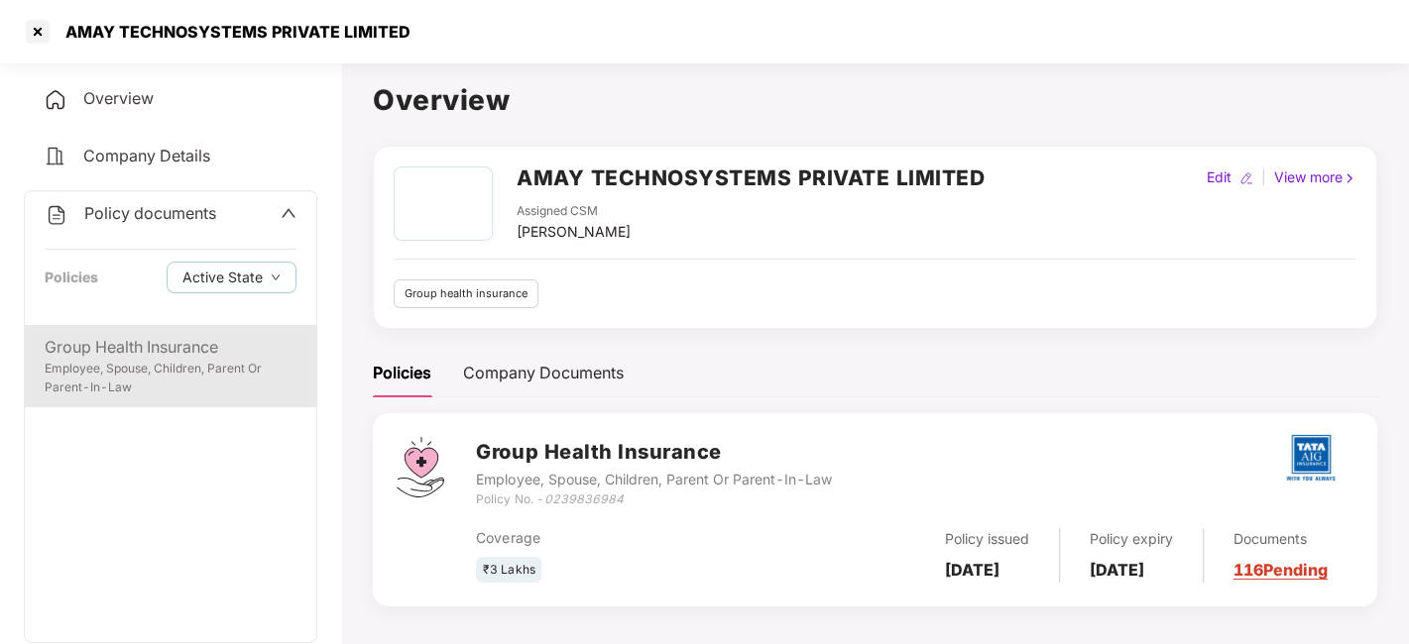
click at [133, 356] on div "Group Health Insurance" at bounding box center [171, 347] width 252 height 25
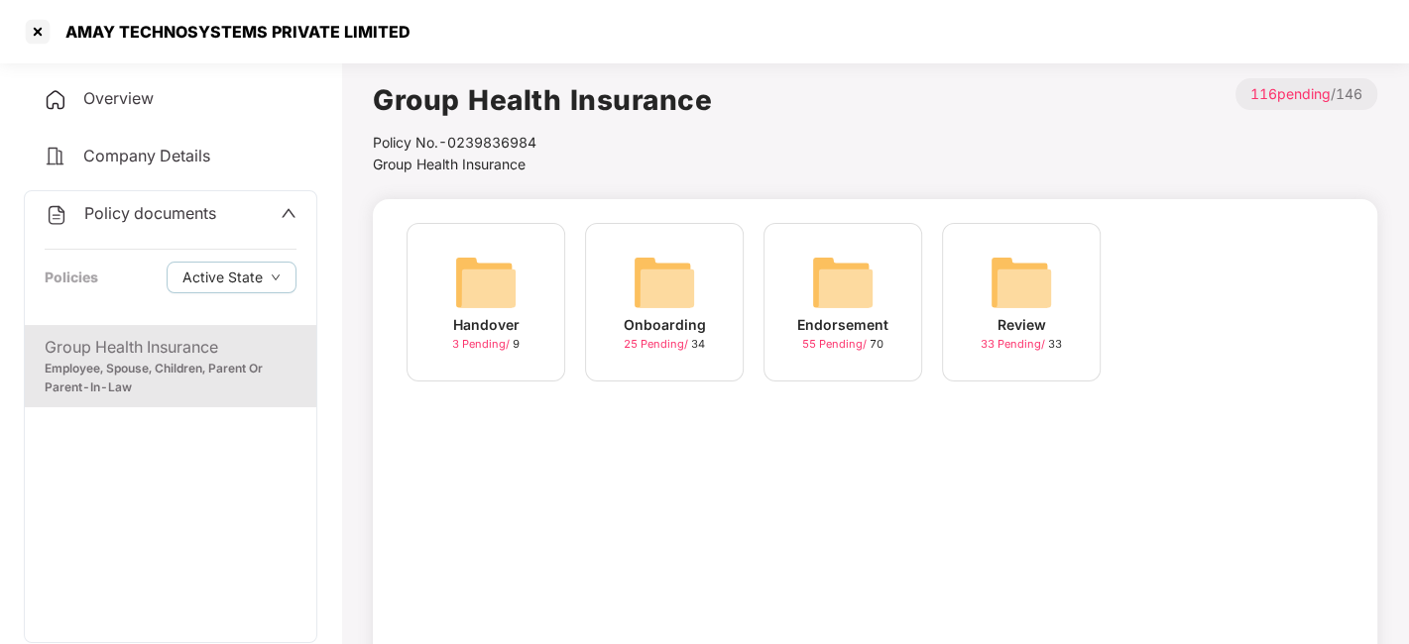
click at [818, 286] on img at bounding box center [842, 282] width 63 height 63
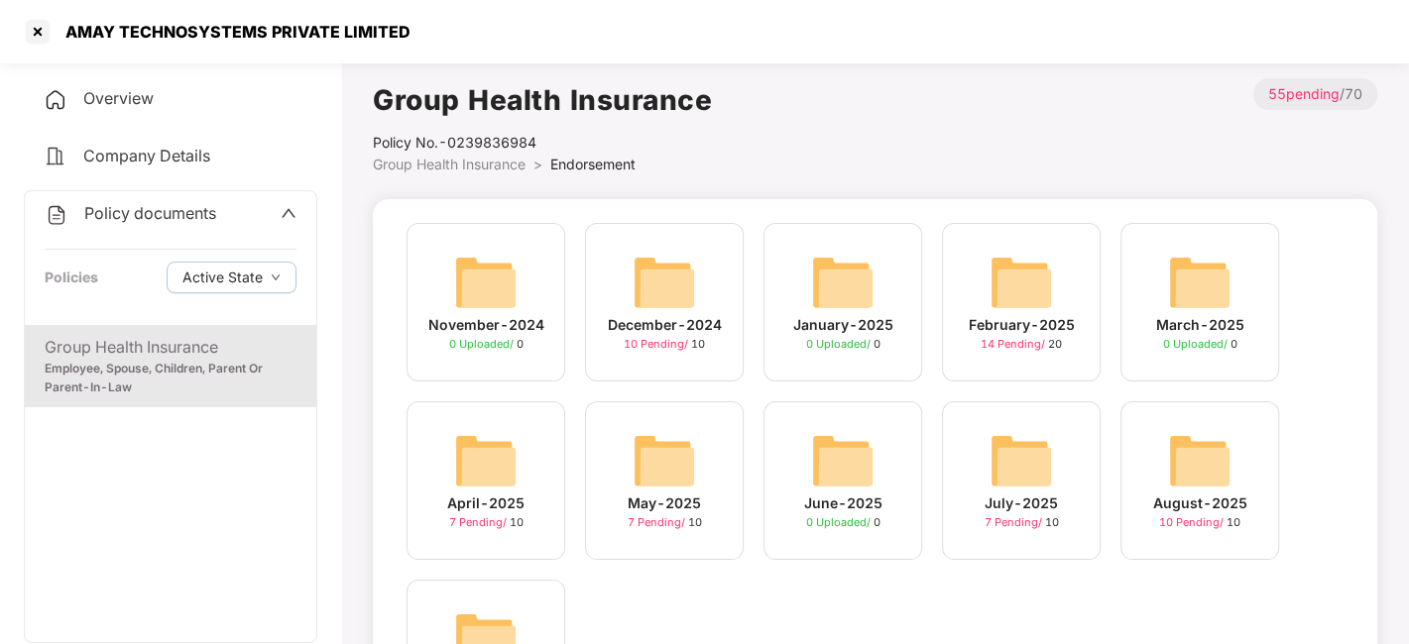
scroll to position [161, 0]
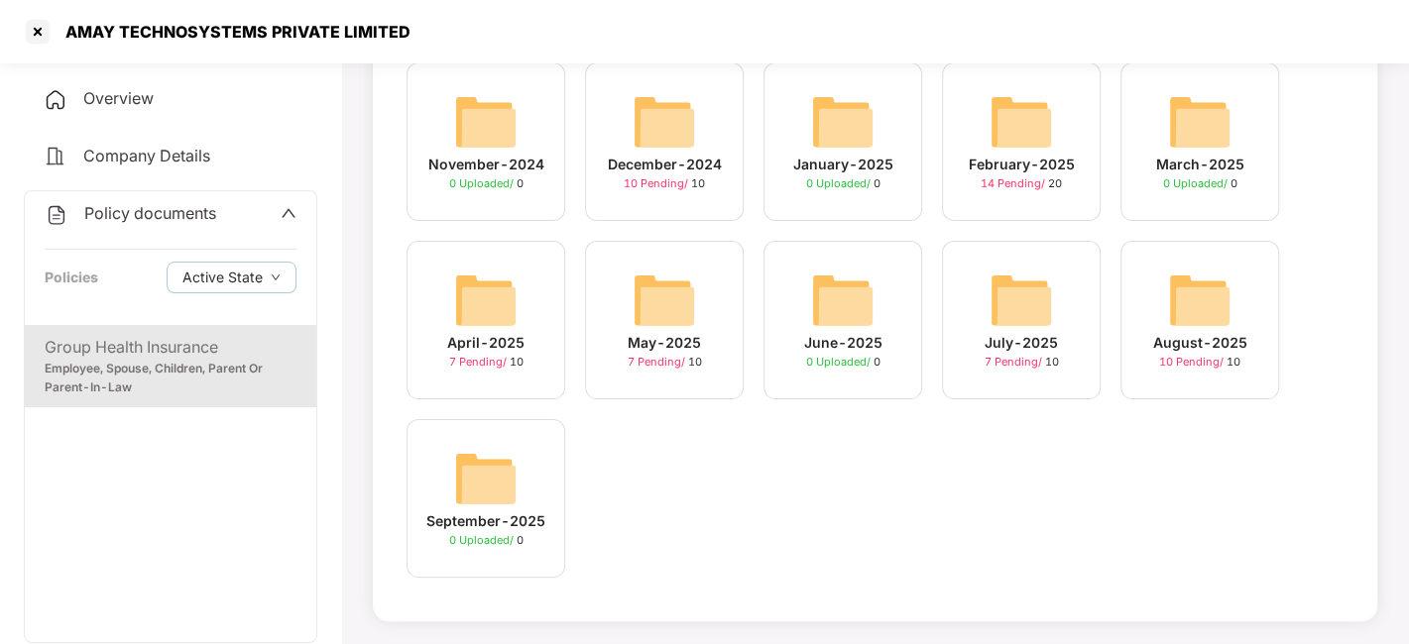
click at [1165, 300] on div "August-2025 10 Pending / 10" at bounding box center [1199, 320] width 159 height 159
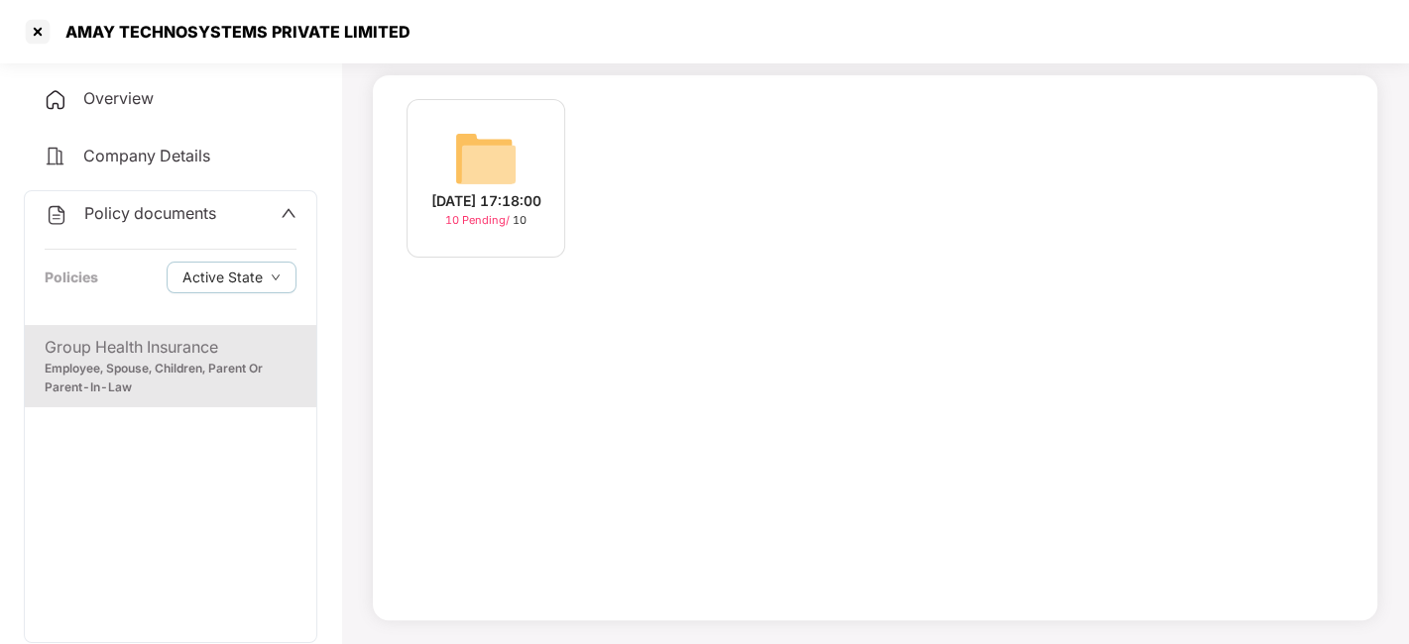
scroll to position [123, 0]
click at [498, 172] on img at bounding box center [485, 159] width 63 height 63
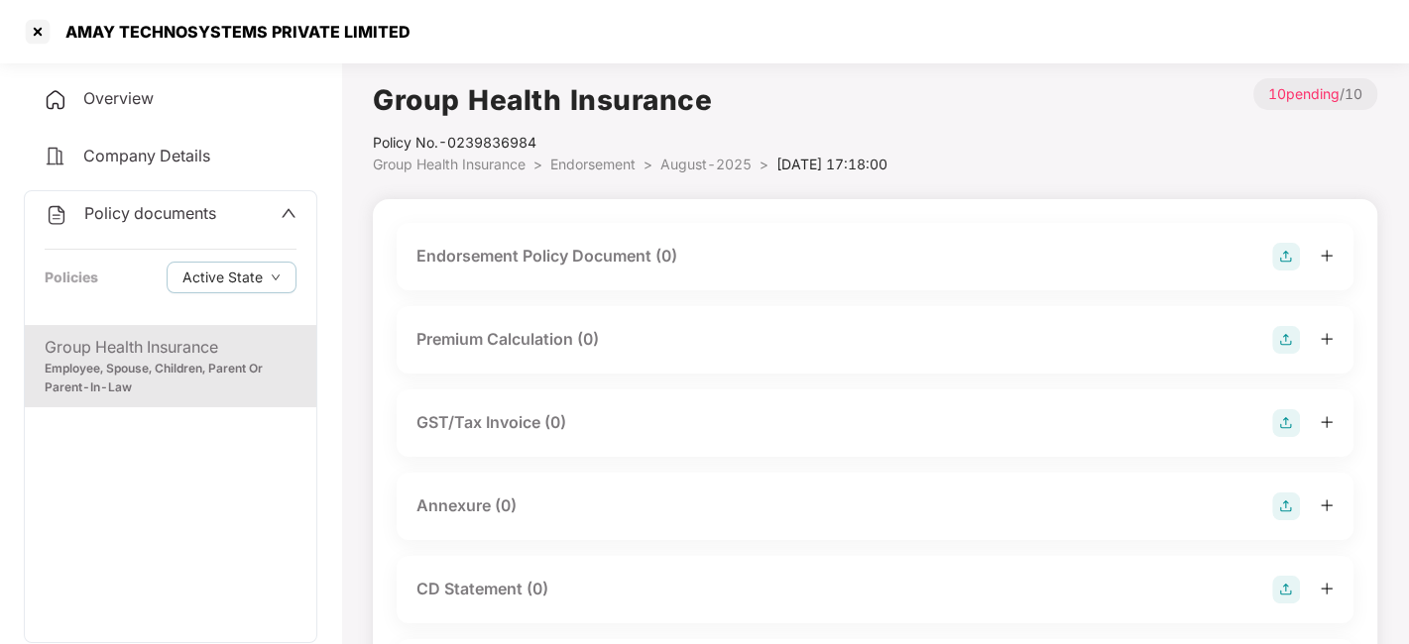
click at [1291, 257] on img at bounding box center [1286, 257] width 28 height 28
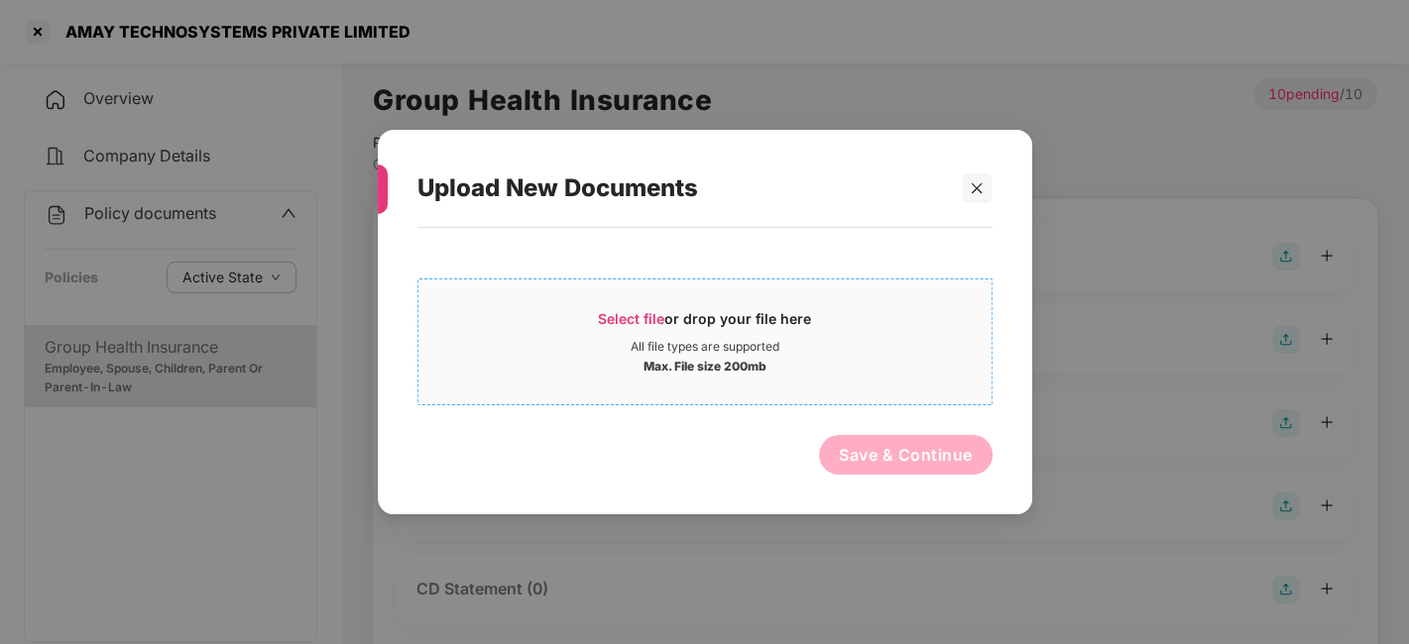
click at [844, 344] on div "All file types are supported" at bounding box center [704, 347] width 573 height 16
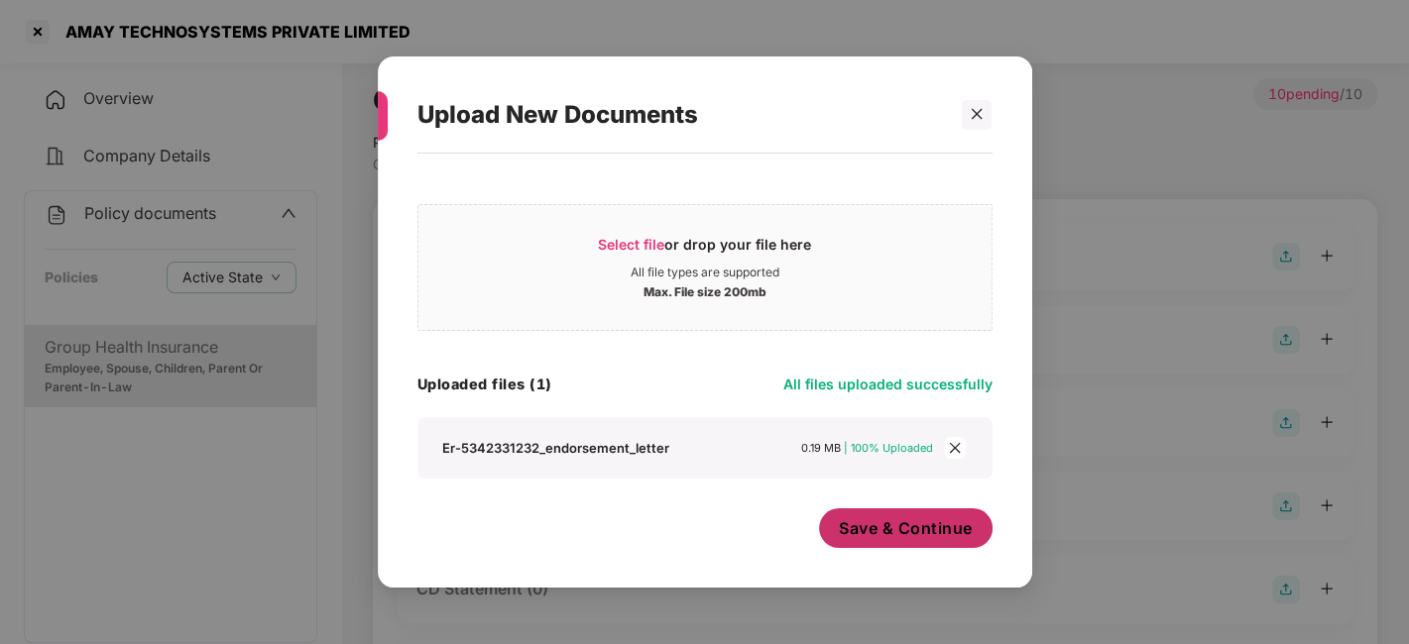
click at [940, 541] on button "Save & Continue" at bounding box center [906, 529] width 174 height 40
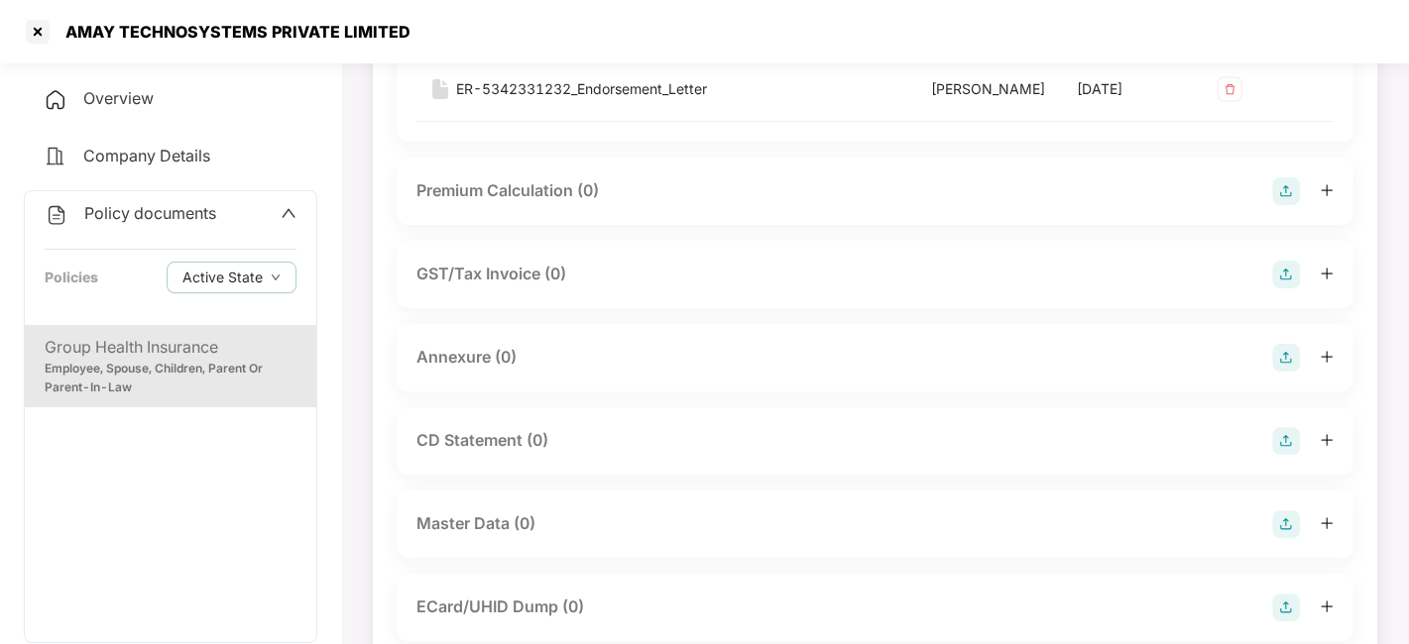
scroll to position [294, 0]
click at [1283, 364] on img at bounding box center [1286, 355] width 28 height 28
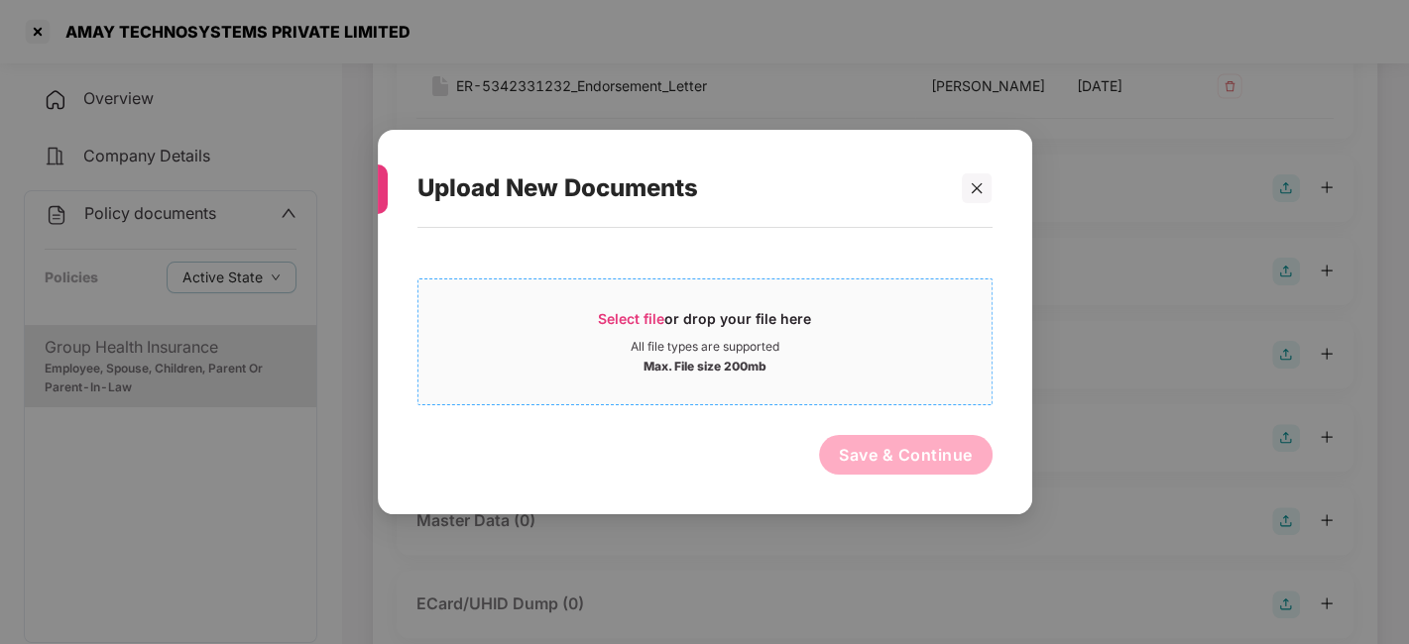
click at [800, 315] on div "Select file or drop your file here" at bounding box center [704, 324] width 213 height 30
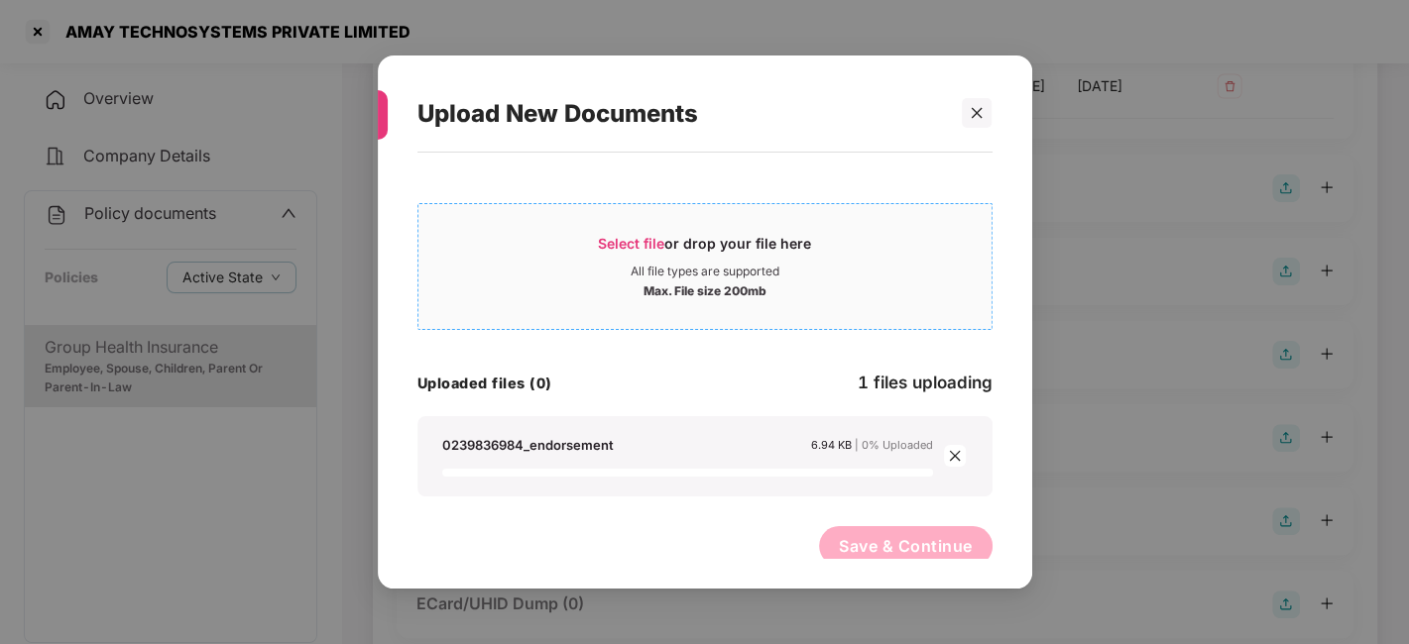
scroll to position [0, 0]
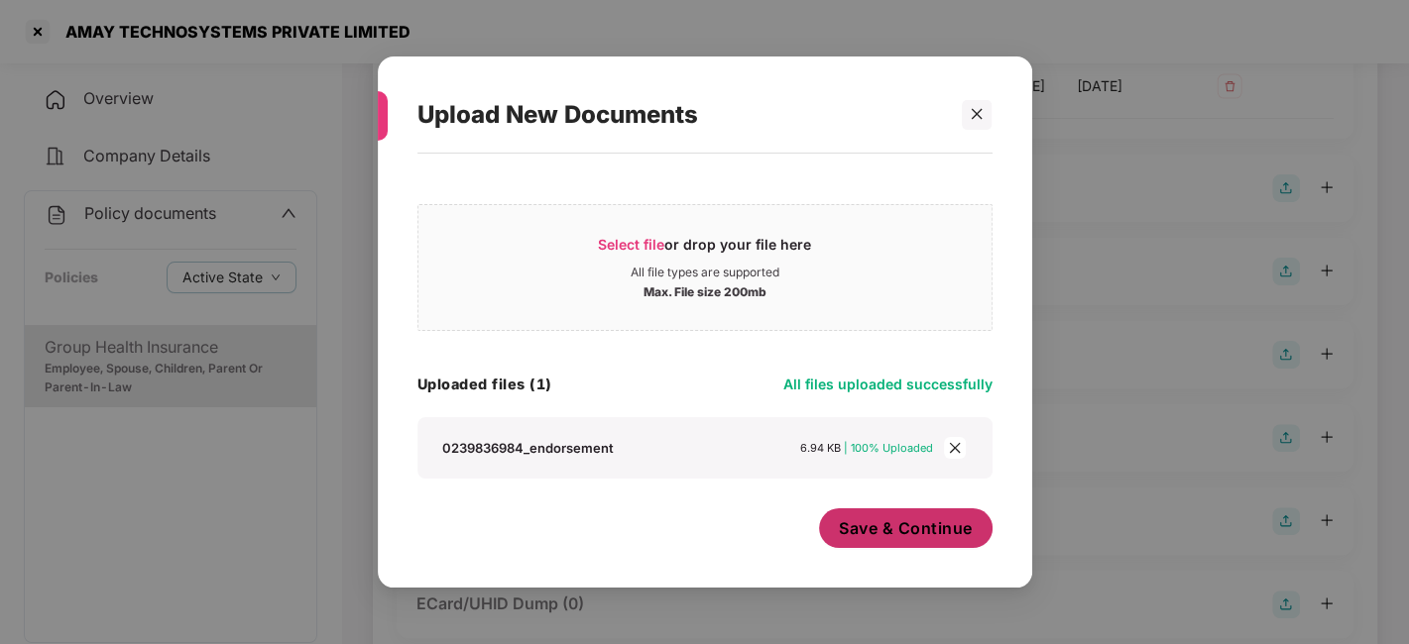
click at [845, 520] on span "Save & Continue" at bounding box center [906, 529] width 134 height 22
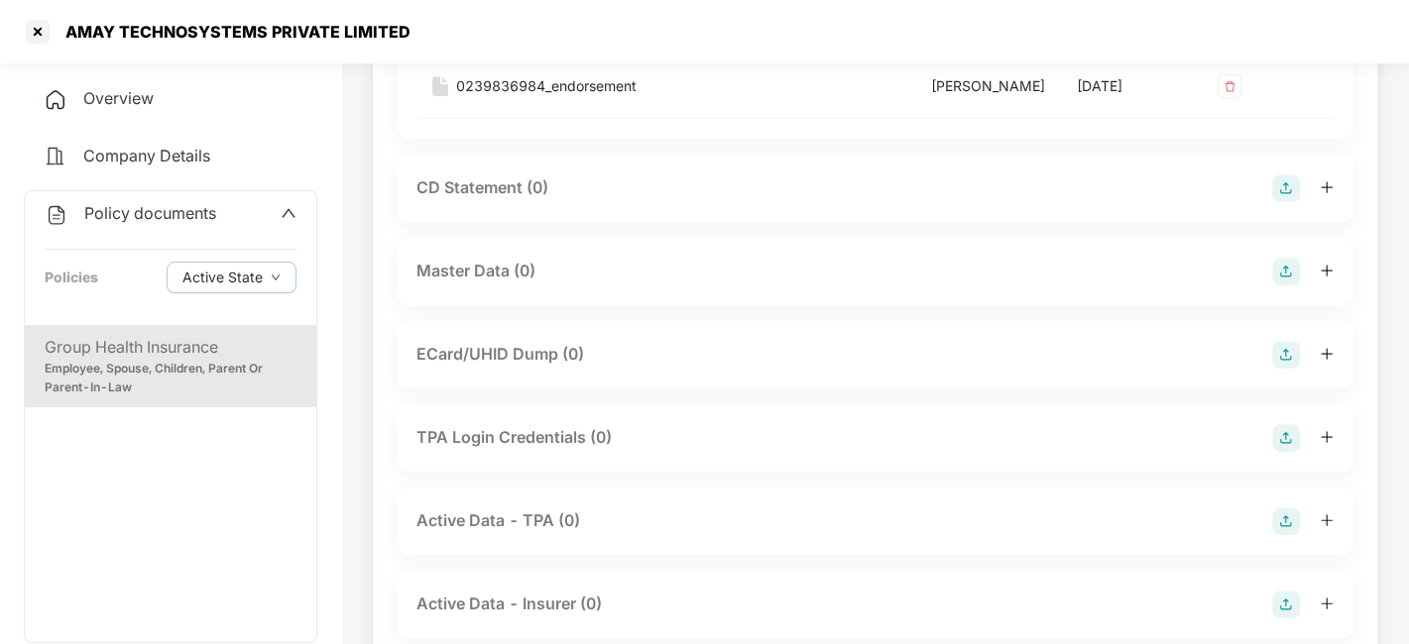
scroll to position [688, 0]
click at [1282, 285] on img at bounding box center [1286, 271] width 28 height 28
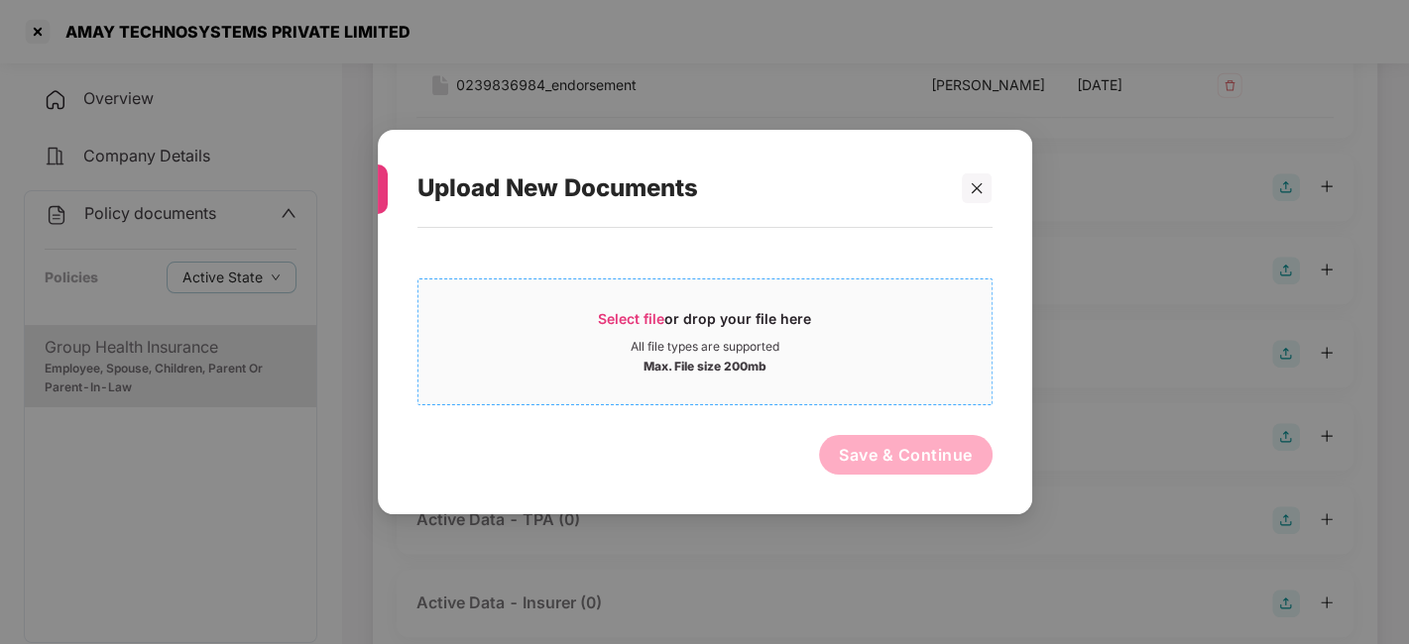
click at [891, 313] on div "Select file or drop your file here" at bounding box center [704, 324] width 573 height 30
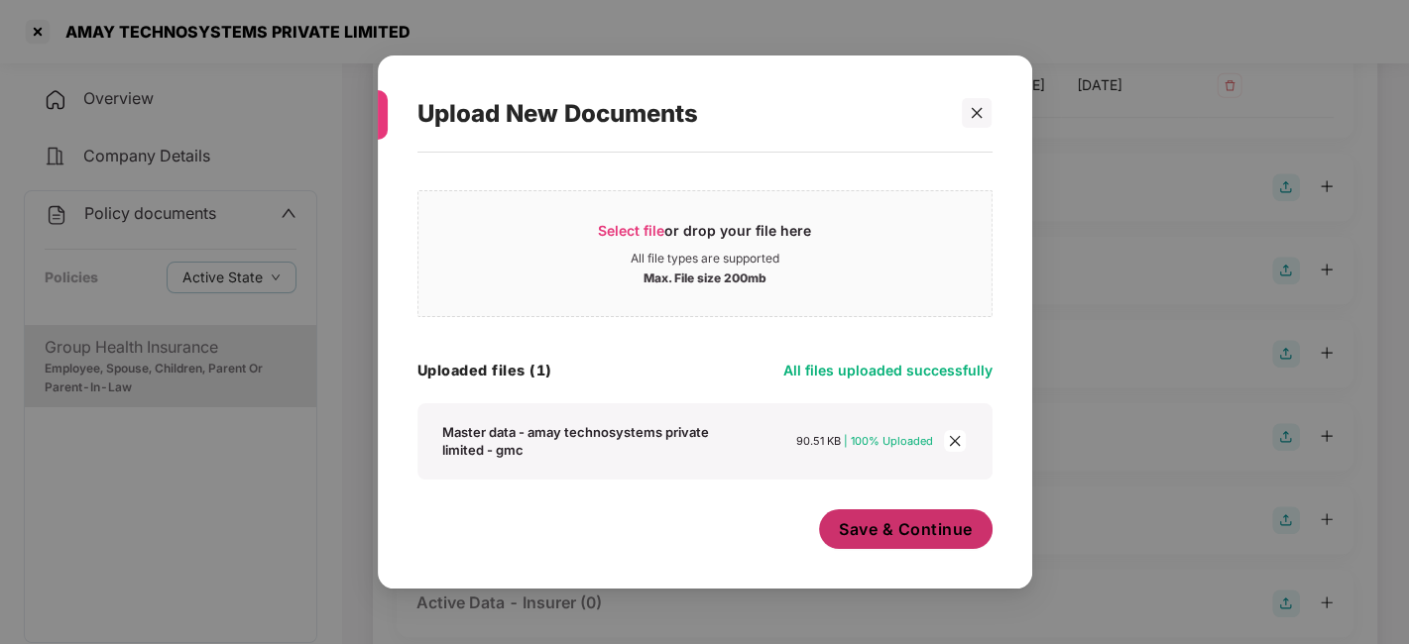
scroll to position [11, 0]
click at [870, 541] on button "Save & Continue" at bounding box center [906, 532] width 174 height 40
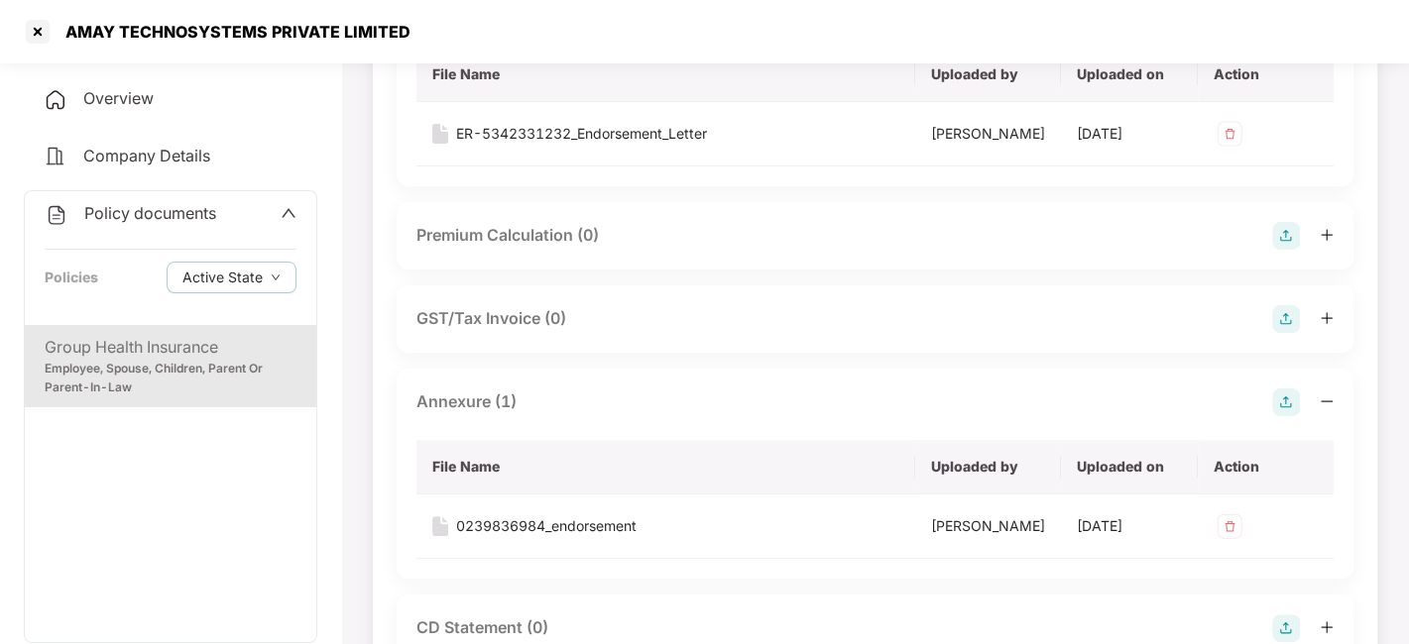
scroll to position [0, 0]
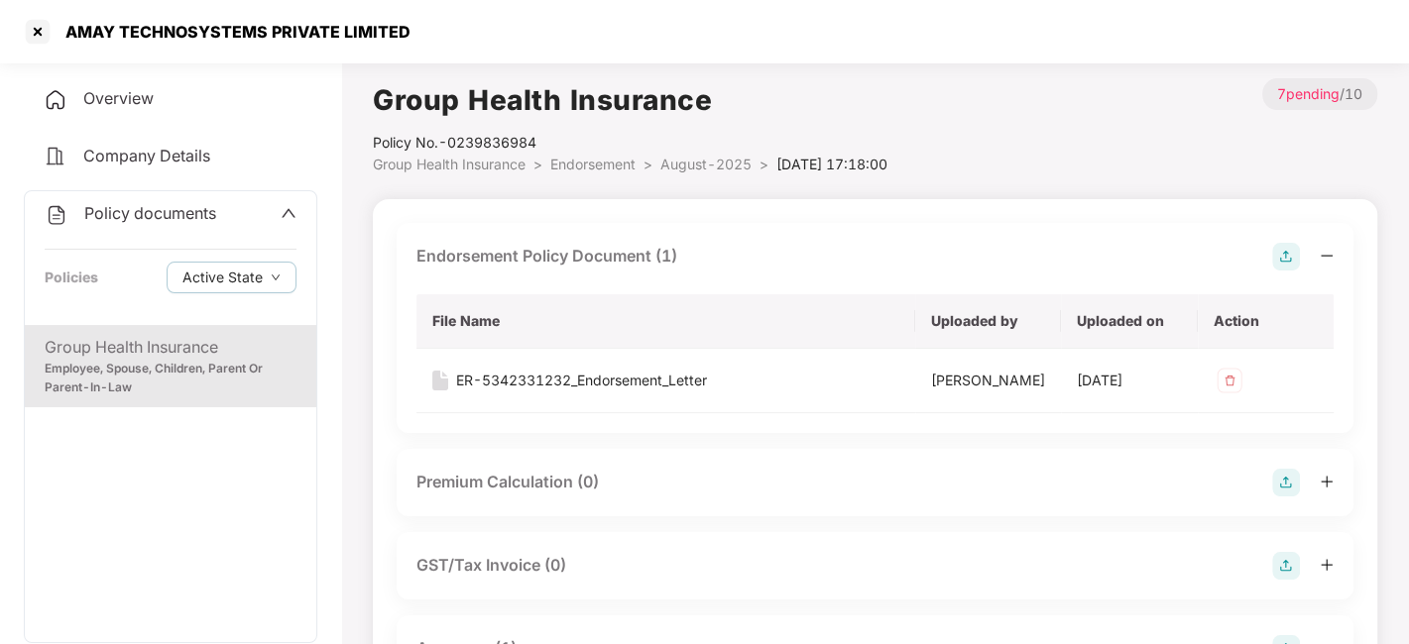
click at [689, 163] on span "August-2025" at bounding box center [705, 164] width 91 height 17
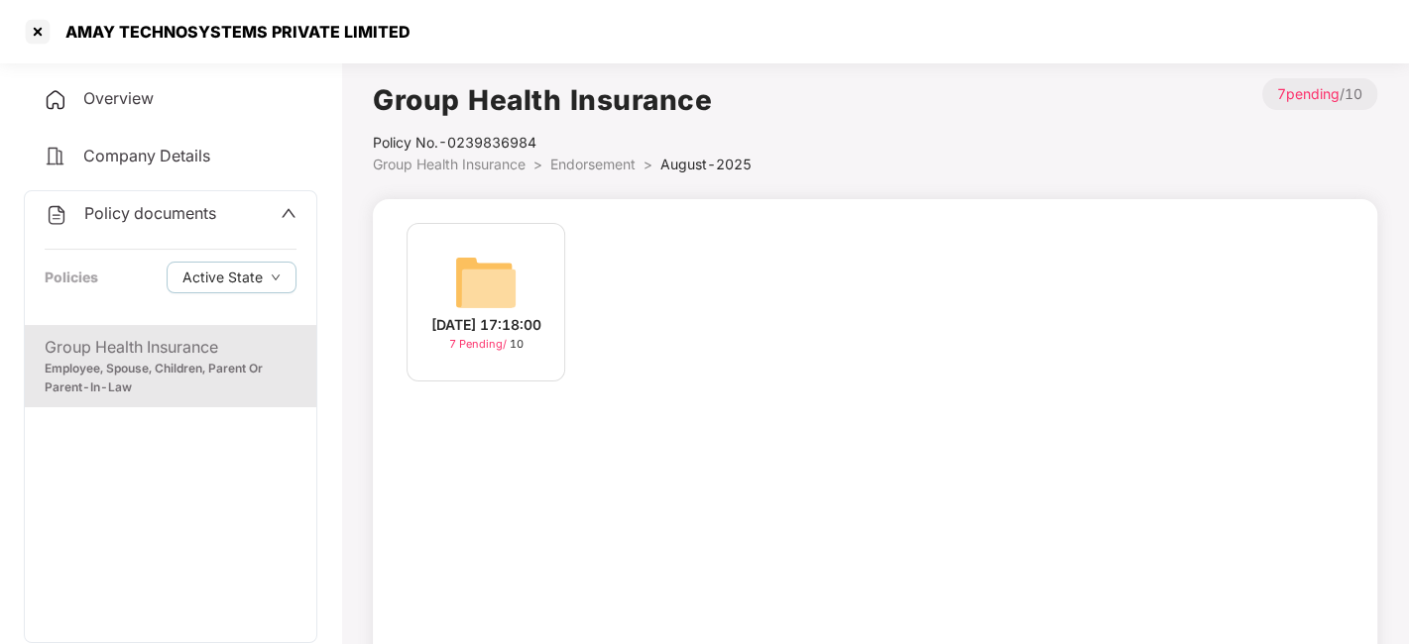
click at [595, 170] on span "Endorsement" at bounding box center [592, 164] width 85 height 17
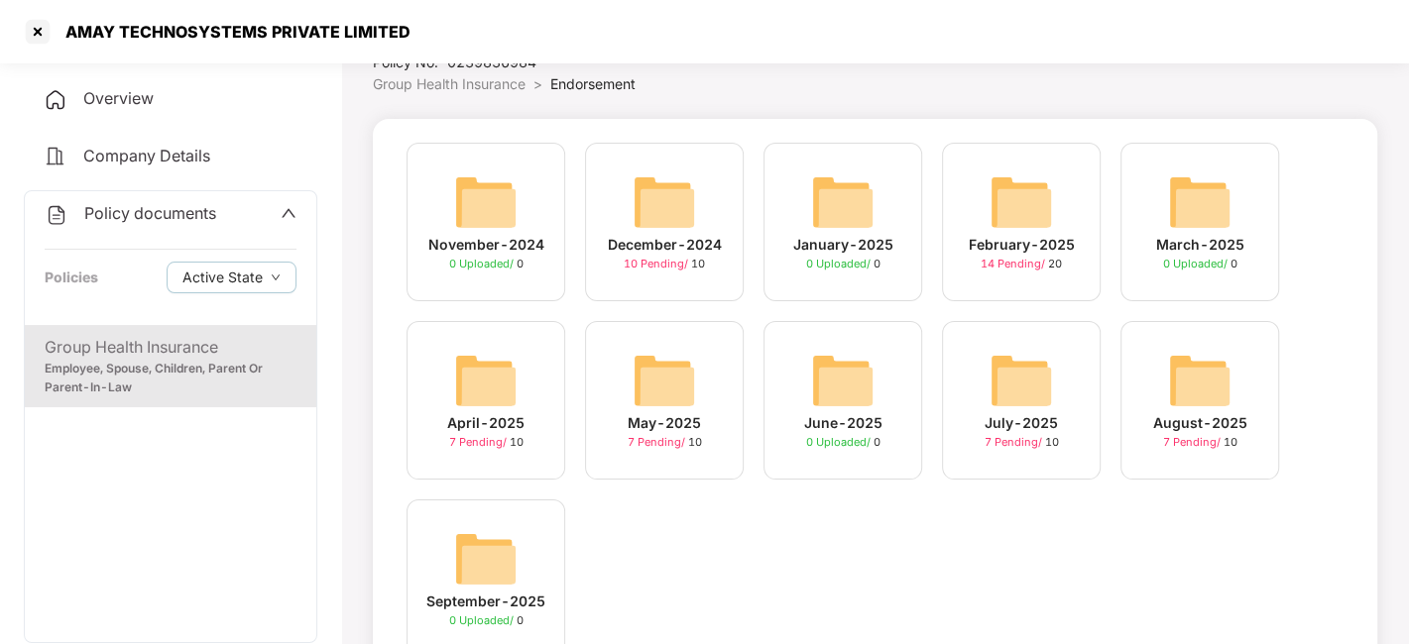
scroll to position [161, 0]
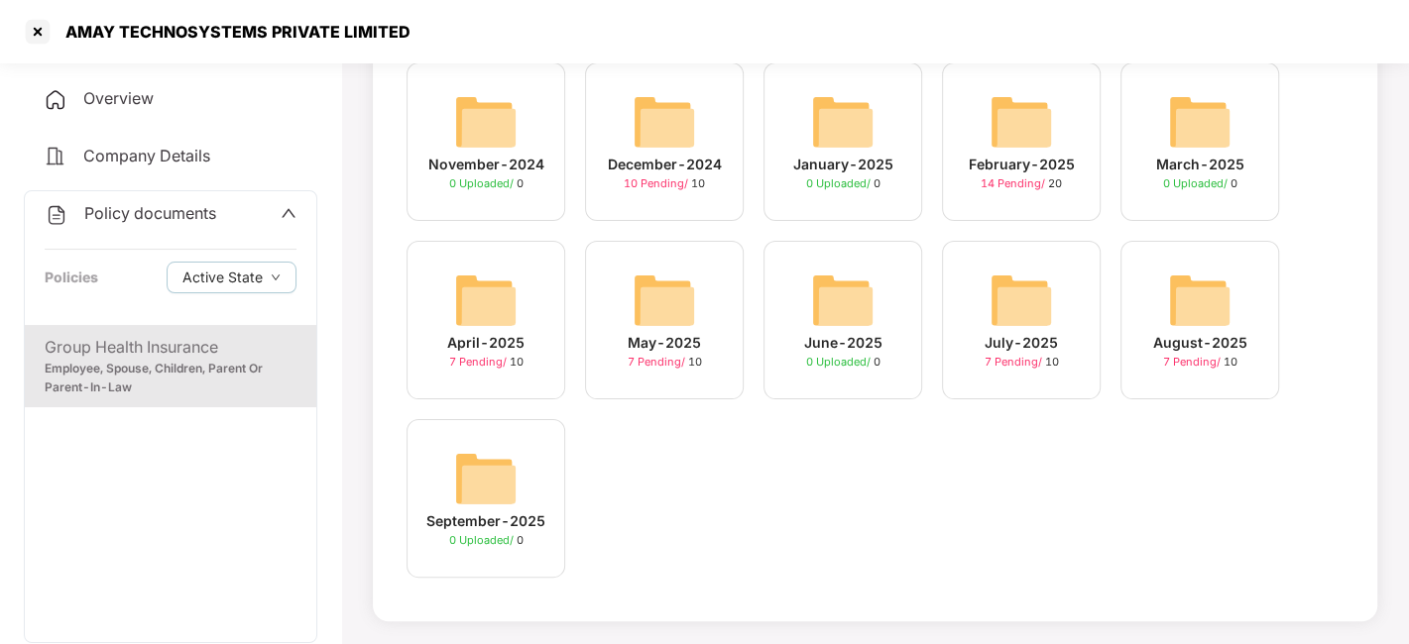
click at [1172, 290] on img at bounding box center [1199, 300] width 63 height 63
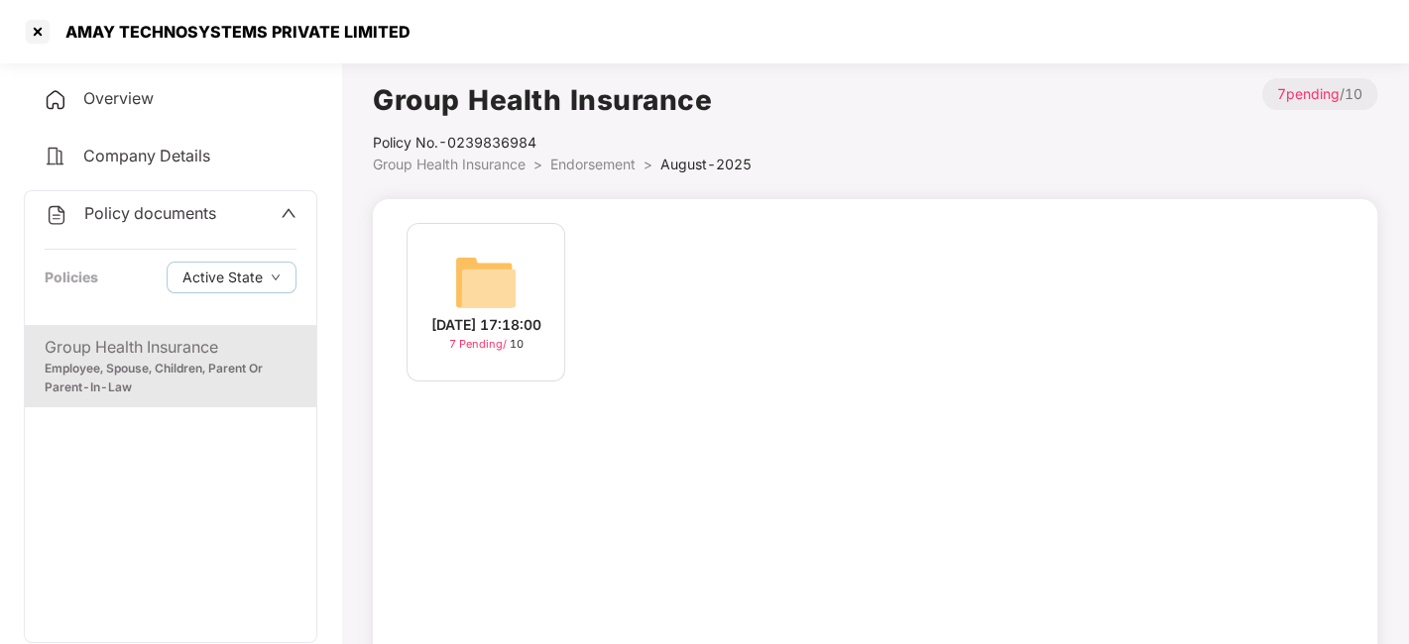
click at [159, 211] on span "Policy documents" at bounding box center [150, 213] width 132 height 20
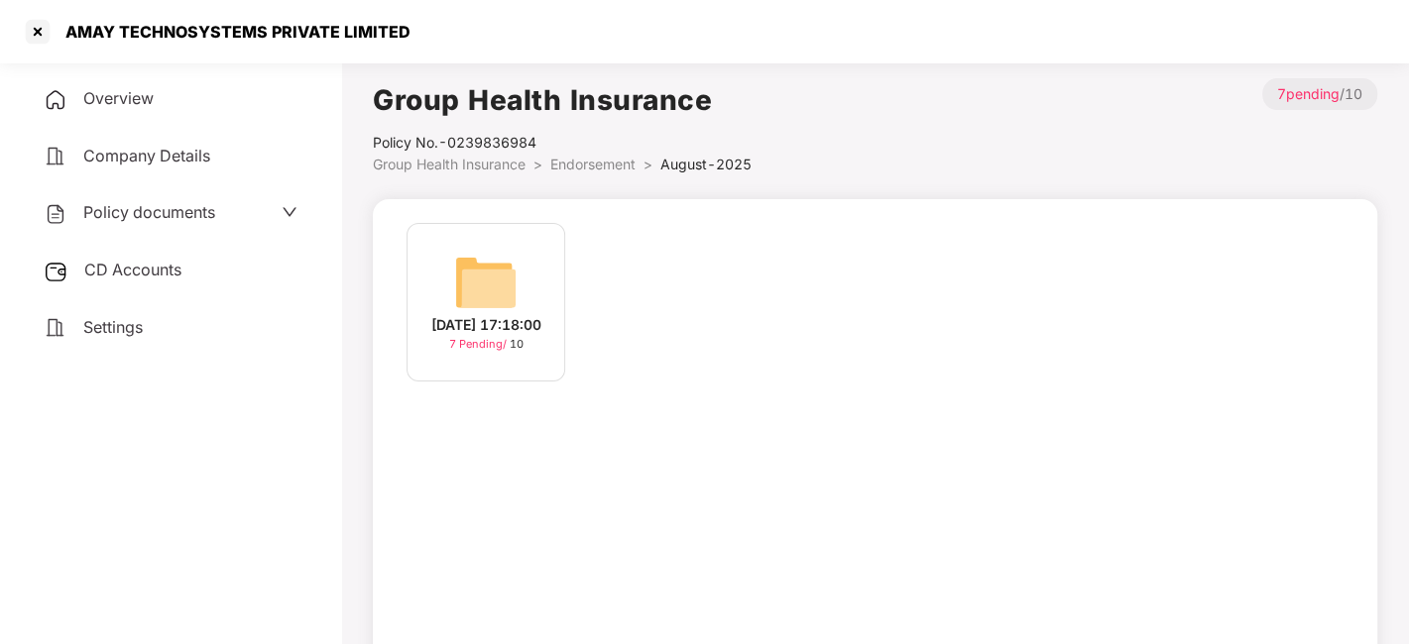
click at [154, 268] on span "CD Accounts" at bounding box center [132, 270] width 97 height 20
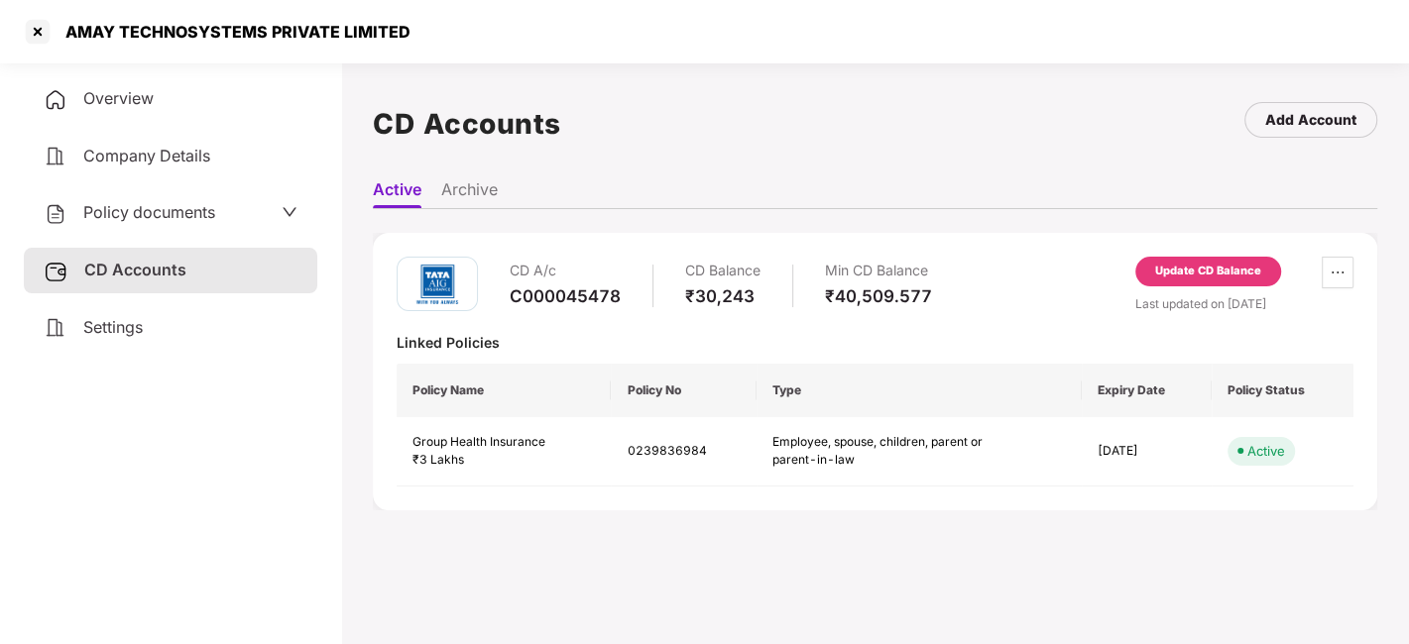
click at [1225, 276] on div "Update CD Balance" at bounding box center [1208, 272] width 106 height 18
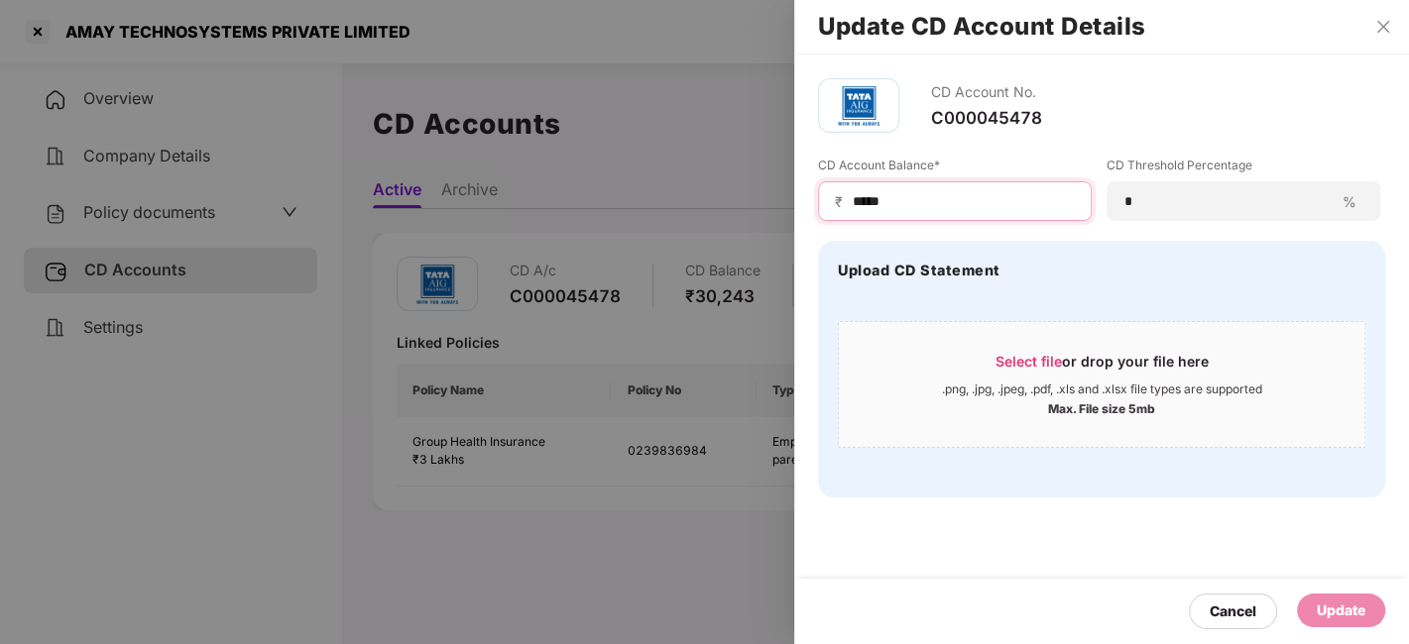
click at [905, 208] on input "*****" at bounding box center [963, 201] width 224 height 21
type input "*"
type input "*****"
click at [1359, 610] on div "Update" at bounding box center [1341, 611] width 49 height 22
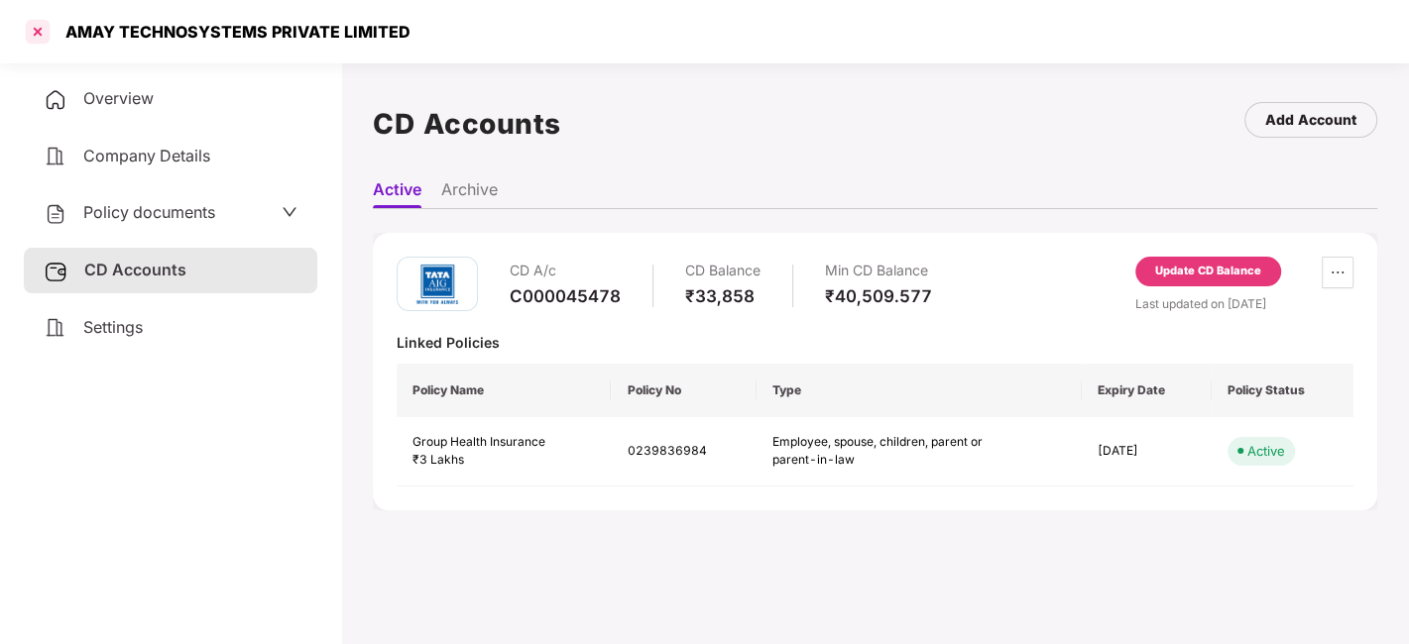
click at [38, 29] on div at bounding box center [38, 32] width 32 height 32
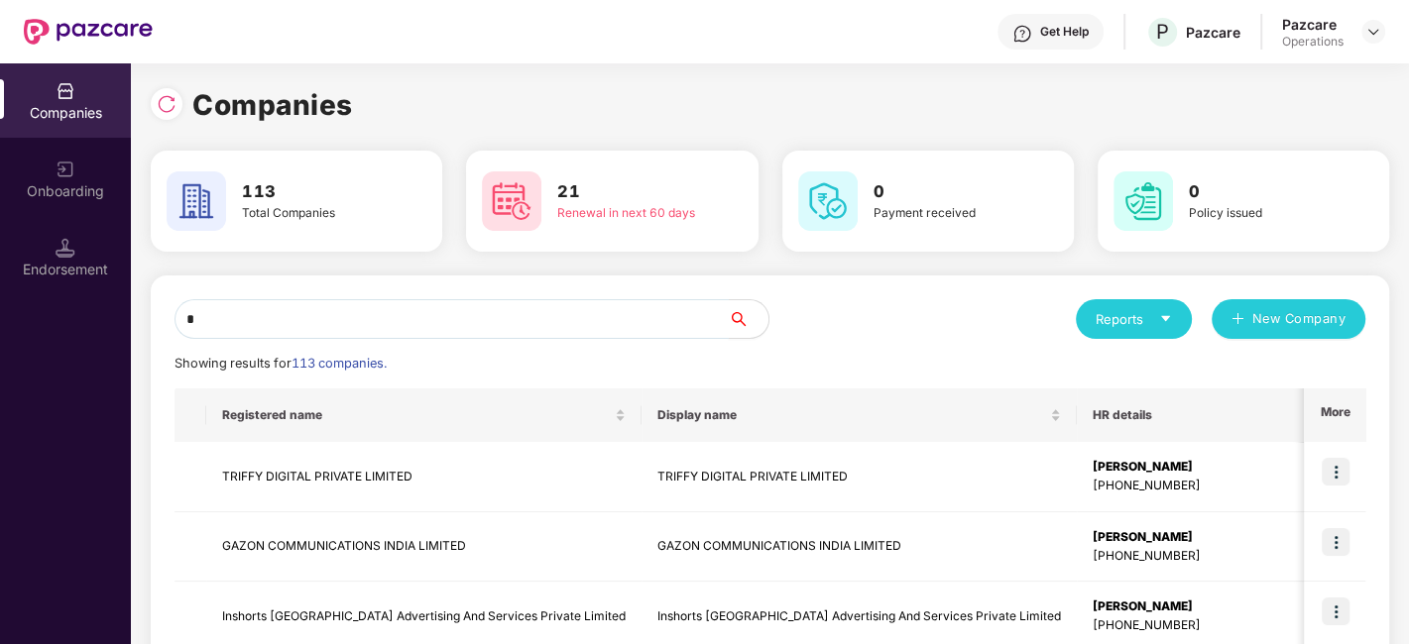
click at [535, 314] on input "*" at bounding box center [451, 319] width 554 height 40
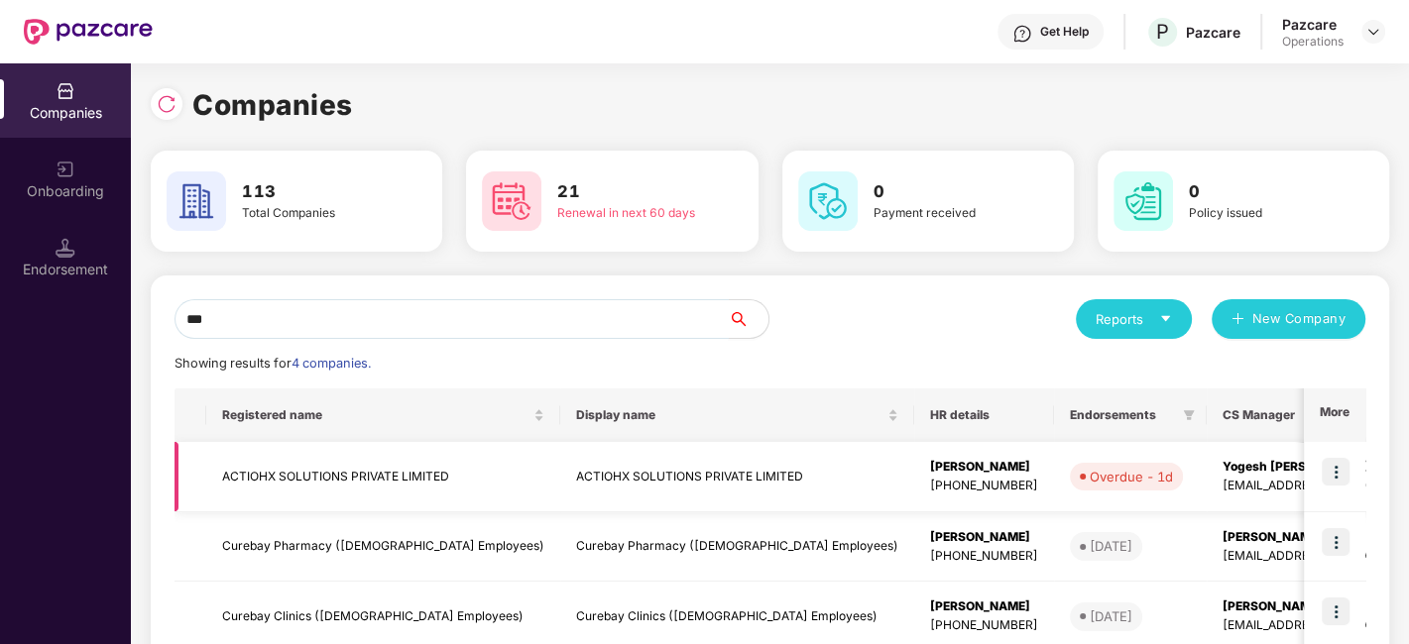
type input "***"
click at [359, 474] on td "ACTIOHX SOLUTIONS PRIVATE LIMITED" at bounding box center [383, 477] width 354 height 70
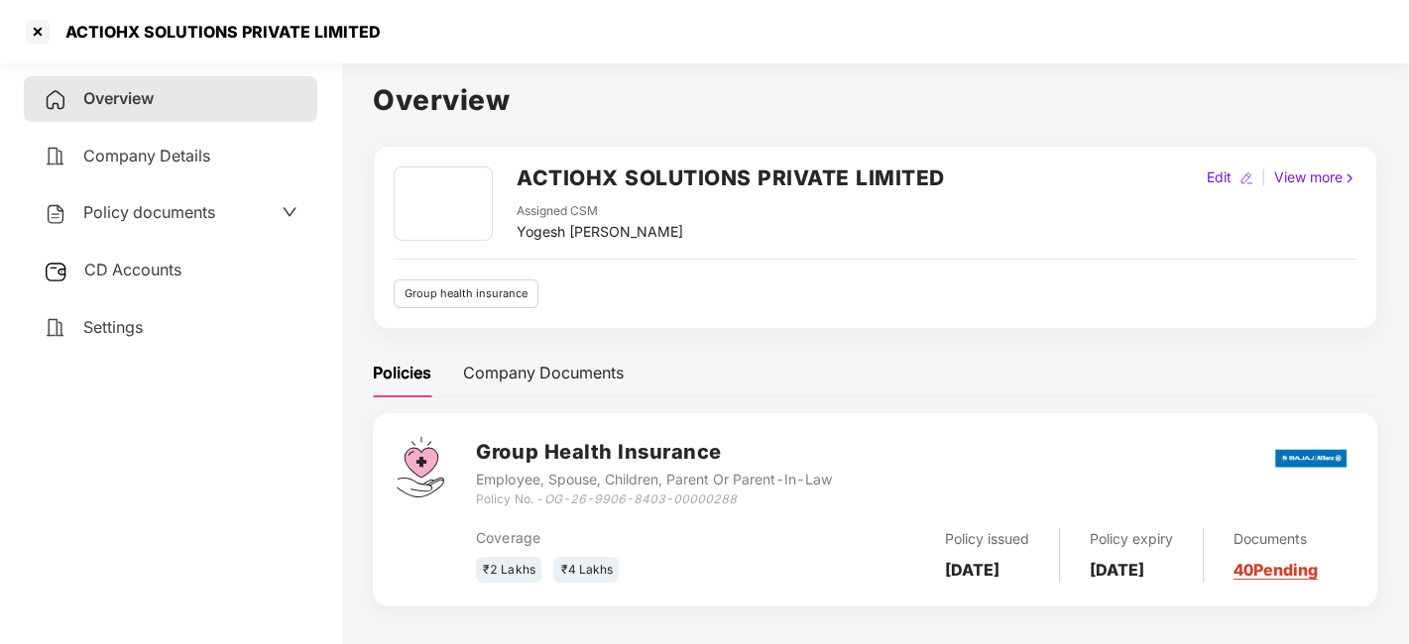
scroll to position [54, 0]
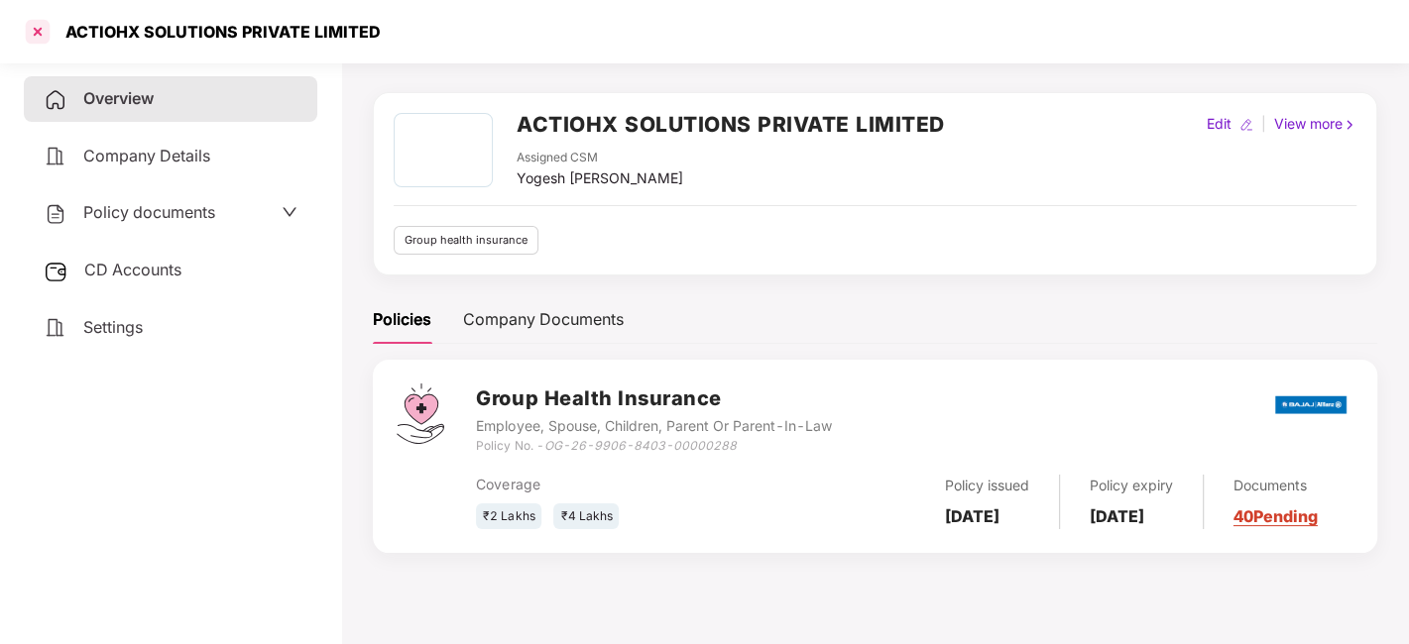
click at [37, 34] on div at bounding box center [38, 32] width 32 height 32
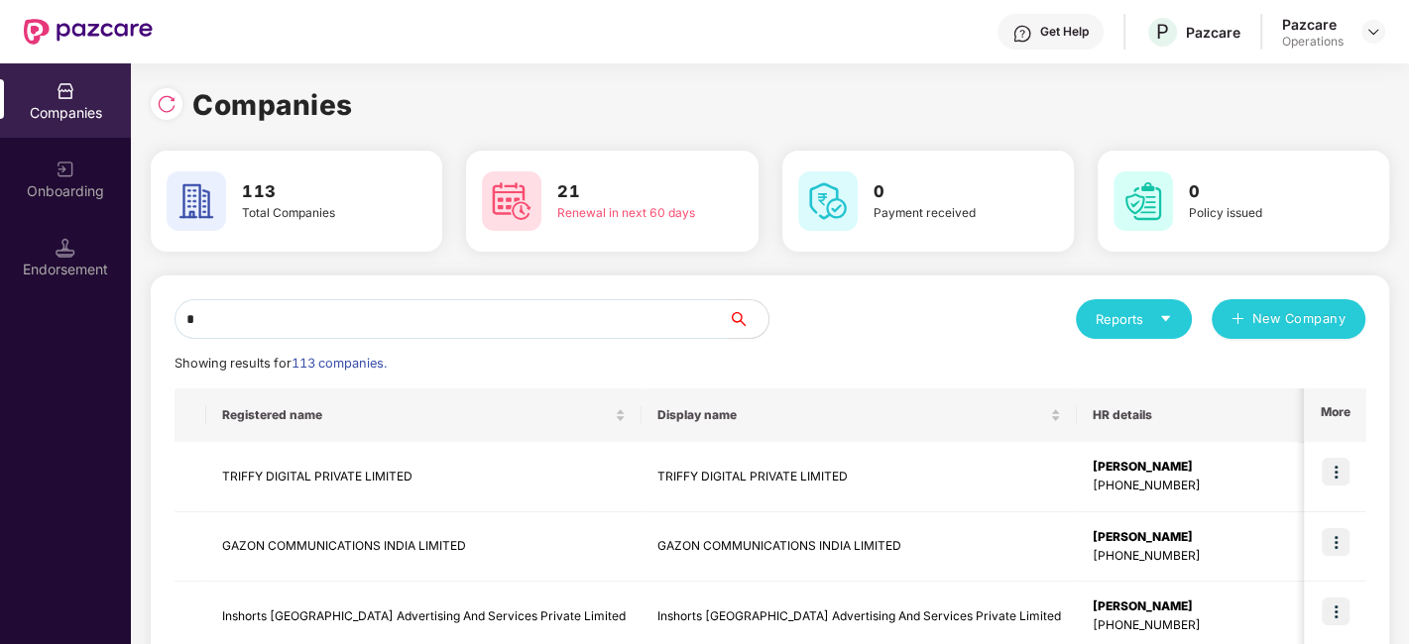
click at [403, 327] on input "*" at bounding box center [451, 319] width 554 height 40
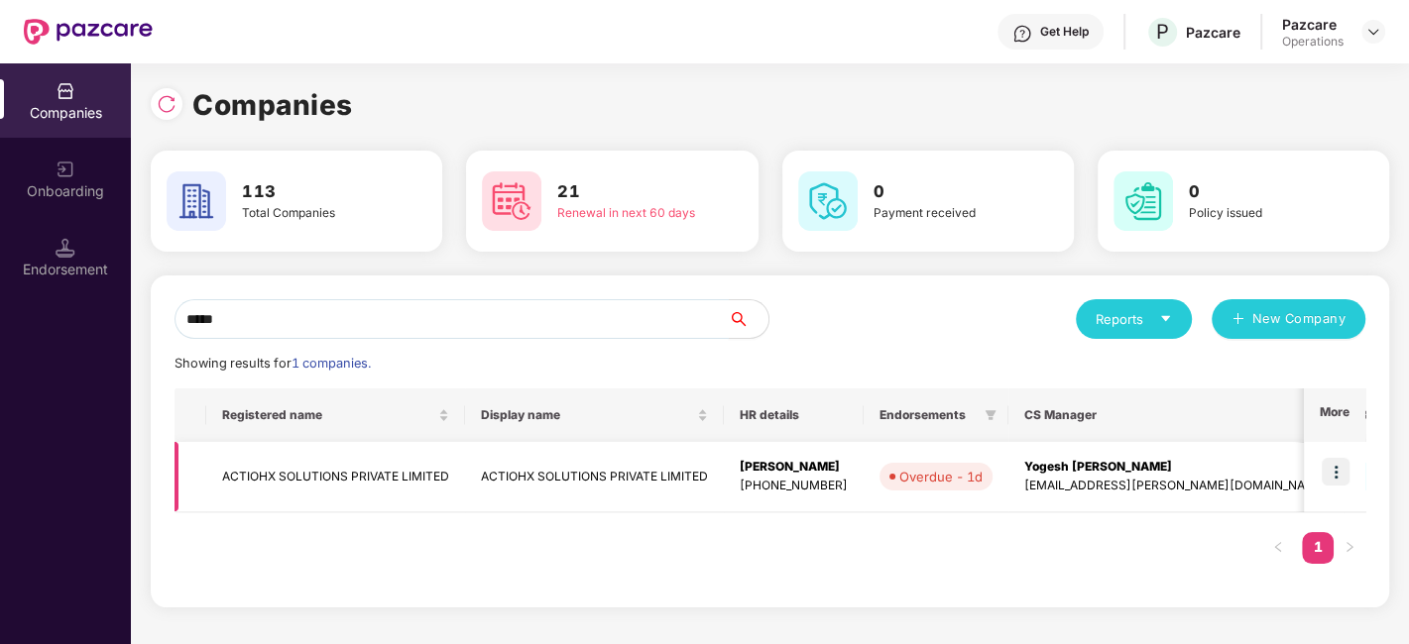
type input "*****"
click at [1342, 475] on img at bounding box center [1336, 472] width 28 height 28
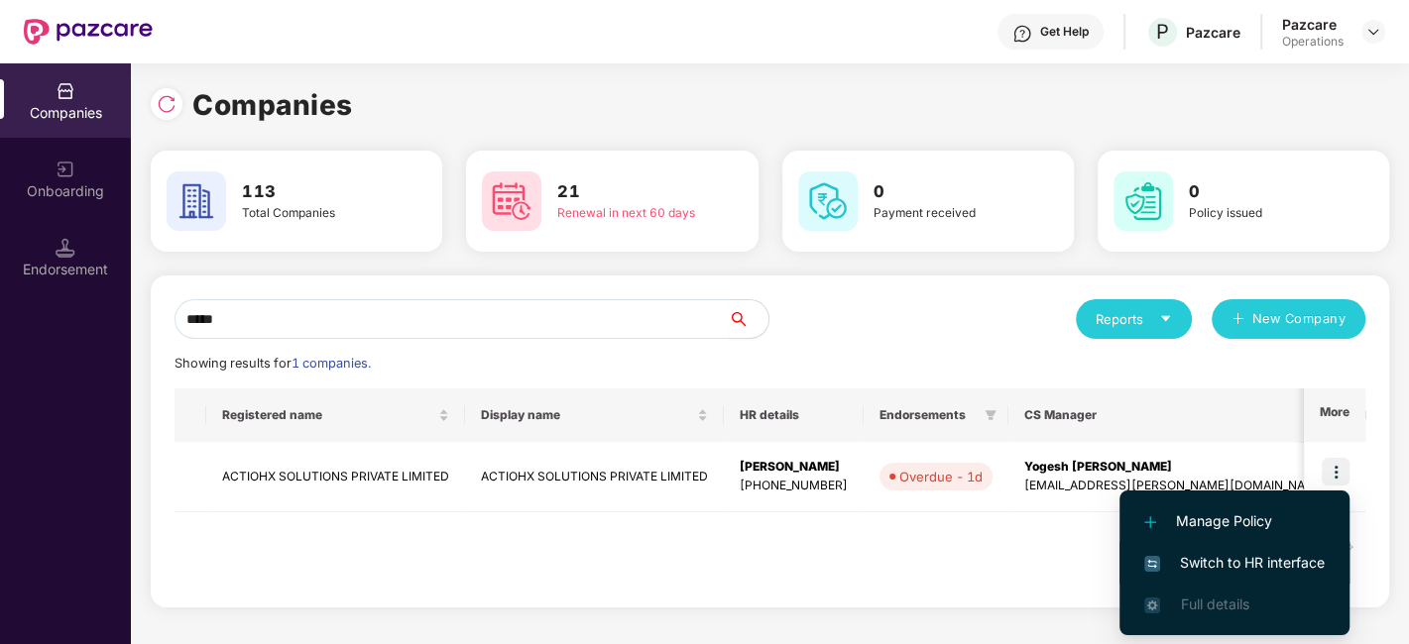
click at [1261, 558] on span "Switch to HR interface" at bounding box center [1234, 563] width 180 height 22
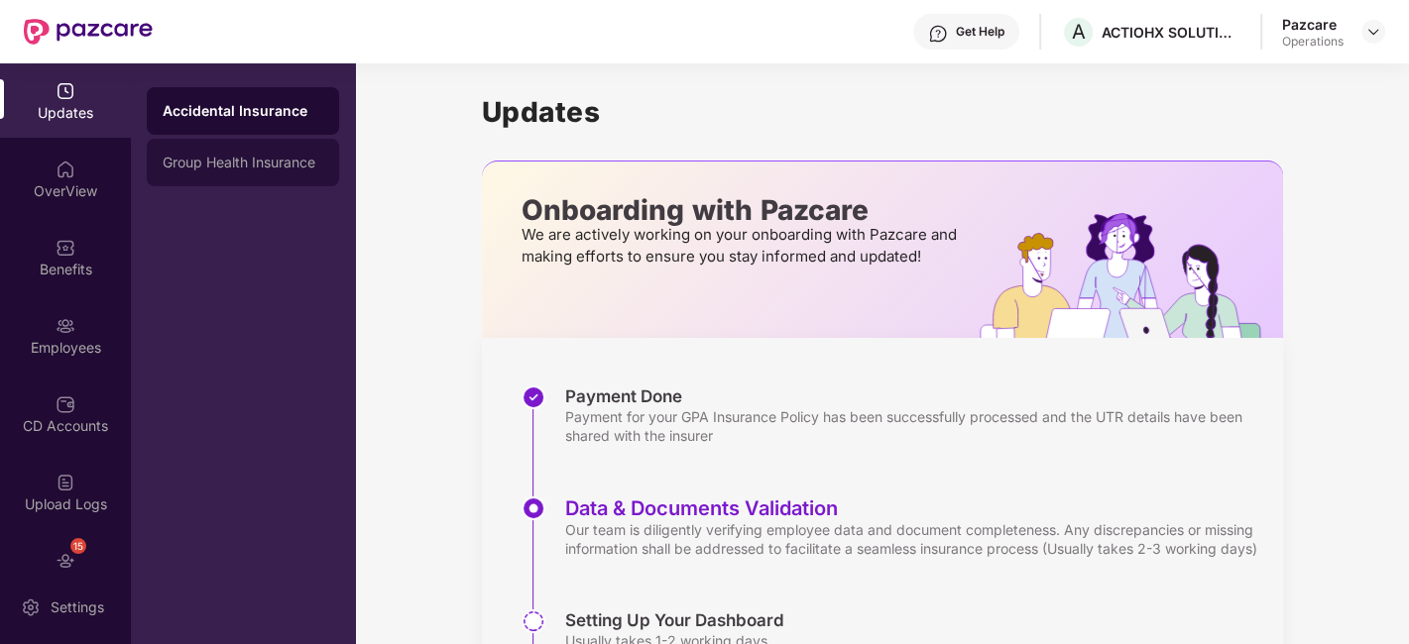
click at [218, 170] on div "Group Health Insurance" at bounding box center [243, 163] width 161 height 16
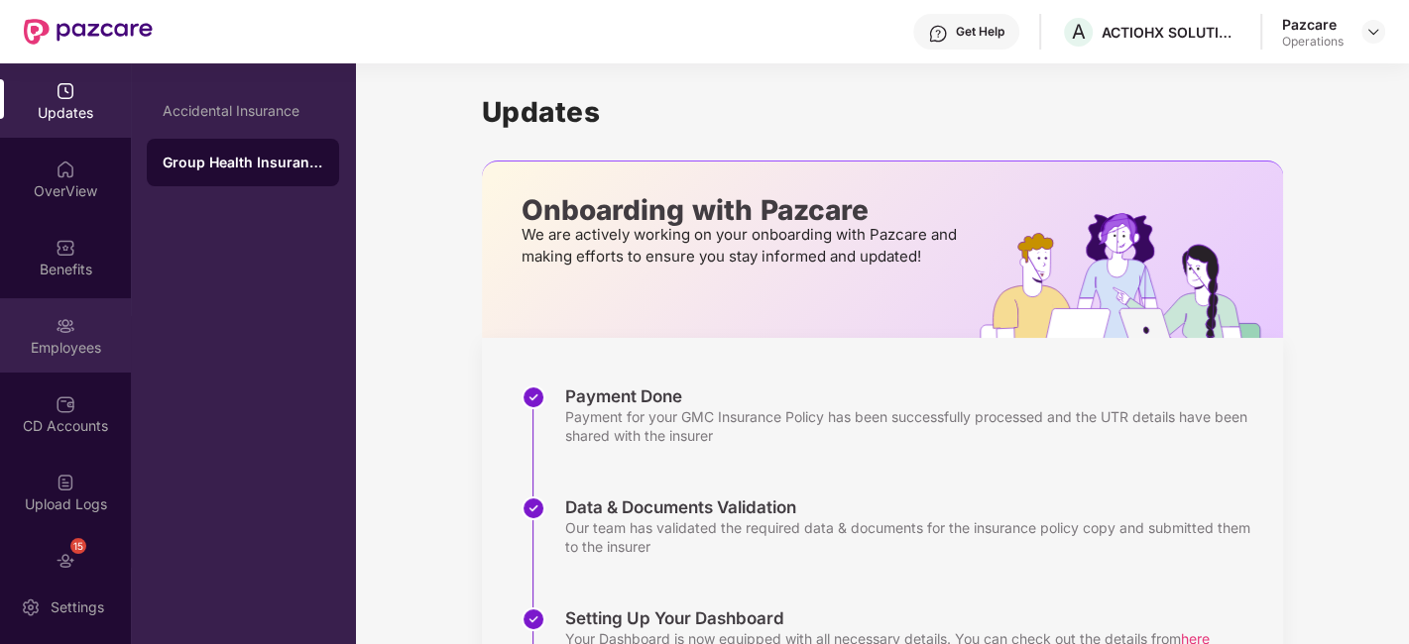
click at [59, 324] on img at bounding box center [66, 326] width 20 height 20
